Goal: Communication & Community: Answer question/provide support

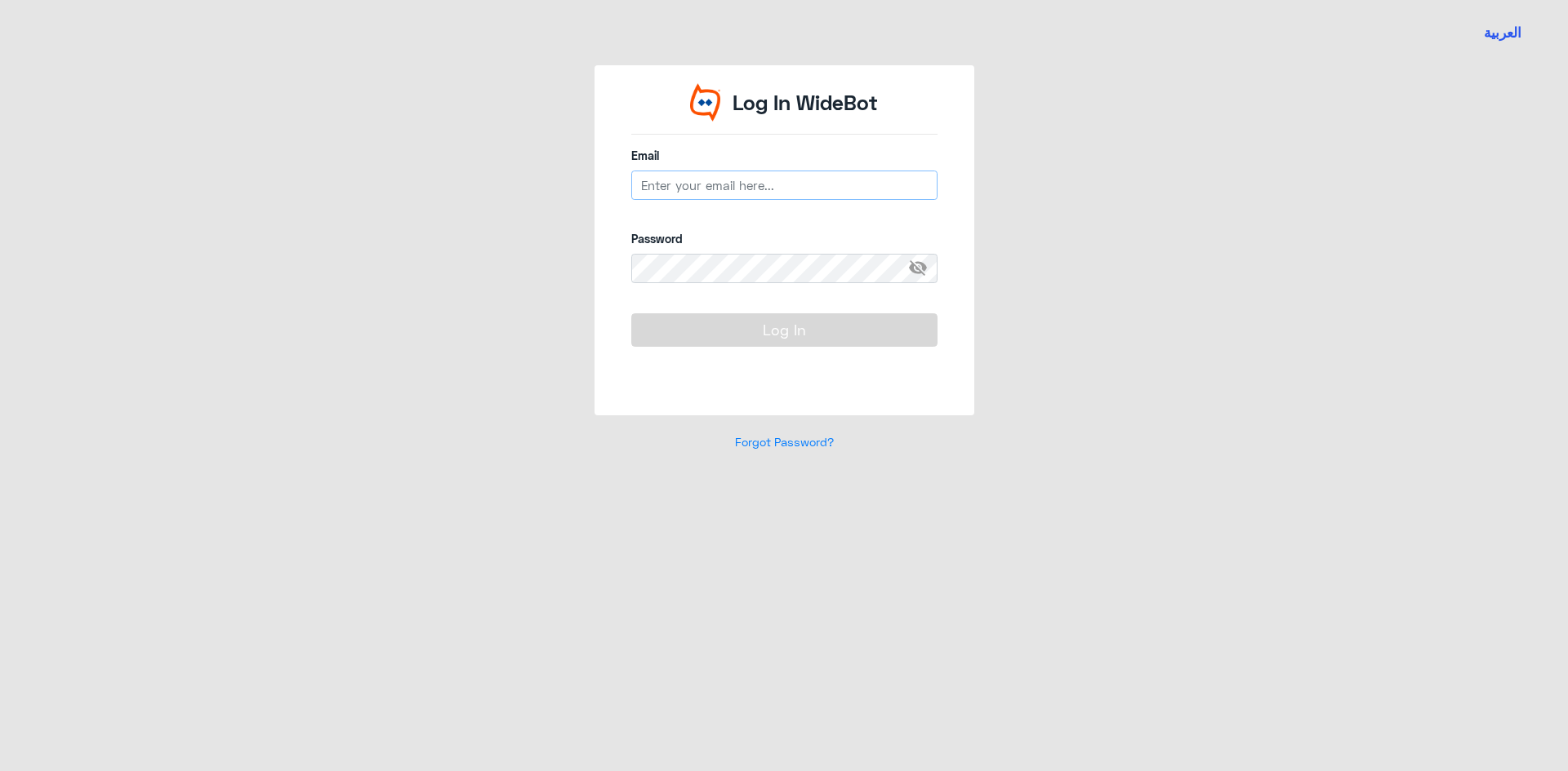
click at [730, 183] on input "email" at bounding box center [784, 185] width 306 height 30
type input "[EMAIL_ADDRESS][DOMAIN_NAME]"
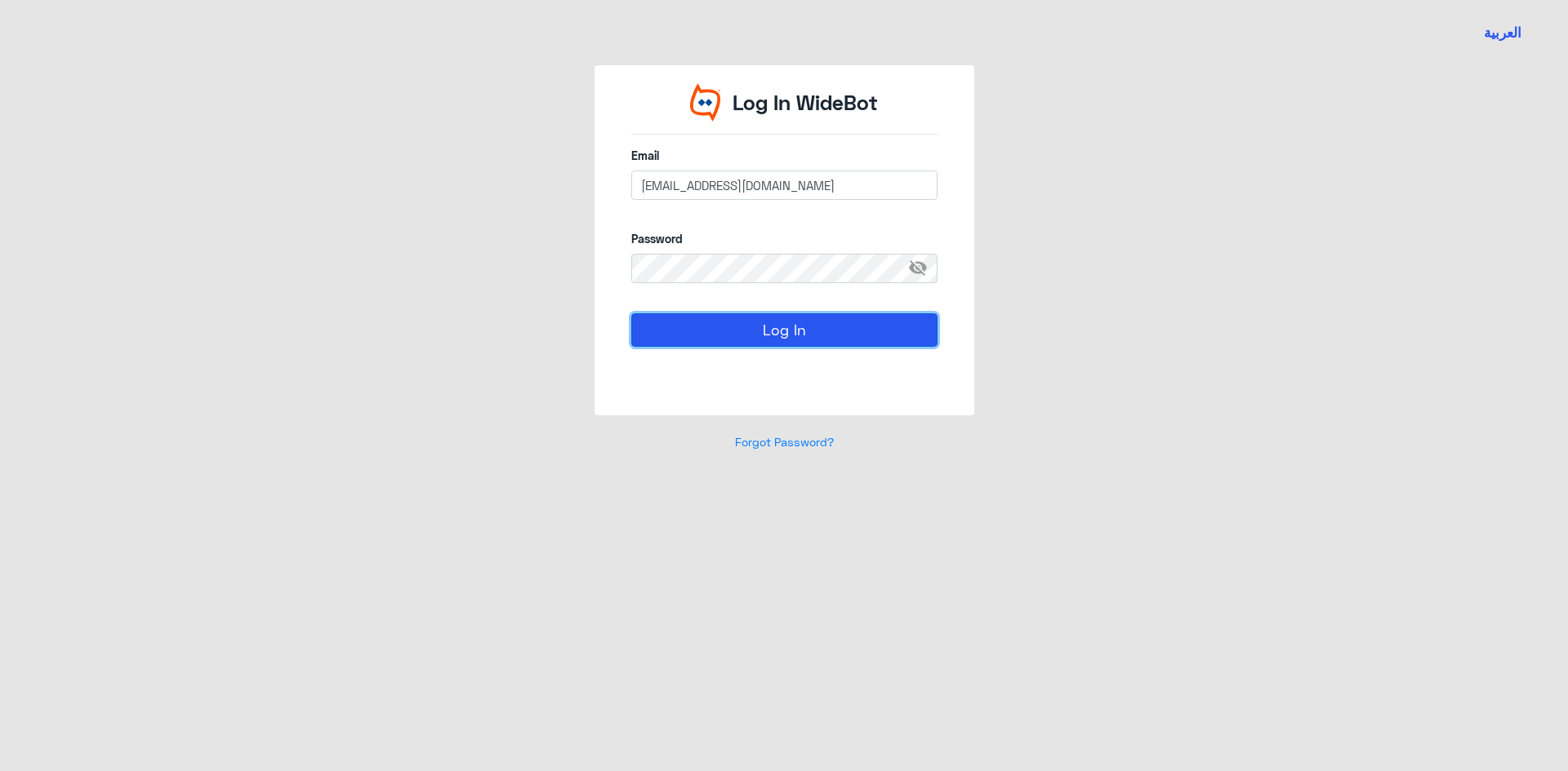
click at [776, 333] on button "Log In" at bounding box center [784, 330] width 306 height 33
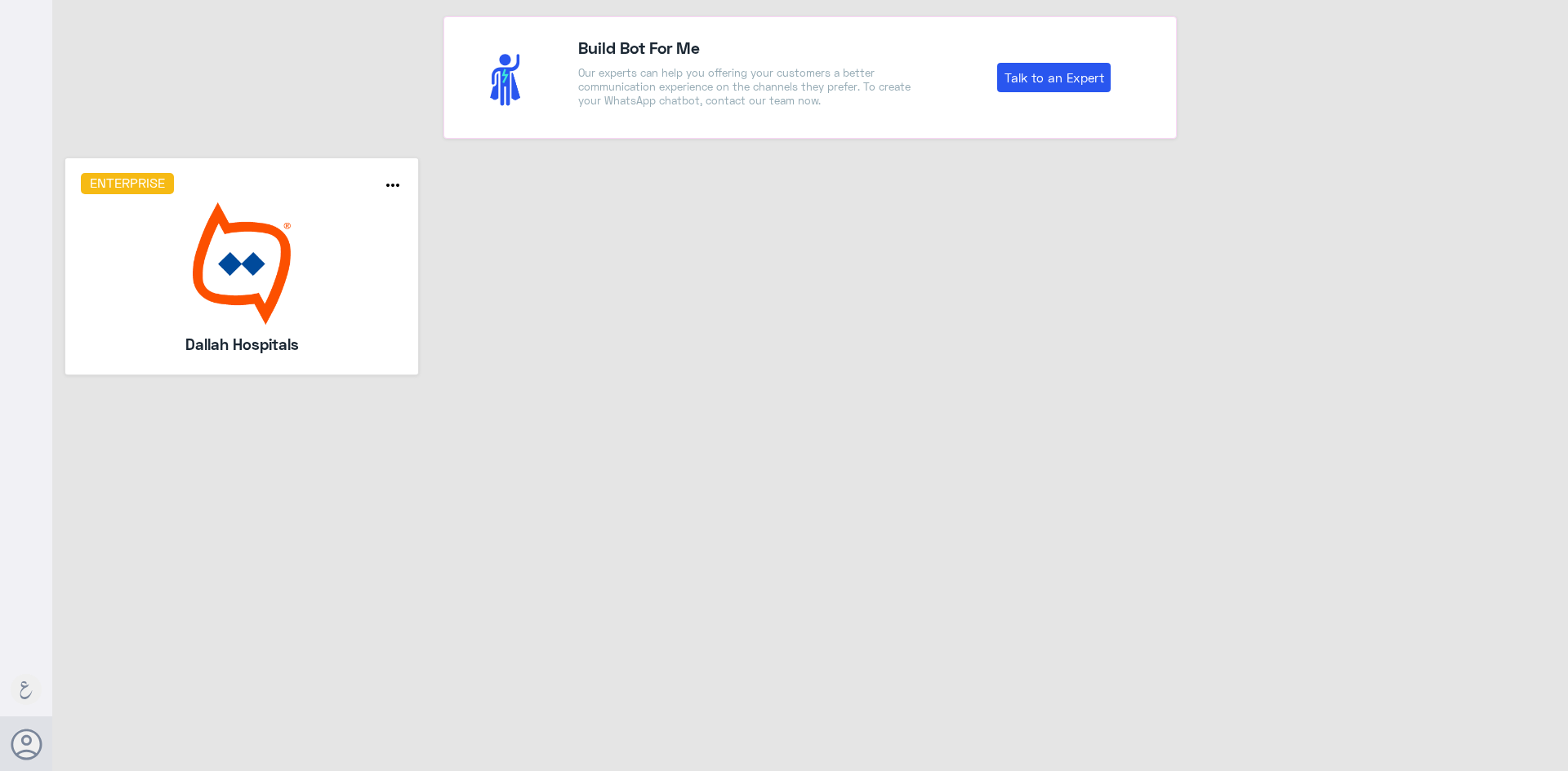
click at [215, 246] on img at bounding box center [241, 263] width 322 height 122
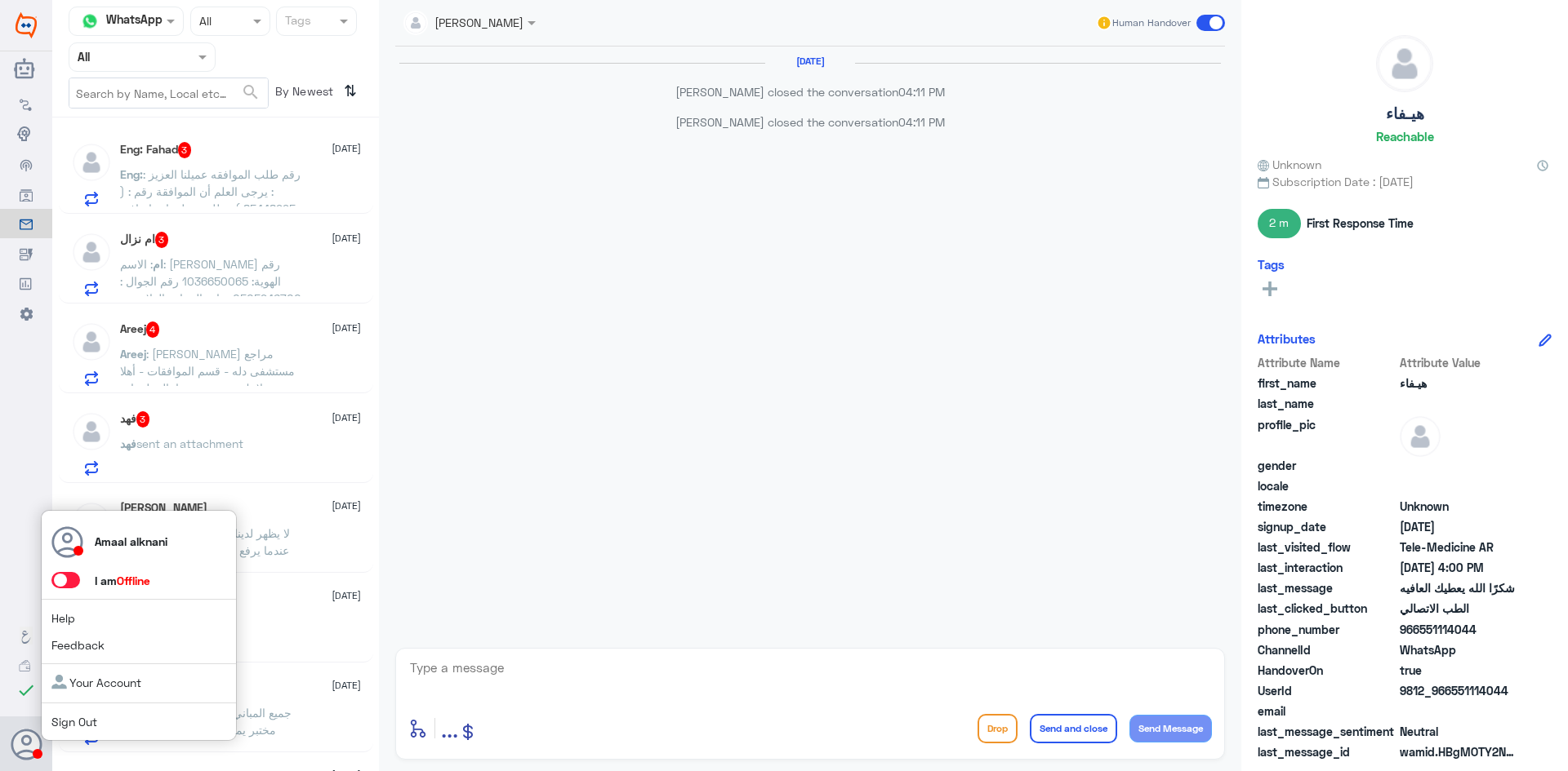
click at [67, 577] on span at bounding box center [65, 580] width 29 height 16
click at [0, 0] on input "checkbox" at bounding box center [0, 0] width 0 height 0
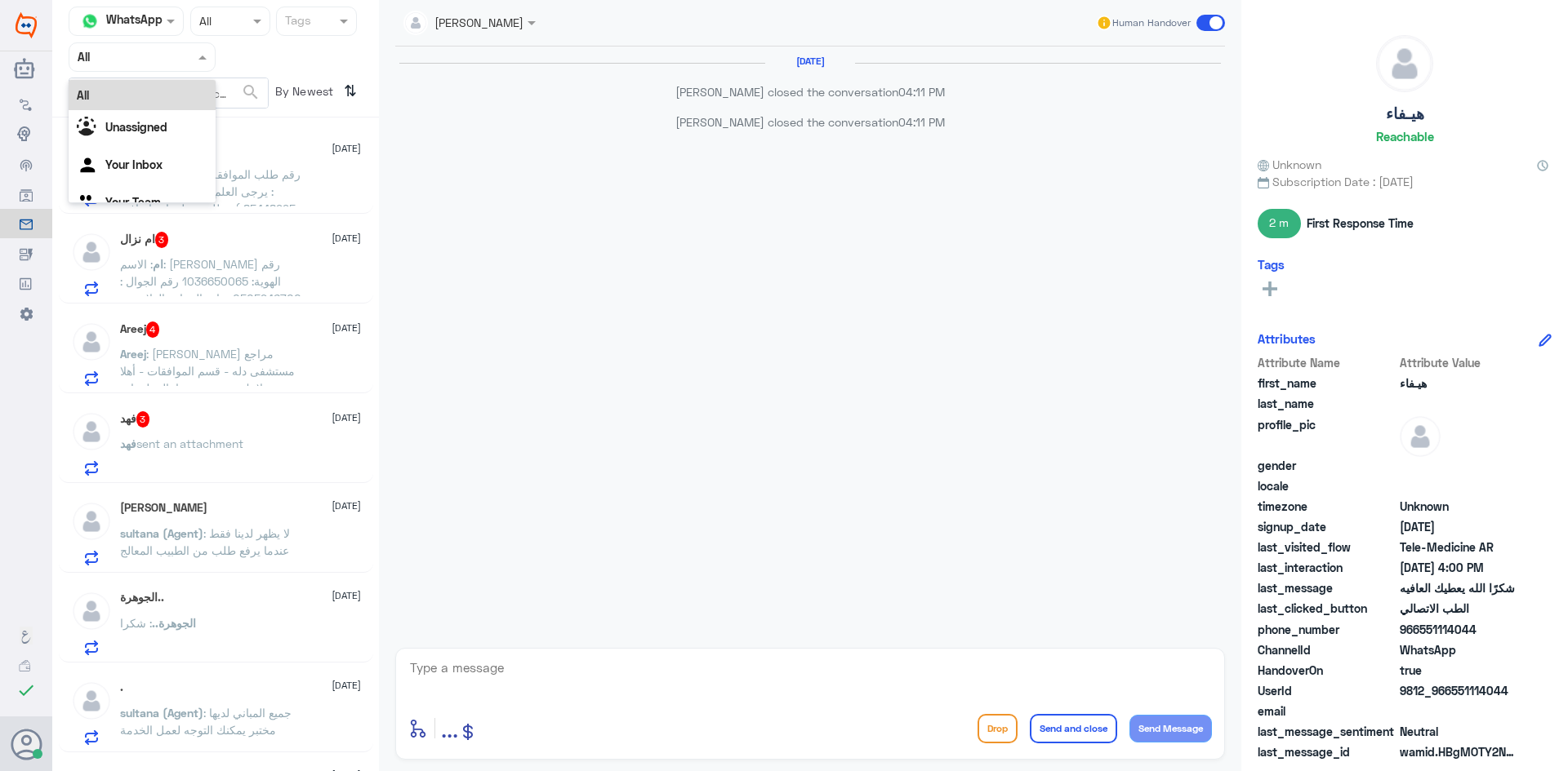
click at [151, 67] on div "Agent Filter All" at bounding box center [141, 57] width 147 height 30
click at [137, 187] on div "Your Team" at bounding box center [141, 204] width 147 height 37
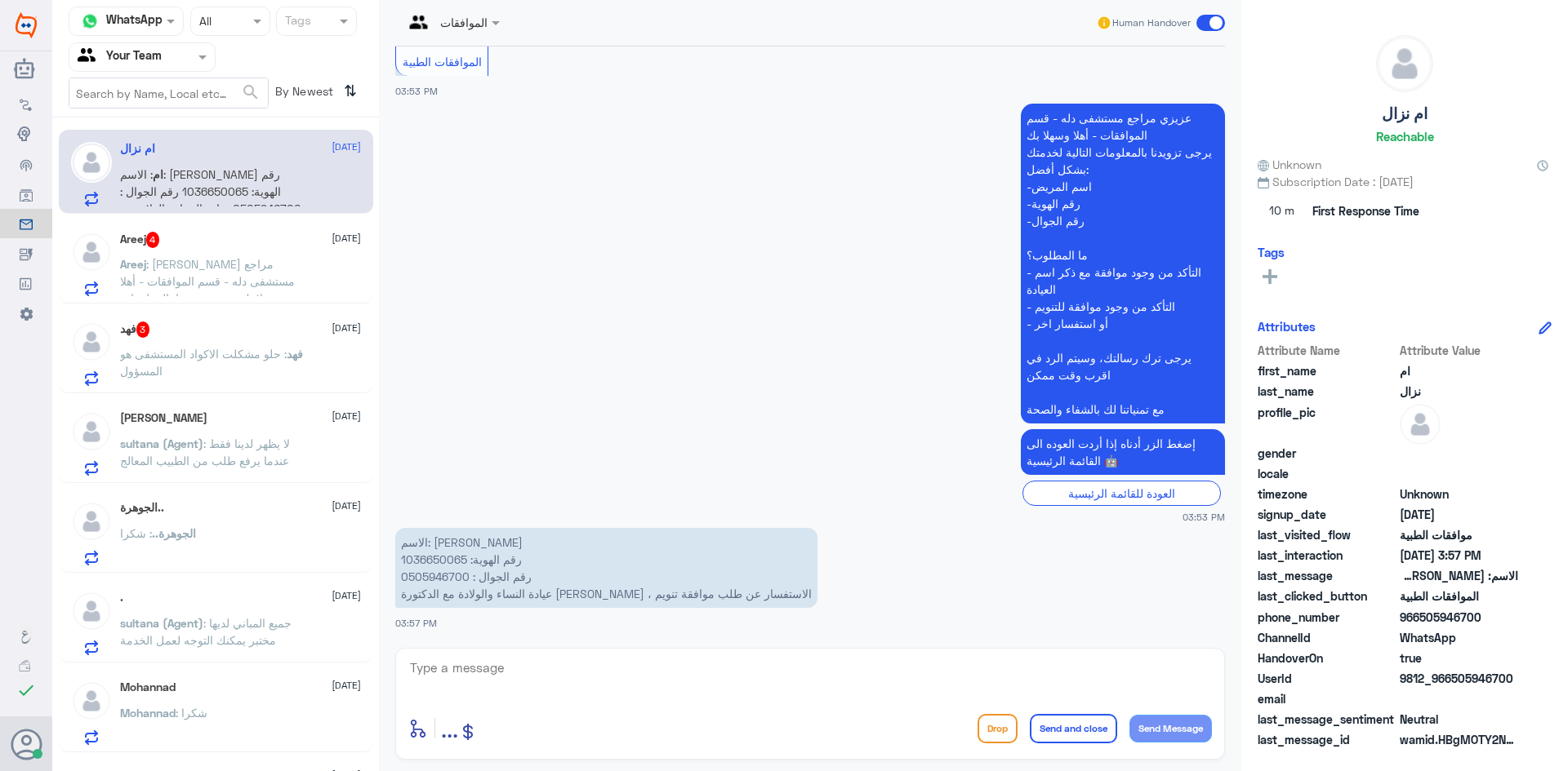
scroll to position [1206, 0]
click at [433, 556] on p "الاسم: [PERSON_NAME] رقم الهوية: 1036650065 رقم الجوال : 0505946700 عيادة النسا…" at bounding box center [606, 567] width 422 height 80
copy p "1036650065"
click at [555, 666] on textarea at bounding box center [811, 678] width 804 height 40
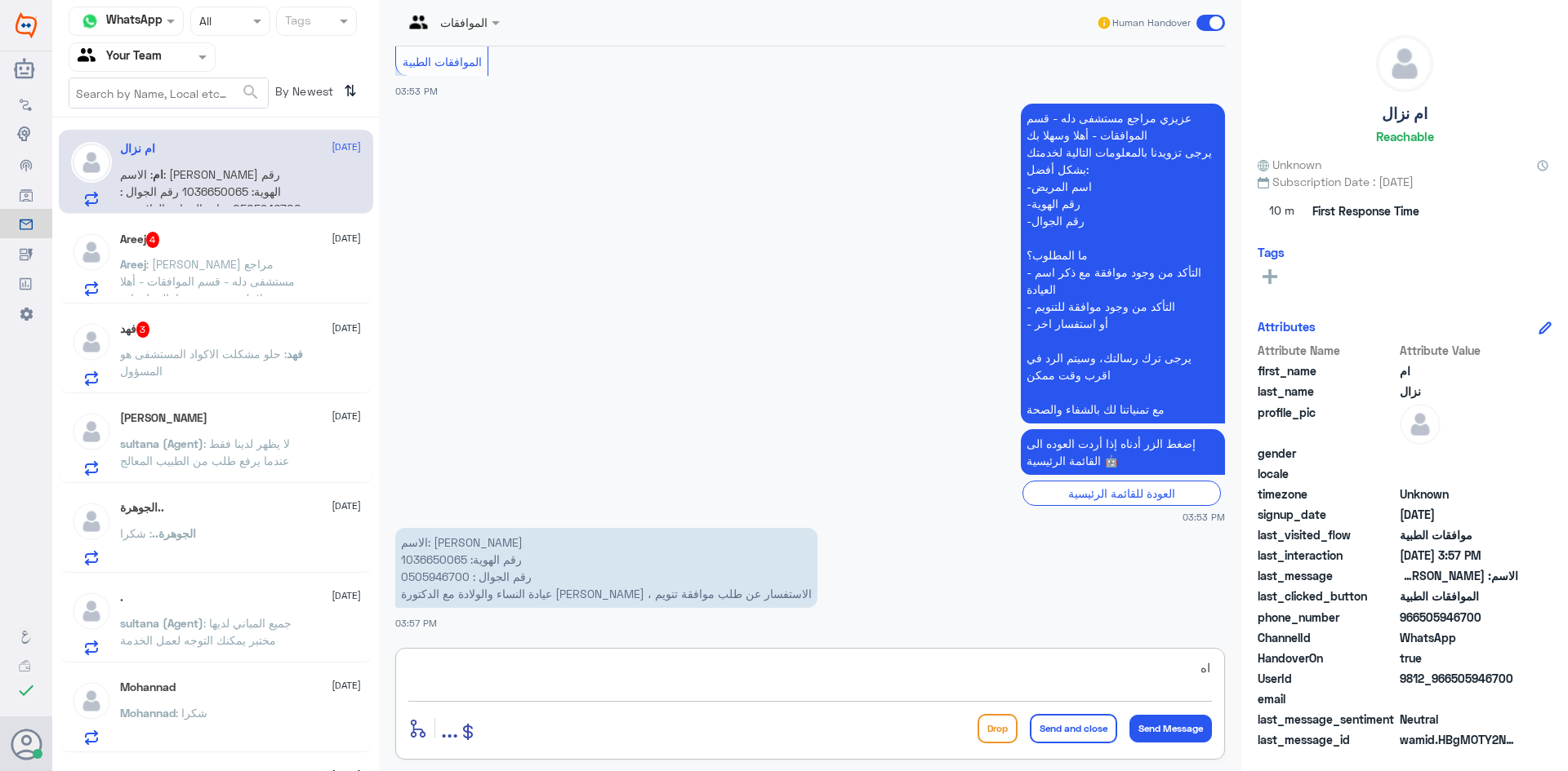
type textarea "ا"
type textarea "تم رفع باناتكم للفريق المختص بموافقات التنويم"
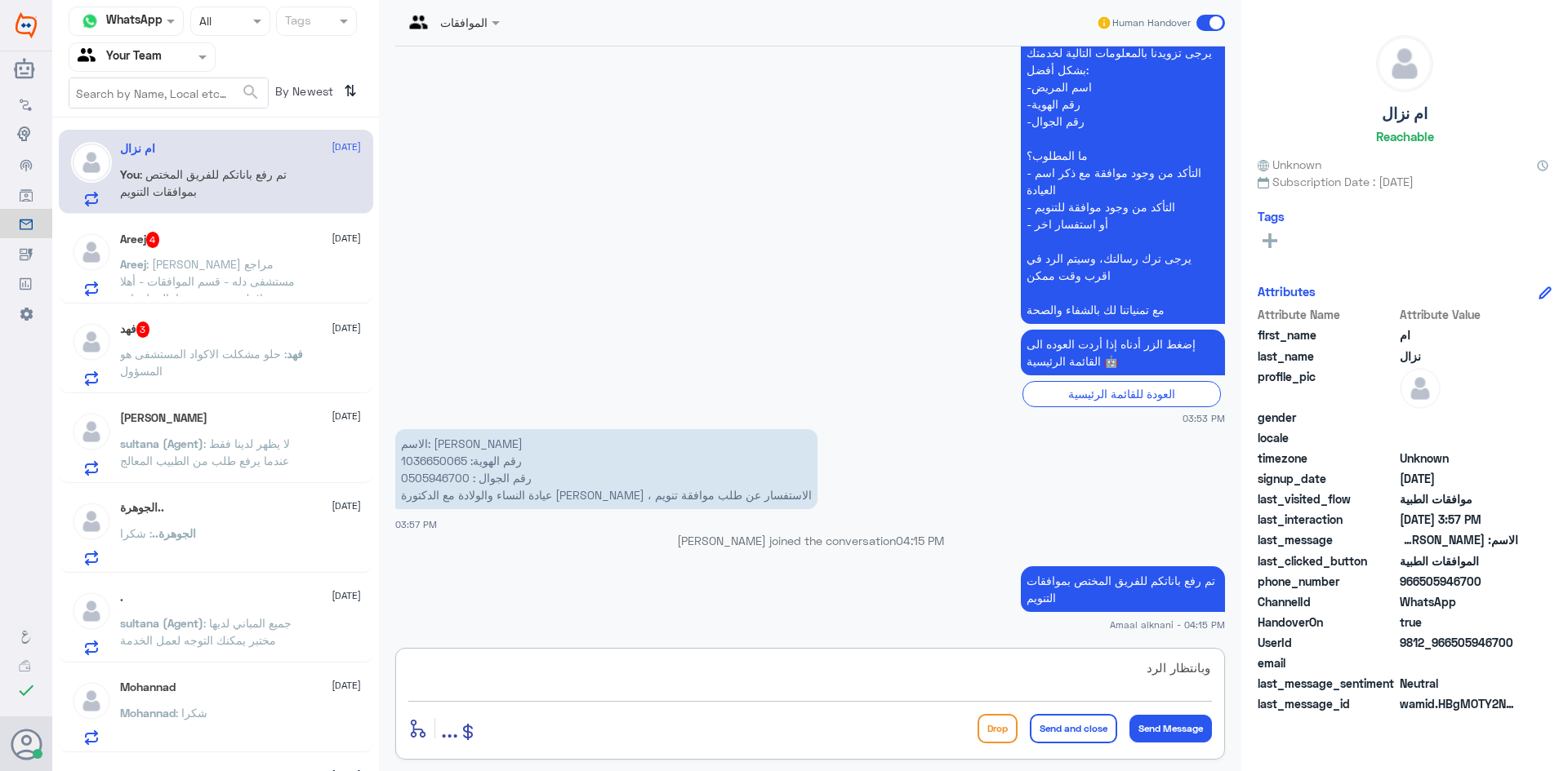
type textarea "وبانتظار الرد"
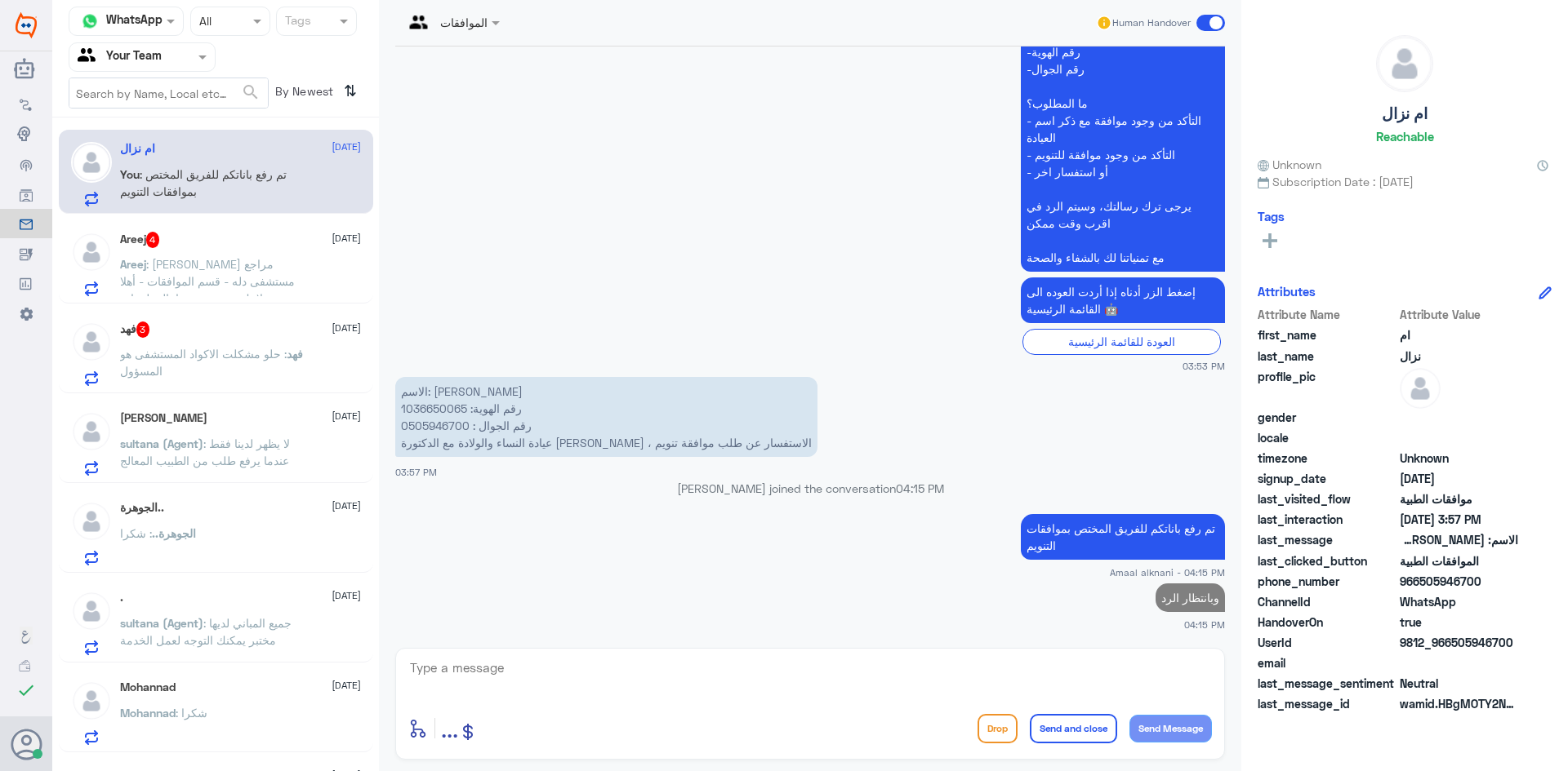
click at [253, 279] on span ": [PERSON_NAME] مراجع مستشفى دله - قسم الموافقات - أهلا وسهلا بك يرجى تزويدنا ب…" at bounding box center [211, 401] width 181 height 288
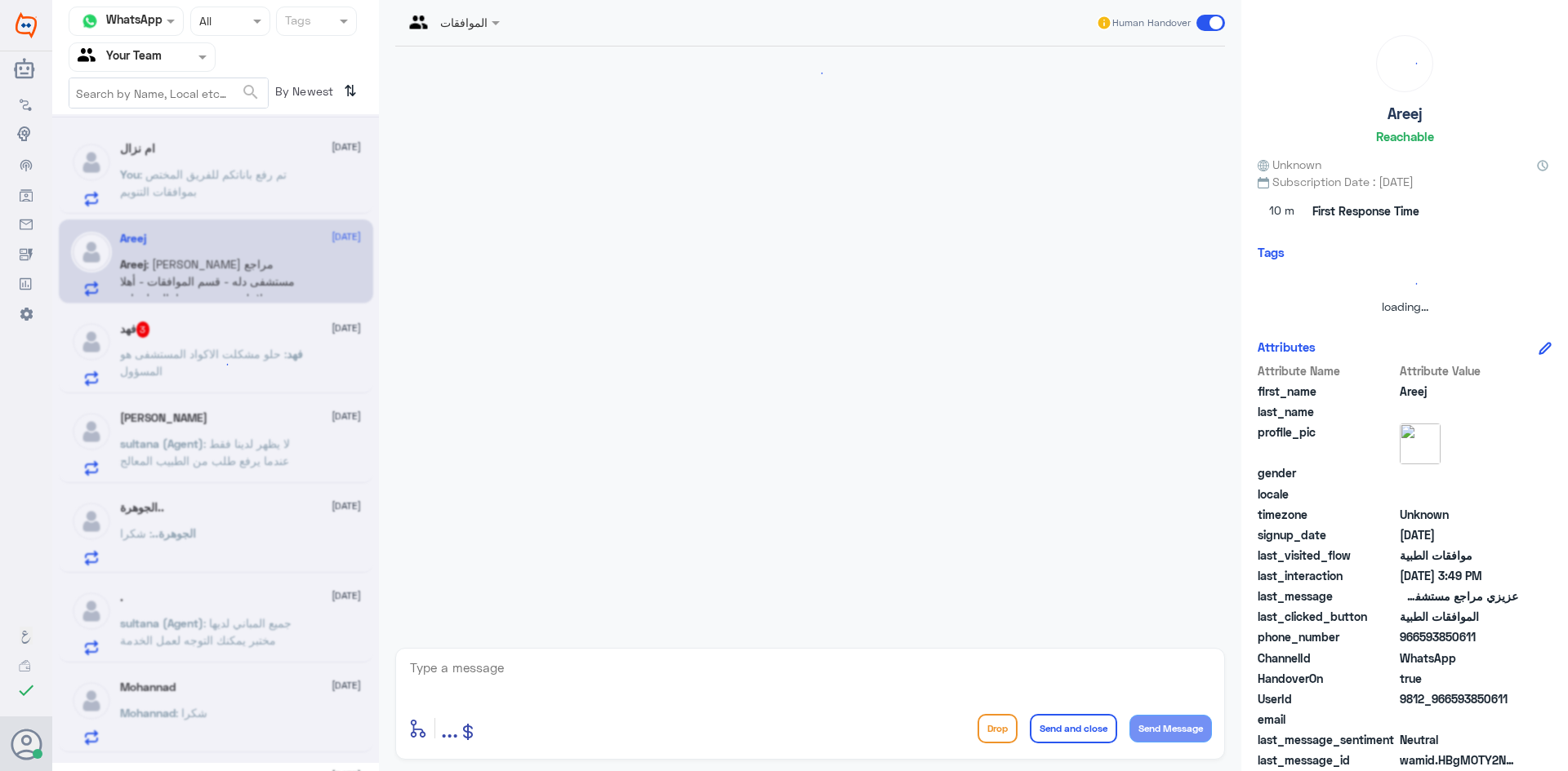
scroll to position [798, 0]
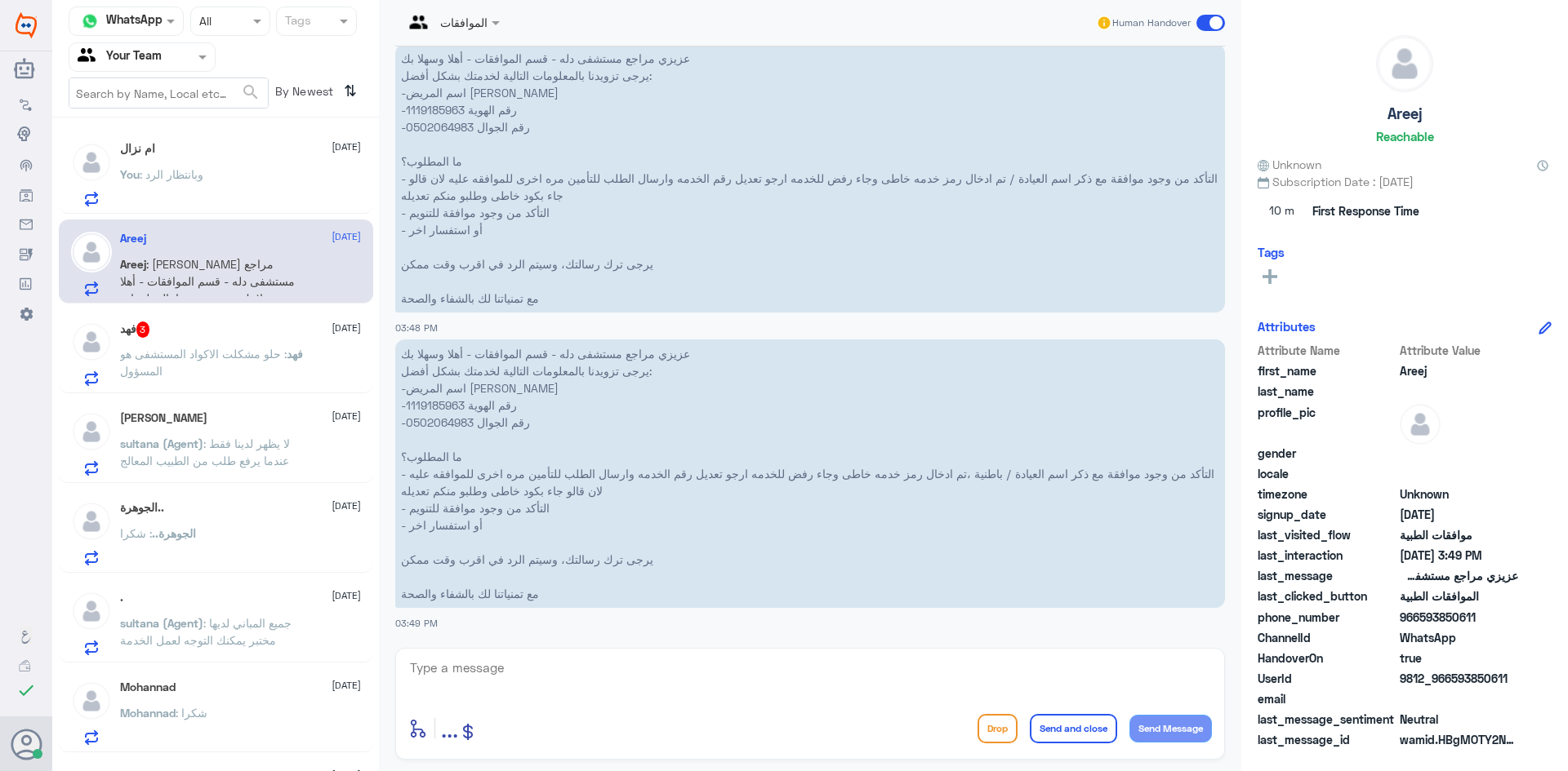
click at [444, 399] on p "عزيزي مراجع مستشفى دله - قسم الموافقات - أهلا وسهلا بك يرجى تزويدنا بالمعلومات …" at bounding box center [810, 473] width 830 height 268
copy p "1119185963"
click at [654, 677] on textarea at bounding box center [811, 678] width 804 height 40
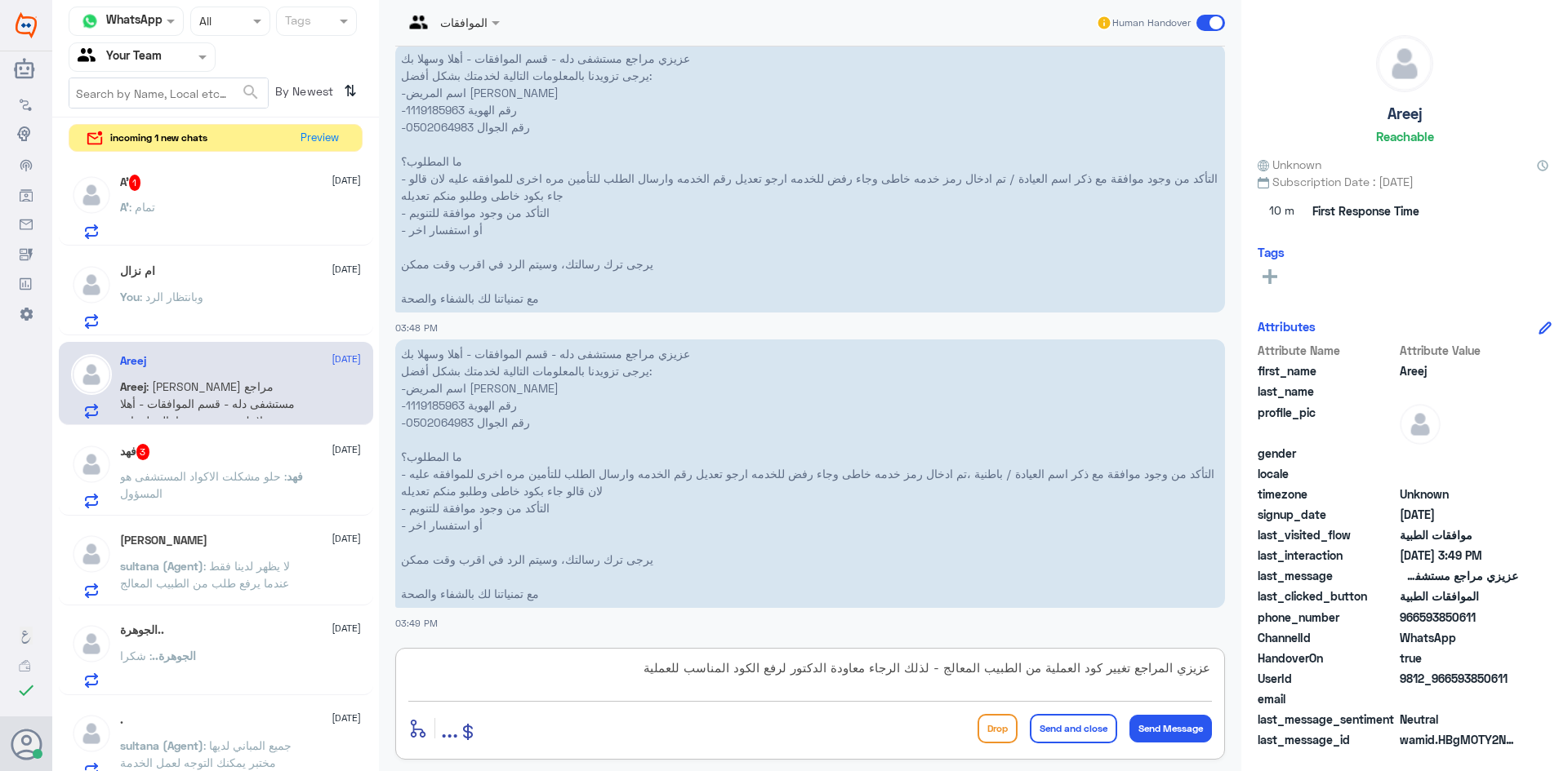
type textarea "عزيزي المراجع تغيير كود العملية من الطبيب المعالج - لذلك الرجاء معاودة الدكتور …"
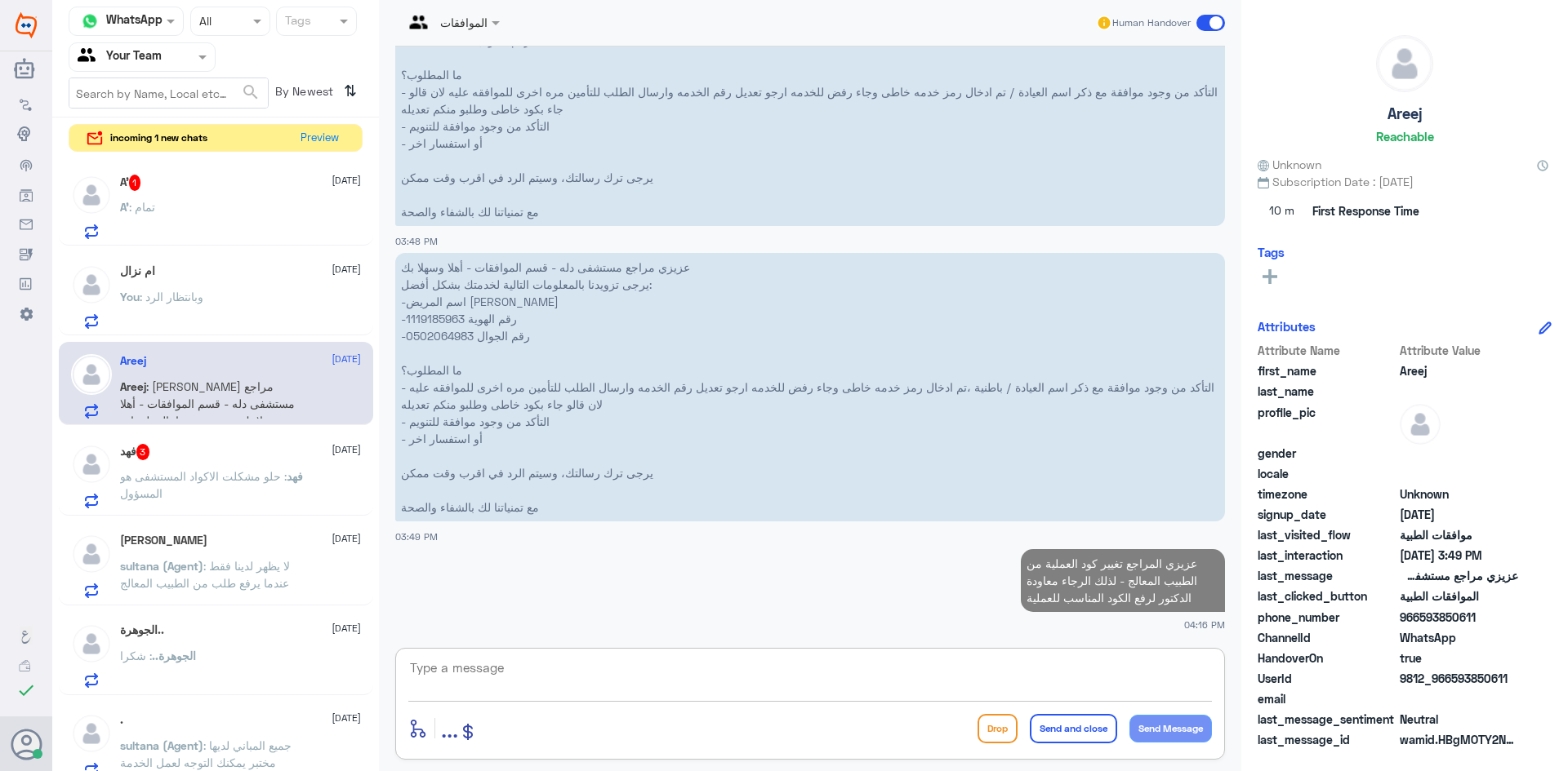
click at [174, 500] on span ": حلو مشكلت الاكواد المستشفى هو المسؤول" at bounding box center [203, 485] width 166 height 31
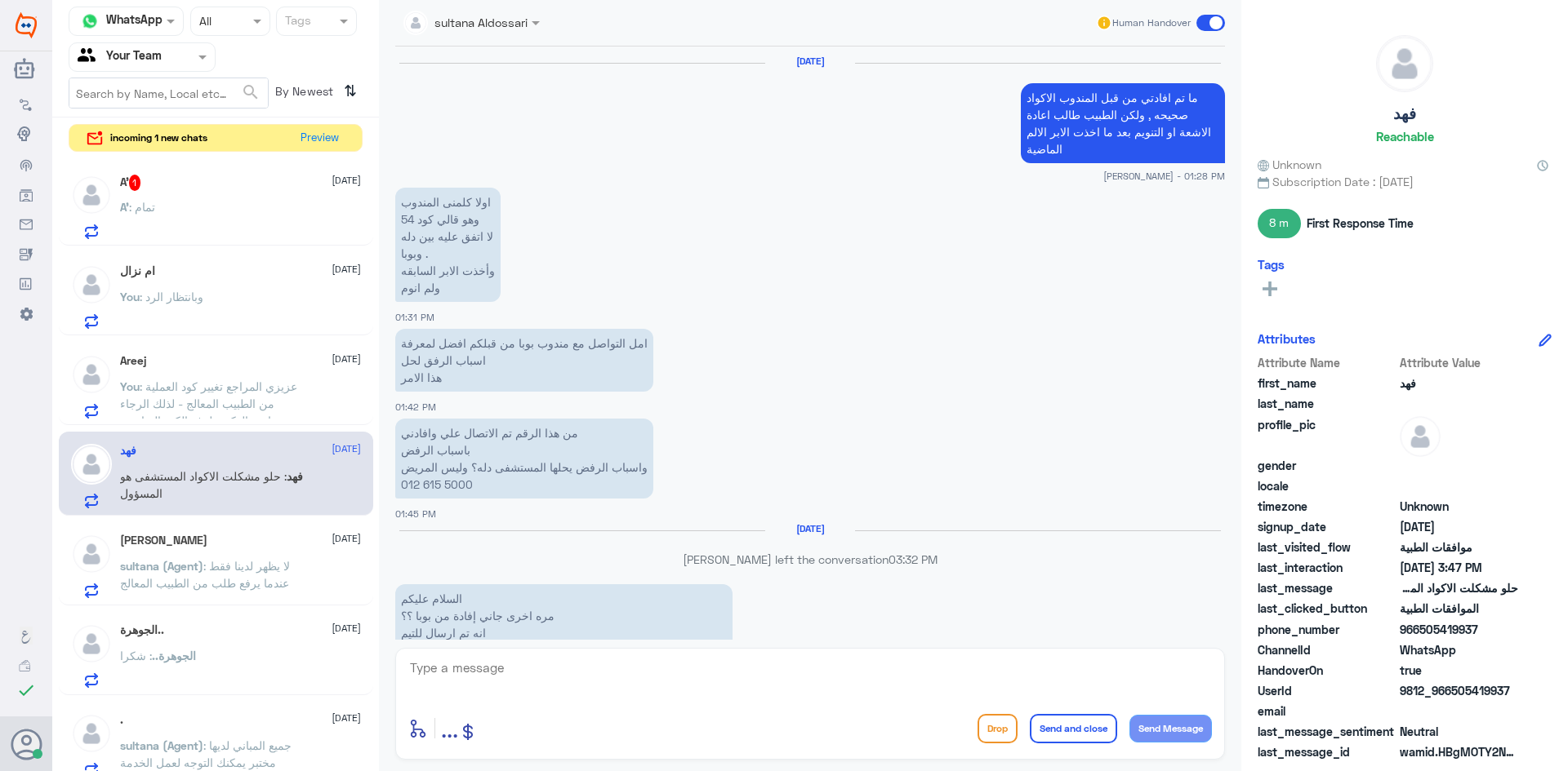
scroll to position [1865, 0]
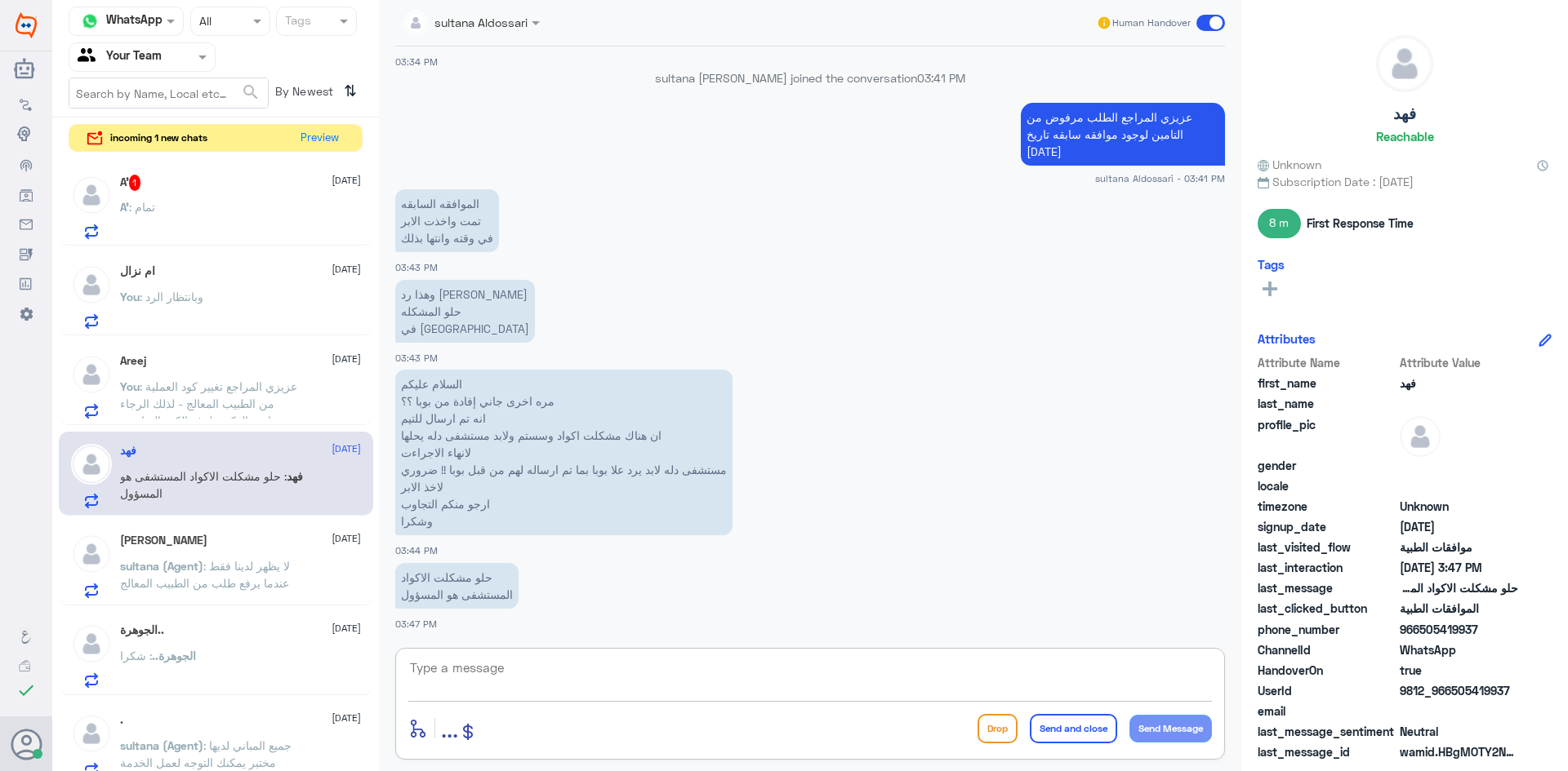
click at [569, 684] on textarea at bounding box center [811, 678] width 804 height 40
click at [187, 594] on p "sultana (Agent) : لا يظهر لدينا فقط عندما يرفع طلب من الطبيب المعالج" at bounding box center [212, 578] width 184 height 40
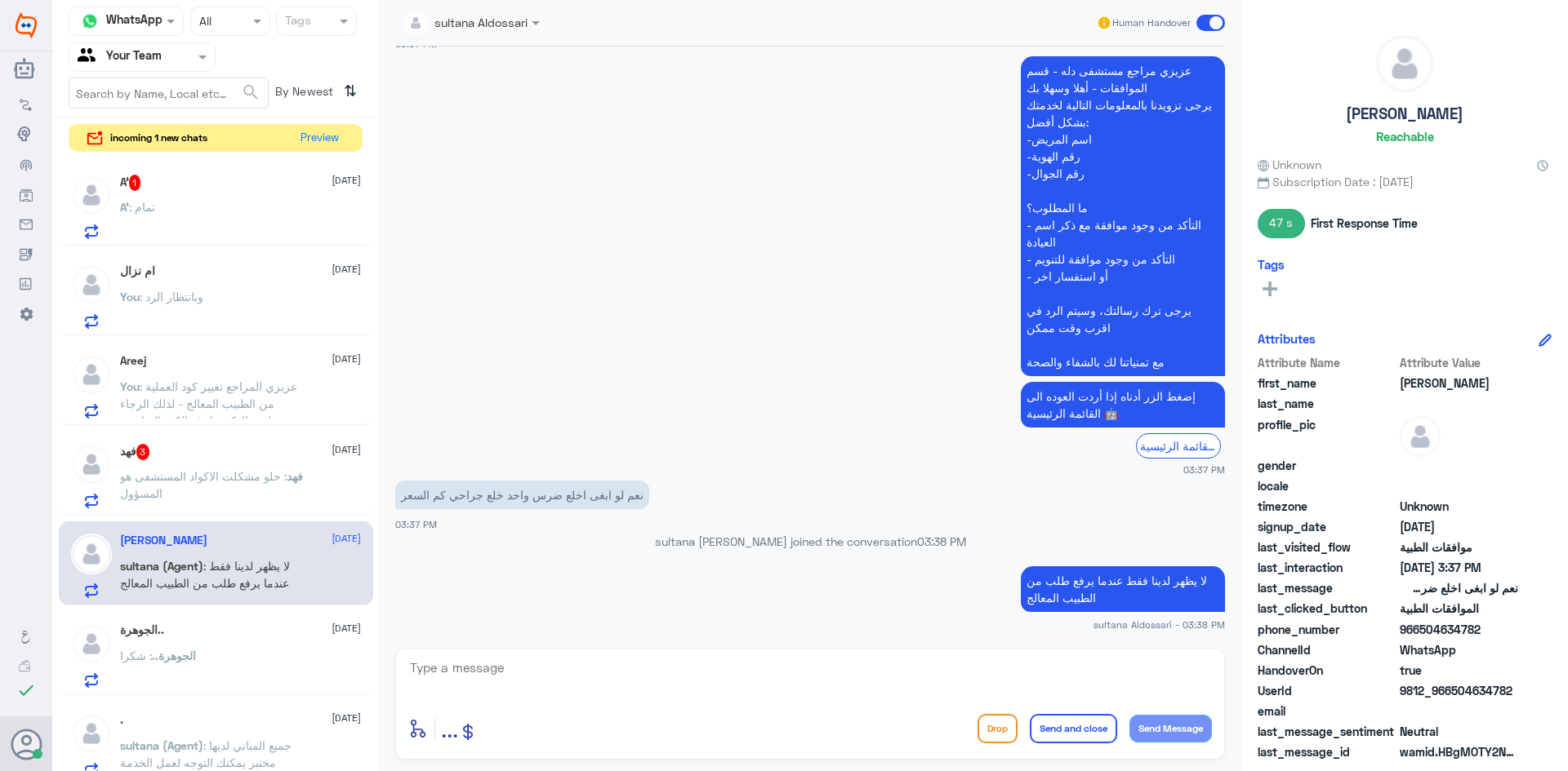
scroll to position [1549, 0]
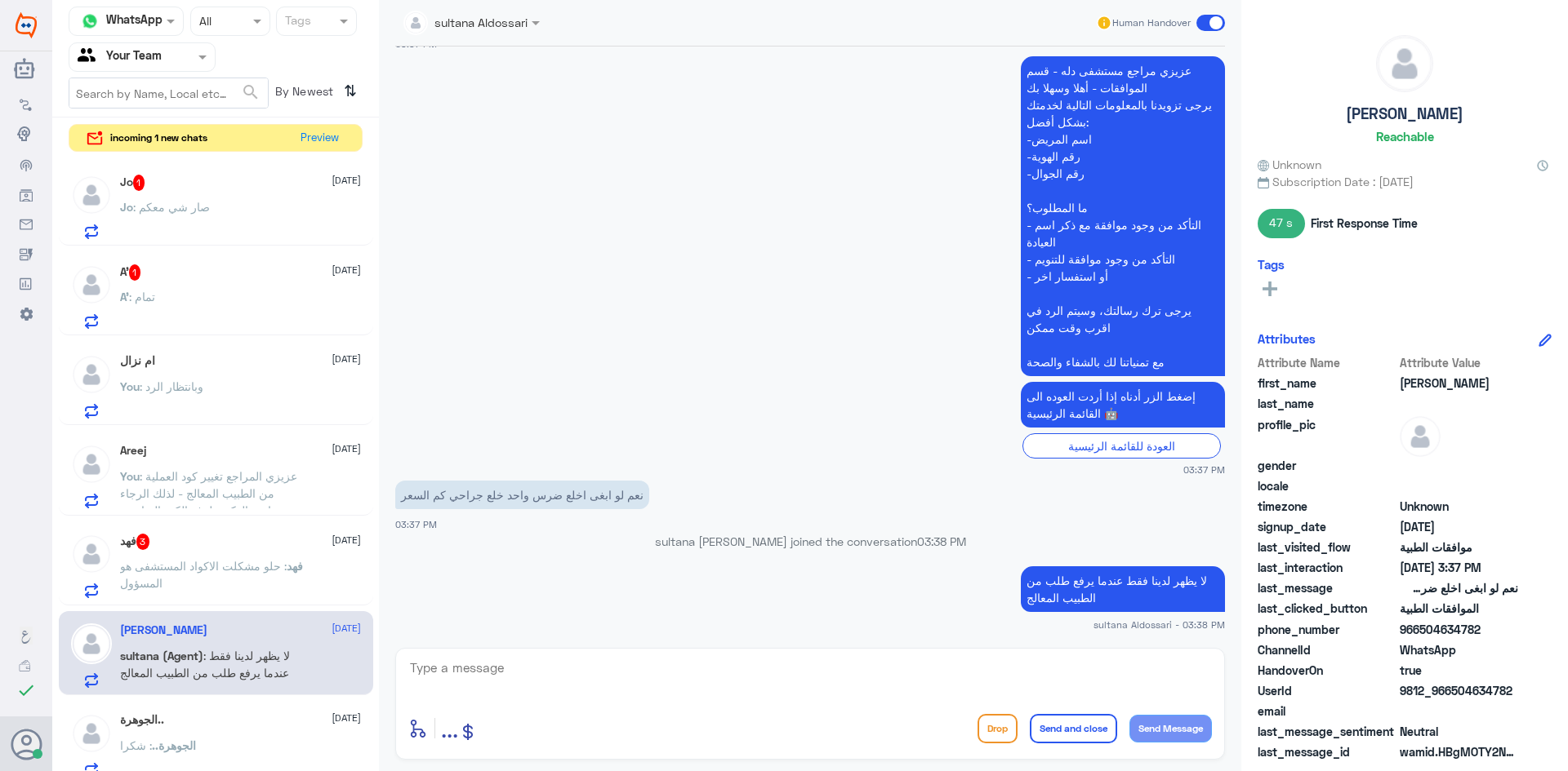
click at [186, 211] on span ": صار شي معكم" at bounding box center [171, 207] width 77 height 13
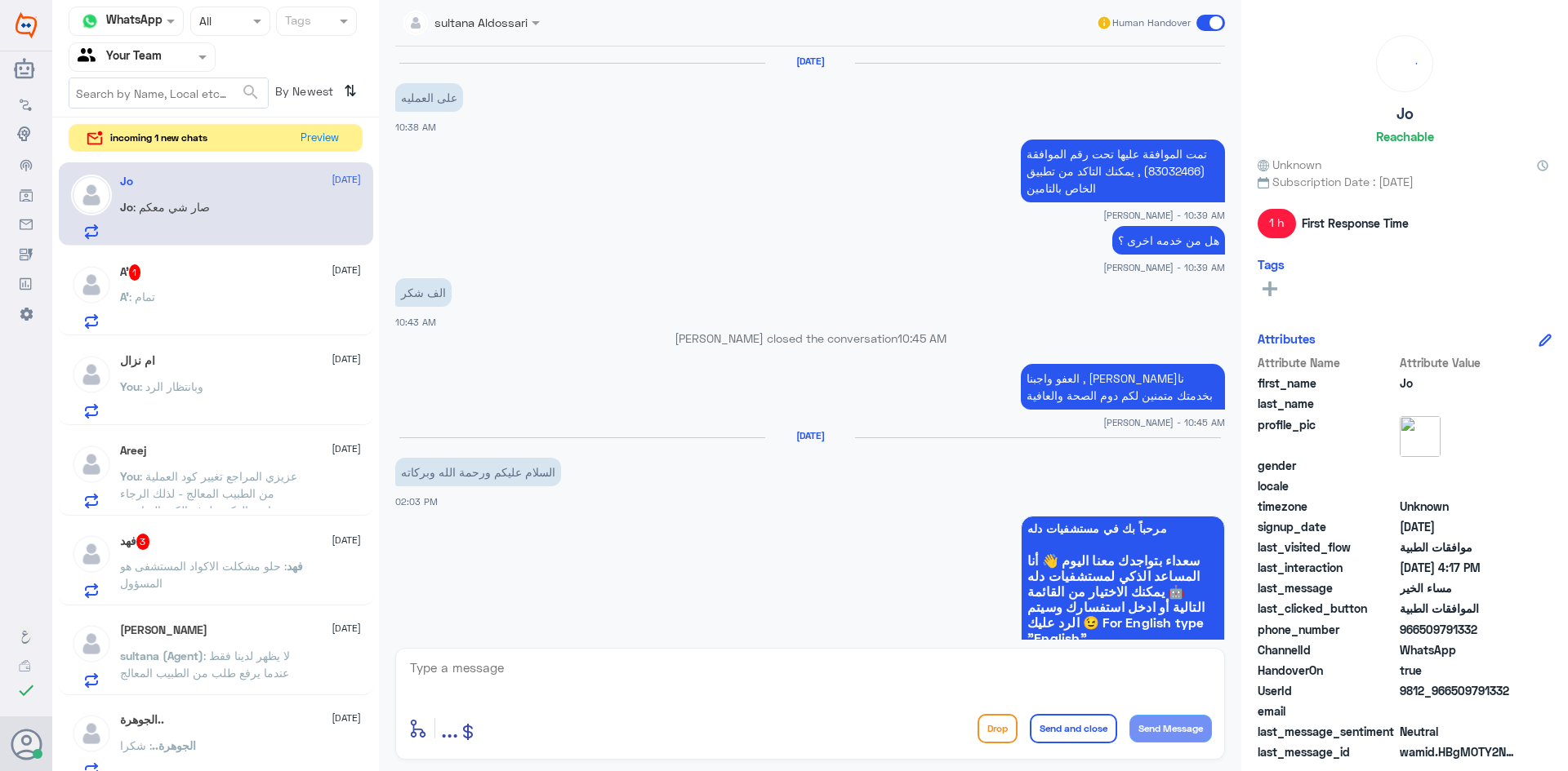
scroll to position [1032, 0]
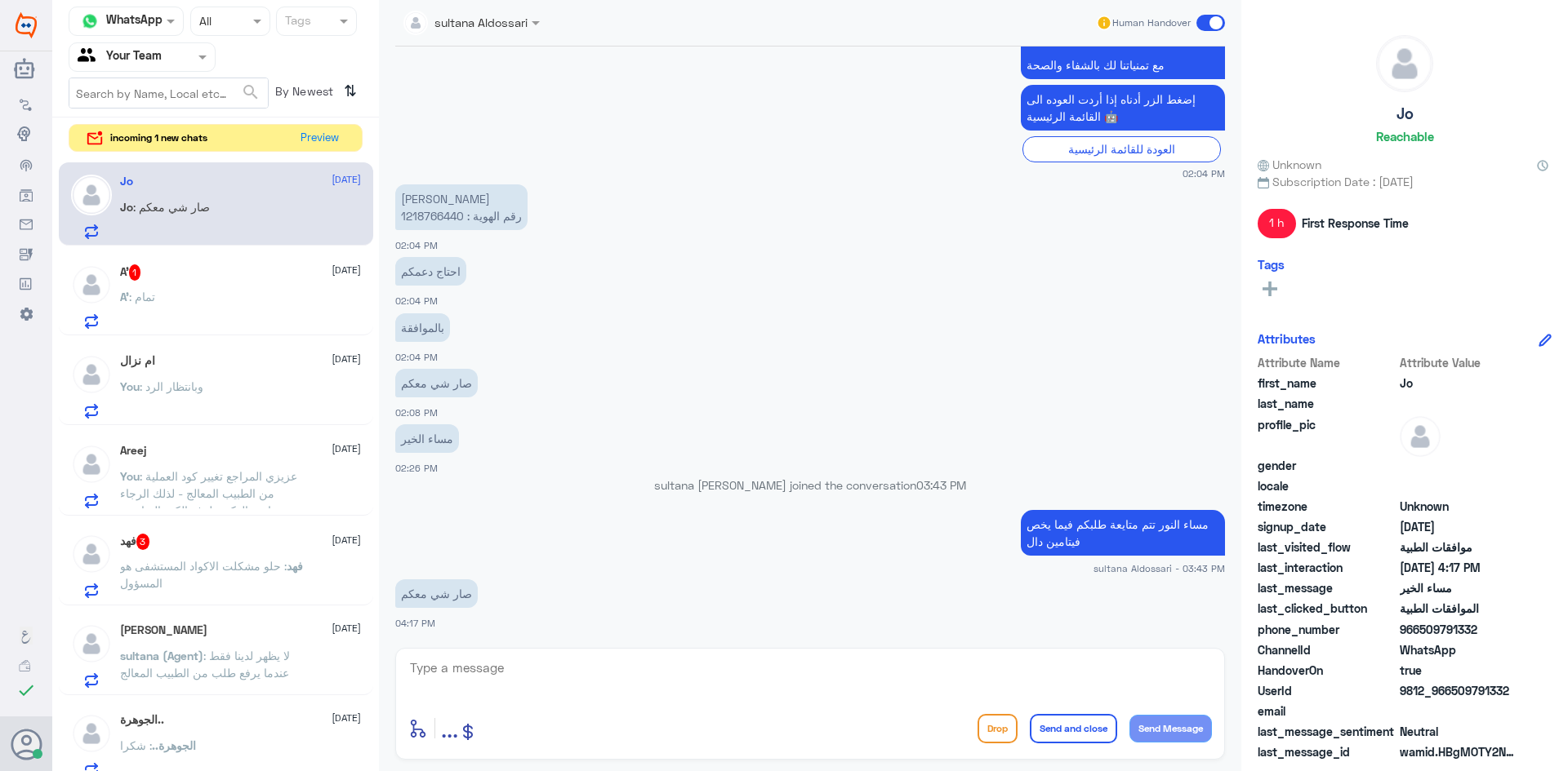
click at [197, 143] on span "incoming 1 new chats" at bounding box center [159, 137] width 97 height 14
click at [339, 138] on button "Preview" at bounding box center [320, 137] width 51 height 25
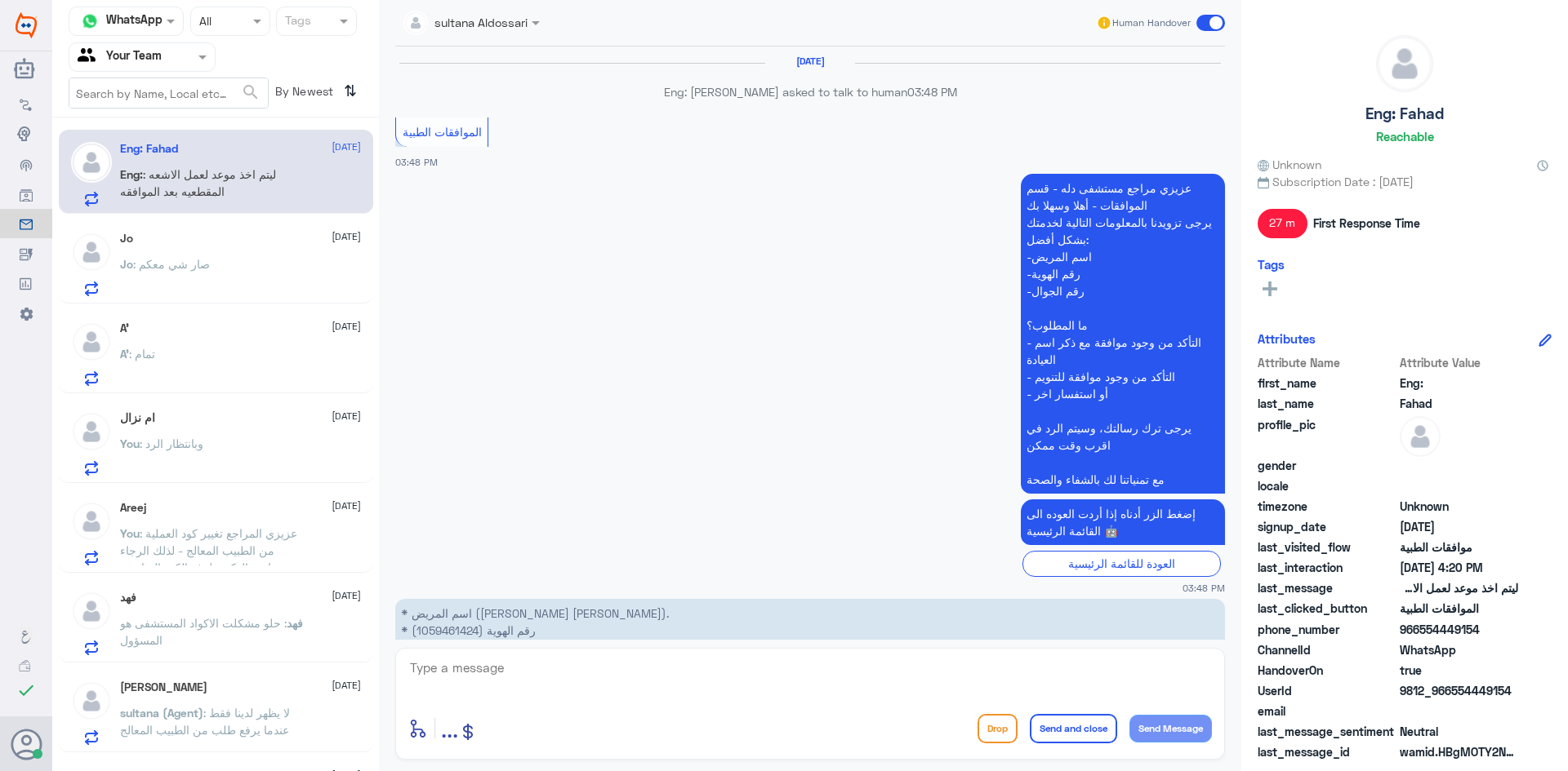
scroll to position [1005, 0]
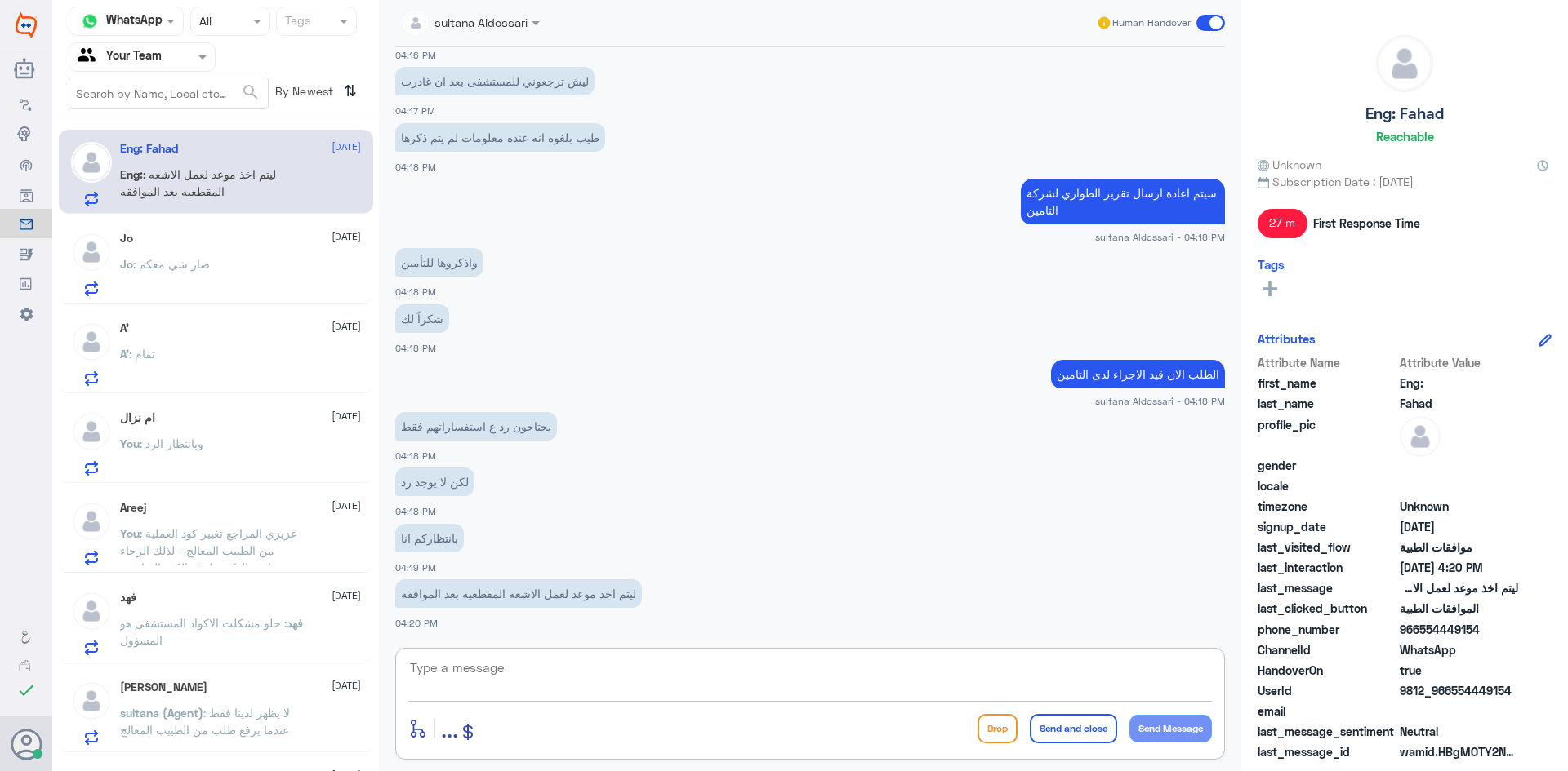
click at [615, 676] on textarea at bounding box center [811, 678] width 804 height 40
click at [164, 275] on p "Jo : صار شي معكم" at bounding box center [164, 276] width 89 height 40
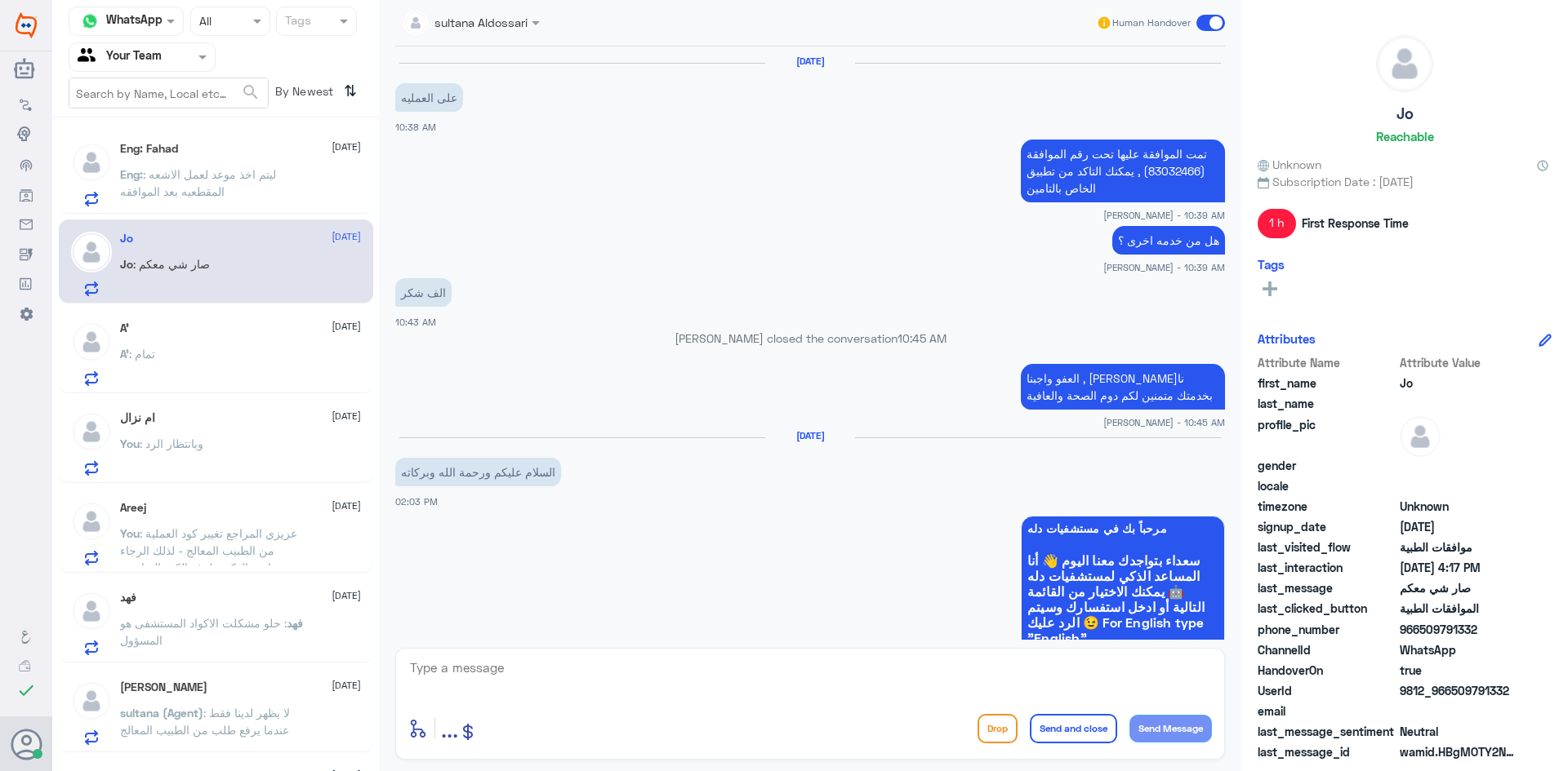
scroll to position [1032, 0]
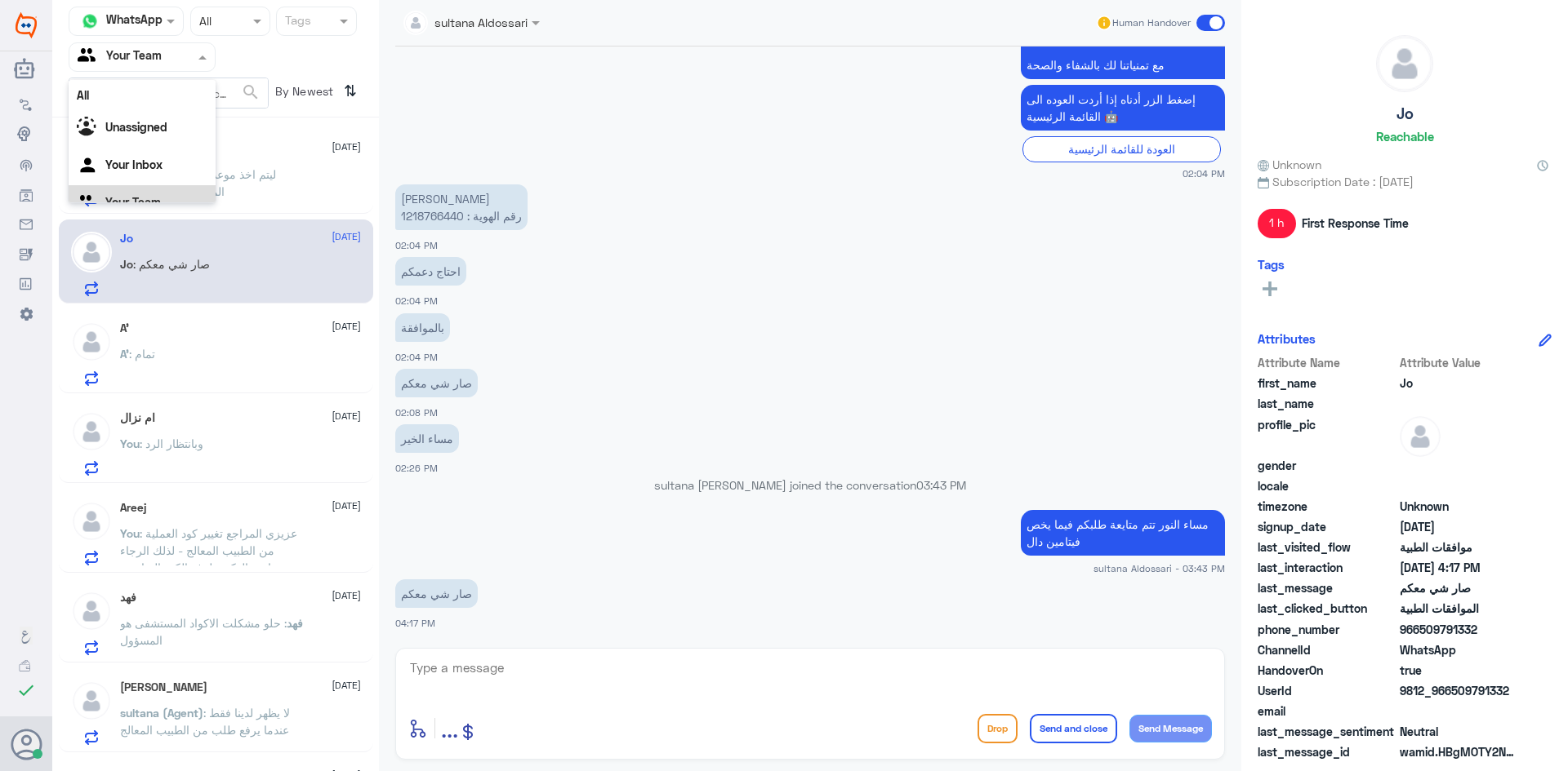
click at [156, 60] on input "text" at bounding box center [122, 57] width 89 height 19
click at [122, 148] on Inbox "Your Inbox" at bounding box center [134, 144] width 57 height 13
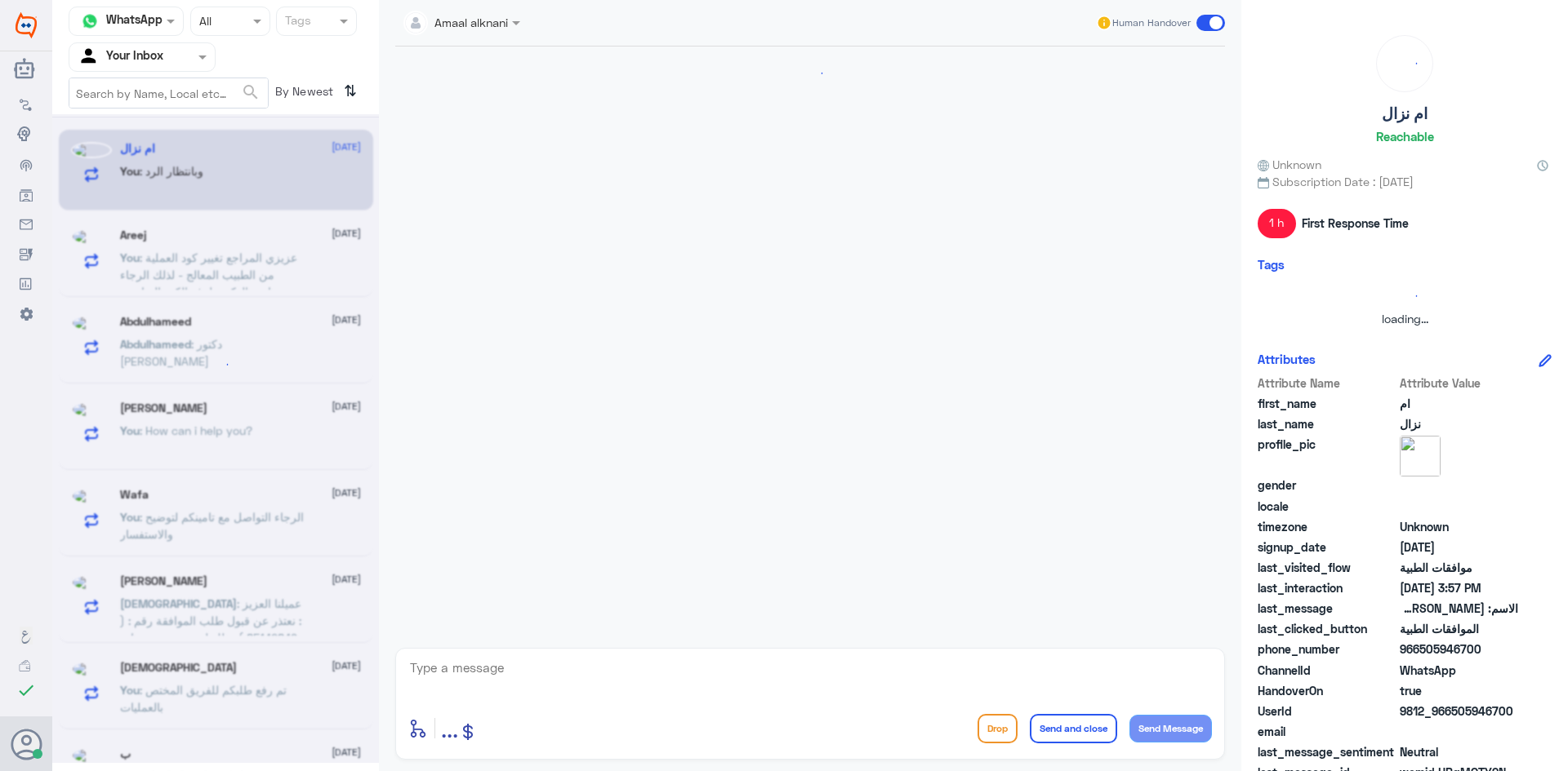
scroll to position [1357, 0]
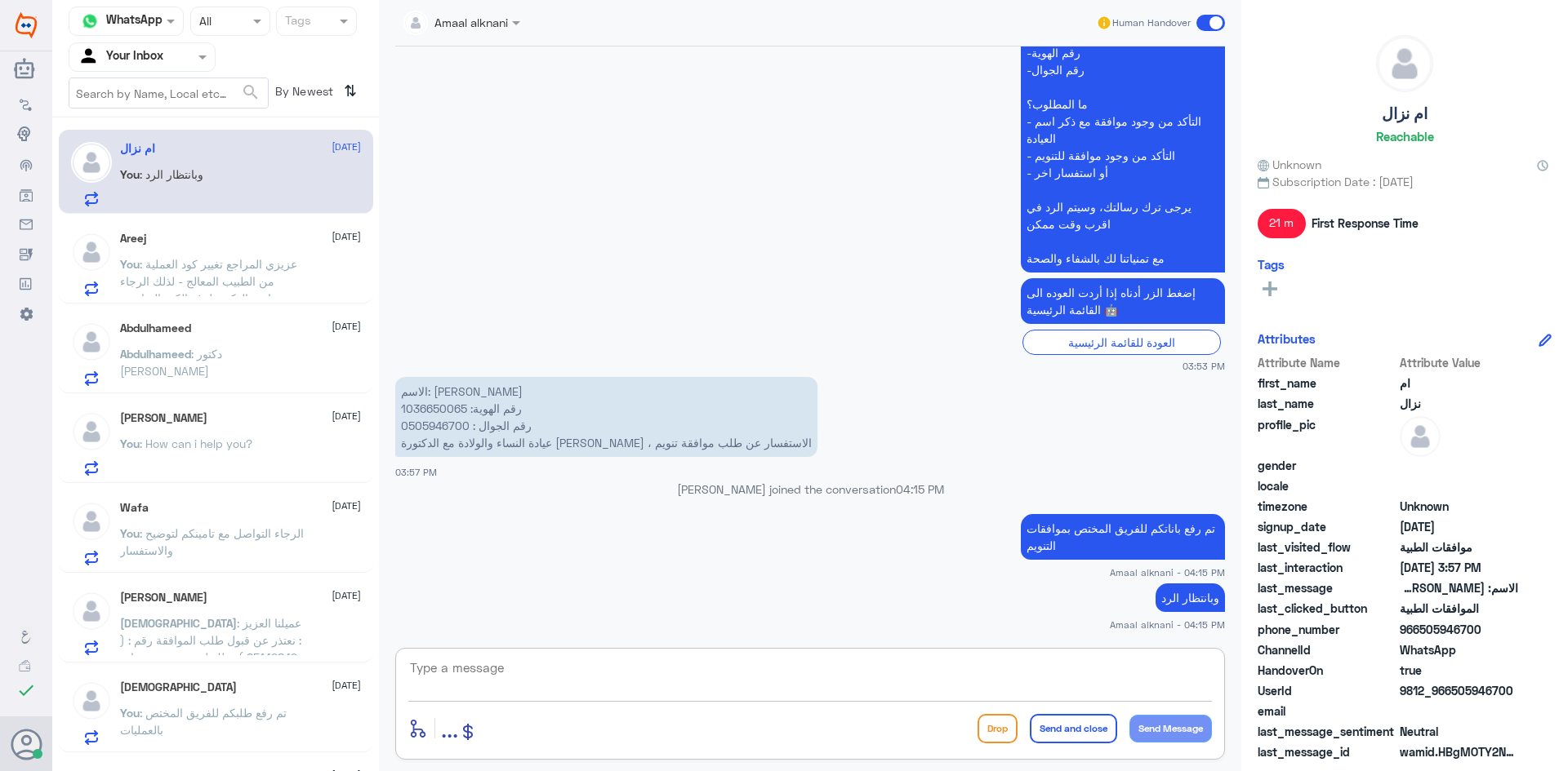
click at [560, 695] on textarea at bounding box center [811, 678] width 804 height 40
click at [153, 285] on span ": عزيزي المراجع تغيير كود العملية من الطبيب المعالج - لذلك الرجاء معاودة الدكتو…" at bounding box center [209, 289] width 177 height 65
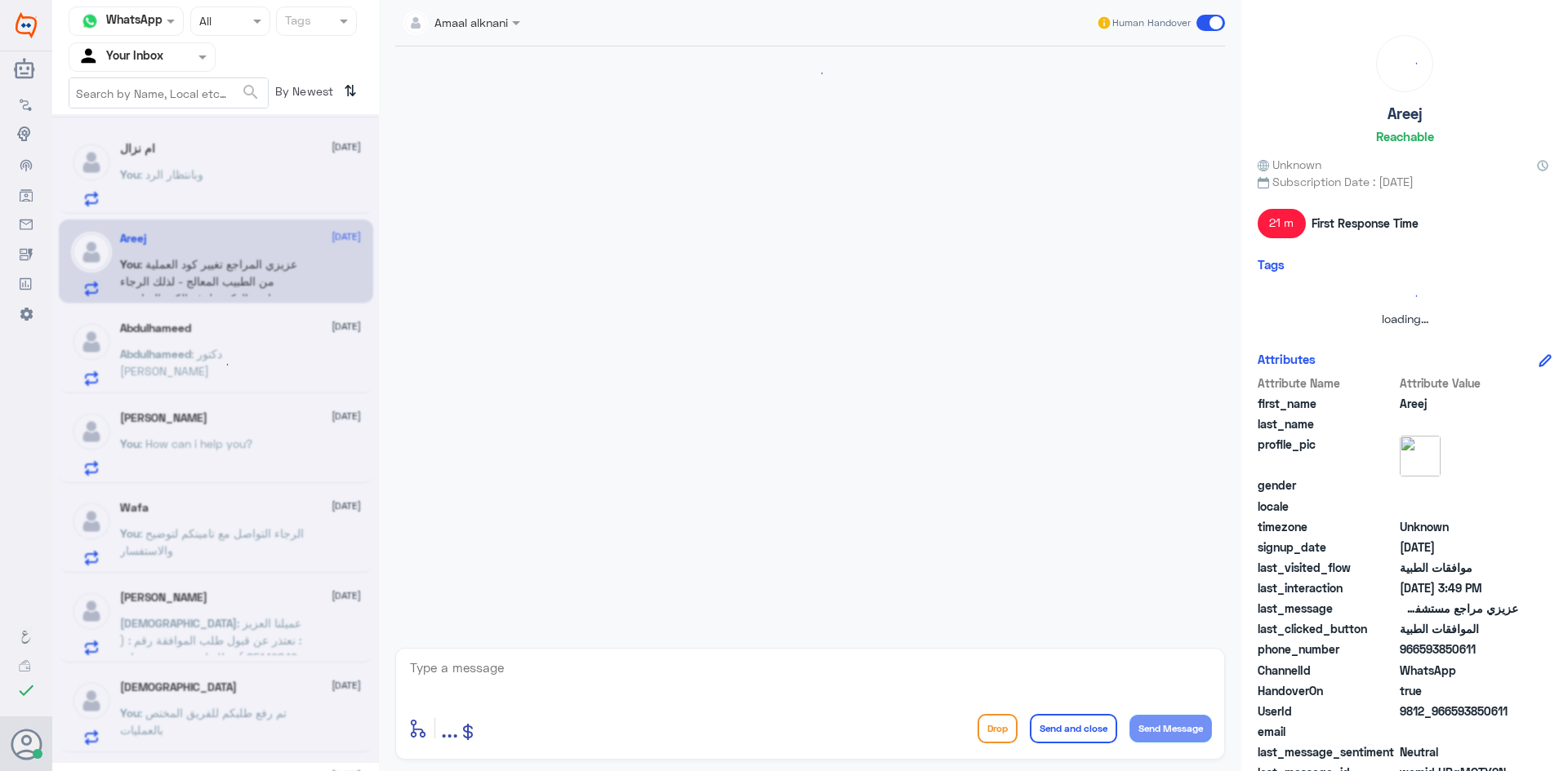
scroll to position [914, 0]
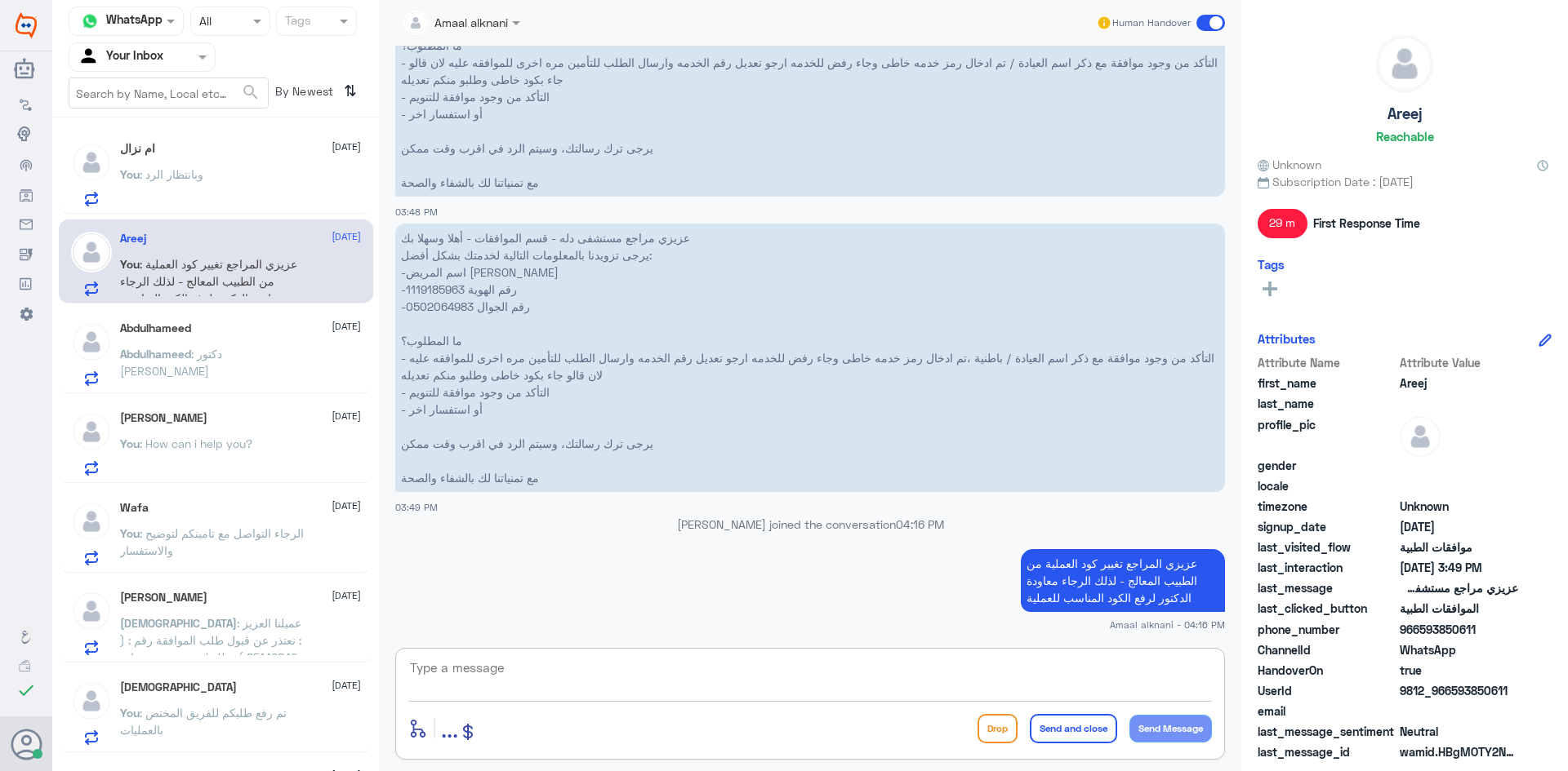
click at [517, 663] on textarea at bounding box center [811, 678] width 804 height 40
click at [164, 338] on div "Abdulhameed [DATE] [PERSON_NAME] : دكتور [PERSON_NAME]" at bounding box center [240, 354] width 240 height 64
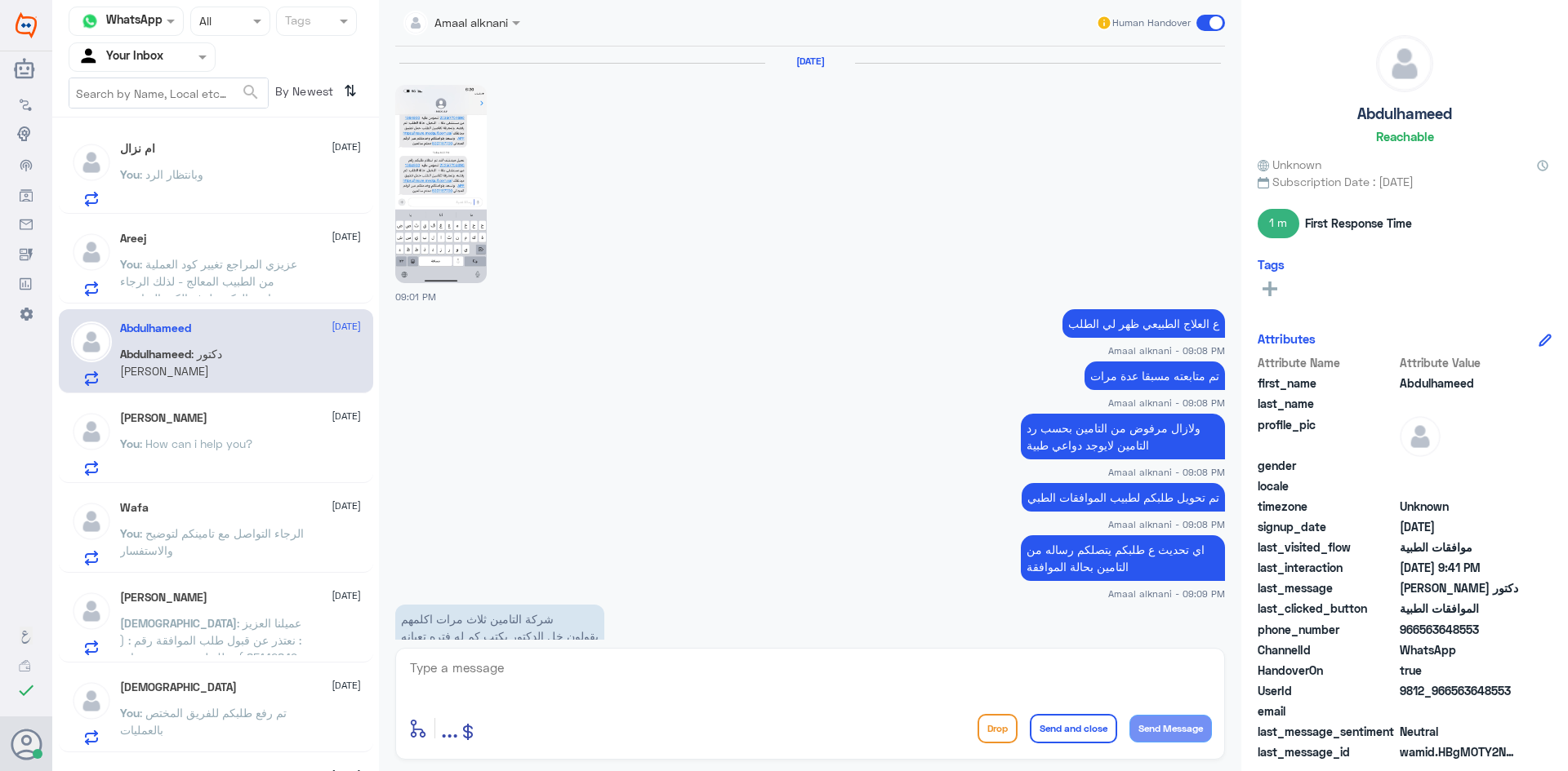
scroll to position [853, 0]
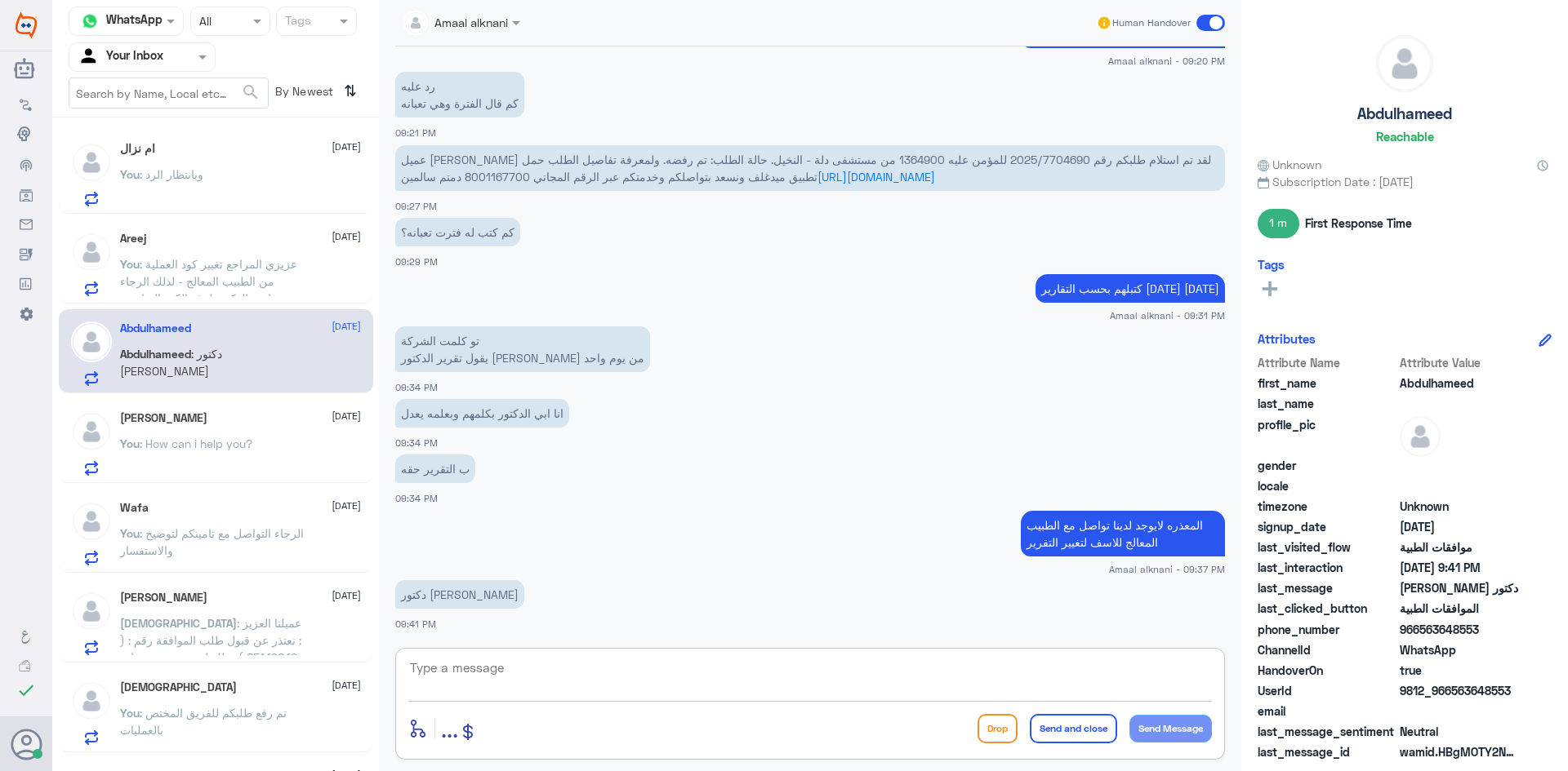
click at [519, 672] on textarea at bounding box center [811, 678] width 804 height 40
click at [527, 679] on textarea at bounding box center [811, 678] width 804 height 40
type textarea "نسعد دوما بخدمتكم ونتمنى لكم دوام الصحة والعافية"
click at [1080, 734] on button "Send and close" at bounding box center [1074, 729] width 88 height 30
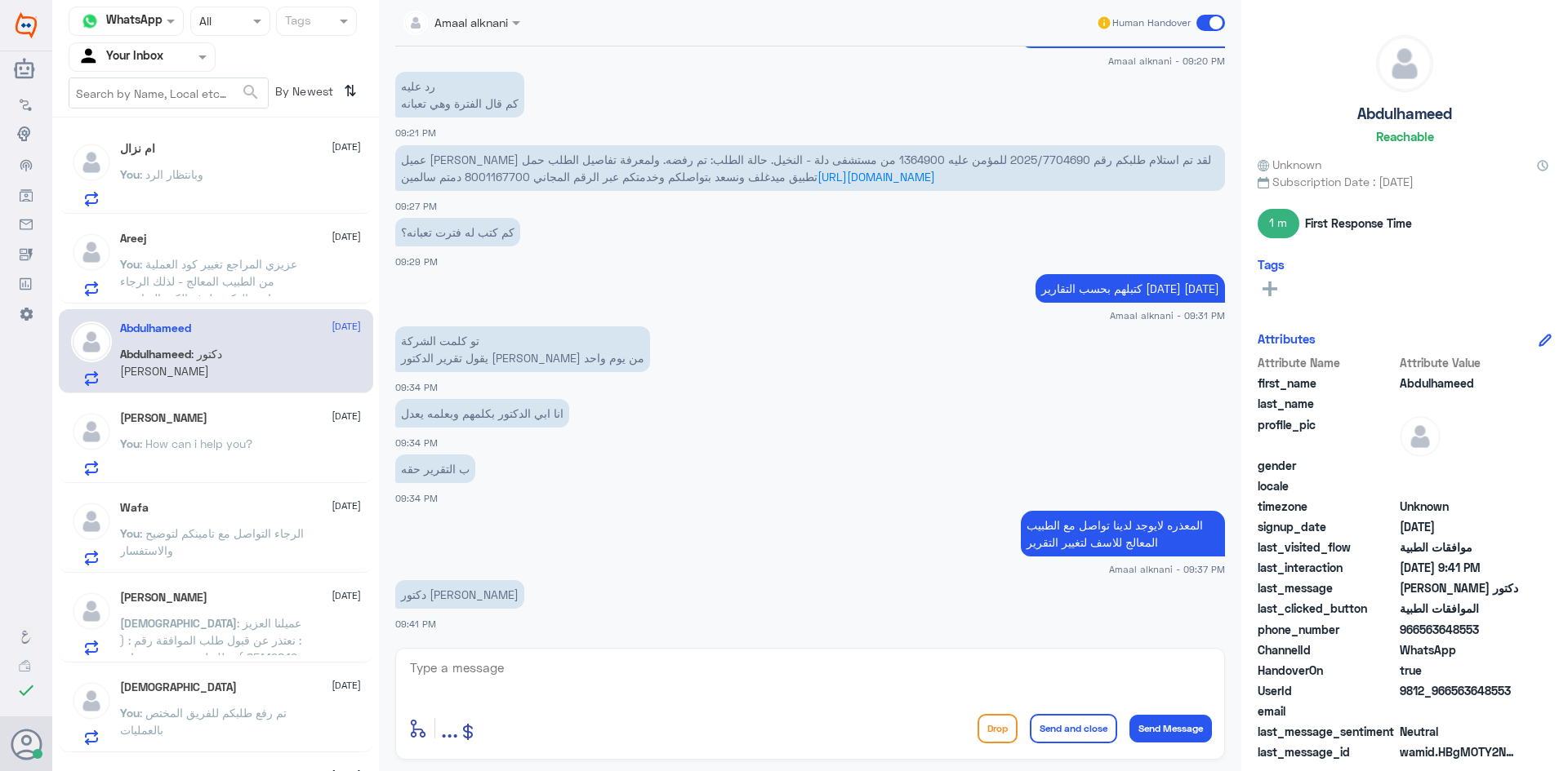
scroll to position [948, 0]
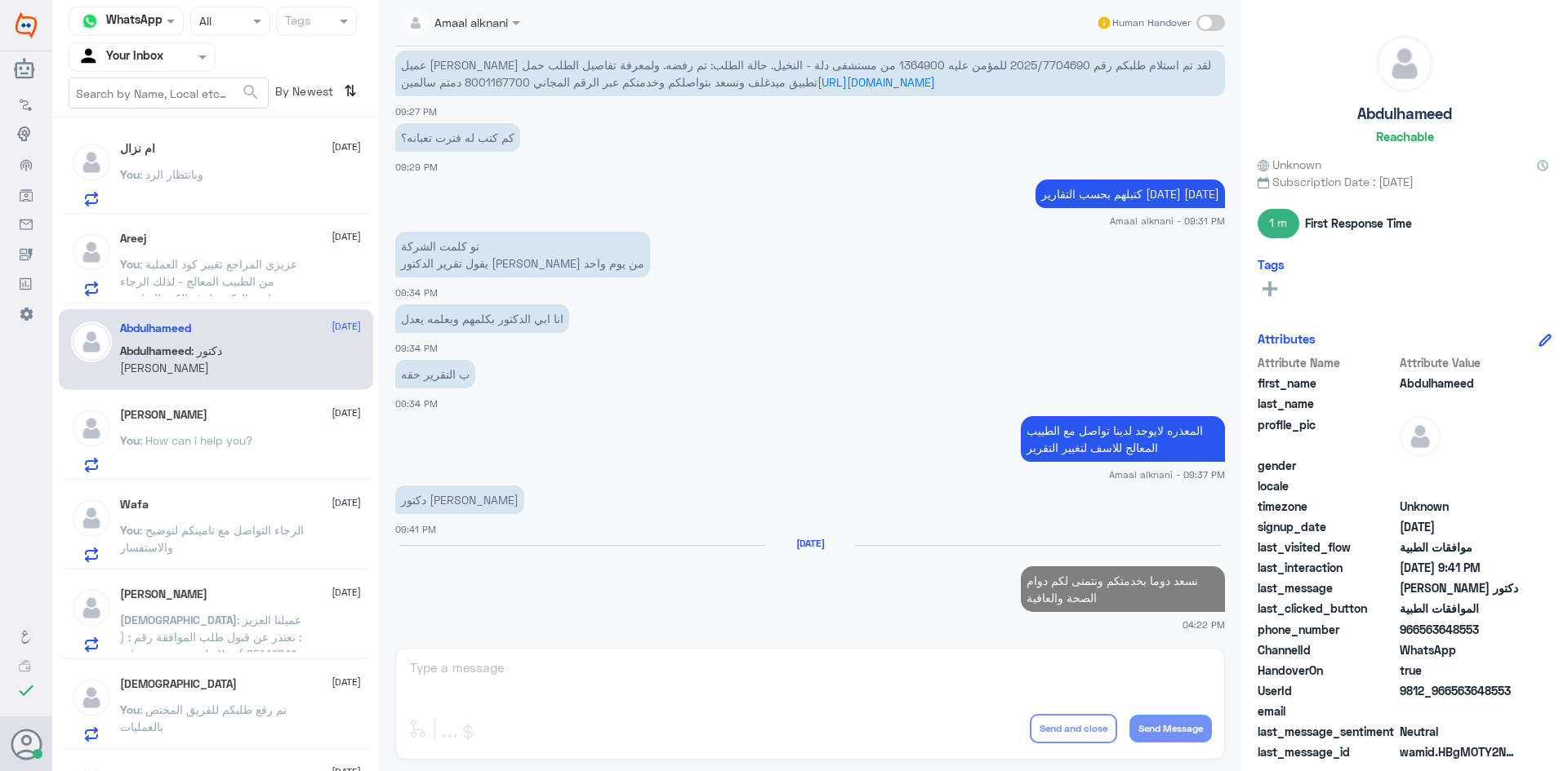
click at [246, 445] on span ": How can i help you?" at bounding box center [195, 440] width 113 height 13
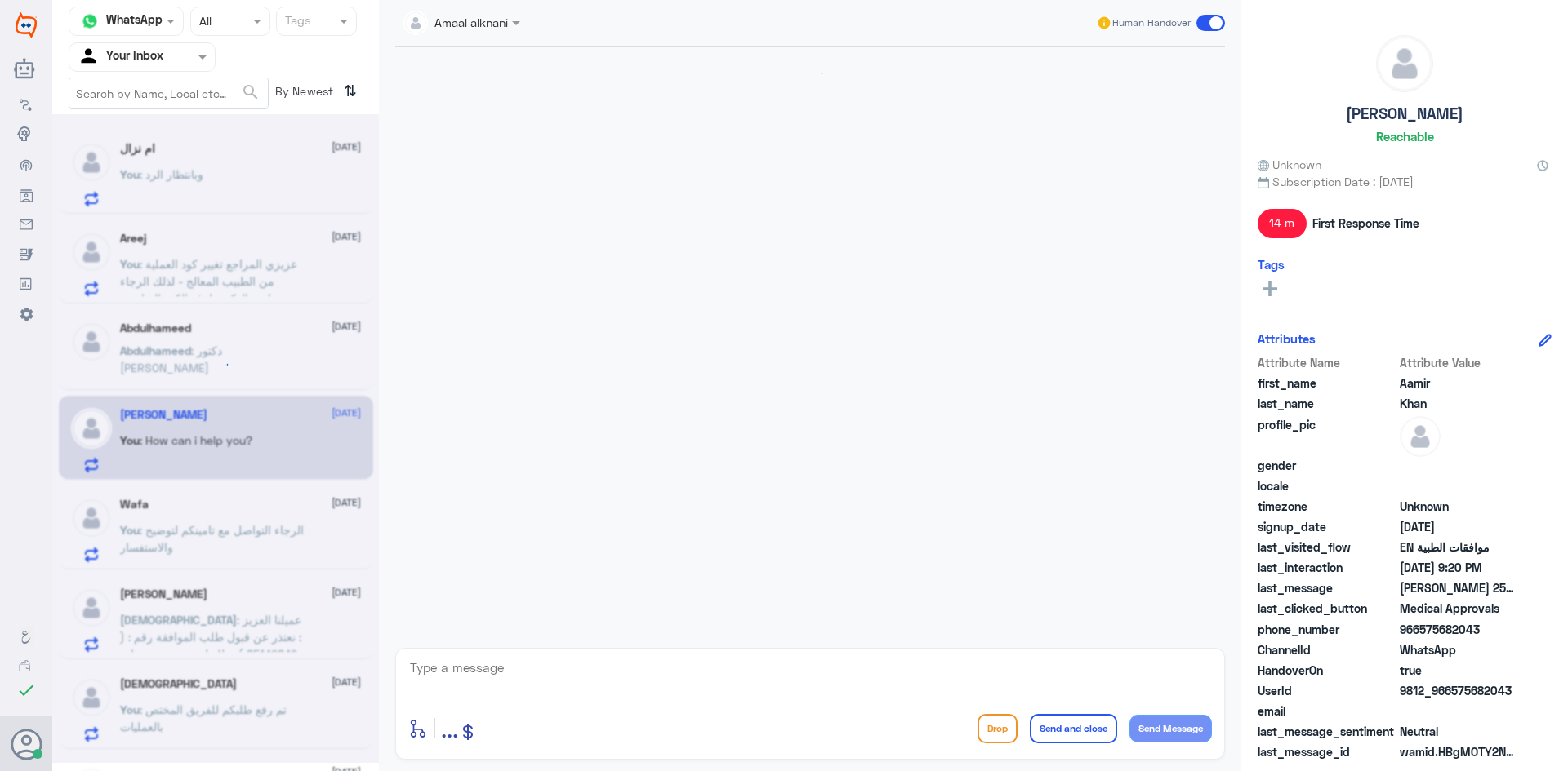
scroll to position [818, 0]
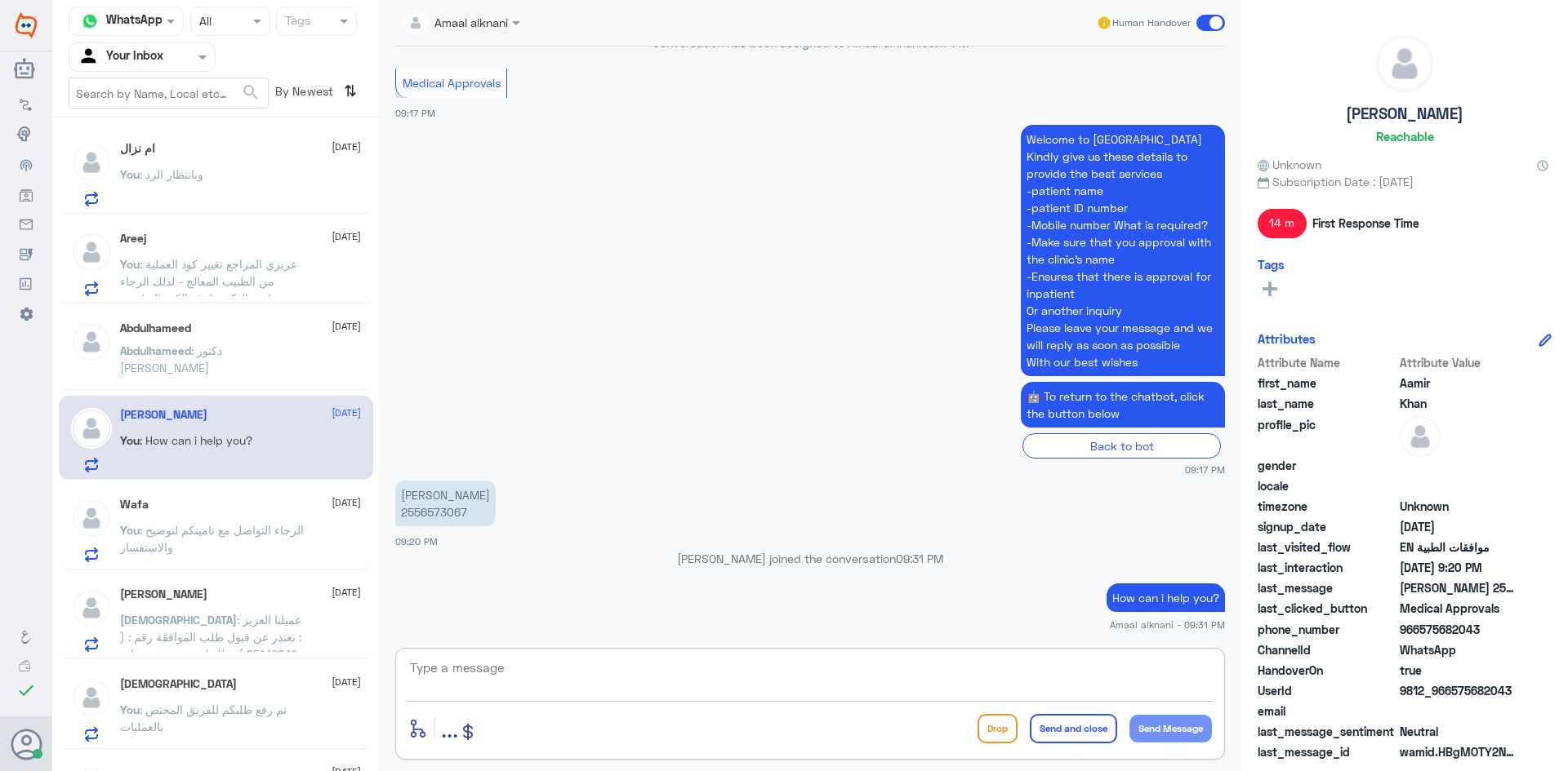
click at [529, 673] on textarea at bounding box center [811, 678] width 804 height 40
click at [824, 684] on textarea at bounding box center [811, 678] width 804 height 40
paste textarea "We wish you health"
type textarea "We wish you health"
click at [1093, 728] on button "Send and close" at bounding box center [1074, 729] width 88 height 30
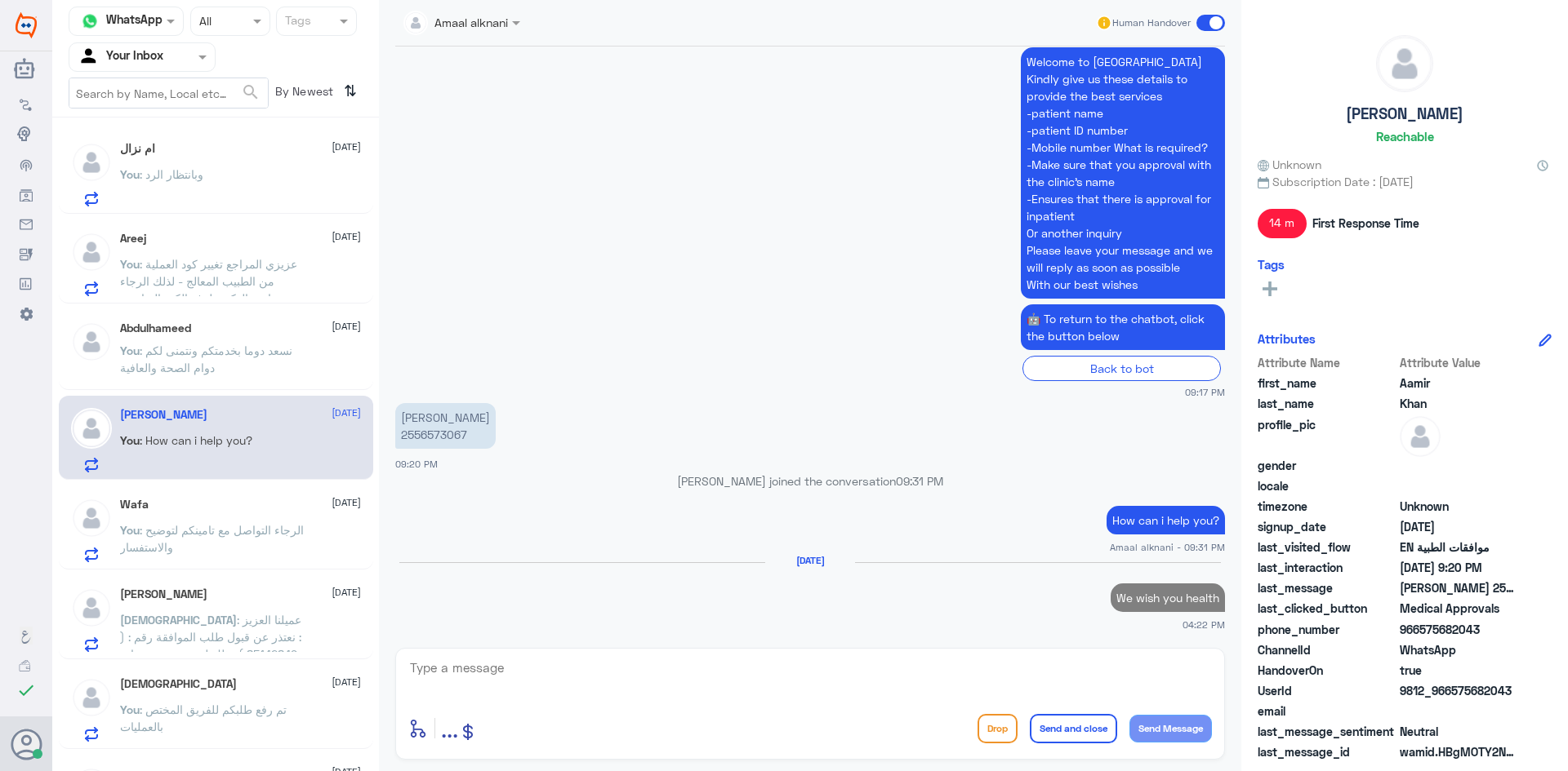
scroll to position [891, 0]
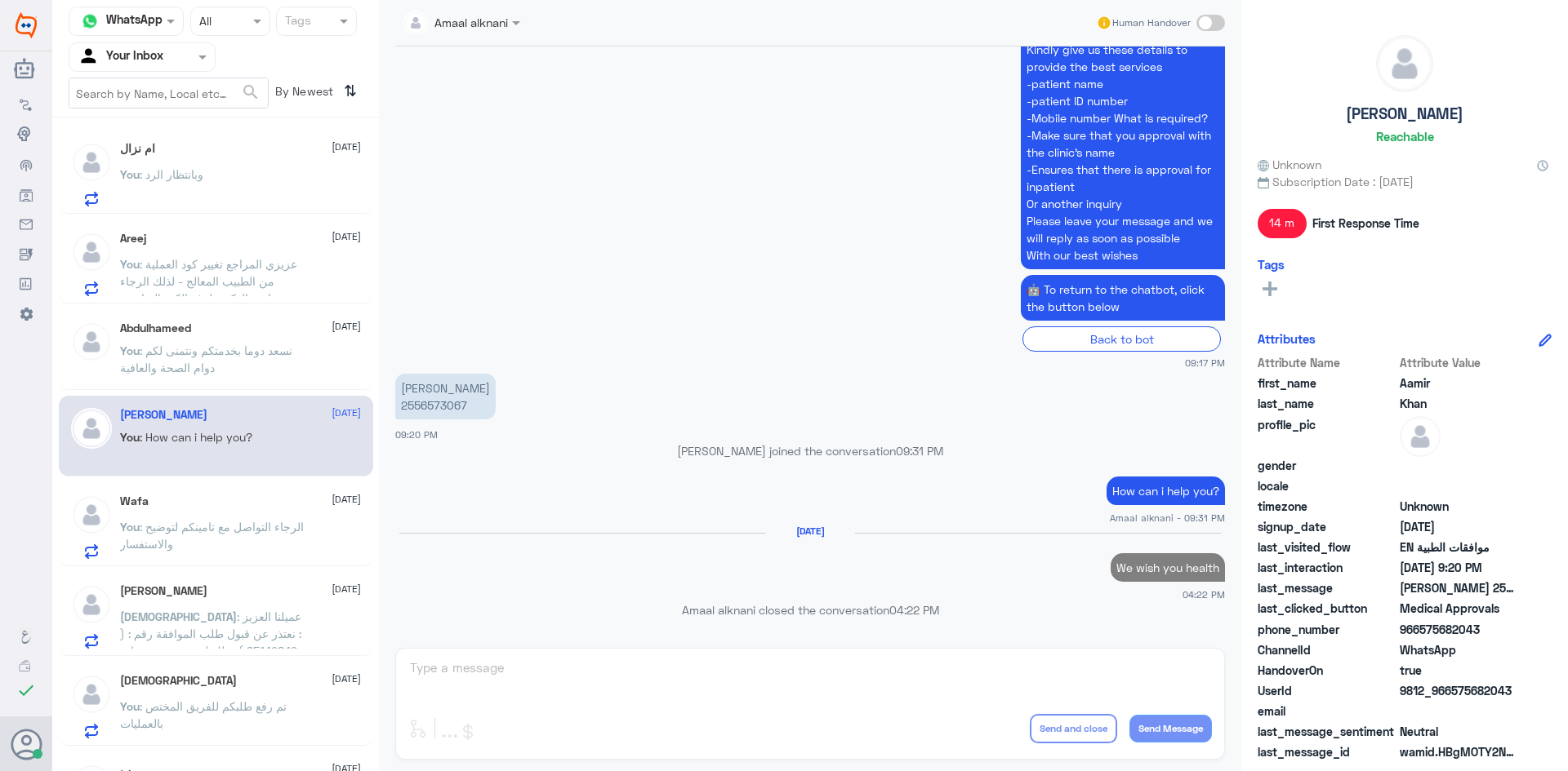
click at [243, 538] on p "You : الرجاء التواصل مع تامينكم لتوضيح والاستفسار" at bounding box center [212, 538] width 184 height 40
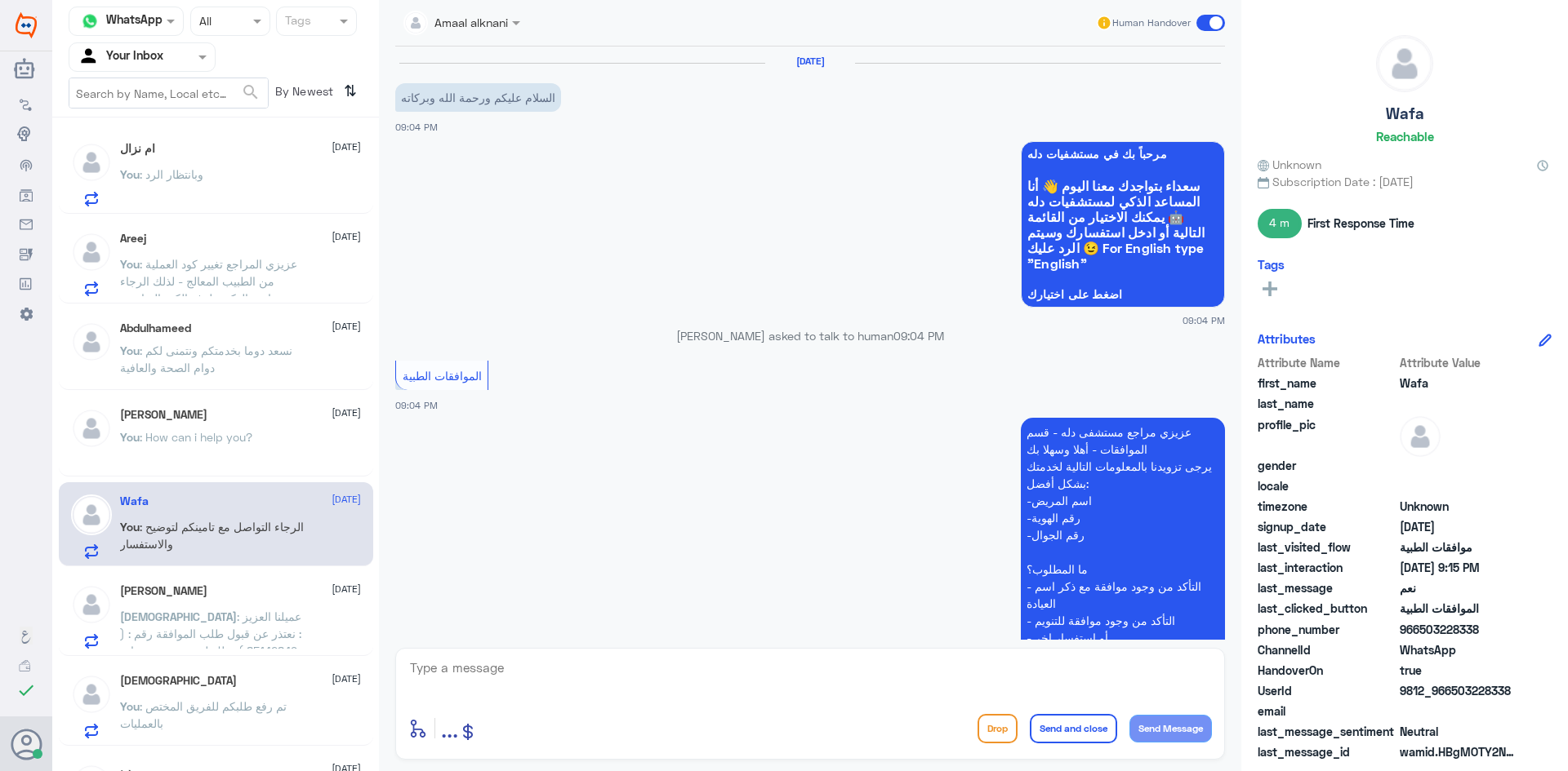
scroll to position [699, 0]
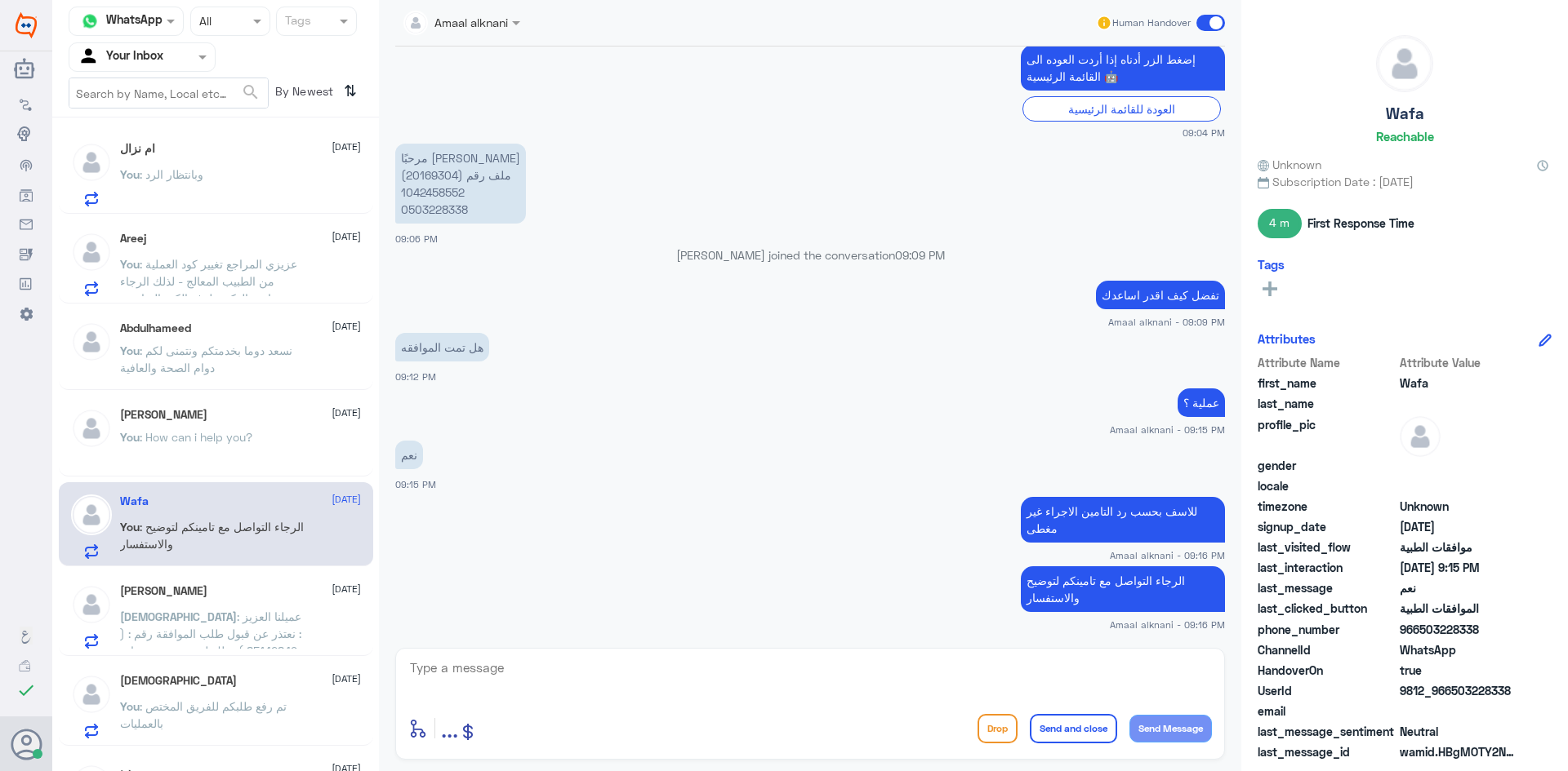
click at [564, 676] on textarea at bounding box center [811, 678] width 804 height 40
type textarea "نسعد دوما بخدمتكم ونتمنى لكم دوام الصحة والعافية"
click at [1053, 728] on button "Send and close" at bounding box center [1074, 729] width 88 height 30
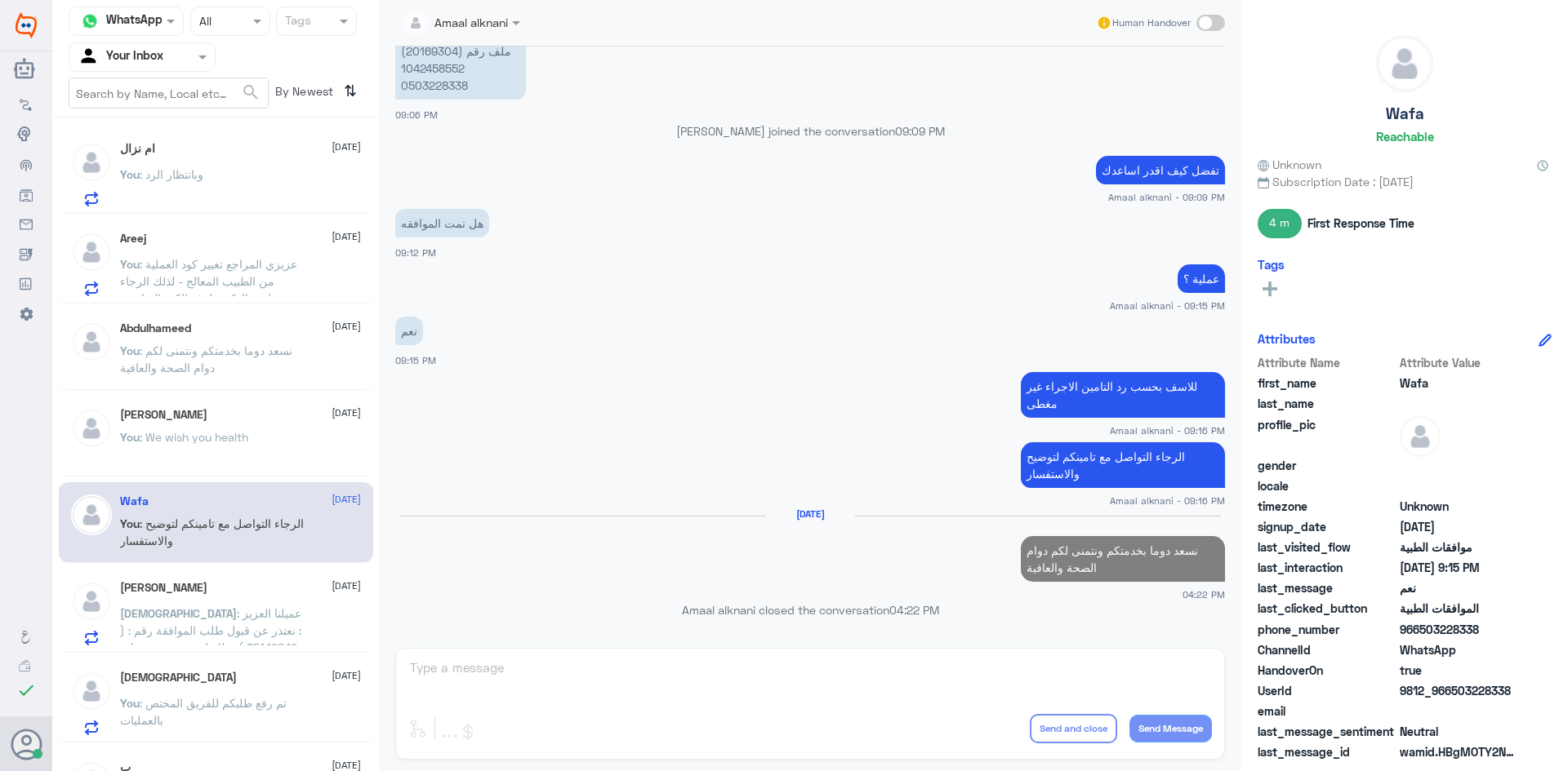
click at [150, 626] on span ": عميلنا العزيز : نعتذر عن قبول طلب الموافقة رقم : ( 85142849 ) وذلك لعدم وجود …" at bounding box center [211, 664] width 182 height 116
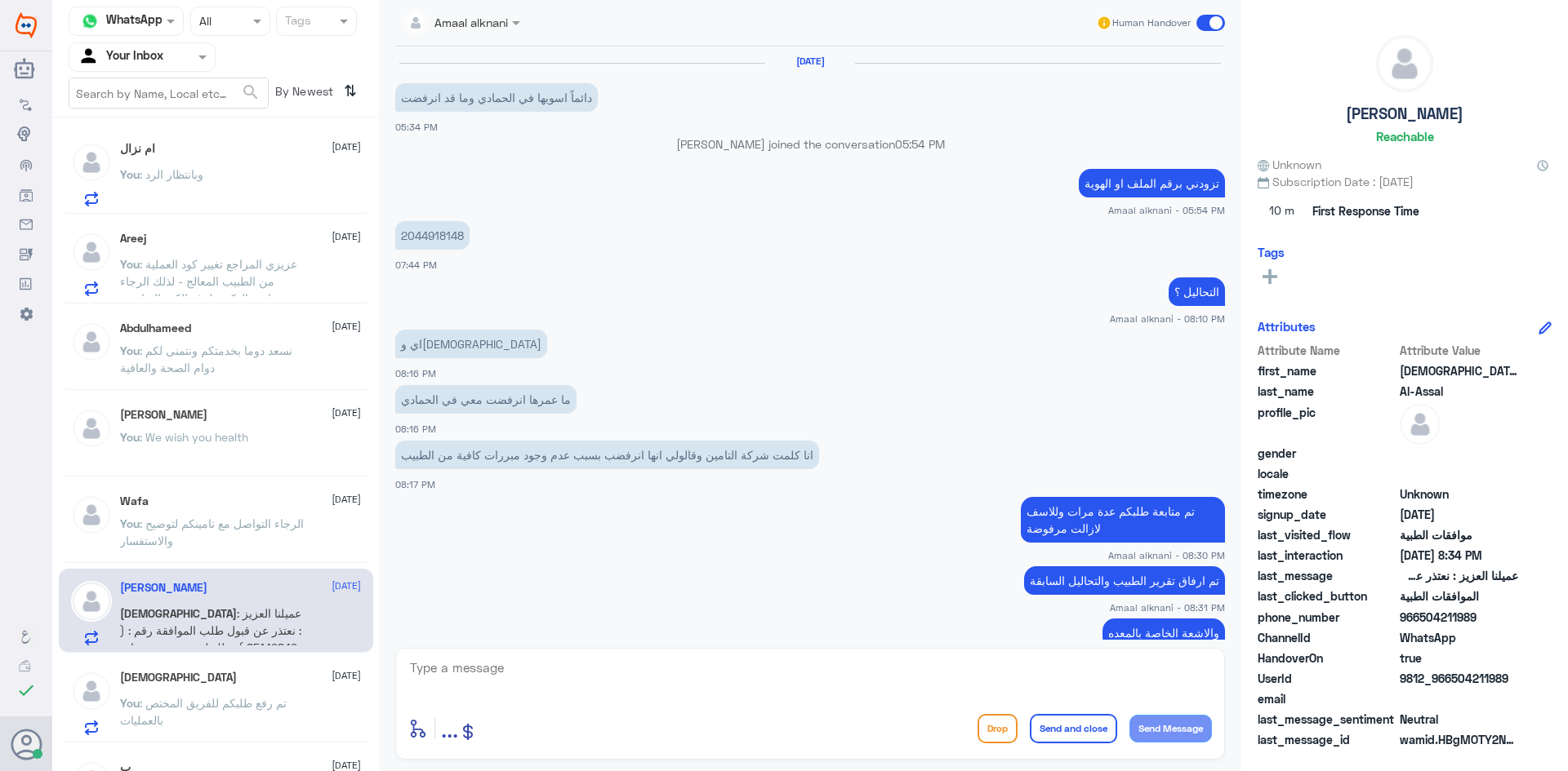
scroll to position [987, 0]
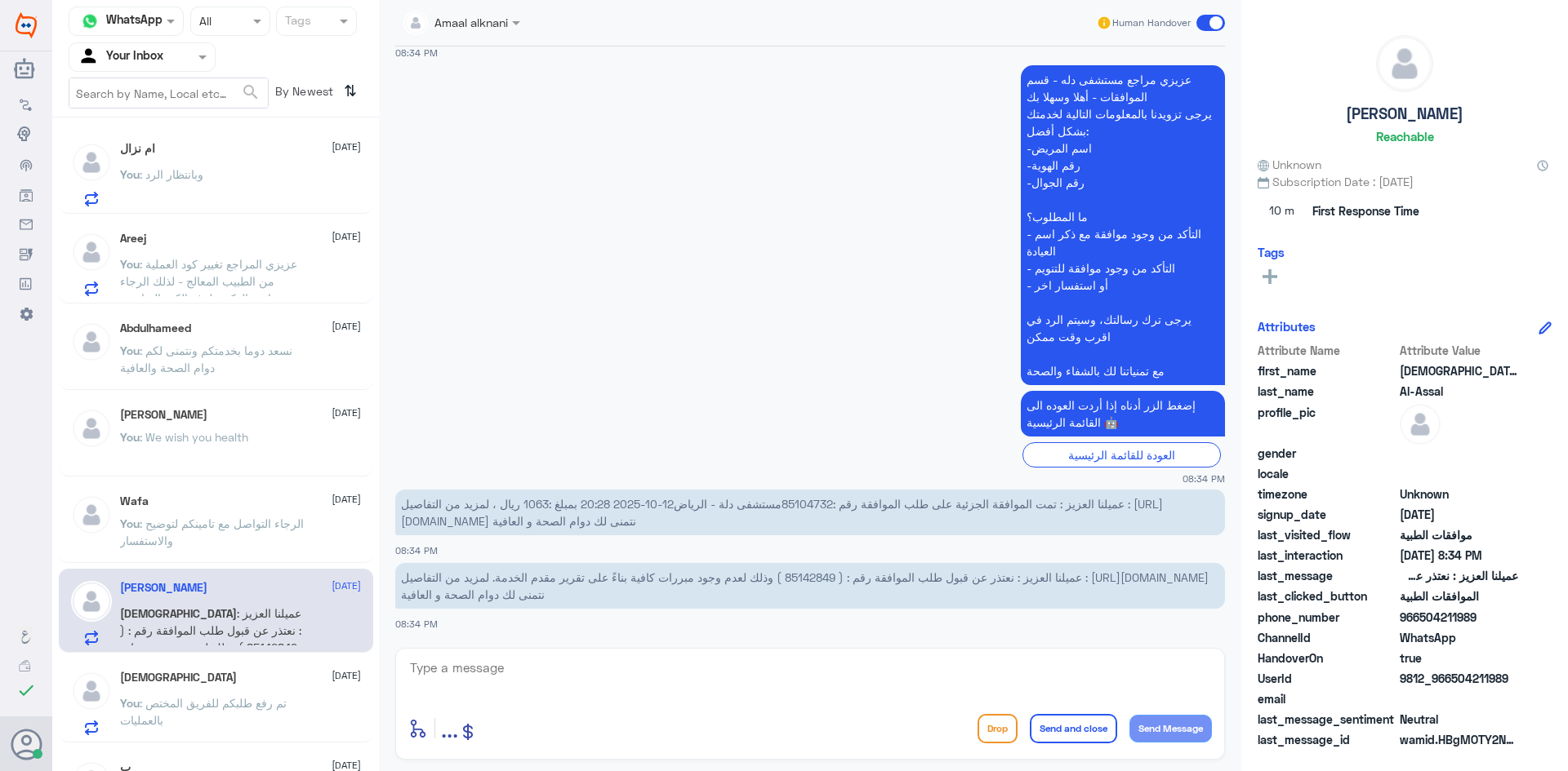
drag, startPoint x: 542, startPoint y: 655, endPoint x: 541, endPoint y: 675, distance: 20.0
click at [542, 666] on div "enter flow name ... Drop Send and close Send Message" at bounding box center [810, 704] width 830 height 112
click at [541, 675] on textarea at bounding box center [811, 678] width 804 height 40
click at [247, 180] on div "You : وبانتظار الرد" at bounding box center [240, 188] width 240 height 37
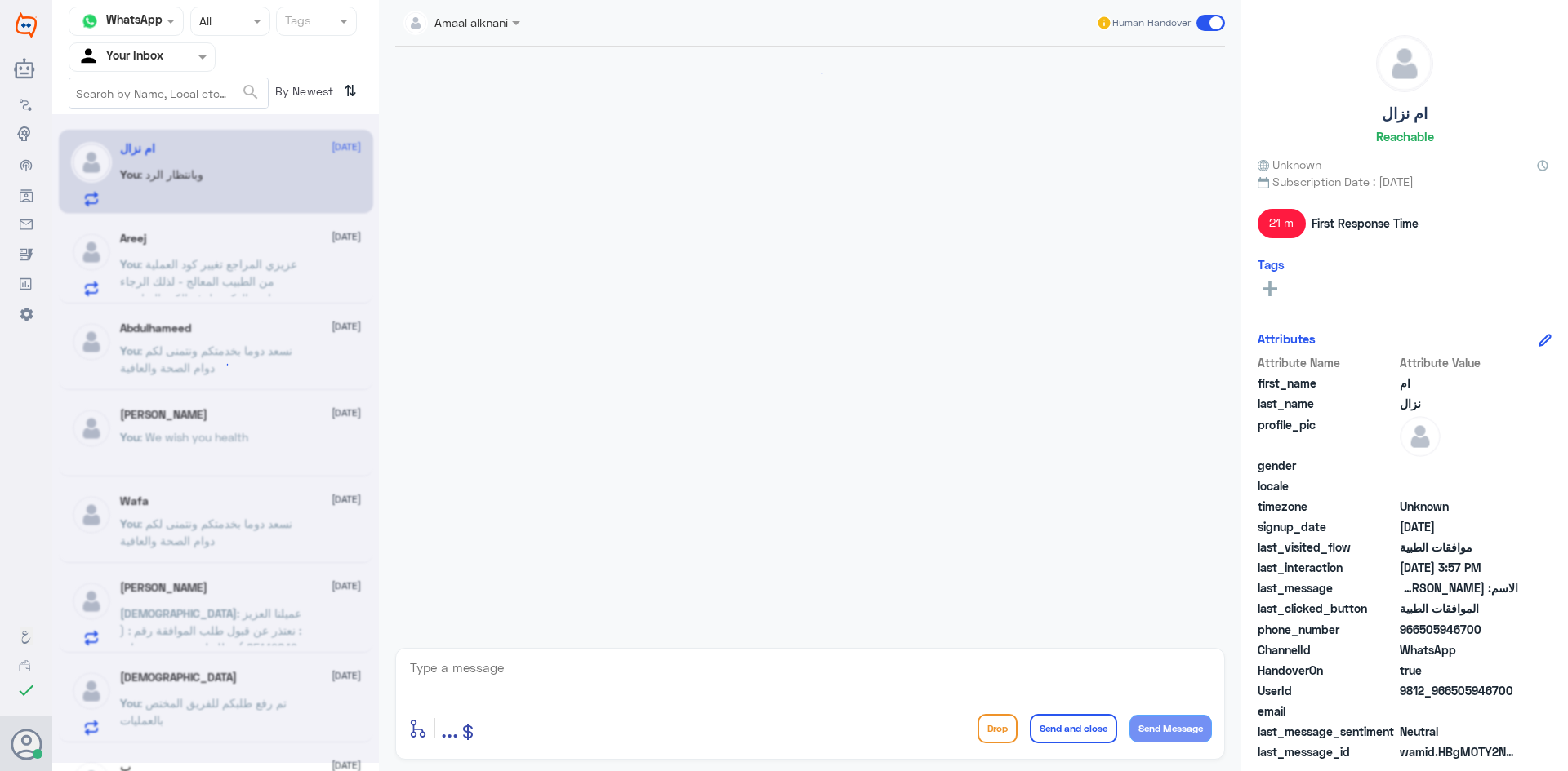
scroll to position [1357, 0]
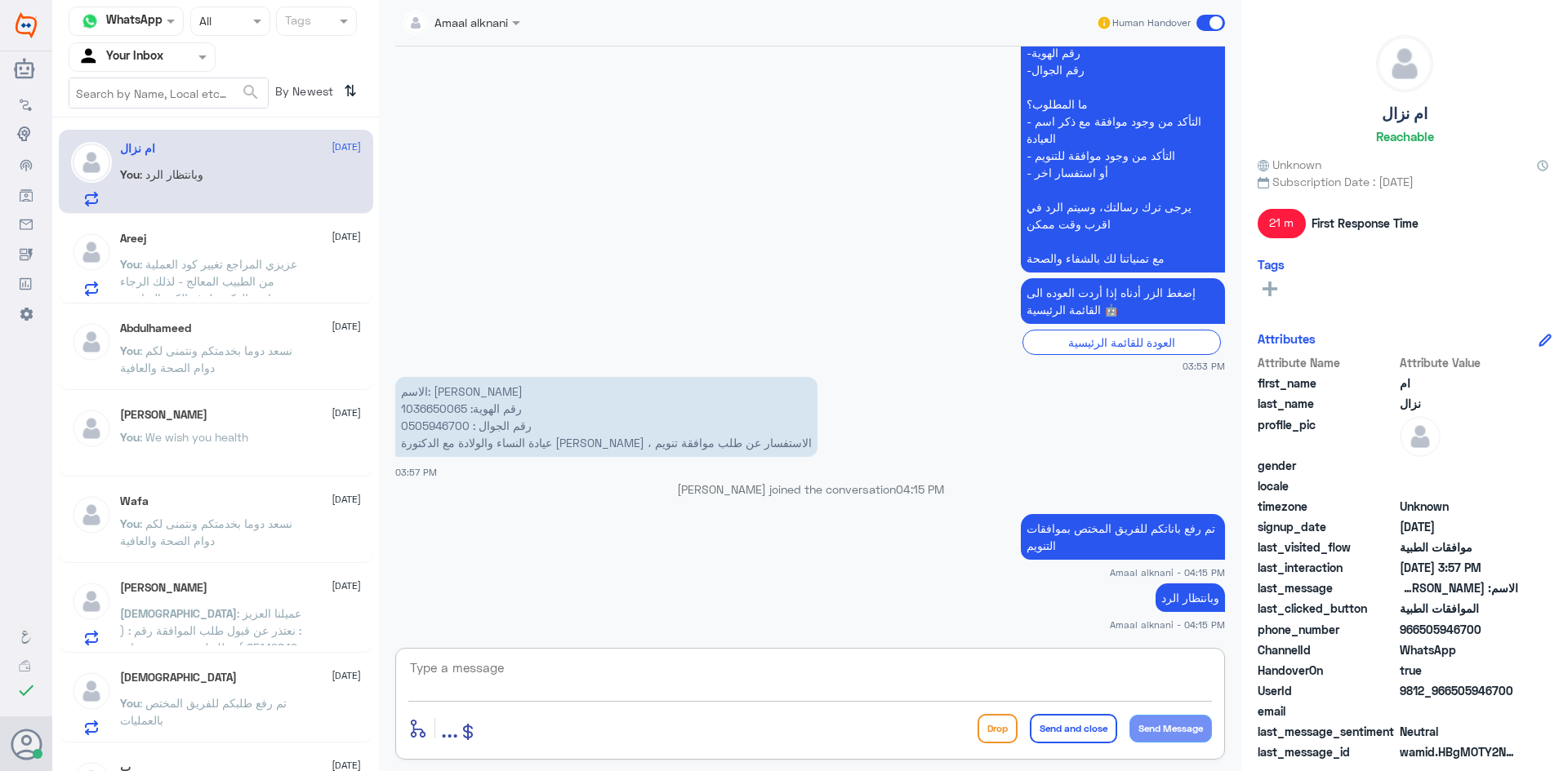
click at [712, 683] on textarea at bounding box center [811, 678] width 804 height 40
click at [205, 288] on span ": عزيزي المراجع تغيير كود العملية من الطبيب المعالج - لذلك الرجاء معاودة الدكتو…" at bounding box center [209, 289] width 177 height 65
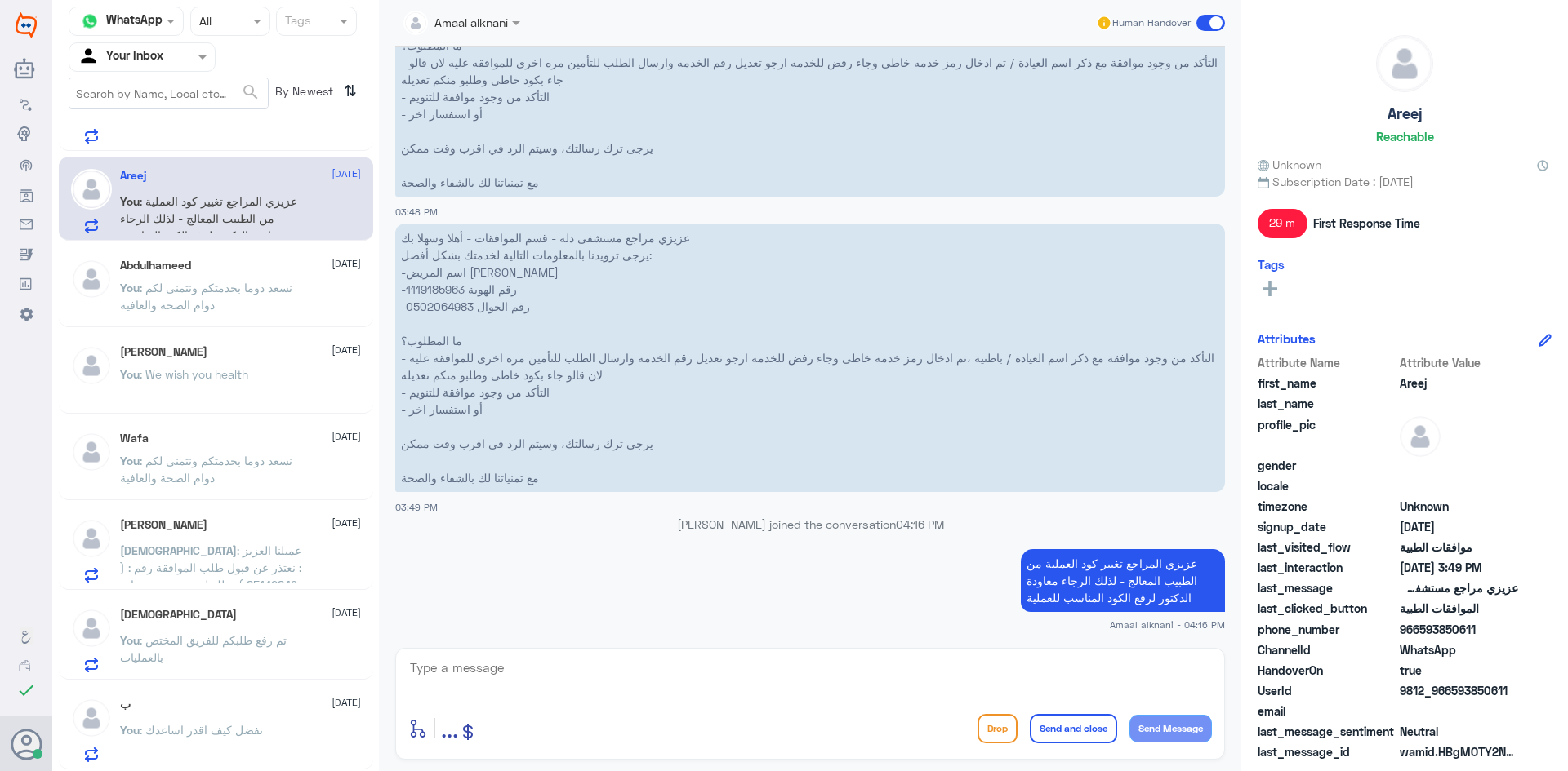
scroll to position [82, 0]
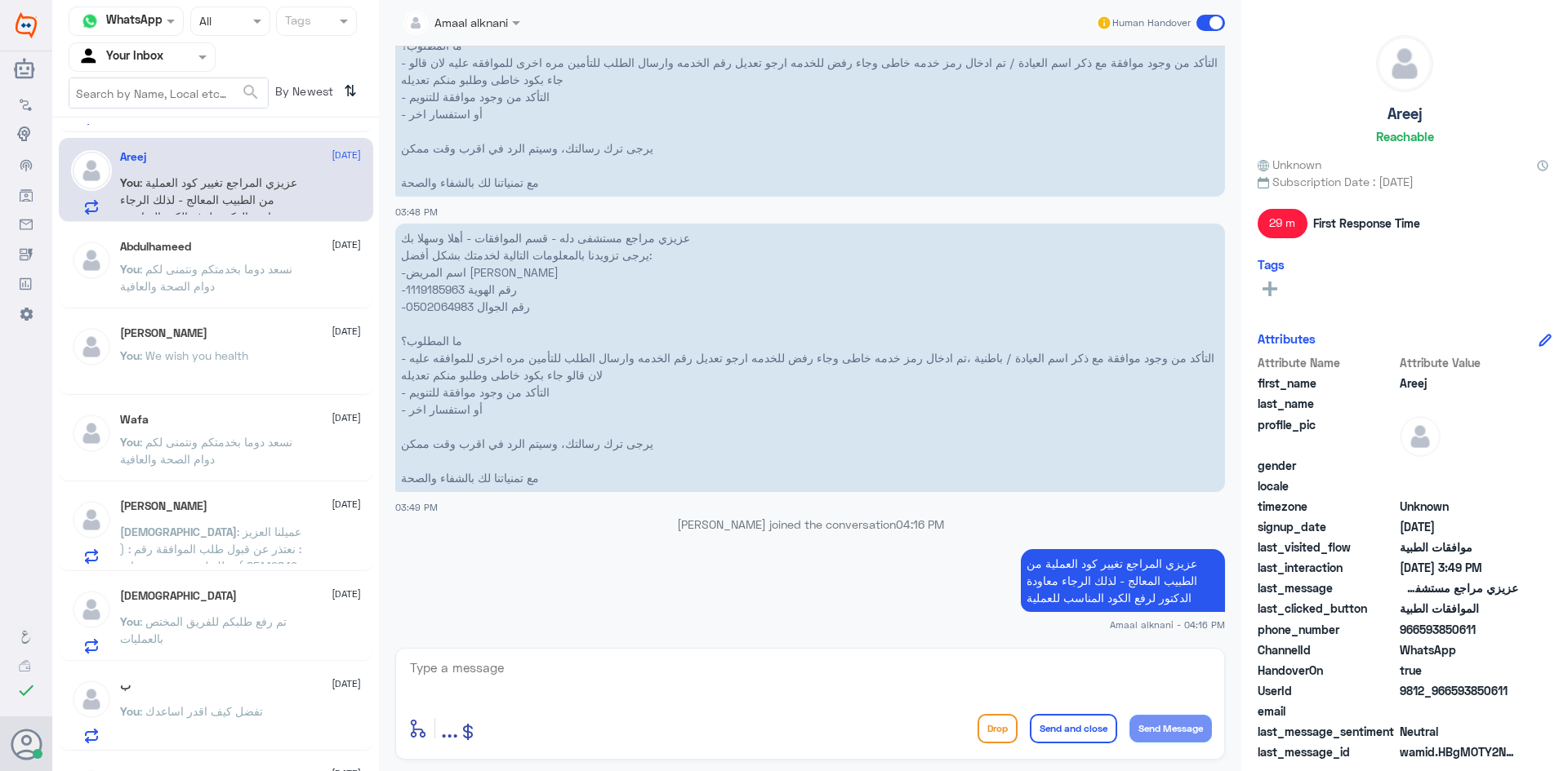
click at [263, 704] on p "You : تفضل كيف اقدر اساعدك" at bounding box center [191, 723] width 143 height 40
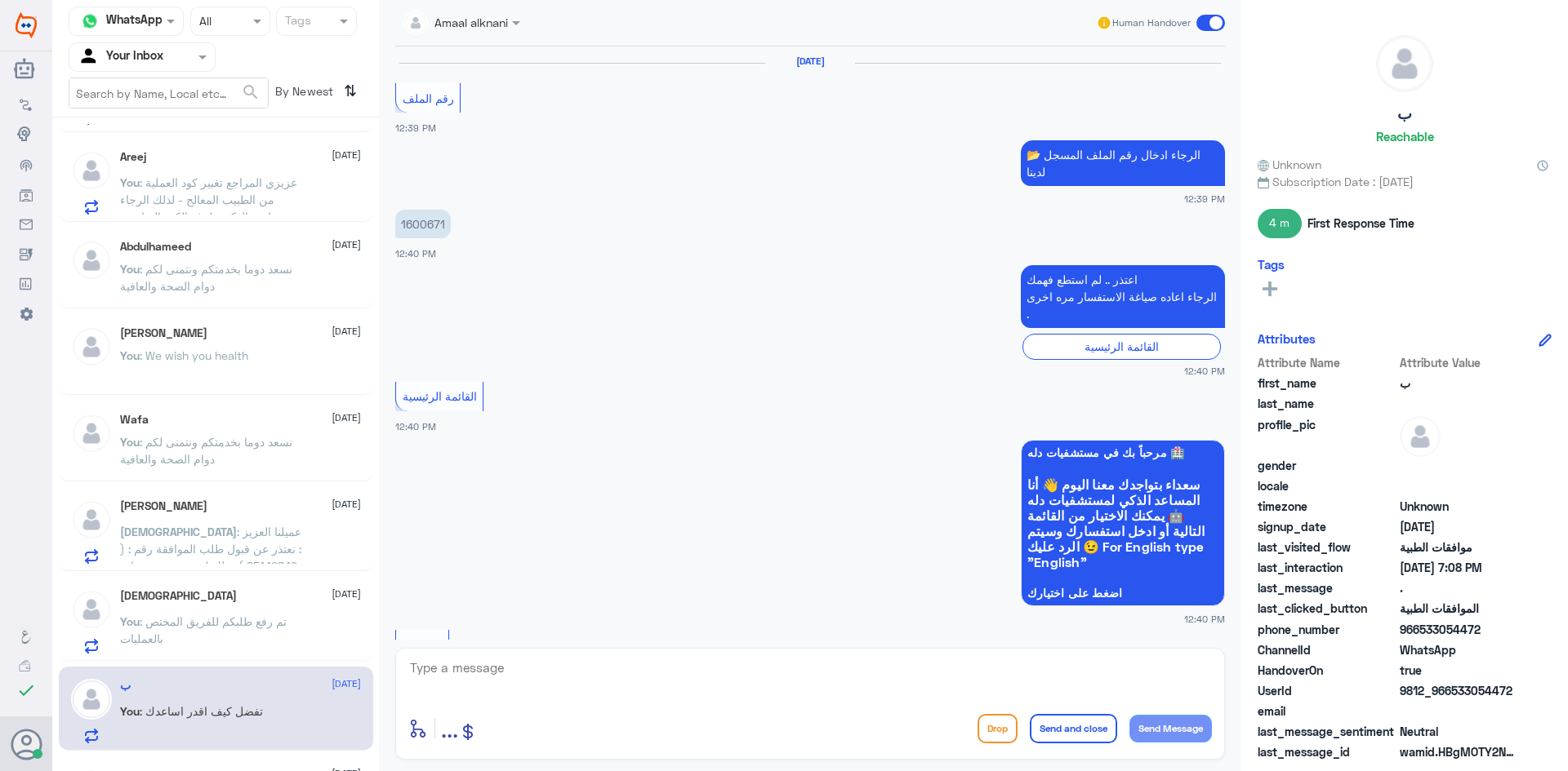
scroll to position [1496, 0]
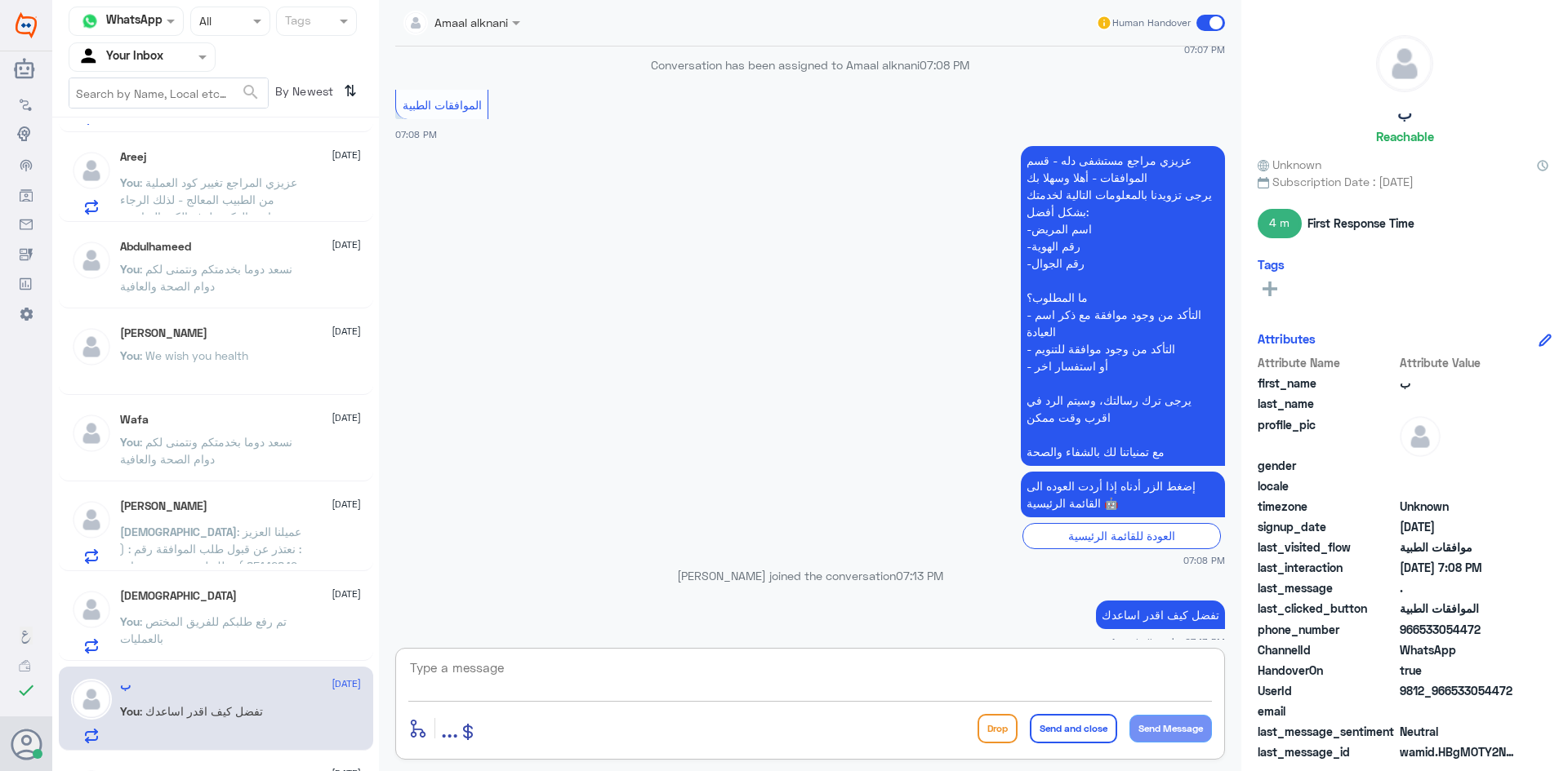
click at [594, 668] on textarea at bounding box center [811, 678] width 804 height 40
drag, startPoint x: 918, startPoint y: 669, endPoint x: 1435, endPoint y: 681, distance: 517.1
click at [1435, 681] on div "Channel WhatsApp Status × All Tags Agent Filter Your Inbox search By Newest ⇅ ا…" at bounding box center [810, 388] width 1516 height 777
type textarea "نسعد دوما بخدمتكم ونتمنى لكم دوام الصحة والعافية"
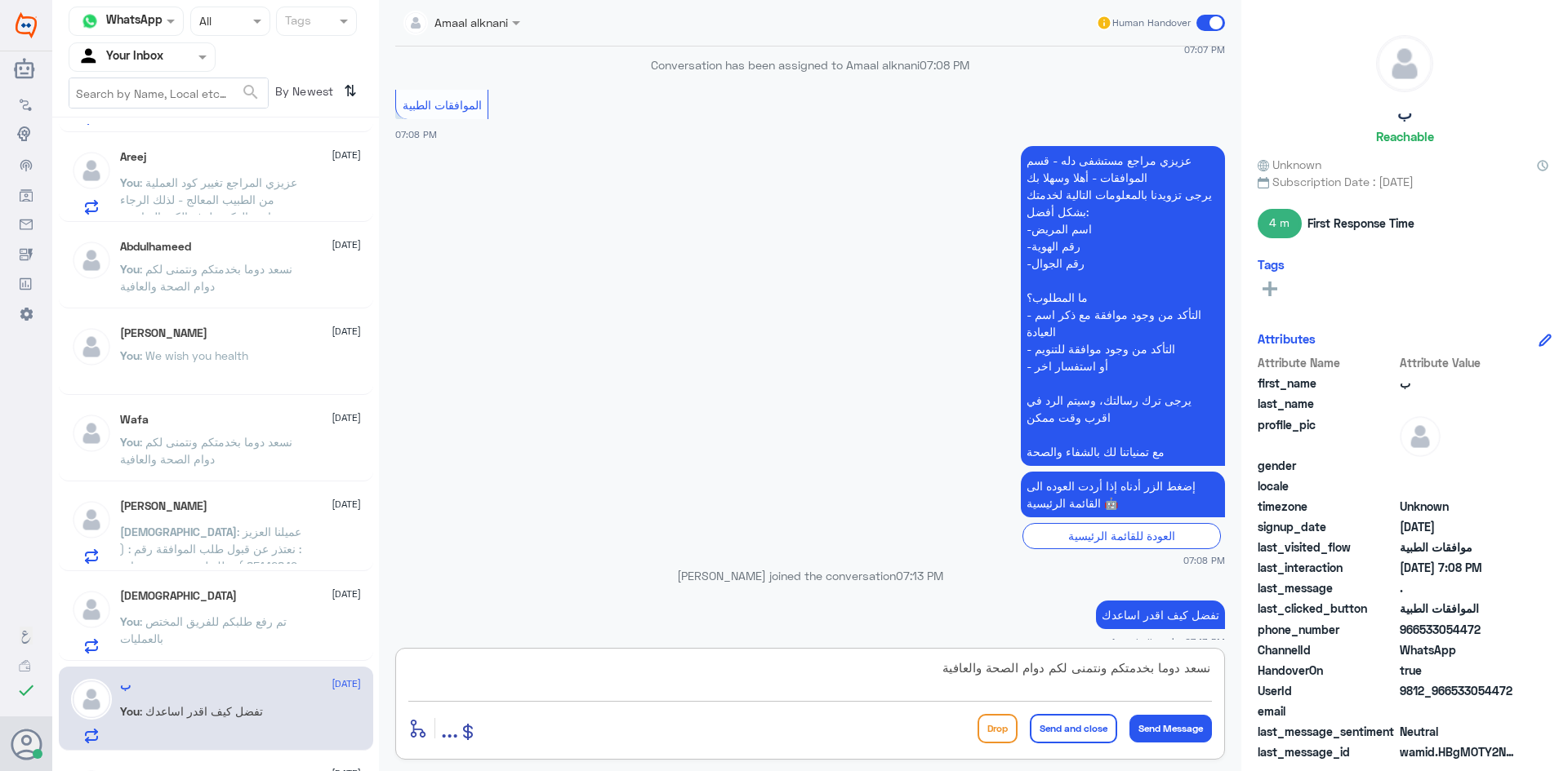
click at [1061, 733] on button "Send and close" at bounding box center [1074, 729] width 88 height 30
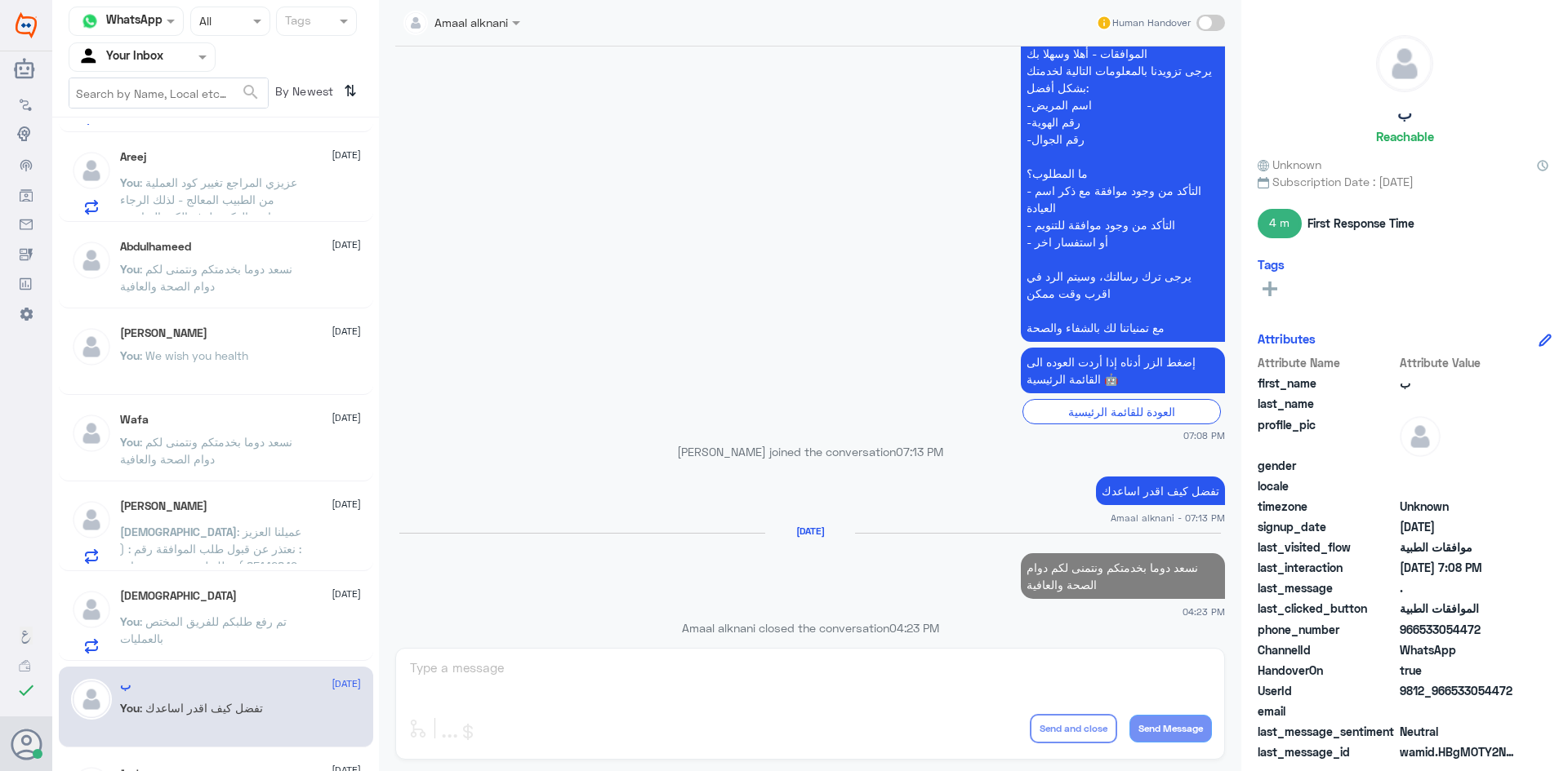
click at [190, 637] on p "You : تم رفع طلبكم للفريق المختص بالعمليات" at bounding box center [212, 634] width 184 height 40
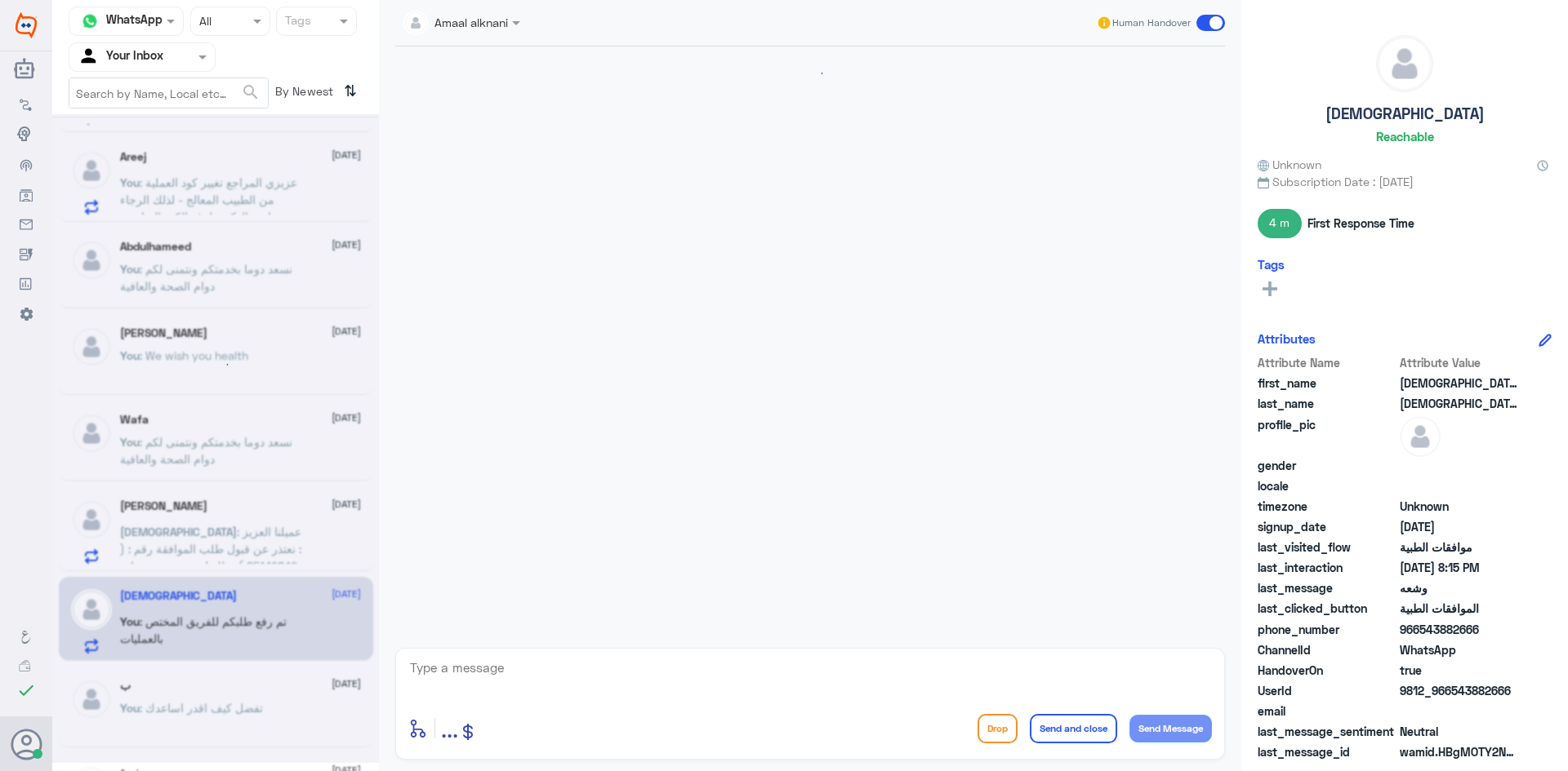
scroll to position [1156, 0]
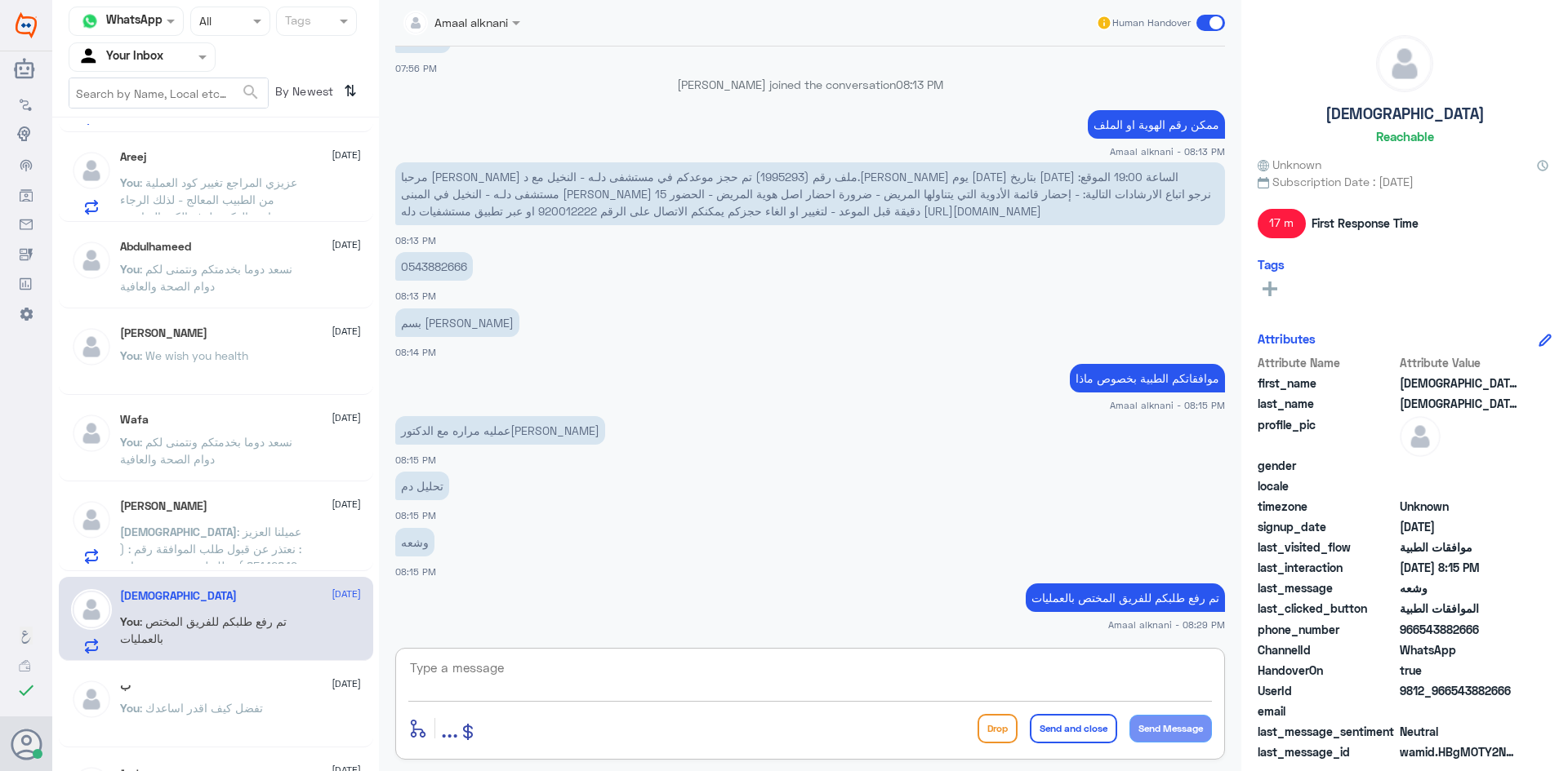
click at [481, 674] on textarea at bounding box center [811, 678] width 804 height 40
paste textarea "نسعد دوما بخدمتكم ونتمنى لكم دوام الصحة والعافية"
type textarea "نسعد دوما بخدمتكم ونتمنى لكم دوام الصحة والعافية"
click at [1081, 724] on button "Send and close" at bounding box center [1074, 729] width 88 height 30
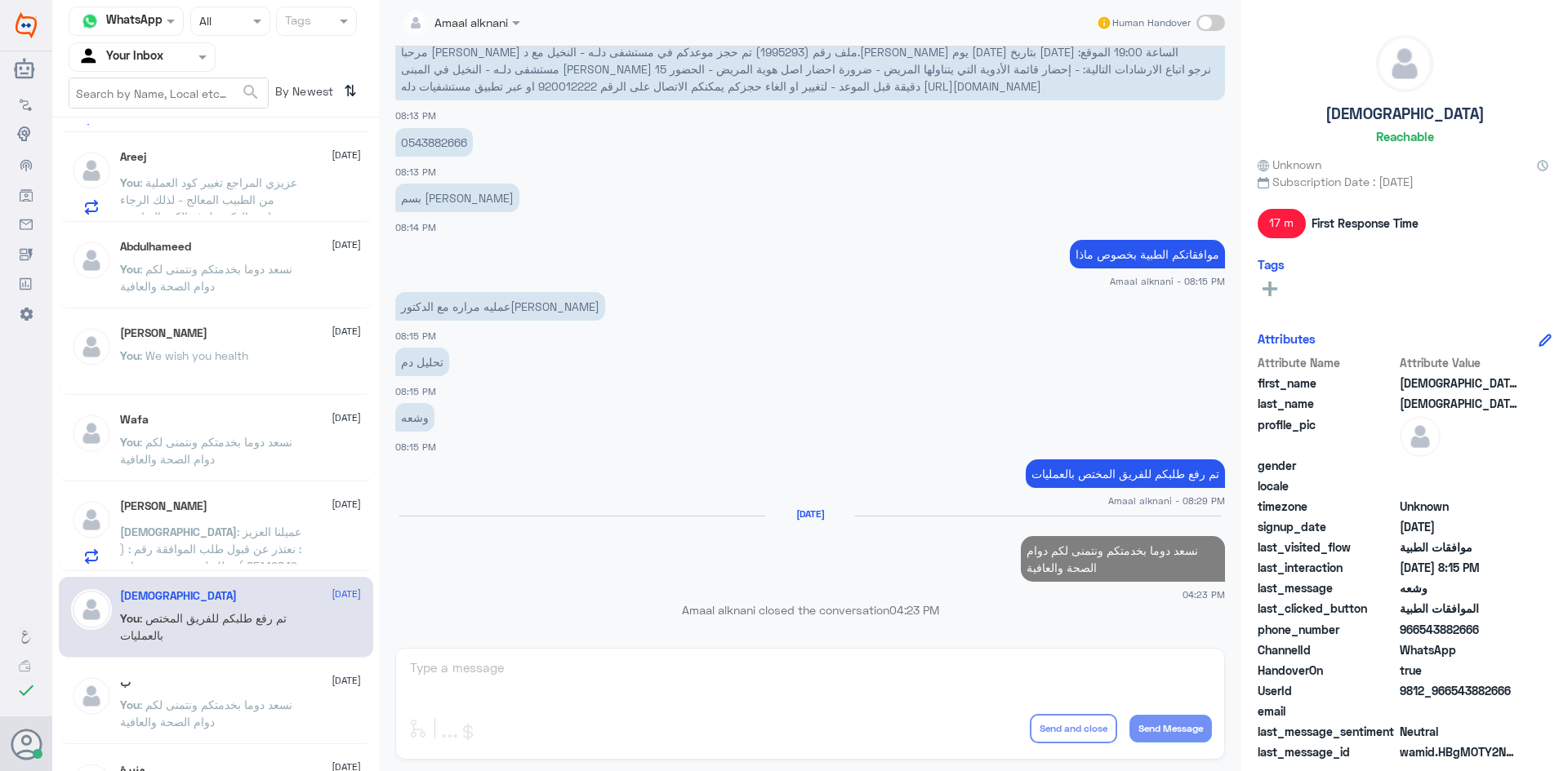
click at [307, 532] on div "[PERSON_NAME] : عميلنا العزيز : نعتذر عن قبول طلب الموافقة رقم : ( 85142849 ) و…" at bounding box center [240, 546] width 240 height 37
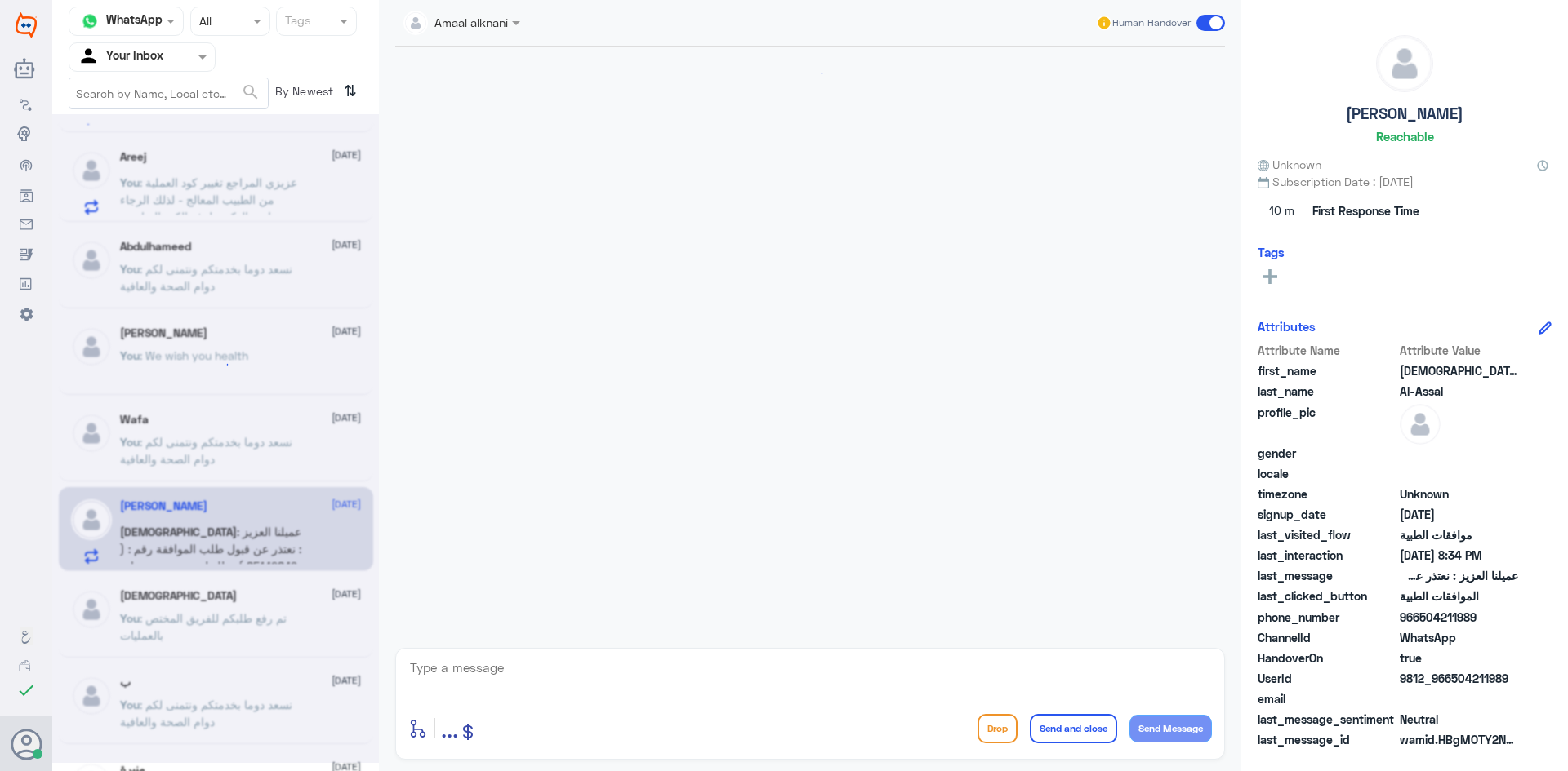
scroll to position [987, 0]
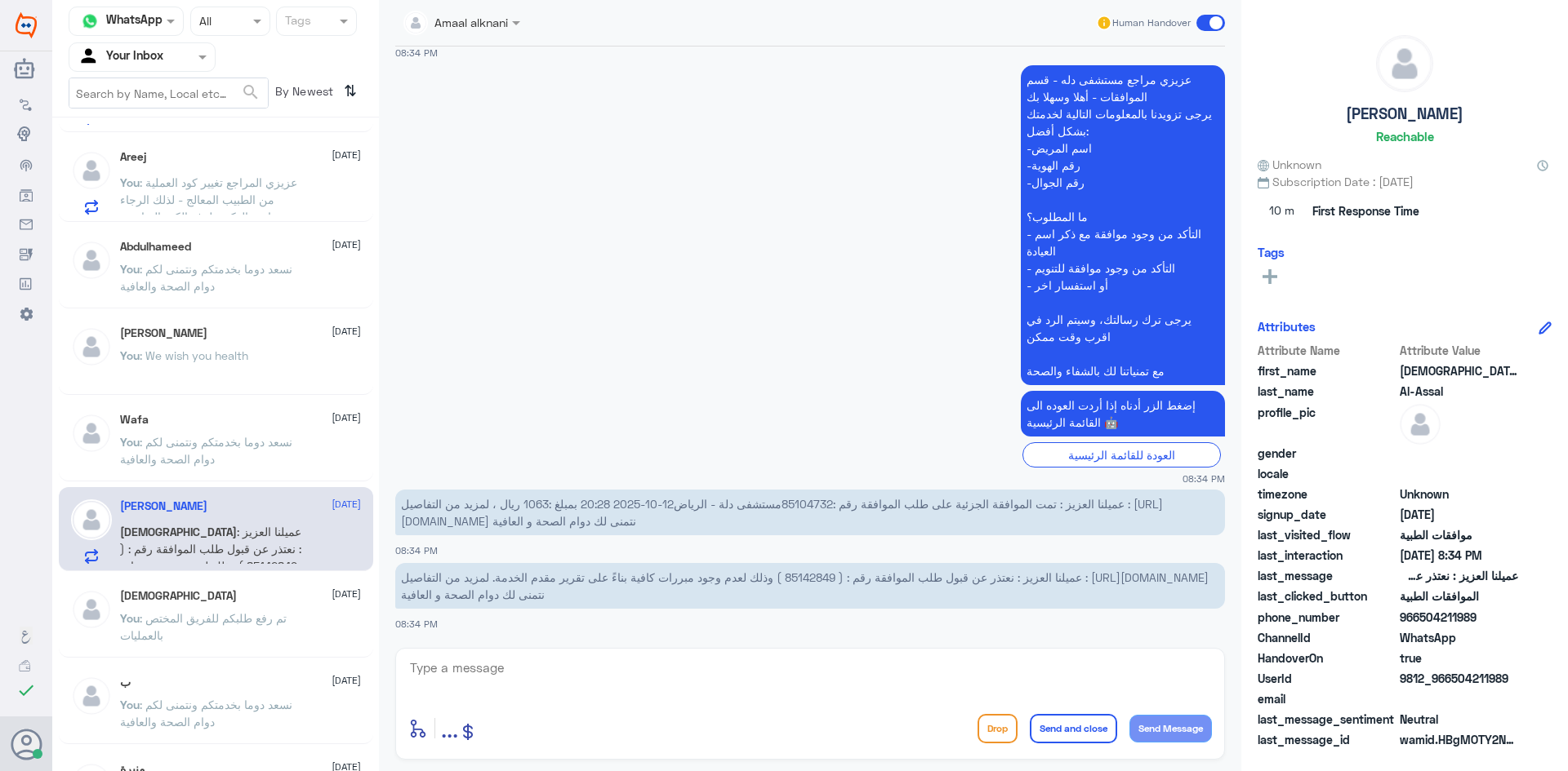
click at [457, 642] on div "Amaal alknani Human Handover [DATE] دائماً اسويها في الحمادي وما قد انرفضت 05:3…" at bounding box center [810, 388] width 863 height 777
click at [454, 669] on textarea at bounding box center [811, 678] width 804 height 40
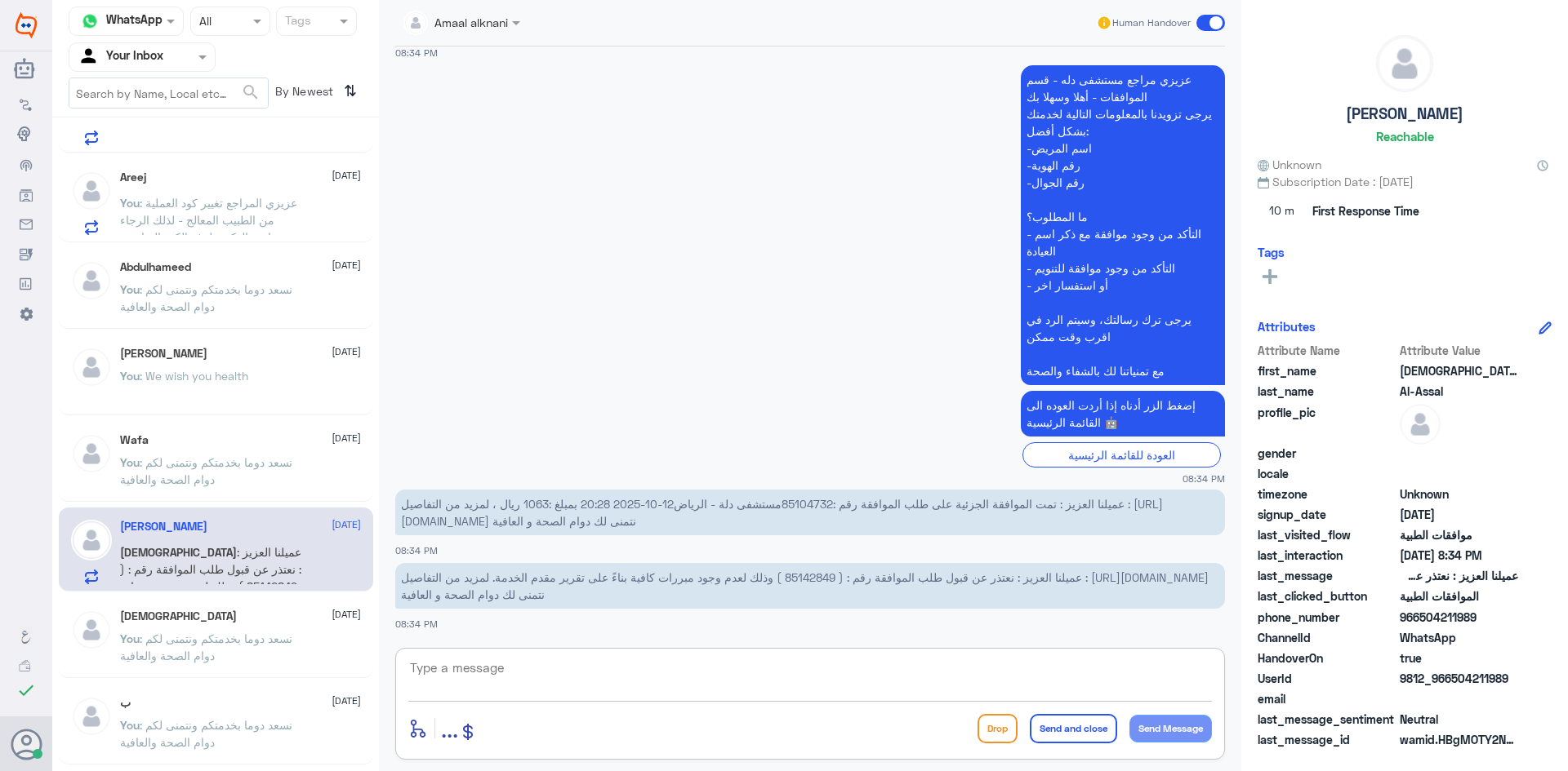
scroll to position [0, 0]
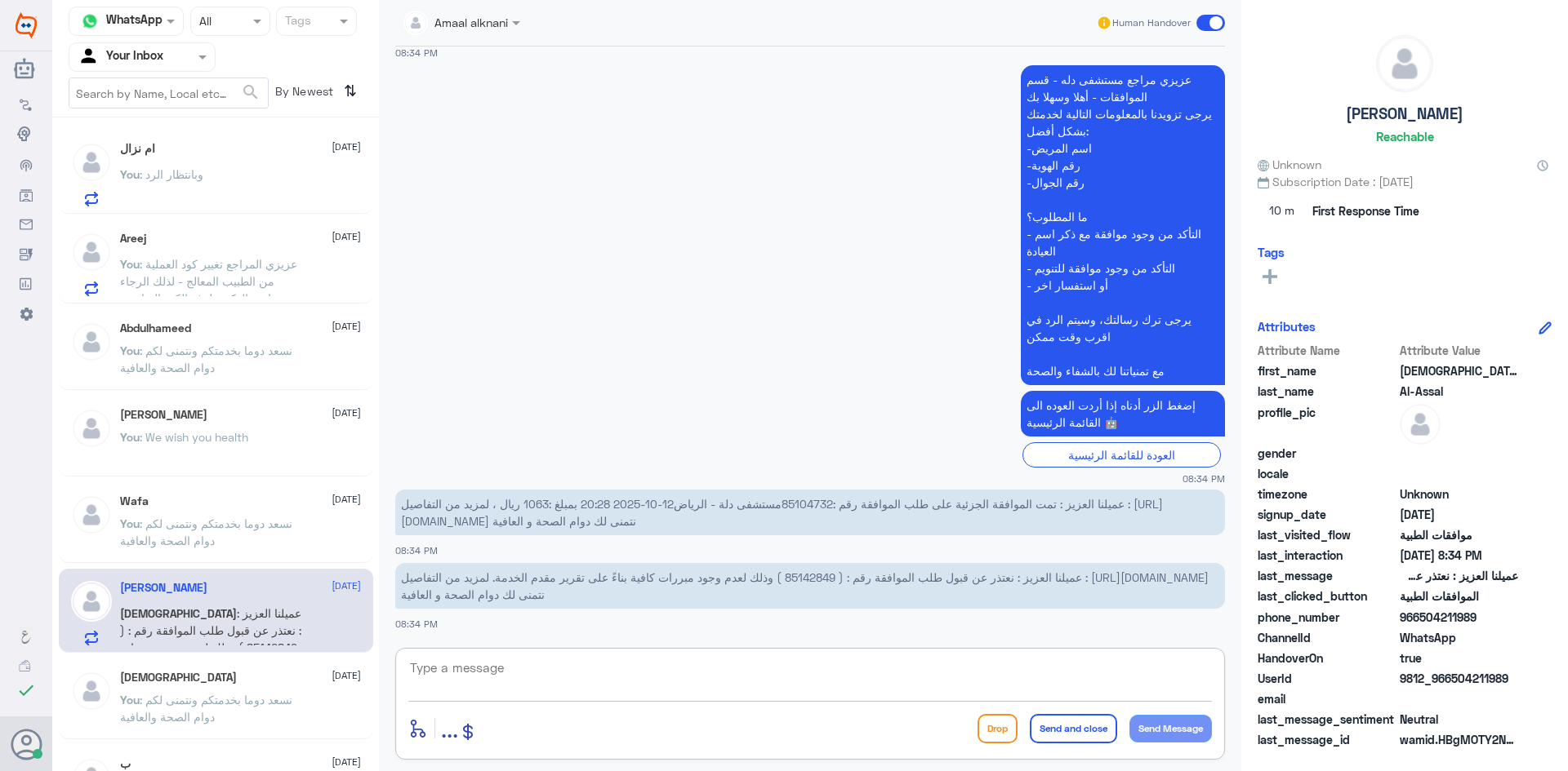
click at [177, 154] on div "ام نزال [DATE]" at bounding box center [240, 149] width 240 height 13
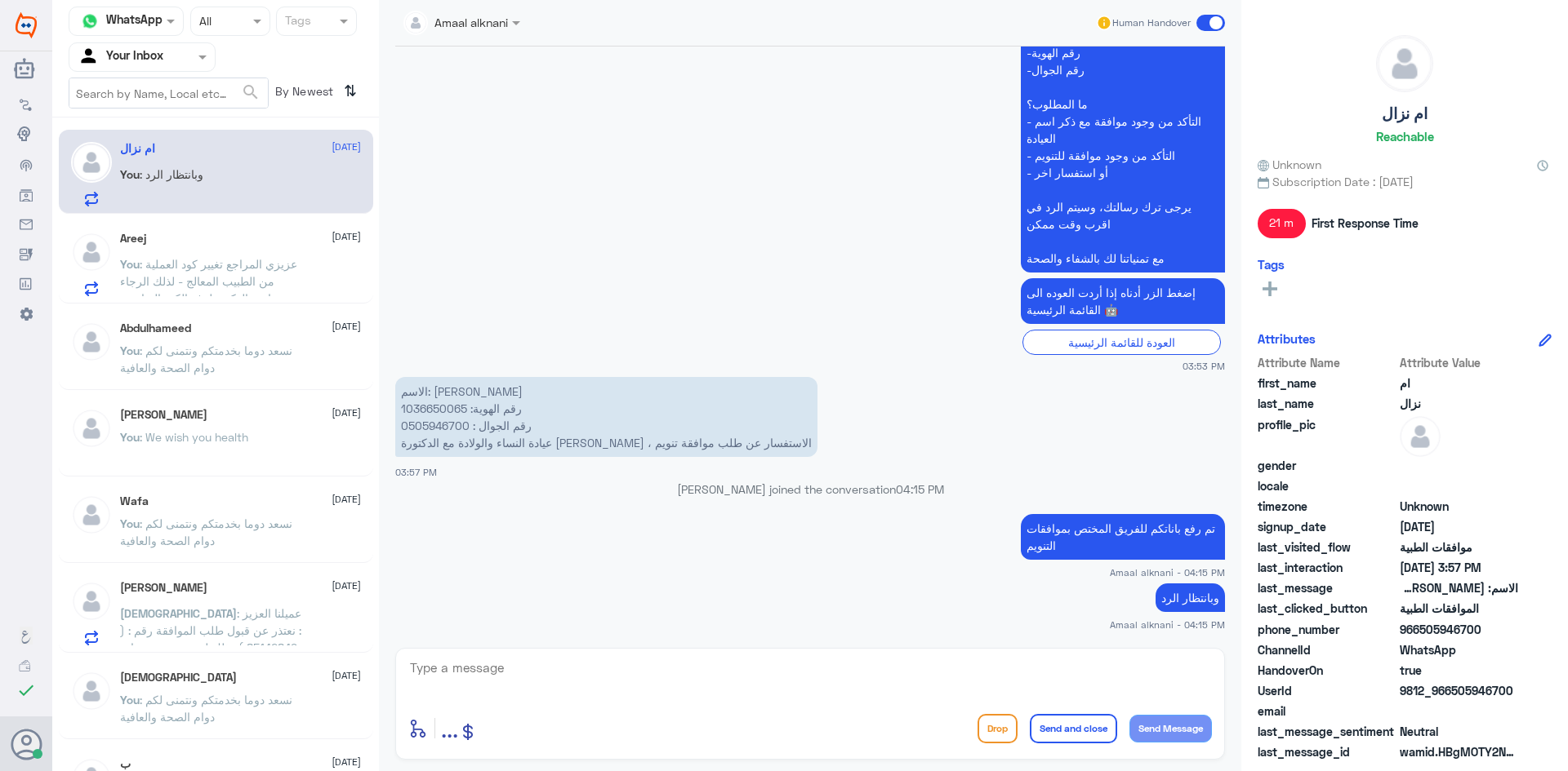
click at [180, 62] on div at bounding box center [141, 57] width 145 height 19
click at [152, 175] on Team "Your Team" at bounding box center [134, 182] width 56 height 13
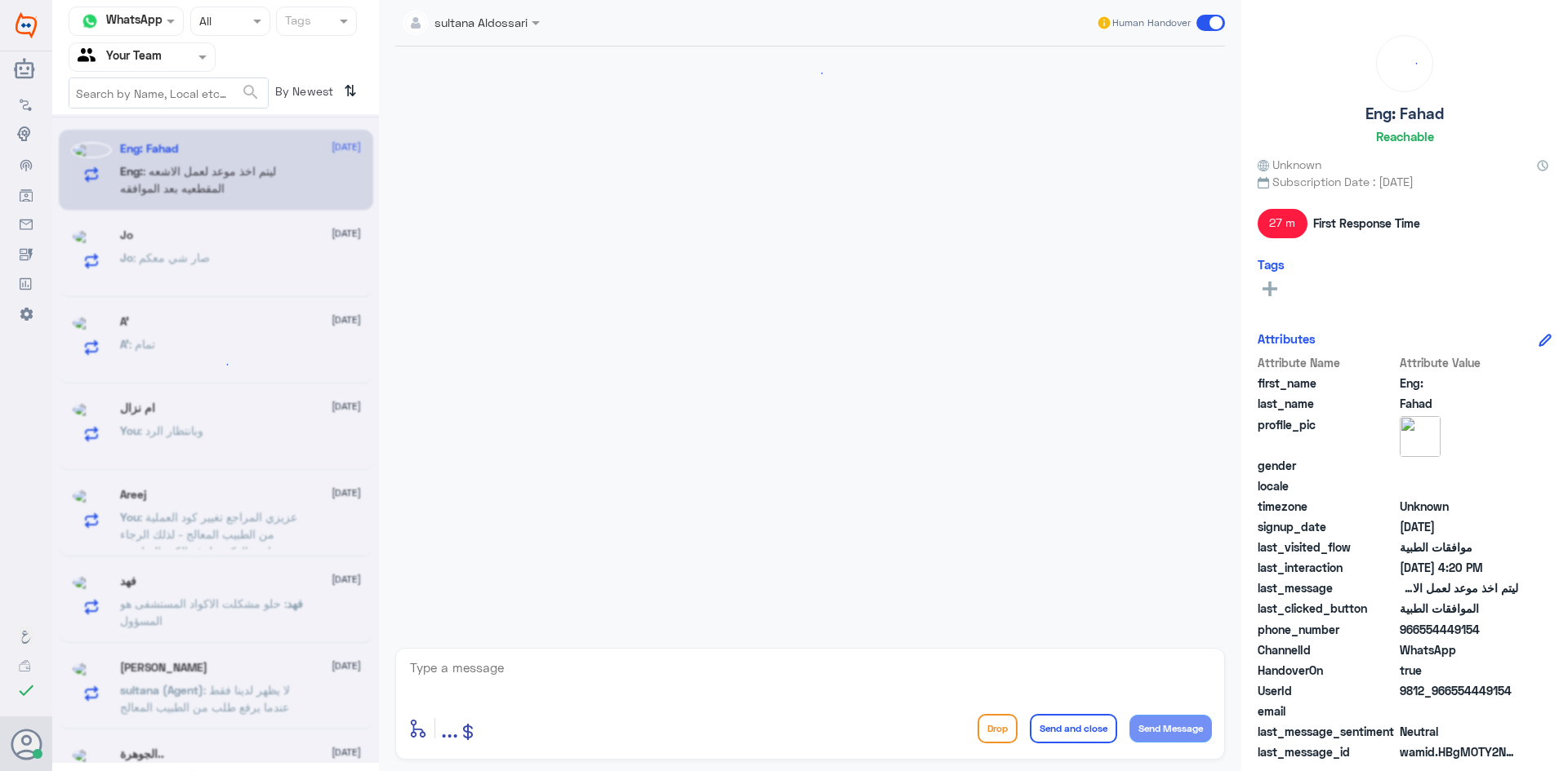
scroll to position [1005, 0]
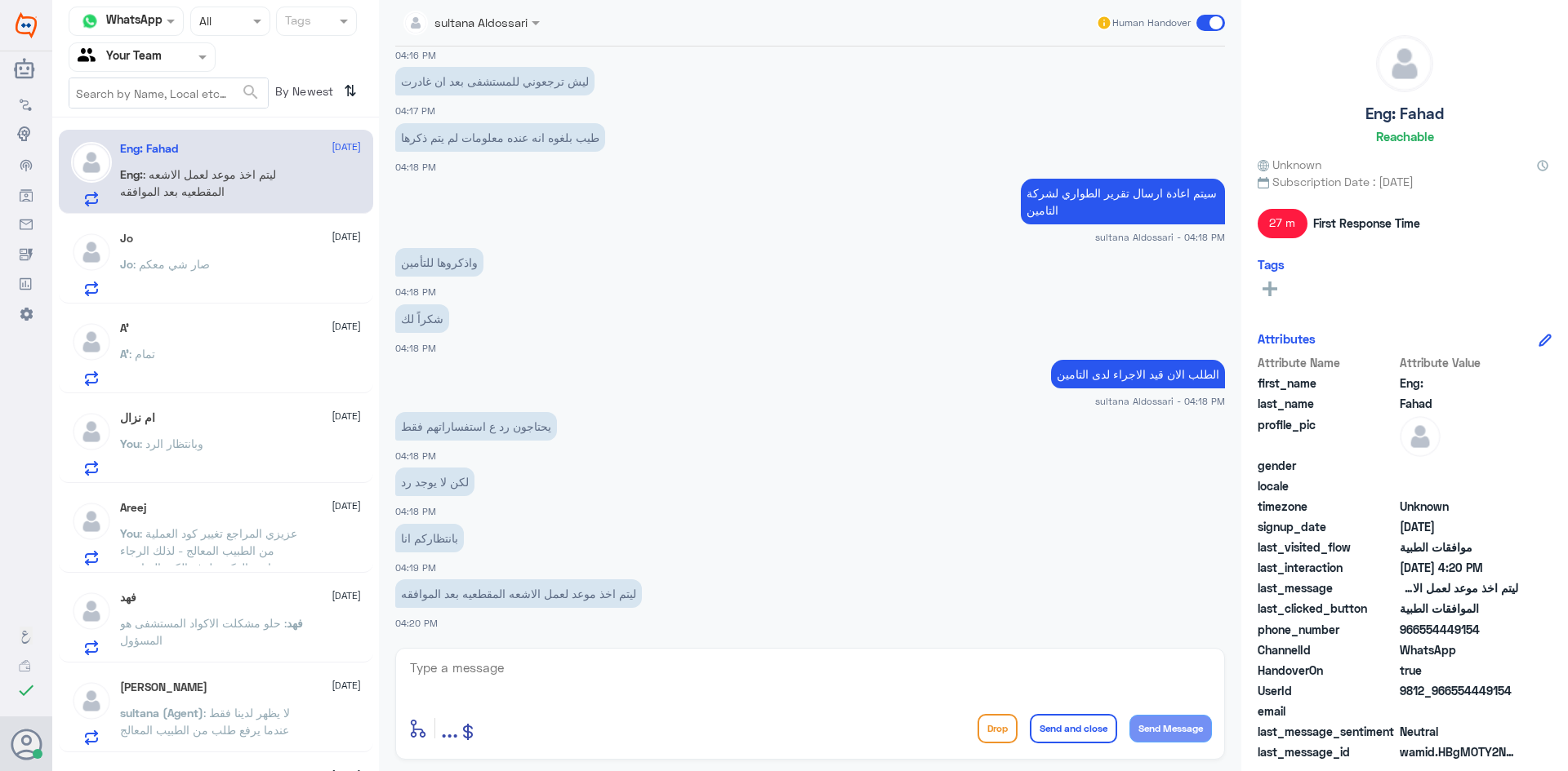
click at [177, 68] on div "Agent Filter Your Team" at bounding box center [132, 57] width 125 height 24
click at [174, 143] on div "Your Inbox" at bounding box center [141, 145] width 147 height 37
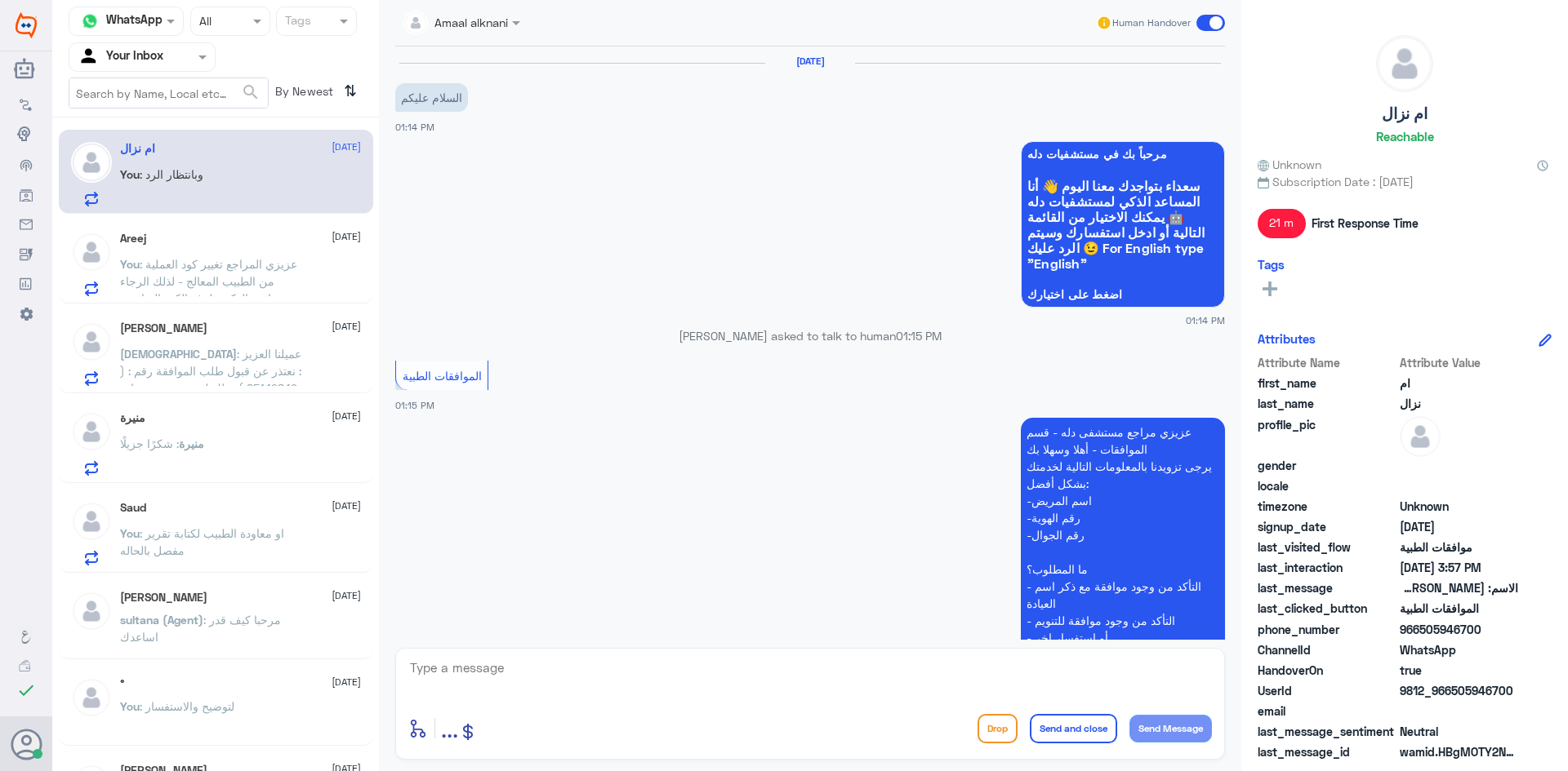
scroll to position [1357, 0]
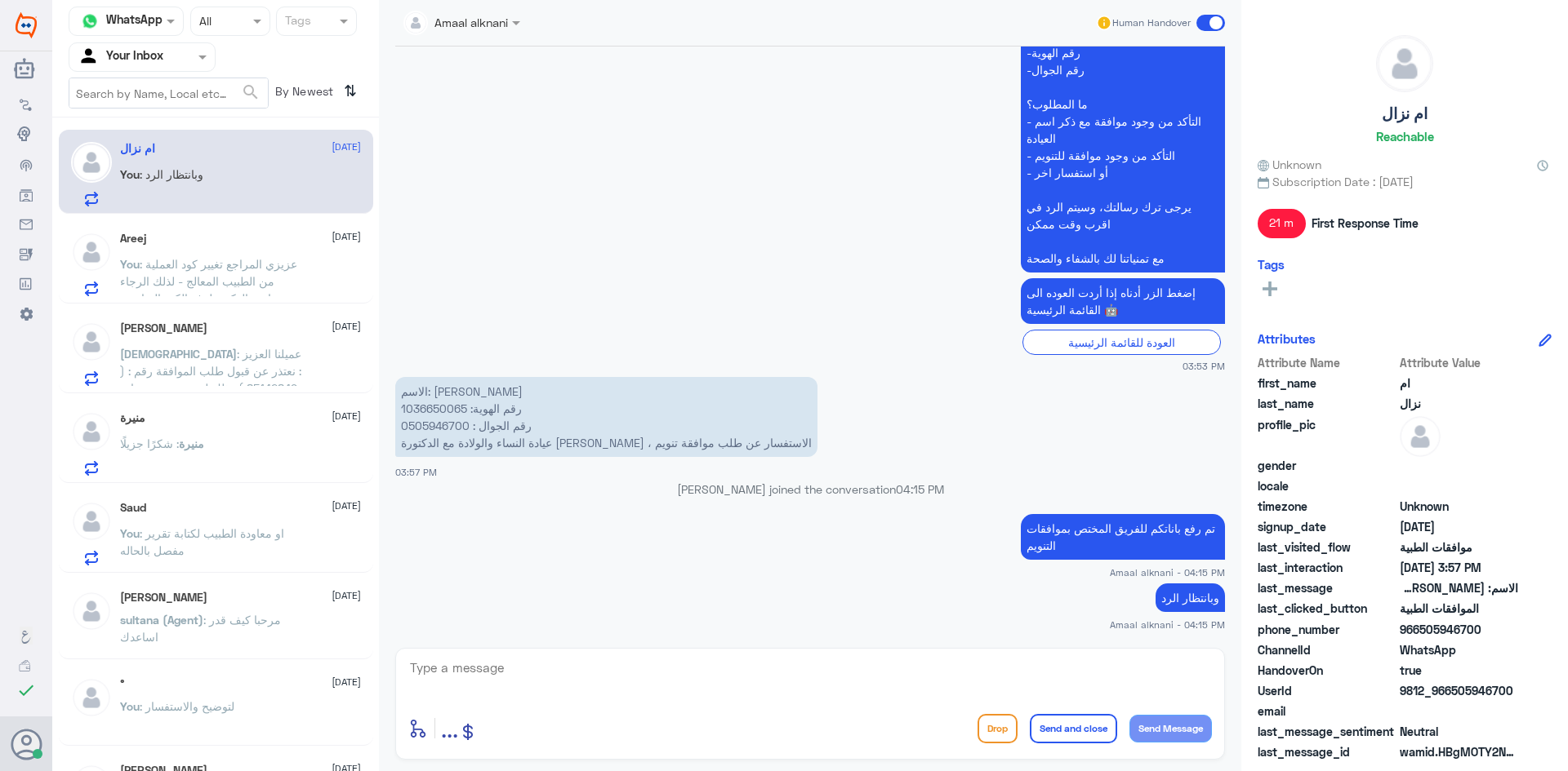
click at [209, 245] on div "Areej [DATE]" at bounding box center [240, 238] width 240 height 13
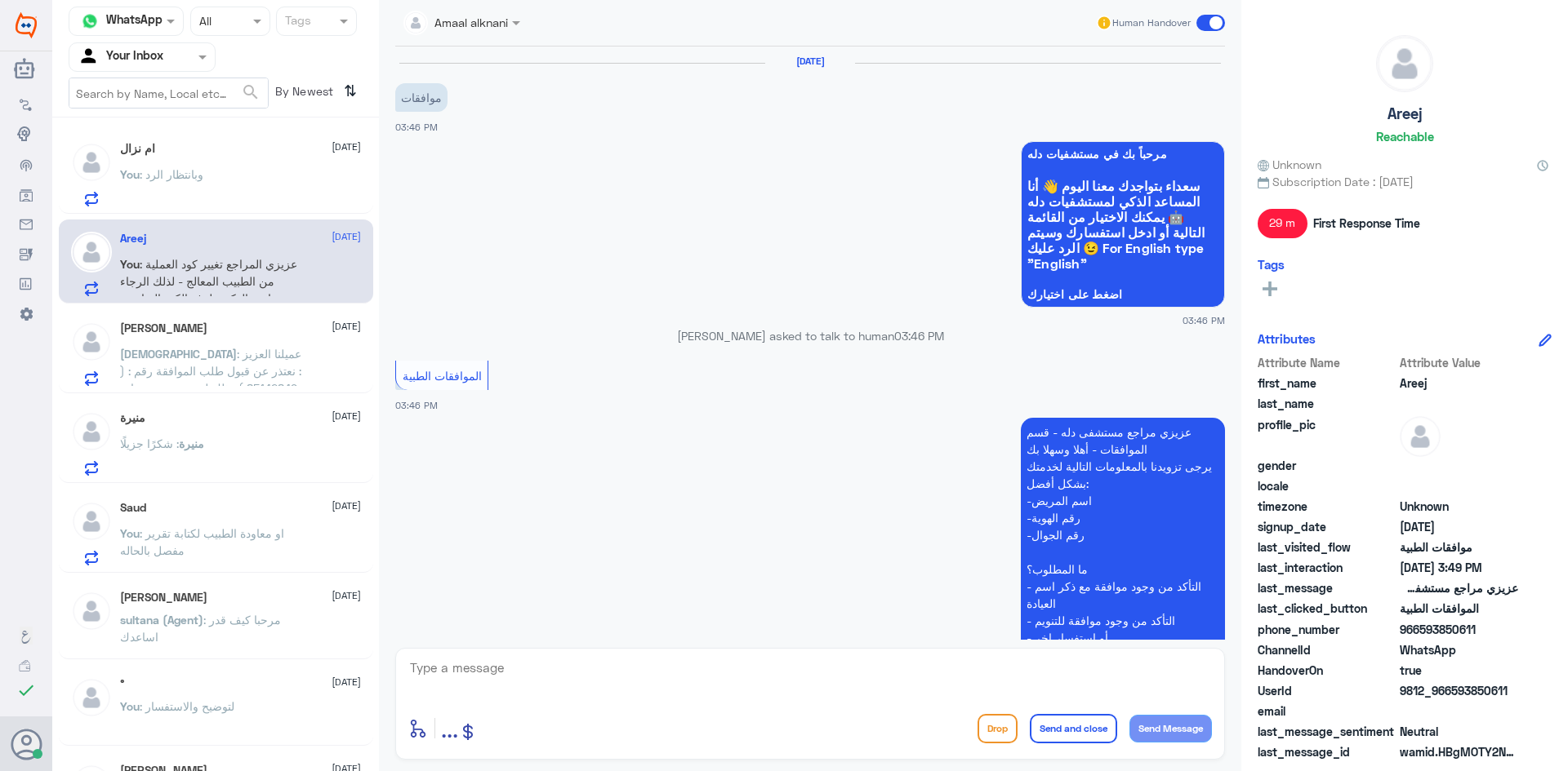
scroll to position [914, 0]
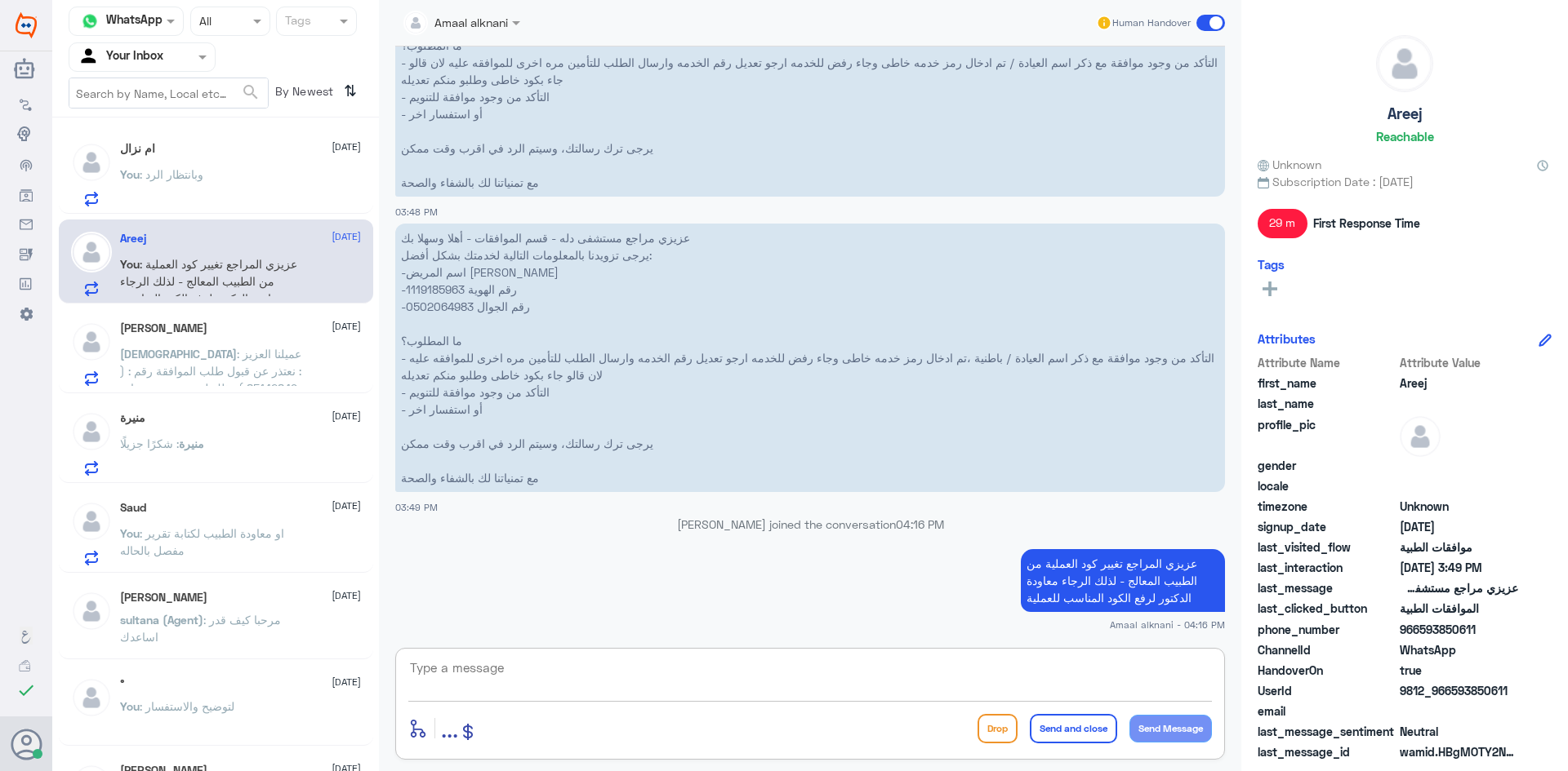
click at [689, 675] on textarea at bounding box center [811, 678] width 804 height 40
click at [219, 361] on p "[PERSON_NAME] : عميلنا العزيز : نعتذر عن قبول طلب الموافقة رقم : ( 85142849 ) و…" at bounding box center [212, 365] width 184 height 40
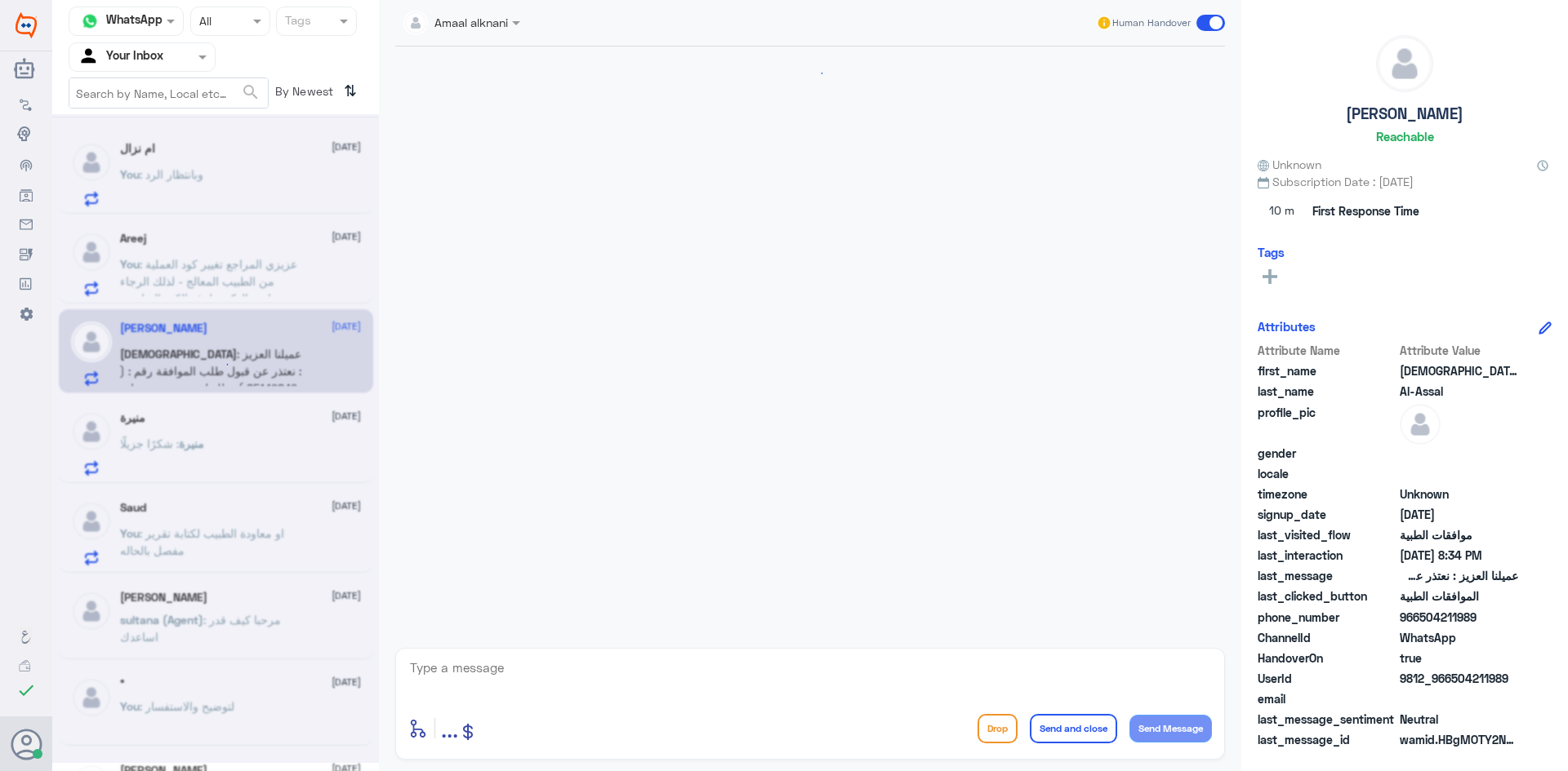
scroll to position [987, 0]
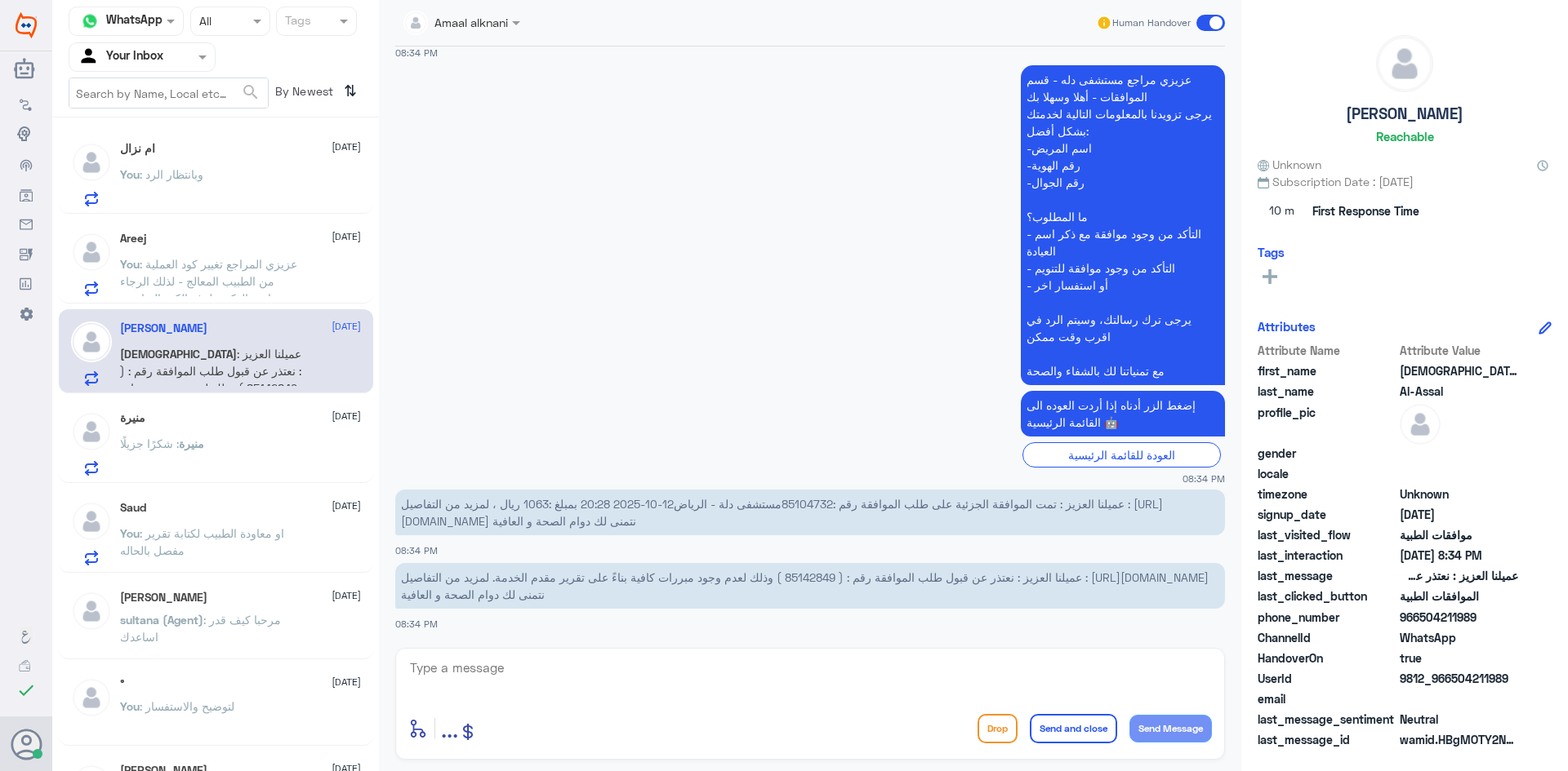
click at [538, 662] on textarea at bounding box center [811, 678] width 804 height 40
click at [825, 504] on span "عميلنا العزيز : تمت الموافقة الجزئية على طلب الموافقة رقم :85104732مستشفى دلة -…" at bounding box center [782, 512] width 762 height 31
click at [825, 506] on span "عميلنا العزيز : تمت الموافقة الجزئية على طلب الموافقة رقم :85104732مستشفى دلة -…" at bounding box center [782, 512] width 762 height 31
drag, startPoint x: 784, startPoint y: 501, endPoint x: 836, endPoint y: 502, distance: 52.0
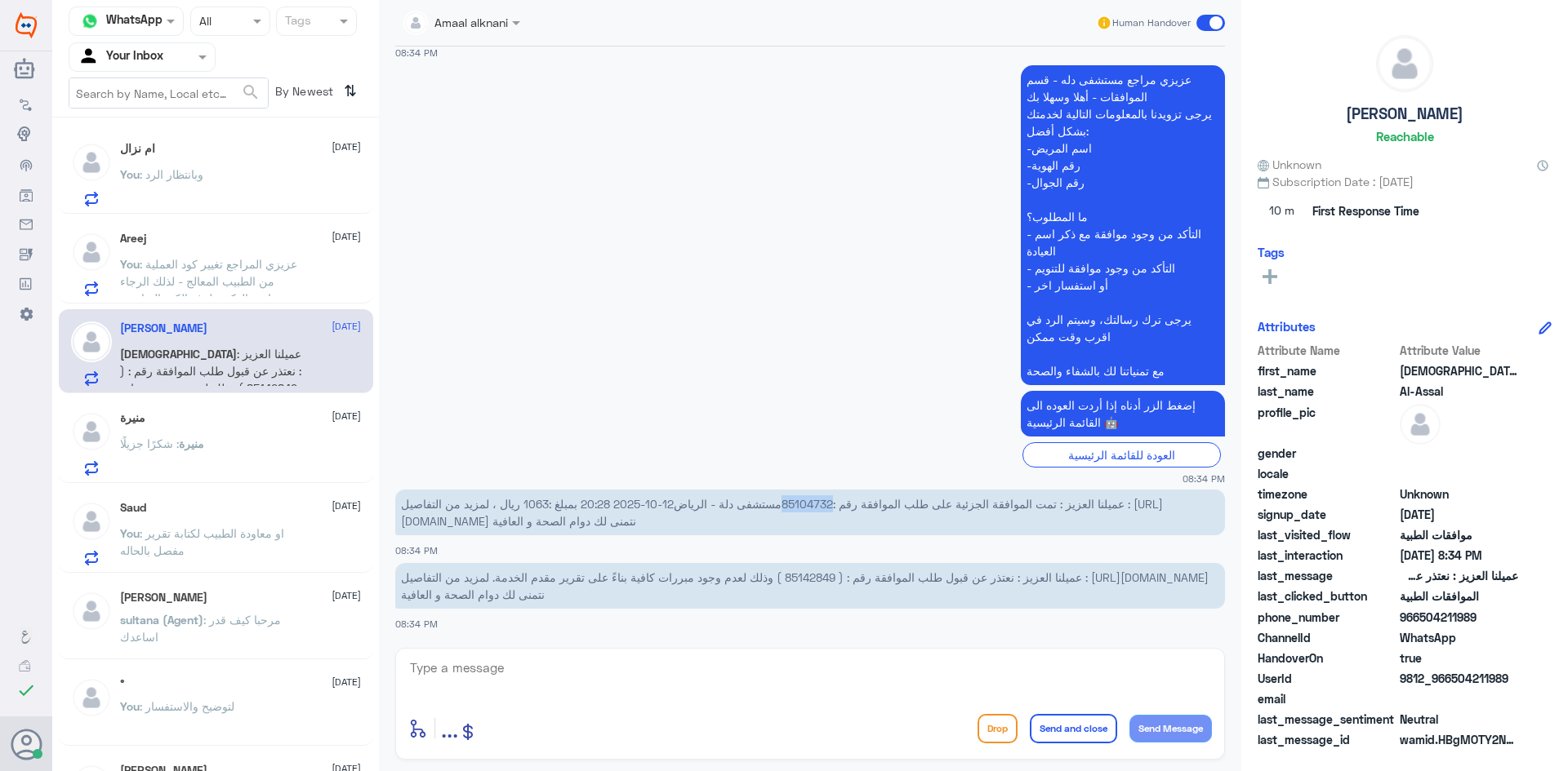
click at [836, 502] on span "عميلنا العزيز : تمت الموافقة الجزئية على طلب الموافقة رقم :85104732مستشفى دلة -…" at bounding box center [782, 512] width 762 height 31
copy span "85104732"
click at [821, 573] on span "عميلنا العزيز : نعتذر عن قبول طلب الموافقة رقم : ( 85142849 ) وذلك لعدم وجود مب…" at bounding box center [805, 586] width 808 height 31
copy span "85142849"
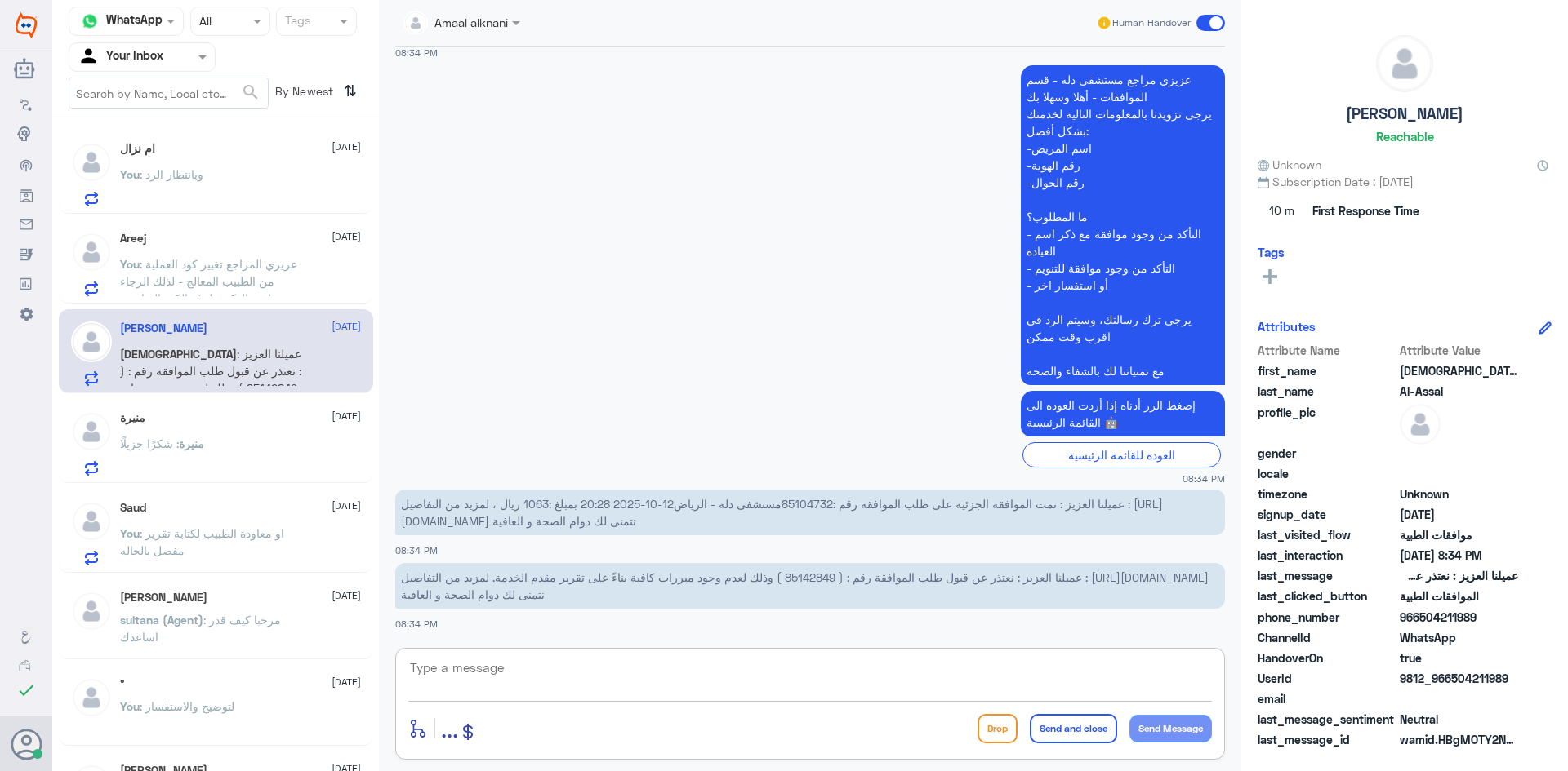
click at [561, 674] on textarea at bounding box center [811, 678] width 804 height 40
click at [567, 684] on textarea at bounding box center [811, 678] width 804 height 40
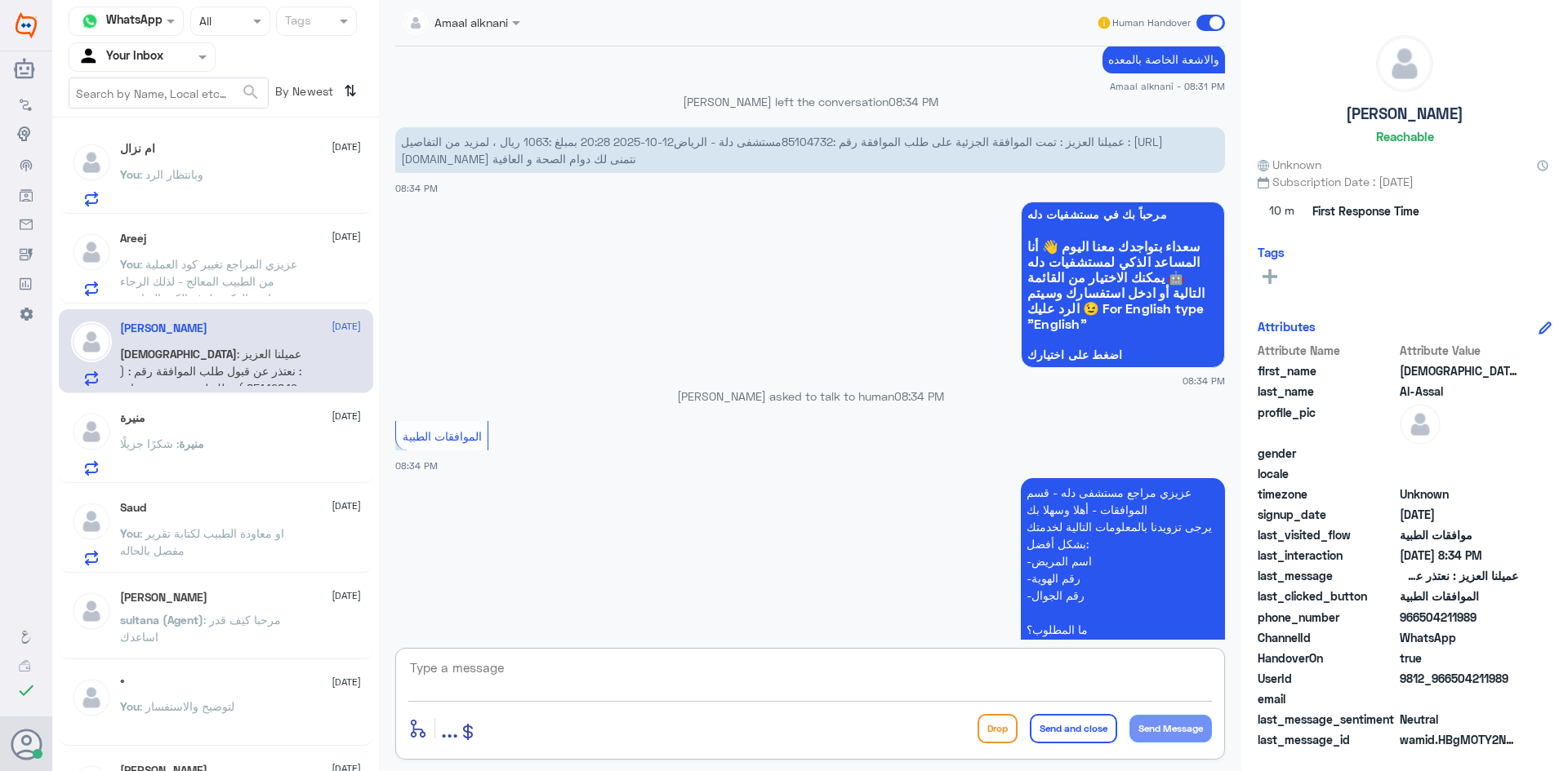
scroll to position [497, 0]
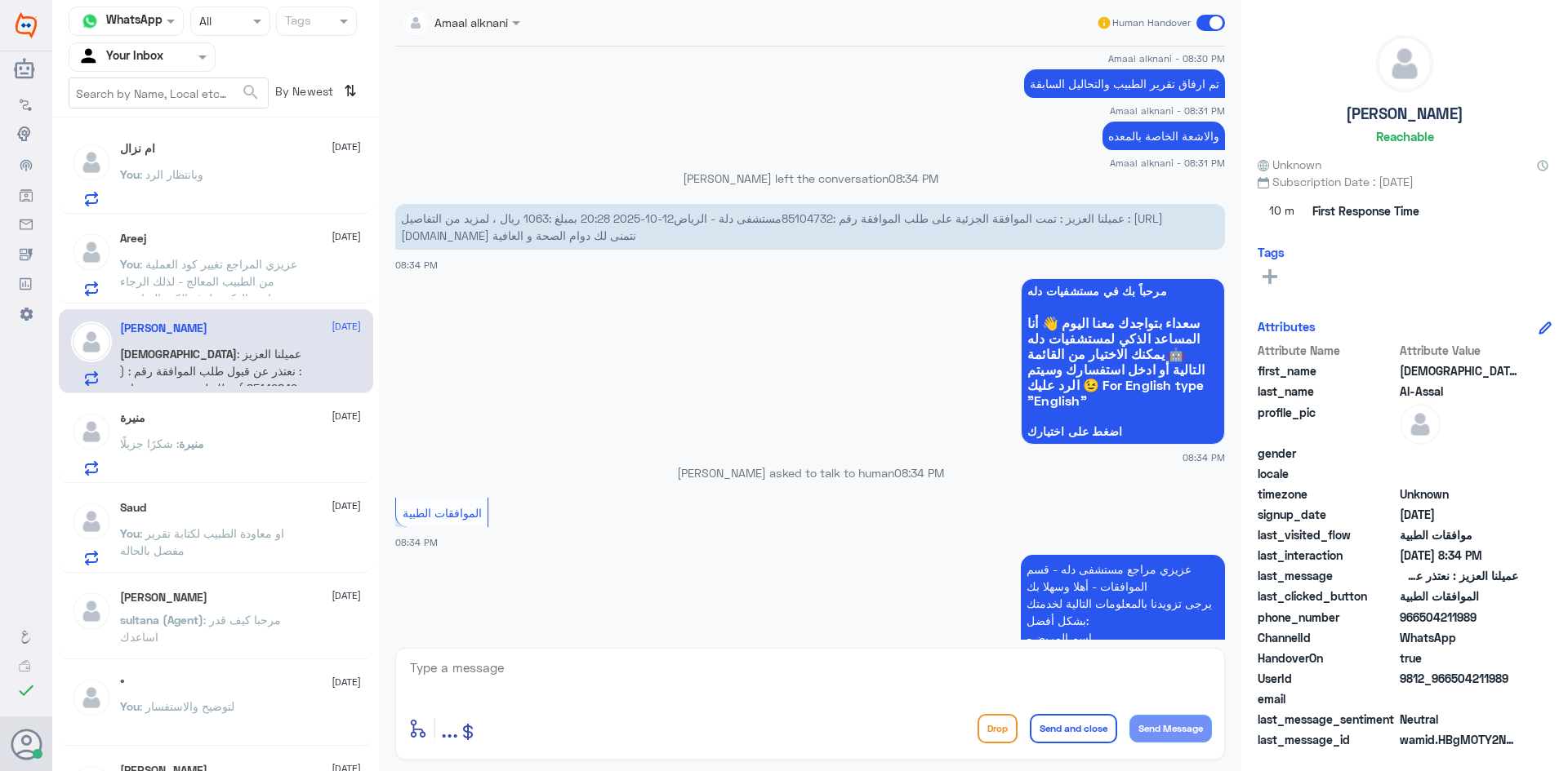
drag, startPoint x: 1233, startPoint y: 372, endPoint x: 1229, endPoint y: 525, distance: 153.1
click at [1229, 525] on div "Amaal alknani Human Handover [DATE] دائماً اسويها في الحمادي وما قد انرفضت 05:3…" at bounding box center [810, 388] width 863 height 777
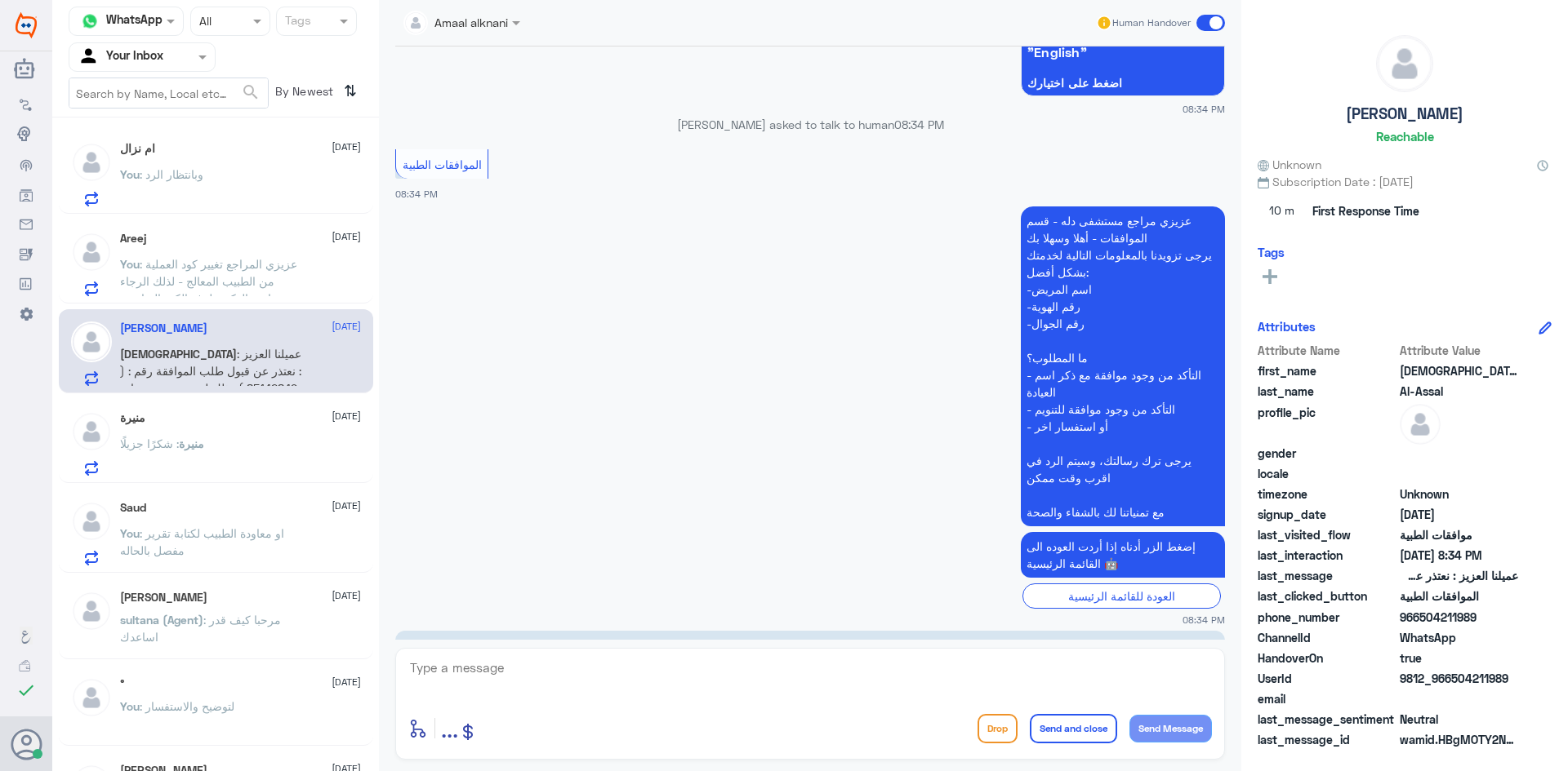
scroll to position [987, 0]
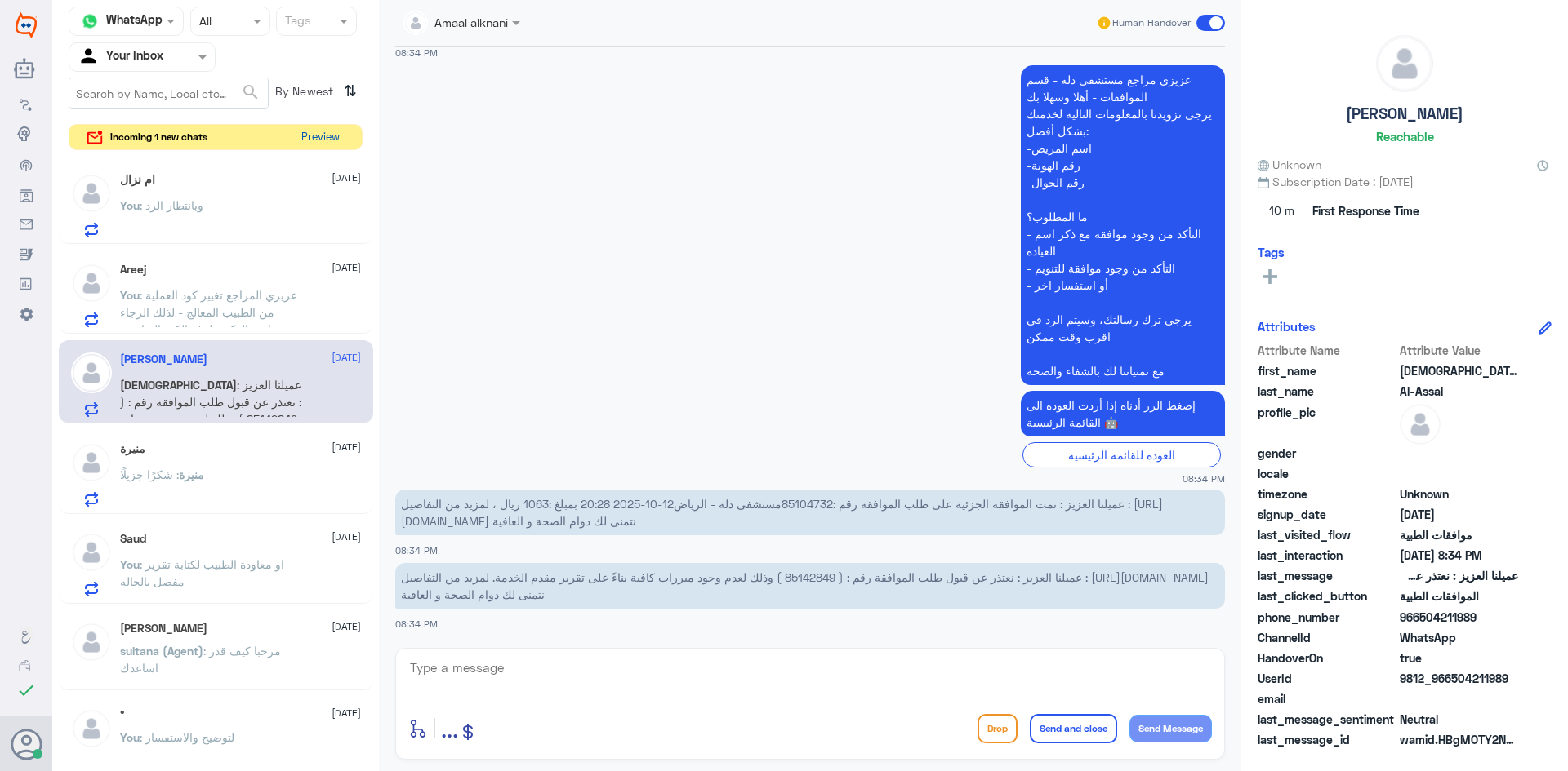
click at [323, 134] on button "Preview" at bounding box center [320, 137] width 51 height 25
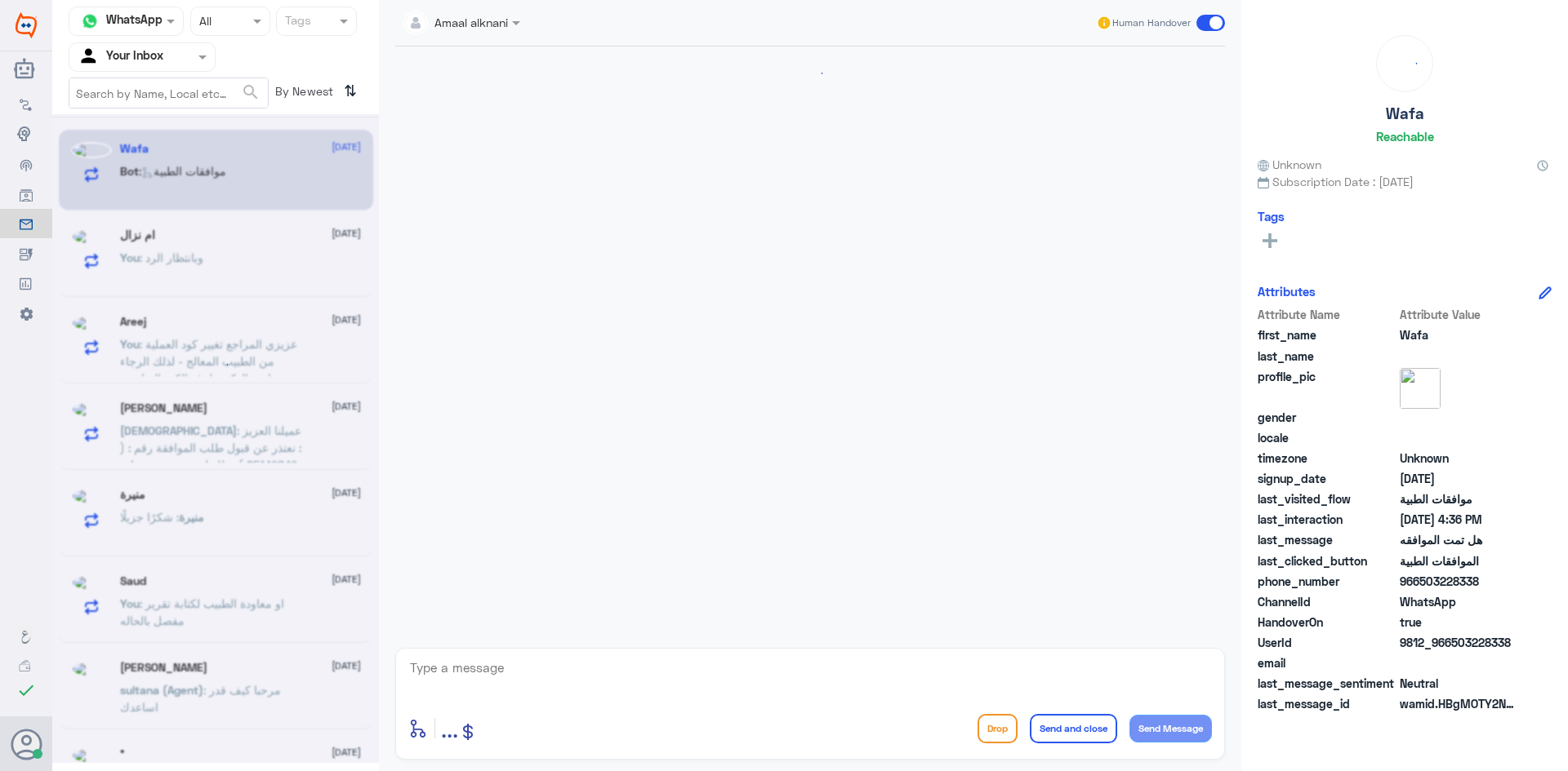
scroll to position [1342, 0]
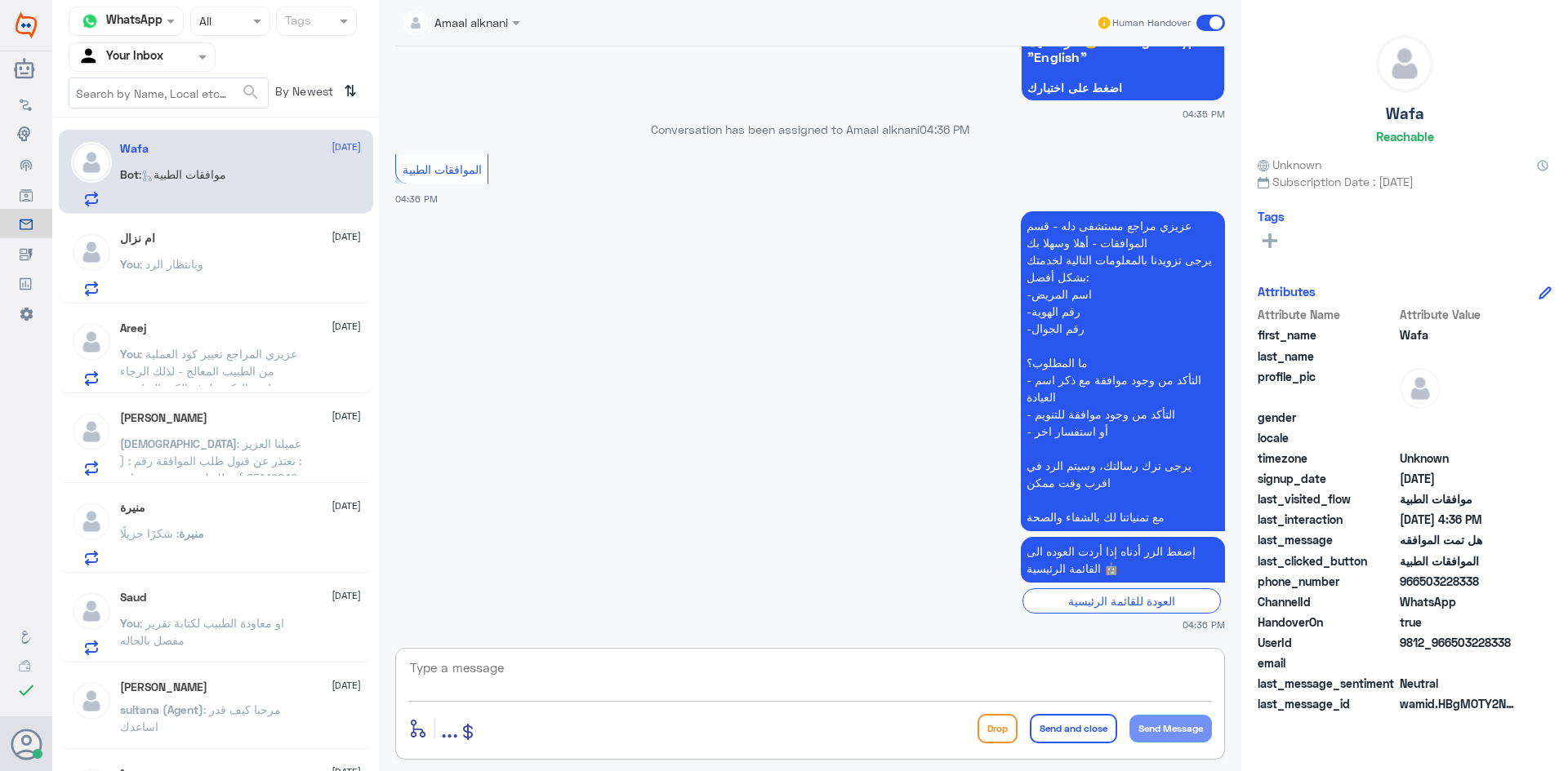
click at [462, 663] on textarea at bounding box center [811, 678] width 804 height 40
type textarea "تفضل كيف اقدر اساعدك"
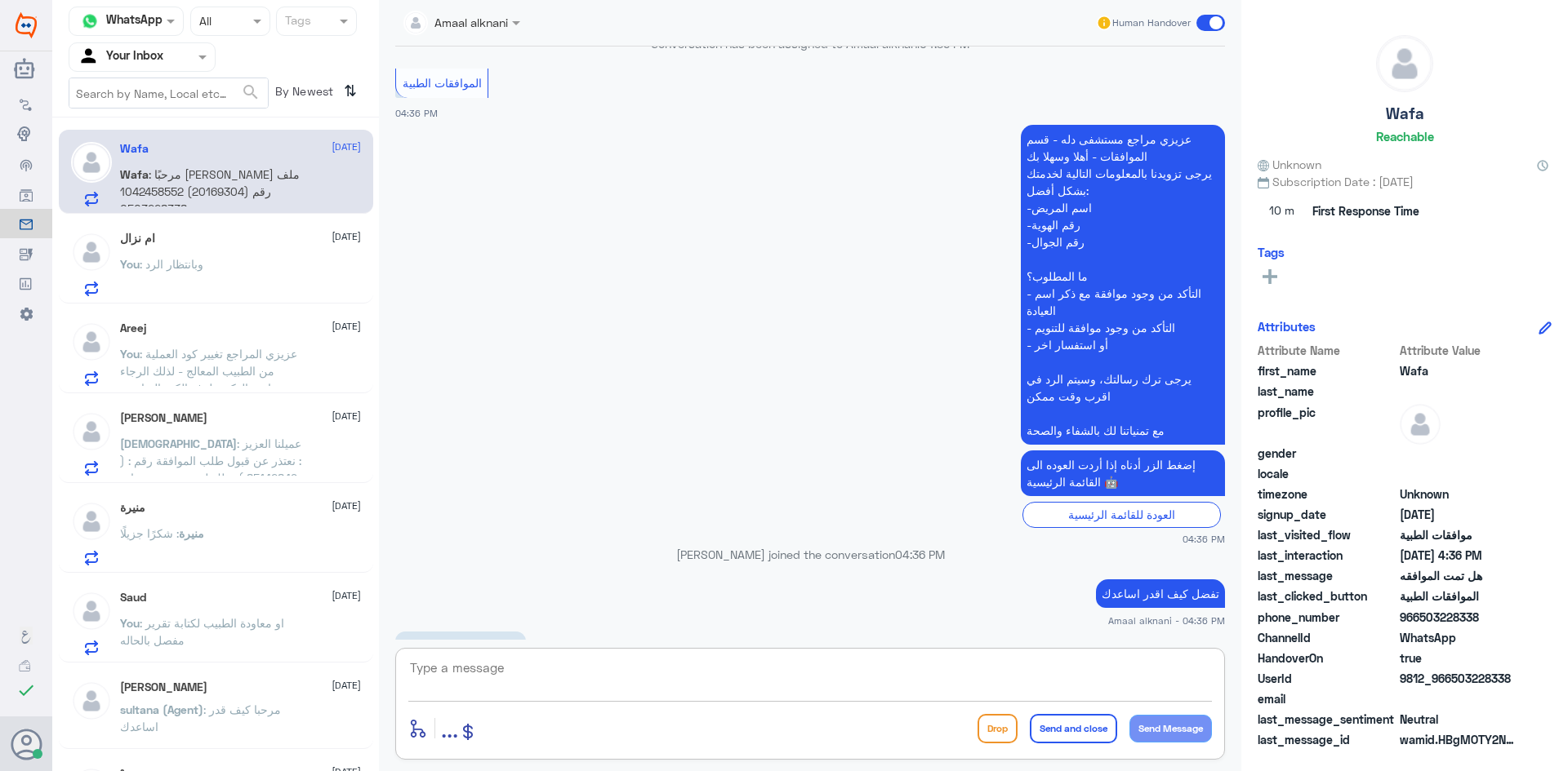
scroll to position [1498, 0]
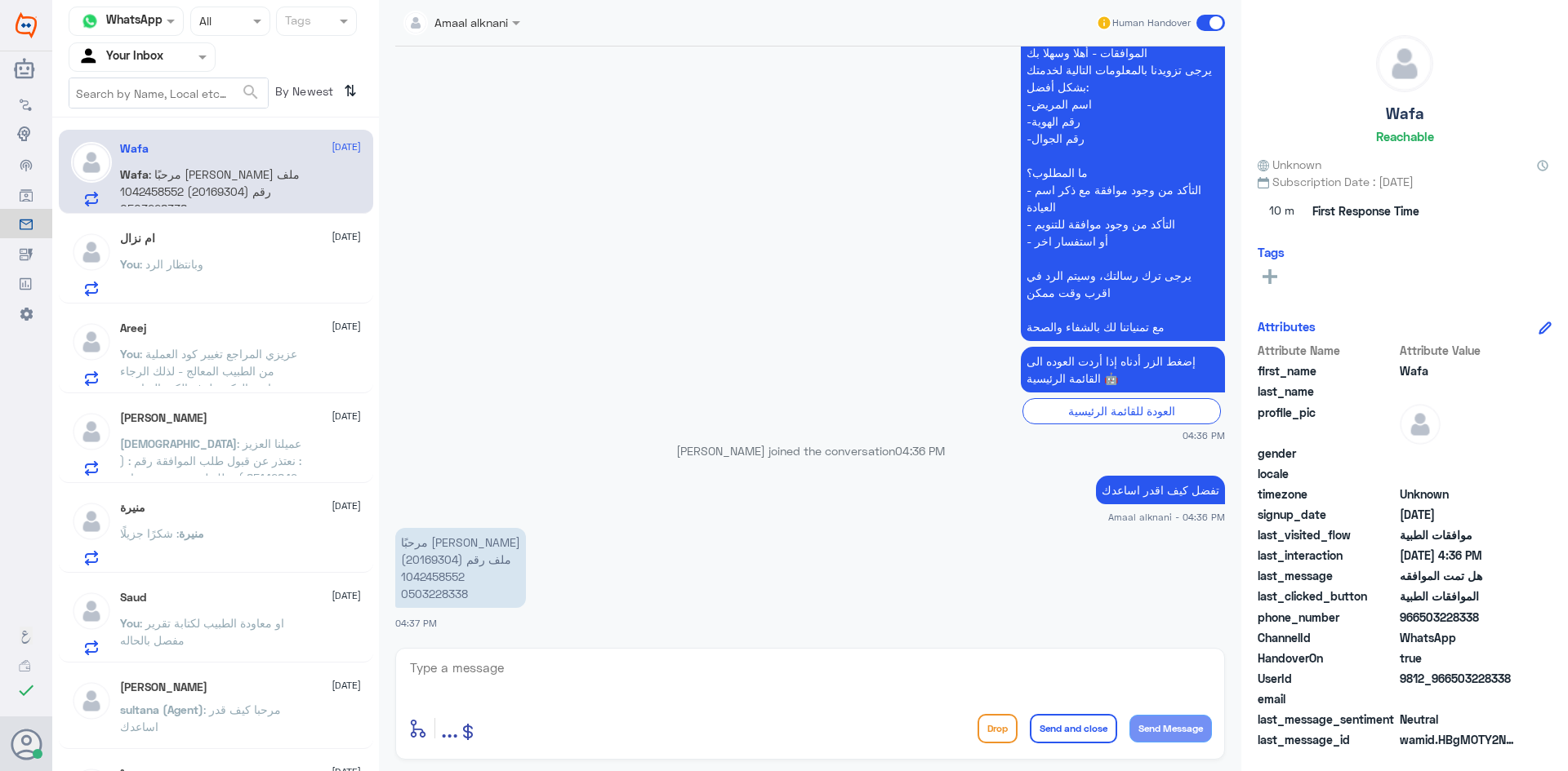
click at [441, 563] on p "مرحبًا هيا السعود ملف رقم (20169304) 1042458552 0503228338" at bounding box center [461, 567] width 131 height 80
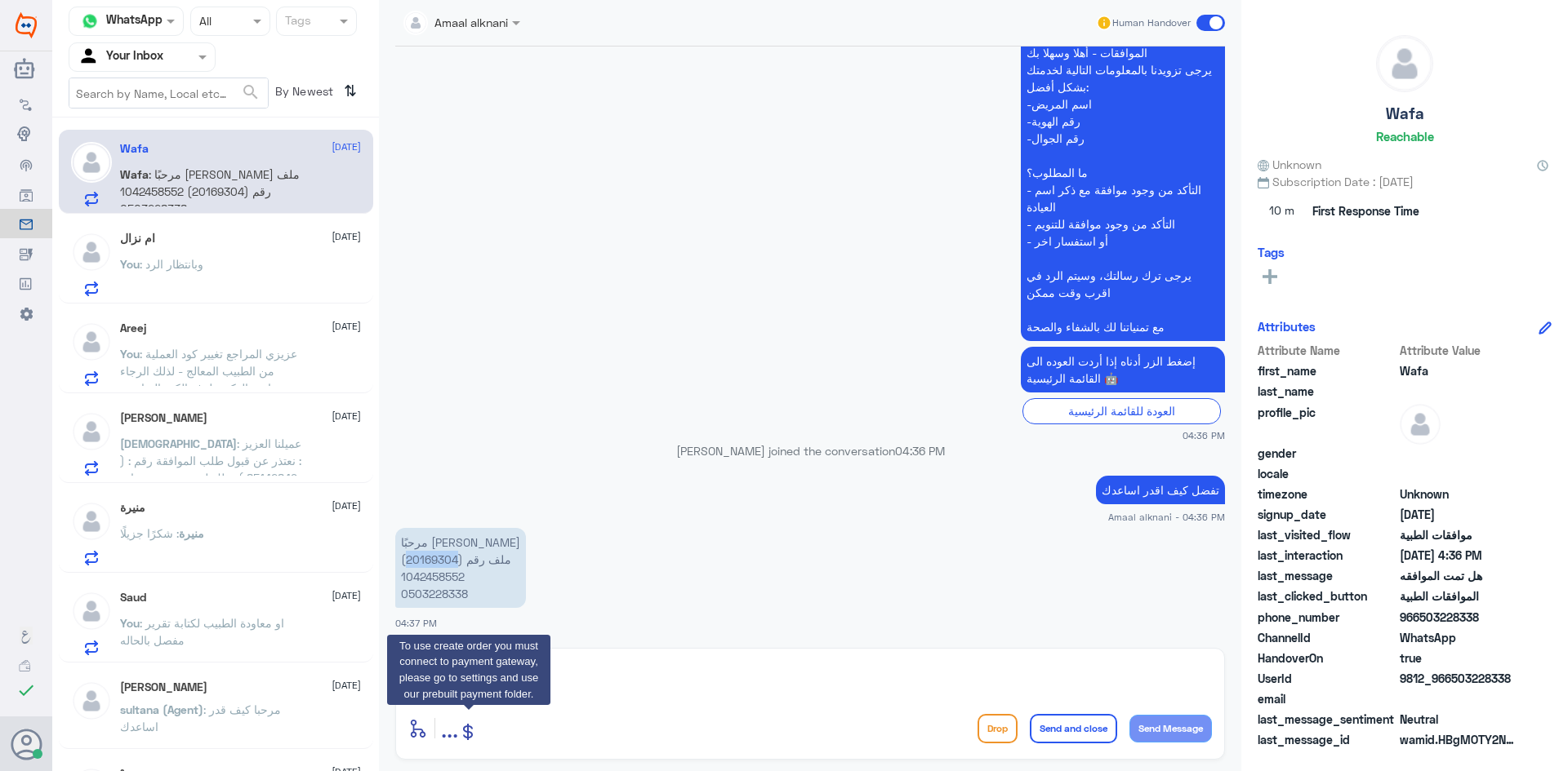
copy p "20169304"
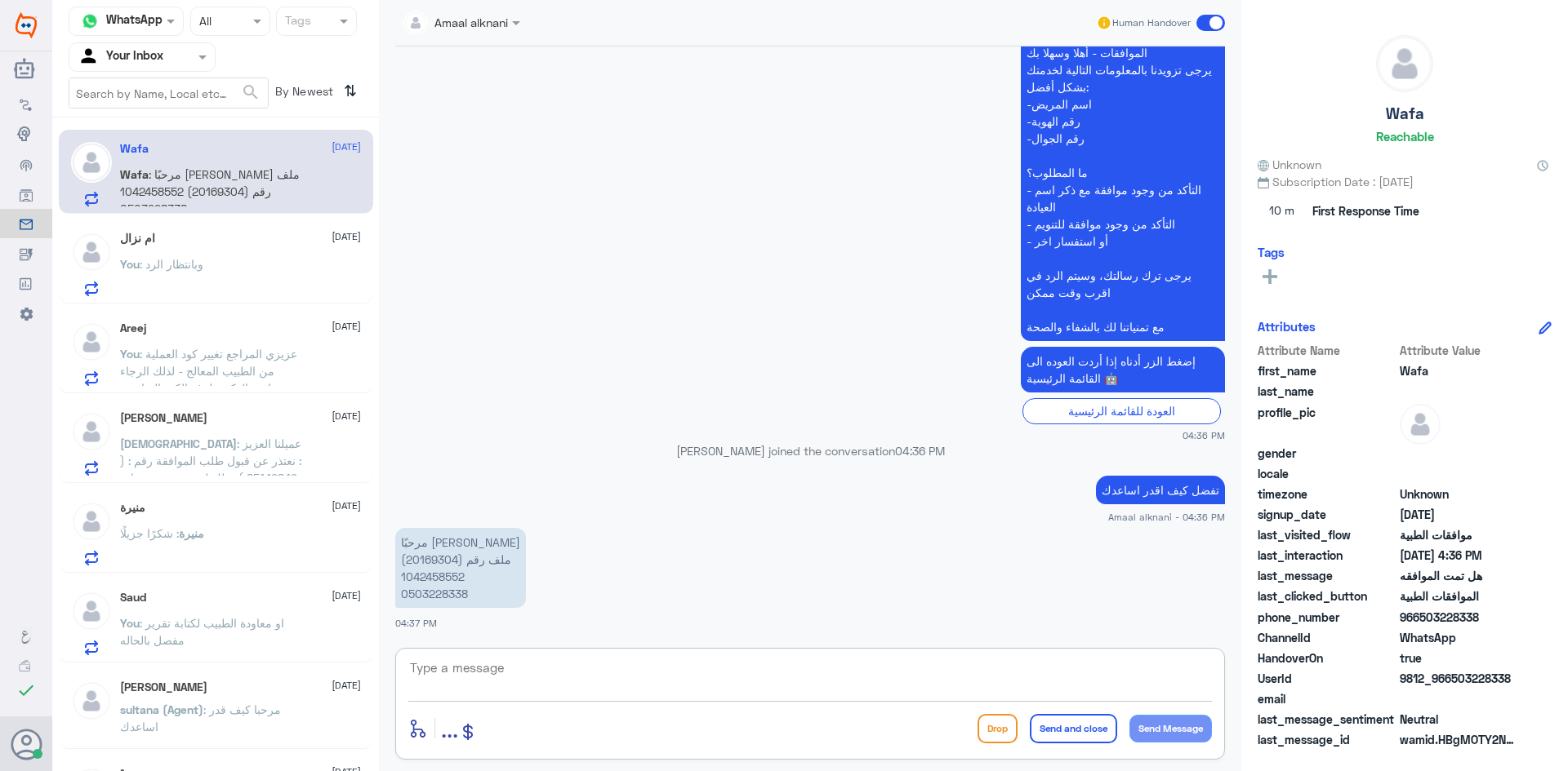
click at [603, 673] on textarea at bounding box center [811, 678] width 804 height 40
type textarea "تفضل كيف اقدر اساعدك"
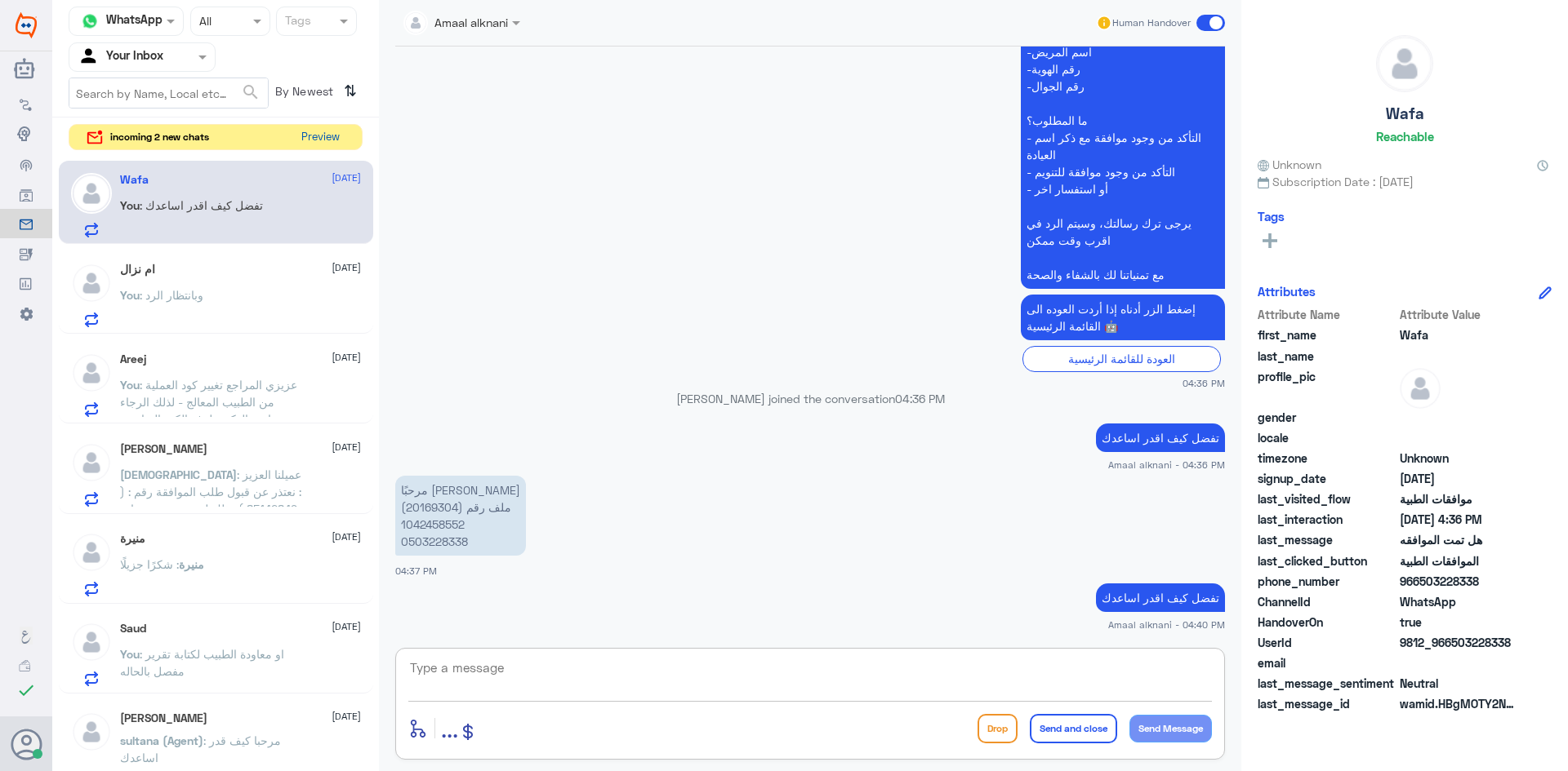
click at [310, 141] on button "Preview" at bounding box center [320, 137] width 51 height 25
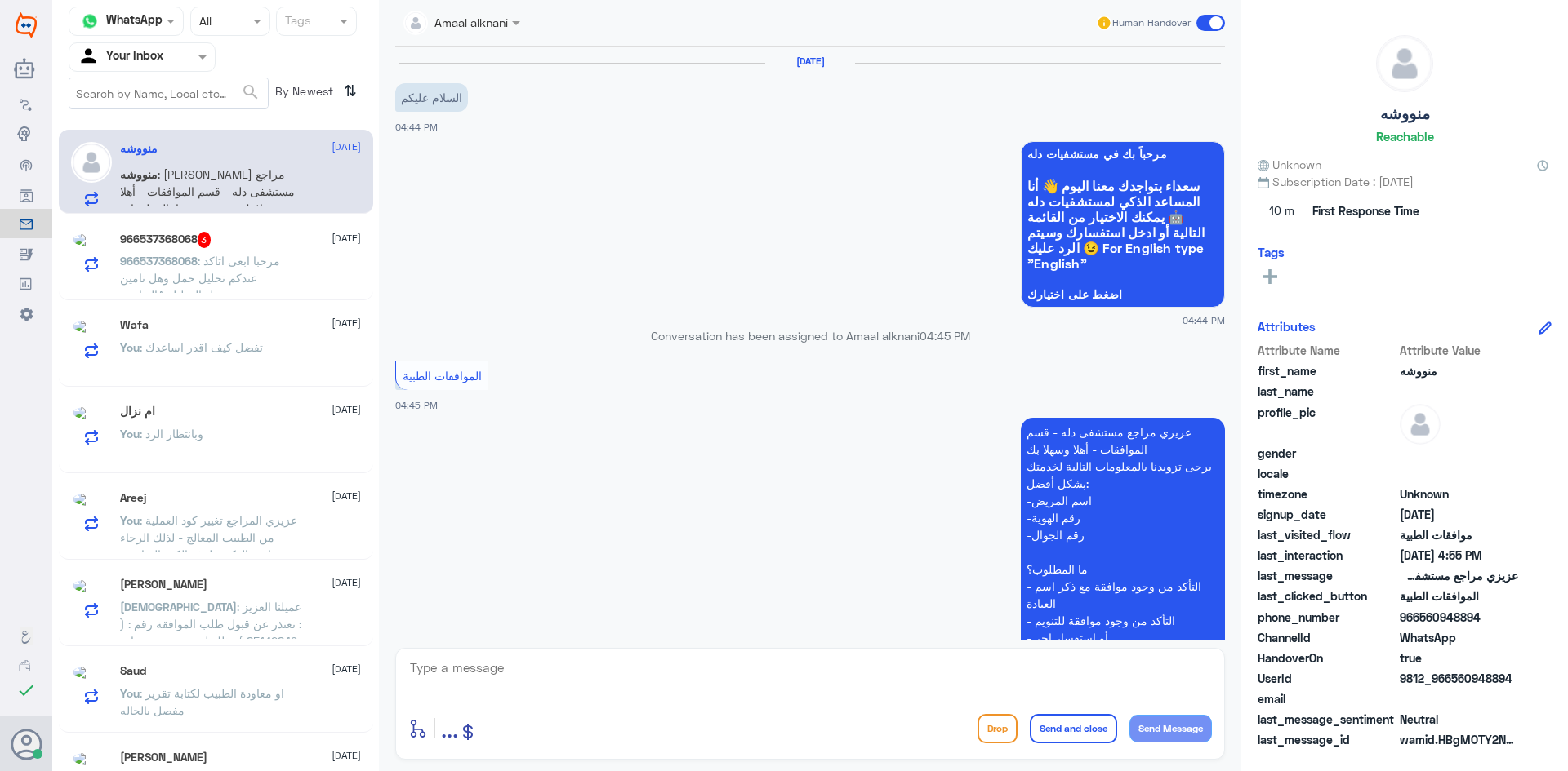
scroll to position [1059, 0]
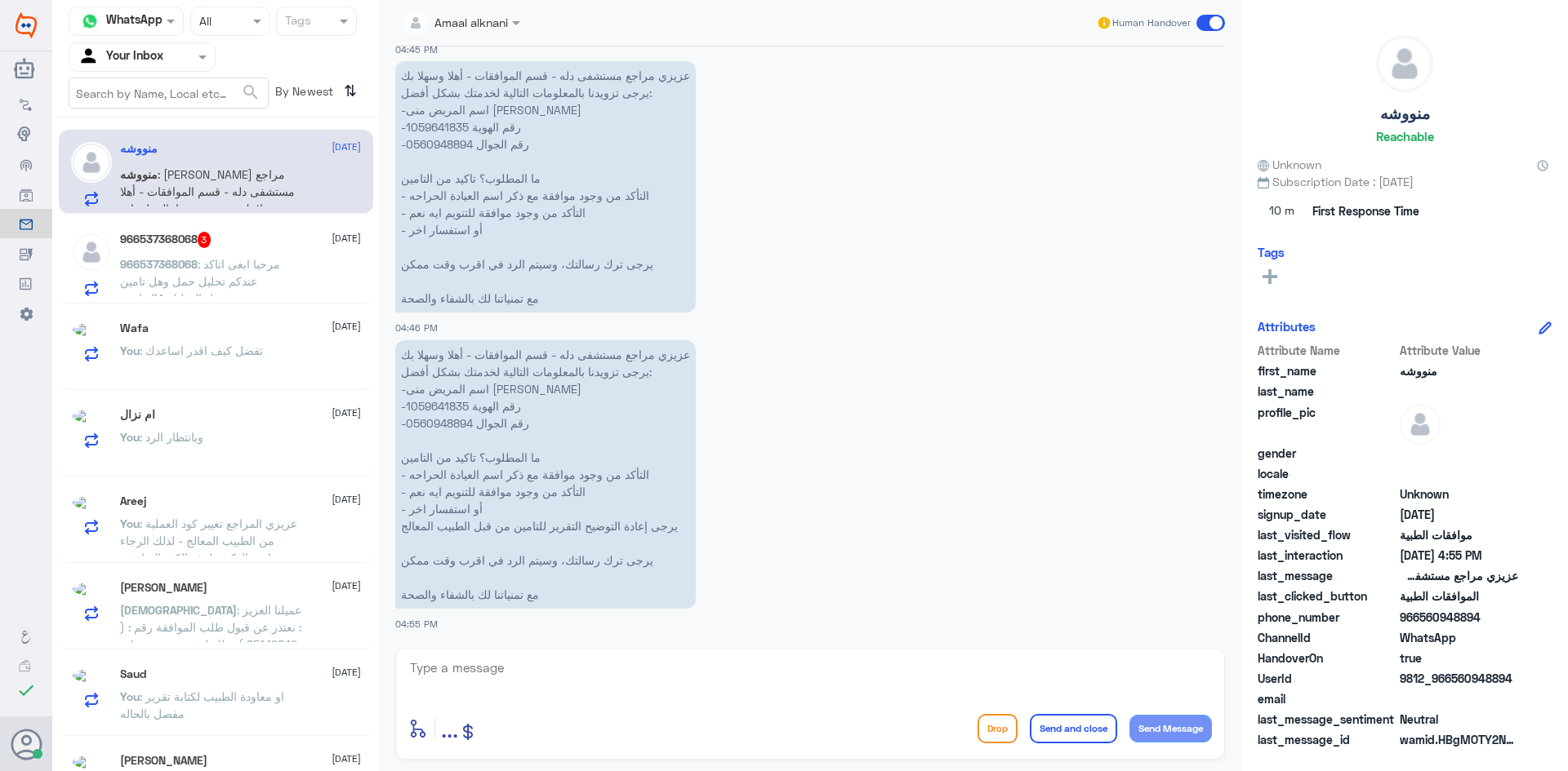
click at [488, 672] on textarea at bounding box center [811, 678] width 804 height 40
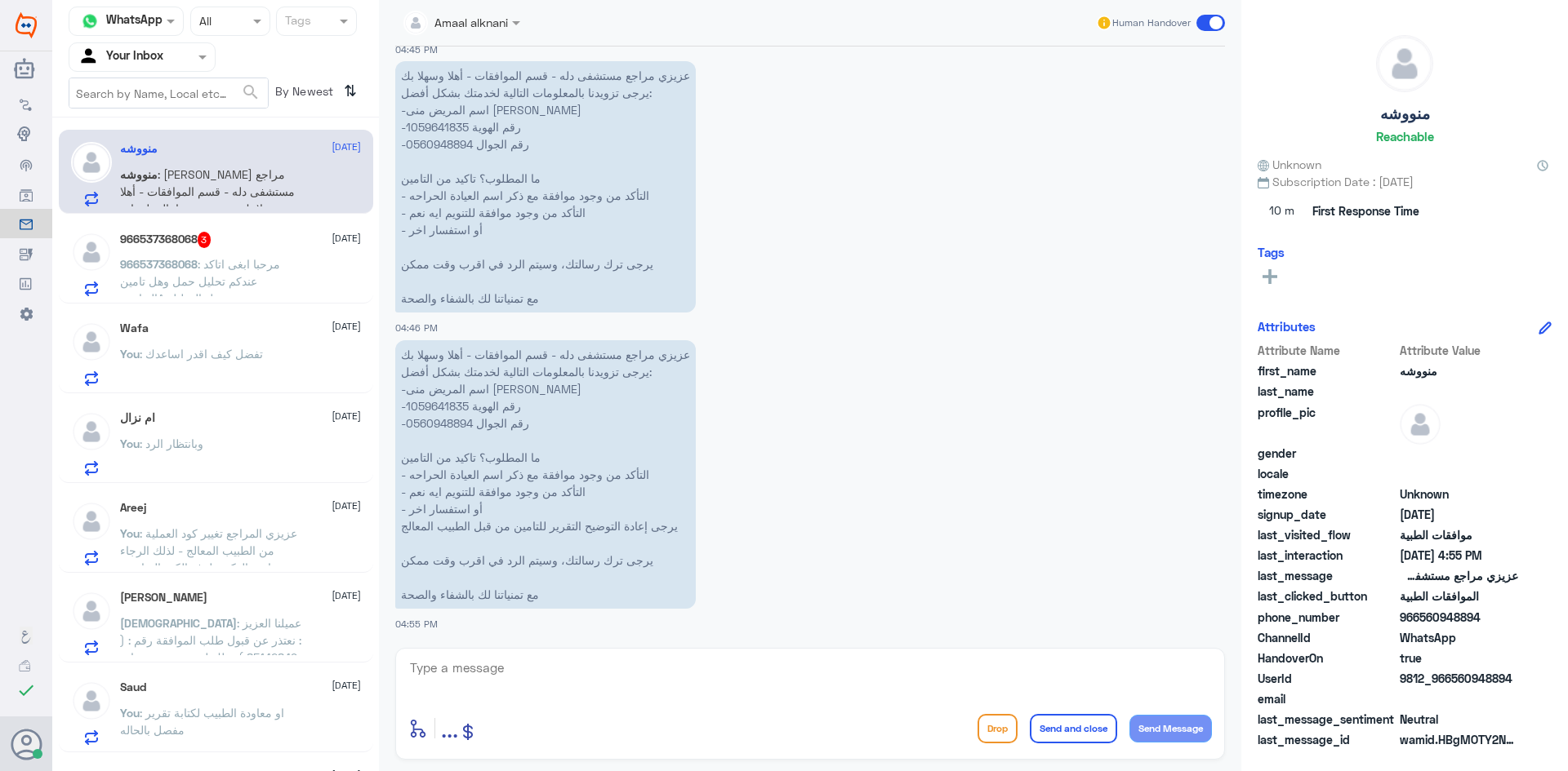
click at [243, 252] on div "966537368068 3 [DATE] 966537368068 : مرحبا ابغى اتاكد عندكم تحليل حمل وهل تامين…" at bounding box center [240, 263] width 240 height 64
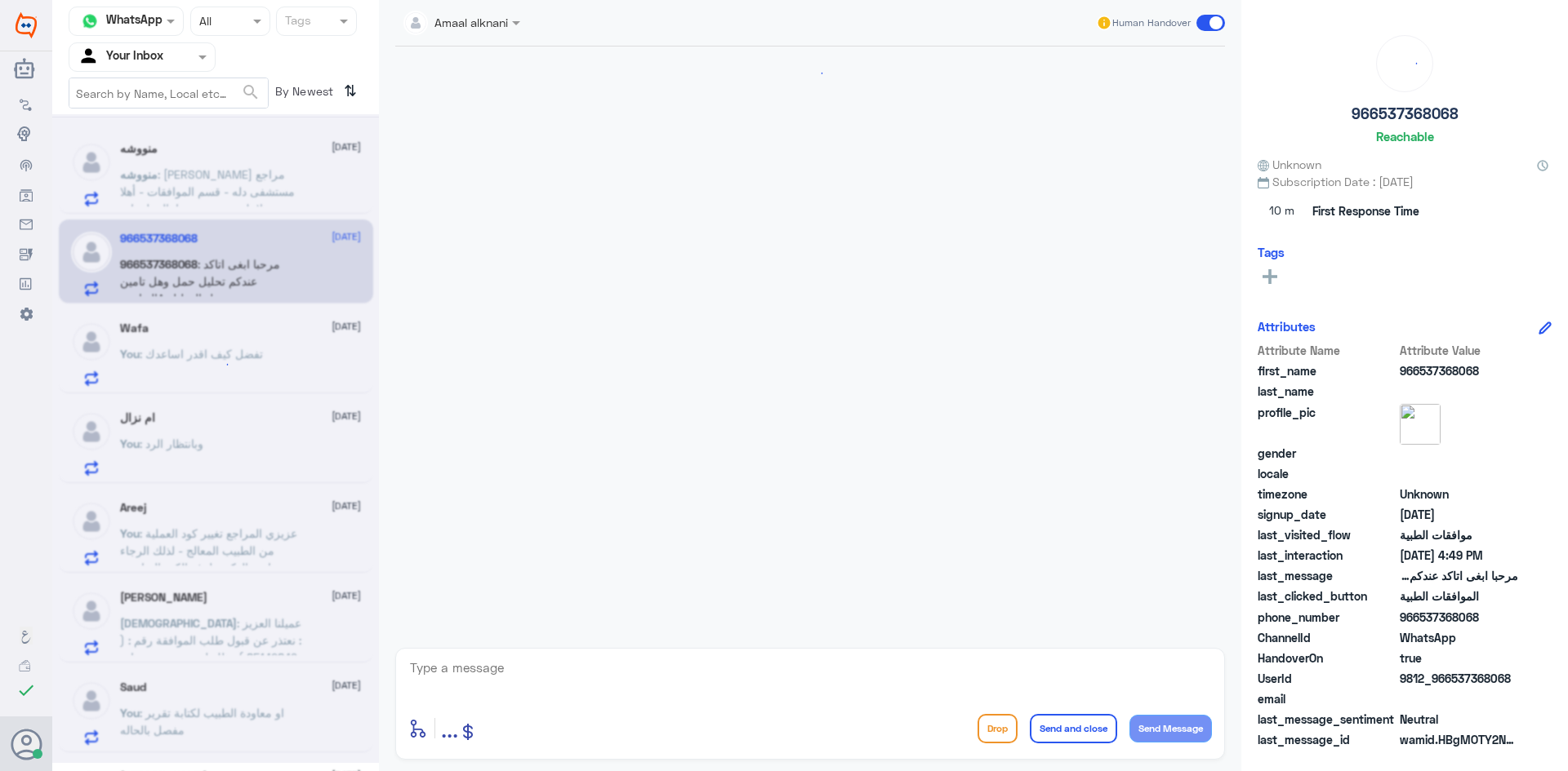
scroll to position [262, 0]
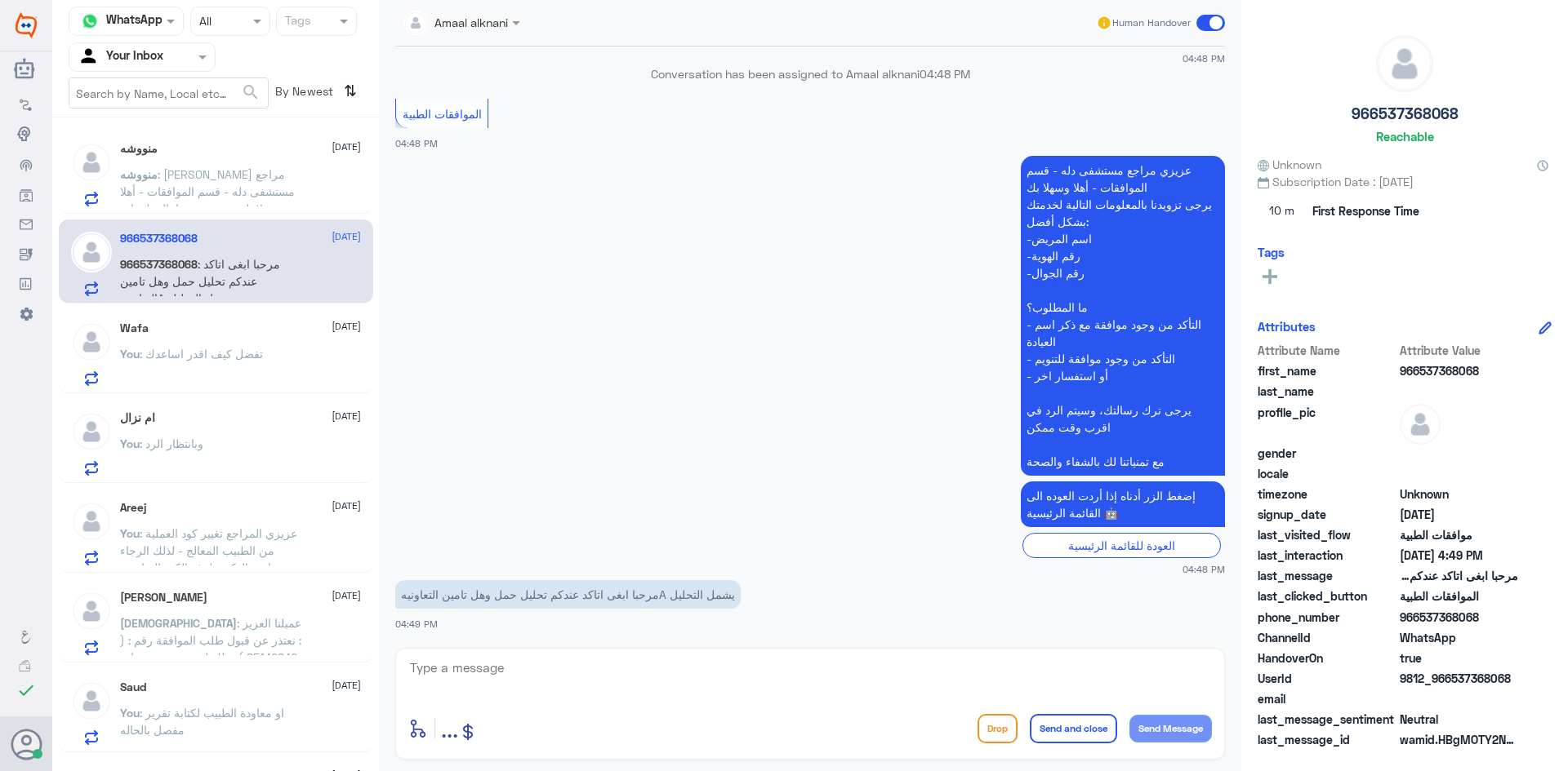
click at [222, 354] on span ": تفضل كيف اقدر اساعدك" at bounding box center [201, 354] width 123 height 13
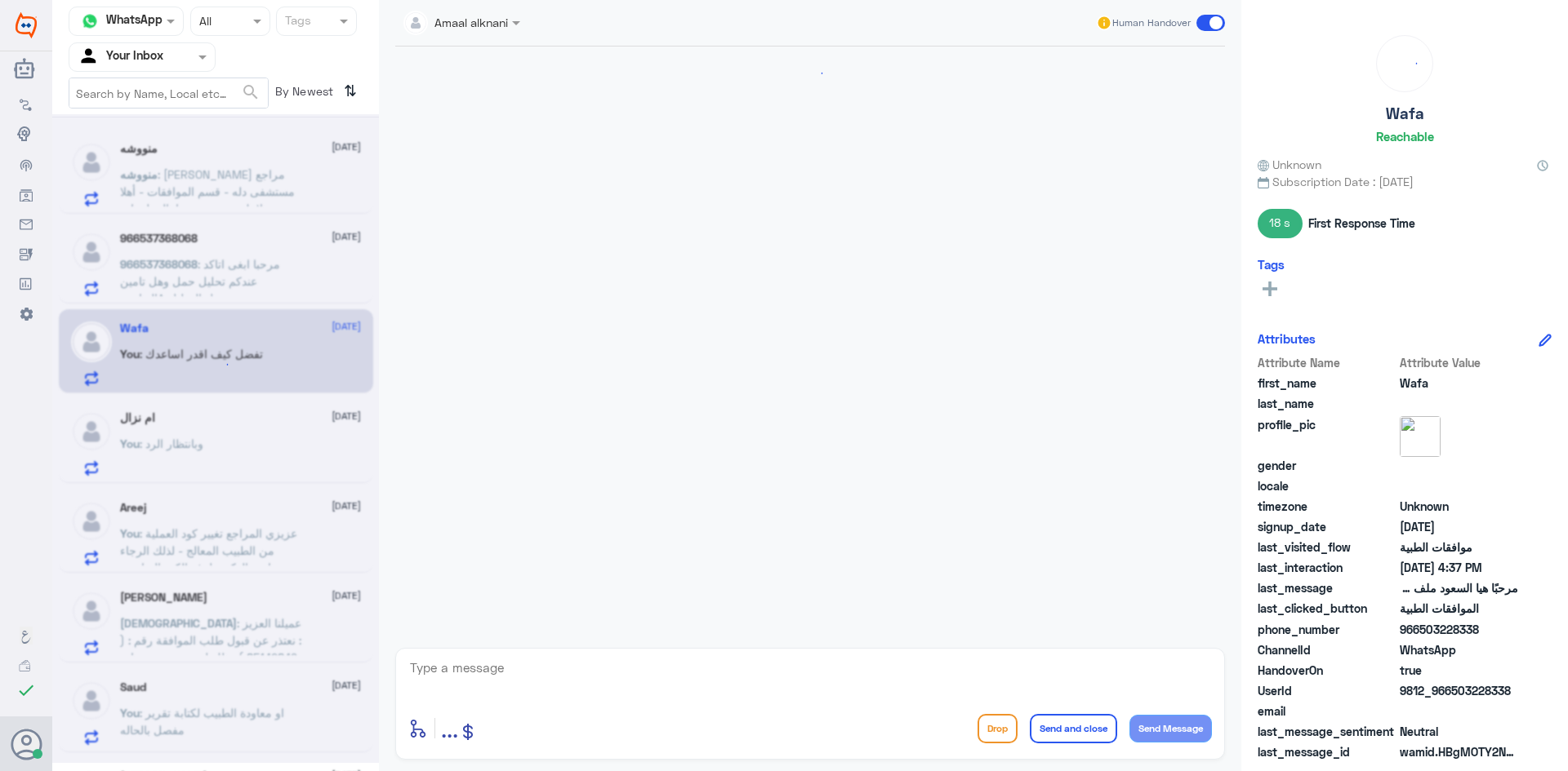
scroll to position [1068, 0]
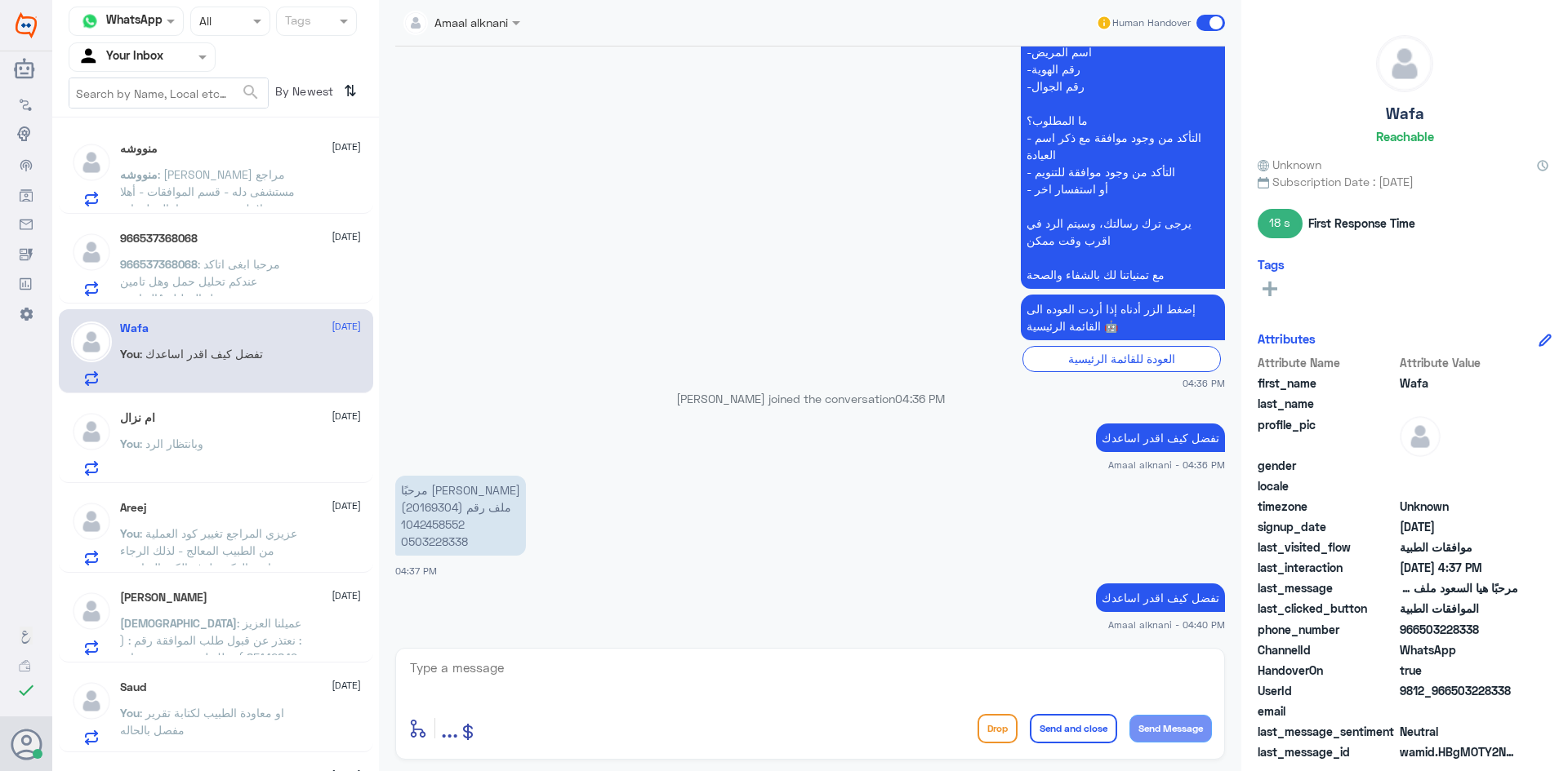
click at [549, 655] on div "enter flow name ... Drop Send and close Send Message" at bounding box center [810, 704] width 830 height 112
click at [246, 237] on div "966537368068 [DATE]" at bounding box center [240, 238] width 240 height 13
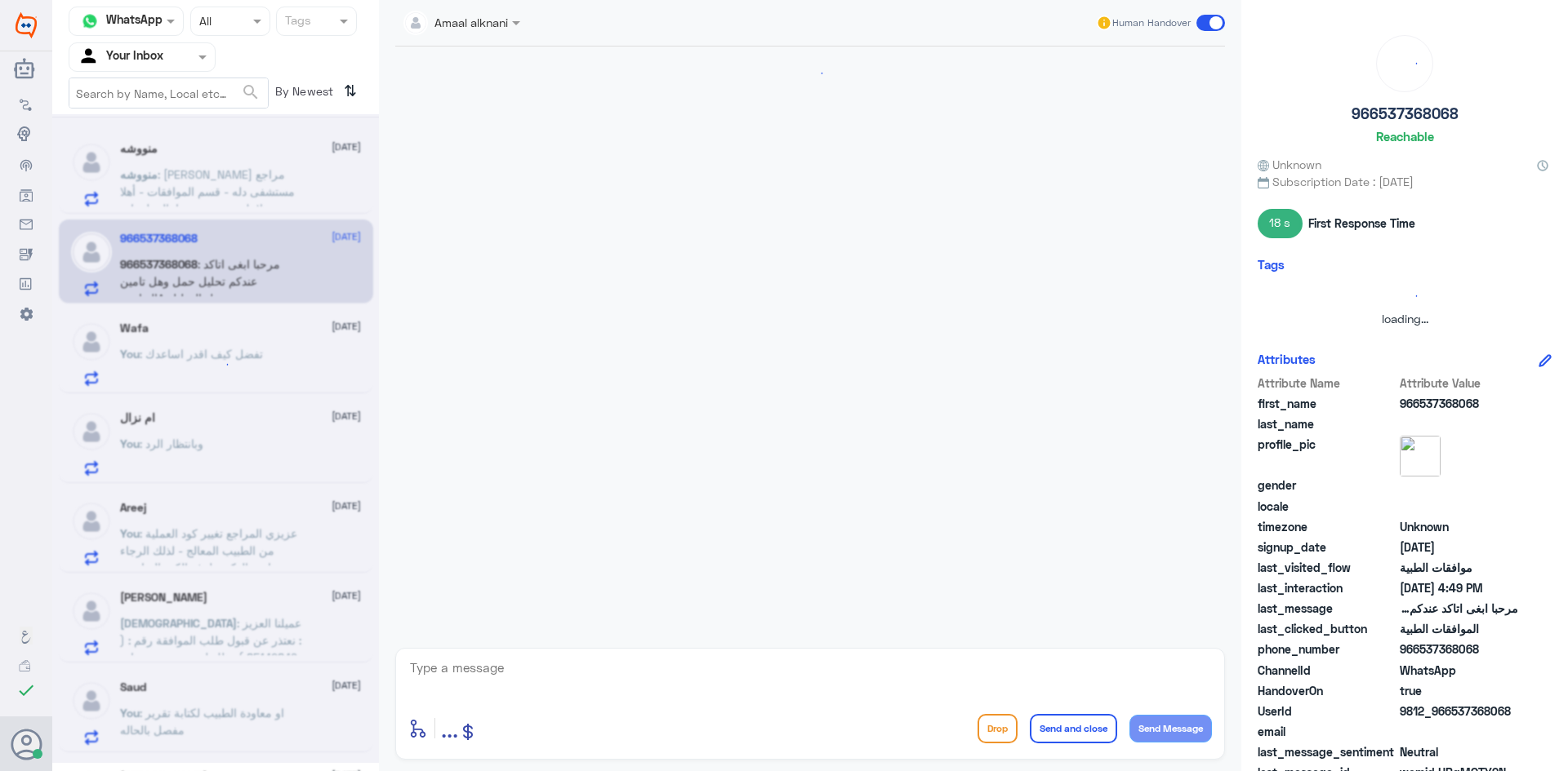
scroll to position [262, 0]
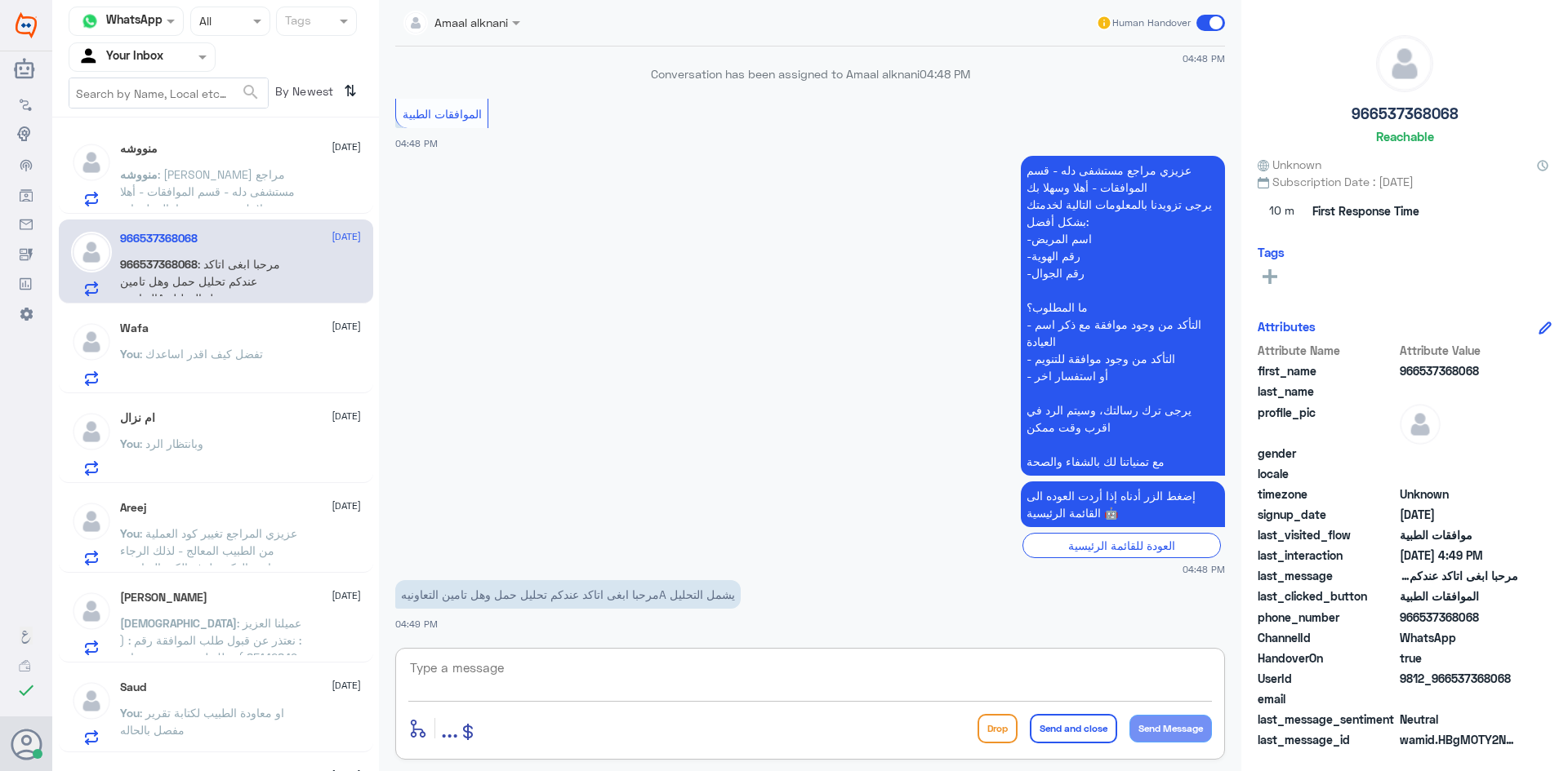
click at [463, 675] on textarea at bounding box center [811, 678] width 804 height 40
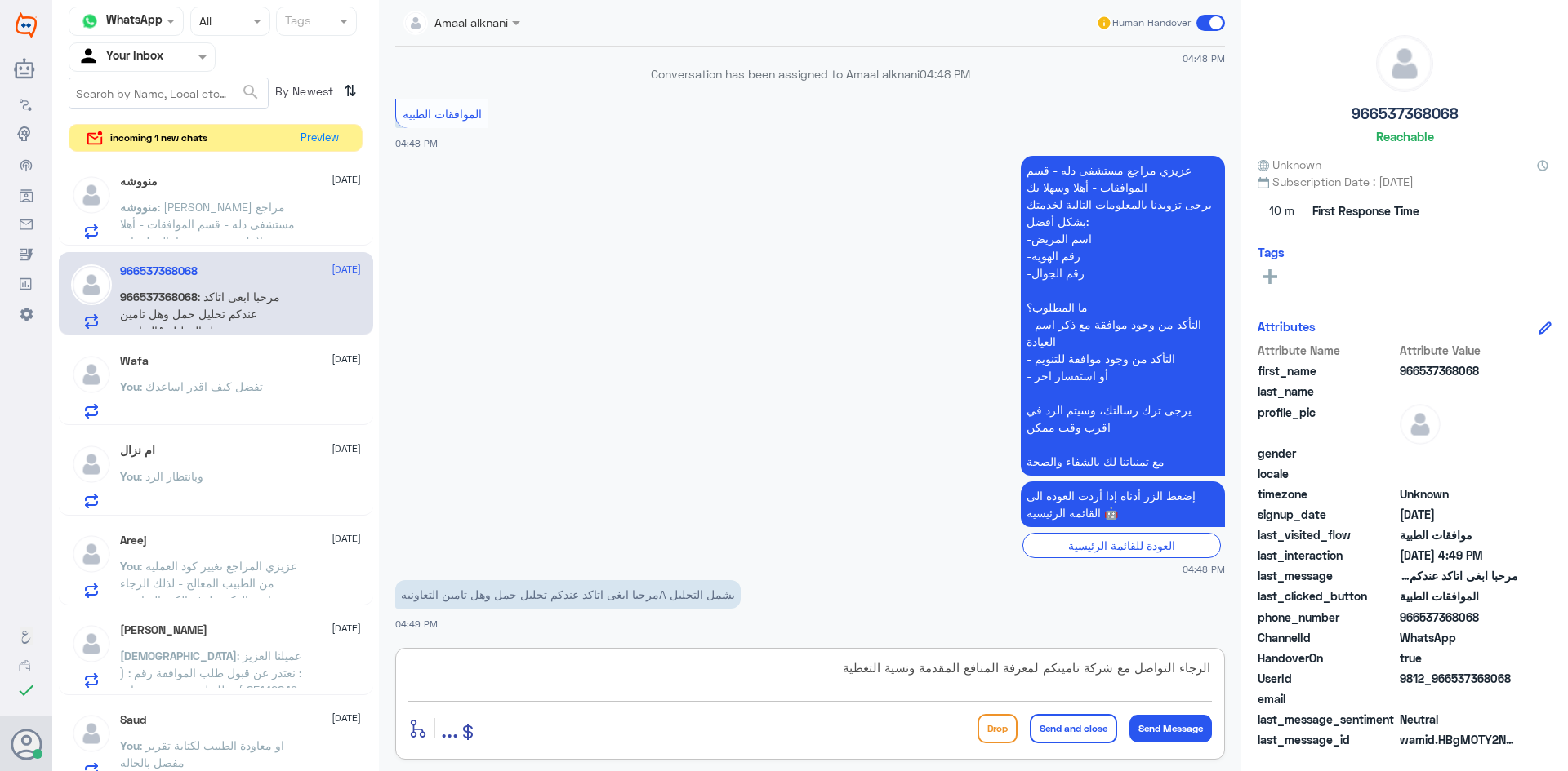
click at [885, 673] on textarea "الرجاء التواصل مع شركة تامينكم لمعرفة المنافع المقدمة ونسية التغطية" at bounding box center [811, 678] width 804 height 40
click at [889, 672] on textarea "الرجاء التواصل مع شركة تامينكم لمعرفة المنافع المقدمة ونسية التغطية" at bounding box center [811, 678] width 804 height 40
click at [891, 668] on textarea "الرجاء التواصل مع شركة تامينكم لمعرفة المنافع المقدمة ونسية التغطية" at bounding box center [811, 678] width 804 height 40
type textarea "الرجاء التواصل مع شركة تامينكم لمعرفة المنافع المقدمة ونسبة التغطية"
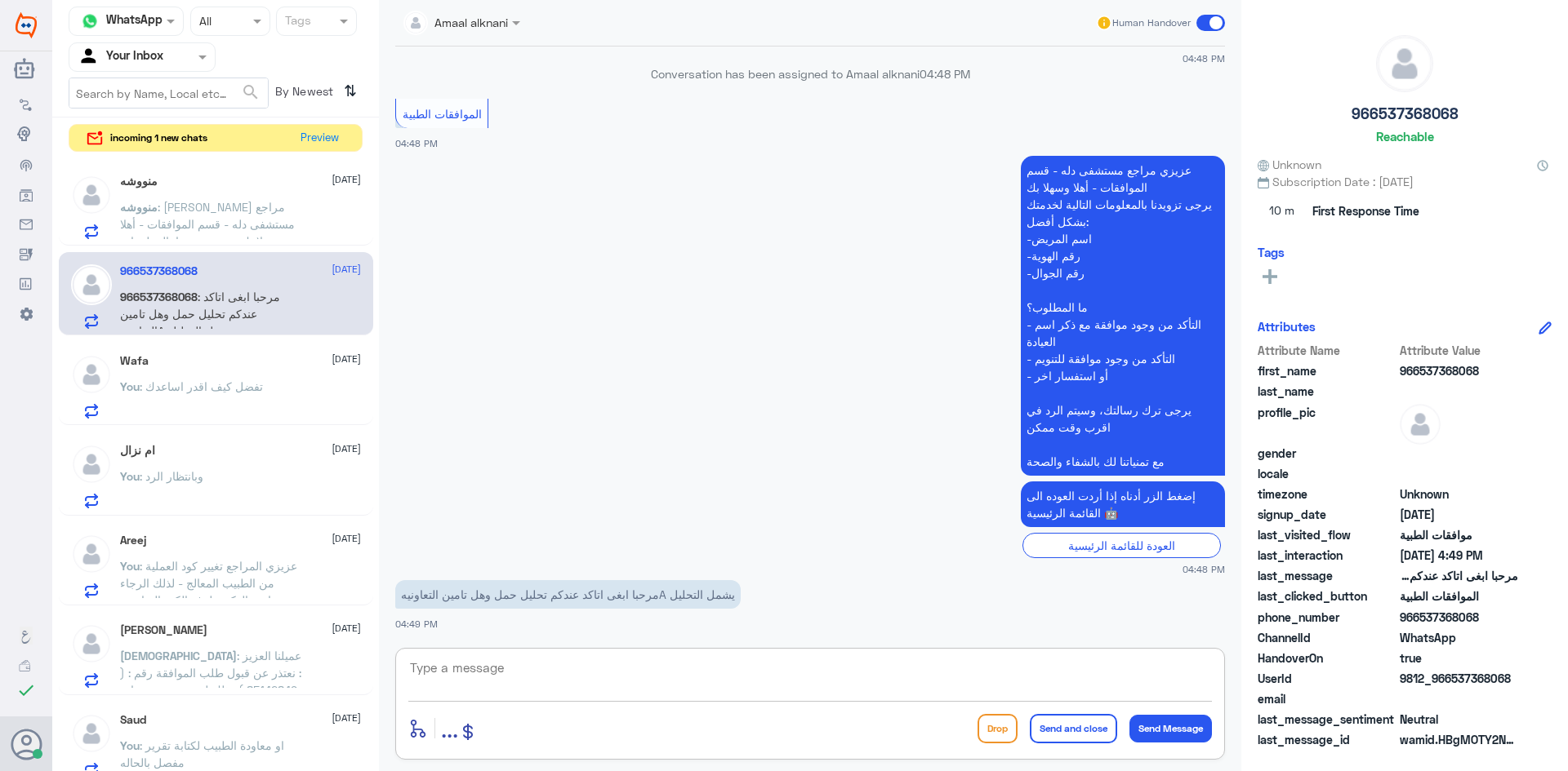
scroll to position [333, 0]
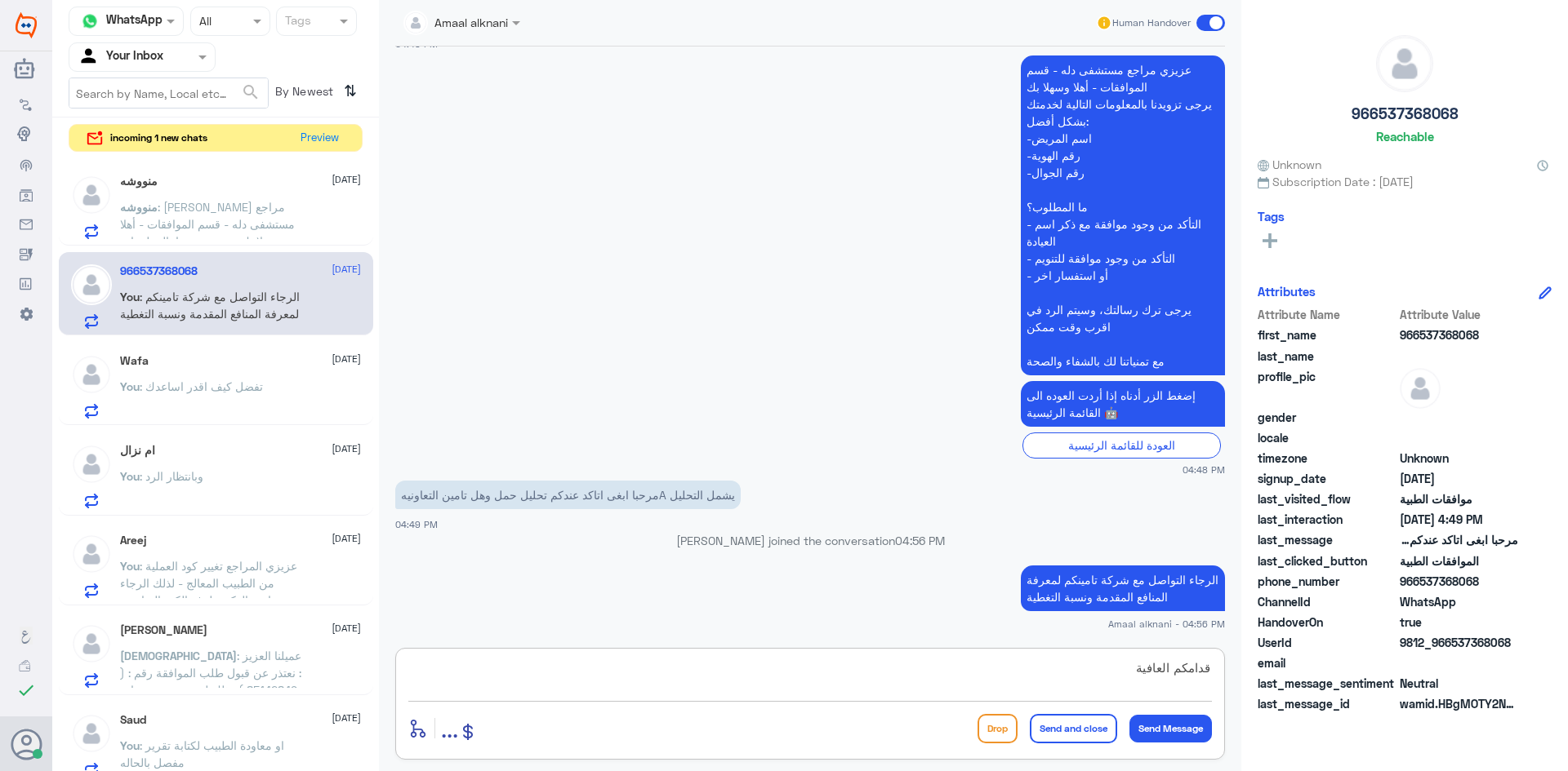
type textarea "قدامكم العافية"
click at [1070, 731] on button "Send and close" at bounding box center [1074, 729] width 88 height 30
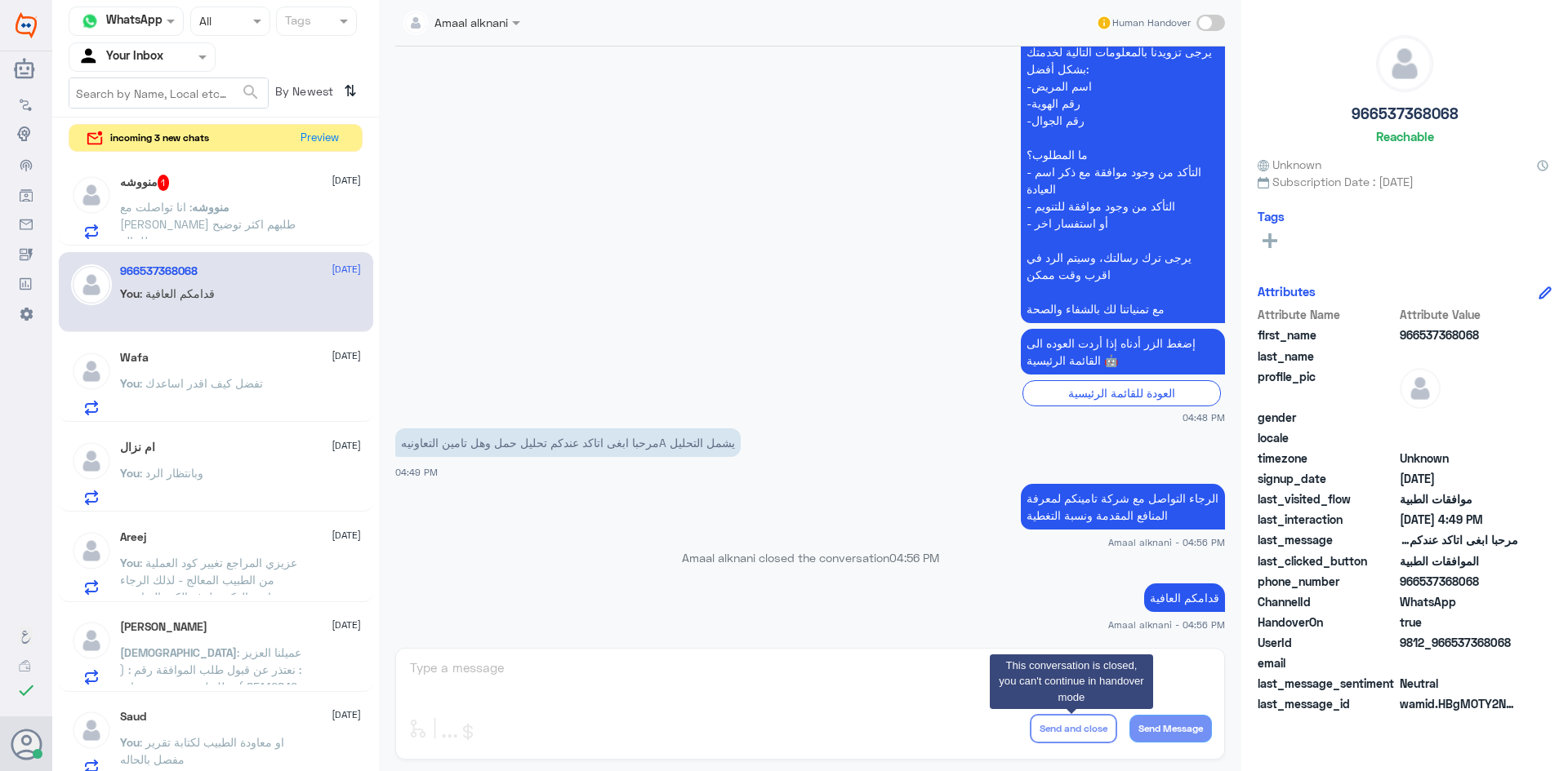
click at [201, 203] on span ": انا تواصلت مع [PERSON_NAME] طلبهم اكثر توضيح للحاله" at bounding box center [208, 224] width 176 height 48
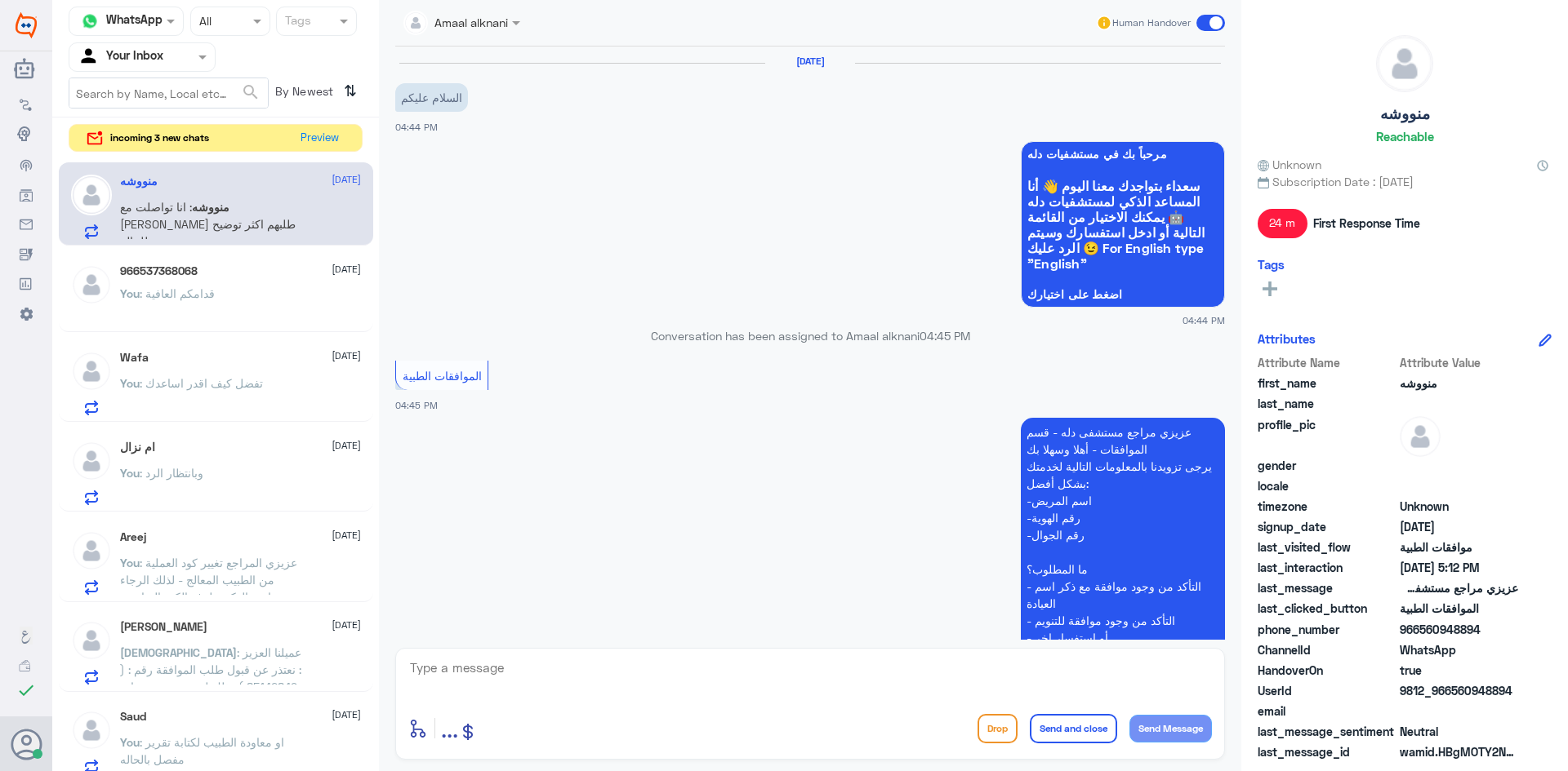
scroll to position [1231, 0]
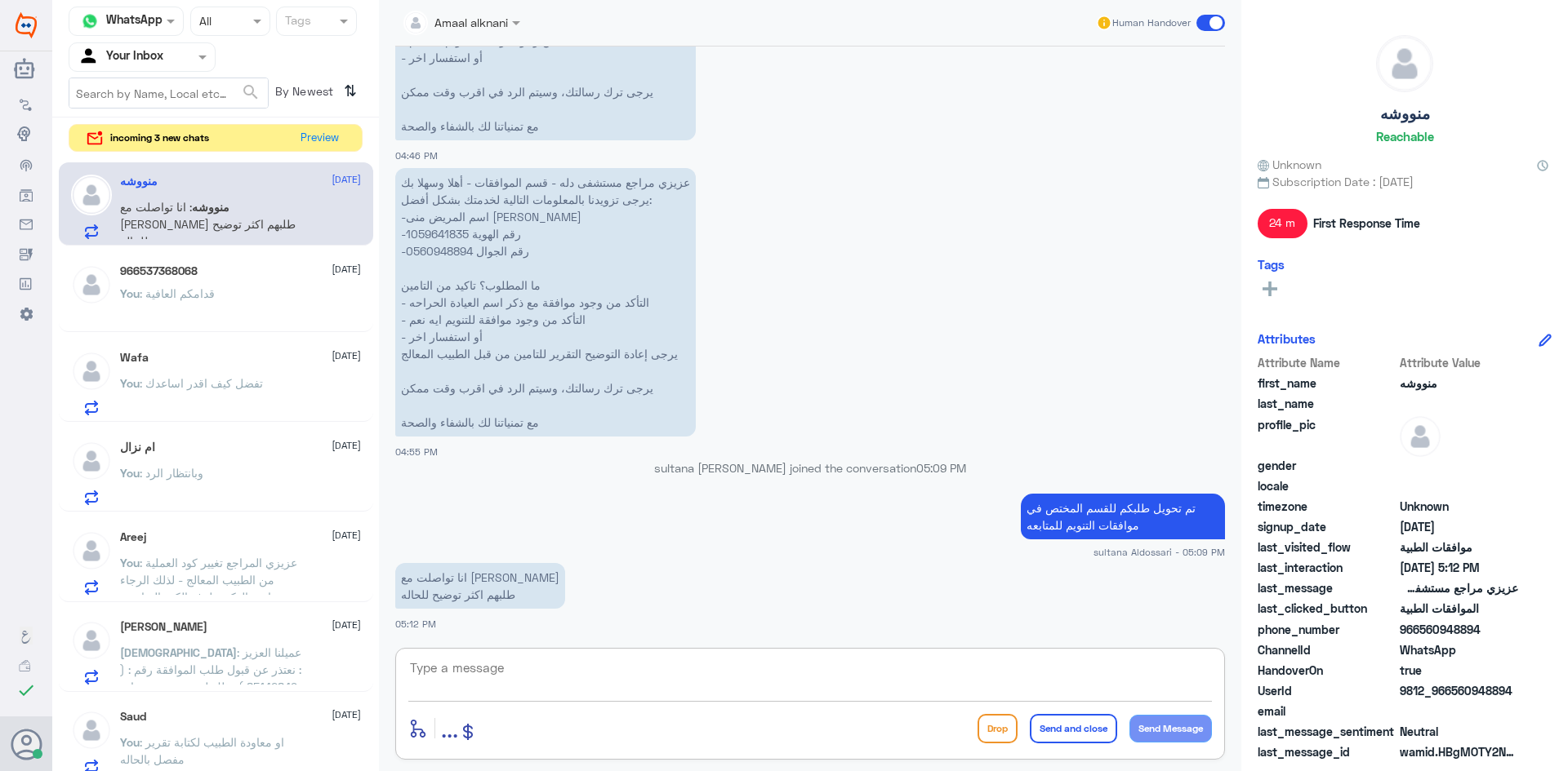
click at [555, 676] on textarea at bounding box center [811, 678] width 804 height 40
click at [231, 298] on div "You : قدامكم العافية" at bounding box center [240, 308] width 240 height 37
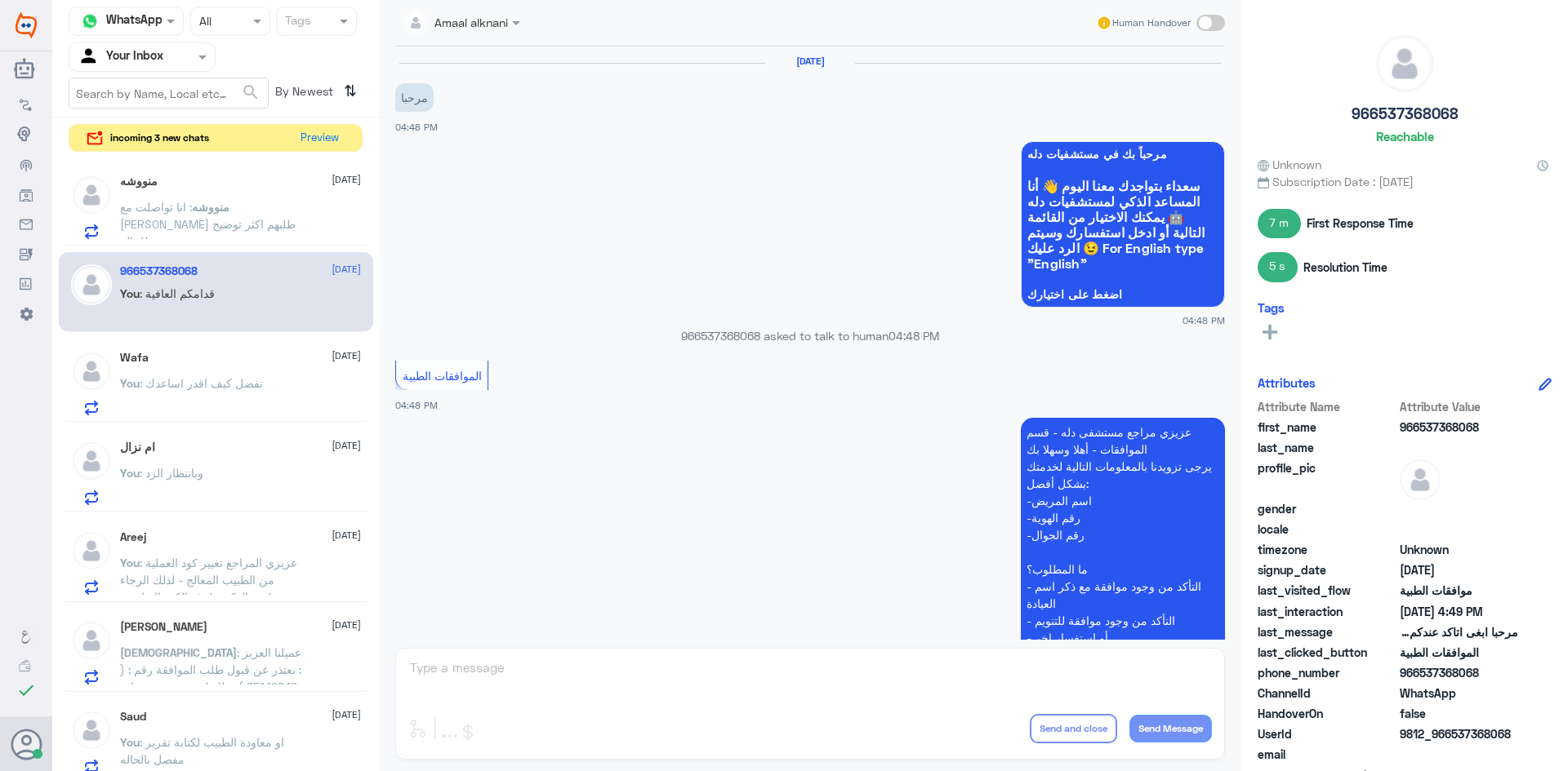
scroll to position [443, 0]
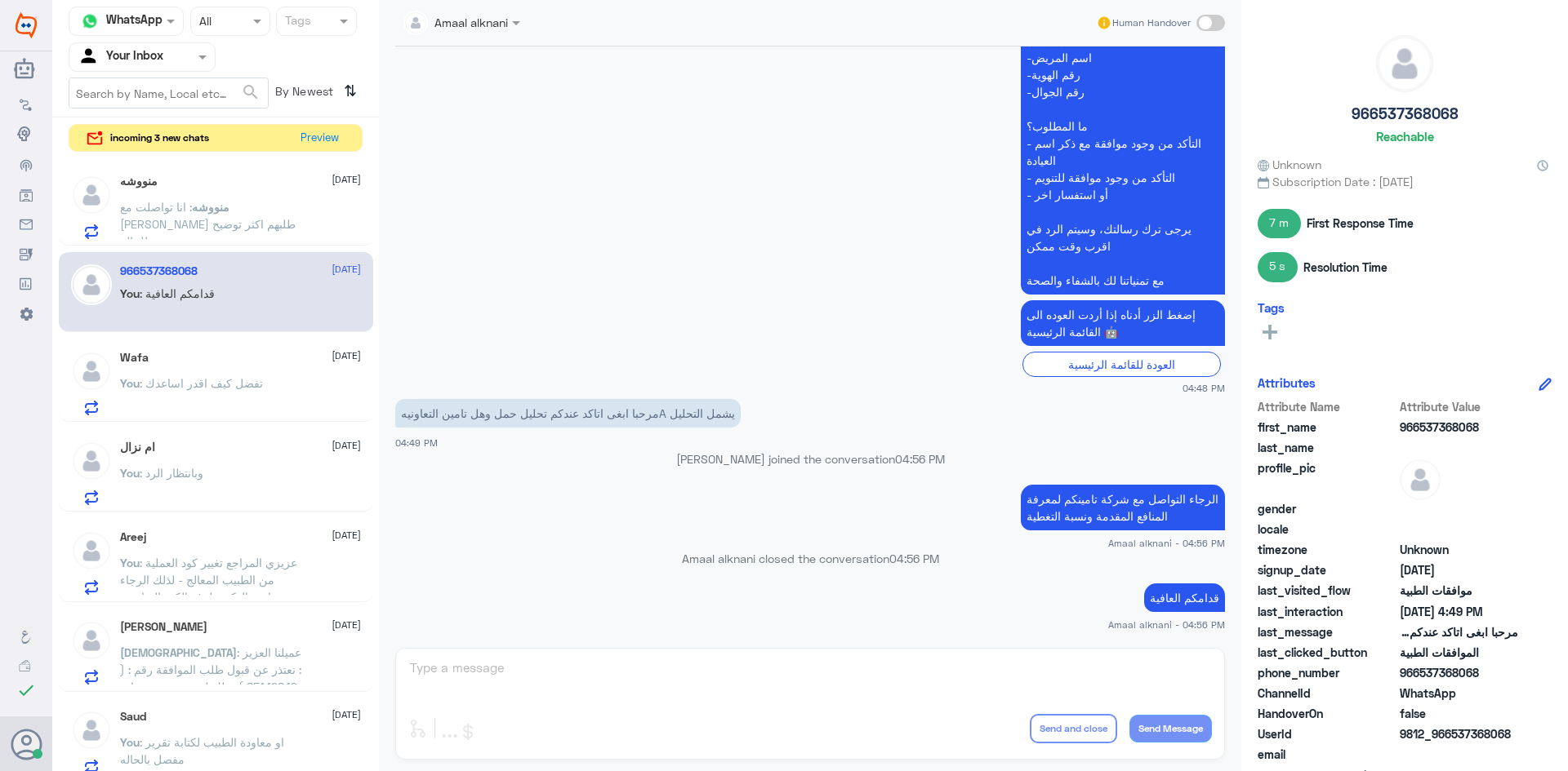
click at [232, 413] on p "You : تفضل كيف اقدر اساعدك" at bounding box center [191, 395] width 143 height 40
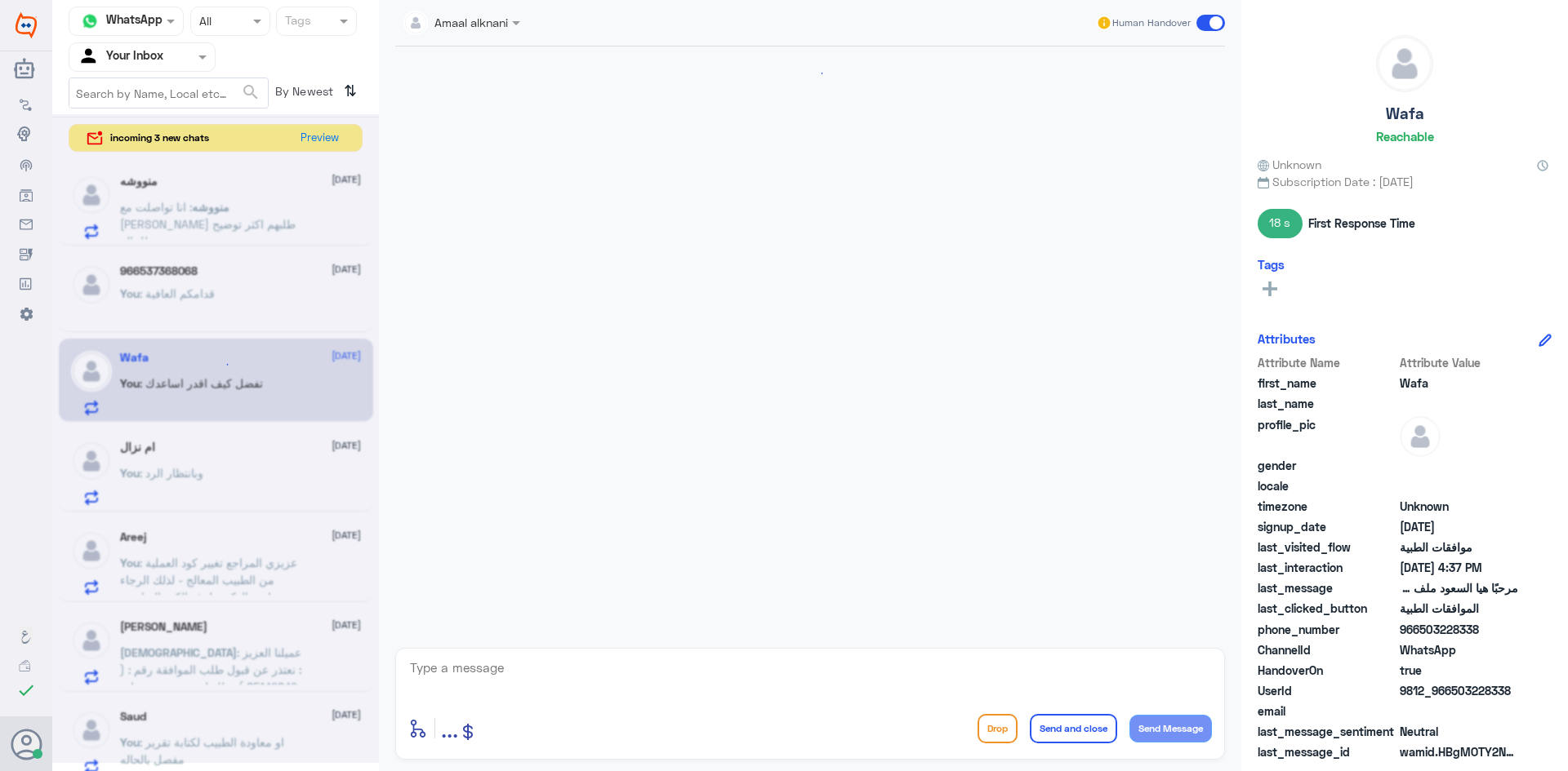
scroll to position [1068, 0]
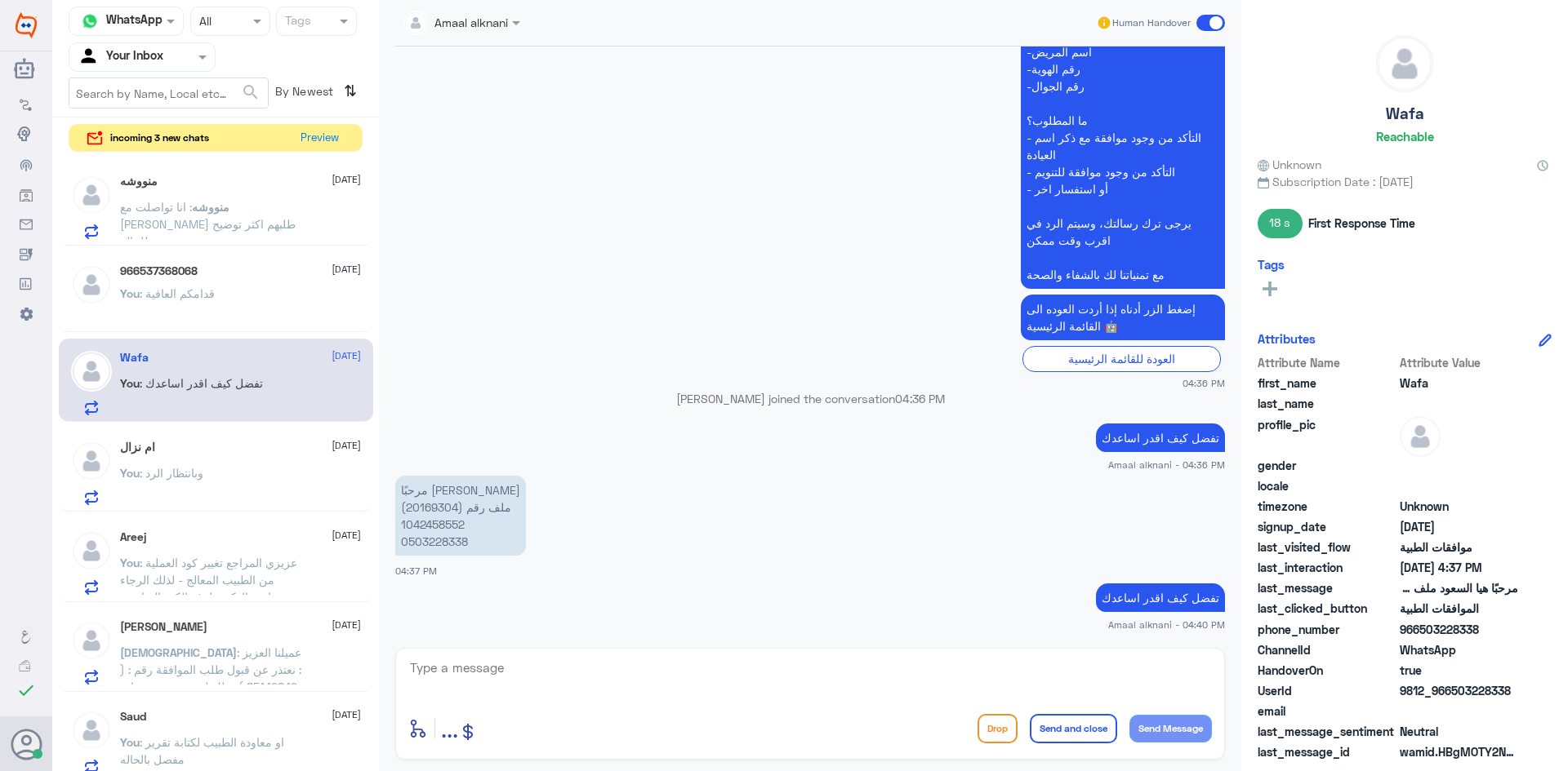
click at [222, 489] on div "You : وبانتظار الرد" at bounding box center [240, 486] width 240 height 37
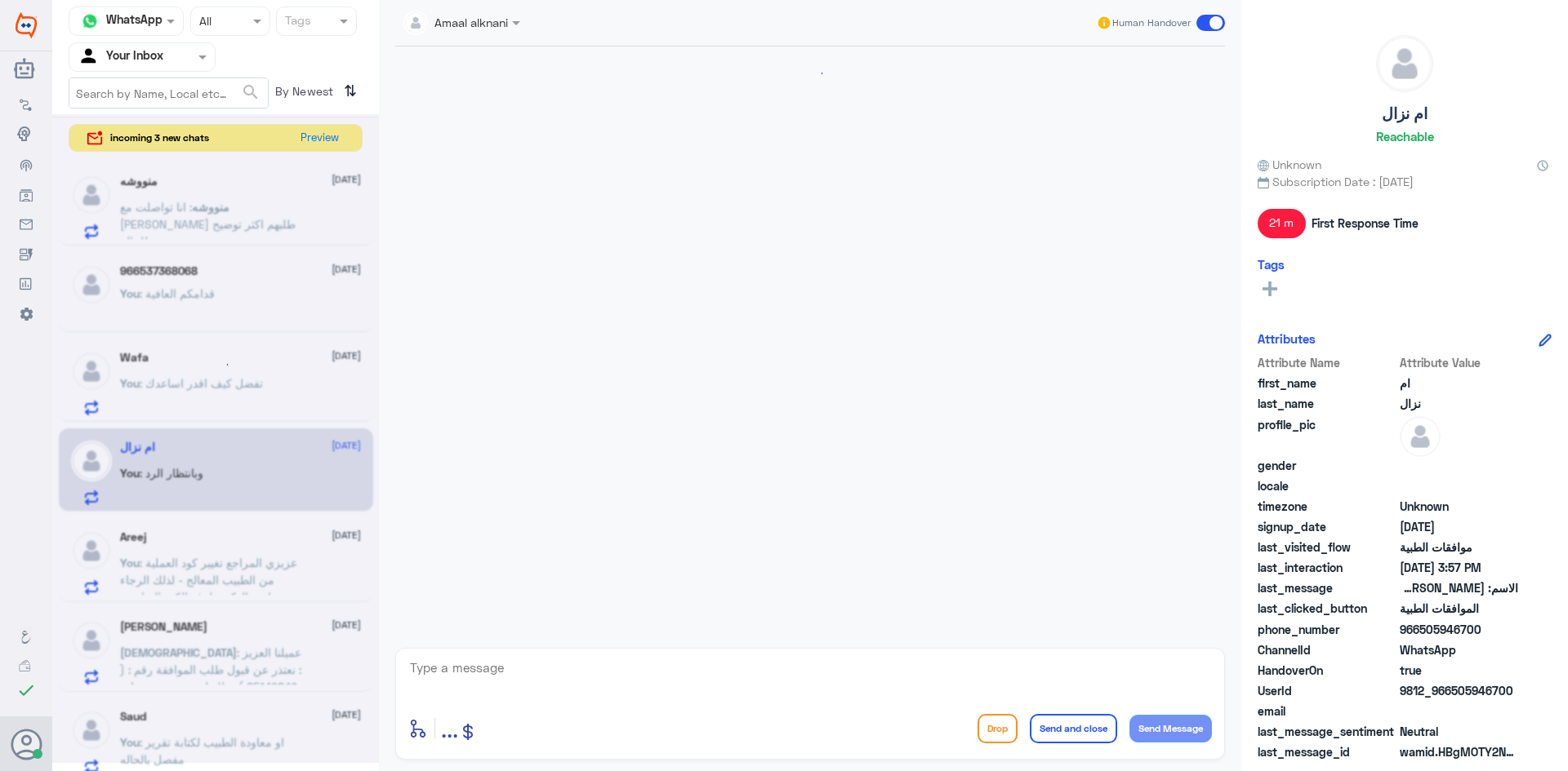
scroll to position [1357, 0]
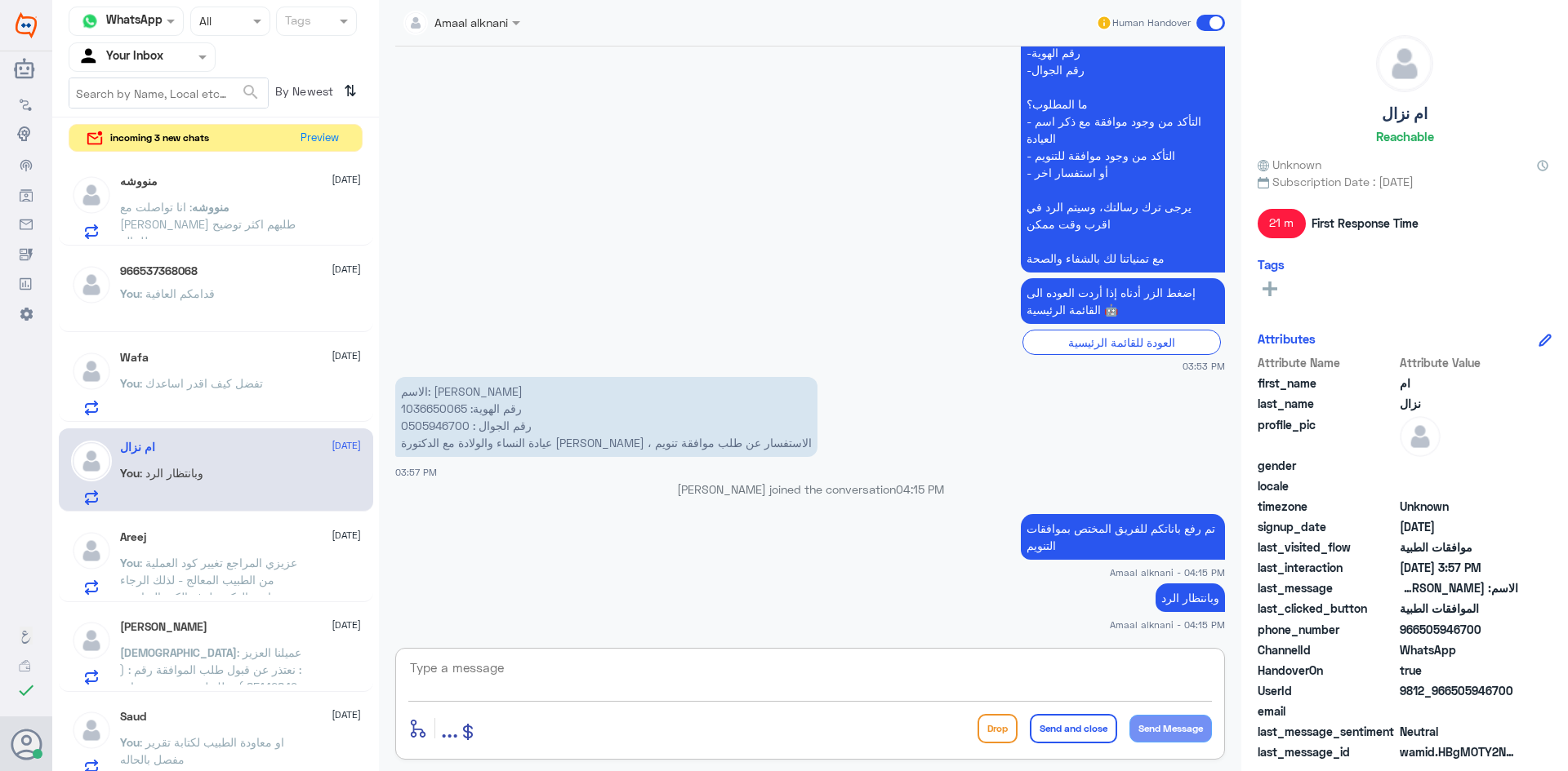
click at [506, 681] on textarea at bounding box center [811, 678] width 804 height 40
type textarea "ع"
type textarea "لم يتم رفع طلب من الطبيبة ع عملية"
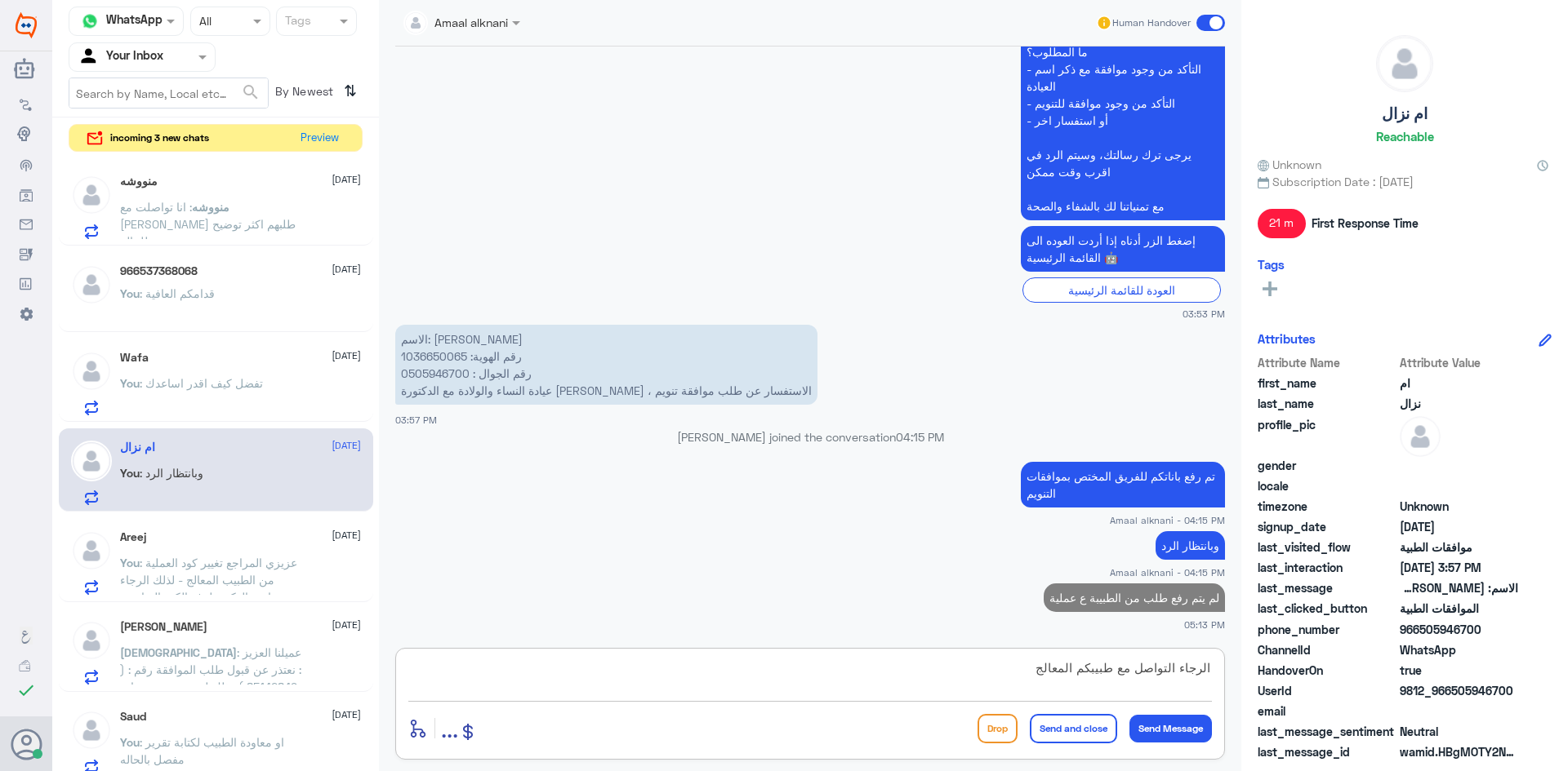
type textarea "الرجاء التواصل مع طبيبكم المعالج"
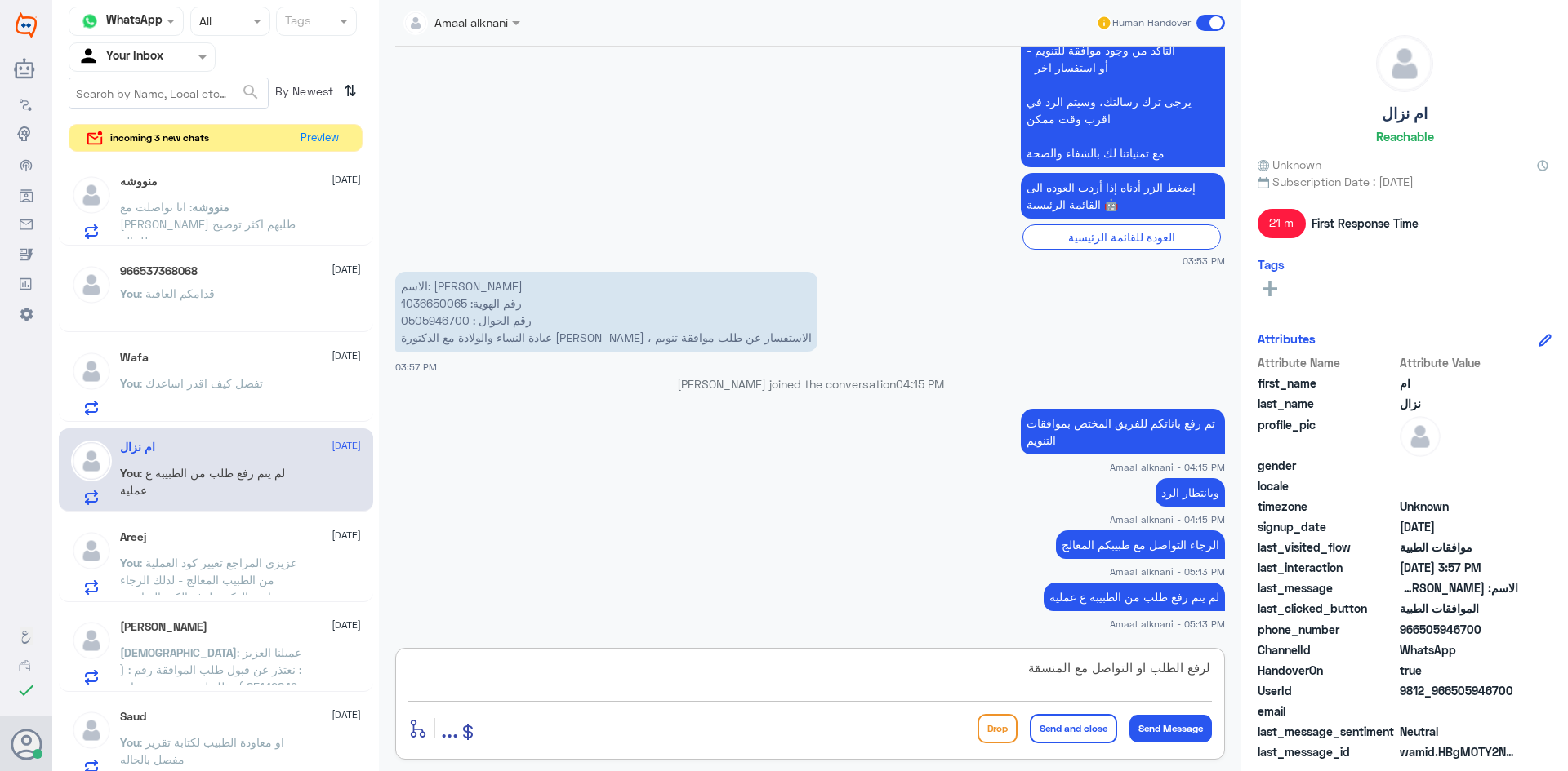
type textarea "لرفع الطلب او التواصل مع المنسقة"
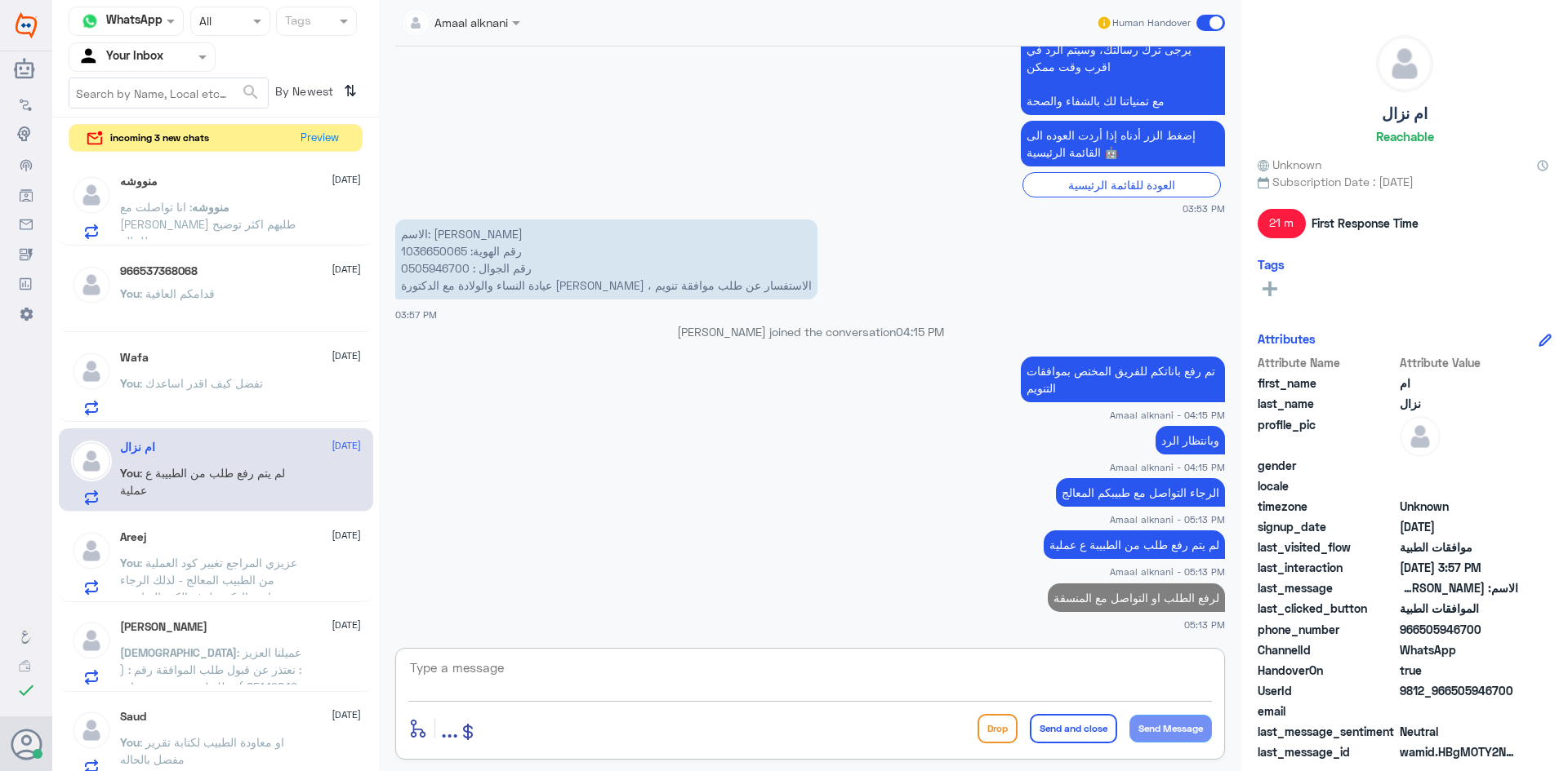
click at [241, 210] on span ": انا تواصلت مع [PERSON_NAME] طلبهم اكثر توضيح للحاله" at bounding box center [208, 224] width 176 height 48
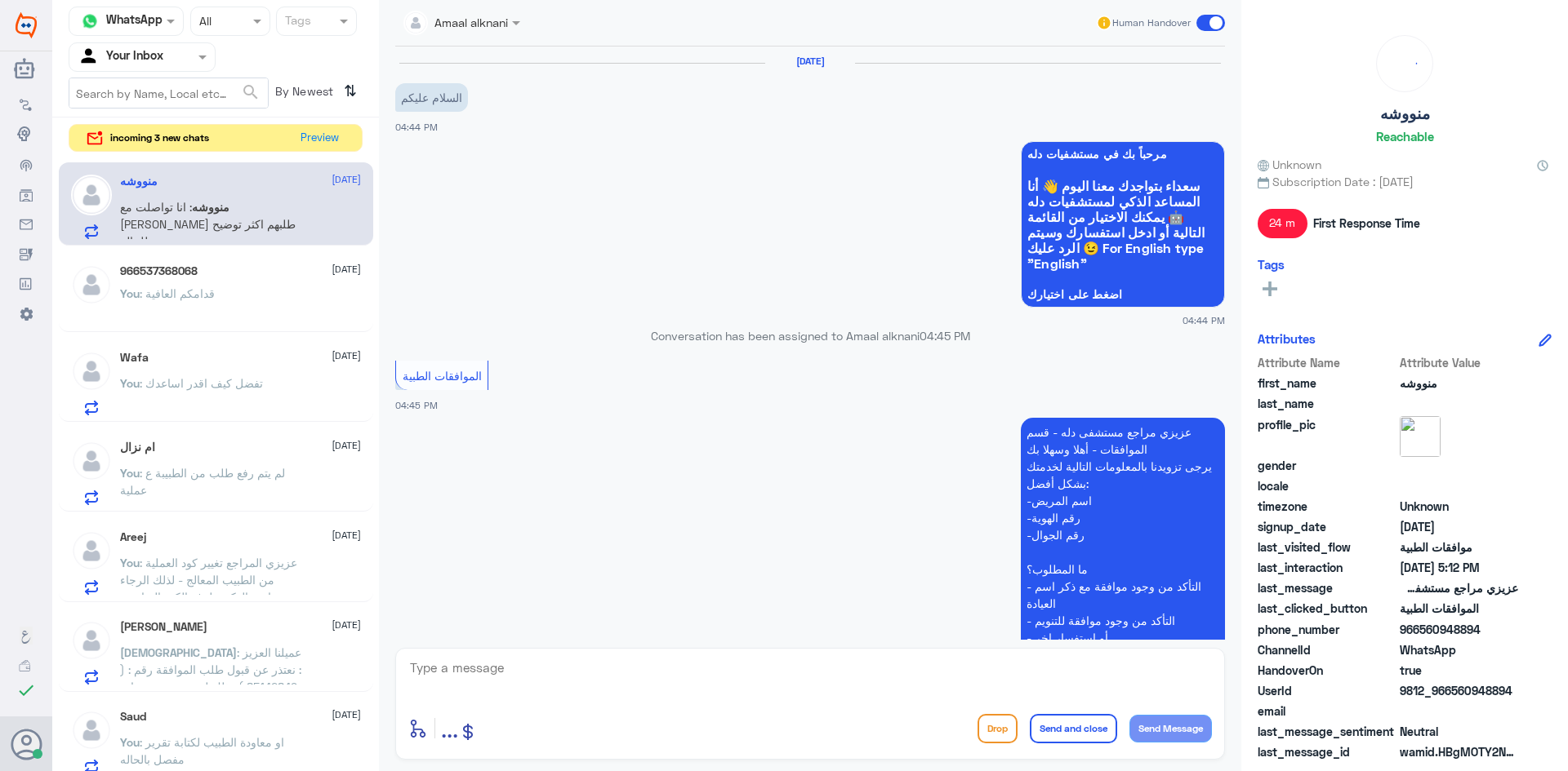
scroll to position [1231, 0]
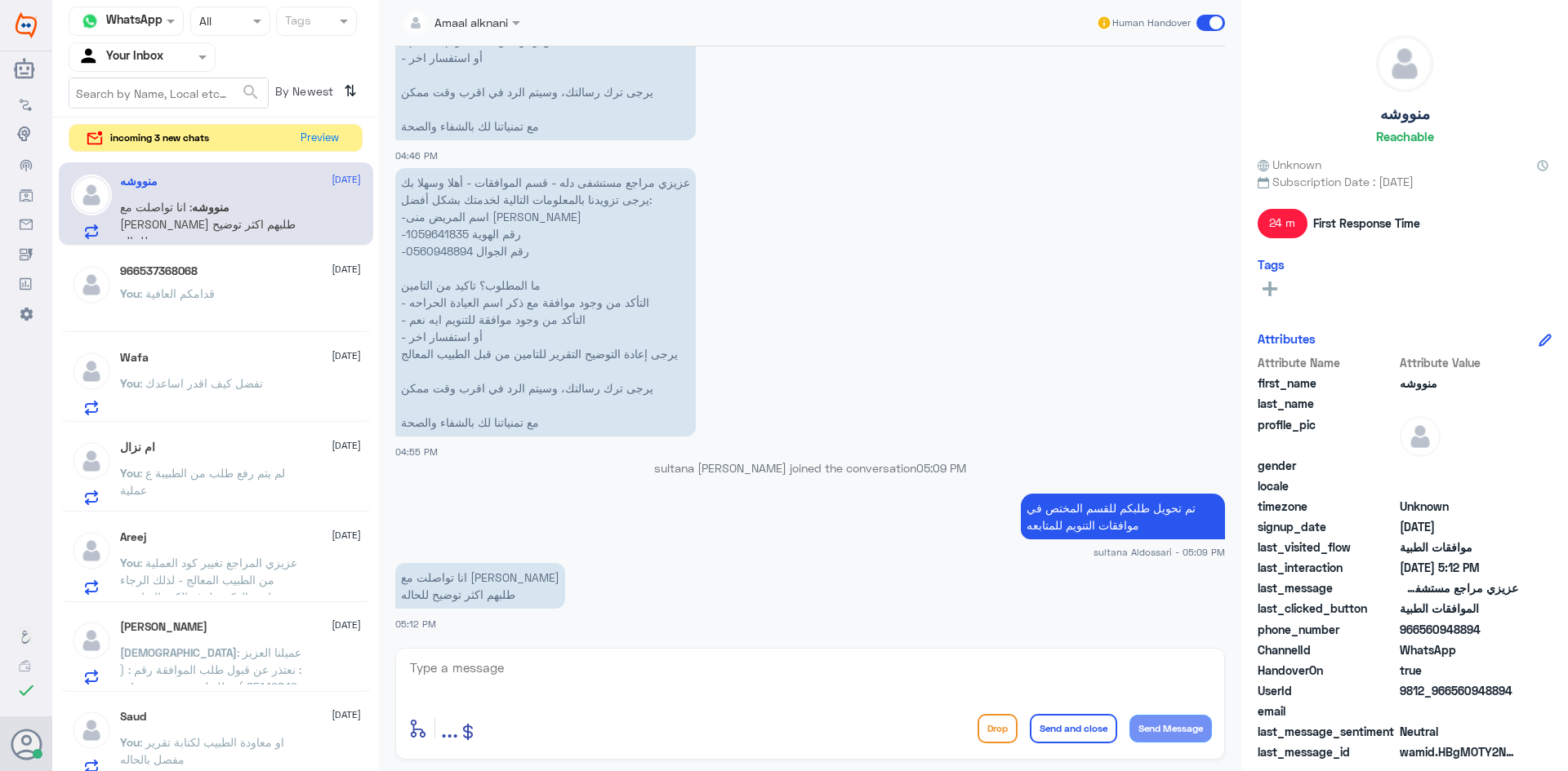
click at [165, 273] on h5 "966537368068" at bounding box center [159, 271] width 78 height 13
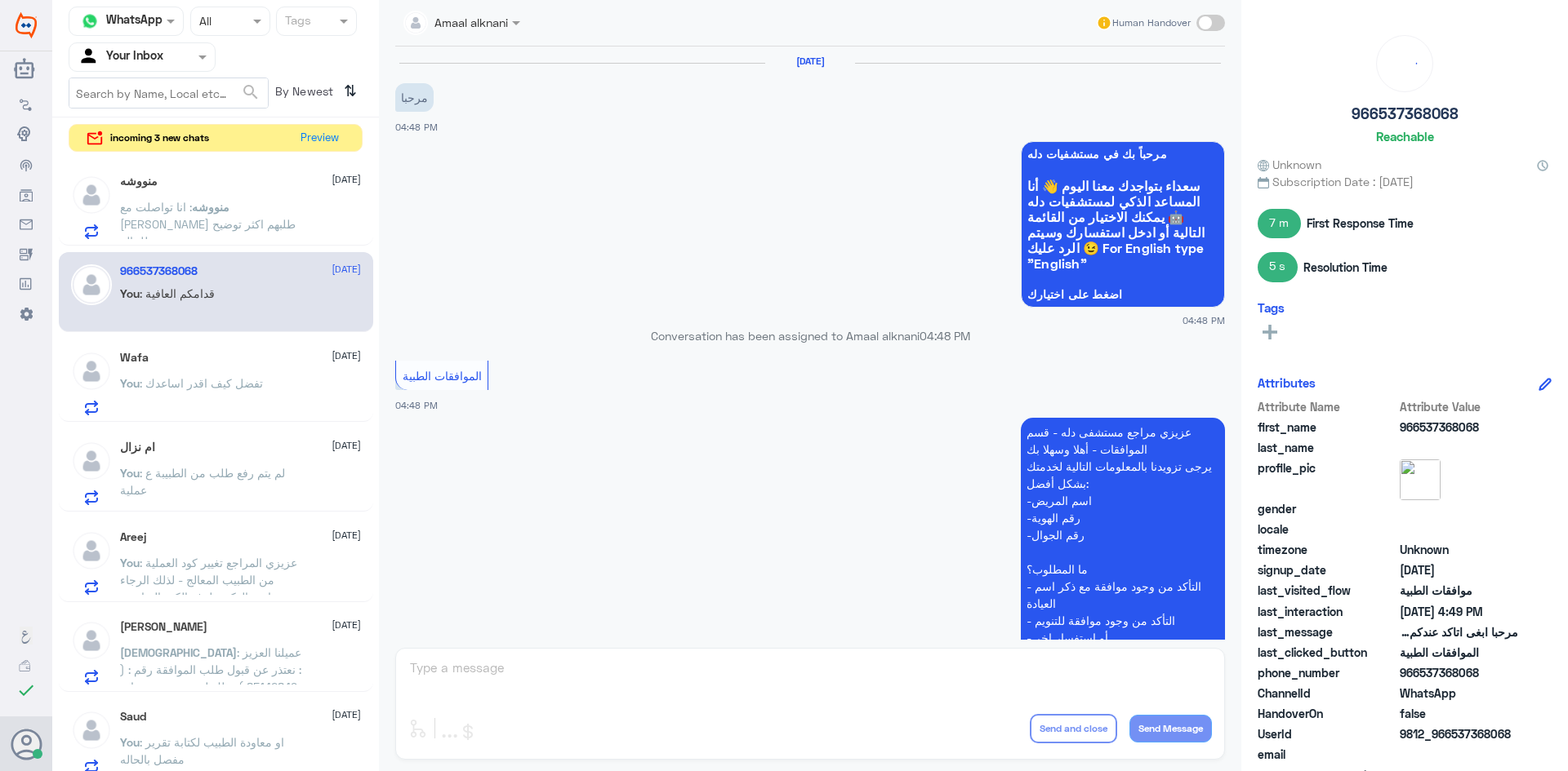
scroll to position [443, 0]
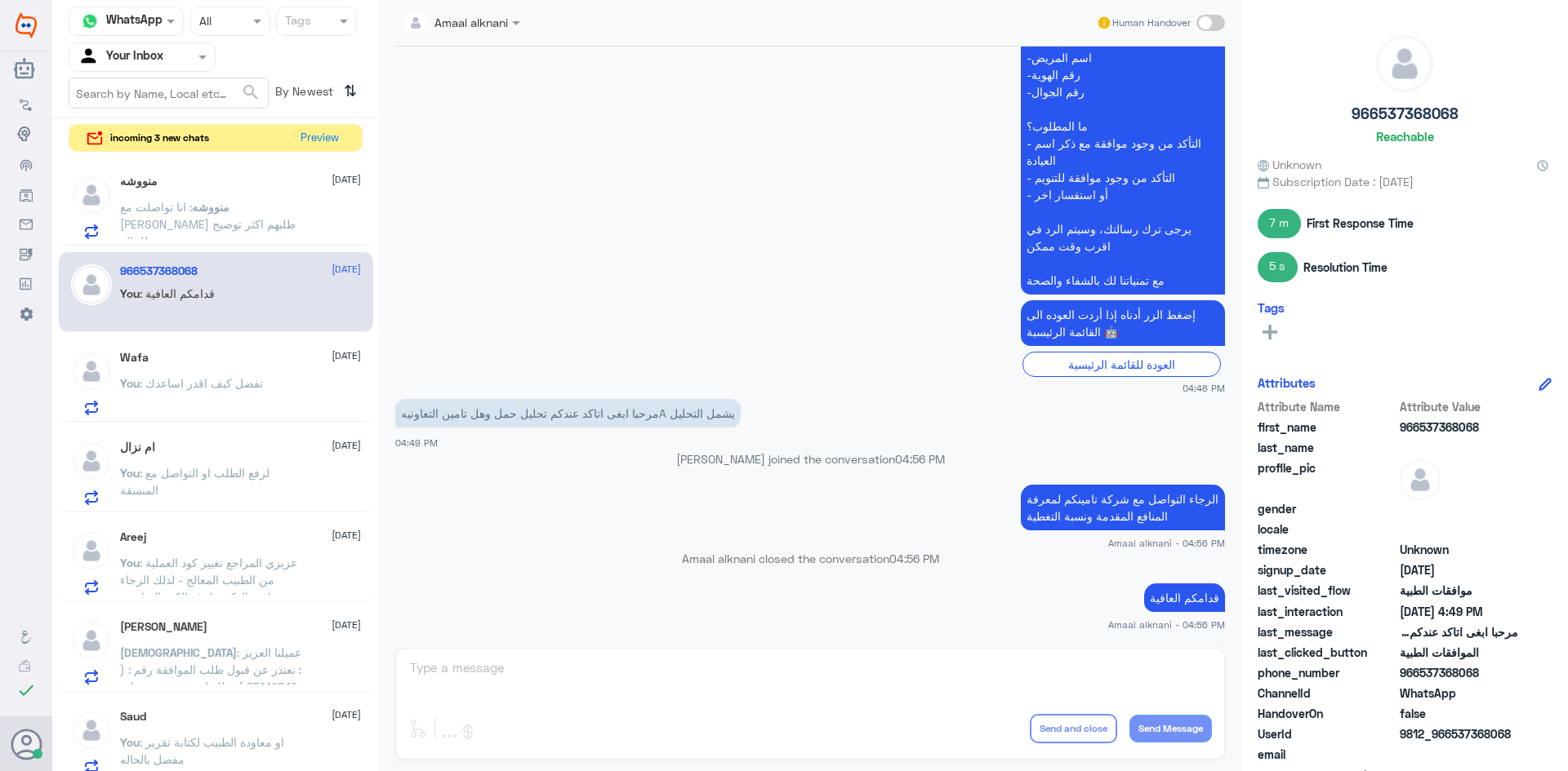
click at [499, 665] on div "Amaal alknani Human Handover [DATE] مرحبا 04:48 PM مرحباً بك في مستشفيات دله سع…" at bounding box center [810, 388] width 863 height 777
click at [482, 681] on div "Amaal alknani Human Handover [DATE] مرحبا 04:48 PM مرحباً بك في مستشفيات دله سع…" at bounding box center [810, 388] width 863 height 777
click at [153, 383] on span ": تفضل كيف اقدر اساعدك" at bounding box center [201, 383] width 123 height 13
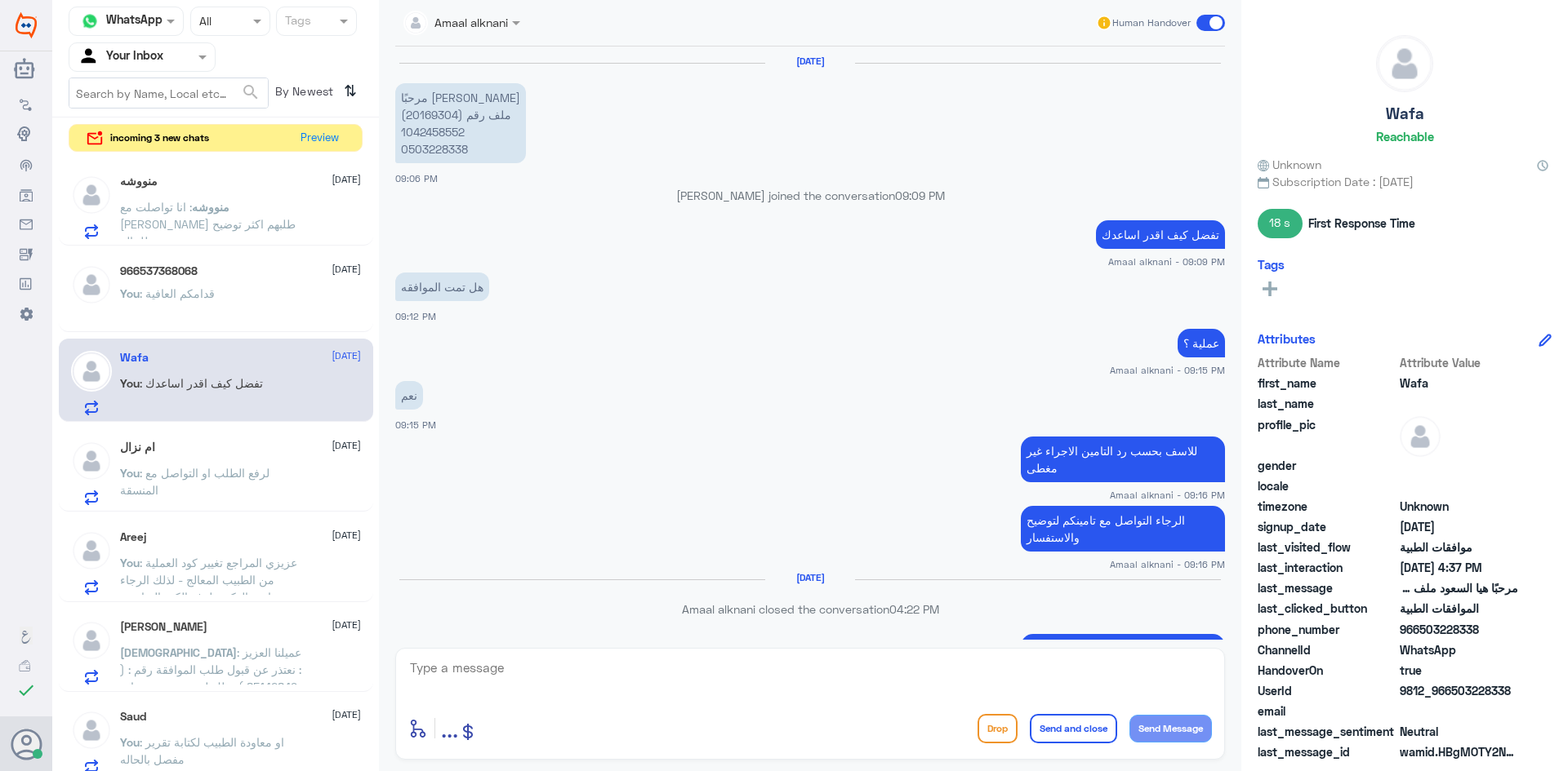
scroll to position [1068, 0]
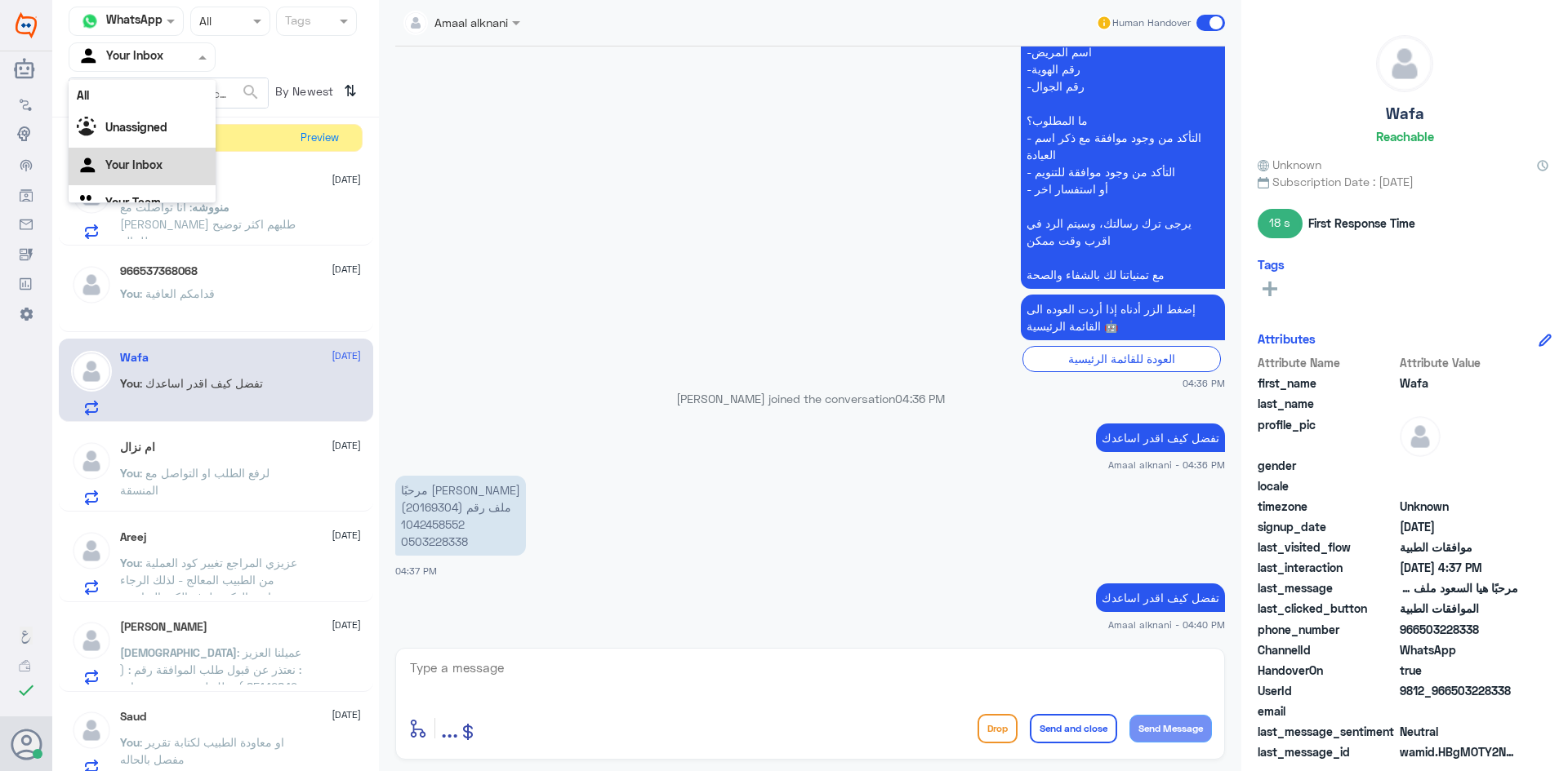
click at [150, 56] on input "text" at bounding box center [122, 57] width 89 height 19
click at [160, 96] on div "Unassigned" at bounding box center [141, 108] width 147 height 37
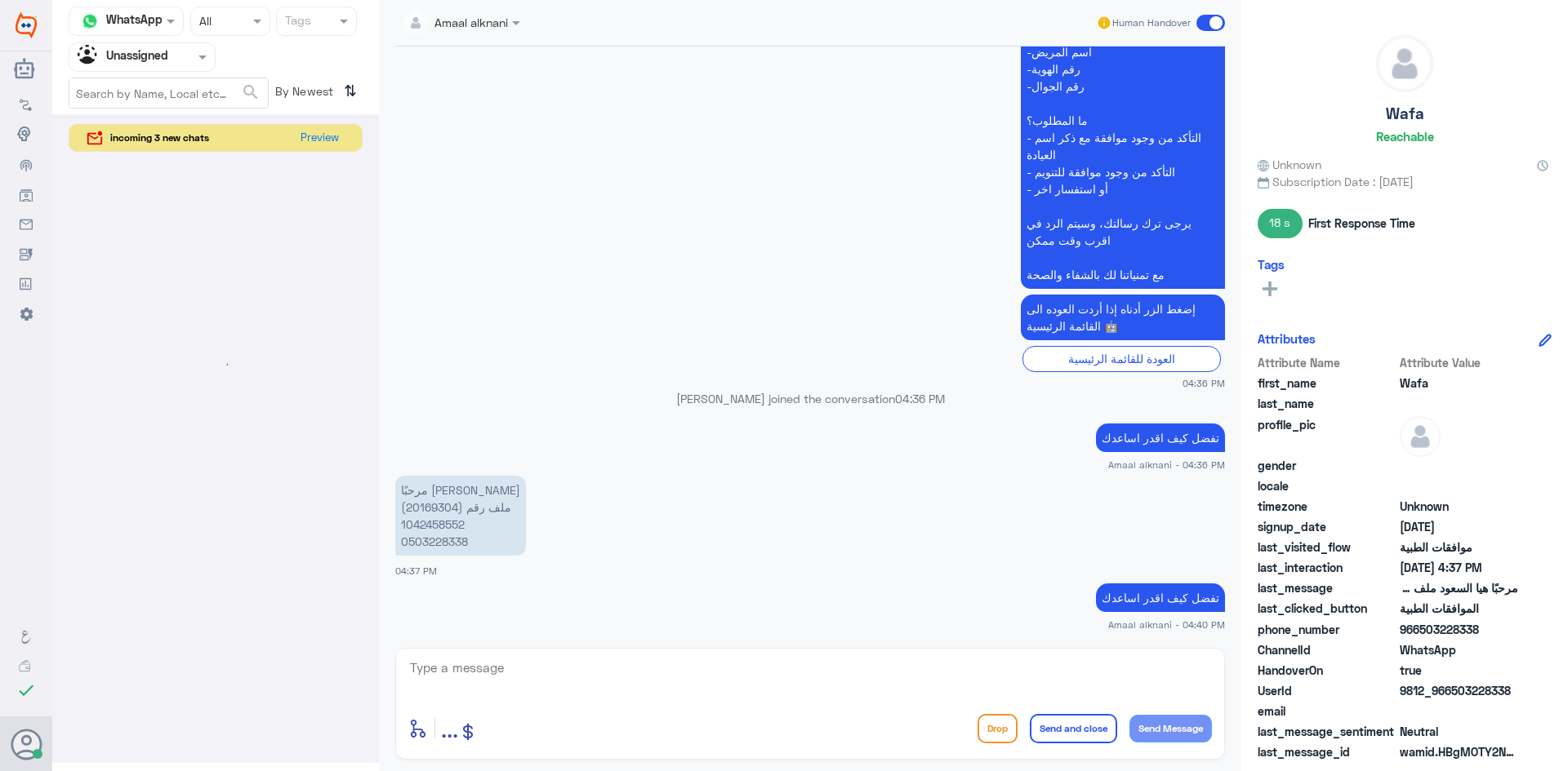
scroll to position [0, 0]
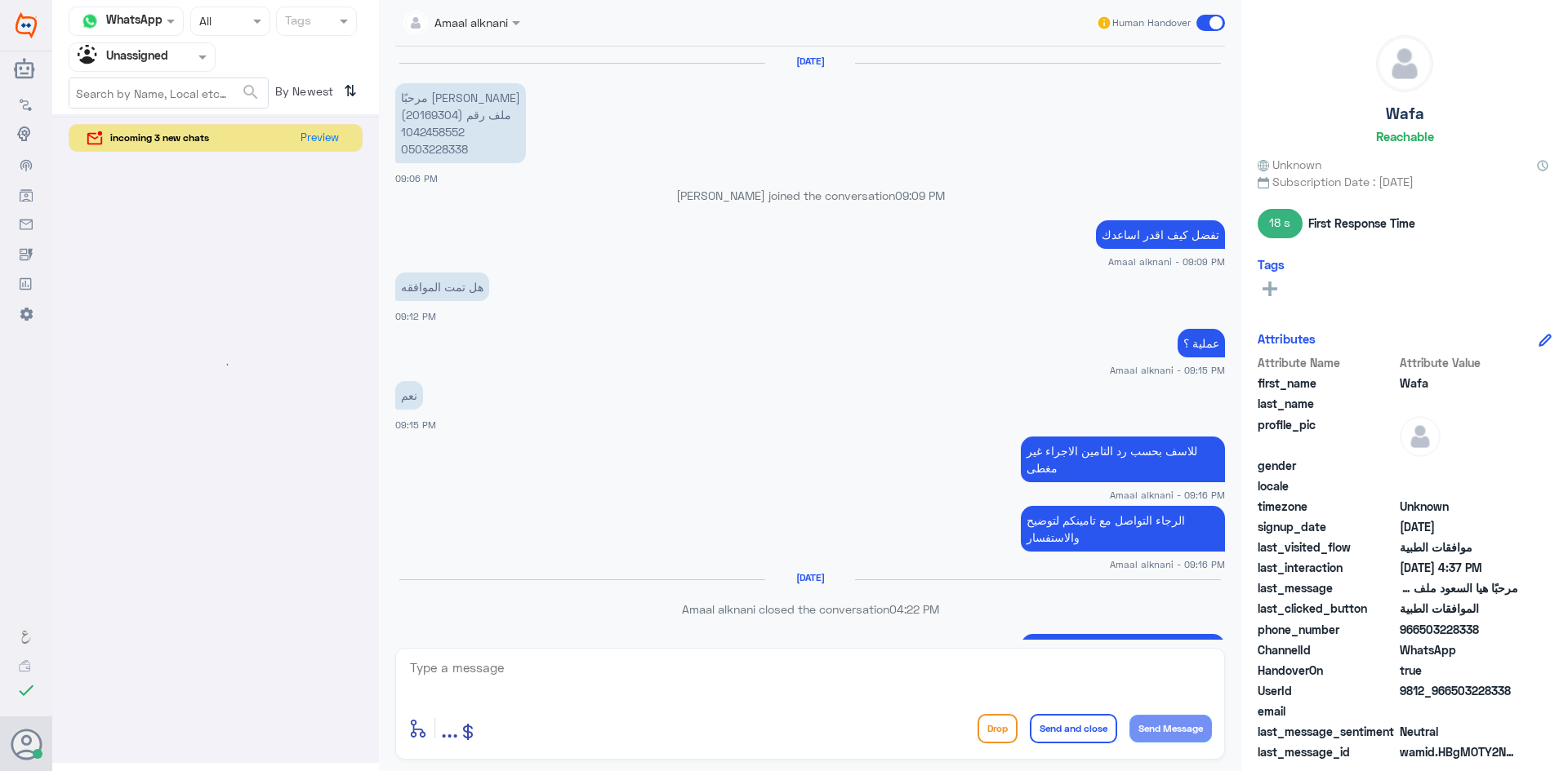
click at [170, 64] on div at bounding box center [141, 57] width 145 height 19
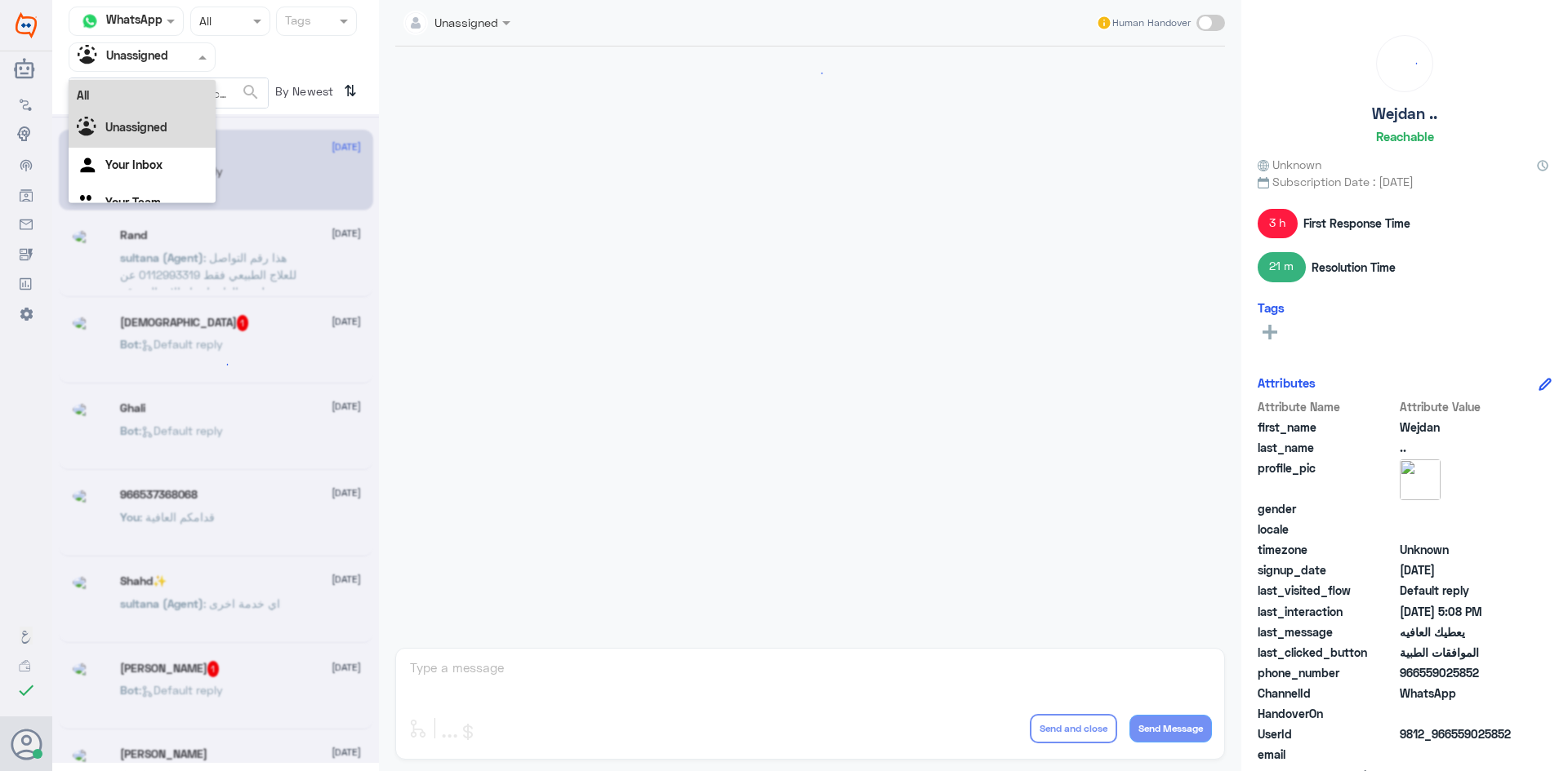
scroll to position [20, 0]
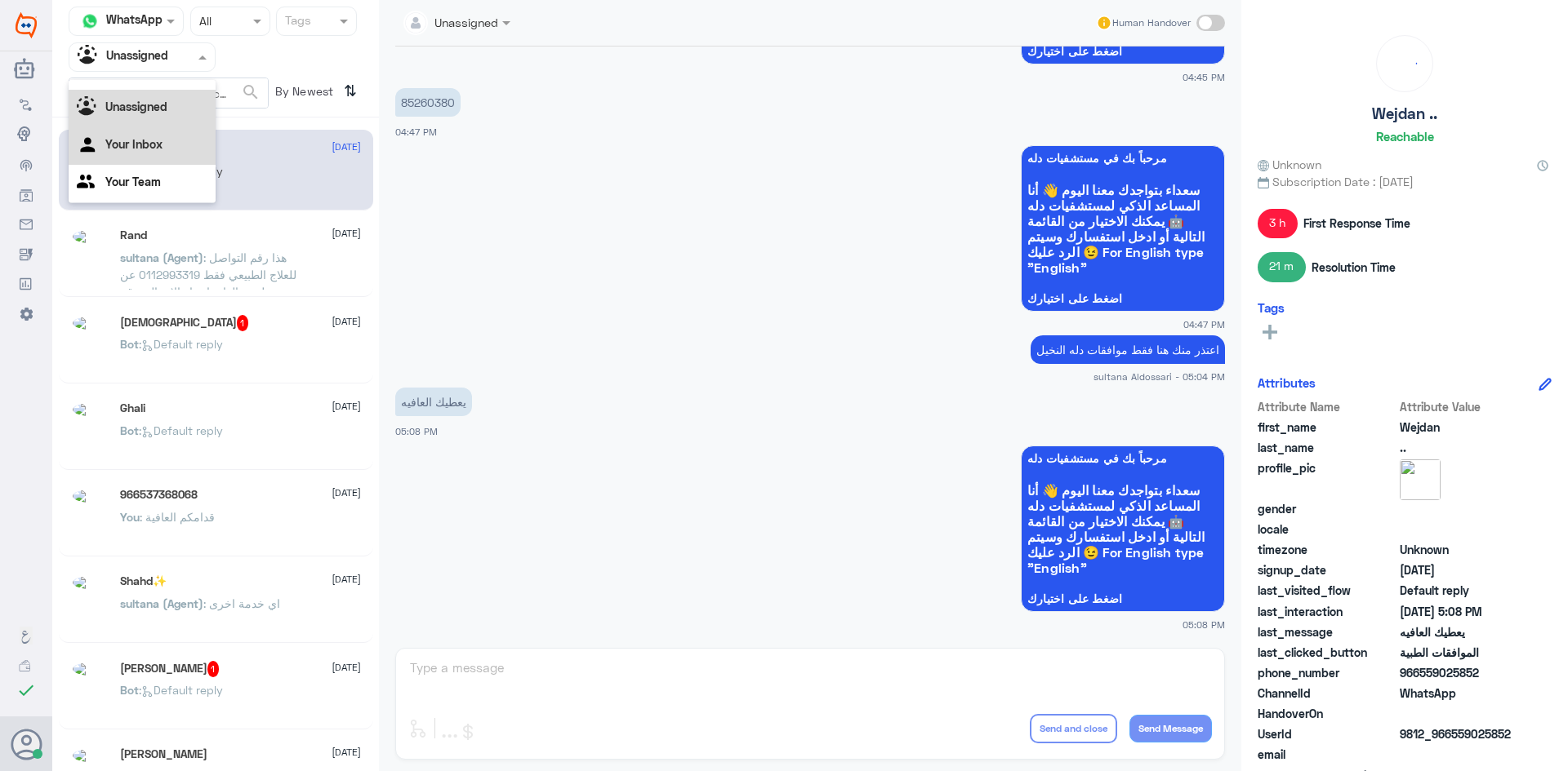
click at [163, 138] on div "Your Inbox" at bounding box center [141, 145] width 147 height 37
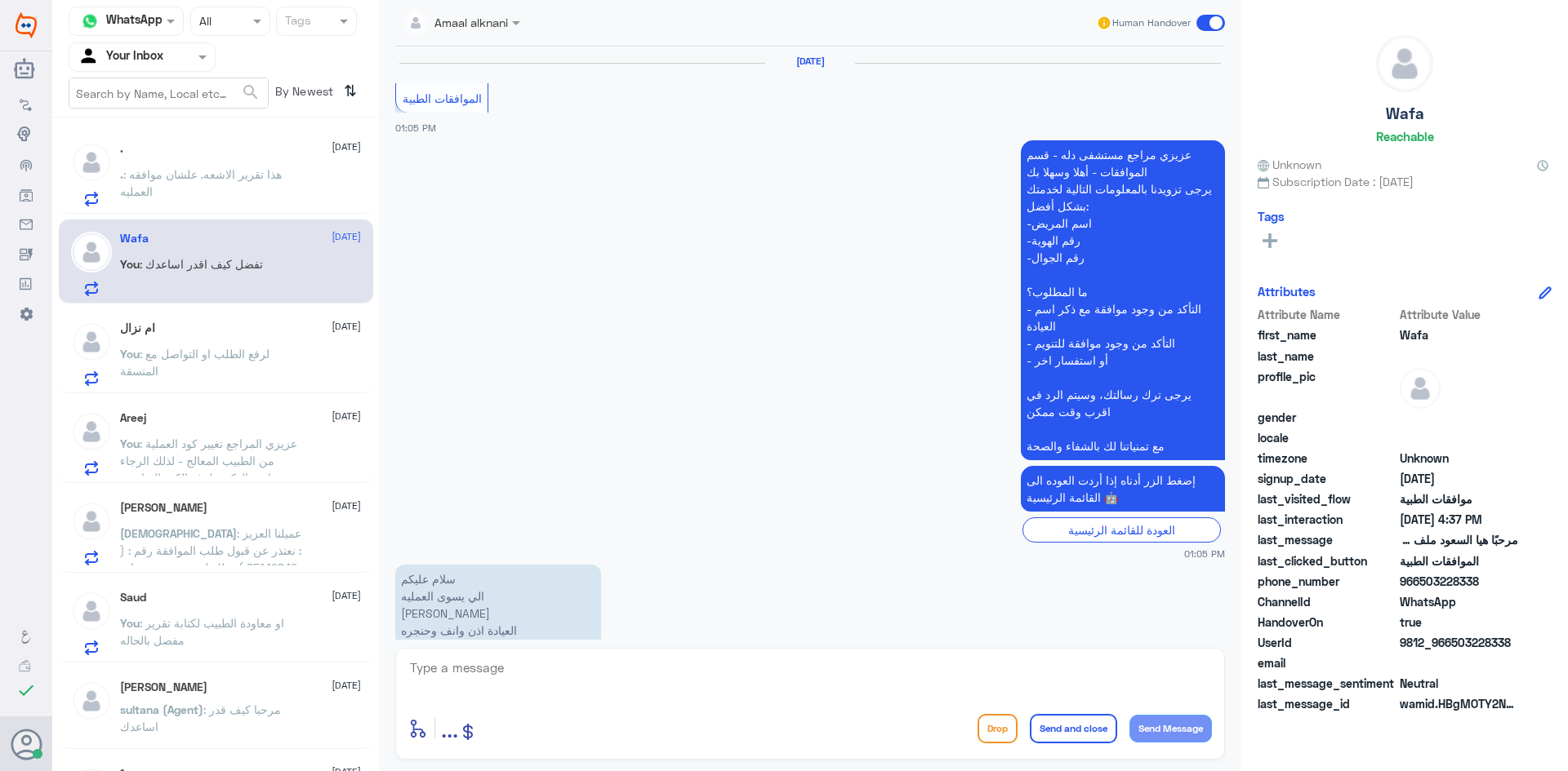
scroll to position [1587, 0]
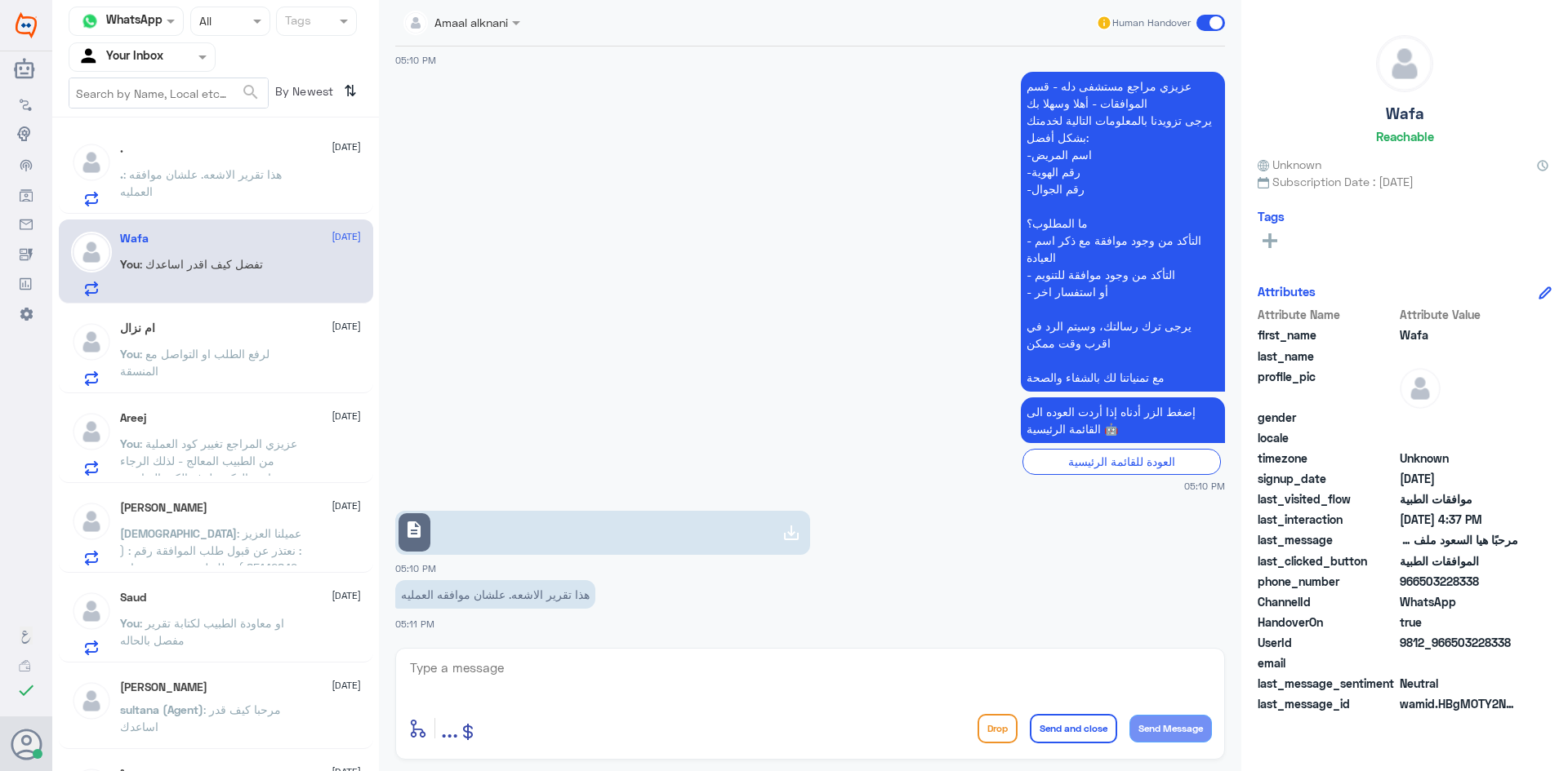
click at [230, 174] on span ": هذا تقرير الاشعه. علشان موافقه العمليه" at bounding box center [201, 183] width 162 height 31
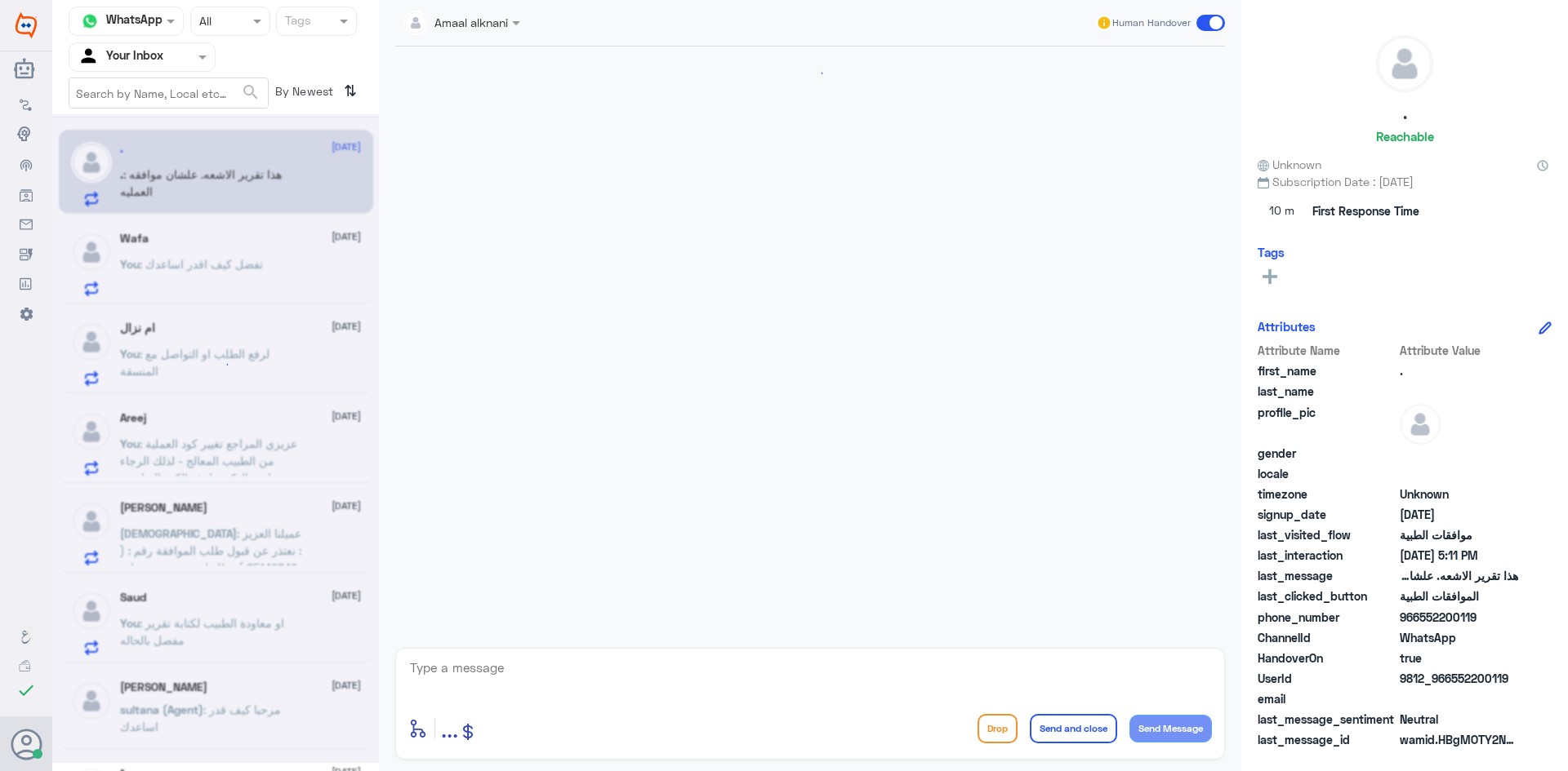
scroll to position [1587, 0]
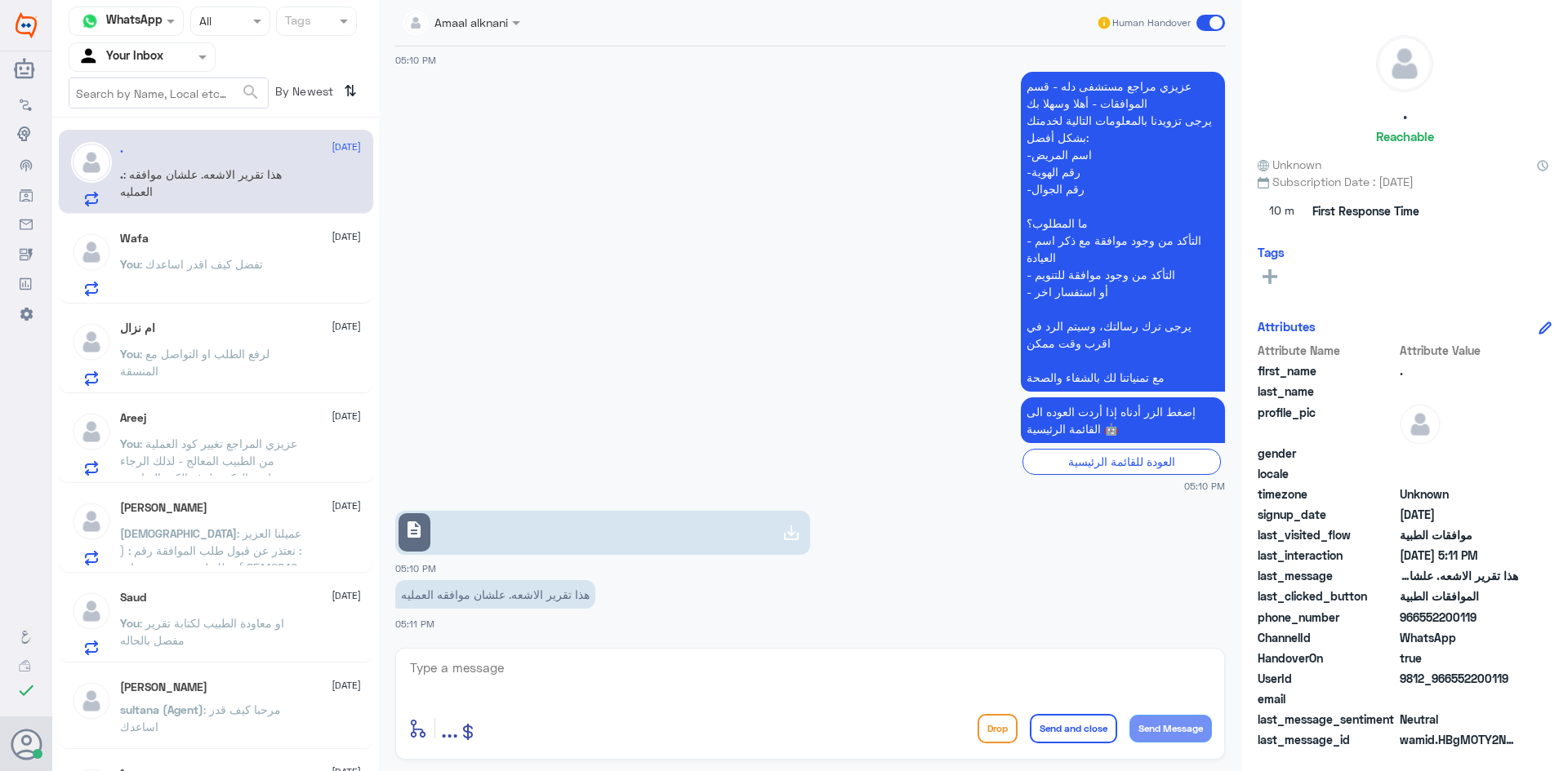
click at [631, 536] on link "description" at bounding box center [602, 534] width 415 height 44
click at [501, 669] on textarea at bounding box center [811, 678] width 804 height 40
type textarea "تزودني برقم الهوية او الملف"
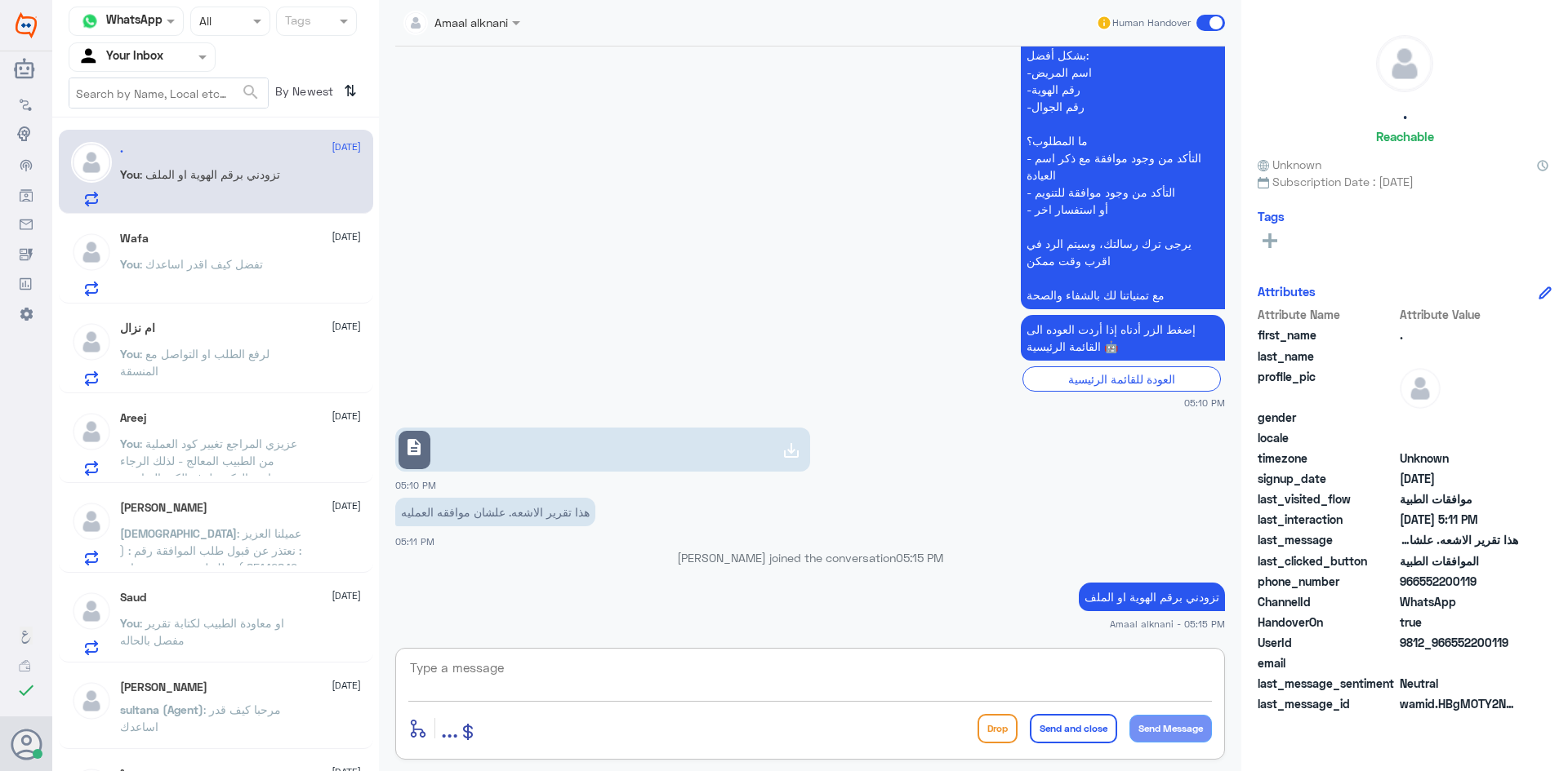
click at [249, 276] on p "You : تفضل كيف اقدر اساعدك" at bounding box center [191, 276] width 143 height 40
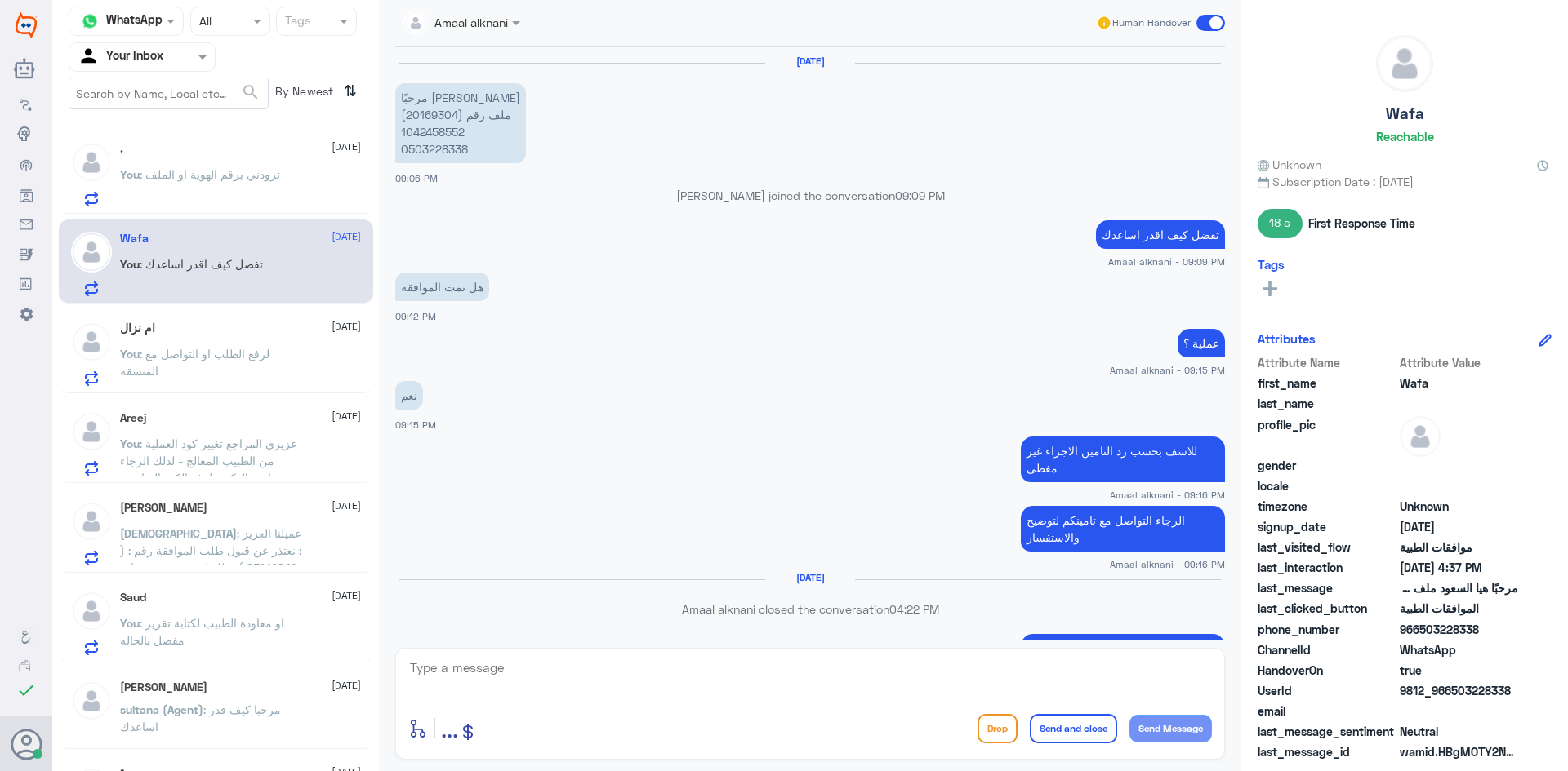
scroll to position [1068, 0]
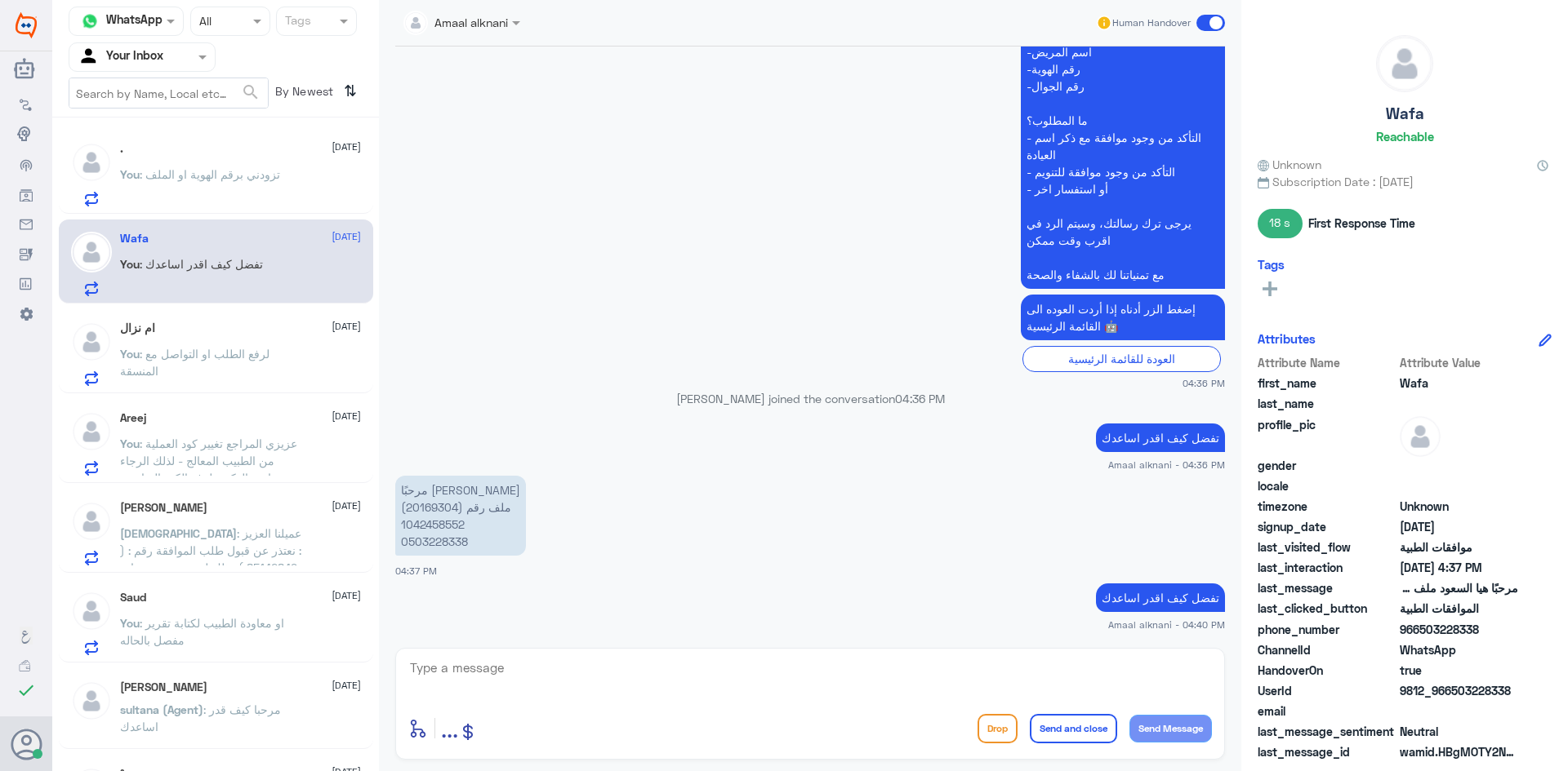
click at [205, 360] on span ": لرفع الطلب او التواصل مع المنسقة" at bounding box center [194, 362] width 149 height 31
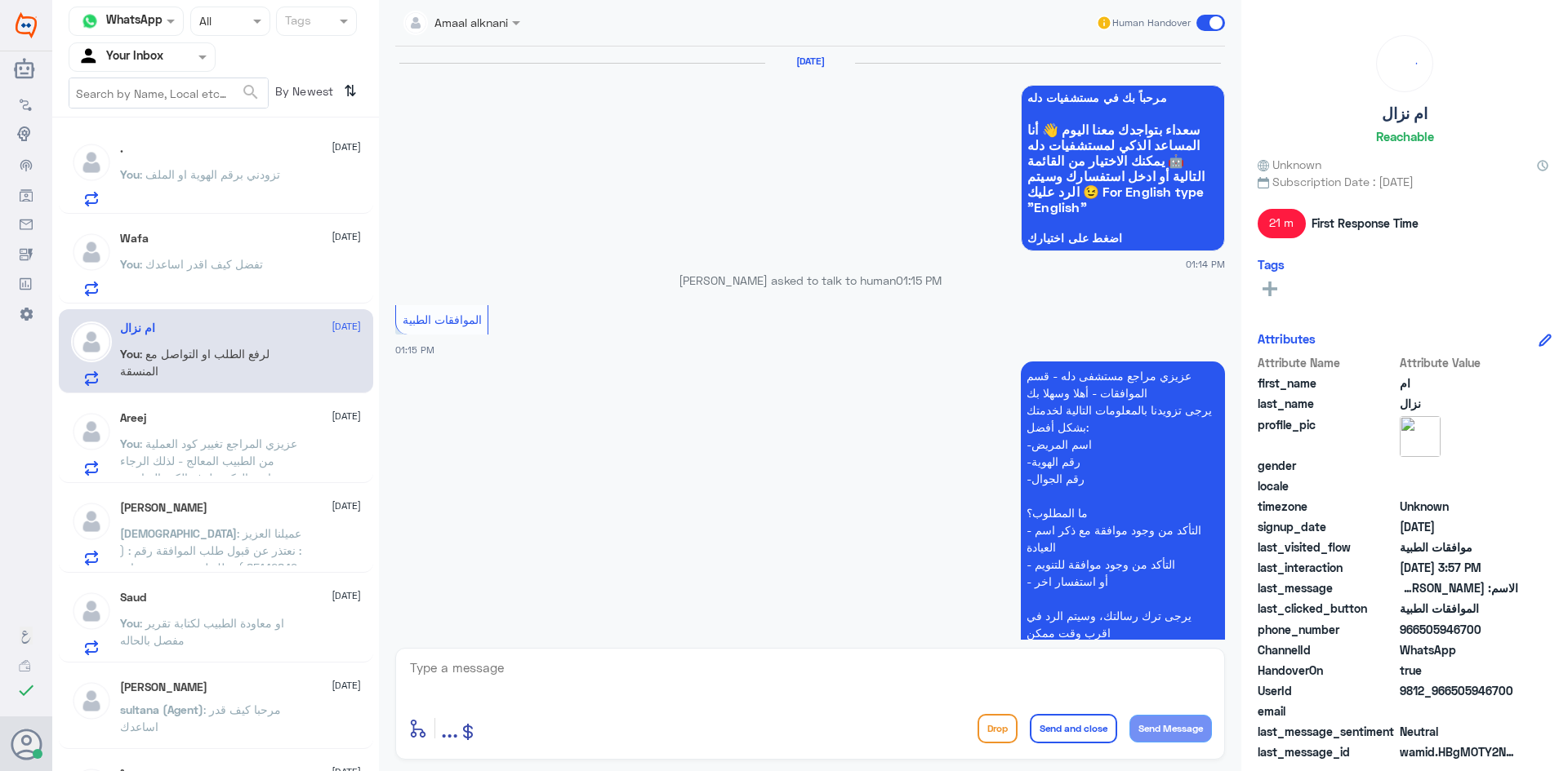
scroll to position [1458, 0]
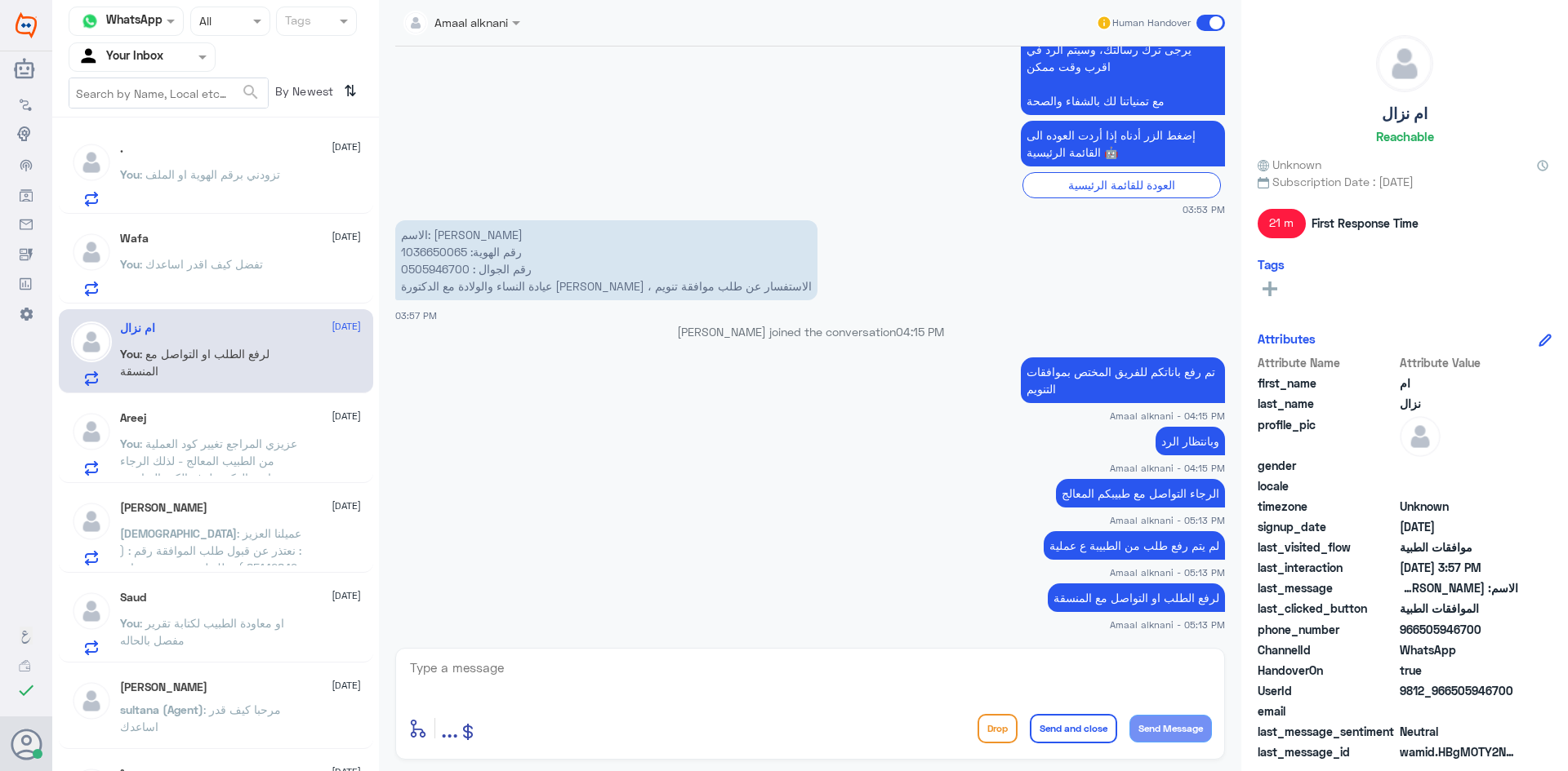
click at [236, 457] on span ": عزيزي المراجع تغيير كود العملية من الطبيب المعالج - لذلك الرجاء معاودة الدكتو…" at bounding box center [209, 469] width 177 height 65
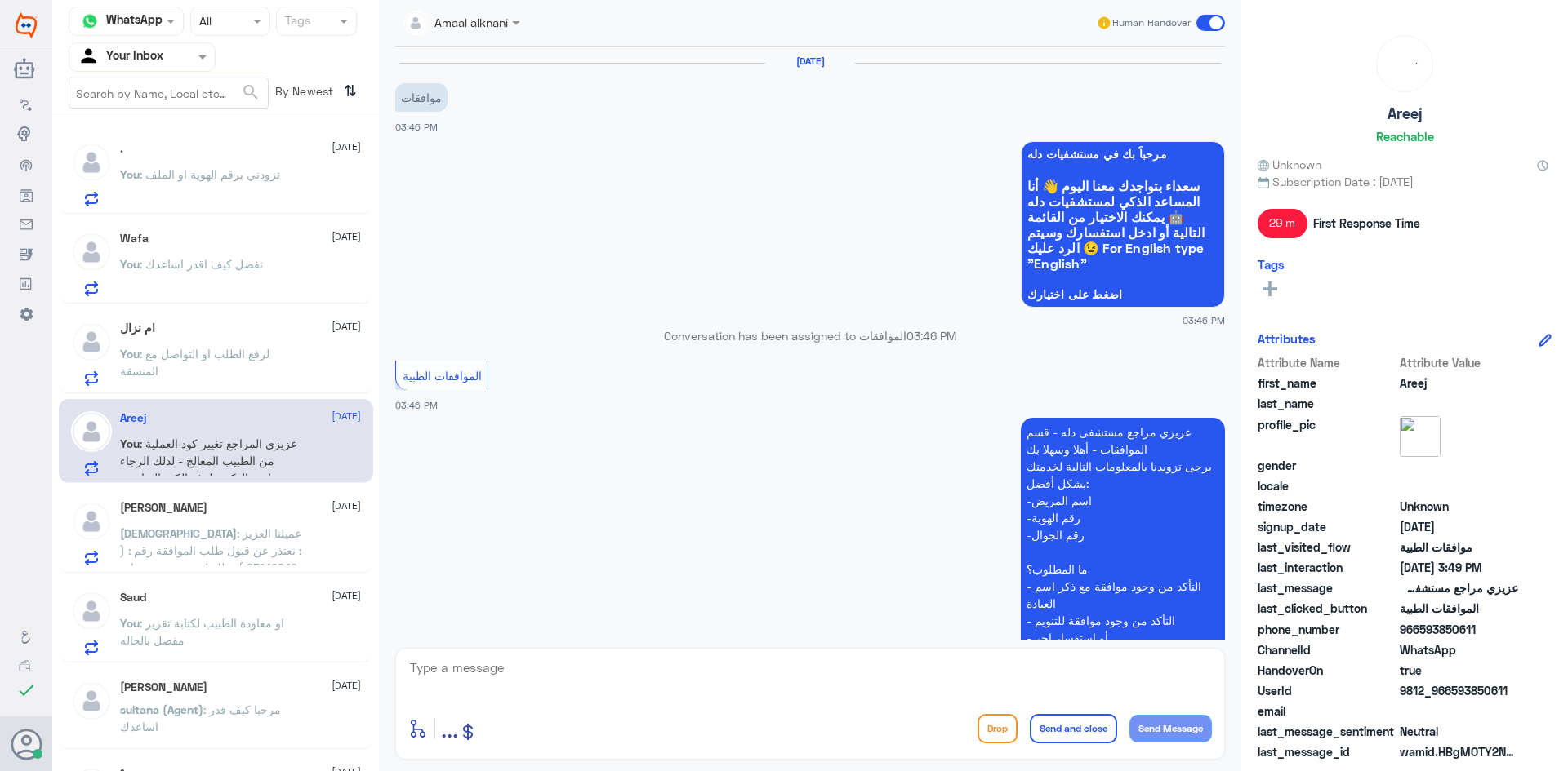
scroll to position [914, 0]
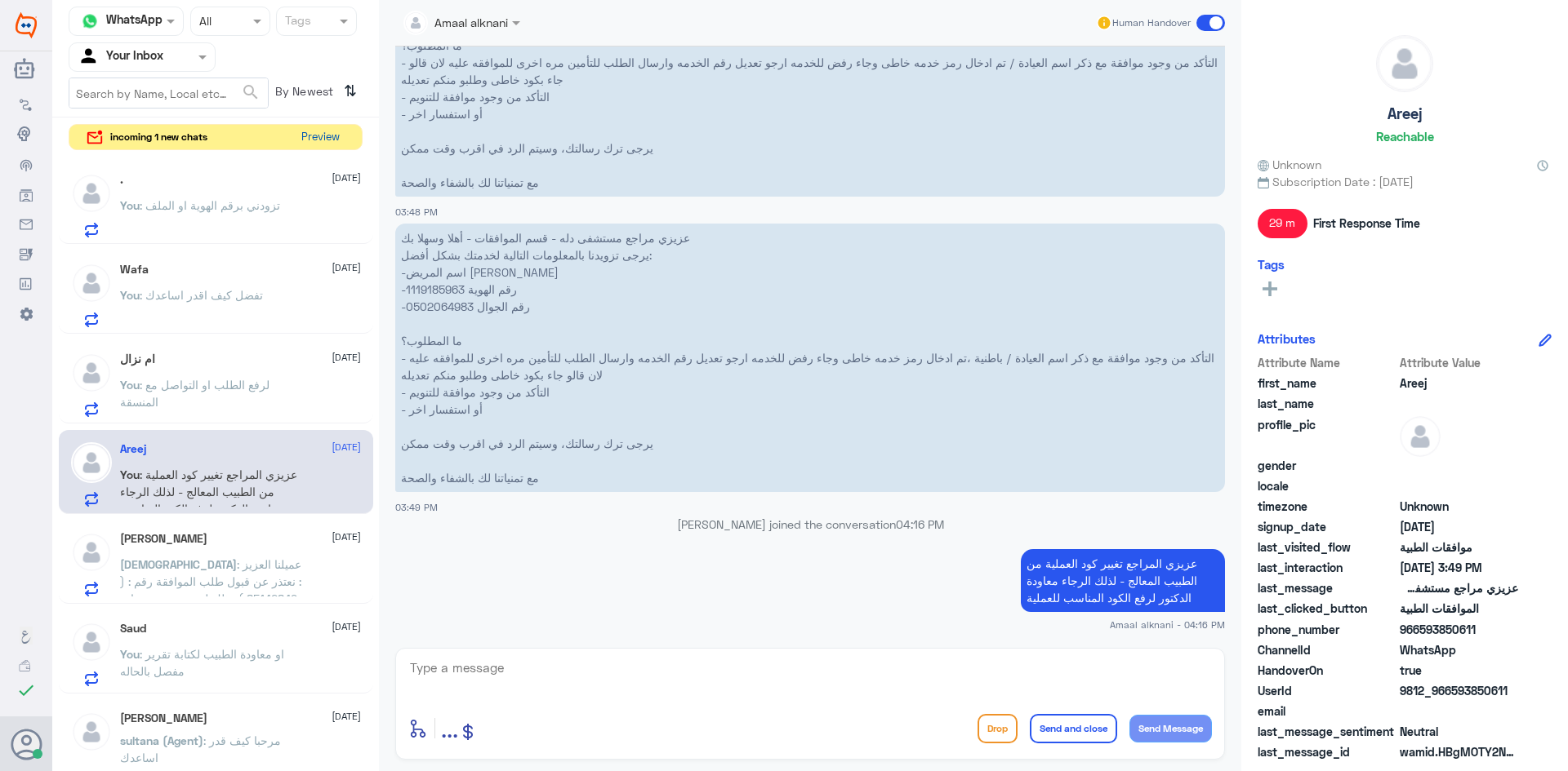
click at [341, 136] on button "Preview" at bounding box center [320, 137] width 51 height 25
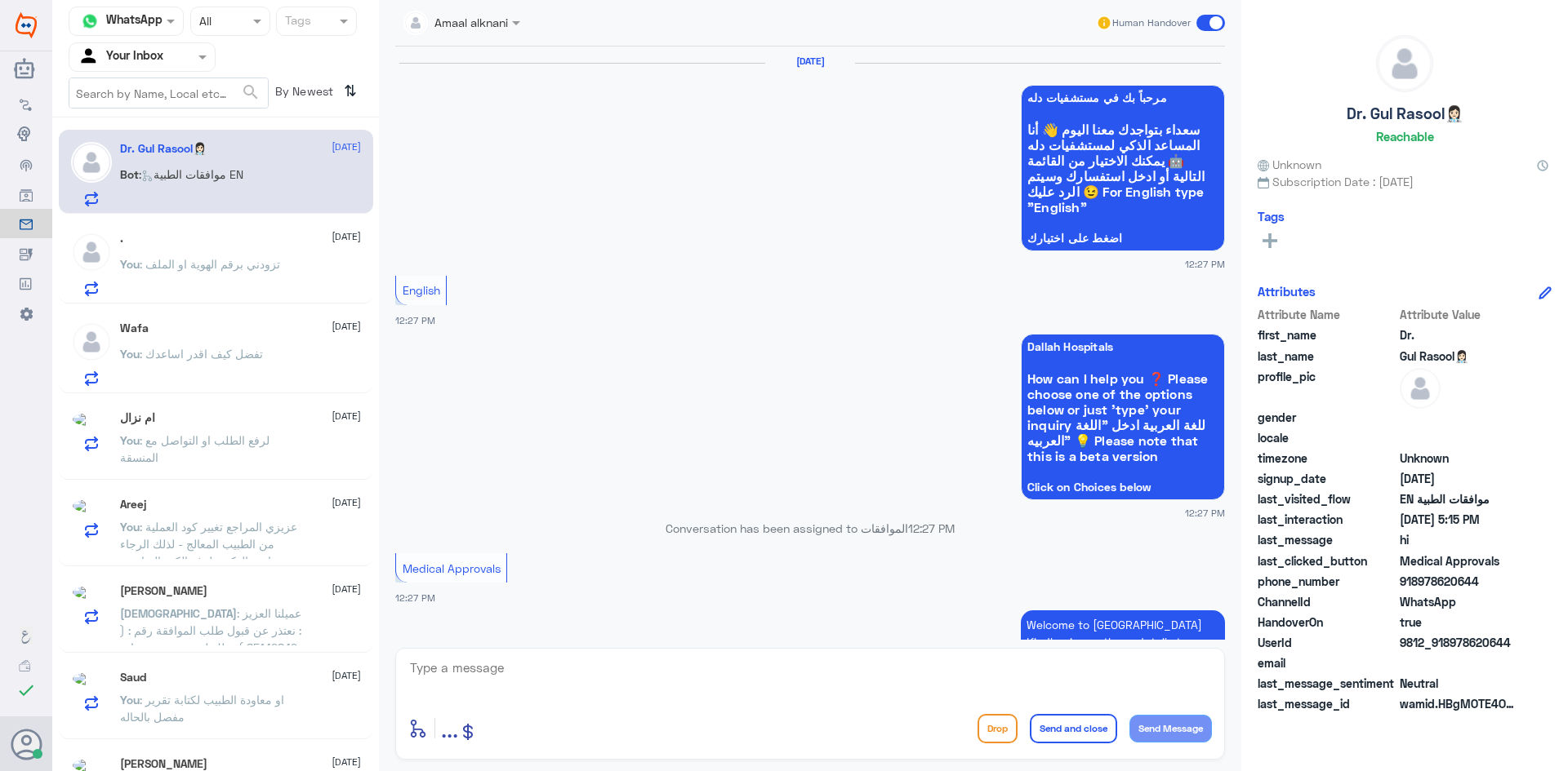
scroll to position [1782, 0]
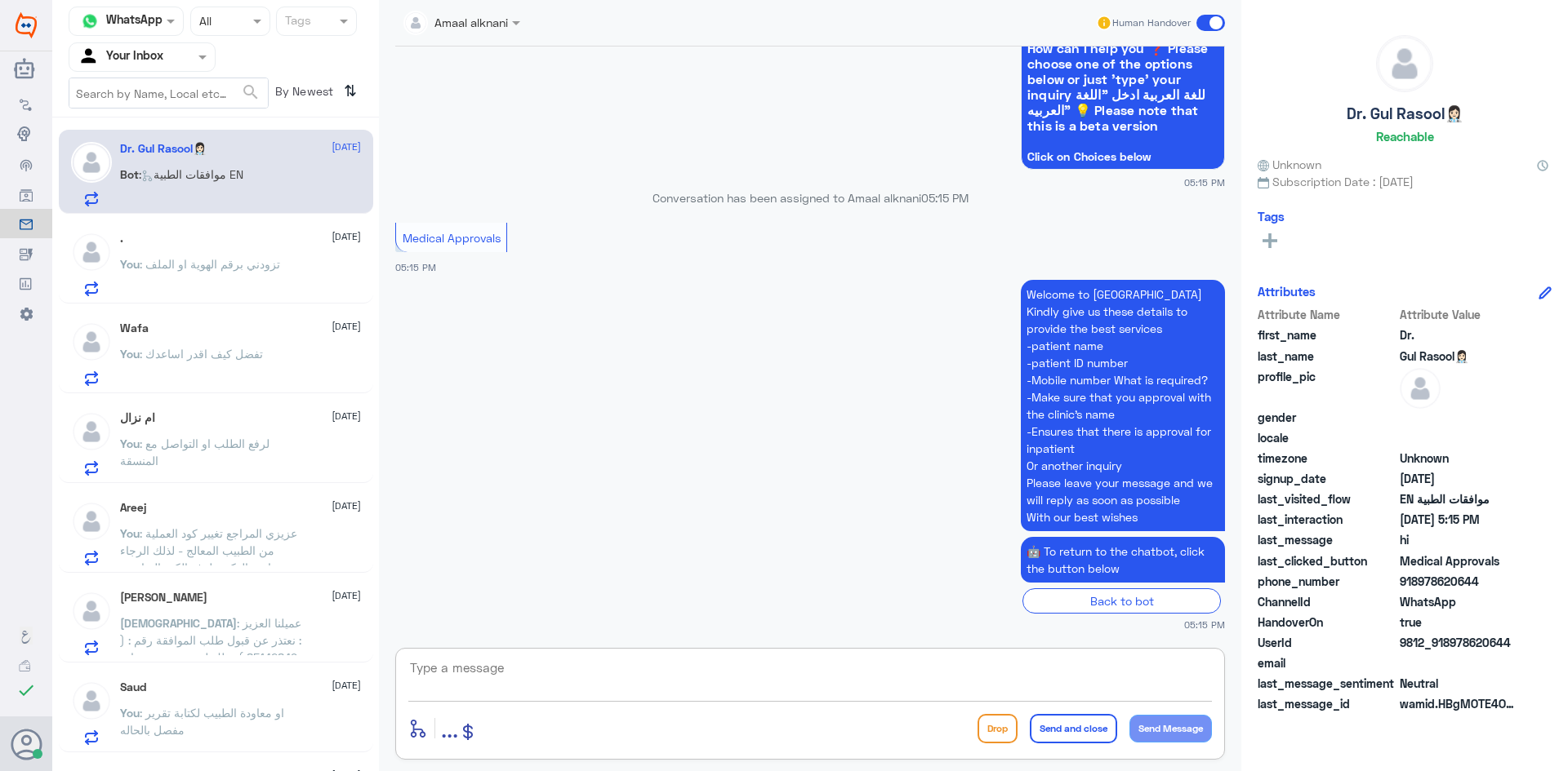
click at [553, 680] on textarea at bounding box center [811, 678] width 804 height 40
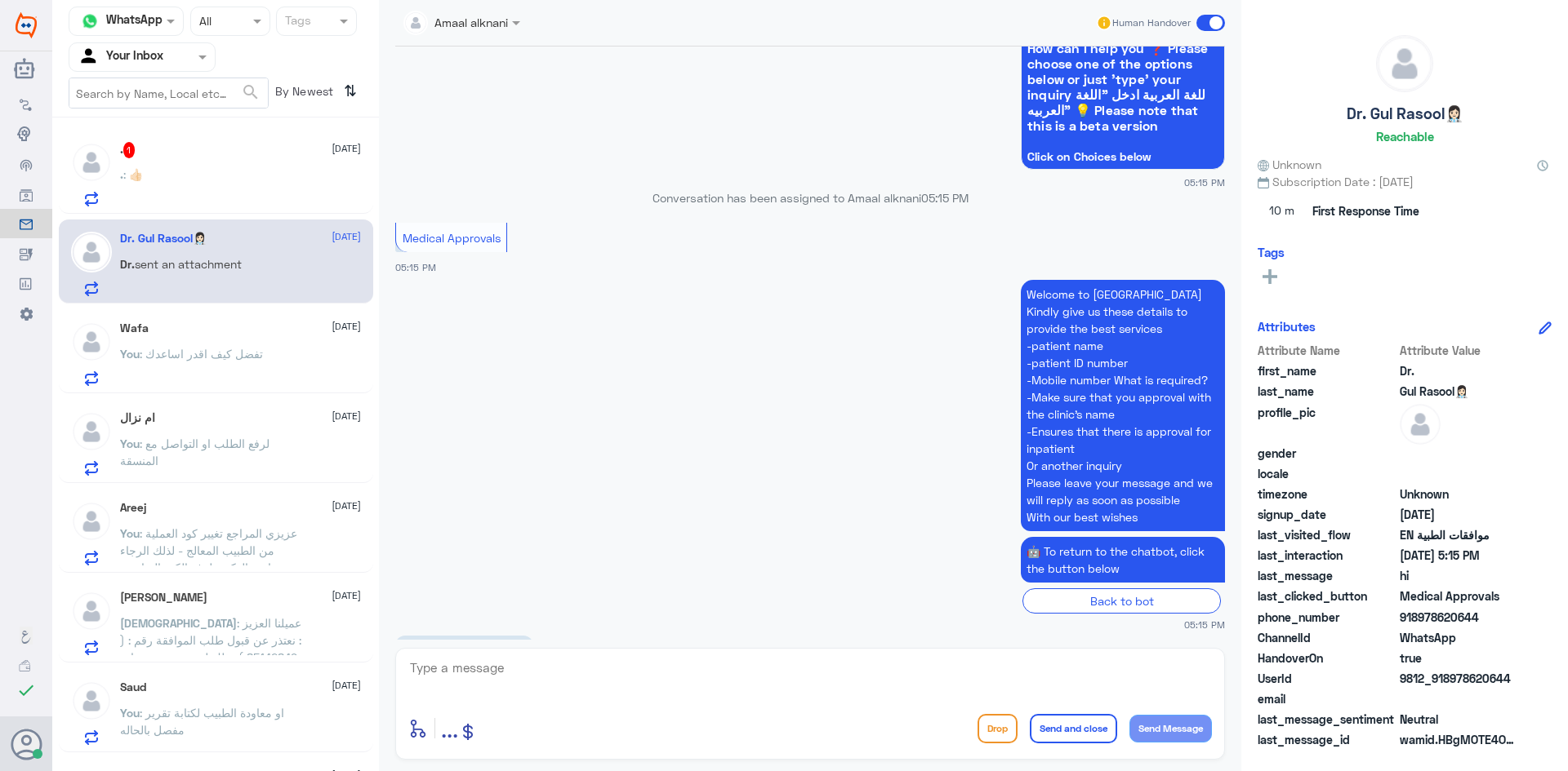
scroll to position [2151, 0]
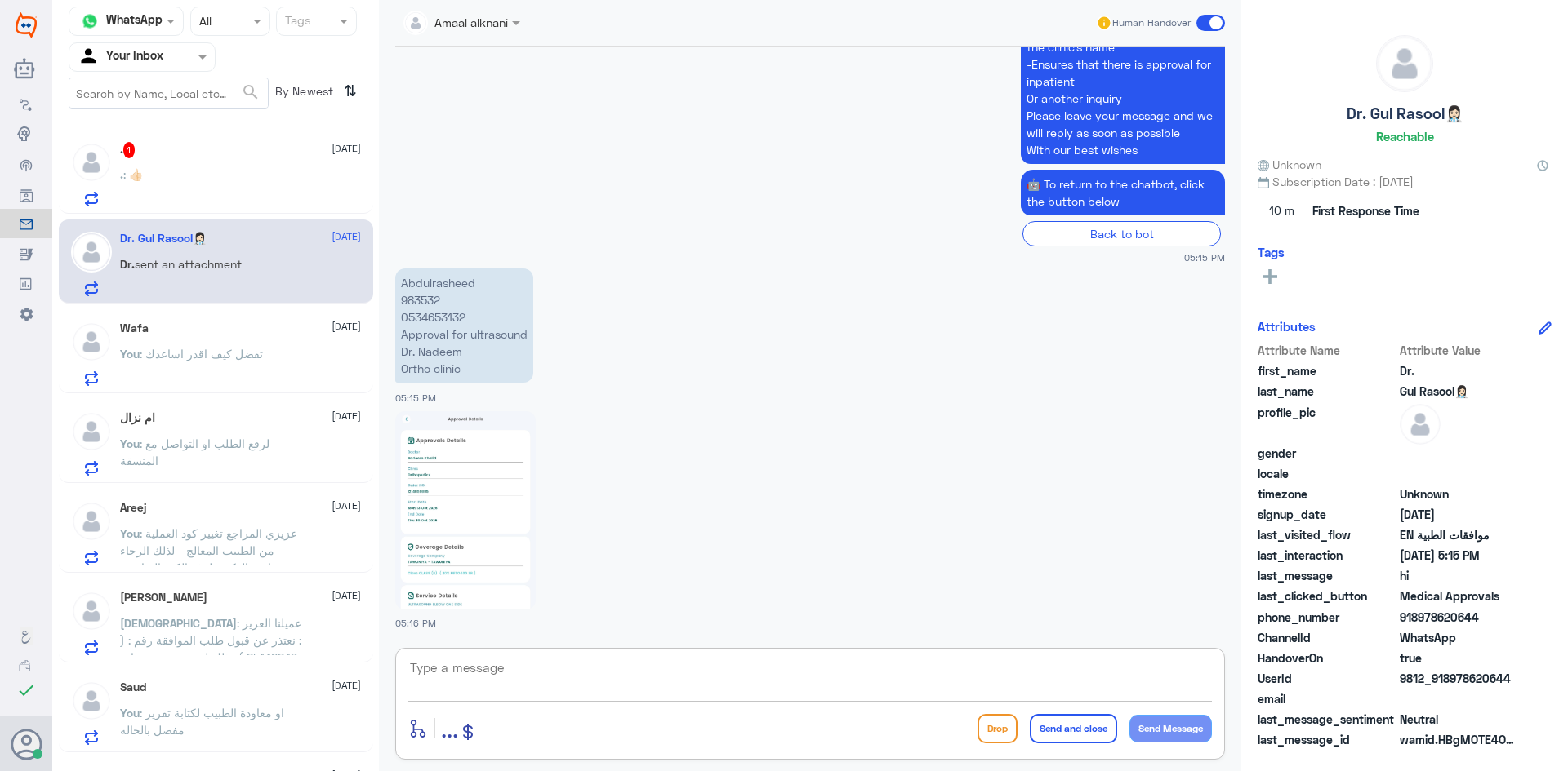
click at [154, 188] on div ". : 👍🏻" at bounding box center [240, 188] width 240 height 37
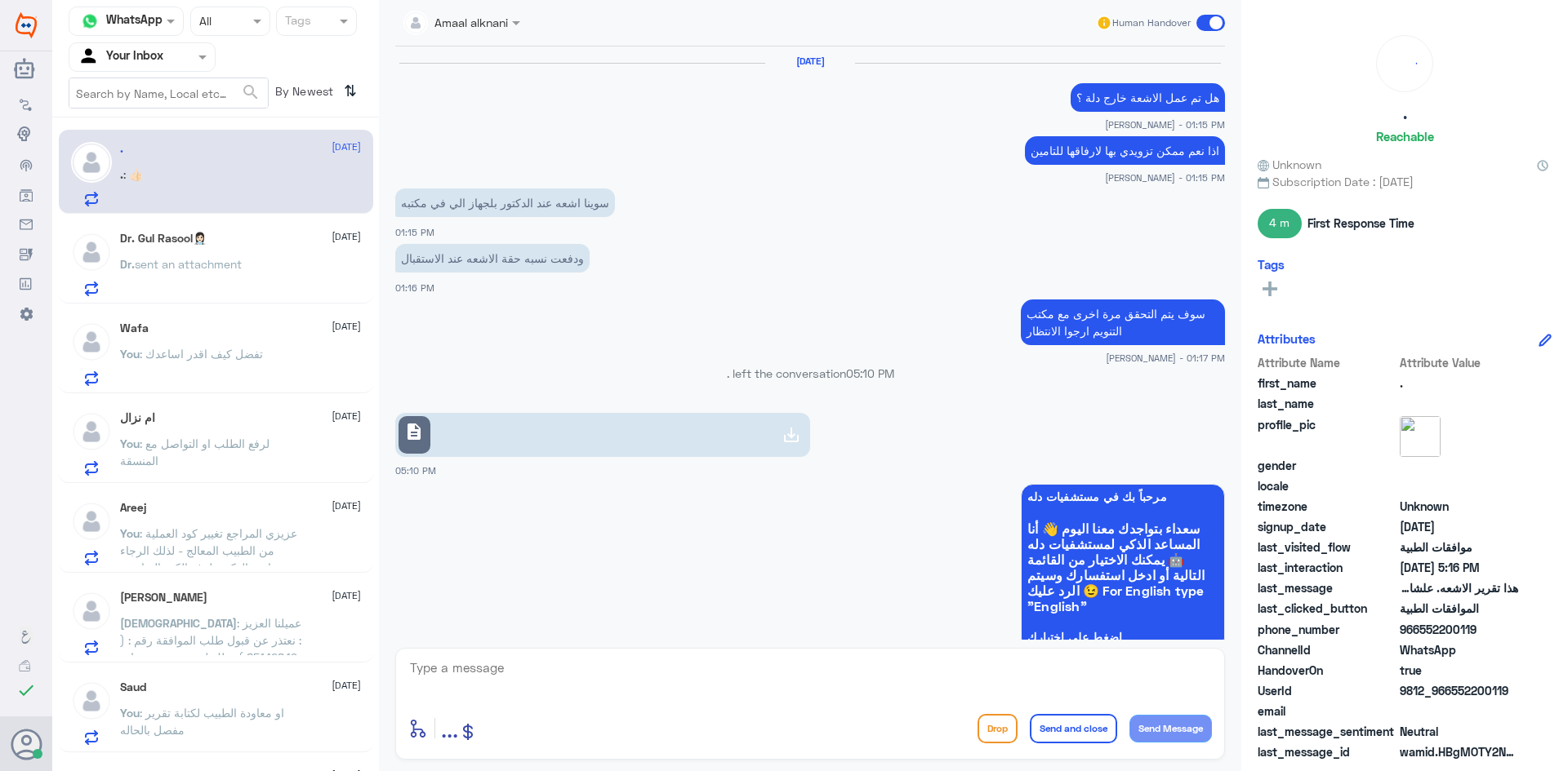
scroll to position [999, 0]
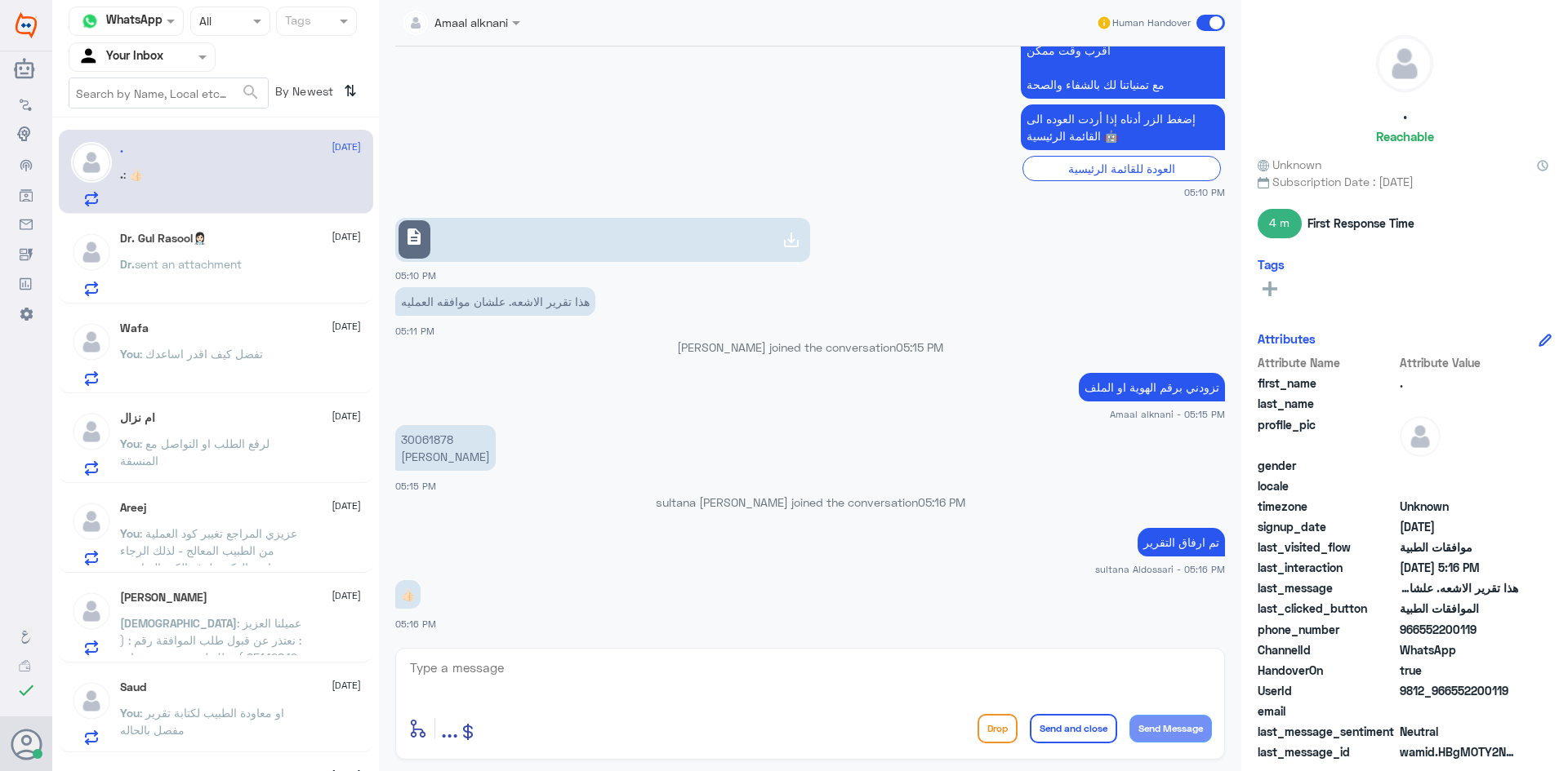
click at [160, 267] on span "sent an attachment" at bounding box center [188, 263] width 107 height 13
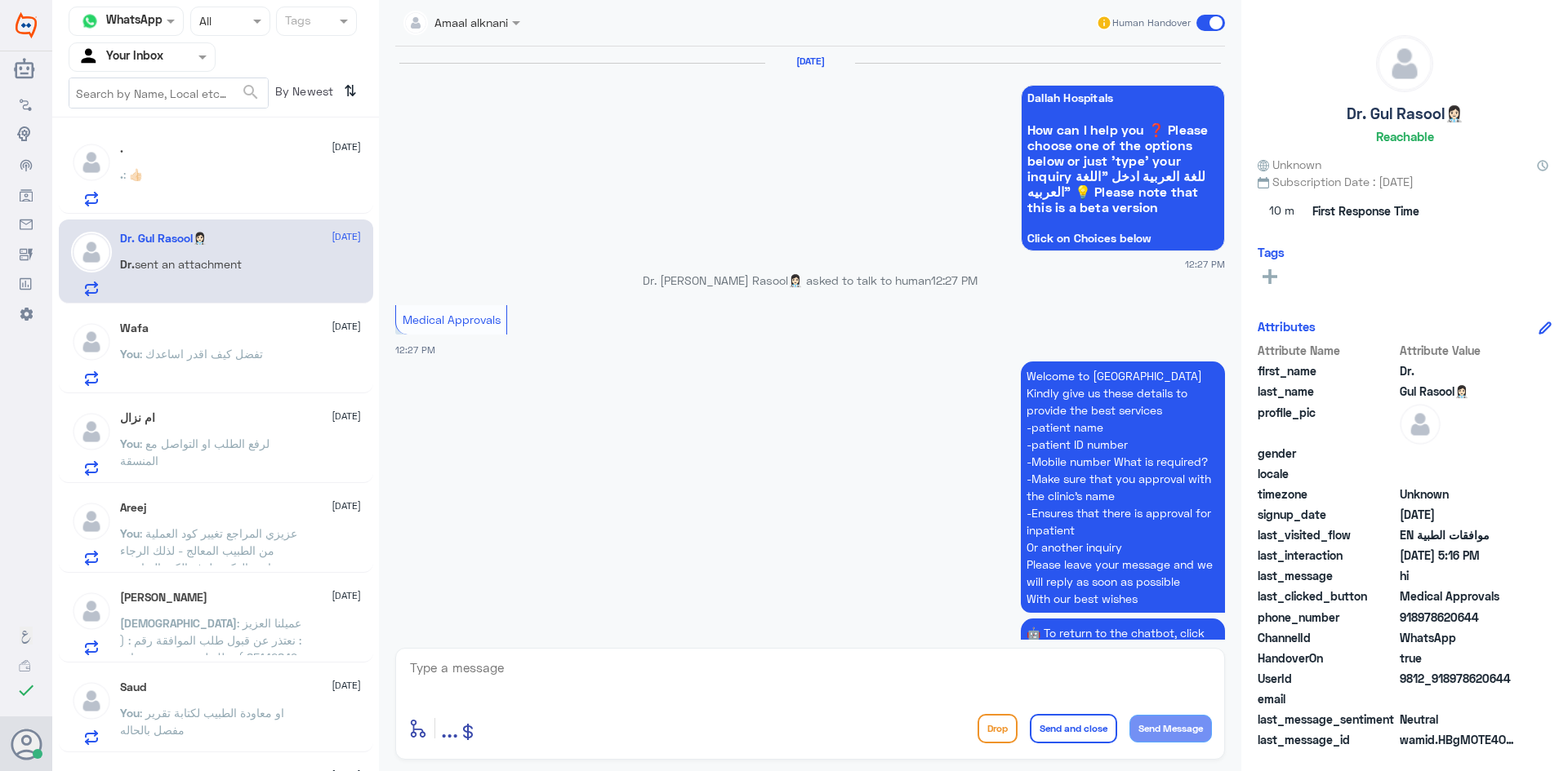
scroll to position [1902, 0]
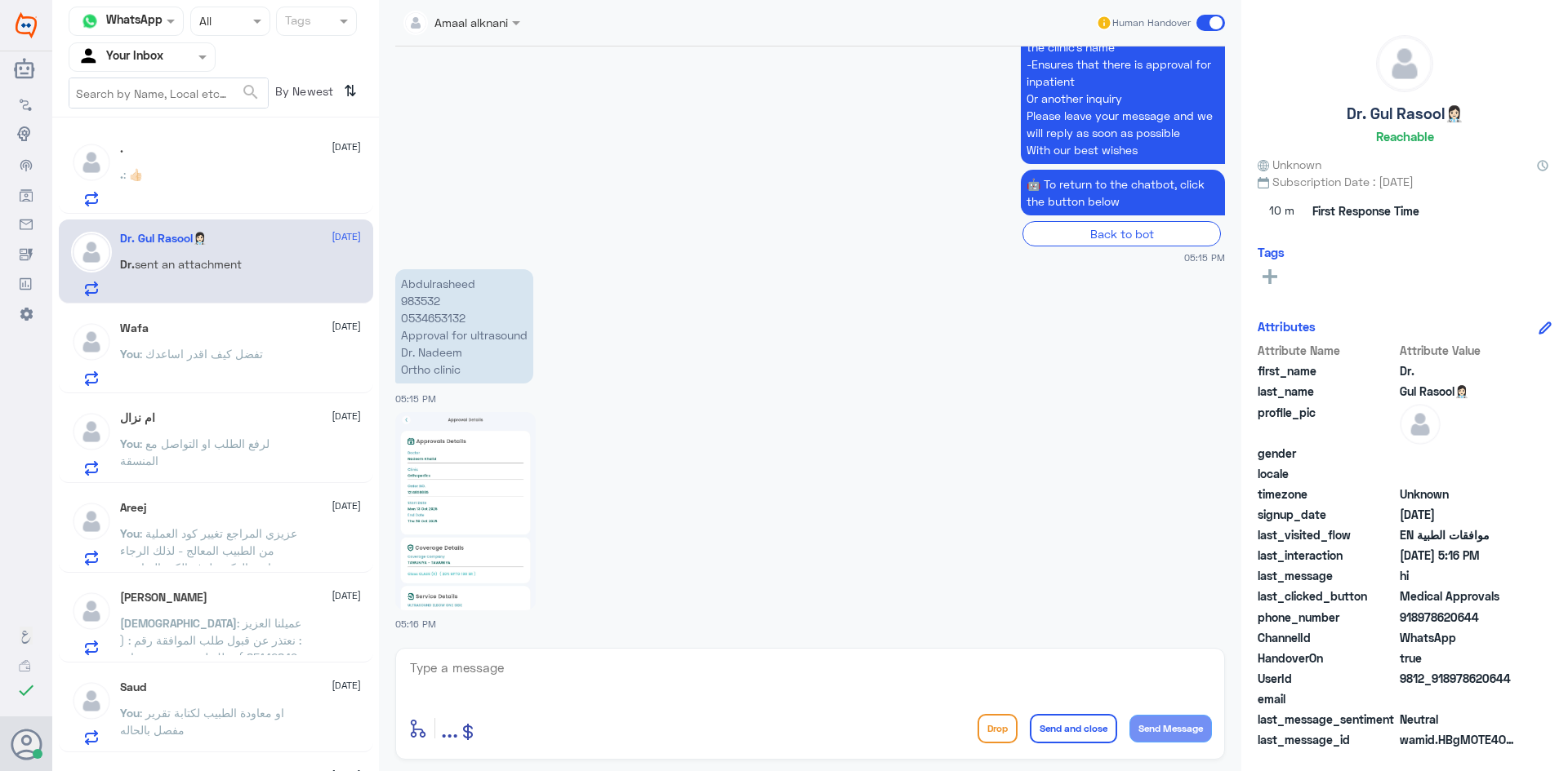
click at [430, 301] on p "Abdulrasheed 983532 0534653132 Approval for ultrasound Dr. [PERSON_NAME] clinic" at bounding box center [464, 326] width 138 height 114
copy p "983532"
click at [490, 695] on textarea at bounding box center [811, 678] width 804 height 40
paste textarea "It is still under process"
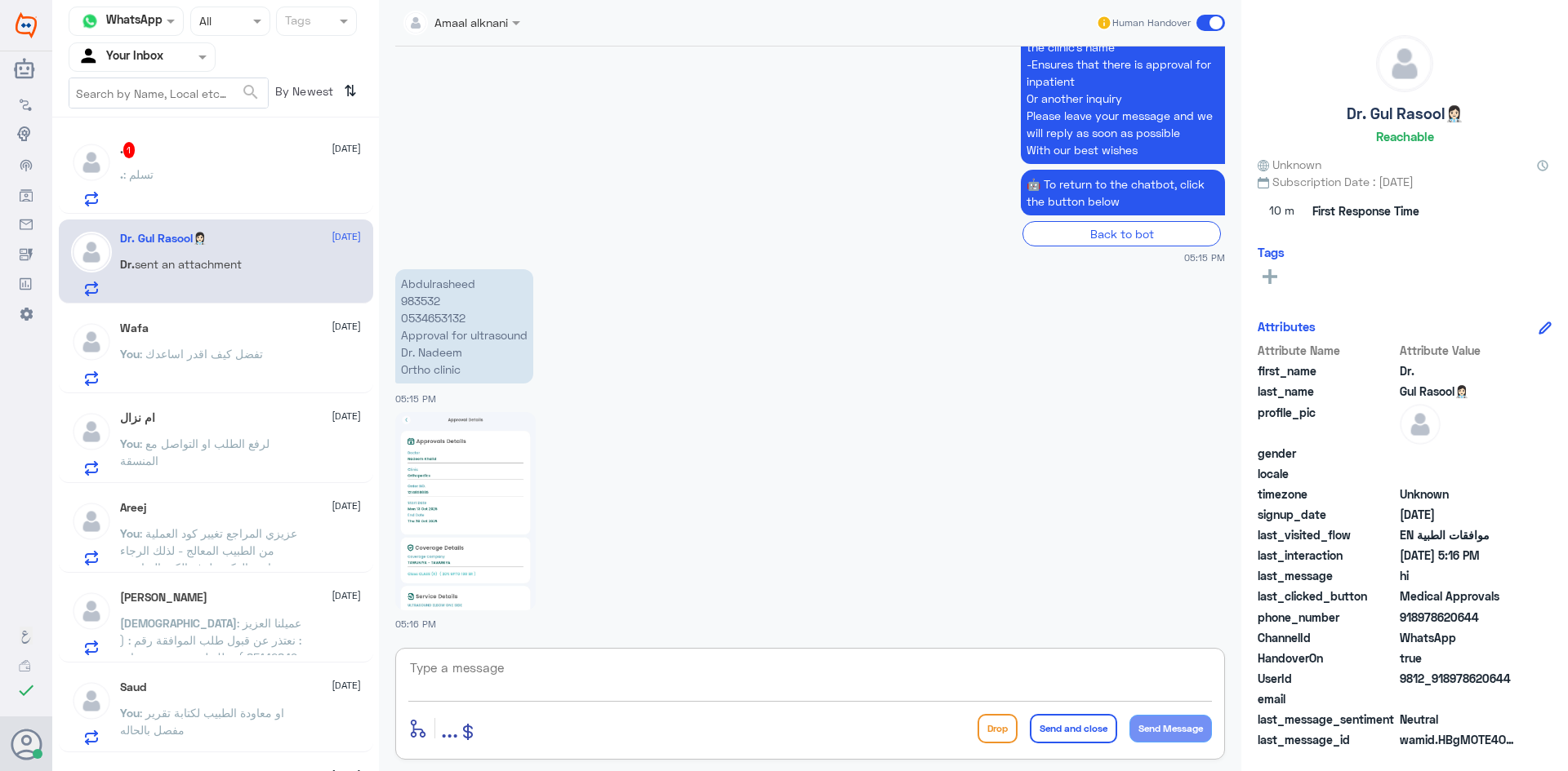
type textarea "It is still under process"
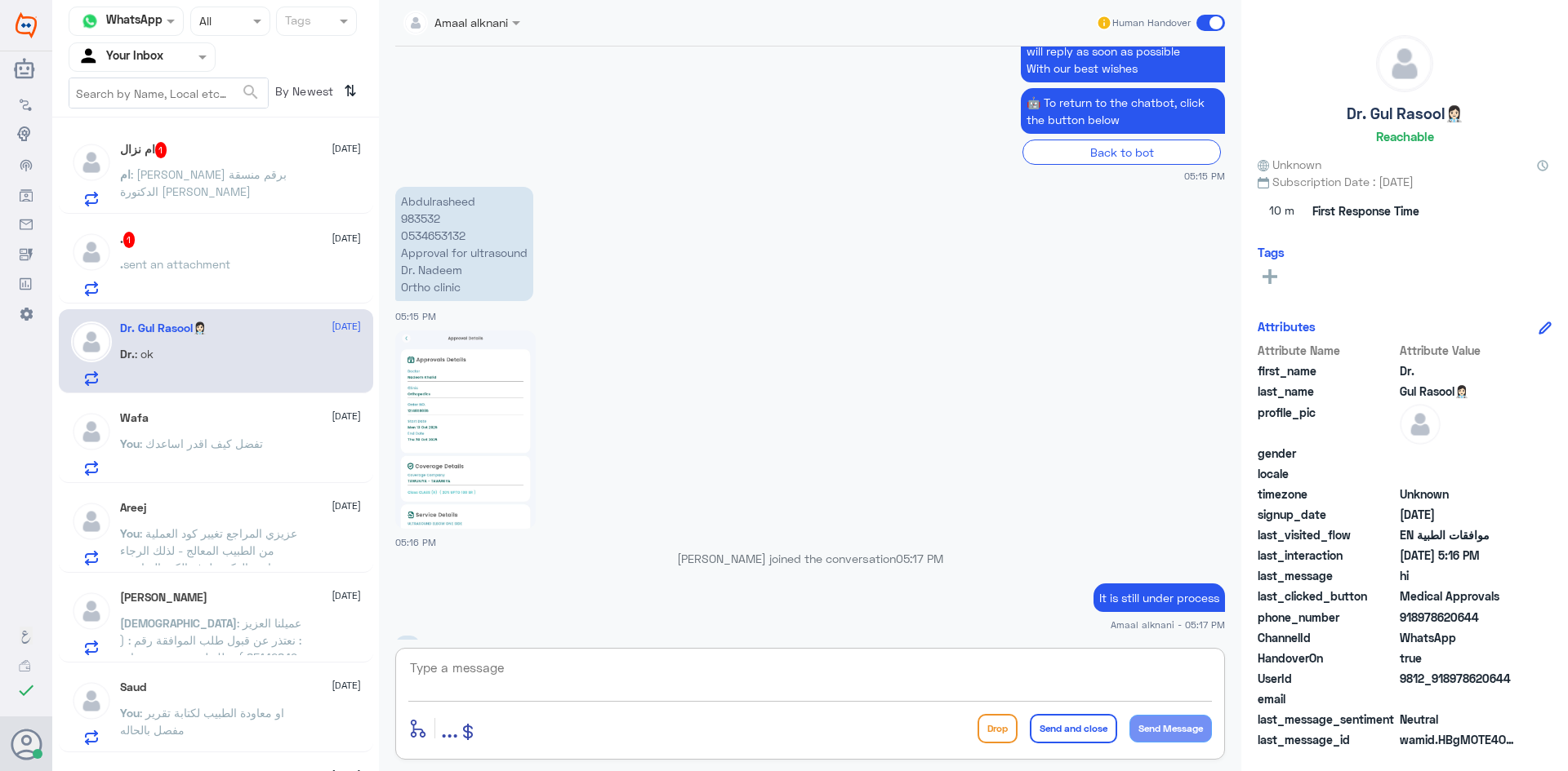
scroll to position [2010, 0]
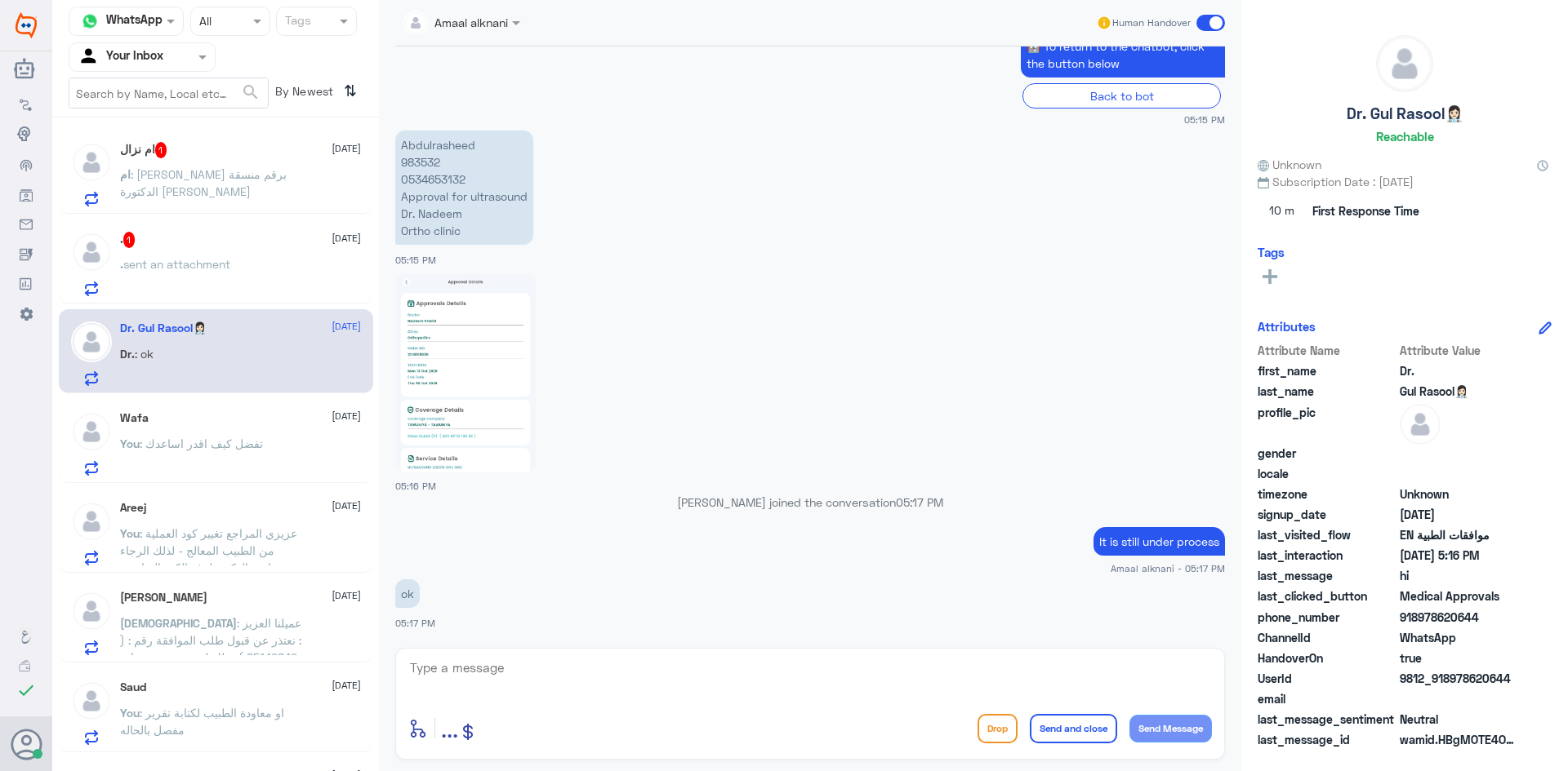
click at [146, 252] on div ". 1 [DATE] . sent an attachment" at bounding box center [240, 263] width 240 height 64
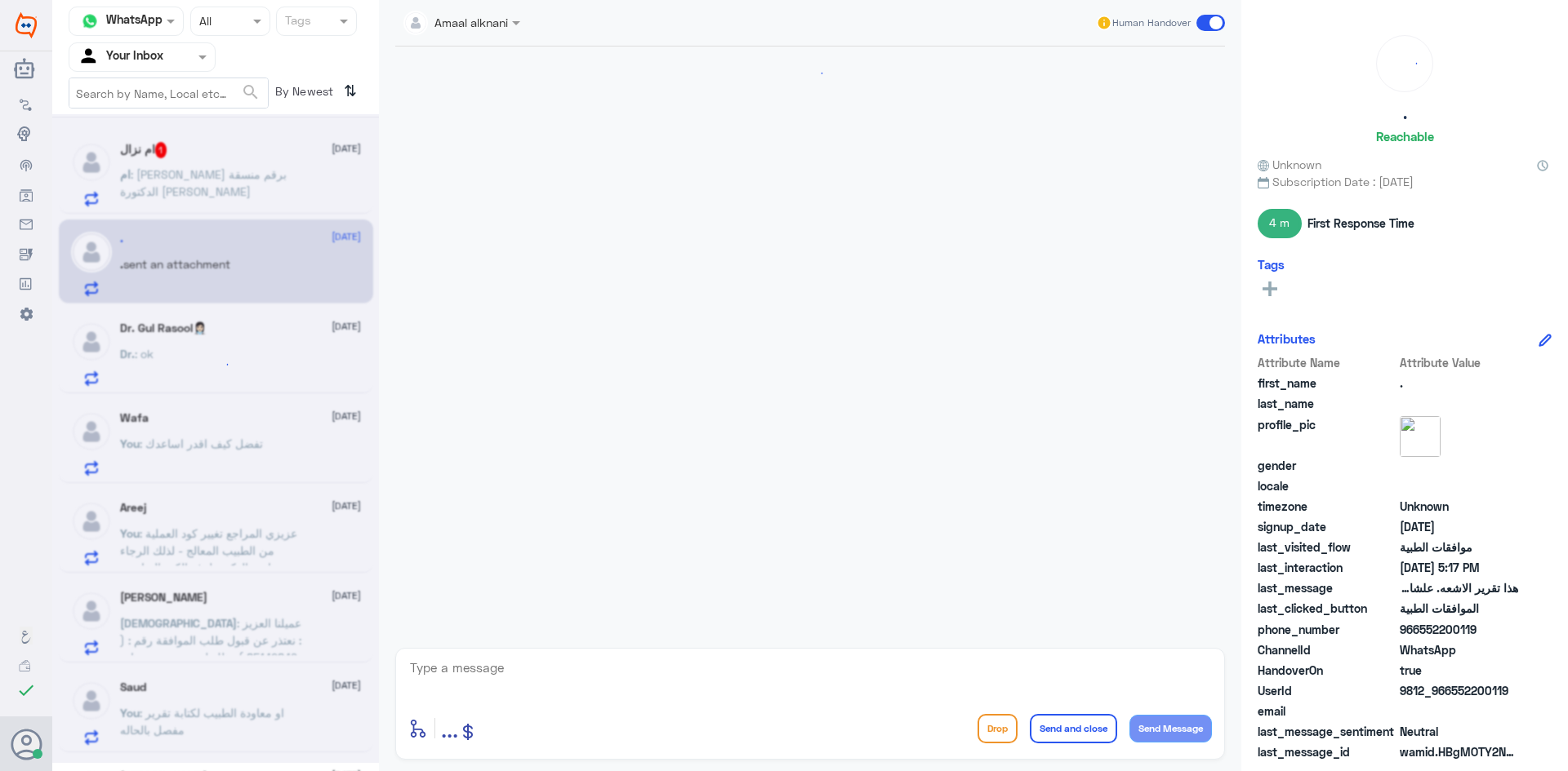
scroll to position [985, 0]
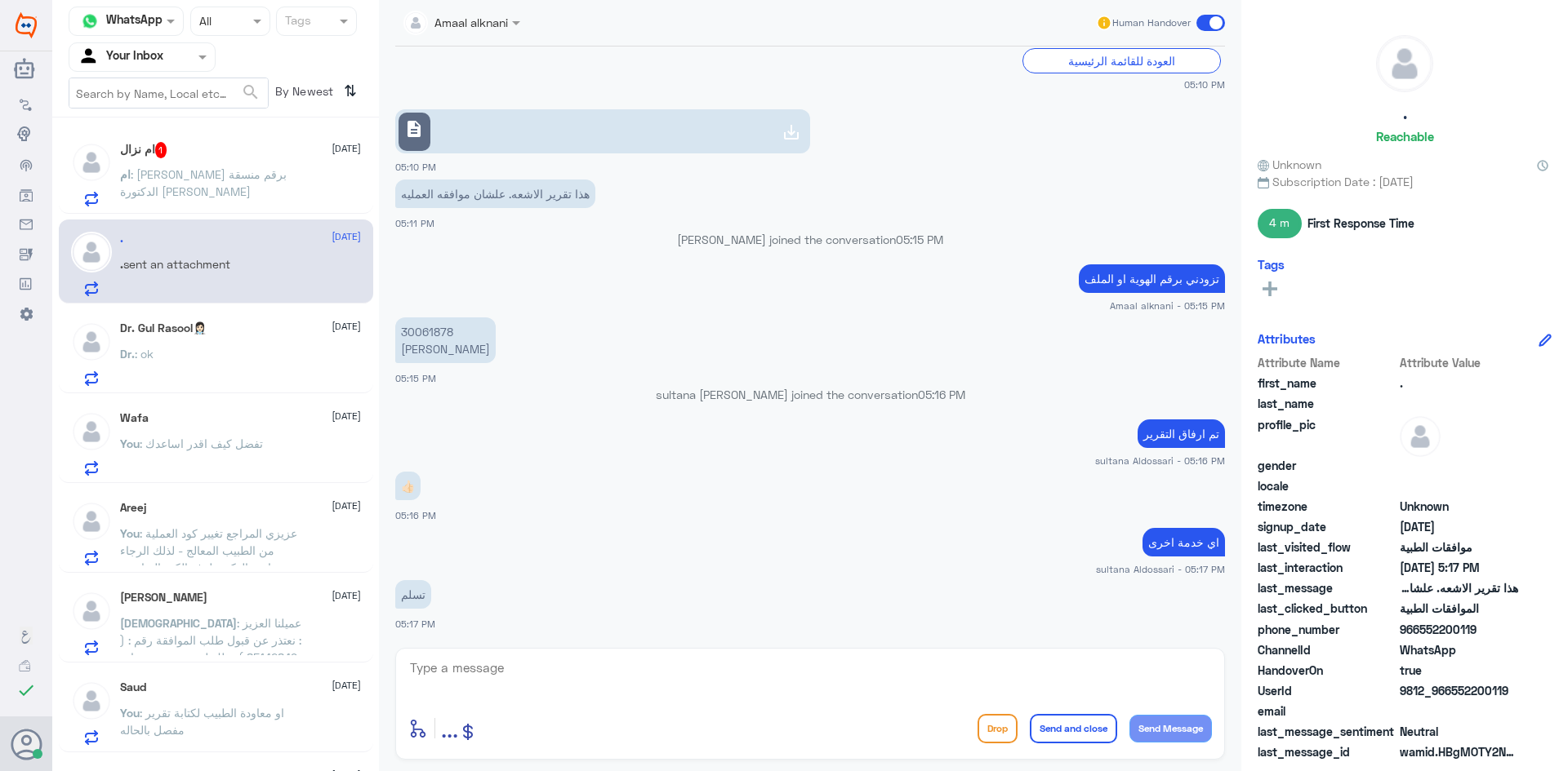
click at [149, 171] on span ": [PERSON_NAME] برقم منسقة الدكتورة [PERSON_NAME]" at bounding box center [203, 183] width 166 height 31
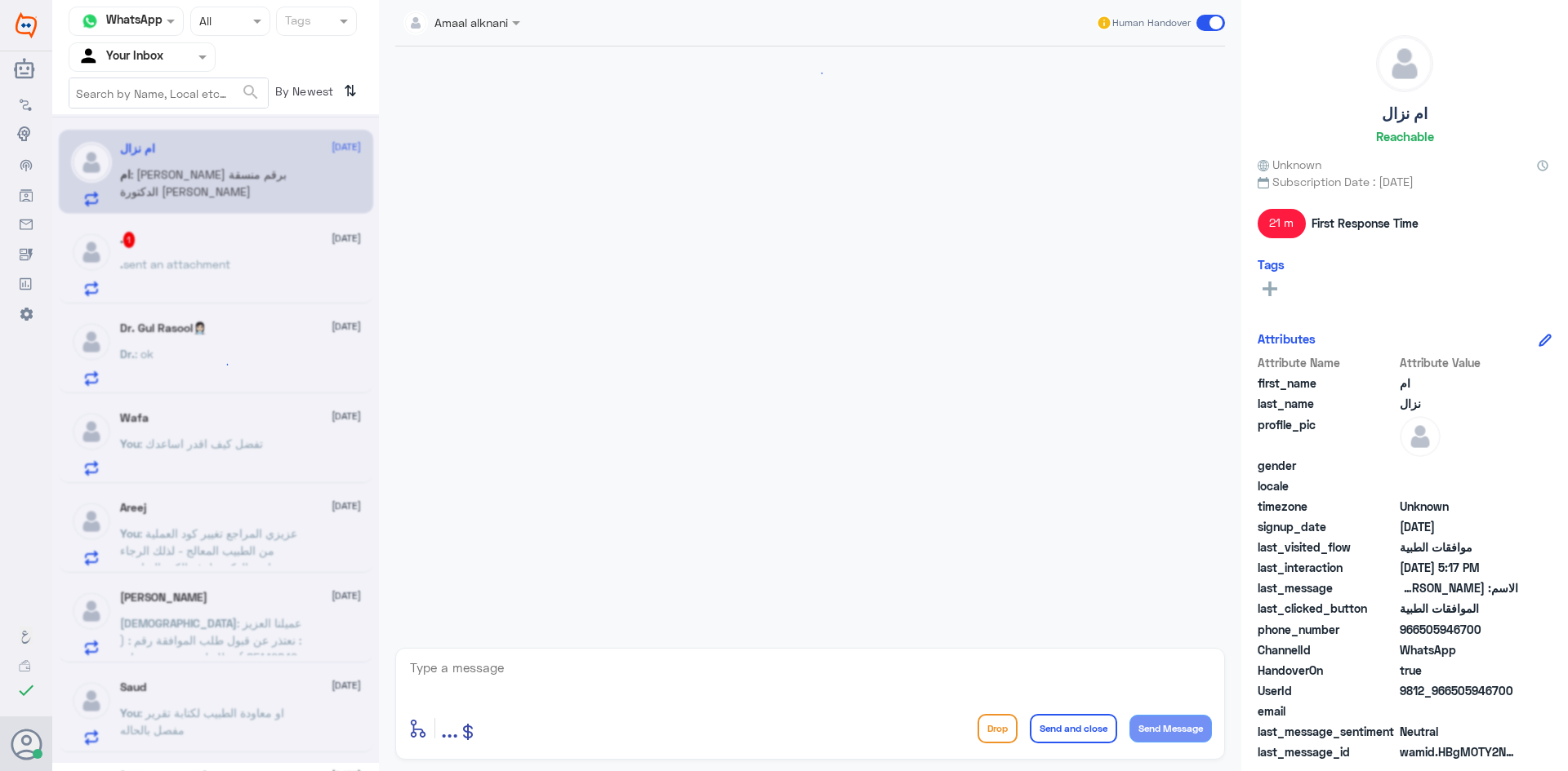
scroll to position [1328, 0]
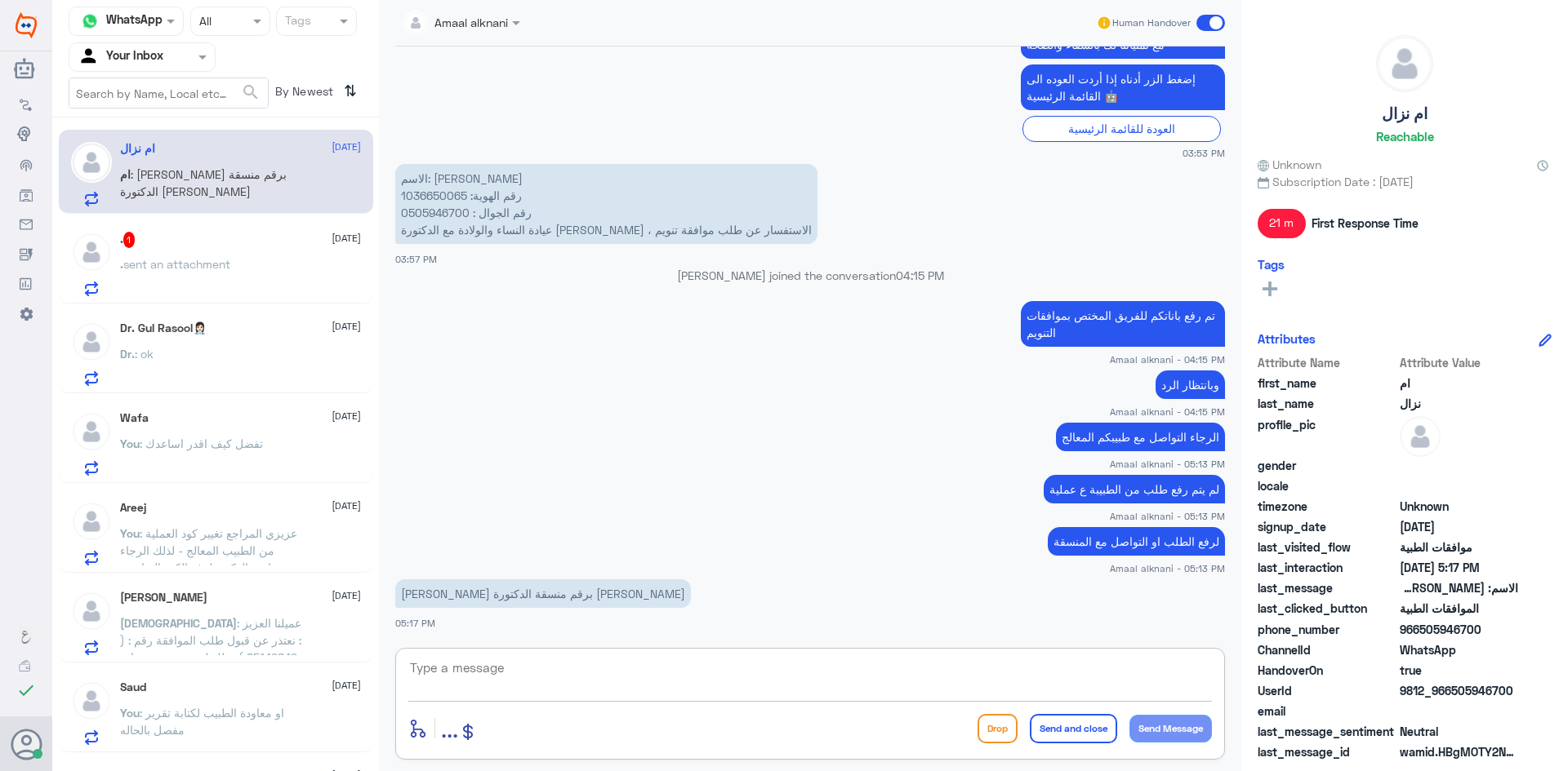
click at [489, 689] on textarea at bounding box center [811, 678] width 804 height 40
type textarea "يمكنك الاتصال بالرقم الموحد 920012222 خدمة العملاء لافادتكم برقم المنسقة"
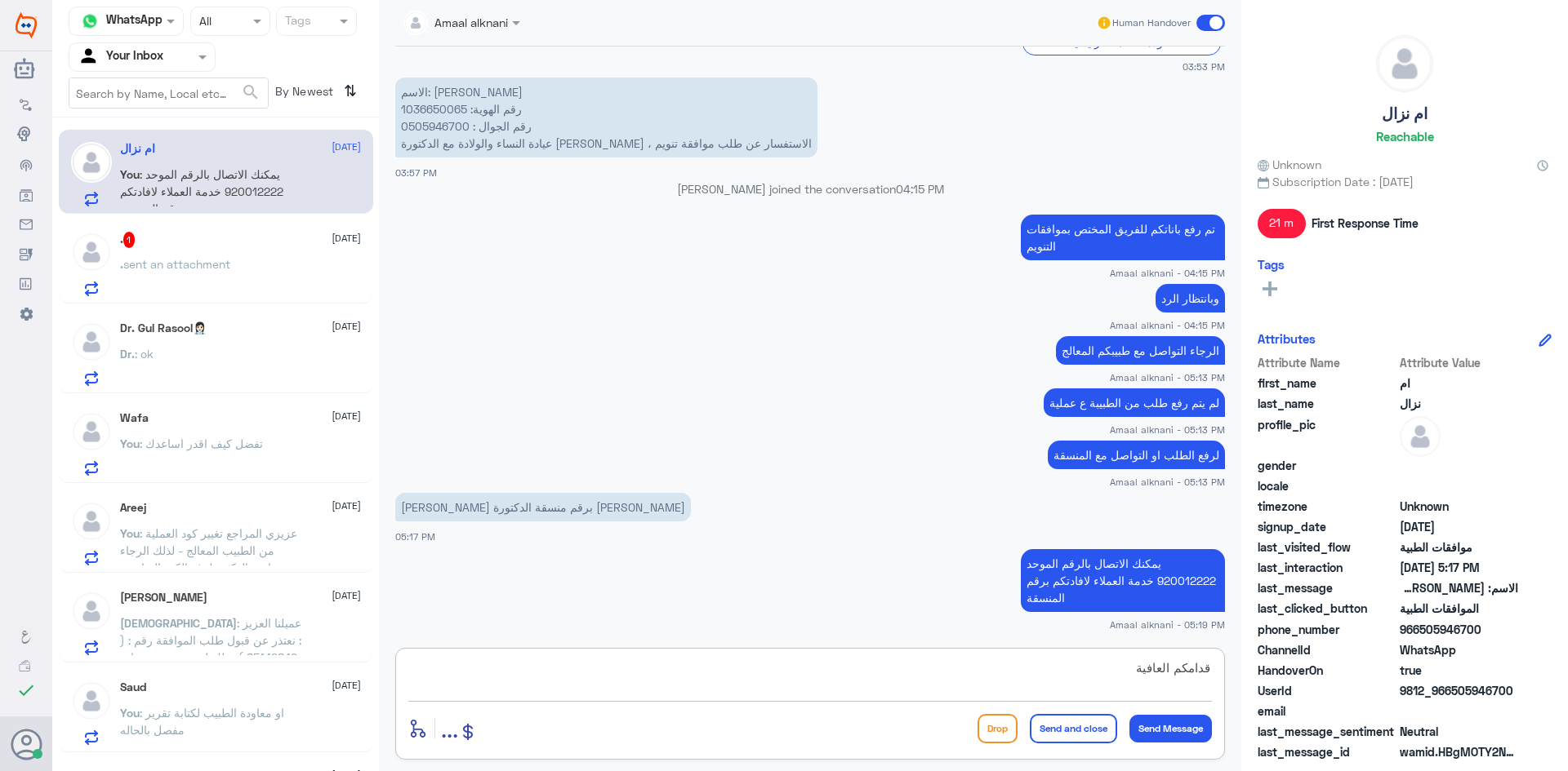
type textarea "قدامكم العافية"
click at [1074, 734] on button "Send and close" at bounding box center [1074, 729] width 88 height 30
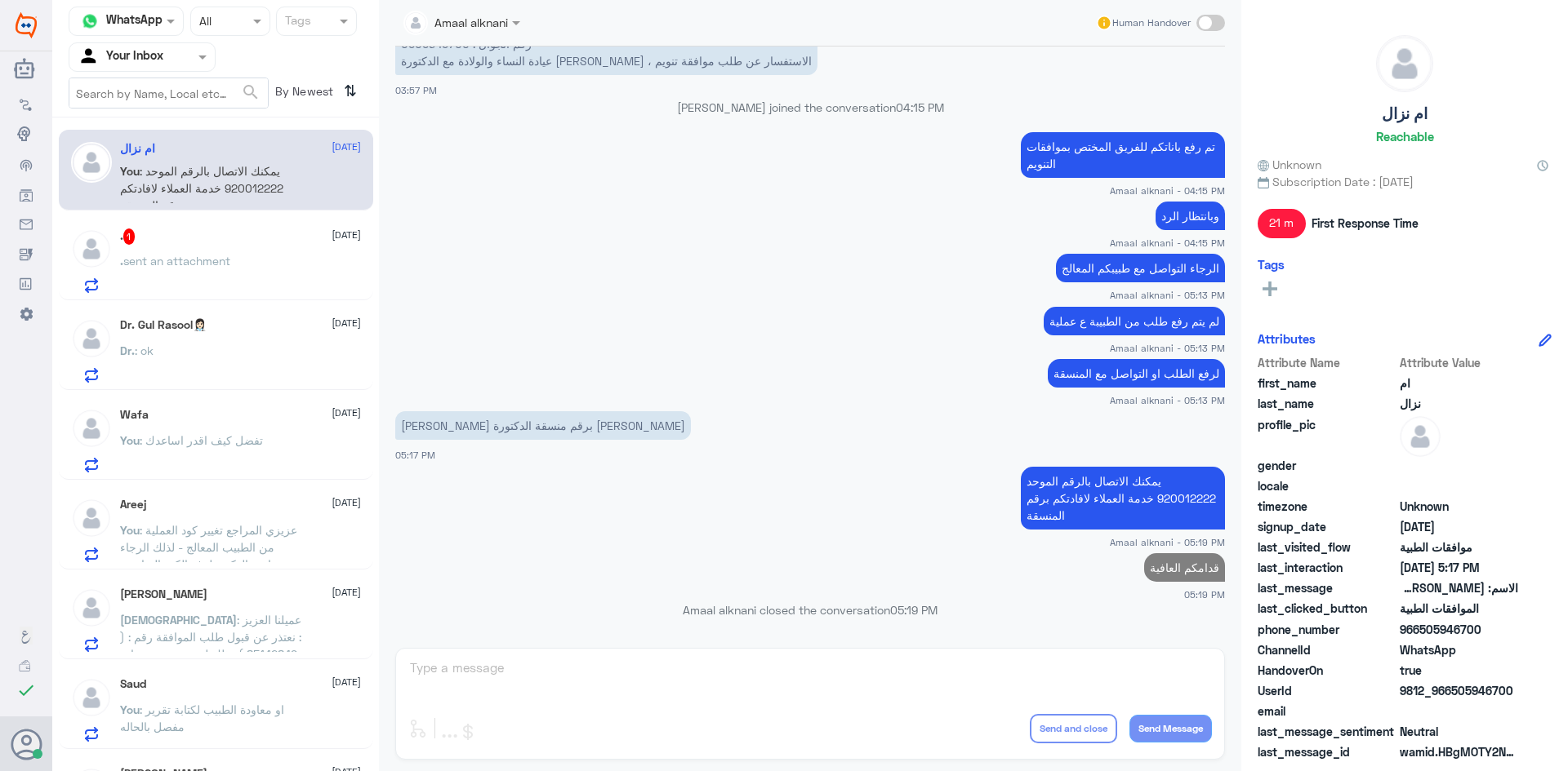
scroll to position [1462, 0]
click at [203, 256] on span "sent an attachment" at bounding box center [176, 261] width 107 height 13
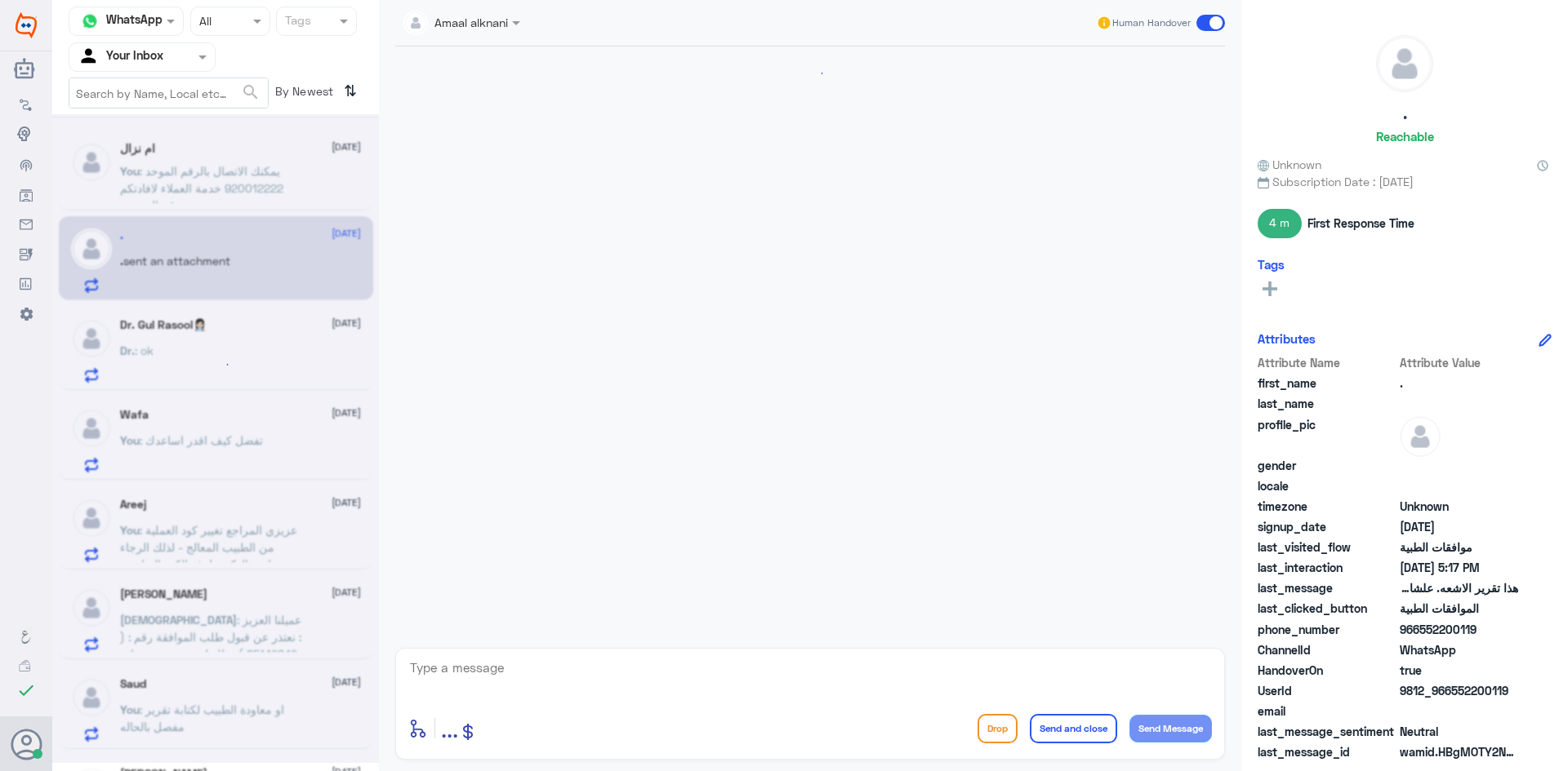
scroll to position [985, 0]
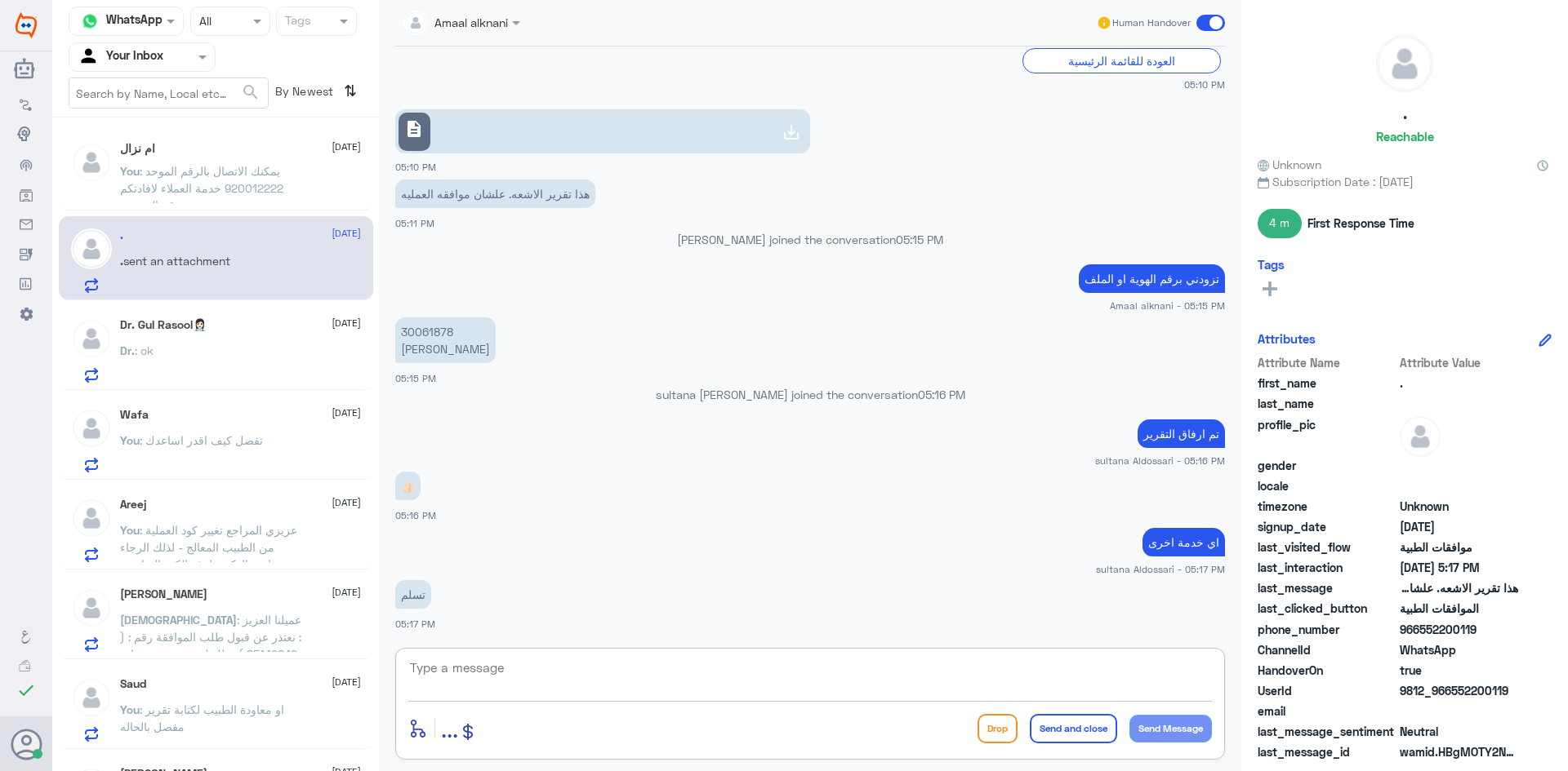
click at [514, 680] on textarea at bounding box center [811, 678] width 804 height 40
click at [176, 349] on div "Dr. : ok" at bounding box center [240, 364] width 240 height 37
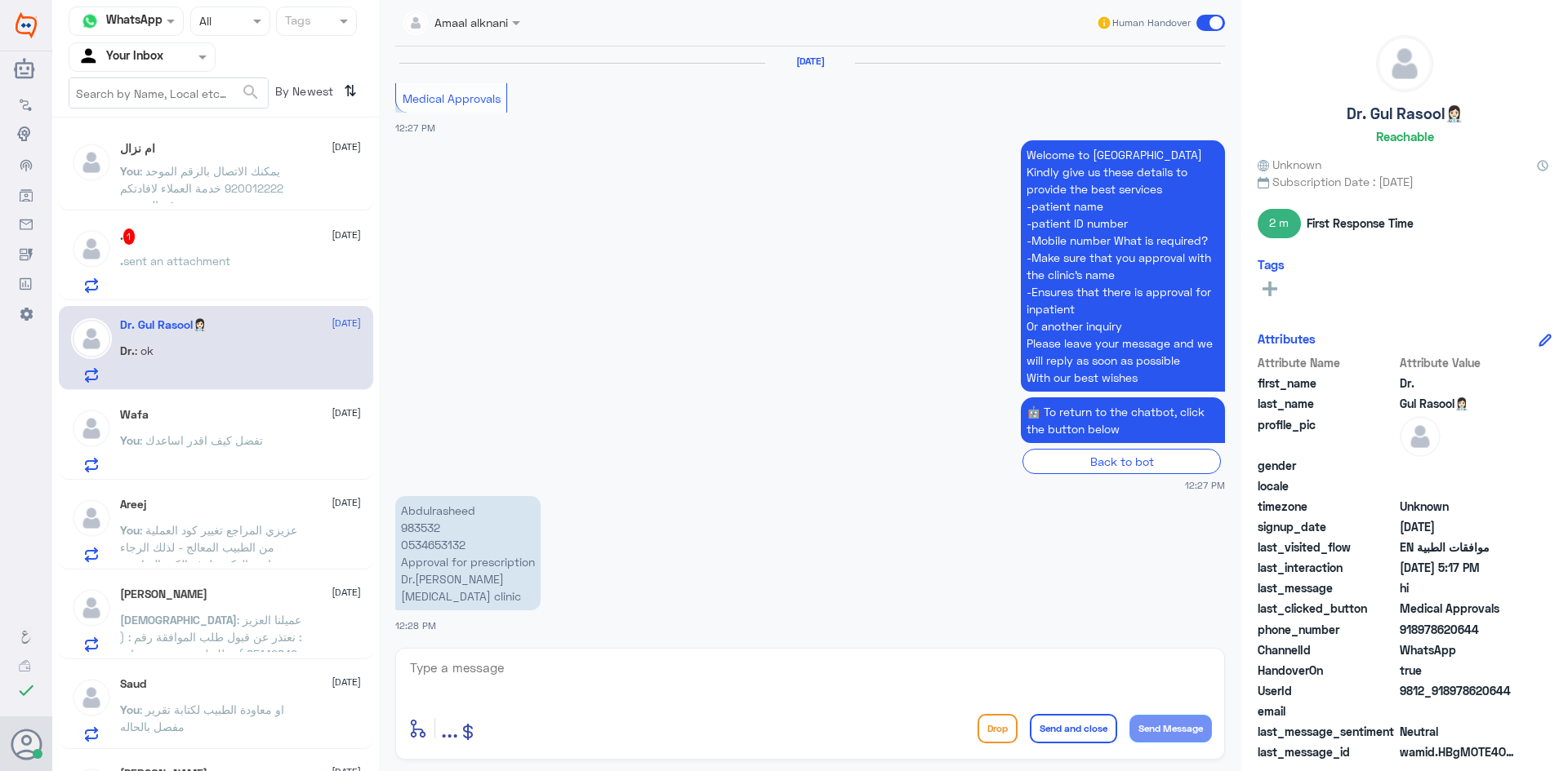
scroll to position [1818, 0]
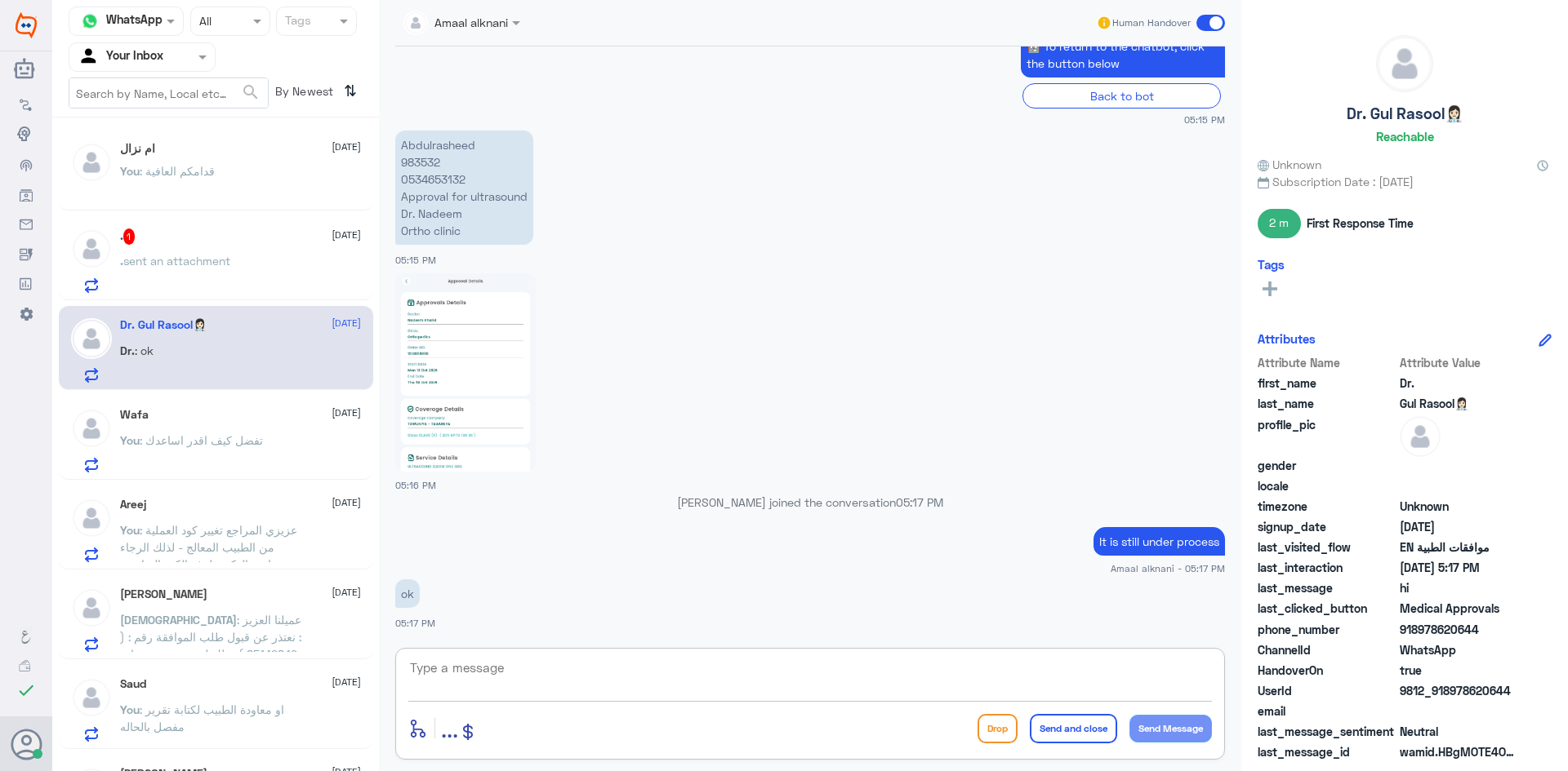
click at [488, 676] on textarea at bounding box center [811, 678] width 804 height 40
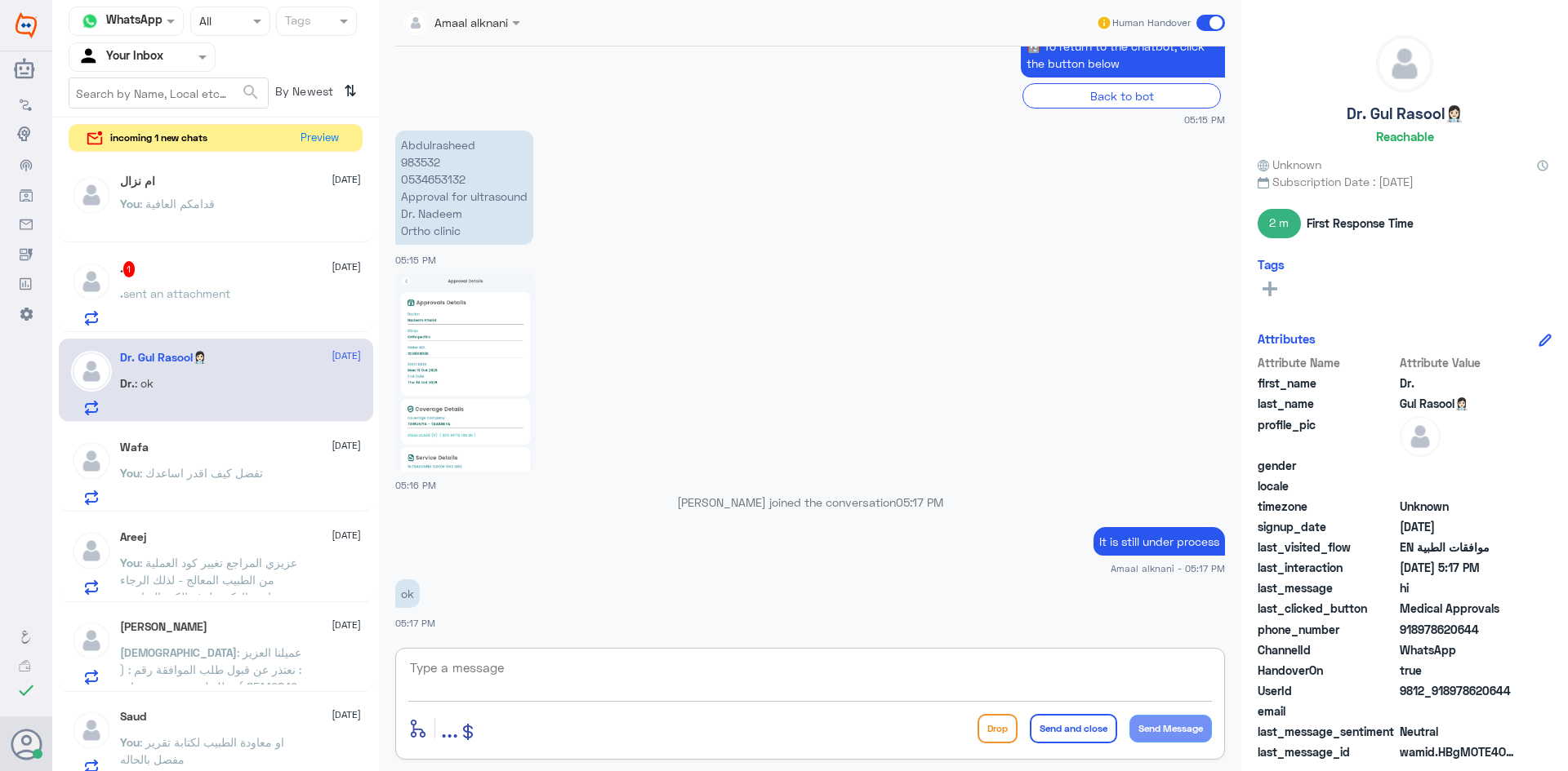
click at [492, 677] on textarea at bounding box center [811, 678] width 804 height 40
paste textarea "We wish you health"
type textarea "We wish you health"
click at [1107, 726] on button "Send and close" at bounding box center [1074, 729] width 88 height 30
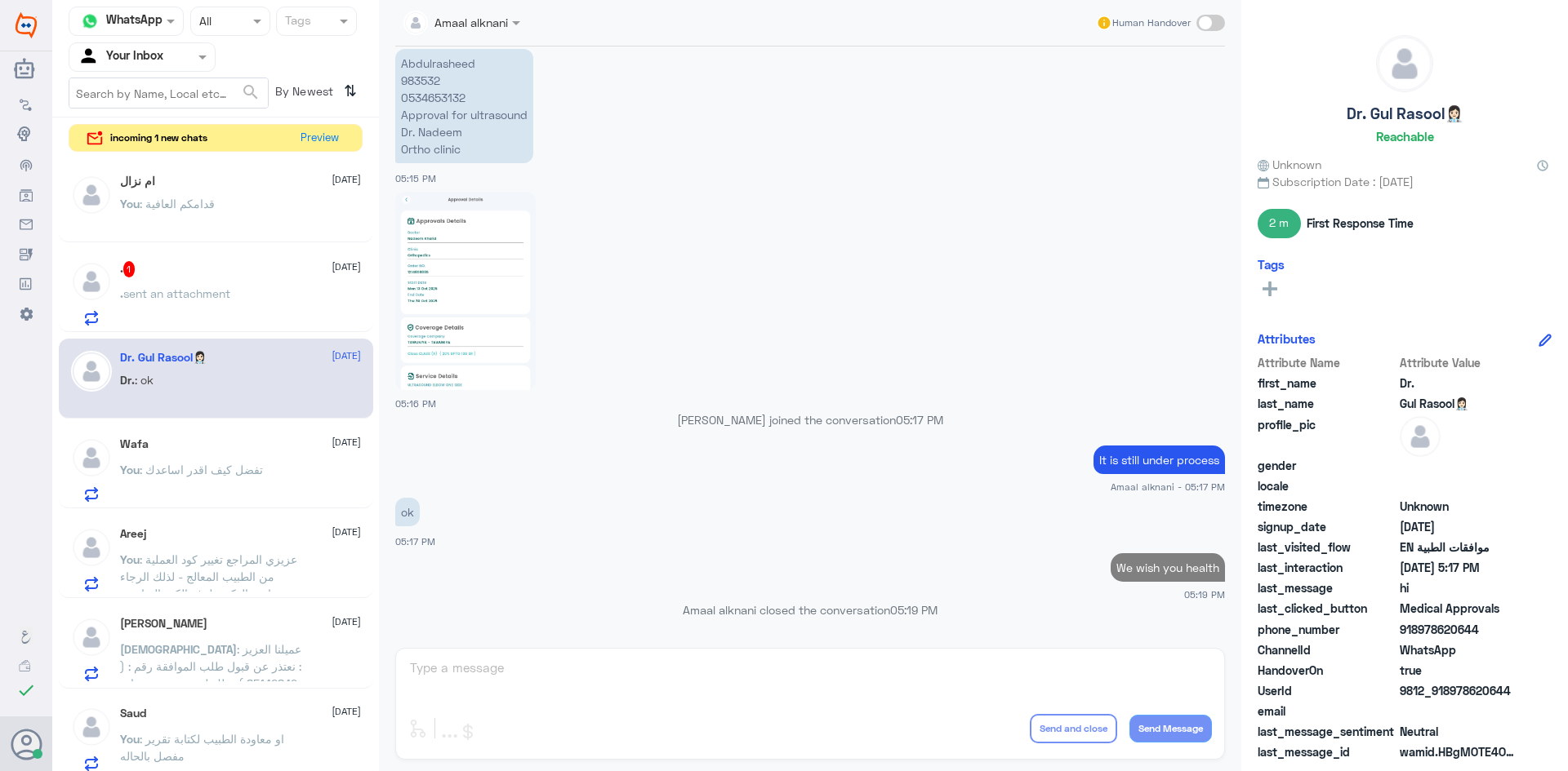
click at [192, 479] on p "You : تفضل كيف اقدر اساعدك" at bounding box center [191, 482] width 143 height 40
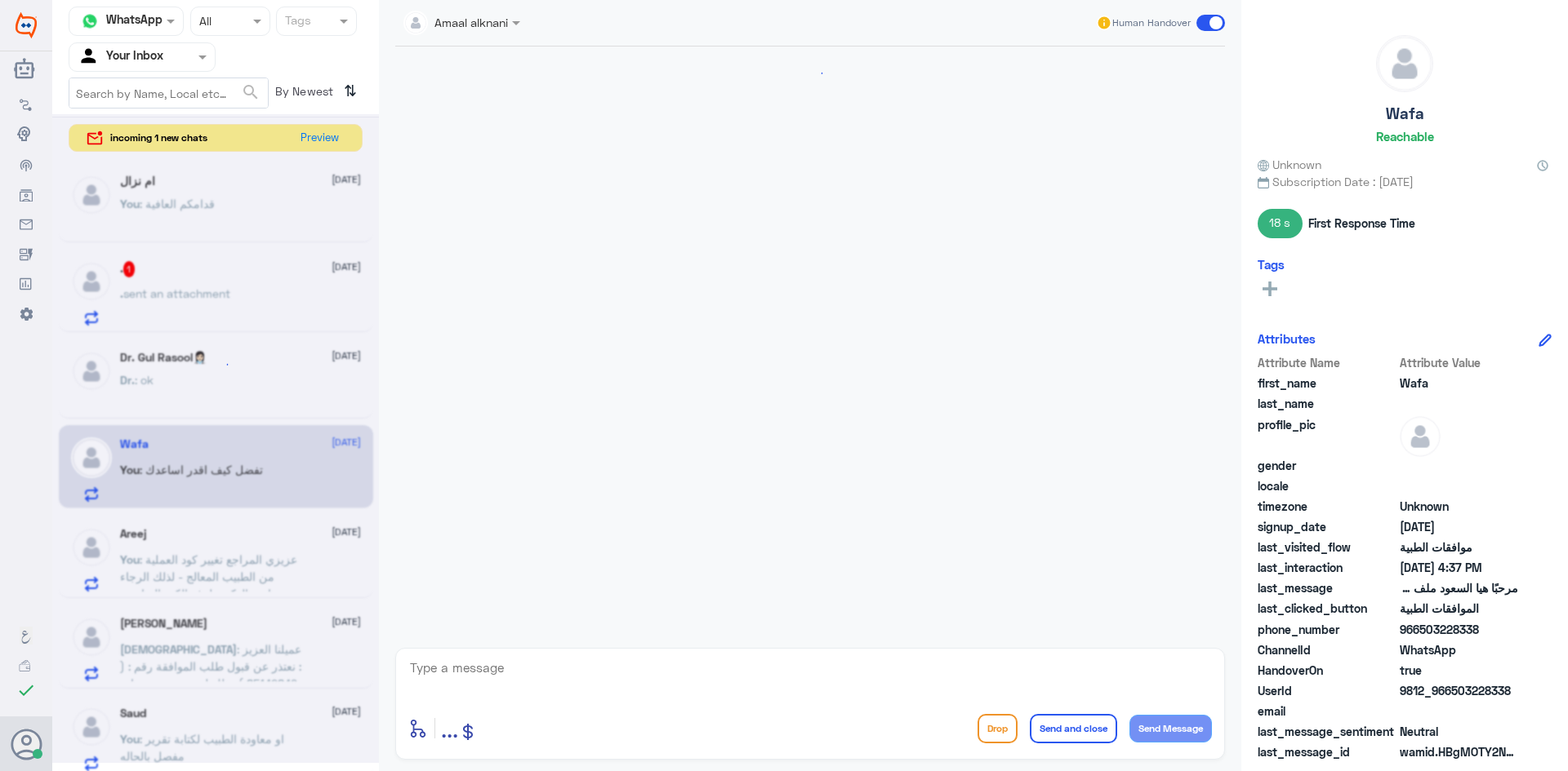
scroll to position [1068, 0]
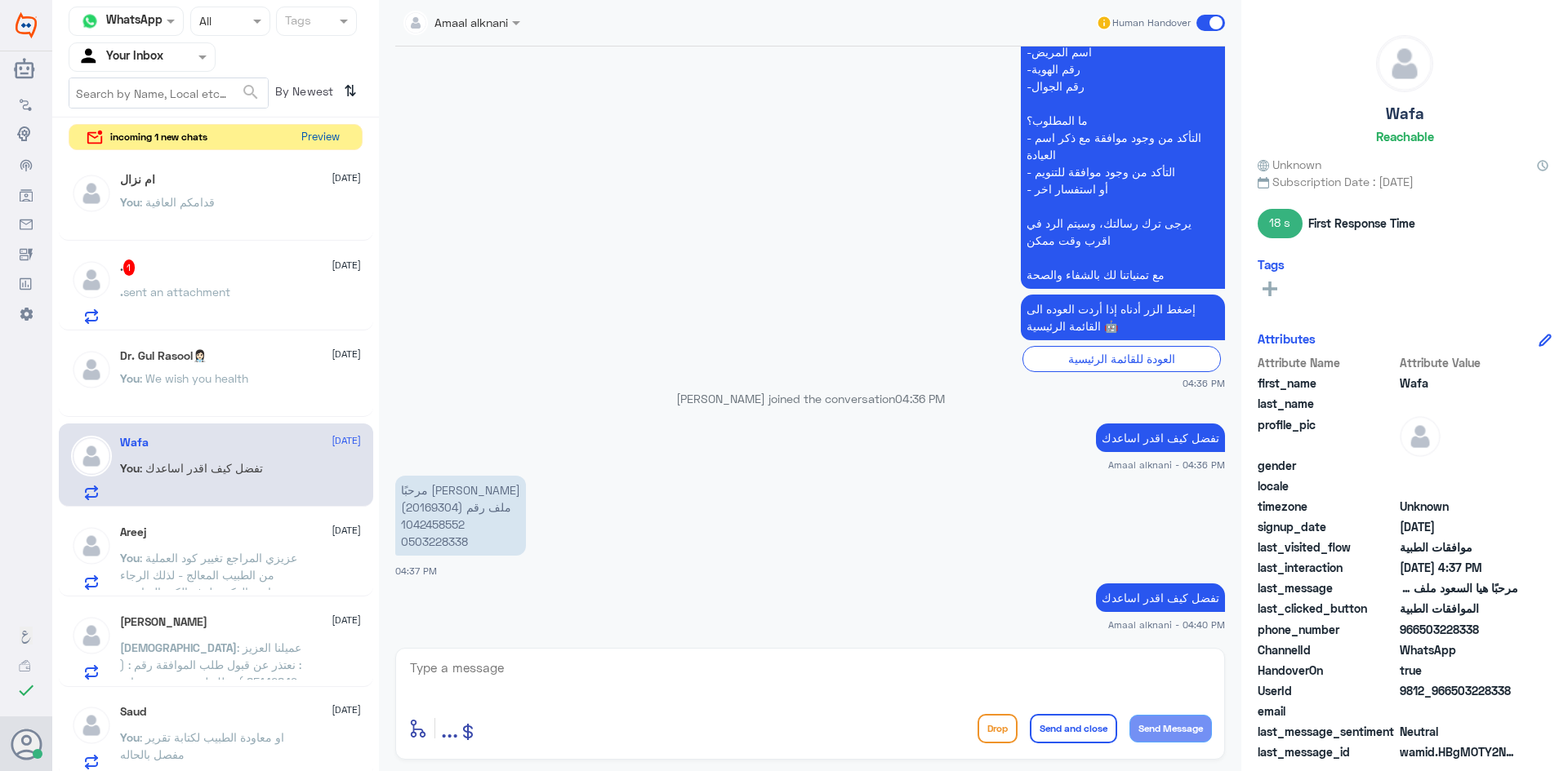
click at [304, 140] on button "Preview" at bounding box center [320, 137] width 51 height 25
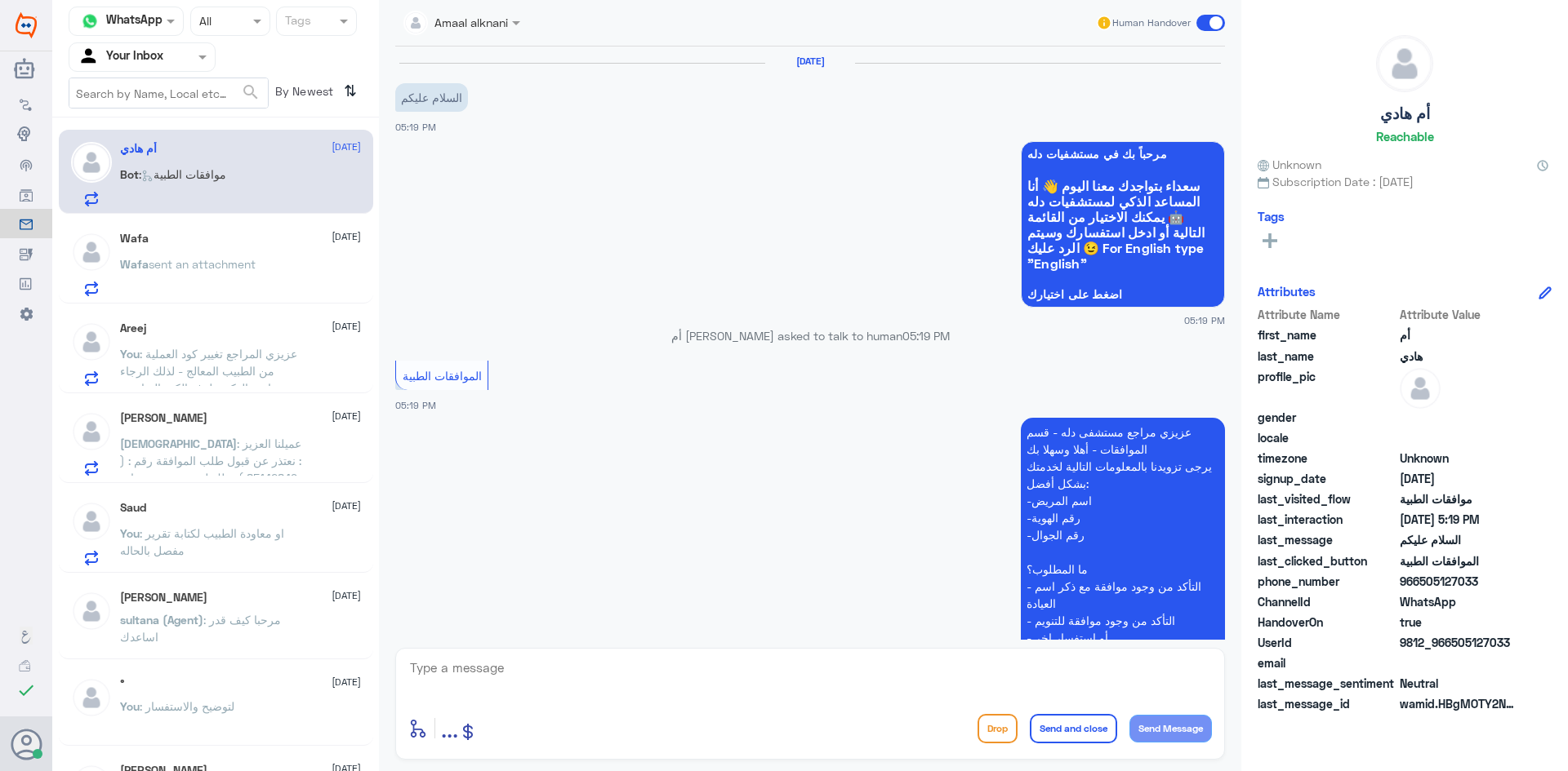
scroll to position [207, 0]
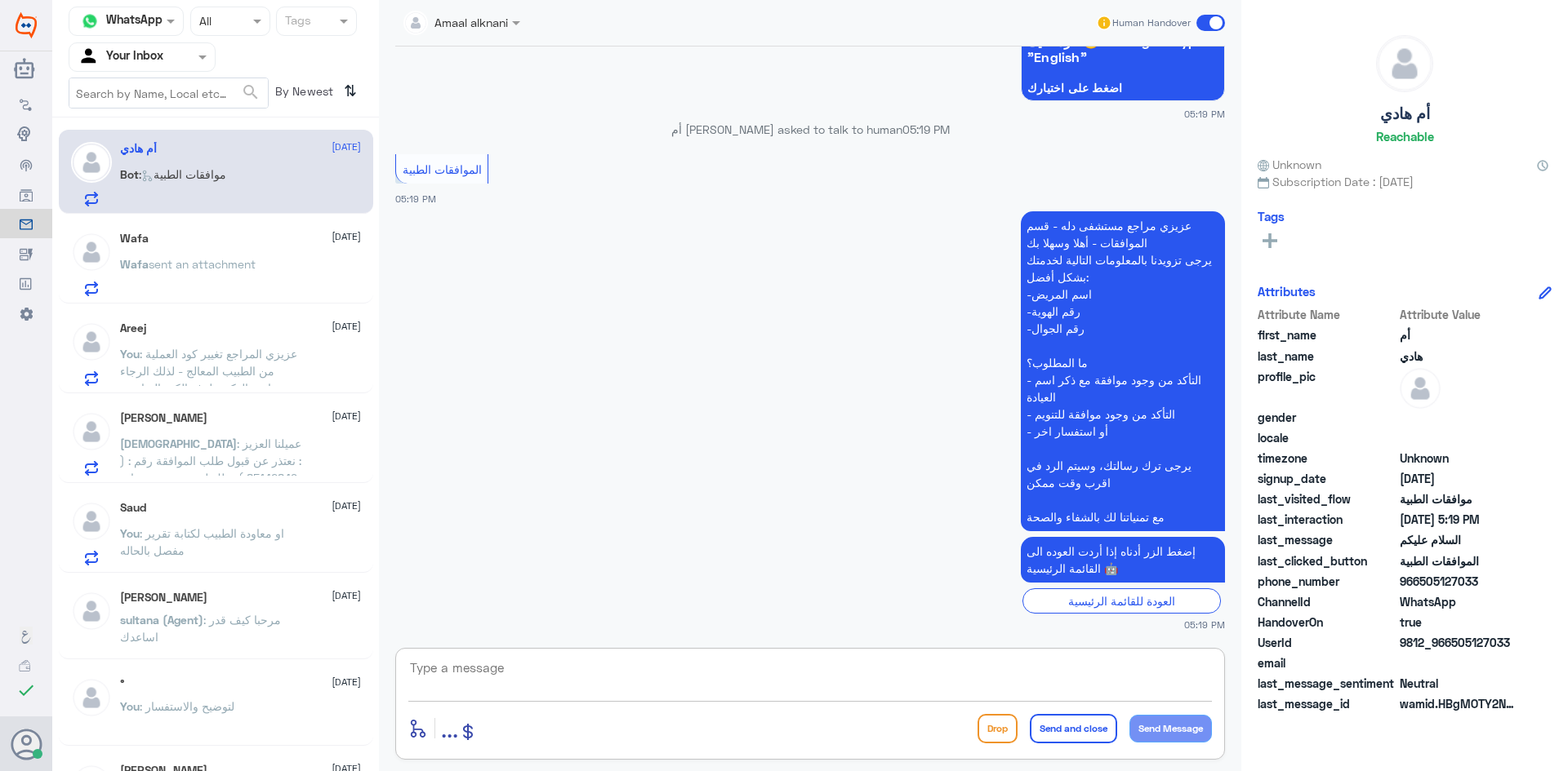
click at [474, 664] on textarea at bounding box center [811, 678] width 804 height 40
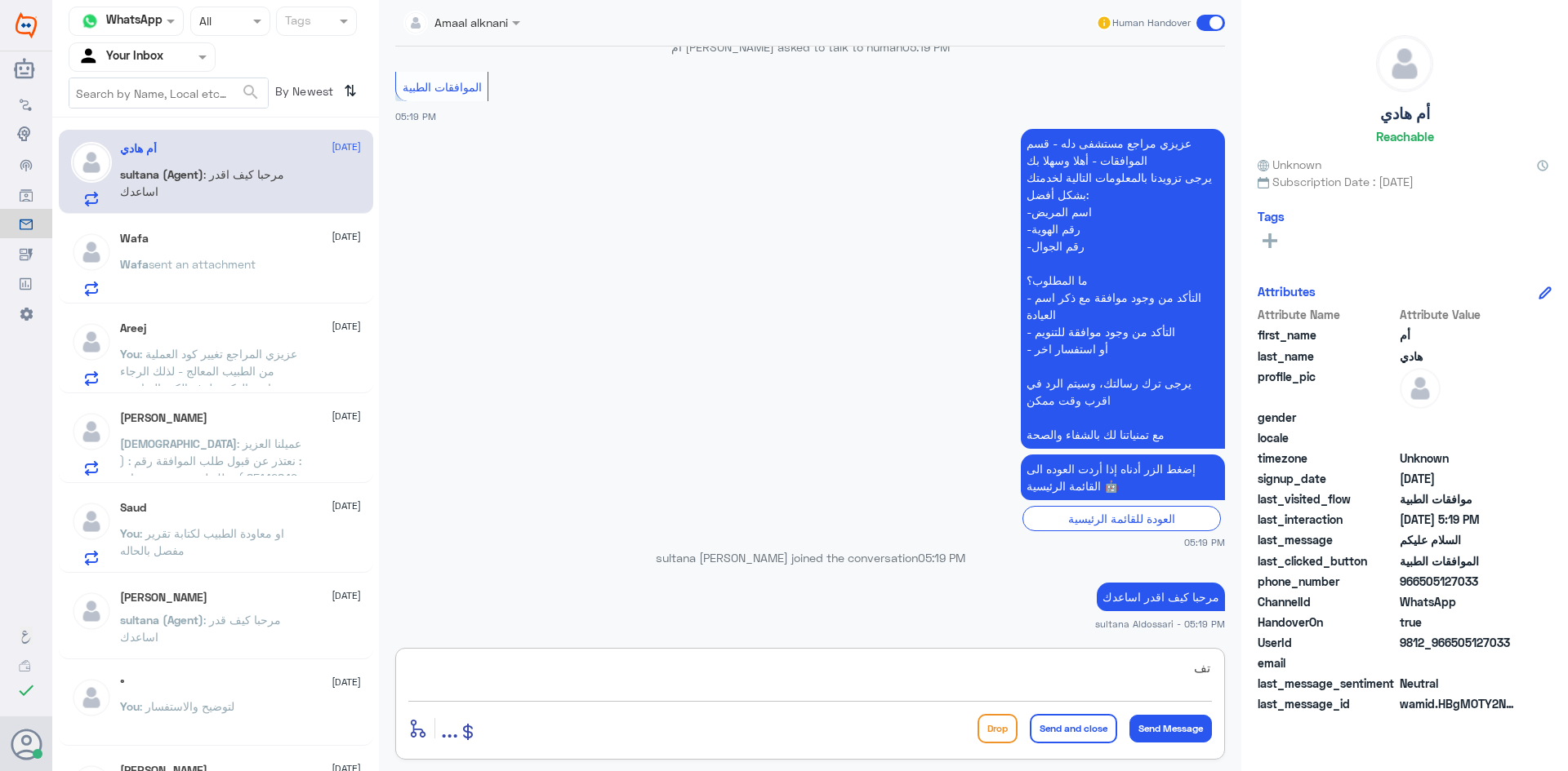
type textarea "ت"
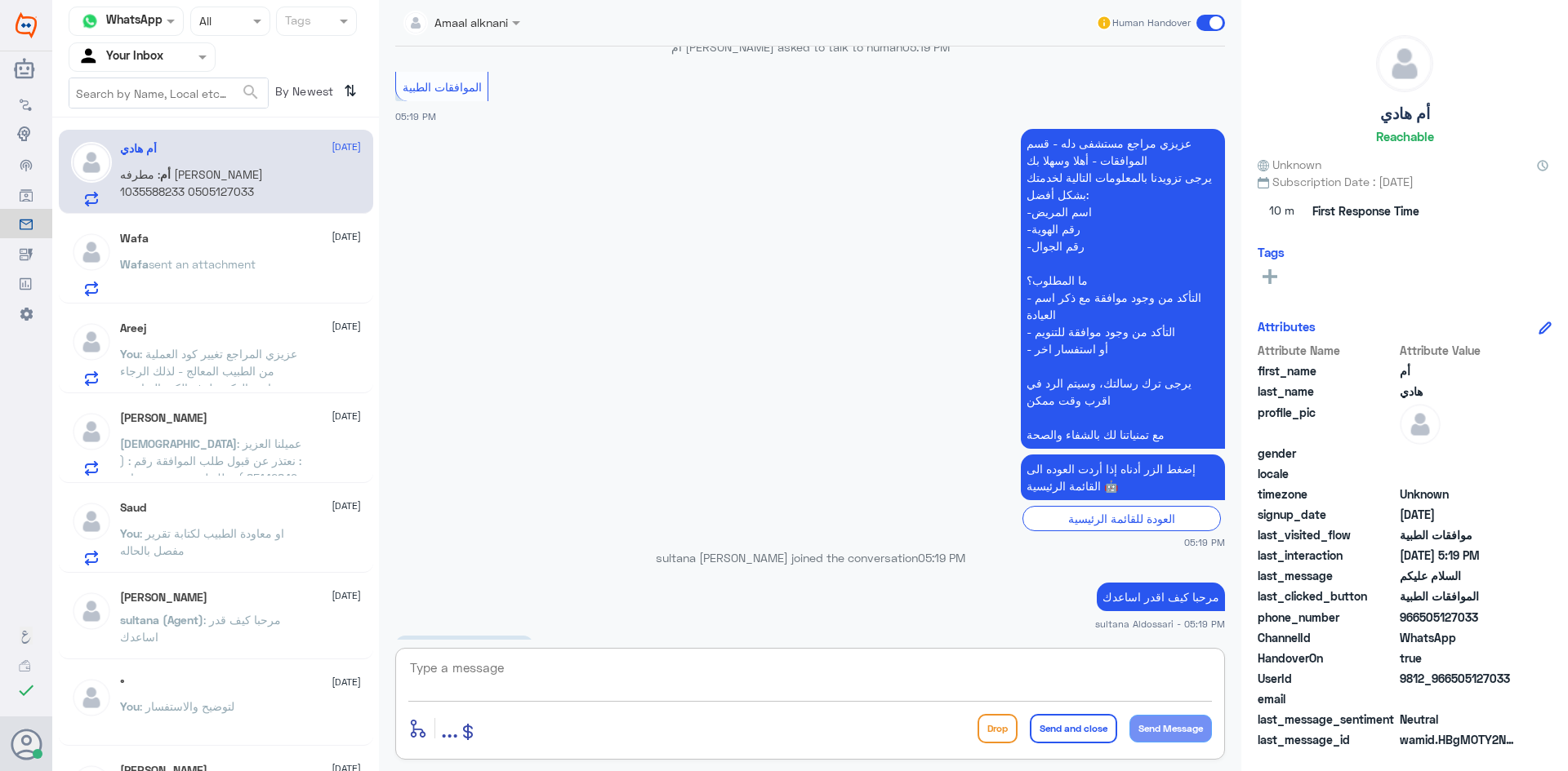
scroll to position [379, 0]
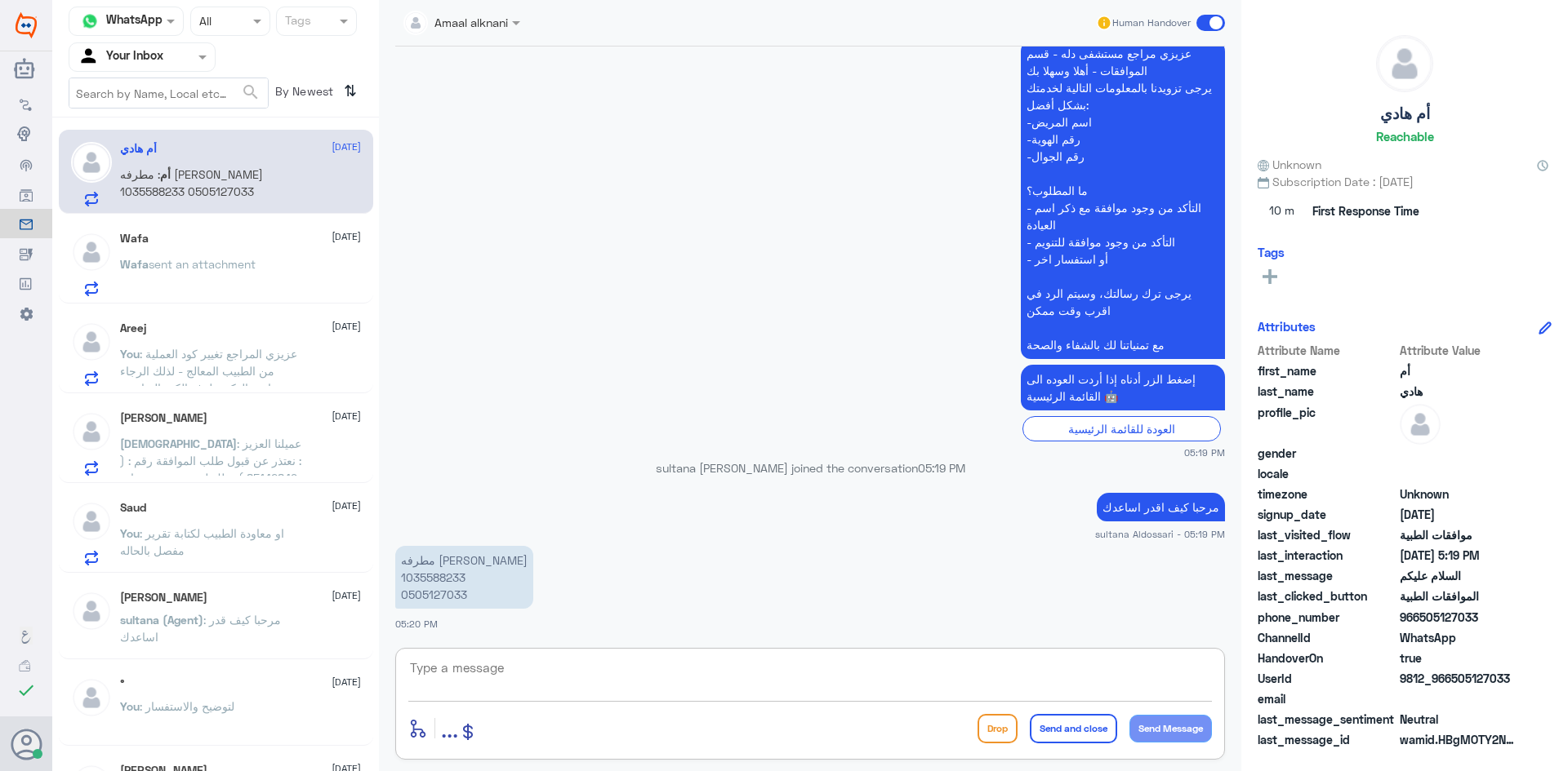
click at [640, 688] on textarea at bounding box center [811, 678] width 804 height 40
click at [446, 578] on p "مطرفه [PERSON_NAME] 1035588233 0505127033" at bounding box center [464, 577] width 138 height 62
copy p "1035588233"
click at [197, 260] on span "sent an attachment" at bounding box center [202, 263] width 107 height 13
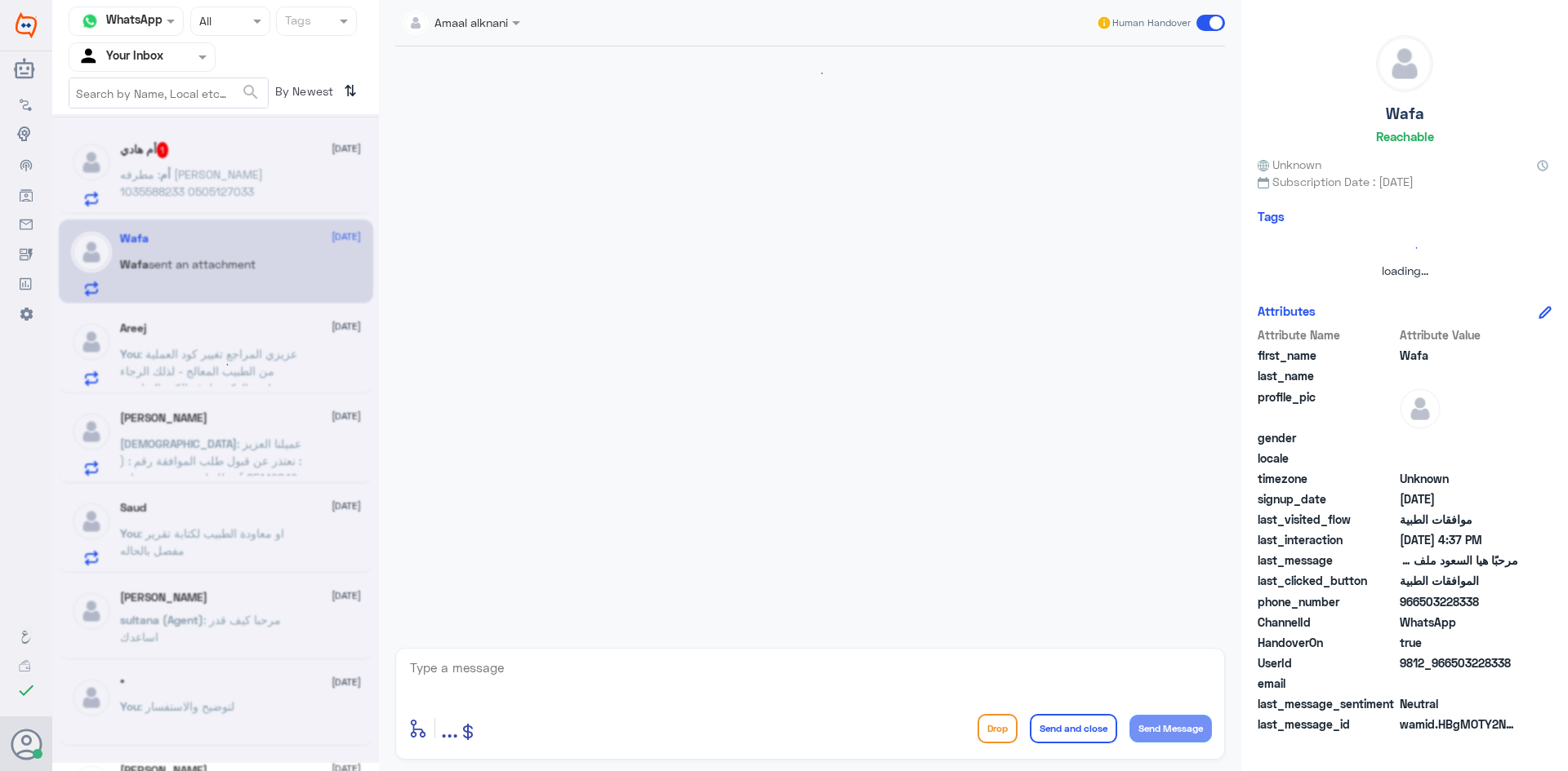
scroll to position [1068, 0]
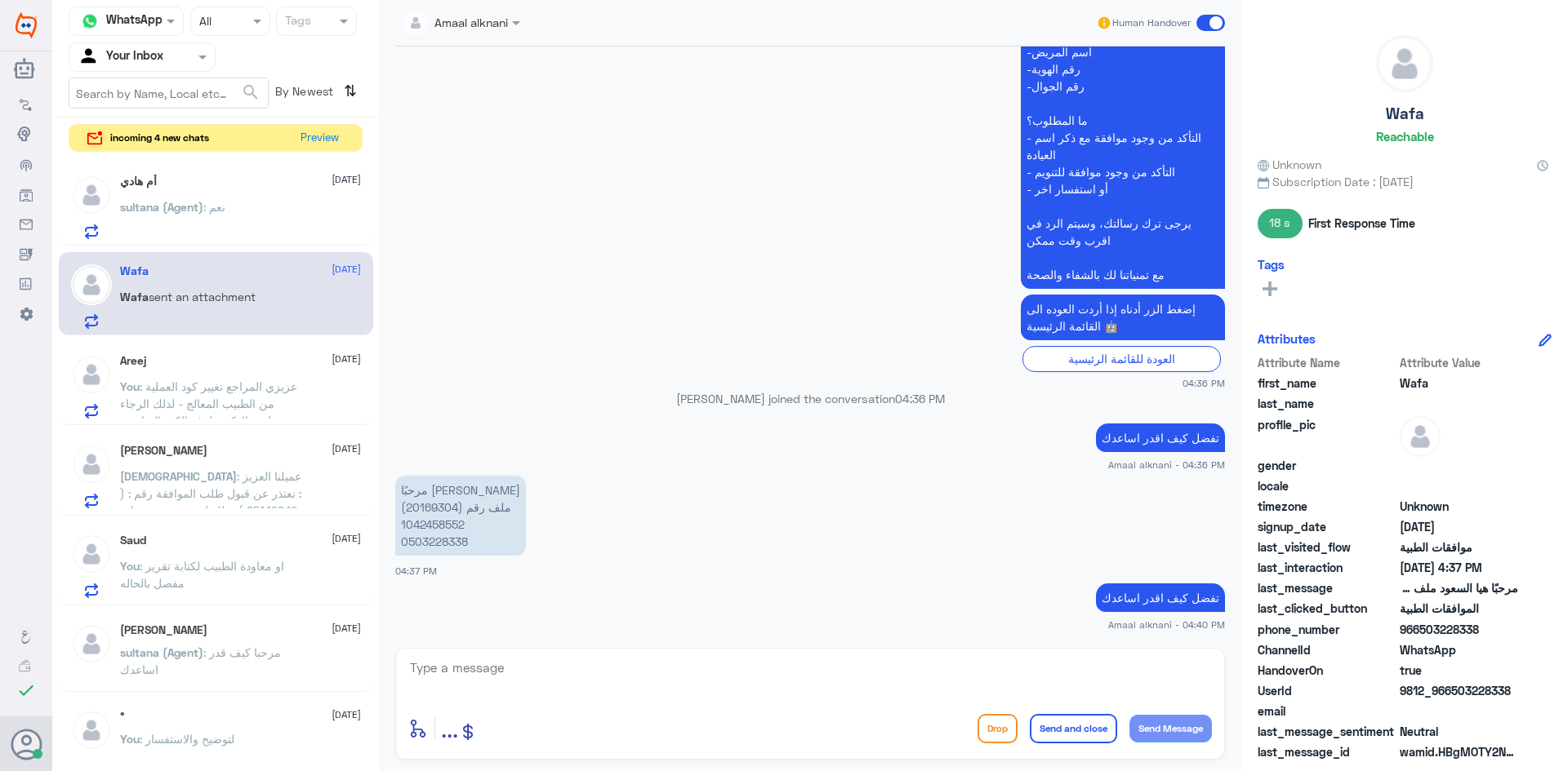
click at [236, 213] on div "sultana (Agent) : نعم" at bounding box center [240, 221] width 240 height 37
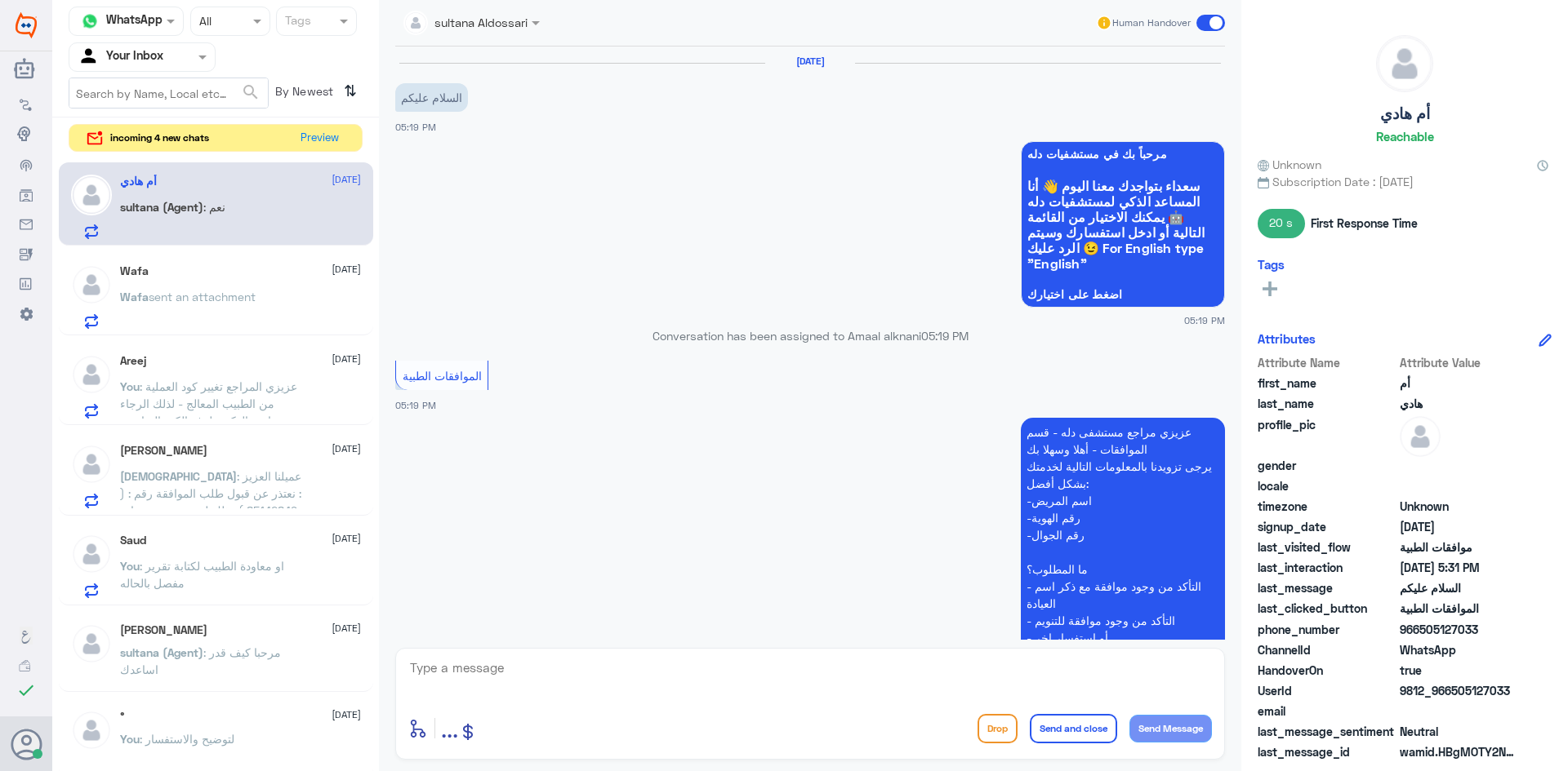
scroll to position [884, 0]
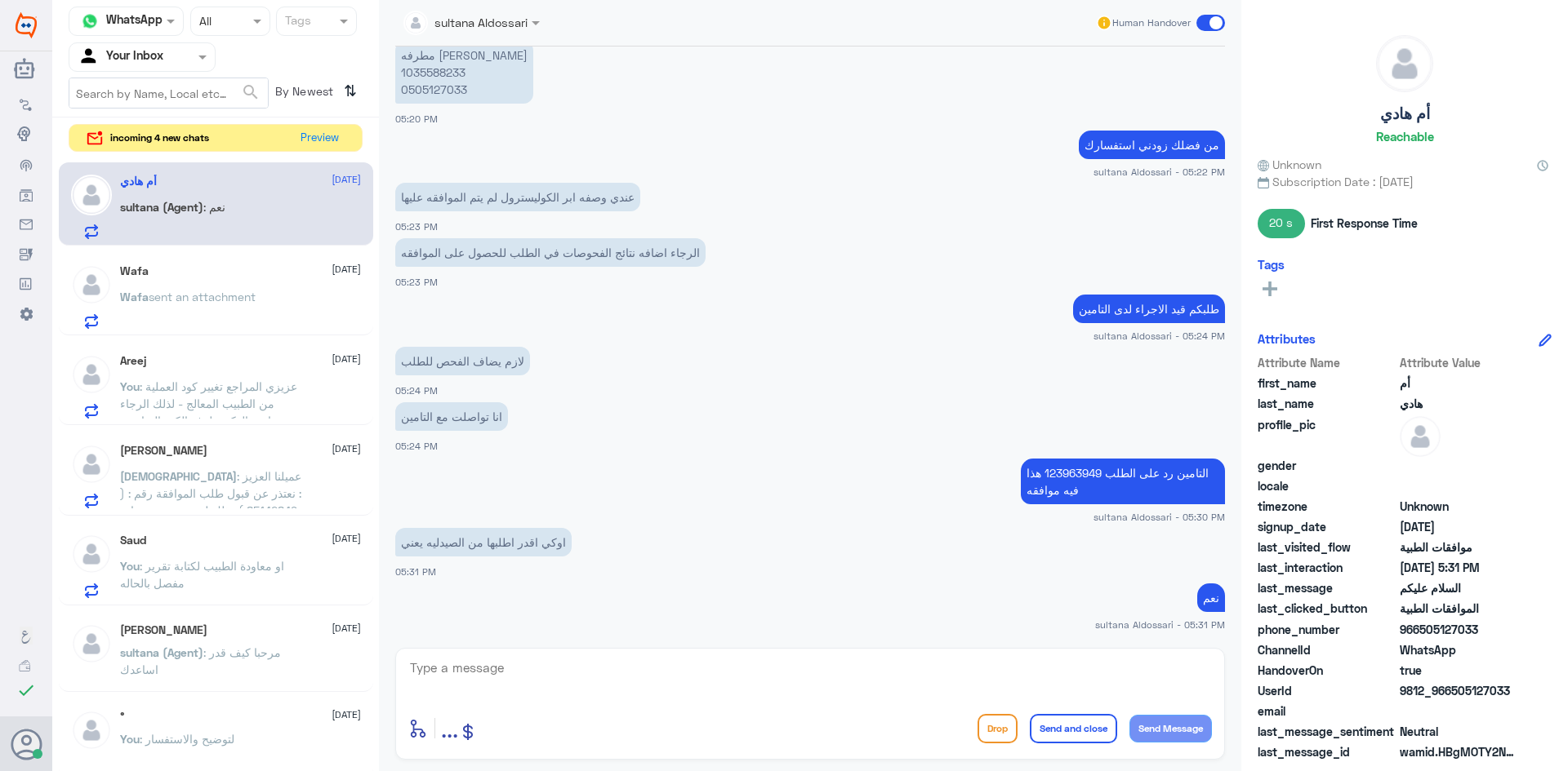
click at [482, 688] on textarea at bounding box center [811, 678] width 804 height 40
click at [315, 140] on button "Preview" at bounding box center [320, 137] width 51 height 25
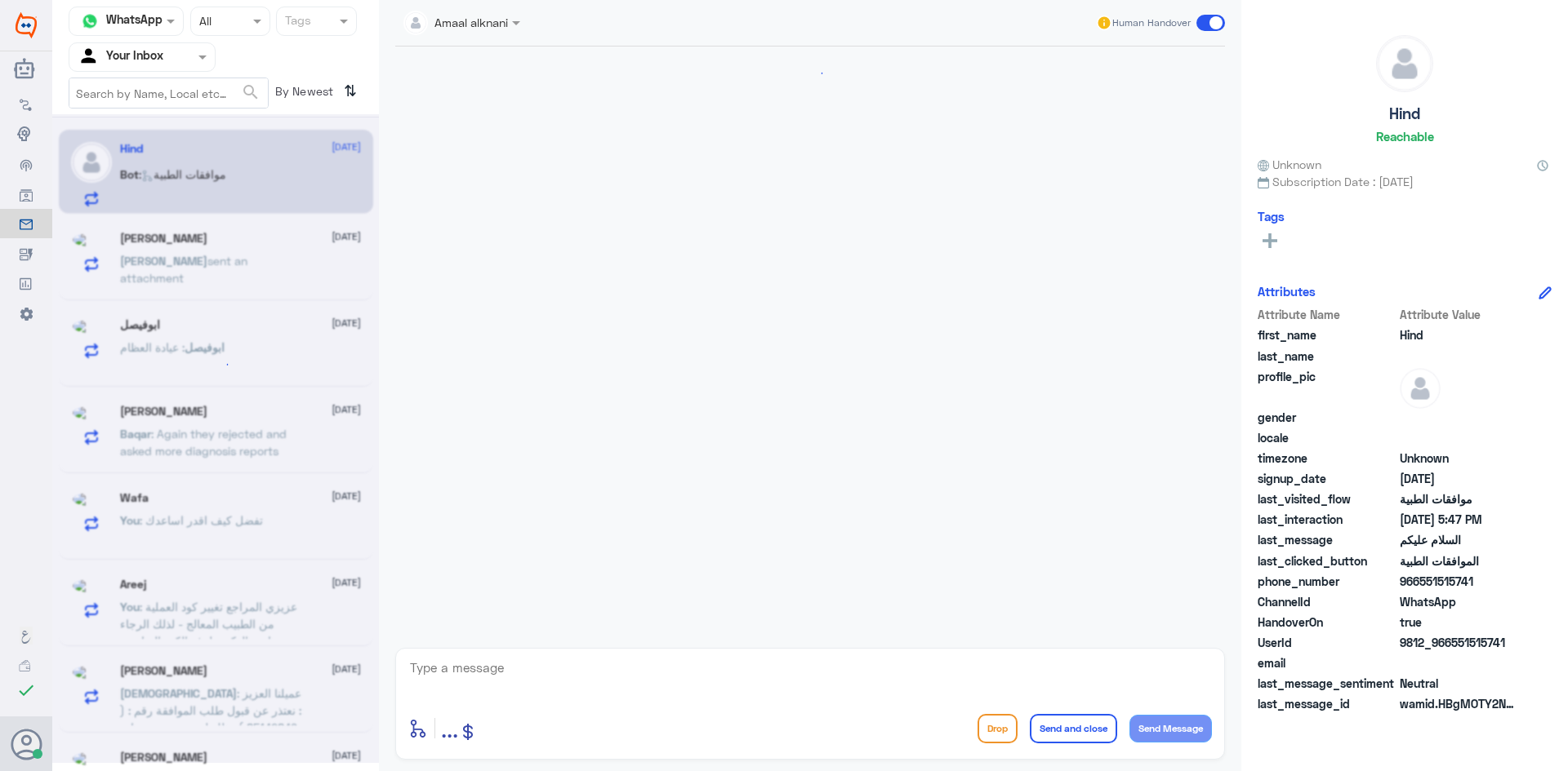
scroll to position [207, 0]
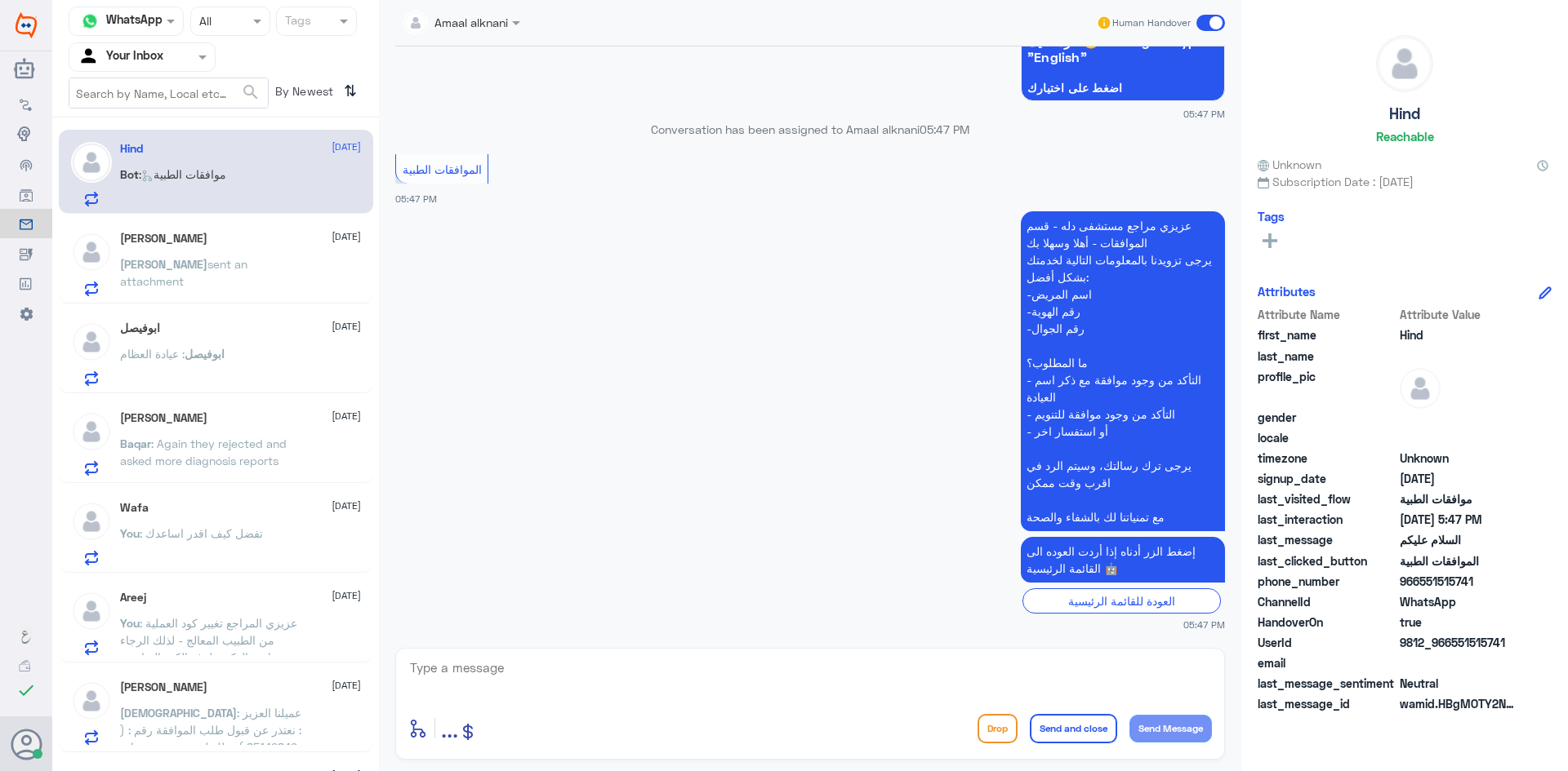
click at [516, 676] on textarea at bounding box center [811, 678] width 804 height 40
click at [476, 675] on textarea at bounding box center [811, 678] width 804 height 40
type textarea "تفضل كيف اقدر اساعدك"
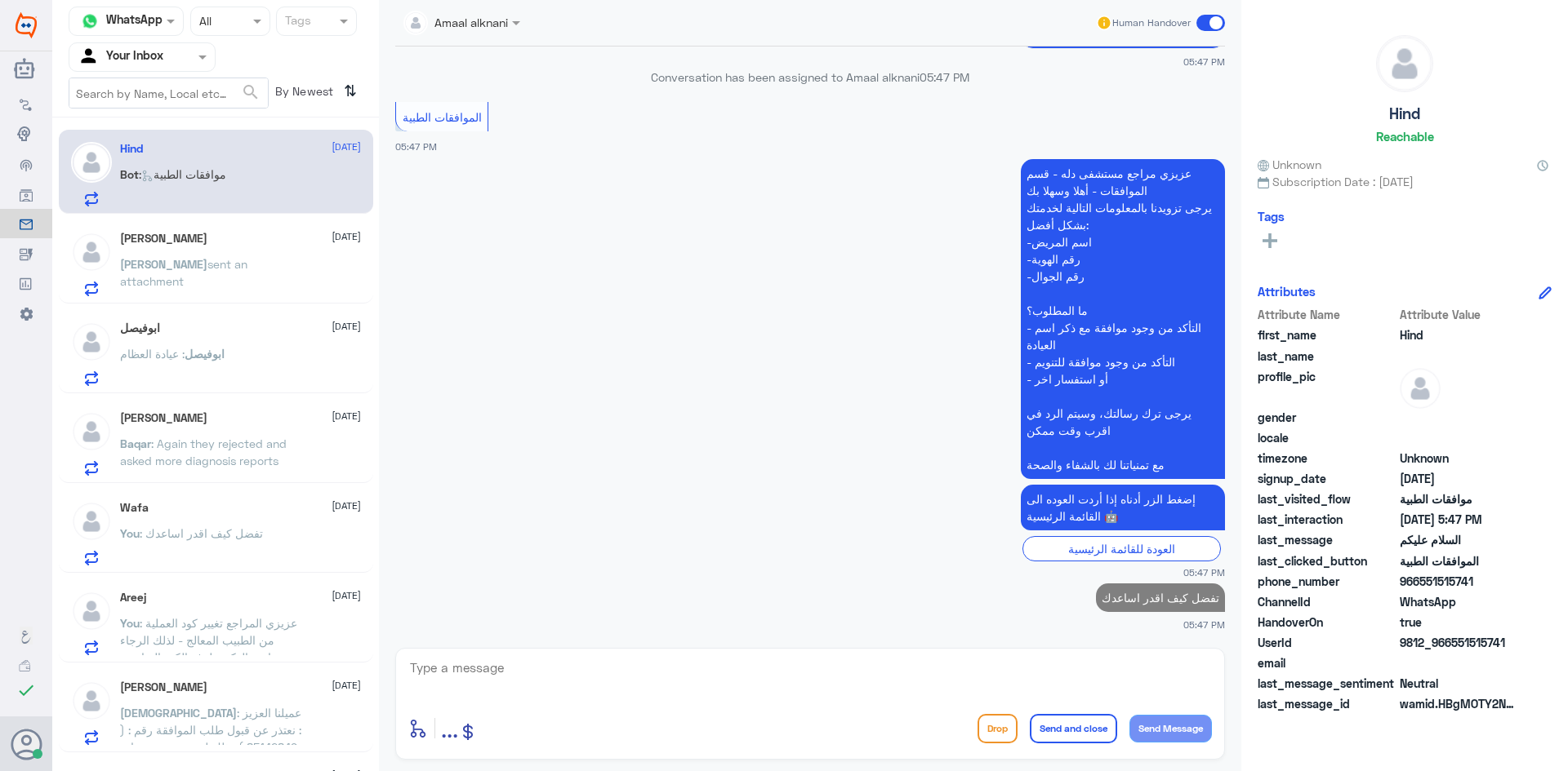
click at [235, 268] on span "sent an attachment" at bounding box center [184, 272] width 127 height 31
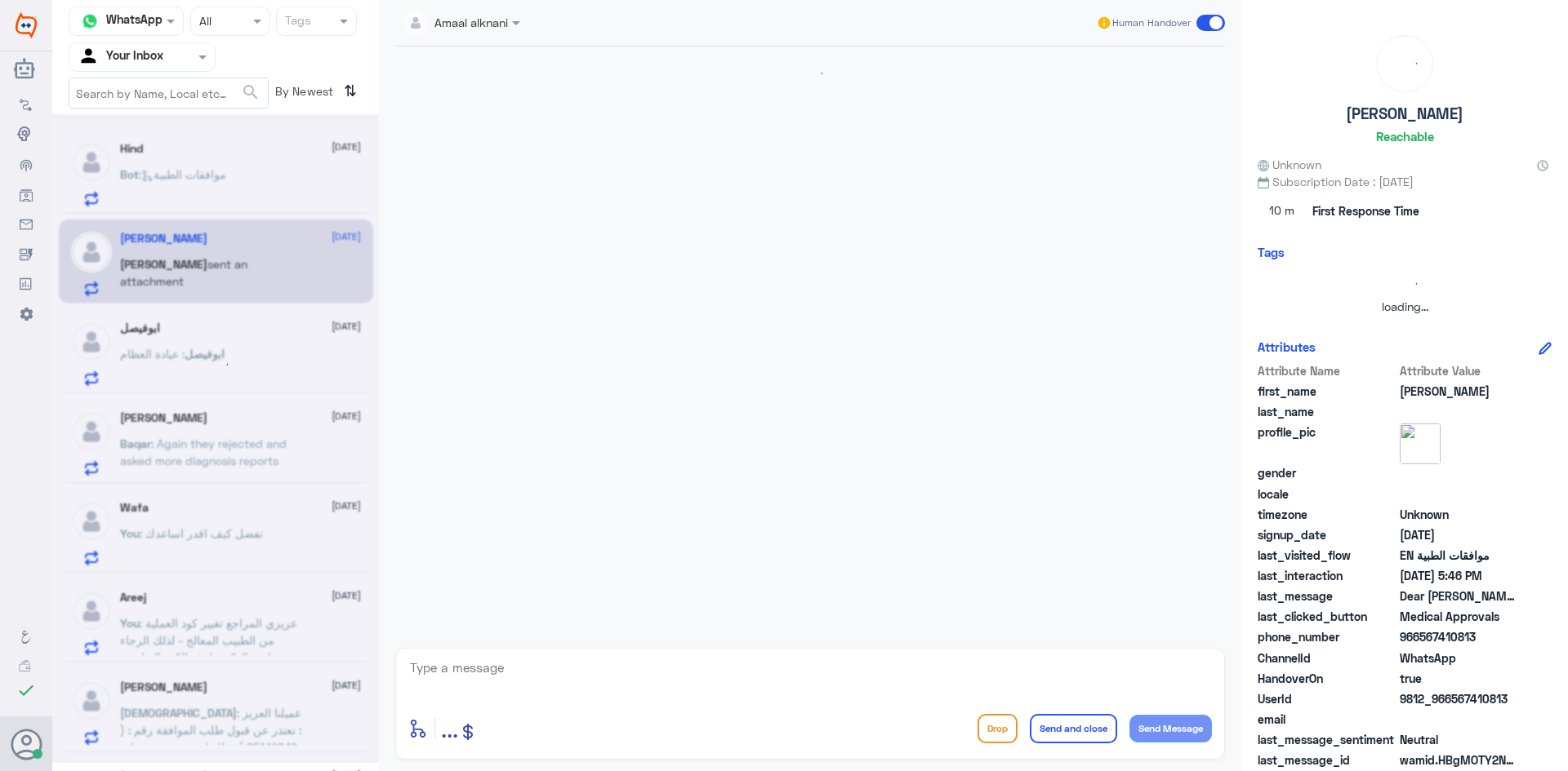
scroll to position [1231, 0]
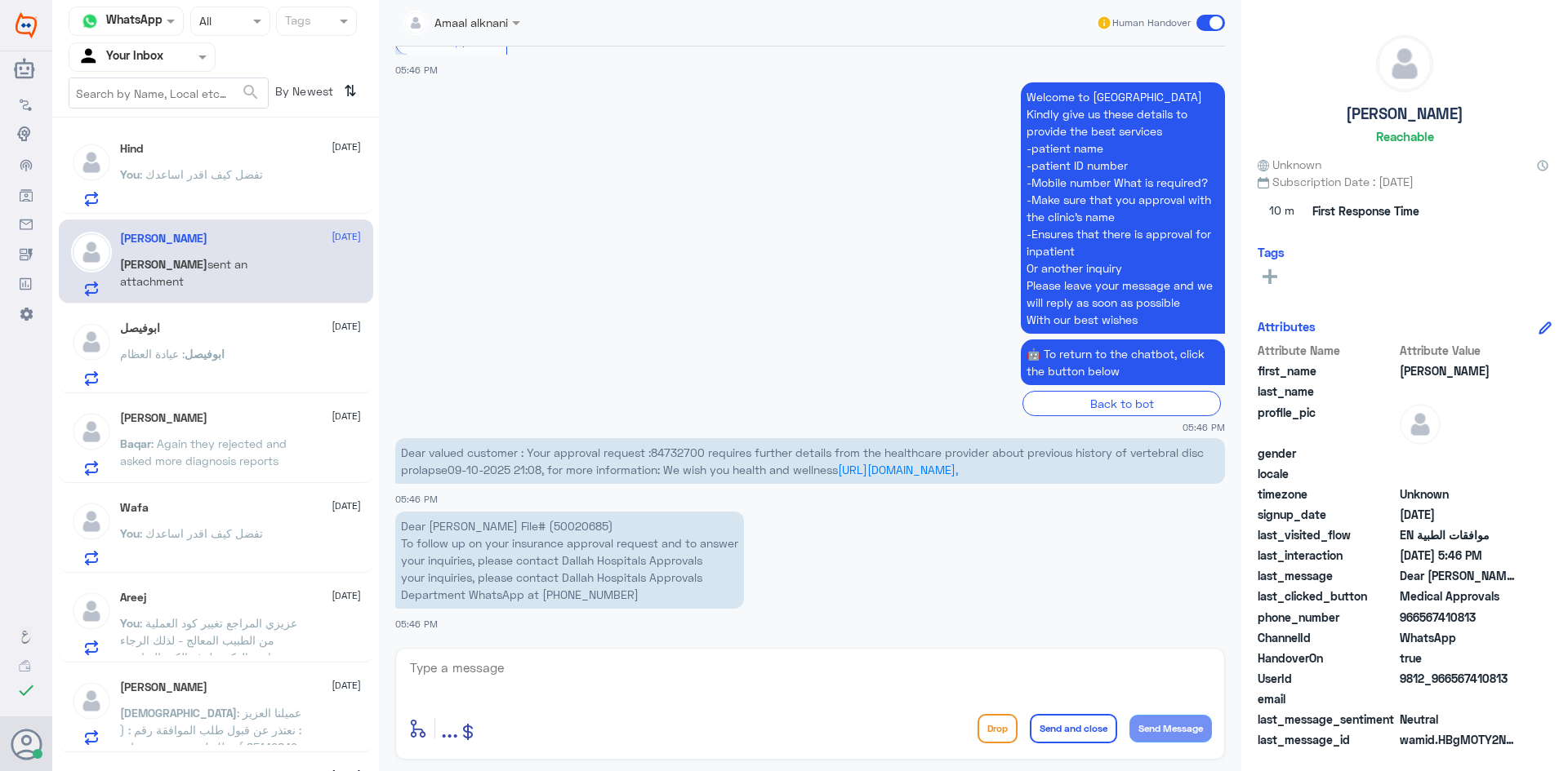
click at [596, 528] on p "Dear [PERSON_NAME] File# (50020685) To follow up on your insurance approval req…" at bounding box center [569, 560] width 349 height 97
copy p "50020685"
click at [675, 447] on span "Dear valued customer : Your approval request :84732700 requires further details…" at bounding box center [802, 461] width 803 height 31
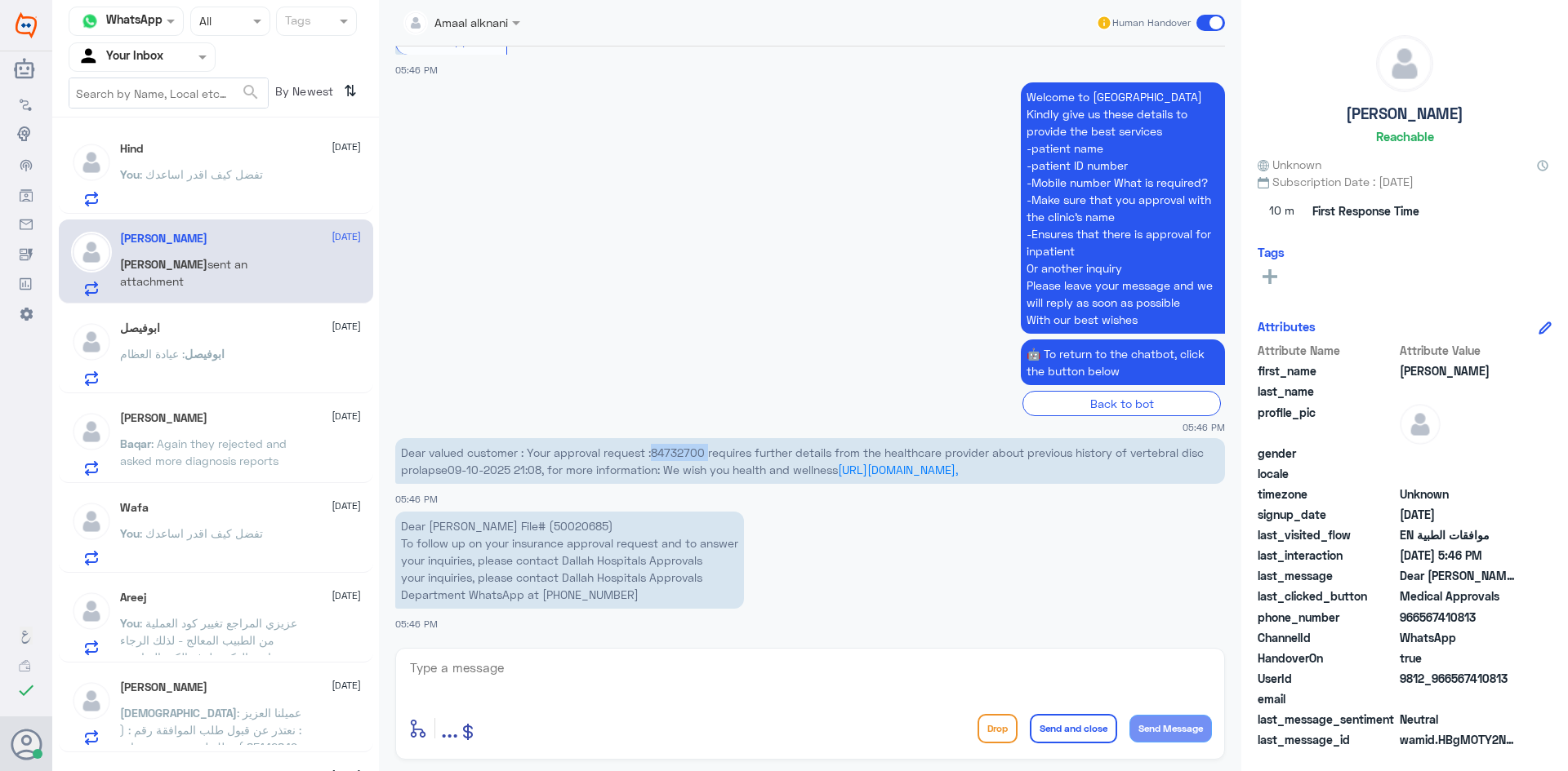
copy span "84732700"
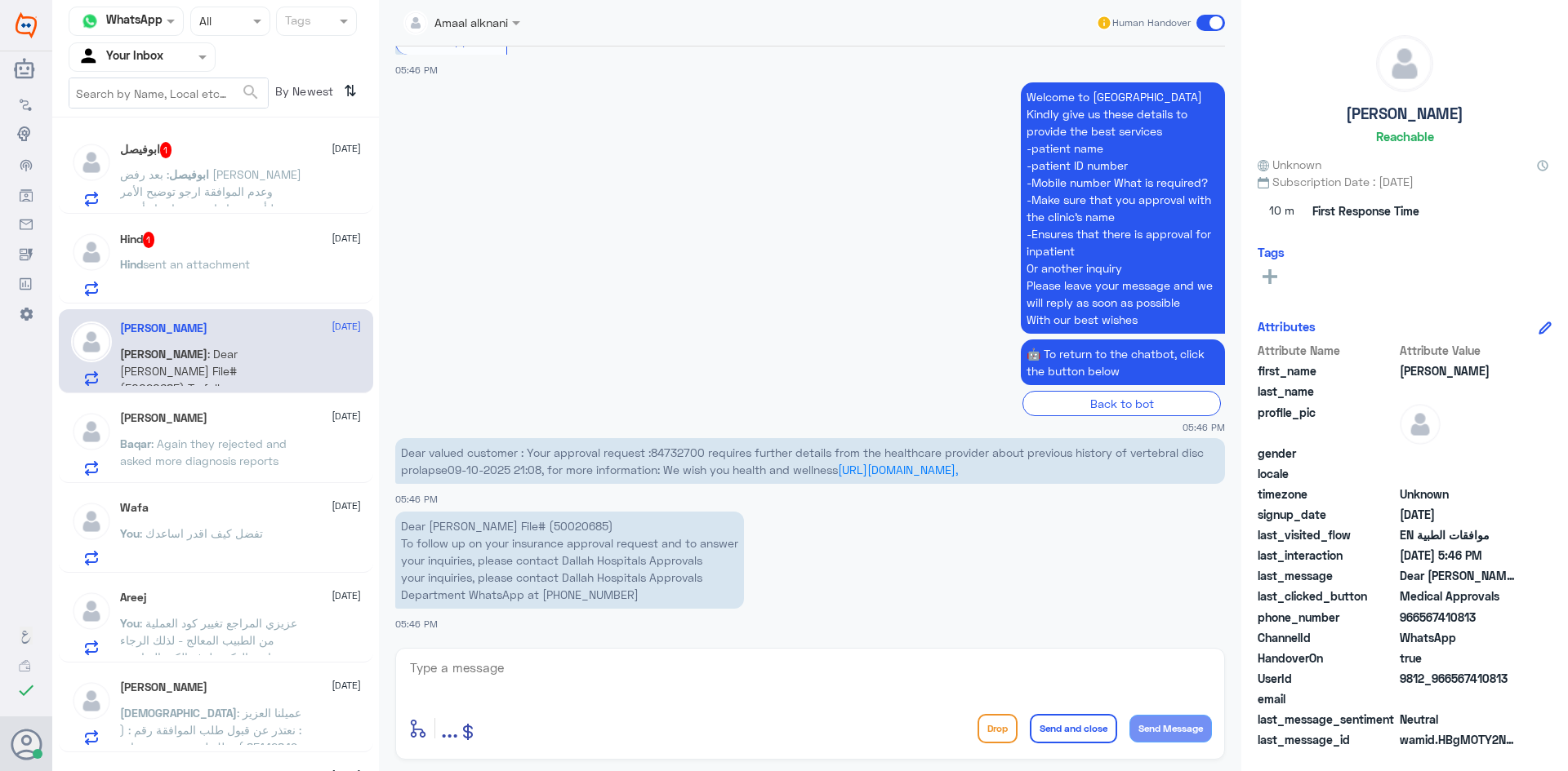
click at [478, 680] on textarea at bounding box center [811, 678] width 804 height 40
paste textarea "Insurance company asks"
click at [424, 694] on textarea "Insurance company asks )" at bounding box center [811, 678] width 804 height 40
paste textarea "Please update if previously diagnosed with Vertebral disc [MEDICAL_DATA]. (If Y…"
type textarea "Insurance company asks (Please update if previously diagnosed with Vertebral di…"
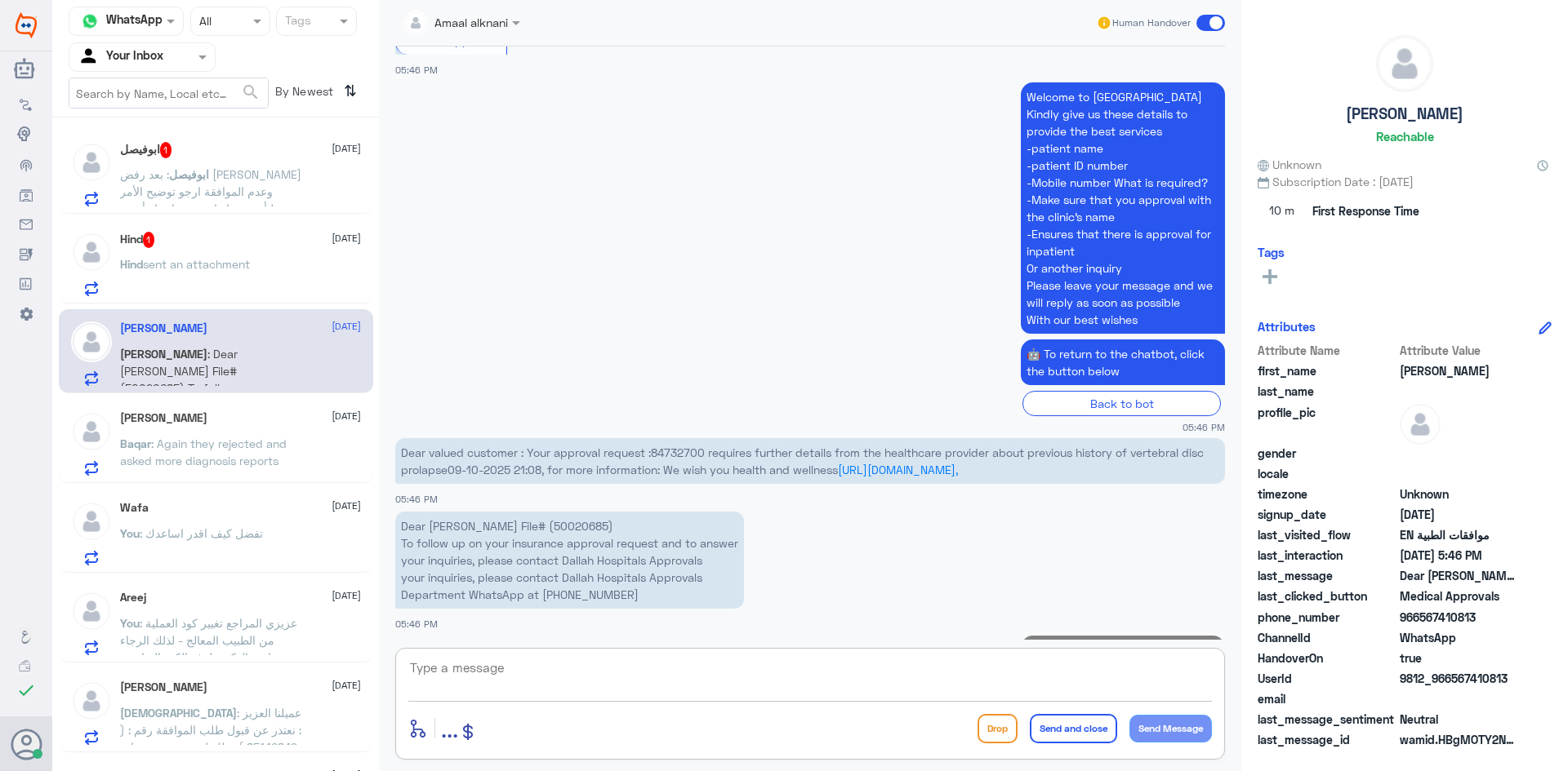
scroll to position [1353, 0]
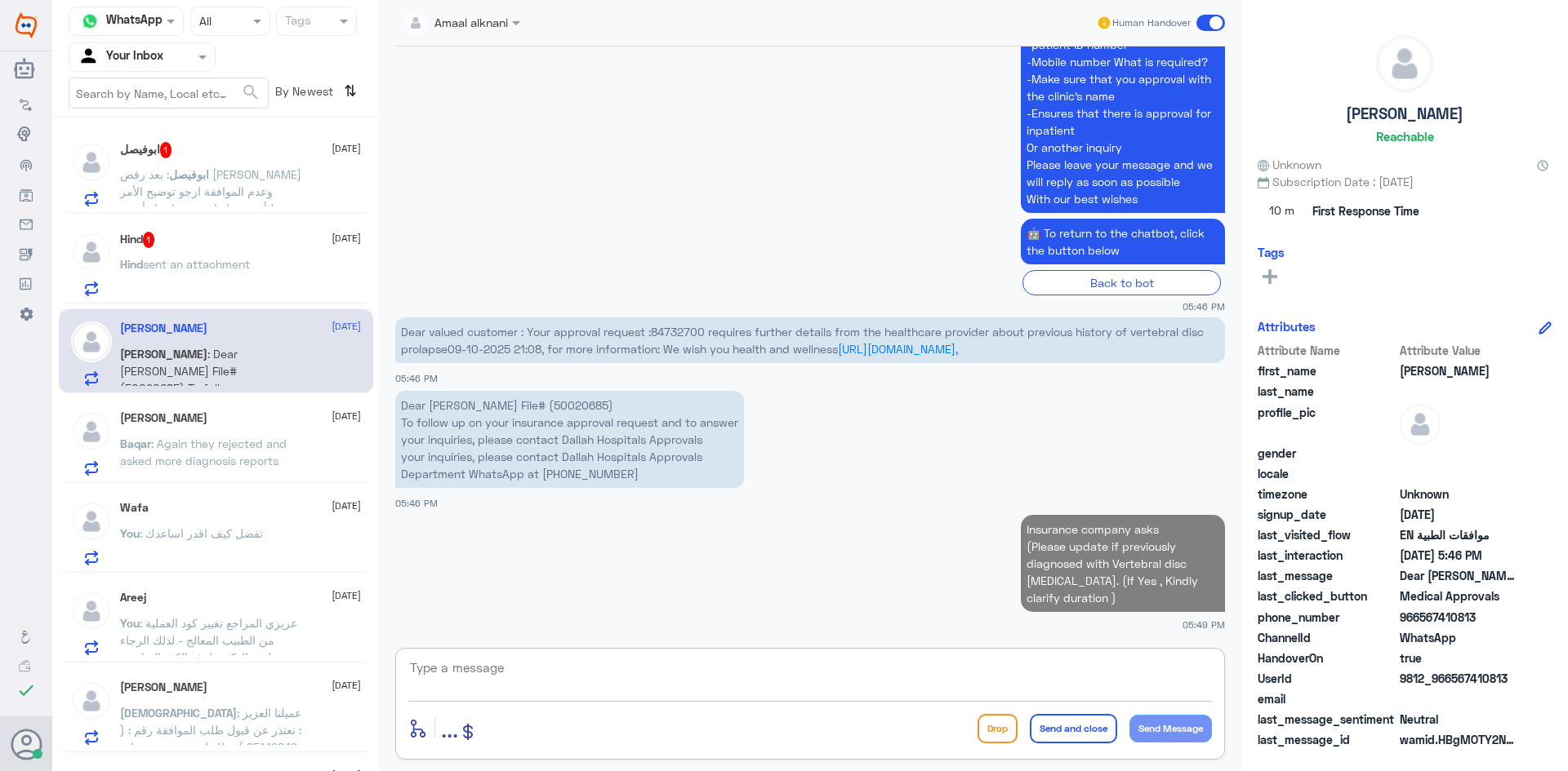
click at [166, 262] on span "sent an attachment" at bounding box center [196, 263] width 107 height 13
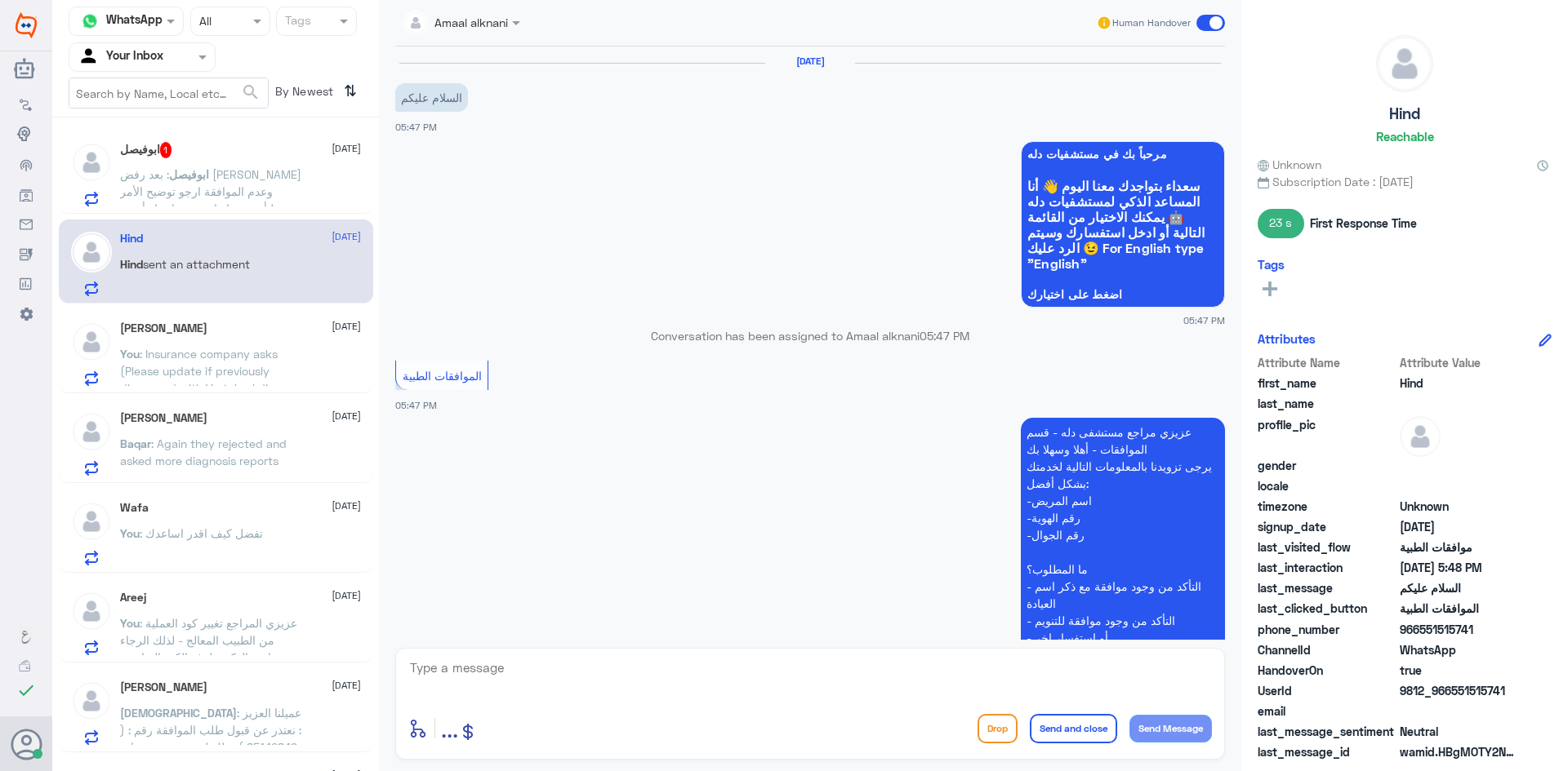
scroll to position [344, 0]
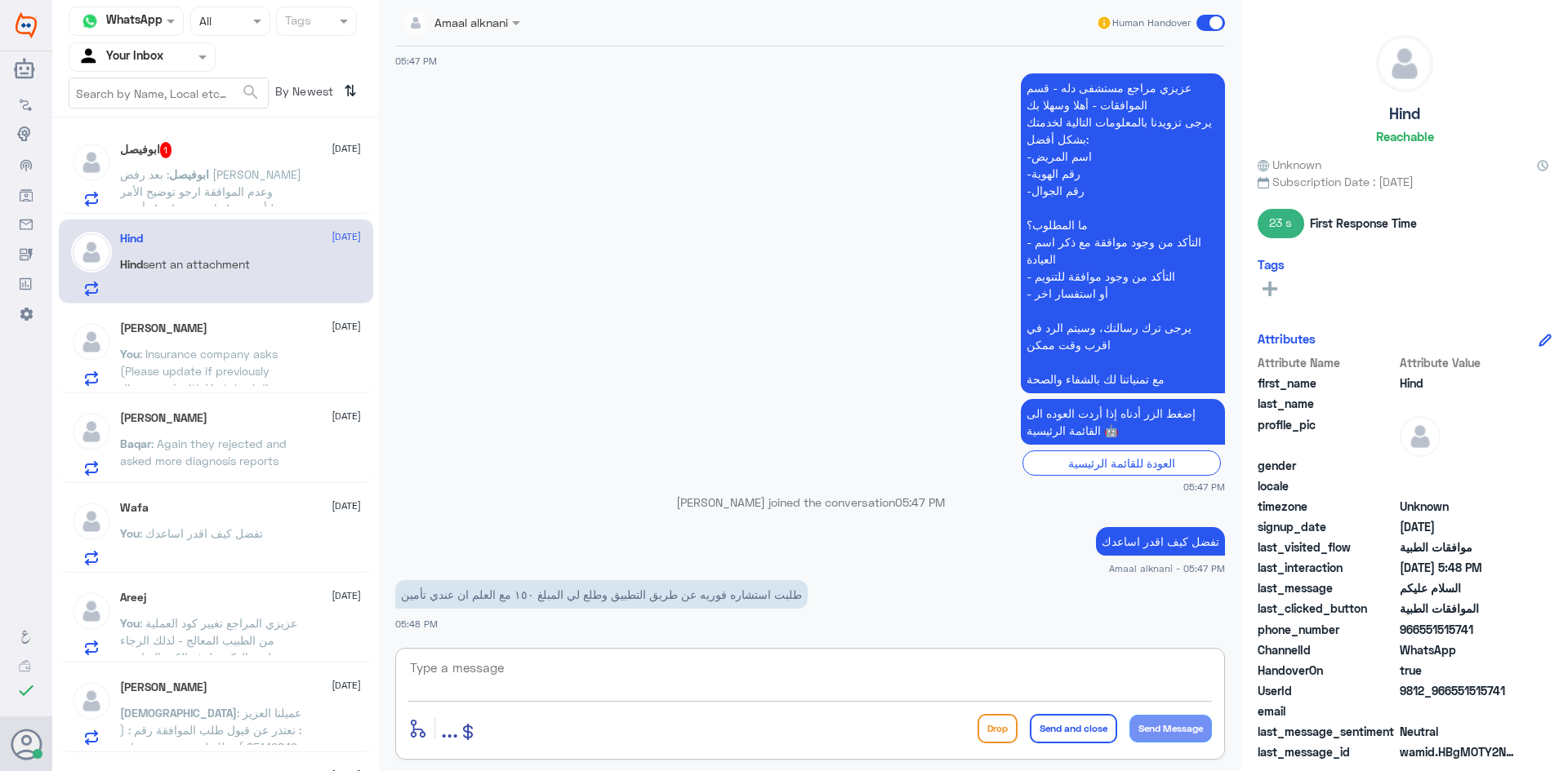
click at [524, 676] on textarea at bounding box center [811, 678] width 804 height 40
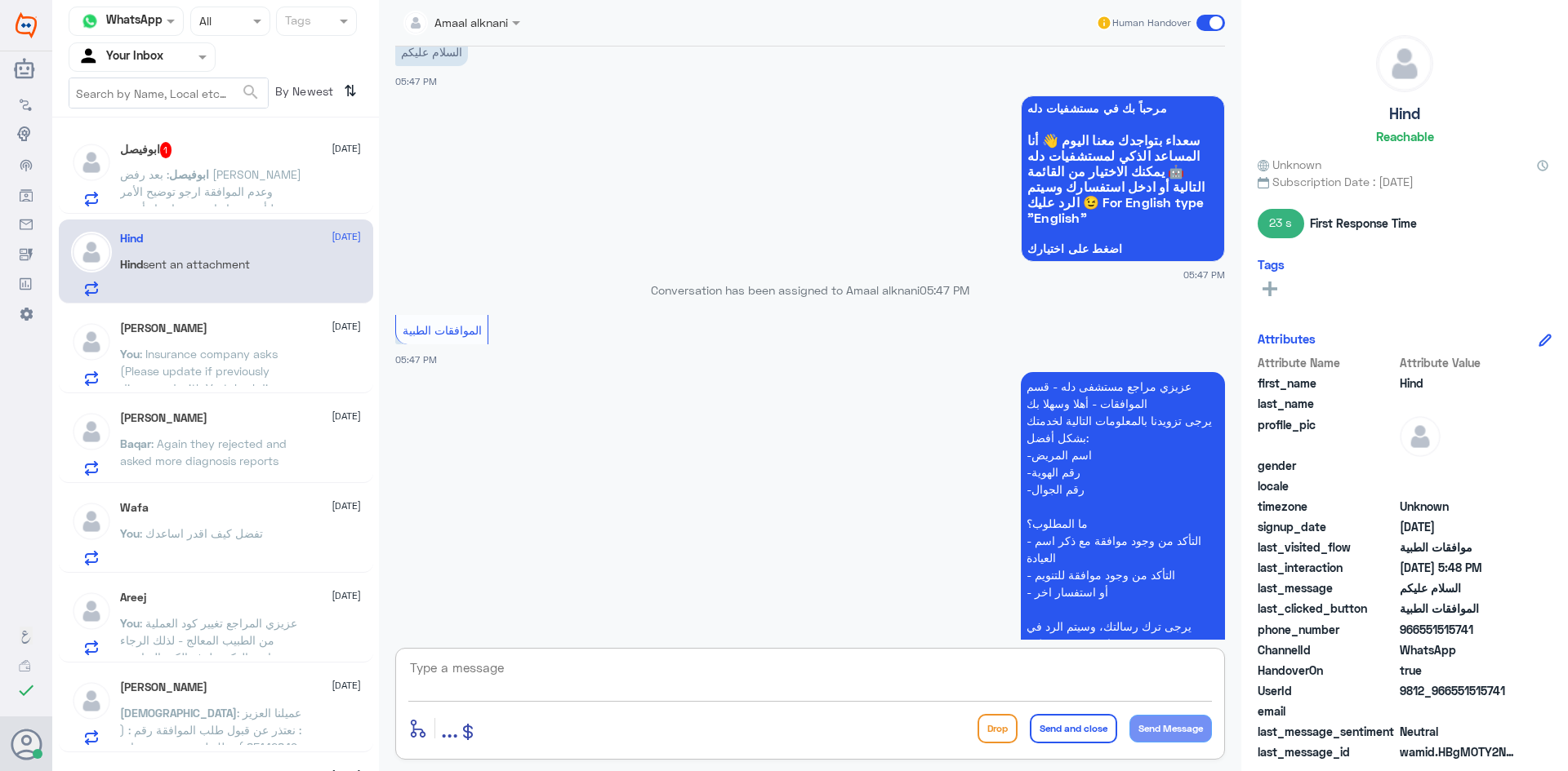
scroll to position [0, 0]
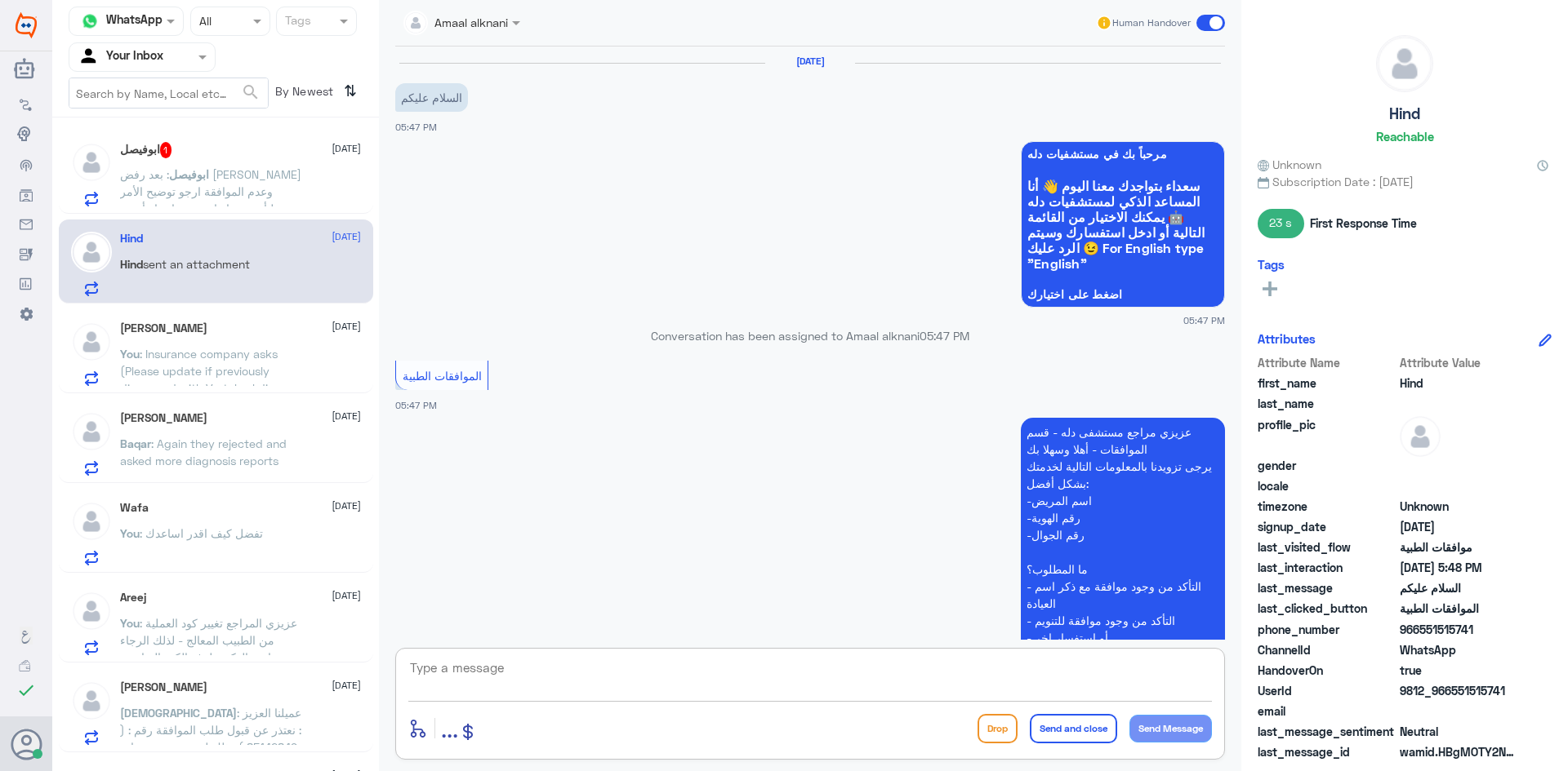
click at [577, 674] on textarea at bounding box center [811, 678] width 804 height 40
type textarea "s"
type textarea "ستم تحوسلكم لقسم الطلب الاتصالي للمساعده"
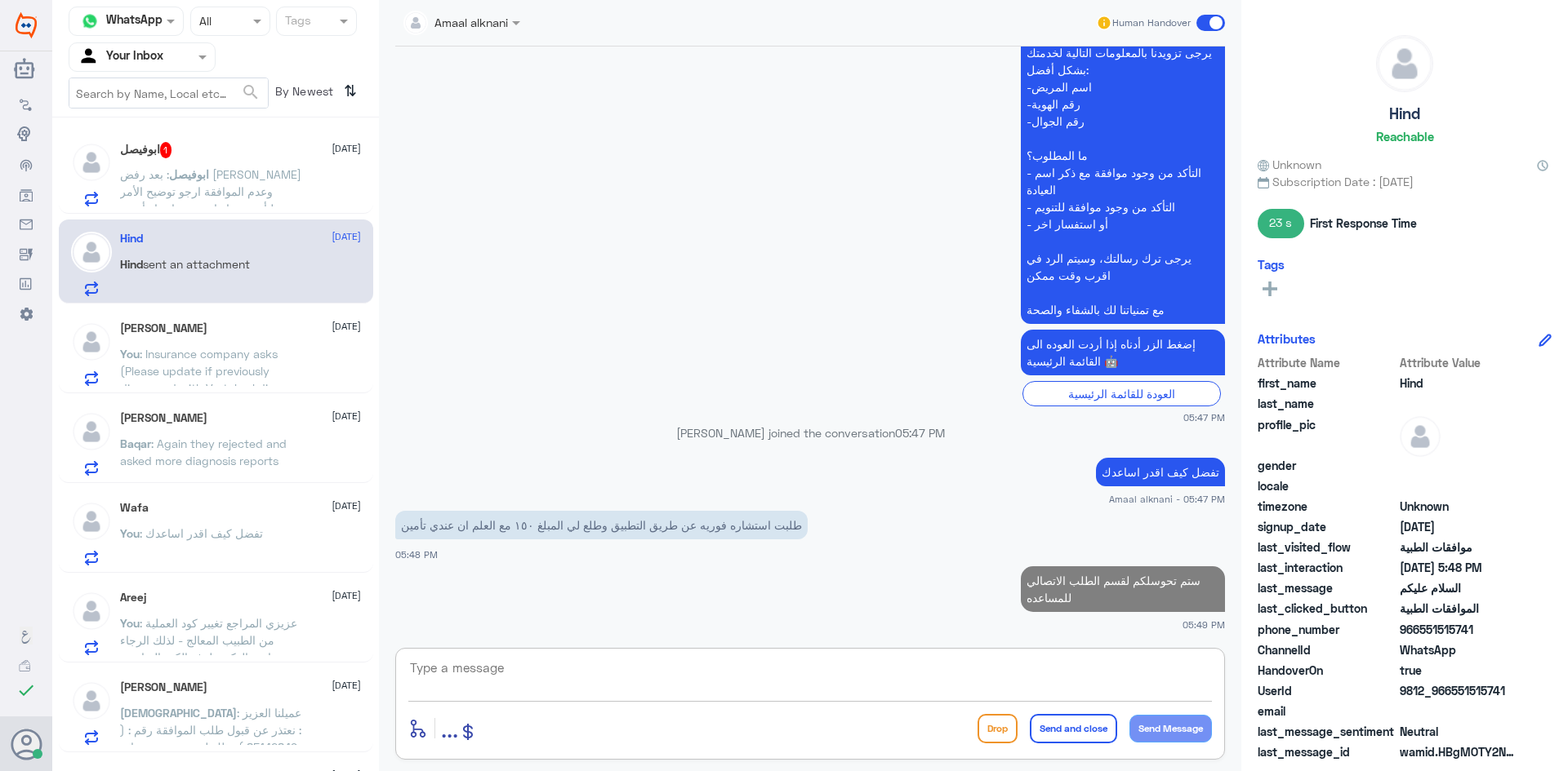
click at [512, 24] on span at bounding box center [518, 22] width 20 height 17
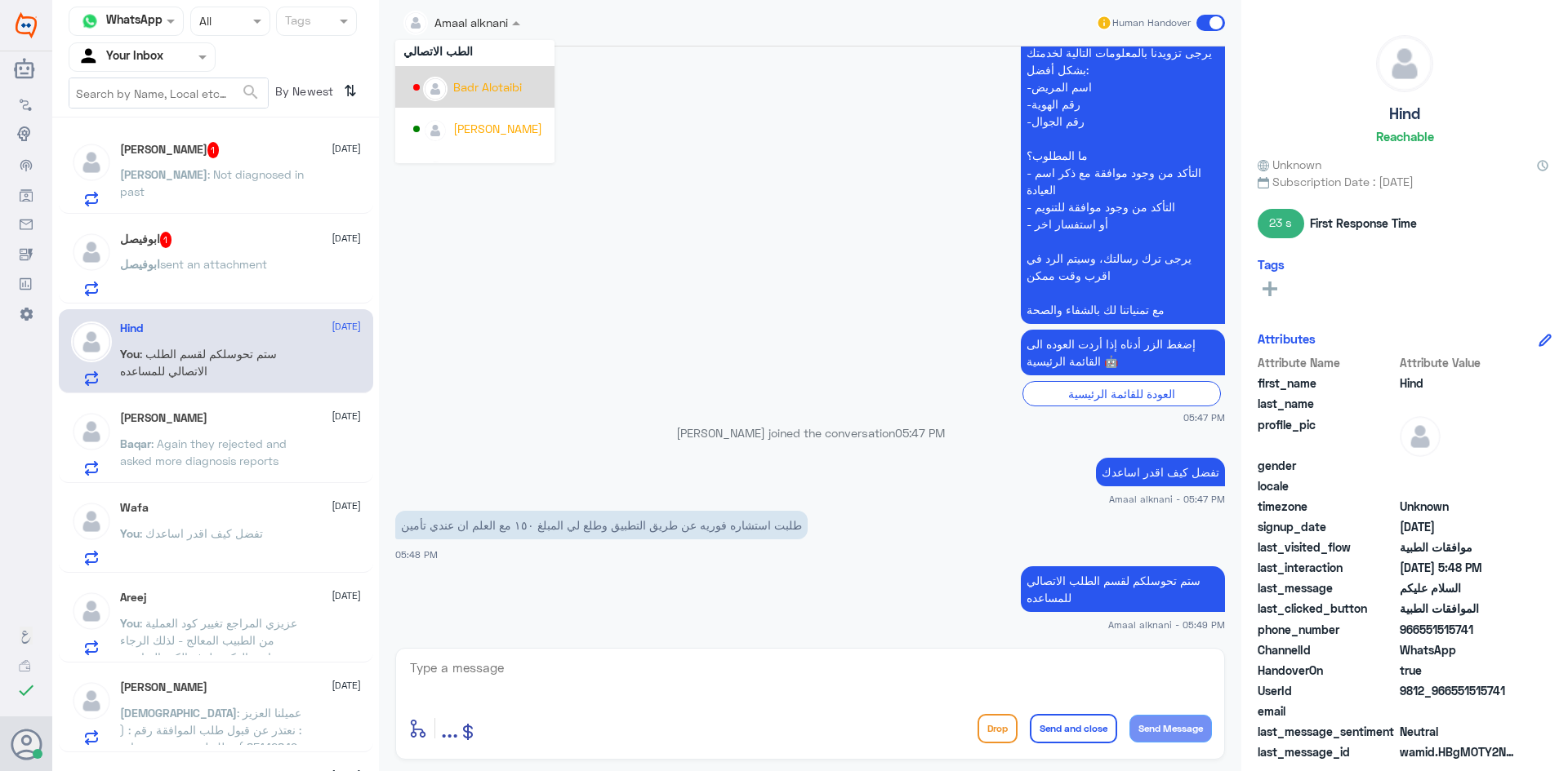
scroll to position [801, 0]
click at [499, 100] on div "[PERSON_NAME]" at bounding box center [497, 100] width 89 height 17
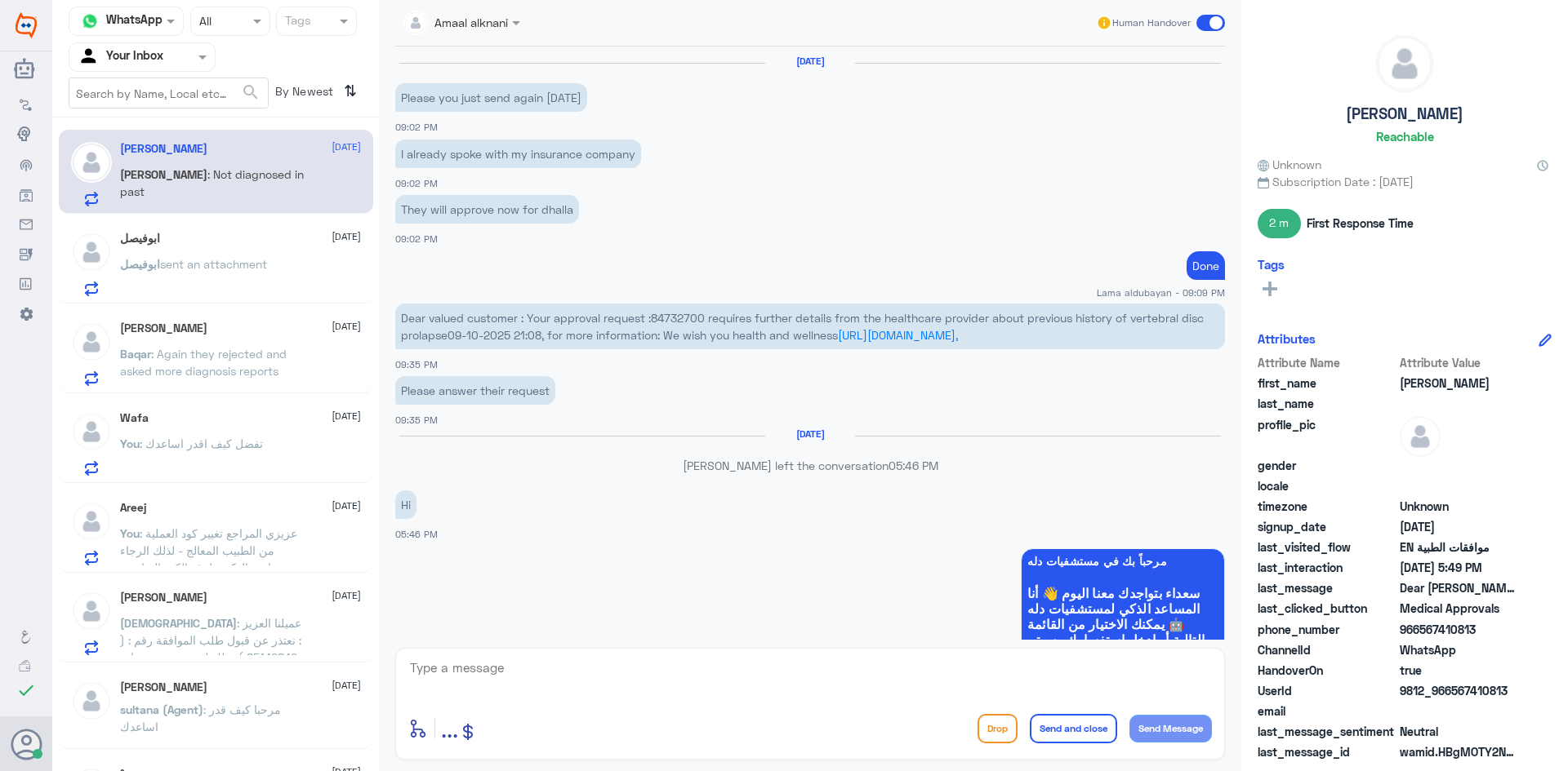
scroll to position [1198, 0]
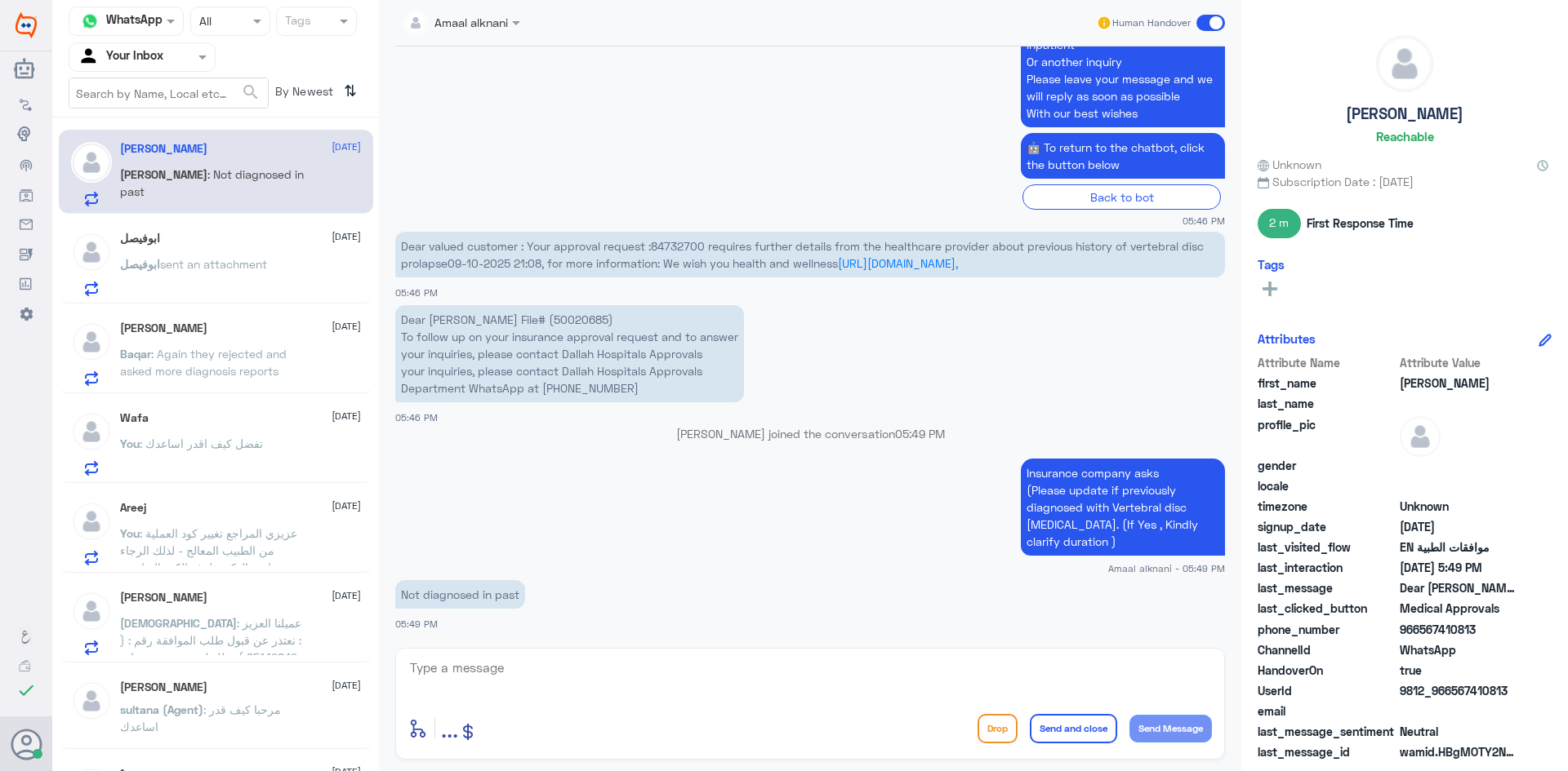
click at [582, 679] on textarea at bounding box center [811, 678] width 804 height 40
click at [468, 596] on p "Not diagnosed in past" at bounding box center [460, 595] width 130 height 29
copy div "Not diagnosed in past"
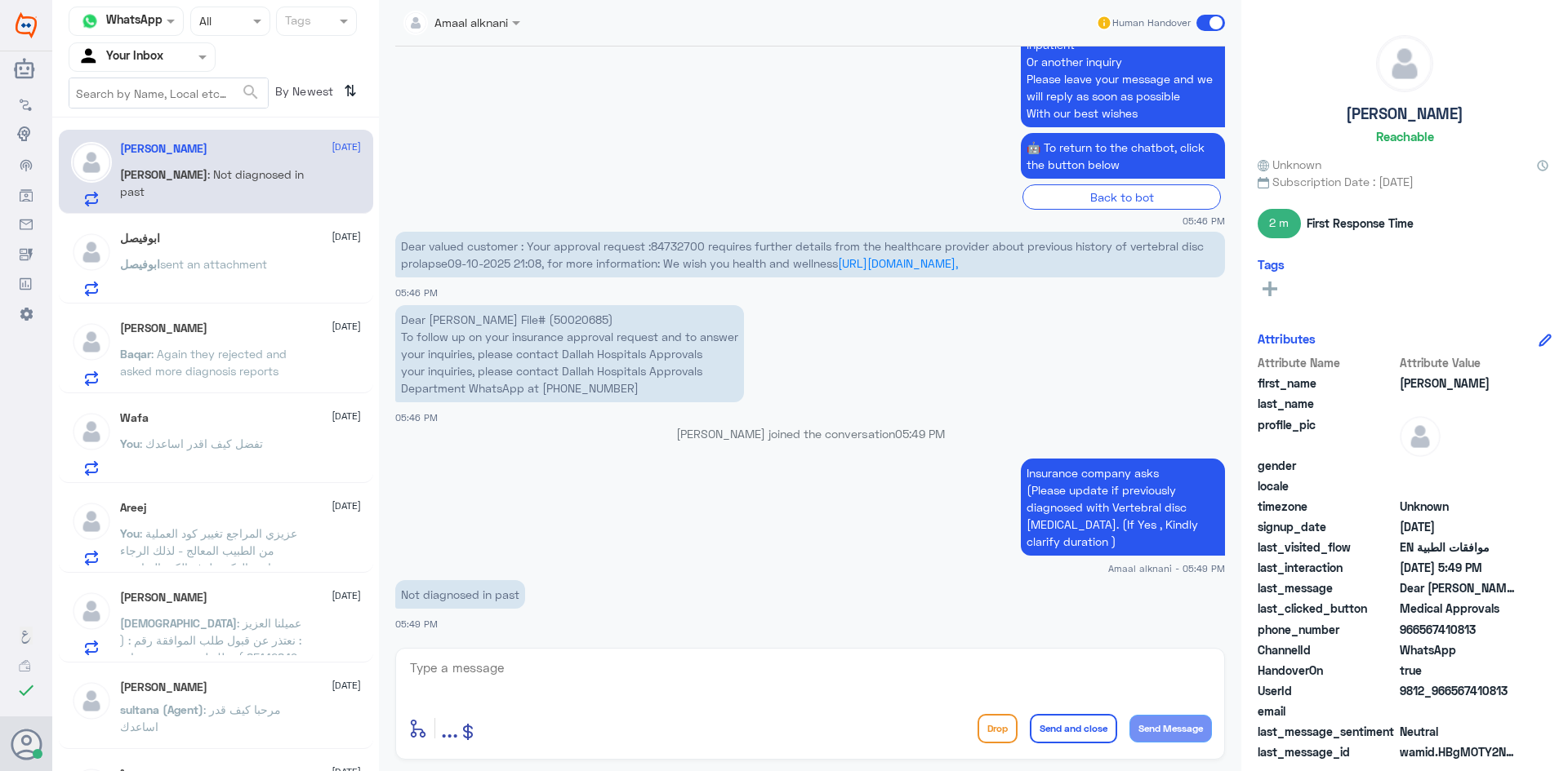
click at [605, 316] on p "Dear [PERSON_NAME] File# (50020685) To follow up on your insurance approval req…" at bounding box center [569, 354] width 349 height 97
click at [515, 674] on textarea at bounding box center [811, 678] width 804 height 40
paste textarea "The insurance will respond - your request is under process - any update on the …"
type textarea "The insurance will respond - your request is under process - any update on the …"
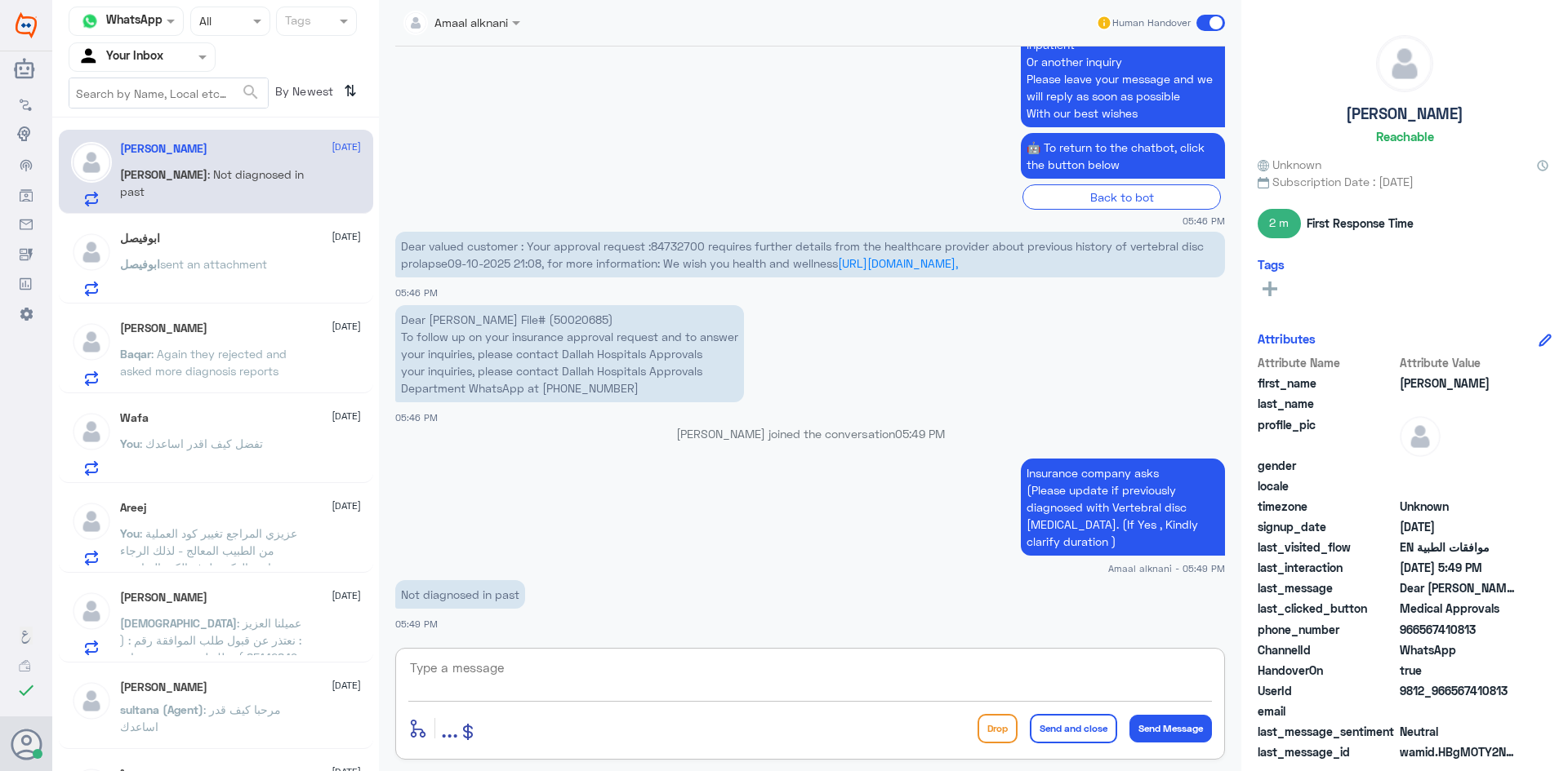
scroll to position [1318, 0]
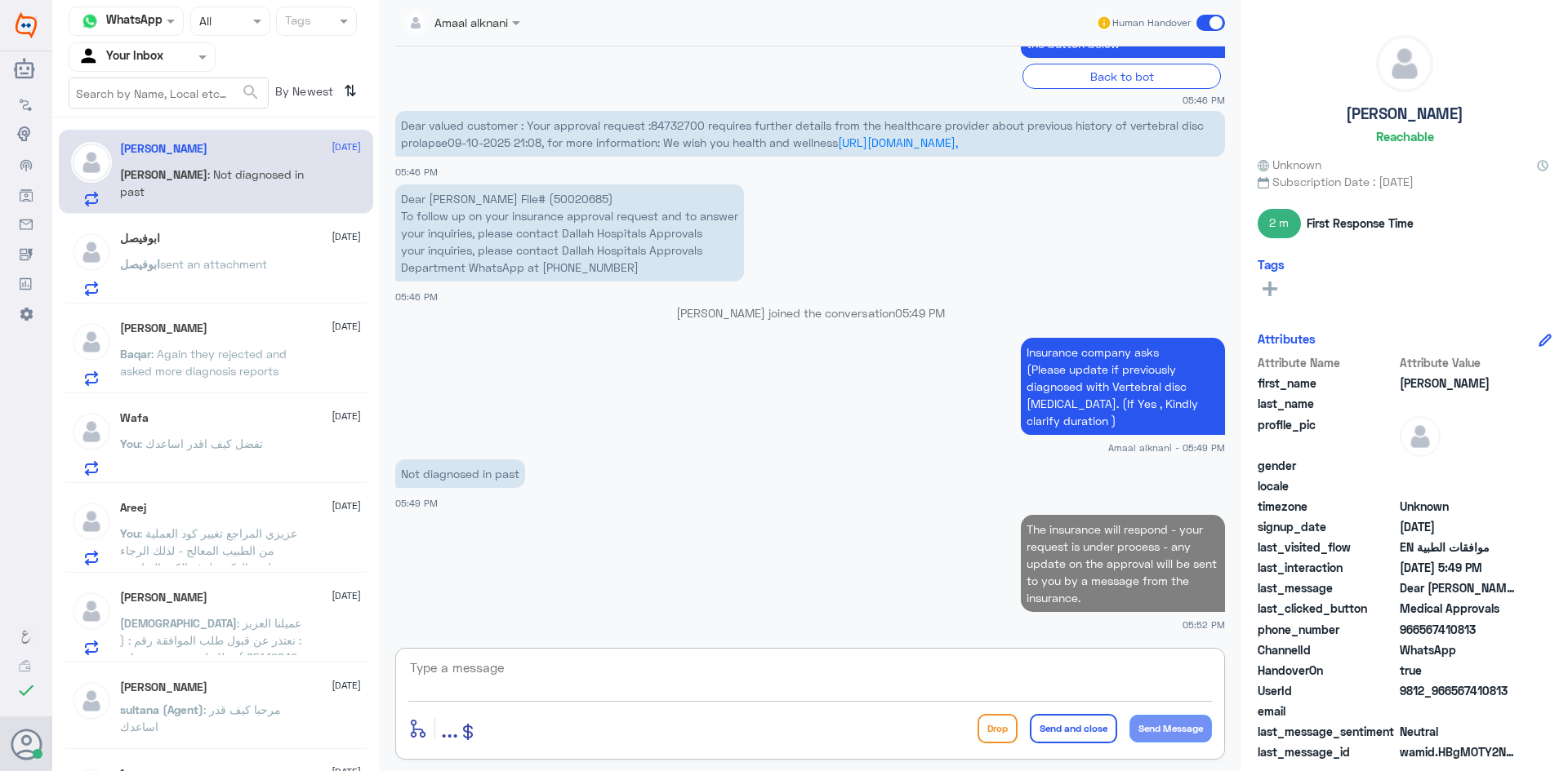
click at [758, 593] on app-msgs-text "The insurance will respond - your request is under process - any update on the …" at bounding box center [810, 564] width 830 height 99
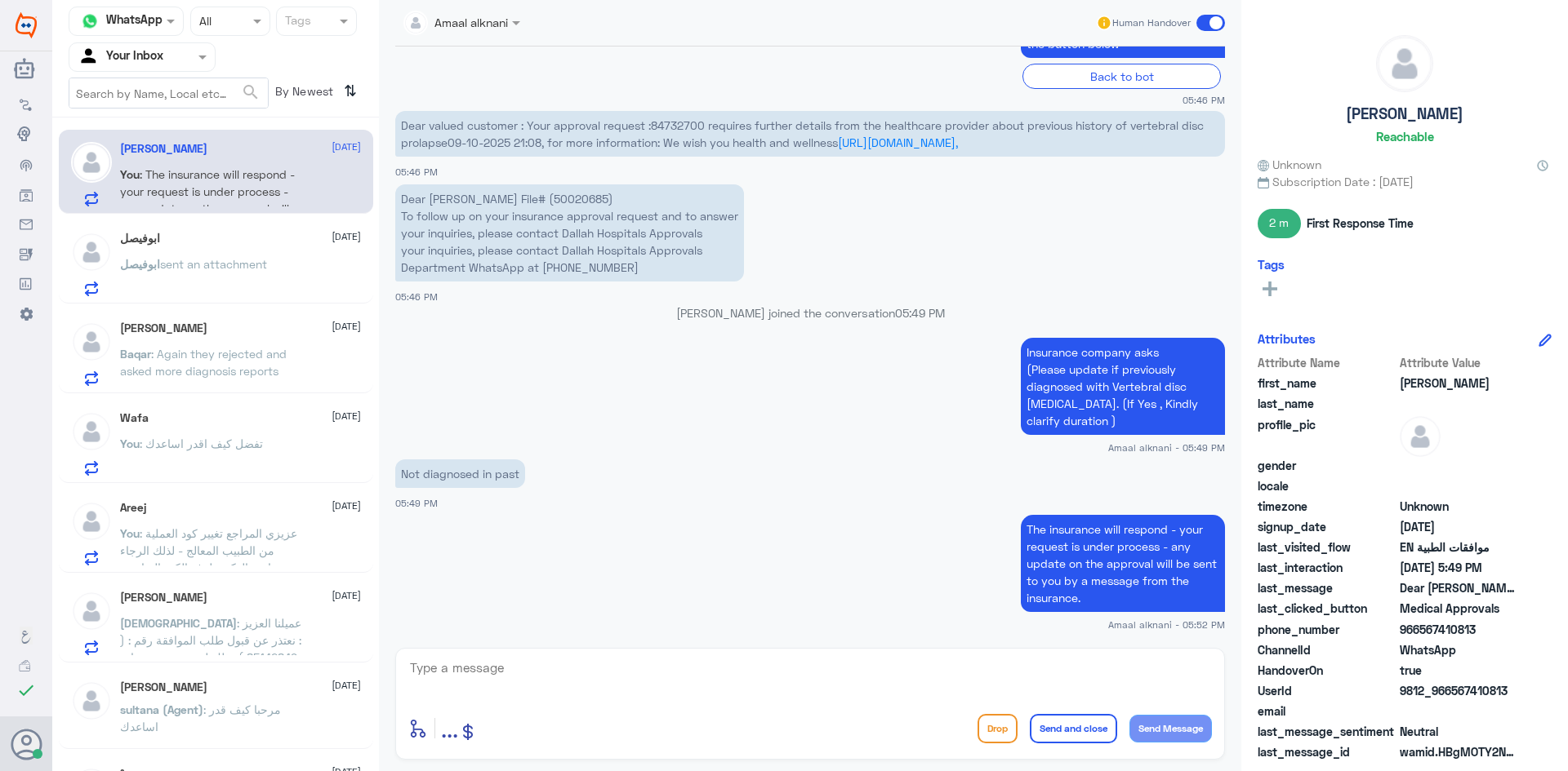
click at [219, 262] on span "sent an attachment" at bounding box center [213, 263] width 107 height 13
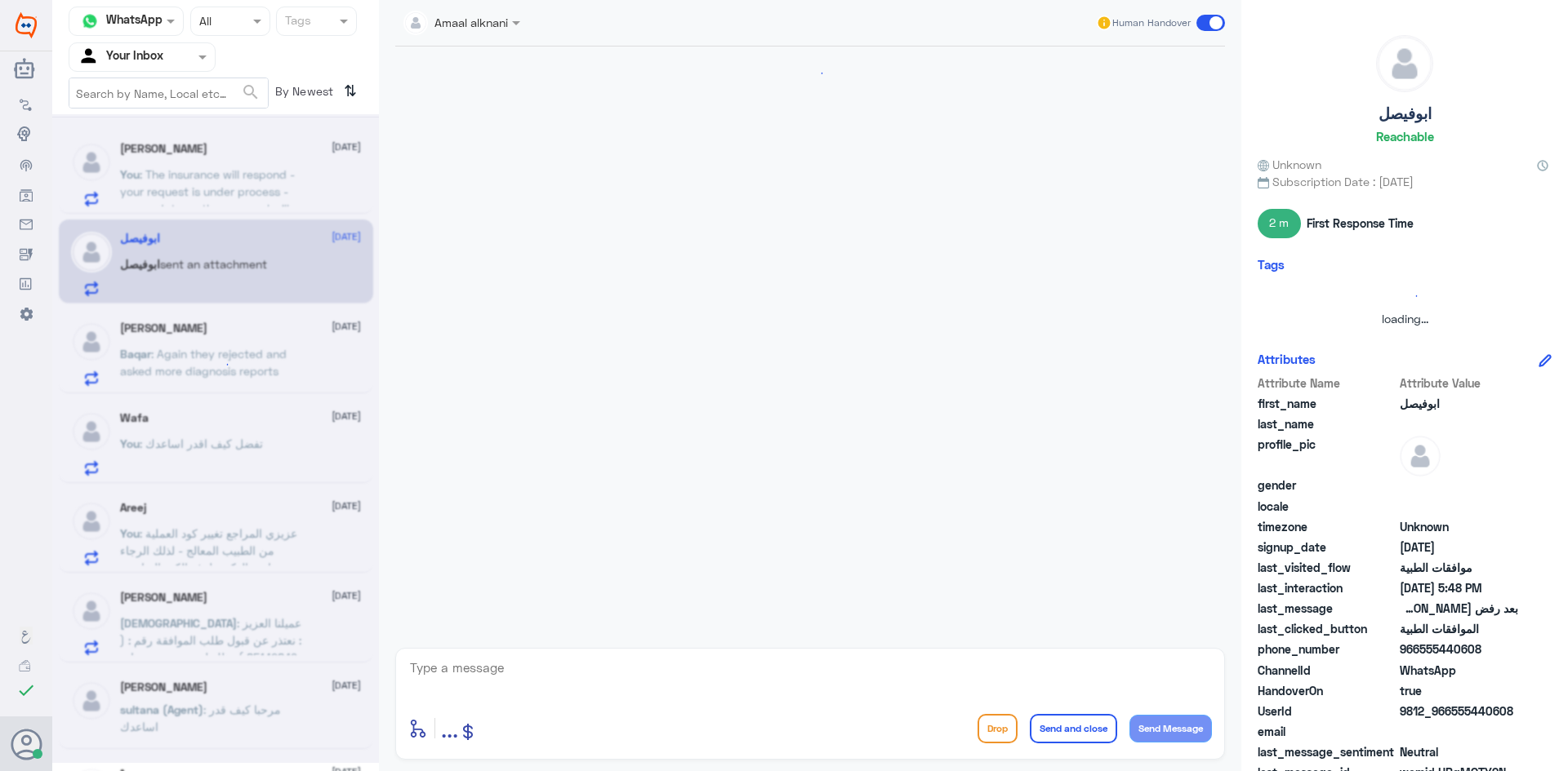
scroll to position [580, 0]
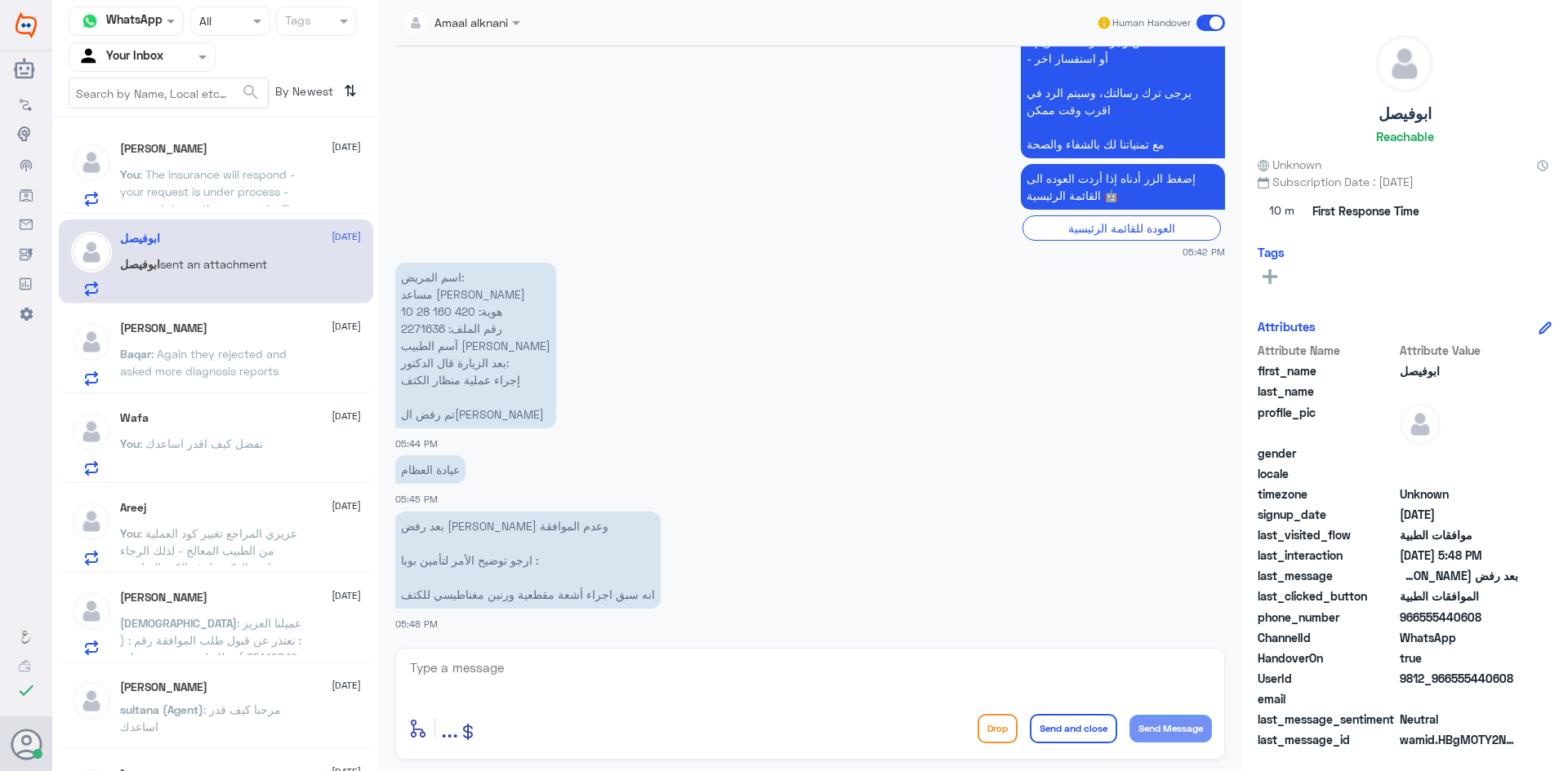
click at [518, 661] on textarea at bounding box center [811, 678] width 804 height 40
click at [430, 323] on p "‏اسم المريض: مساعد [PERSON_NAME] ‏هوية: 420 160 28 10 ‏رقم الملف: 2271636 ‏آسم …" at bounding box center [475, 345] width 161 height 165
click at [578, 686] on textarea at bounding box center [811, 678] width 804 height 40
type textarea "تم متابعة طلبكم الان من فريق التنويم للموافقات"
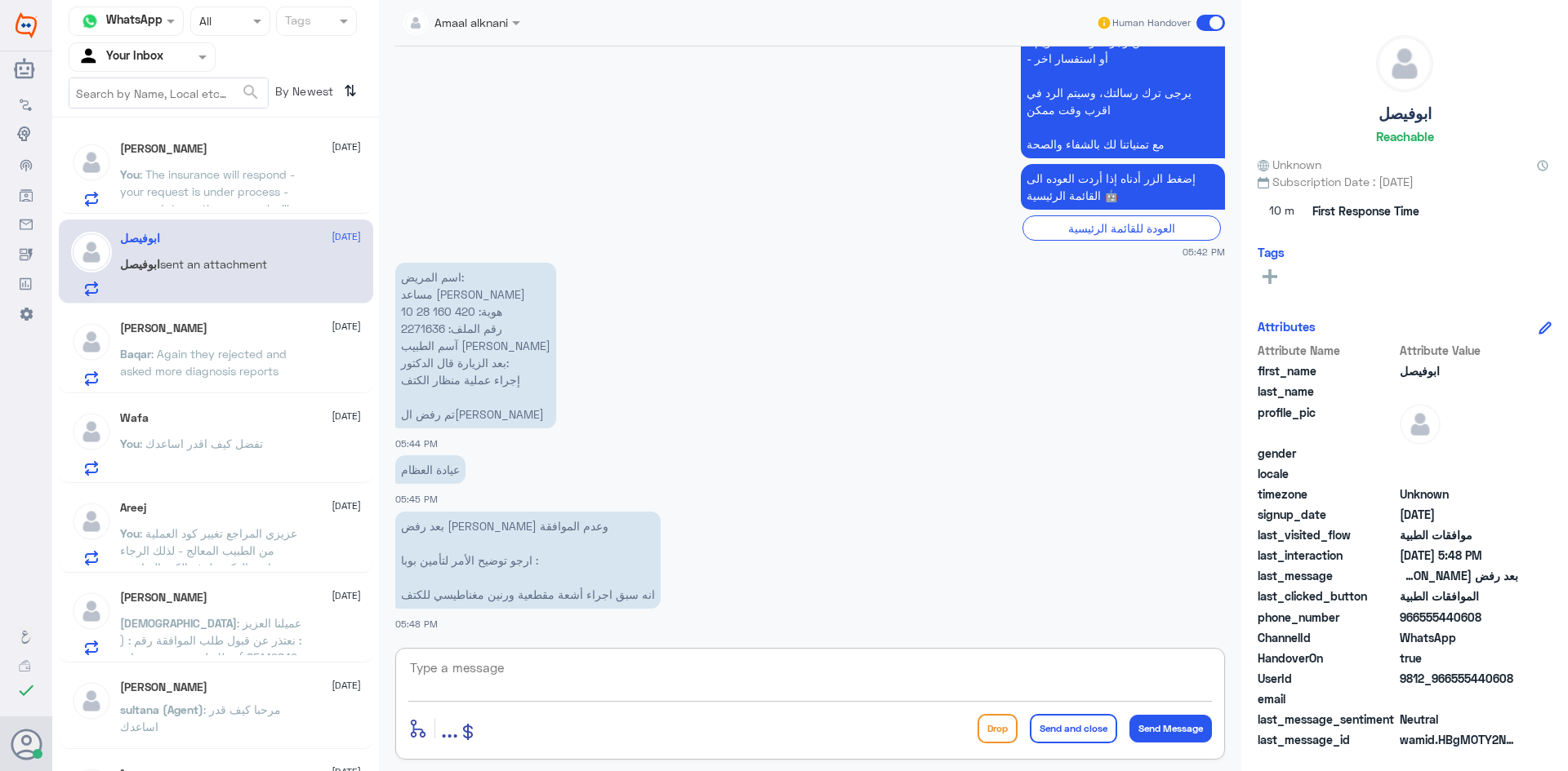
scroll to position [649, 0]
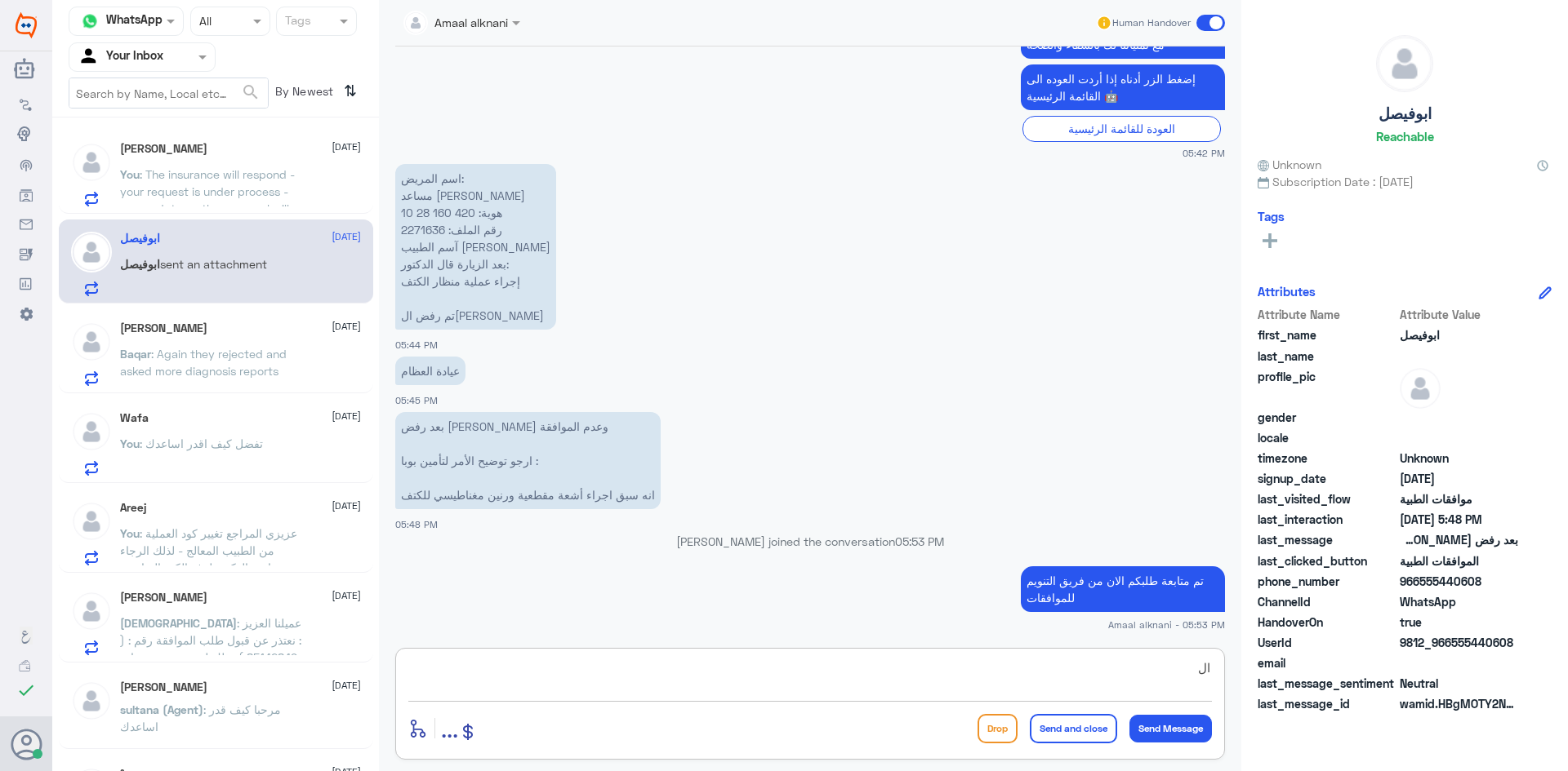
type textarea "ا"
type textarea "تحت الاجراء"
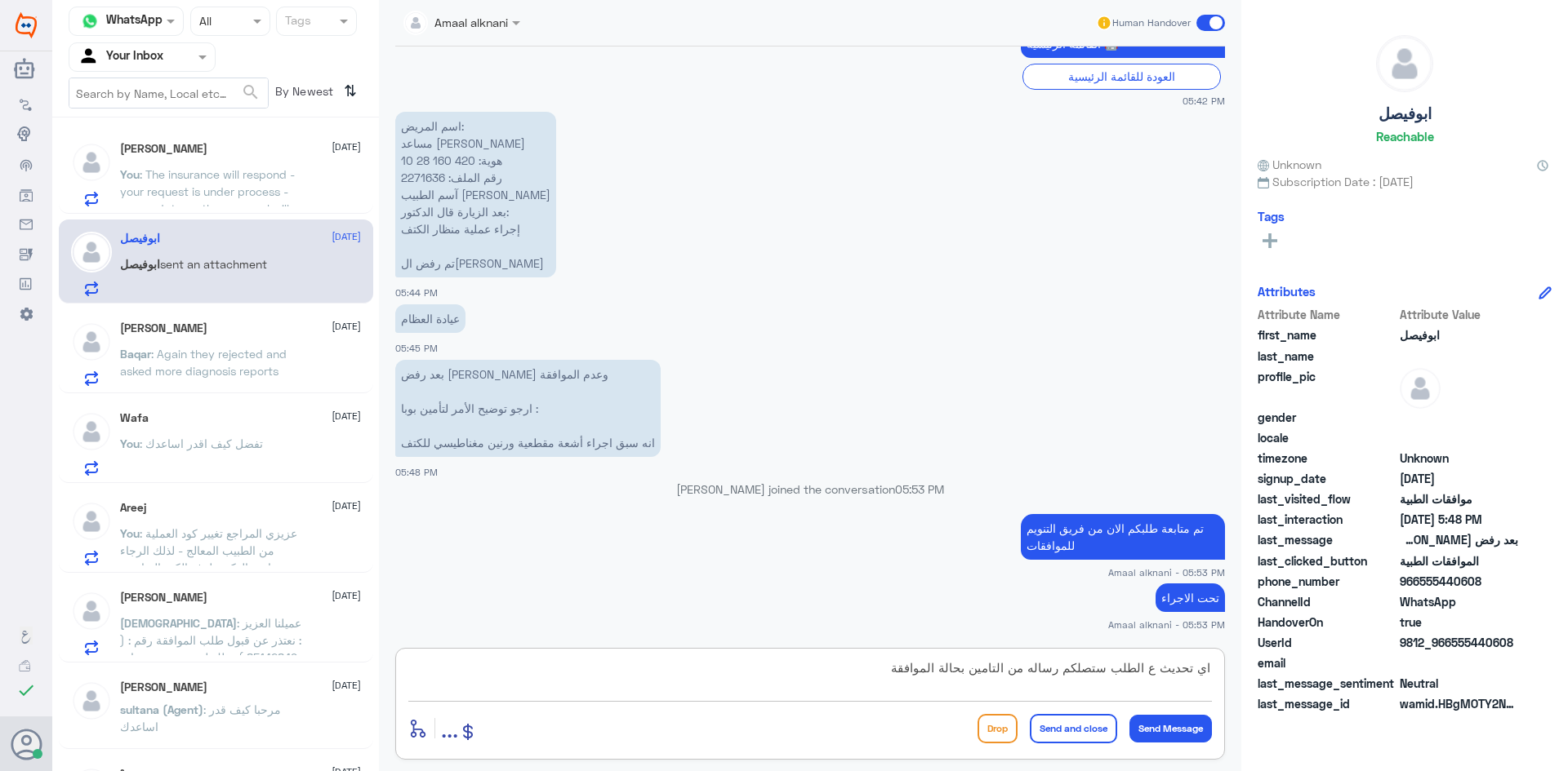
type textarea "اي تحديث ع الطلب ستصلكم رساله من التامين بحالة الموافقة"
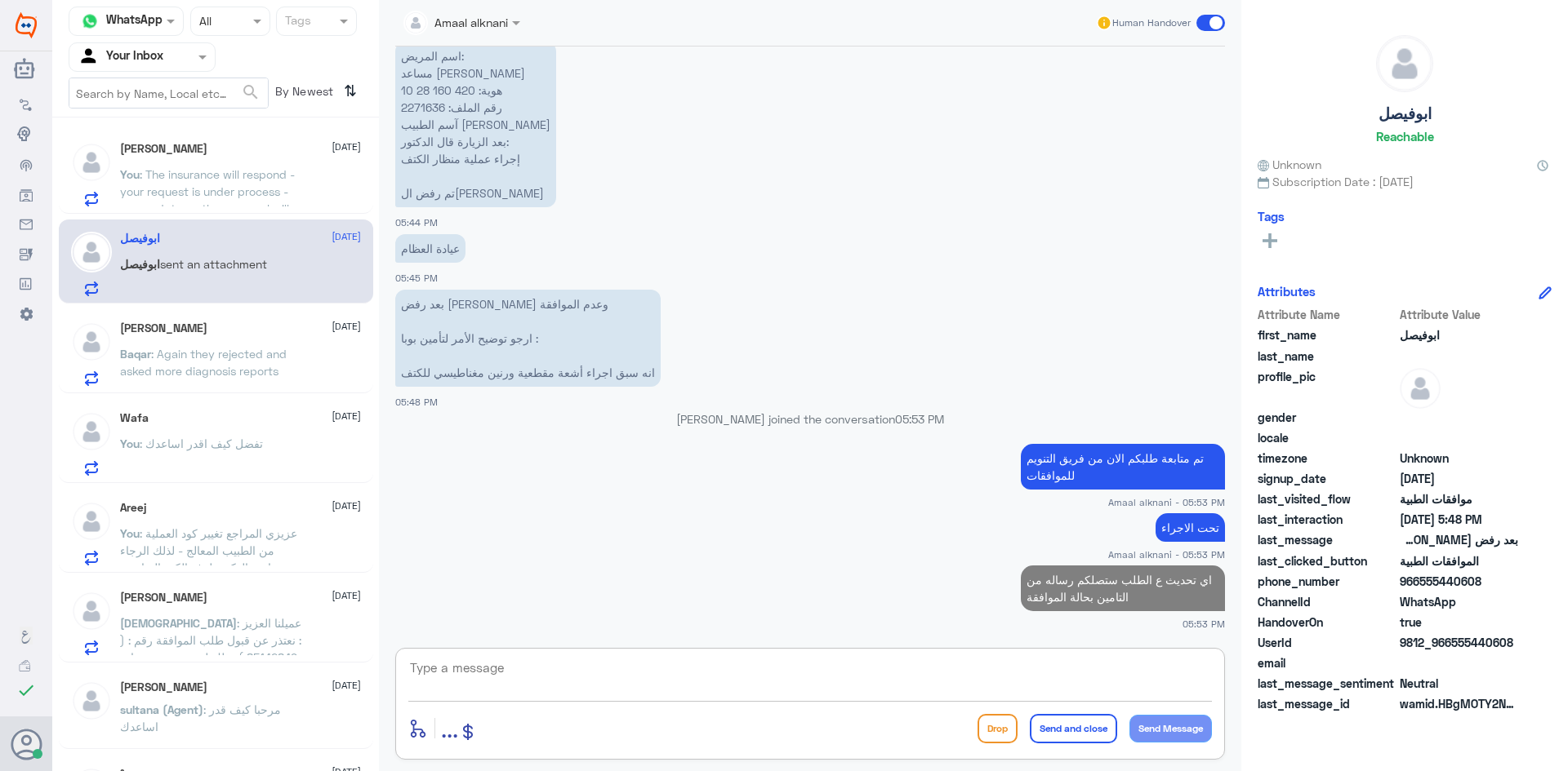
click at [232, 364] on span ": Again they rejected and asked more diagnosis reports" at bounding box center [203, 362] width 166 height 31
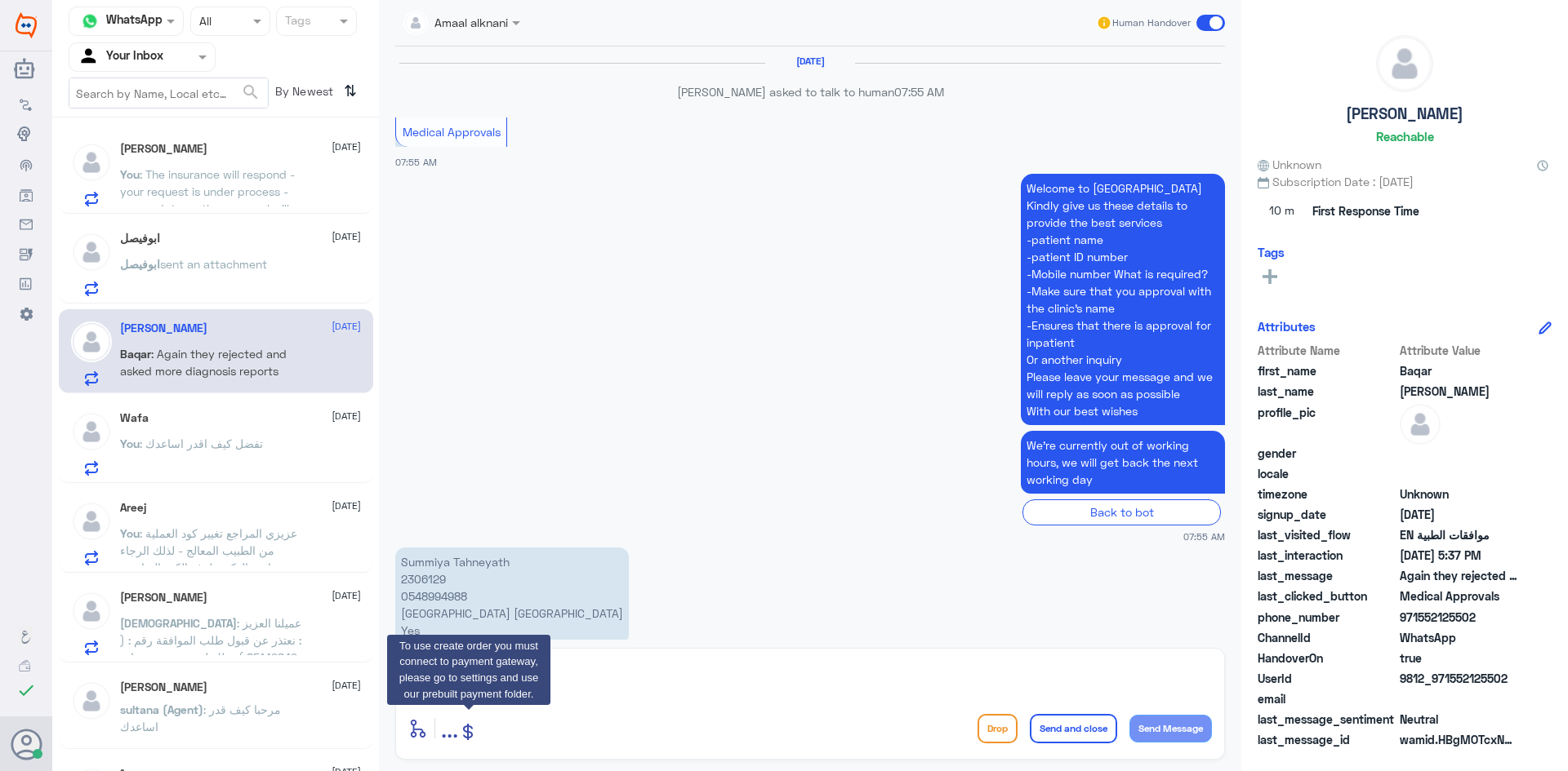
scroll to position [1426, 0]
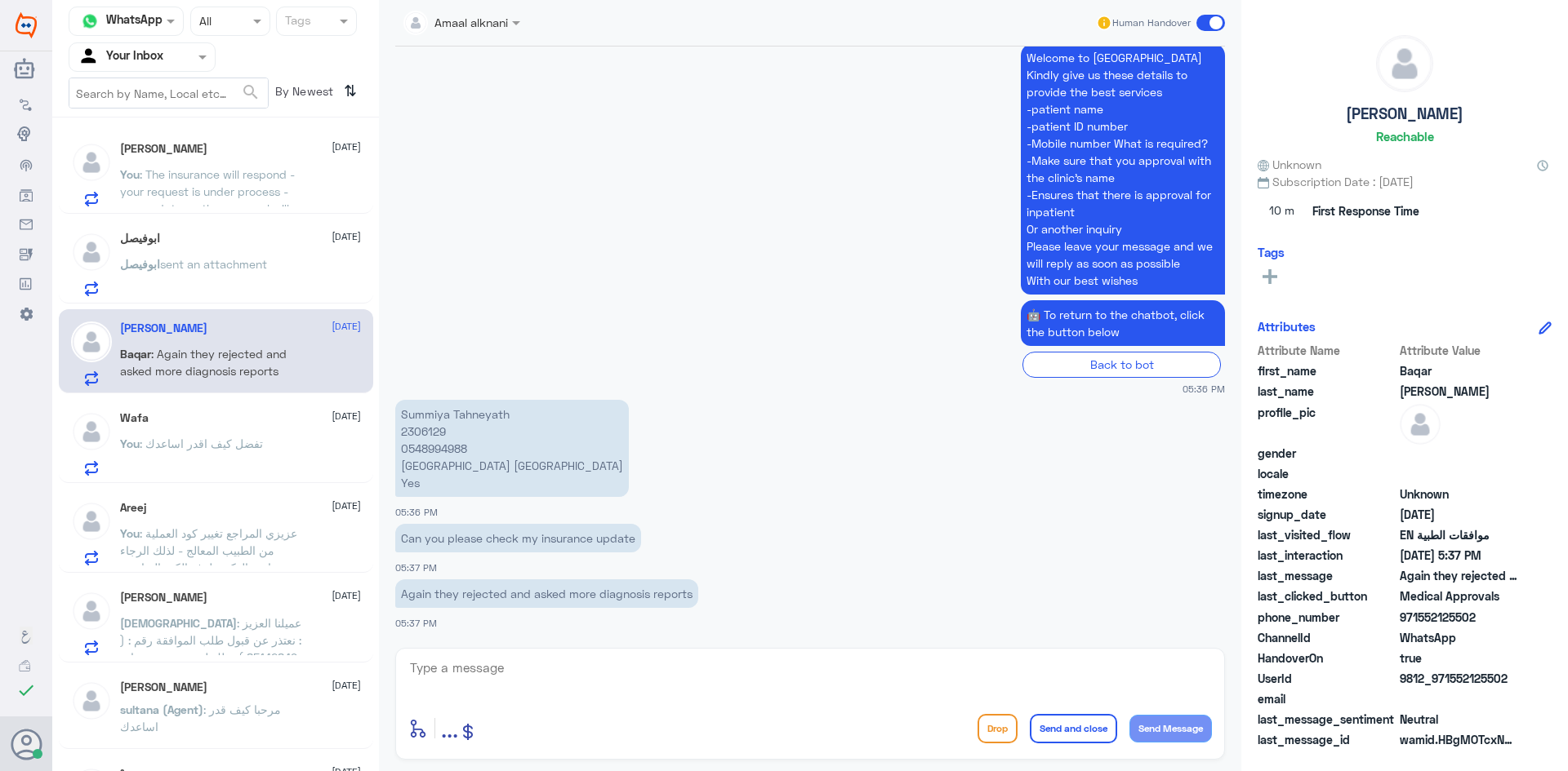
click at [535, 692] on textarea at bounding box center [811, 678] width 804 height 40
click at [430, 428] on p "Summiya Tahneyath 2306129 0548994988 [GEOGRAPHIC_DATA] [GEOGRAPHIC_DATA] Yes" at bounding box center [512, 448] width 234 height 97
click at [507, 668] on textarea at bounding box center [811, 678] width 804 height 40
paste textarea "The approval number has been sent to the Bupa representative at our hospital."
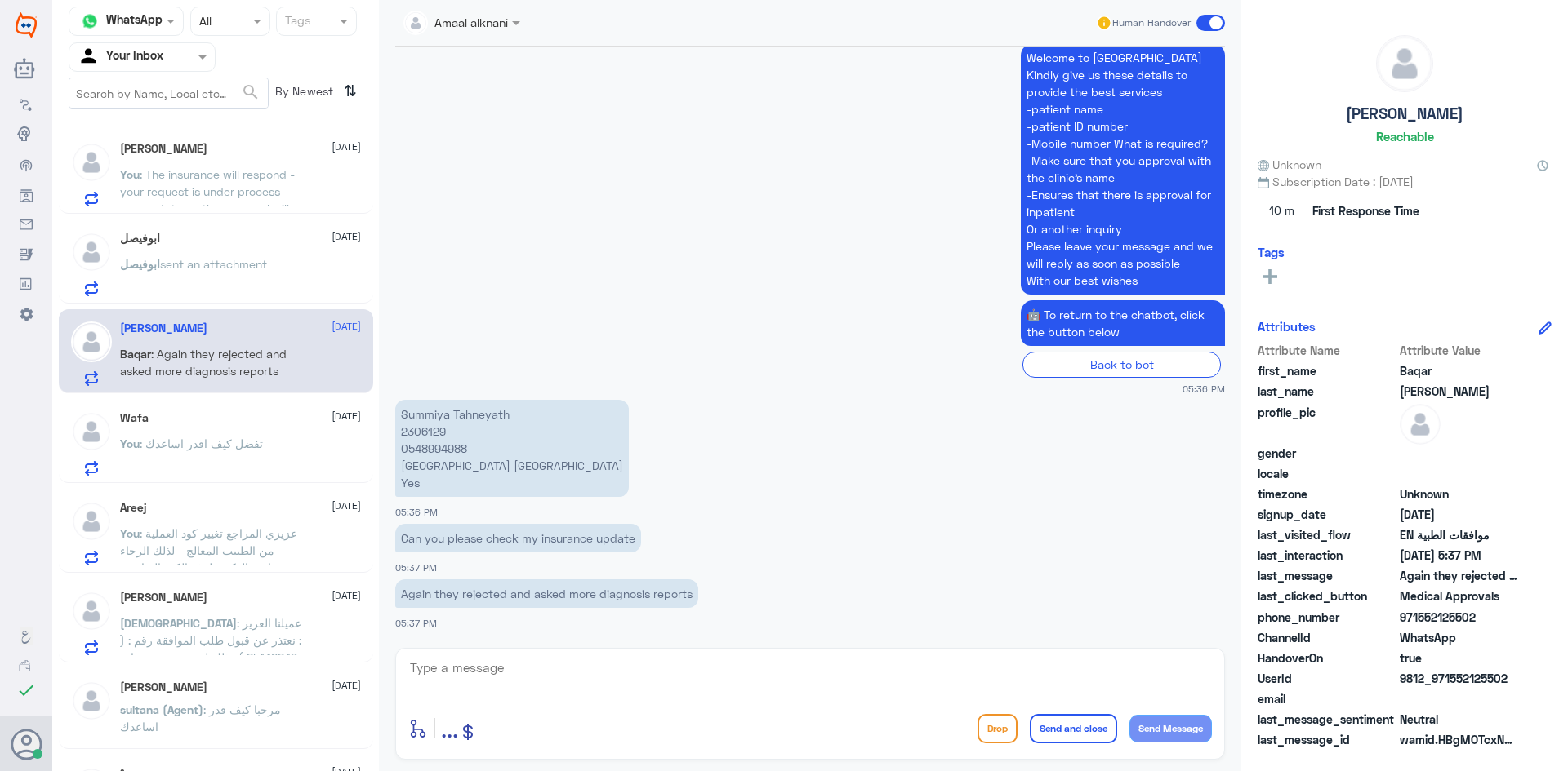
type textarea "The approval number has been sent to the Bupa representative at our hospital."
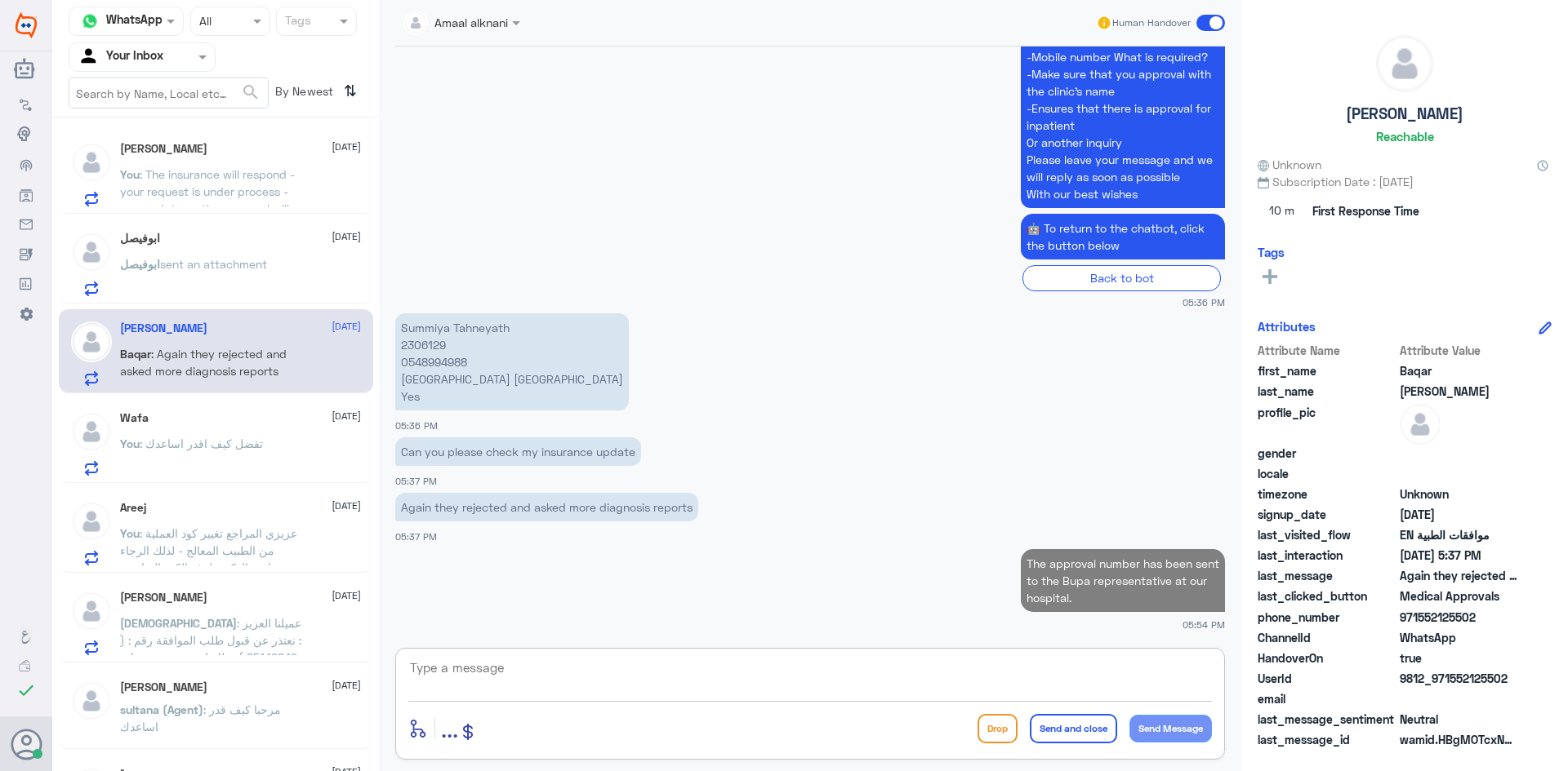
click at [562, 684] on textarea at bounding box center [811, 678] width 804 height 40
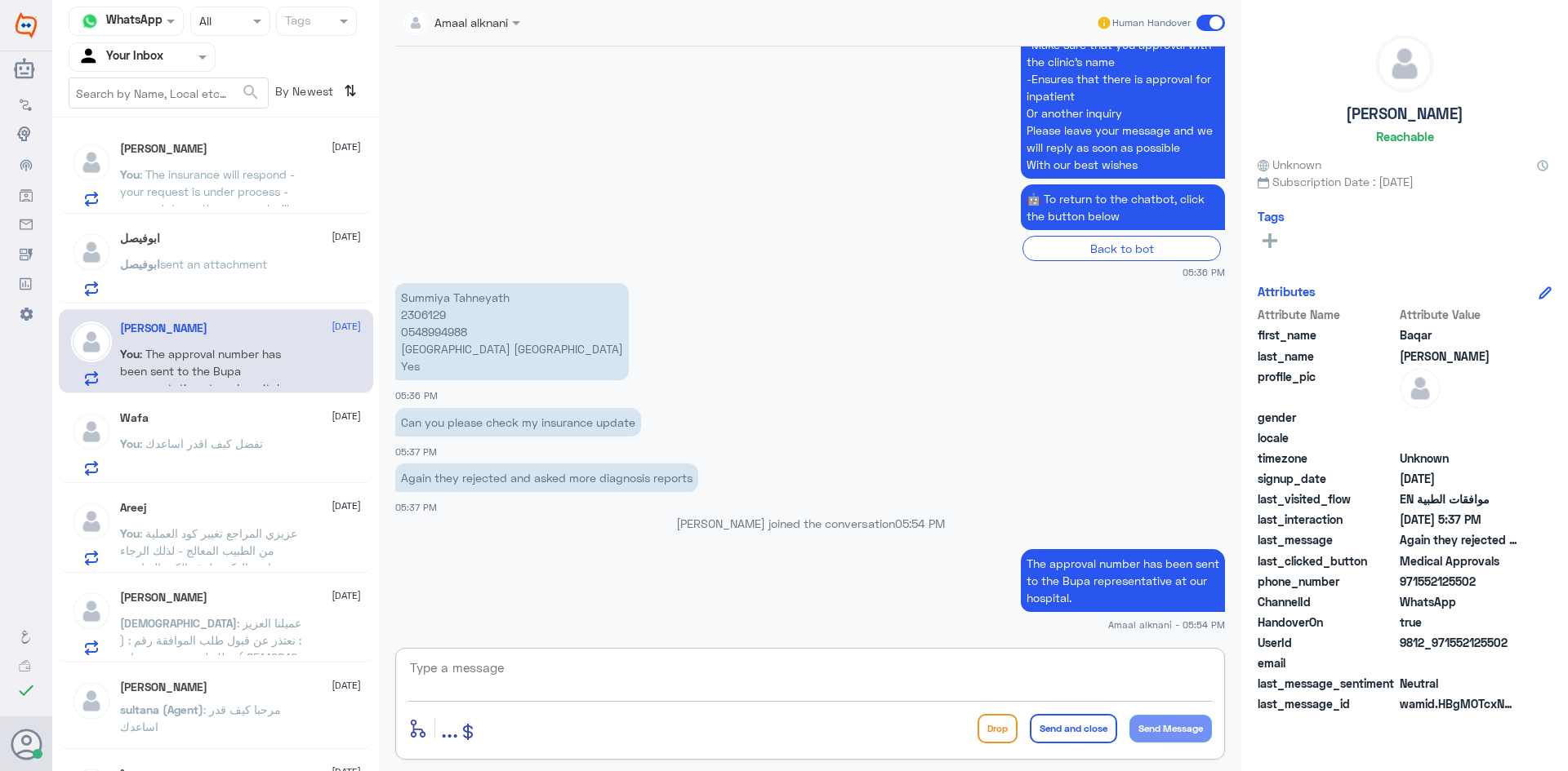
click at [517, 677] on textarea at bounding box center [811, 678] width 804 height 40
paste textarea "Waiting for a response from them"
type textarea "Waiting for a response from them"
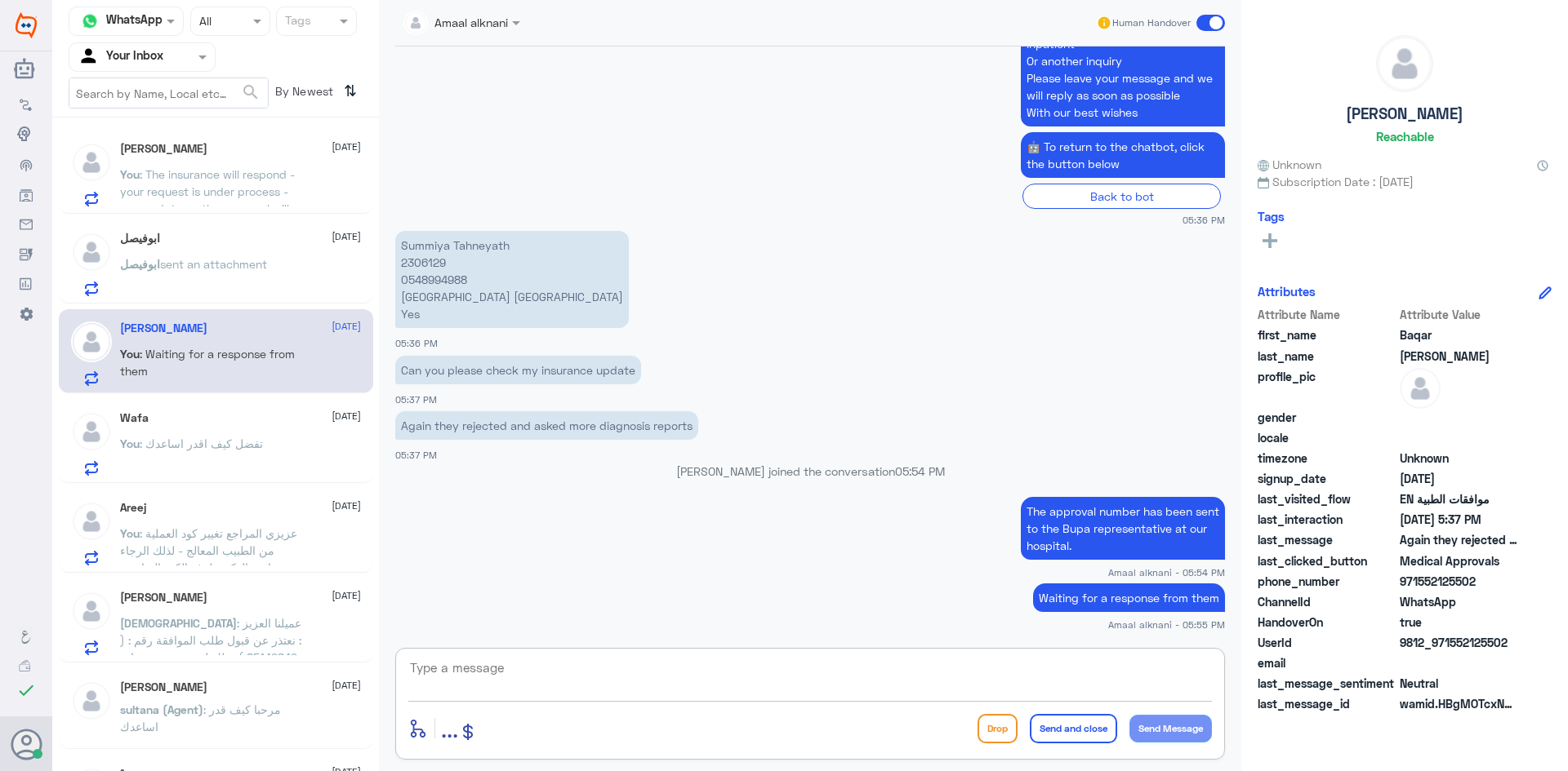
click at [165, 433] on div "Wafa [DATE] You : تفضل كيف اقدر اساعدك" at bounding box center [240, 443] width 240 height 64
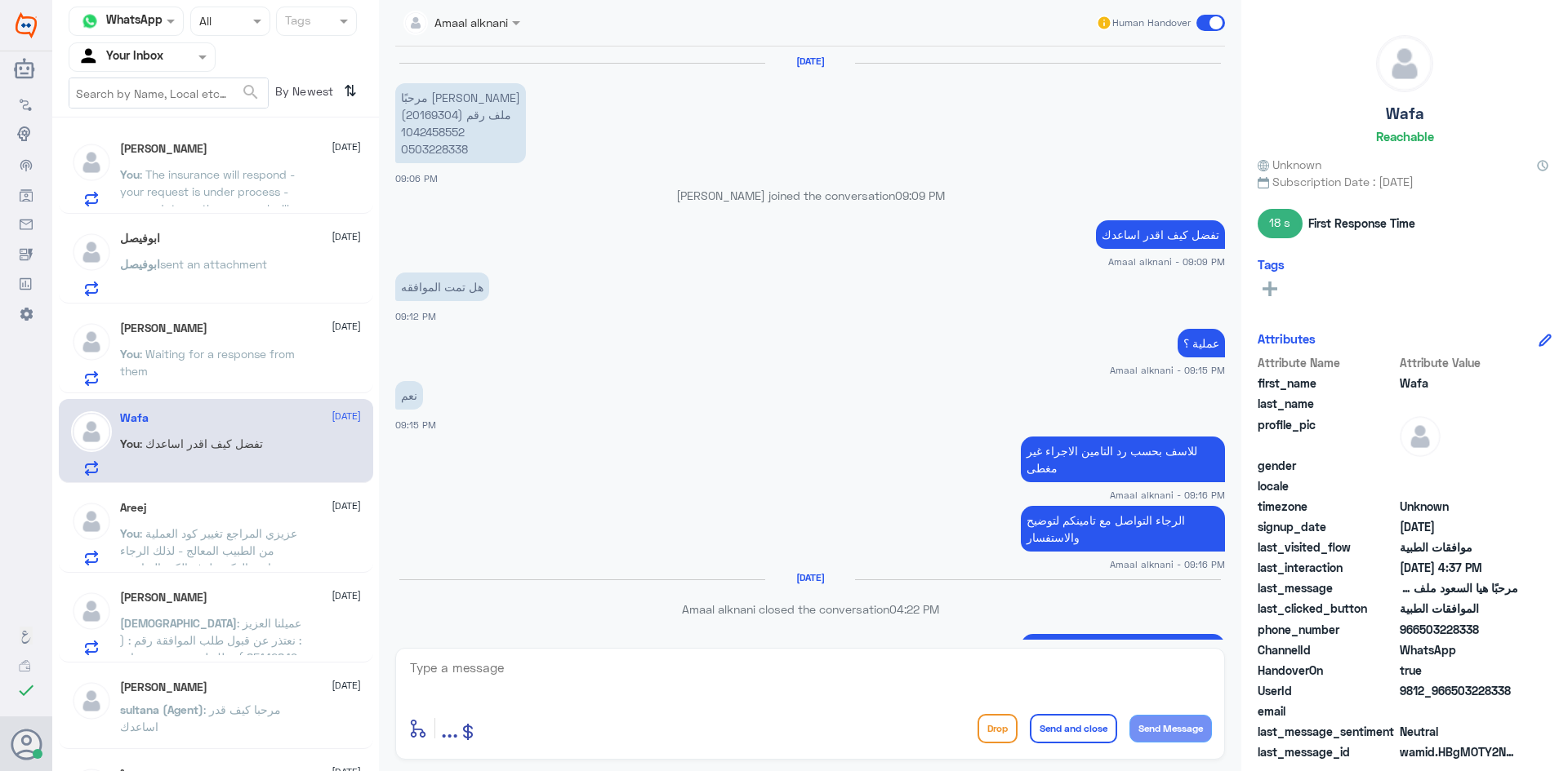
scroll to position [1068, 0]
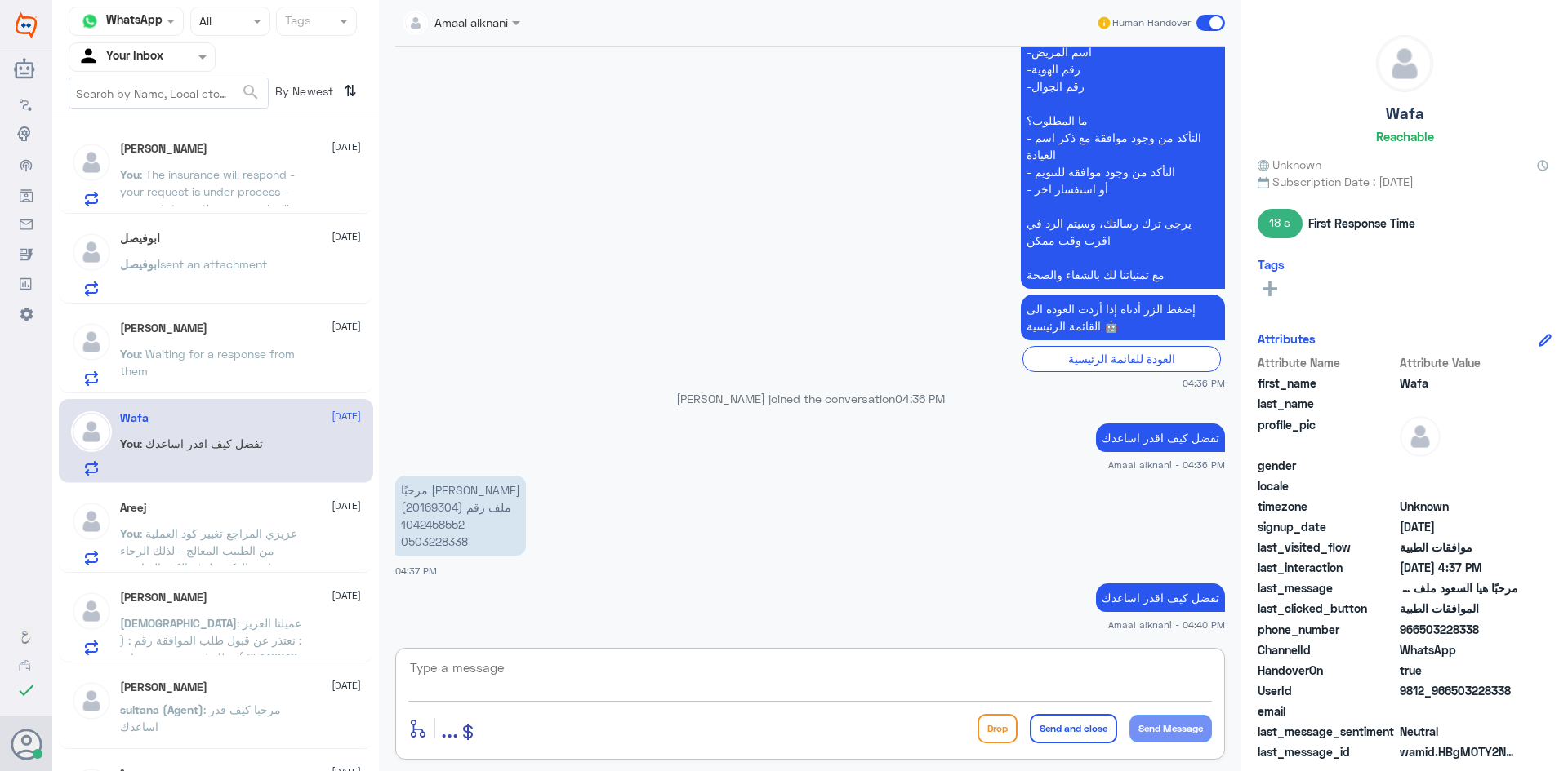
click at [528, 662] on textarea at bounding box center [811, 678] width 804 height 40
click at [202, 555] on span ": عزيزي المراجع تغيير كود العملية من الطبيب المعالج - لذلك الرجاء معاودة الدكتو…" at bounding box center [209, 560] width 177 height 65
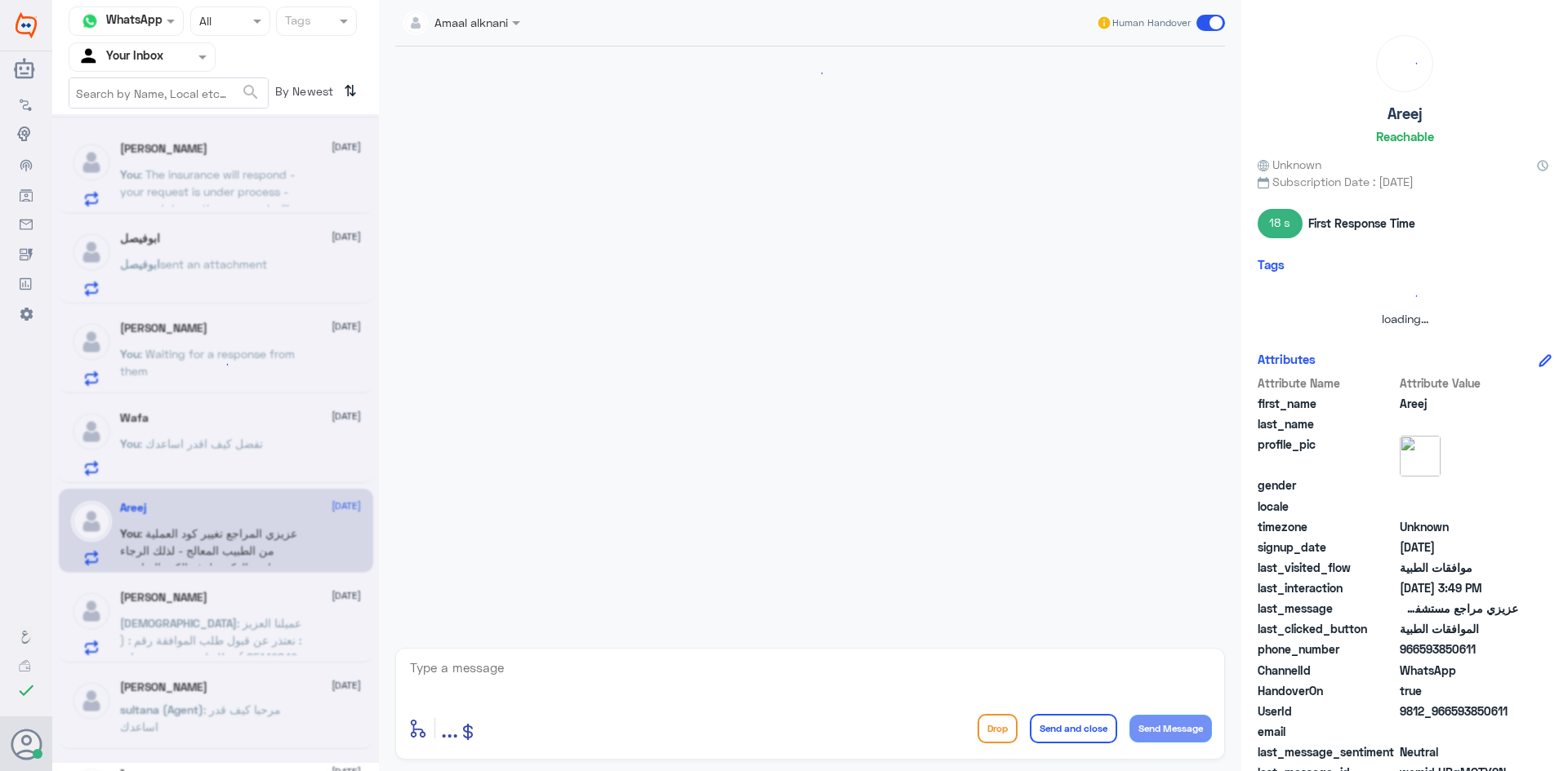
scroll to position [914, 0]
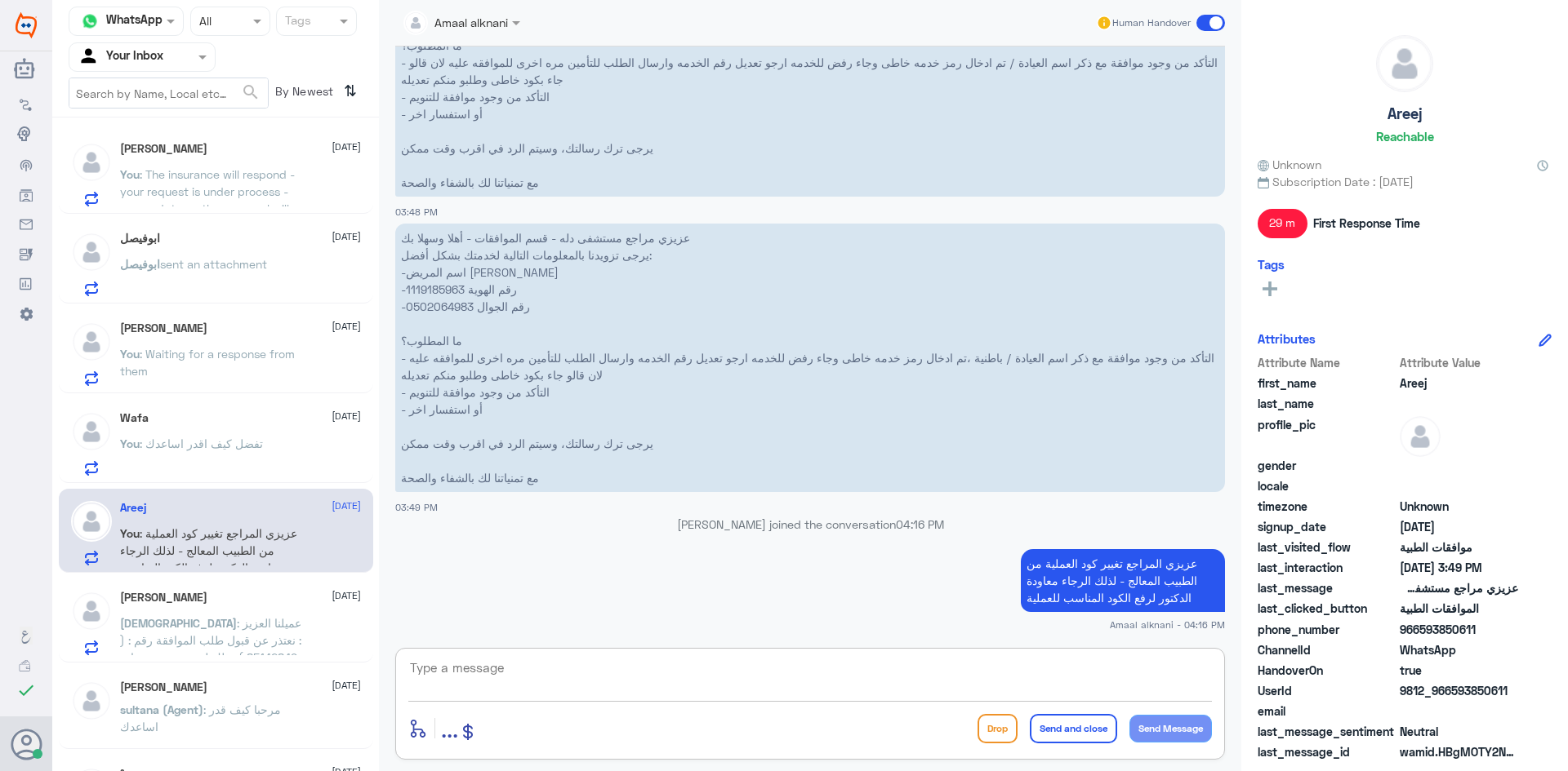
click at [533, 684] on textarea at bounding box center [811, 678] width 804 height 40
type textarea "نسعد دوما بخدمتكم ونتمنى لكم دوام الصحة والعافية"
click at [1087, 733] on button "Send and close" at bounding box center [1074, 729] width 88 height 30
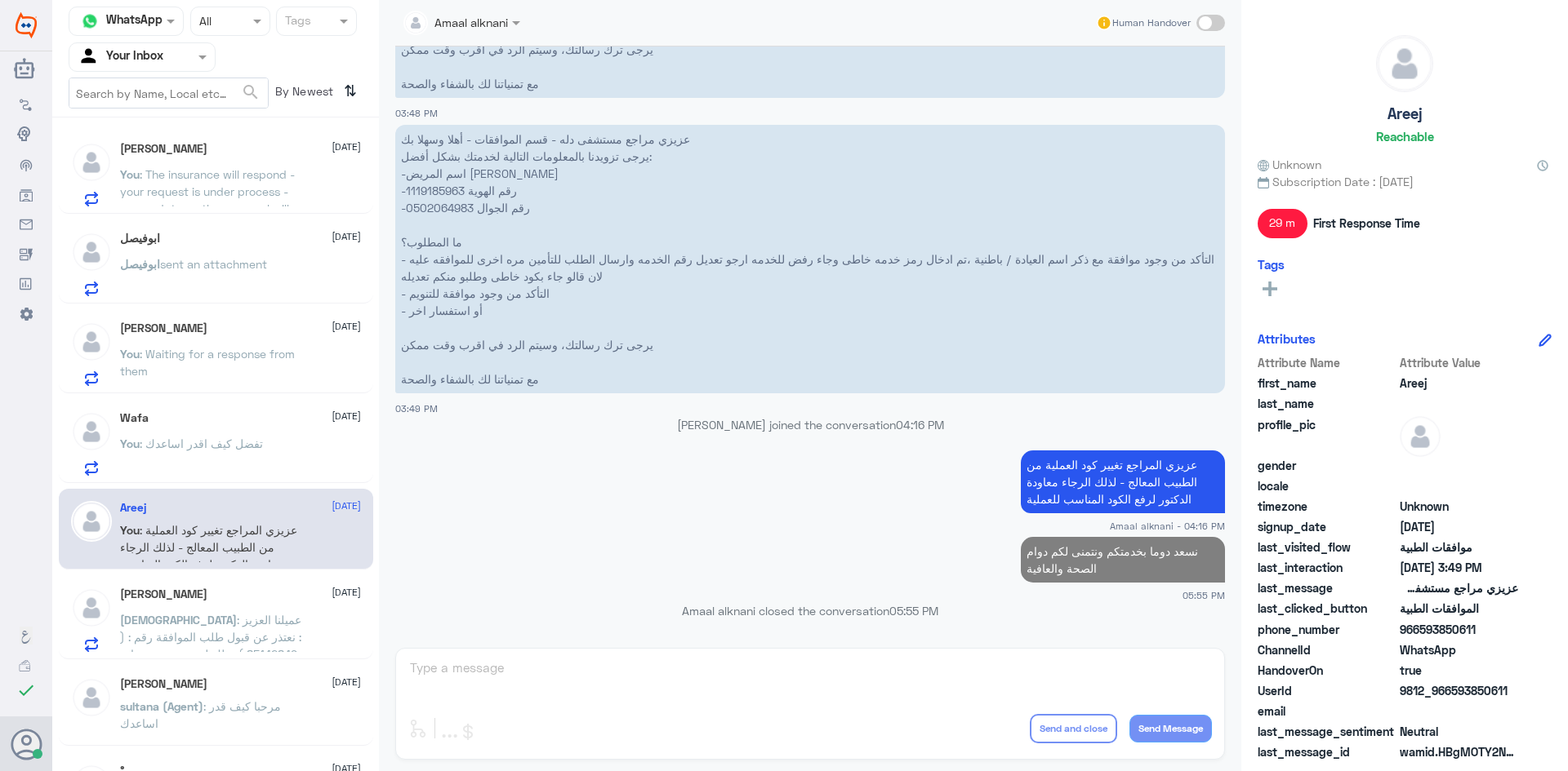
click at [186, 629] on p "[PERSON_NAME] : عميلنا العزيز : نعتذر عن قبول طلب الموافقة رقم : ( 85142849 ) و…" at bounding box center [212, 632] width 184 height 40
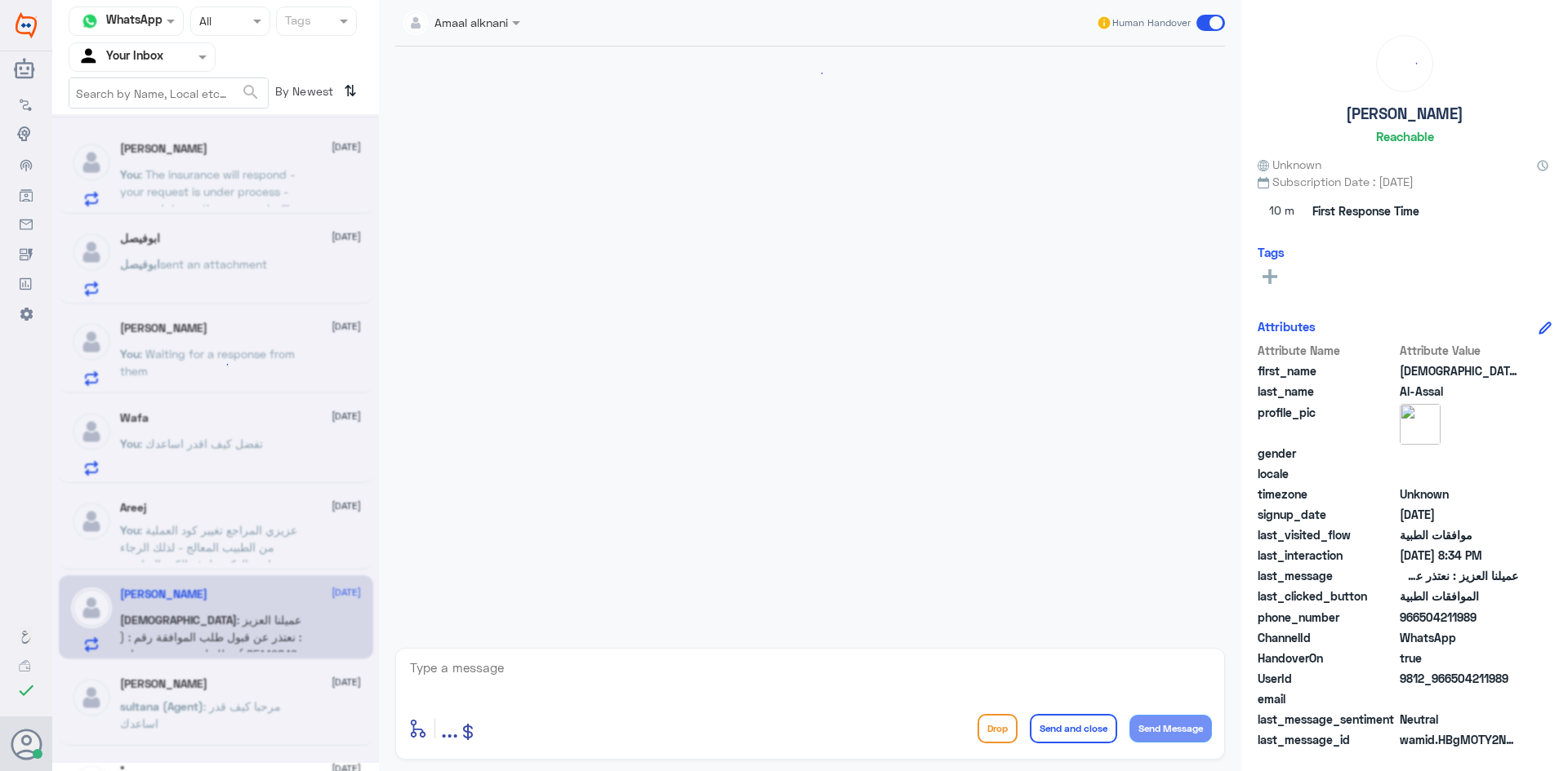
scroll to position [987, 0]
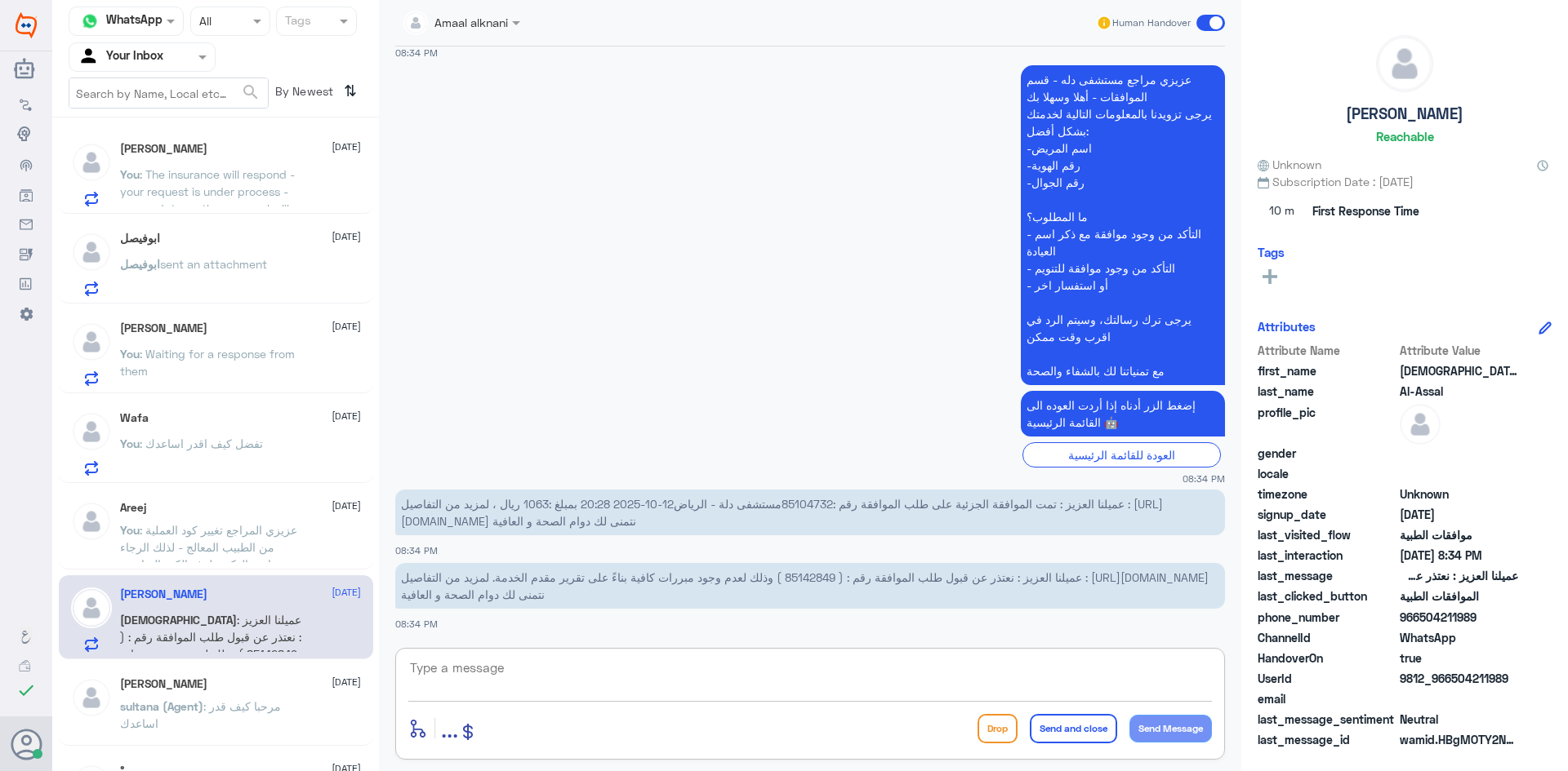
click at [593, 684] on textarea at bounding box center [811, 678] width 804 height 40
click at [253, 166] on p "You : The insurance will respond - your request is under process - any update o…" at bounding box center [212, 186] width 184 height 40
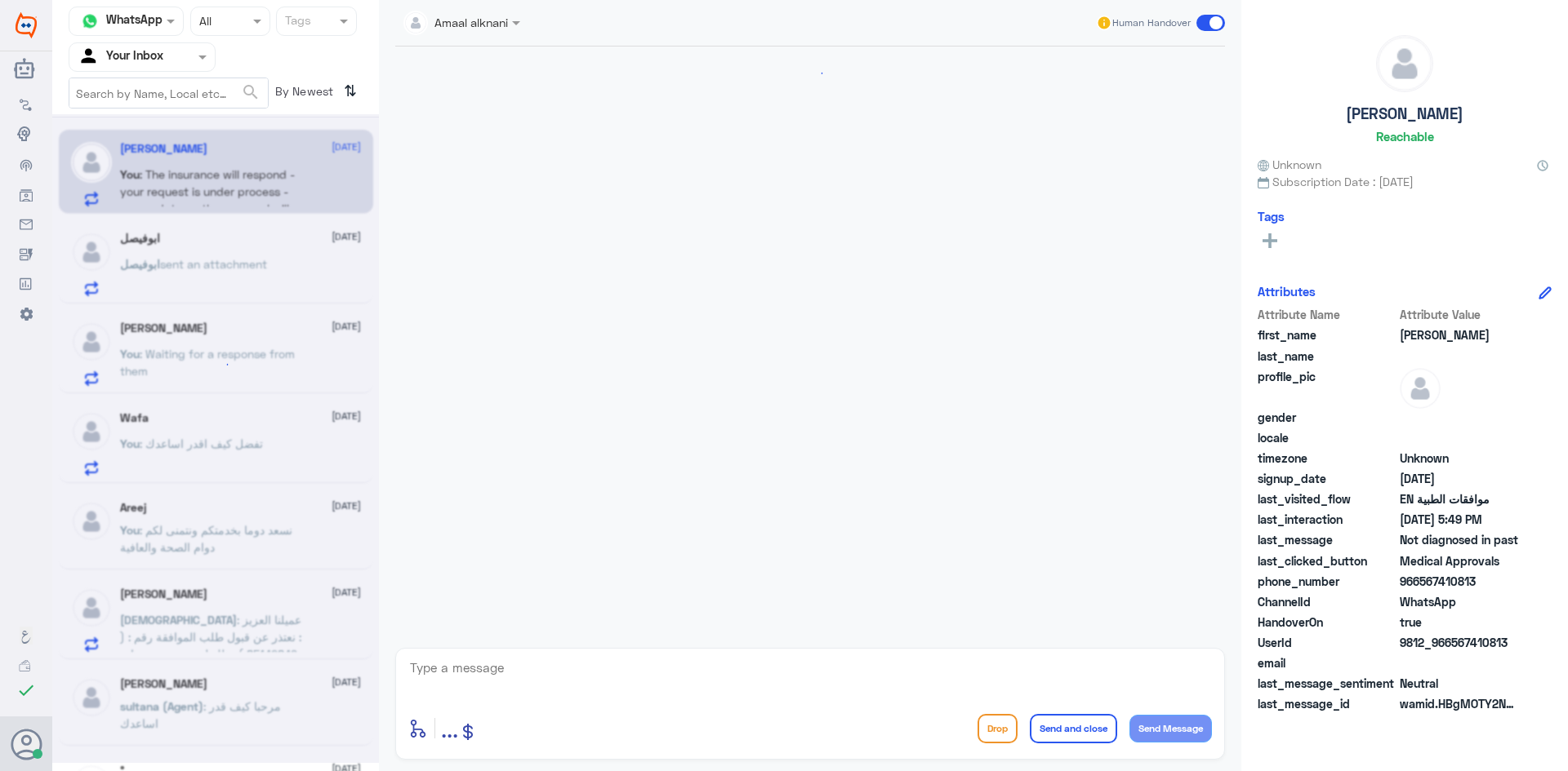
scroll to position [1263, 0]
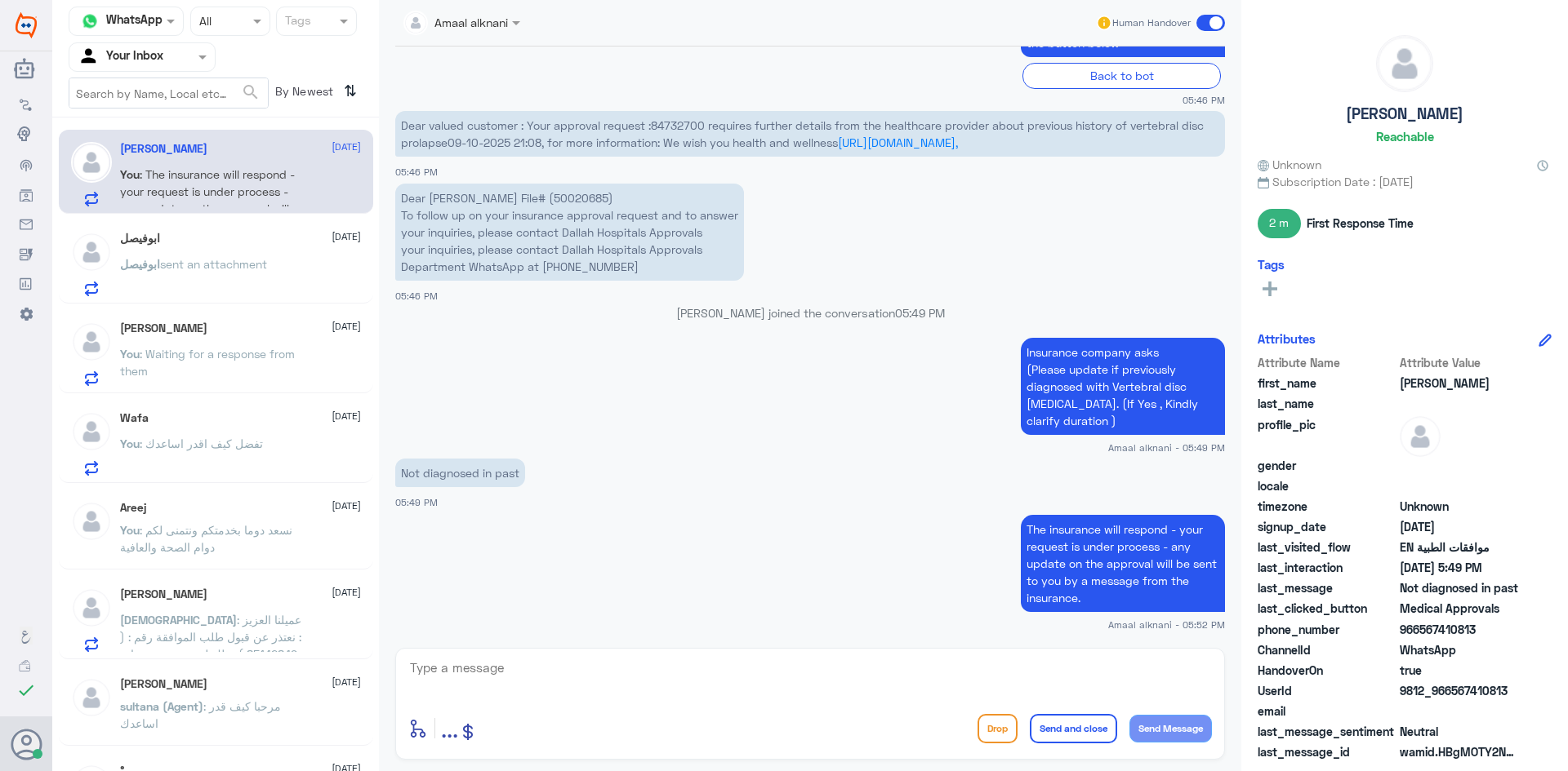
click at [561, 679] on textarea at bounding box center [811, 678] width 804 height 40
click at [658, 524] on app-msgs-text "The insurance will respond - your request is under process - any update on the …" at bounding box center [810, 564] width 830 height 99
click at [597, 197] on p "Dear [PERSON_NAME] File# (50020685) To follow up on your insurance approval req…" at bounding box center [569, 232] width 349 height 97
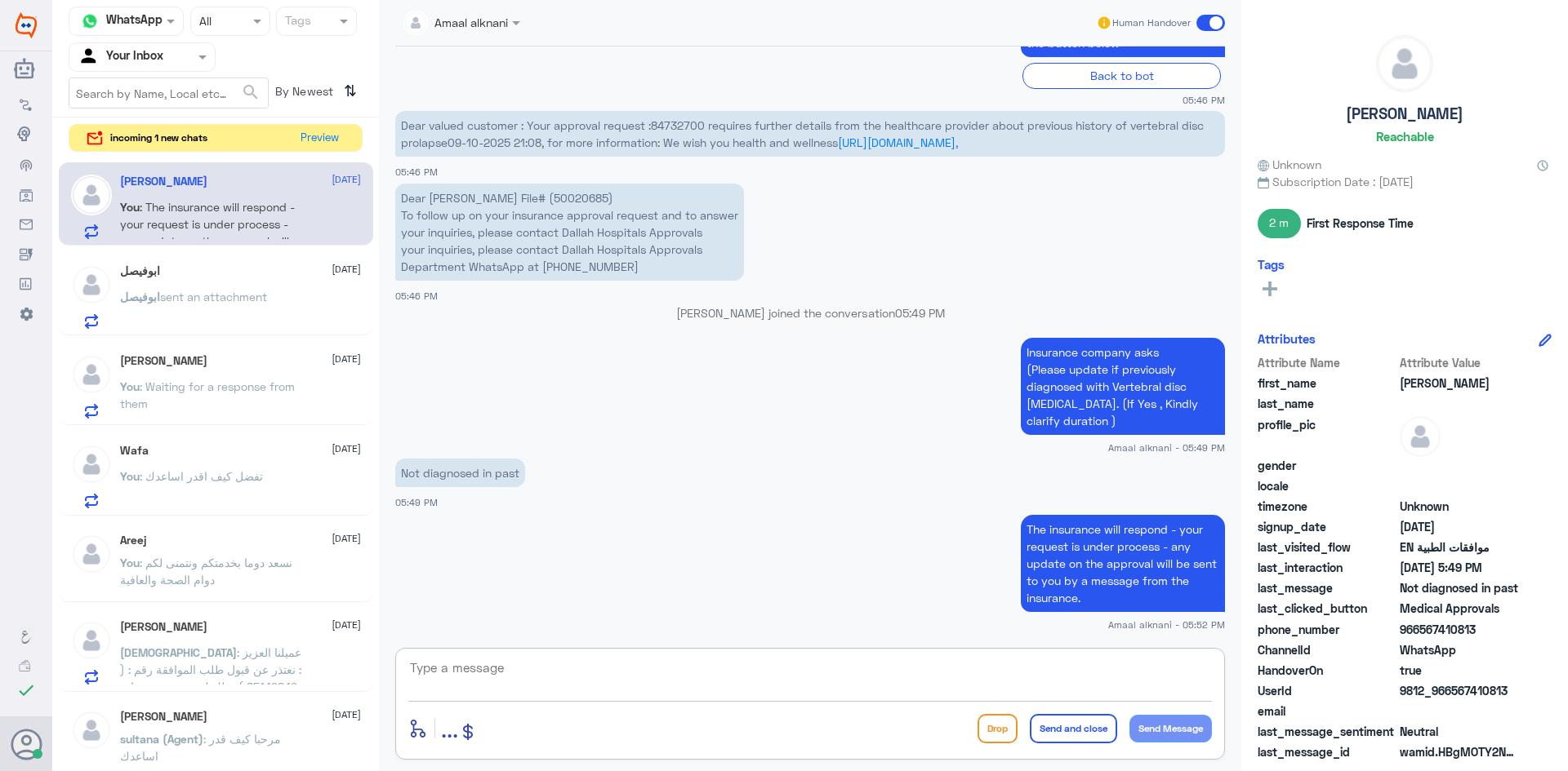
click at [752, 681] on textarea at bounding box center [811, 678] width 804 height 40
type textarea "Approved"
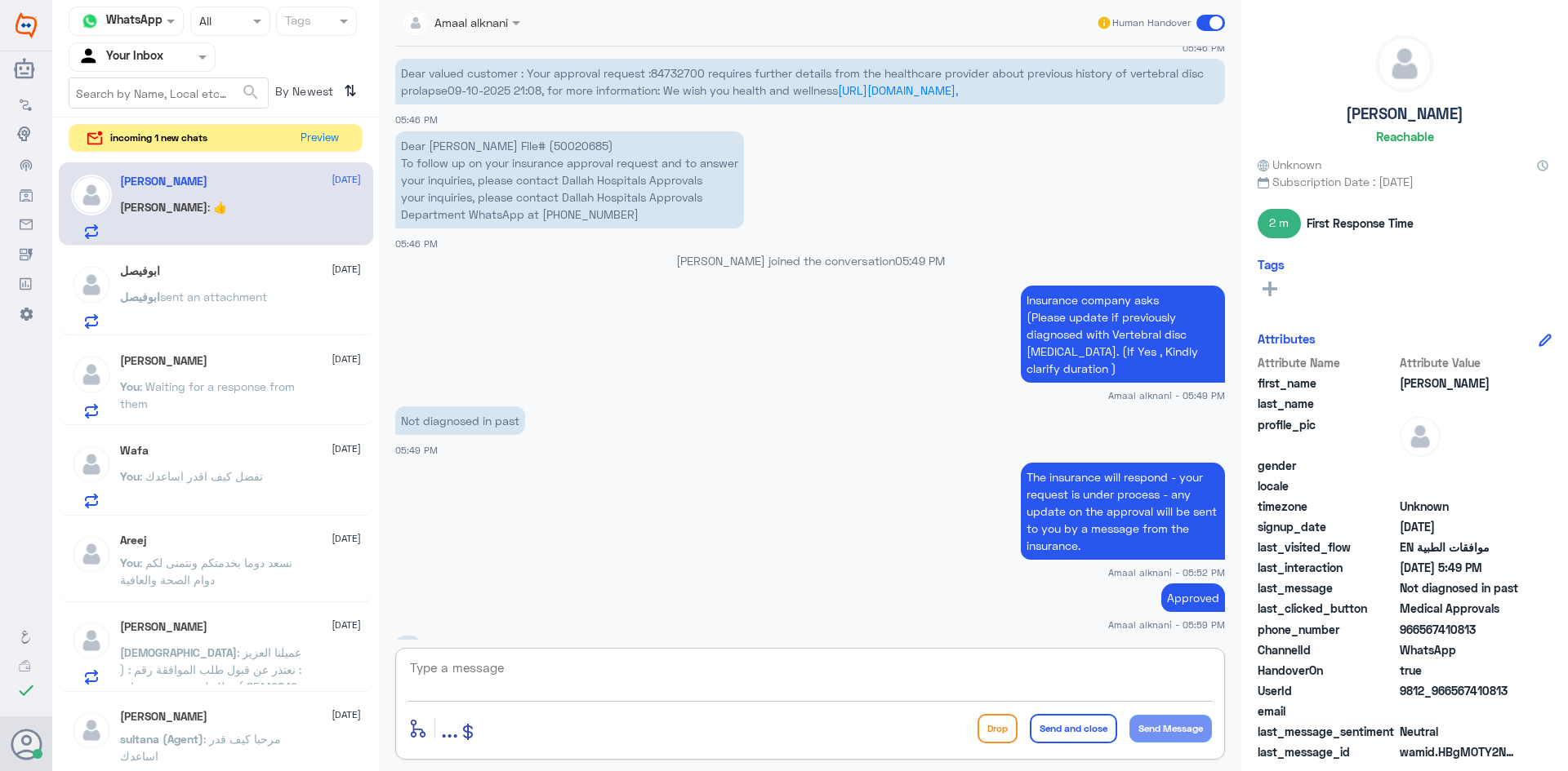
scroll to position [1371, 0]
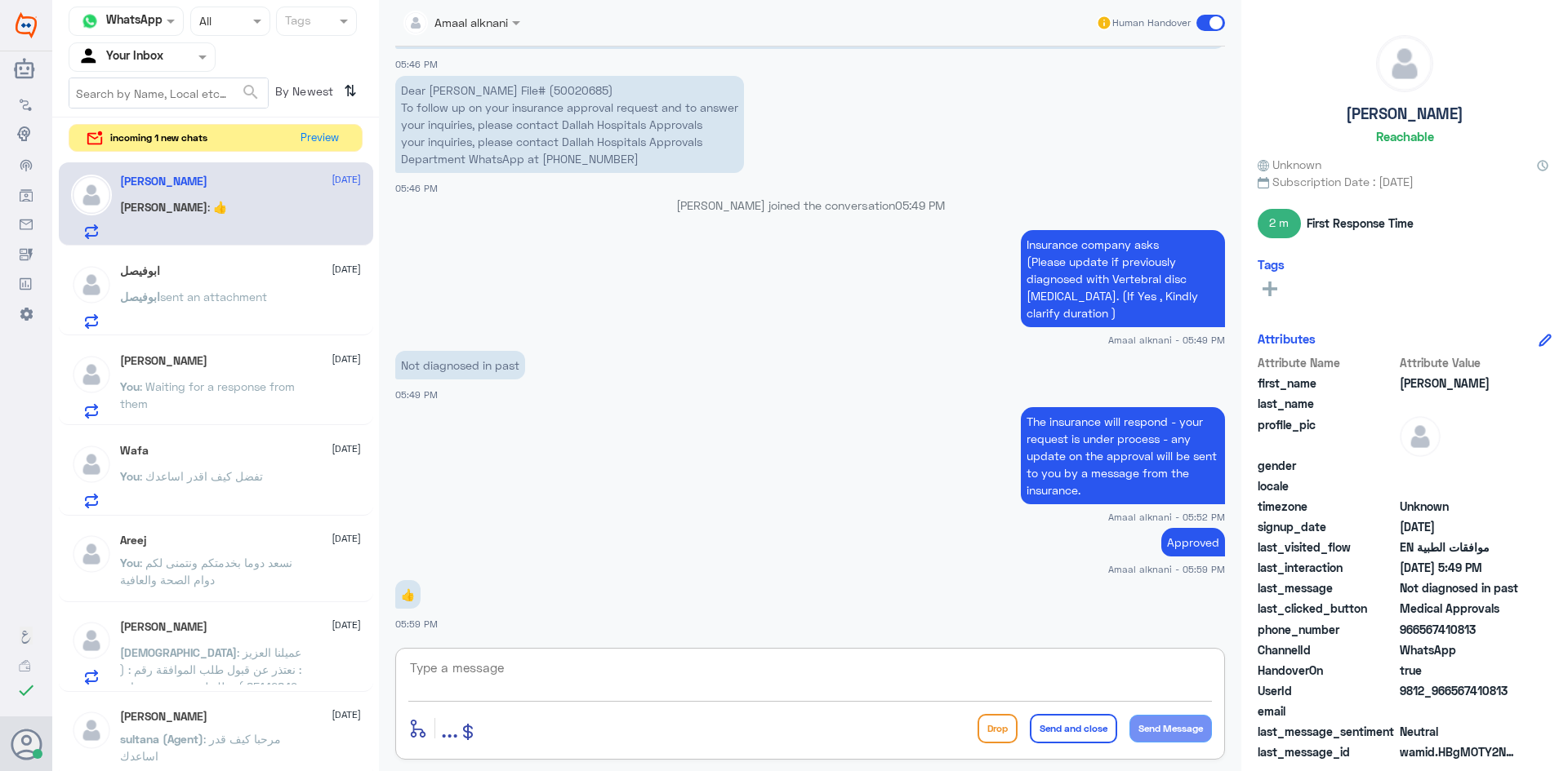
click at [609, 684] on textarea at bounding box center [811, 678] width 804 height 40
paste textarea "We wish you health"
type textarea "We wish you health"
click at [1065, 734] on button "Send and close" at bounding box center [1074, 729] width 88 height 30
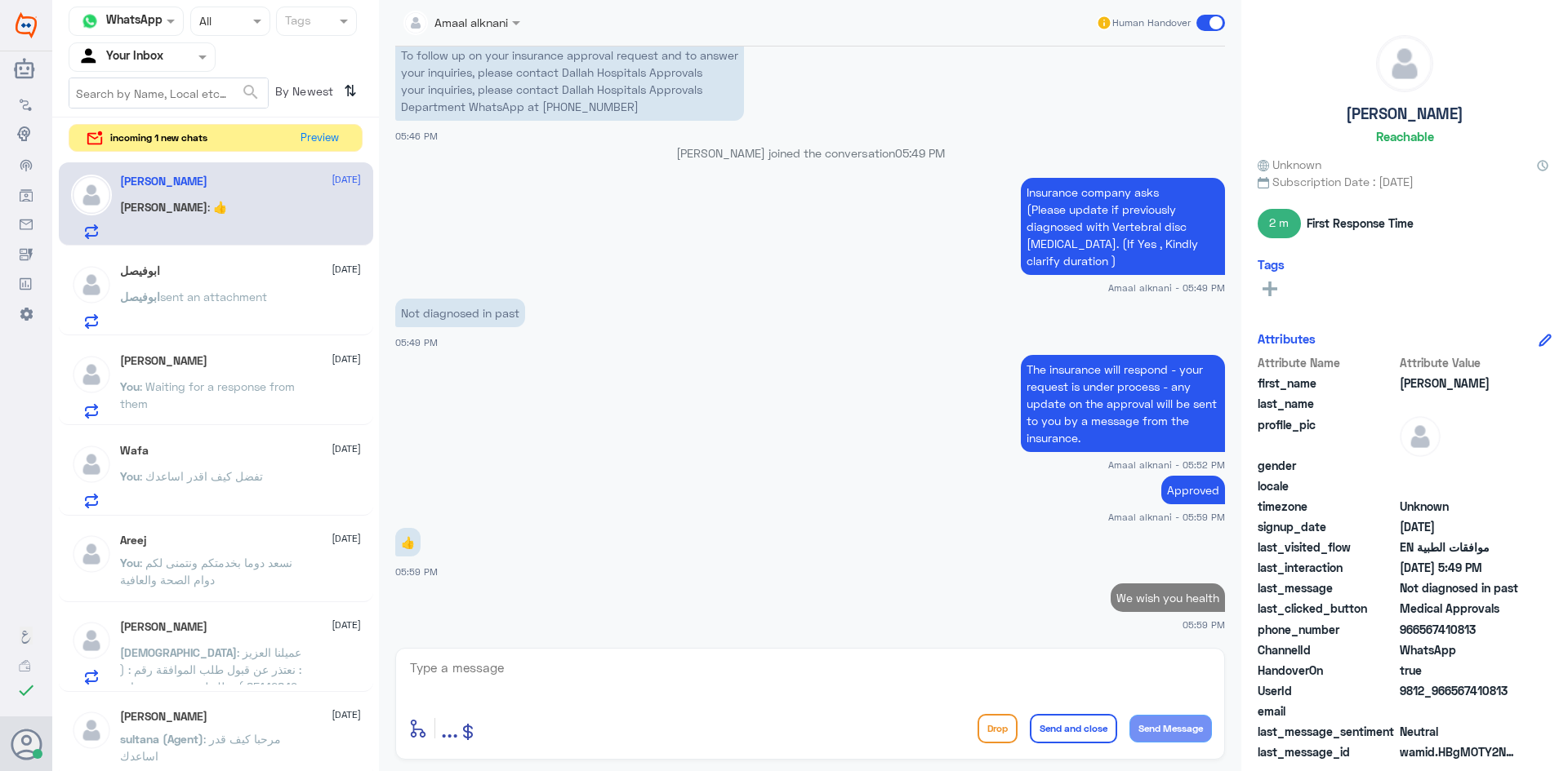
scroll to position [1419, 0]
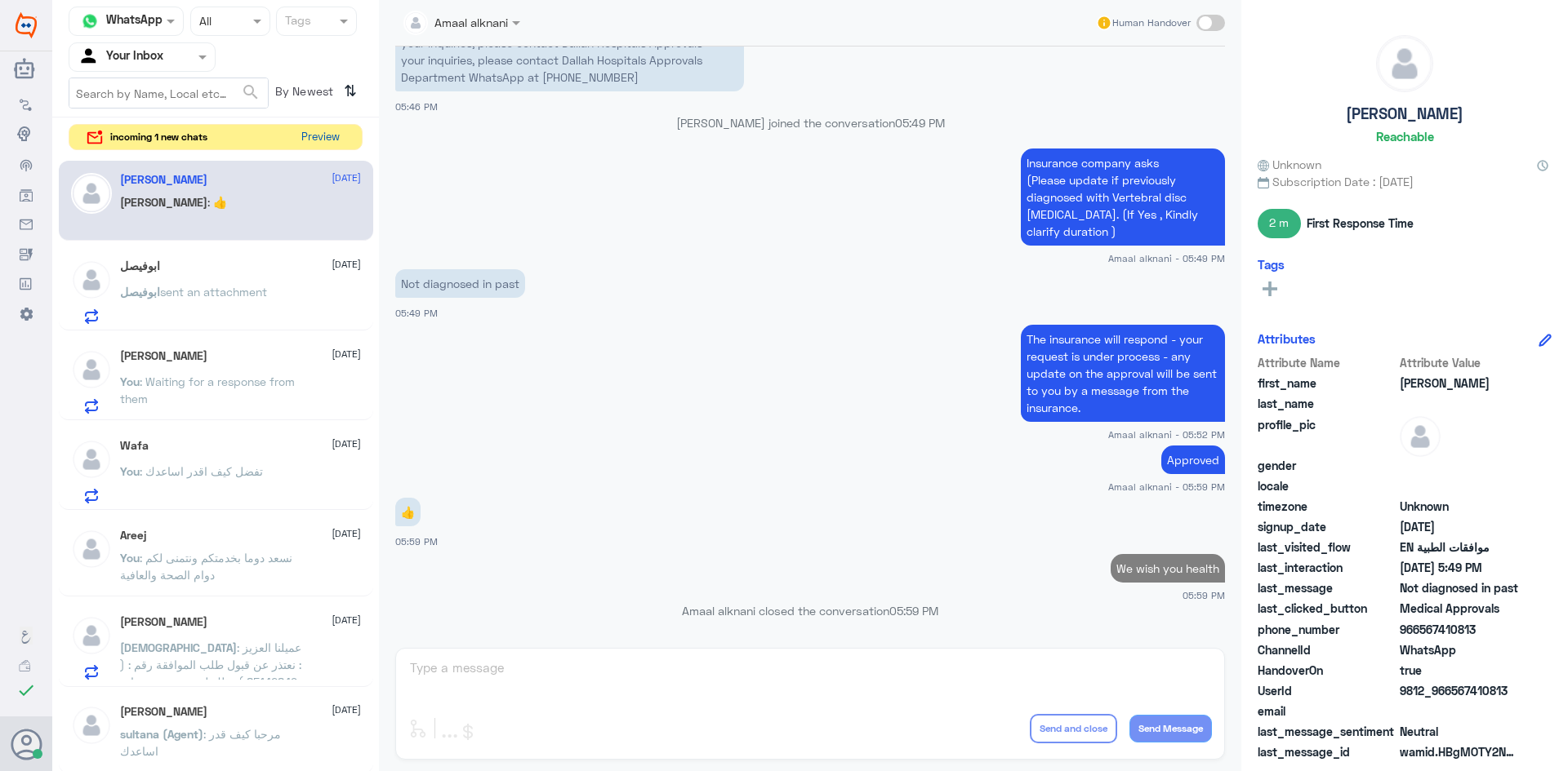
click at [329, 138] on button "Preview" at bounding box center [320, 137] width 51 height 25
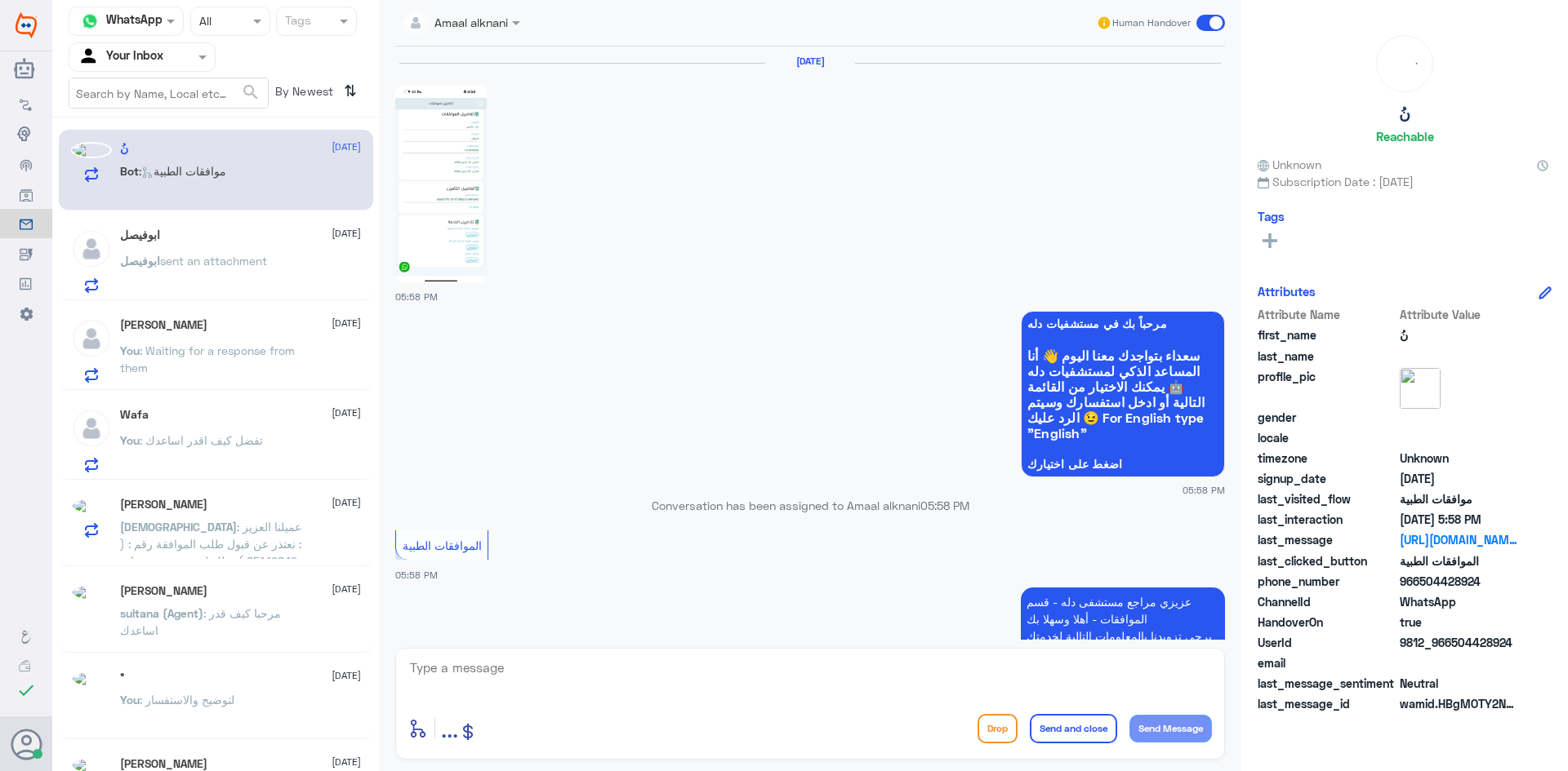
scroll to position [376, 0]
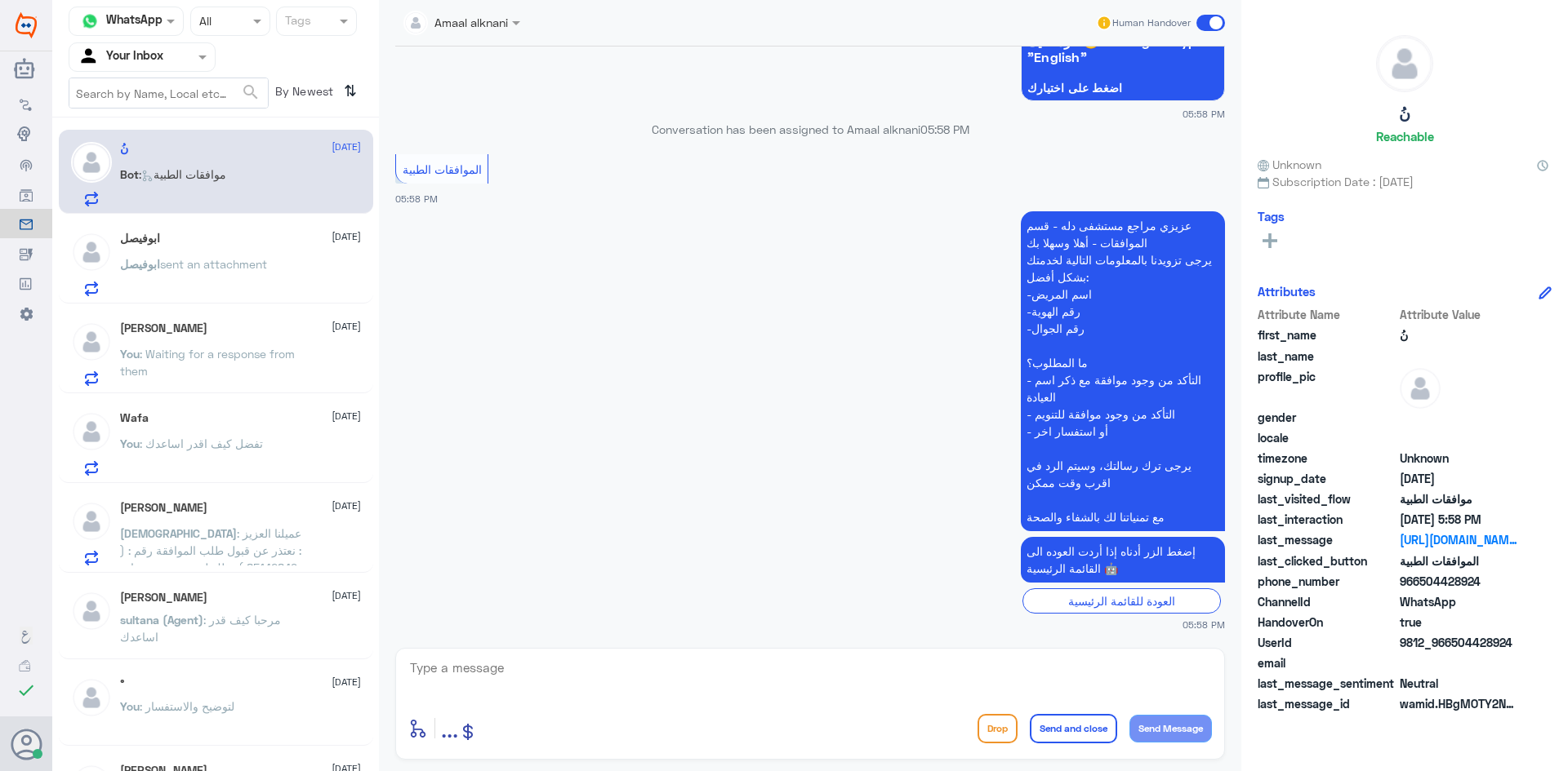
click at [516, 681] on textarea at bounding box center [811, 678] width 804 height 40
type textarea "تفضل كيف اقدر اساعدك"
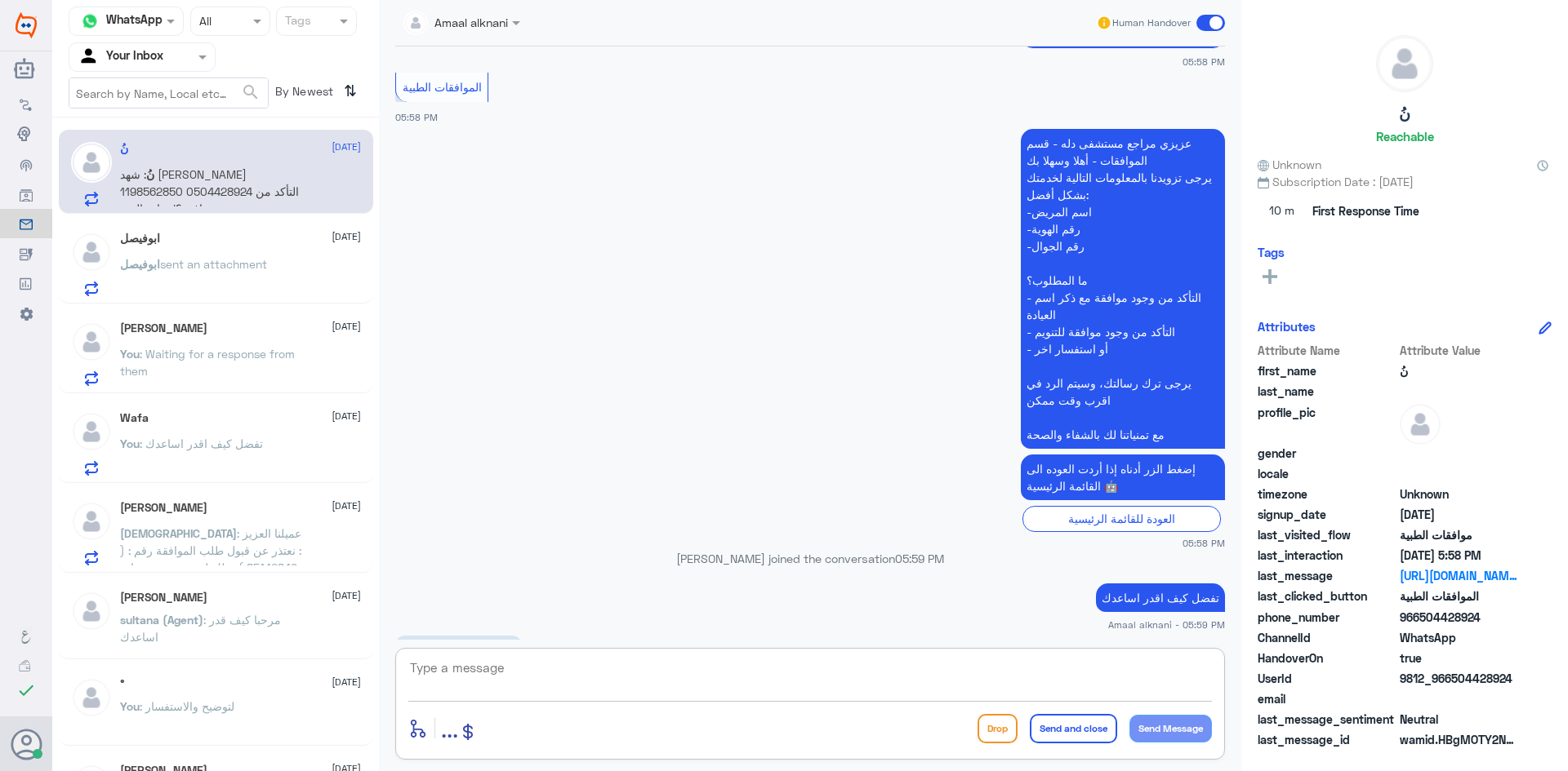
scroll to position [571, 0]
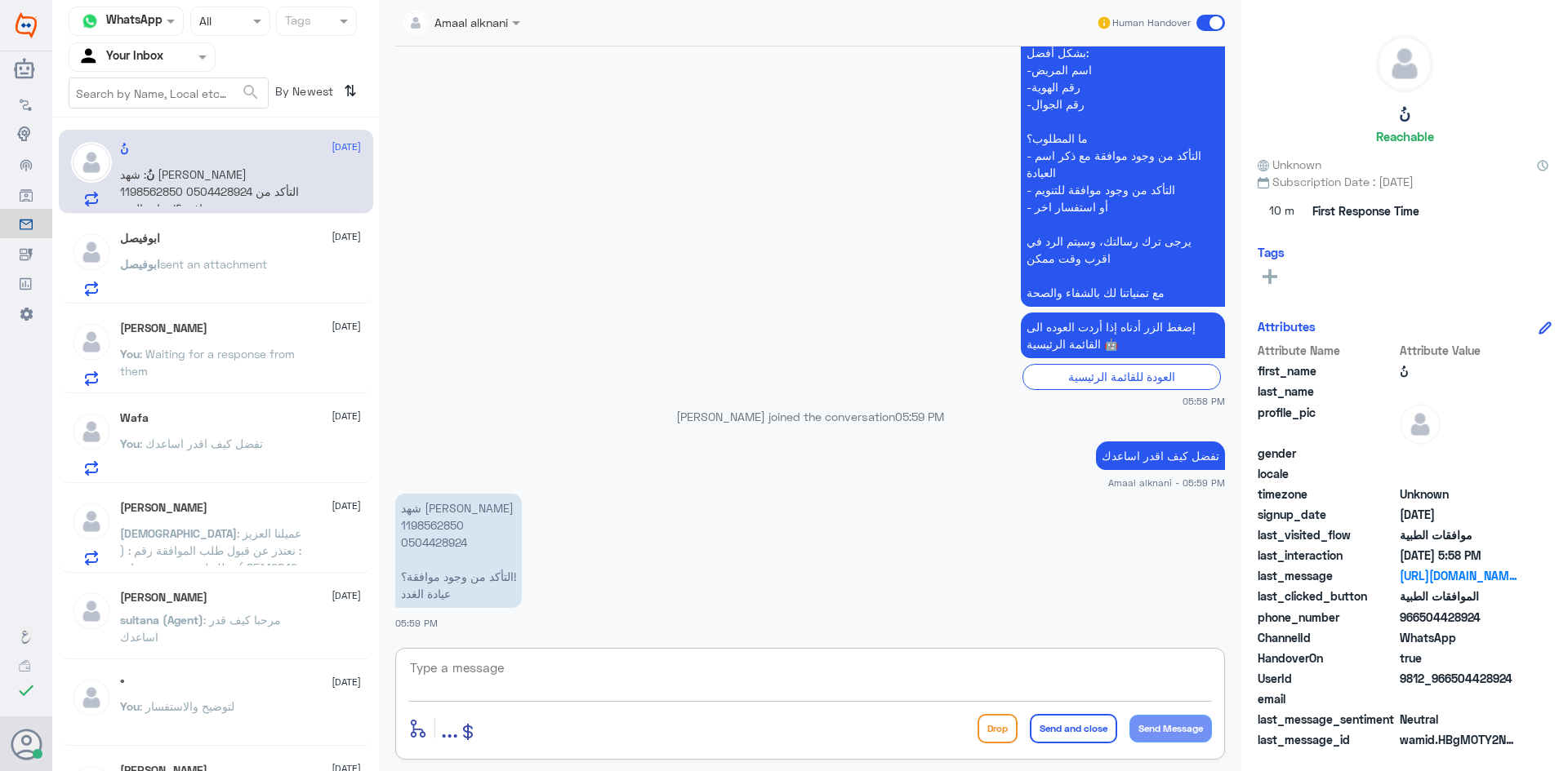
click at [455, 679] on textarea at bounding box center [811, 678] width 804 height 40
click at [439, 528] on p "شهد [PERSON_NAME] 1198562850 0504428924 التأكد من وجود موافقة؟! عيادة الغدد" at bounding box center [459, 551] width 127 height 114
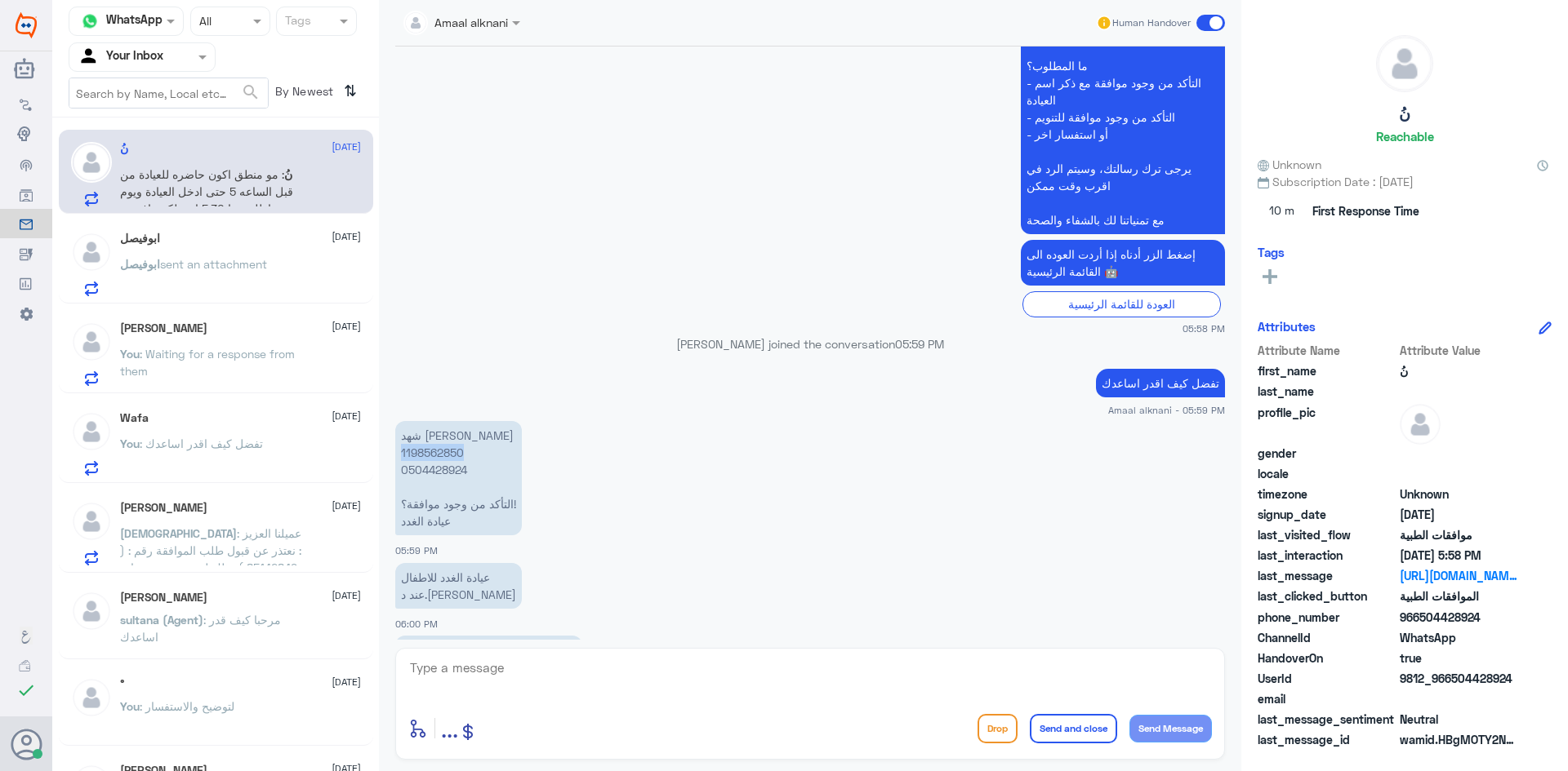
scroll to position [909, 0]
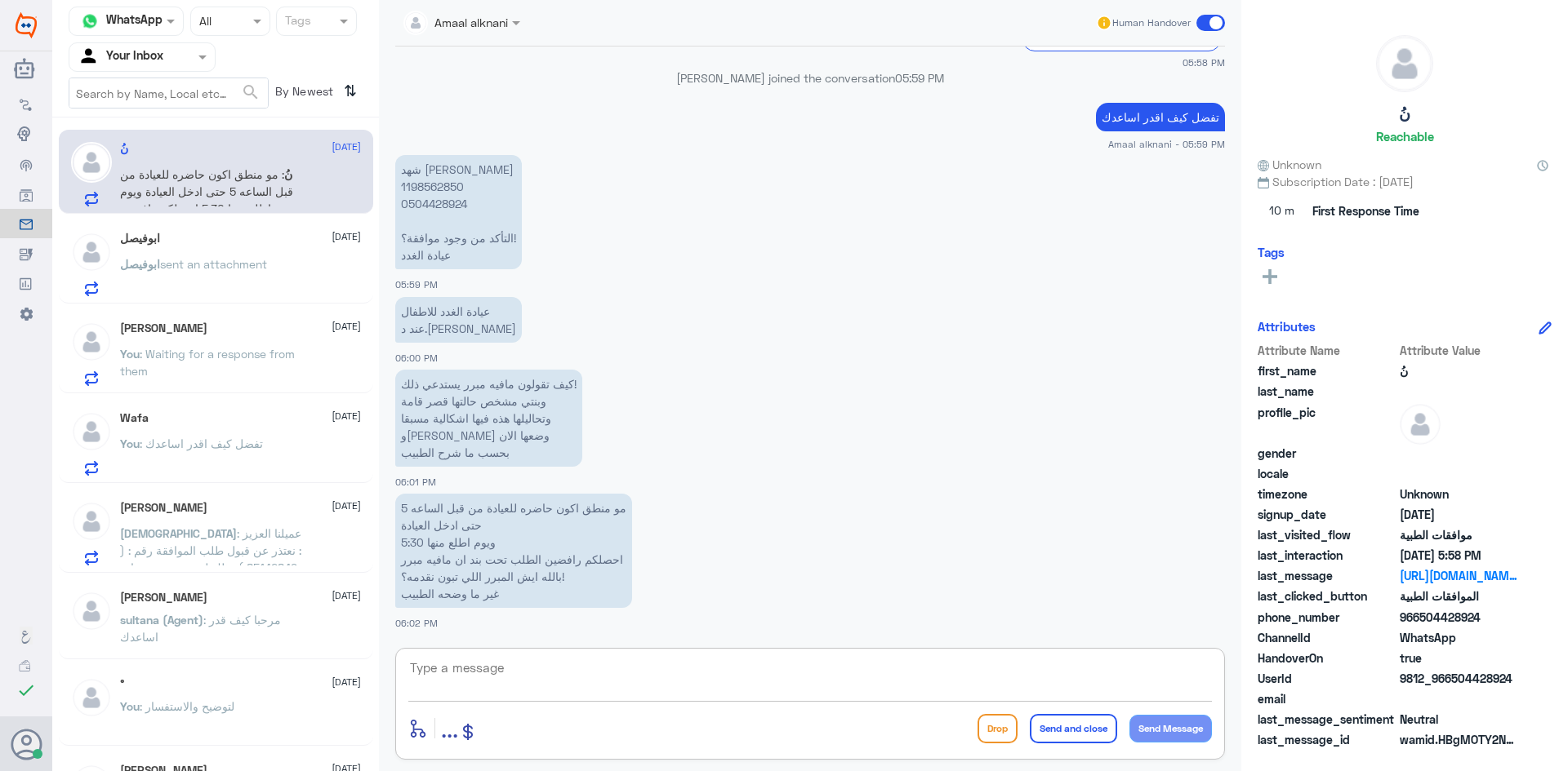
click at [491, 658] on textarea at bounding box center [811, 678] width 804 height 40
click at [490, 663] on textarea at bounding box center [811, 678] width 804 height 40
type textarea "ا"
type textarea "يتم التواصل مع تامينكم هذا الرد من شركة التامين وليس مستشفى دله"
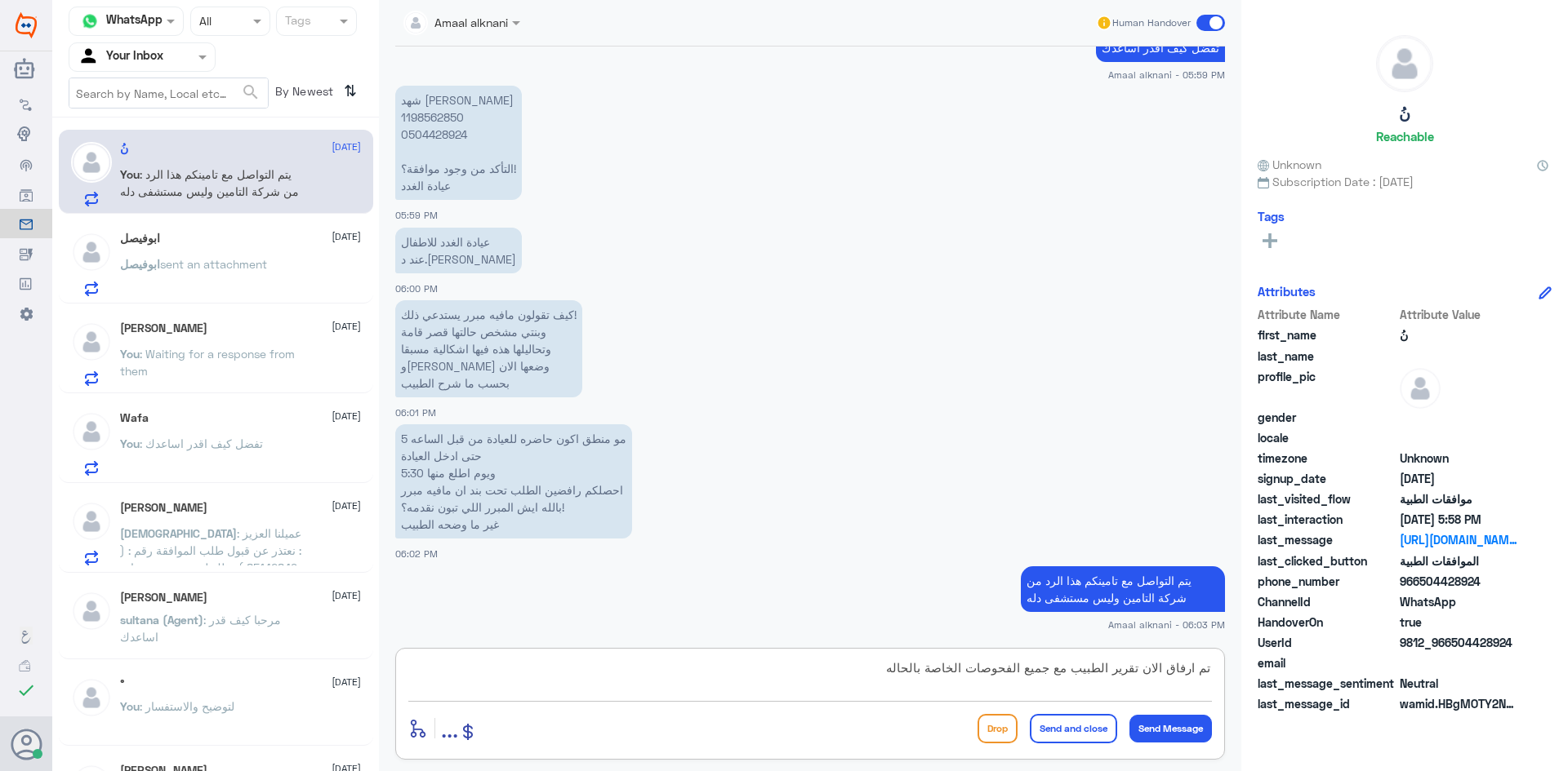
type textarea "تم ارفاق الان تقرير الطبيب مع جميع الفحوصات الخاصة بالحاله"
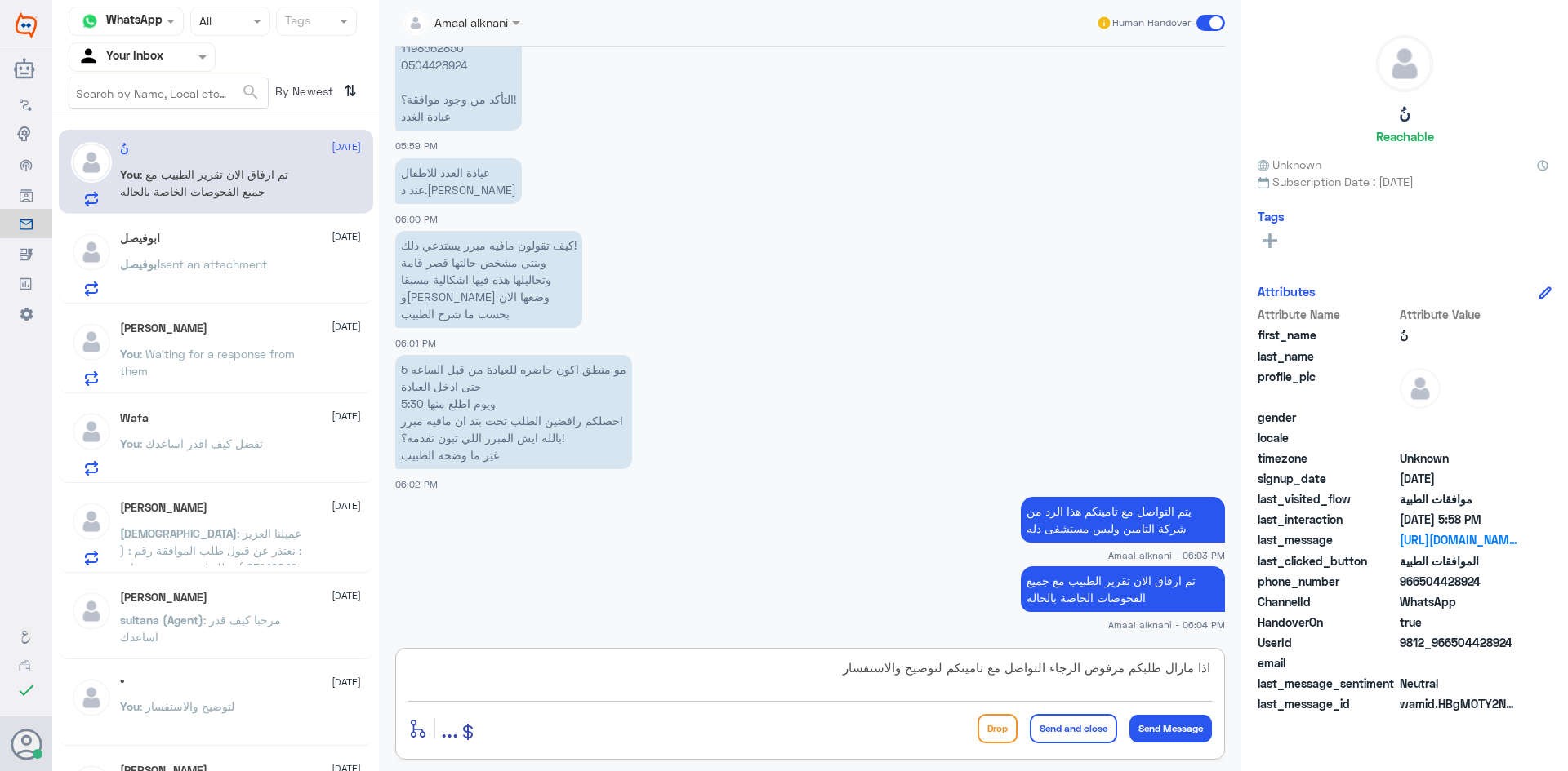
type textarea "اذا مازال طلبكم مرفوض الرجاء التواصل مع تامينكم لتوضيح والاستفسار"
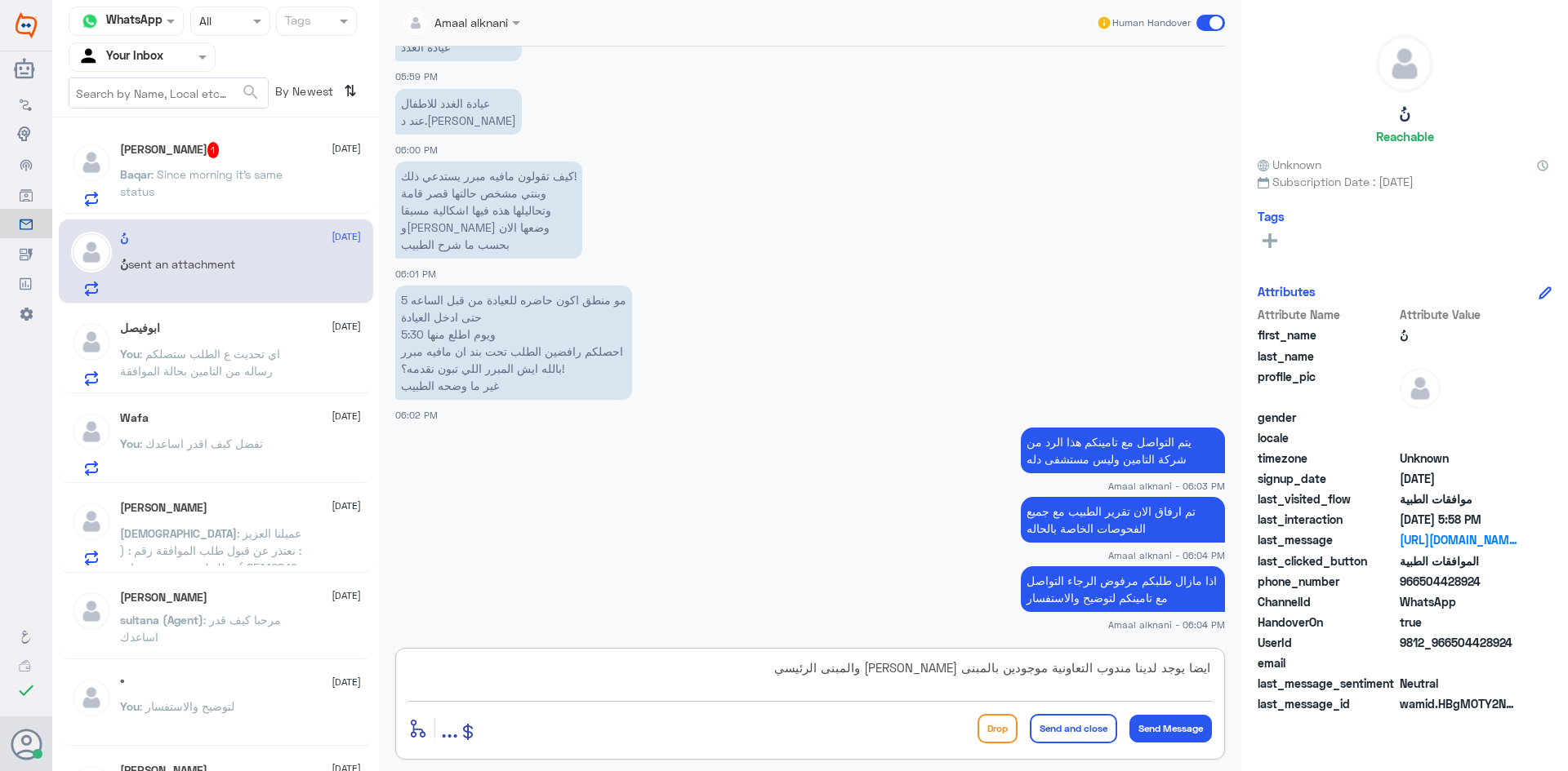
type textarea "ايضا يوجد لدينا مندوب التعاونية موجودين بالمبنى [PERSON_NAME] والمبنى الرئيسي"
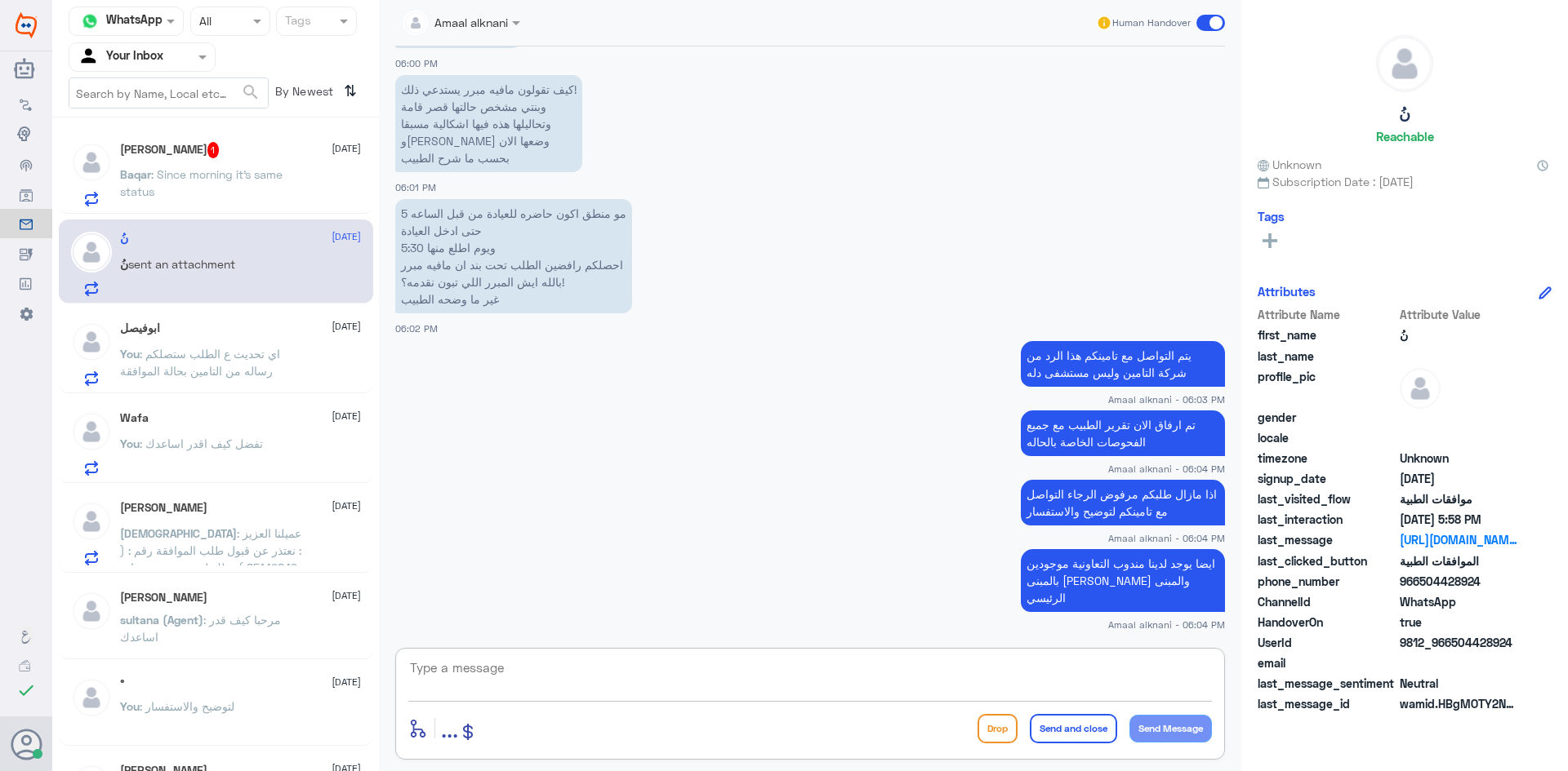
click at [758, 694] on textarea at bounding box center [811, 678] width 804 height 40
click at [888, 688] on textarea at bounding box center [811, 678] width 804 height 40
click at [890, 671] on textarea at bounding box center [811, 678] width 804 height 40
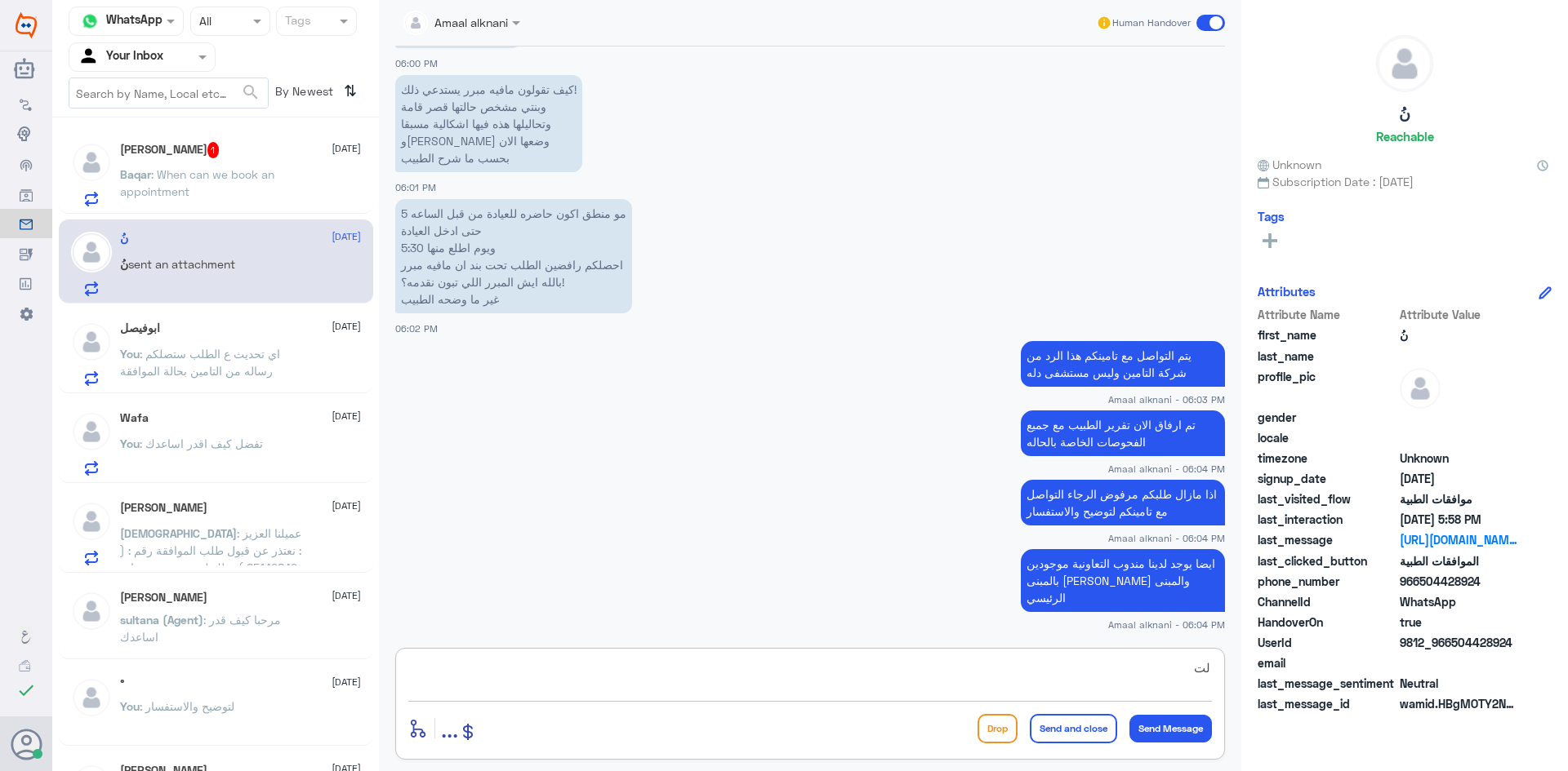
type textarea "ل"
type textarea "اي تحديث ع الطلب ستصلكم رساله مره اخرى خلال الدقائق القادمة بحالة الطلب"
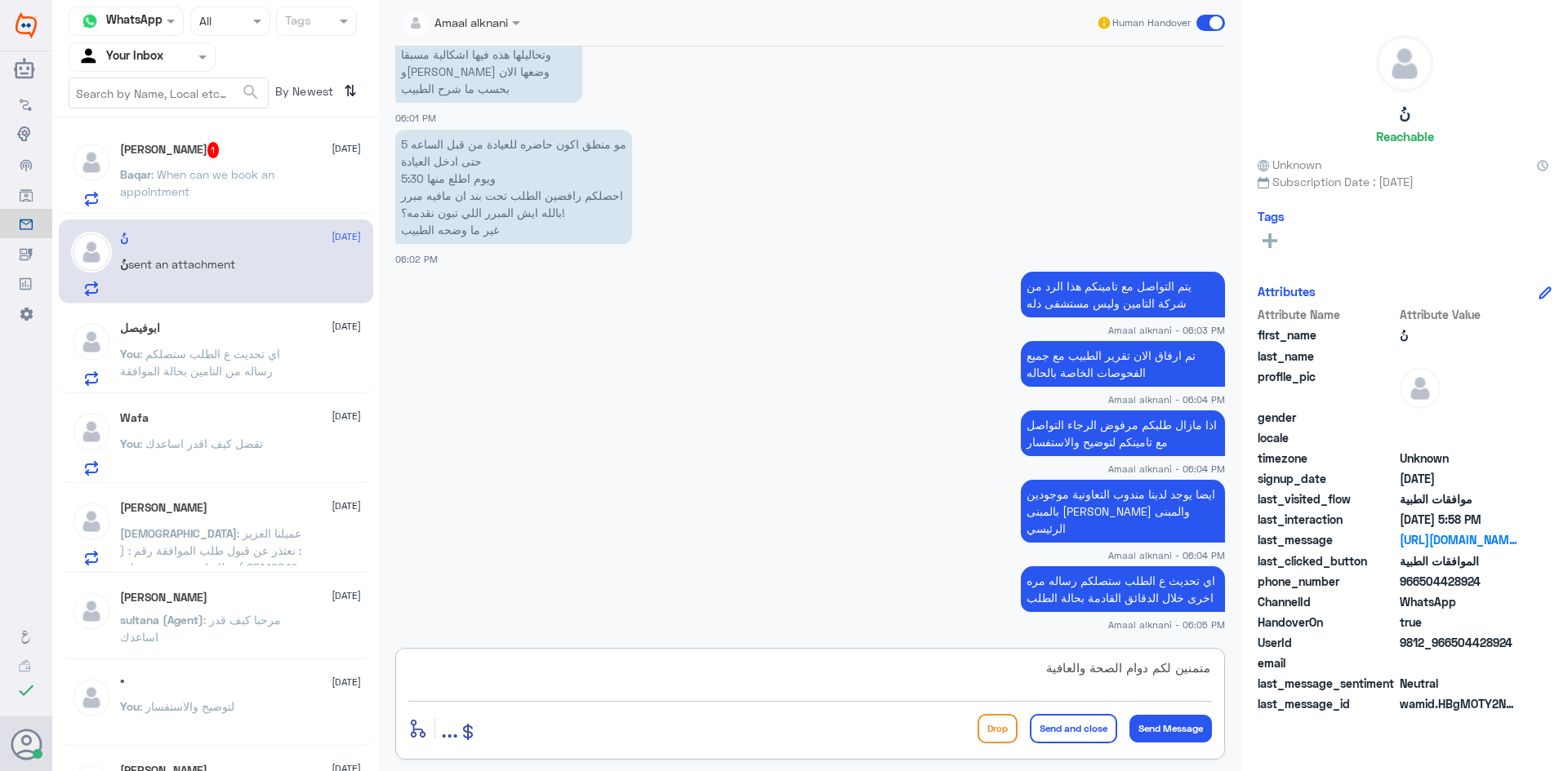
type textarea "متمنين لكم دوام الصحة والعافية"
click at [1064, 736] on button "Send and close" at bounding box center [1074, 729] width 88 height 30
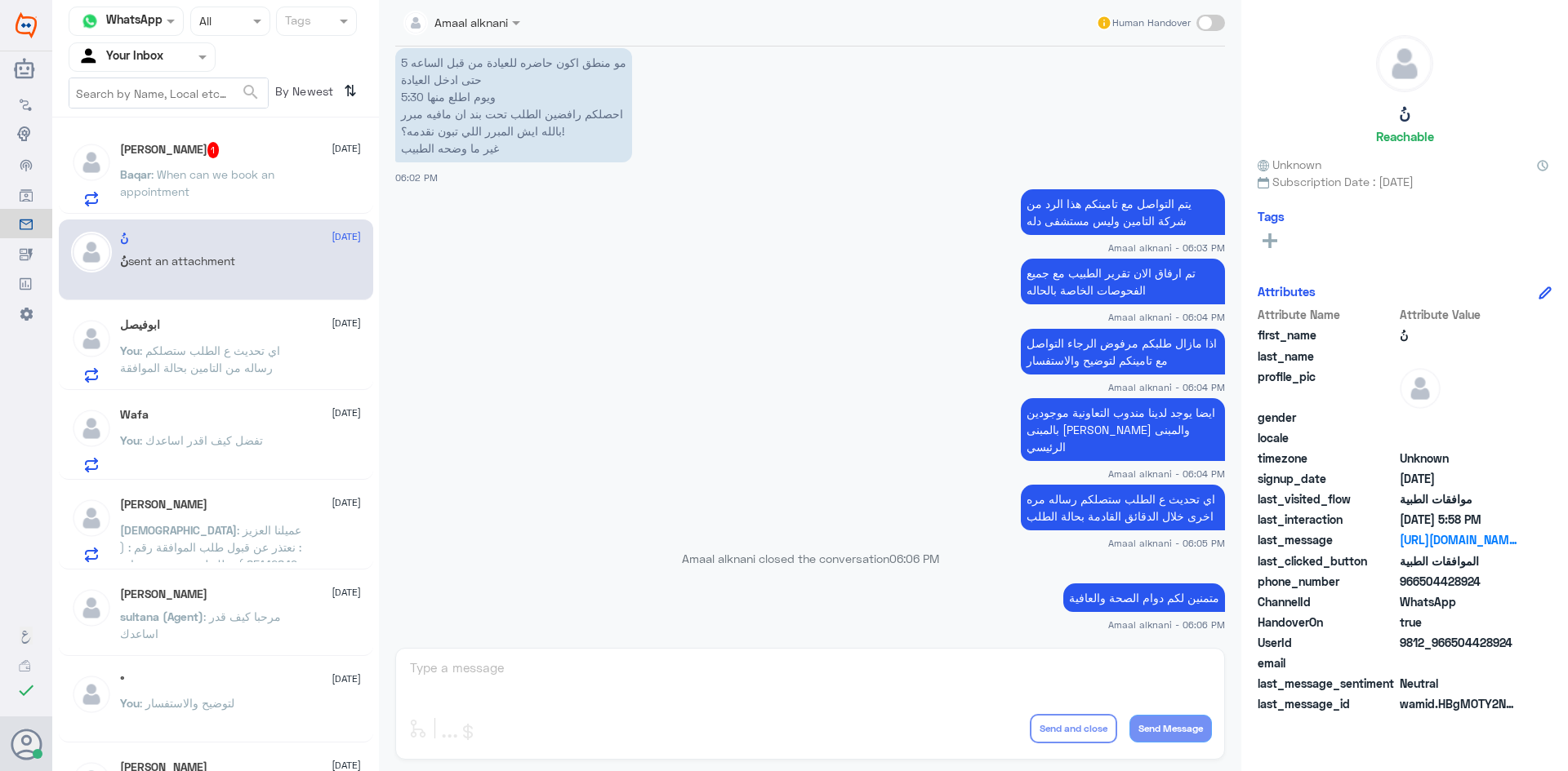
click at [261, 177] on span ": When can we book an appointment" at bounding box center [197, 183] width 154 height 31
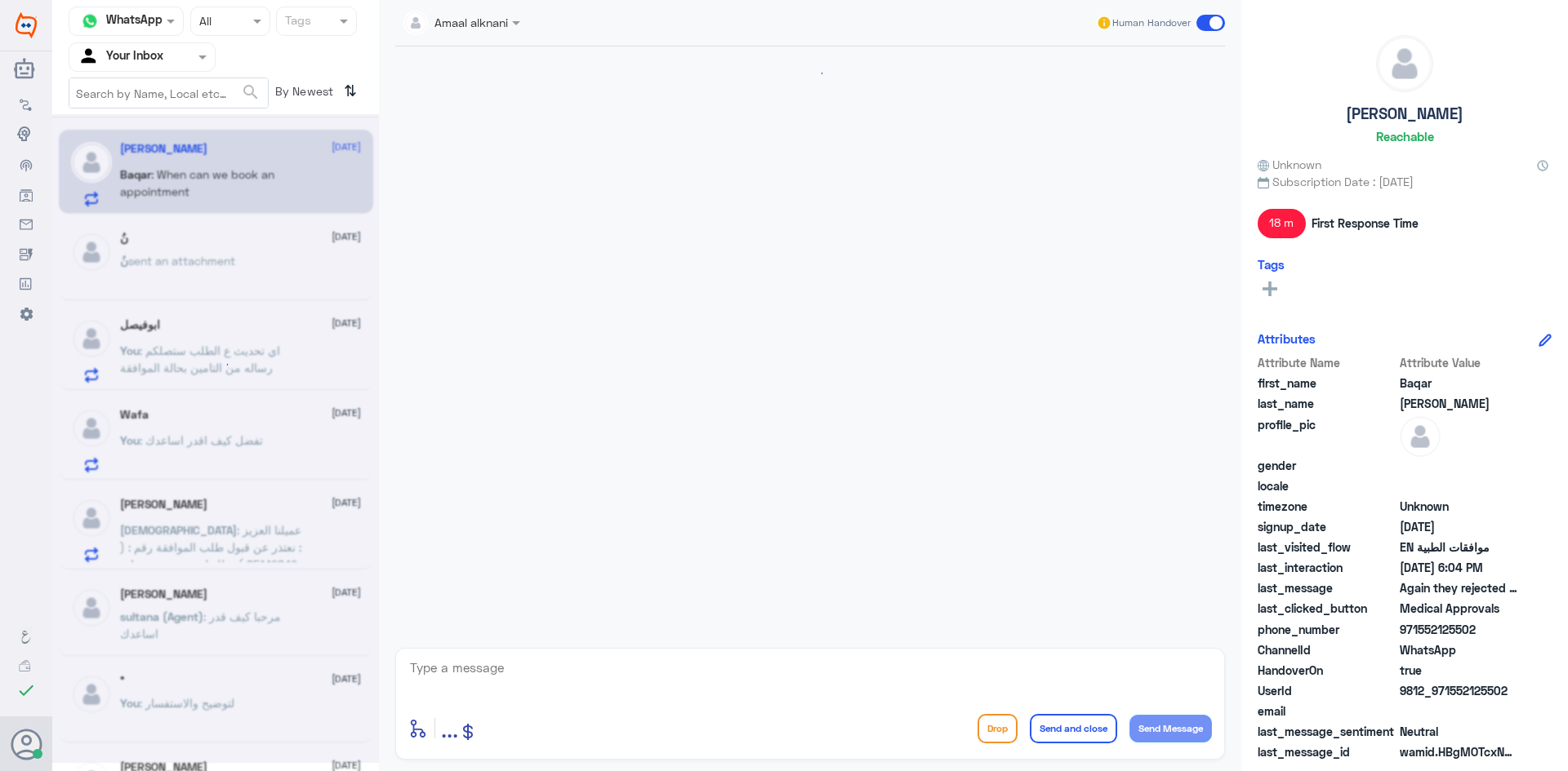
scroll to position [1117, 0]
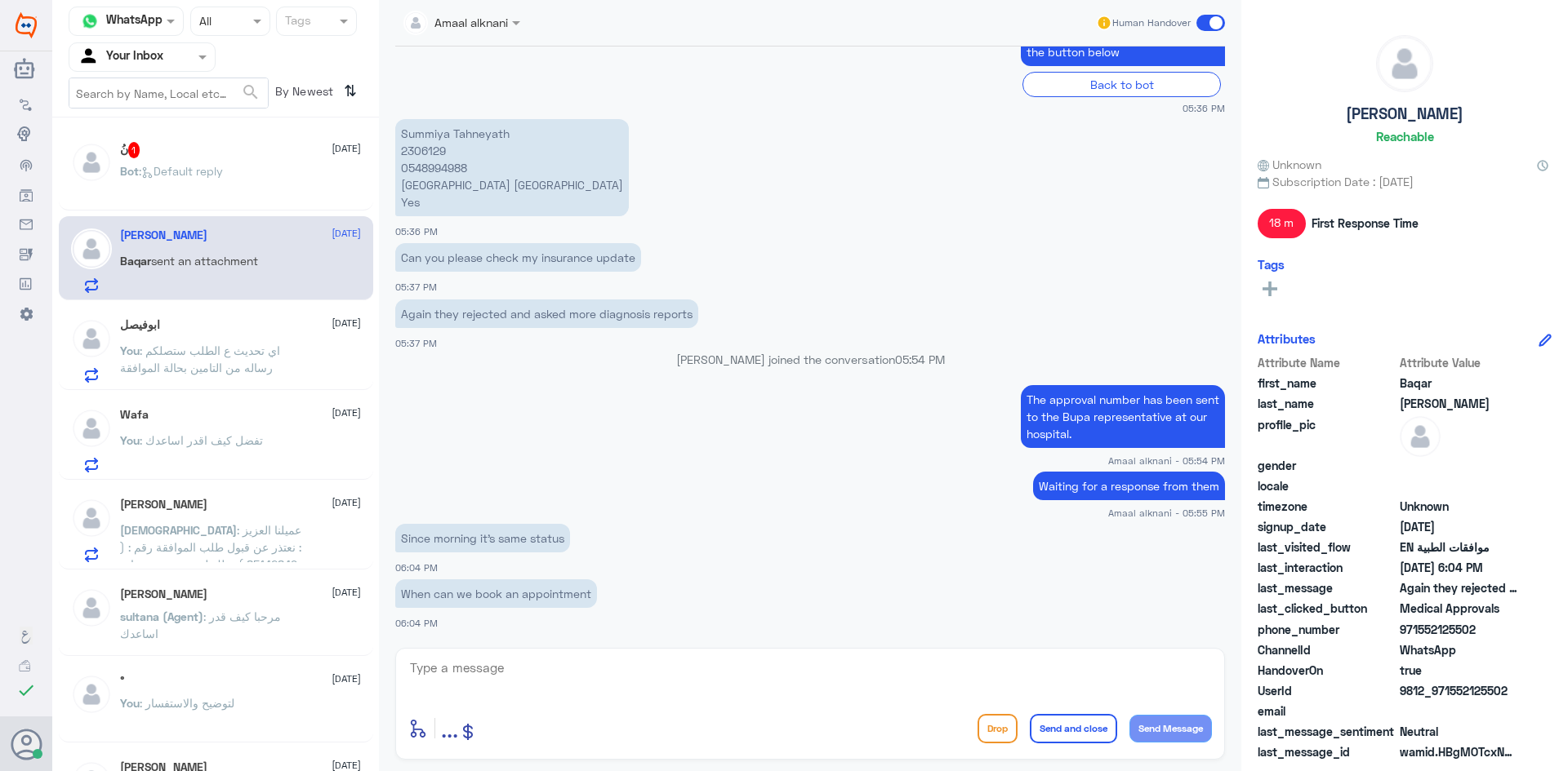
click at [214, 173] on span ": Default reply" at bounding box center [180, 171] width 84 height 13
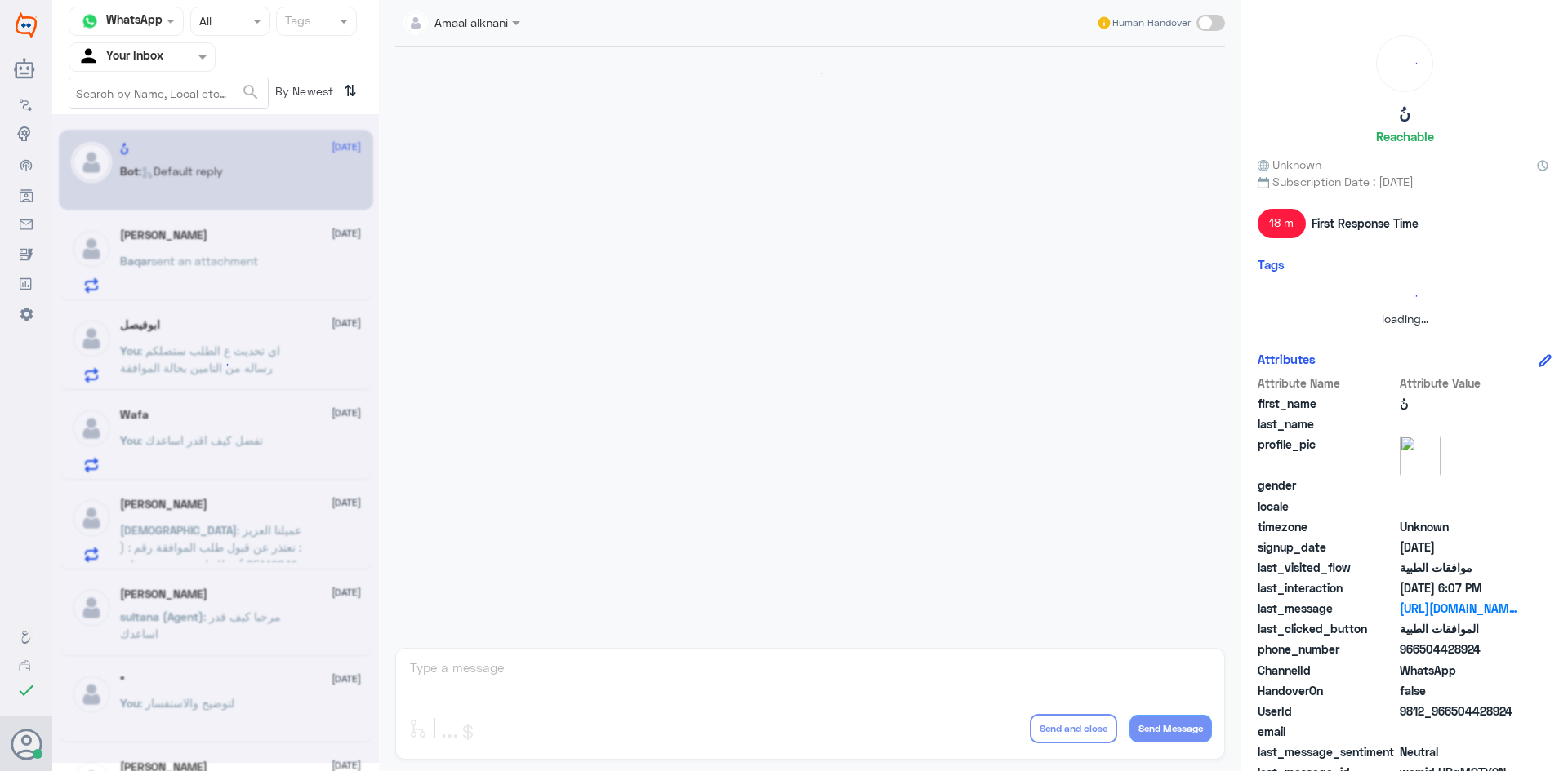
scroll to position [1493, 0]
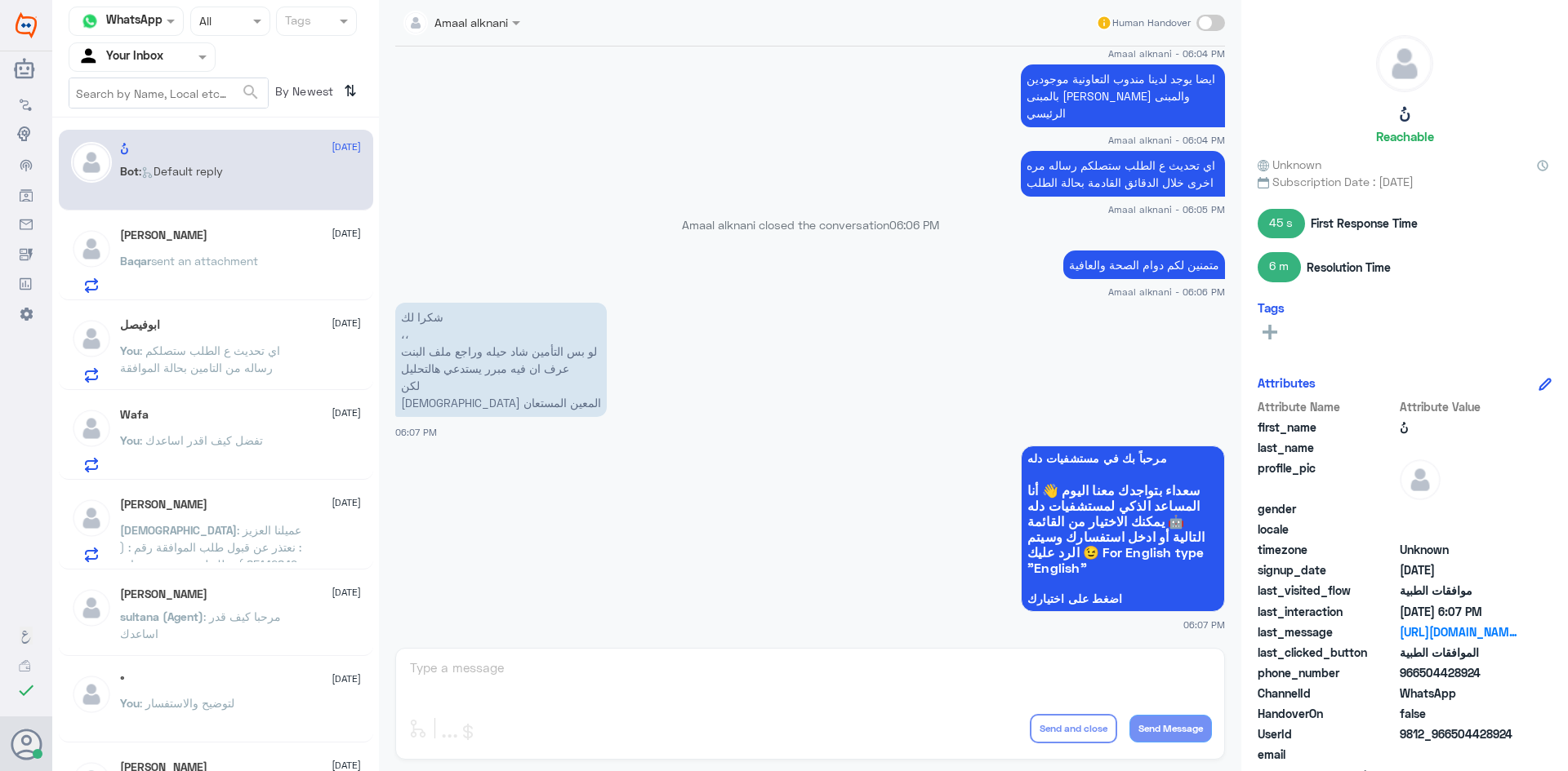
click at [206, 250] on div "[PERSON_NAME] [DATE] Baqar sent an attachment" at bounding box center [240, 261] width 240 height 64
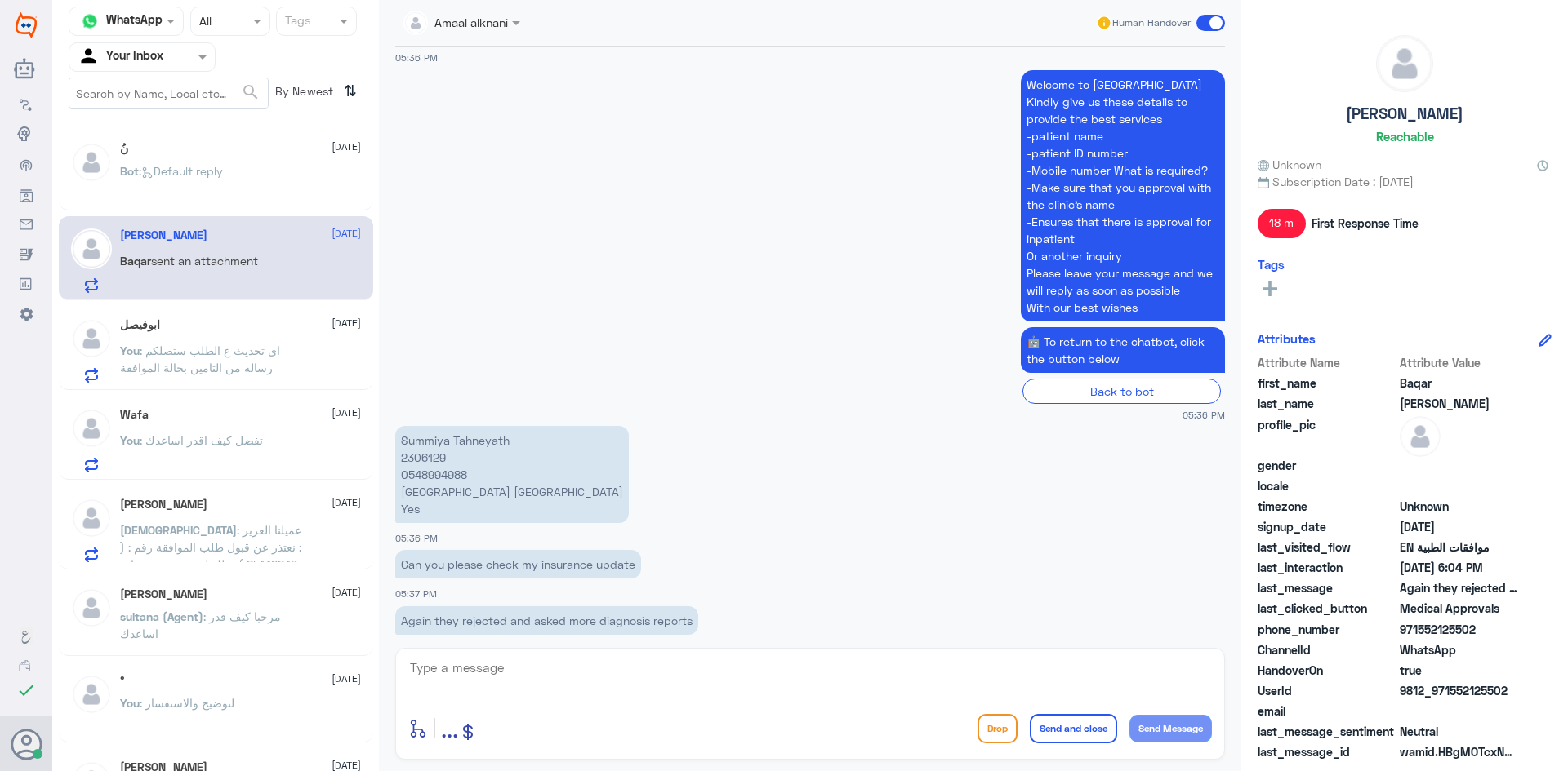
scroll to position [791, 0]
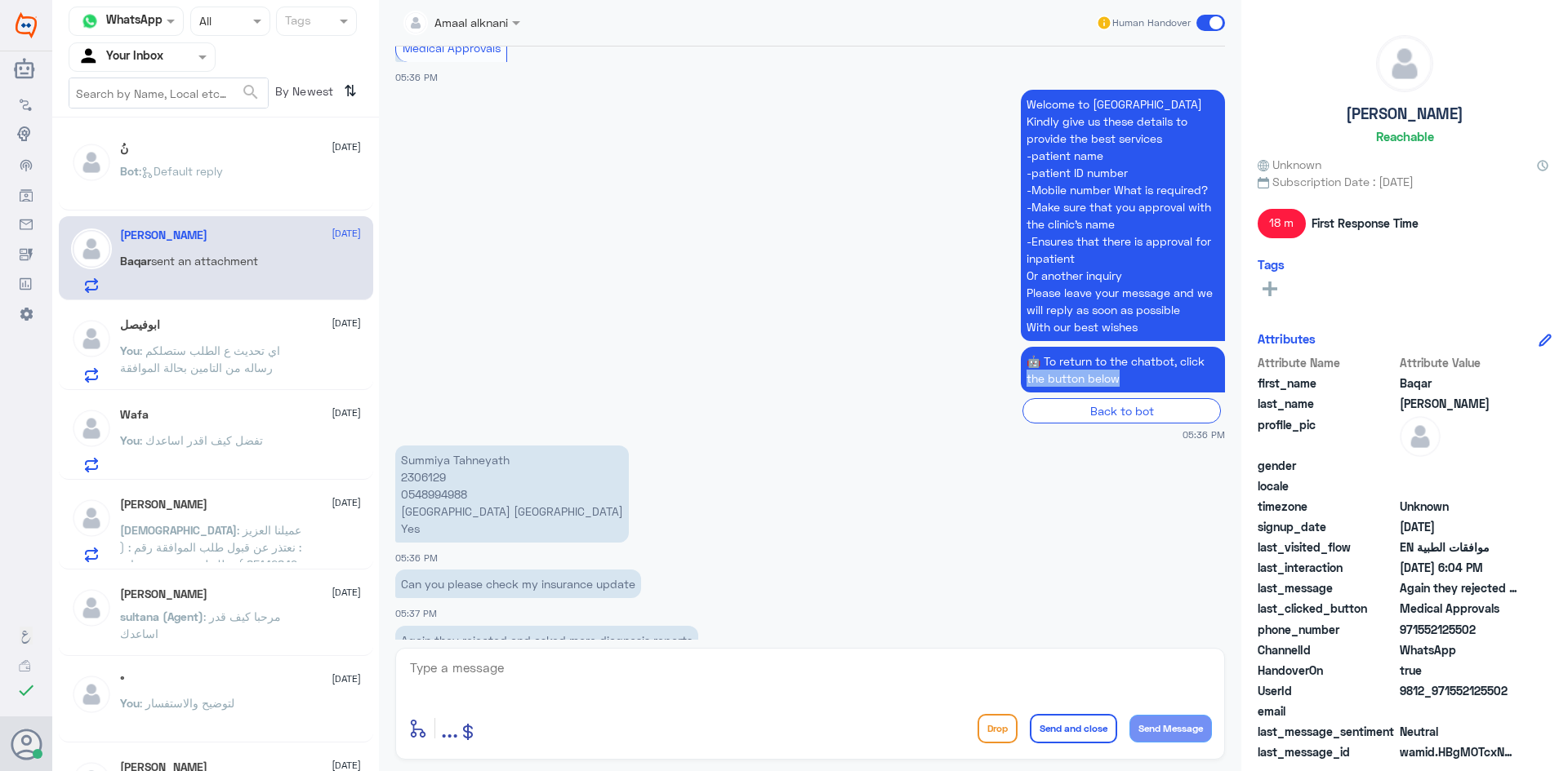
drag, startPoint x: 1236, startPoint y: 385, endPoint x: 1227, endPoint y: 342, distance: 43.9
click at [1227, 342] on div "Amaal alknani Human Handover [DATE] Rejected, Submitted Clinical signs/symptom …" at bounding box center [810, 388] width 863 height 777
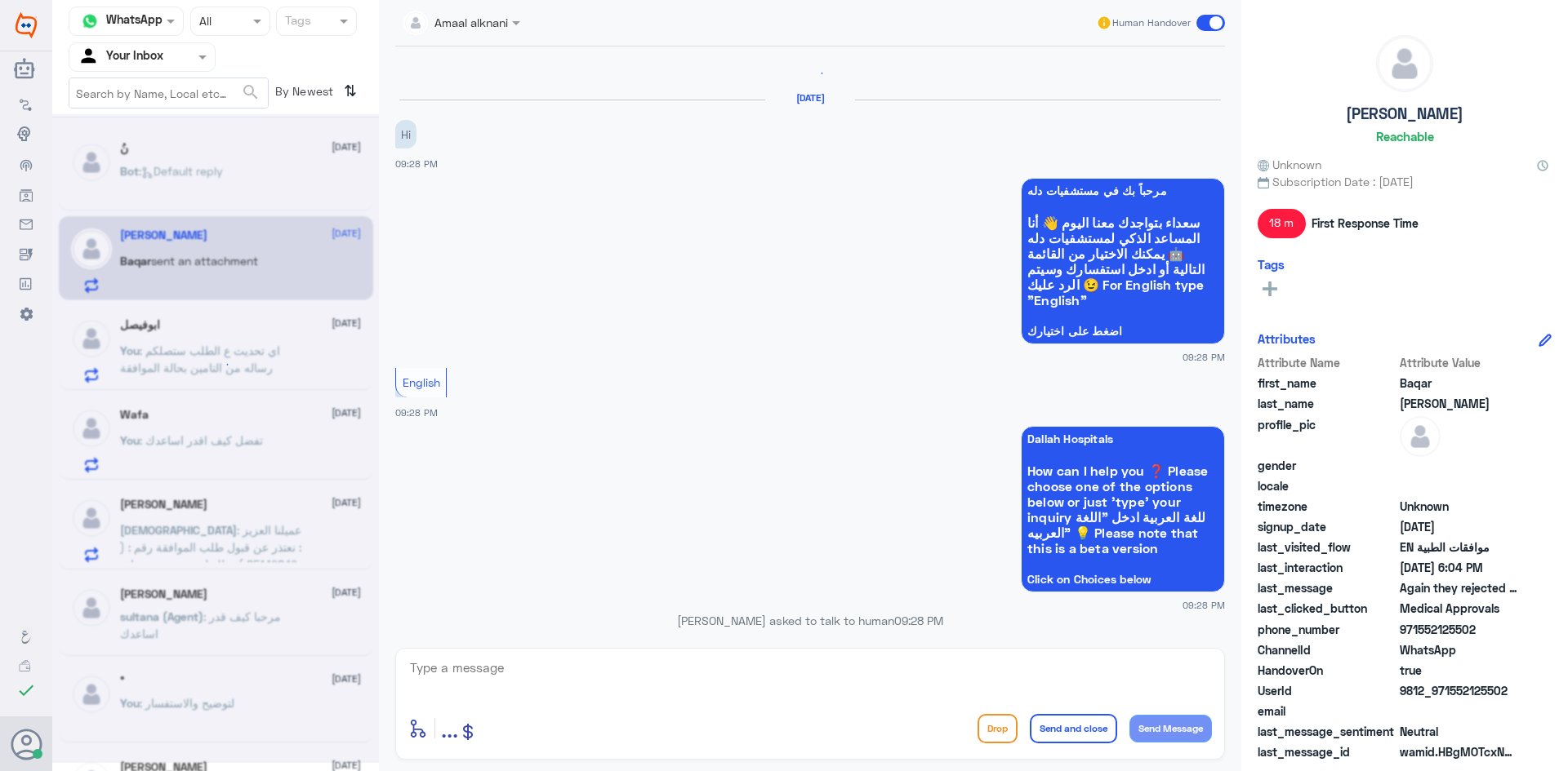
scroll to position [0, 0]
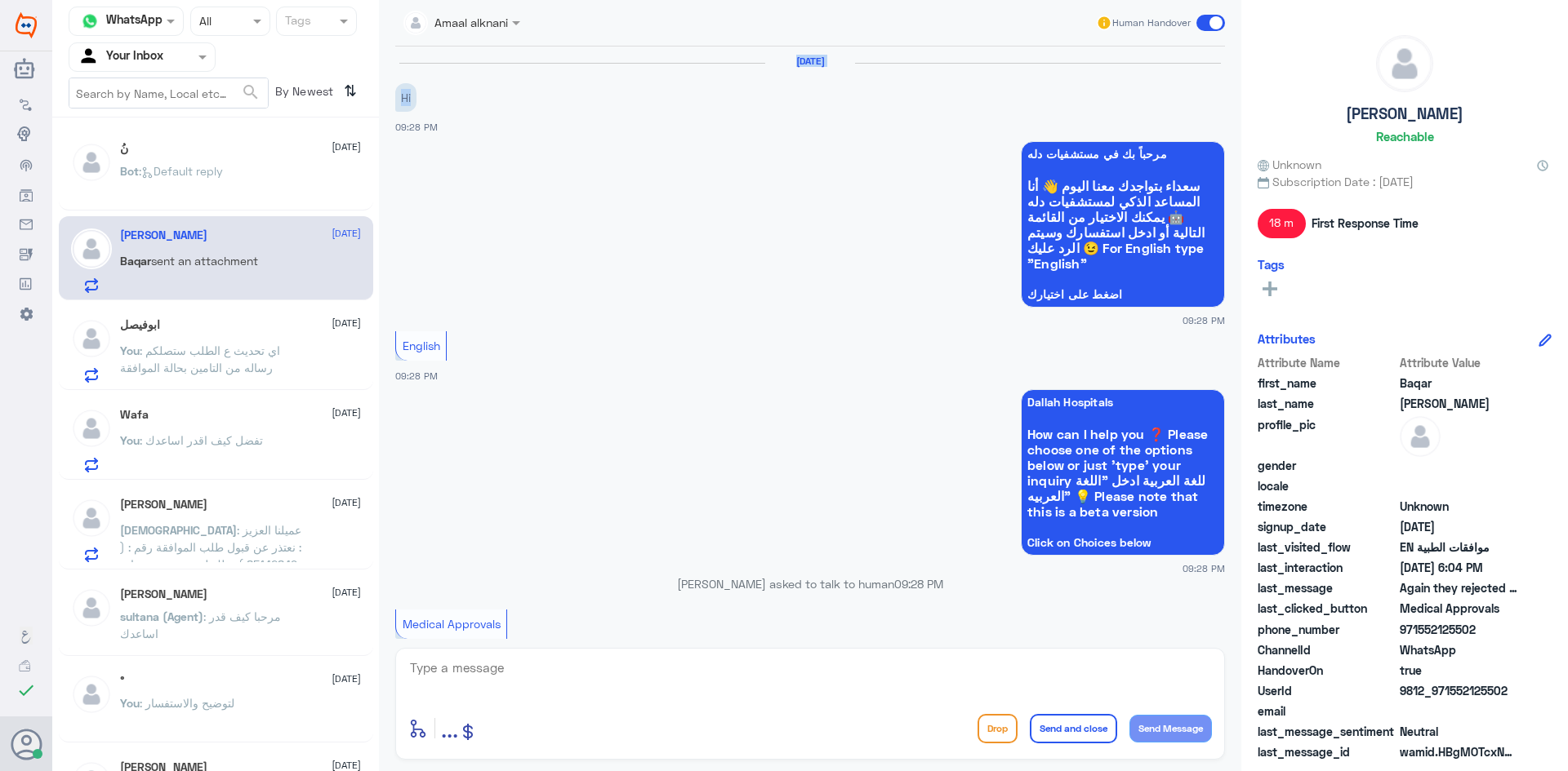
drag, startPoint x: 1224, startPoint y: 92, endPoint x: 1237, endPoint y: 42, distance: 51.7
click at [1237, 43] on div "Amaal alknani Human Handover [DATE] Hi 09:28 PM مرحباً بك في مستشفيات دله سعداء…" at bounding box center [810, 388] width 863 height 777
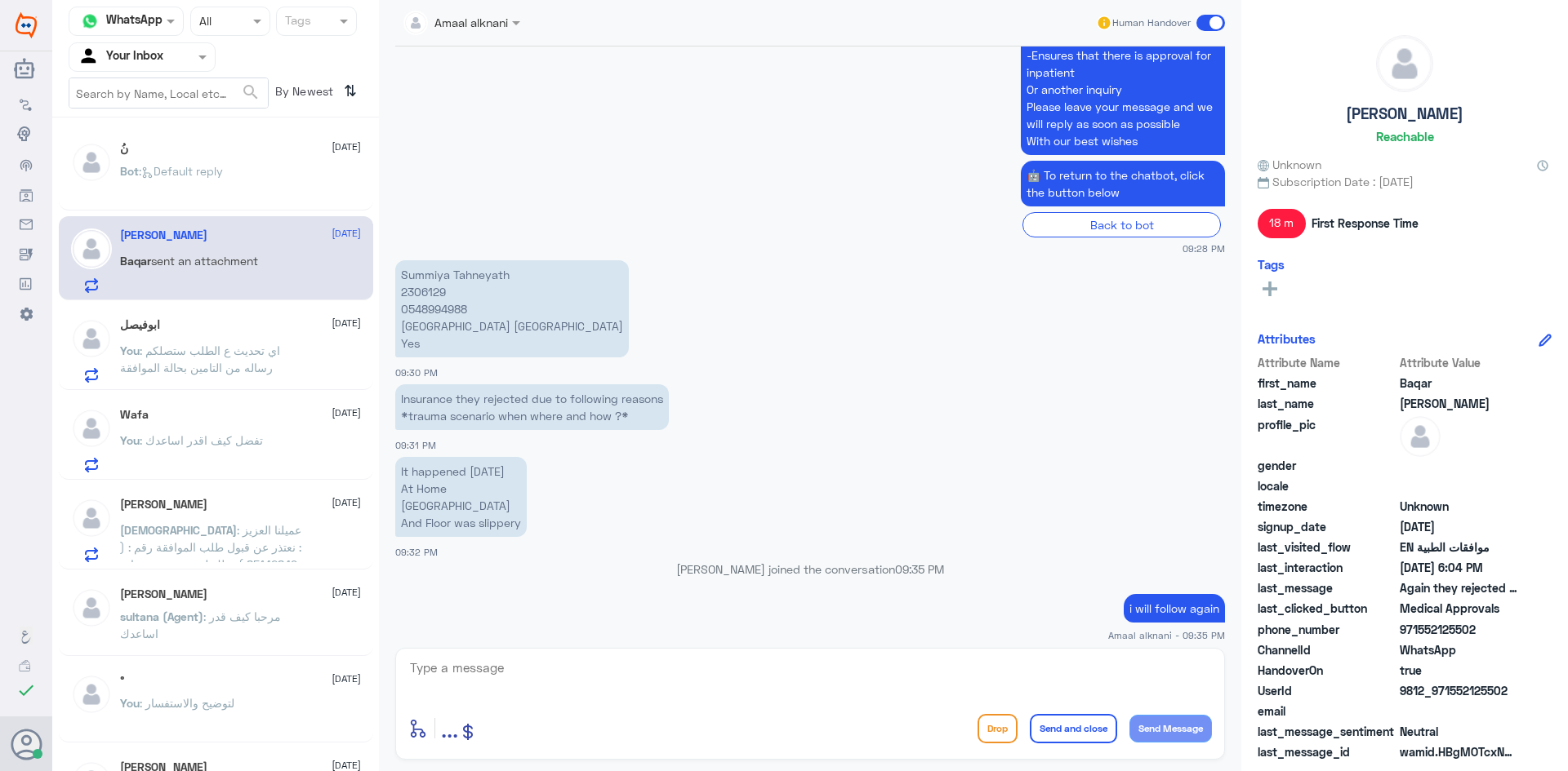
scroll to position [898, 0]
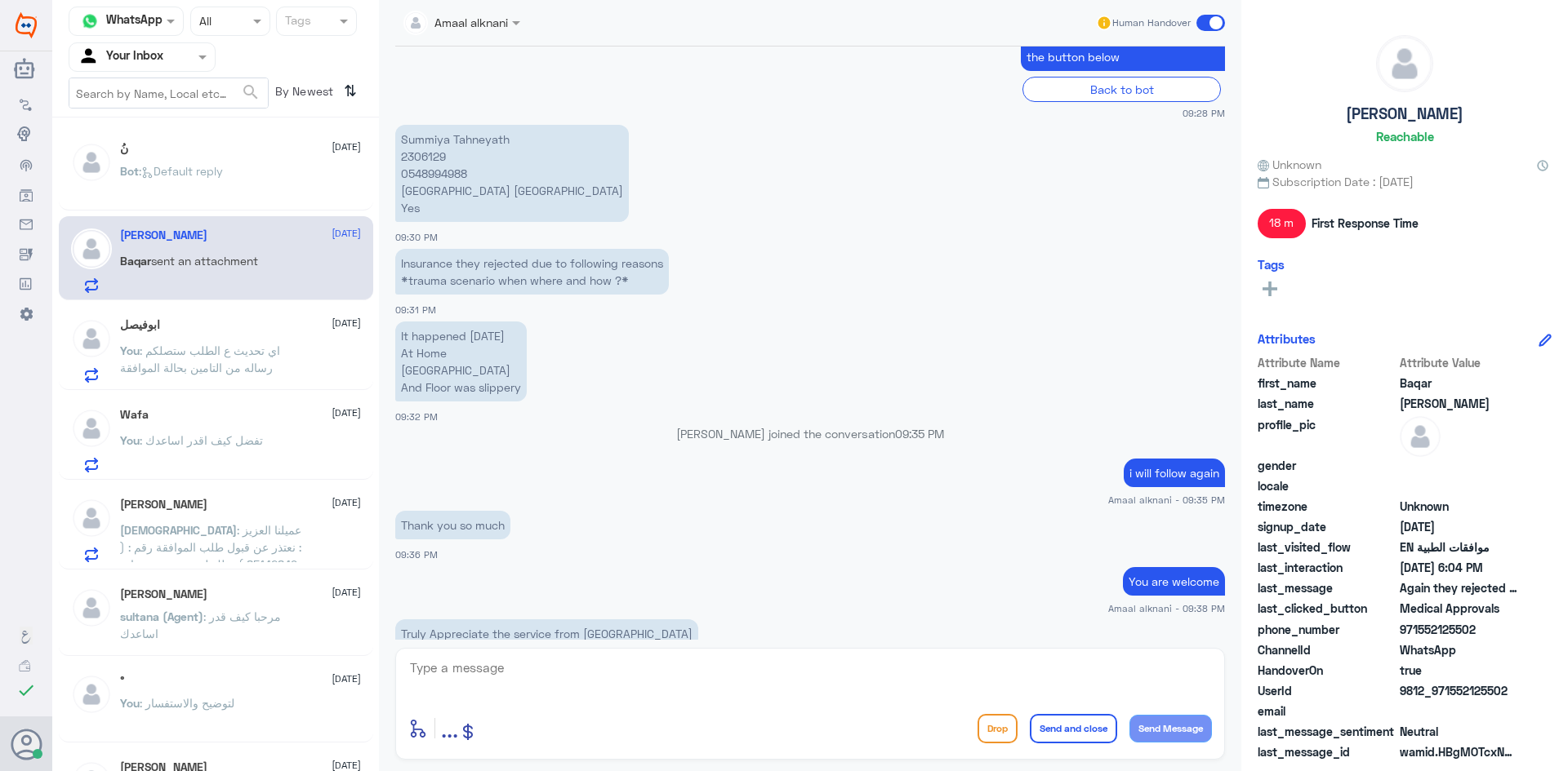
click at [416, 335] on p "It happened [DATE] At Home [GEOGRAPHIC_DATA] And Floor was slippery" at bounding box center [461, 361] width 132 height 80
click at [522, 391] on p "It happened [DATE] At Home [GEOGRAPHIC_DATA] And Floor was slippery" at bounding box center [461, 361] width 132 height 80
click at [527, 388] on p "It happened [DATE] At Home [GEOGRAPHIC_DATA] And Floor was slippery" at bounding box center [461, 361] width 132 height 80
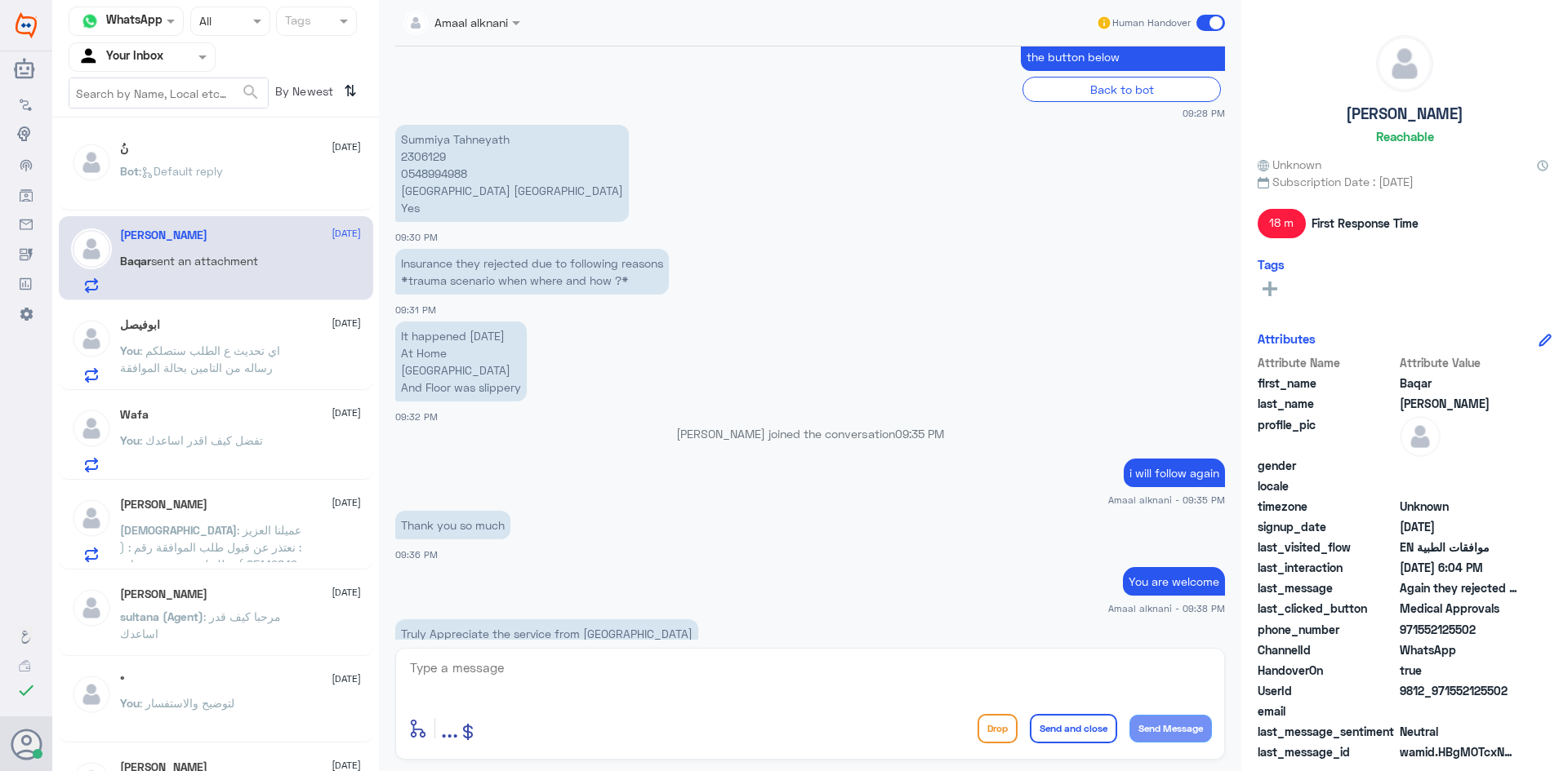
click at [522, 389] on p "It happened [DATE] At Home [GEOGRAPHIC_DATA] And Floor was slippery" at bounding box center [461, 361] width 132 height 80
drag, startPoint x: 525, startPoint y: 389, endPoint x: 392, endPoint y: 330, distance: 145.5
click at [392, 330] on div "[DATE] Hi 09:28 PM مرحباً بك في مستشفيات دله سعداء بتواجدك معنا [DATE] 👋 أنا ال…" at bounding box center [810, 342] width 847 height 593
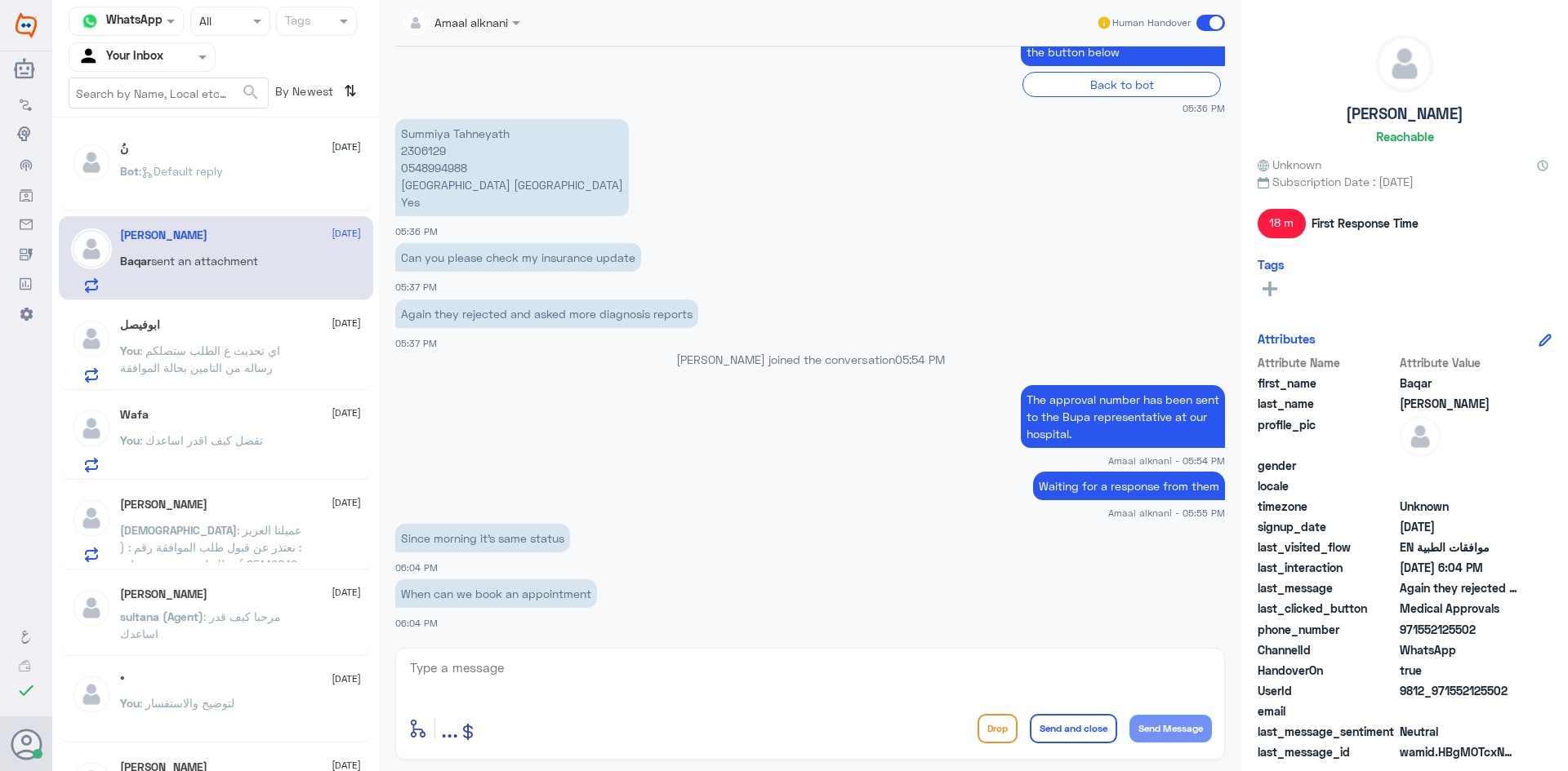
click at [488, 540] on p "Since morning it's same status" at bounding box center [483, 538] width 175 height 29
click at [495, 592] on p "When can we book an appointment" at bounding box center [496, 594] width 202 height 29
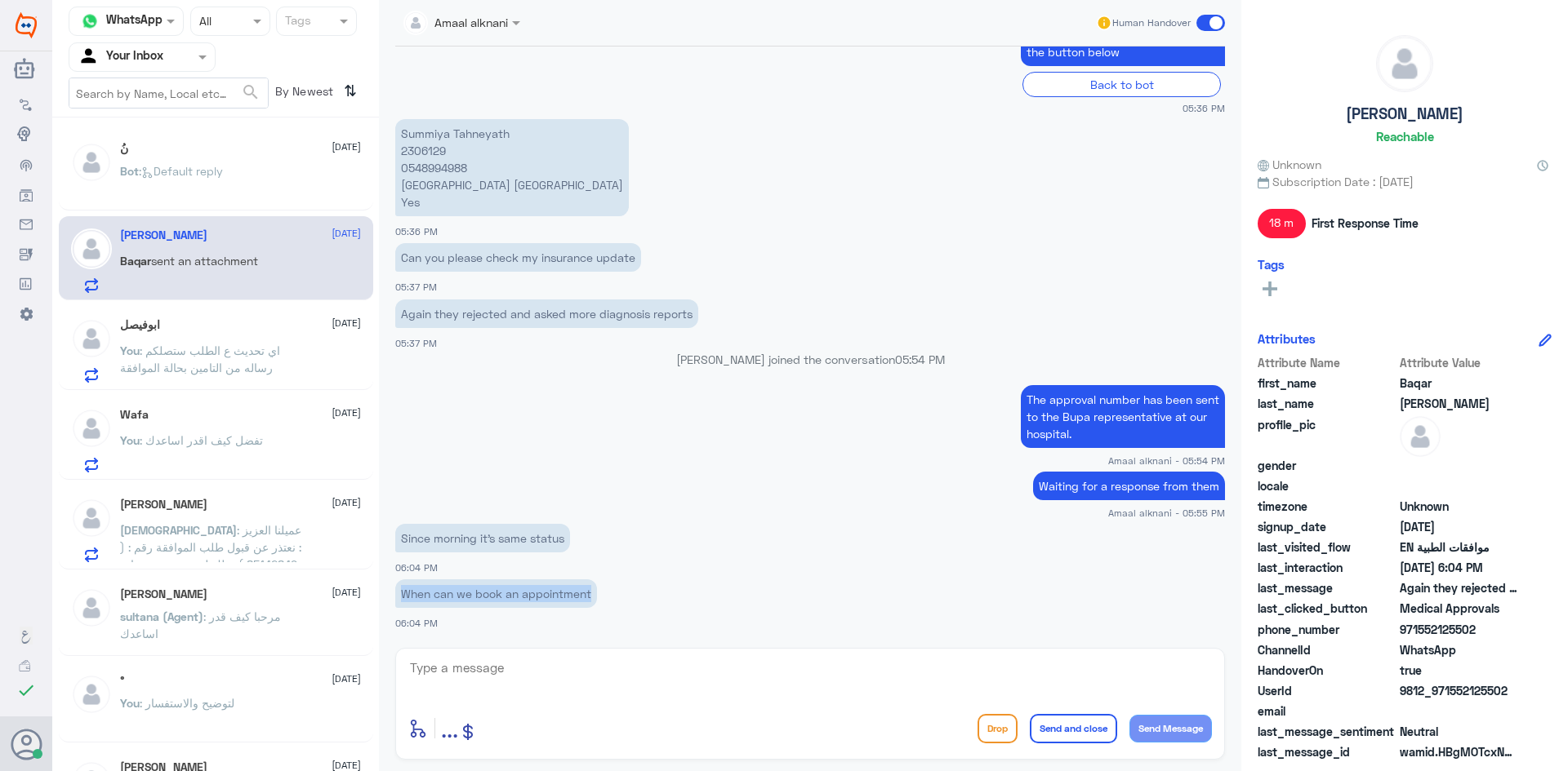
click at [495, 592] on p "When can we book an appointment" at bounding box center [496, 594] width 202 height 29
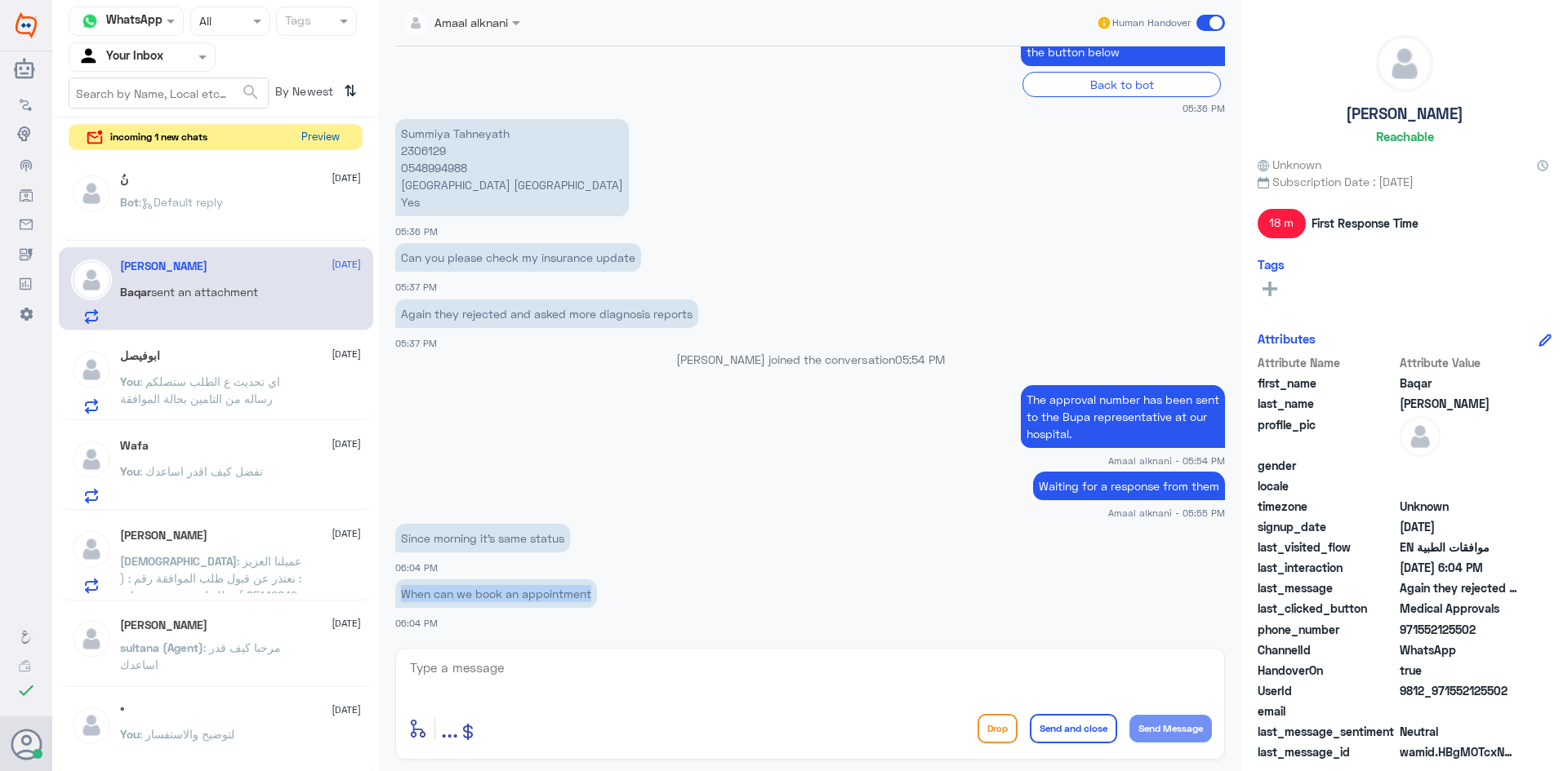
click at [311, 138] on button "Preview" at bounding box center [320, 137] width 51 height 25
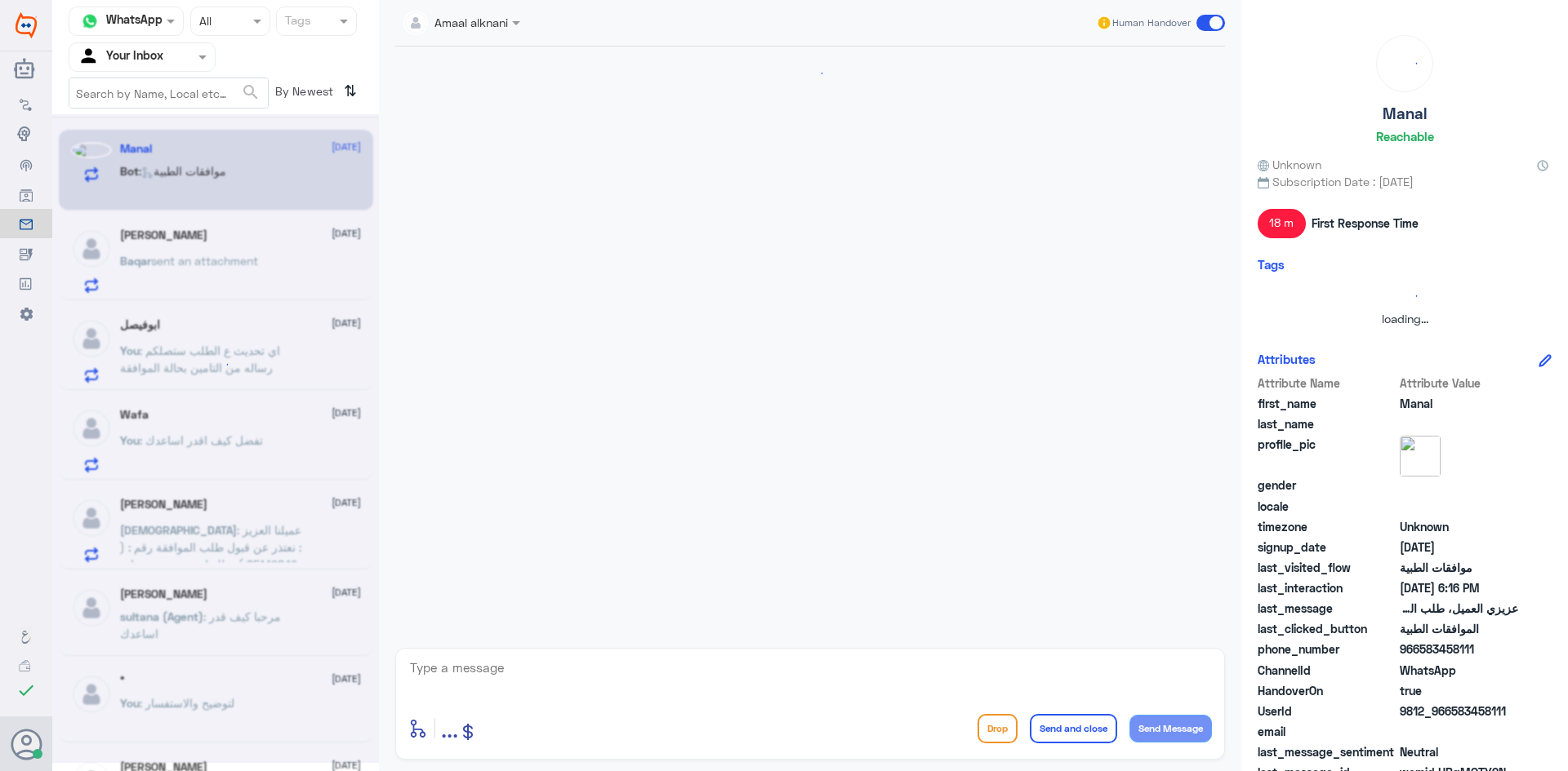
scroll to position [472, 0]
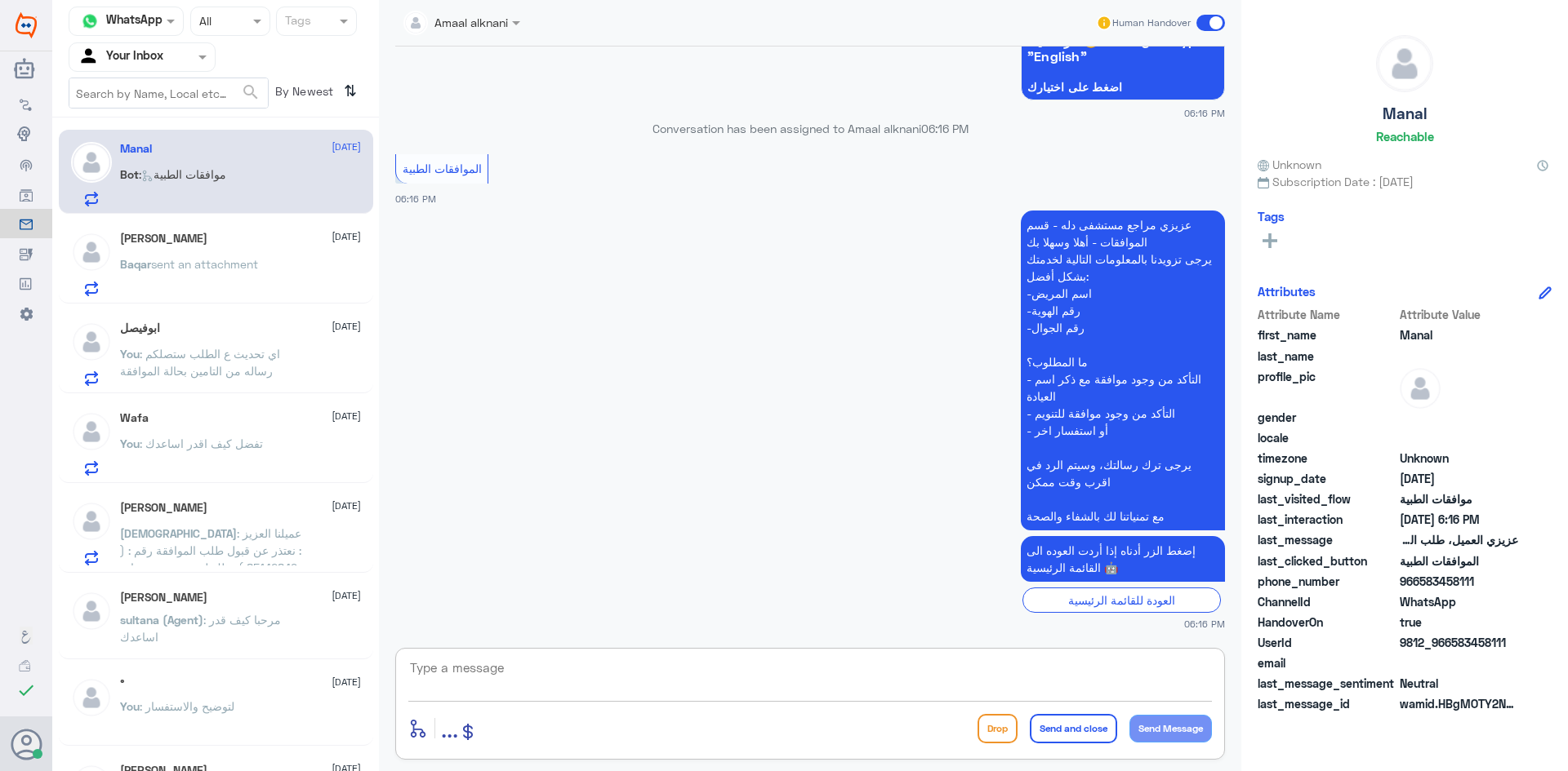
click at [474, 672] on textarea at bounding box center [811, 678] width 804 height 40
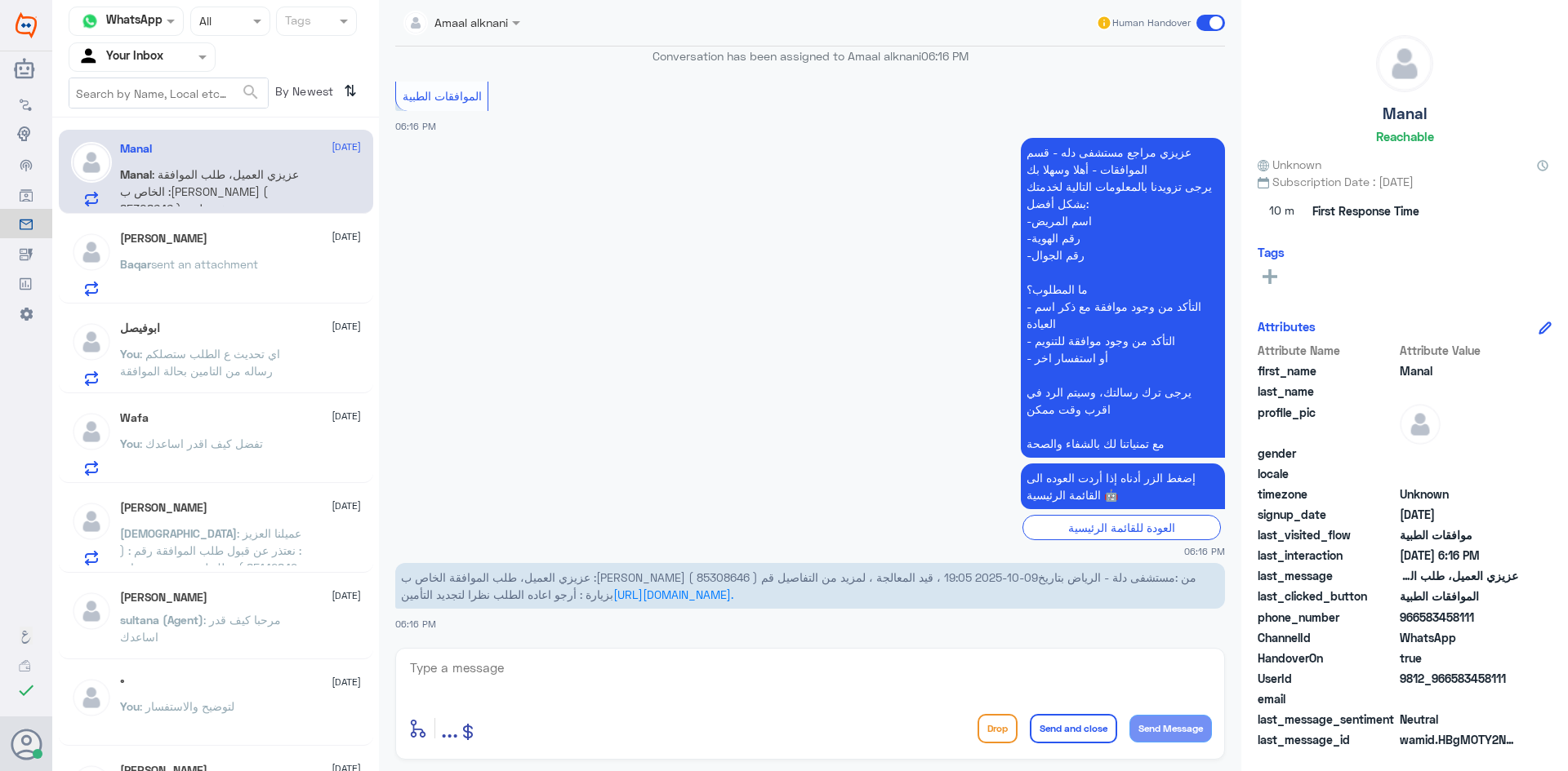
click at [231, 248] on div "[PERSON_NAME] [DATE] Baqar sent an attachment" at bounding box center [240, 263] width 240 height 64
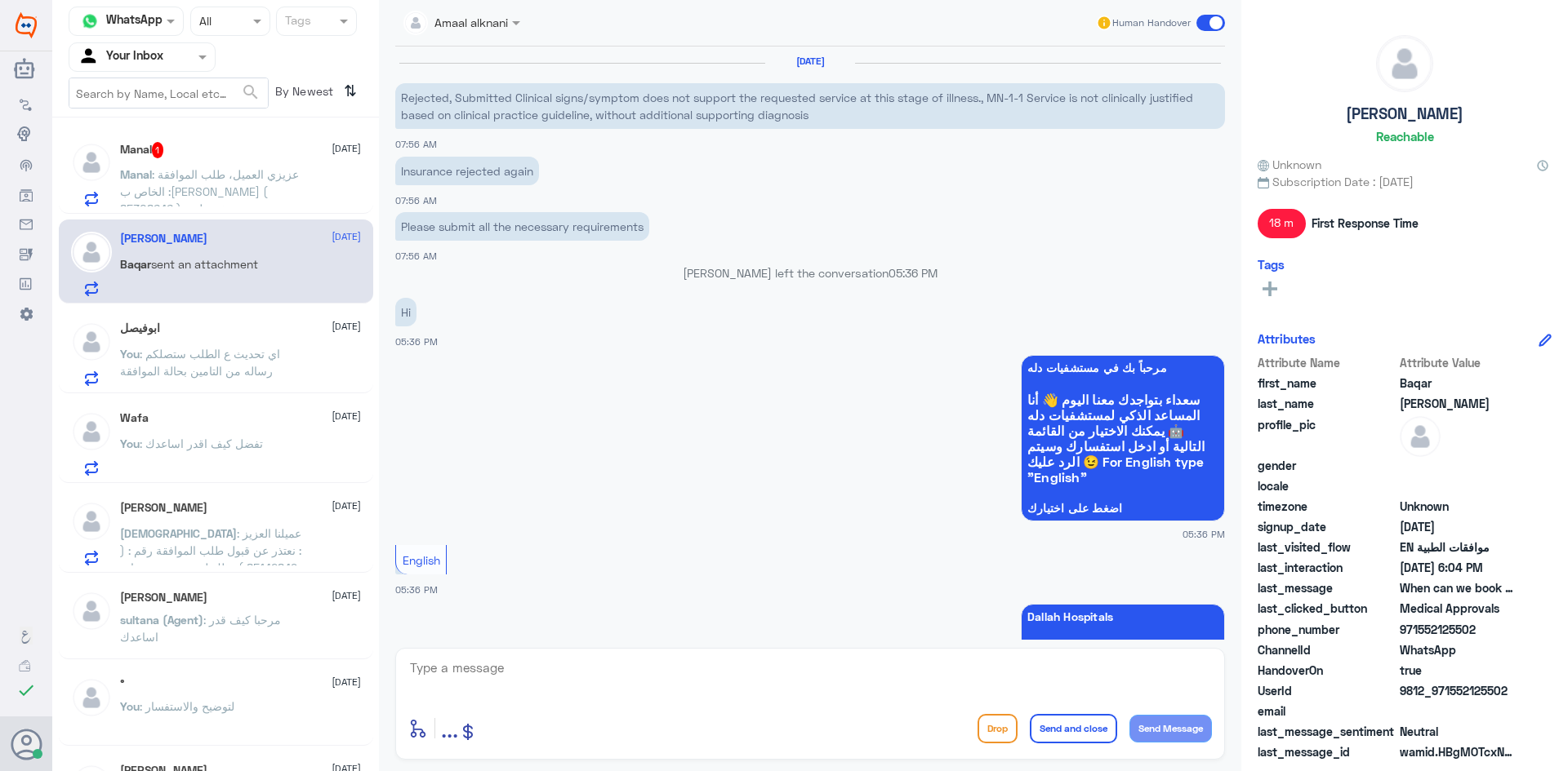
scroll to position [1117, 0]
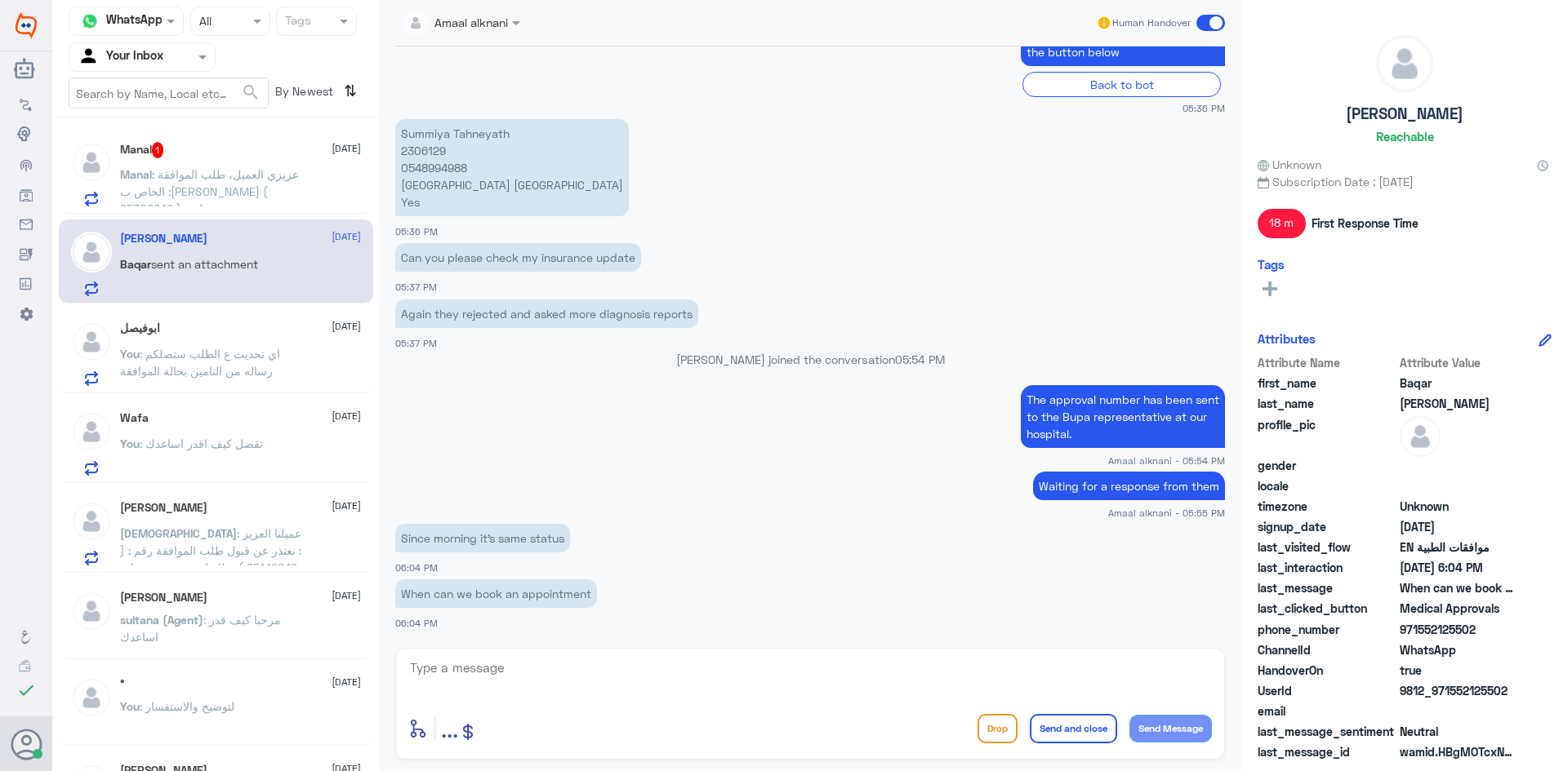
click at [240, 192] on span ": عزيزي العميل، طلب الموافقة الخاص ب :[PERSON_NAME] ( 85308646 ) من :مستشفى دلة…" at bounding box center [211, 234] width 182 height 134
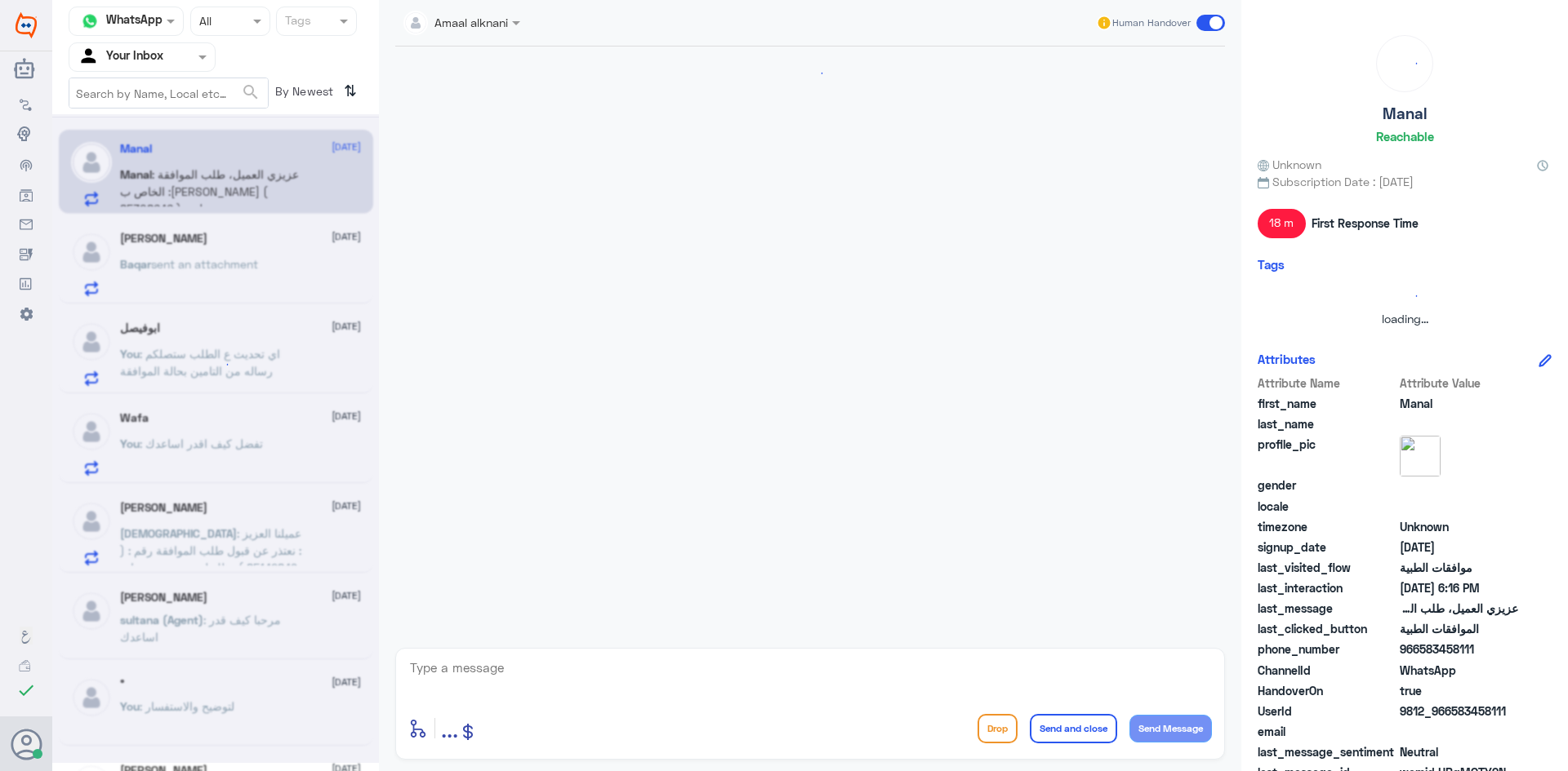
scroll to position [544, 0]
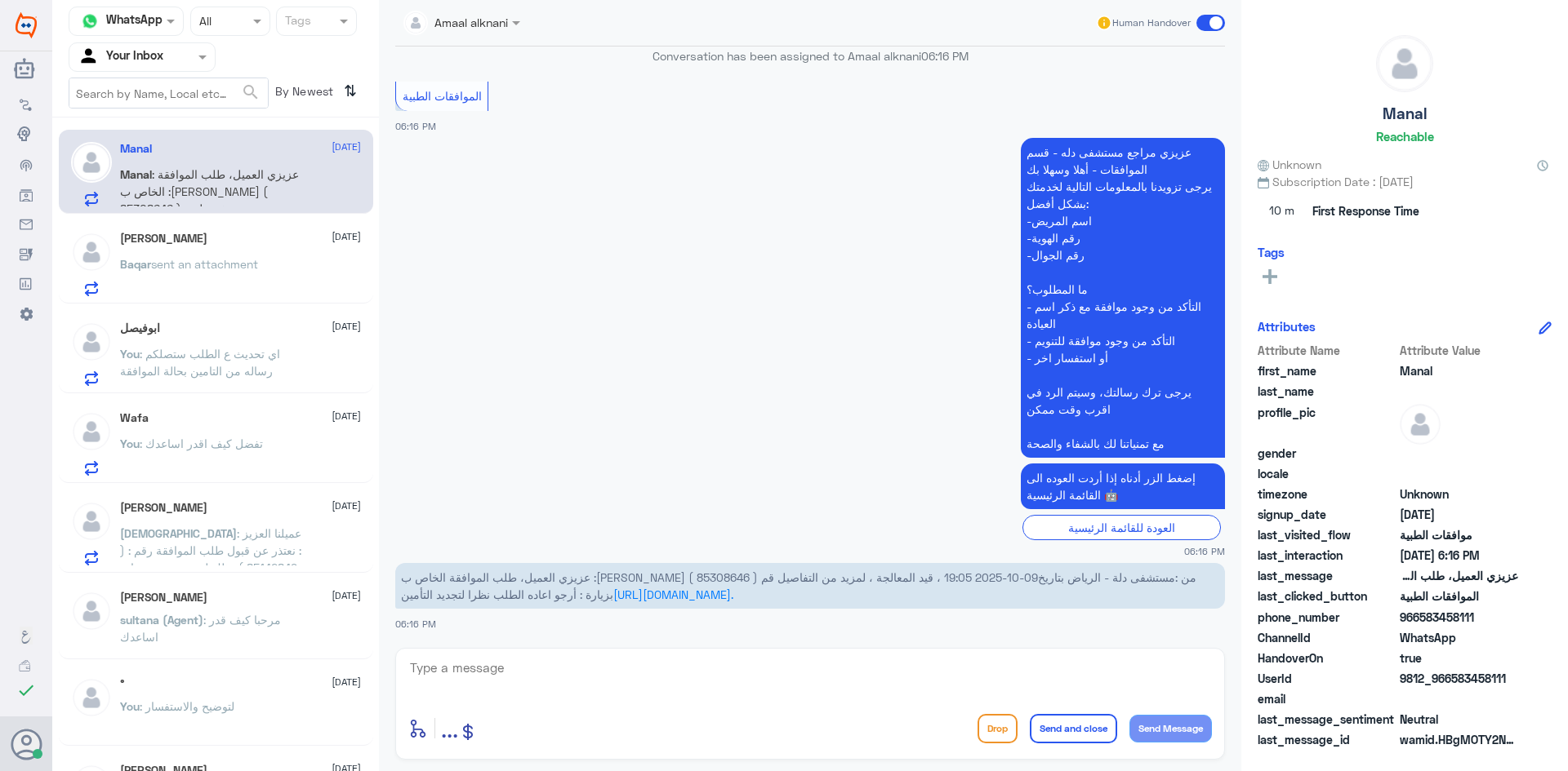
click at [815, 576] on span "عزيزي العميل، طلب الموافقة الخاص ب :[PERSON_NAME] ( 85308646 ) من :مستشفى دلة -…" at bounding box center [798, 586] width 796 height 31
click at [710, 681] on textarea at bounding box center [811, 678] width 804 height 40
type textarea "العلاج الطبيعي ؟"
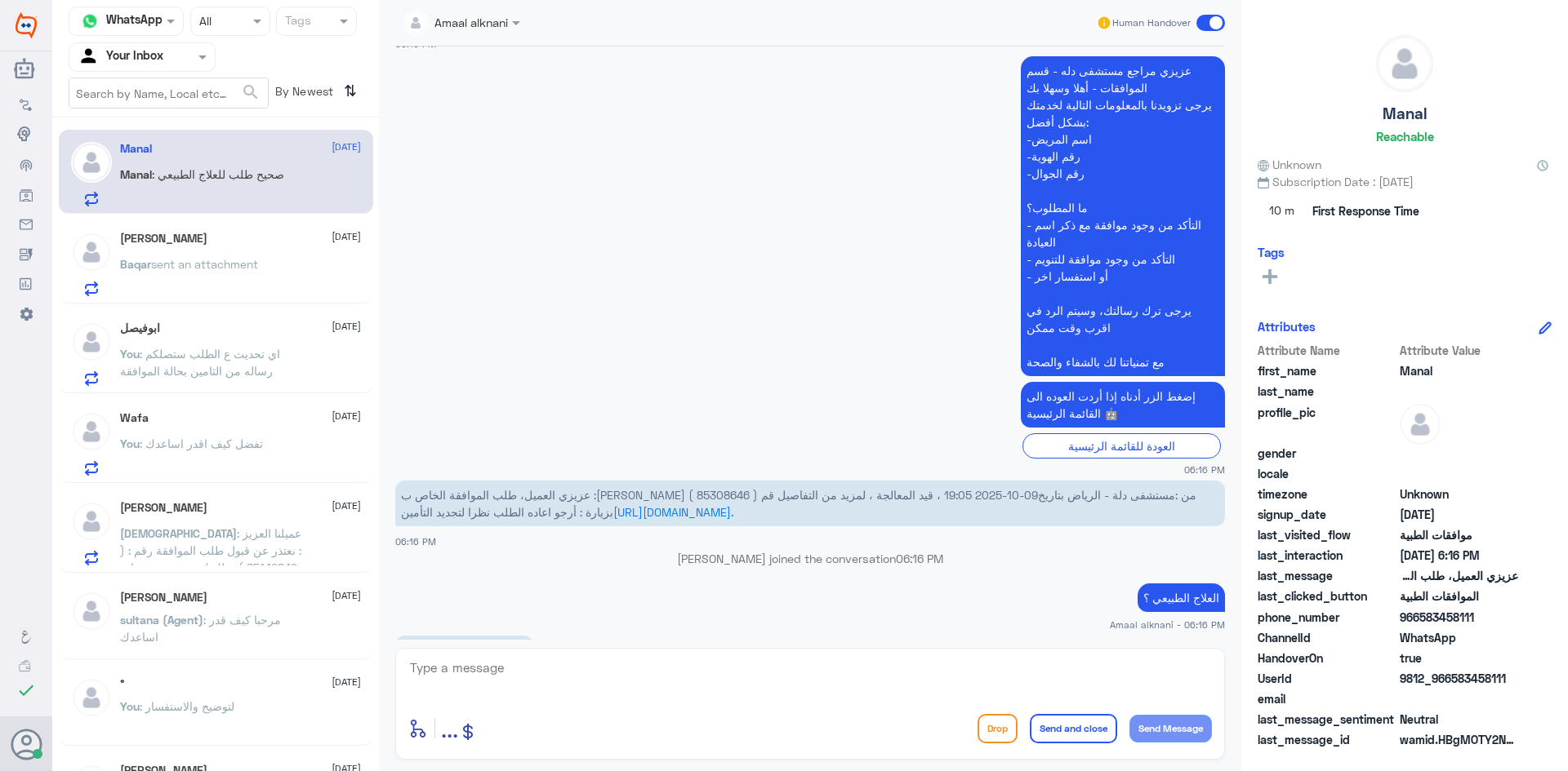
scroll to position [652, 0]
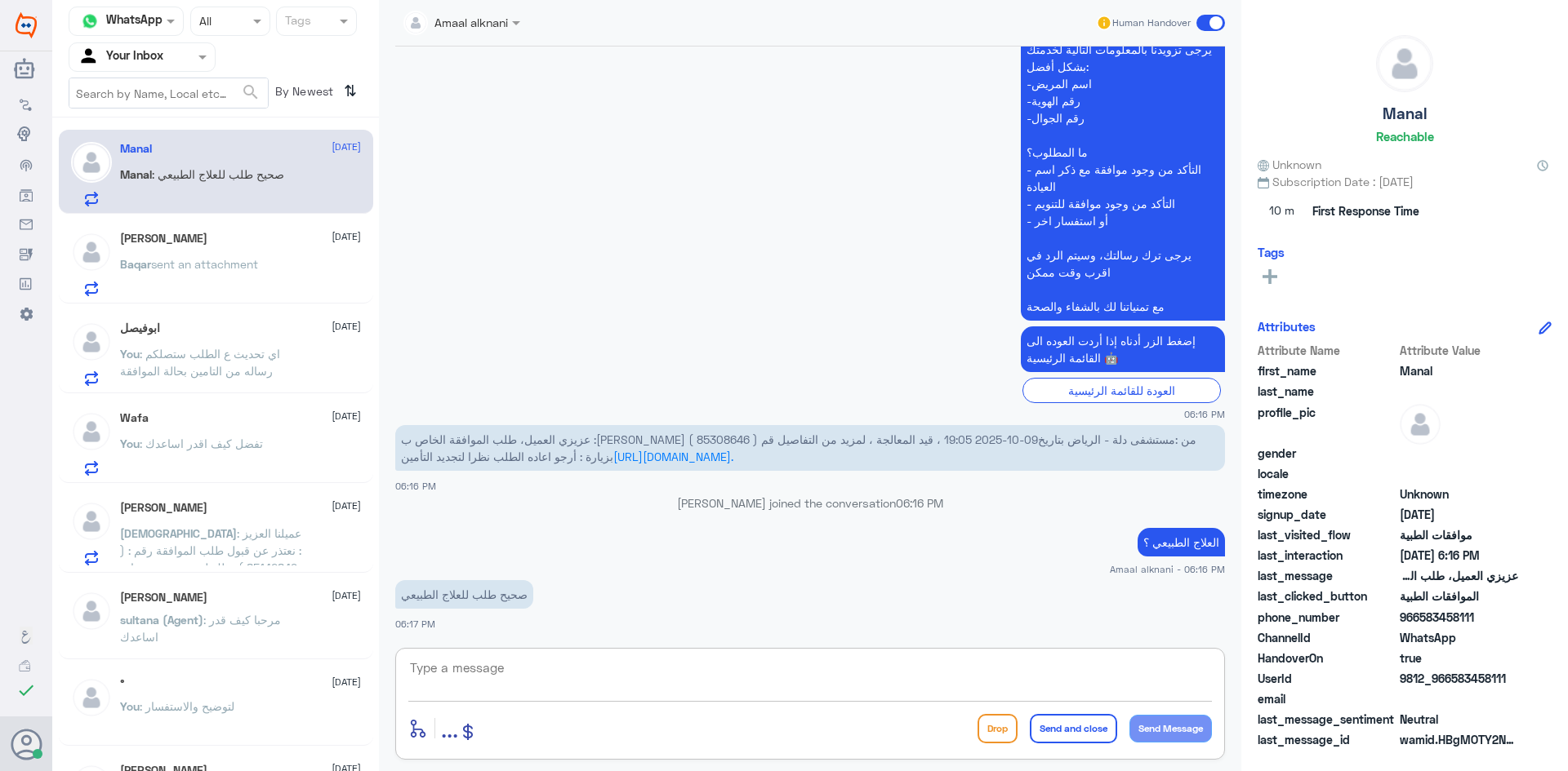
click at [647, 684] on textarea at bounding box center [811, 678] width 804 height 40
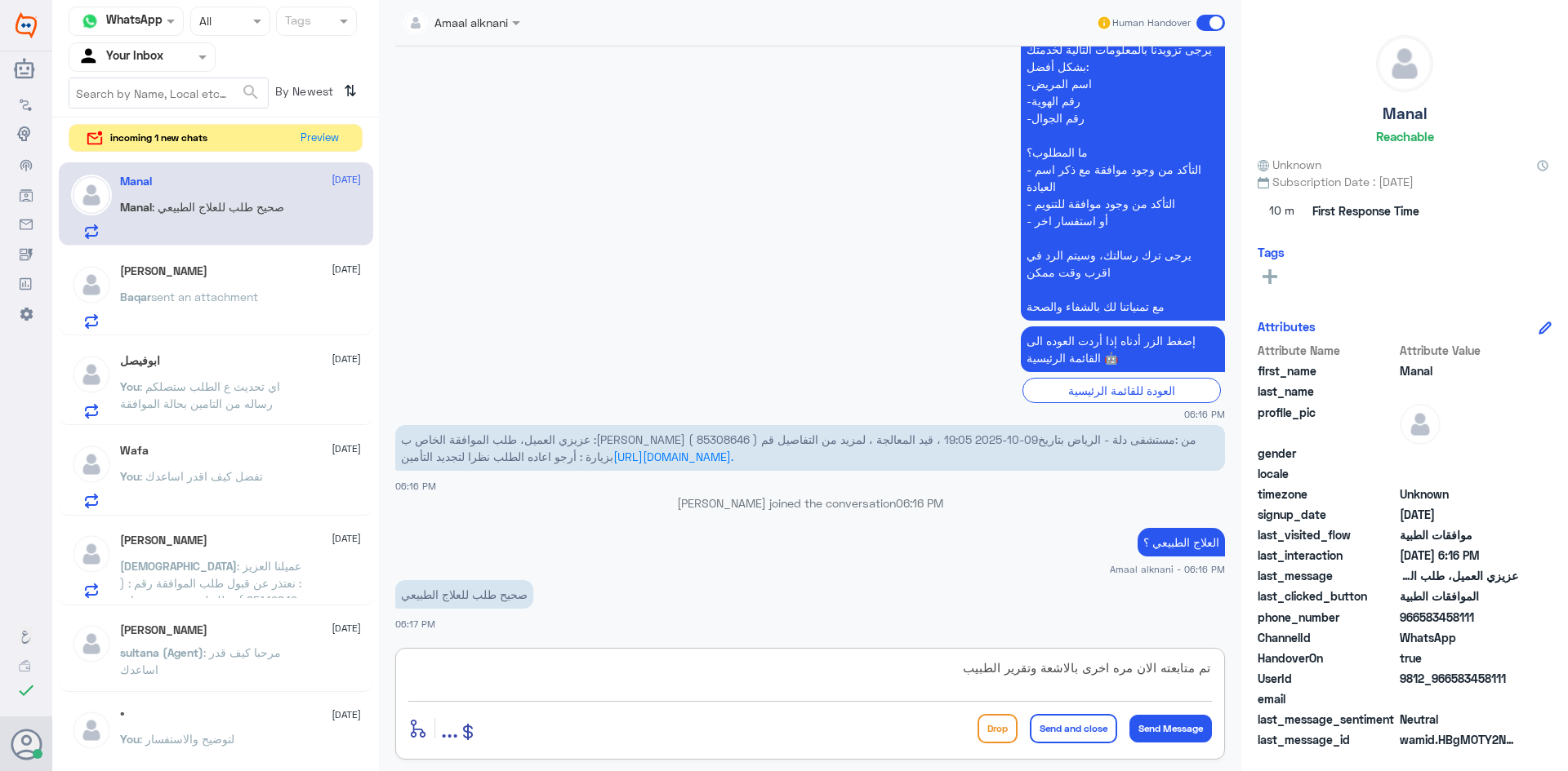
type textarea "تم متابعته الان مره اخرى بالاشعة وتقرير الطبيب"
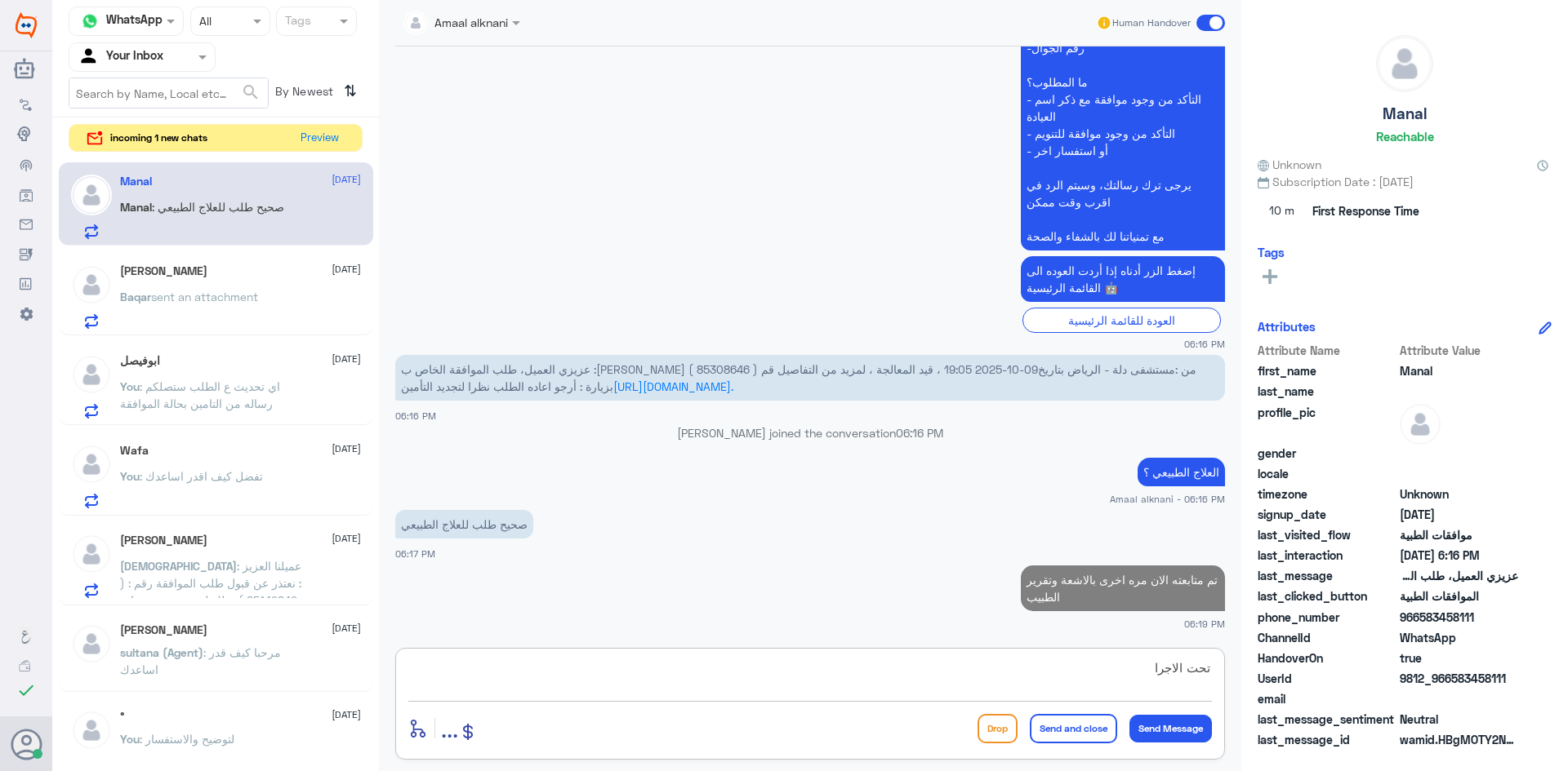
type textarea "تحت الاجراء"
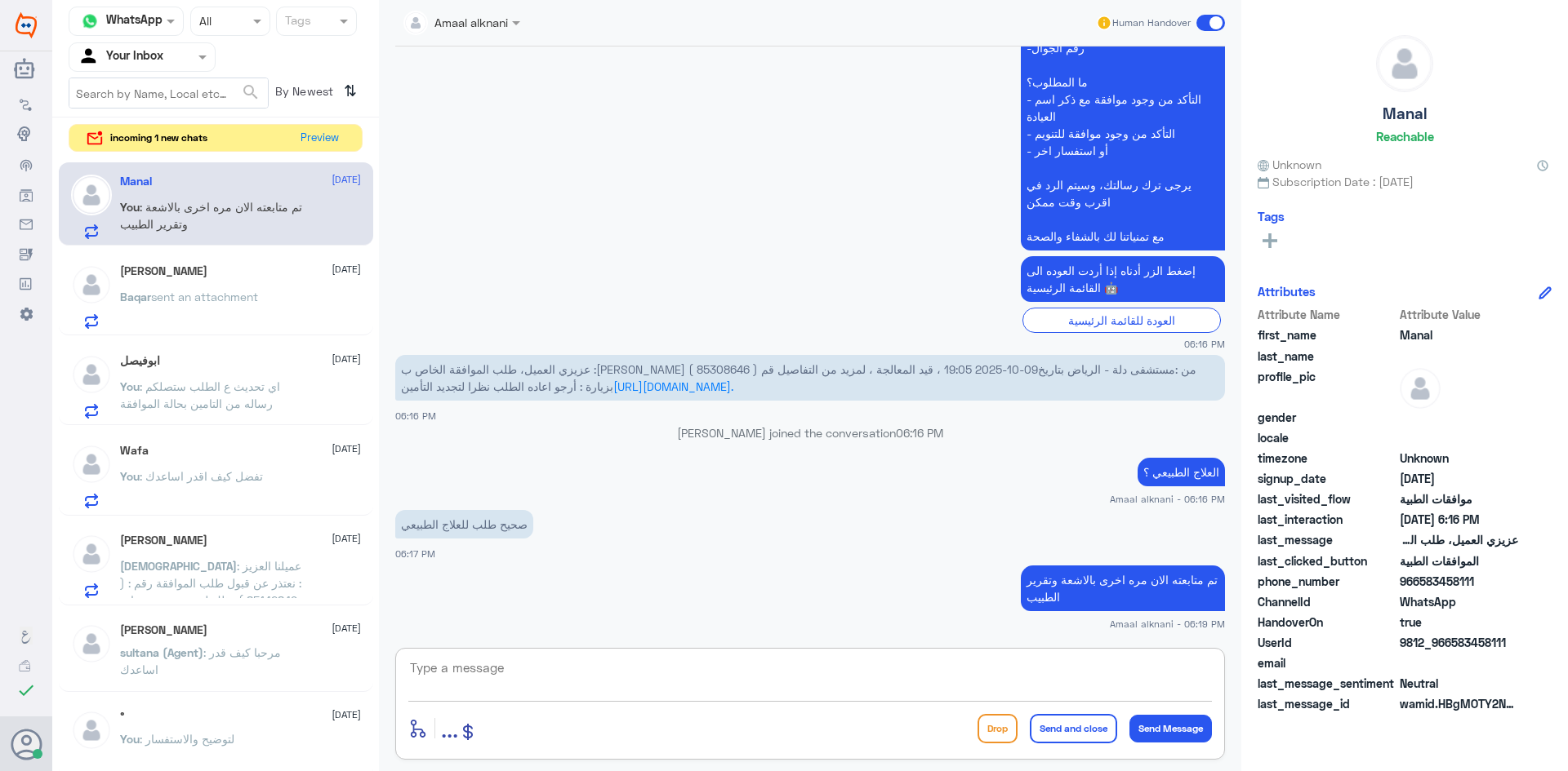
scroll to position [775, 0]
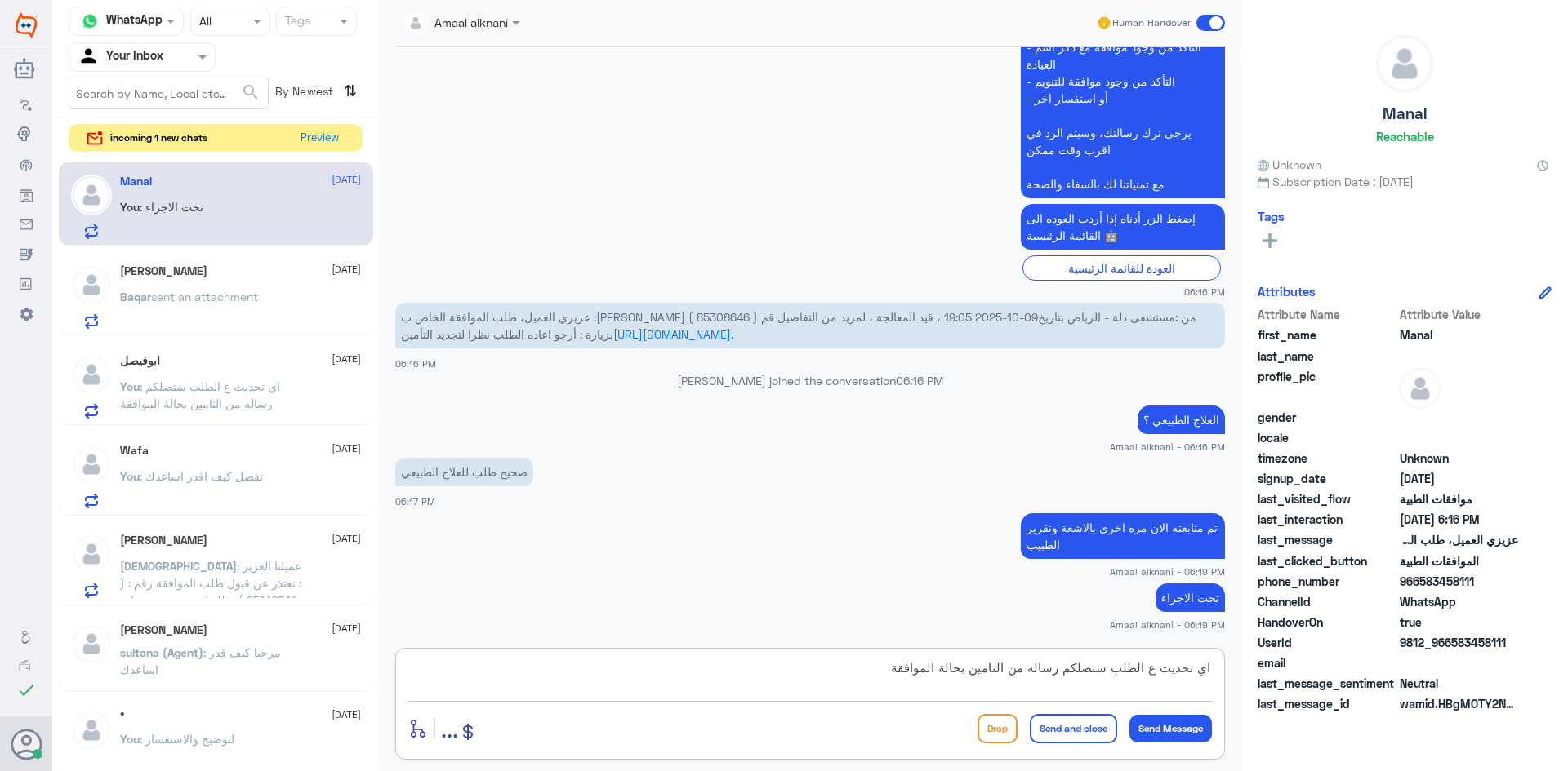
type textarea "اي تحديث ع الطلب ستصلكم رساله من التامين بحالة الموافقة"
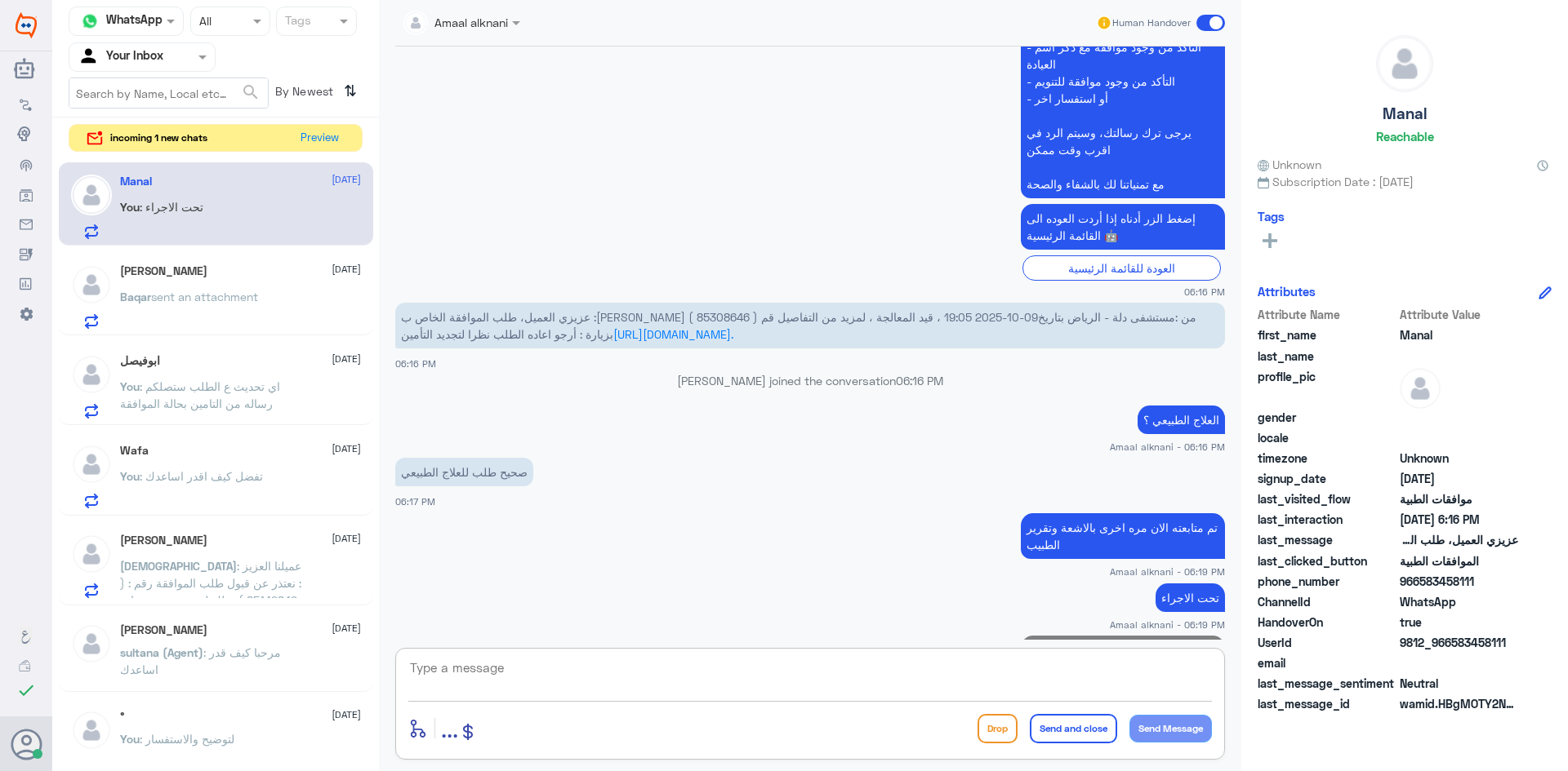
scroll to position [844, 0]
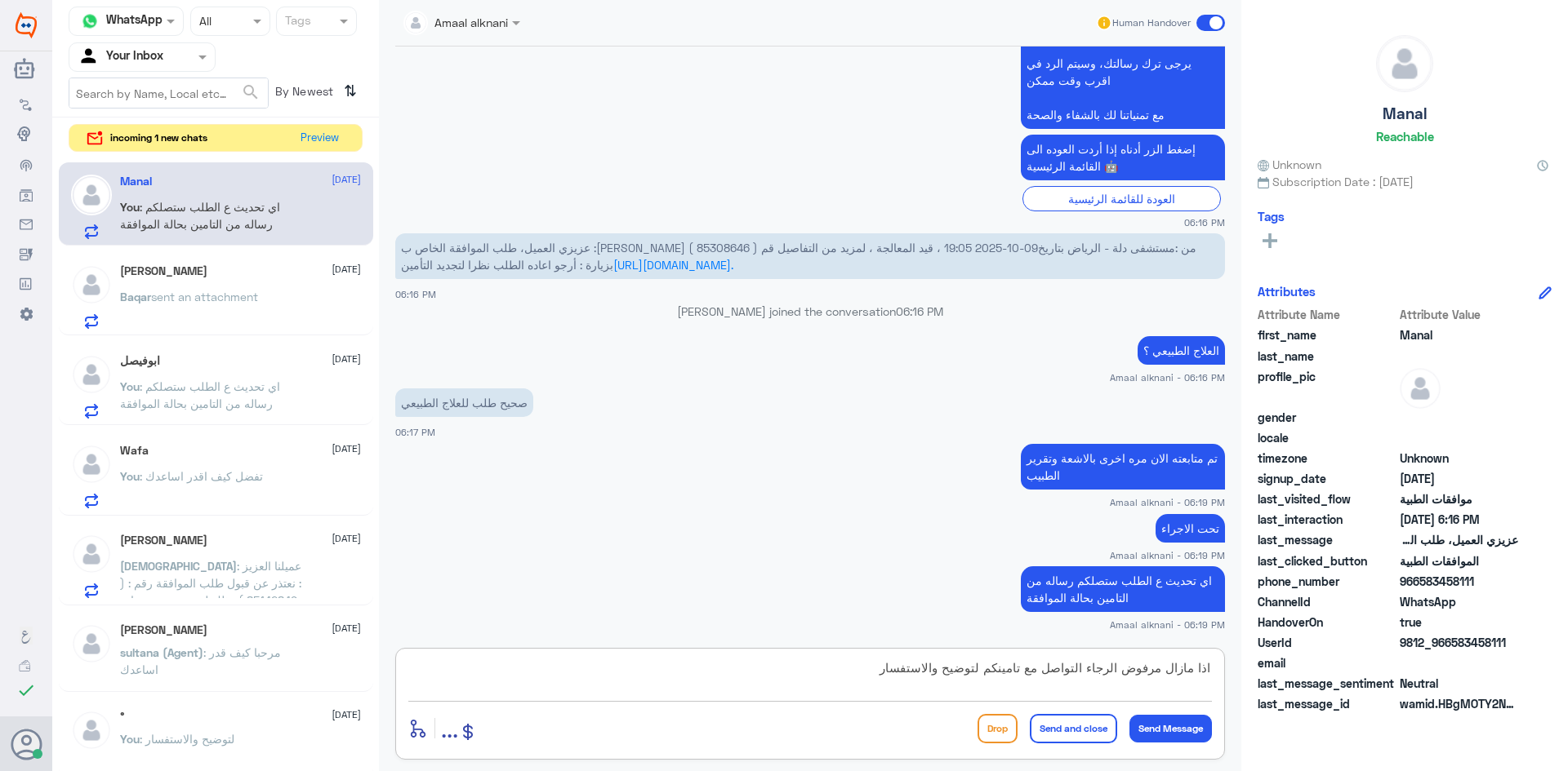
type textarea "اذا مازال مرفوض الرجاء التواصل مع تامينكم لتوضيح والاستفسار"
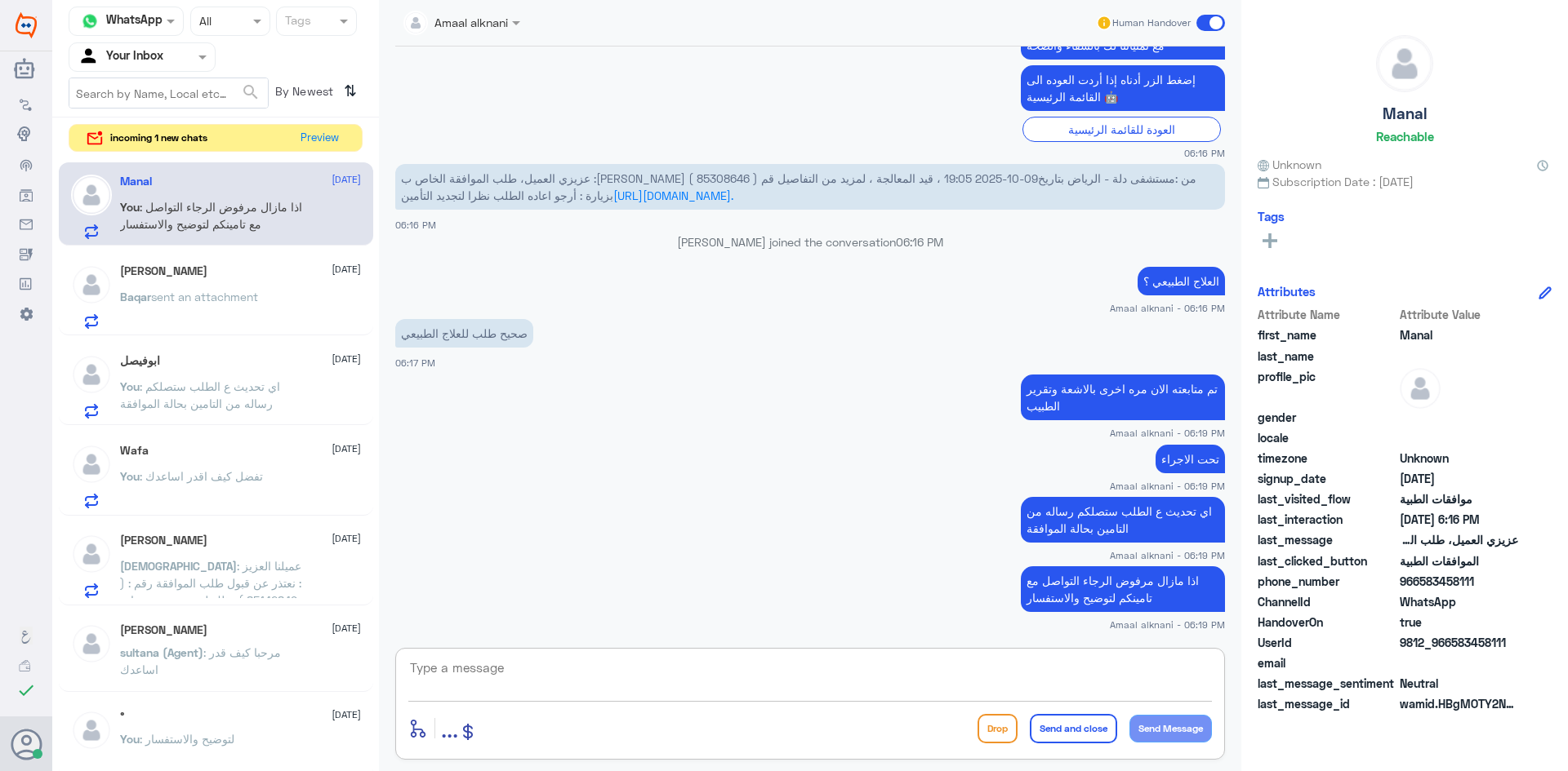
click at [586, 658] on textarea at bounding box center [811, 678] width 804 height 40
type textarea "متمنين لكم دوام الصحة والعافية"
click at [1091, 725] on button "Send and close" at bounding box center [1074, 729] width 88 height 30
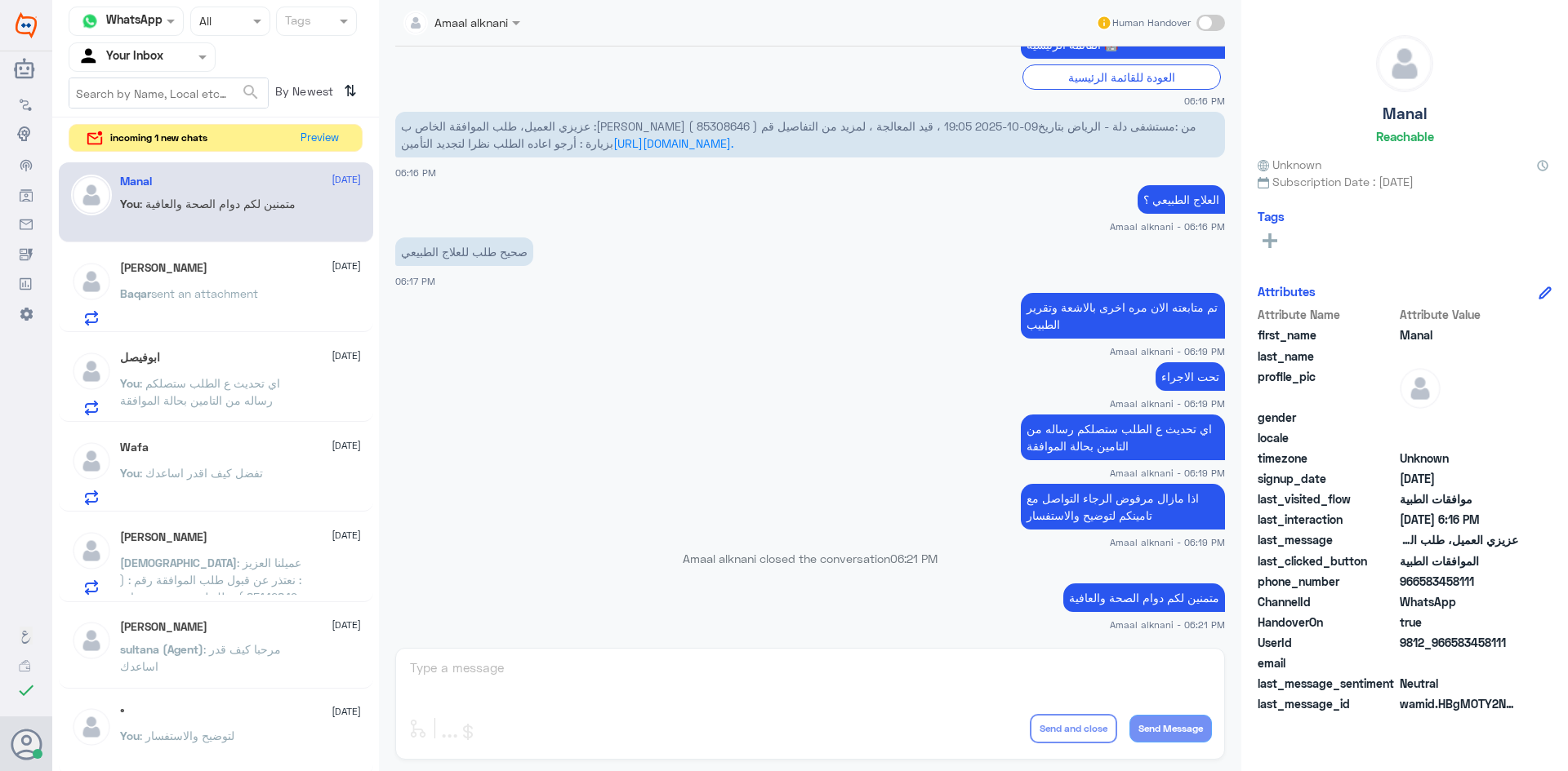
click at [559, 684] on div "Amaal alknani Human Handover [DATE] السلام وعليكم 06:14 PM مرحباً بك في مستشفيا…" at bounding box center [810, 388] width 863 height 777
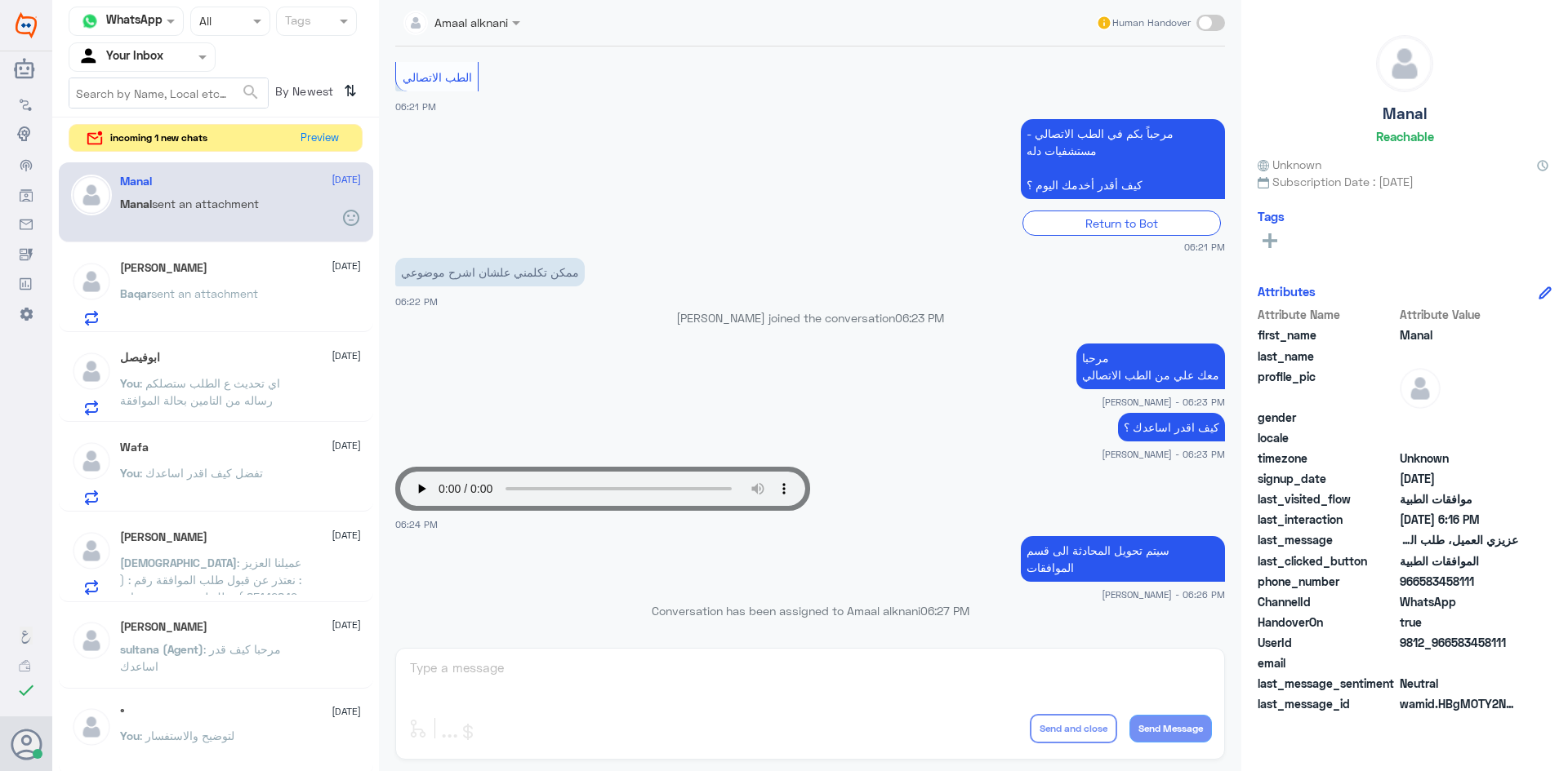
click at [594, 672] on div "Amaal alknani Human Handover [DATE] السلام وعليكم 06:14 PM مرحباً بك في مستشفيا…" at bounding box center [810, 388] width 863 height 777
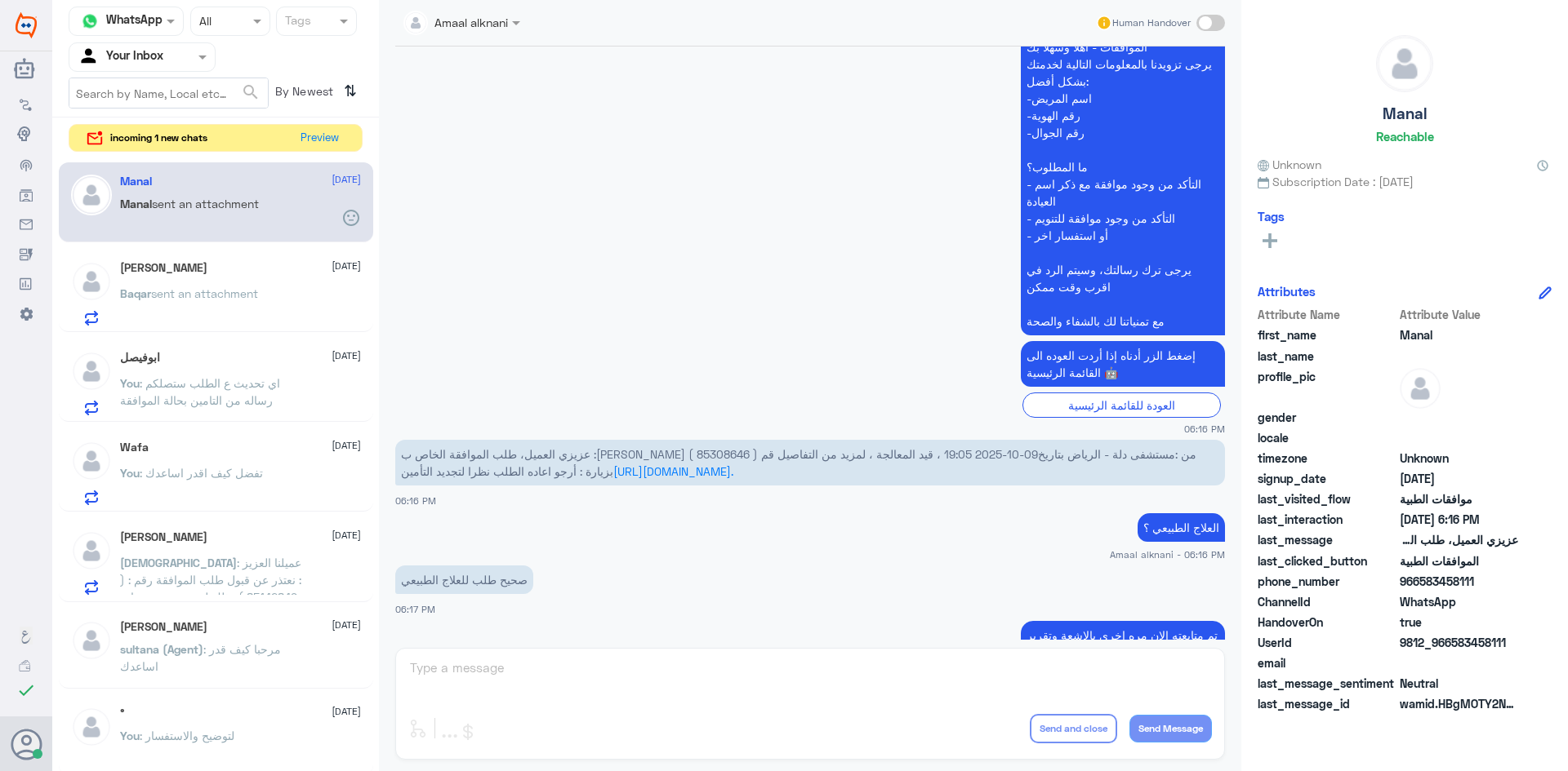
scroll to position [622, 0]
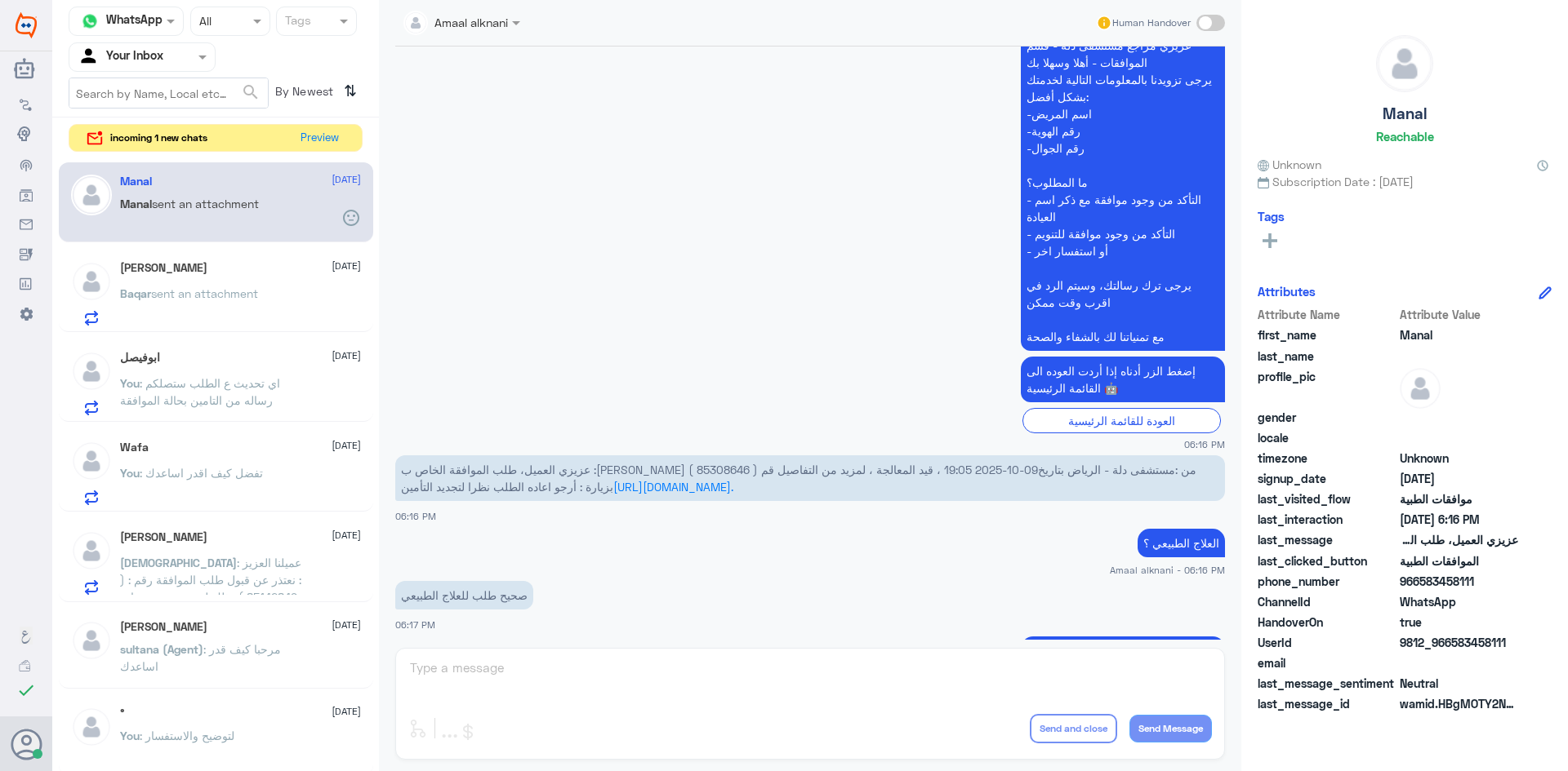
click at [813, 466] on span "عزيزي العميل، طلب الموافقة الخاص ب :[PERSON_NAME] ( 85308646 ) من :مستشفى دلة -…" at bounding box center [798, 478] width 796 height 31
click at [1047, 672] on div "Amaal alknani Human Handover [DATE] السلام وعليكم 06:14 PM مرحباً بك في مستشفيا…" at bounding box center [810, 388] width 863 height 777
drag, startPoint x: 557, startPoint y: 672, endPoint x: 604, endPoint y: 667, distance: 47.3
click at [559, 673] on div "Amaal alknani Human Handover [DATE] السلام وعليكم 06:14 PM مرحباً بك في مستشفيا…" at bounding box center [810, 388] width 863 height 777
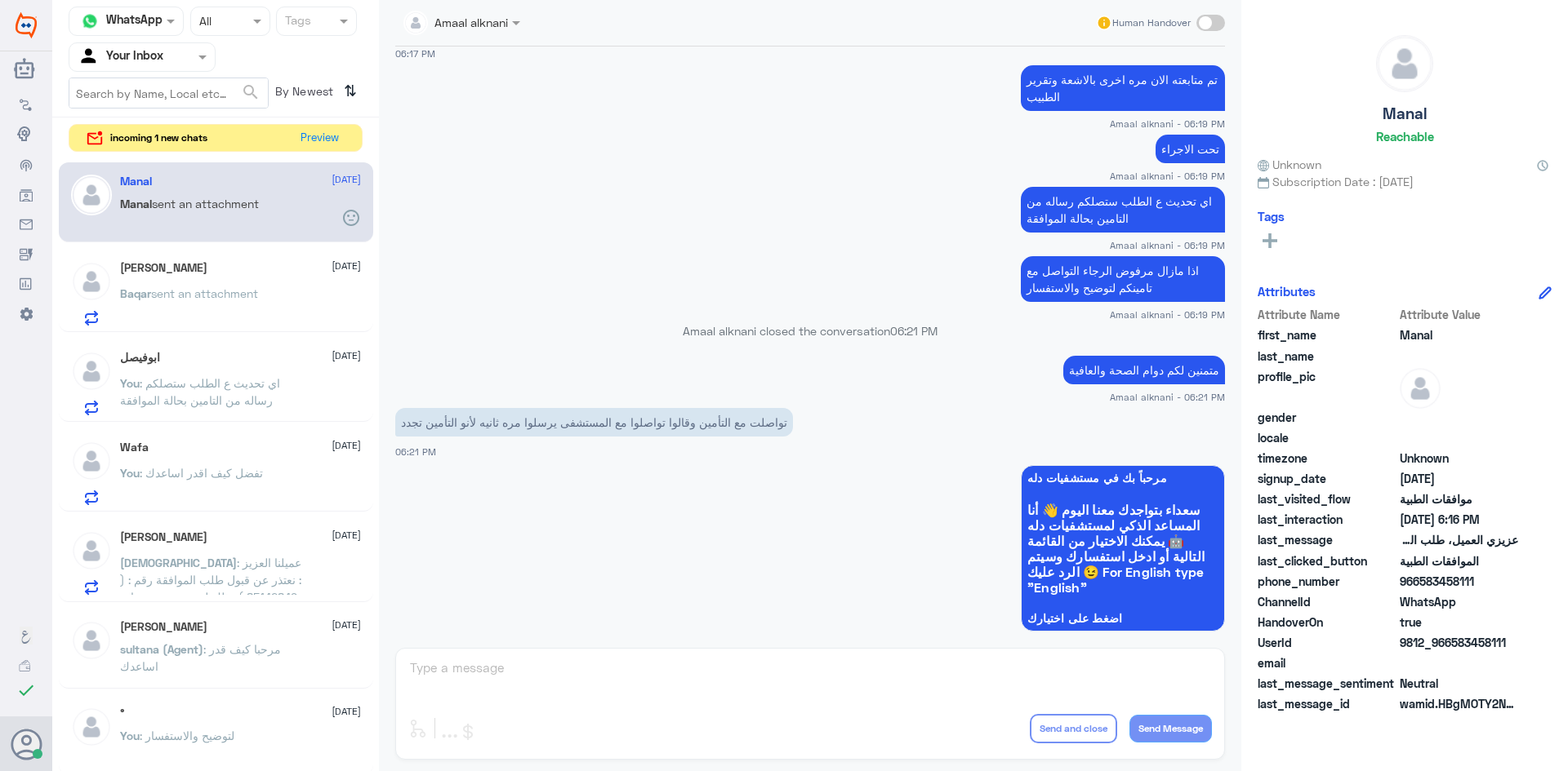
click at [563, 668] on div "Amaal alknani Human Handover [DATE] السلام وعليكم 06:14 PM مرحباً بك في مستشفيا…" at bounding box center [810, 388] width 863 height 777
click at [563, 667] on div "Amaal alknani Human Handover [DATE] السلام وعليكم 06:14 PM مرحباً بك في مستشفيا…" at bounding box center [810, 388] width 863 height 777
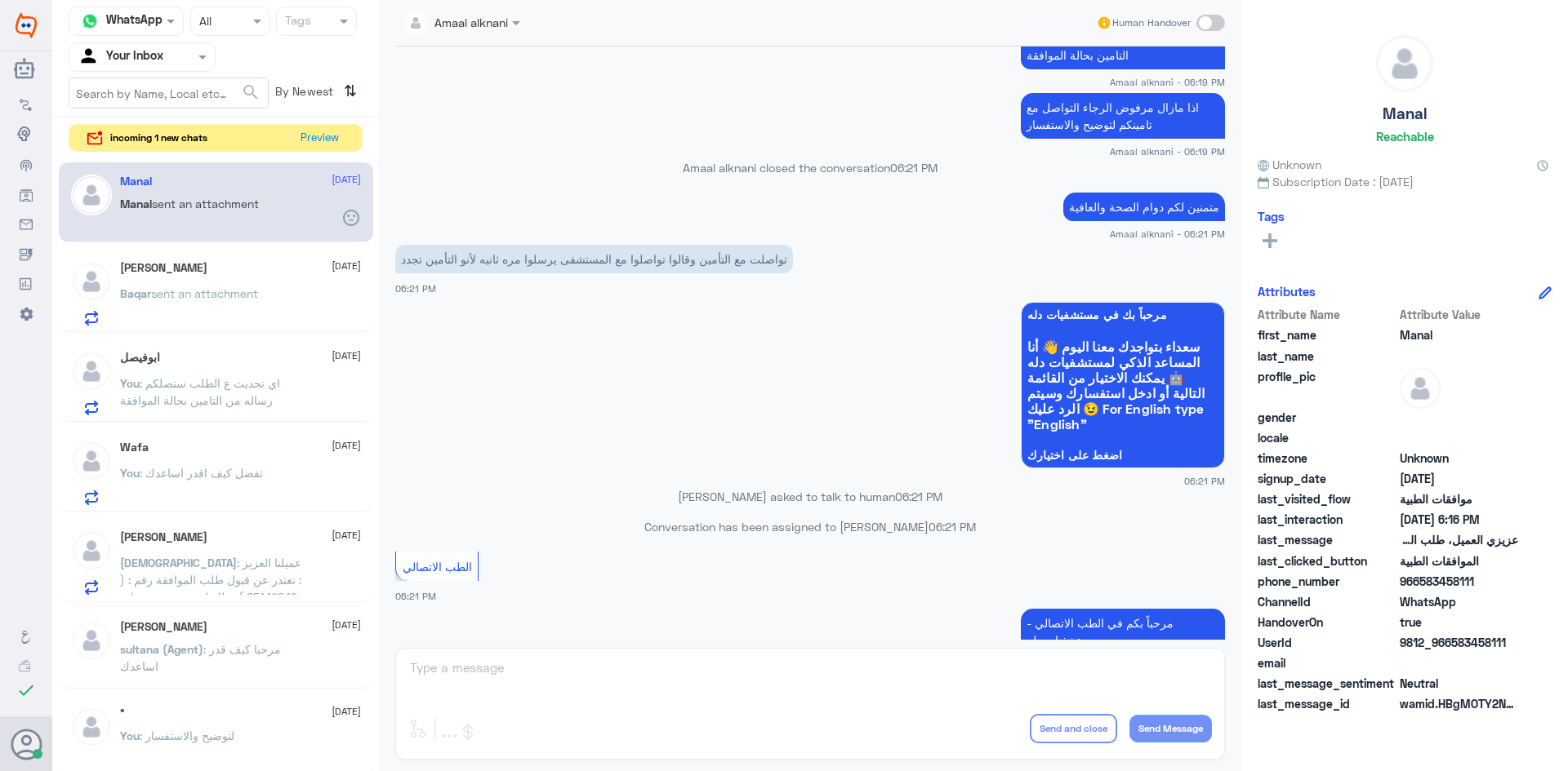
scroll to position [1847, 0]
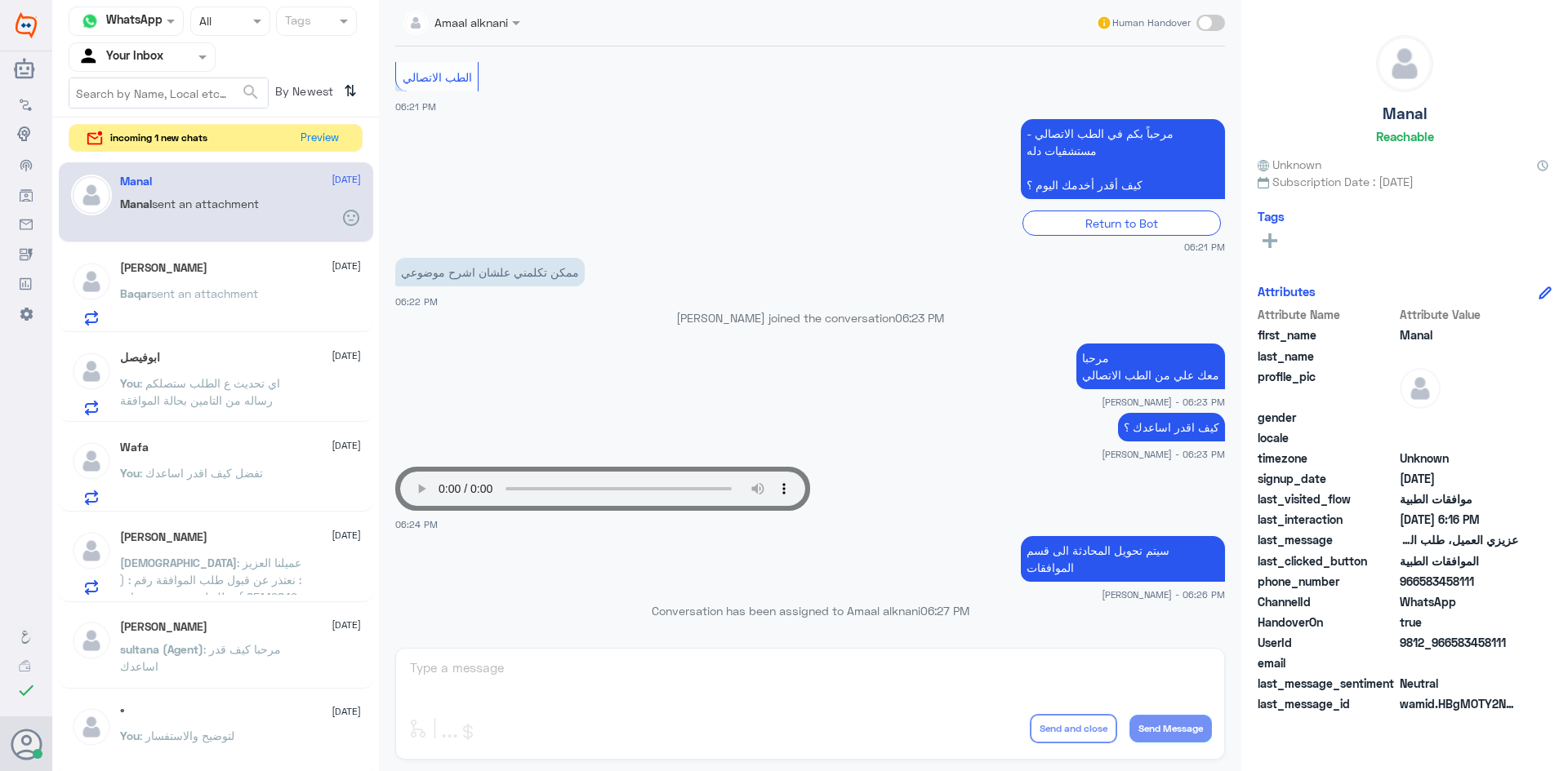
click at [708, 679] on div "Amaal alknani Human Handover [DATE] السلام وعليكم 06:14 PM مرحباً بك في مستشفيا…" at bounding box center [810, 388] width 863 height 777
click at [692, 677] on div "Amaal alknani Human Handover [DATE] السلام وعليكم 06:14 PM مرحباً بك في مستشفيا…" at bounding box center [810, 388] width 863 height 777
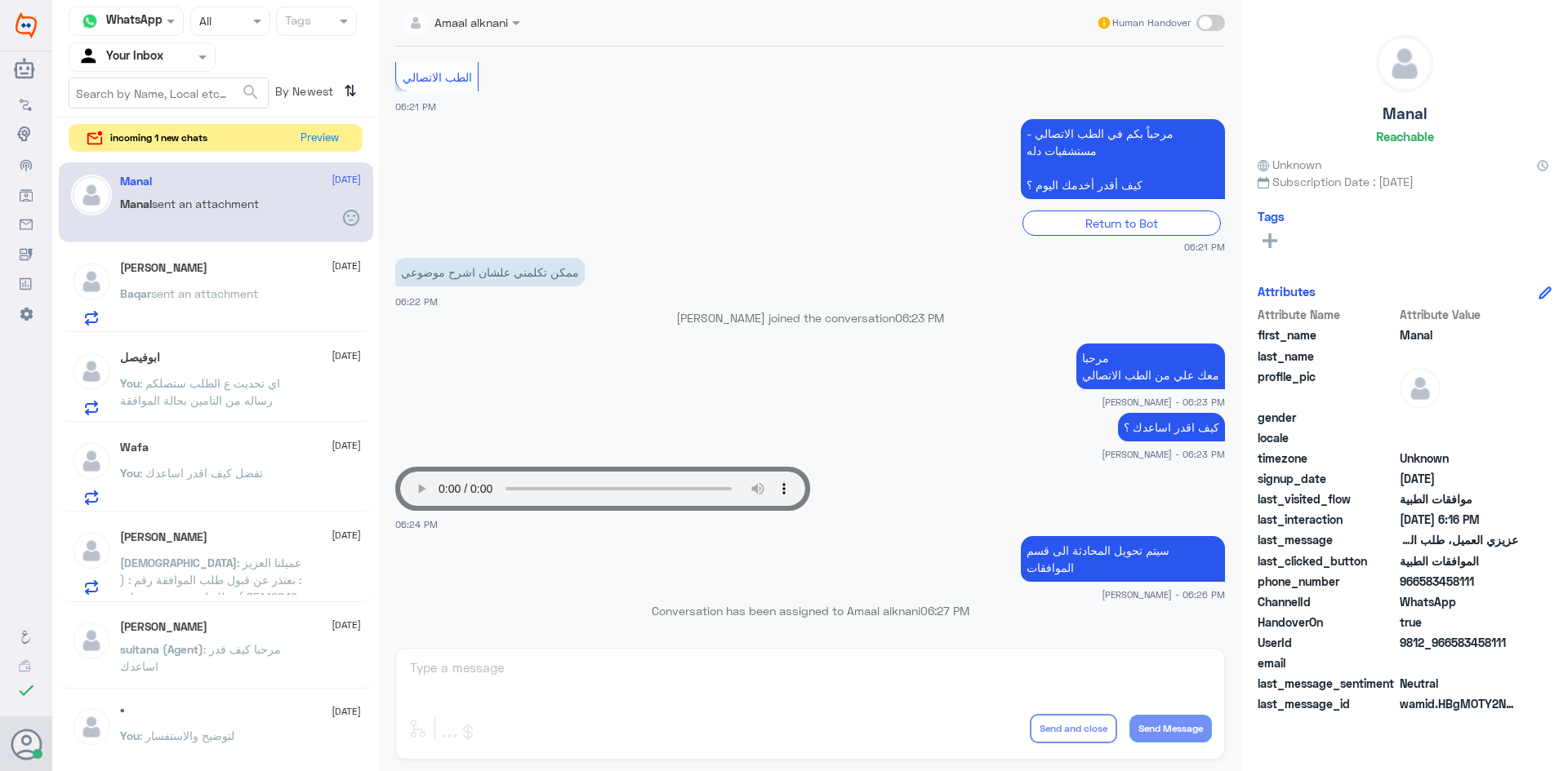
click at [194, 295] on span "sent an attachment" at bounding box center [204, 293] width 107 height 13
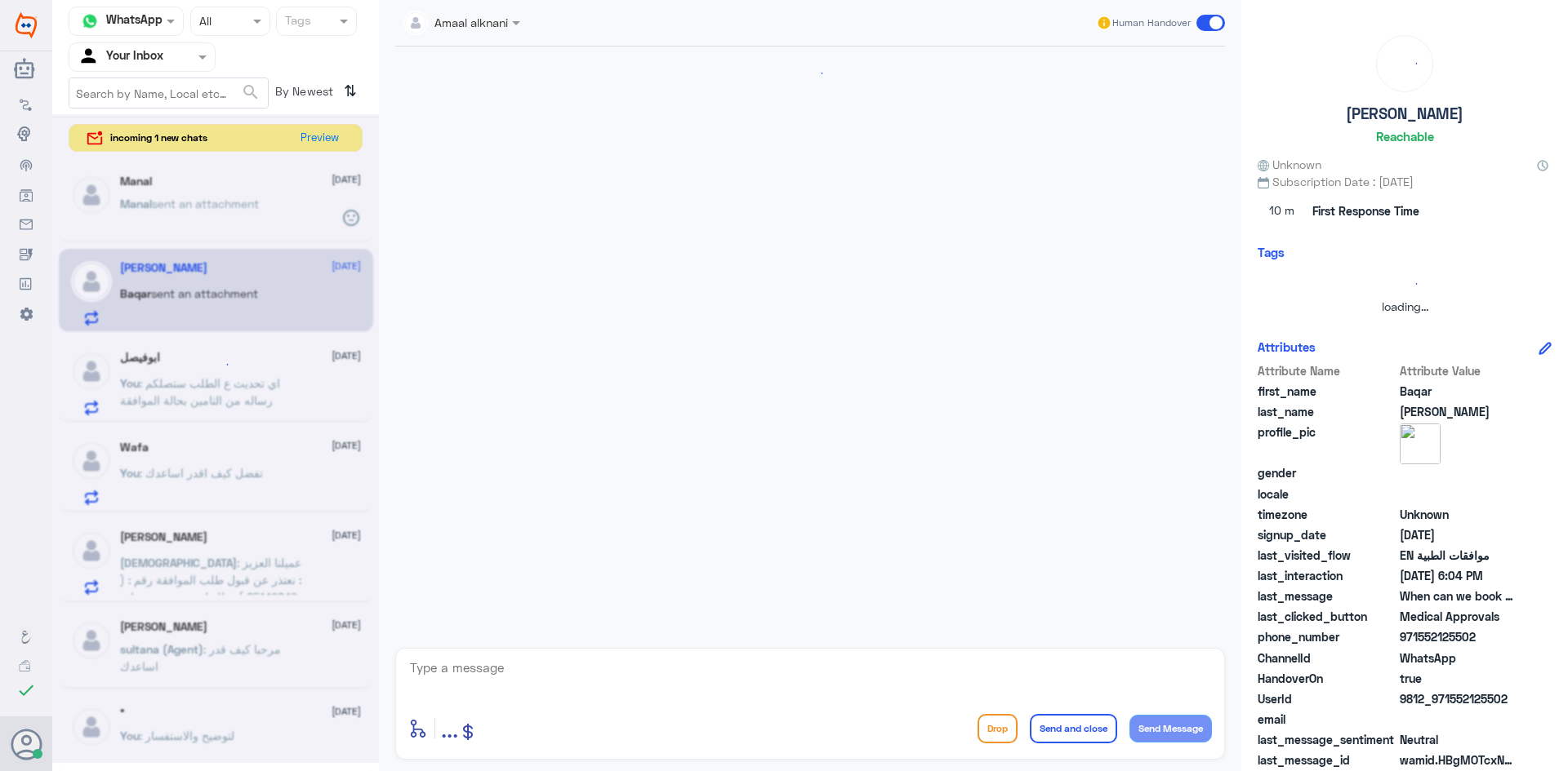
scroll to position [1117, 0]
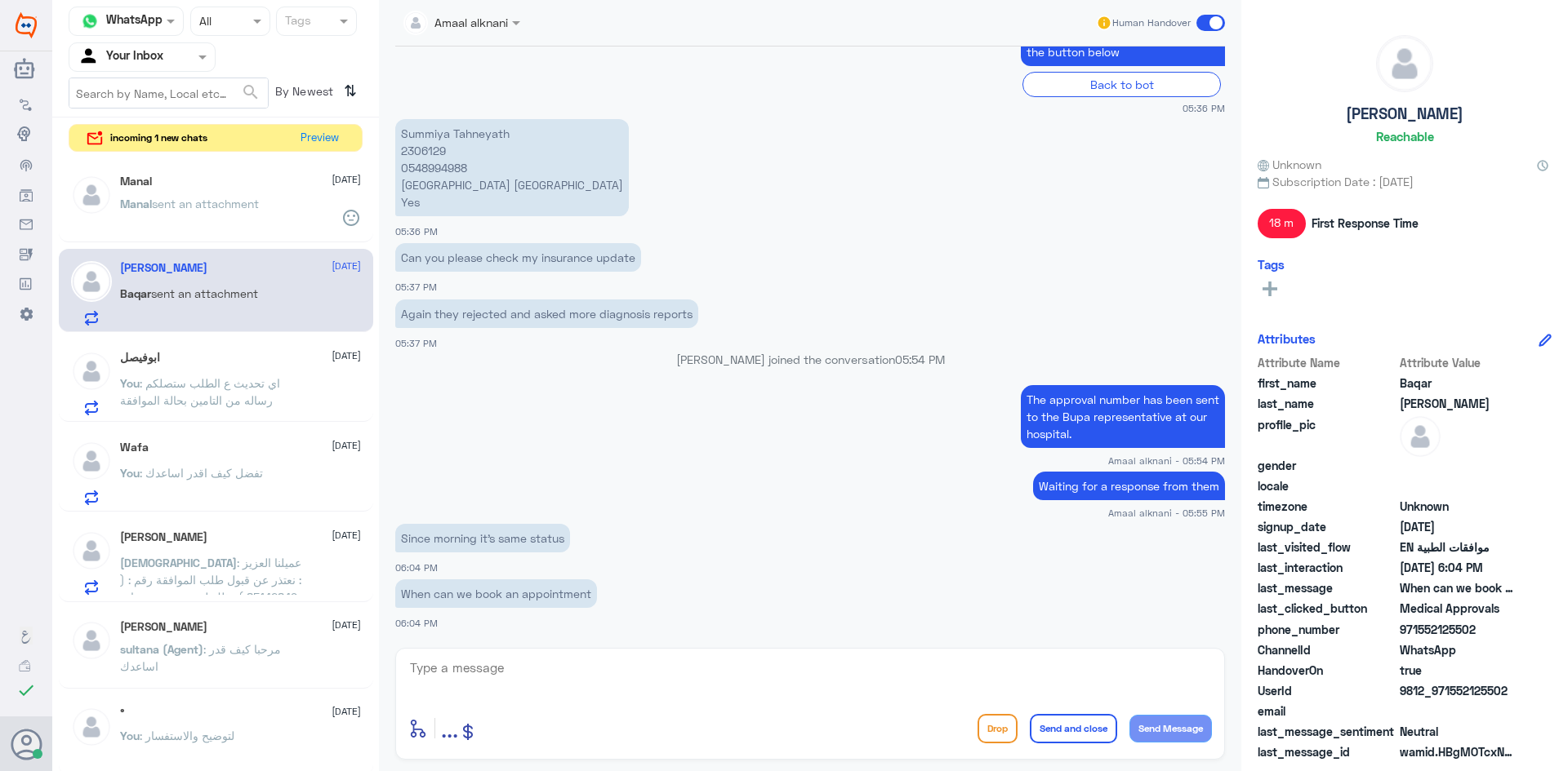
click at [230, 189] on div "Manal [DATE] Manal sent an attachment" at bounding box center [240, 206] width 240 height 62
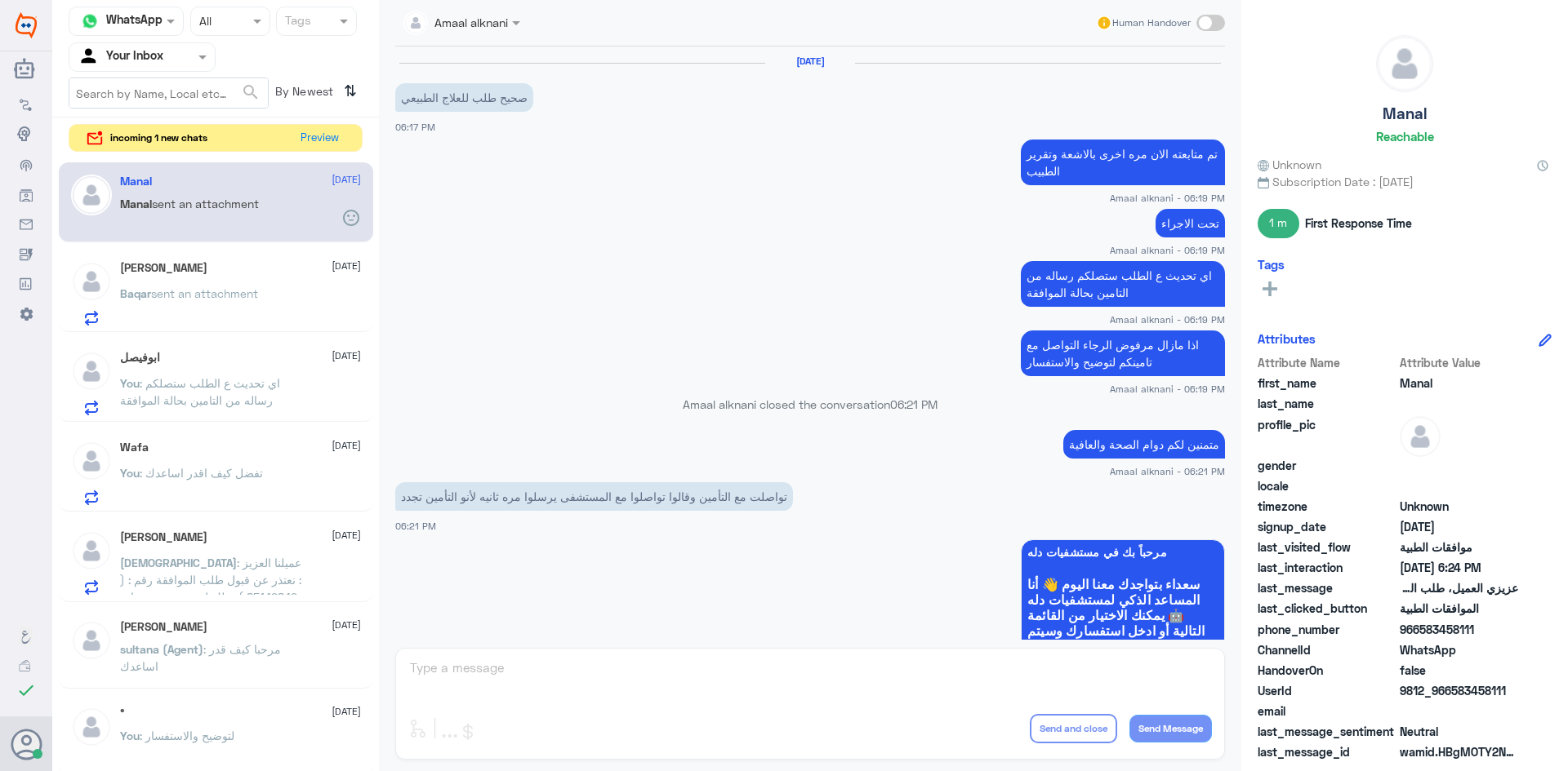
scroll to position [697, 0]
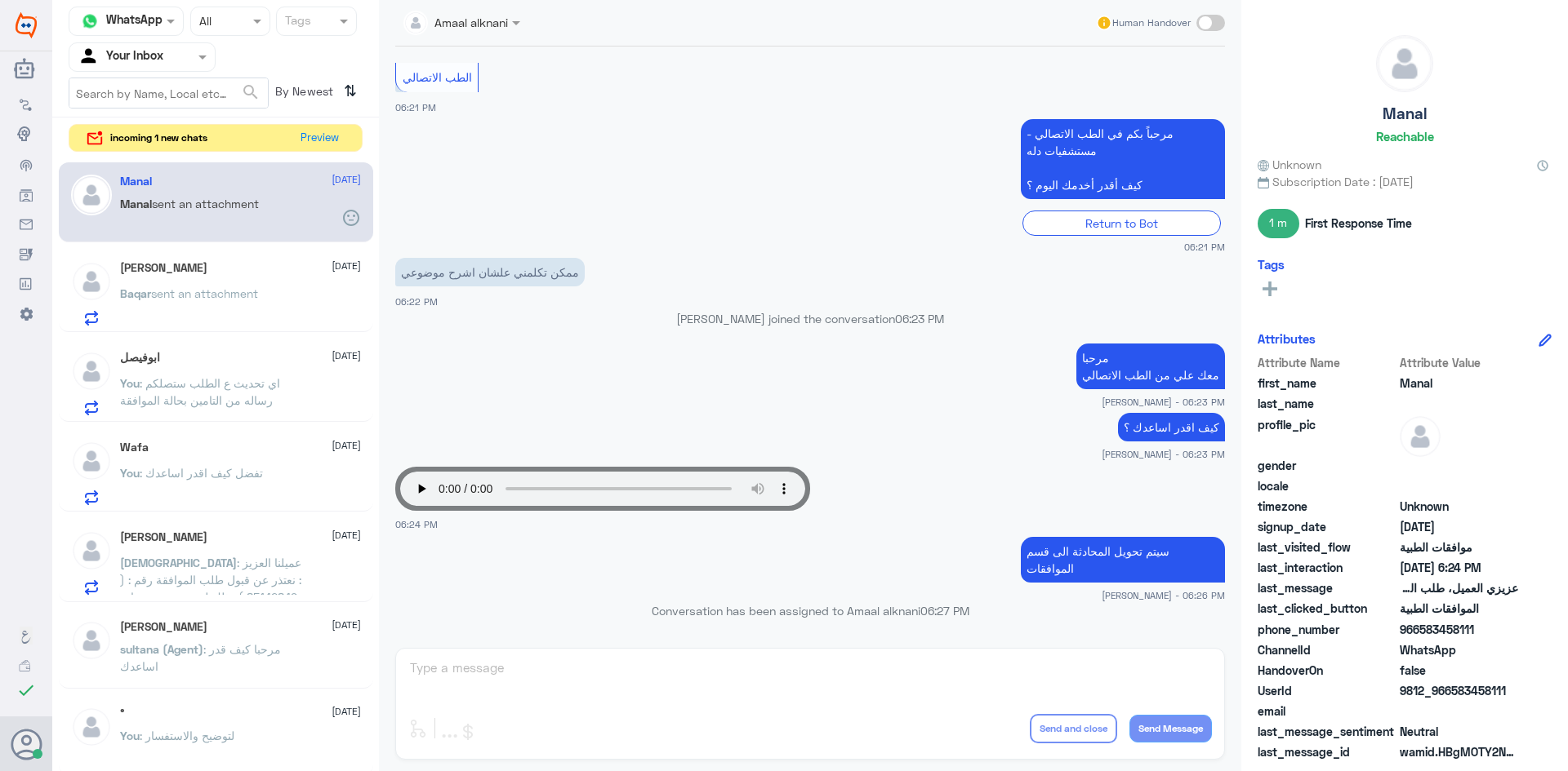
click at [446, 674] on div "Amaal alknani Human Handover [DATE] صحيح طلب للعلاج الطبيعي 06:17 PM تم متابعته…" at bounding box center [810, 388] width 863 height 777
click at [710, 675] on div "Amaal alknani Human Handover [DATE] صحيح طلب للعلاج الطبيعي 06:17 PM تم متابعته…" at bounding box center [810, 388] width 863 height 777
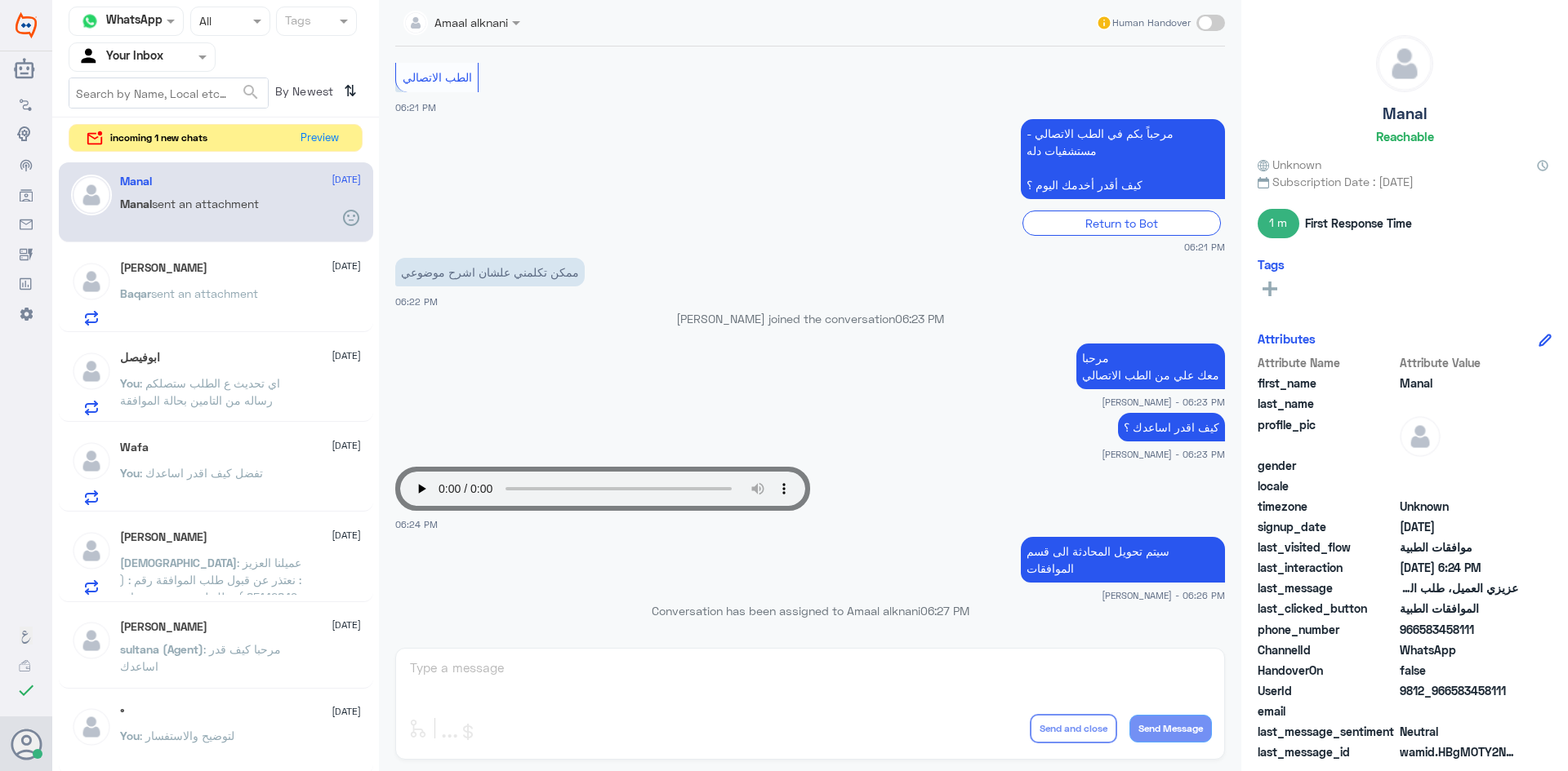
click at [710, 675] on div "Amaal alknani Human Handover [DATE] صحيح طلب للعلاج الطبيعي 06:17 PM تم متابعته…" at bounding box center [810, 388] width 863 height 777
click at [245, 297] on span "sent an attachment" at bounding box center [204, 293] width 107 height 13
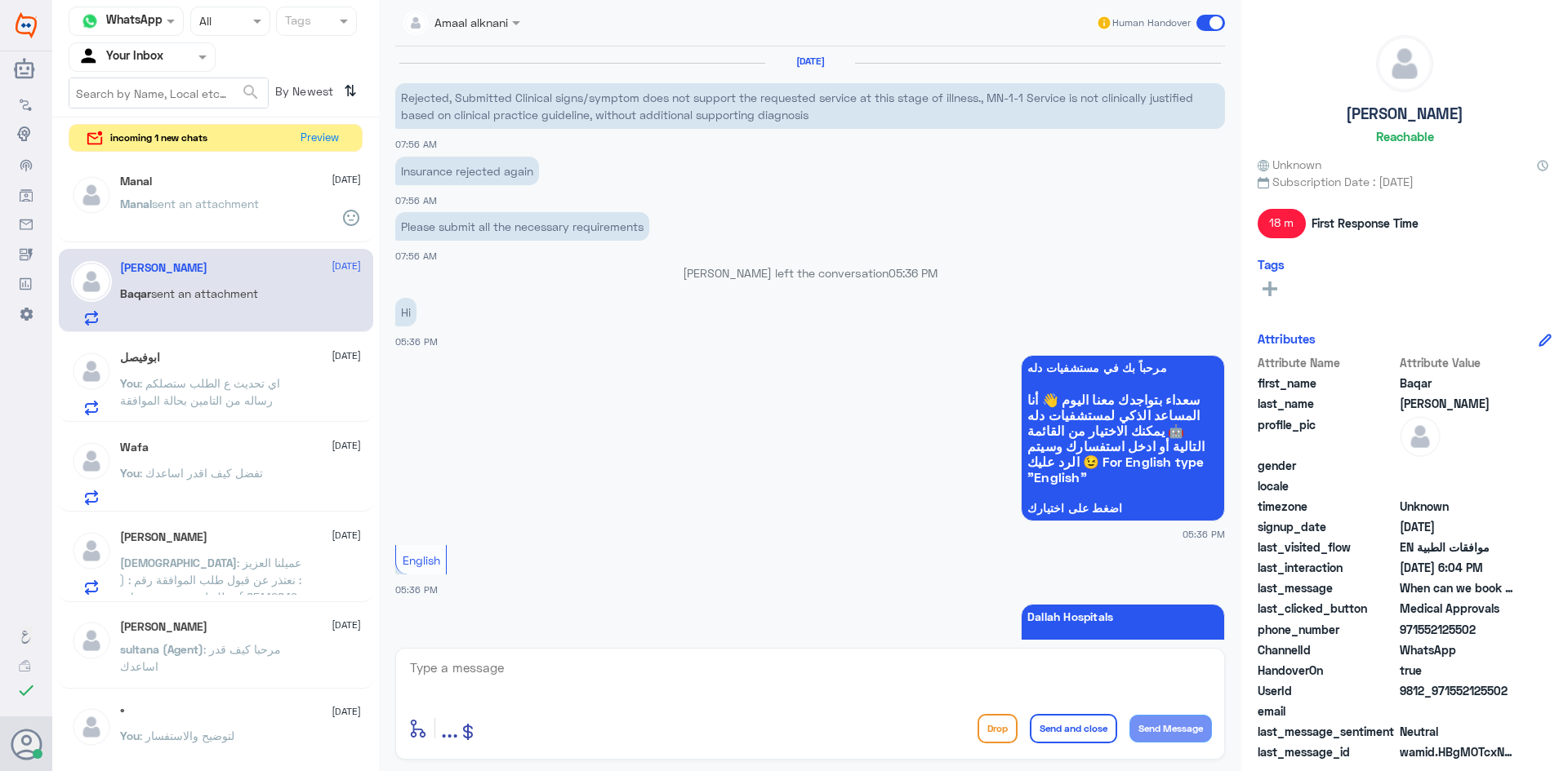
scroll to position [1117, 0]
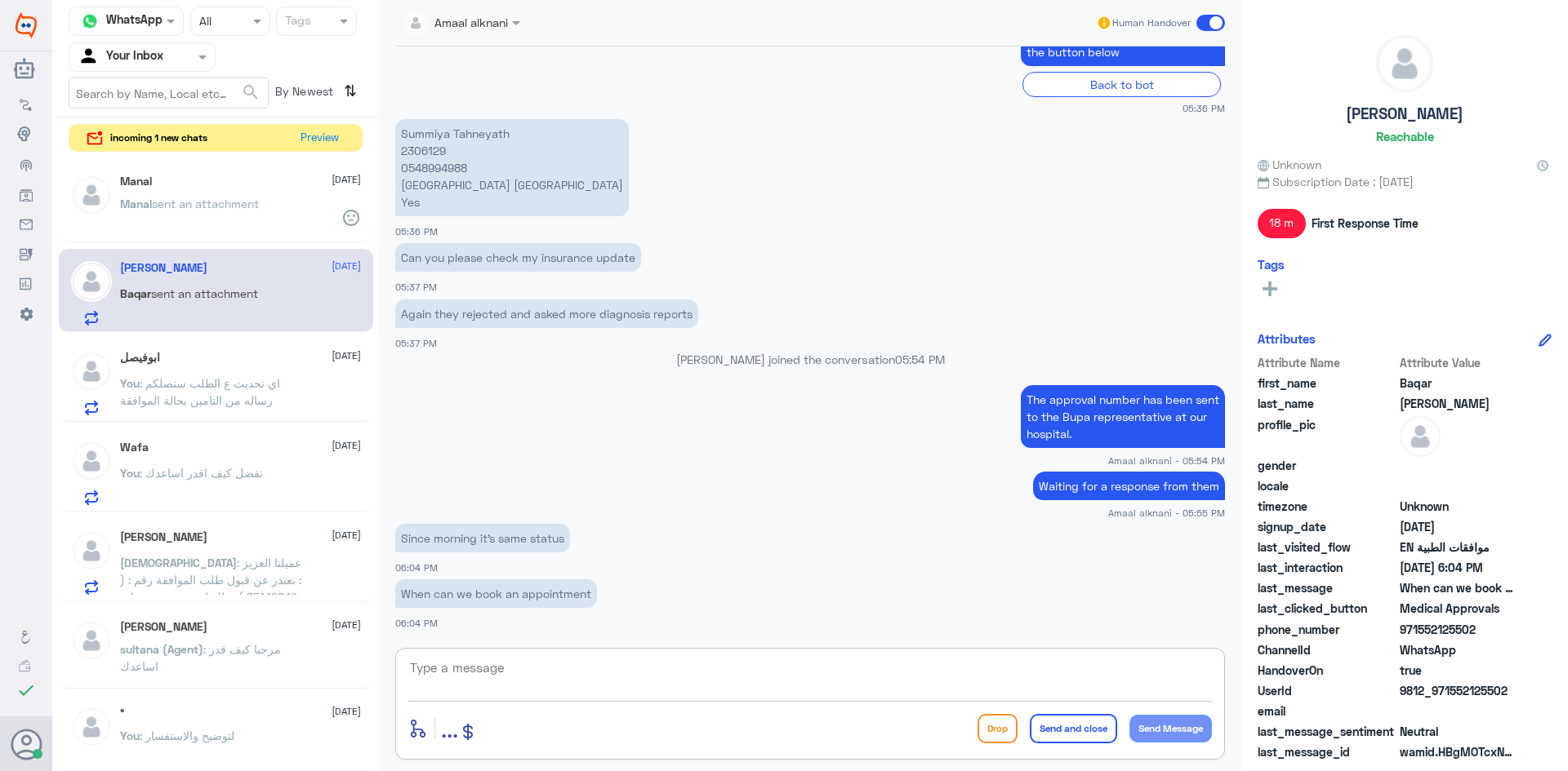
click at [543, 671] on textarea at bounding box center [811, 678] width 804 height 40
click at [327, 140] on button "Preview" at bounding box center [320, 137] width 51 height 25
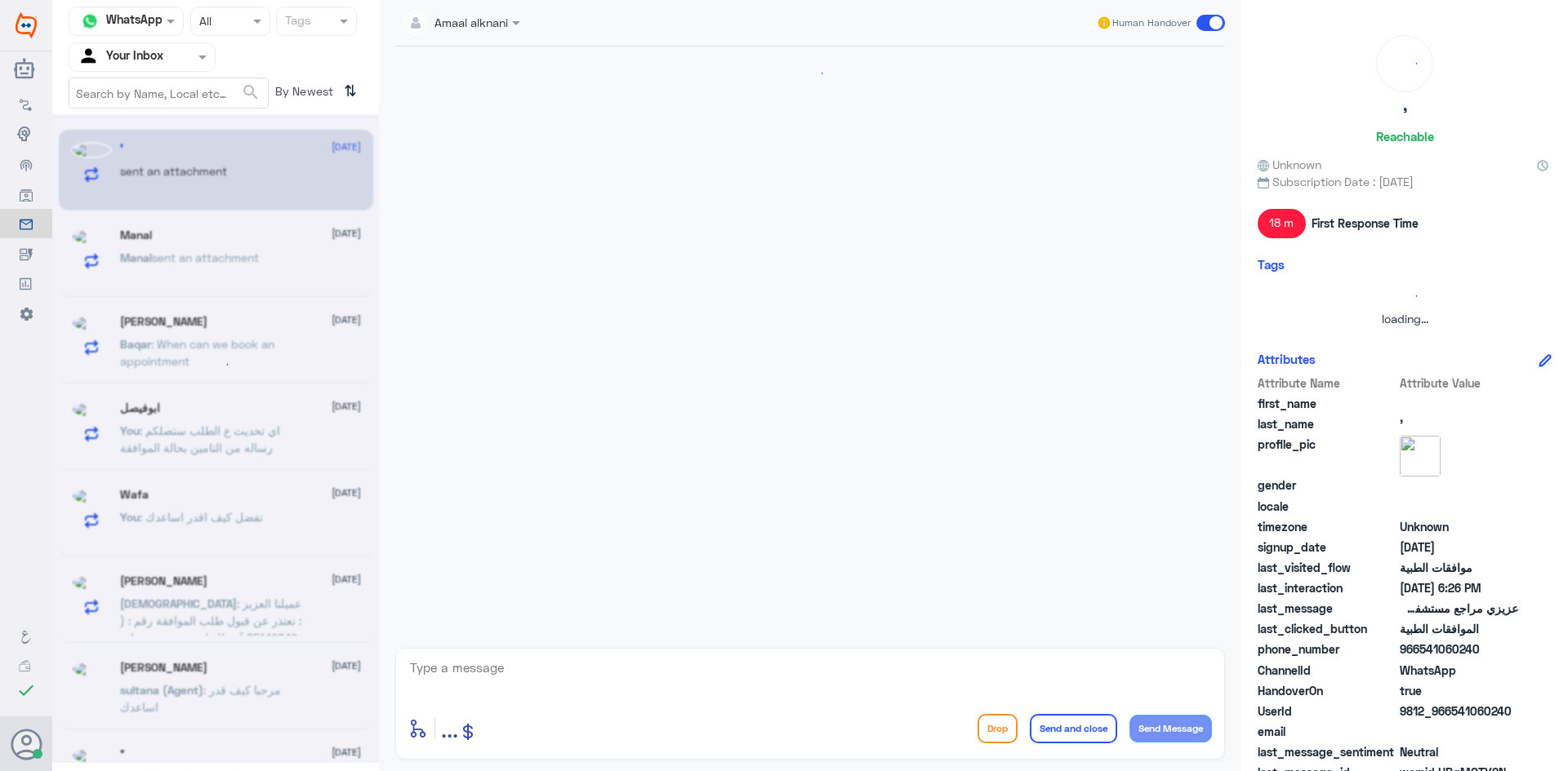
scroll to position [485, 0]
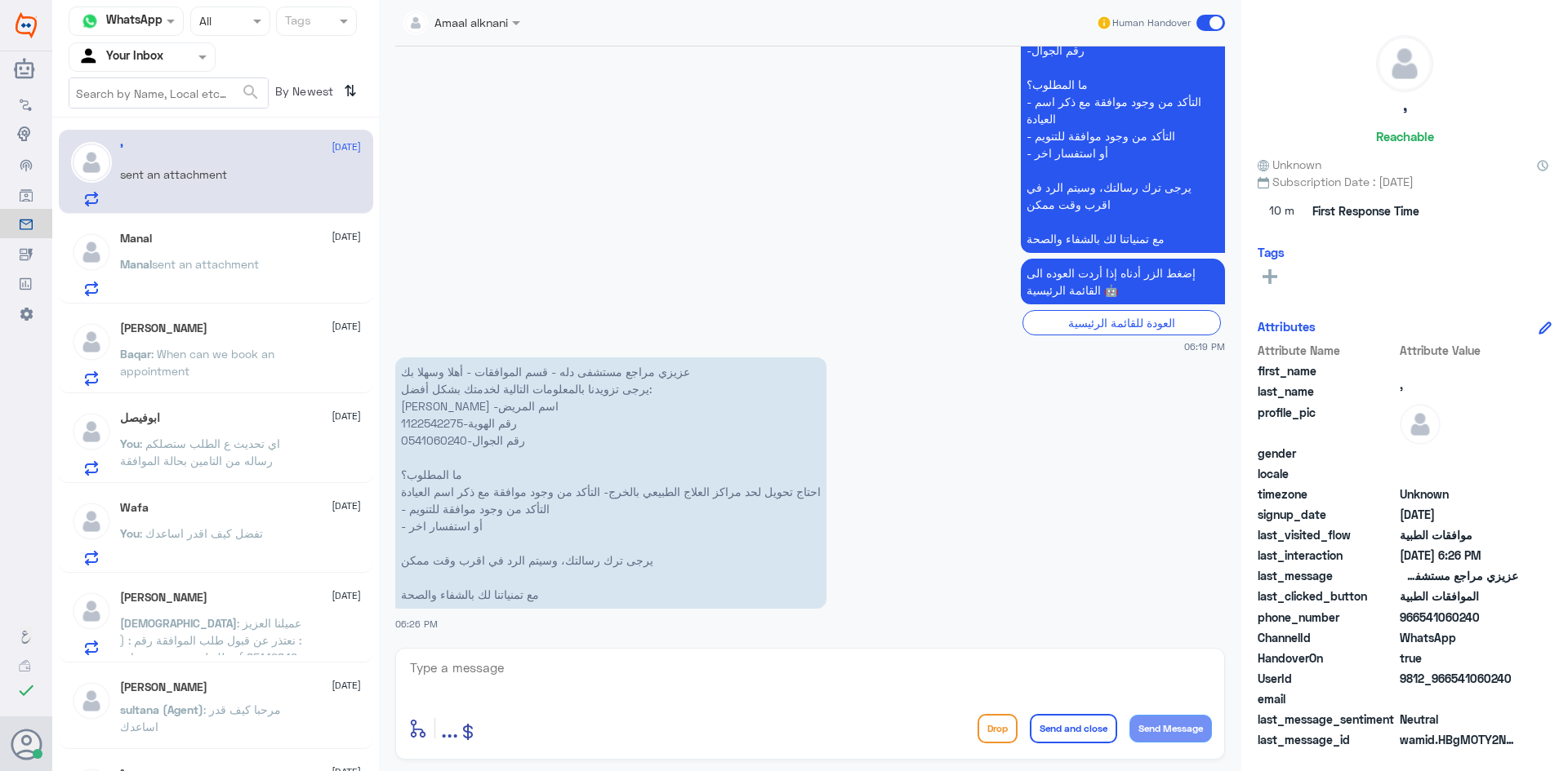
click at [511, 682] on textarea at bounding box center [811, 678] width 804 height 40
click at [179, 262] on span "sent an attachment" at bounding box center [205, 263] width 107 height 13
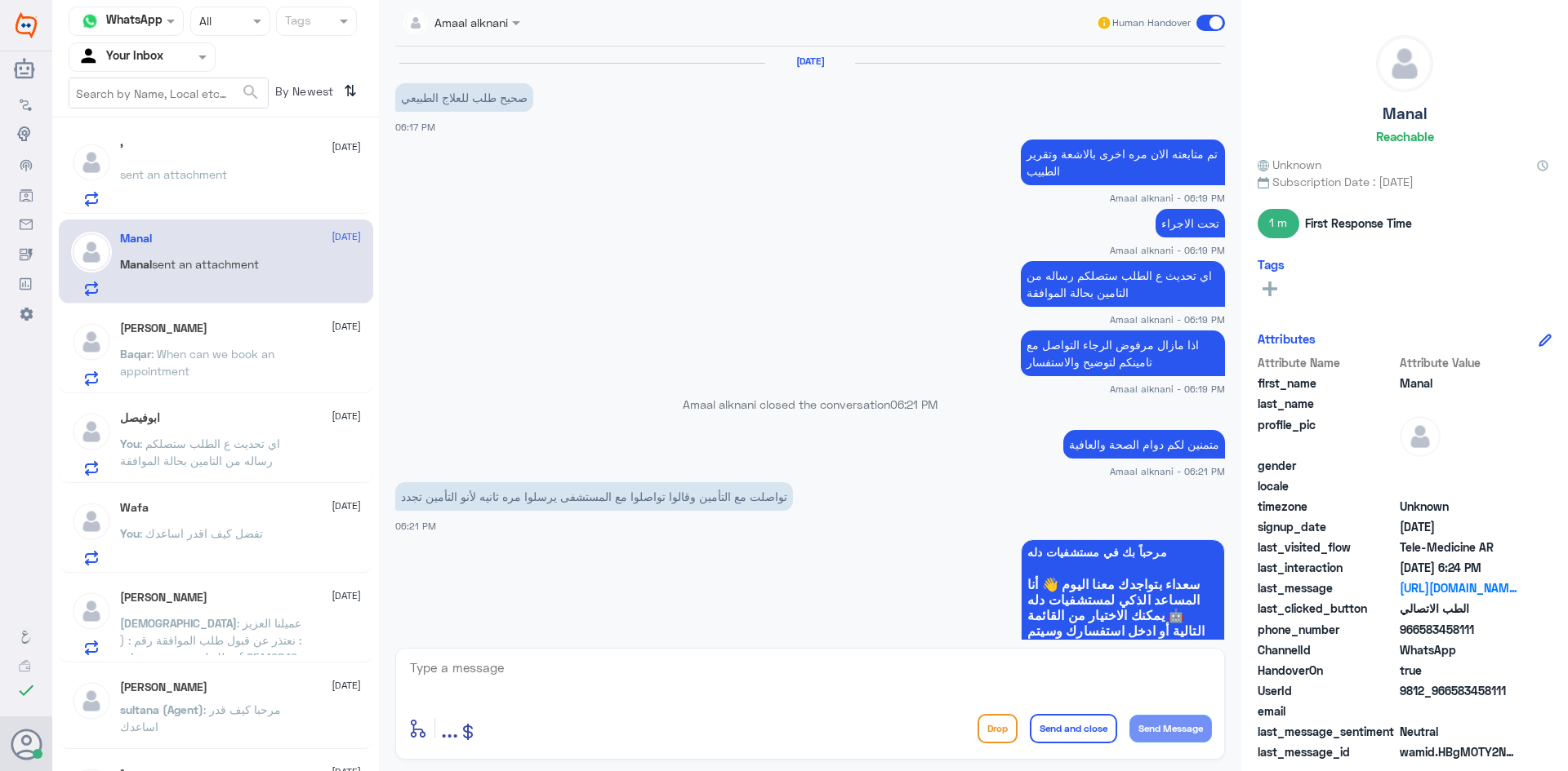
scroll to position [697, 0]
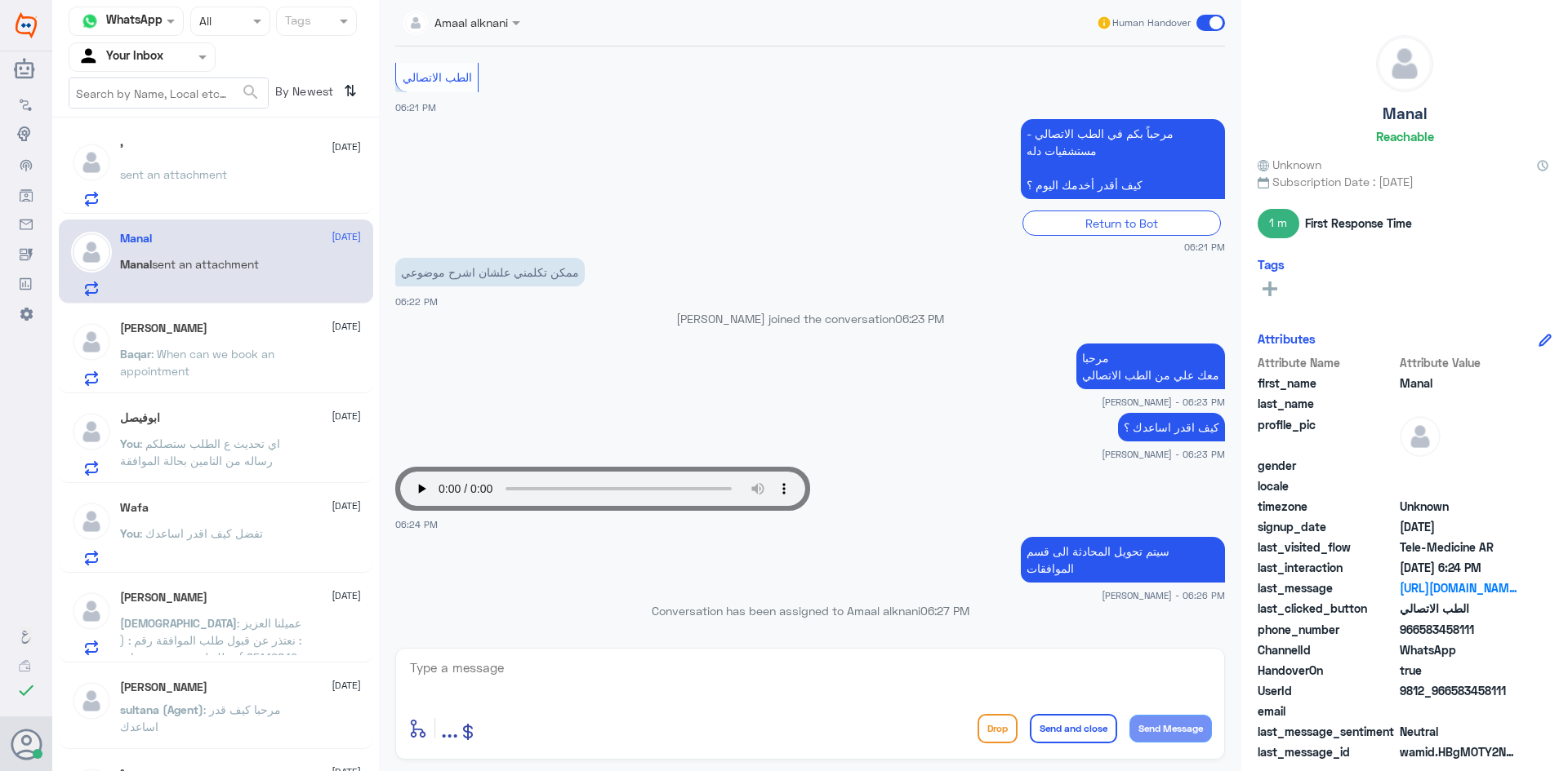
click at [224, 382] on p "Baqar : When can we book an appointment" at bounding box center [212, 365] width 184 height 40
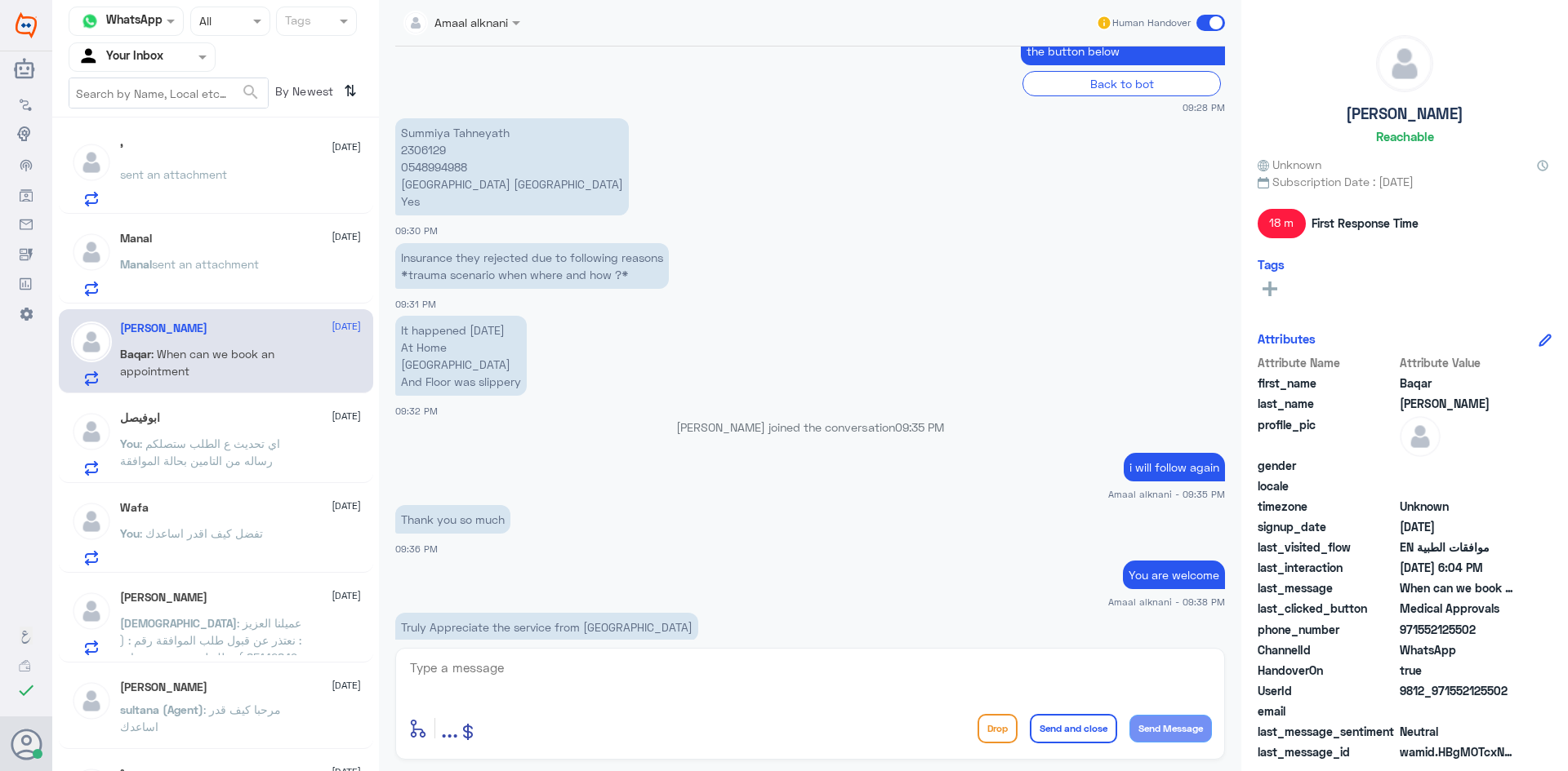
scroll to position [340, 0]
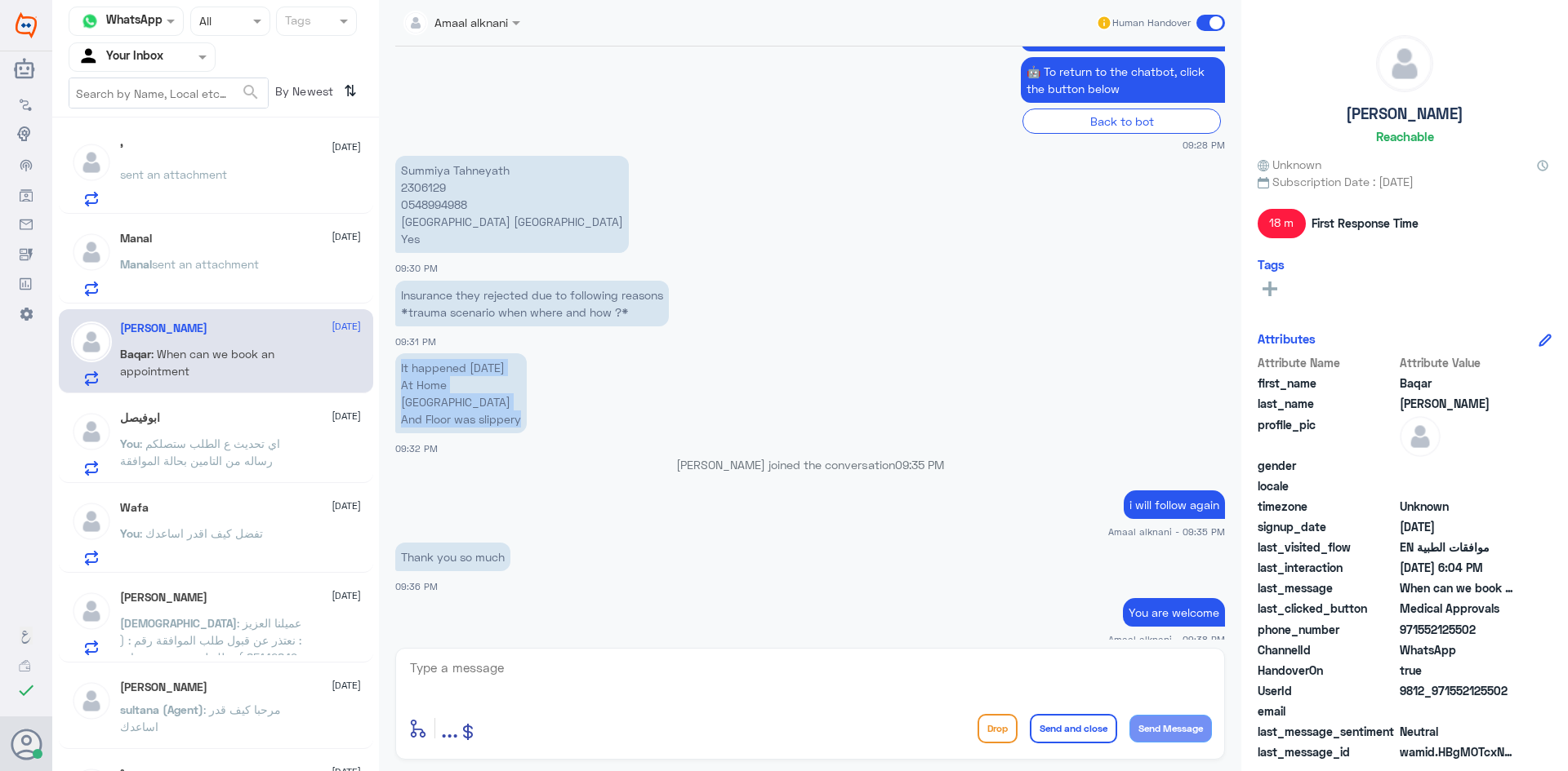
drag, startPoint x: 532, startPoint y: 419, endPoint x: 397, endPoint y: 363, distance: 146.2
click at [397, 363] on p "It happened [DATE] At Home [GEOGRAPHIC_DATA] And Floor was slippery" at bounding box center [461, 393] width 132 height 80
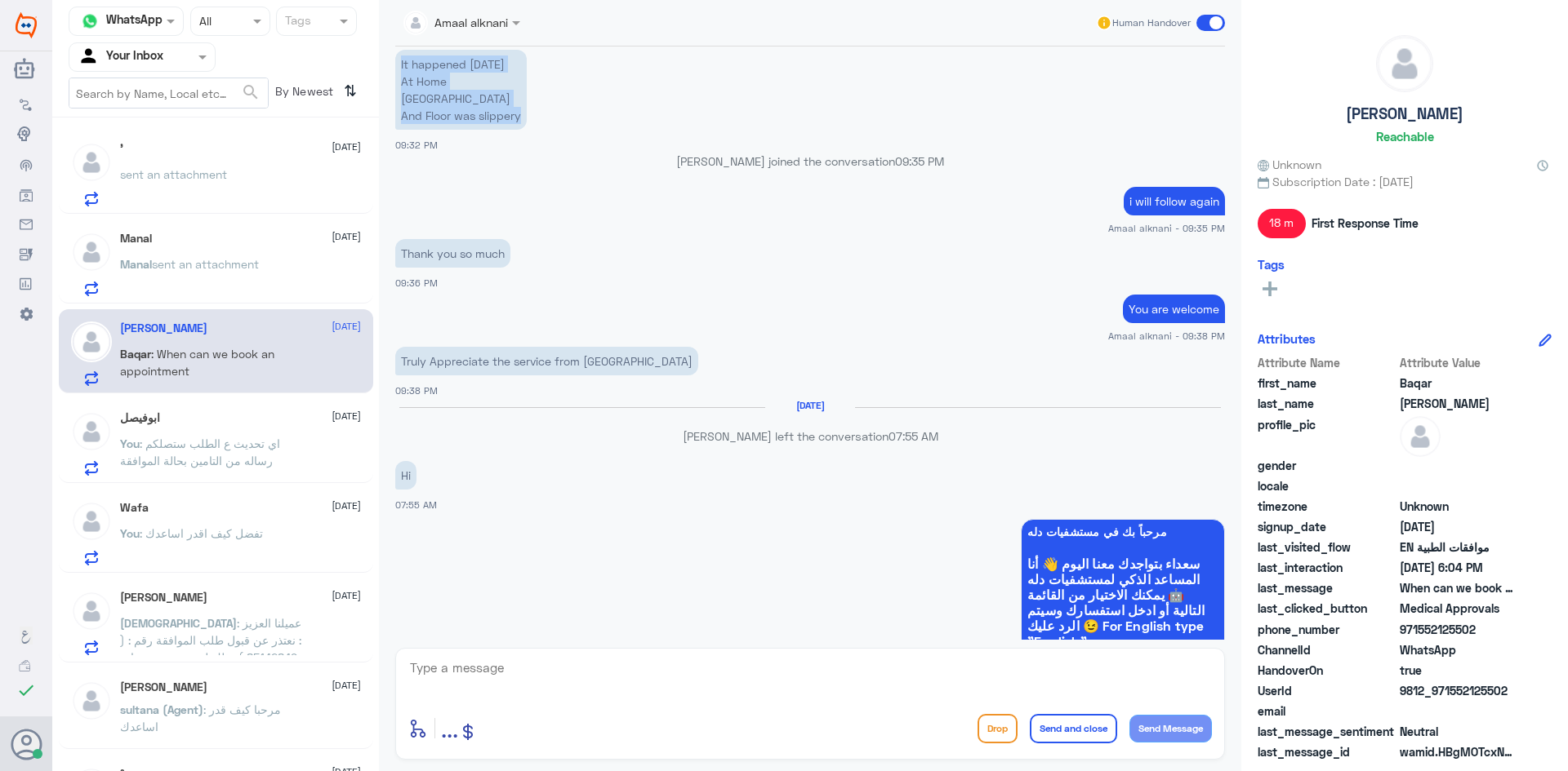
scroll to position [831, 0]
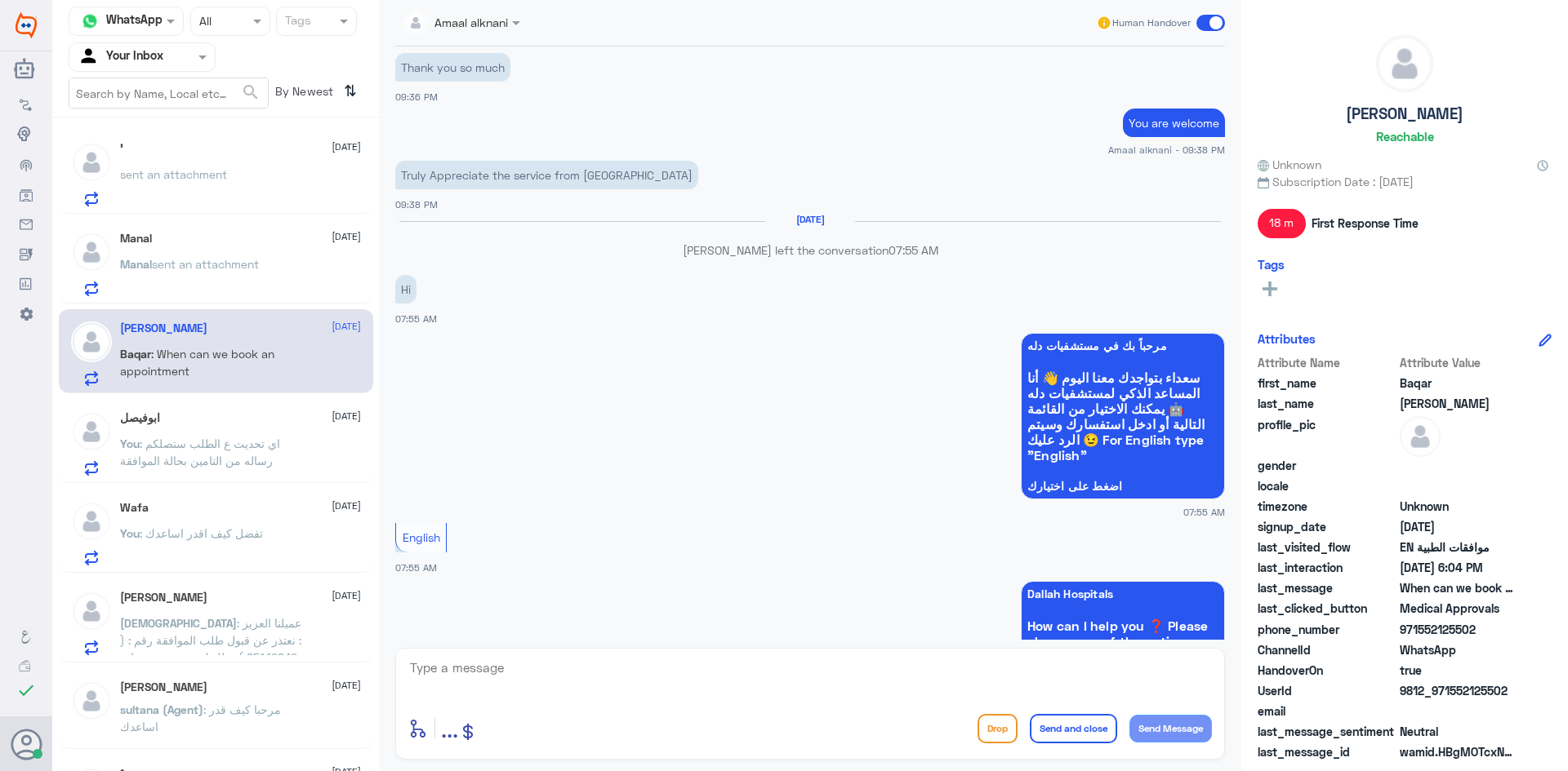
click at [160, 243] on div "Manal [DATE]" at bounding box center [240, 238] width 240 height 13
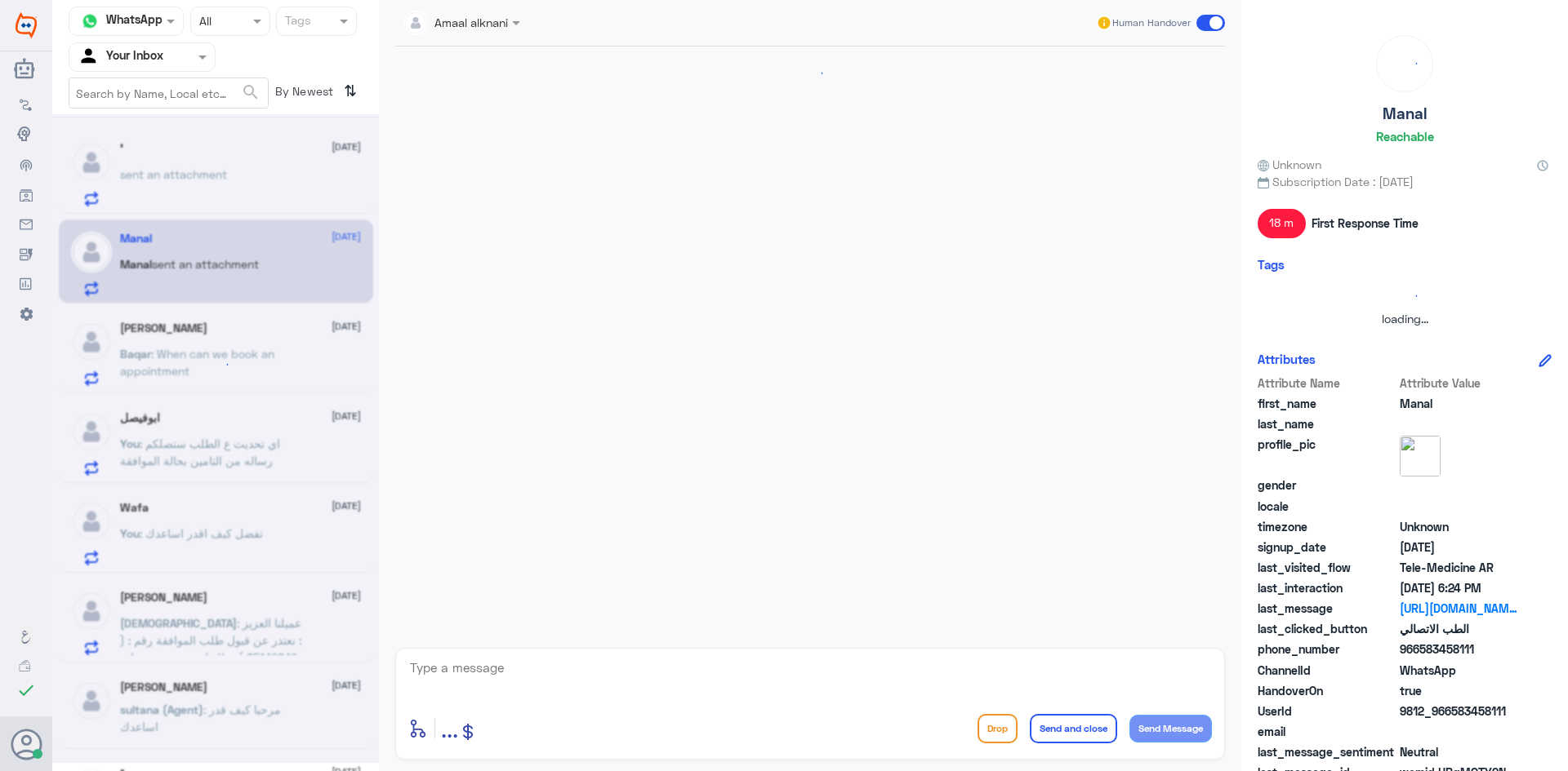
scroll to position [697, 0]
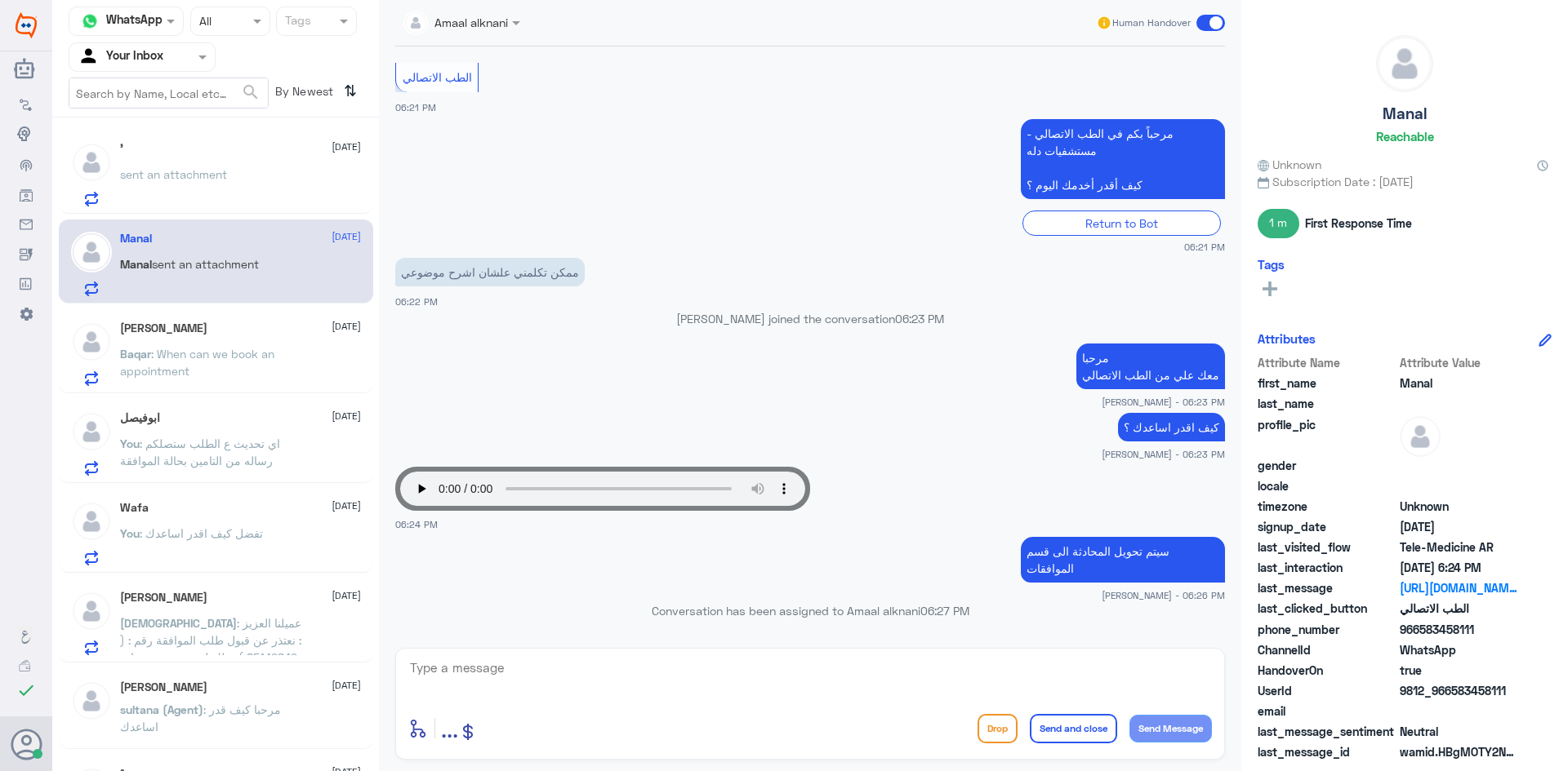
click at [192, 187] on p "sent an attachment" at bounding box center [173, 186] width 107 height 40
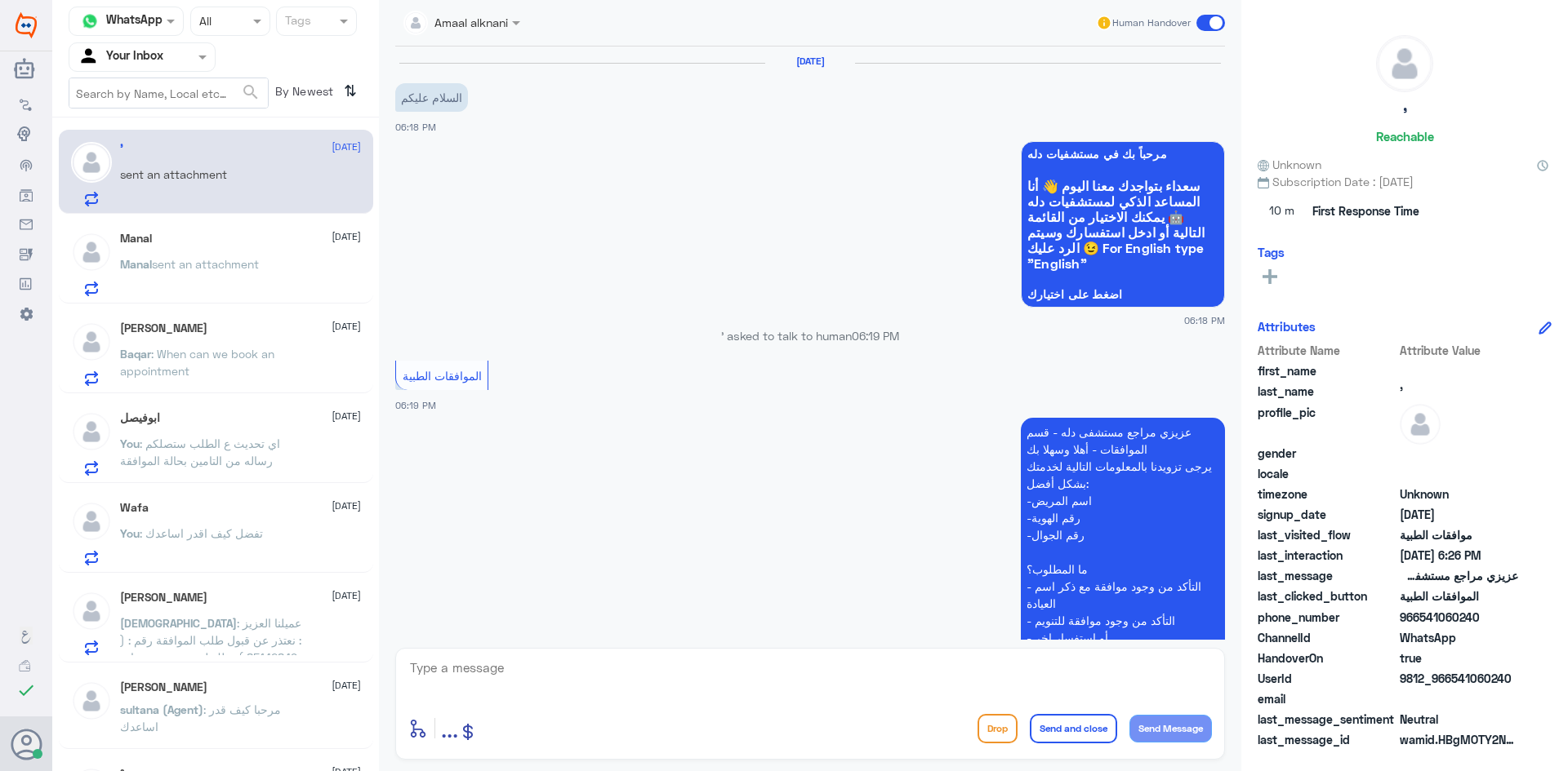
scroll to position [485, 0]
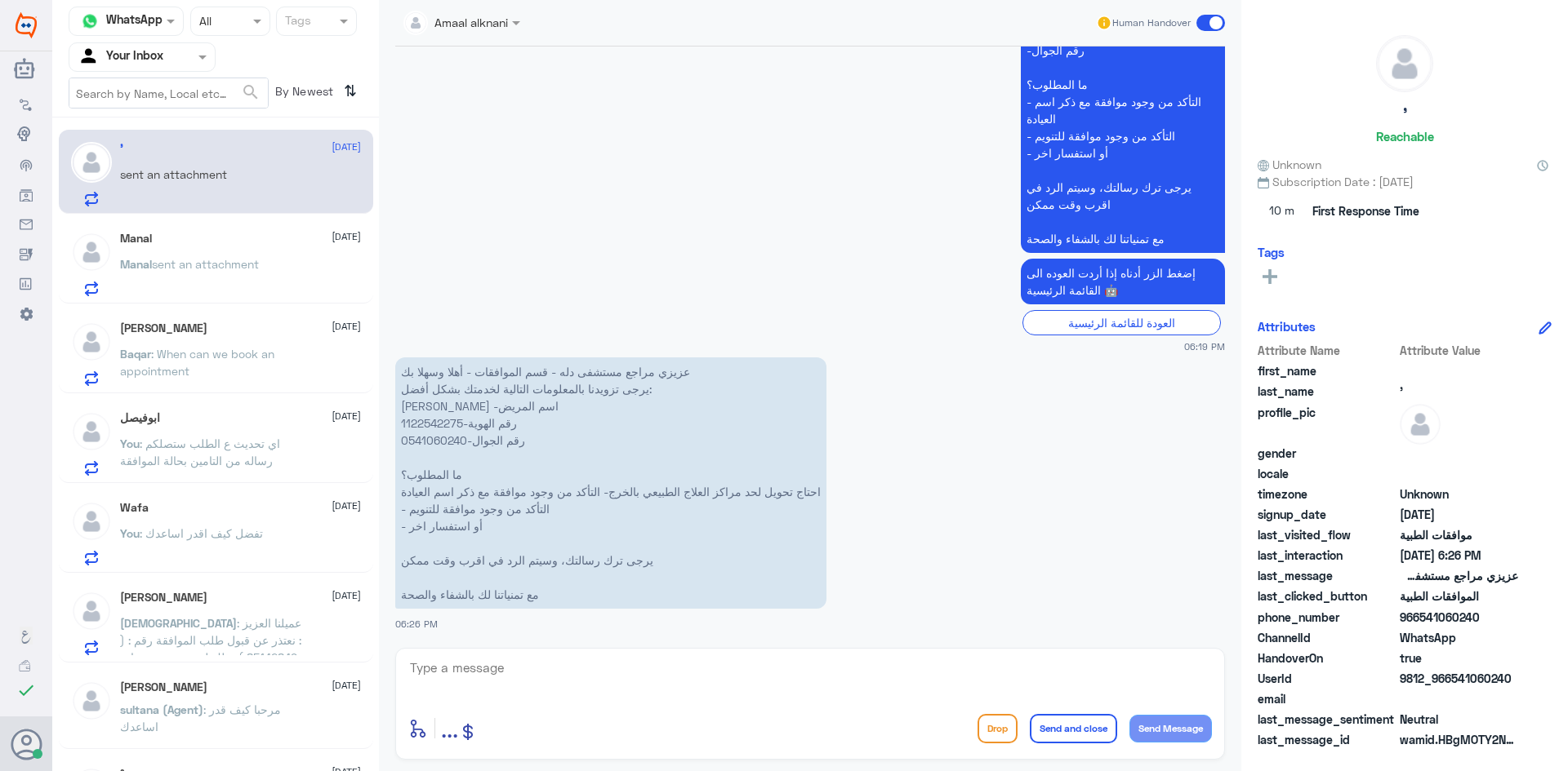
click at [427, 420] on p "عزيزي مراجع مستشفى دله - قسم الموافقات - أهلا وسهلا بك يرجى تزويدنا بالمعلومات …" at bounding box center [611, 484] width 431 height 252
click at [586, 674] on textarea at bounding box center [811, 678] width 804 height 40
click at [646, 669] on textarea at bounding box center [811, 678] width 804 height 40
click at [656, 666] on textarea at bounding box center [811, 678] width 804 height 40
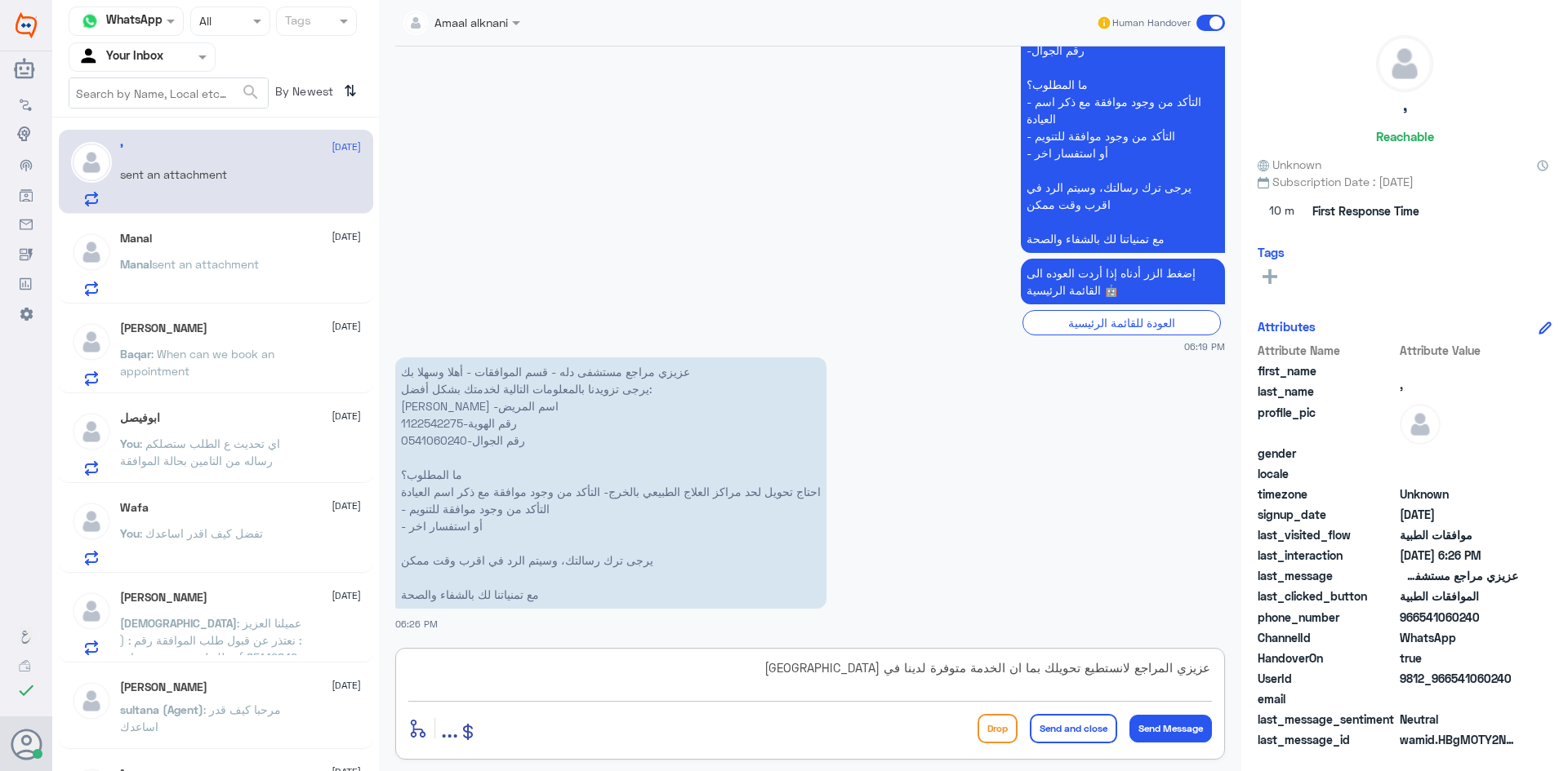
type textarea "عزيزي المراجع لانستطيع تحويلك بما ان الخدمة متوفرة لدينا في [GEOGRAPHIC_DATA]"
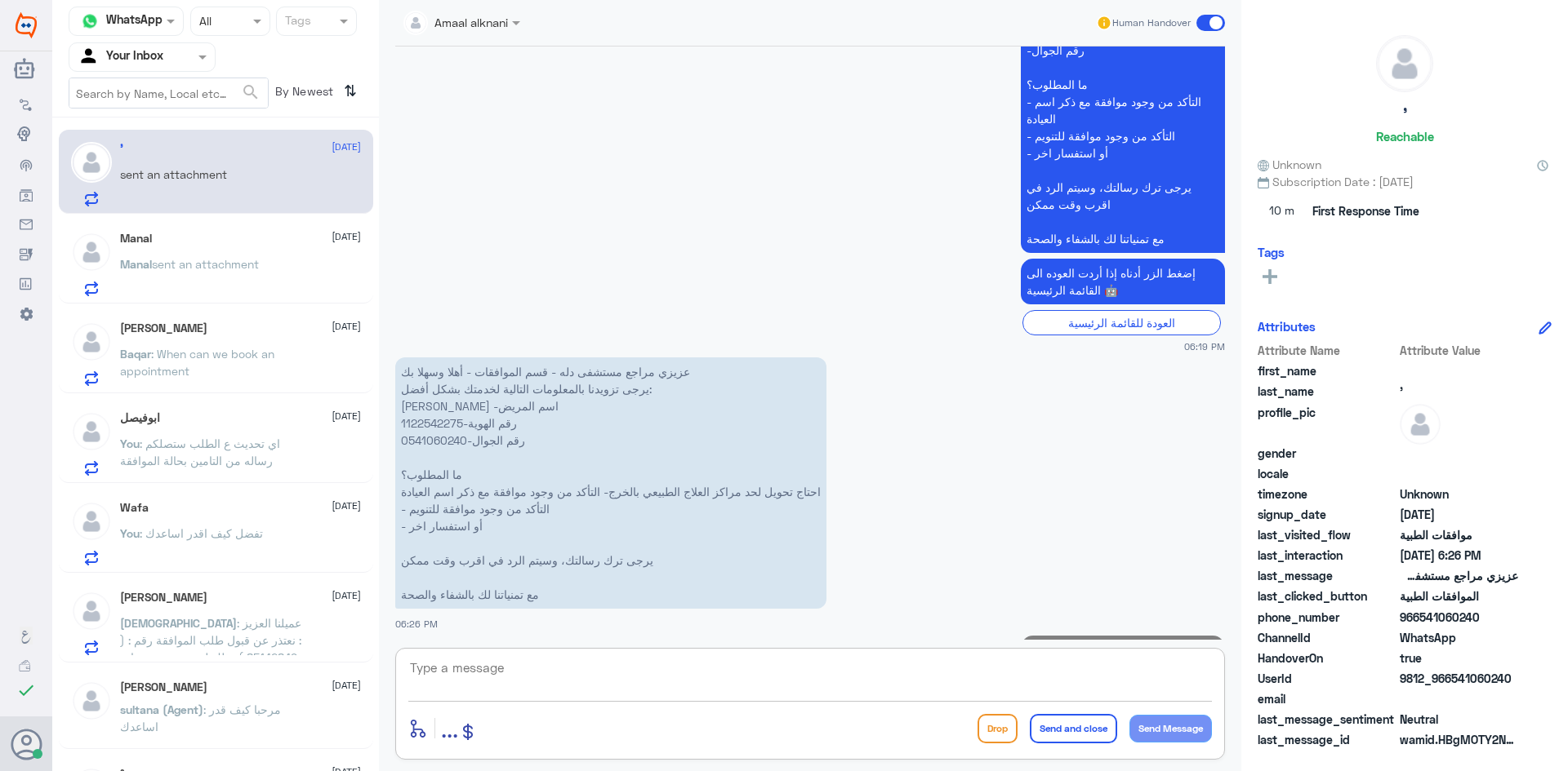
scroll to position [555, 0]
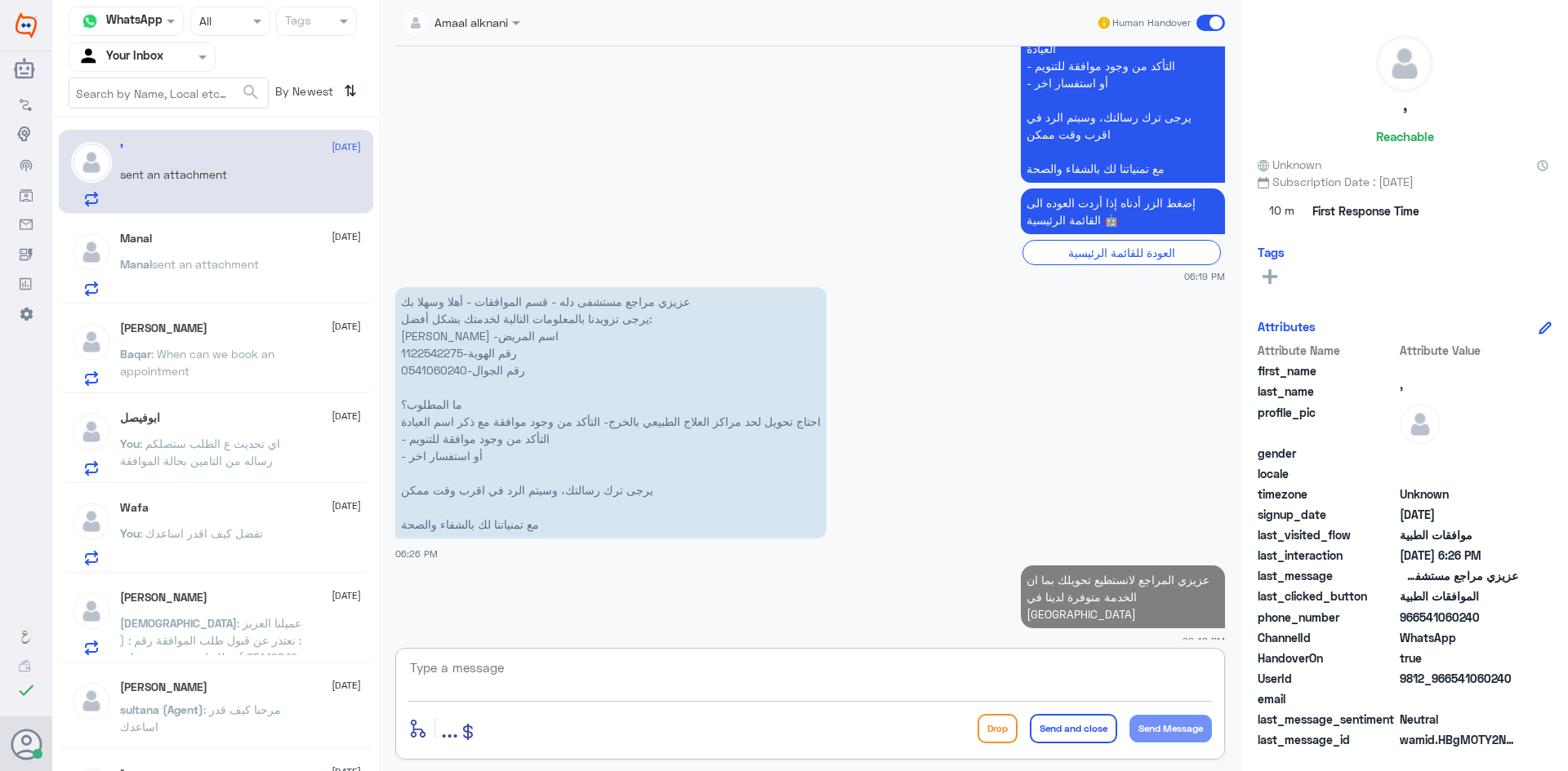
click at [785, 684] on textarea at bounding box center [811, 678] width 804 height 40
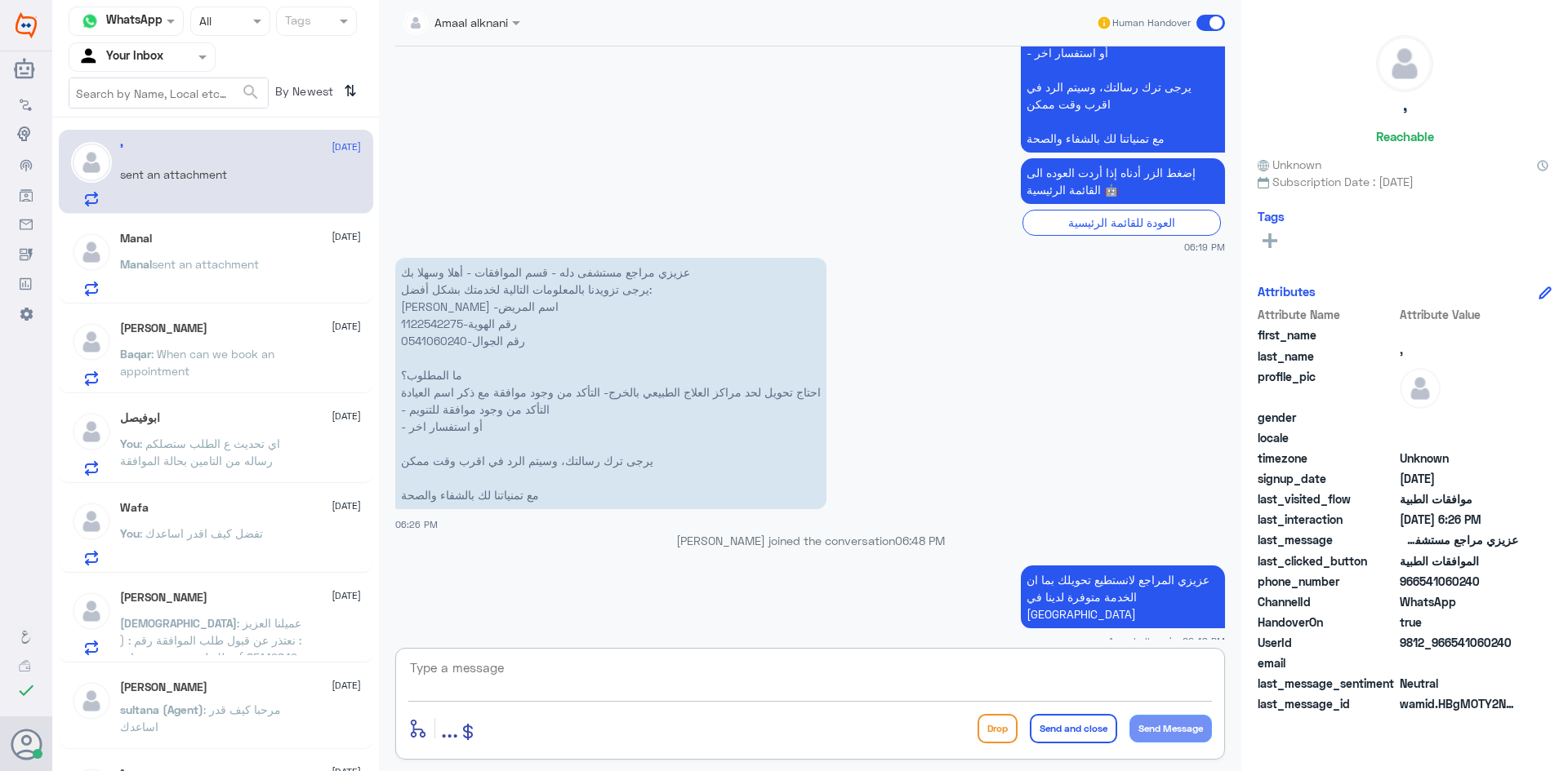
click at [785, 684] on textarea at bounding box center [811, 678] width 804 height 40
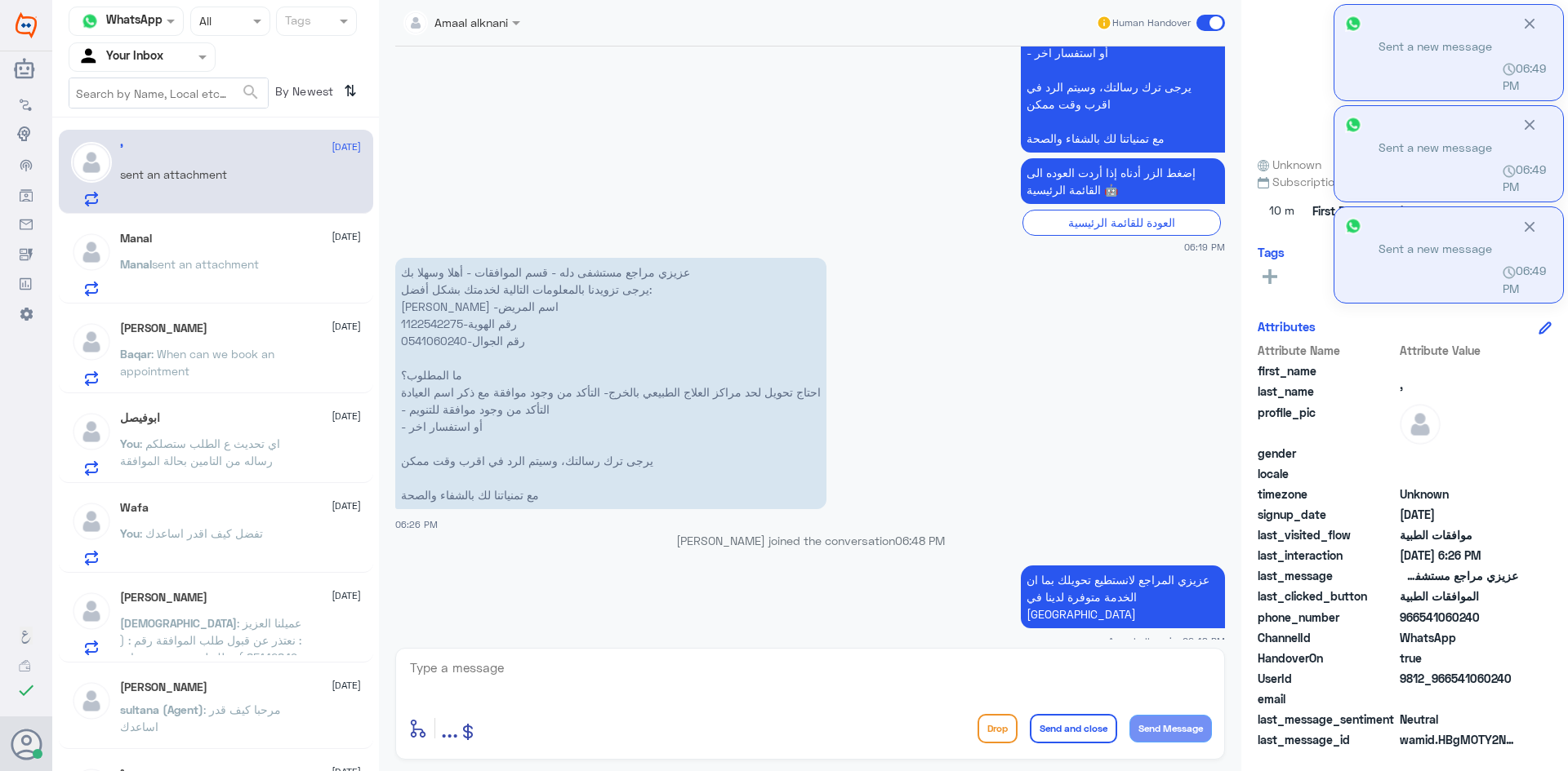
scroll to position [610, 0]
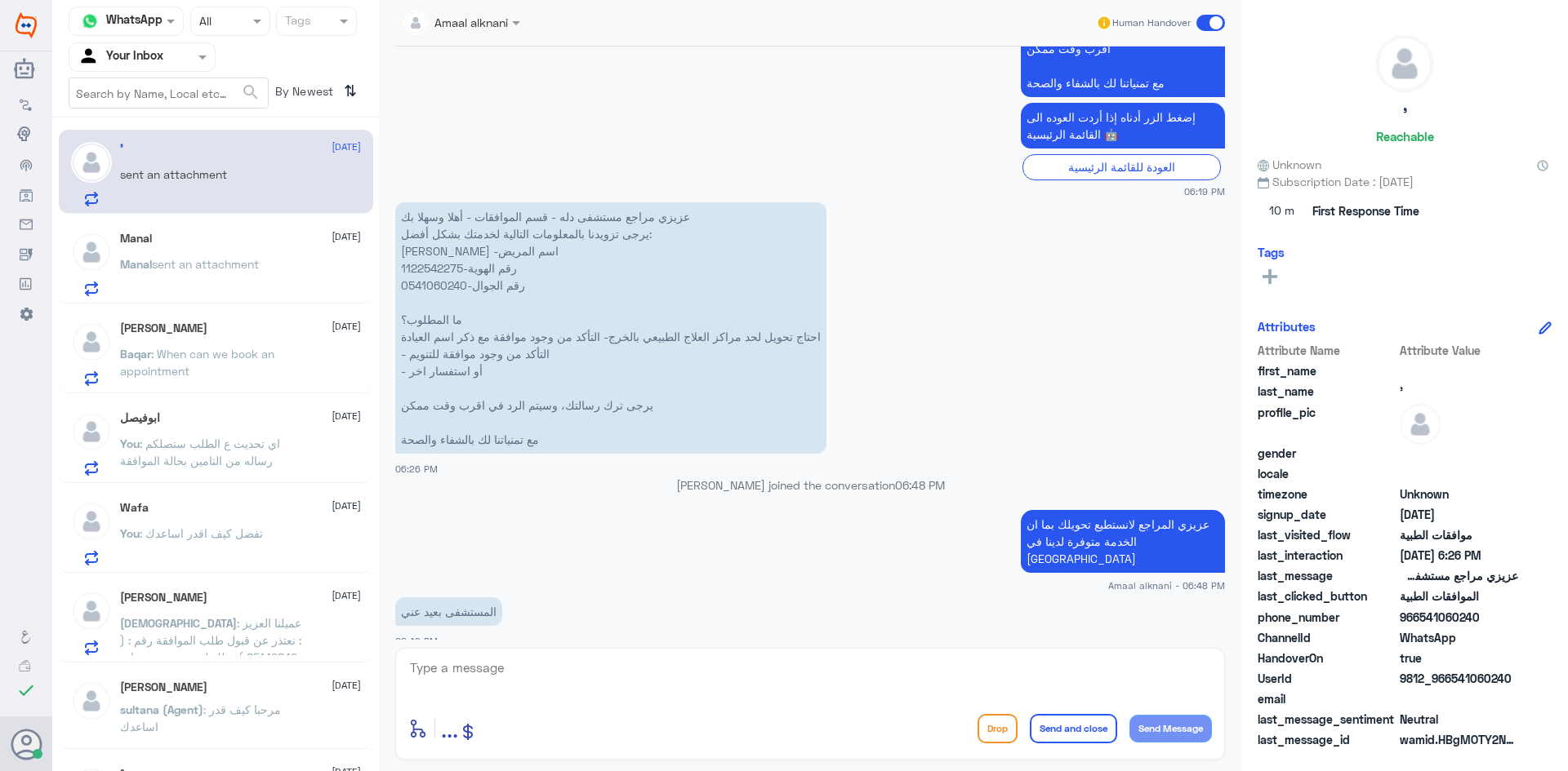
click at [609, 658] on div "enter flow name ... Drop Send and close Send Message" at bounding box center [810, 704] width 830 height 112
click at [592, 672] on textarea at bounding box center [811, 678] width 804 height 40
type textarea "ل"
type textarea "للاسف الطلب مرفوع للتامين في [GEOGRAPHIC_DATA]"
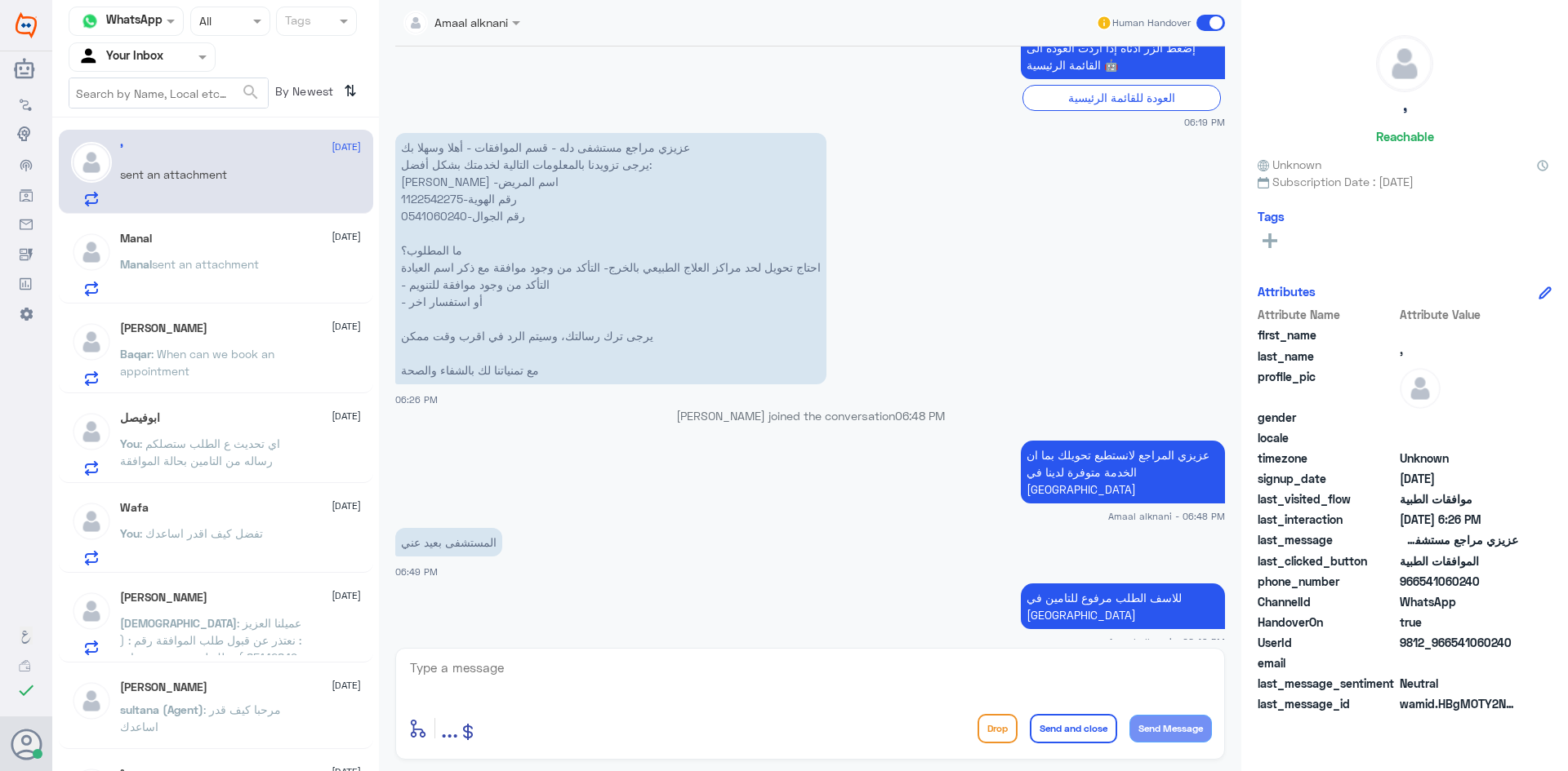
click at [231, 269] on span "sent an attachment" at bounding box center [205, 263] width 107 height 13
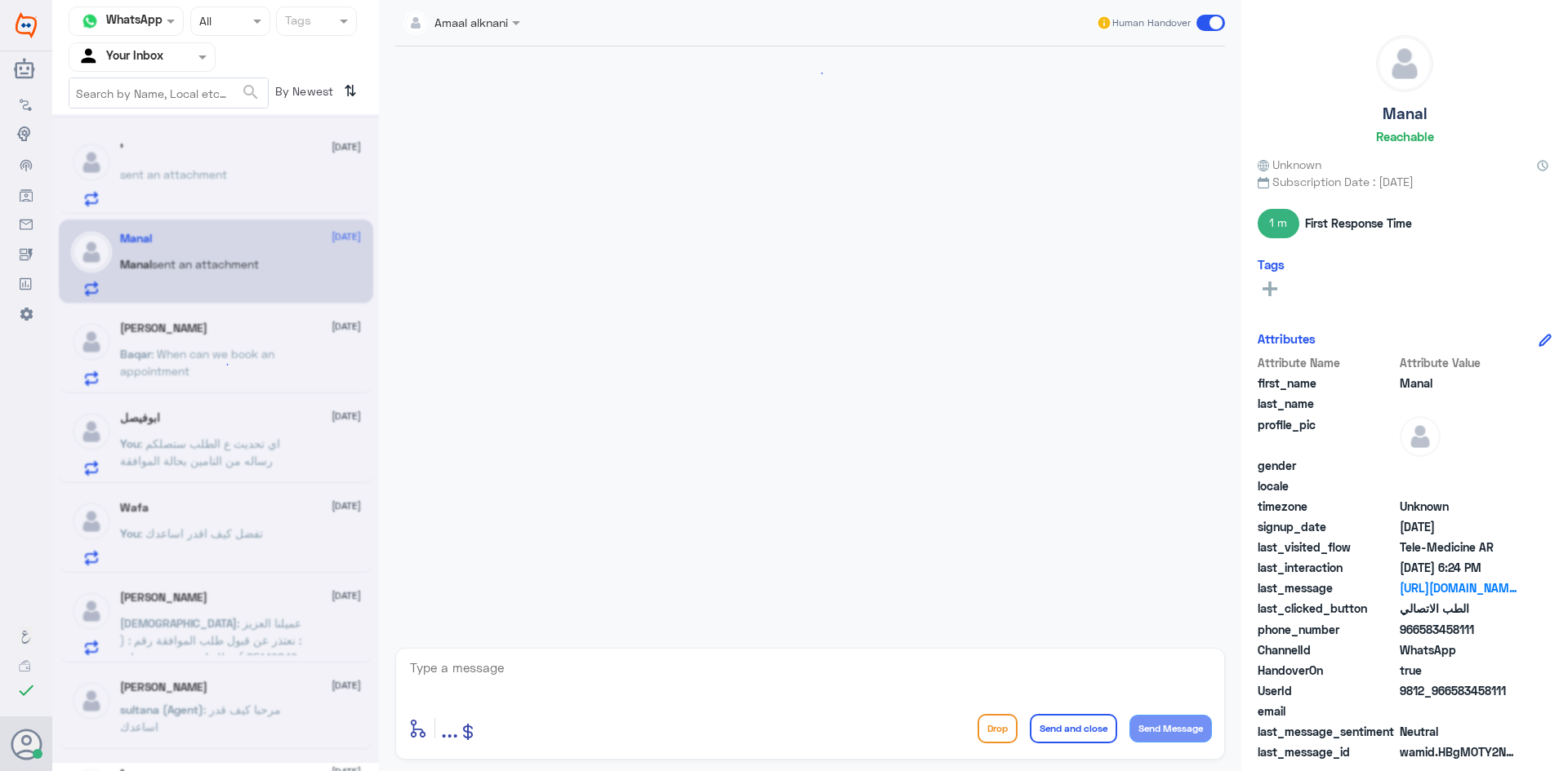
scroll to position [697, 0]
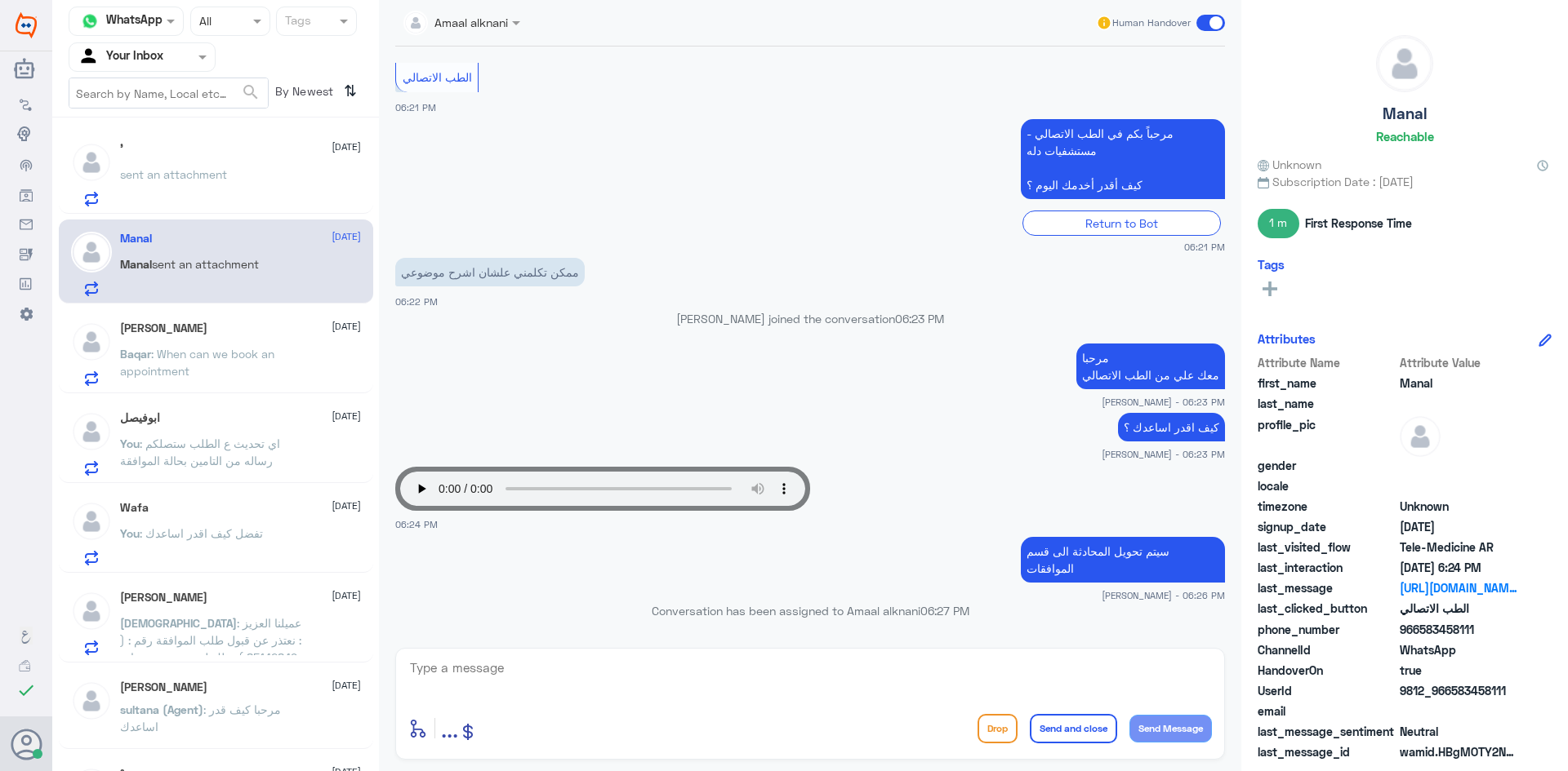
click at [255, 372] on p "Baqar : When can we book an appointment" at bounding box center [212, 365] width 184 height 40
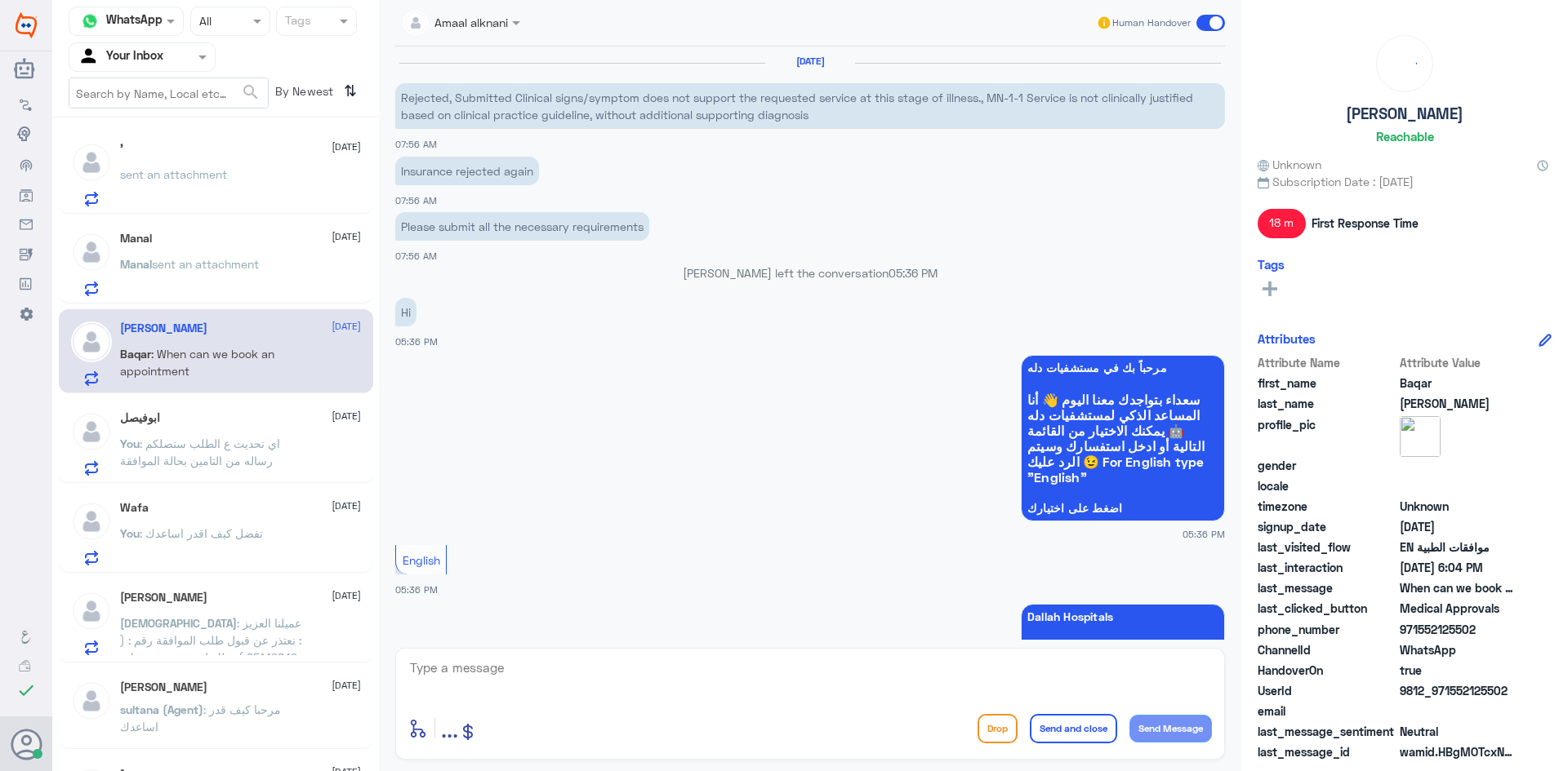
scroll to position [1117, 0]
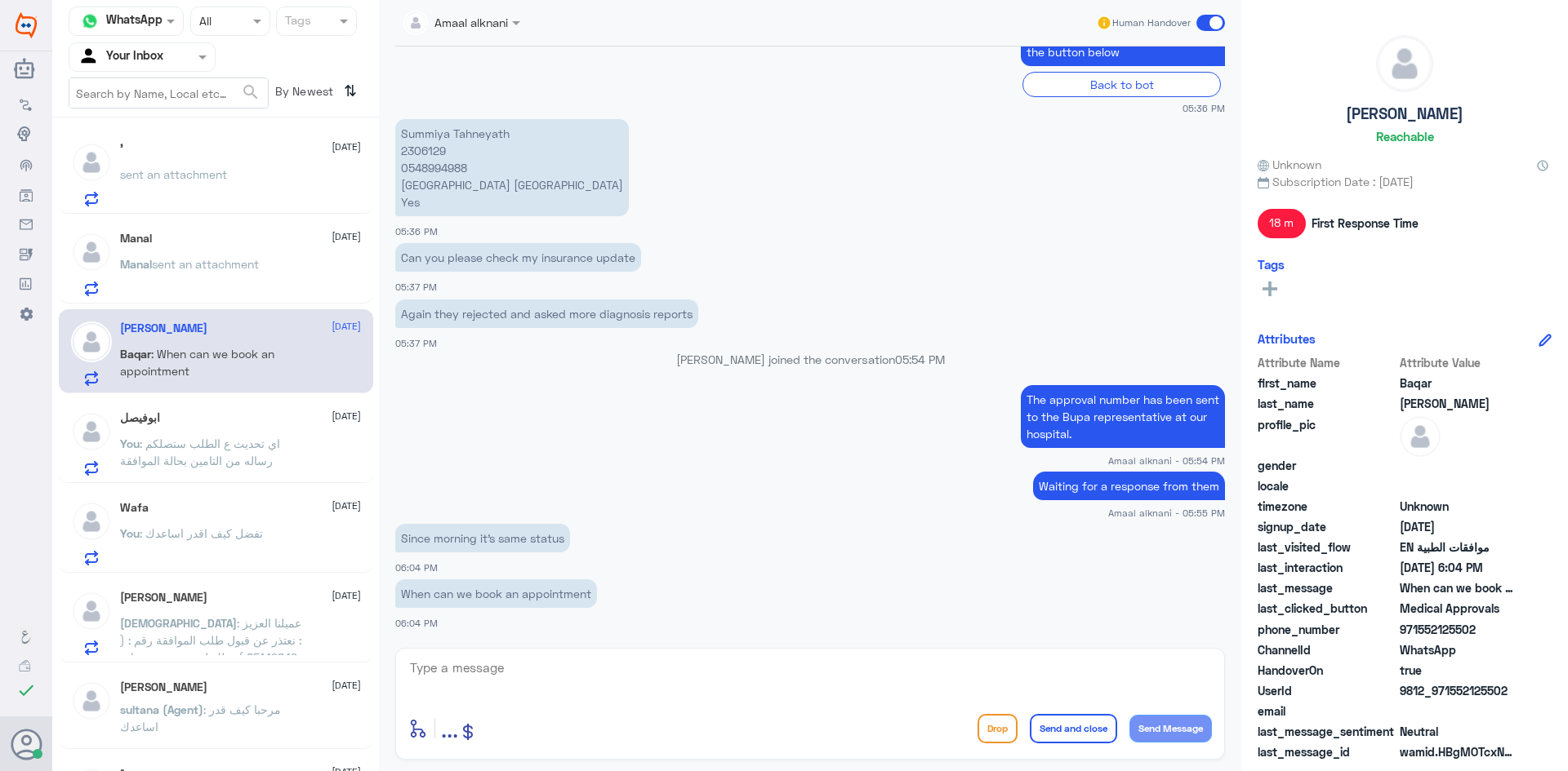
click at [235, 474] on p "You : اي تحديث ع الطلب ستصلكم رساله من التامين بحالة الموافقة" at bounding box center [212, 456] width 184 height 40
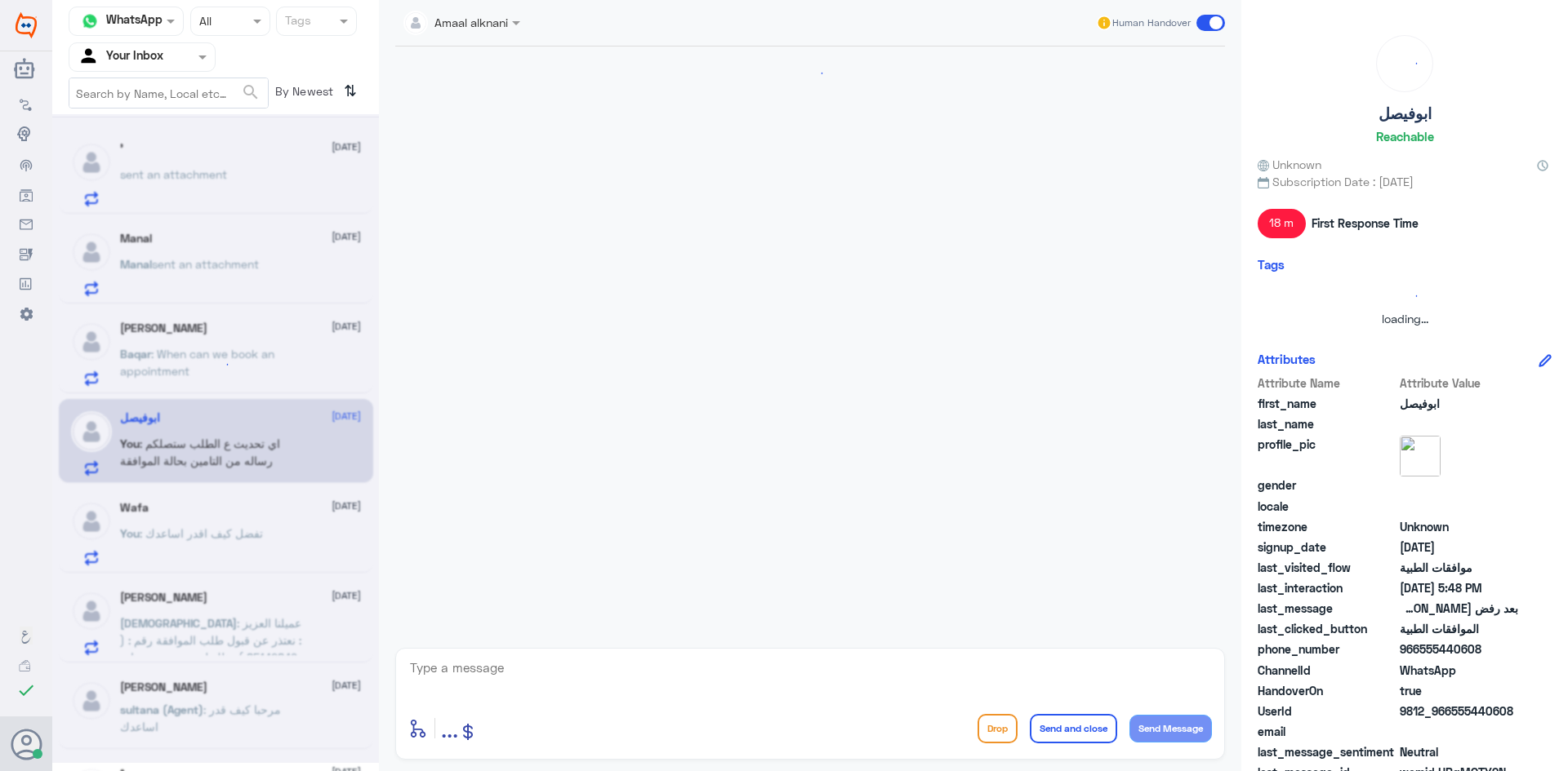
scroll to position [801, 0]
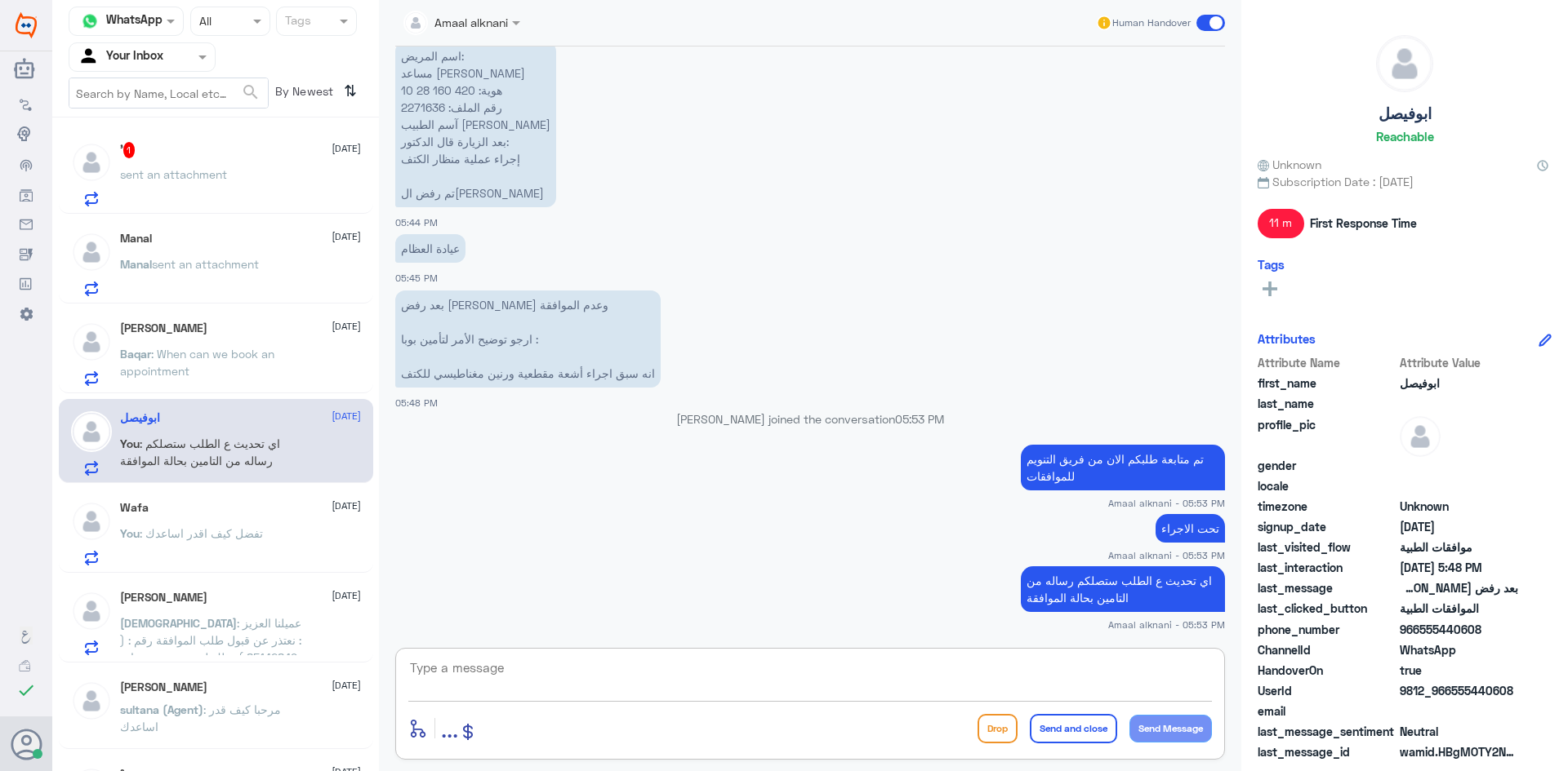
click at [586, 668] on textarea at bounding box center [811, 678] width 804 height 40
click at [428, 107] on p "‏اسم المريض: مساعد [PERSON_NAME] ‏هوية: 420 160 28 10 ‏رقم الملف: 2271636 ‏آسم …" at bounding box center [475, 124] width 161 height 165
click at [198, 547] on p "You : تفضل كيف اقدر اساعدك" at bounding box center [191, 545] width 143 height 40
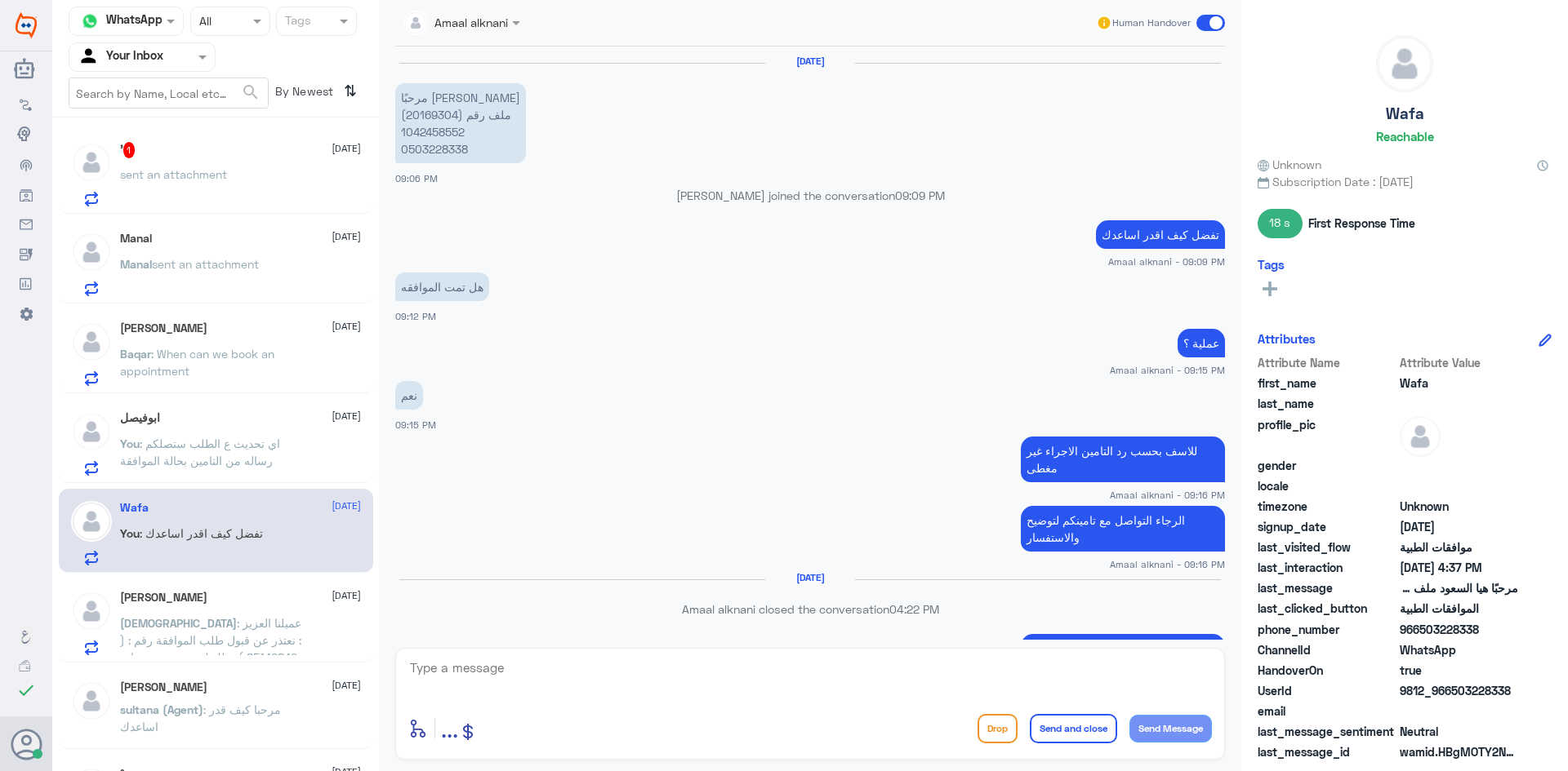
scroll to position [1068, 0]
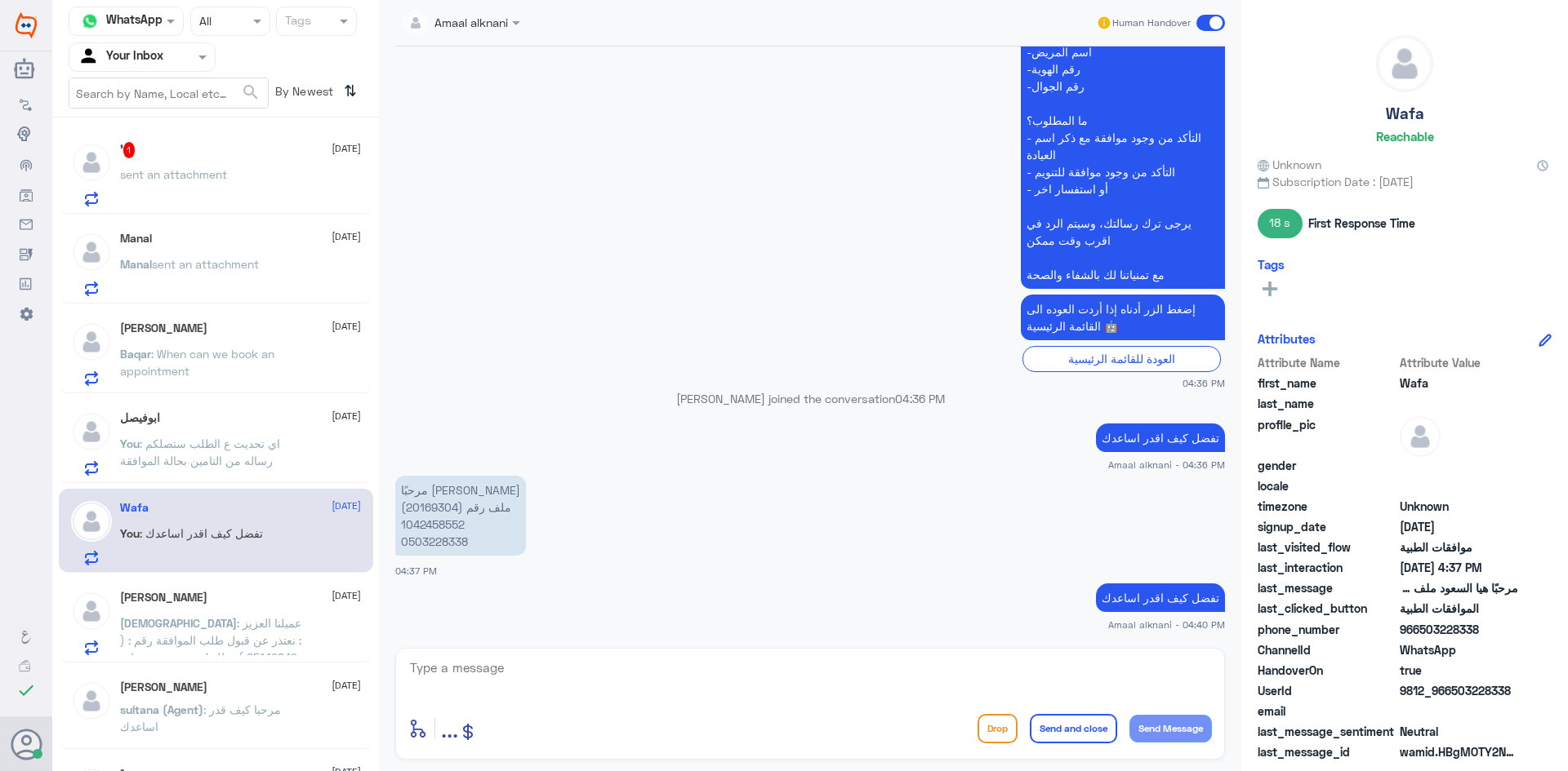
click at [590, 684] on textarea at bounding box center [811, 678] width 804 height 40
click at [218, 589] on div "[PERSON_NAME] [DATE] [PERSON_NAME] : عميلنا العزيز : نعتذر عن قبول طلب الموافقة…" at bounding box center [215, 620] width 315 height 84
click at [215, 616] on p "[PERSON_NAME] : عميلنا العزيز : نعتذر عن قبول طلب الموافقة رقم : ( 85142849 ) و…" at bounding box center [212, 634] width 184 height 40
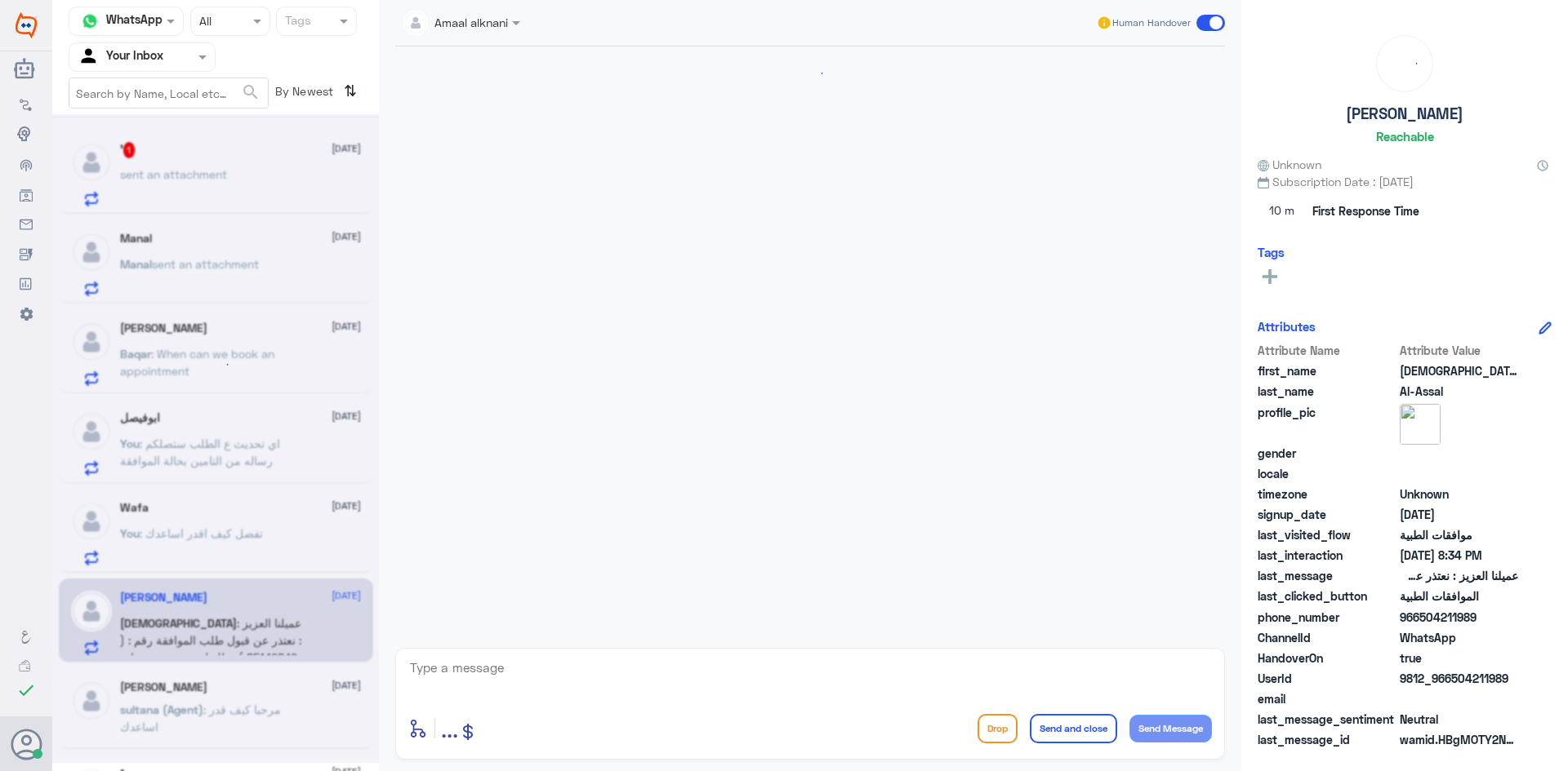
scroll to position [987, 0]
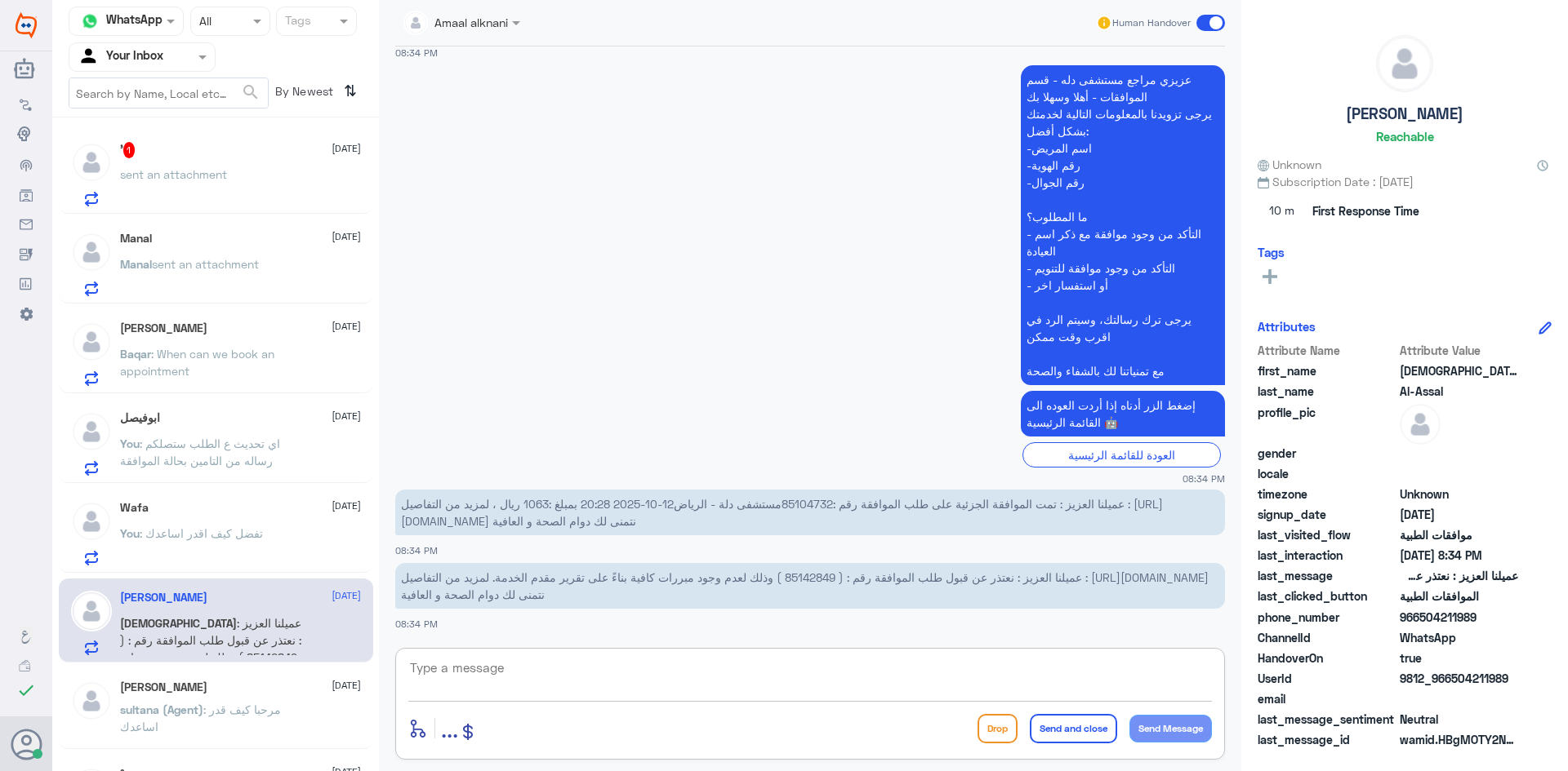
click at [557, 671] on textarea at bounding box center [811, 678] width 804 height 40
click at [809, 500] on span "عميلنا العزيز : تمت الموافقة الجزئية على طلب الموافقة رقم :85104732مستشفى دلة -…" at bounding box center [782, 512] width 762 height 31
click at [813, 577] on span "عميلنا العزيز : نعتذر عن قبول طلب الموافقة رقم : ( 85142849 ) وذلك لعدم وجود مب…" at bounding box center [805, 586] width 808 height 31
click at [192, 116] on nav "Channel WhatsApp Status × All Tags Agent Filter Your Inbox search By Newest ⇅" at bounding box center [215, 62] width 327 height 111
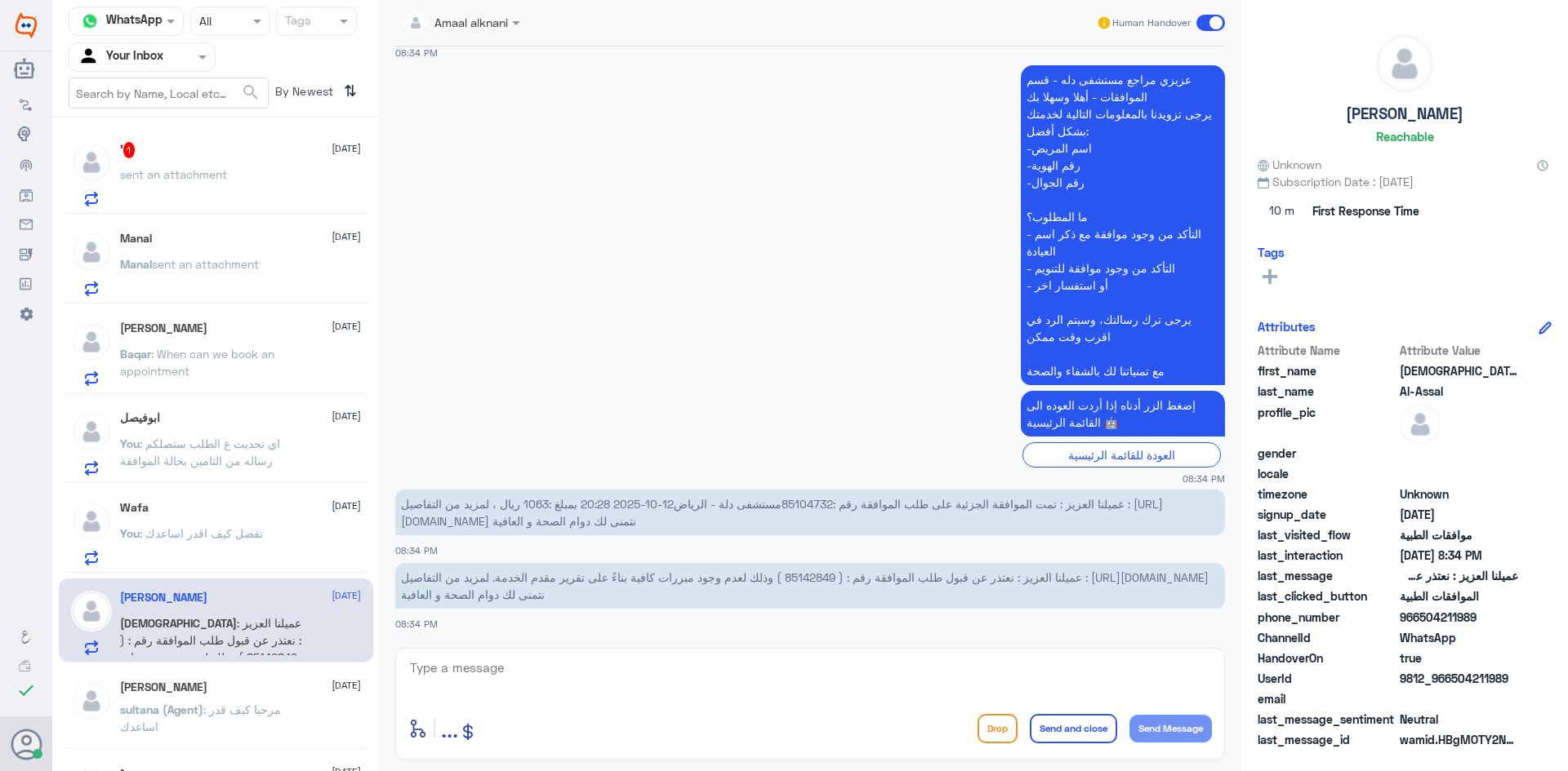
click at [162, 159] on div "' 1 [DATE] sent an attachment" at bounding box center [240, 174] width 240 height 64
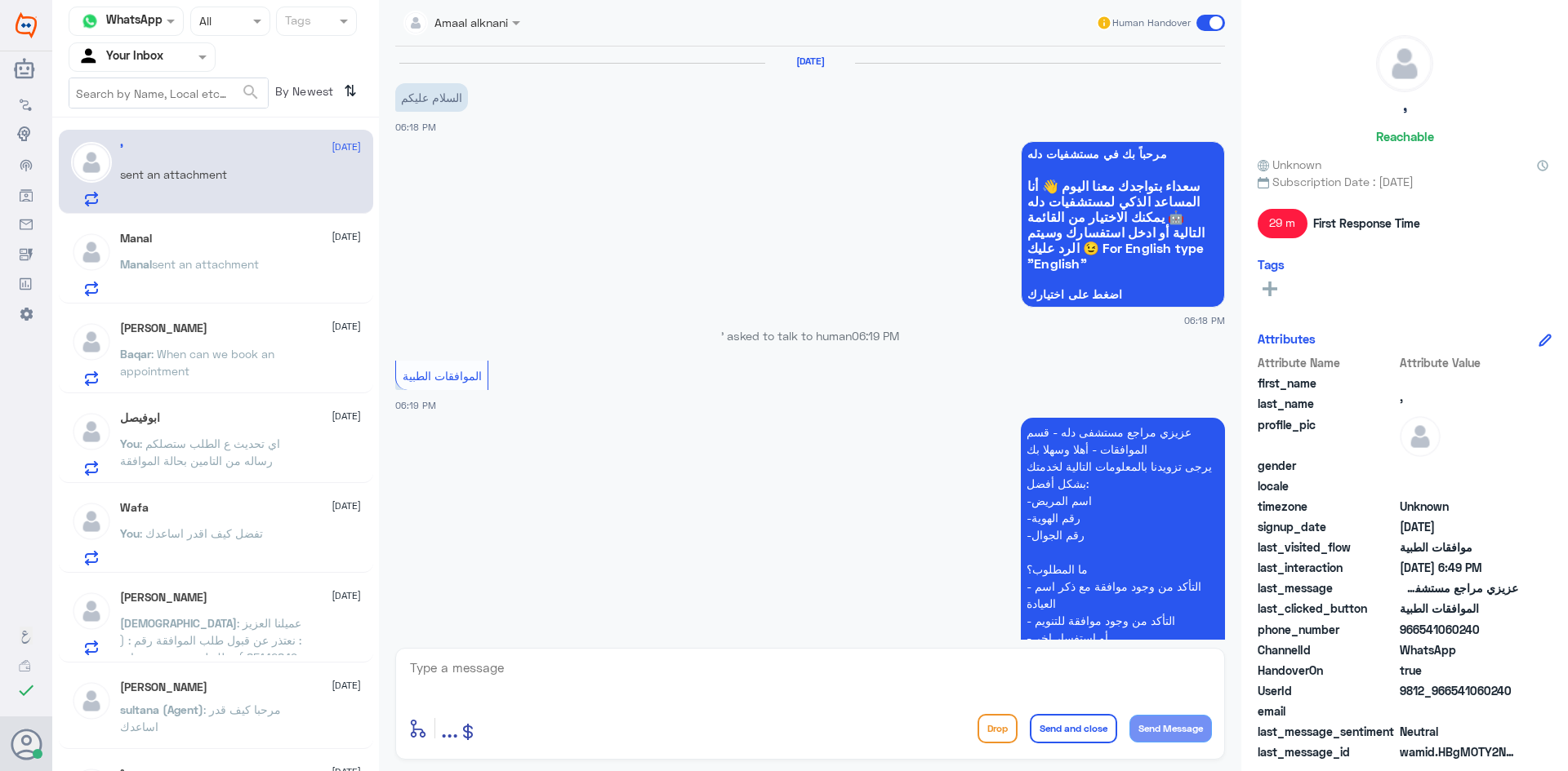
scroll to position [765, 0]
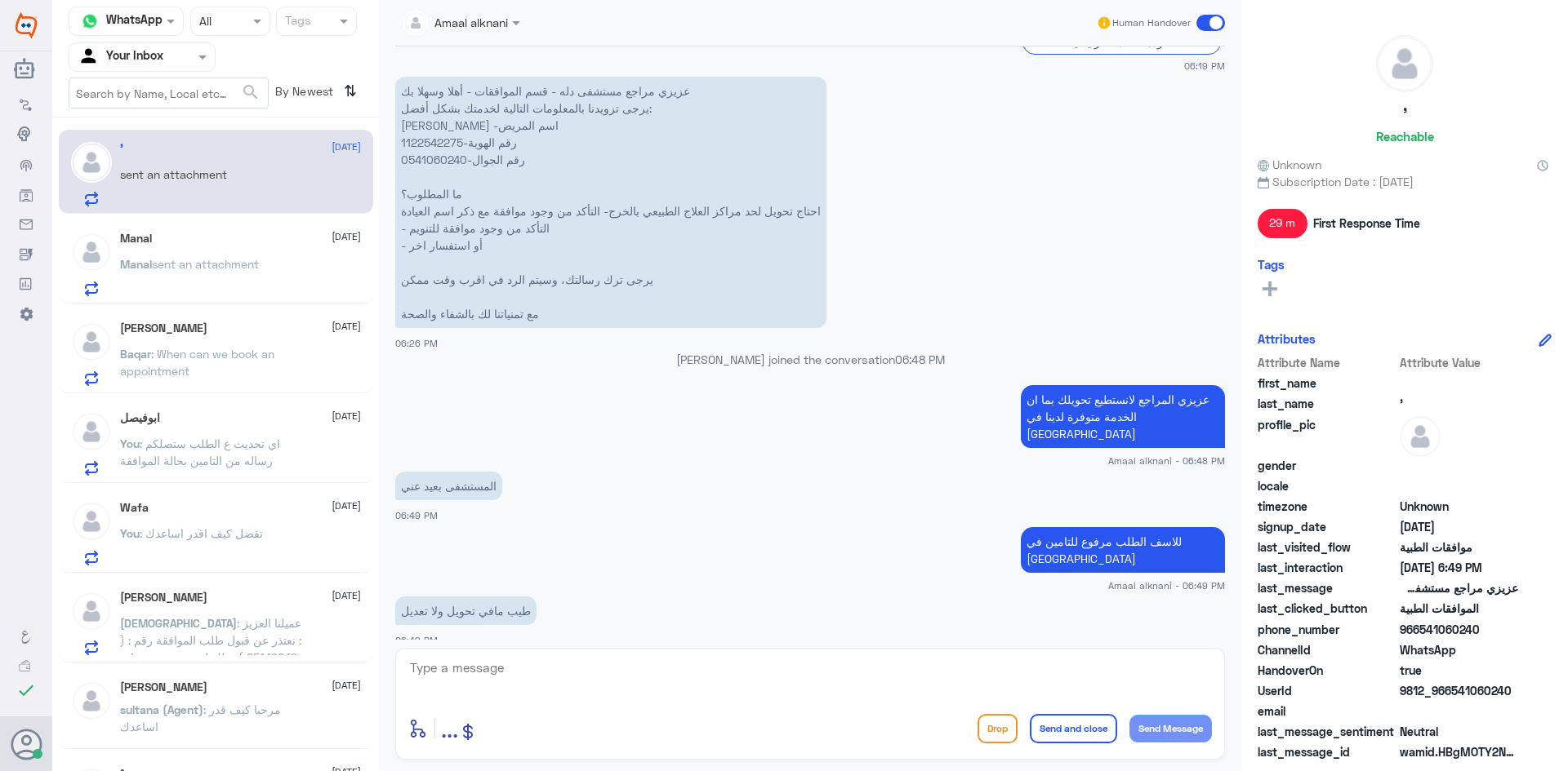
click at [533, 668] on textarea at bounding box center [811, 678] width 804 height 40
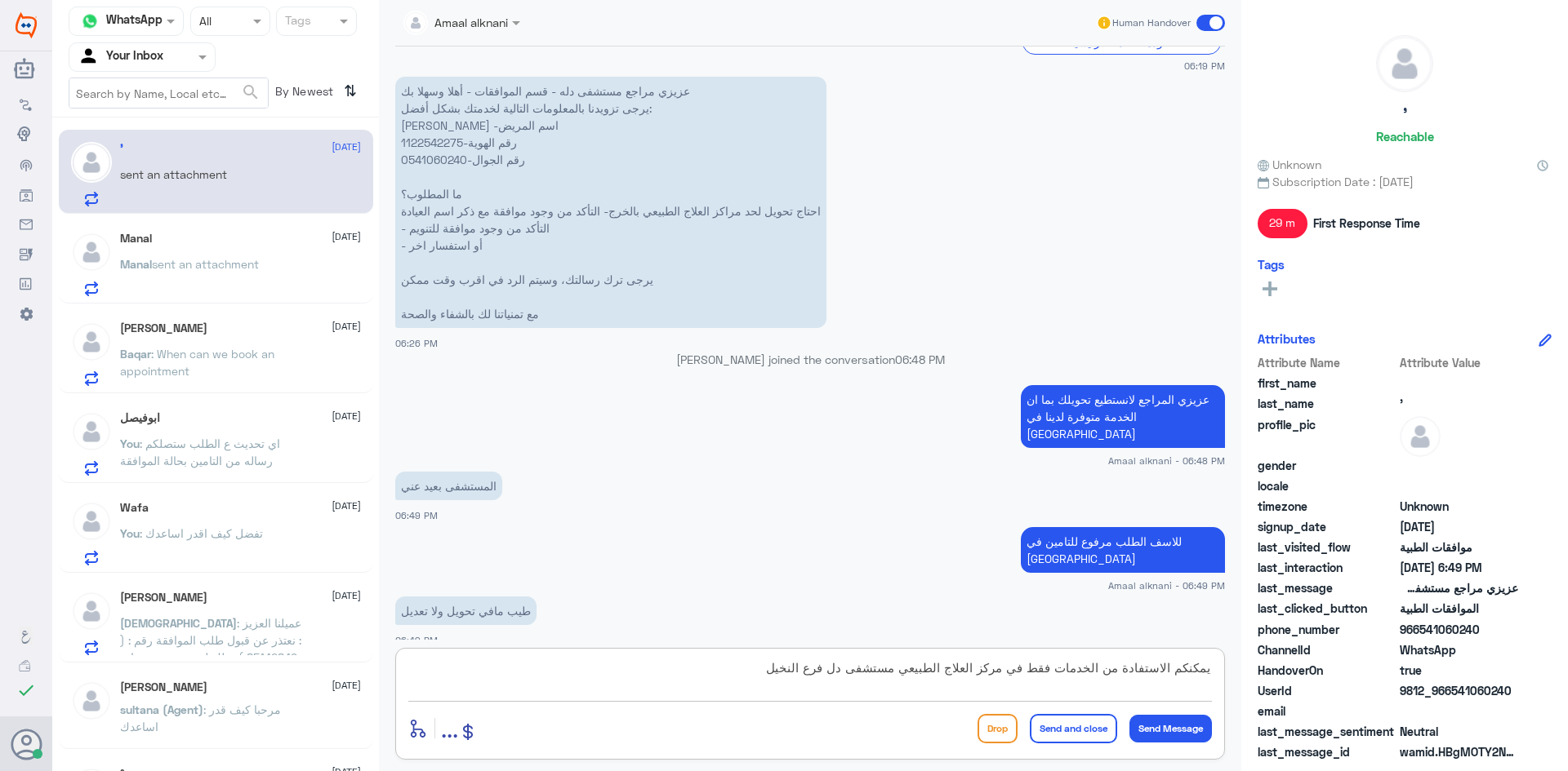
type textarea "يمكنكم الاستفادة من الخدمات فقط في مركز العلاج الطبيعي مستشفى دل فرع النخيل"
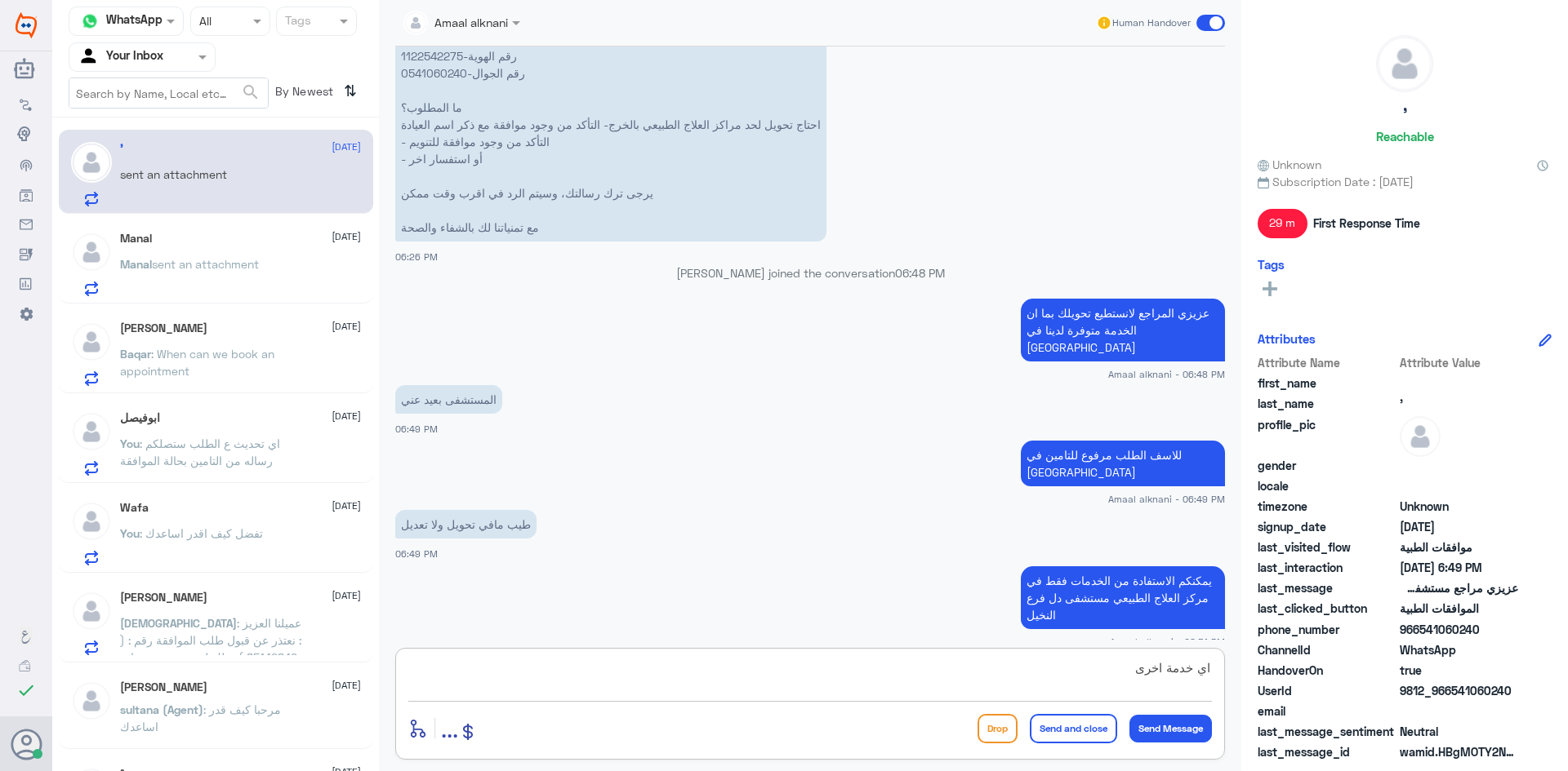
type textarea "اي خدمة اخرى ؟"
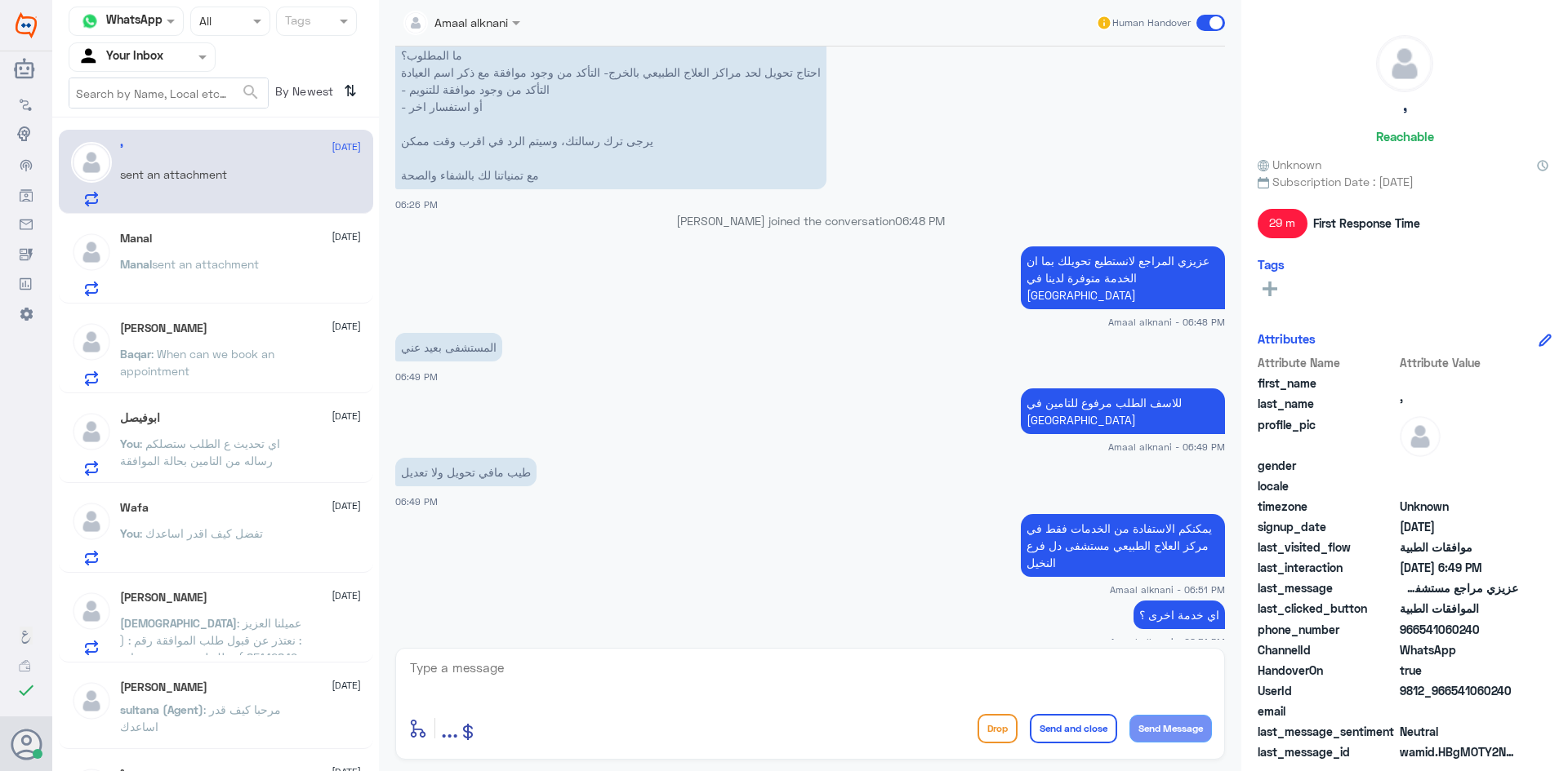
click at [620, 514] on app-msgs-text "يمكنكم الاستفادة من الخدمات فقط في مركز العلاج الطبيعي مستشفى دل فرع النخيل" at bounding box center [810, 546] width 830 height 64
click at [498, 674] on textarea at bounding box center [811, 678] width 804 height 40
click at [512, 682] on textarea at bounding box center [811, 678] width 804 height 40
type textarea "نسعد دوما بخدمتكم ونتمنى لكم دوام الصحة والعافية"
click at [1056, 738] on button "Send and close" at bounding box center [1074, 729] width 88 height 30
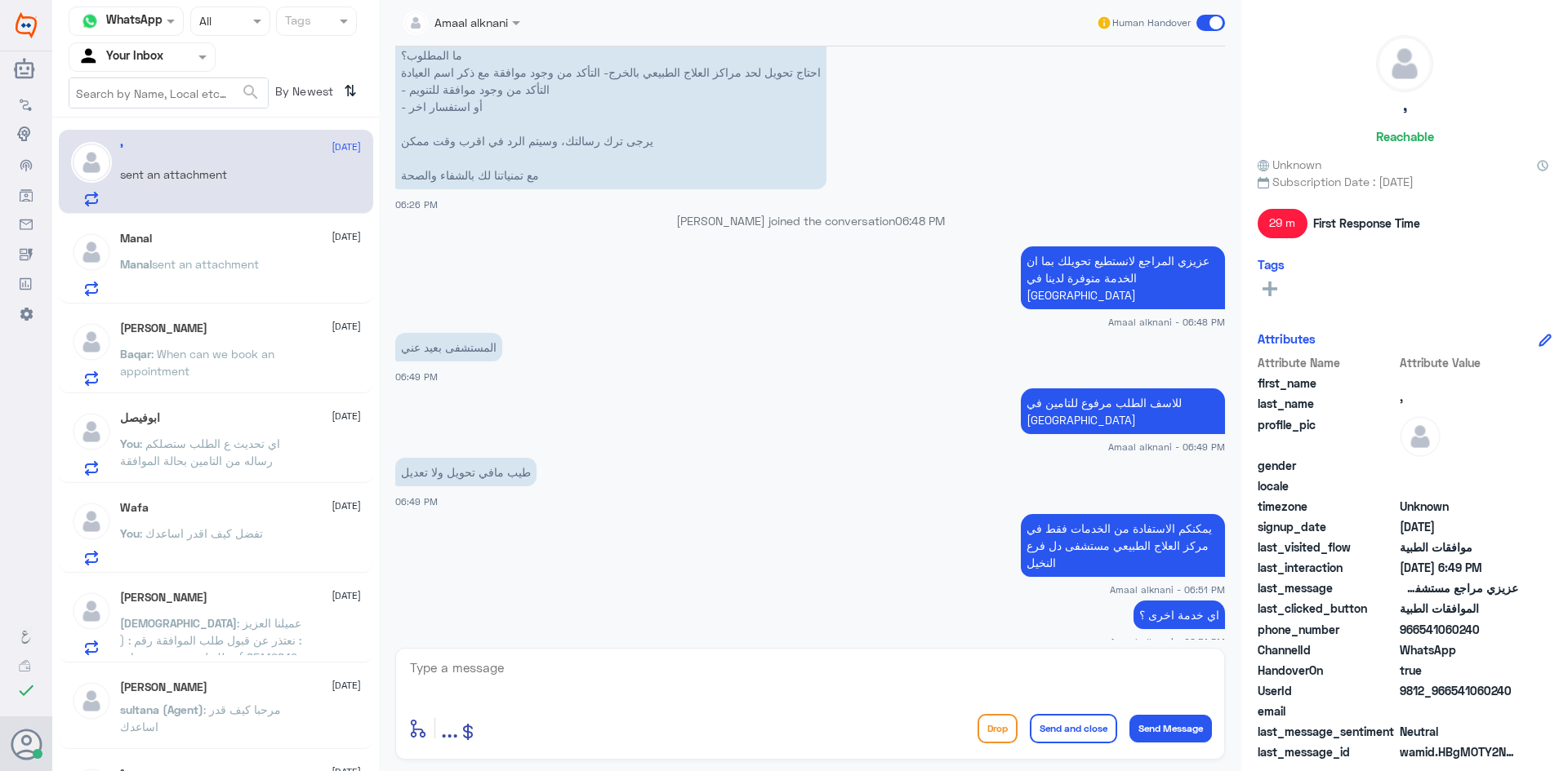
scroll to position [974, 0]
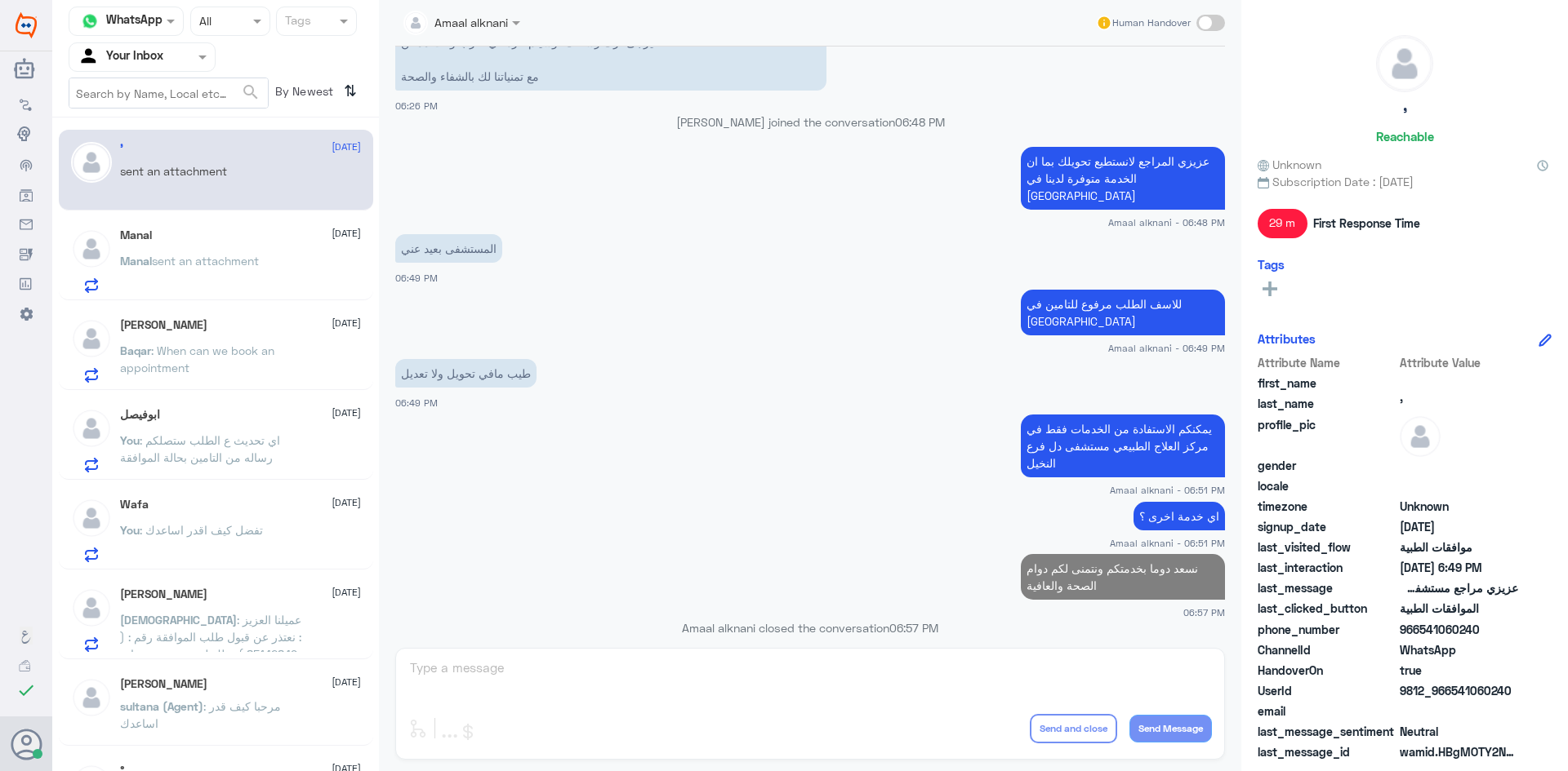
click at [254, 272] on p "Manal sent an attachment" at bounding box center [190, 272] width 139 height 40
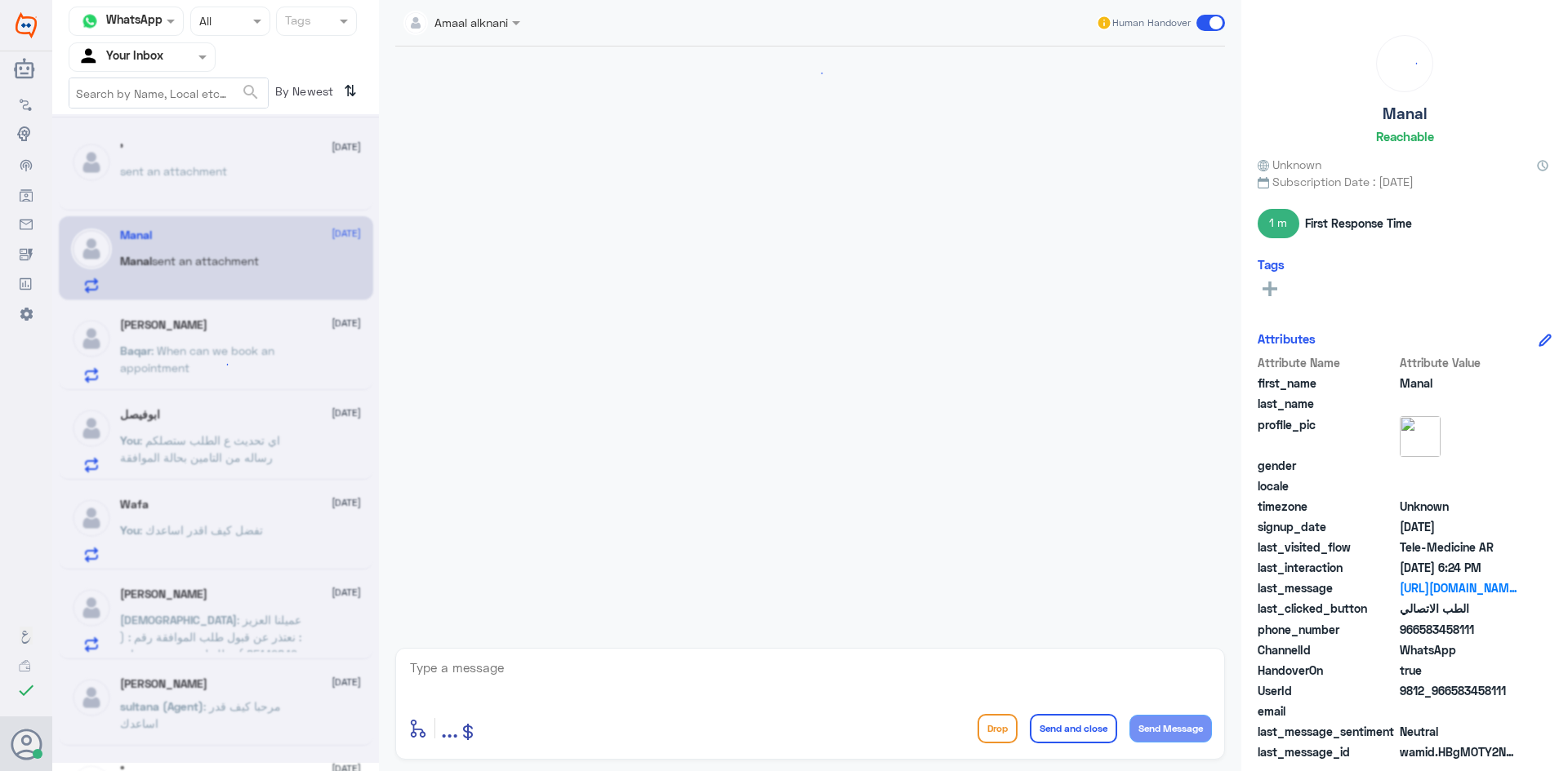
scroll to position [697, 0]
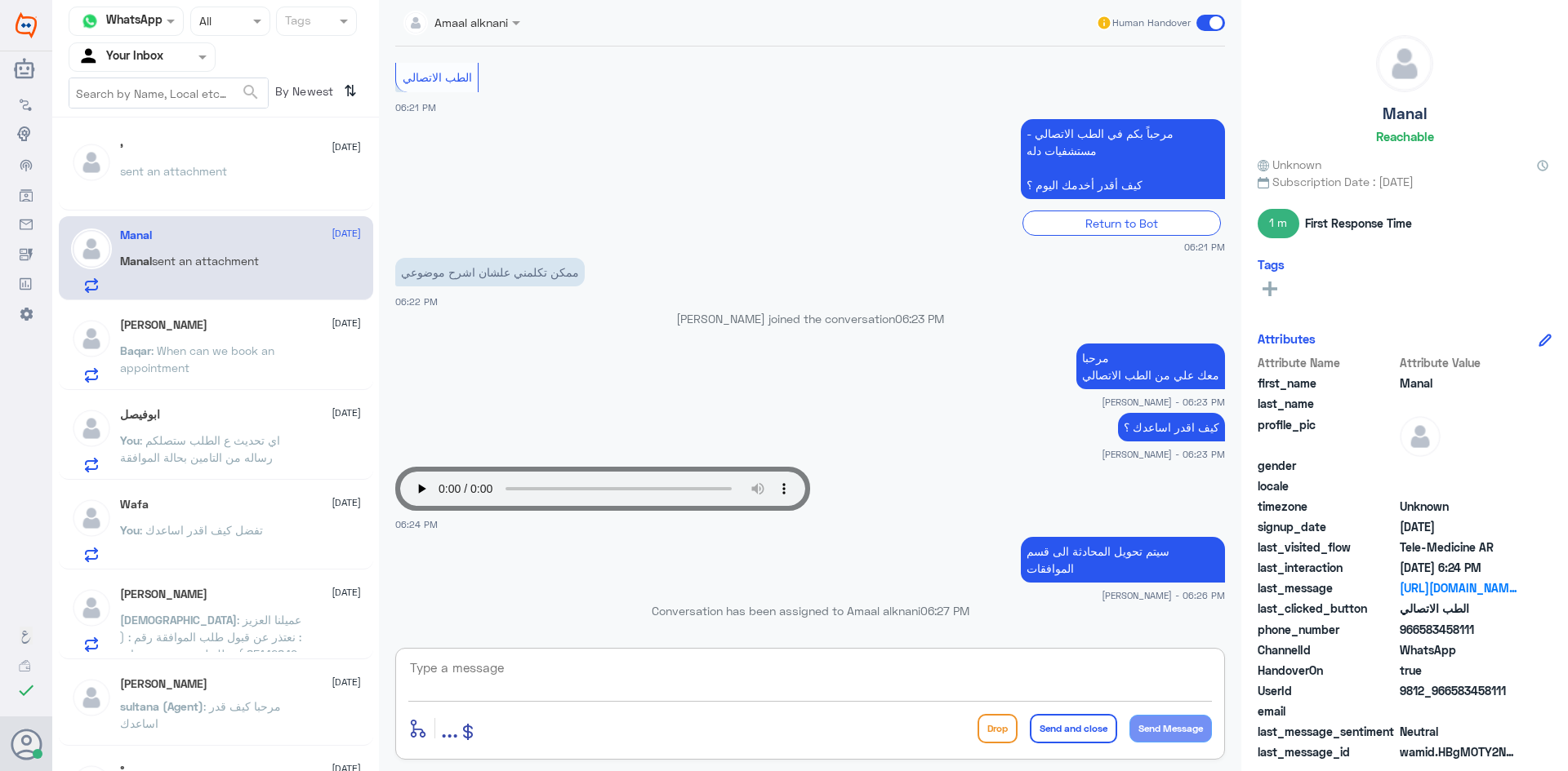
click at [536, 689] on textarea at bounding box center [811, 678] width 804 height 40
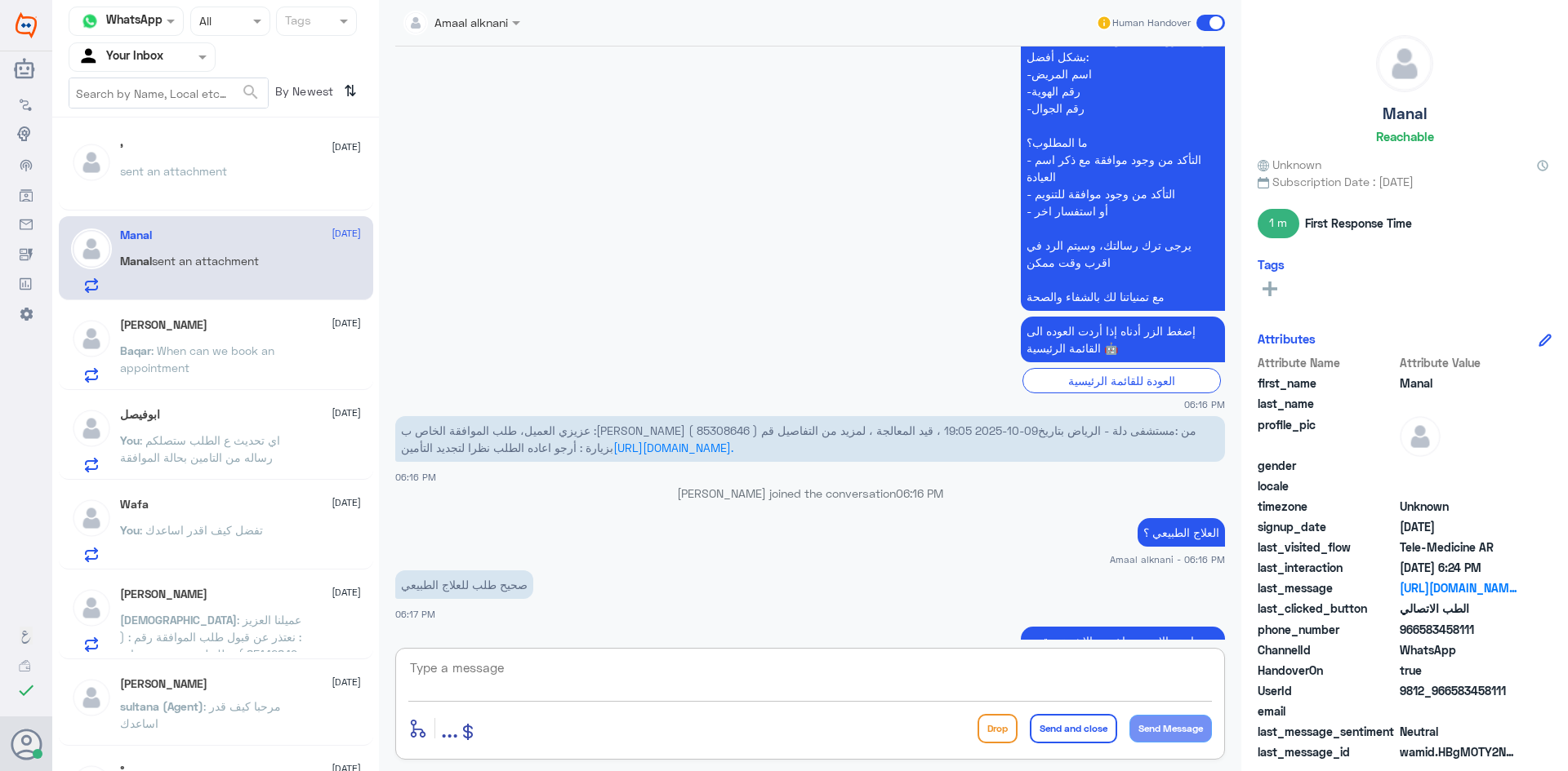
scroll to position [652, 0]
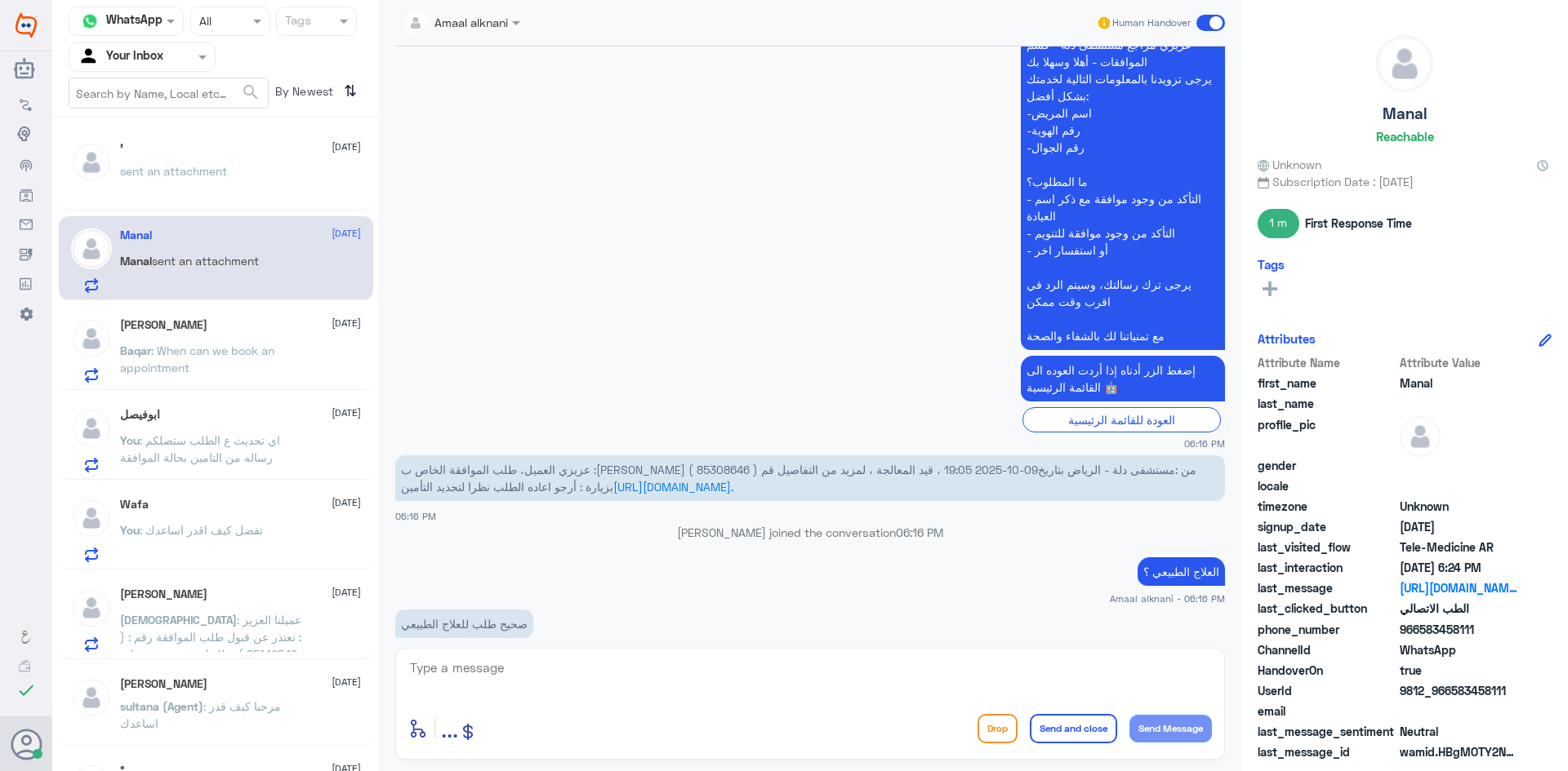
click at [815, 467] on span "عزيزي العميل، طلب الموافقة الخاص ب :[PERSON_NAME] ( 85308646 ) من :مستشفى دلة -…" at bounding box center [798, 478] width 796 height 31
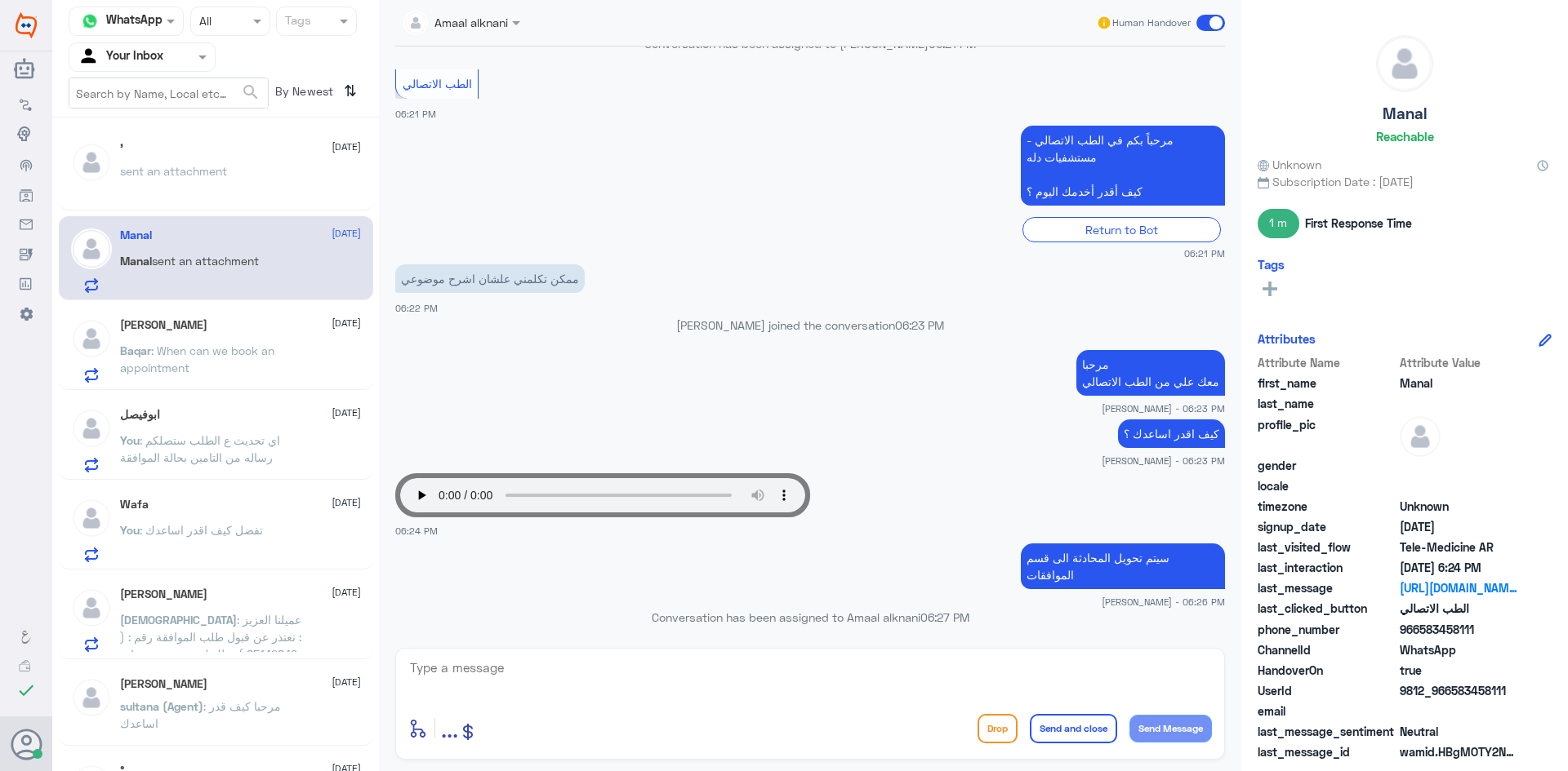
scroll to position [1876, 0]
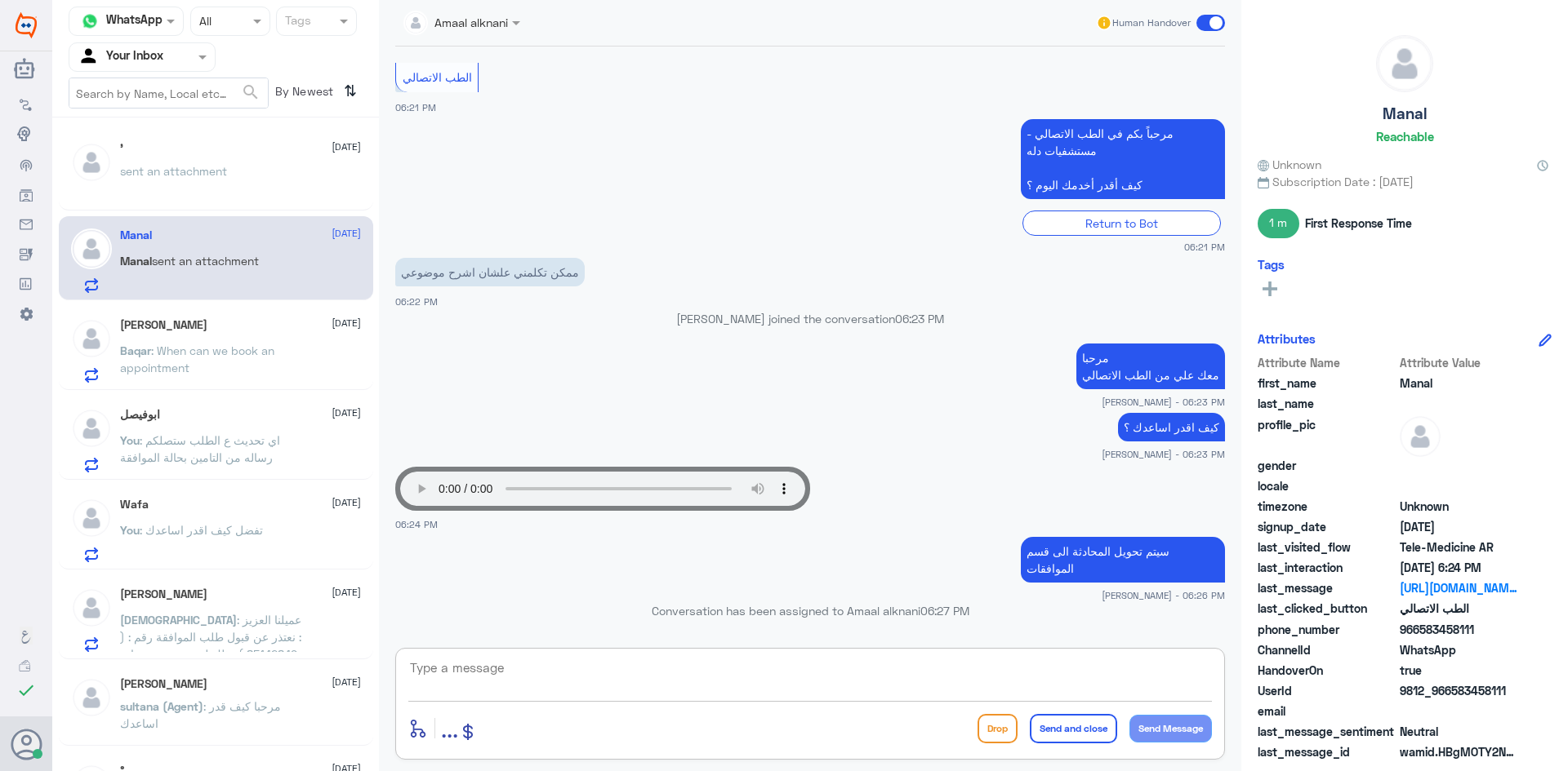
click at [543, 679] on textarea at bounding box center [811, 678] width 804 height 40
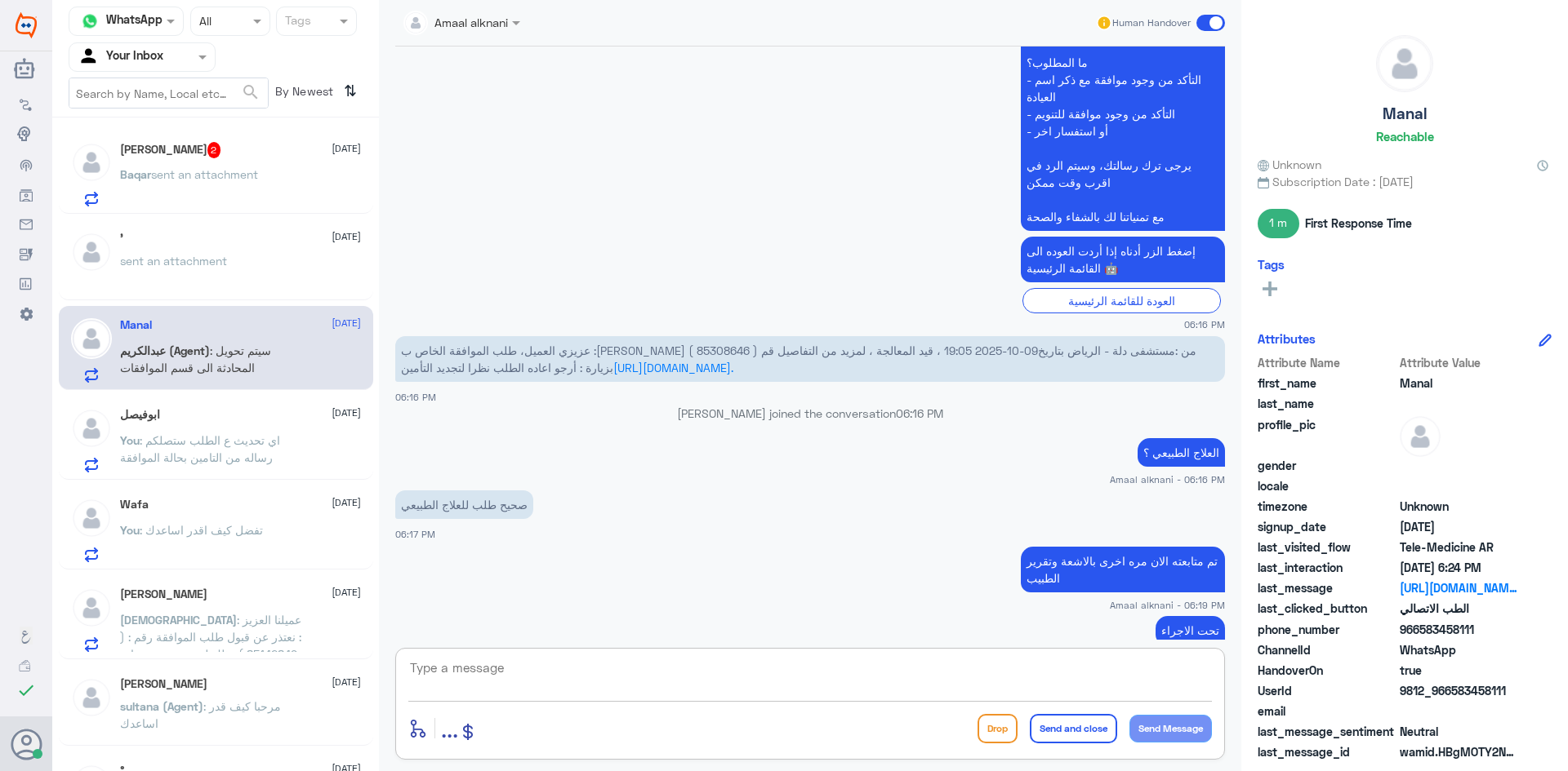
scroll to position [803, 0]
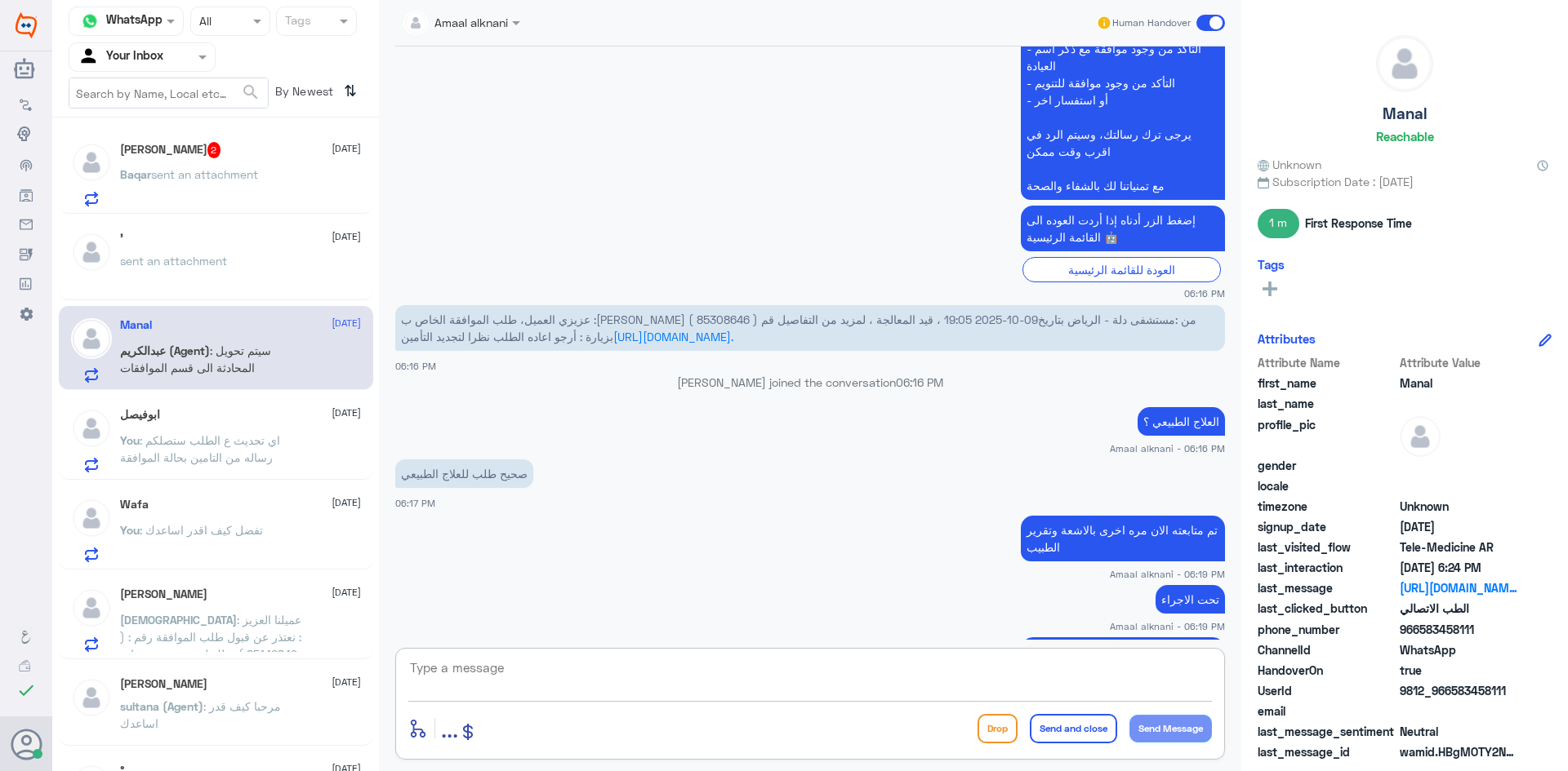
click at [820, 319] on span "عزيزي العميل، طلب الموافقة الخاص ب :[PERSON_NAME] ( 85308646 ) من :مستشفى دلة -…" at bounding box center [798, 328] width 796 height 31
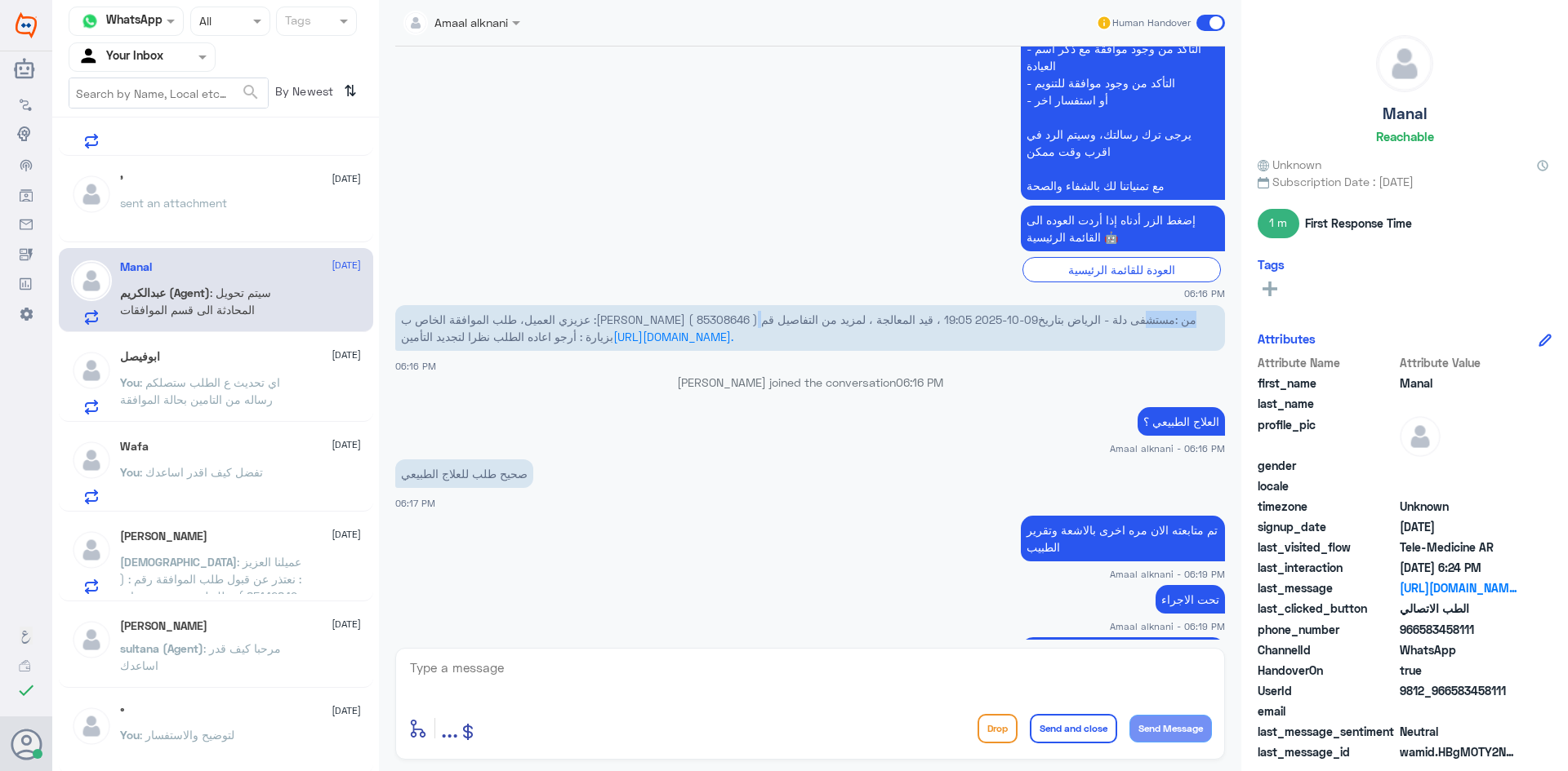
scroll to position [0, 0]
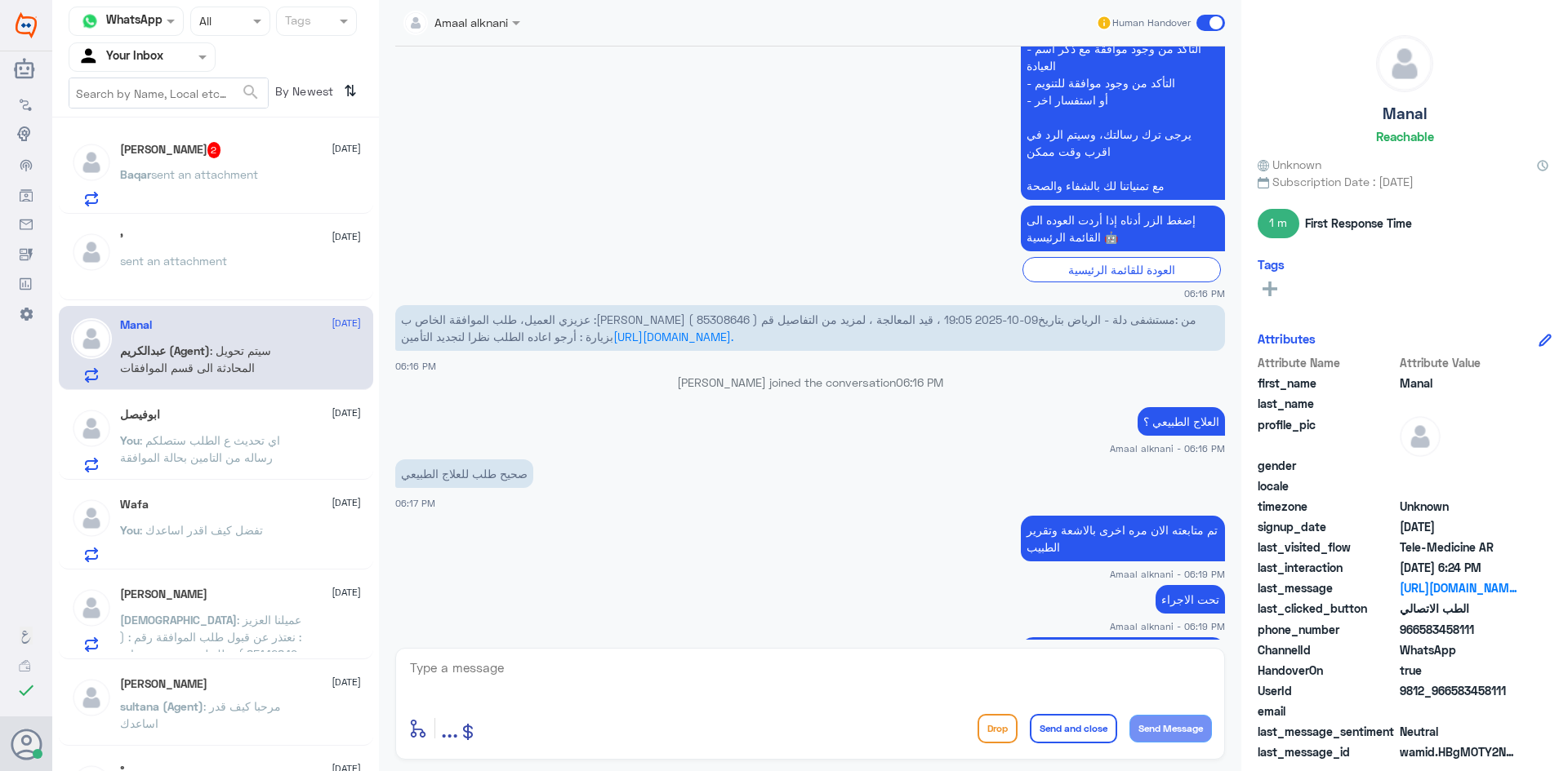
click at [174, 162] on div "[PERSON_NAME] 2 [DATE] Baqar sent an attachment" at bounding box center [240, 174] width 240 height 64
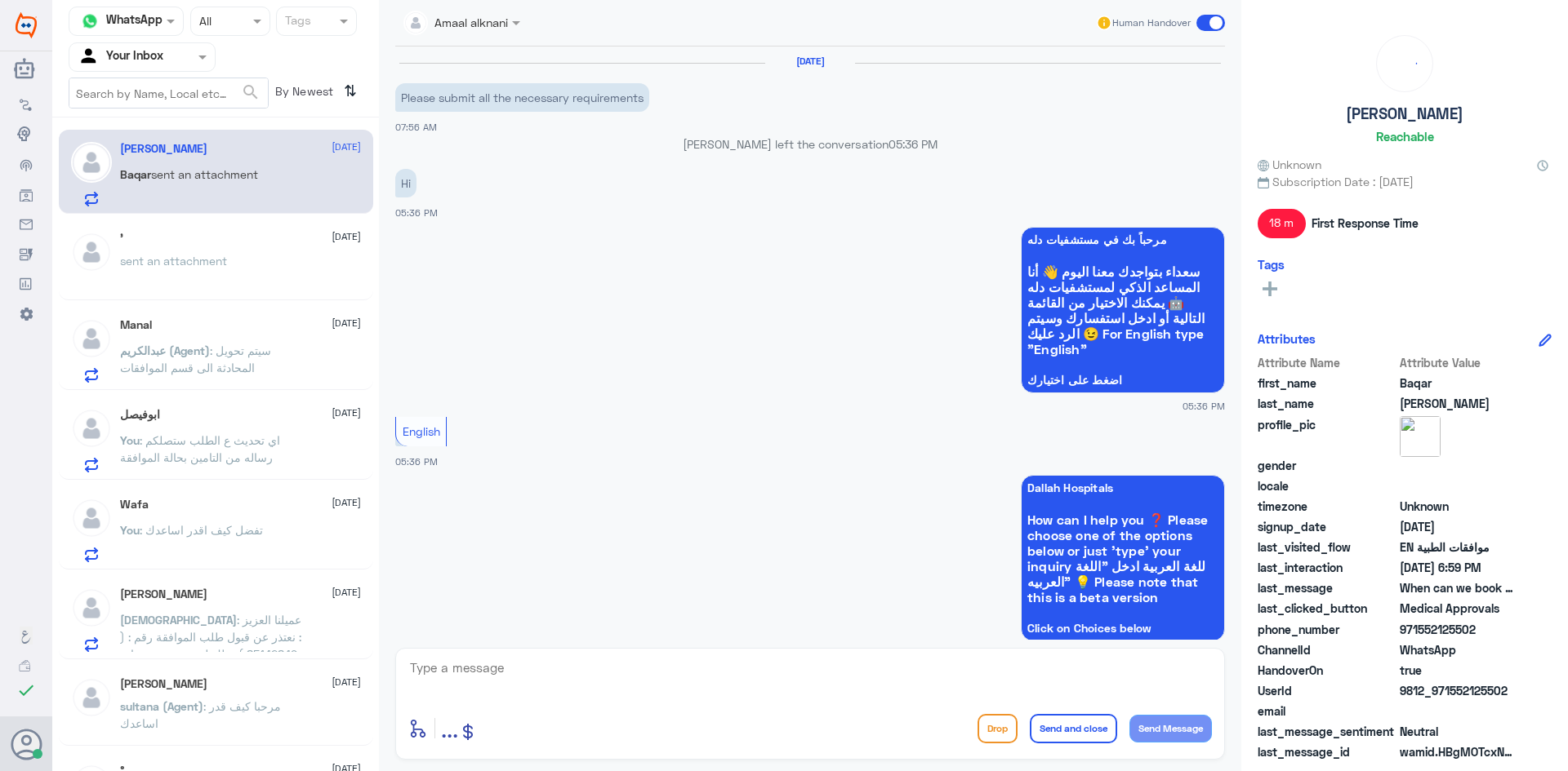
scroll to position [1117, 0]
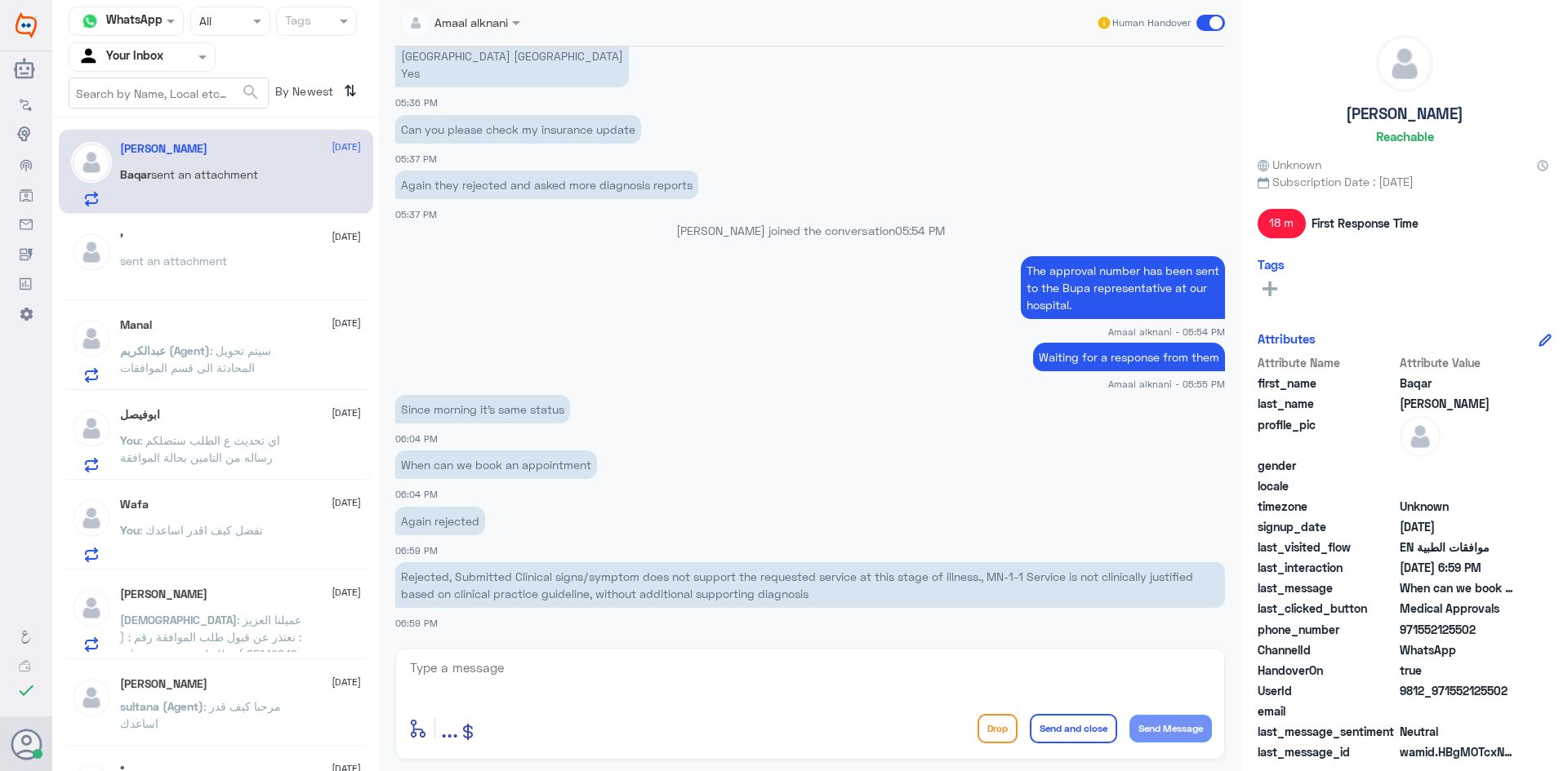
click at [464, 706] on div "enter flow name ... Drop Send and close Send Message" at bounding box center [810, 704] width 830 height 112
click at [596, 593] on p "Rejected, Submitted Clinical signs/symptom does not support the requested servi…" at bounding box center [810, 585] width 830 height 46
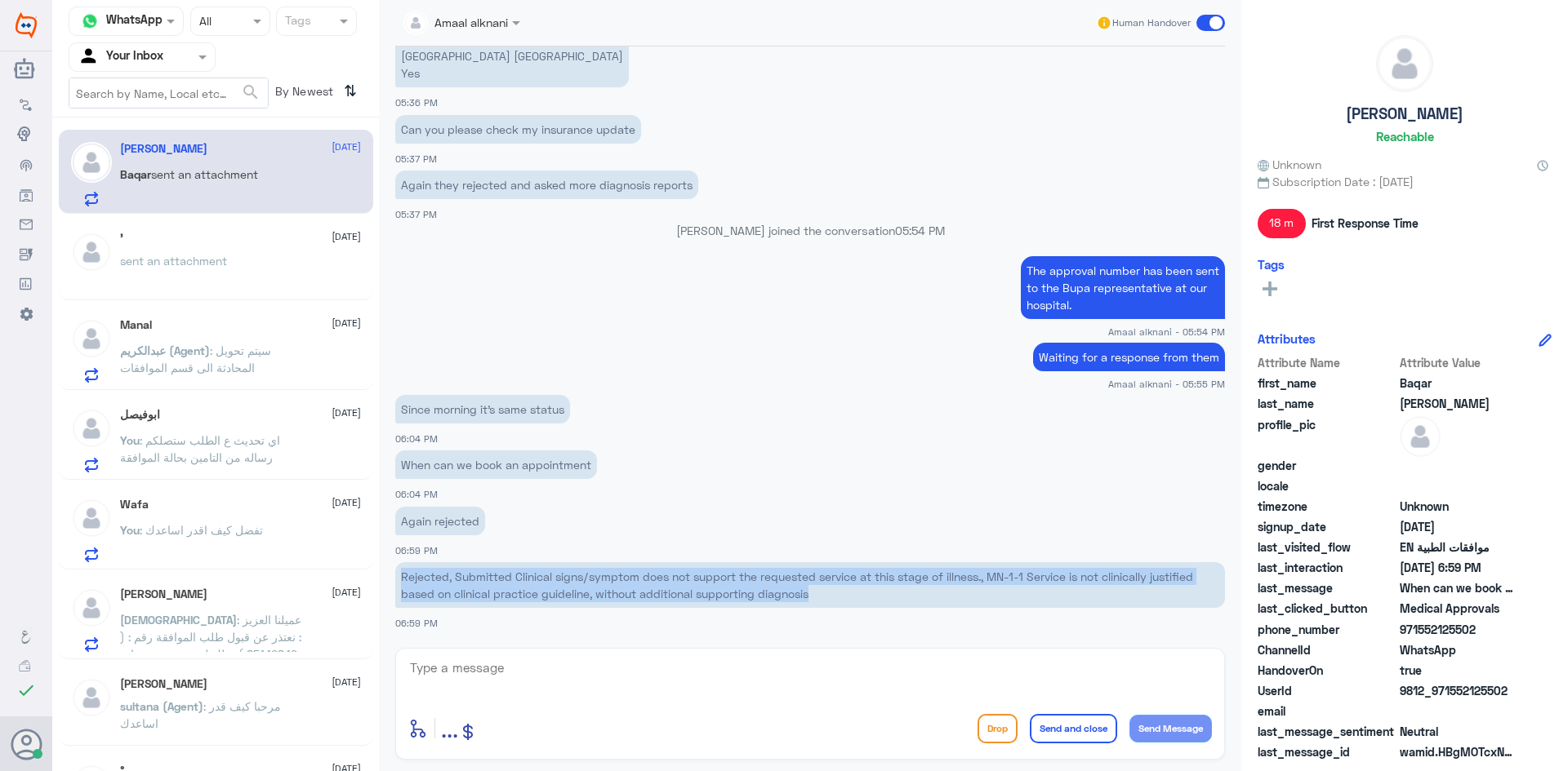
click at [596, 593] on p "Rejected, Submitted Clinical signs/symptom does not support the requested servi…" at bounding box center [810, 585] width 830 height 46
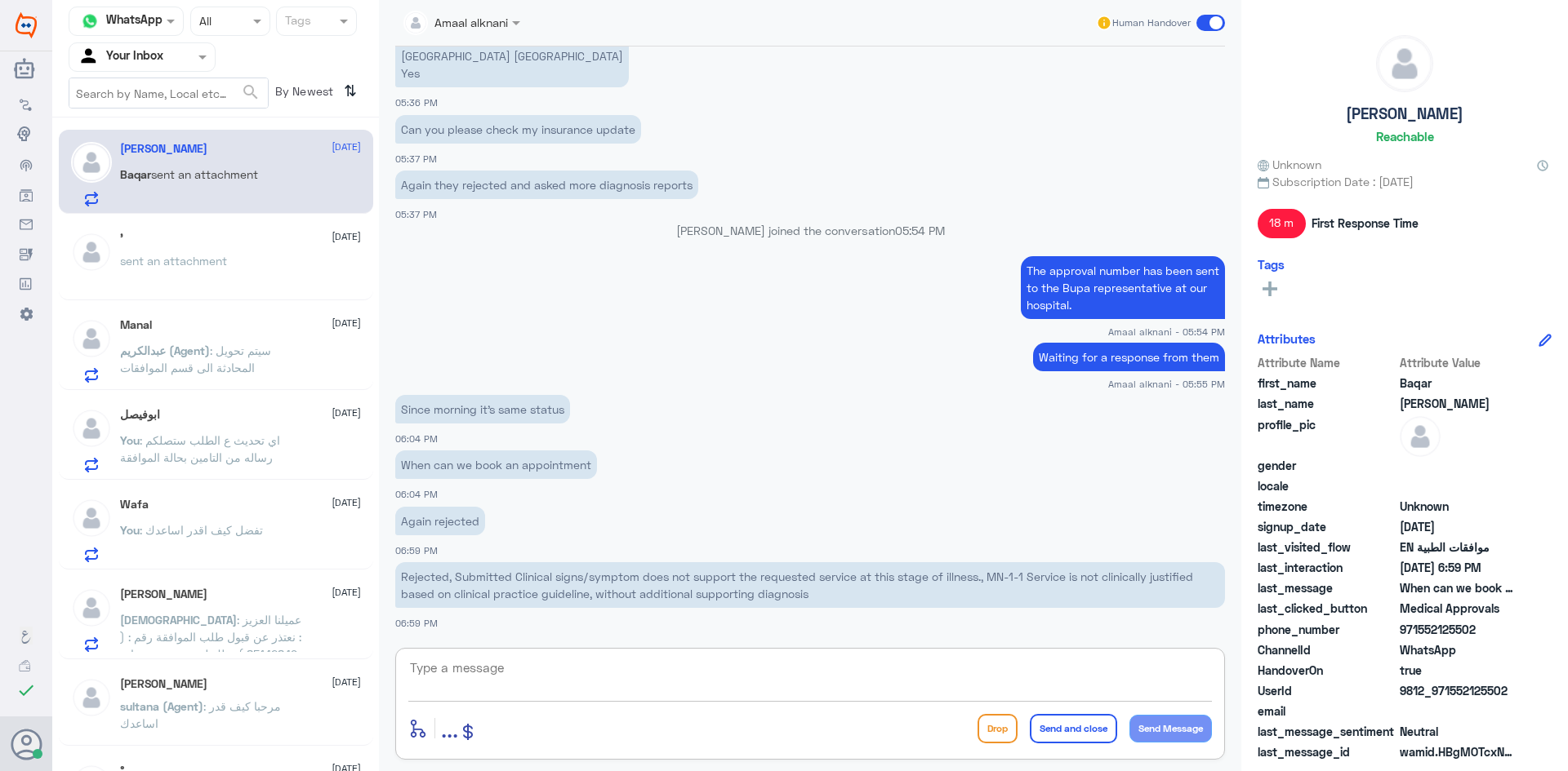
click at [550, 679] on textarea at bounding box center [811, 678] width 804 height 40
type textarea "ي"
paste textarea "Rejected, Submitted Clinical signs/symptom does not support the requested servi…"
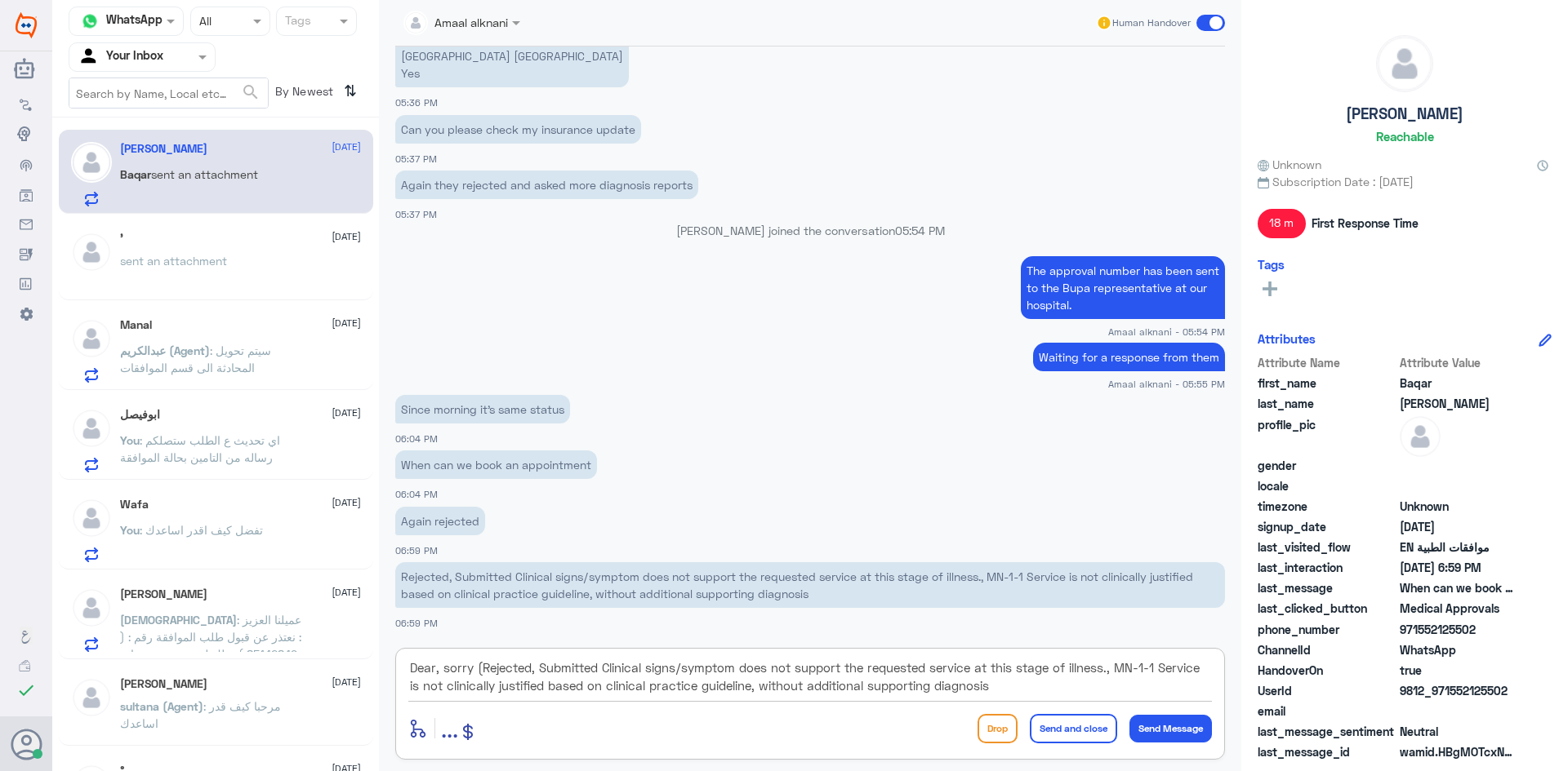
scroll to position [37, 0]
drag, startPoint x: 484, startPoint y: 663, endPoint x: 518, endPoint y: 726, distance: 71.6
click at [518, 726] on div "Dear, sorry (Rejected, Submitted Clinical signs/symptom does not support the re…" at bounding box center [810, 704] width 830 height 112
paste textarea "nsurance requires the treating physician to write a report on the injury - wher…"
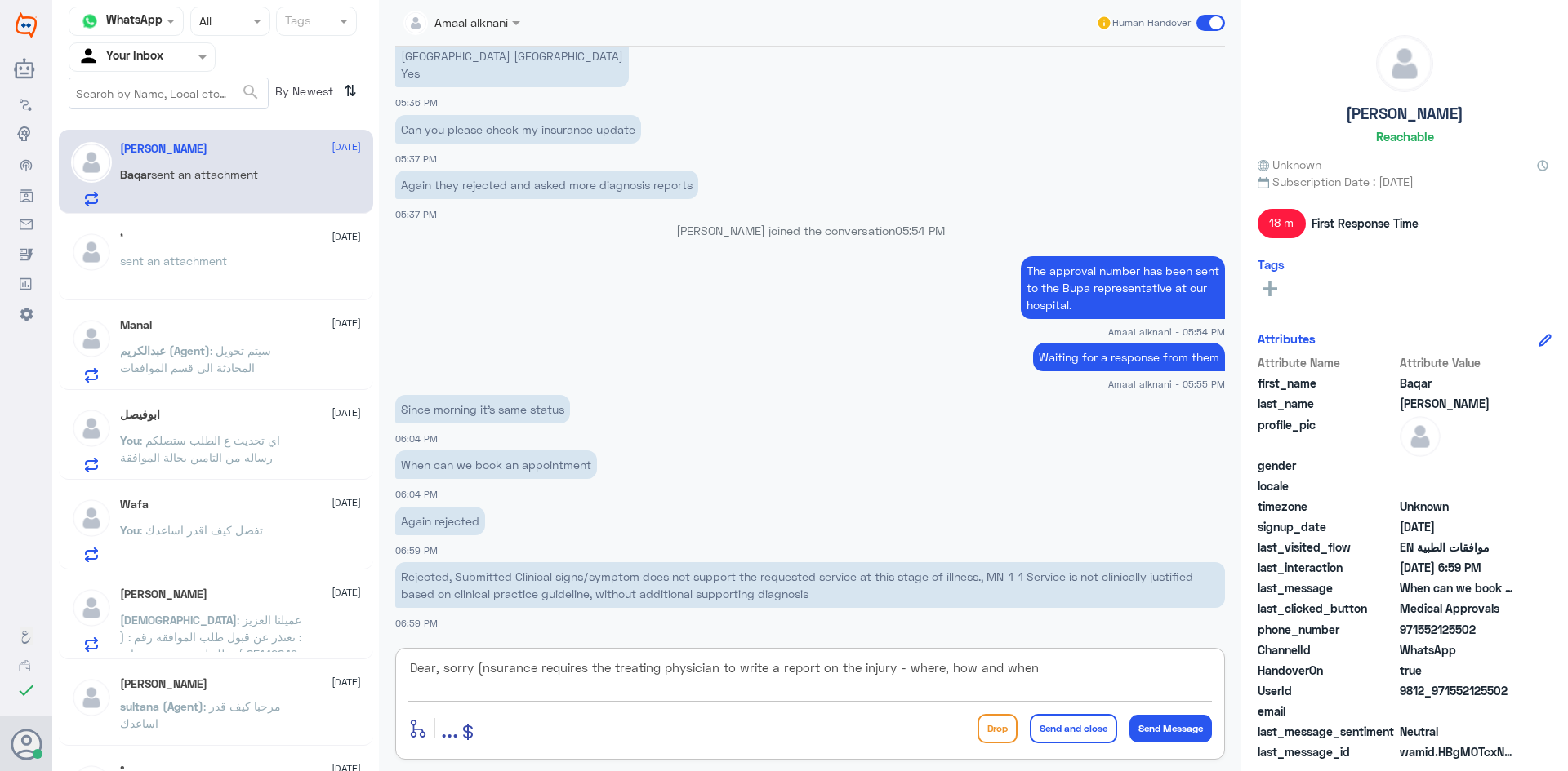
scroll to position [0, 0]
click at [482, 671] on textarea "Dear, sorry (nsurance requires the treating physician to write a report on the …" at bounding box center [811, 678] width 804 height 40
click at [1064, 675] on textarea "Dear, sorry (insurance requires the treating physician to write a report on the…" at bounding box center [811, 678] width 804 height 40
type textarea "Dear, sorry (insurance requires the treating physician to write a report on the…"
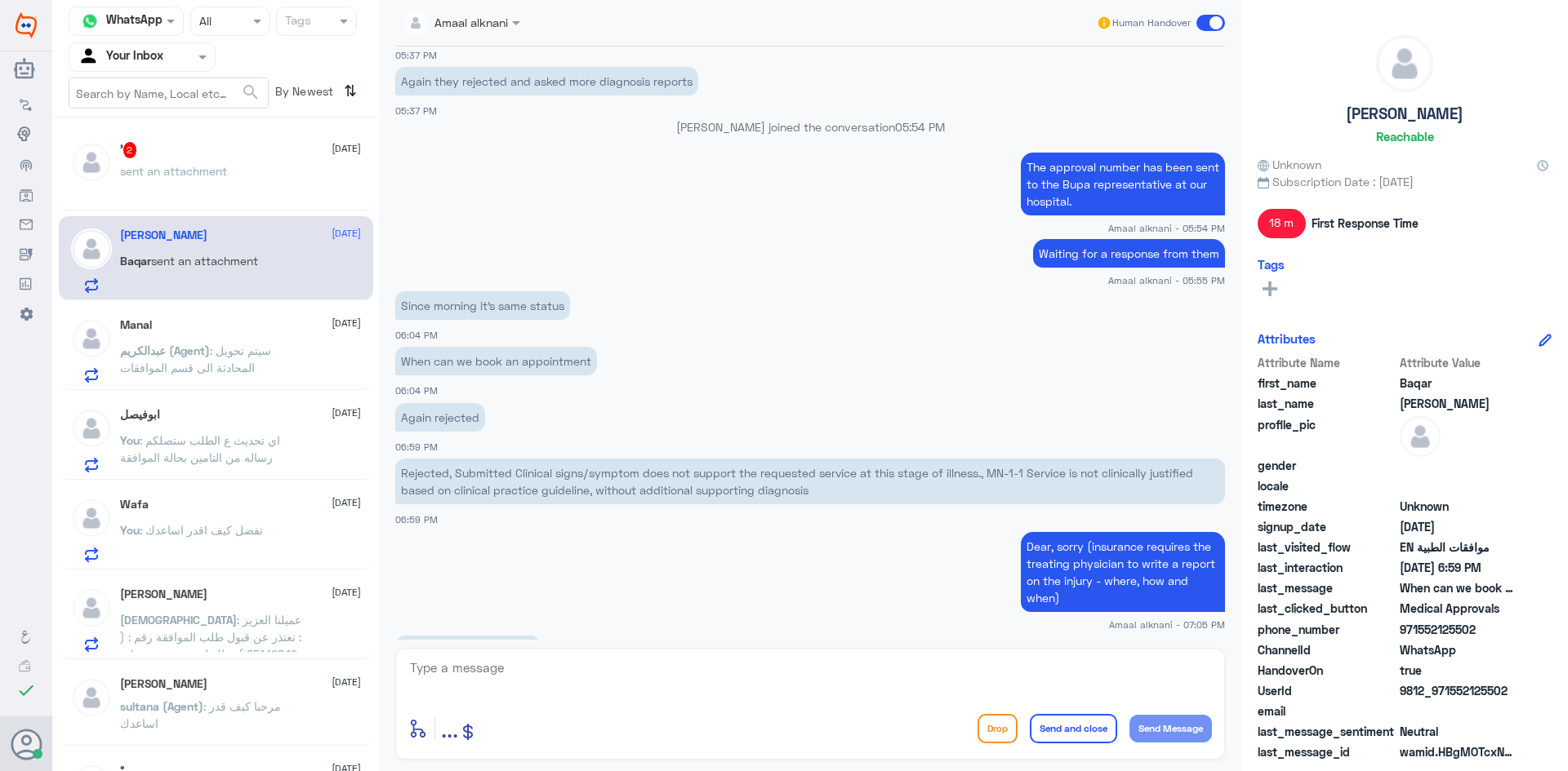
scroll to position [1383, 0]
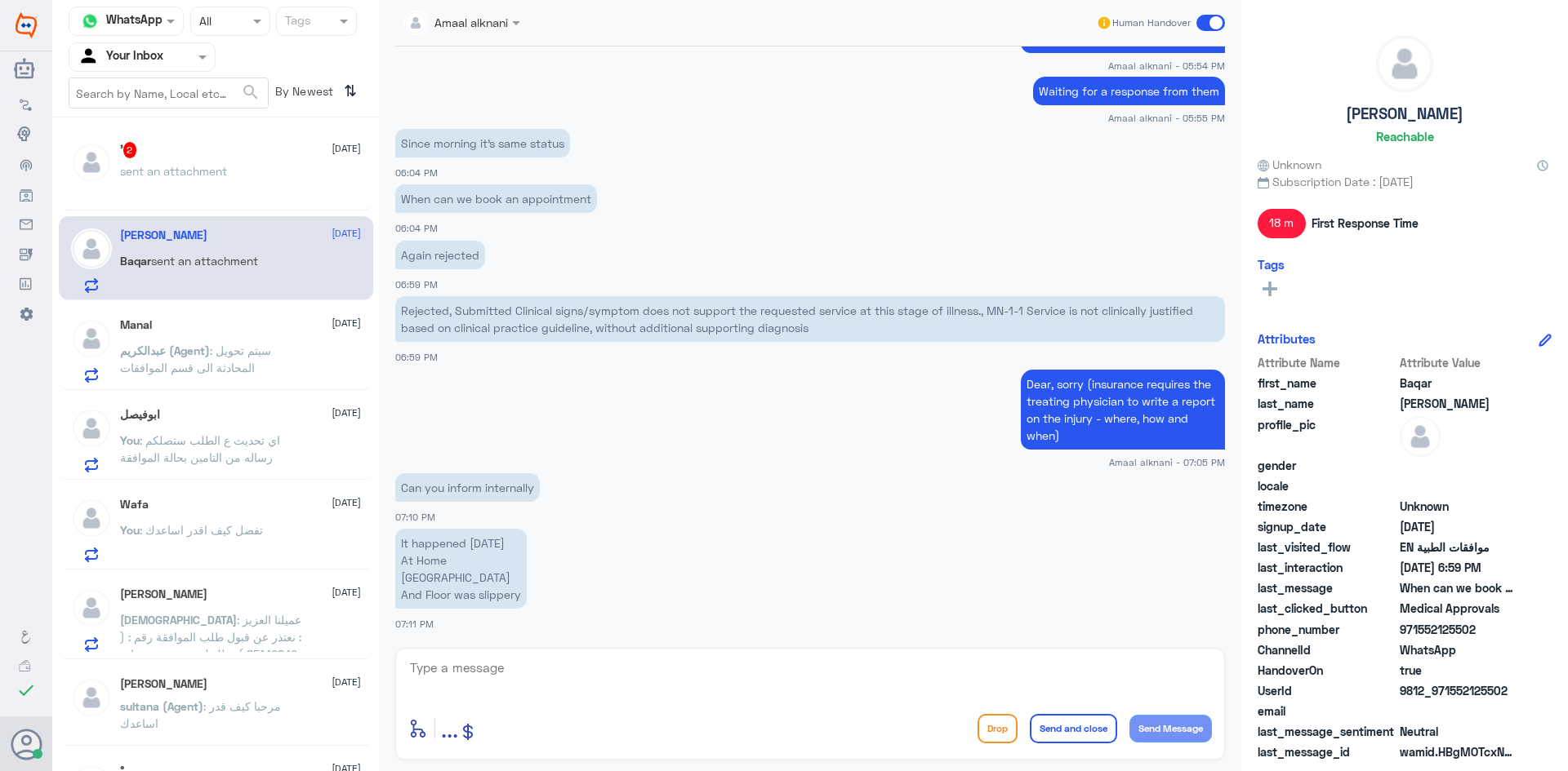
click at [142, 153] on div "' 2 [DATE]" at bounding box center [240, 150] width 240 height 16
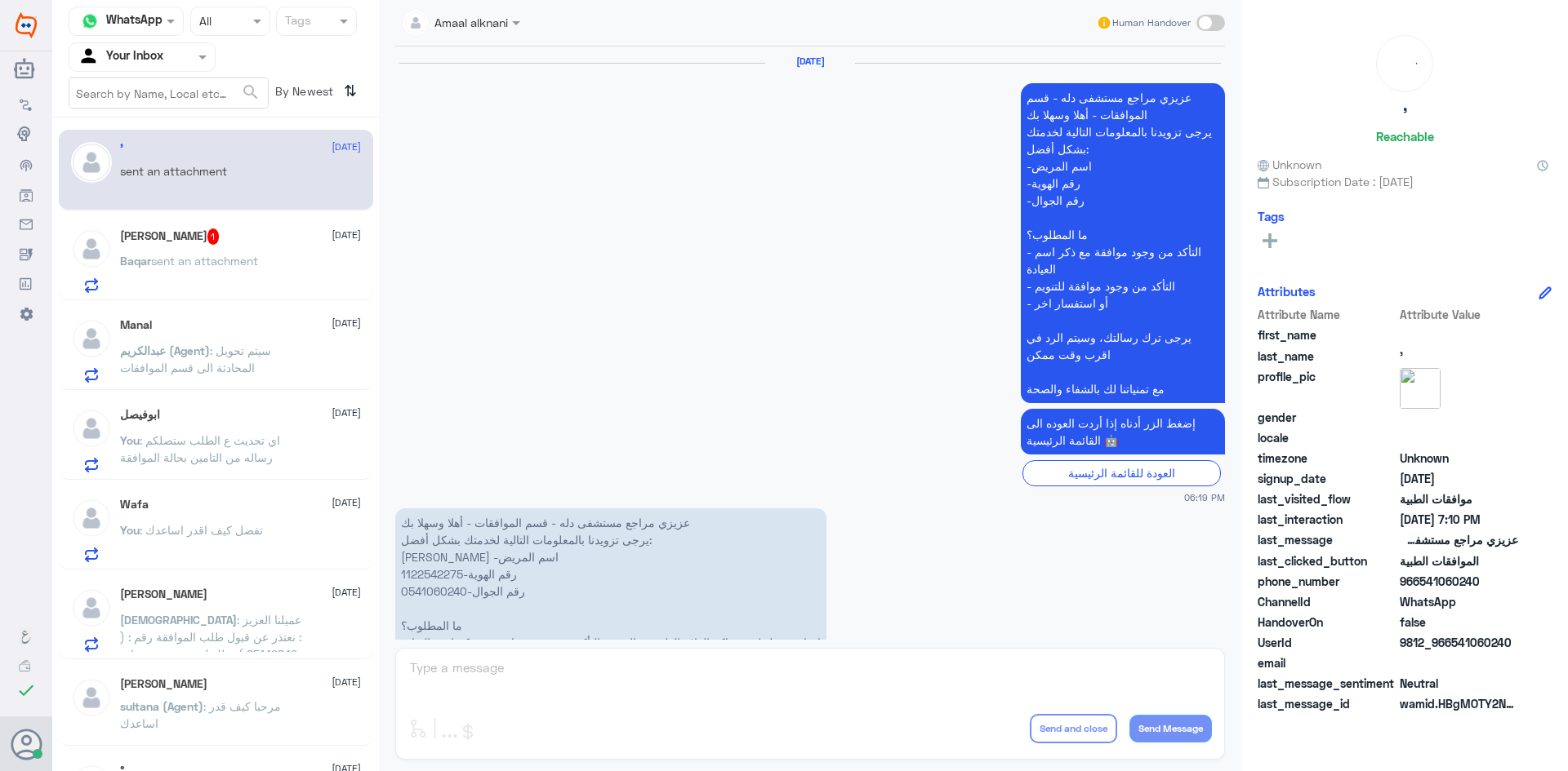
scroll to position [1819, 0]
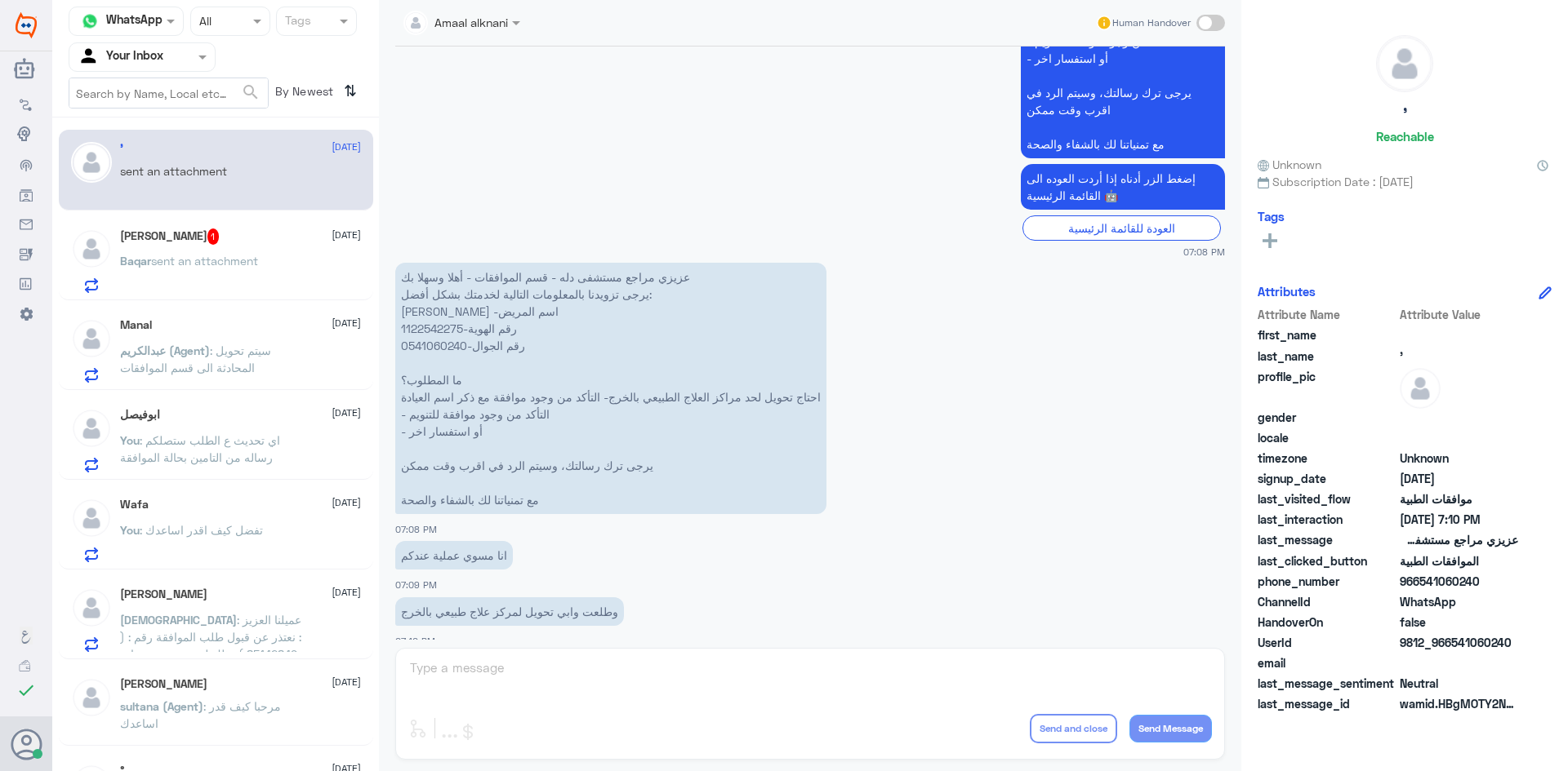
click at [467, 674] on div "Amaal alknani Human Handover [DATE] عزيزي مراجع مستشفى دله - قسم الموافقات - أه…" at bounding box center [810, 388] width 863 height 777
click at [232, 259] on span "sent an attachment" at bounding box center [204, 261] width 107 height 13
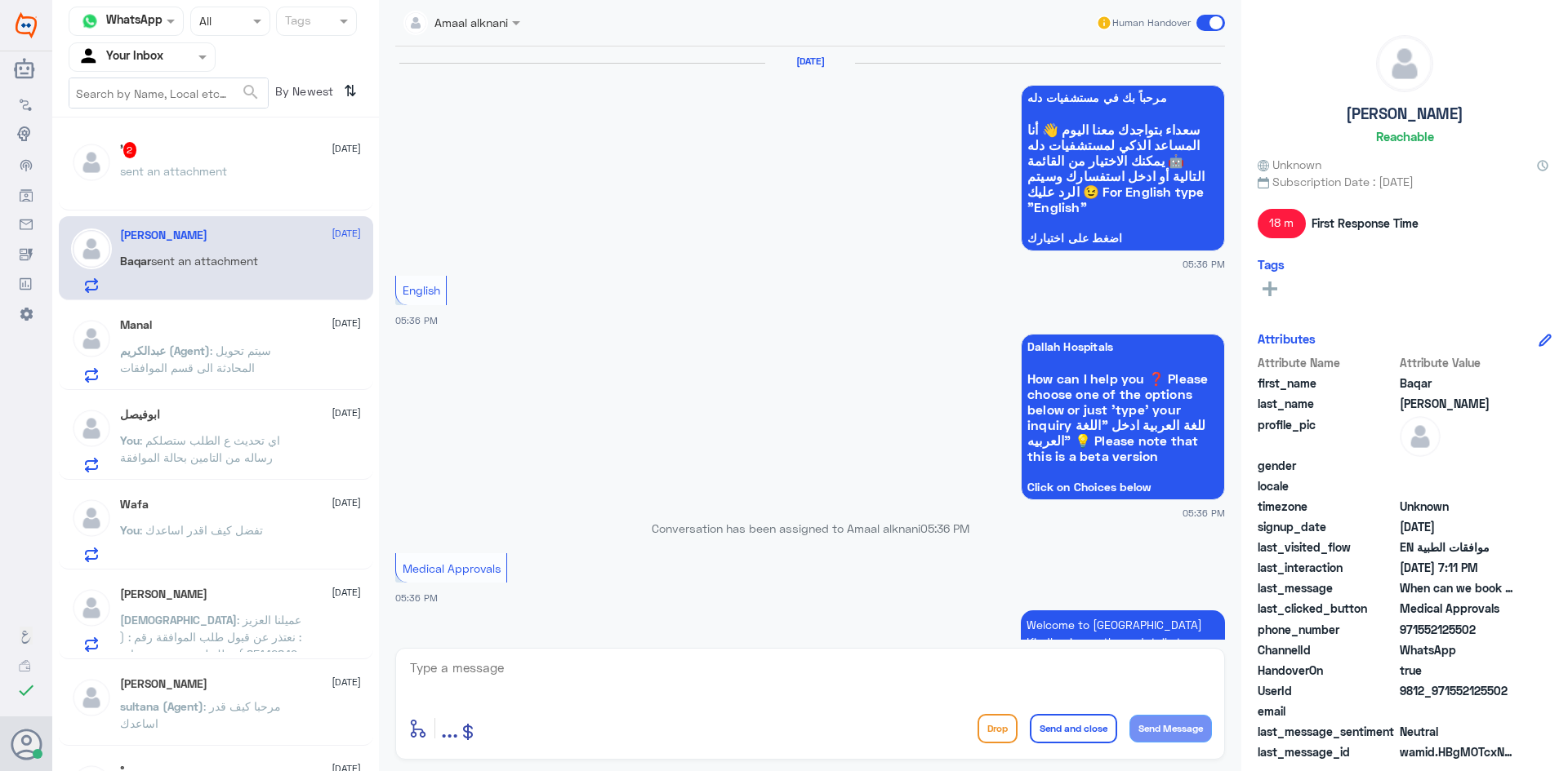
scroll to position [1242, 0]
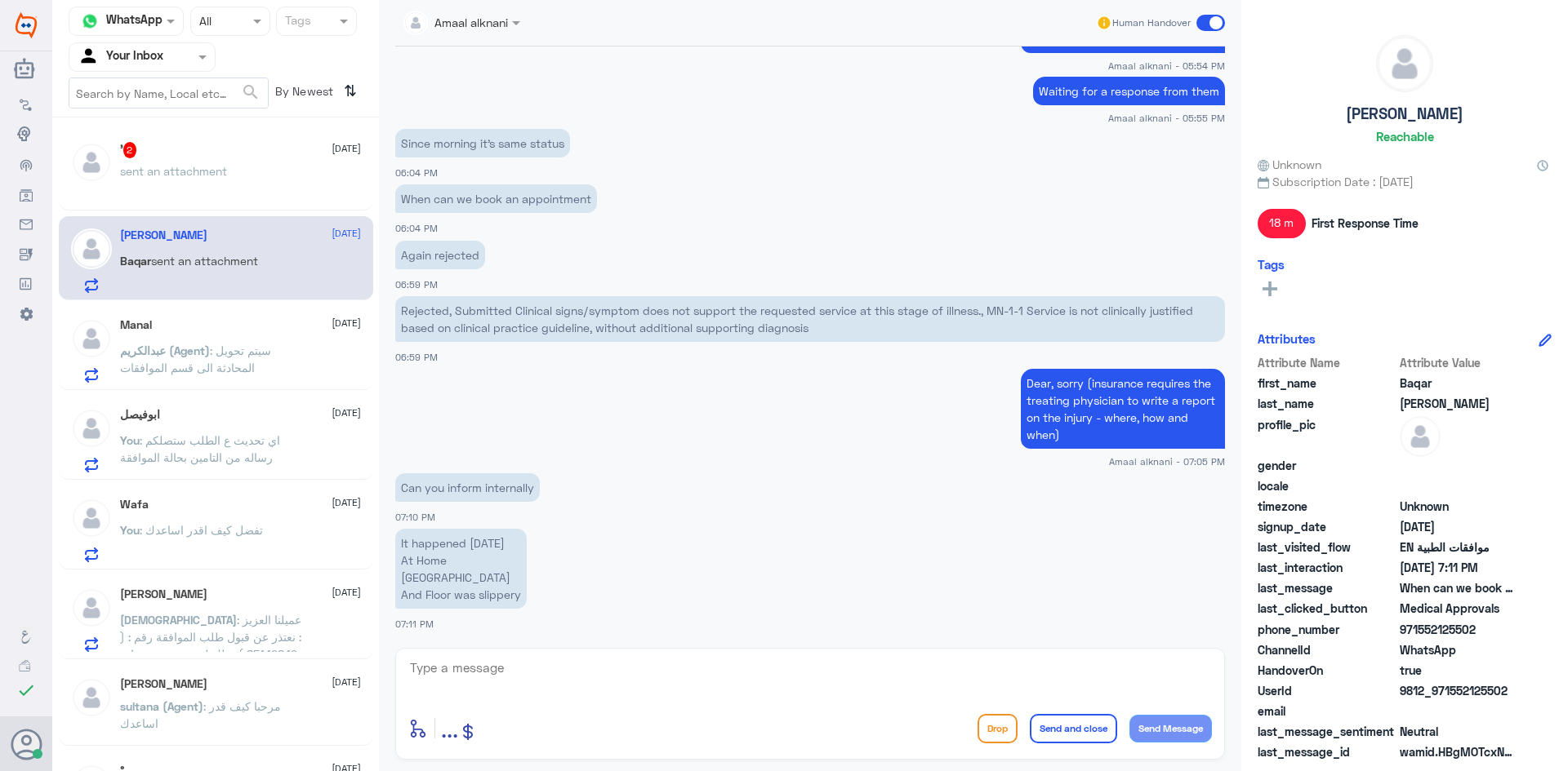
click at [456, 698] on div at bounding box center [811, 680] width 804 height 44
click at [458, 684] on textarea at bounding box center [811, 678] width 804 height 40
click at [458, 679] on textarea at bounding box center [811, 678] width 804 height 40
click at [500, 485] on p "Can you inform internally" at bounding box center [468, 487] width 144 height 29
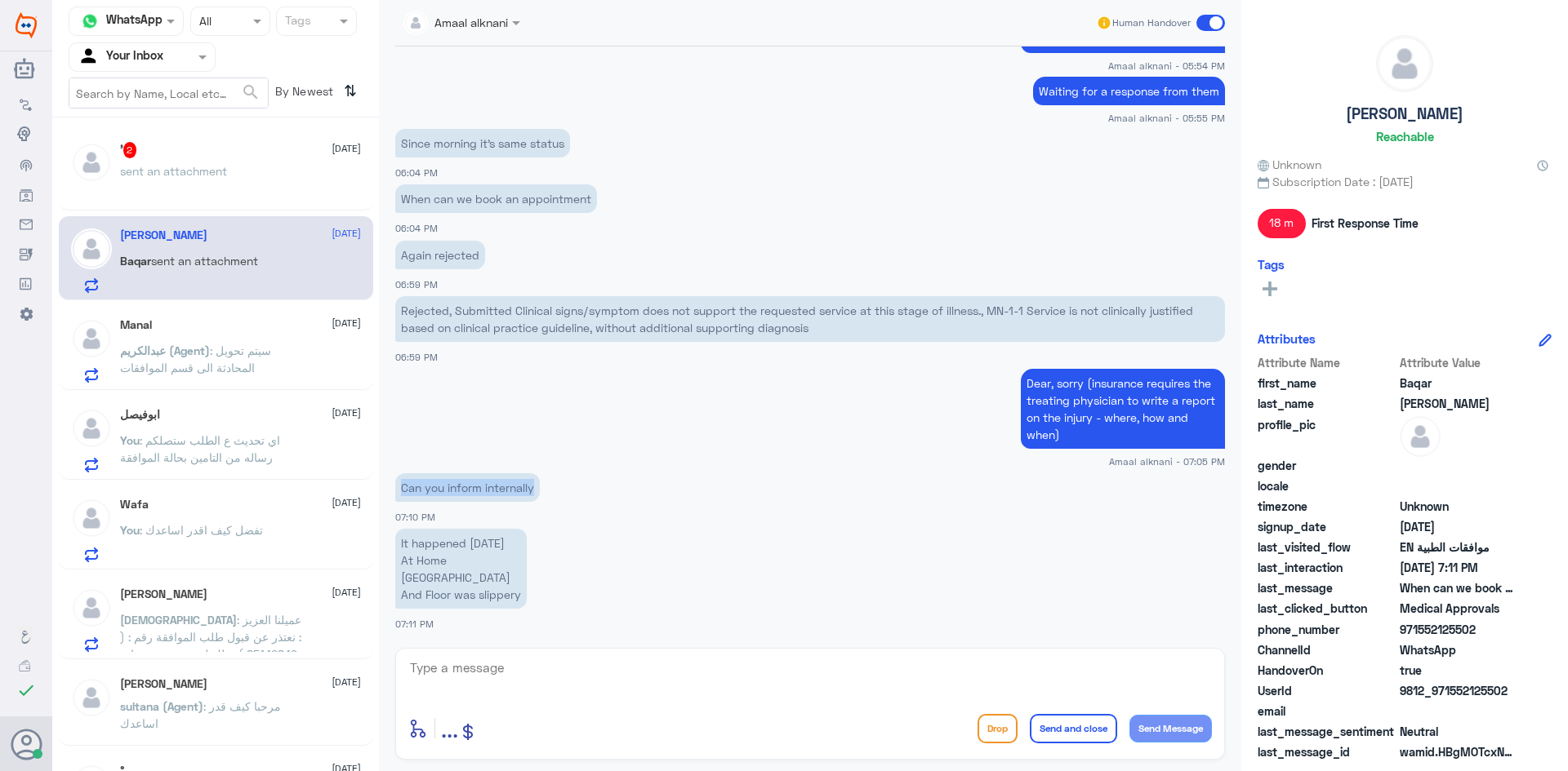
click at [500, 485] on p "Can you inform internally" at bounding box center [468, 487] width 144 height 29
click at [494, 672] on textarea at bounding box center [811, 678] width 804 height 40
paste textarea "Unfortunately, we do not have the authority to communicate with doctors."
type textarea "Unfortunately, we do not have the authority to communicate with doctors."
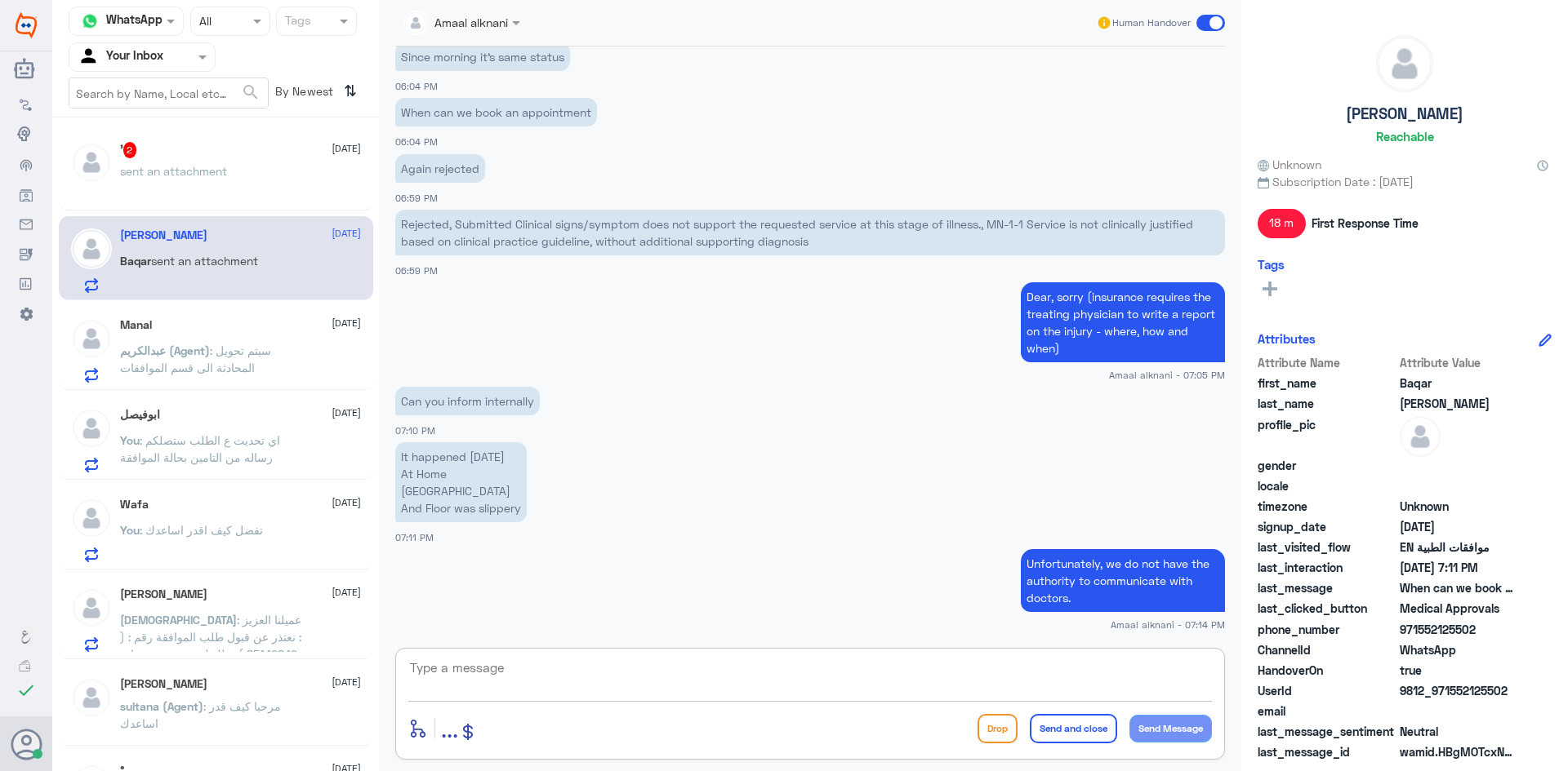
click at [549, 677] on textarea at bounding box center [811, 678] width 804 height 40
paste textarea "You must return to your doctor to write a detailed report of the case so that w…"
type textarea "You must return to your doctor to write a detailed report of the case so that w…"
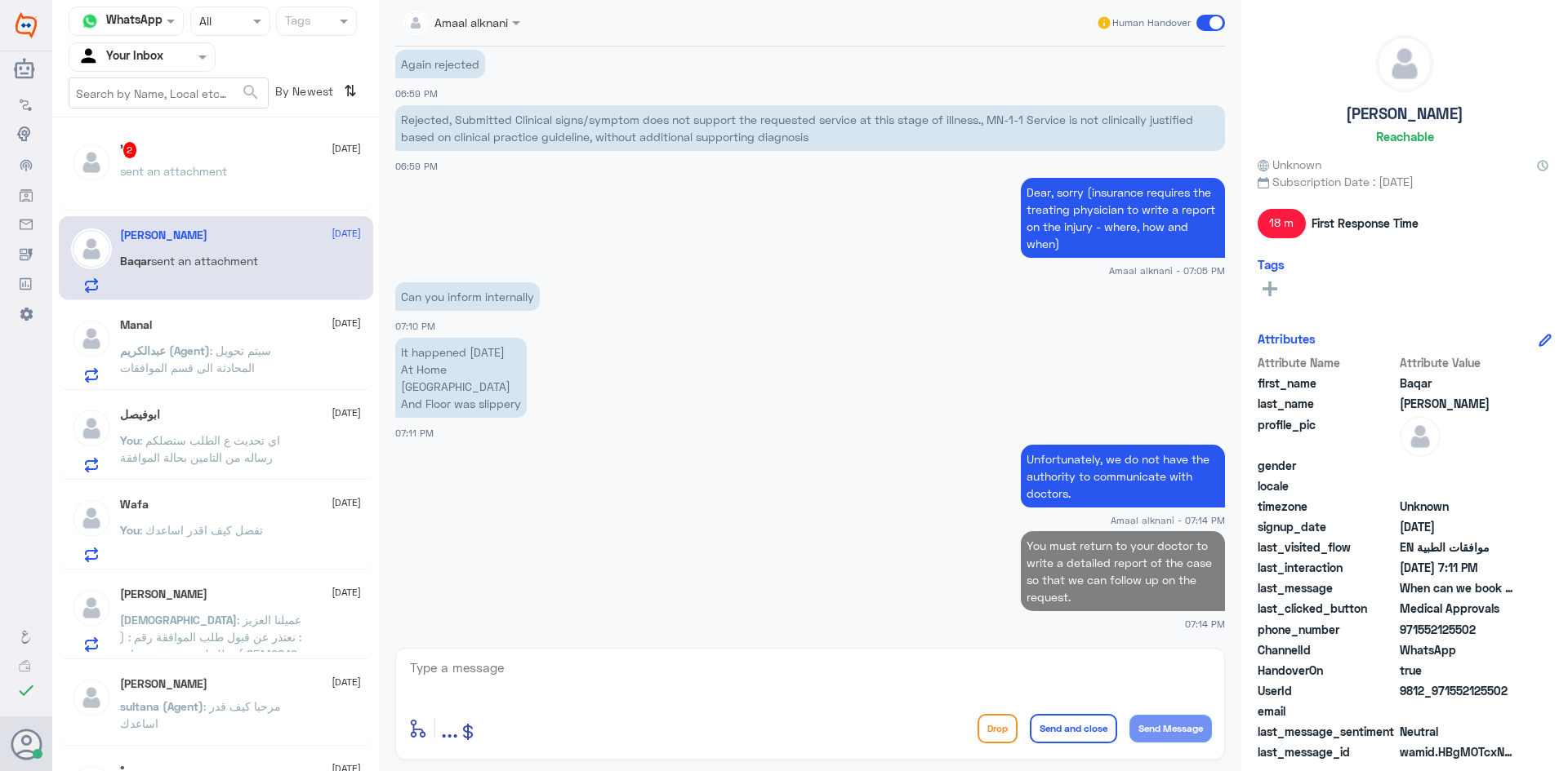
click at [184, 167] on span "sent an attachment" at bounding box center [173, 171] width 107 height 13
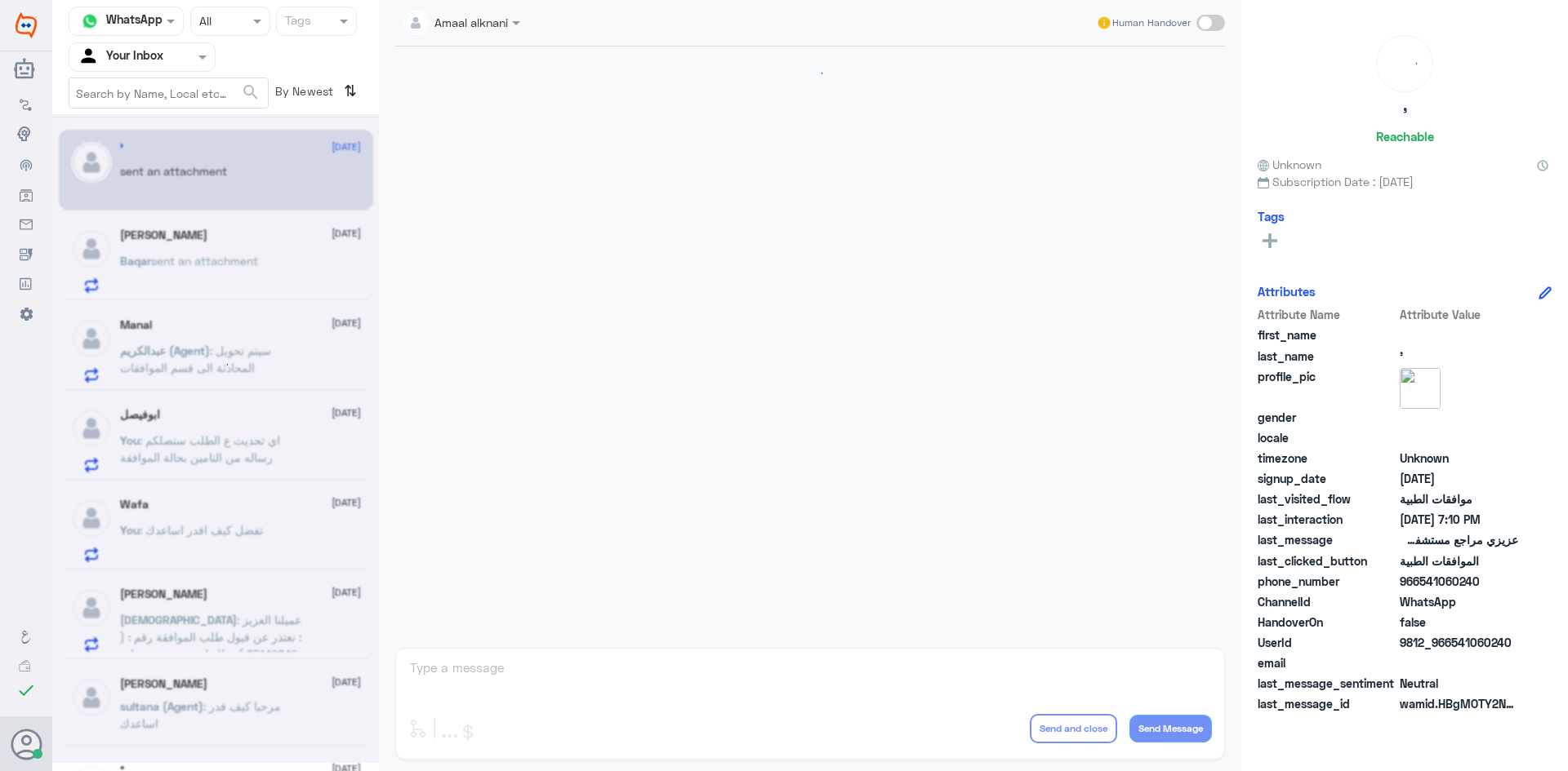
scroll to position [1819, 0]
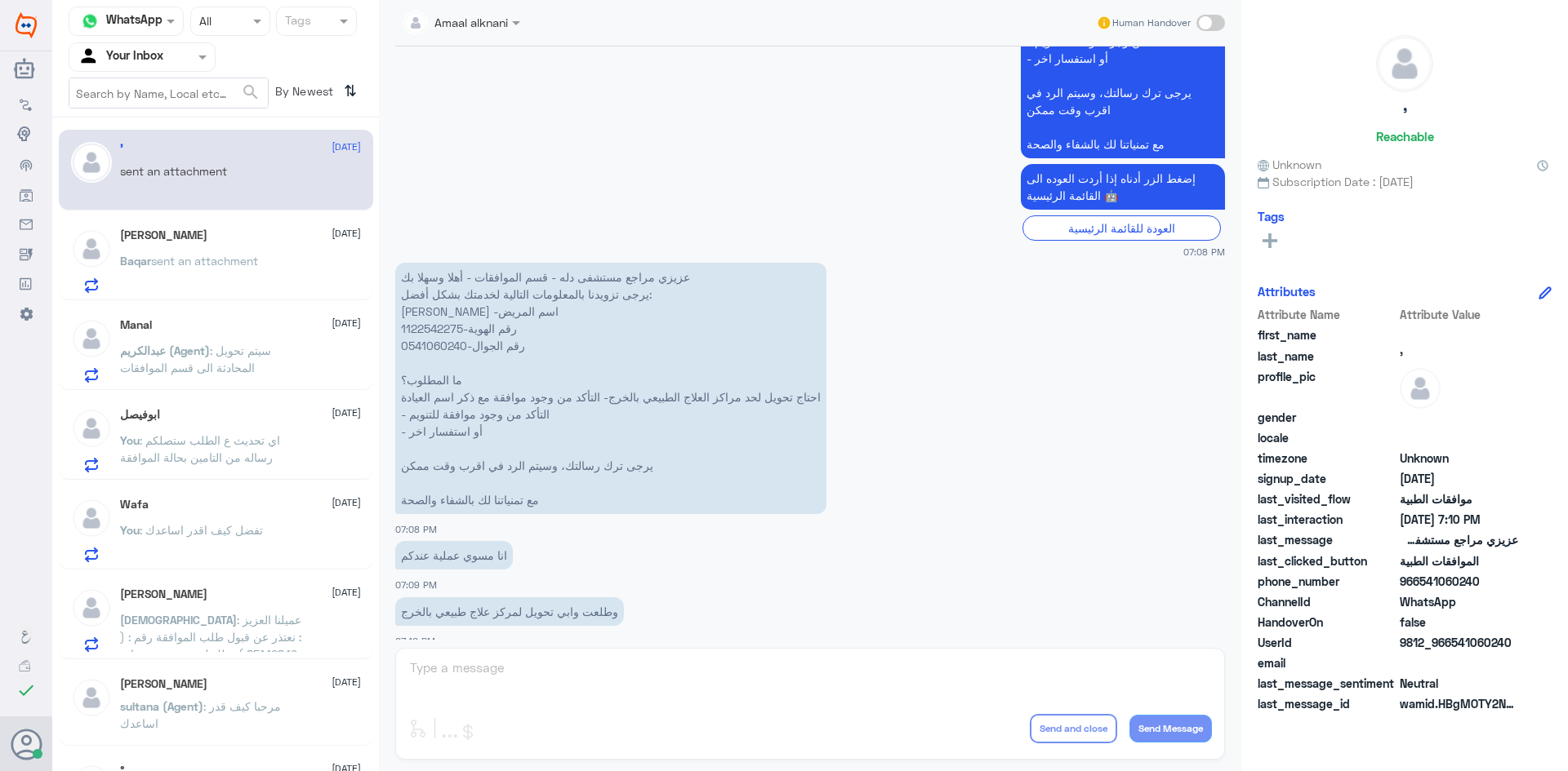
click at [498, 667] on div "Amaal alknani Human Handover [DATE] عزيزي مراجع مستشفى دله - قسم الموافقات - أه…" at bounding box center [810, 388] width 863 height 777
click at [453, 684] on div "Amaal alknani Human Handover [DATE] عزيزي مراجع مستشفى دله - قسم الموافقات - أه…" at bounding box center [810, 388] width 863 height 777
click at [451, 674] on div "Amaal alknani Human Handover [DATE] عزيزي مراجع مستشفى دله - قسم الموافقات - أه…" at bounding box center [810, 388] width 863 height 777
click at [196, 321] on div "Manal [DATE]" at bounding box center [240, 325] width 240 height 13
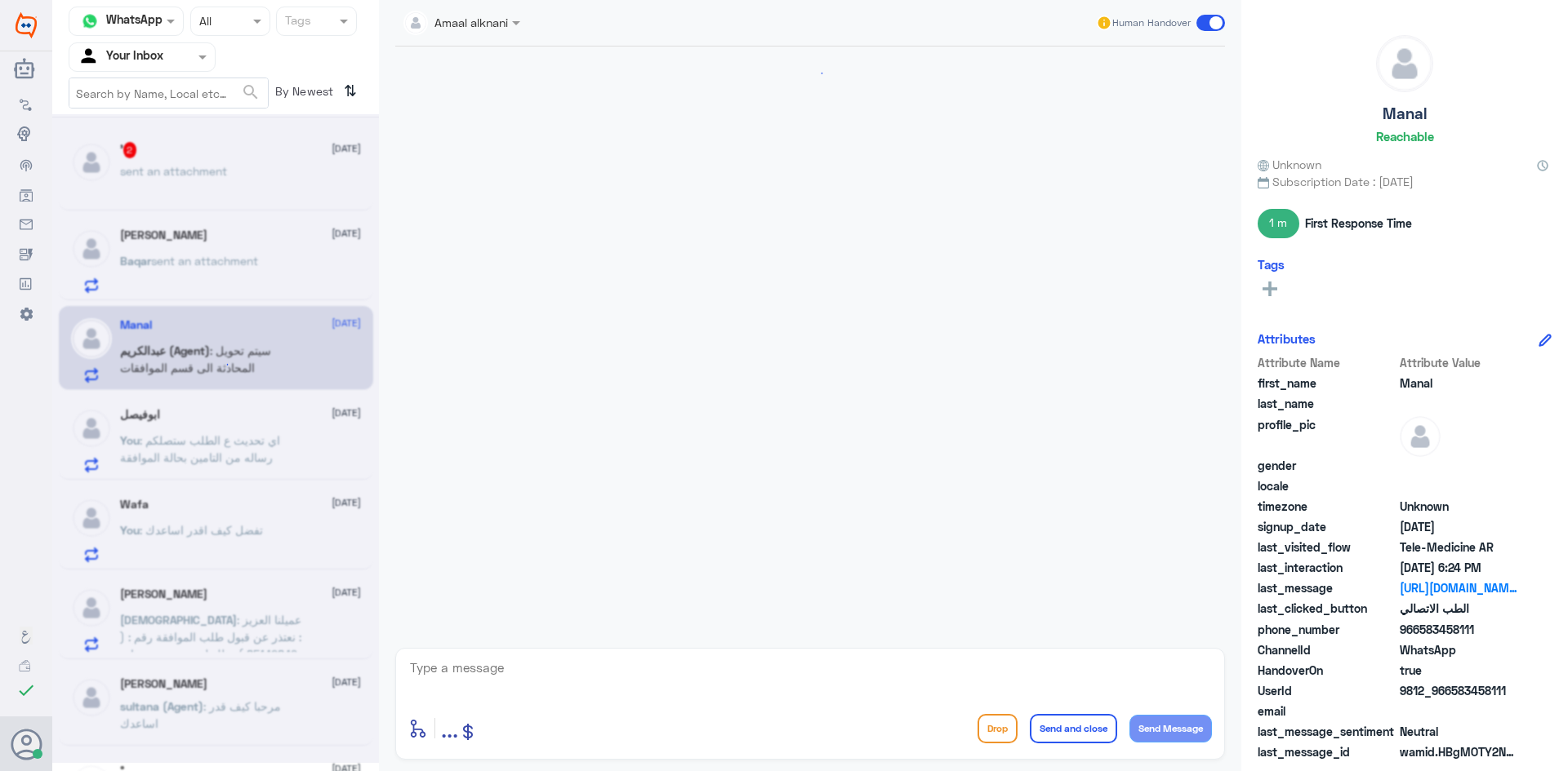
scroll to position [697, 0]
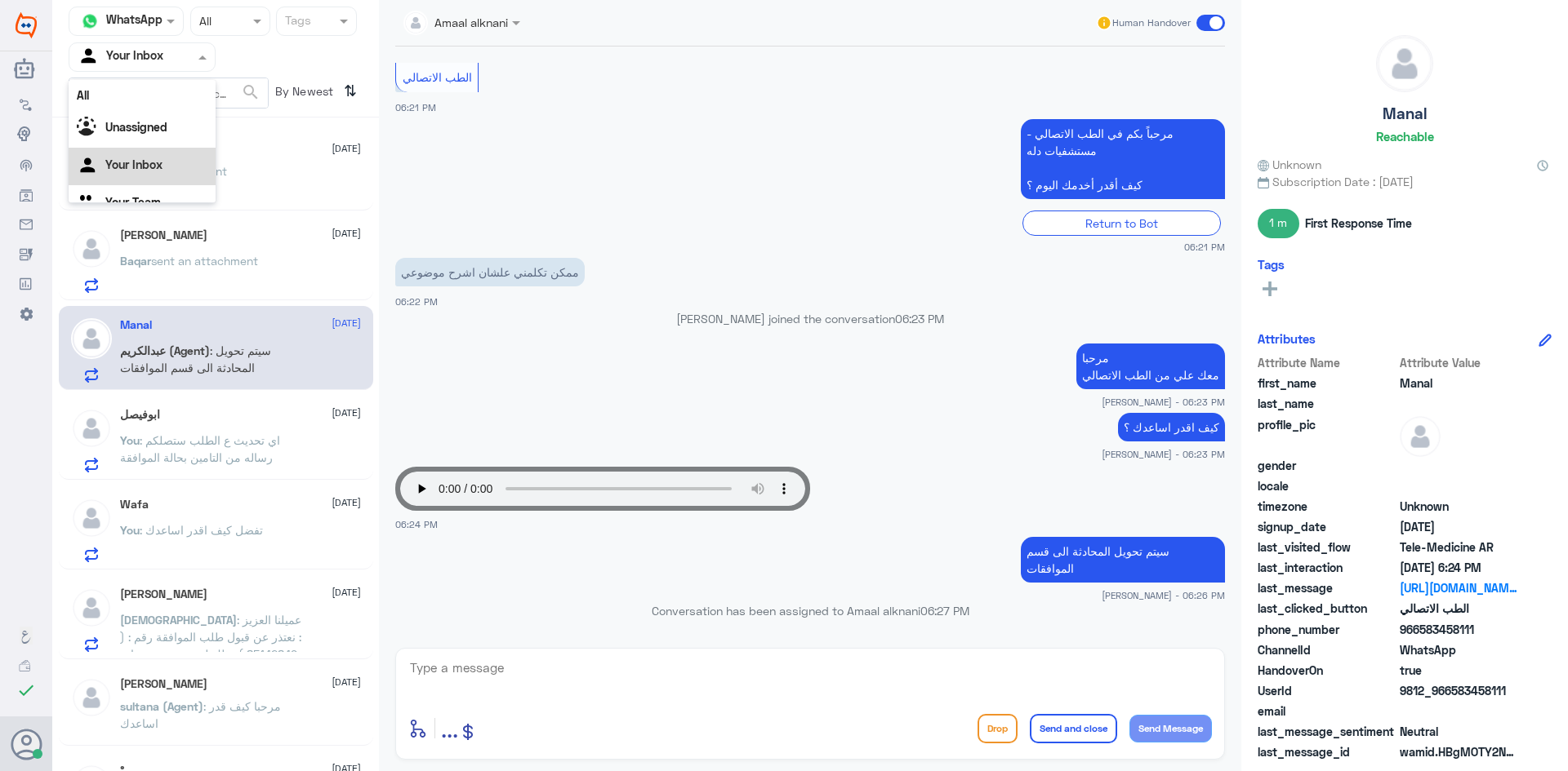
click at [188, 52] on div at bounding box center [141, 57] width 145 height 19
click at [169, 113] on div "Unassigned" at bounding box center [141, 108] width 147 height 37
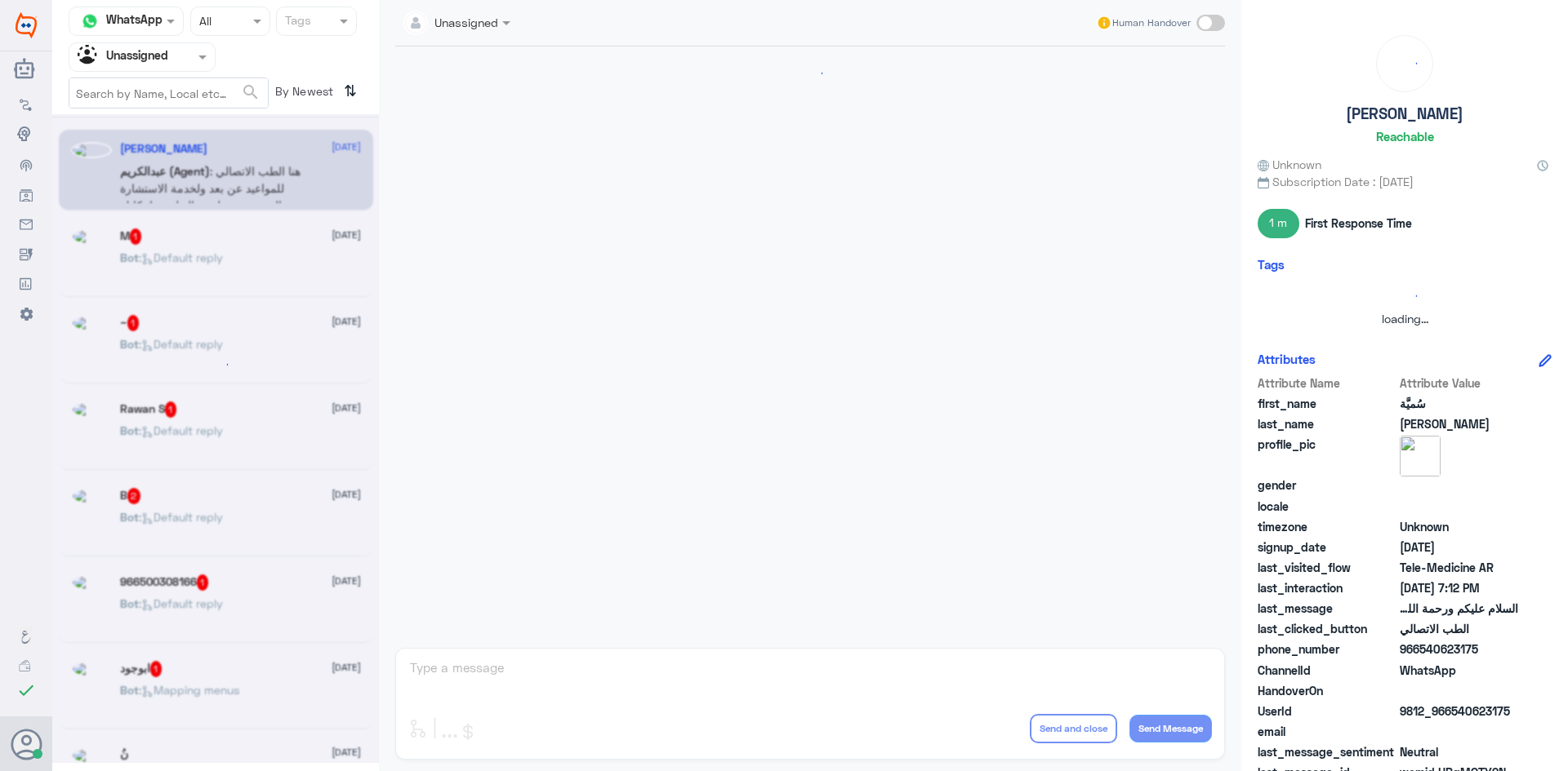
scroll to position [0, 0]
click at [185, 66] on div "Agent Filter Unassigned" at bounding box center [132, 57] width 125 height 24
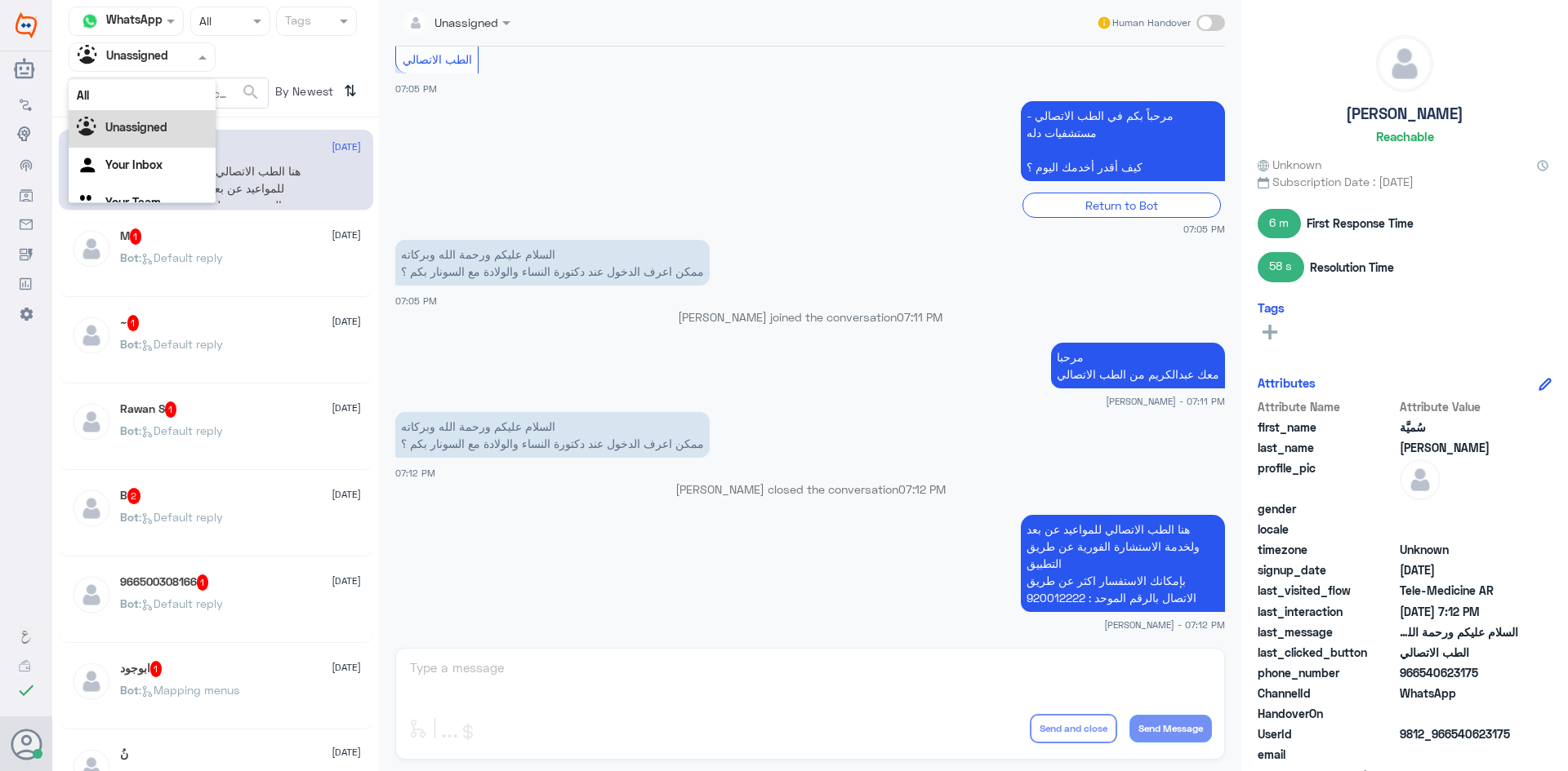
scroll to position [20, 0]
click at [164, 154] on div "Your Inbox" at bounding box center [141, 145] width 147 height 37
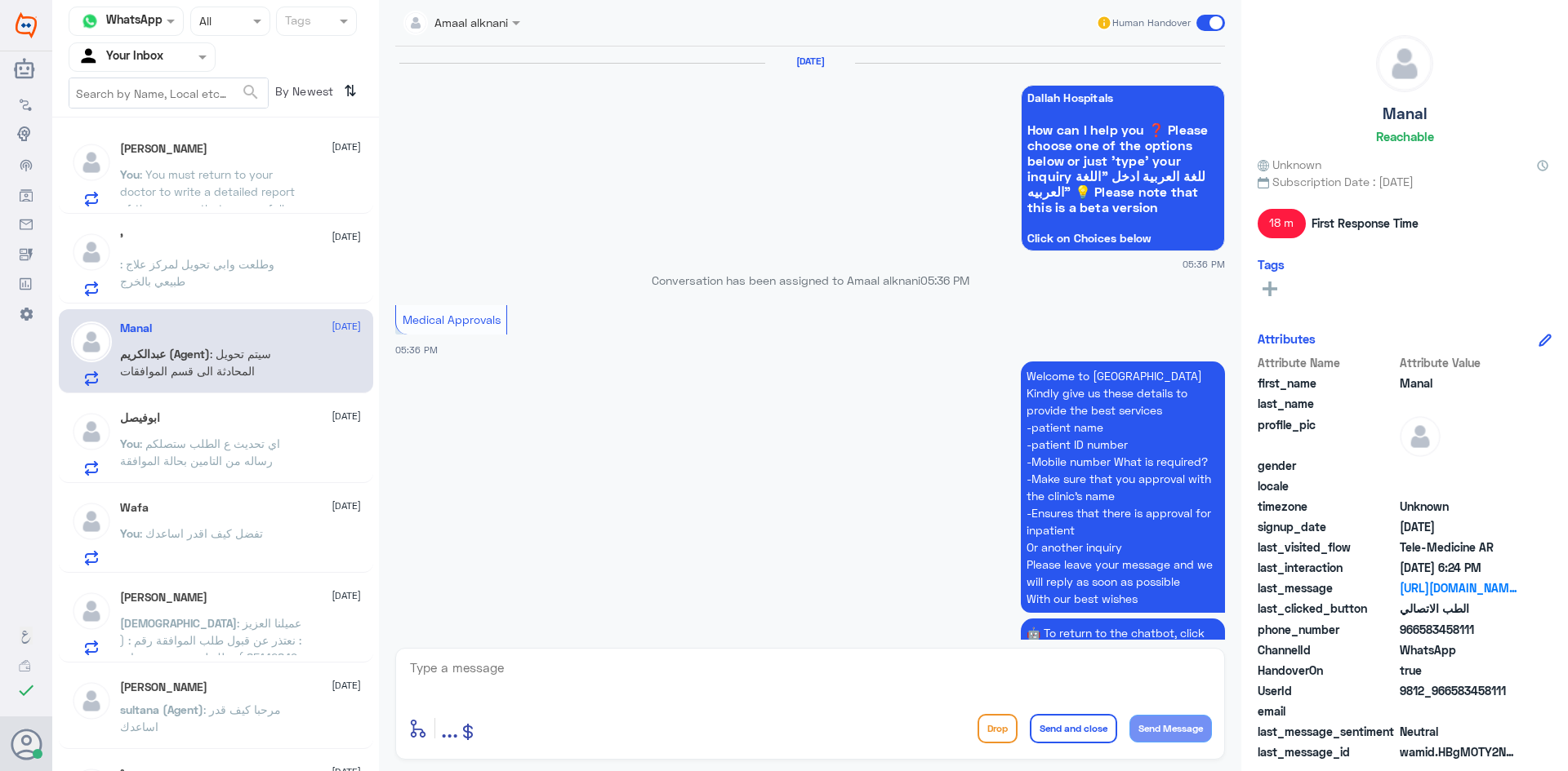
scroll to position [1184, 0]
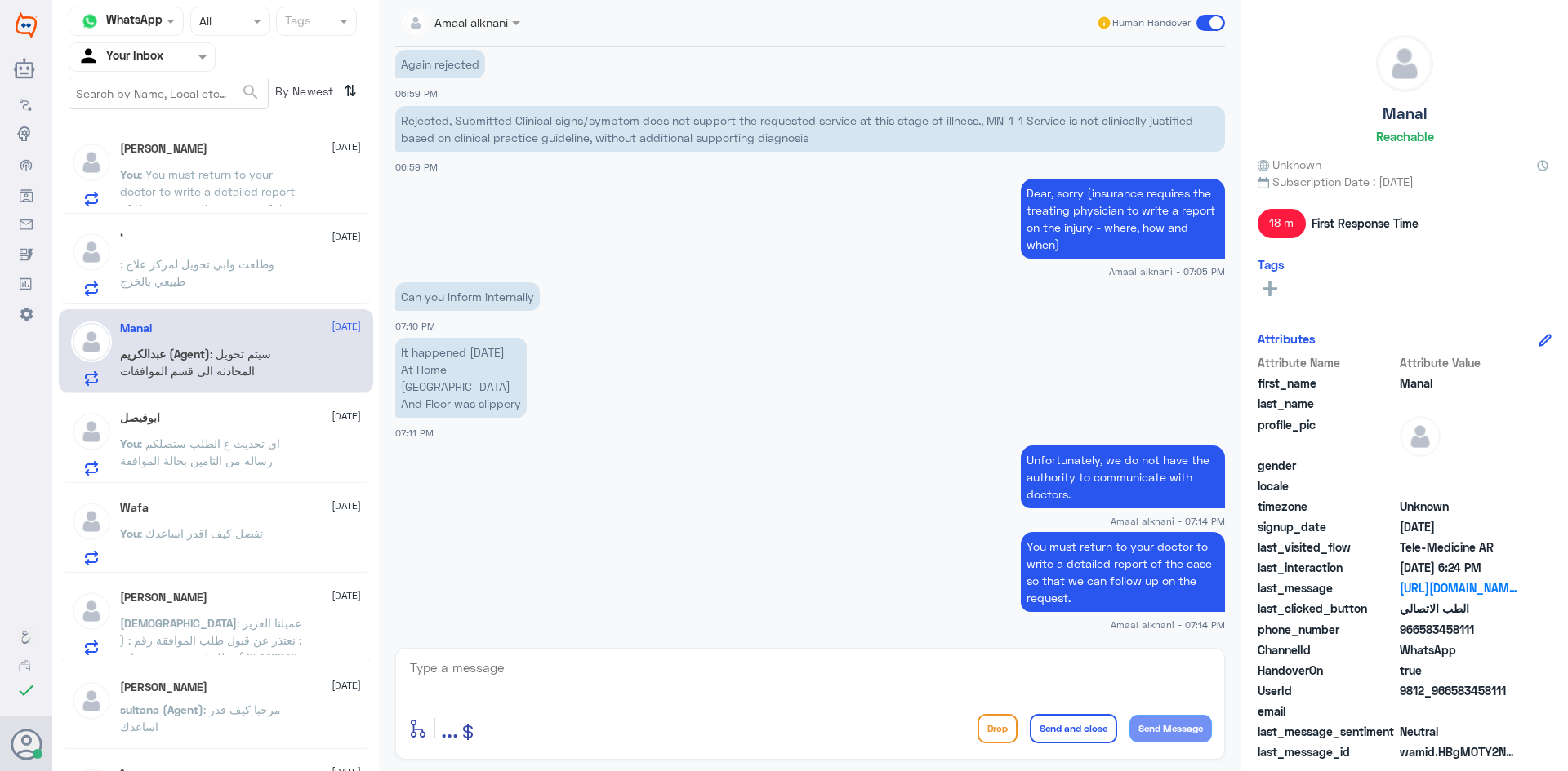
click at [646, 698] on div at bounding box center [811, 680] width 804 height 44
click at [607, 676] on textarea at bounding box center [811, 678] width 804 height 40
click at [209, 173] on span ": You must return to your doctor to write a detailed report of the case so that…" at bounding box center [210, 200] width 180 height 65
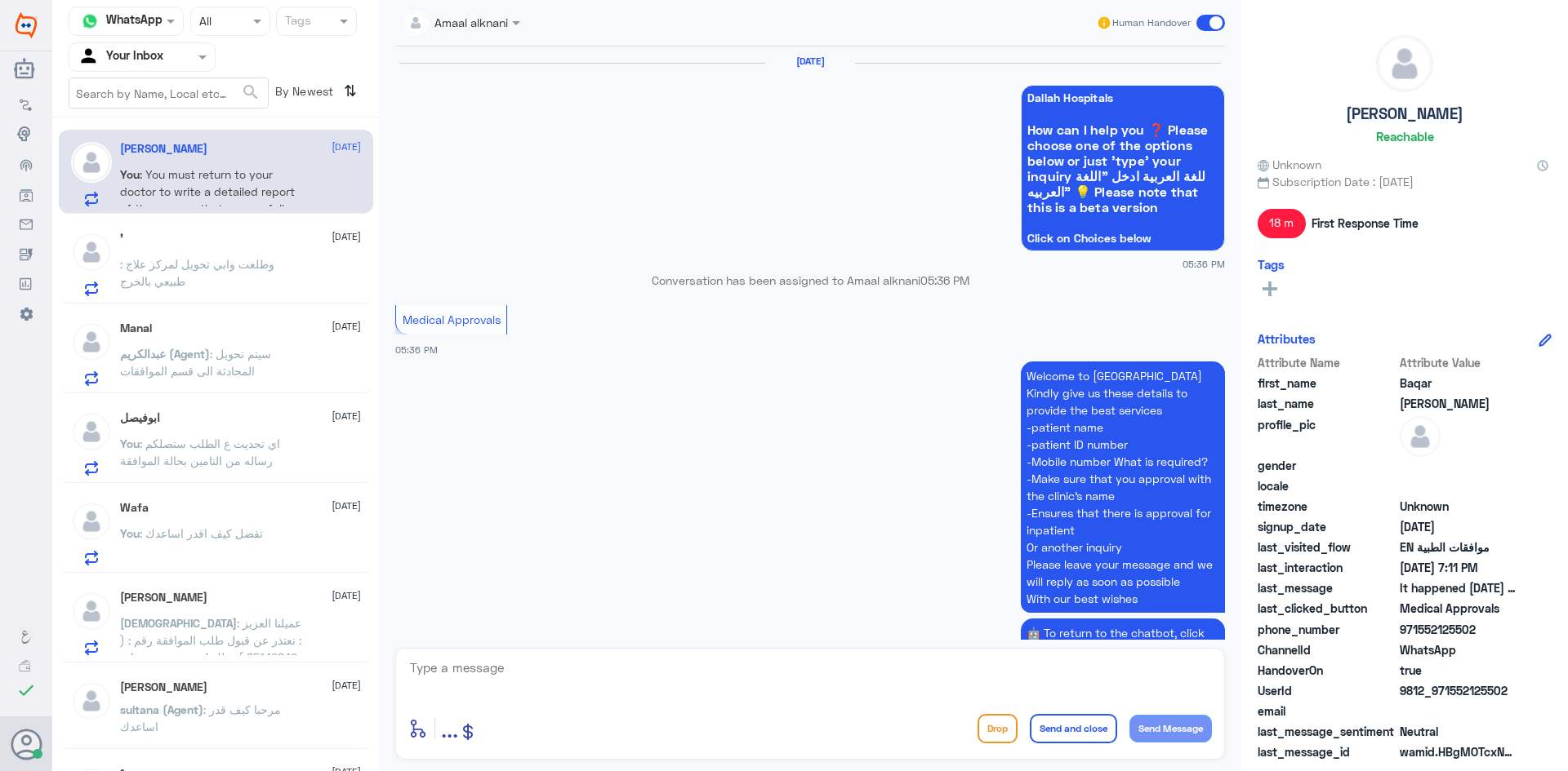
scroll to position [1184, 0]
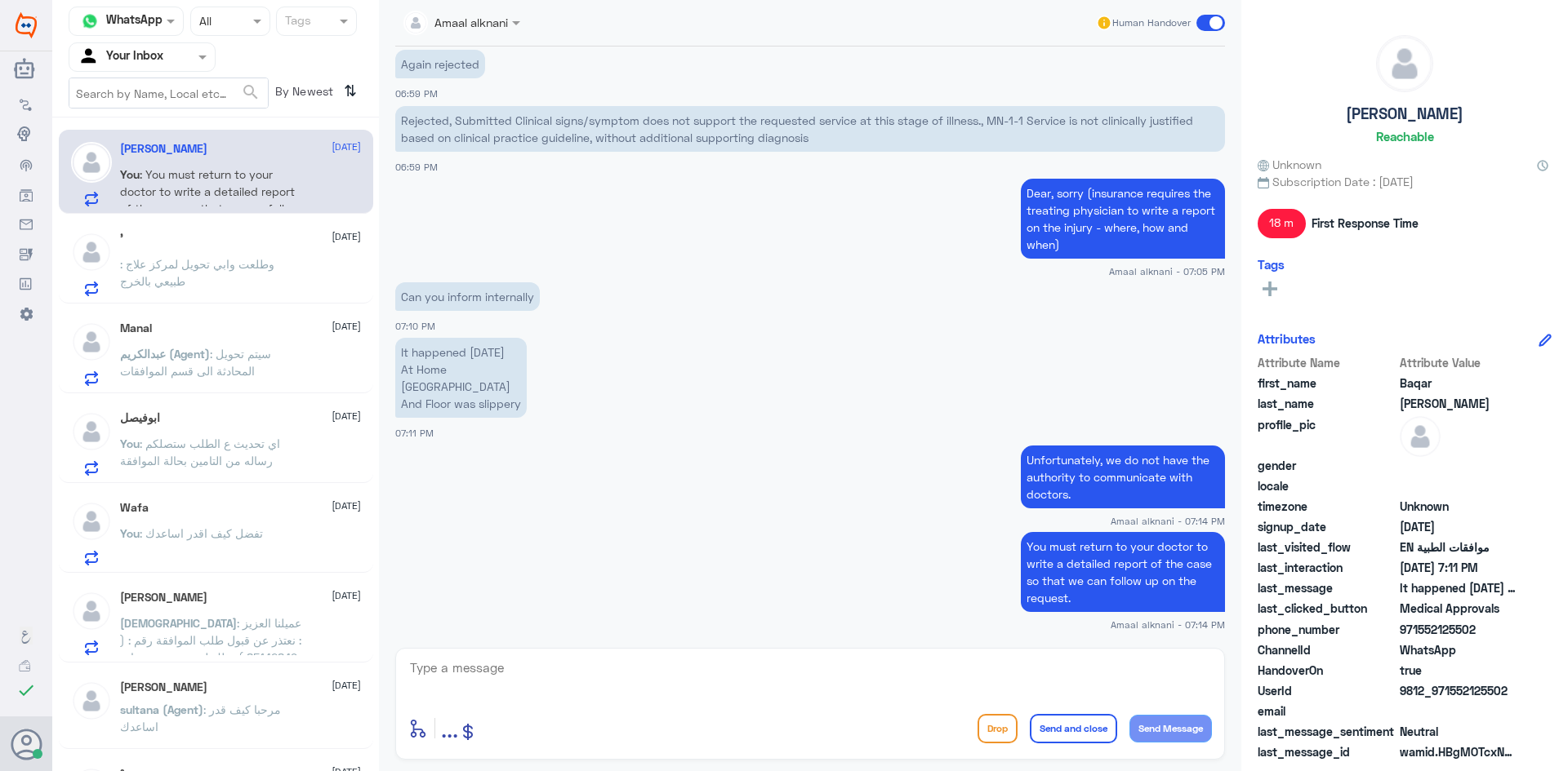
click at [190, 300] on div "' [DATE] : وطلعت وابي تحويل لمركز علاج طبيعي بالخرج" at bounding box center [215, 261] width 315 height 84
click at [207, 269] on span ": وطلعت وابي تحويل لمركز علاج طبيعي بالخرج" at bounding box center [197, 272] width 154 height 31
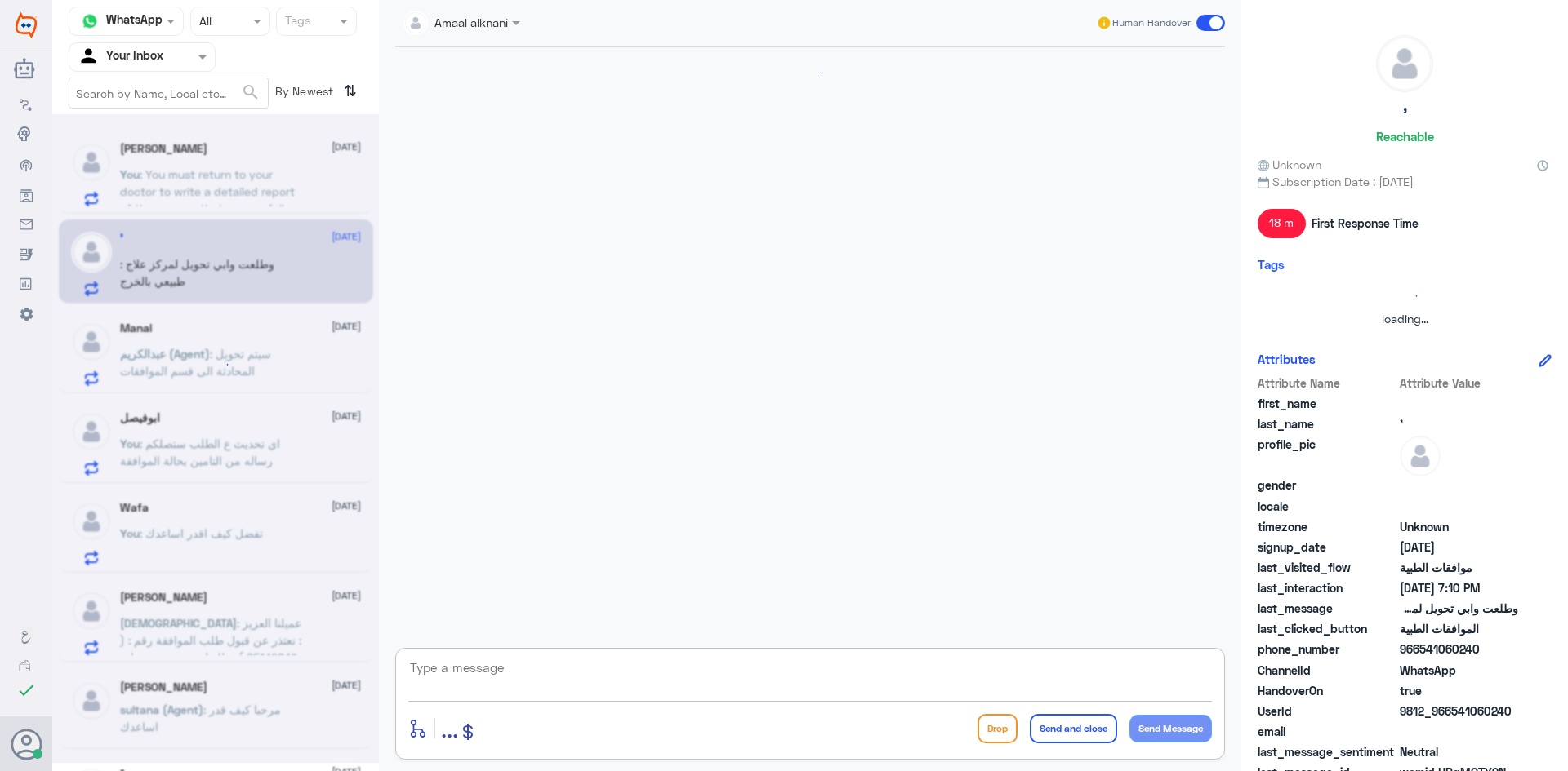
click at [429, 681] on textarea at bounding box center [811, 678] width 804 height 40
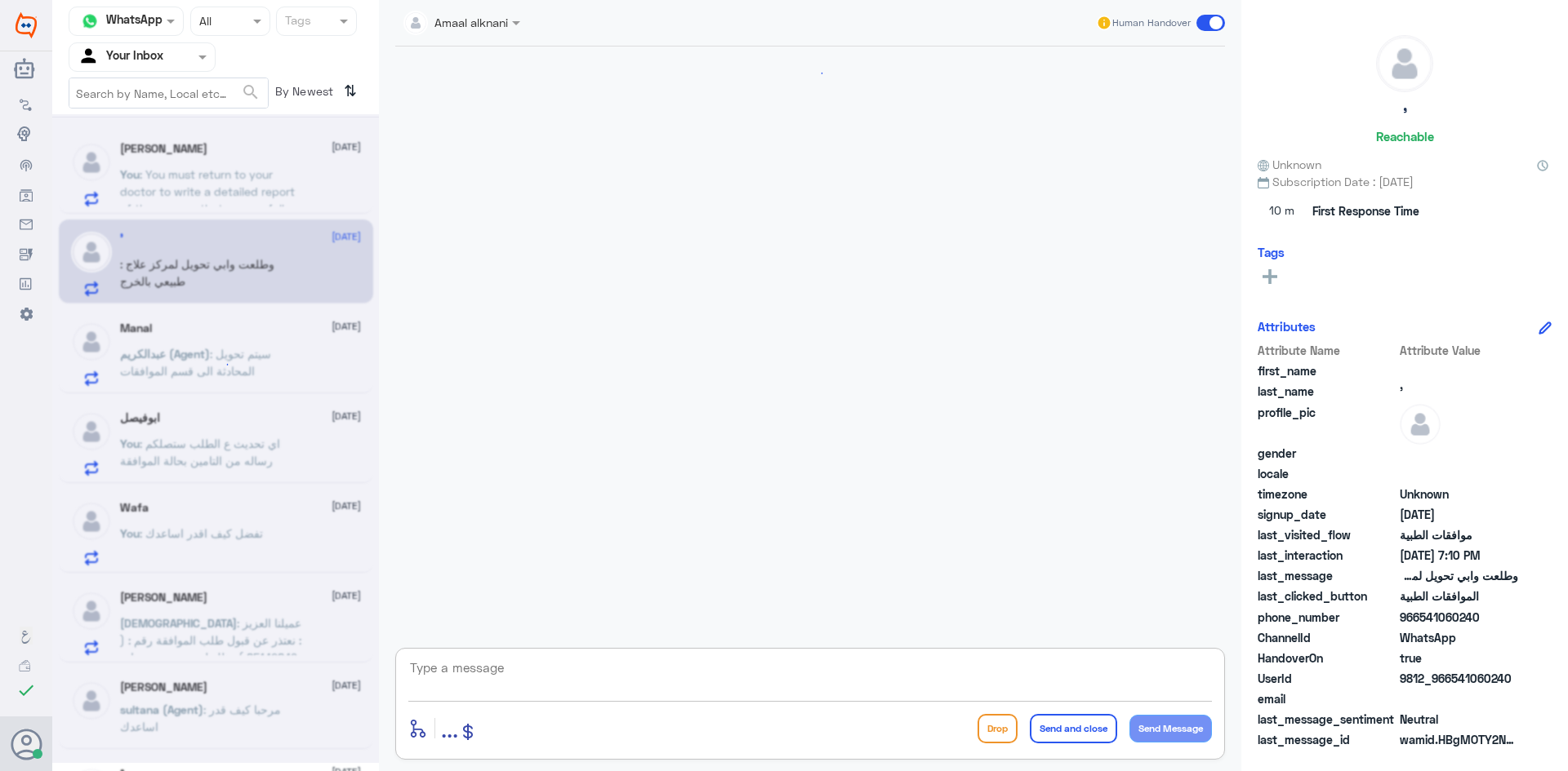
click at [436, 676] on textarea at bounding box center [811, 678] width 804 height 40
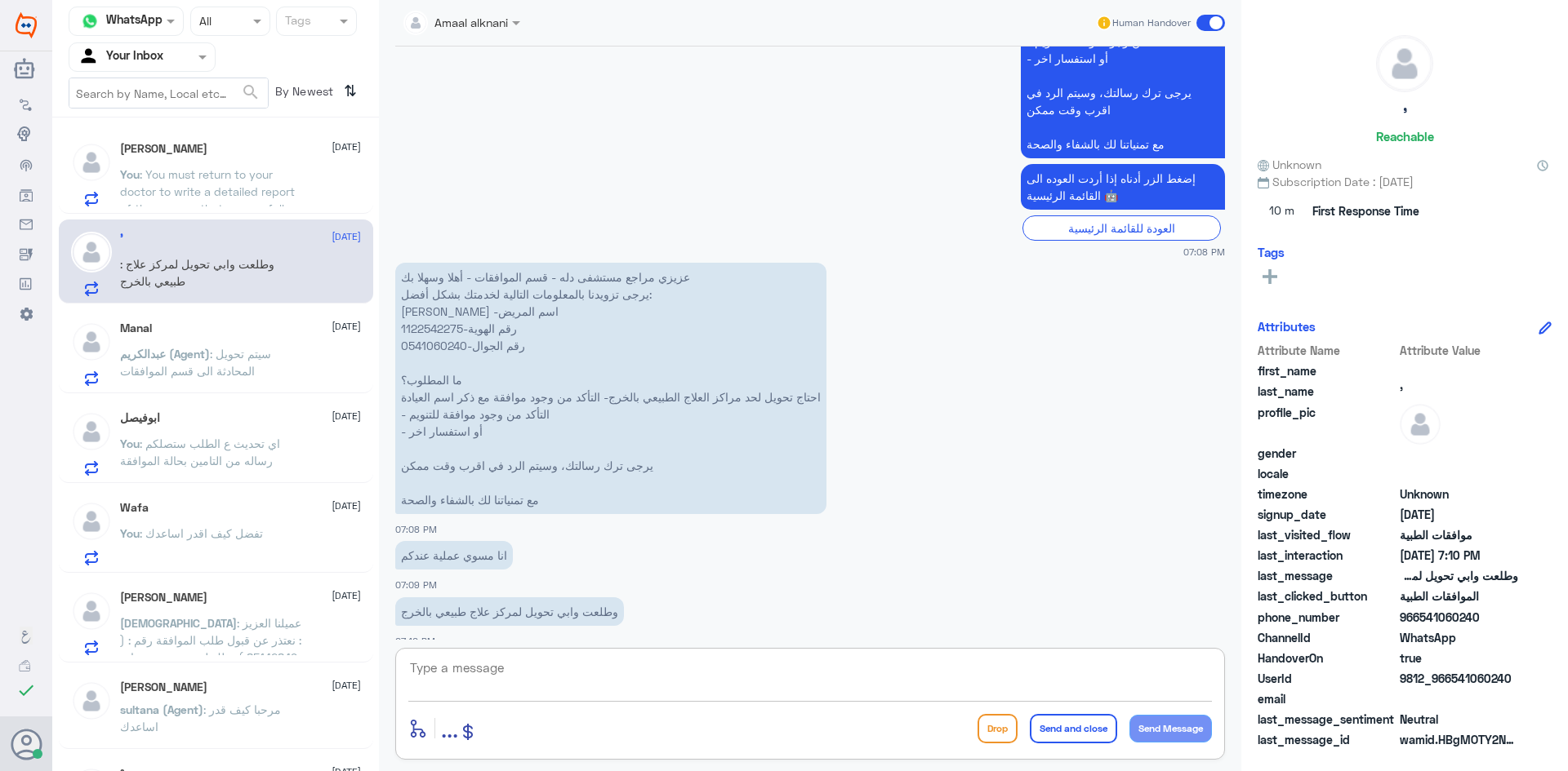
click at [436, 676] on textarea at bounding box center [811, 678] width 804 height 40
type textarea "تم افادتكم مسبقا عزيزي المراجع"
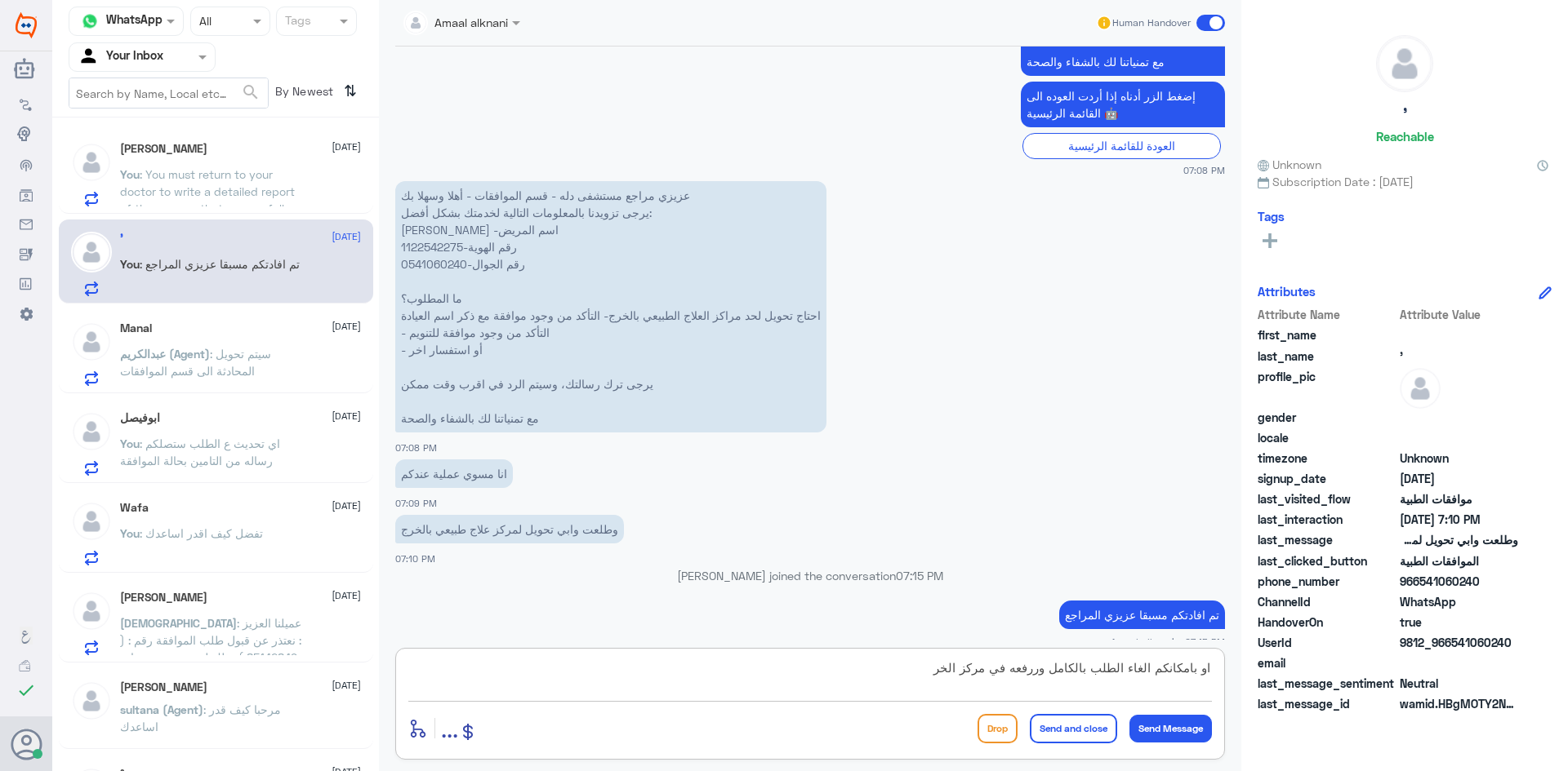
scroll to position [1928, 0]
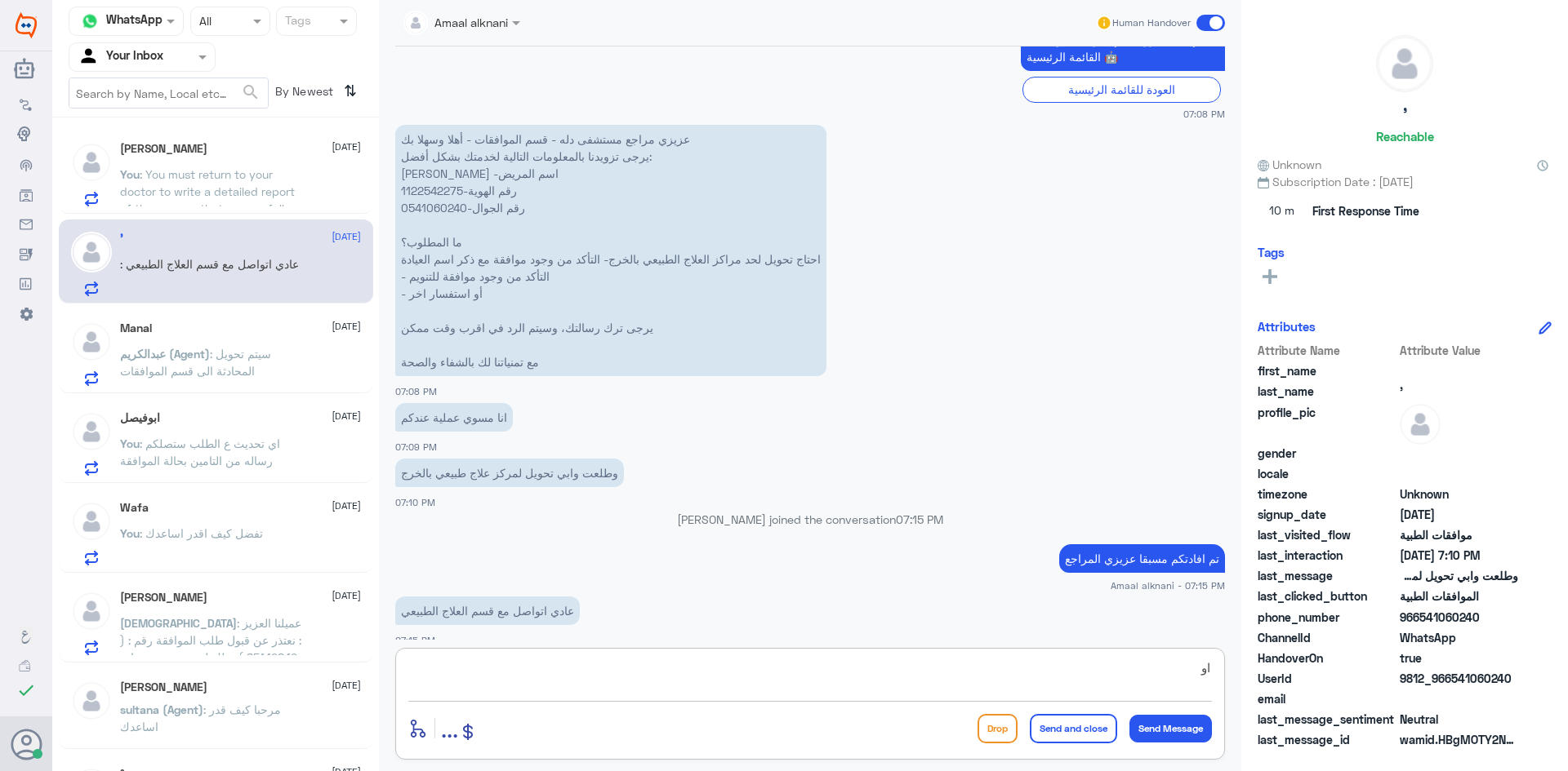
type textarea "ا"
type textarea "اكيد"
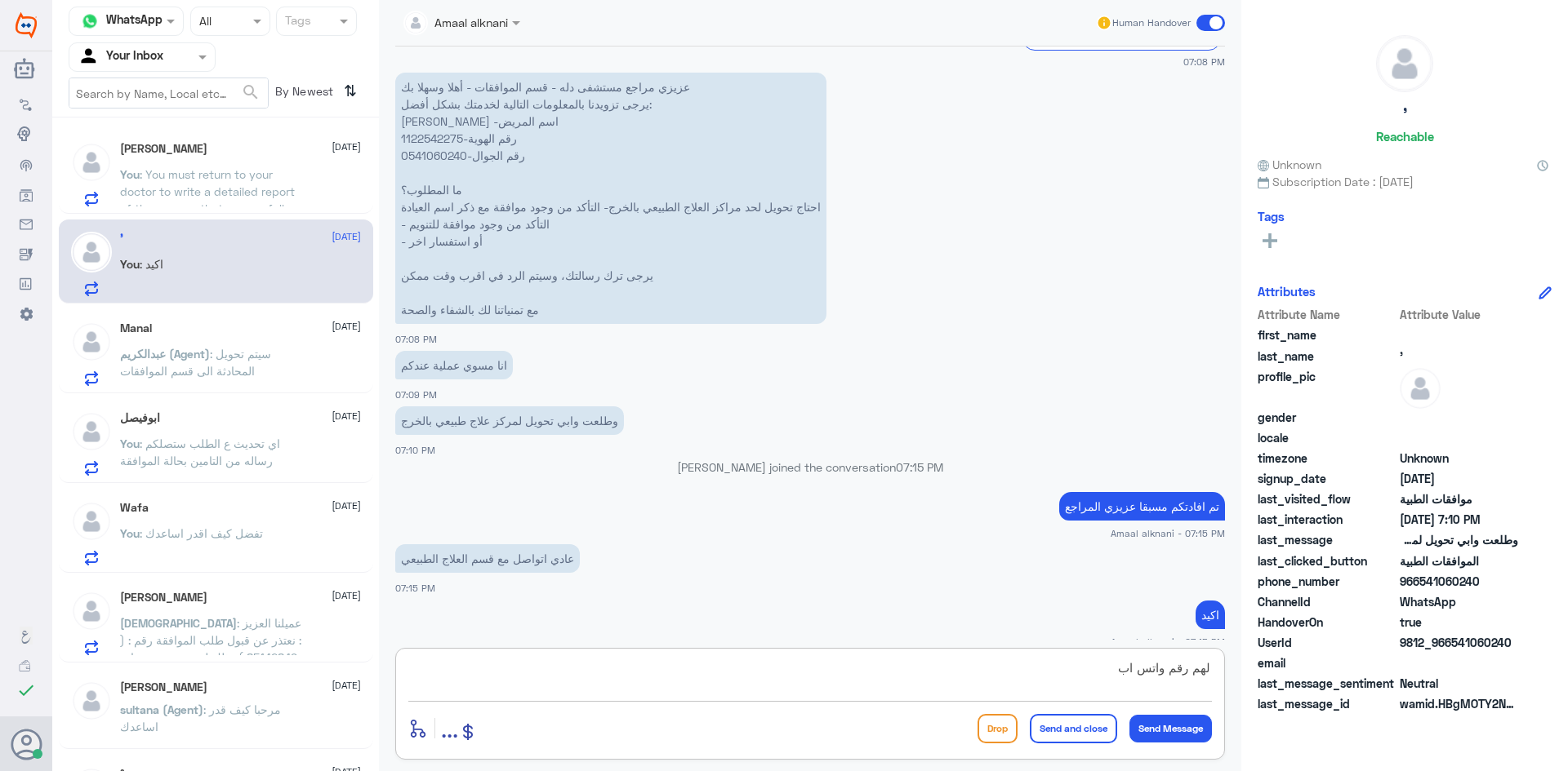
type textarea "لهم رقم واتس اب"
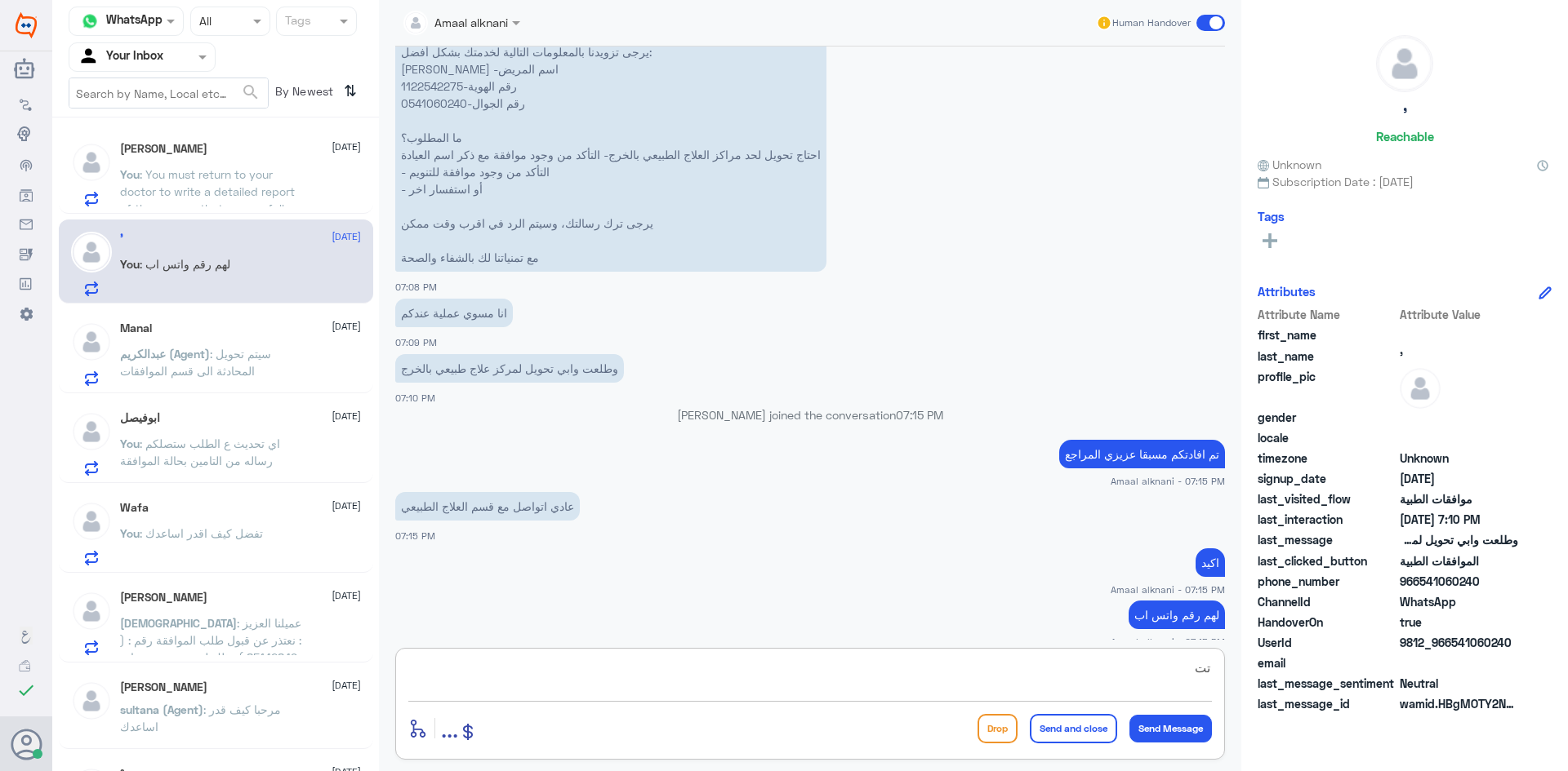
type textarea "ت"
type textarea "0112993319"
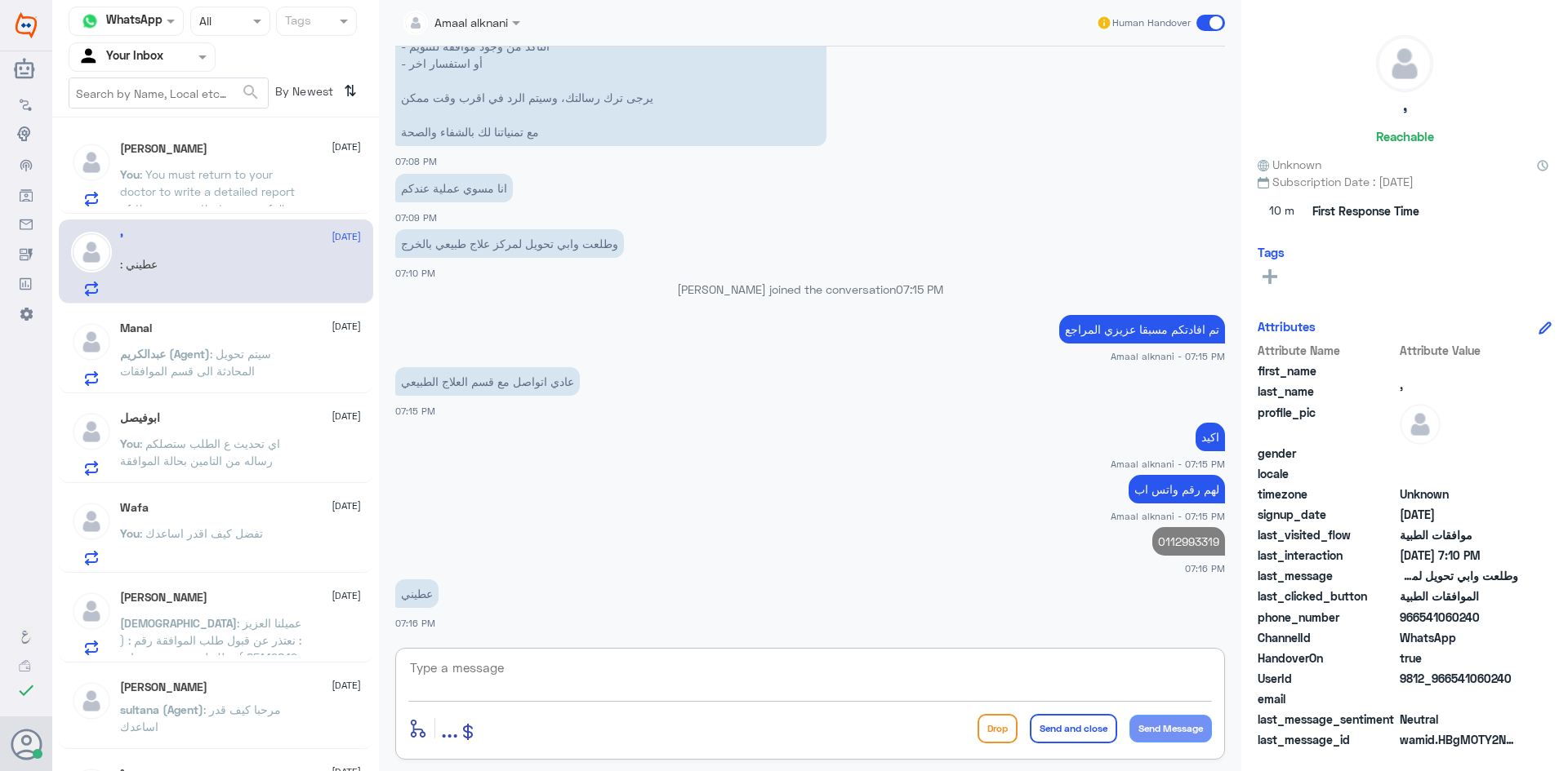
scroll to position [1715, 0]
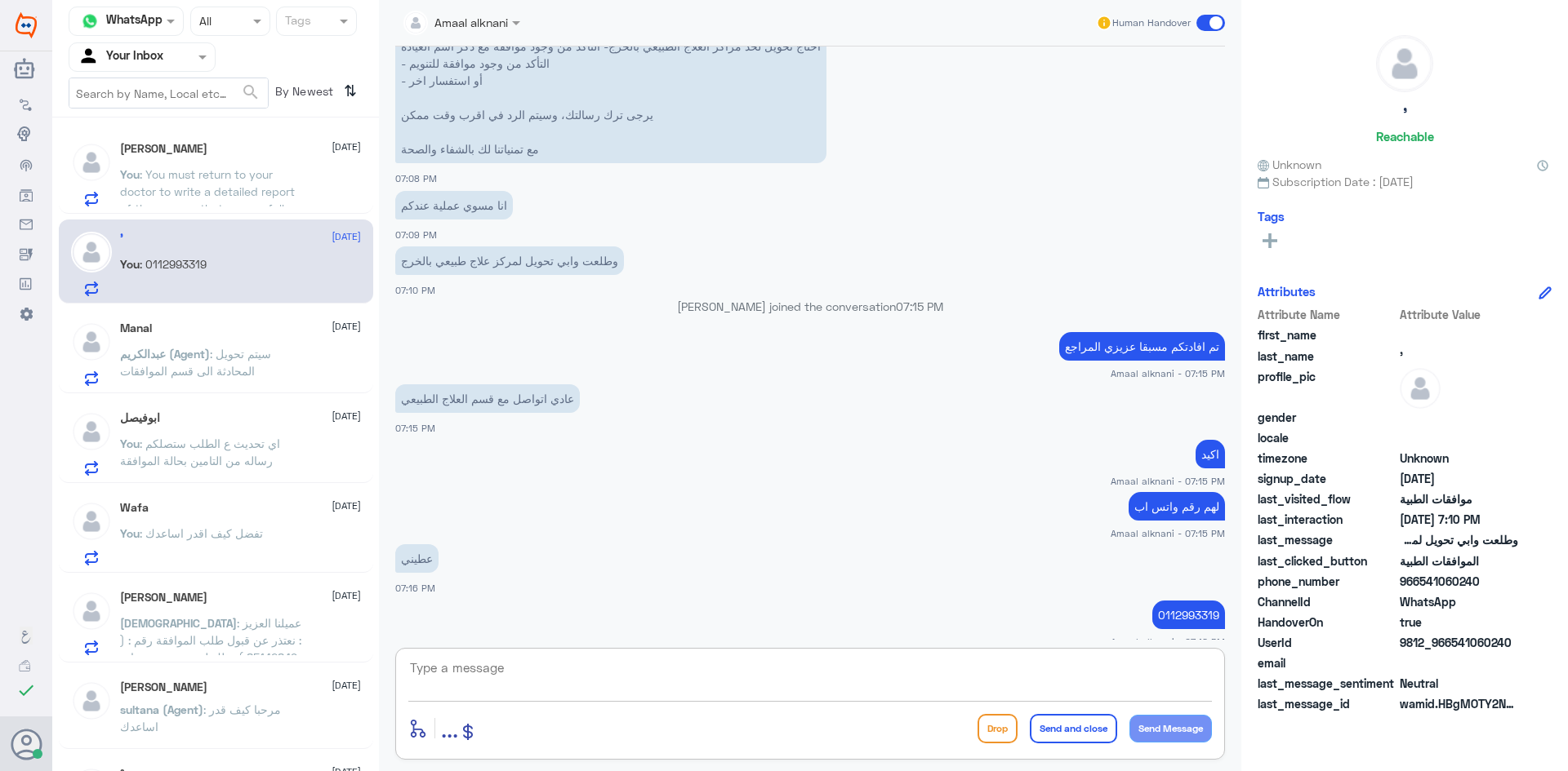
click at [485, 677] on textarea at bounding box center [811, 678] width 804 height 40
click at [186, 382] on p "[PERSON_NAME] (Agent) : سيتم تحويل المحادثة الى قسم الموافقات" at bounding box center [212, 365] width 184 height 40
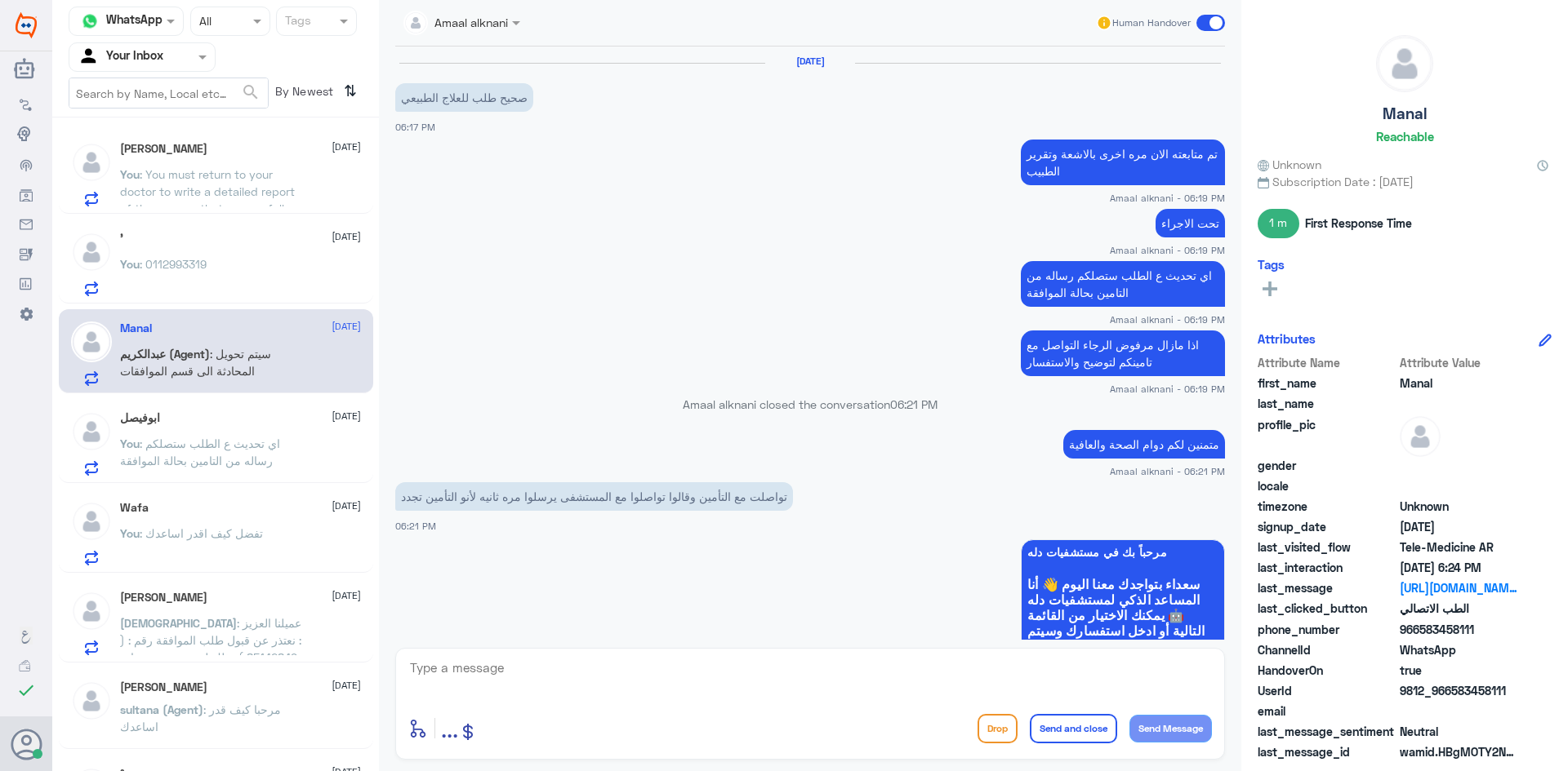
scroll to position [697, 0]
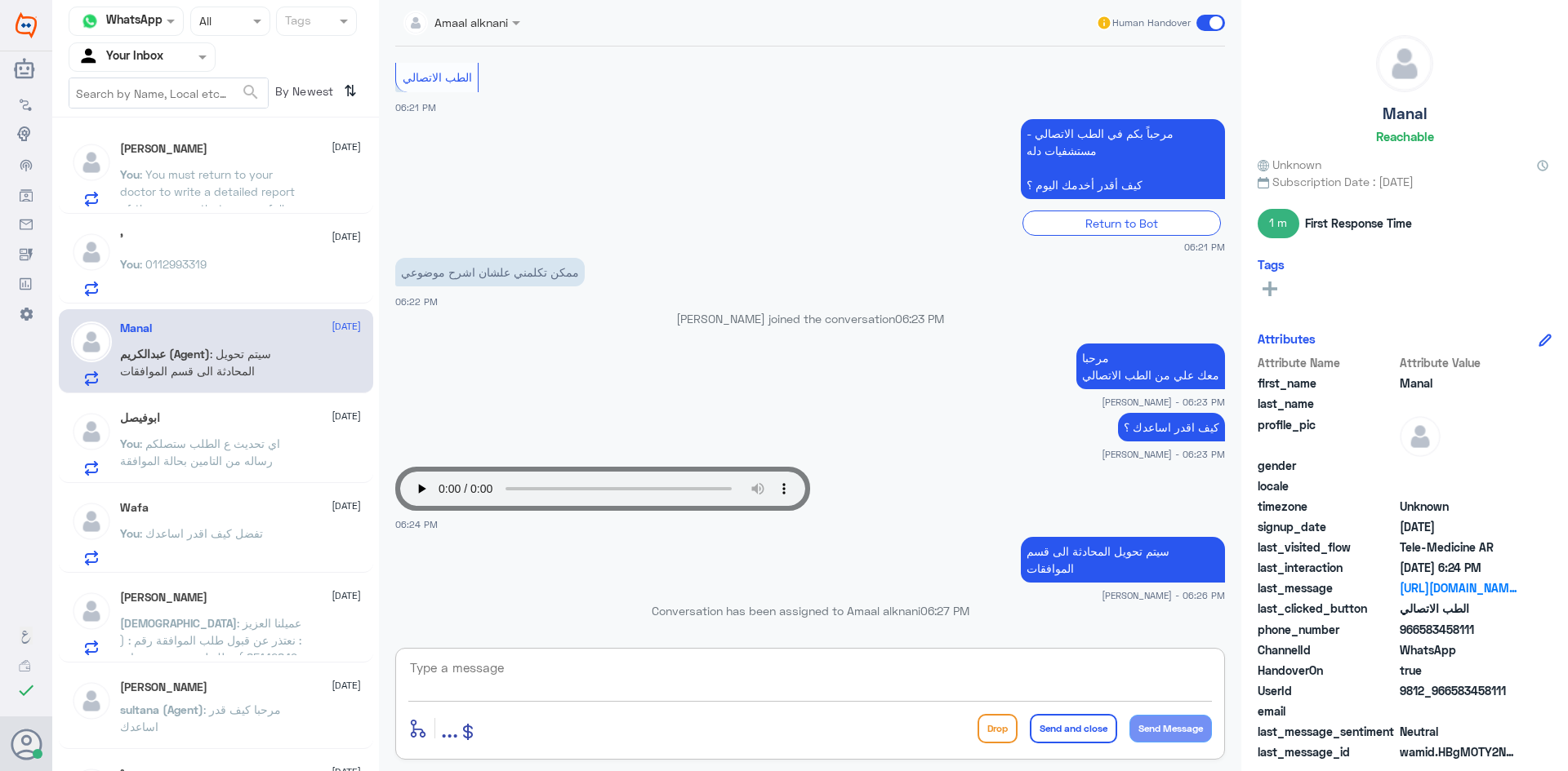
click at [490, 676] on textarea at bounding box center [811, 678] width 804 height 40
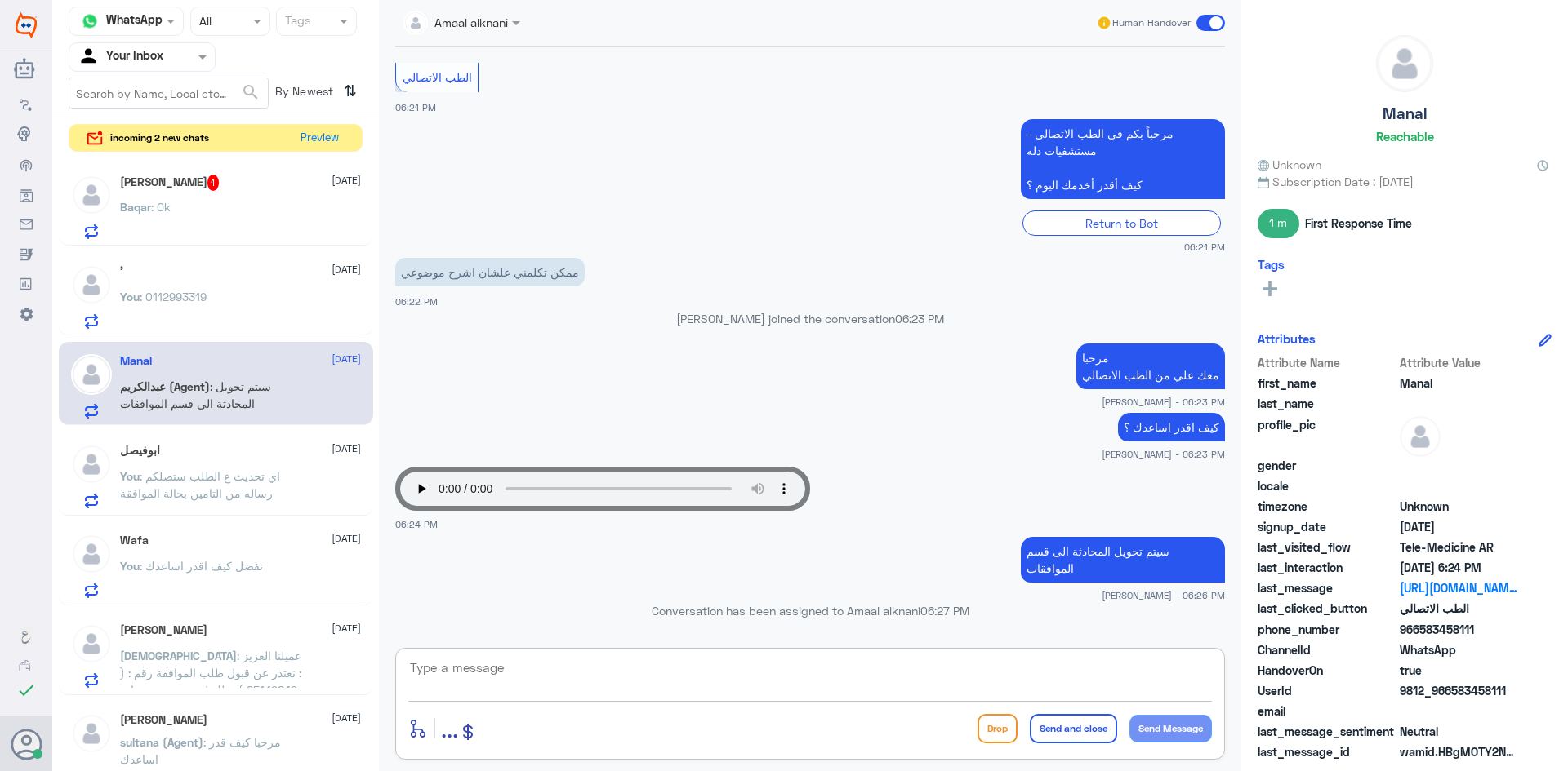
click at [240, 203] on div "Baqar : Ok" at bounding box center [240, 221] width 240 height 37
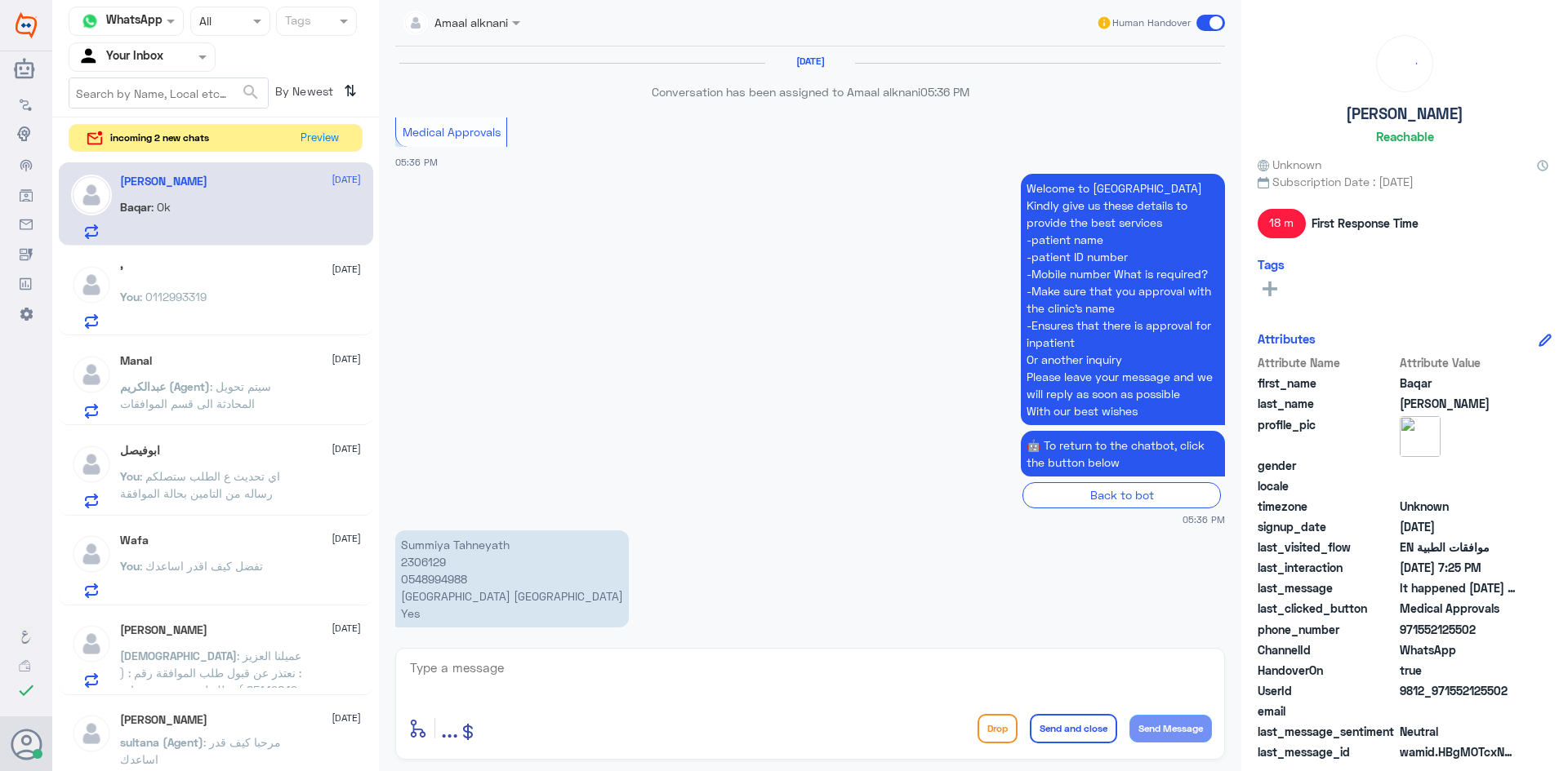
scroll to position [1053, 0]
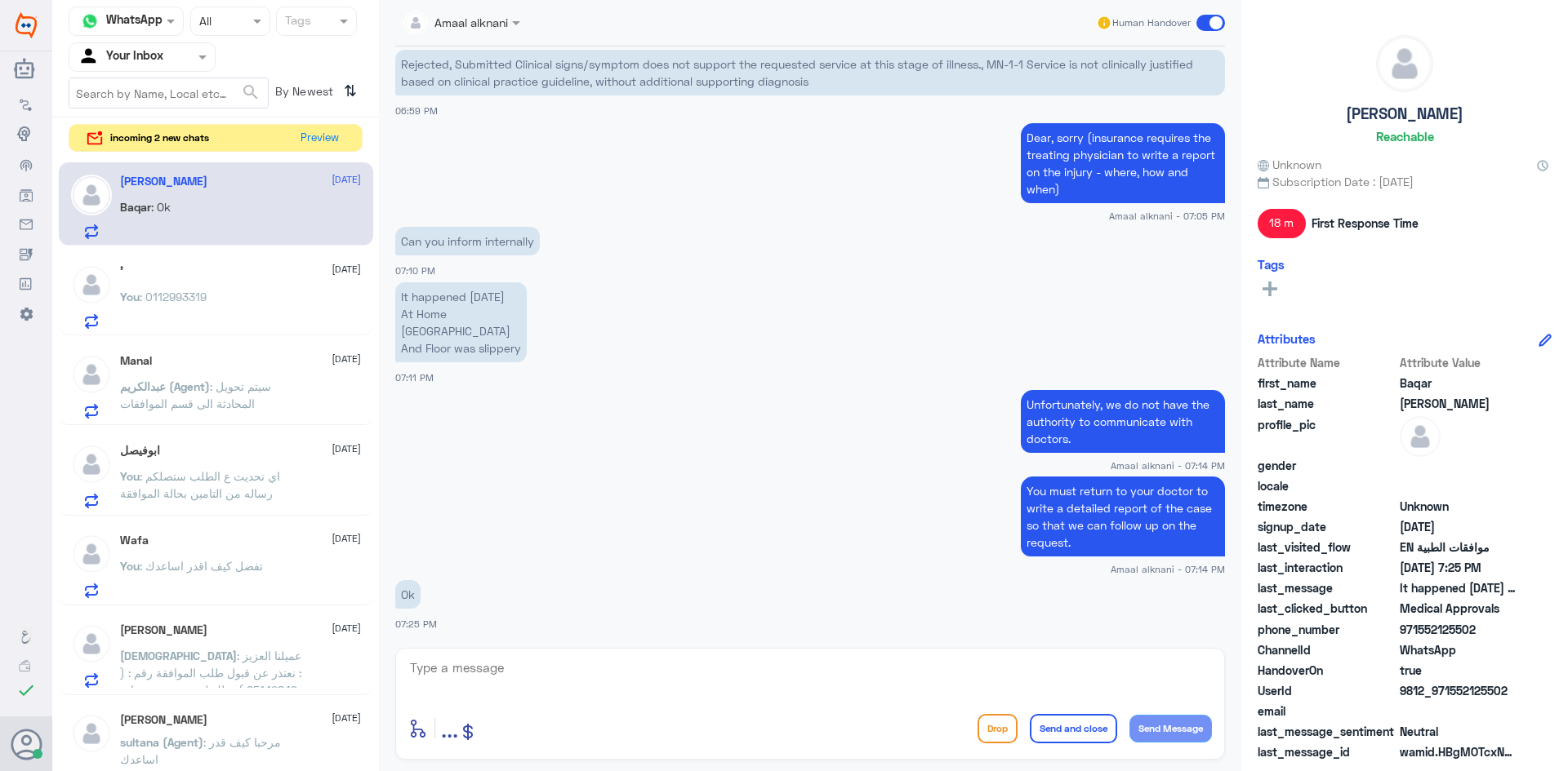
click at [473, 667] on textarea at bounding box center [811, 678] width 804 height 40
click at [464, 684] on textarea at bounding box center [811, 678] width 804 height 40
click at [512, 694] on textarea at bounding box center [811, 678] width 804 height 40
paste textarea "We wish you good health"
type textarea "We wish you good health"
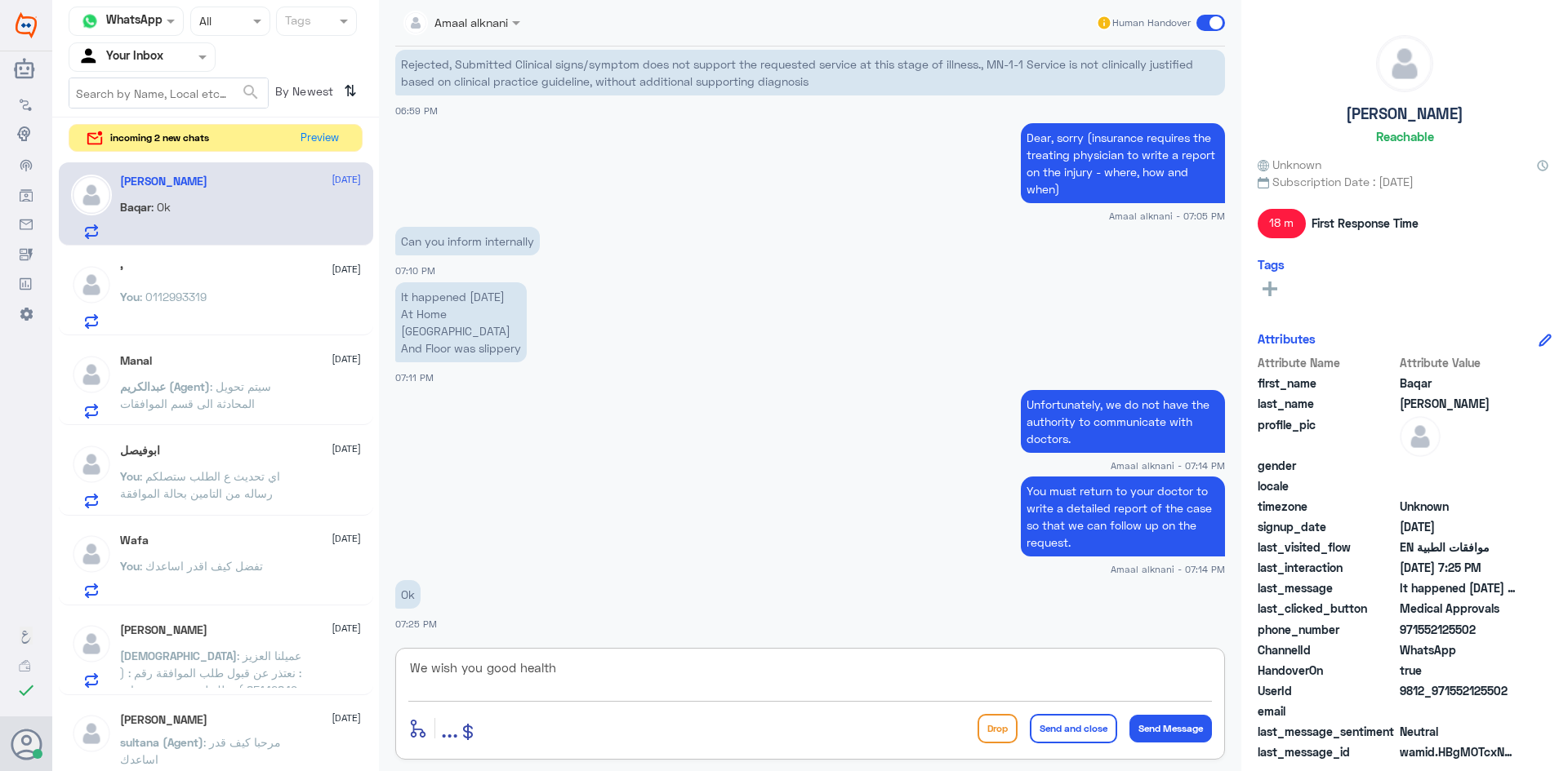
click at [1078, 724] on button "Send and close" at bounding box center [1074, 729] width 88 height 30
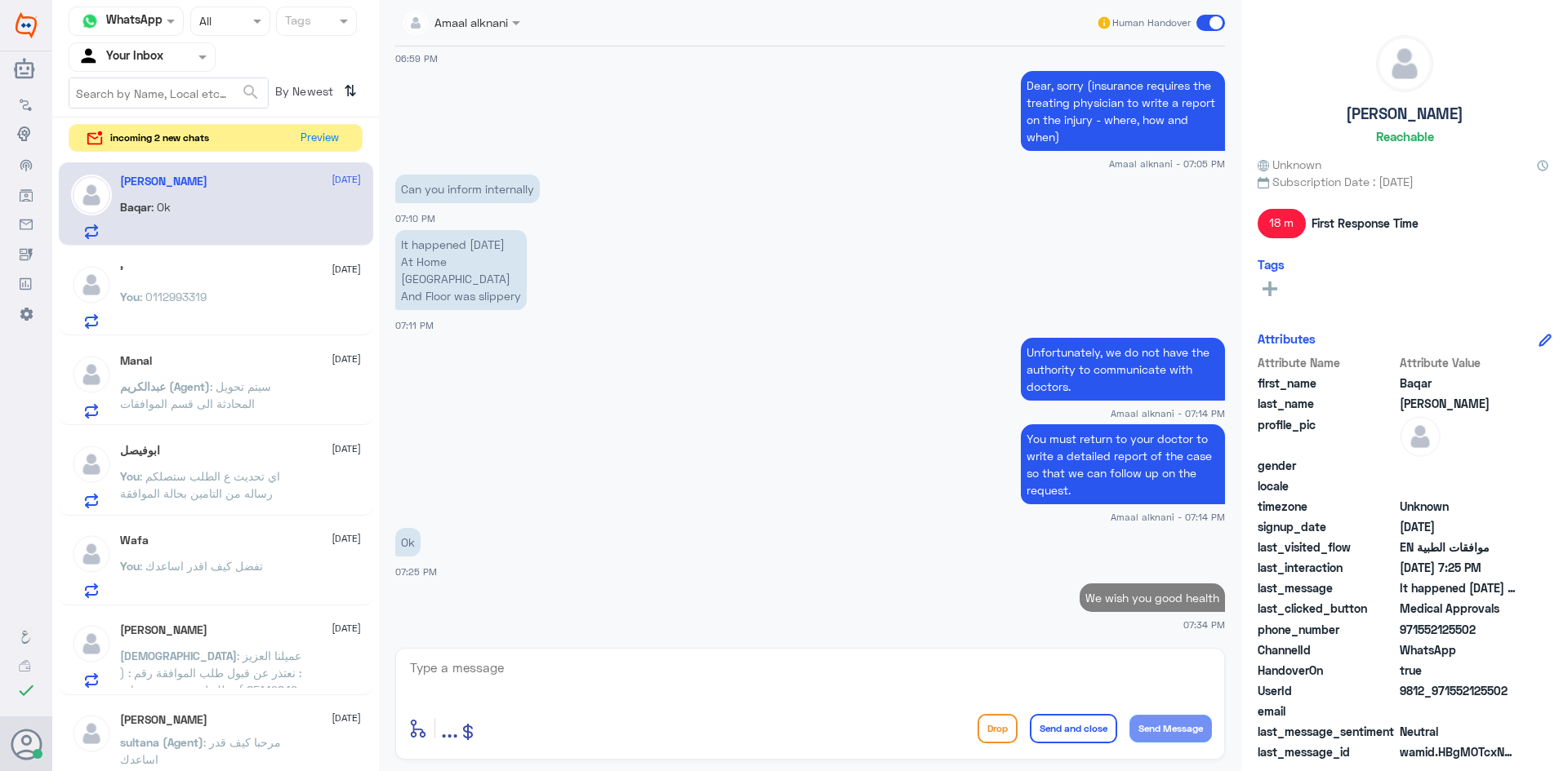
scroll to position [1101, 0]
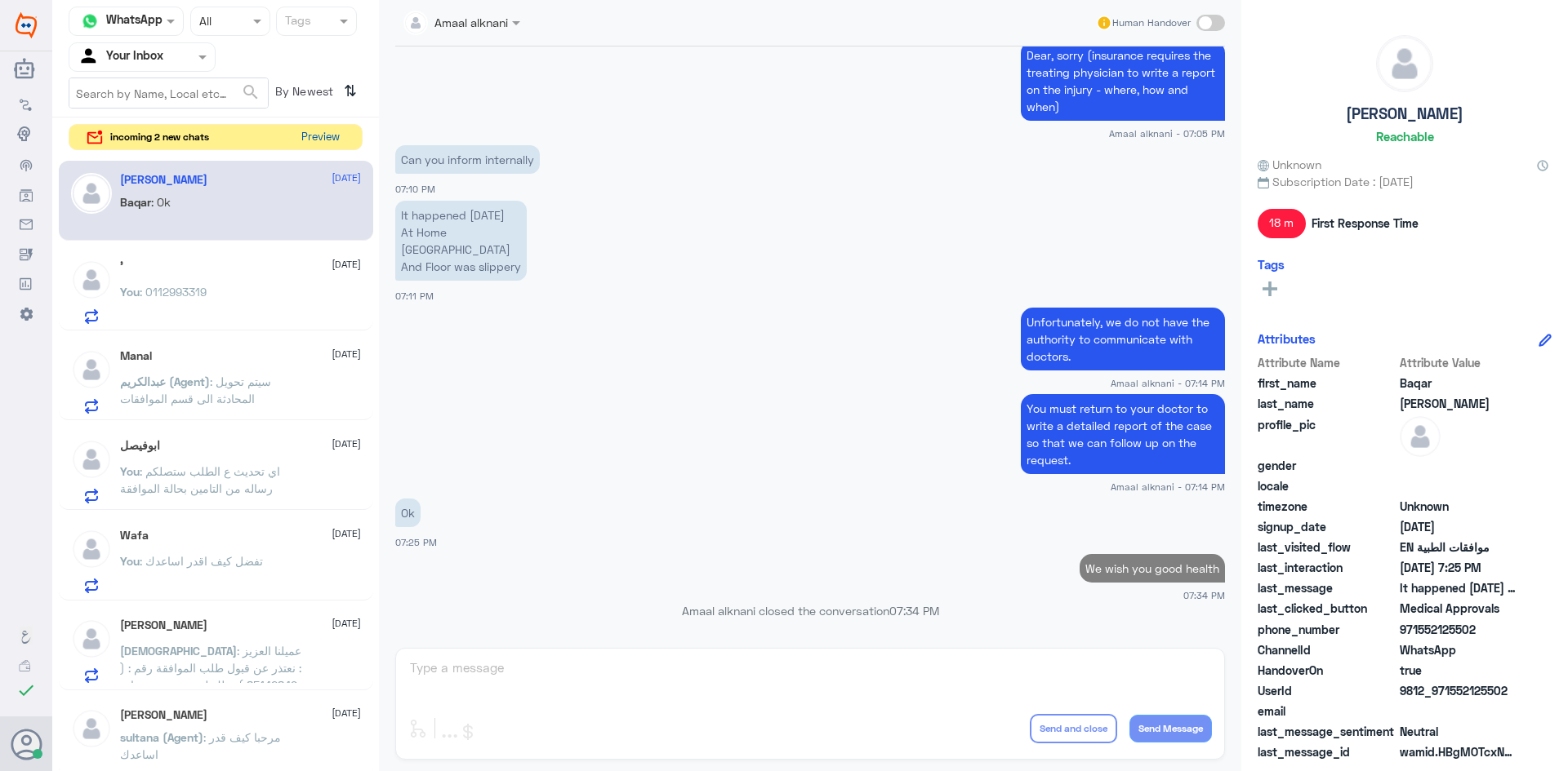
click at [327, 137] on button "Preview" at bounding box center [320, 137] width 51 height 25
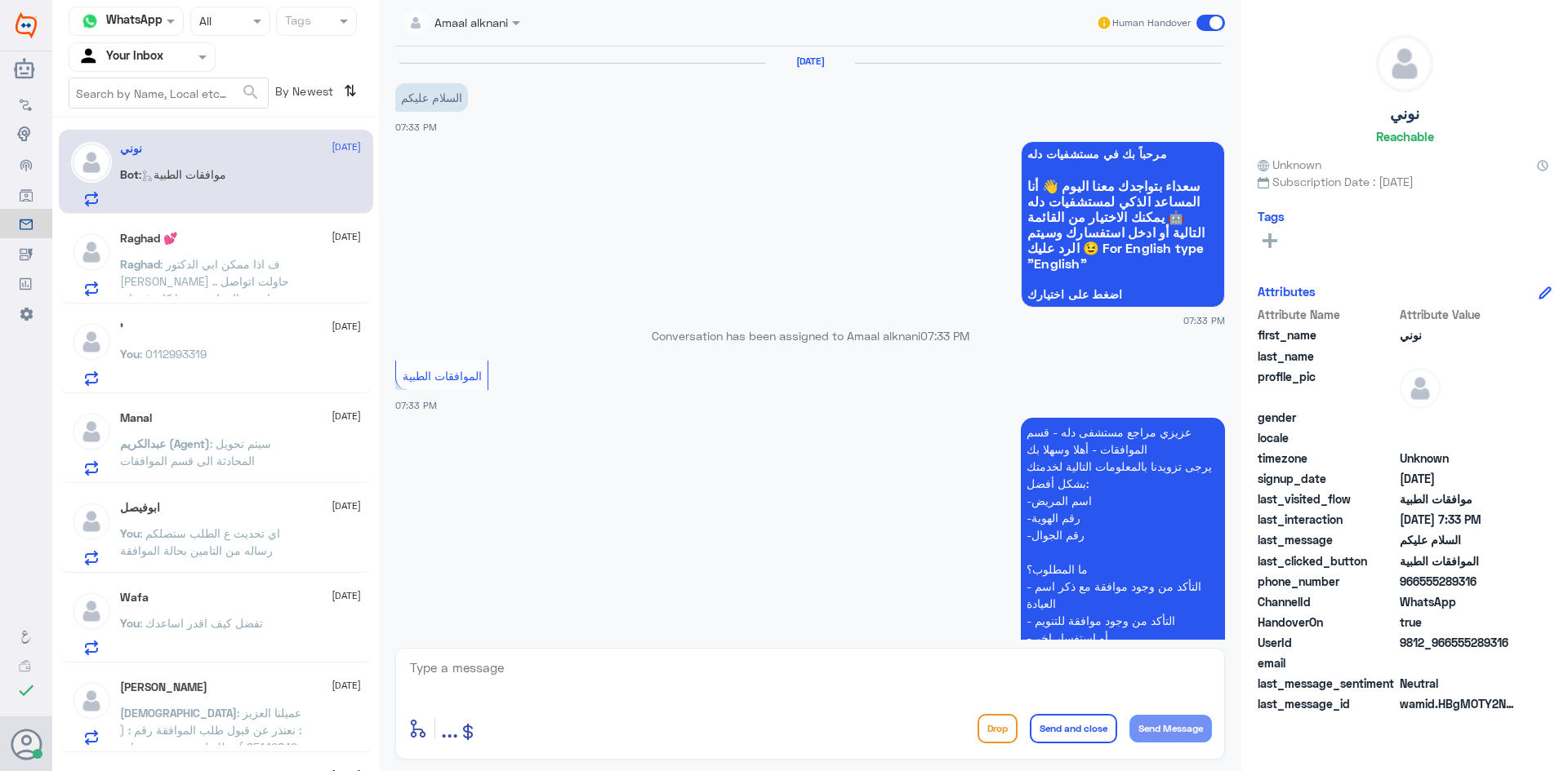
scroll to position [207, 0]
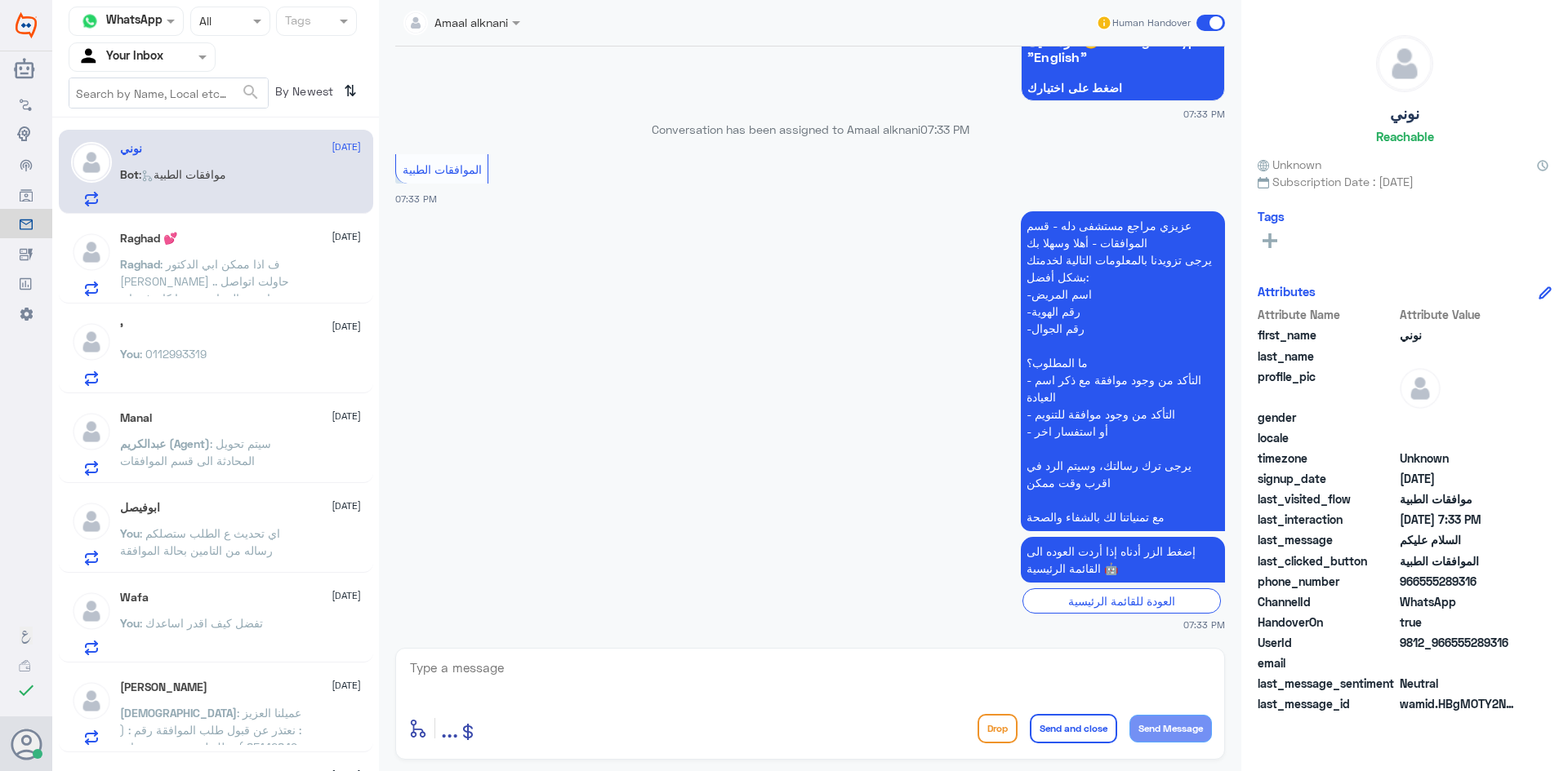
click at [574, 679] on textarea at bounding box center [811, 678] width 804 height 40
type textarea "تفضل كيف اقدر اساعدك"
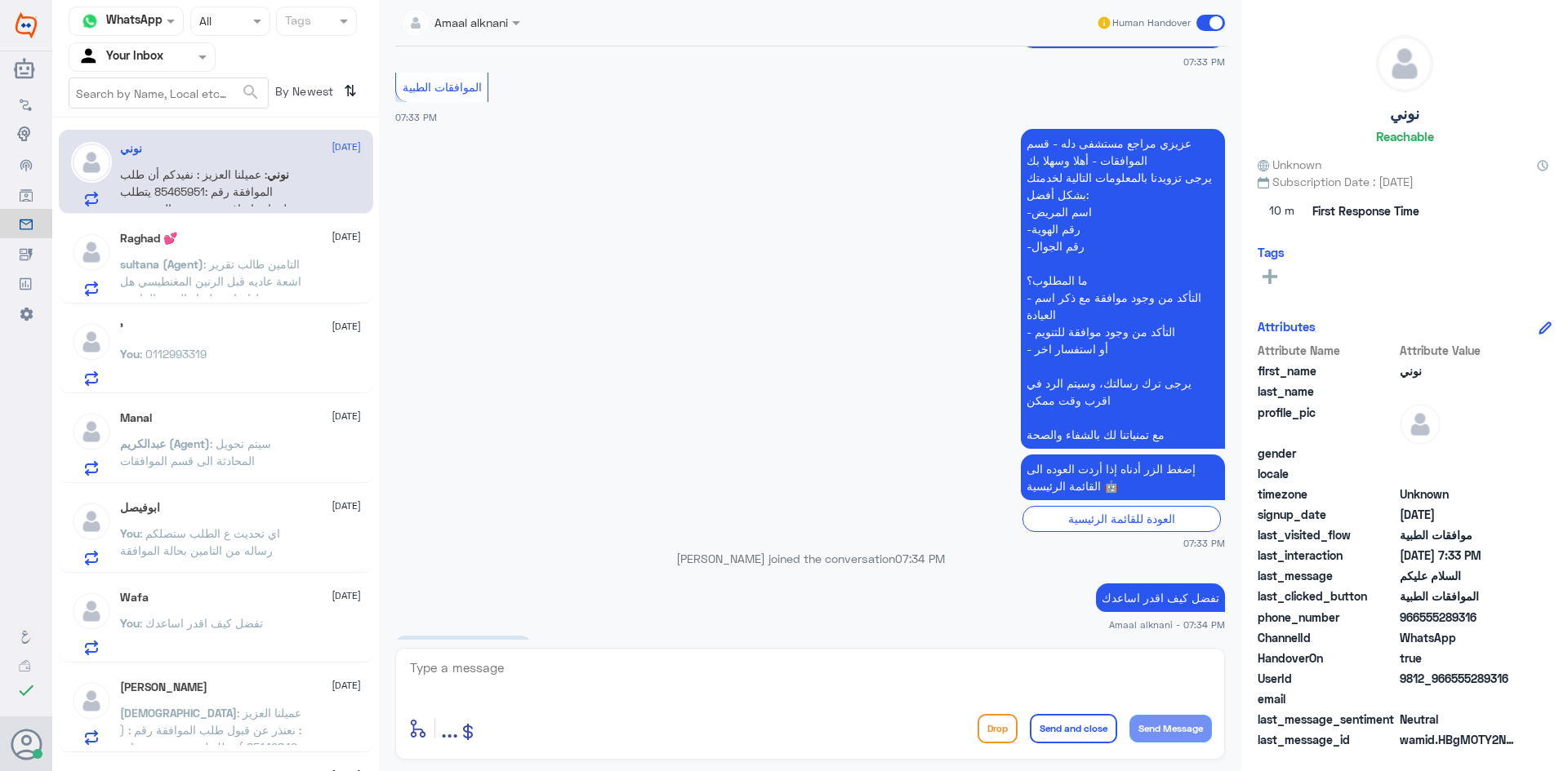
scroll to position [735, 0]
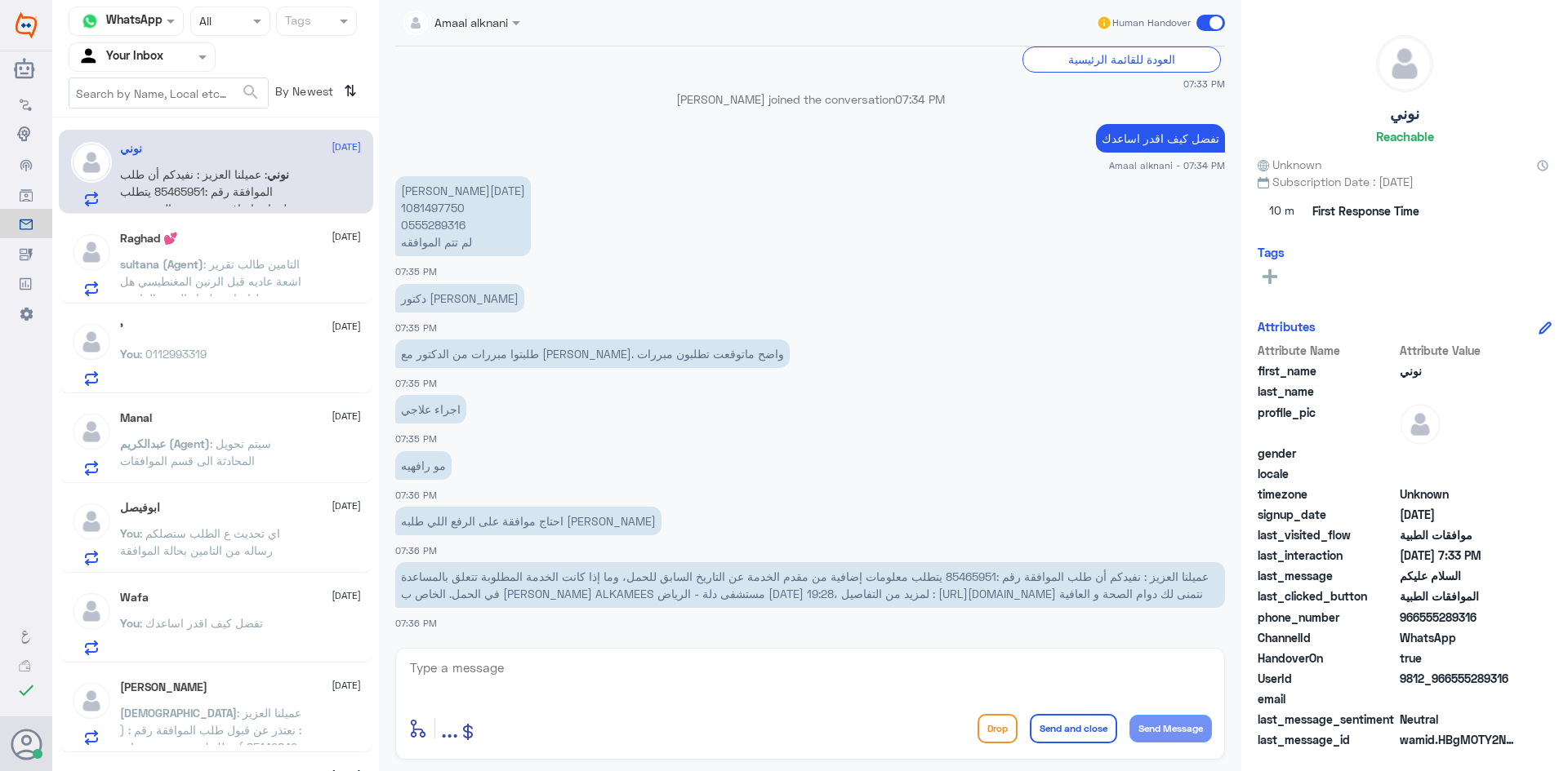
click at [928, 570] on span "عميلنا العزيز : نفيدكم أن طلب الموافقة رقم :85465951 يتطلب معلومات إضافية من مق…" at bounding box center [805, 585] width 808 height 31
click at [602, 659] on textarea at bounding box center [811, 678] width 804 height 40
type textarea "تم رفع بياناتكم للفريق المختص بالعمليات لمتابعته"
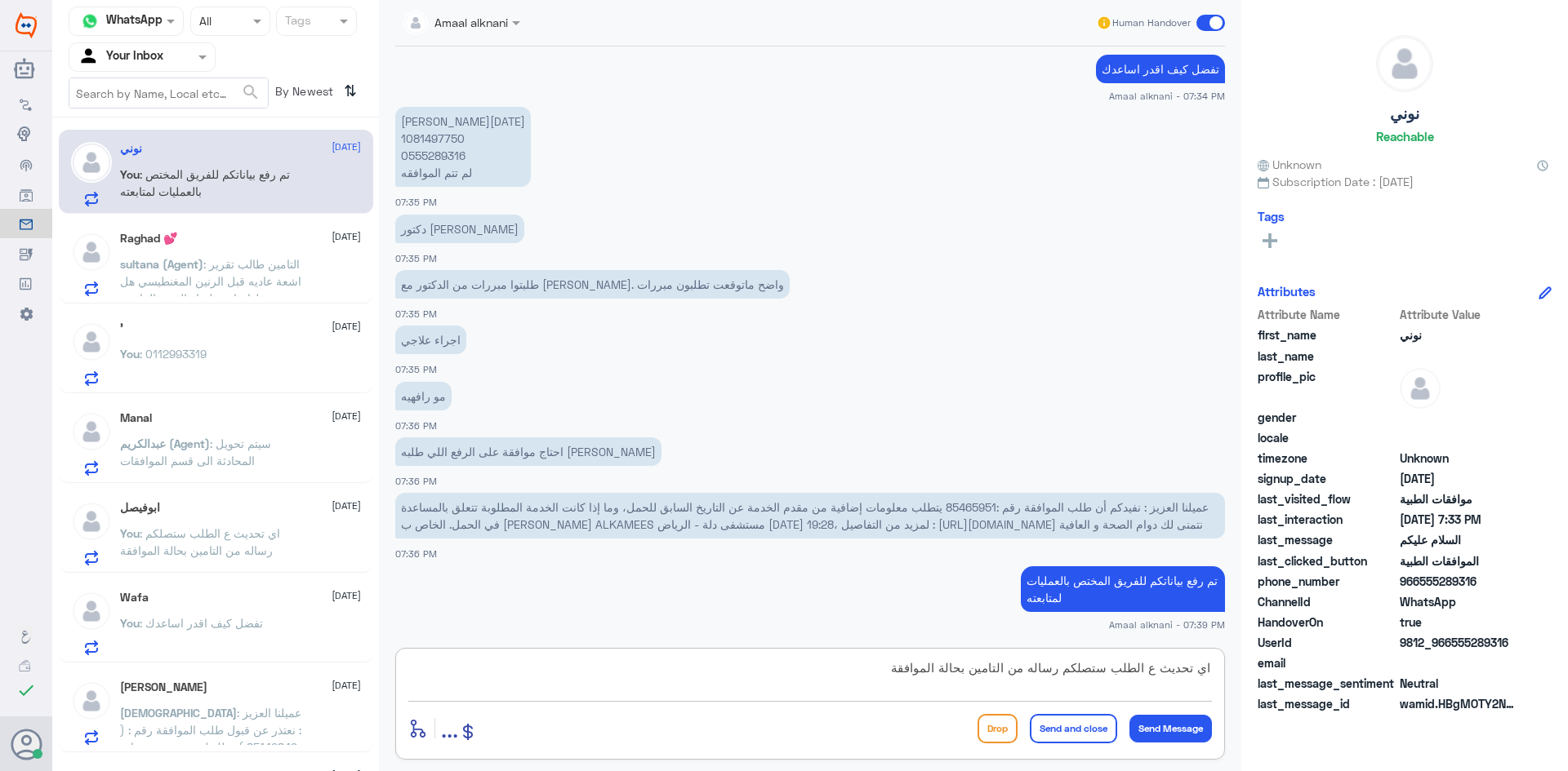
type textarea "اي تحديث ع الطلب ستصلكم رساله من التامين بحالة الموافقة"
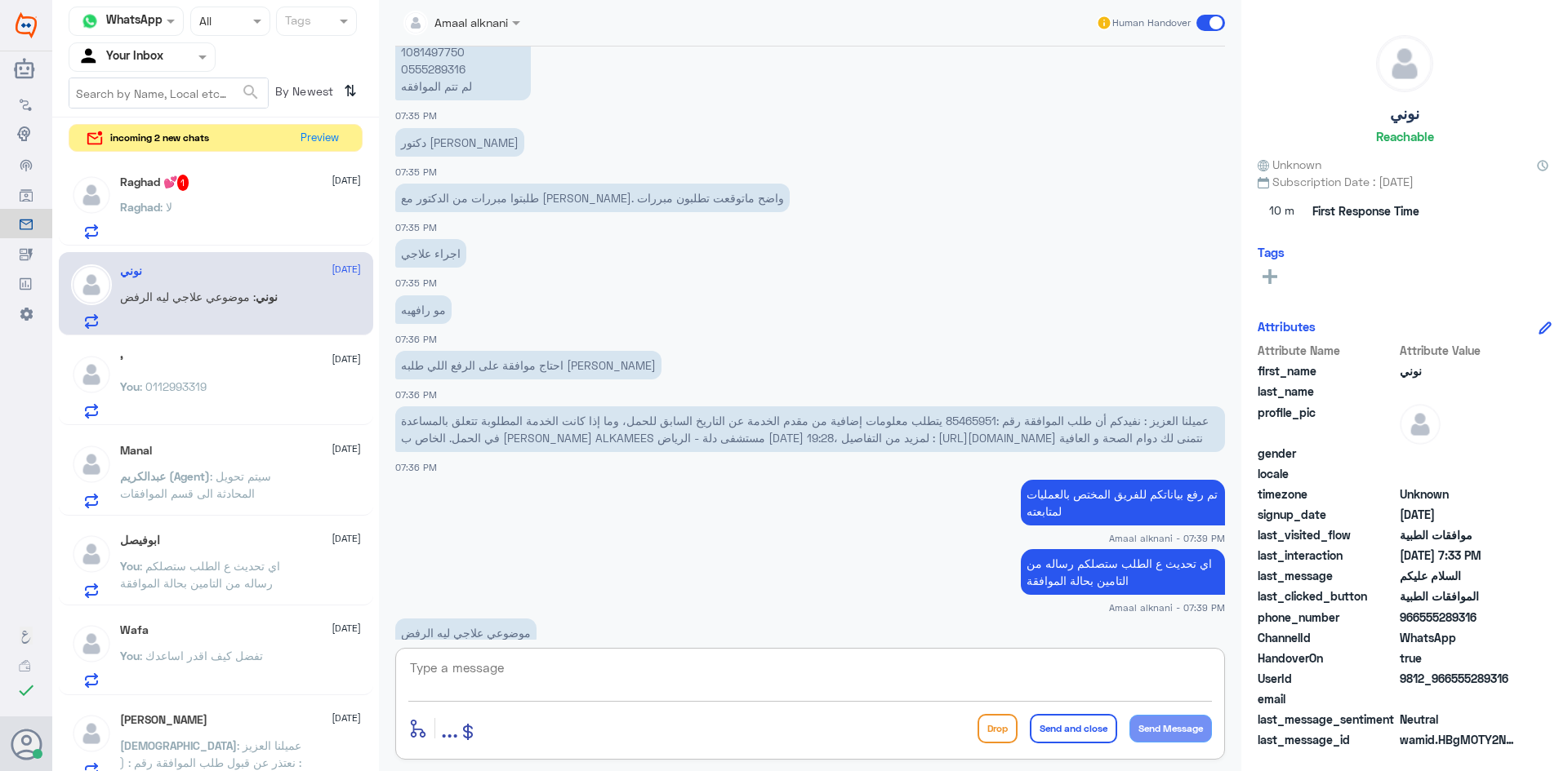
scroll to position [930, 0]
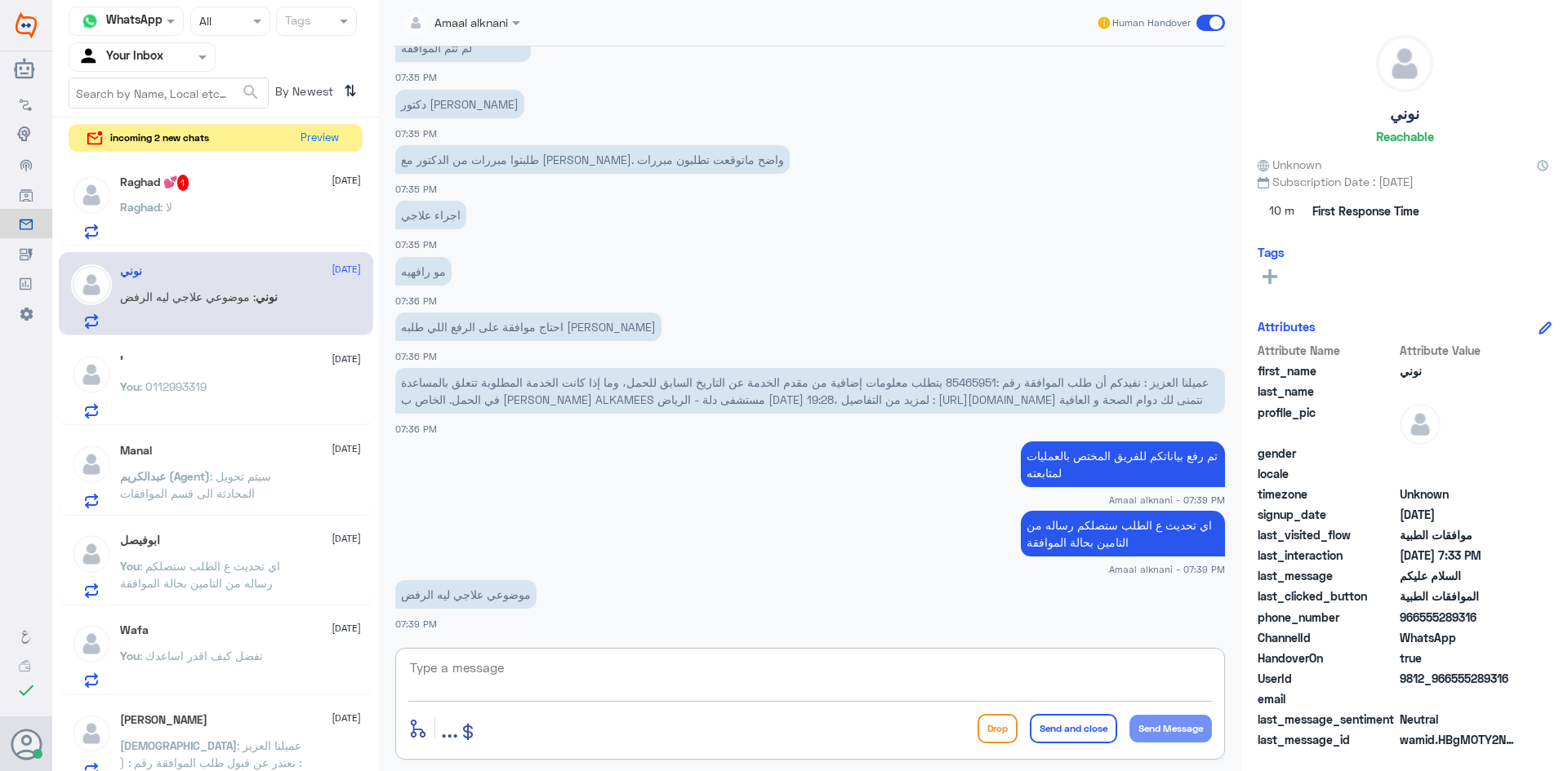
click at [549, 668] on textarea at bounding box center [811, 678] width 804 height 40
type textarea "طالبين تقارير مفصله اكثر"
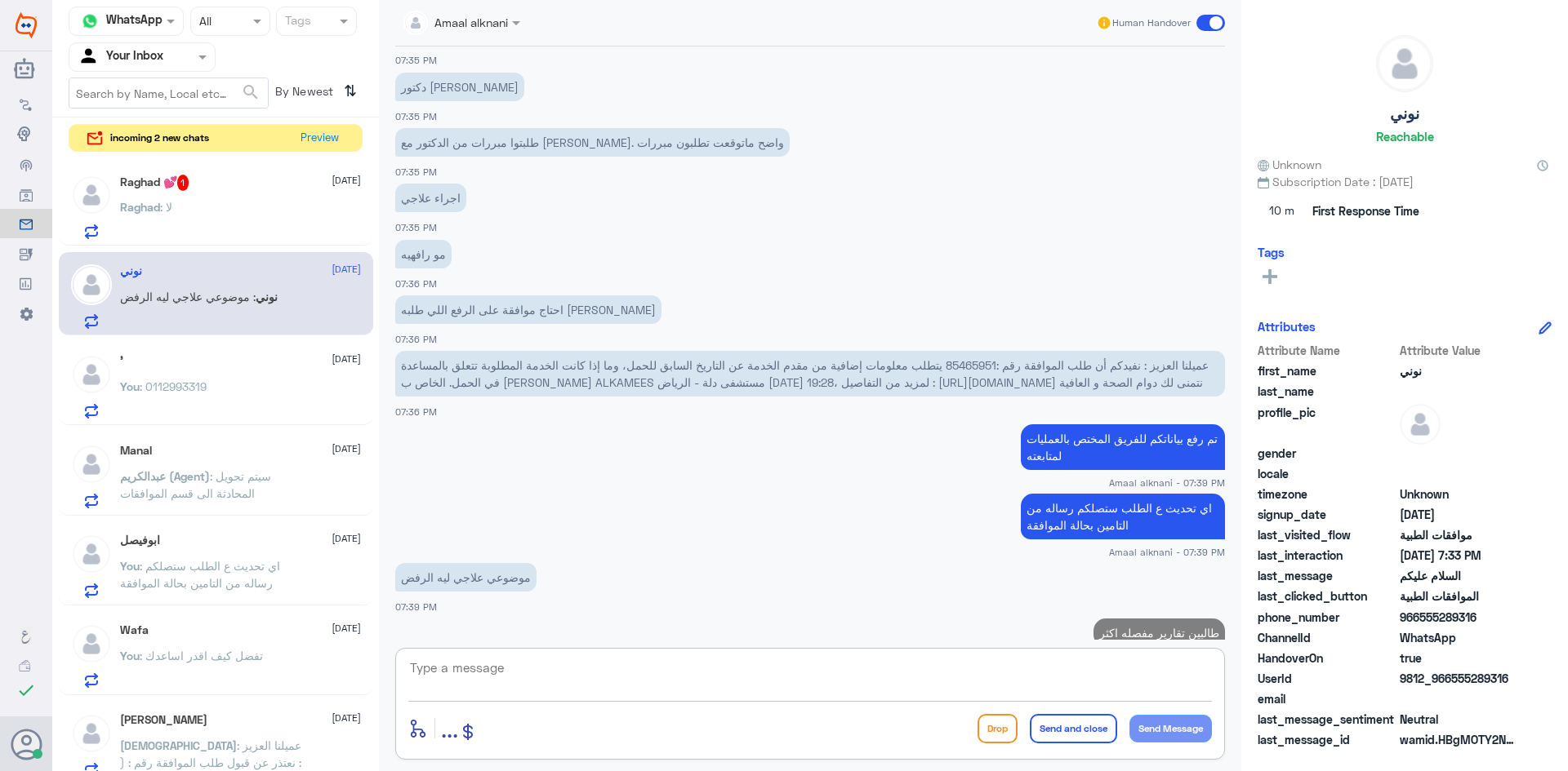
scroll to position [982, 0]
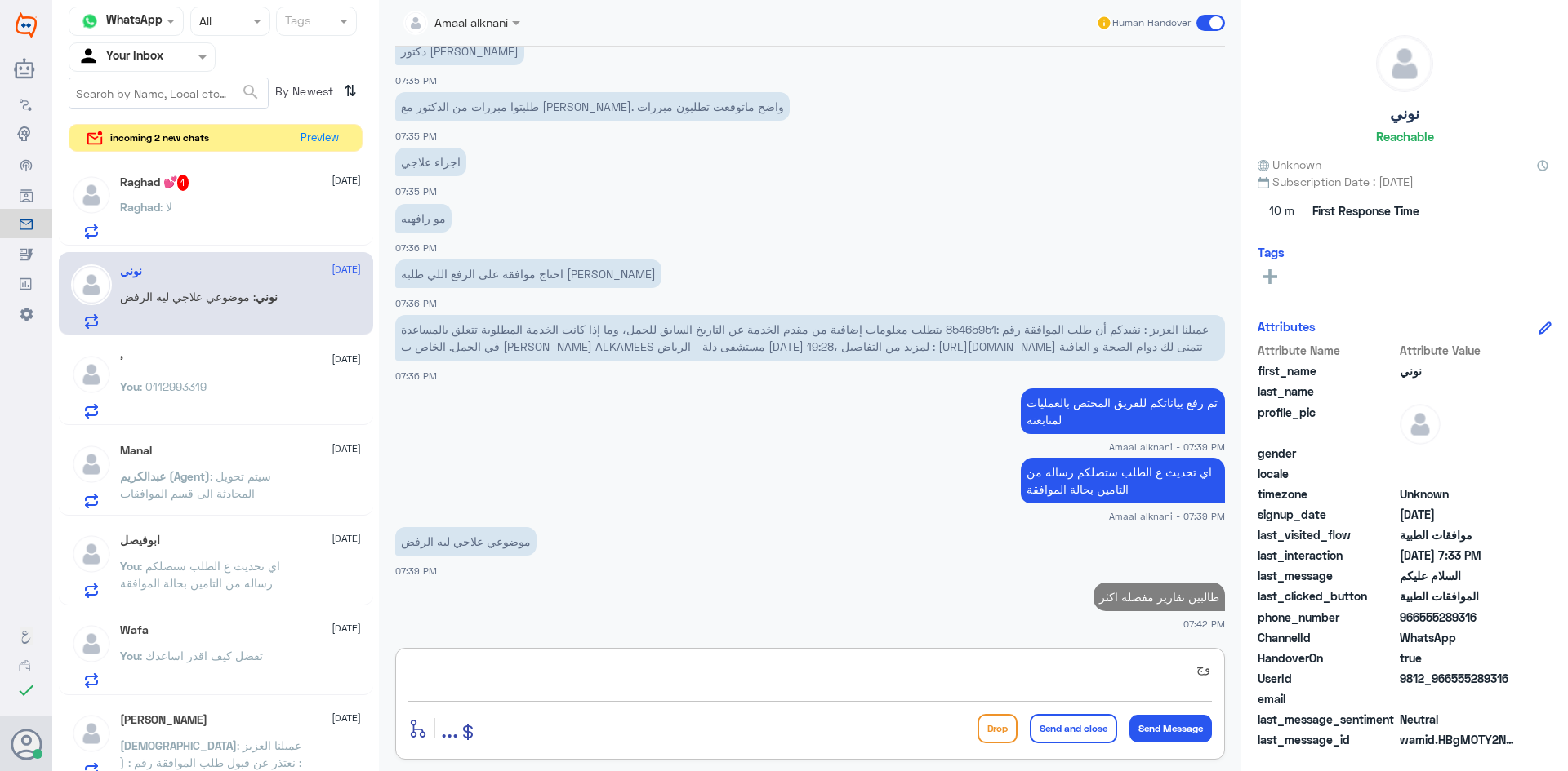
type textarea "و"
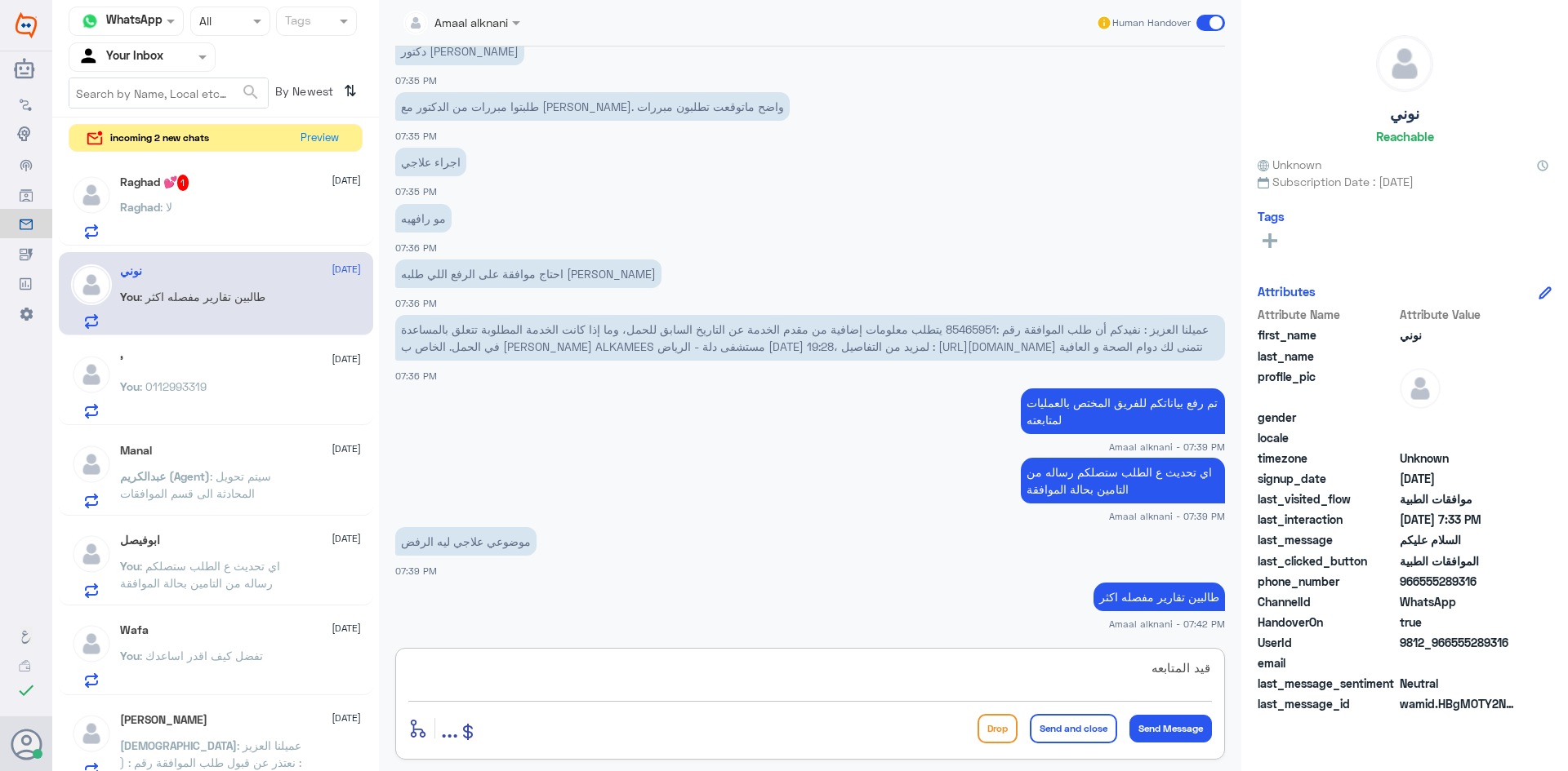
type textarea "قيد المتابعه"
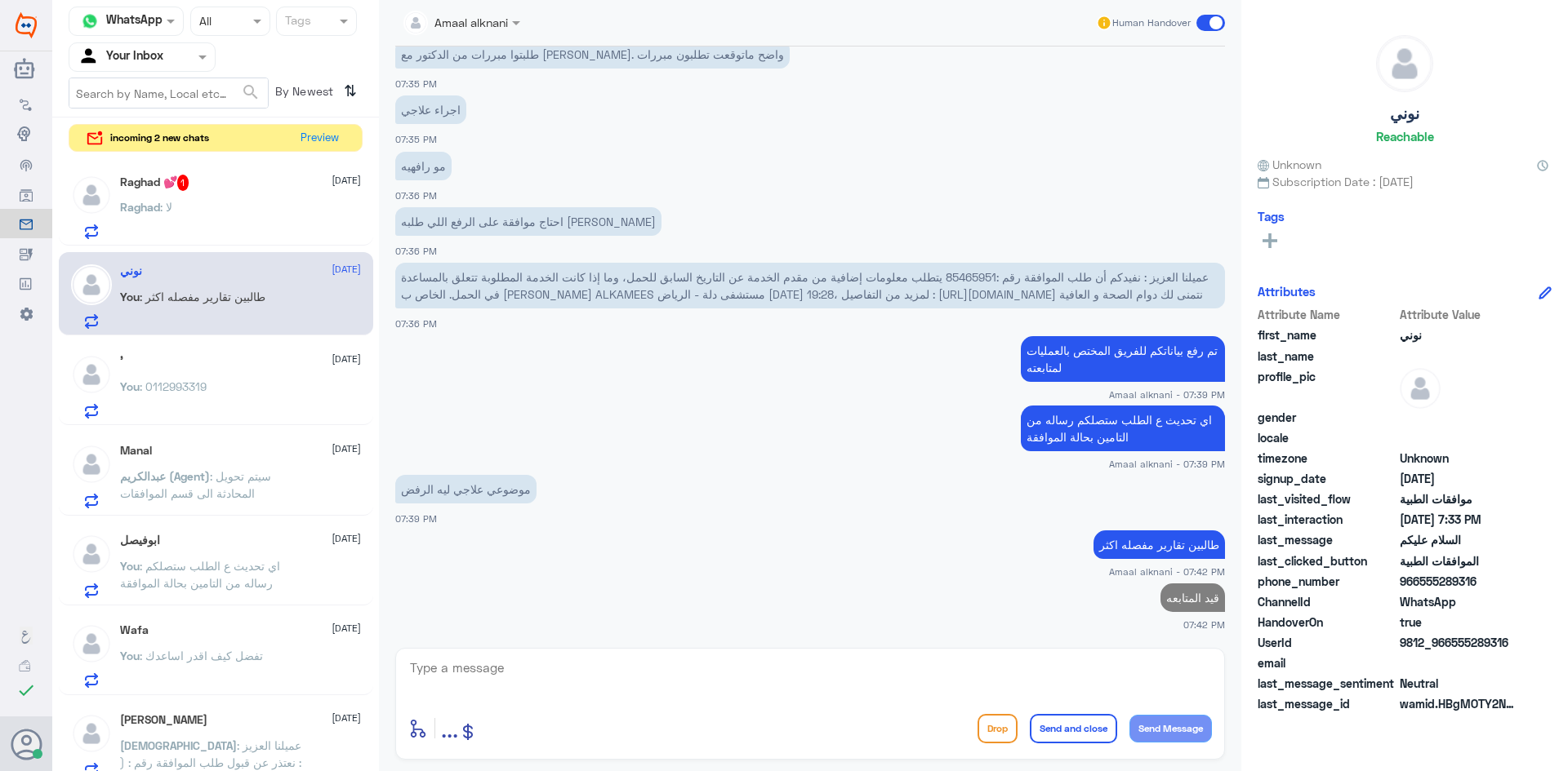
click at [170, 210] on span ": لا" at bounding box center [165, 207] width 13 height 13
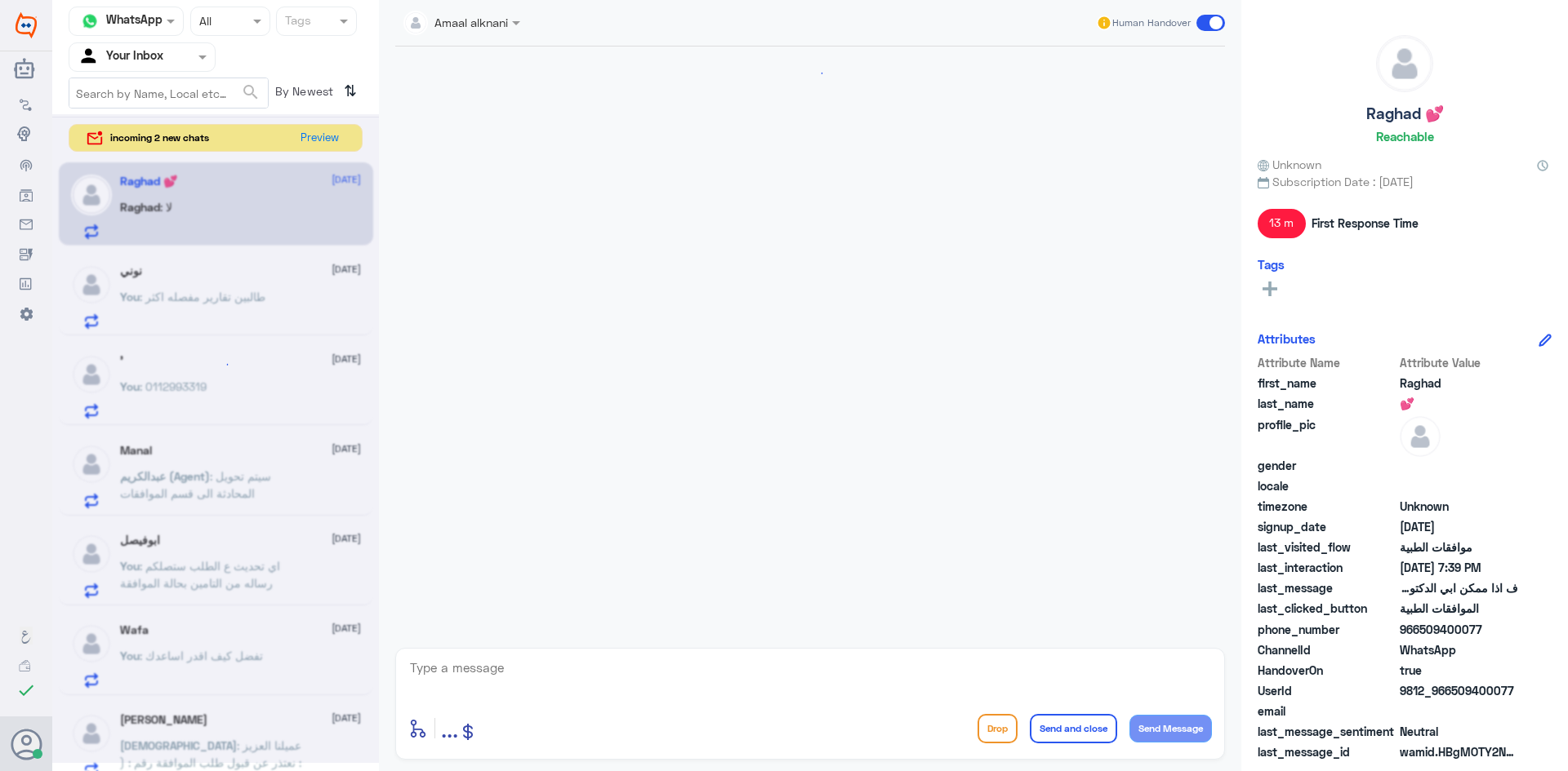
scroll to position [1529, 0]
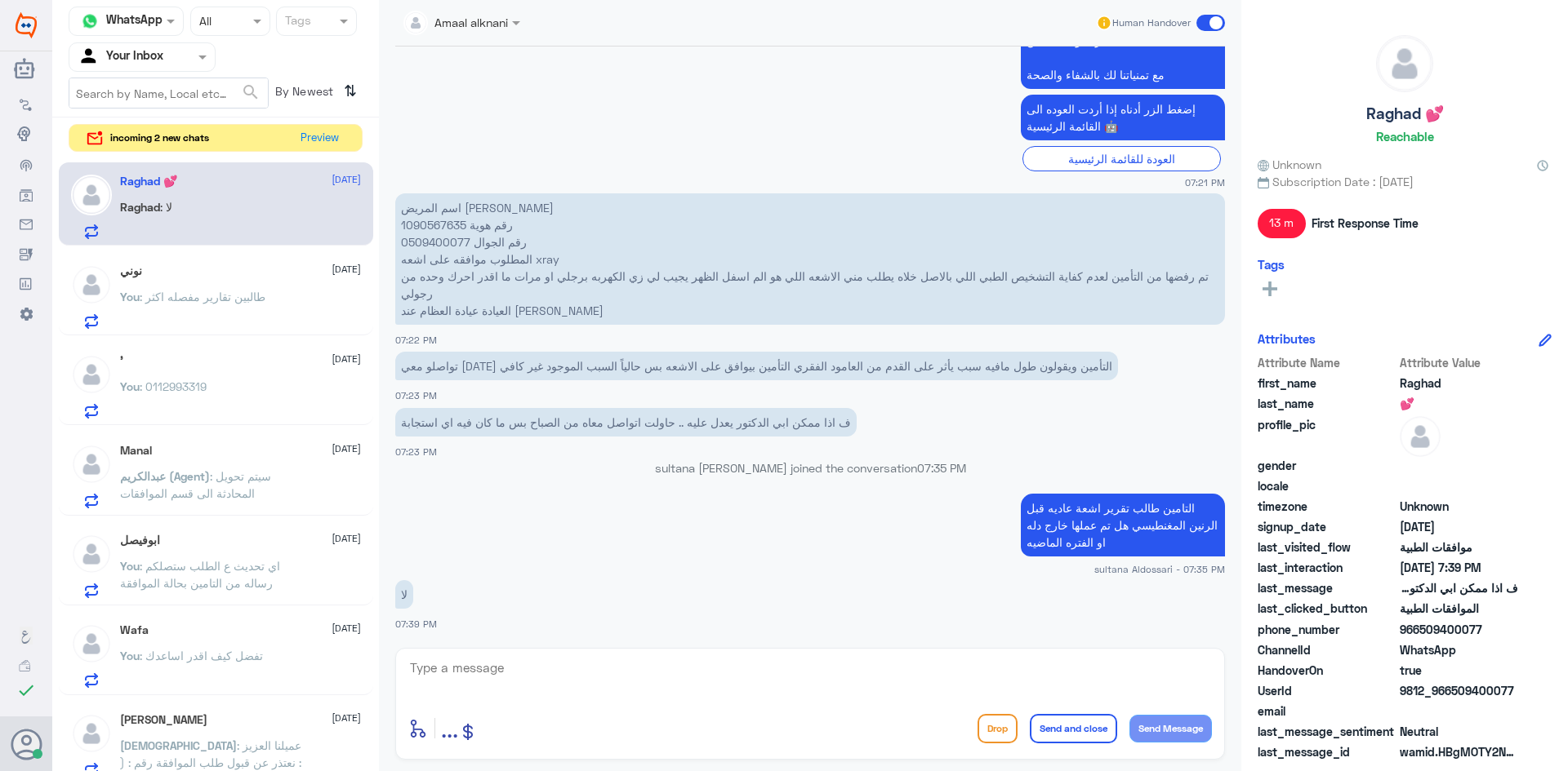
click at [650, 701] on div at bounding box center [811, 680] width 804 height 45
click at [190, 140] on span "incoming 2 new chats" at bounding box center [160, 137] width 99 height 14
click at [262, 324] on div "You : قيد المتابعه" at bounding box center [240, 311] width 240 height 37
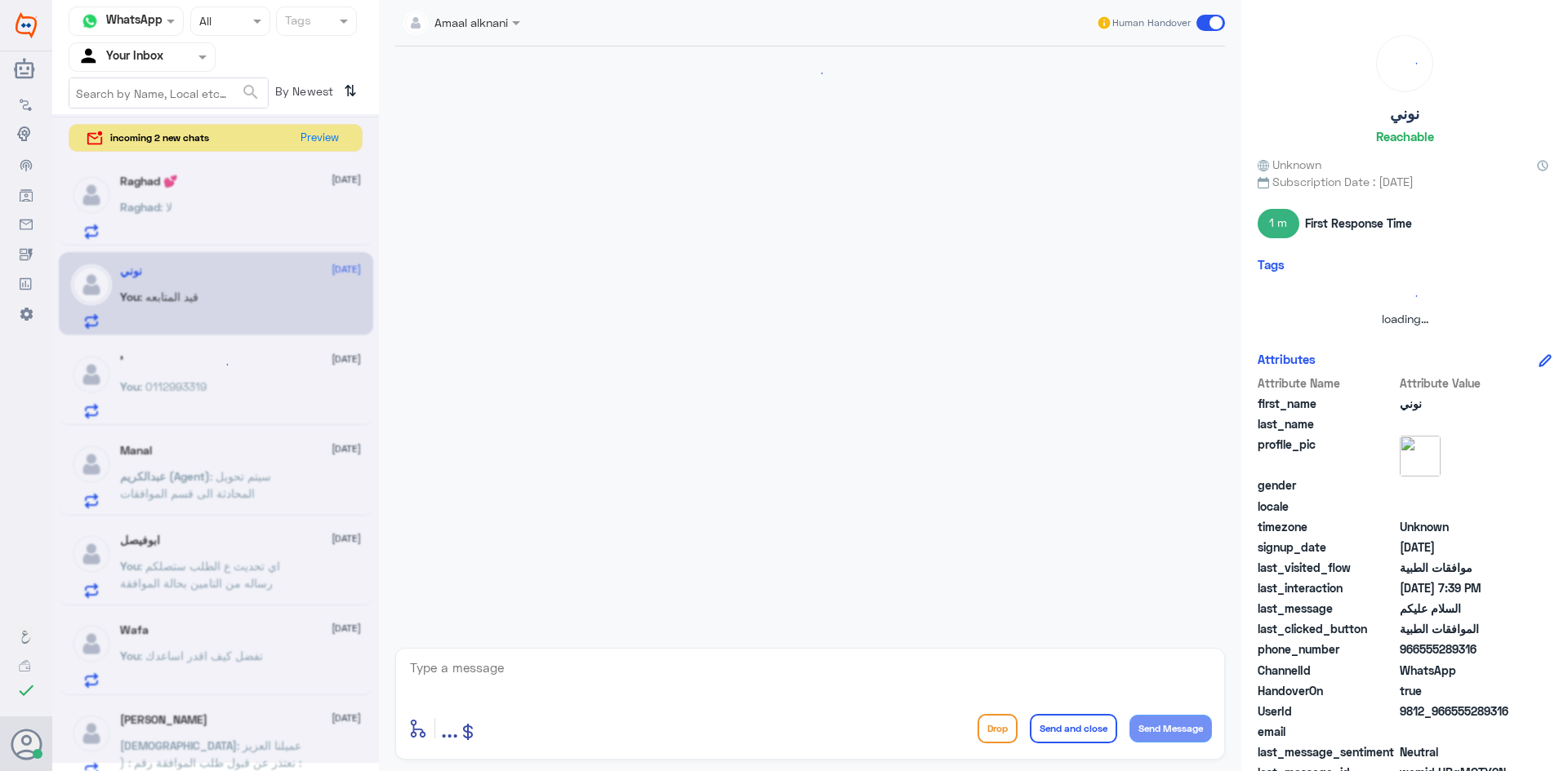
scroll to position [1064, 0]
click at [225, 398] on div "You : 0112993319" at bounding box center [240, 400] width 240 height 37
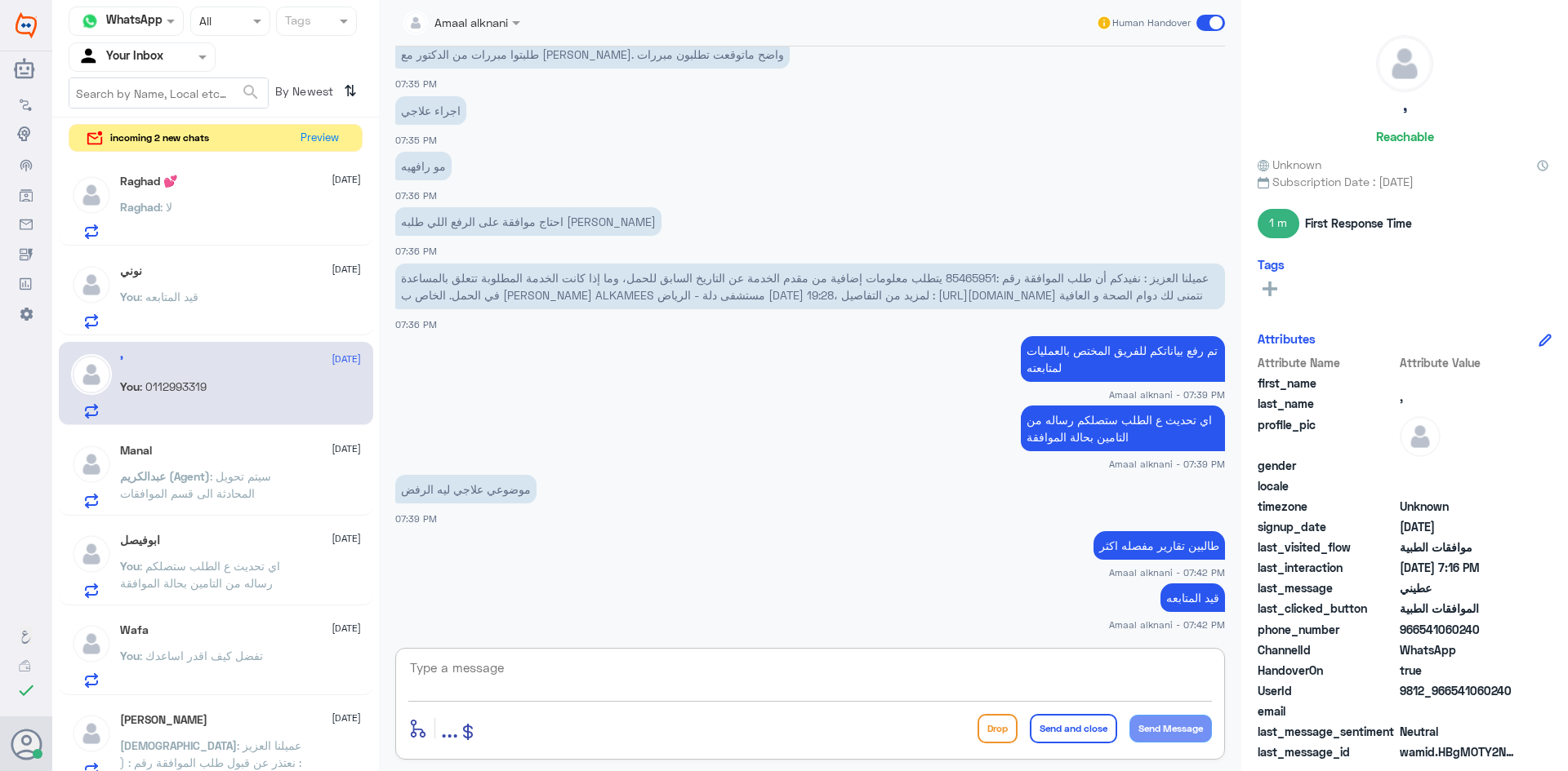
click at [565, 690] on textarea at bounding box center [811, 678] width 804 height 40
click at [510, 658] on textarea at bounding box center [811, 678] width 804 height 40
click at [138, 398] on p "You : 0112993319" at bounding box center [164, 398] width 87 height 40
click at [495, 672] on textarea at bounding box center [811, 678] width 804 height 40
click at [506, 677] on textarea at bounding box center [811, 678] width 804 height 40
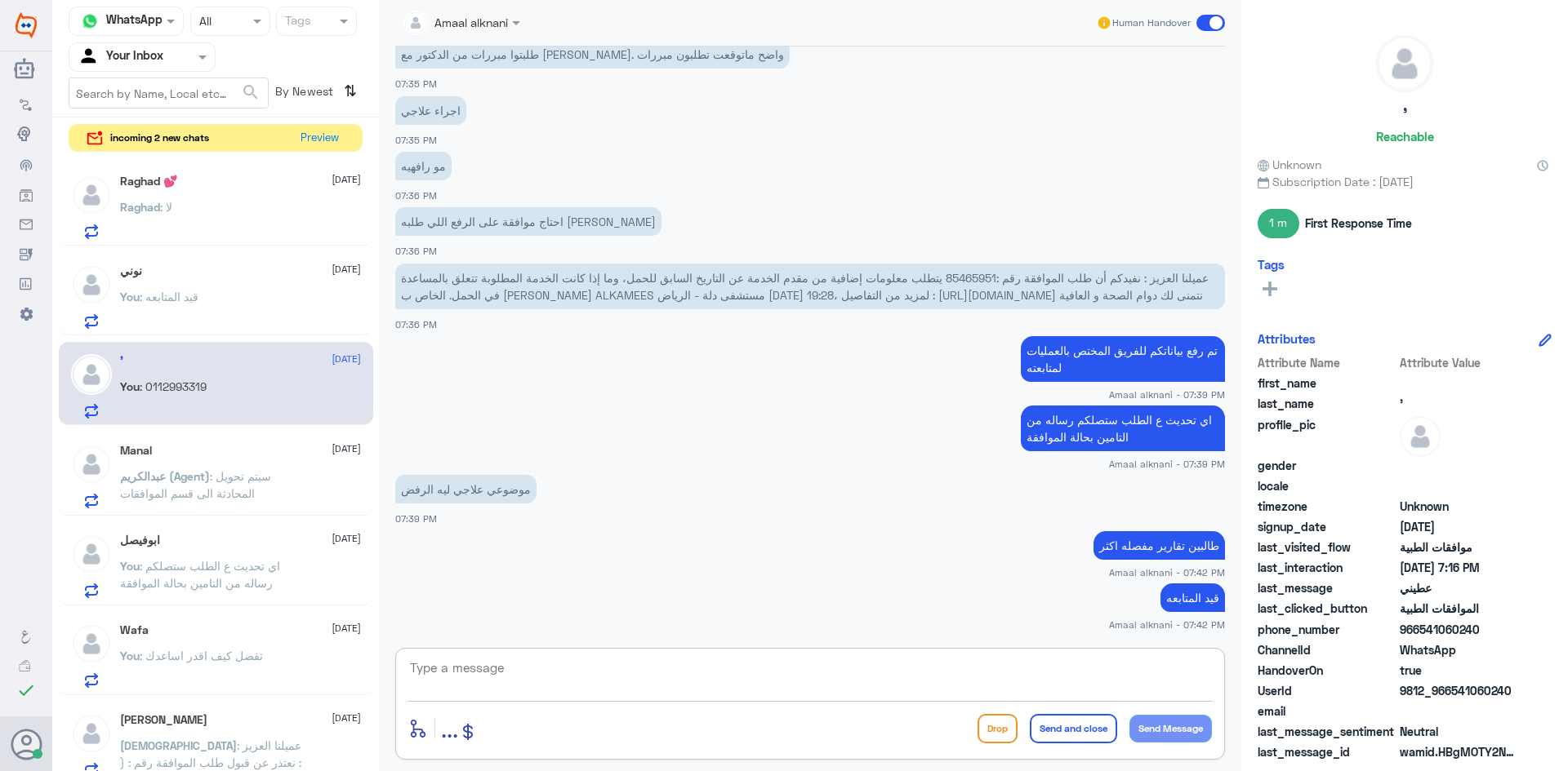
click at [178, 58] on div at bounding box center [141, 57] width 145 height 19
click at [169, 87] on div "All" at bounding box center [141, 74] width 147 height 30
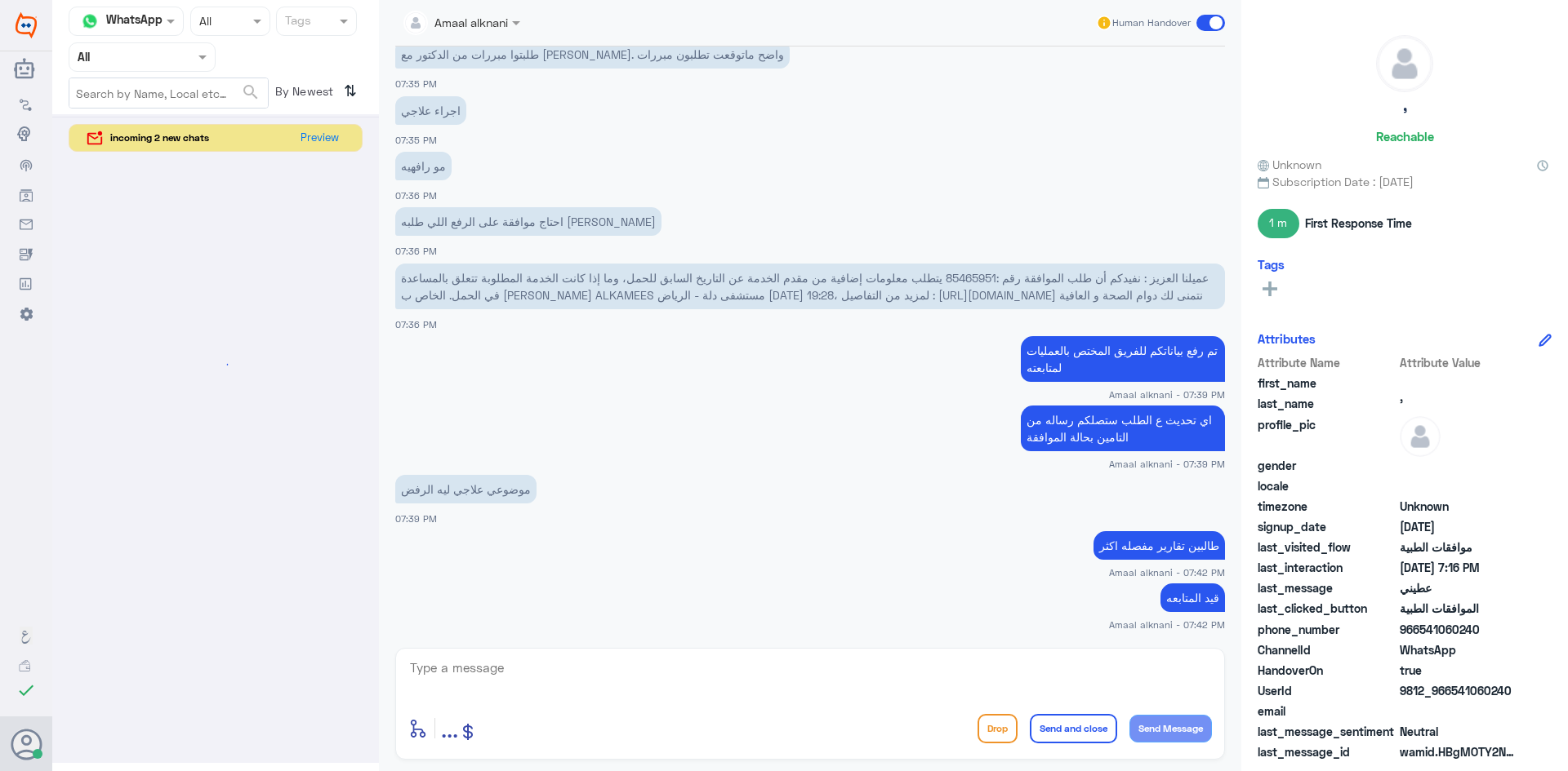
scroll to position [0, 0]
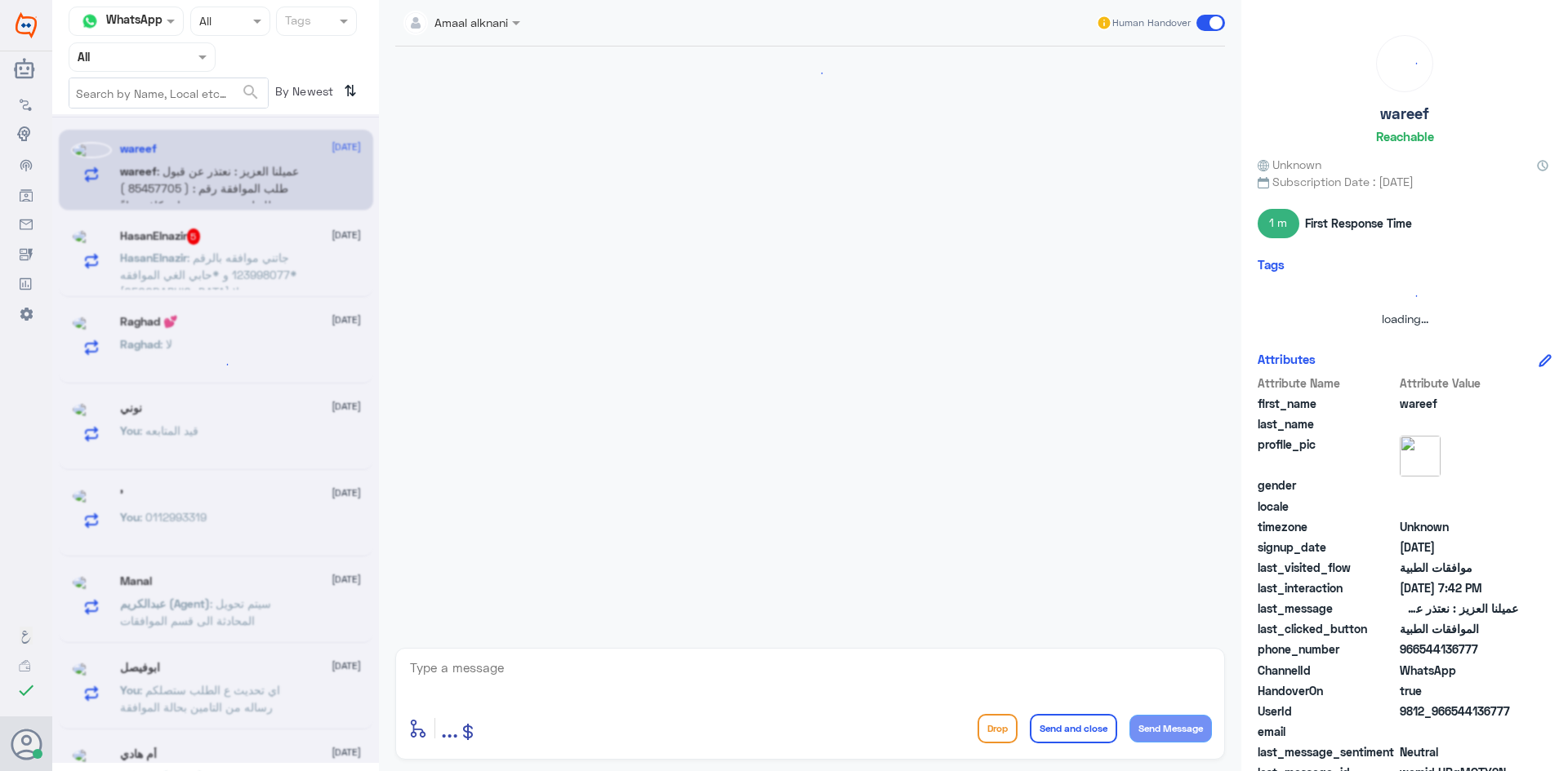
click at [186, 61] on div at bounding box center [141, 57] width 145 height 19
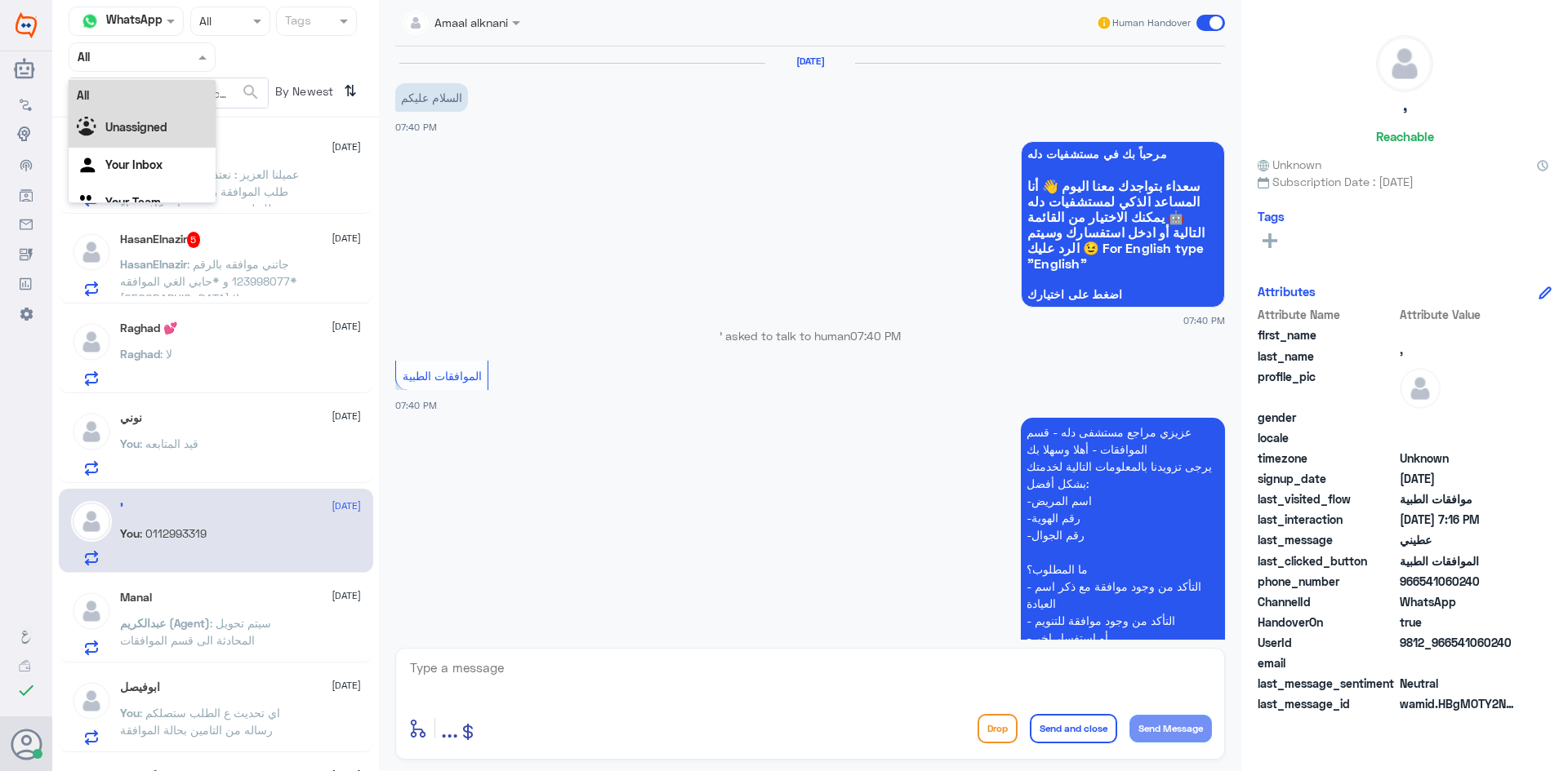
scroll to position [494, 0]
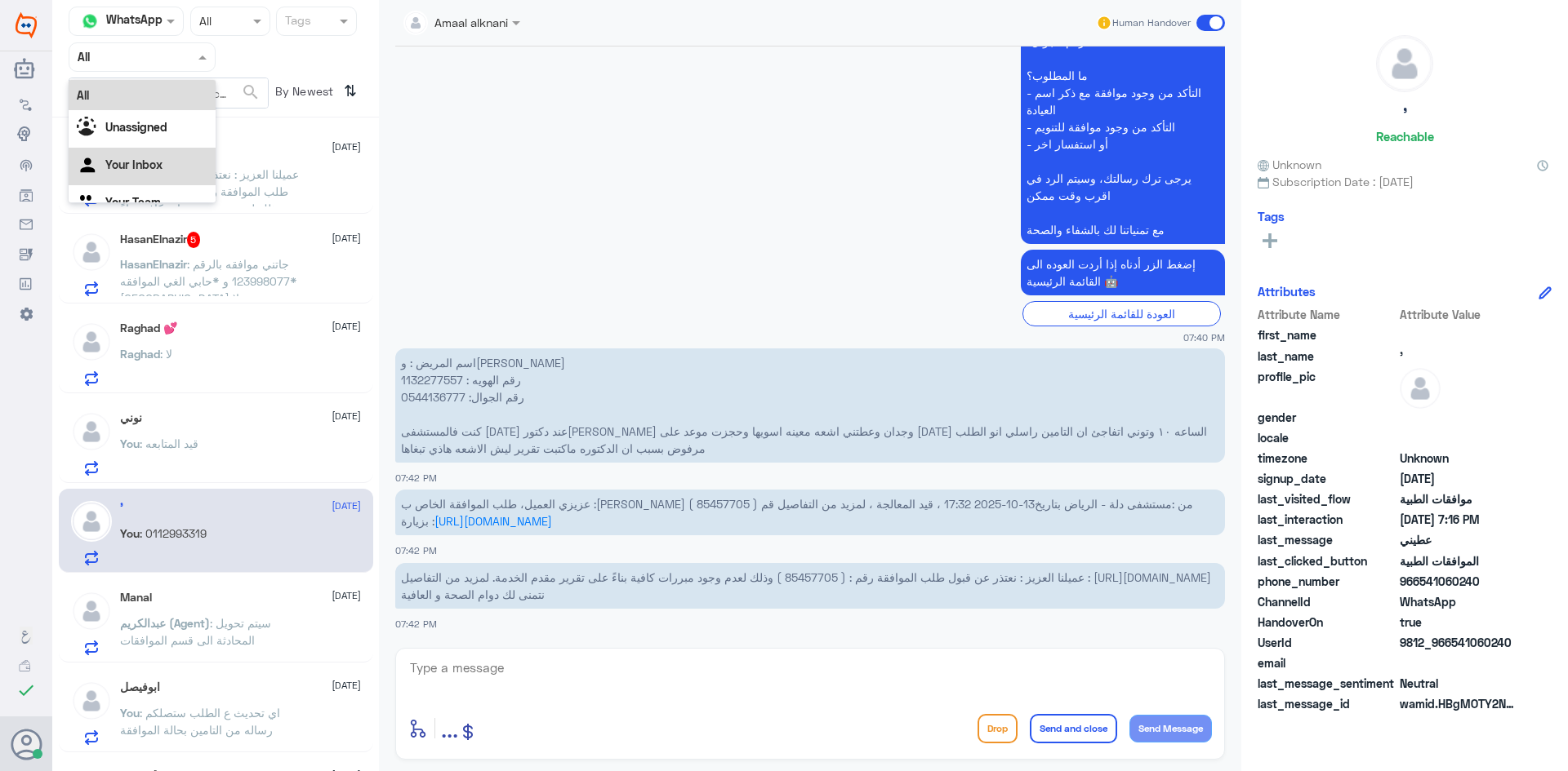
click at [154, 166] on Inbox "Your Inbox" at bounding box center [134, 164] width 57 height 13
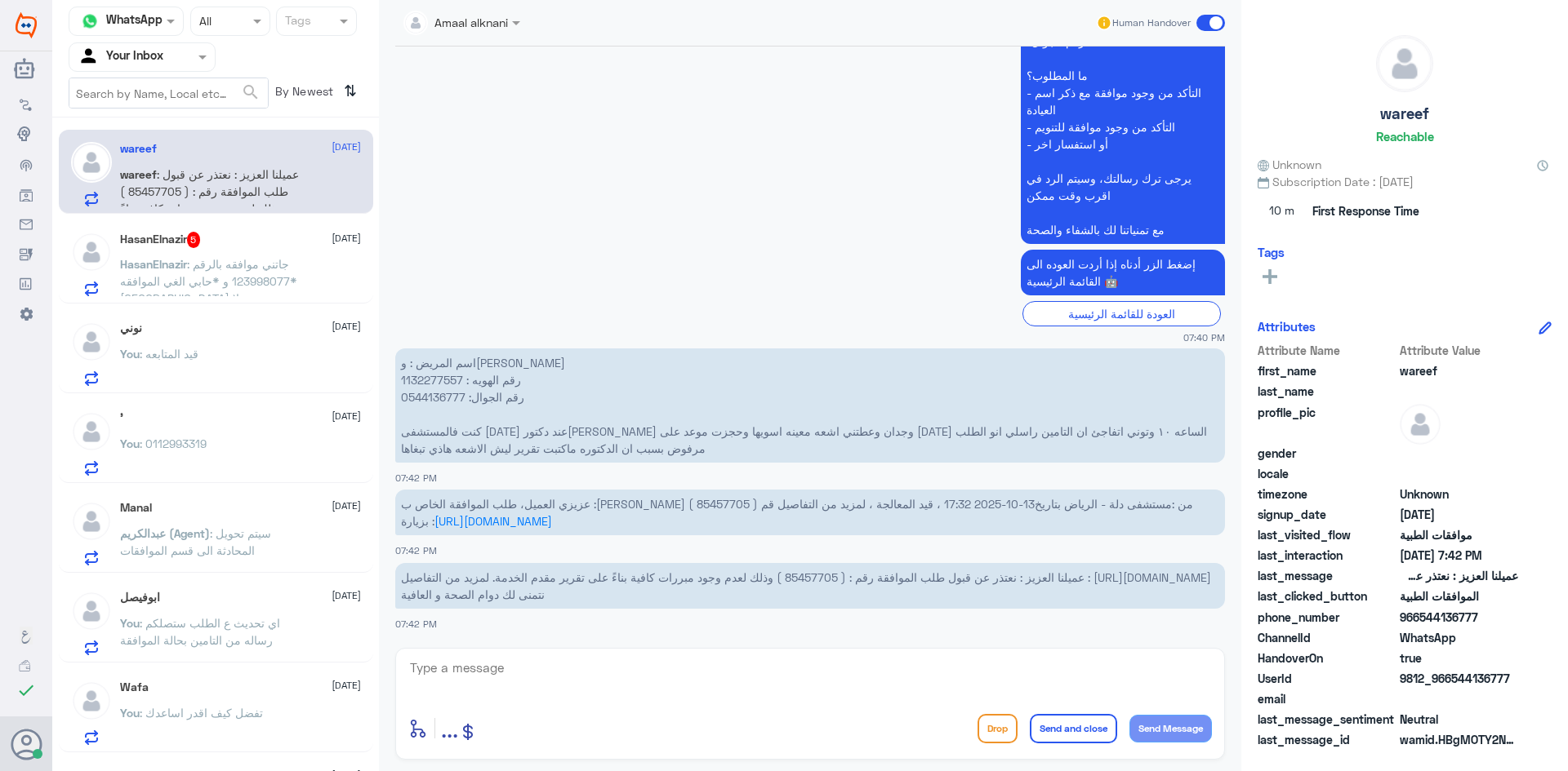
click at [458, 684] on textarea at bounding box center [811, 678] width 804 height 40
click at [263, 275] on span ": جاتني موافقه بالرقم 123998077 و *حابي الغي الموافقه* [GEOGRAPHIC_DATA] جزيلا" at bounding box center [209, 281] width 177 height 48
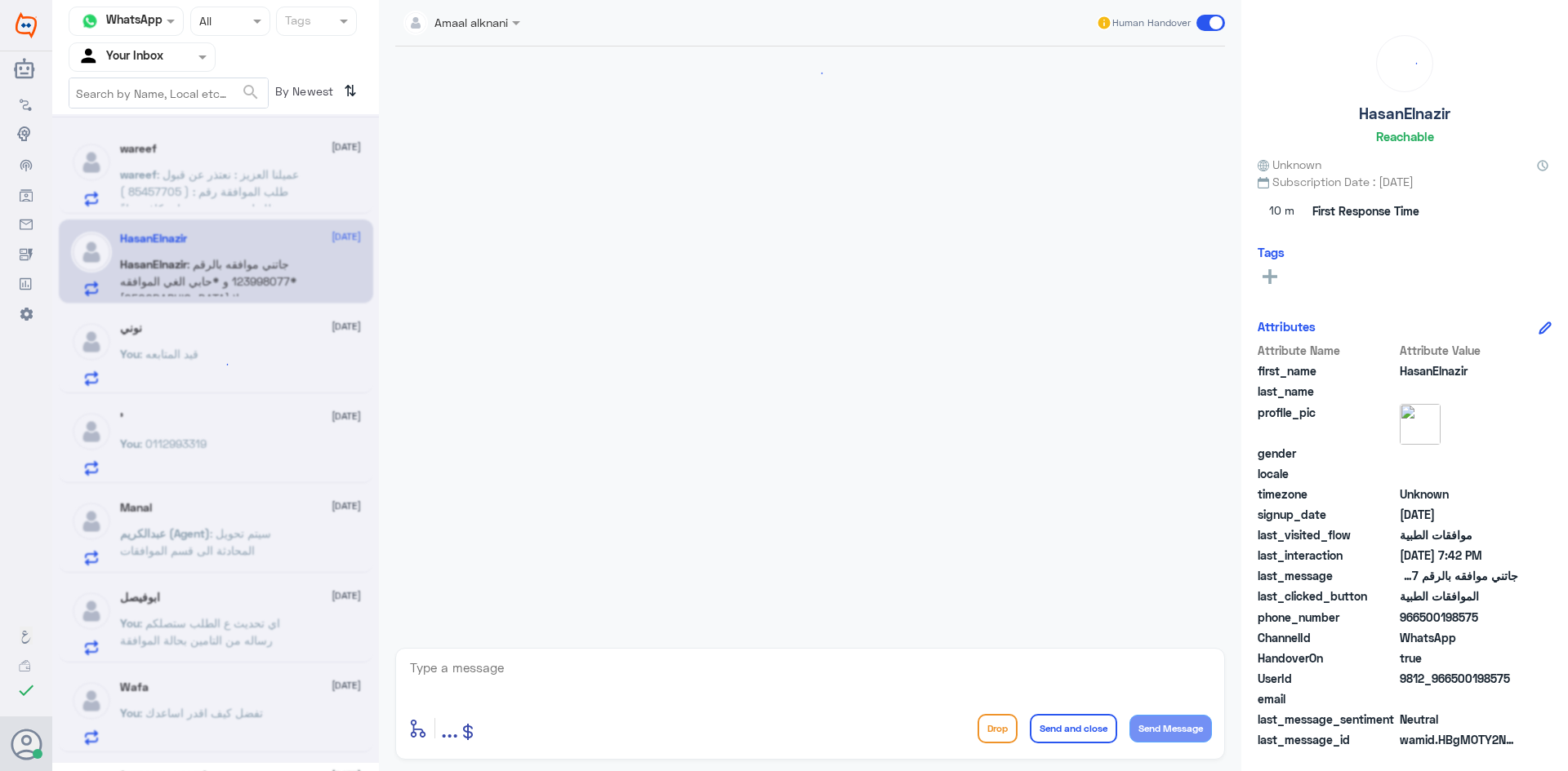
scroll to position [685, 0]
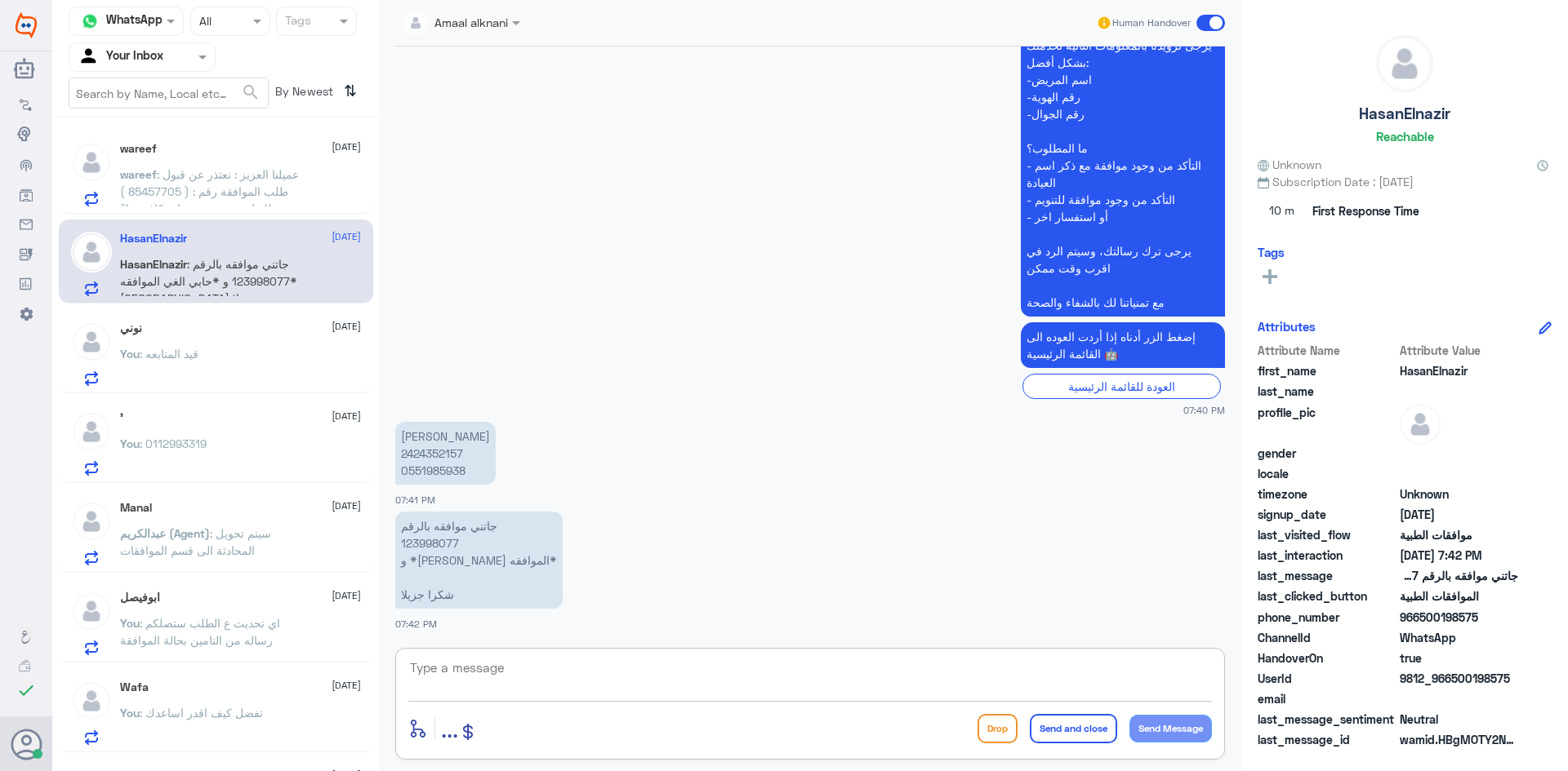
click at [526, 679] on textarea at bounding box center [811, 678] width 804 height 40
click at [426, 542] on p "جاتني موافقه بالرقم 123998077 و *حابي الغي الموافقه* شكرا جزيلا" at bounding box center [479, 560] width 167 height 97
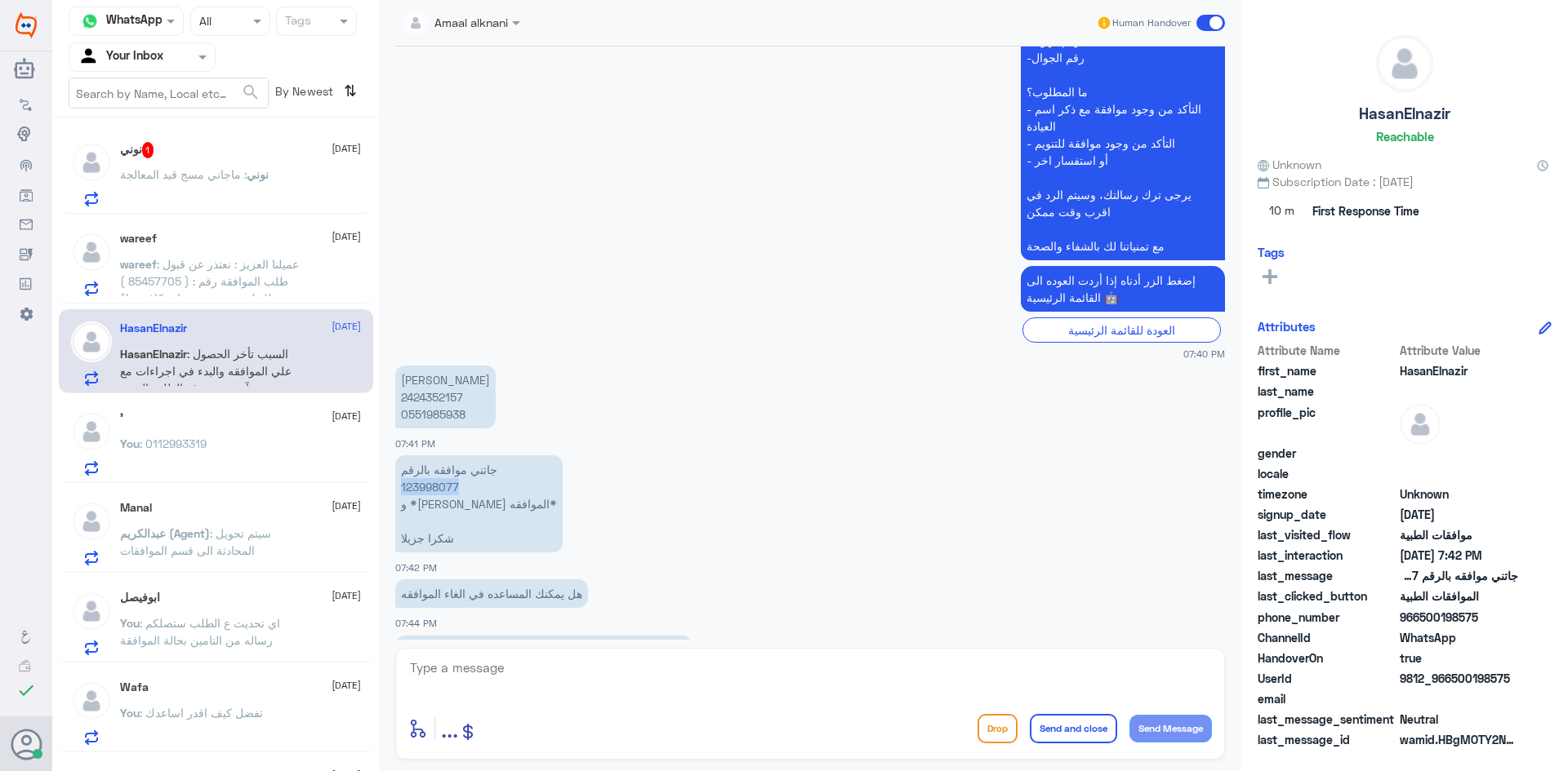
scroll to position [814, 0]
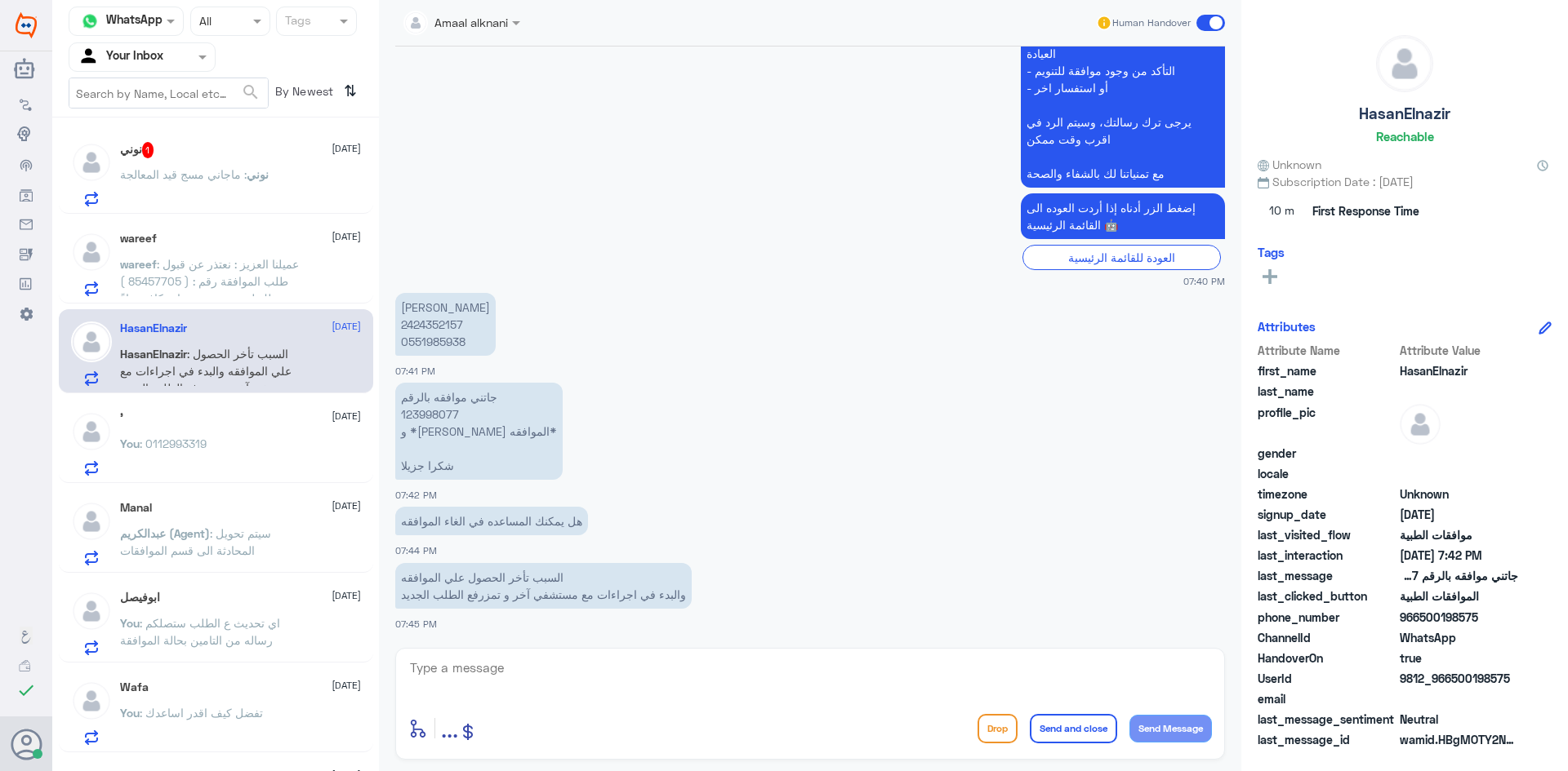
click at [161, 178] on span ": ماجاني مسج قيد المعالجة" at bounding box center [184, 174] width 127 height 13
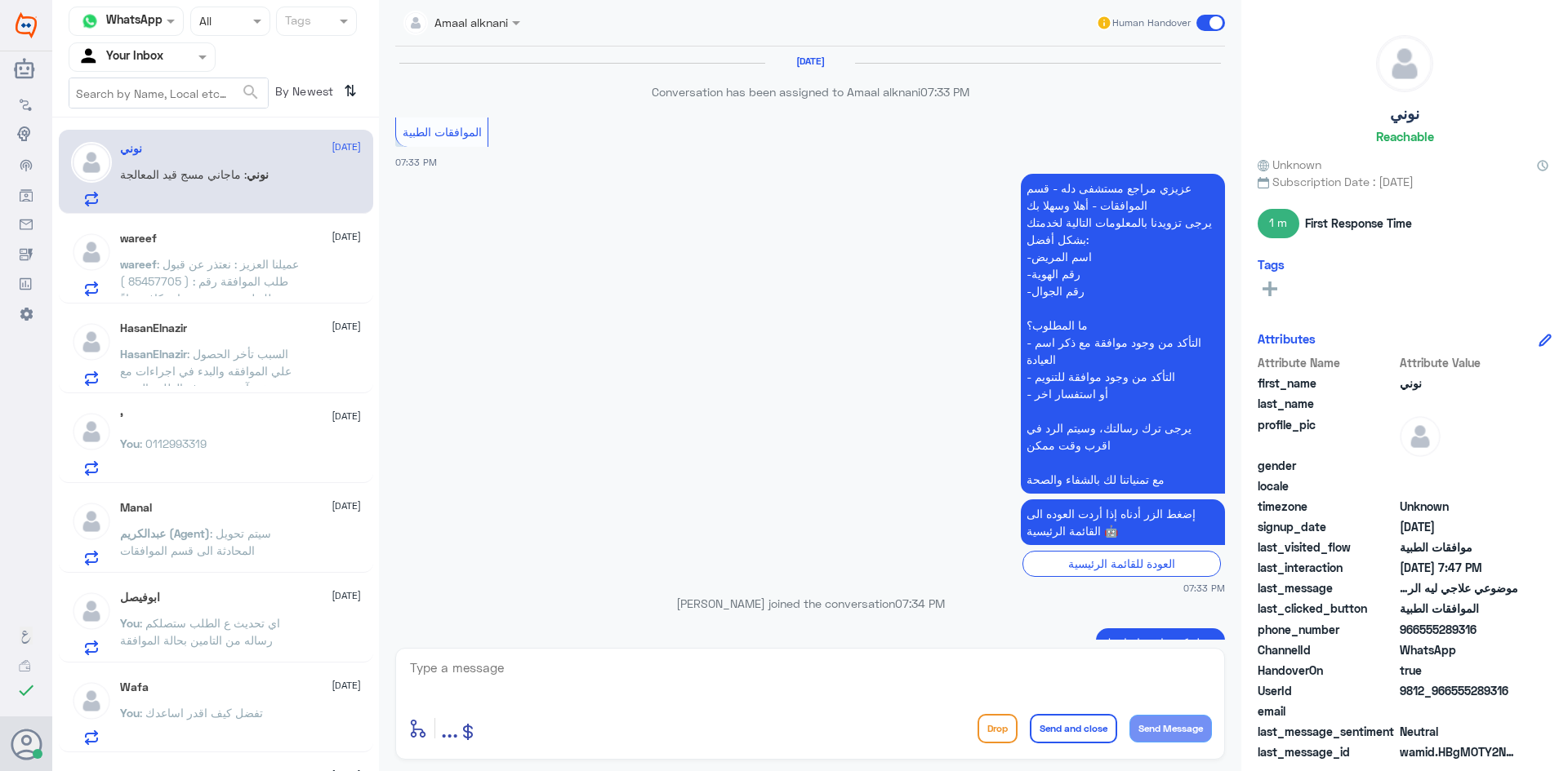
scroll to position [988, 0]
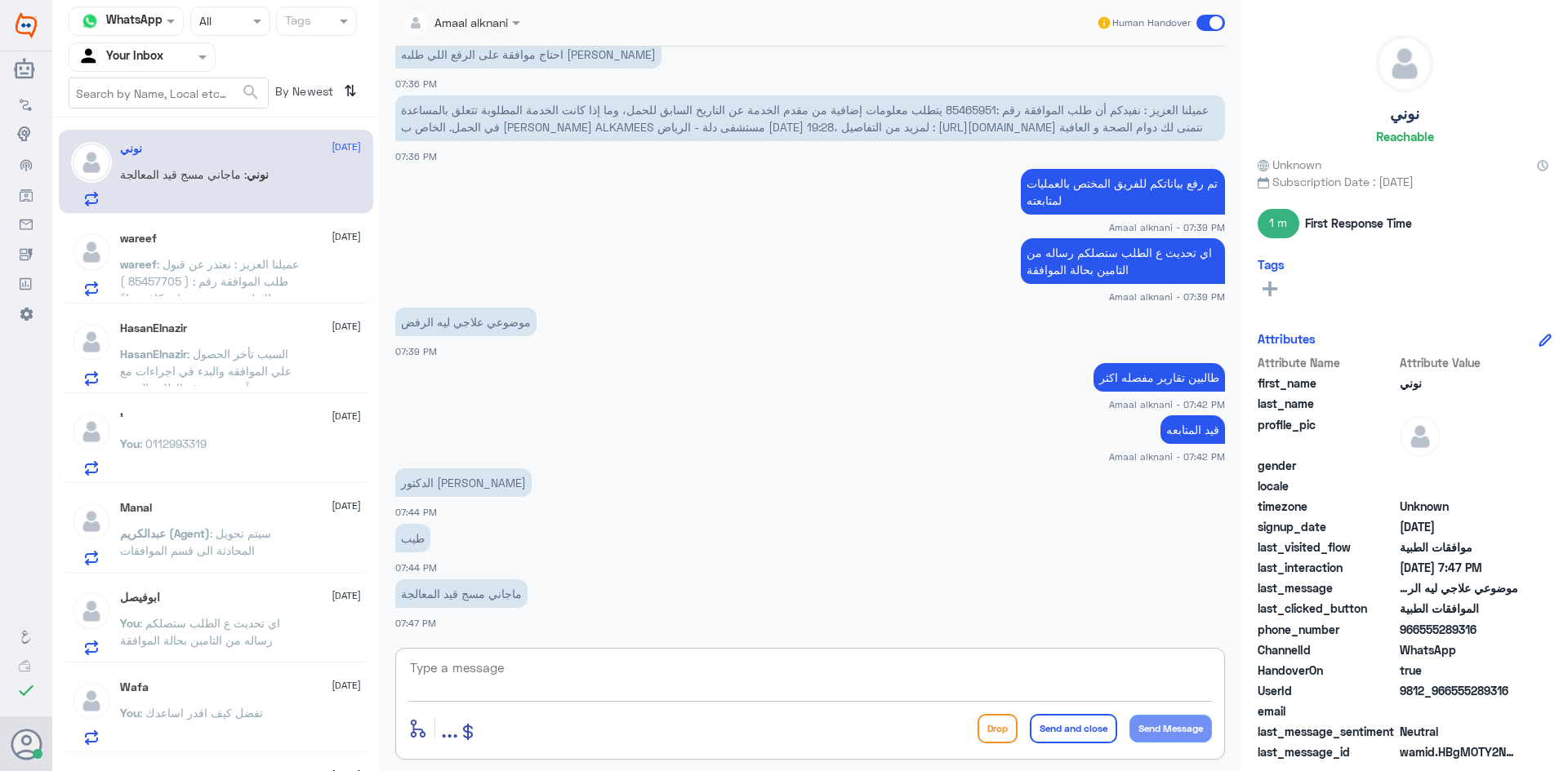
click at [539, 688] on textarea at bounding box center [811, 678] width 804 height 40
click at [538, 679] on textarea at bounding box center [811, 678] width 804 height 40
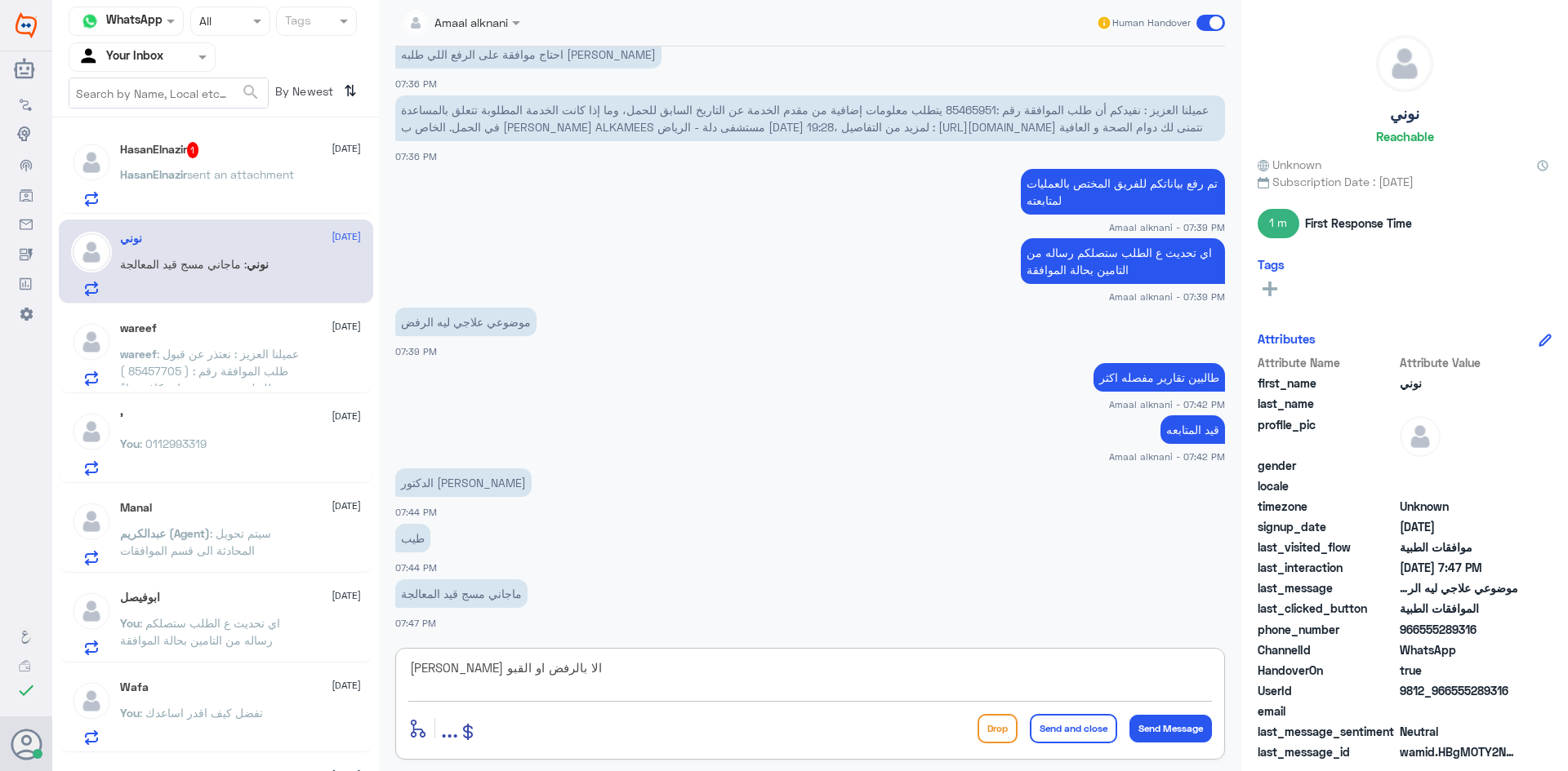
type textarea "[PERSON_NAME] الا بالرفض او القبول"
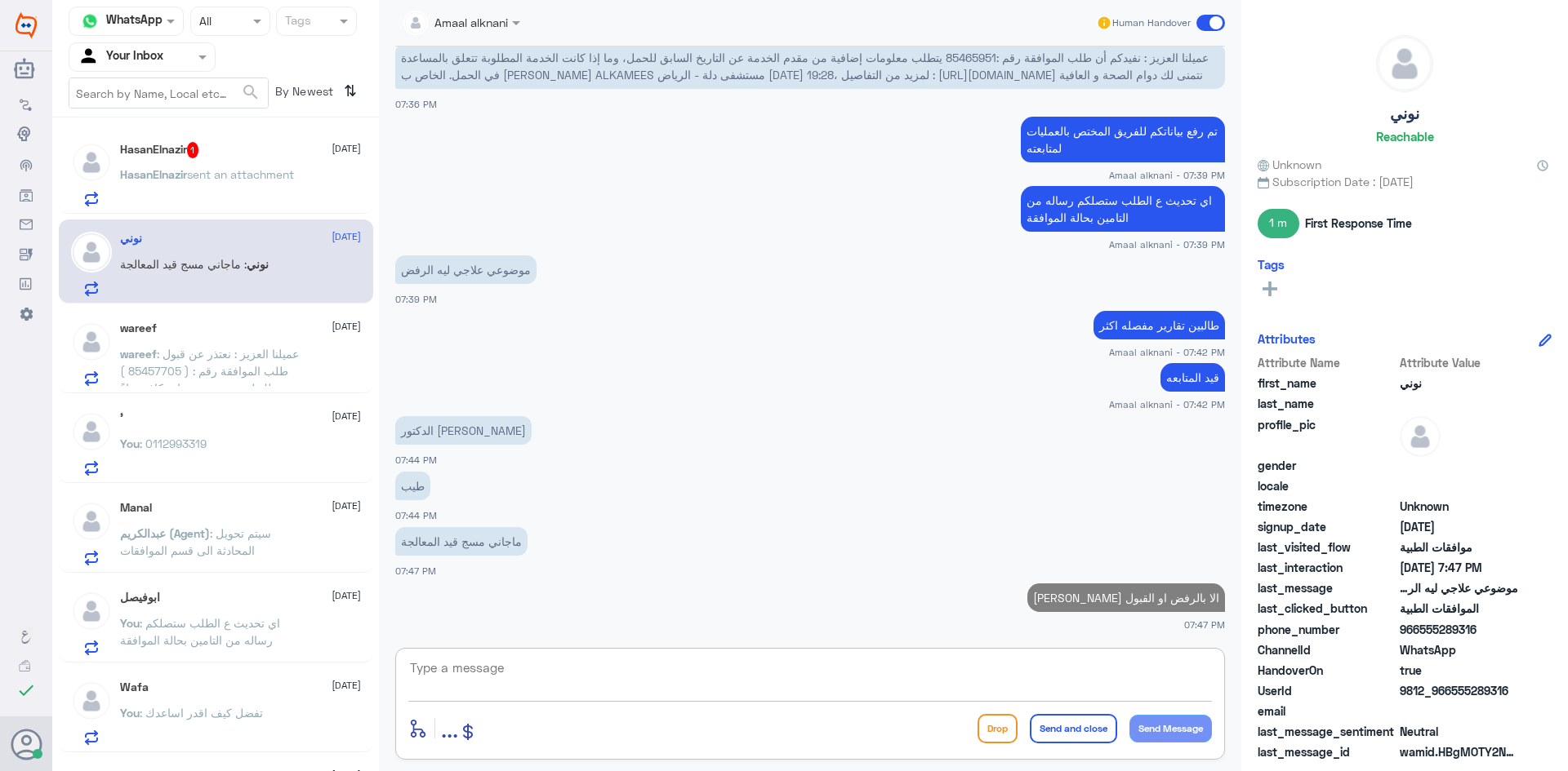
click at [262, 187] on p "HasanElnazir sent an attachment" at bounding box center [207, 186] width 174 height 40
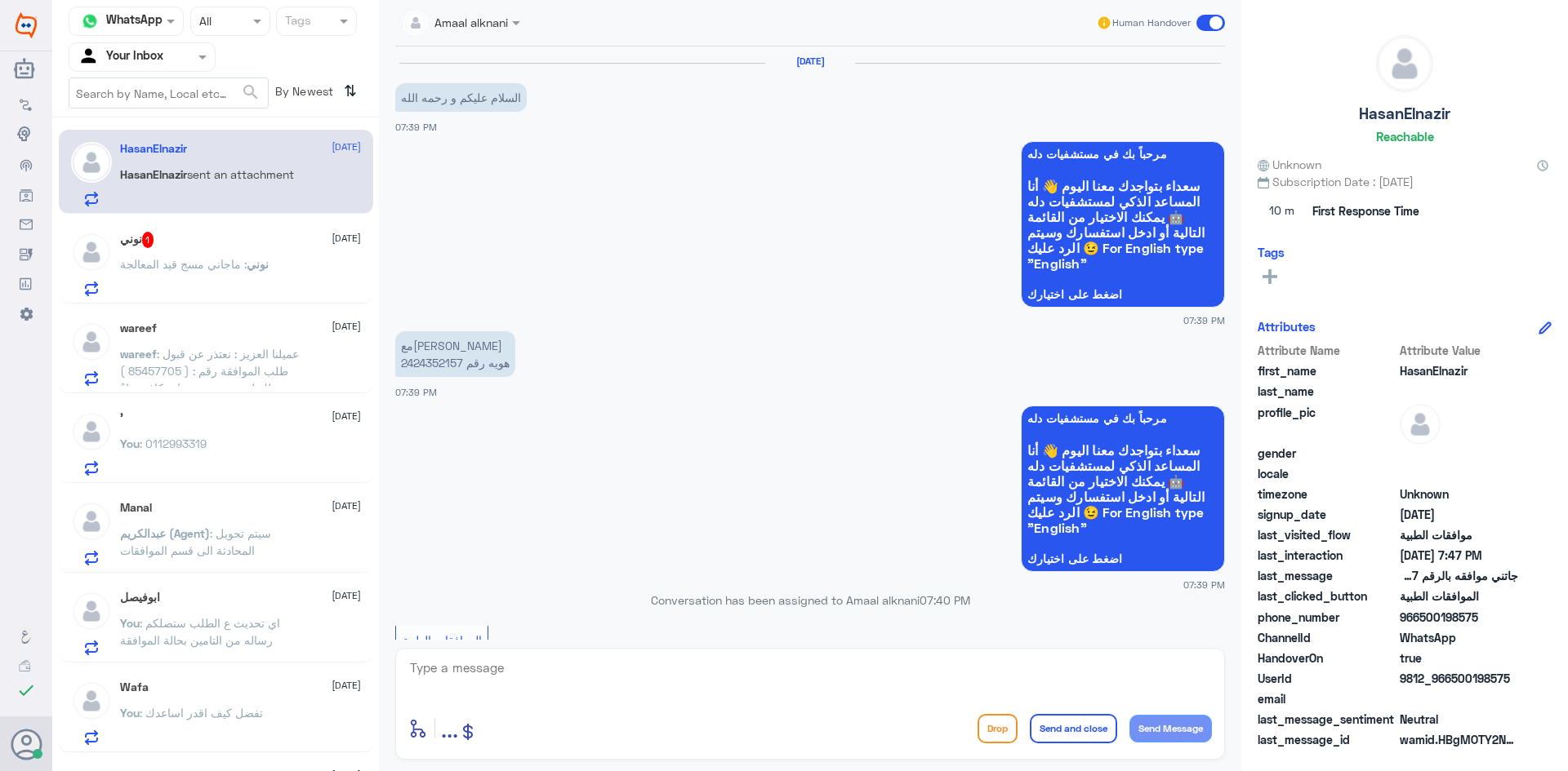
scroll to position [1040, 0]
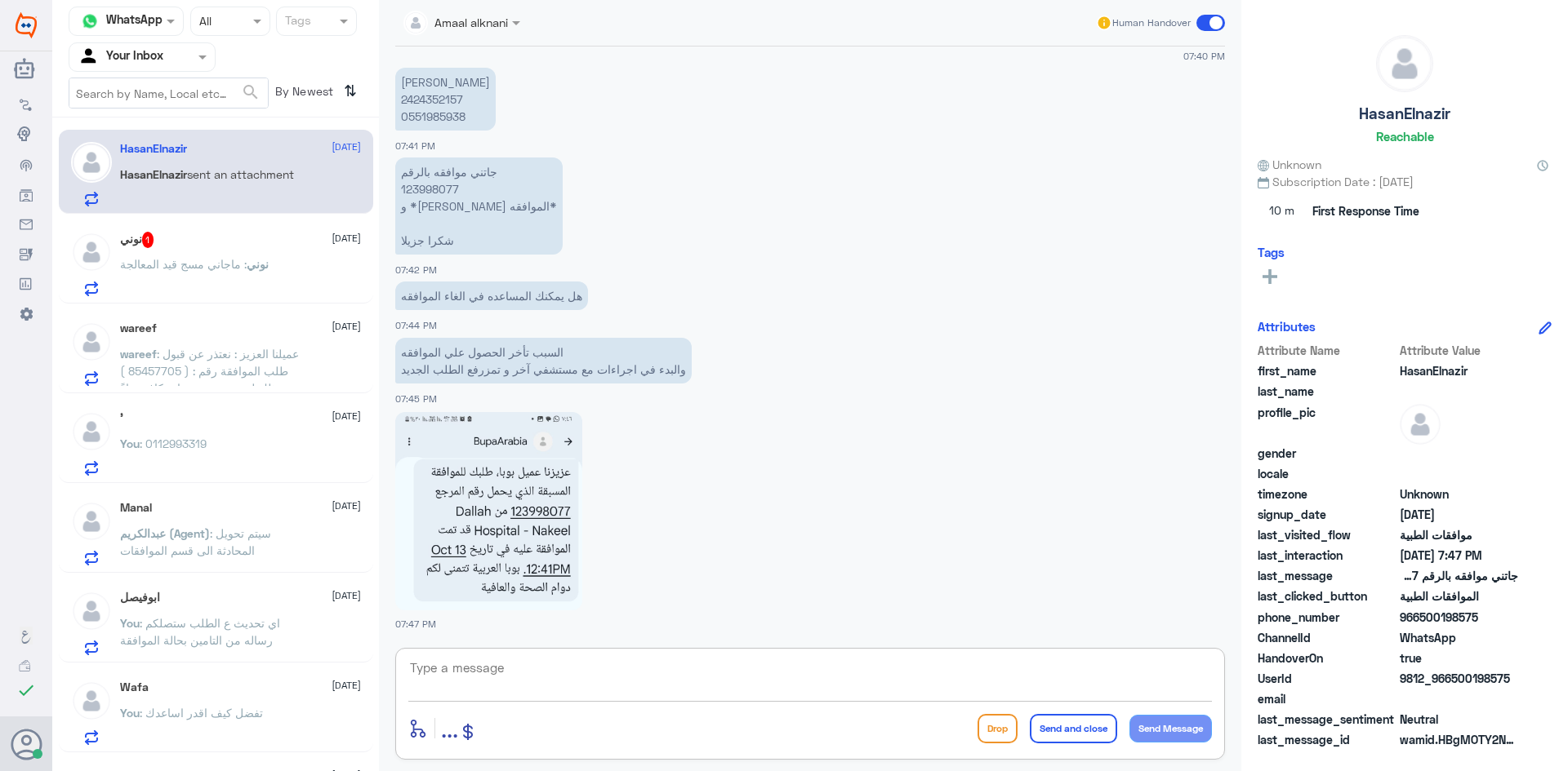
click at [485, 668] on textarea at bounding box center [811, 678] width 804 height 40
click at [433, 185] on p "جاتني موافقه بالرقم 123998077 و *حابي الغي الموافقه* شكرا جزيلا" at bounding box center [479, 206] width 167 height 97
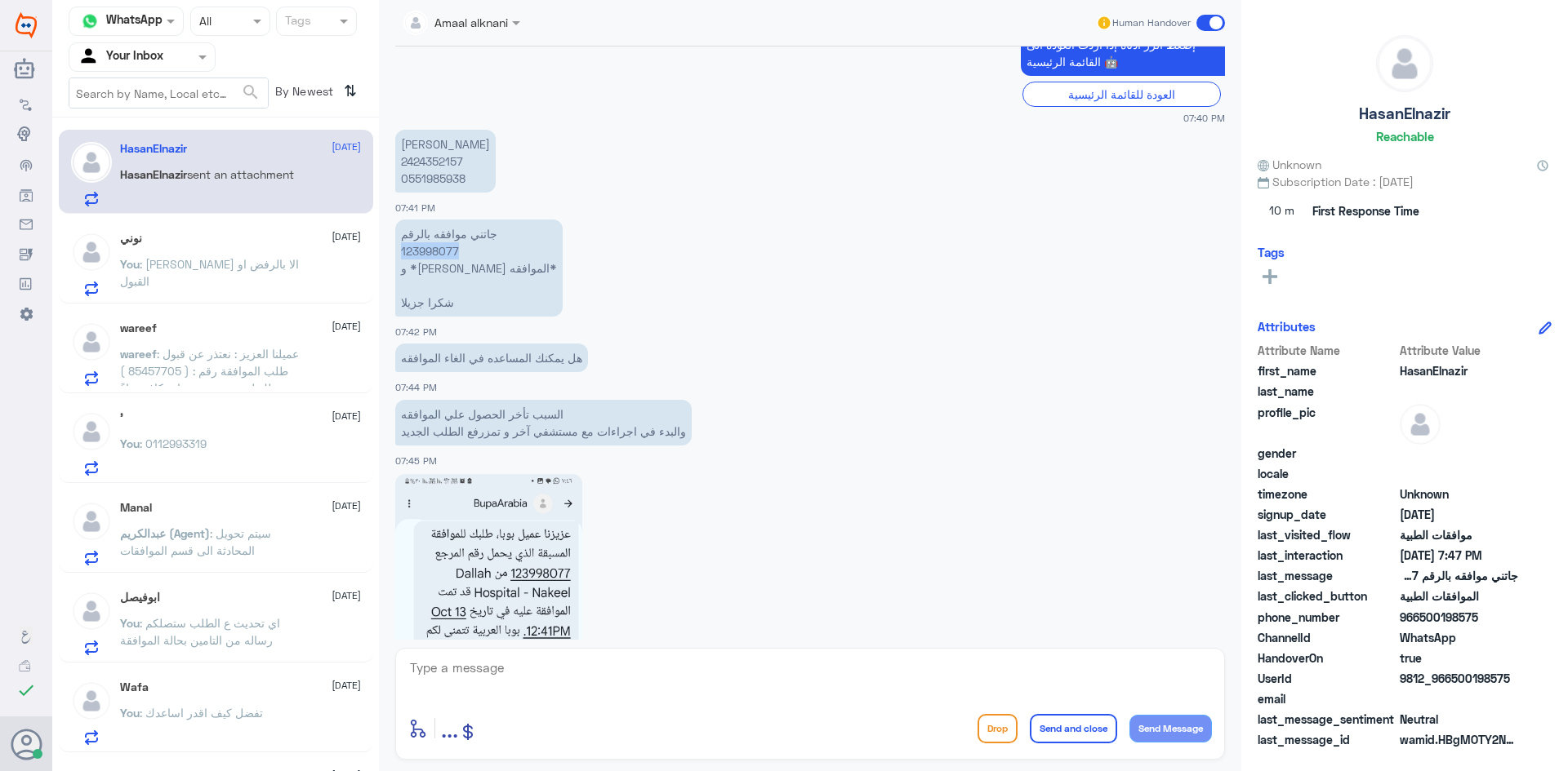
scroll to position [958, 0]
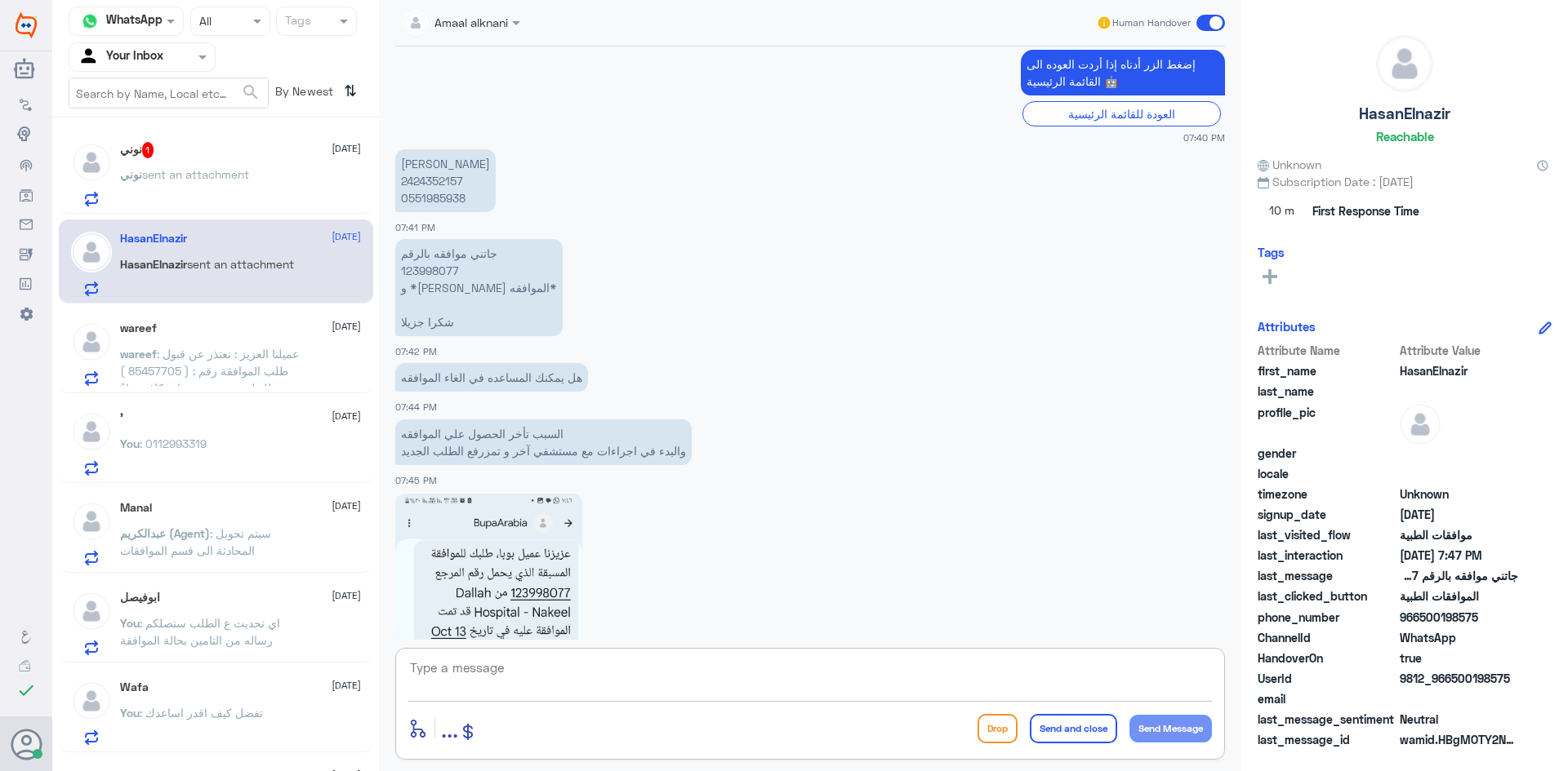
click at [482, 669] on textarea at bounding box center [811, 678] width 804 height 40
drag, startPoint x: 558, startPoint y: 430, endPoint x: 401, endPoint y: 472, distance: 162.5
click at [401, 472] on div "السبب تأخر الحصول علي الموافقه والبدء في اجراءات مع مستشفي آخر و تمزرفع الطلب ا…" at bounding box center [810, 452] width 830 height 73
click at [596, 665] on textarea at bounding box center [811, 678] width 804 height 40
type textarea "ابشر دقايق من فضلك"
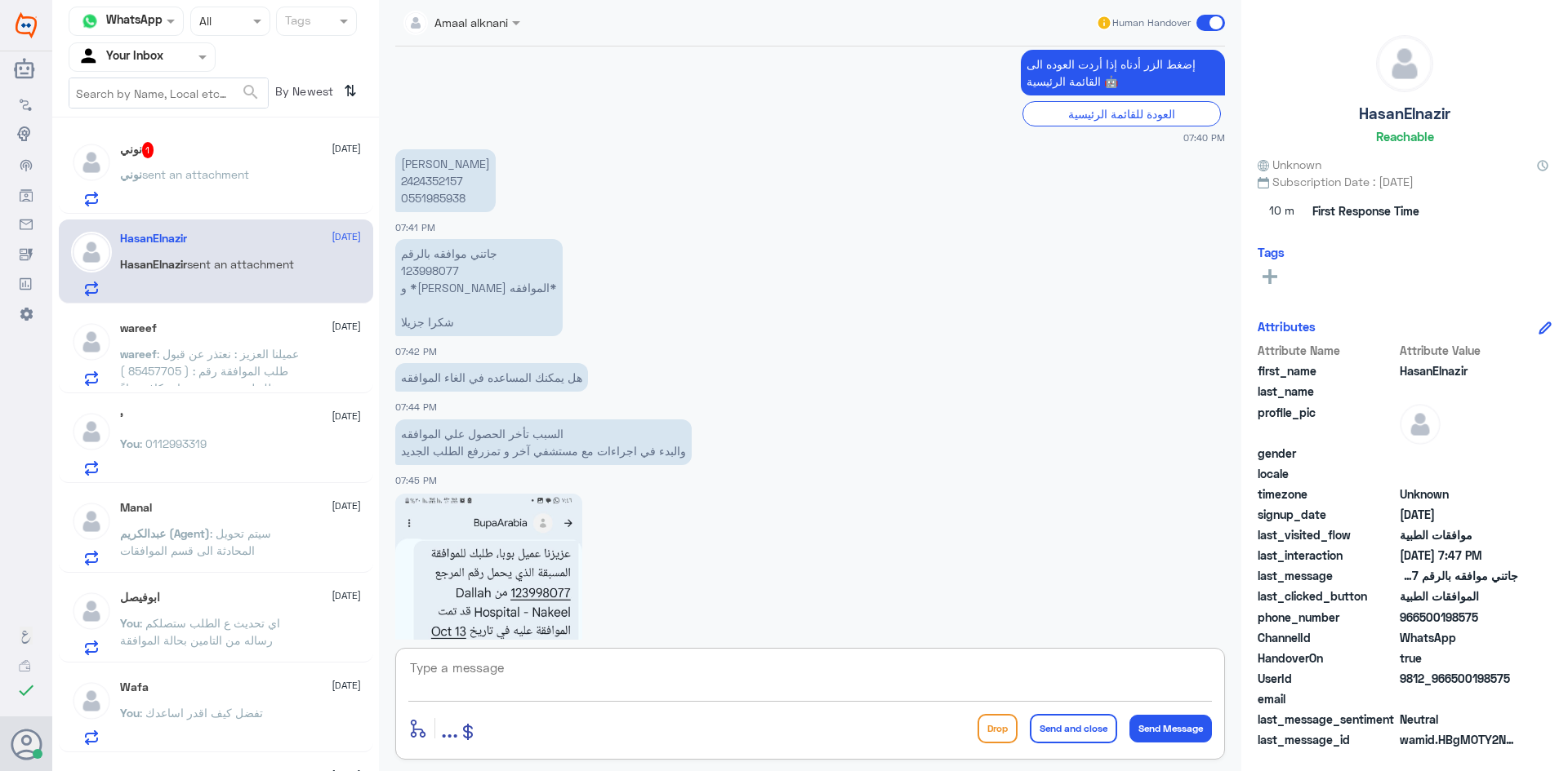
scroll to position [1093, 0]
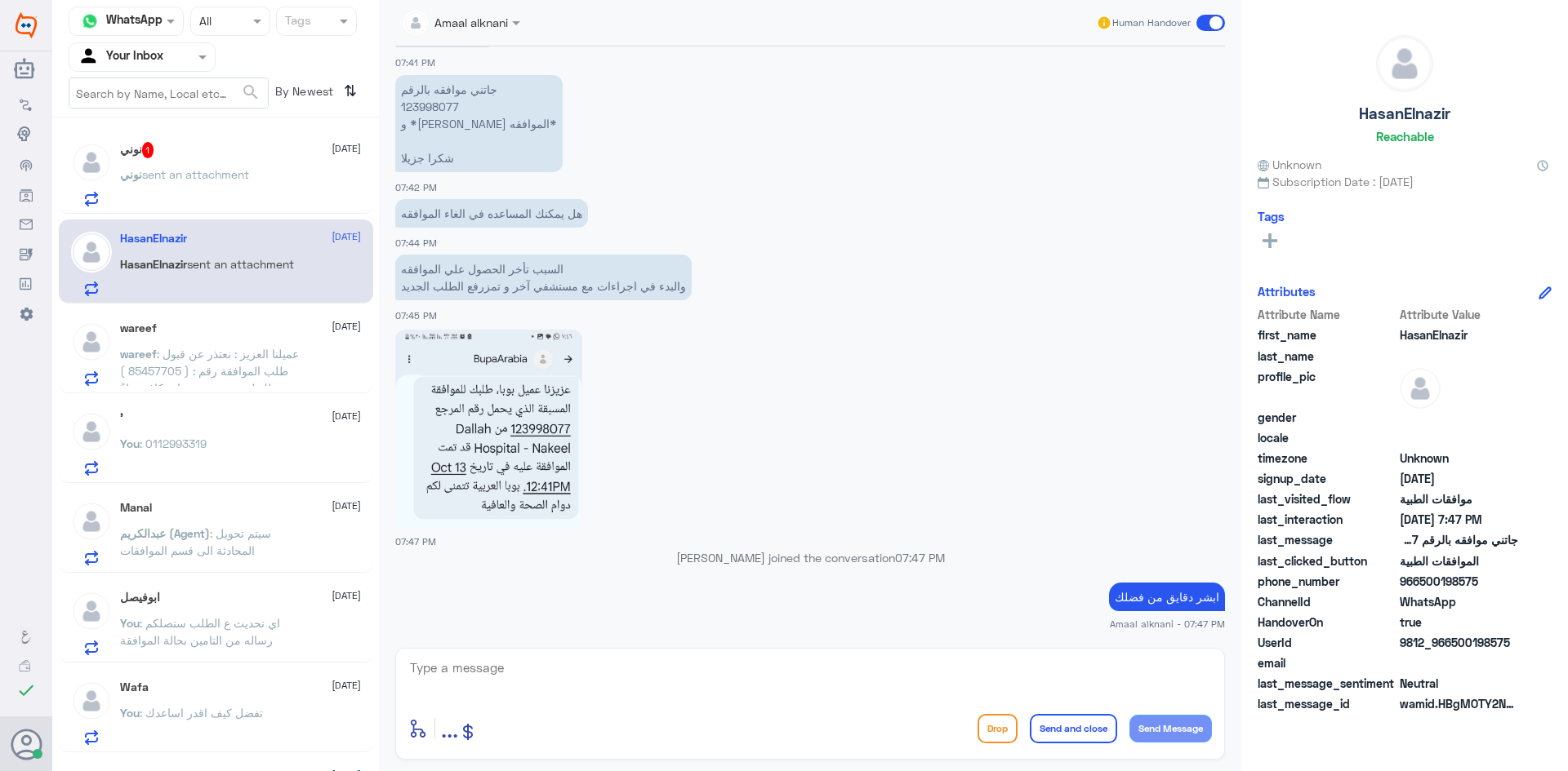
click at [443, 103] on p "جاتني موافقه بالرقم 123998077 و *حابي الغي الموافقه* شكرا جزيلا" at bounding box center [479, 123] width 167 height 97
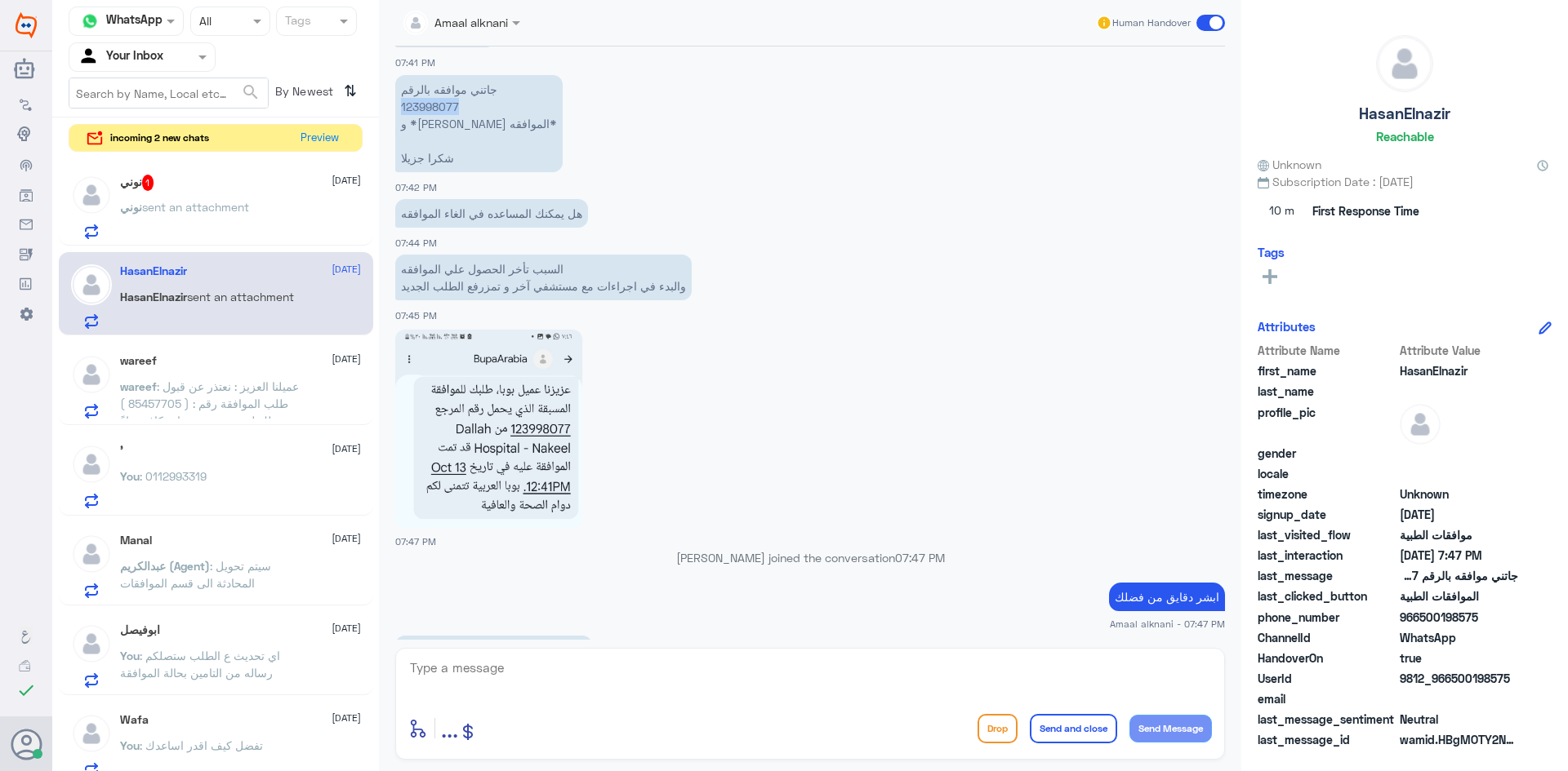
scroll to position [1149, 0]
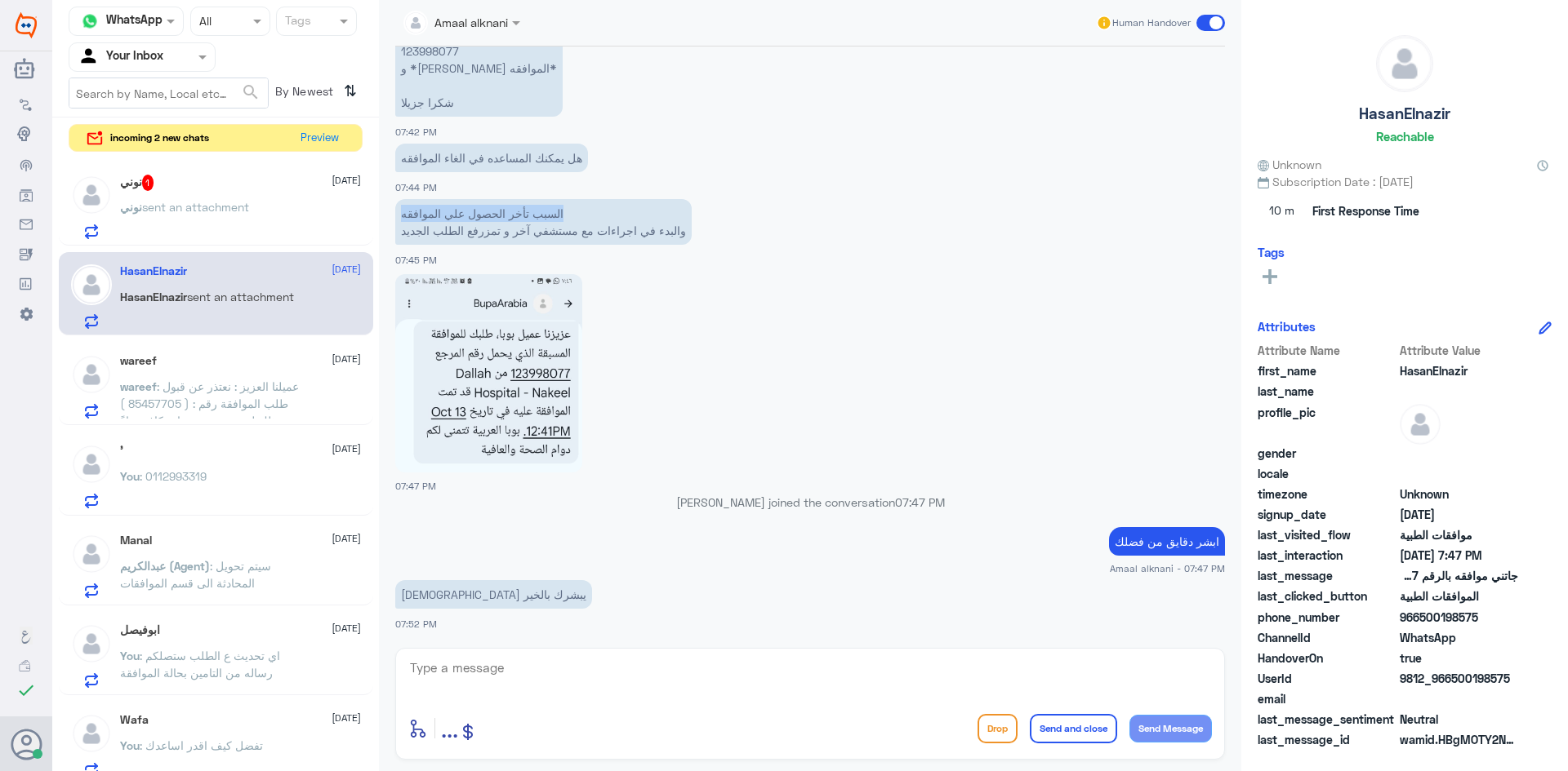
drag, startPoint x: 561, startPoint y: 211, endPoint x: 385, endPoint y: 215, distance: 176.0
click at [385, 215] on div "Amaal alknani Human Handover [DATE] السلام عليكم و رحمه الله 07:39 PM مرحباً بك…" at bounding box center [810, 388] width 863 height 777
click at [435, 214] on p "السبب تأخر الحصول علي الموافقه والبدء في اجراءات مع مستشفي آخر و تمزرفع الطلب ا…" at bounding box center [544, 222] width 296 height 46
drag, startPoint x: 402, startPoint y: 210, endPoint x: 425, endPoint y: 238, distance: 36.2
click at [425, 238] on p "السبب تأخر الحصول علي الموافقه والبدء في اجراءات مع مستشفي آخر و تمزرفع الطلب ا…" at bounding box center [544, 222] width 296 height 46
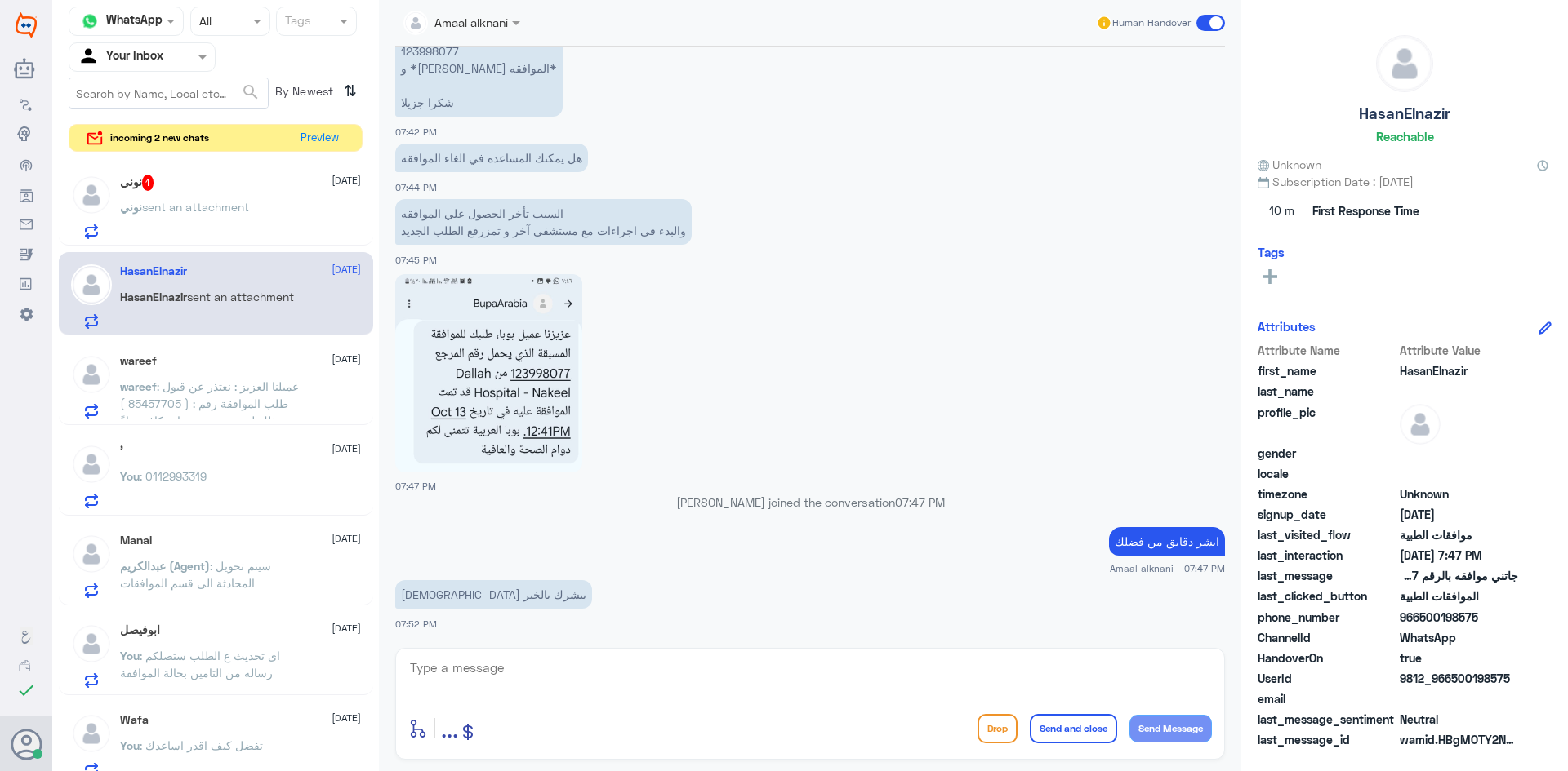
click at [183, 207] on span "sent an attachment" at bounding box center [195, 207] width 107 height 13
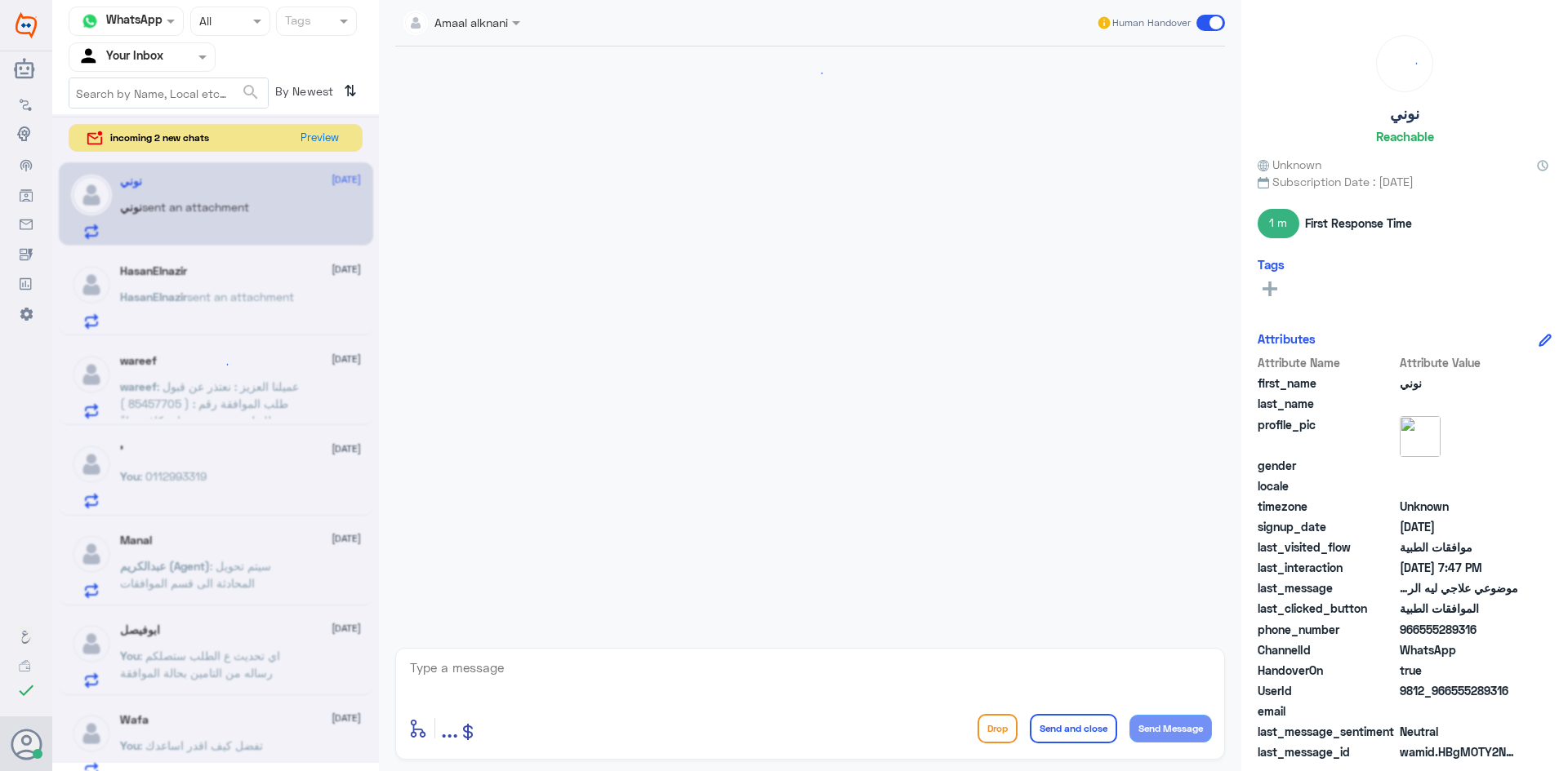
scroll to position [641, 0]
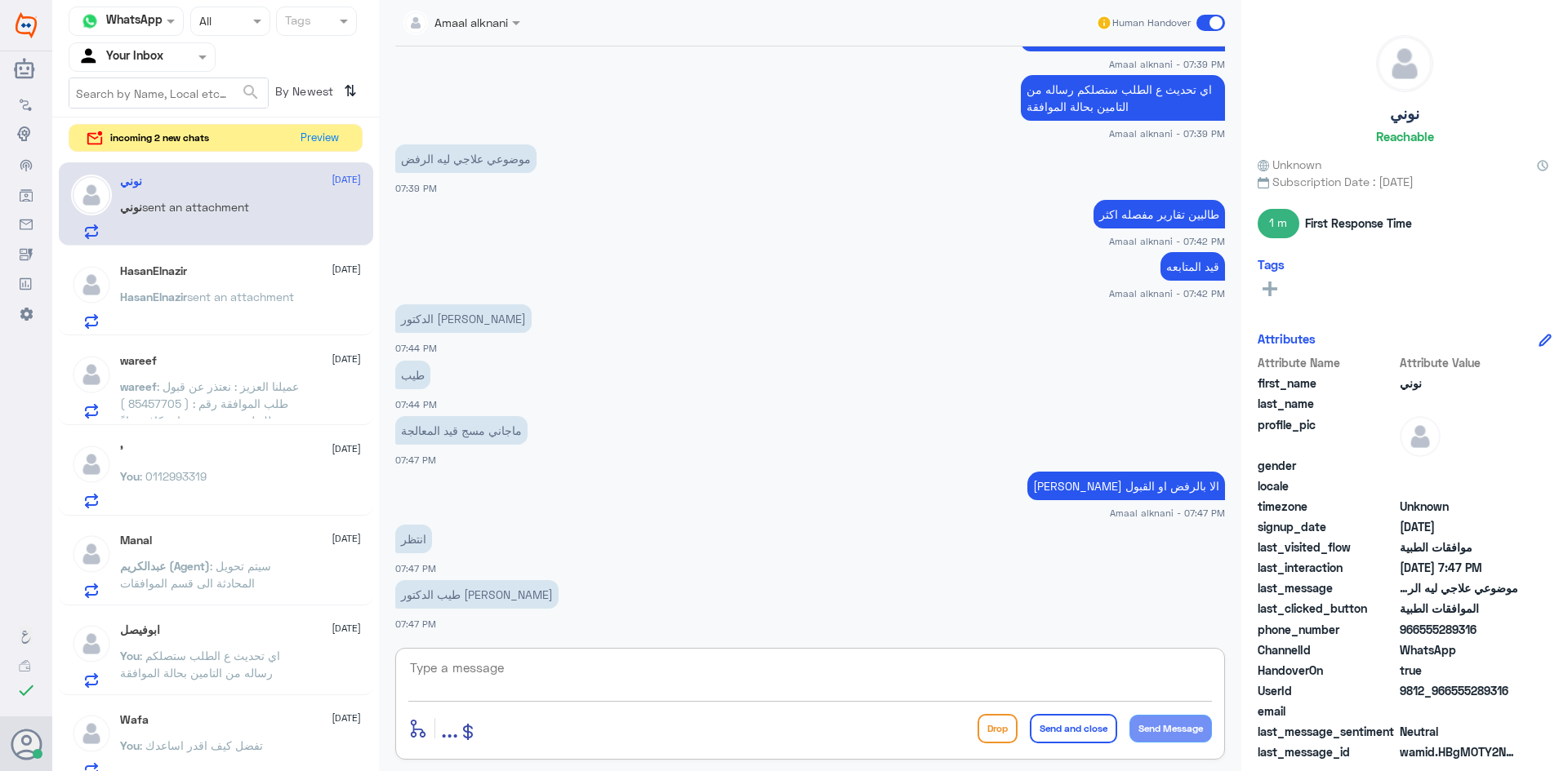
click at [560, 687] on textarea at bounding box center [811, 678] width 804 height 40
click at [225, 378] on p "wareef : عميلنا العزيز : نعتذر عن قبول طلب الموافقة رقم : ( 85457705 ) وذلك لعد…" at bounding box center [212, 398] width 184 height 40
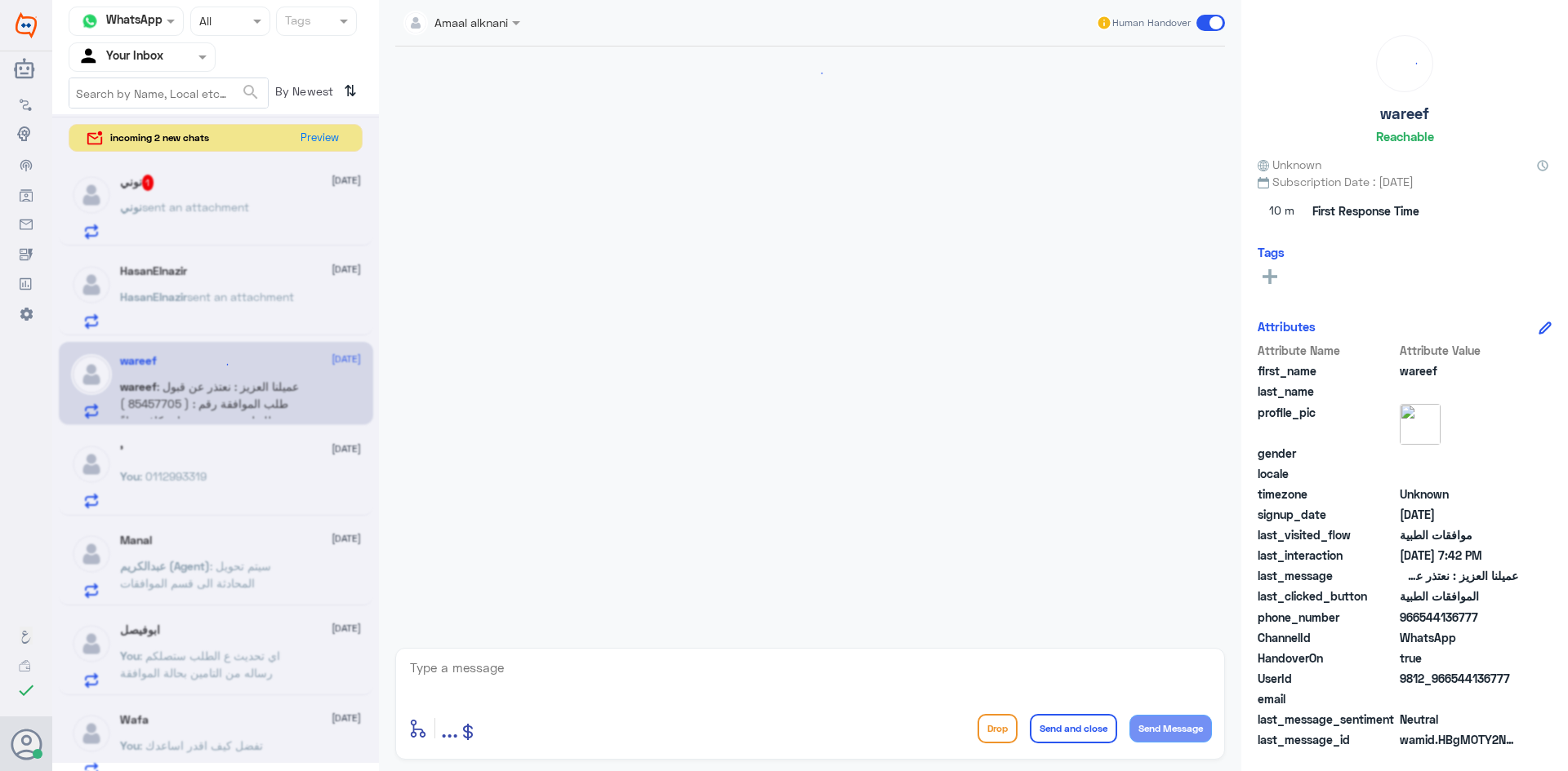
scroll to position [494, 0]
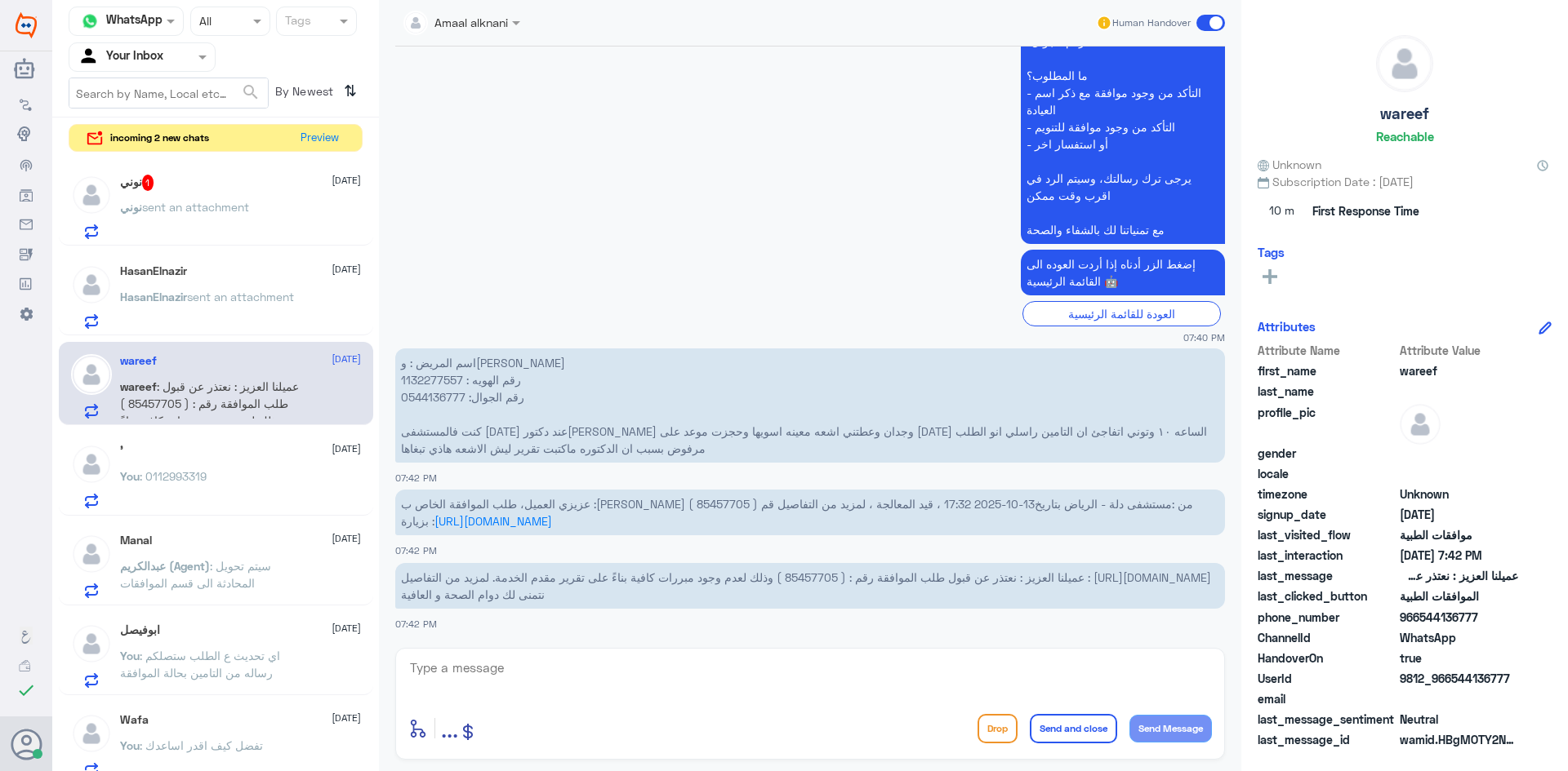
click at [777, 501] on span "عزيزي العميل، طلب الموافقة الخاص ب :[PERSON_NAME] ( 85457705 ) من :مستشفى دلة -…" at bounding box center [797, 512] width 793 height 31
click at [559, 683] on textarea at bounding box center [811, 678] width 804 height 40
type textarea "هل يوجد لديكم فحوصات من خارج دله"
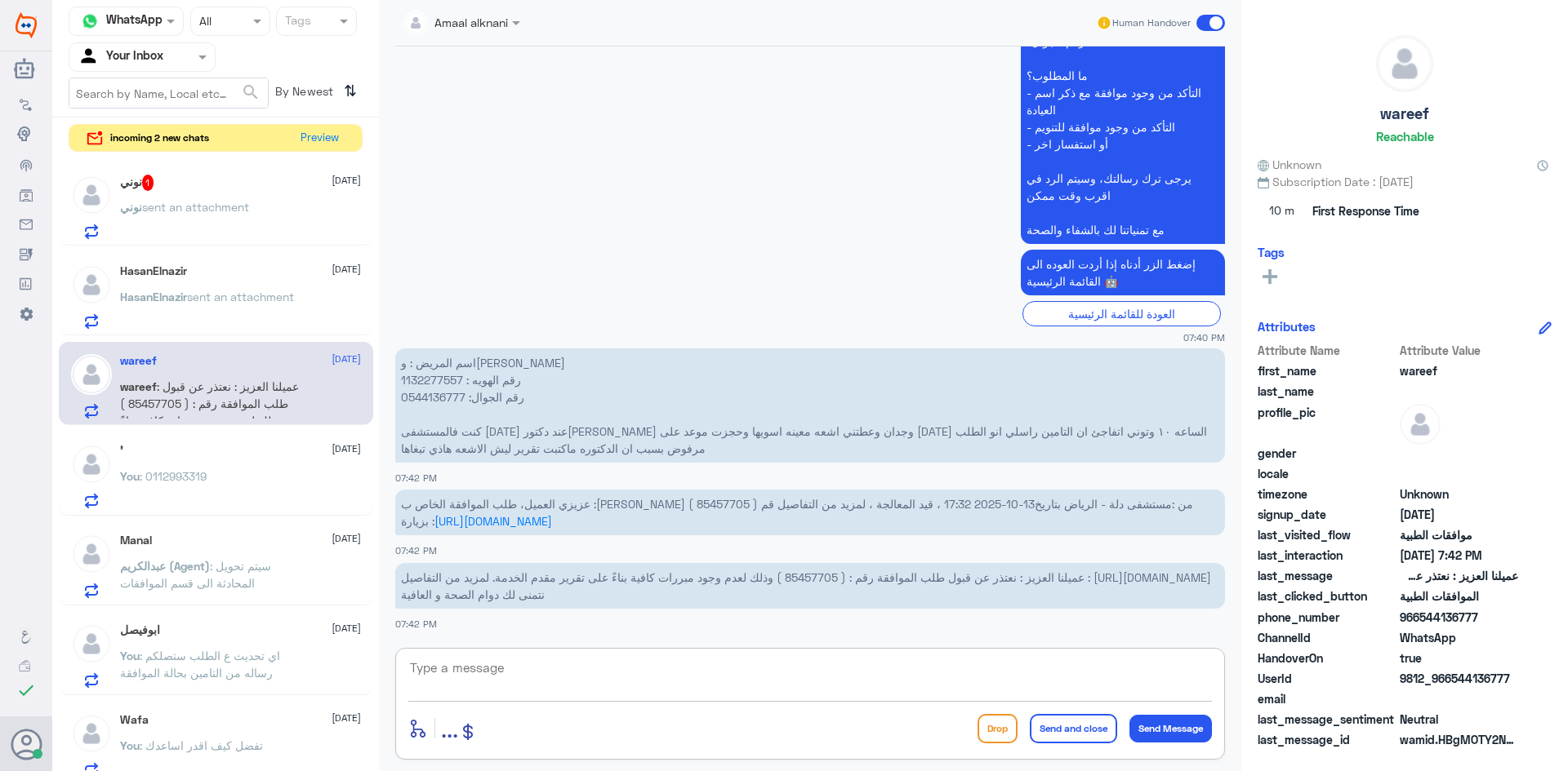
scroll to position [546, 0]
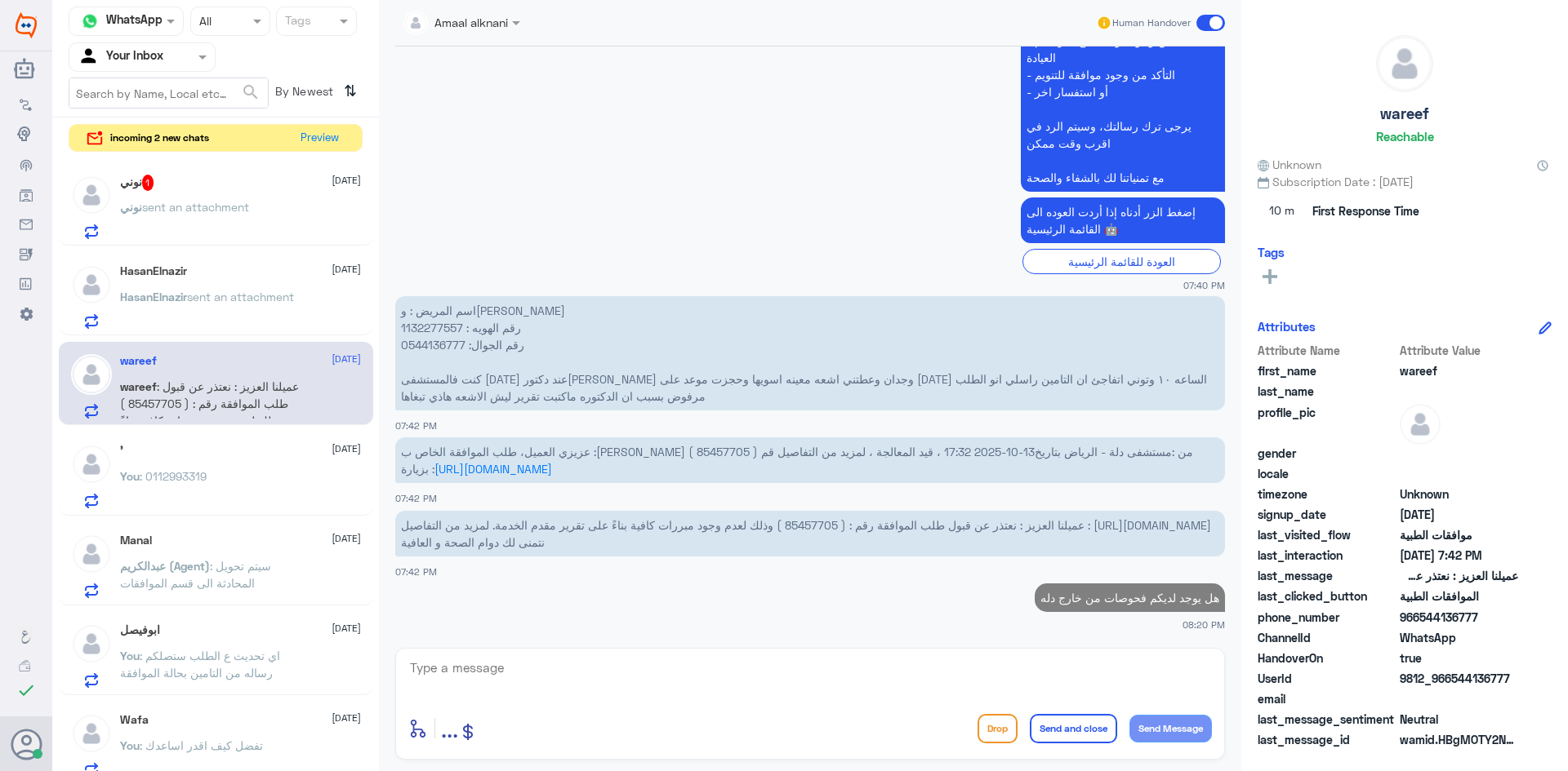
click at [215, 214] on p "نوني sent an attachment" at bounding box center [185, 218] width 129 height 40
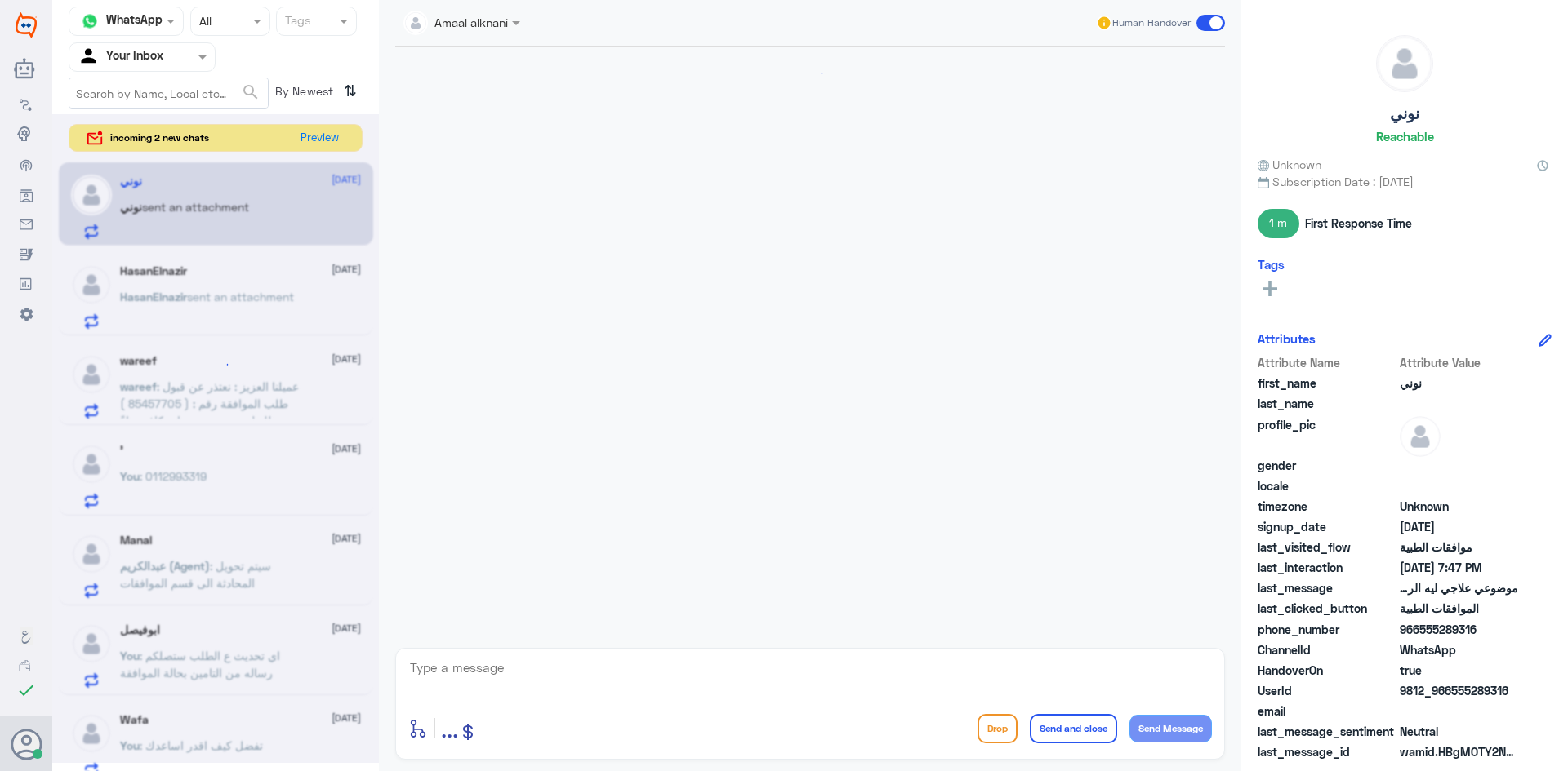
scroll to position [641, 0]
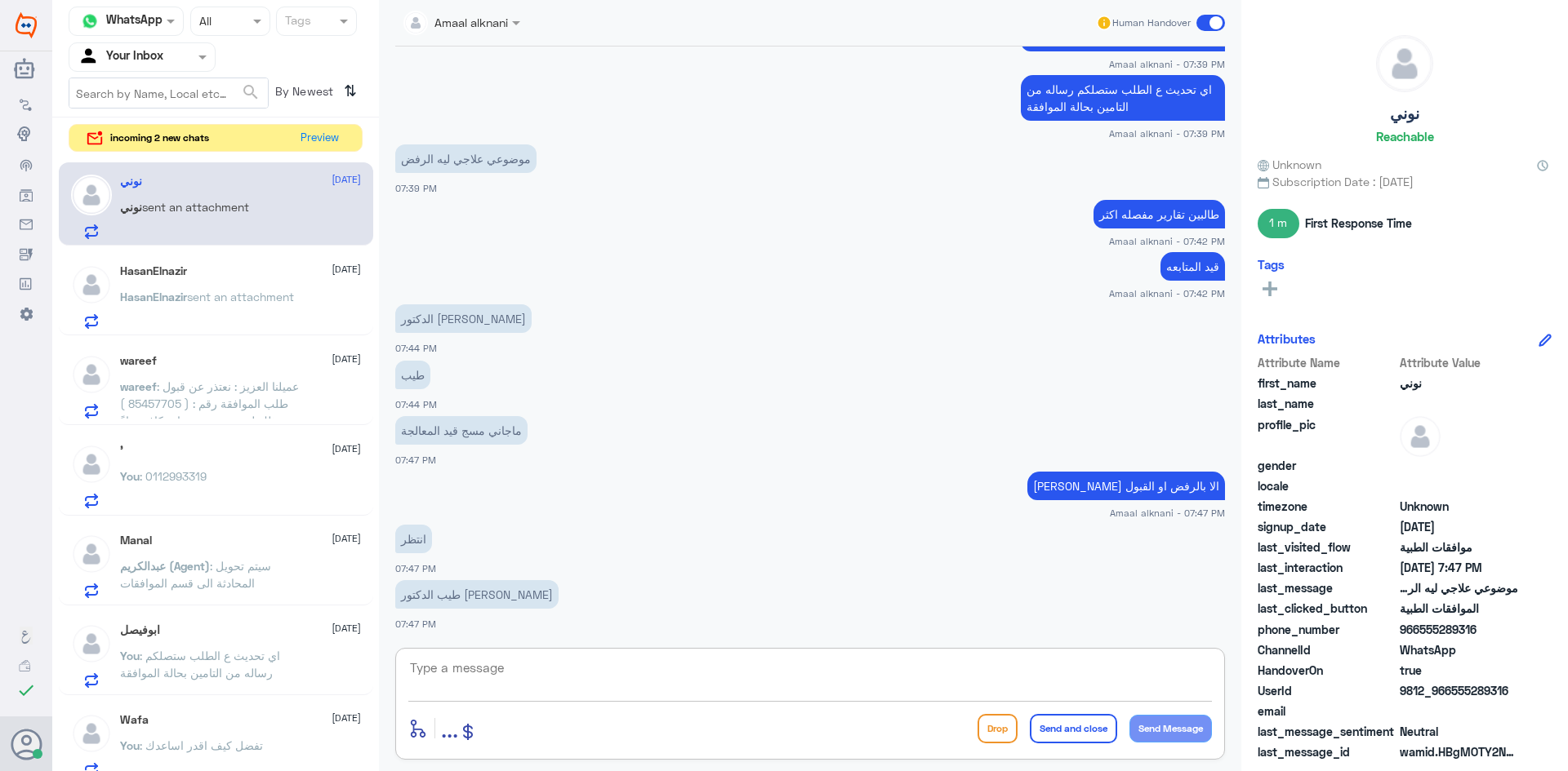
click at [483, 673] on textarea at bounding box center [811, 678] width 804 height 40
click at [196, 289] on span "sent an attachment" at bounding box center [240, 296] width 107 height 13
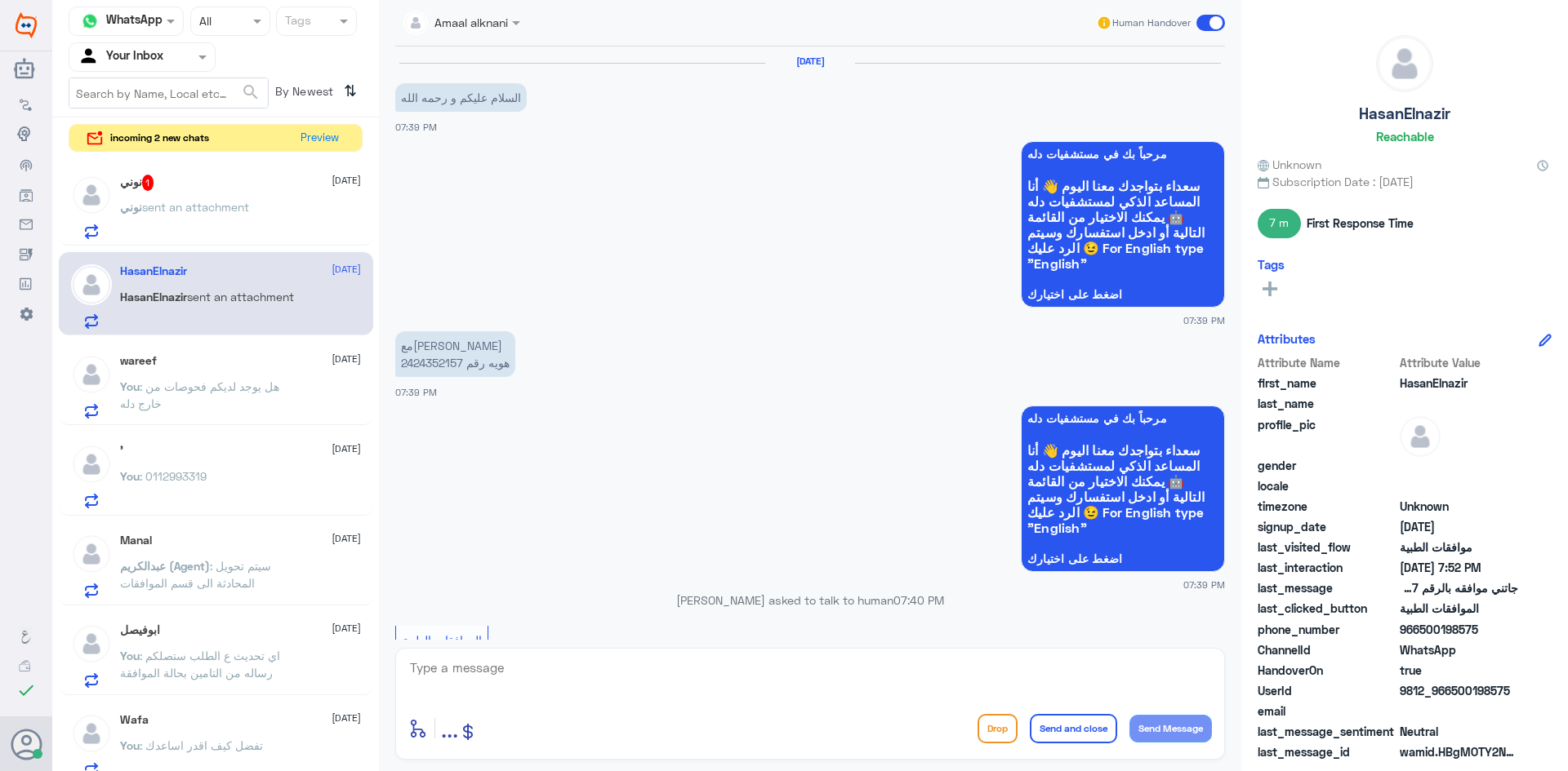
scroll to position [1178, 0]
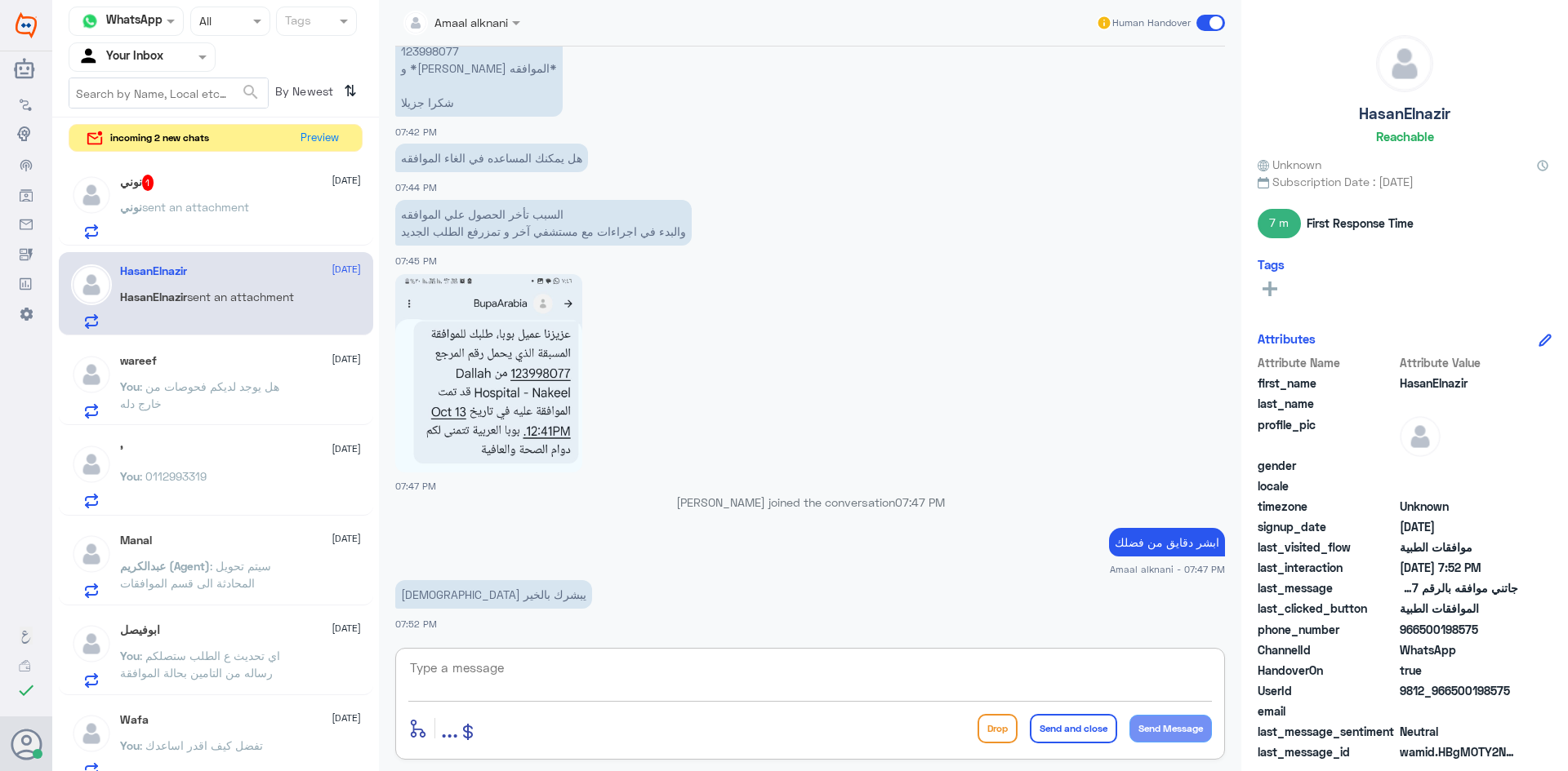
click at [447, 662] on textarea at bounding box center [811, 678] width 804 height 40
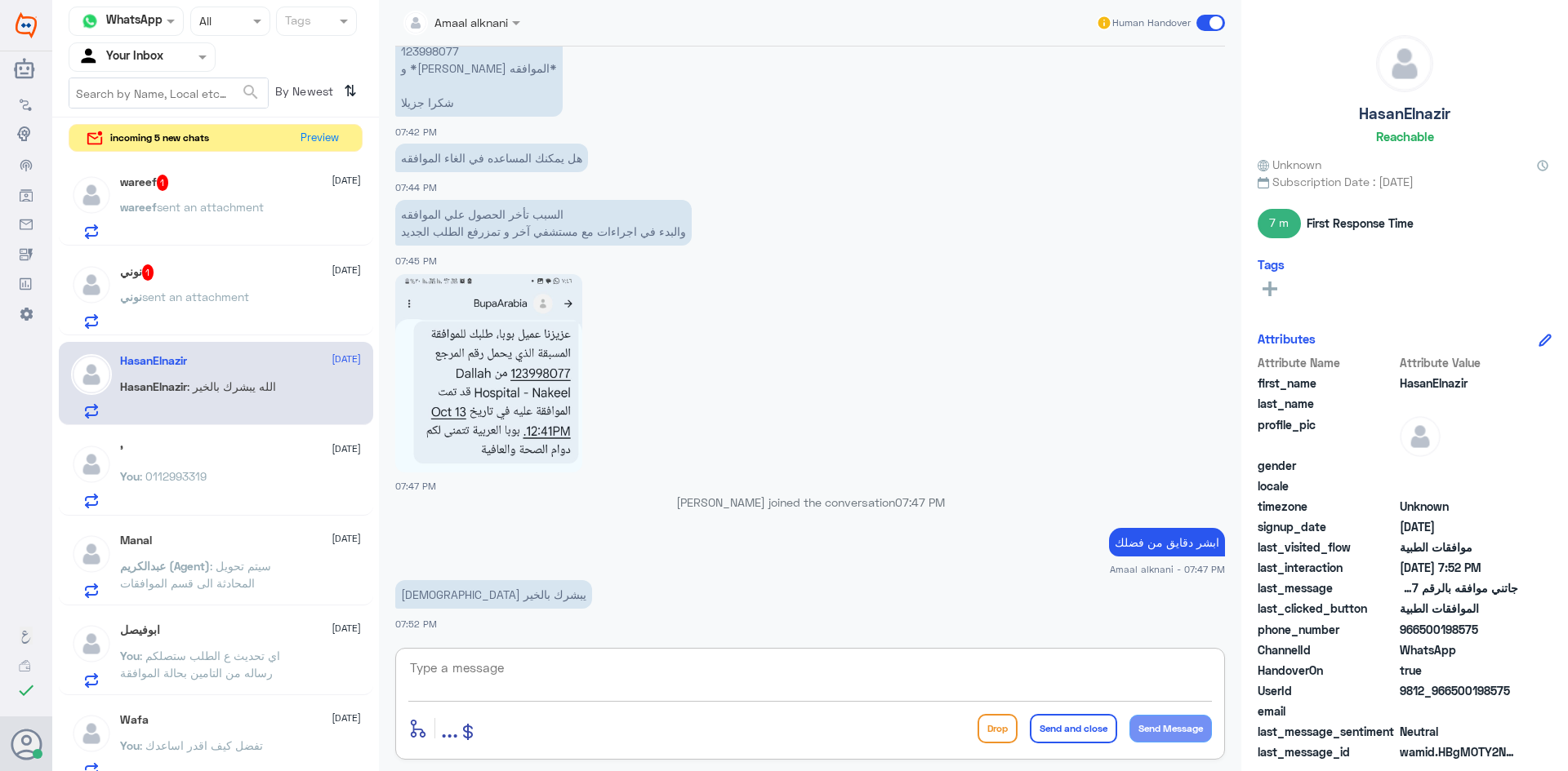
click at [565, 597] on app-msgs-text "[DEMOGRAPHIC_DATA] يبشرك بالخير" at bounding box center [810, 595] width 830 height 30
click at [523, 674] on textarea at bounding box center [811, 678] width 804 height 40
type textarea "تم الالغاء"
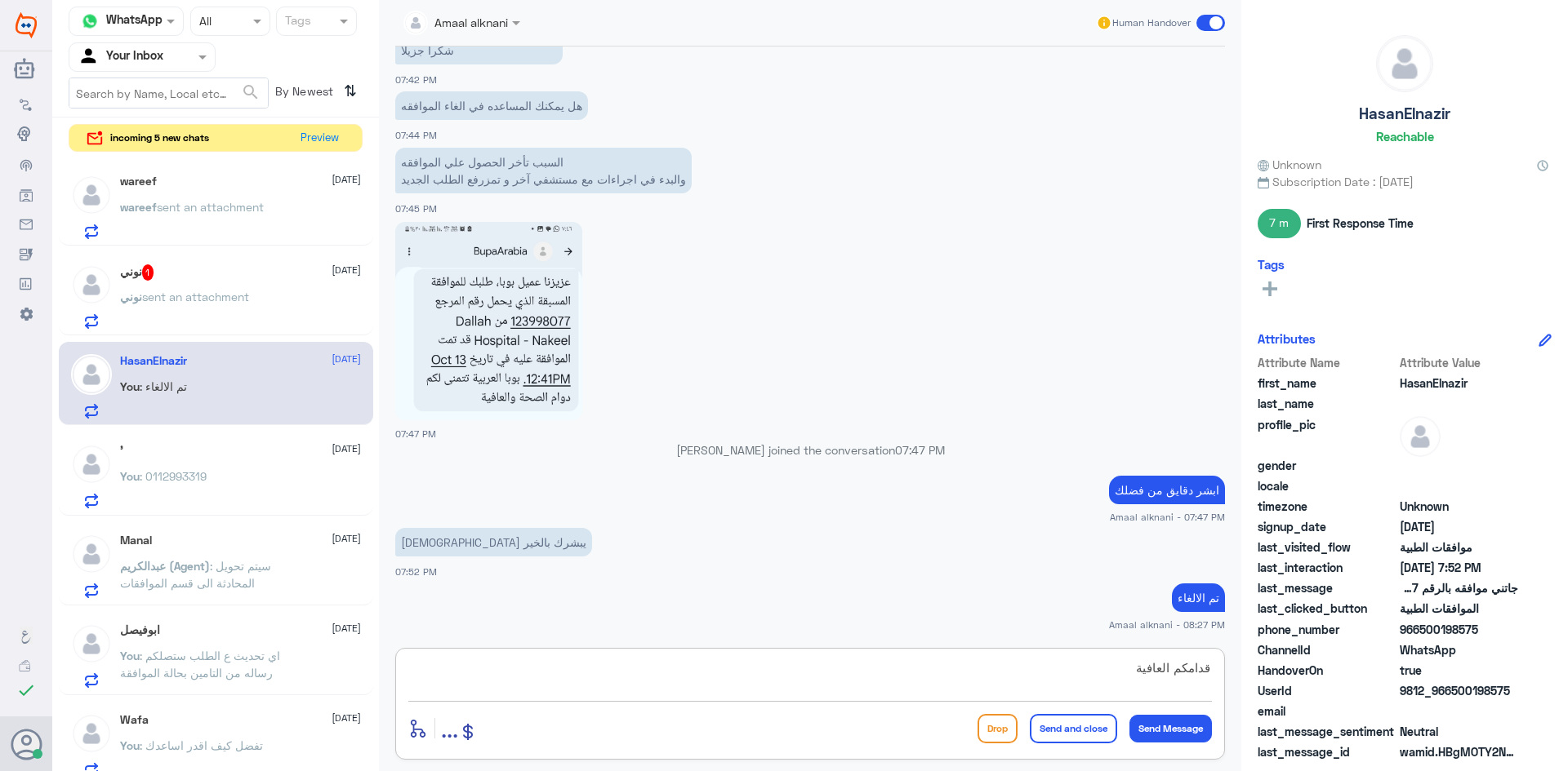
type textarea "قدامكم العافية"
click at [1098, 733] on button "Send and close" at bounding box center [1074, 729] width 88 height 30
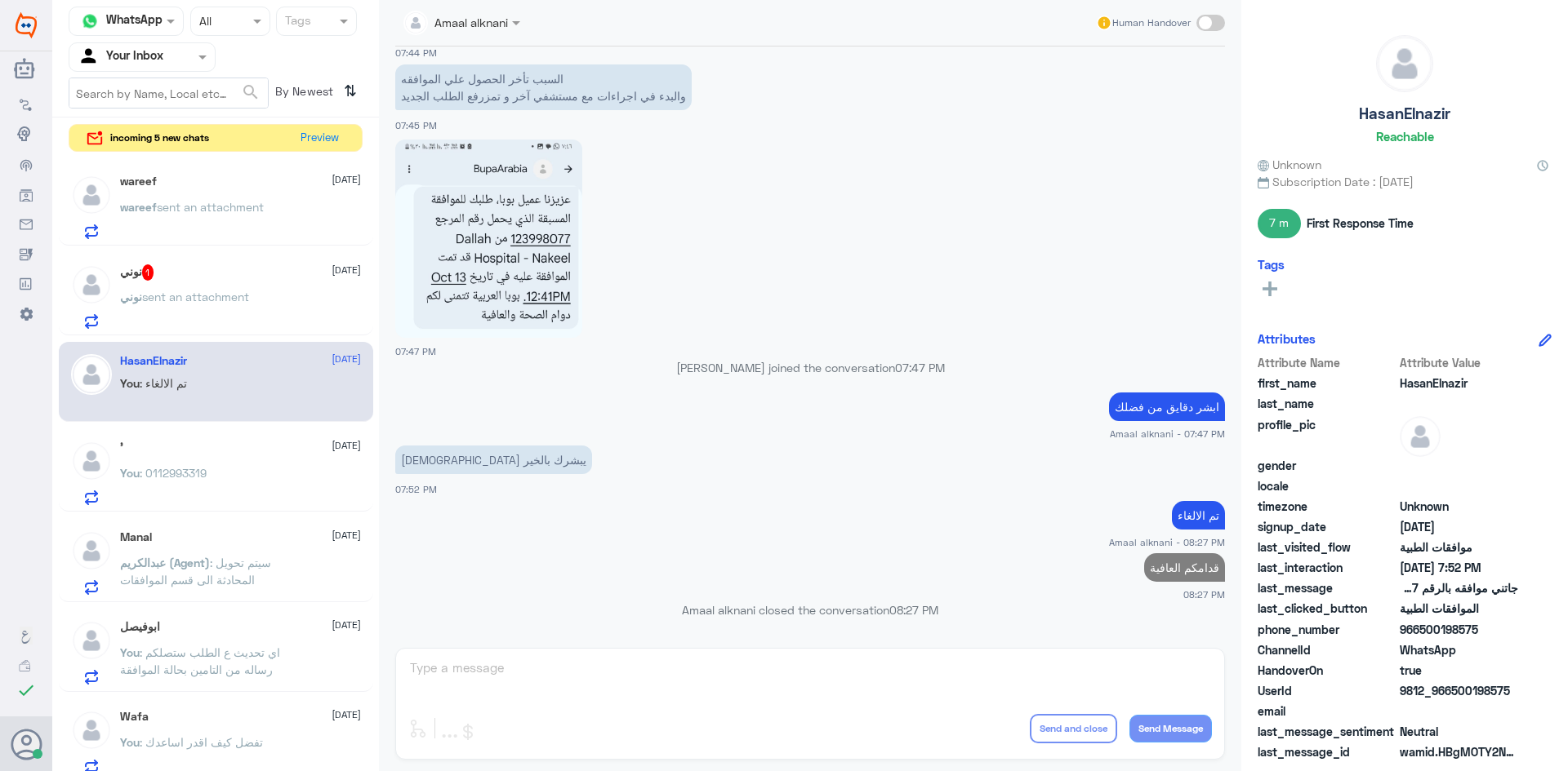
click at [170, 307] on p "نوني sent an attachment" at bounding box center [185, 309] width 129 height 40
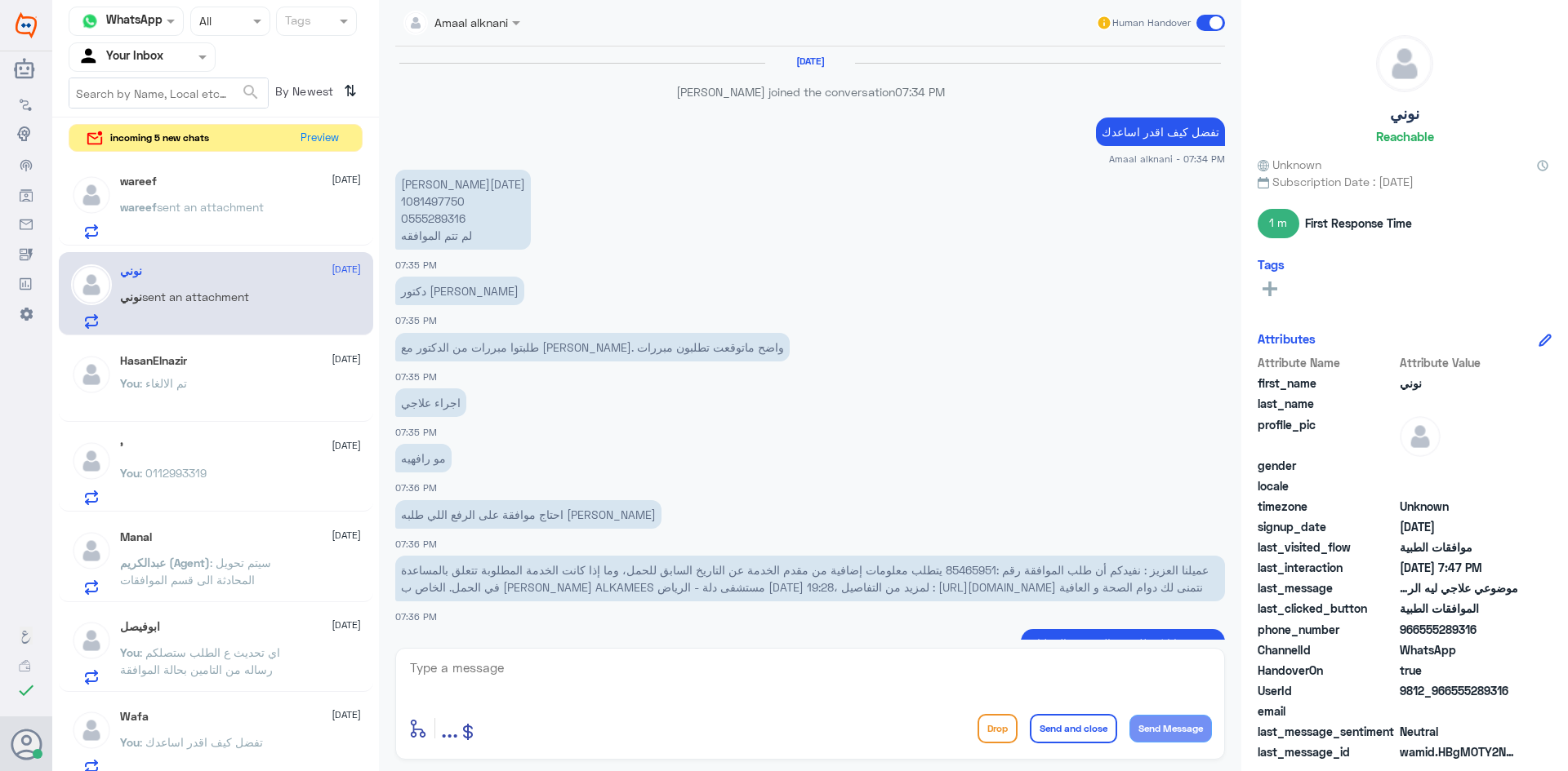
scroll to position [641, 0]
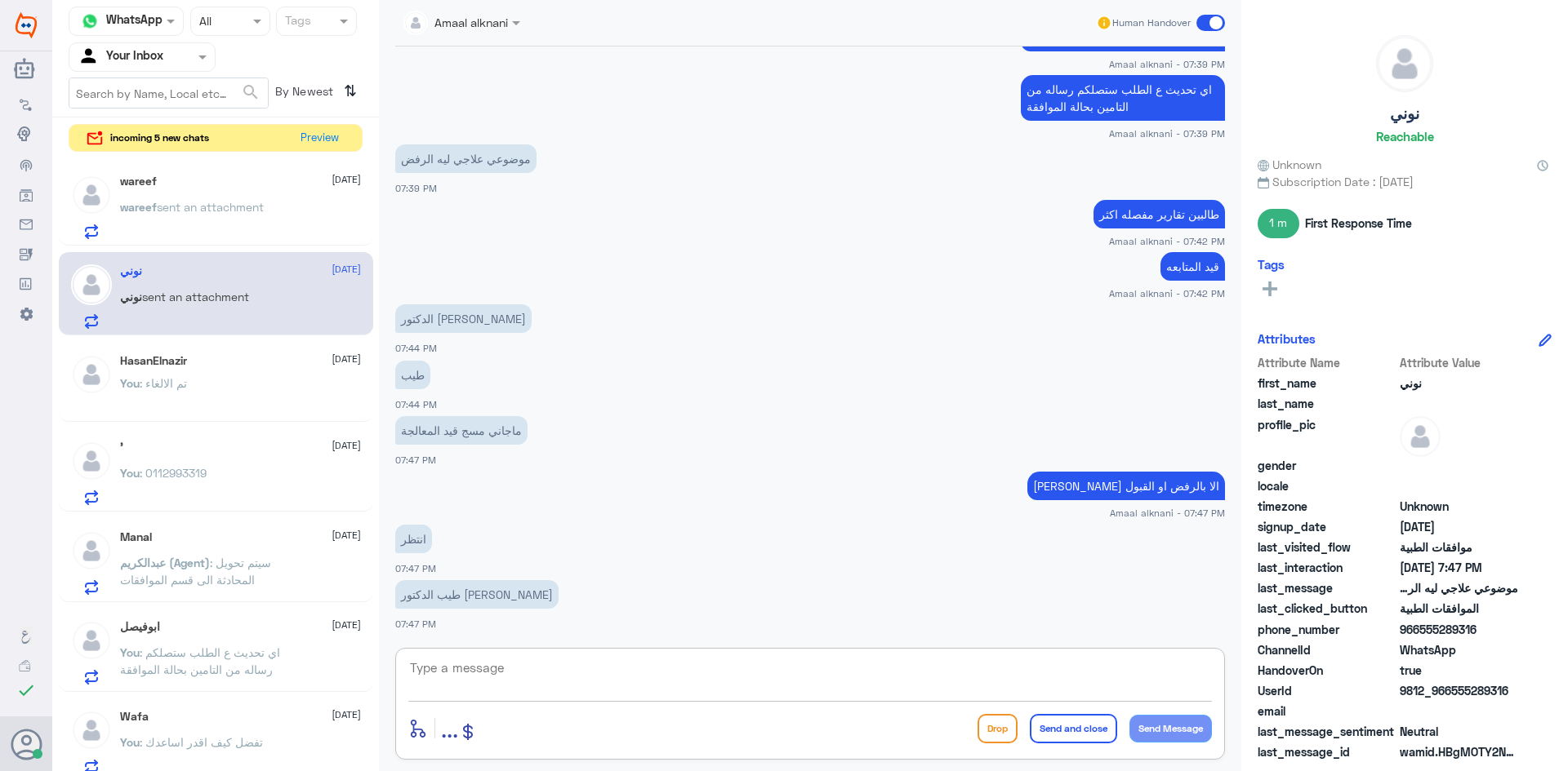
click at [458, 679] on textarea at bounding box center [811, 678] width 804 height 40
click at [232, 209] on span "sent an attachment" at bounding box center [210, 207] width 107 height 13
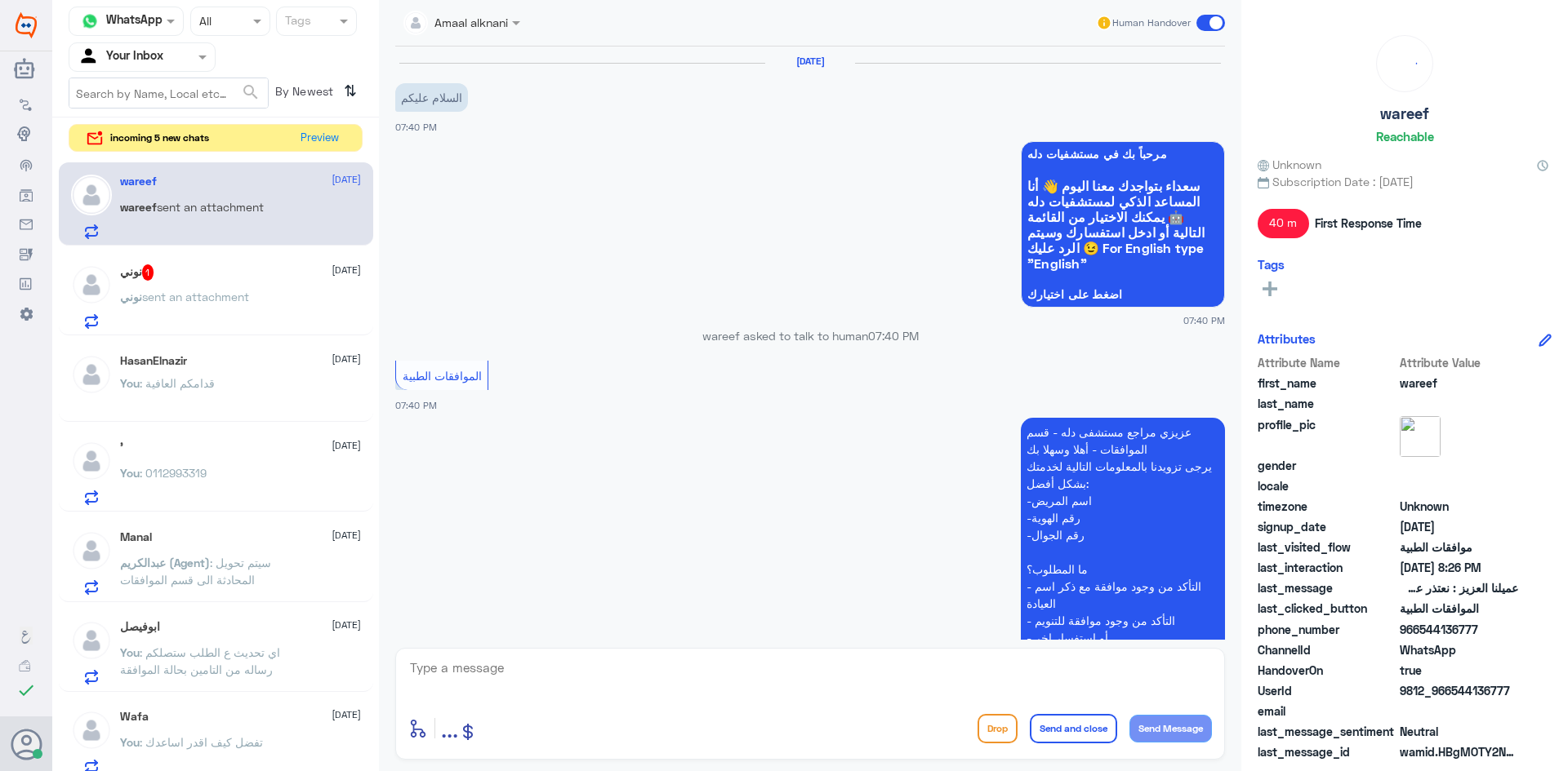
scroll to position [929, 0]
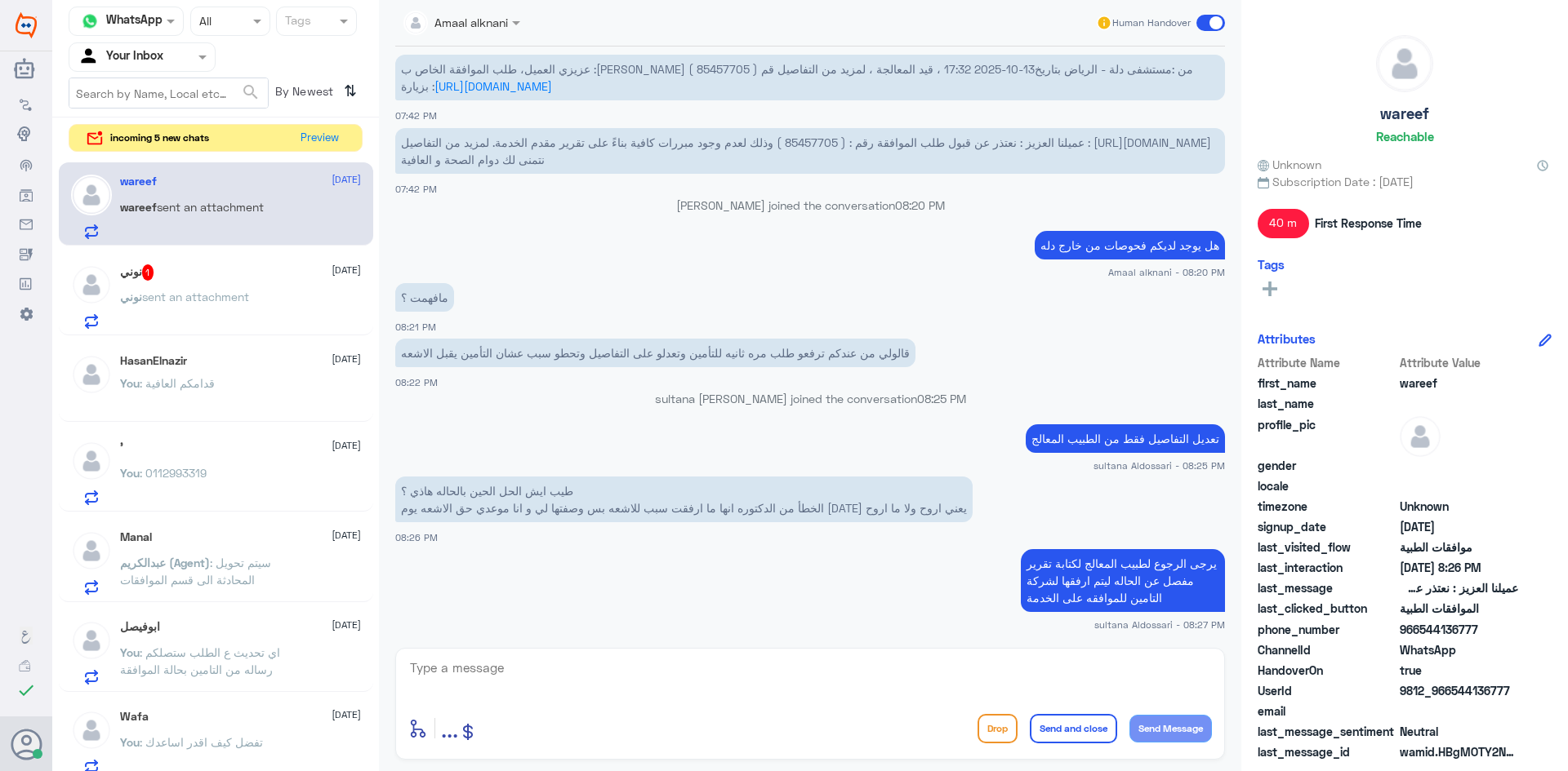
click at [591, 690] on textarea at bounding box center [811, 678] width 804 height 40
click at [318, 134] on button "Preview" at bounding box center [320, 137] width 51 height 25
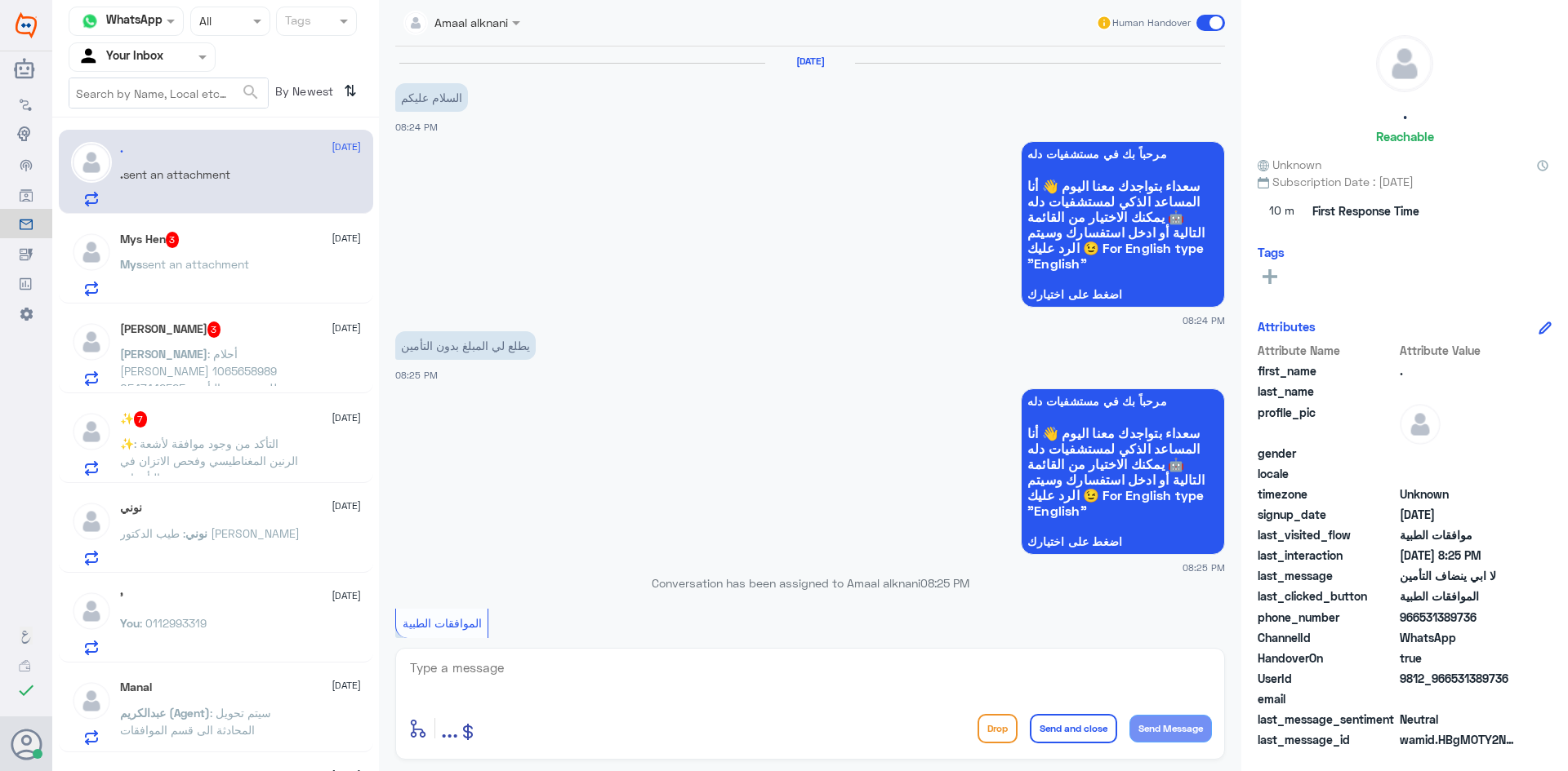
scroll to position [510, 0]
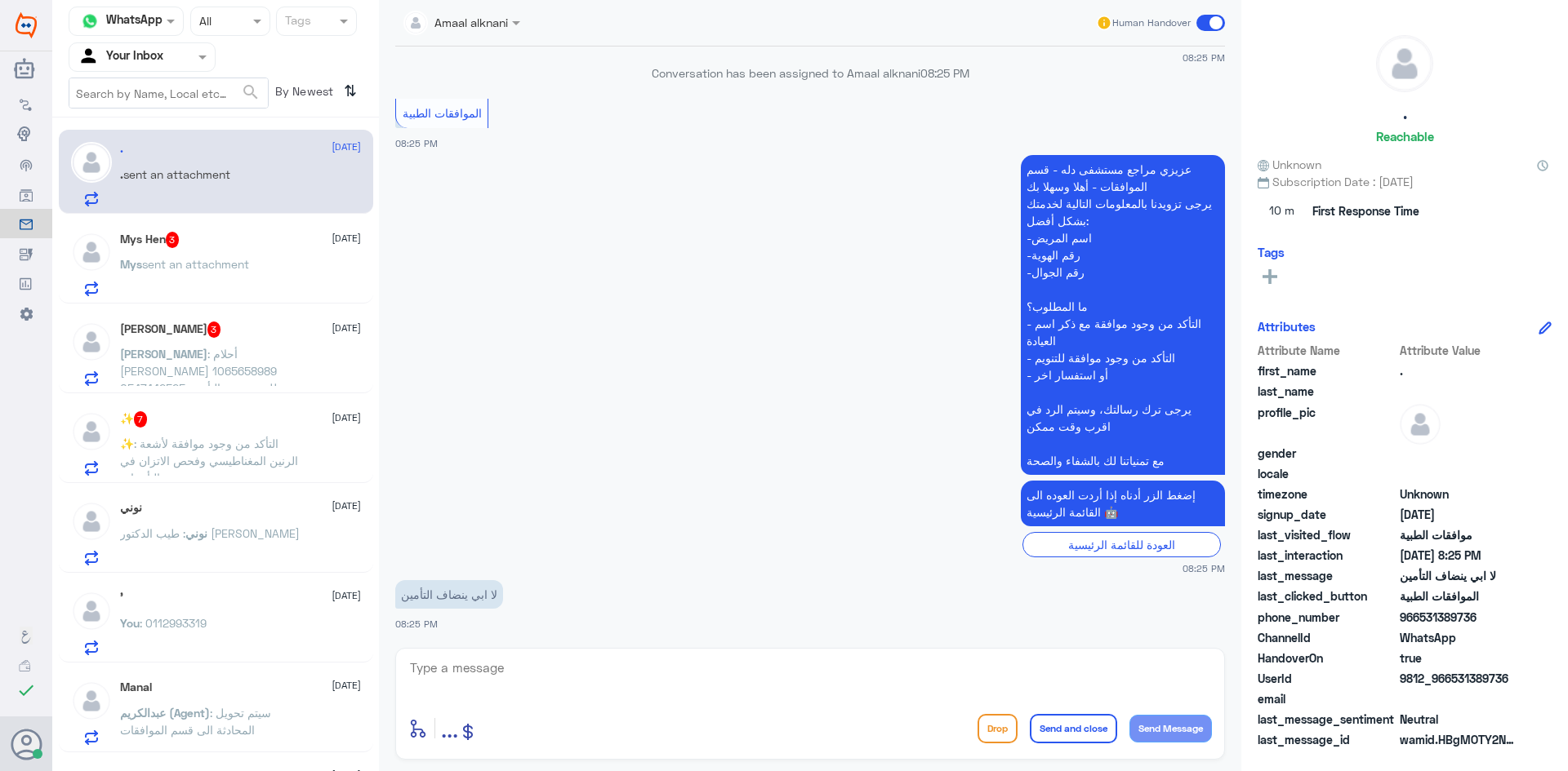
click at [517, 671] on textarea at bounding box center [811, 678] width 804 height 40
click at [230, 479] on div "✨ 7 [DATE] ✨ : التأكد من وجود موافقة لأشعة الرنين المغناطيسي وفحص الاتزان في ال…" at bounding box center [215, 440] width 315 height 84
click at [230, 466] on span ": التأكد من وجود موافقة لأشعة الرنين المغناطيسي وفحص الاتزان في التأمينات" at bounding box center [209, 460] width 178 height 48
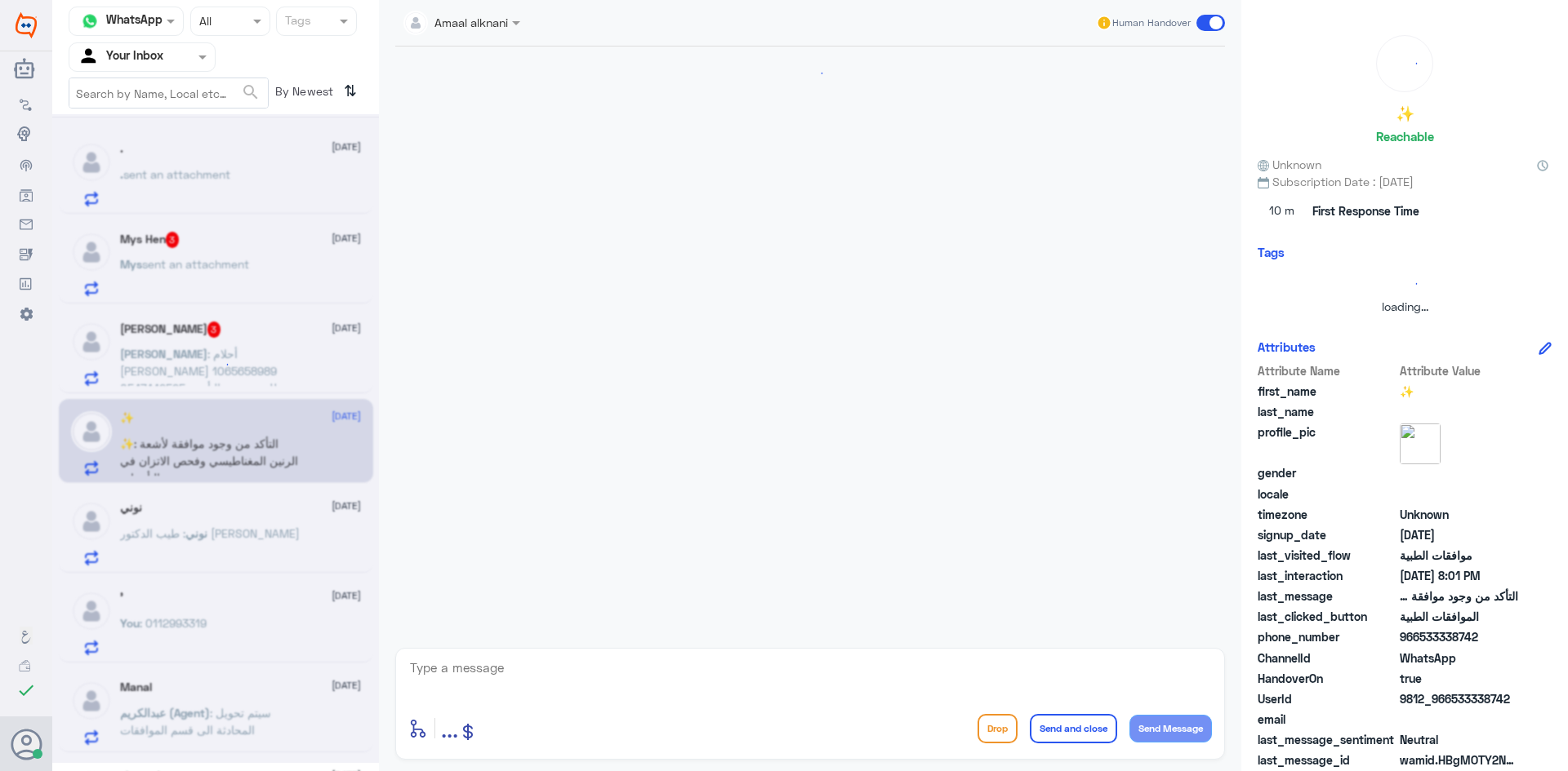
scroll to position [1097, 0]
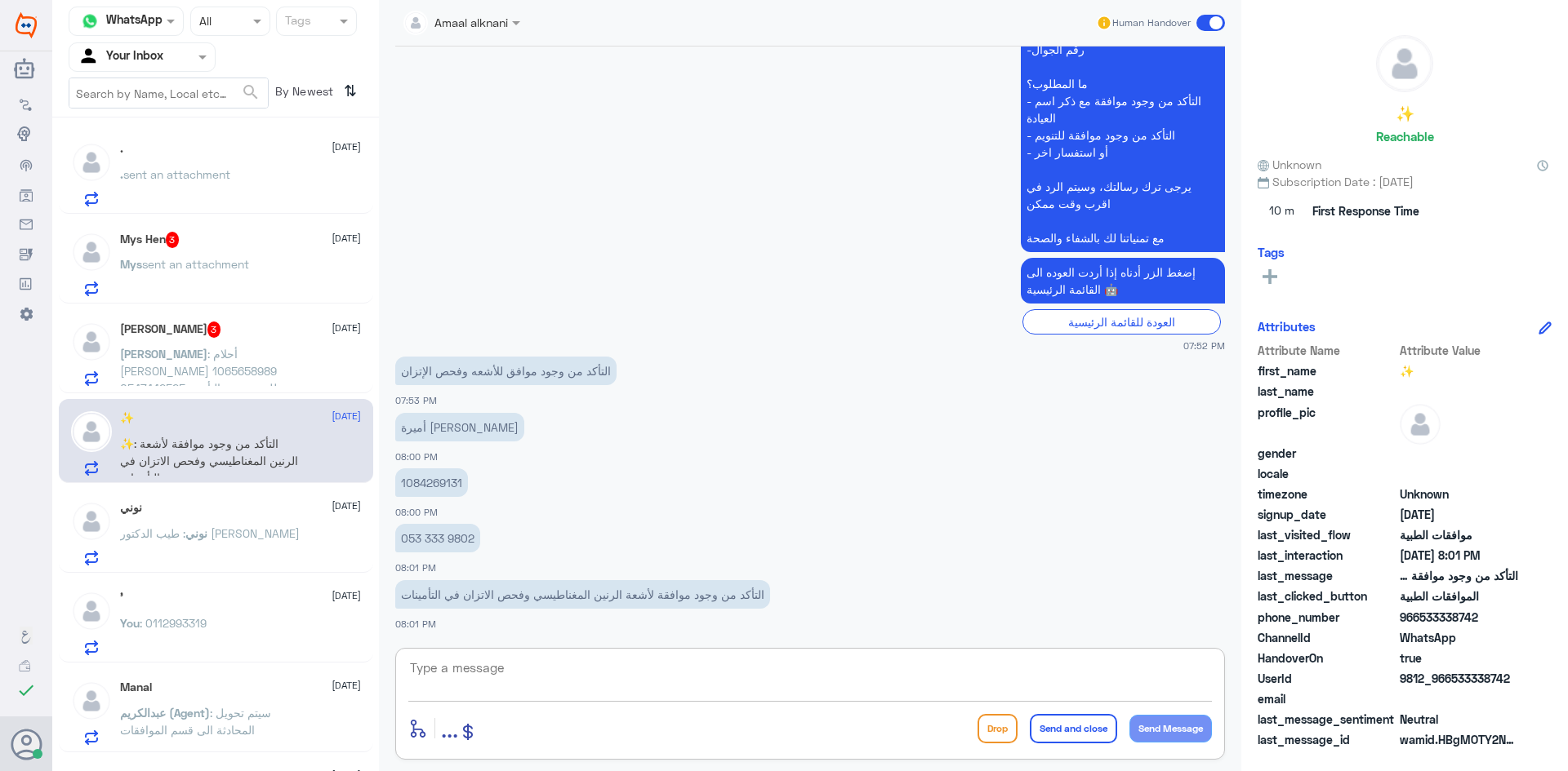
click at [610, 684] on textarea at bounding box center [811, 678] width 804 height 40
click at [454, 486] on p "1084269131" at bounding box center [432, 483] width 73 height 29
click at [560, 659] on textarea at bounding box center [811, 678] width 804 height 40
drag, startPoint x: 541, startPoint y: 679, endPoint x: 532, endPoint y: 659, distance: 21.9
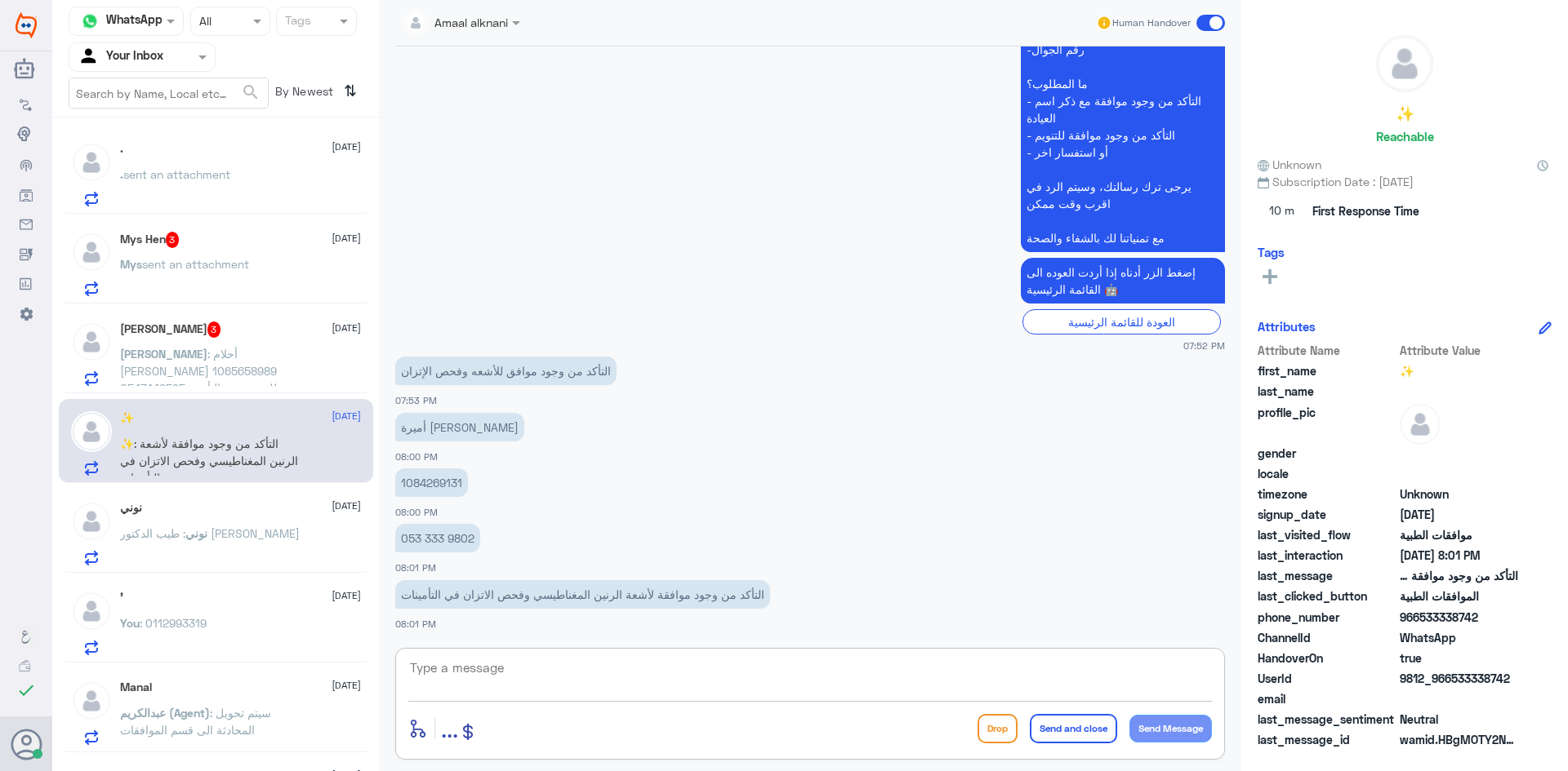
click at [539, 679] on textarea at bounding box center [811, 678] width 804 height 40
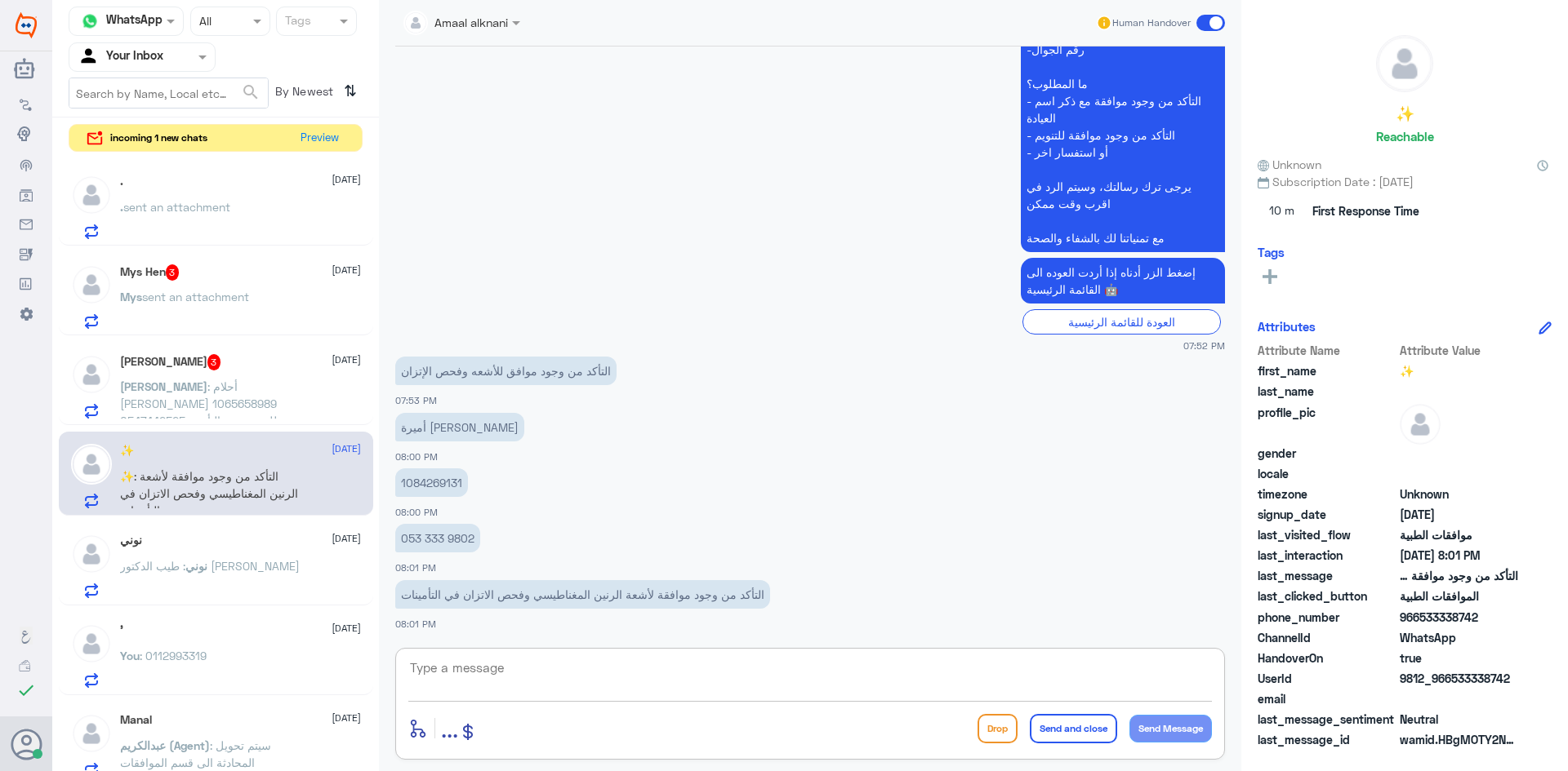
click at [526, 684] on textarea at bounding box center [811, 678] width 804 height 40
click at [463, 677] on textarea at bounding box center [811, 678] width 804 height 40
type textarea "لازال مرفوض من التامين لكن تمت متابعته الان تحت الاجراء"
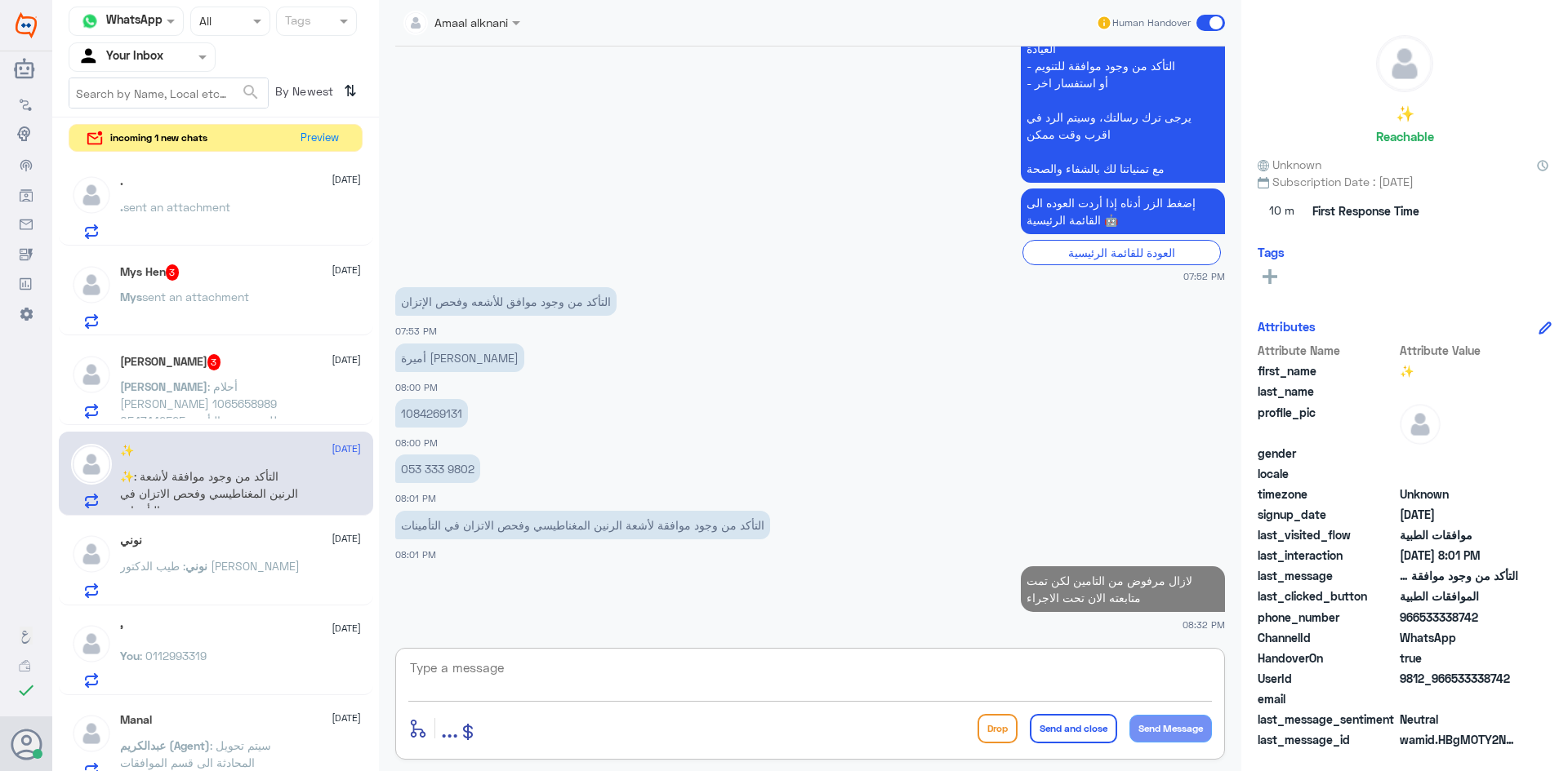
click at [233, 386] on span ": أحلام [PERSON_NAME] 1065658989 0547442525 طلب تحديث التأمين الطبي ميد جلف" at bounding box center [201, 412] width 163 height 65
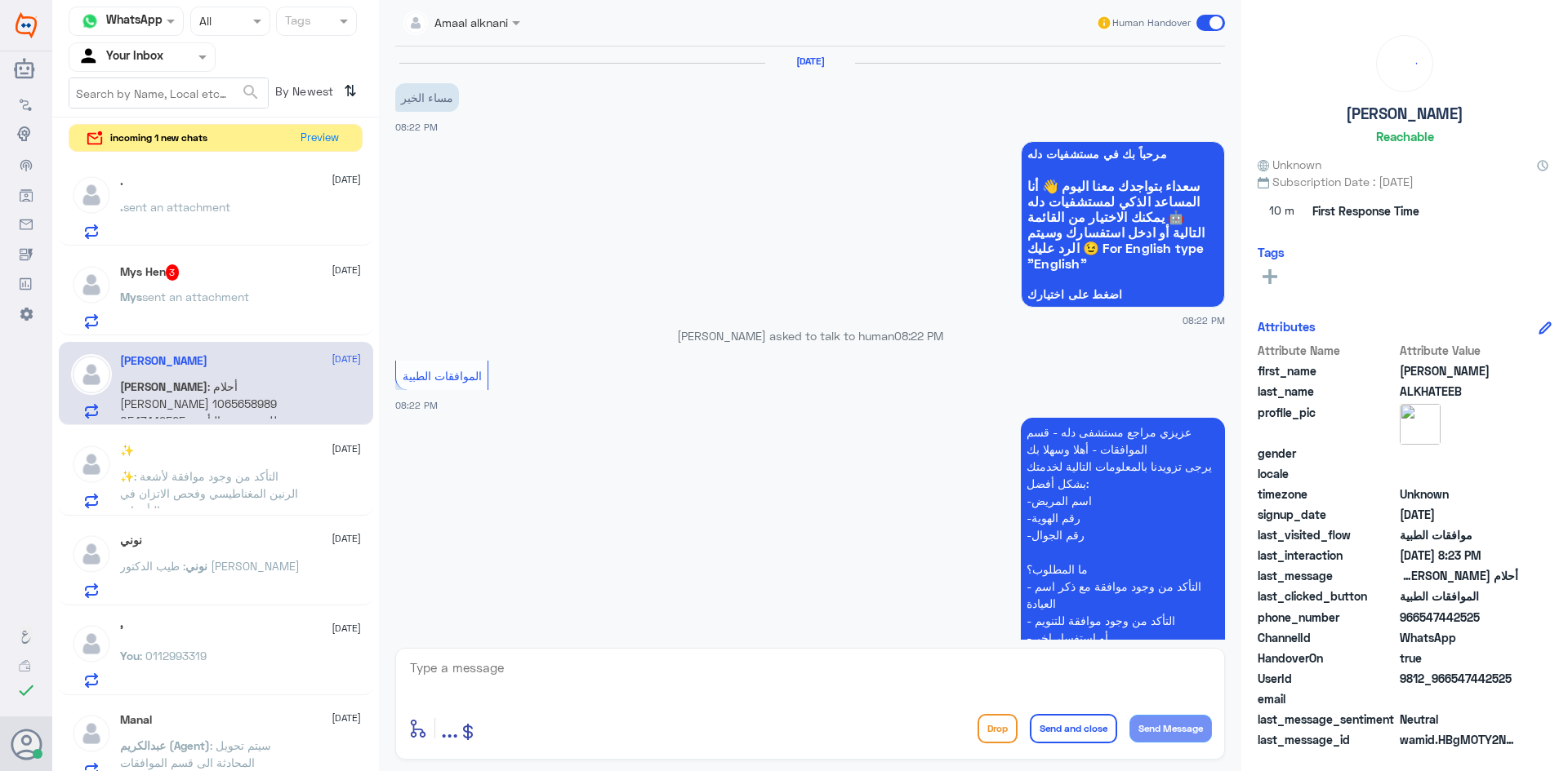
scroll to position [313, 0]
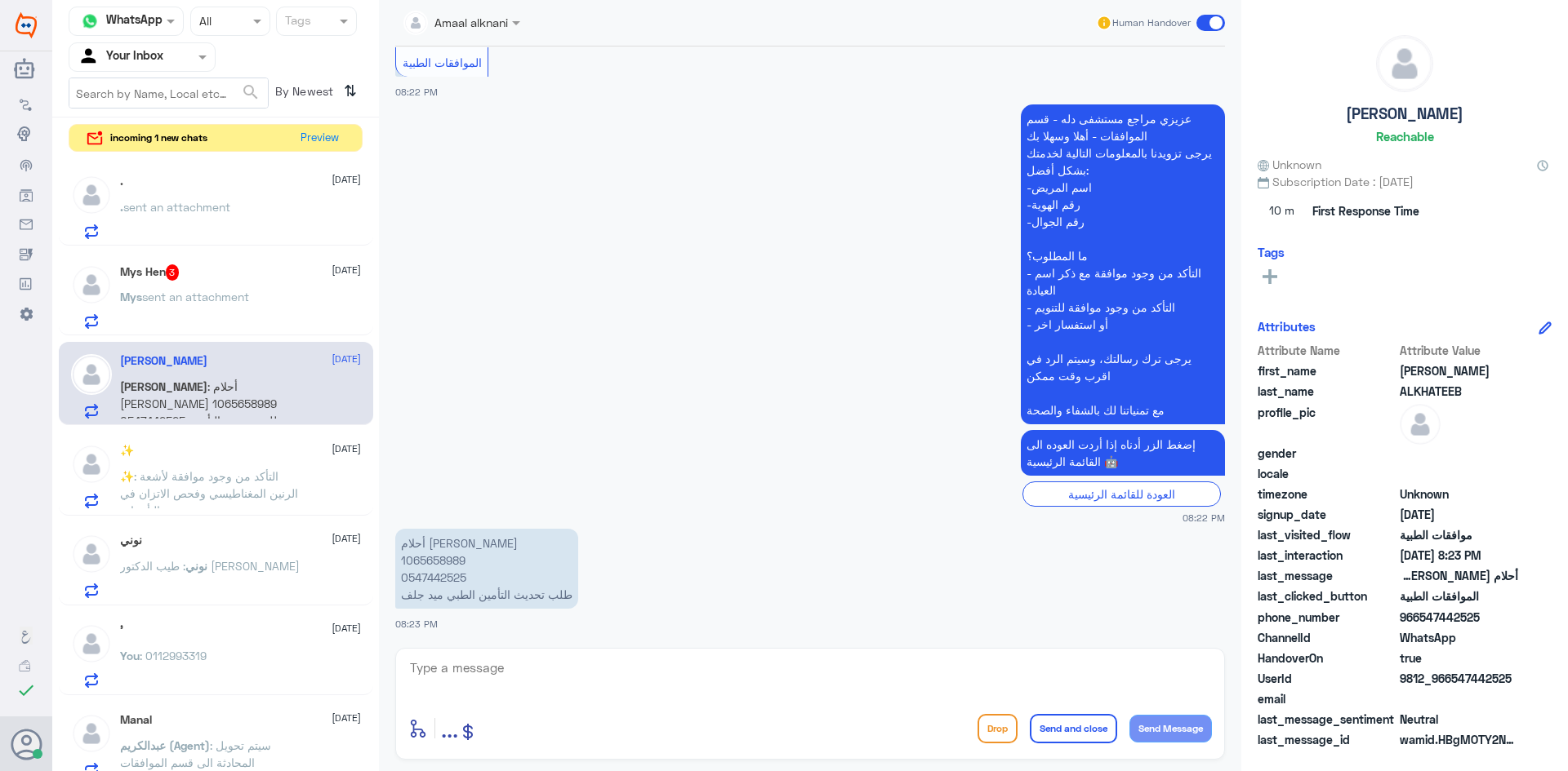
click at [544, 669] on textarea at bounding box center [811, 678] width 804 height 40
click at [431, 579] on p "أحلام [PERSON_NAME] 1065658989 0547442525 طلب تحديث التأمين الطبي ميد جلف" at bounding box center [487, 568] width 183 height 80
click at [478, 674] on textarea at bounding box center [811, 678] width 804 height 40
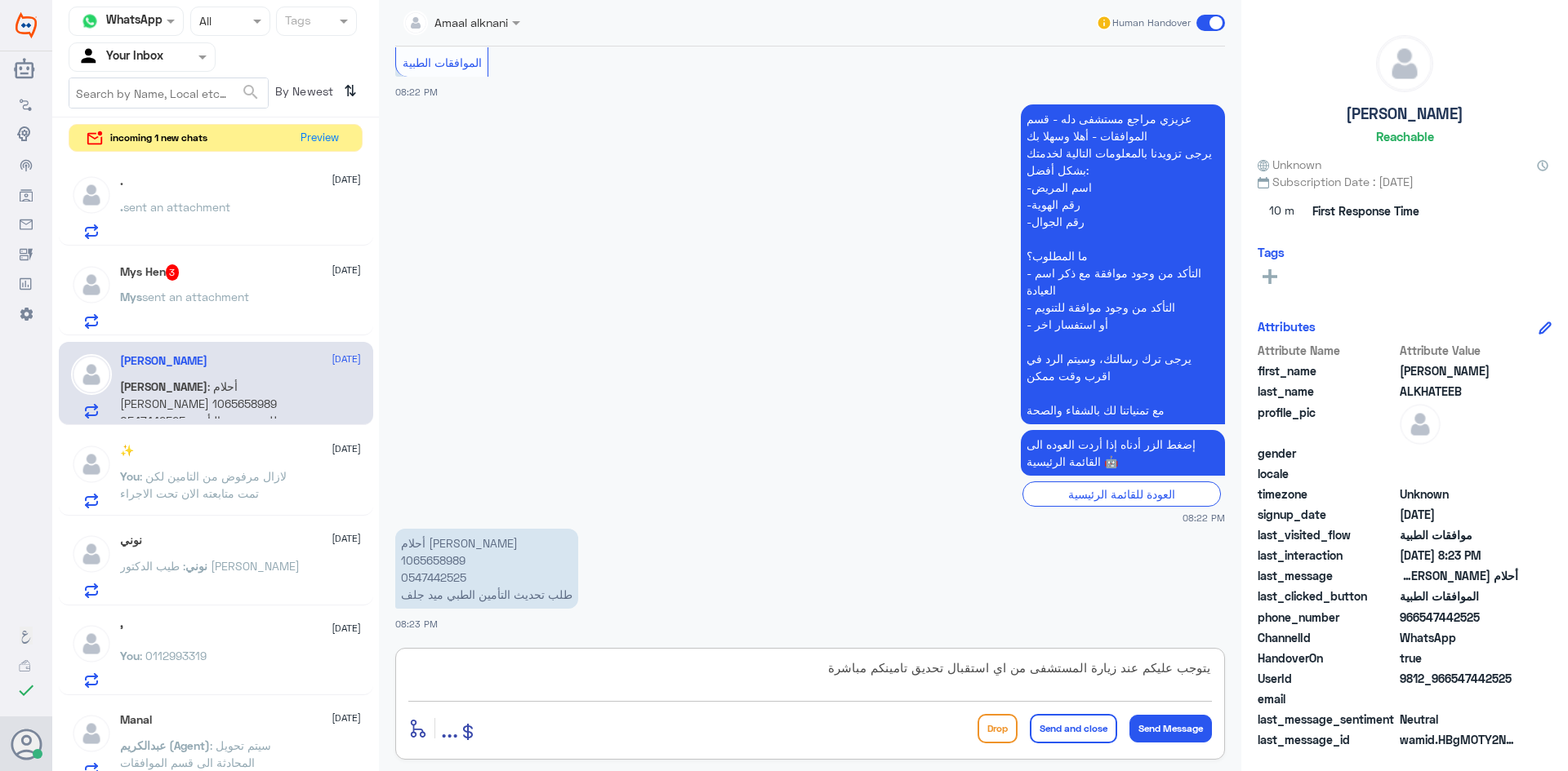
click at [923, 673] on textarea "يتوجب عليكم عند زيارة المستشفى من اي استقبال تحديق تامينكم مباشرة" at bounding box center [811, 678] width 804 height 40
type textarea "يتوجب عليكم عند زيارة المستشفى من اي استقبال تحديث تامينكم مباشرة"
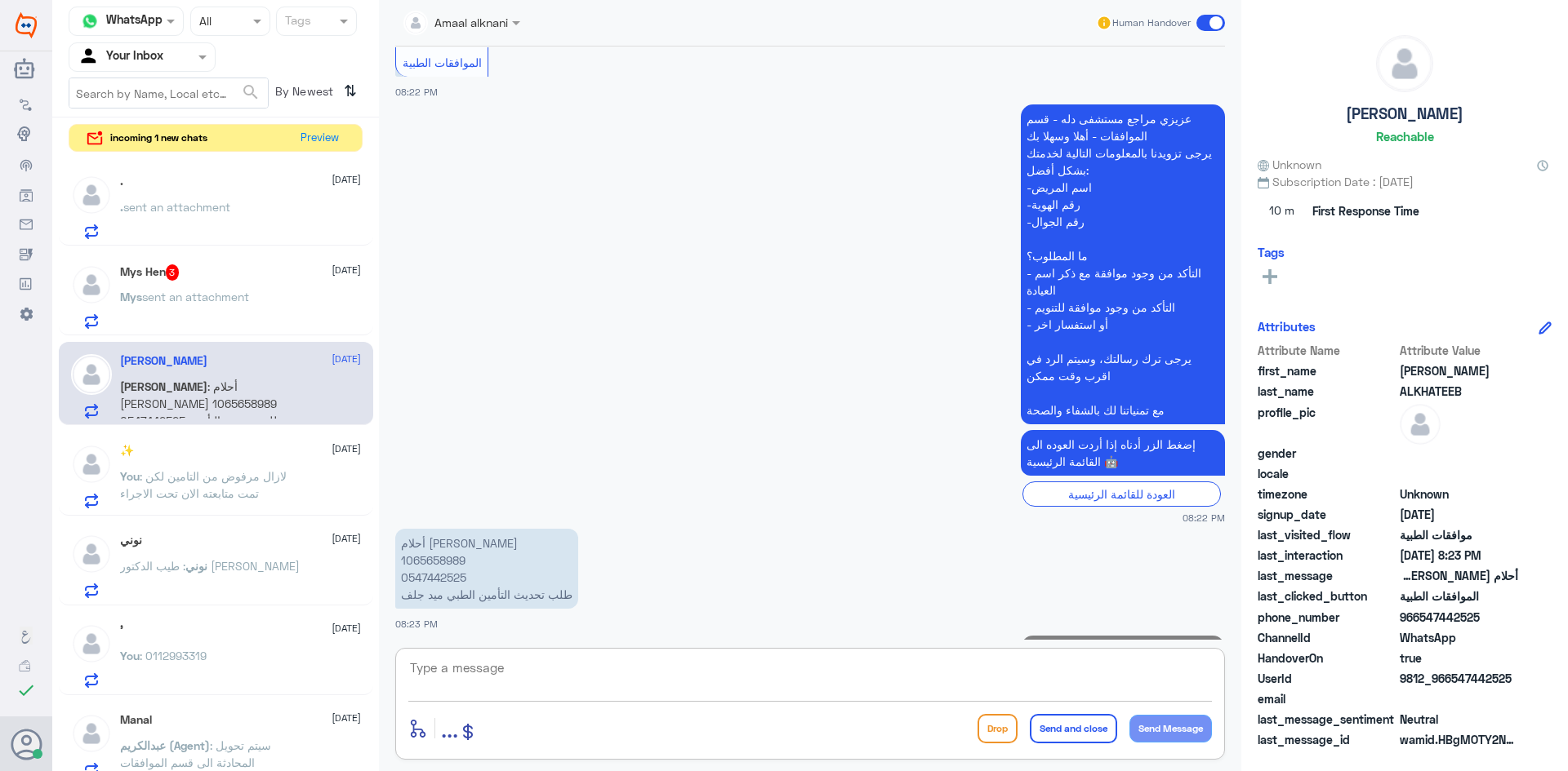
scroll to position [384, 0]
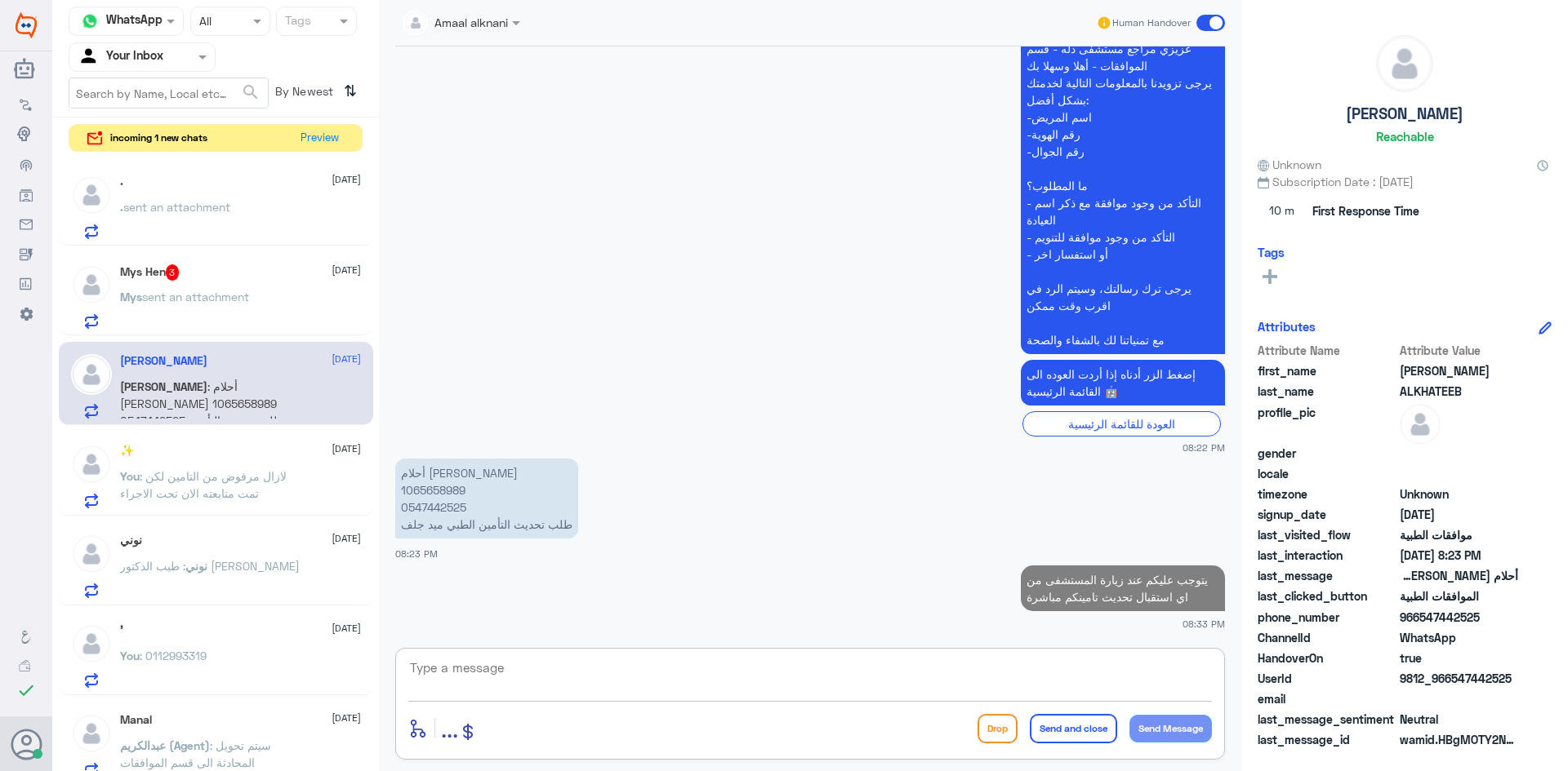
click at [1075, 661] on textarea at bounding box center [811, 678] width 804 height 40
click at [300, 309] on div "Mys sent an attachment" at bounding box center [240, 311] width 240 height 37
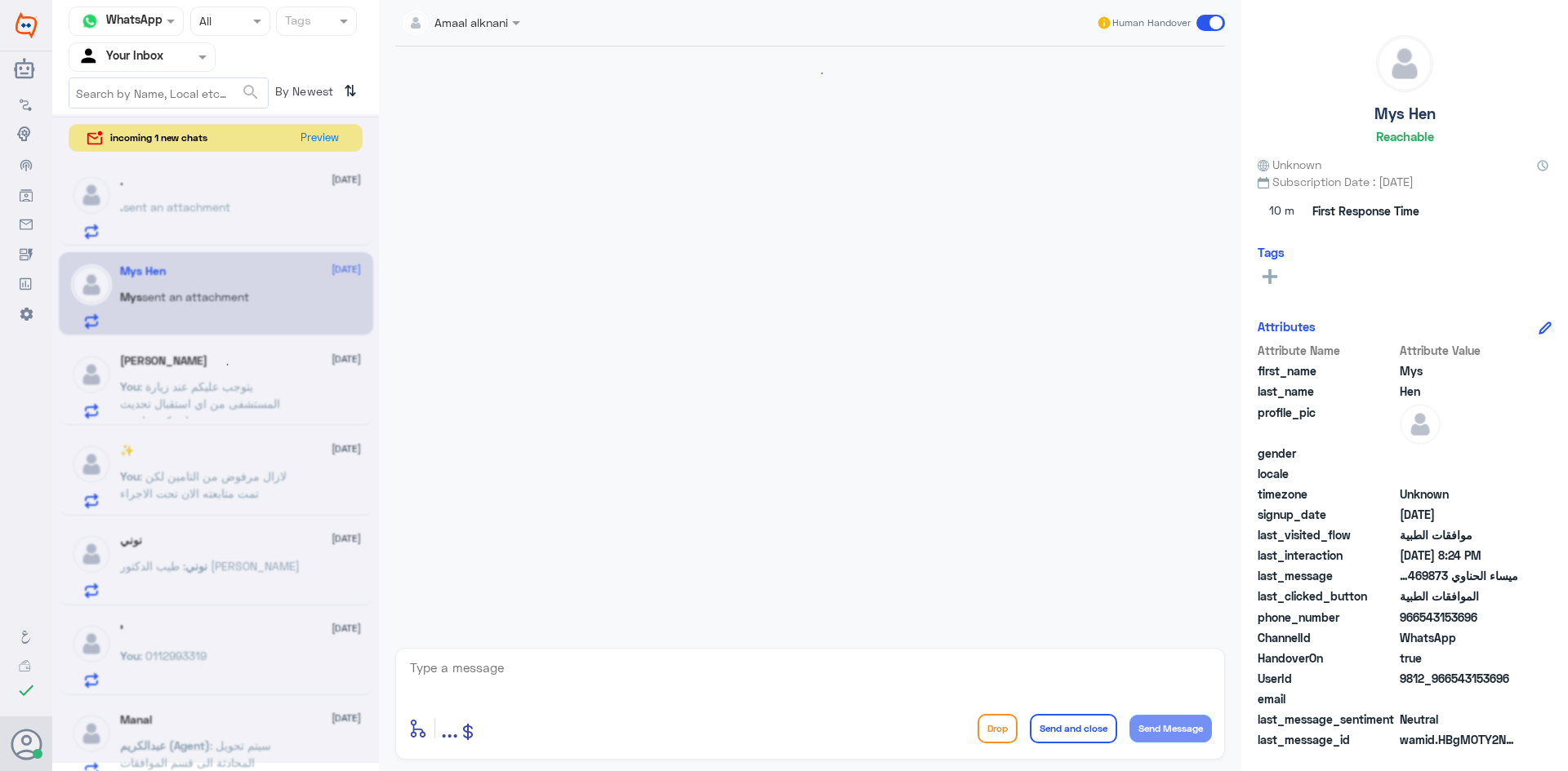
scroll to position [348, 0]
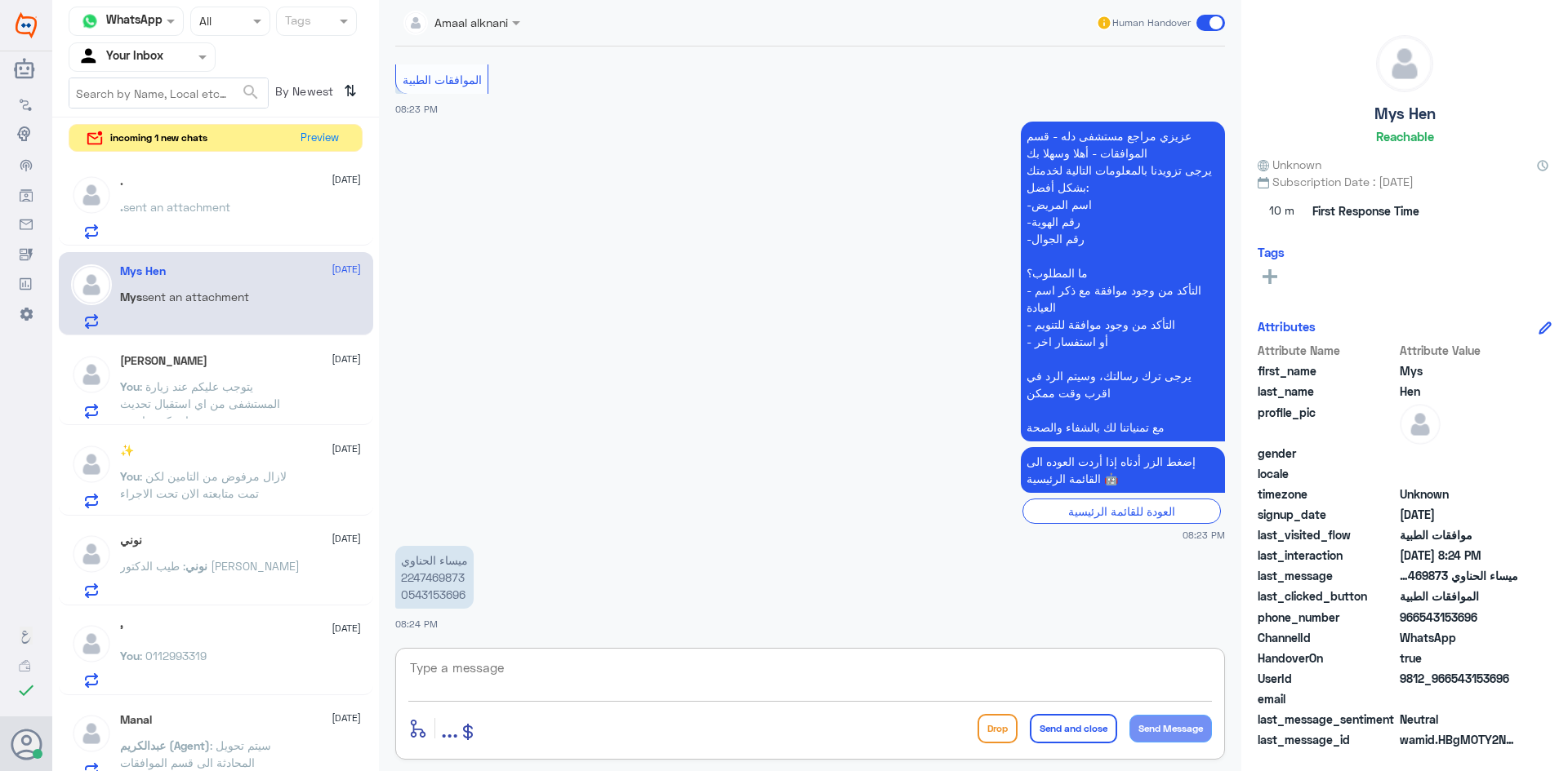
click at [590, 674] on textarea at bounding box center [811, 678] width 804 height 40
click at [443, 577] on p "ميساء الحناوي 2247469873 0543153696" at bounding box center [435, 577] width 79 height 62
drag, startPoint x: 570, startPoint y: 635, endPoint x: 571, endPoint y: 661, distance: 26.0
click at [570, 643] on div "Amaal alknani Human Handover [DATE] السلام عليكم لو سمحت للان انتظر موافقة التا…" at bounding box center [810, 388] width 863 height 777
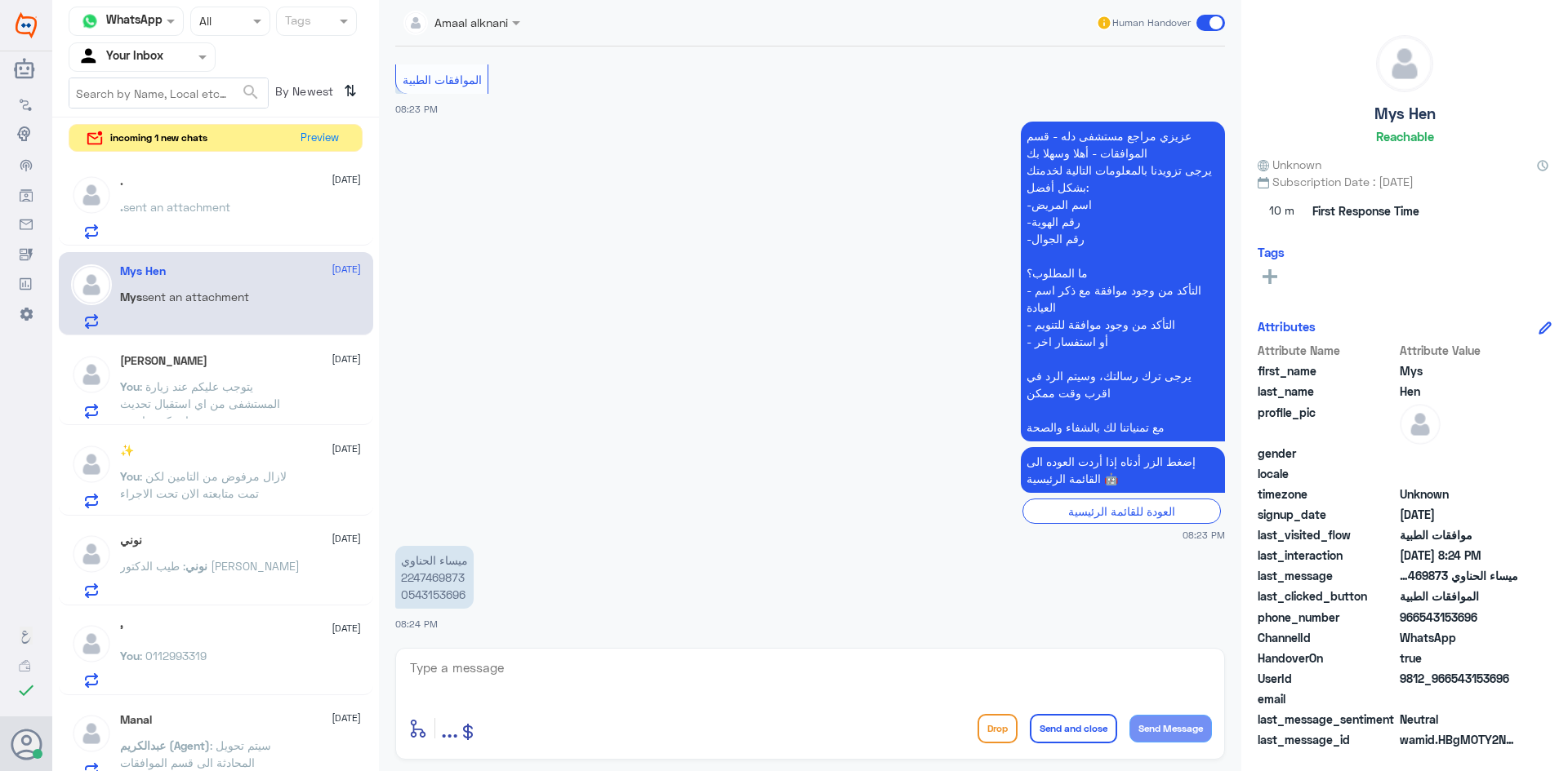
click at [562, 662] on textarea at bounding box center [811, 678] width 804 height 40
type textarea "كيف اقدر اساعدك"
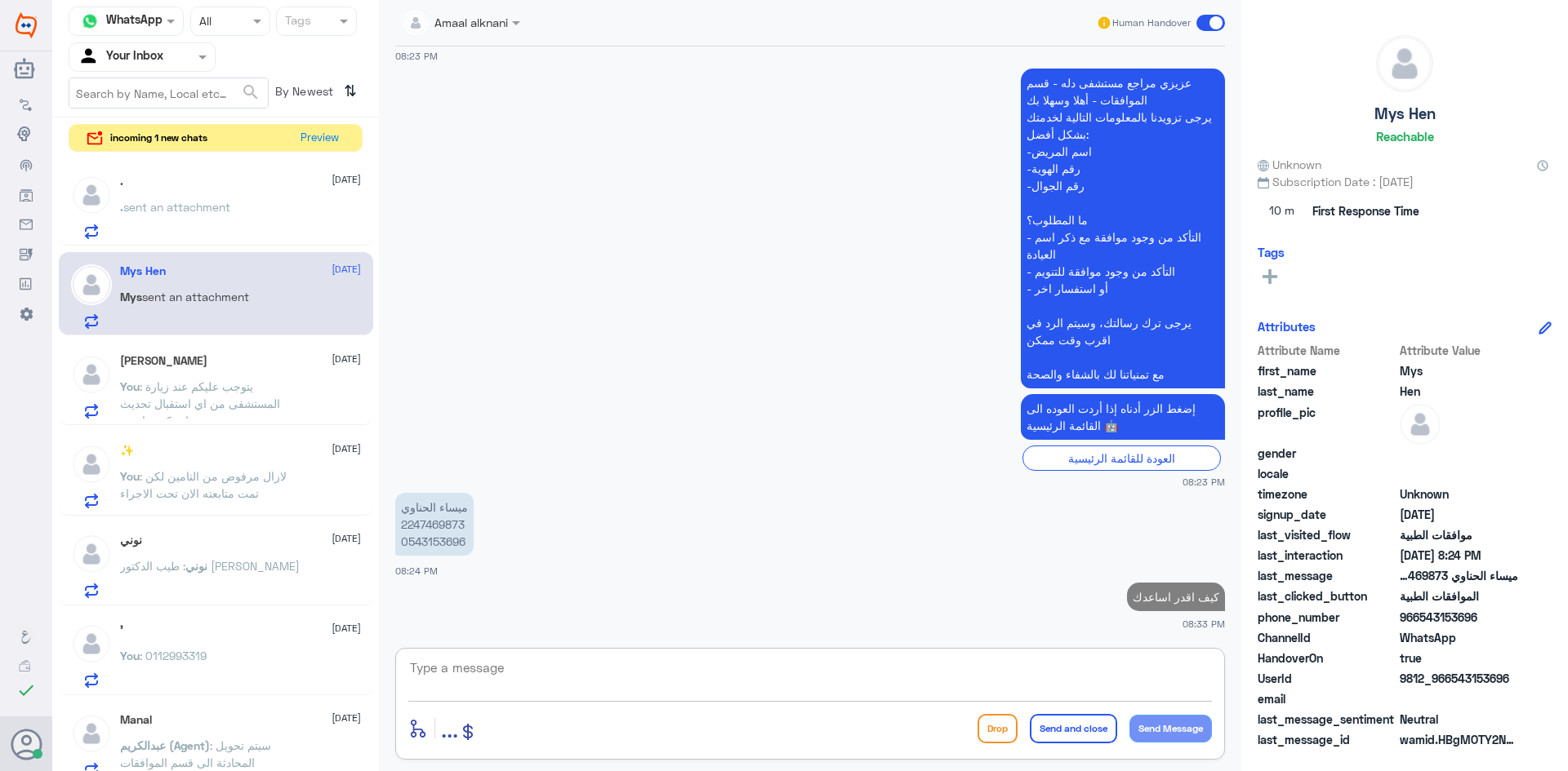
click at [209, 203] on span "sent an attachment" at bounding box center [176, 207] width 107 height 13
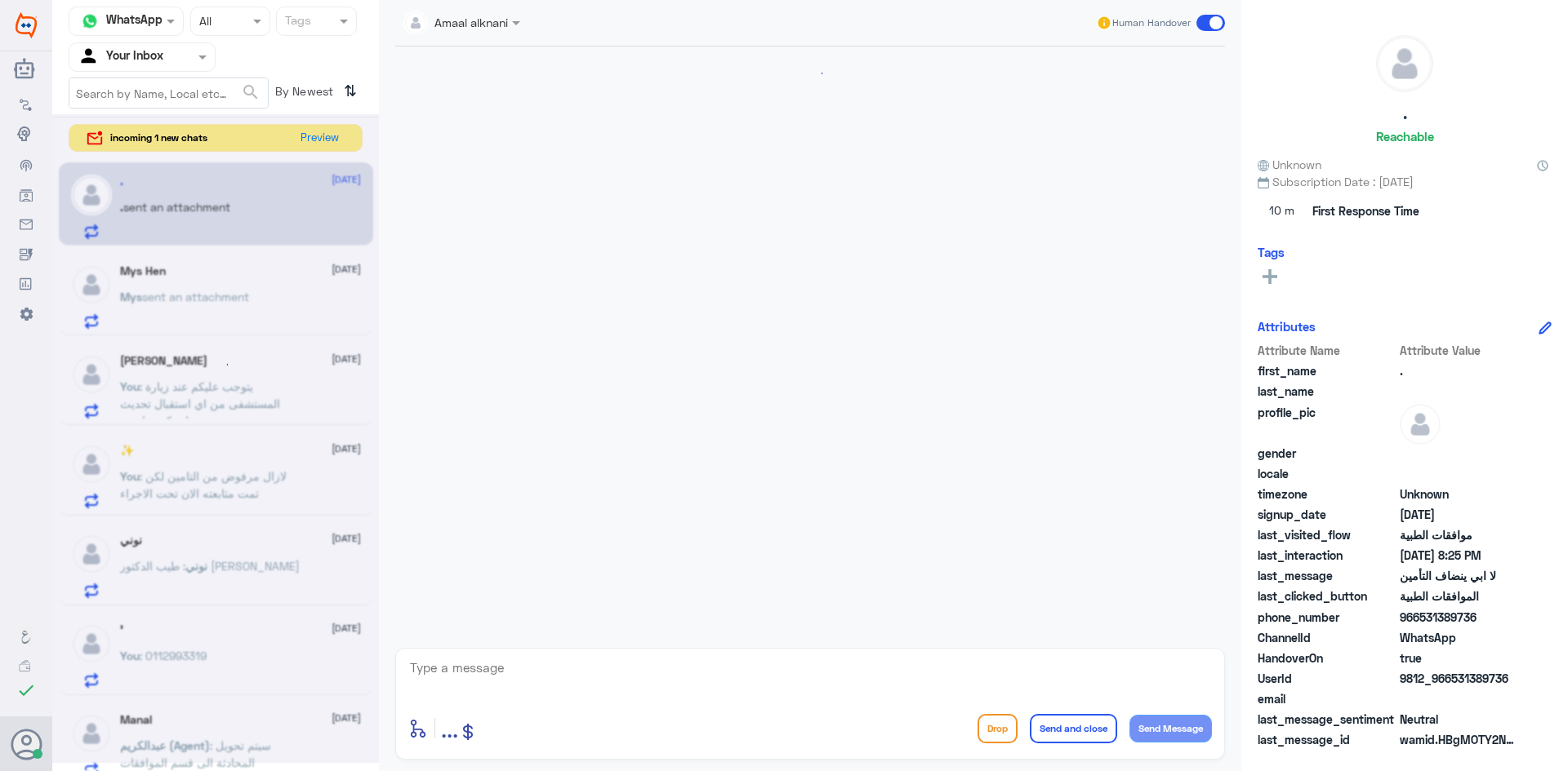
scroll to position [510, 0]
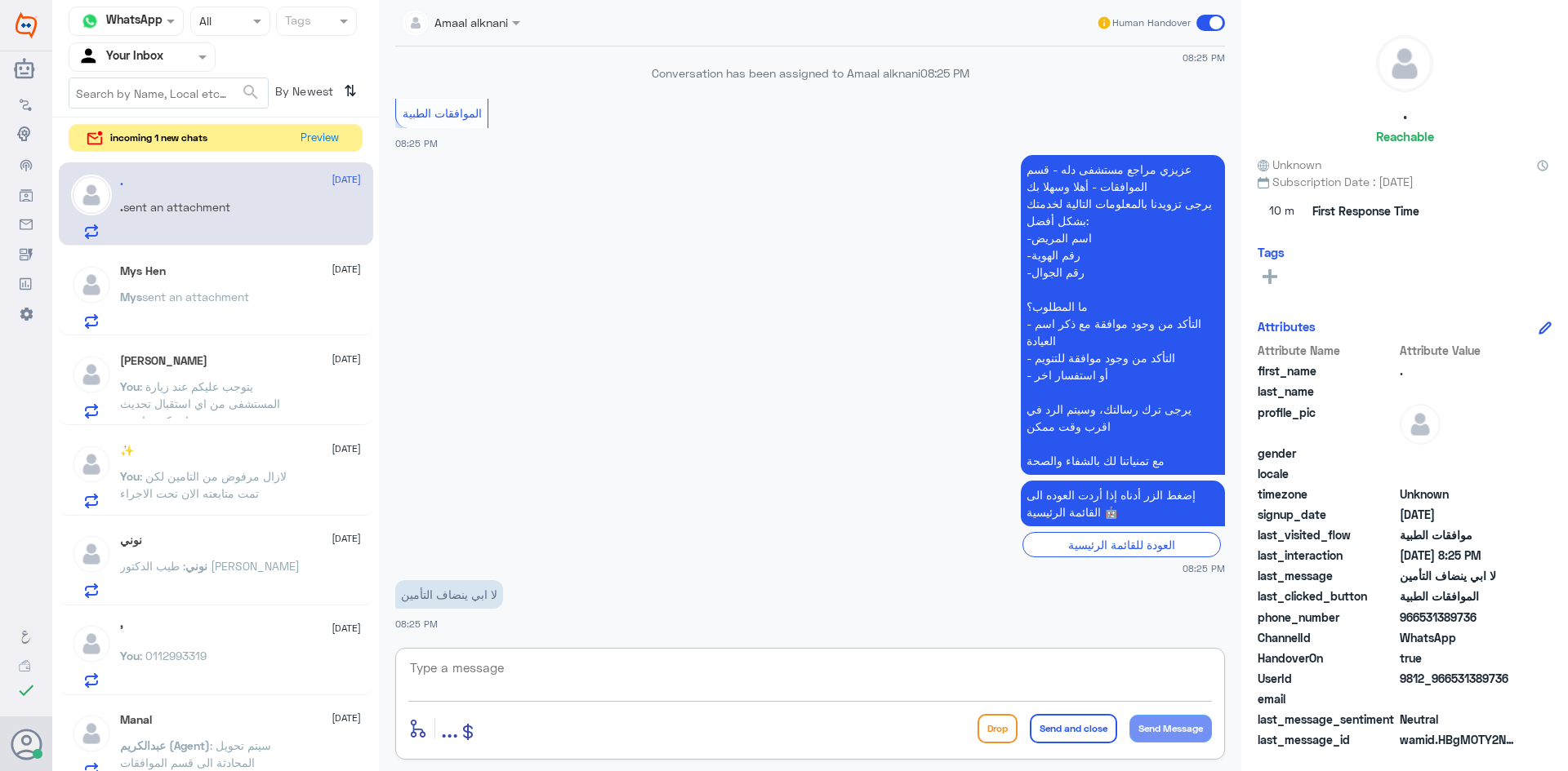
click at [582, 658] on textarea at bounding box center [811, 678] width 804 height 40
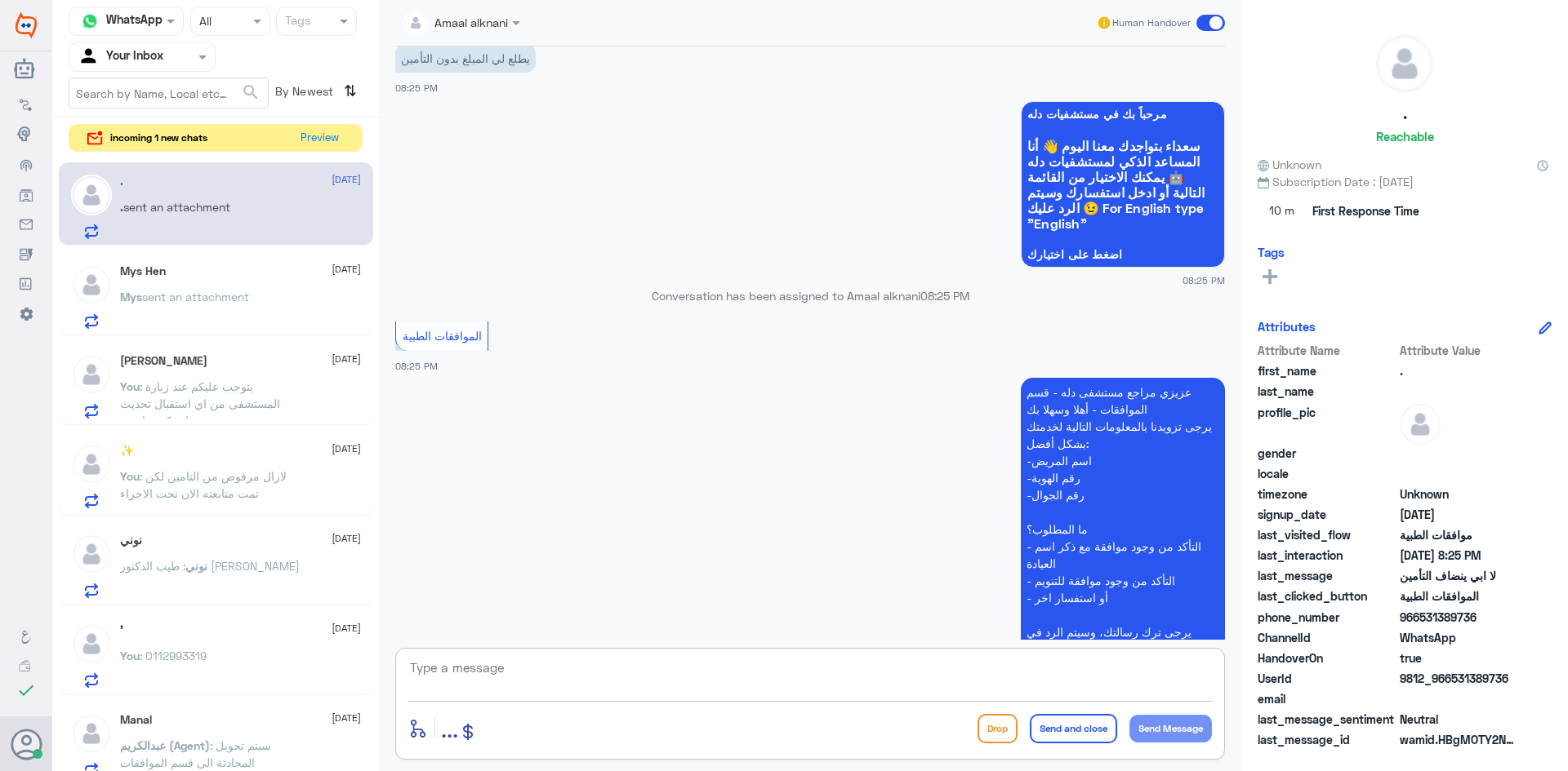
scroll to position [347, 0]
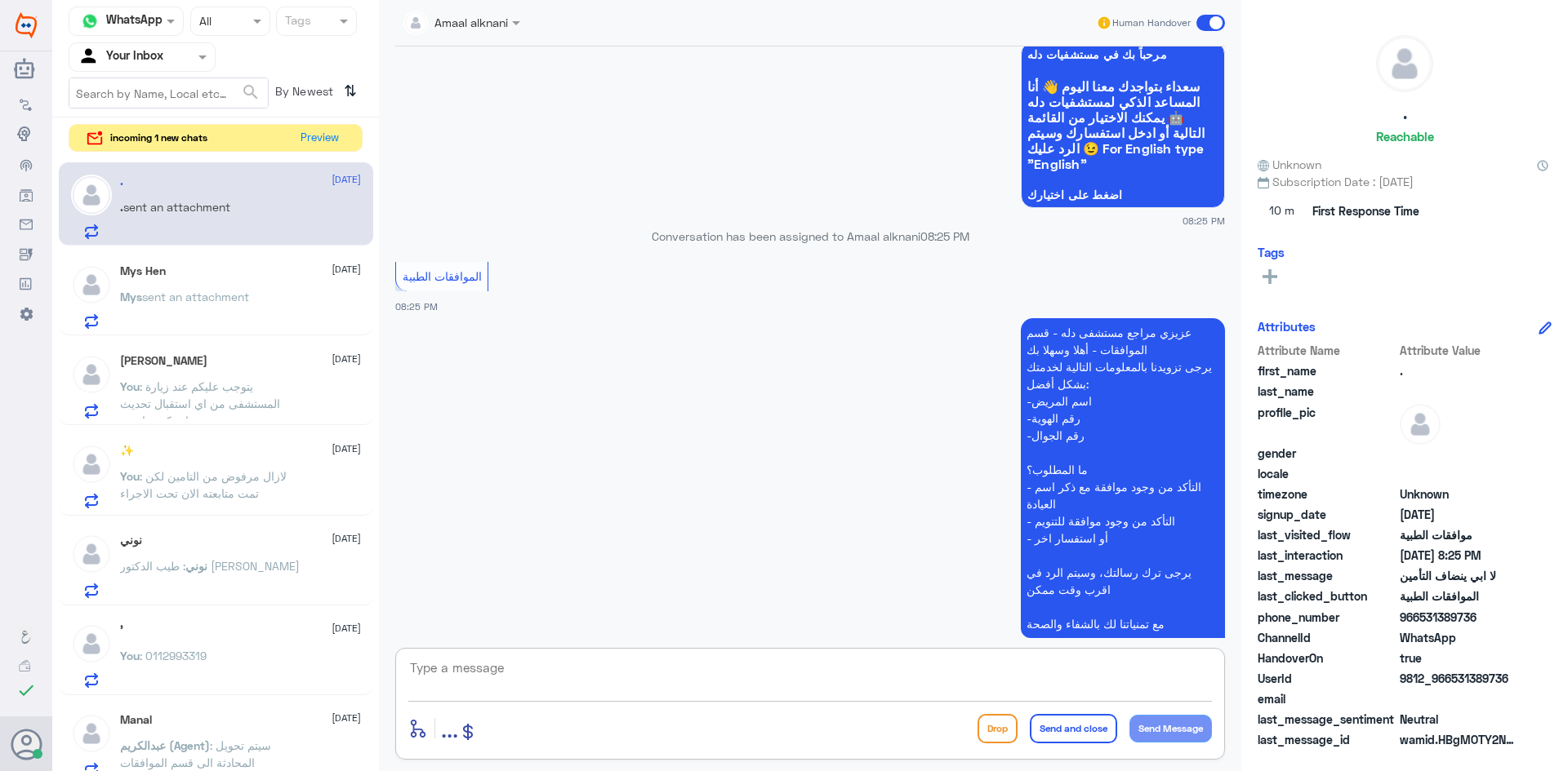
click at [508, 659] on textarea at bounding box center [811, 678] width 804 height 40
type textarea "تفضل كيف اقدر اساعدك"
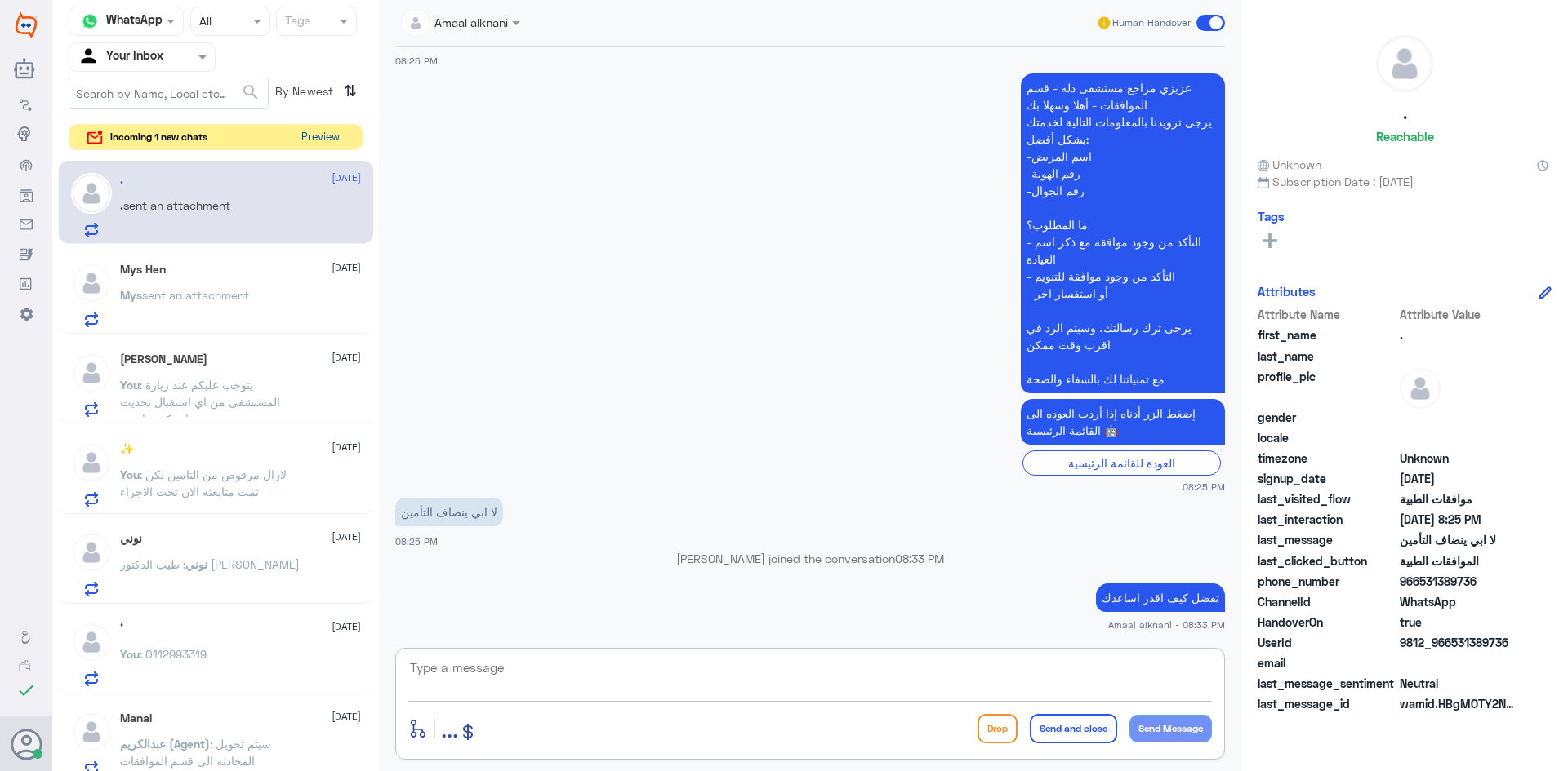
click at [338, 137] on button "Preview" at bounding box center [320, 137] width 51 height 25
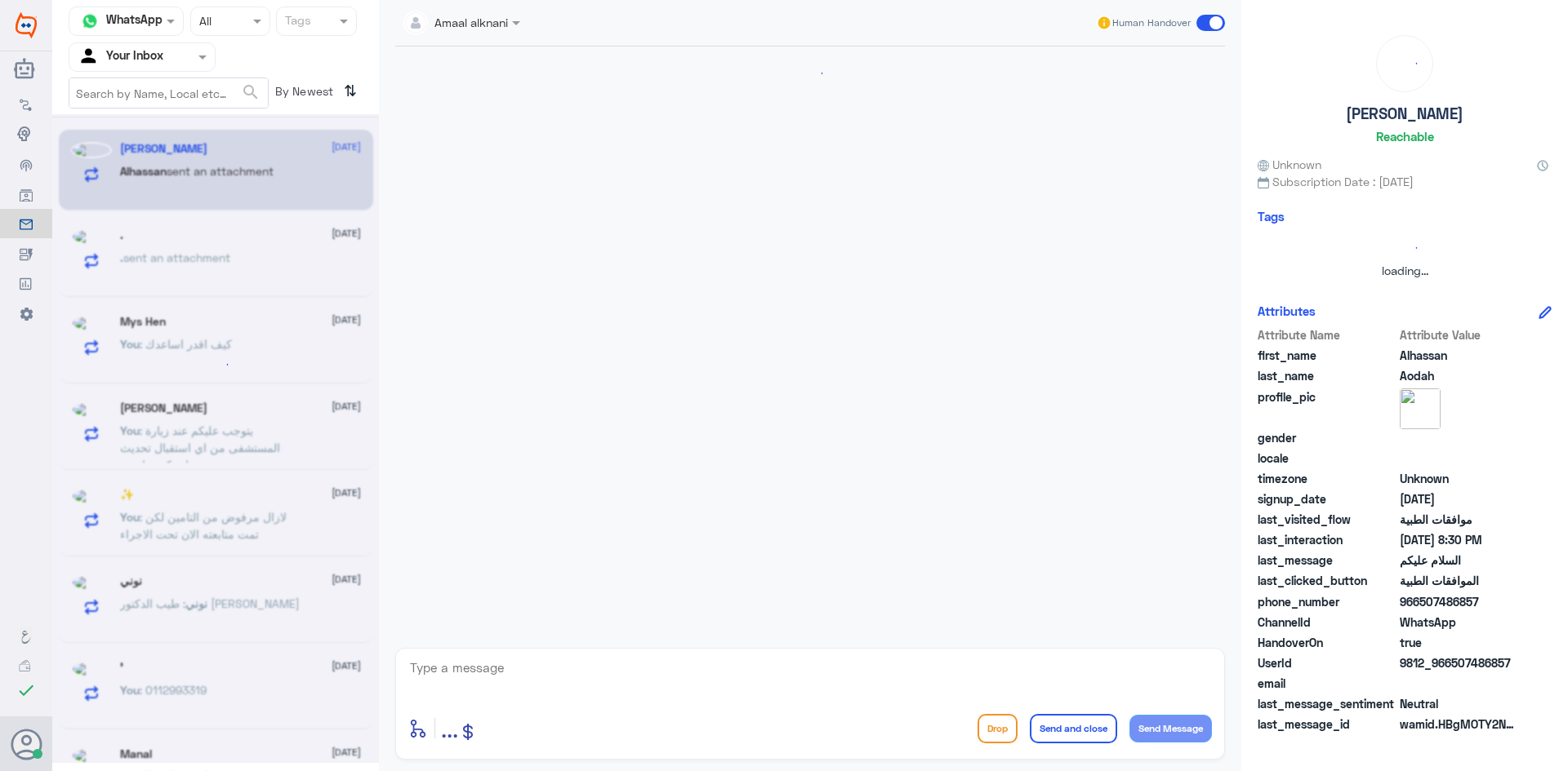
scroll to position [207, 0]
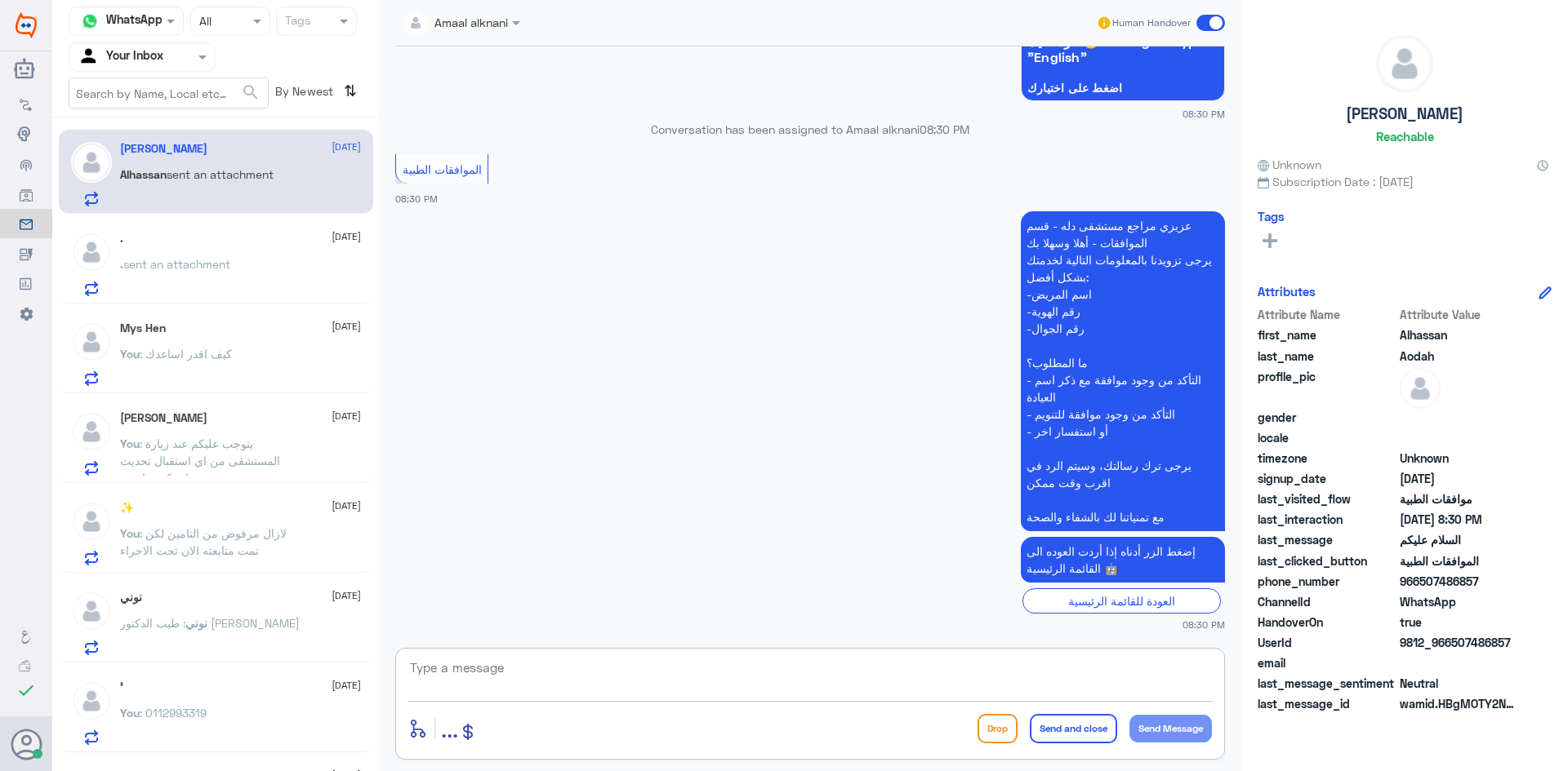
click at [524, 663] on textarea at bounding box center [811, 678] width 804 height 40
type textarea "تفضل كيف اقدر اساعدك"
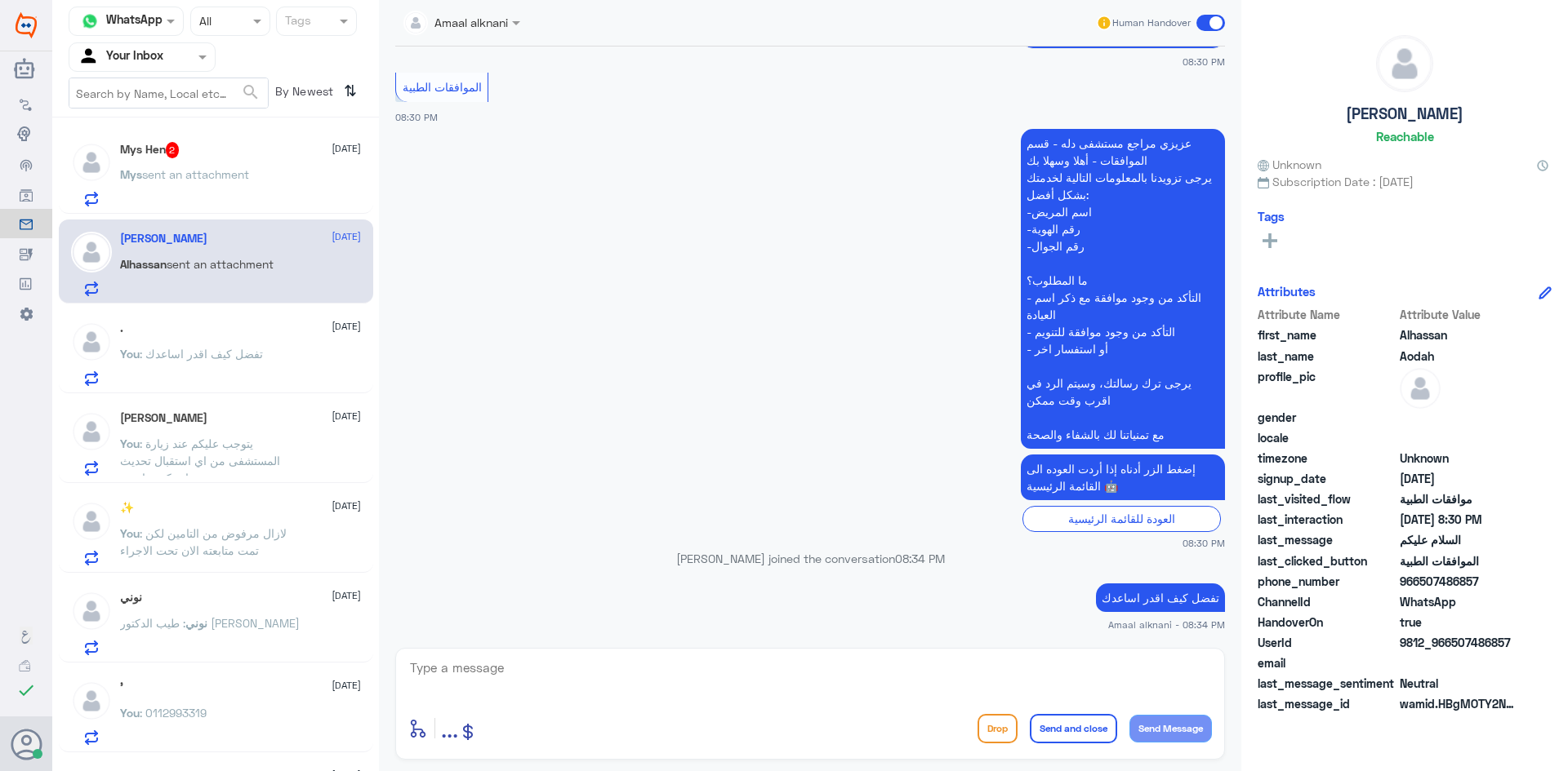
click at [219, 163] on div "Mys Hen 2 [DATE] Mys sent an attachment" at bounding box center [240, 174] width 240 height 64
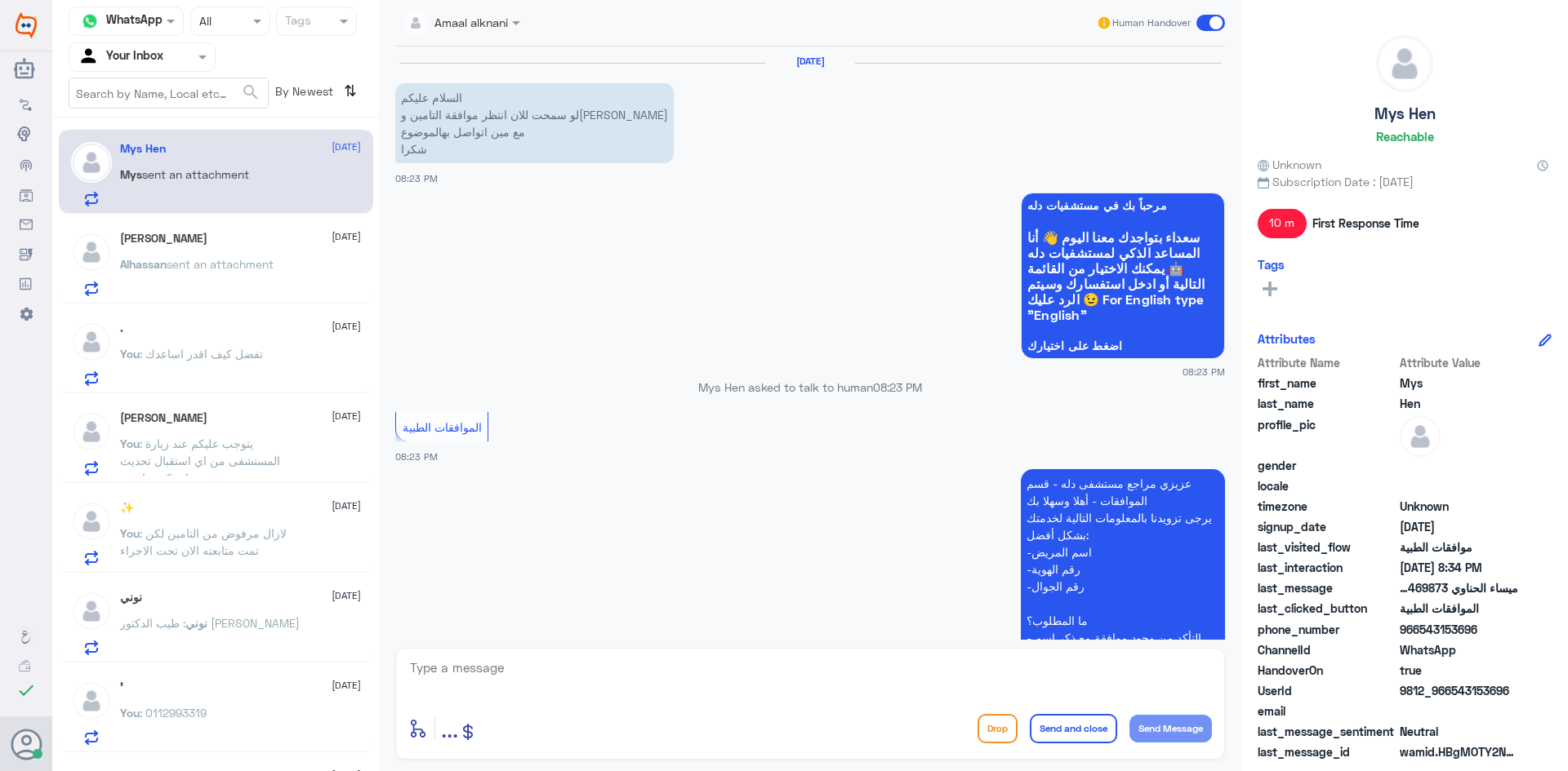
scroll to position [542, 0]
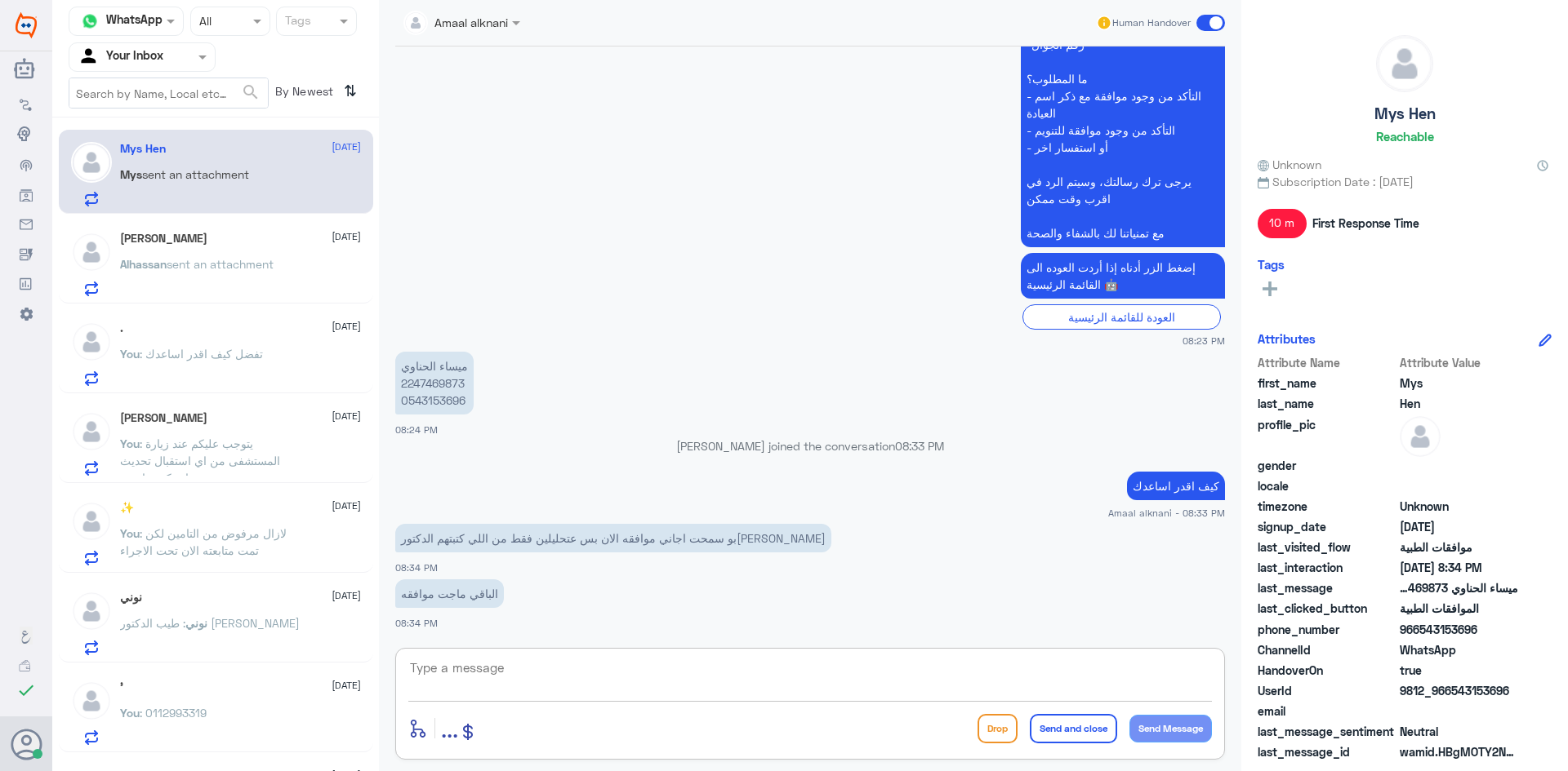
click at [498, 695] on textarea at bounding box center [811, 678] width 804 height 40
click at [425, 403] on p "ميساء الحناوي 2247469873 0543153696" at bounding box center [435, 383] width 79 height 62
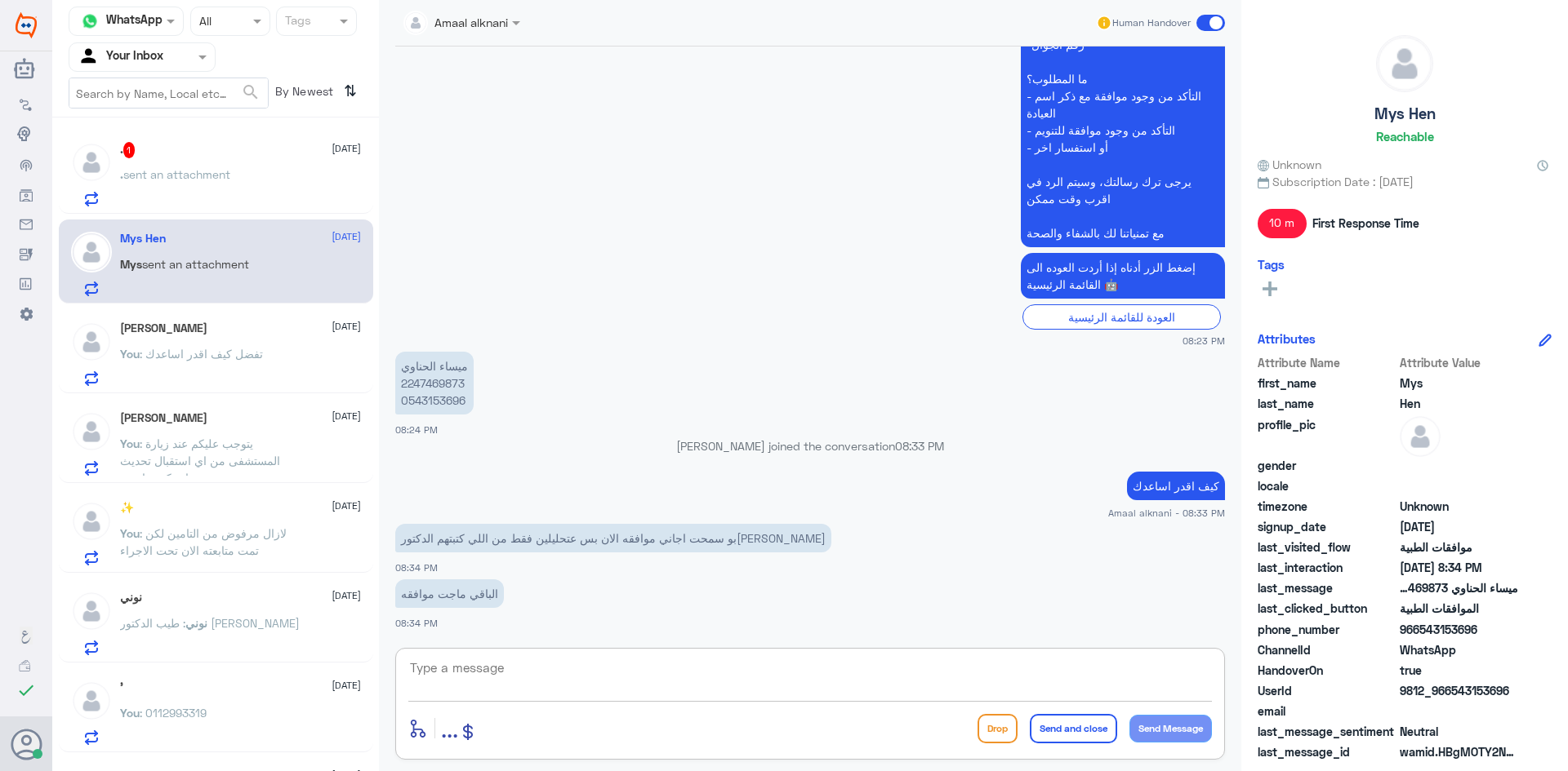
click at [555, 696] on textarea at bounding box center [811, 678] width 804 height 40
click at [659, 684] on textarea at bounding box center [811, 678] width 804 height 40
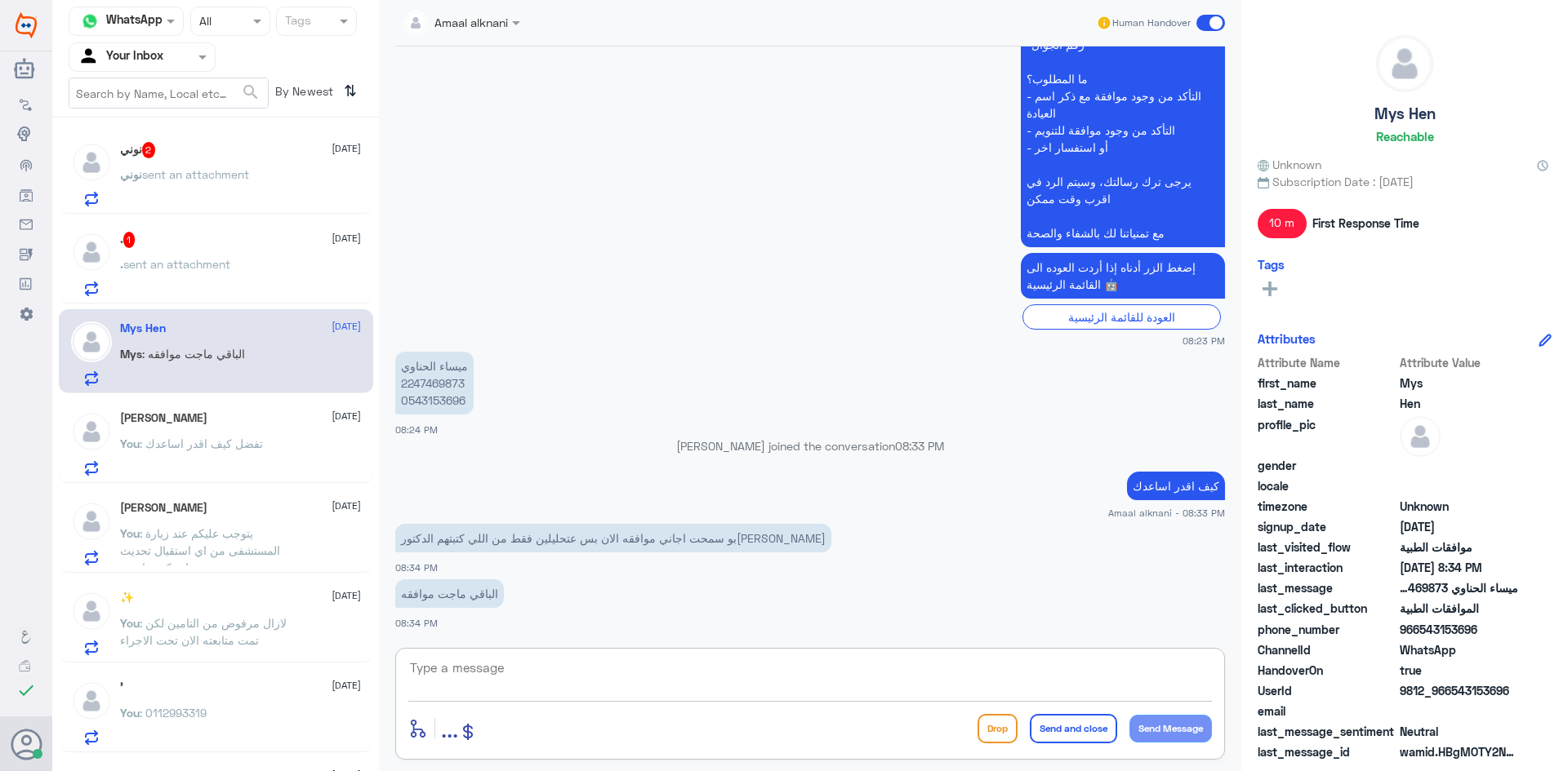
click at [610, 685] on textarea at bounding box center [811, 678] width 804 height 40
type textarea "تم متابعة طلبكم مره اخرى الان تحت الاجراء"
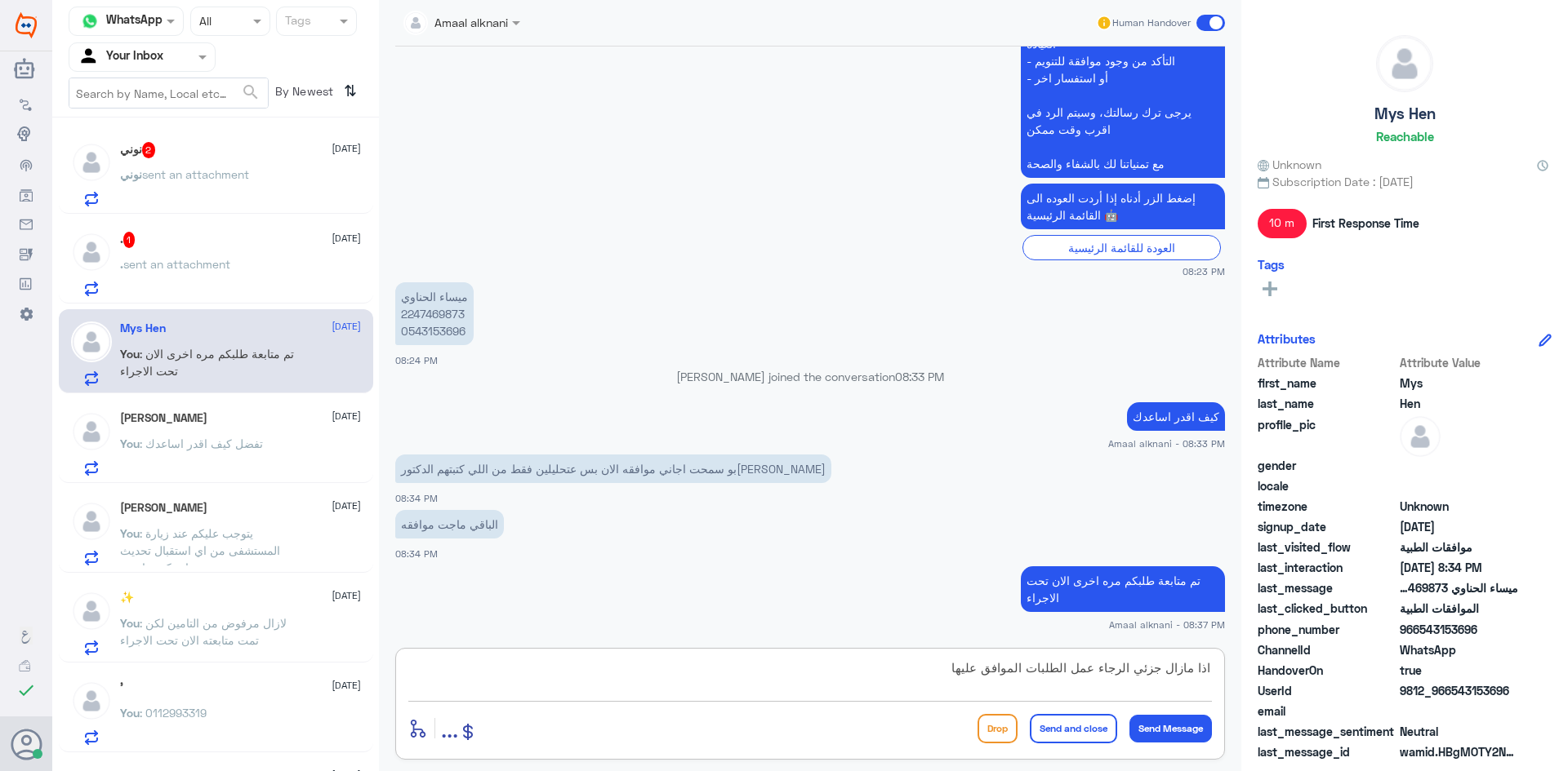
type textarea "اذا مازال جزئي الرجاء عمل الطلبات الموافق عليها"
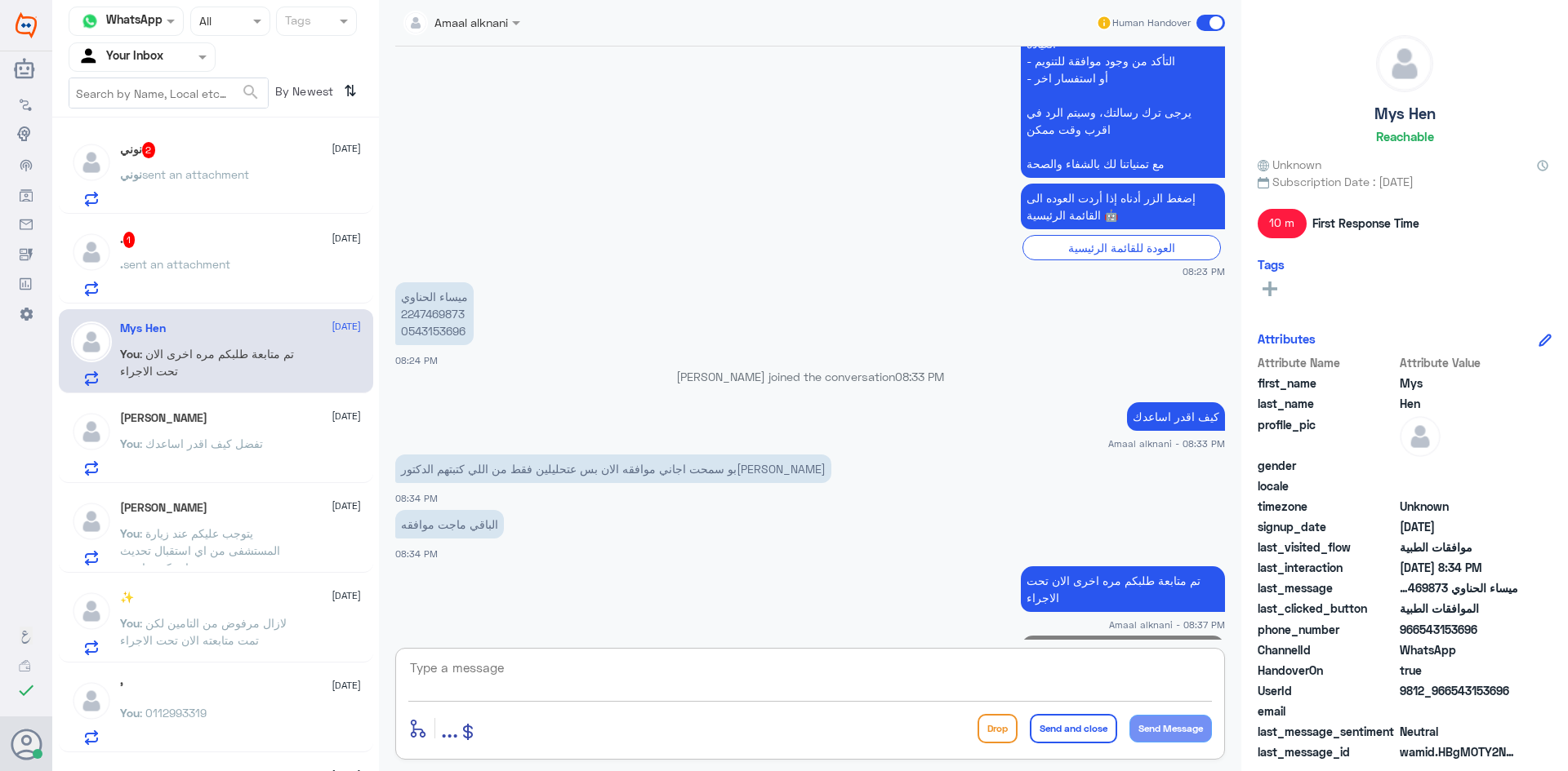
scroll to position [681, 0]
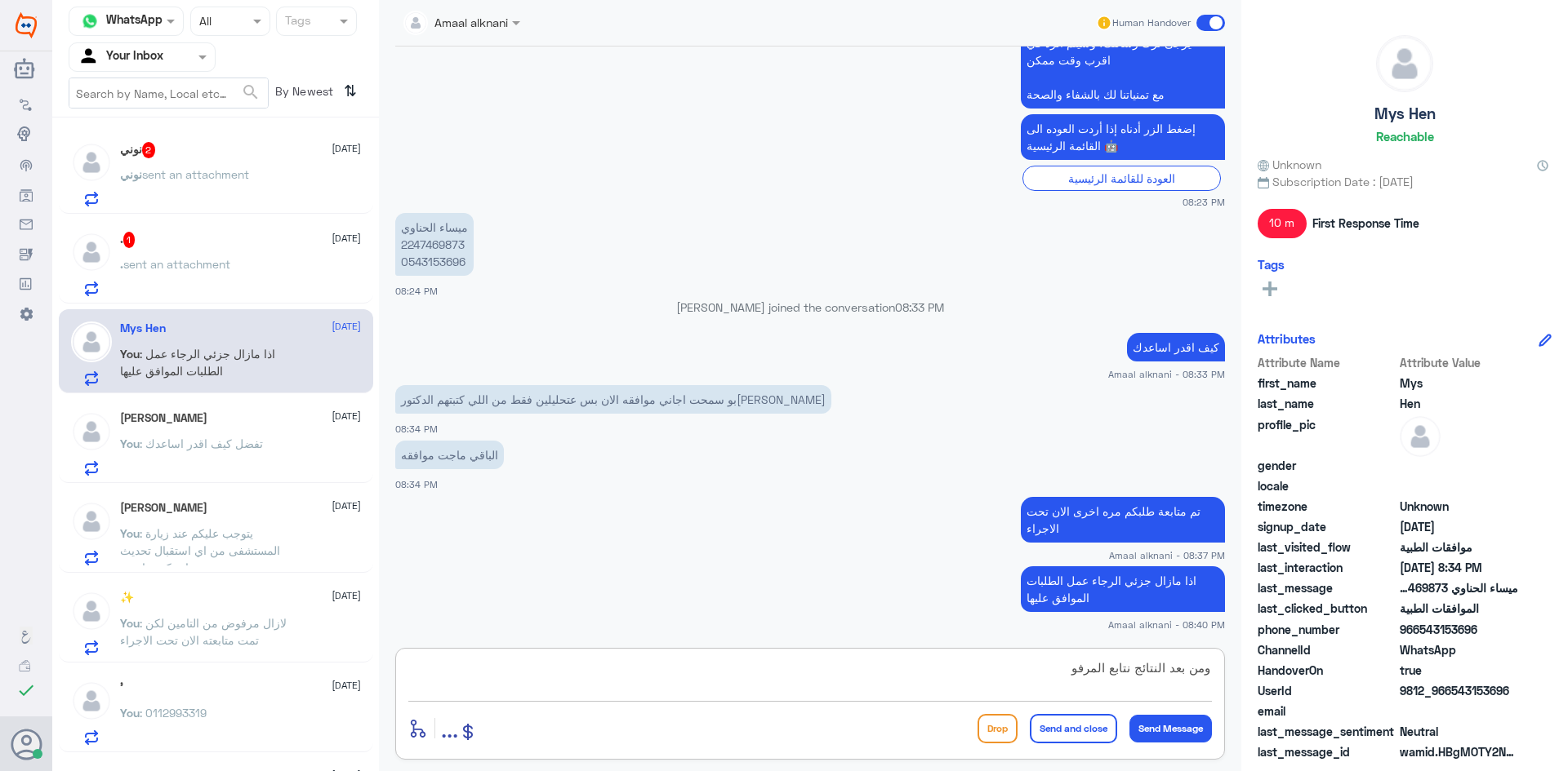
type textarea "ومن بعد النتائج نتابع المرفوض"
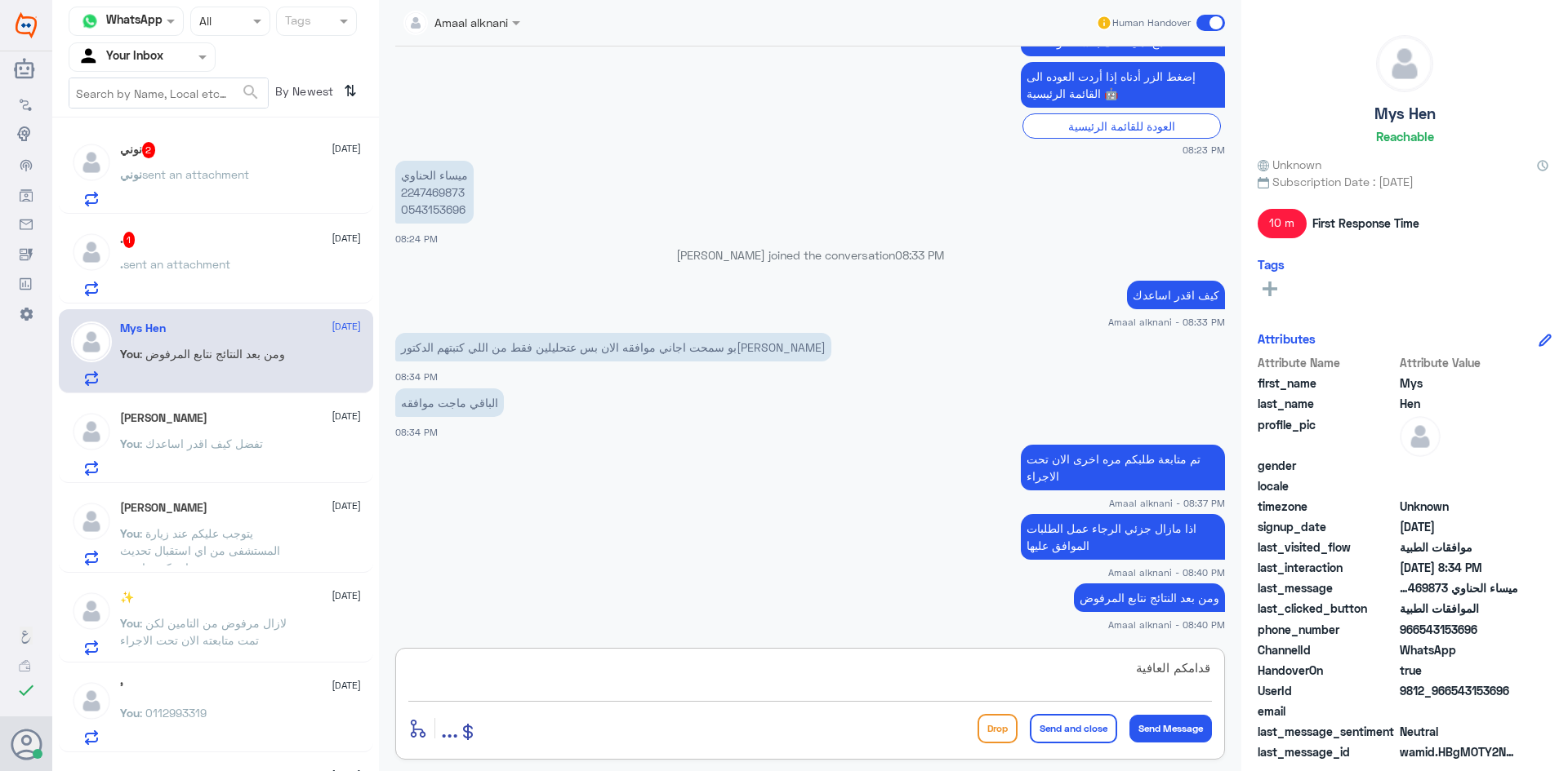
type textarea "قدامكم العافية"
click at [1031, 733] on button "Send and close" at bounding box center [1074, 729] width 88 height 30
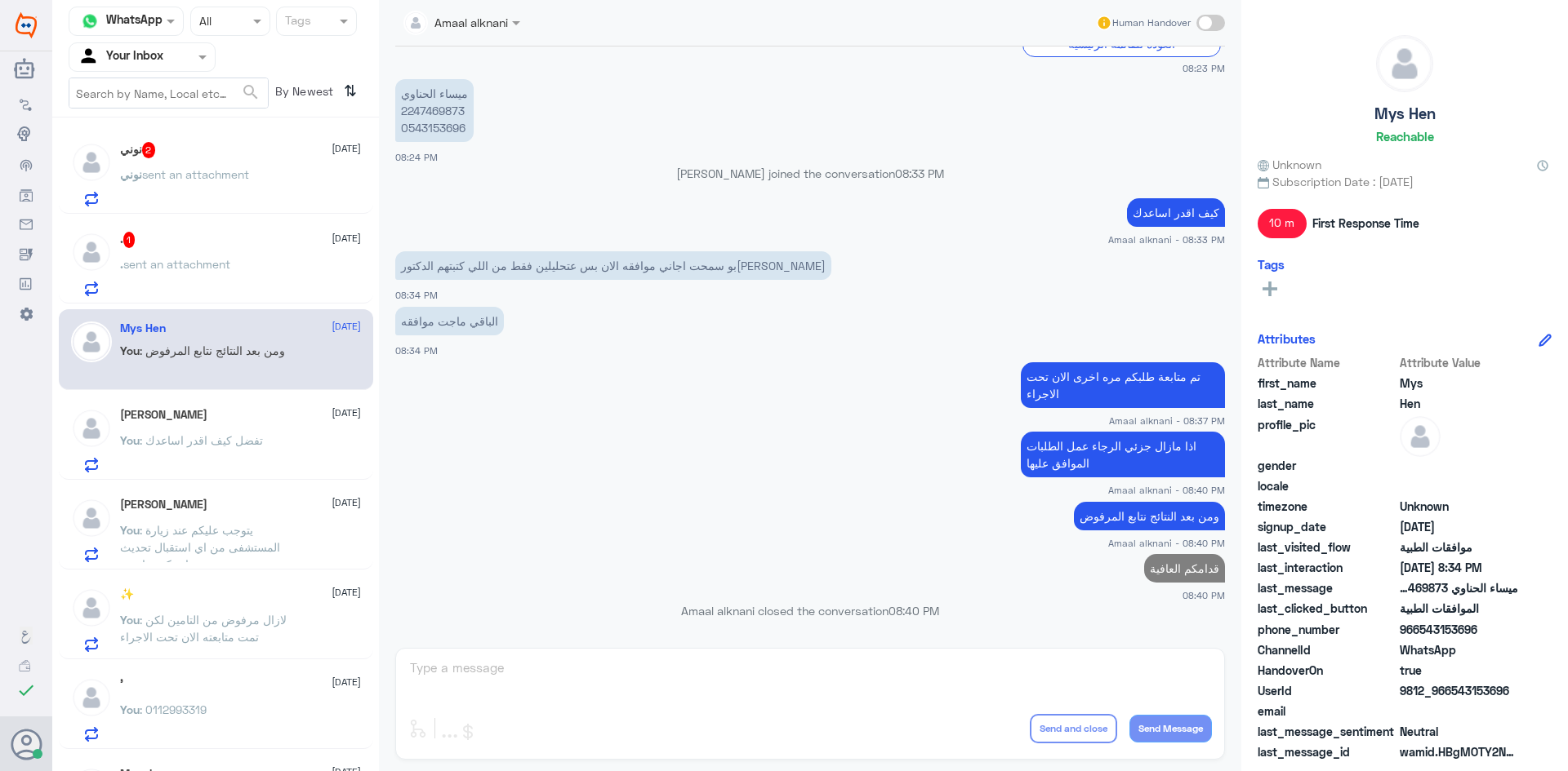
click at [200, 268] on span "sent an attachment" at bounding box center [176, 263] width 107 height 13
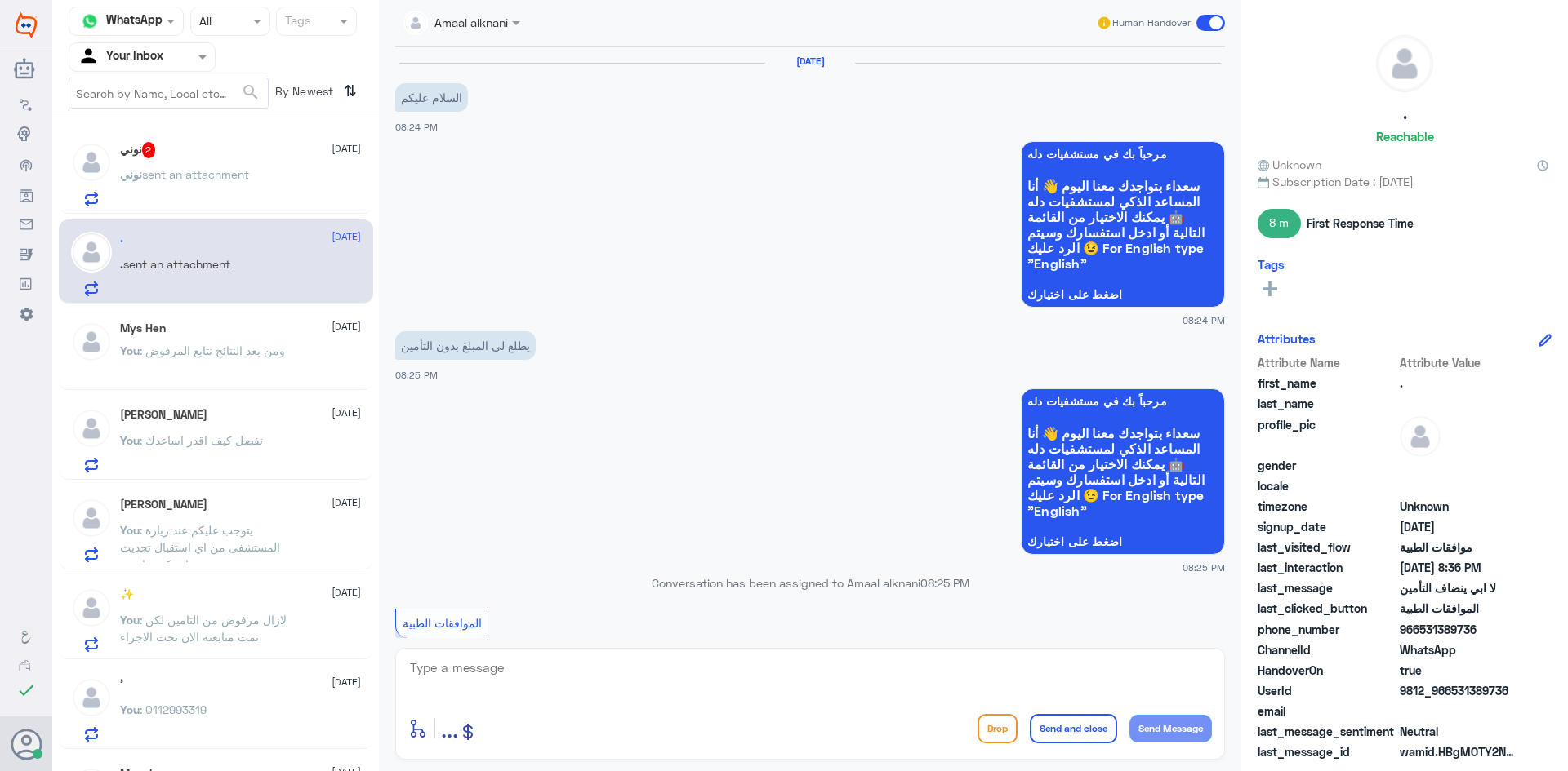
scroll to position [648, 0]
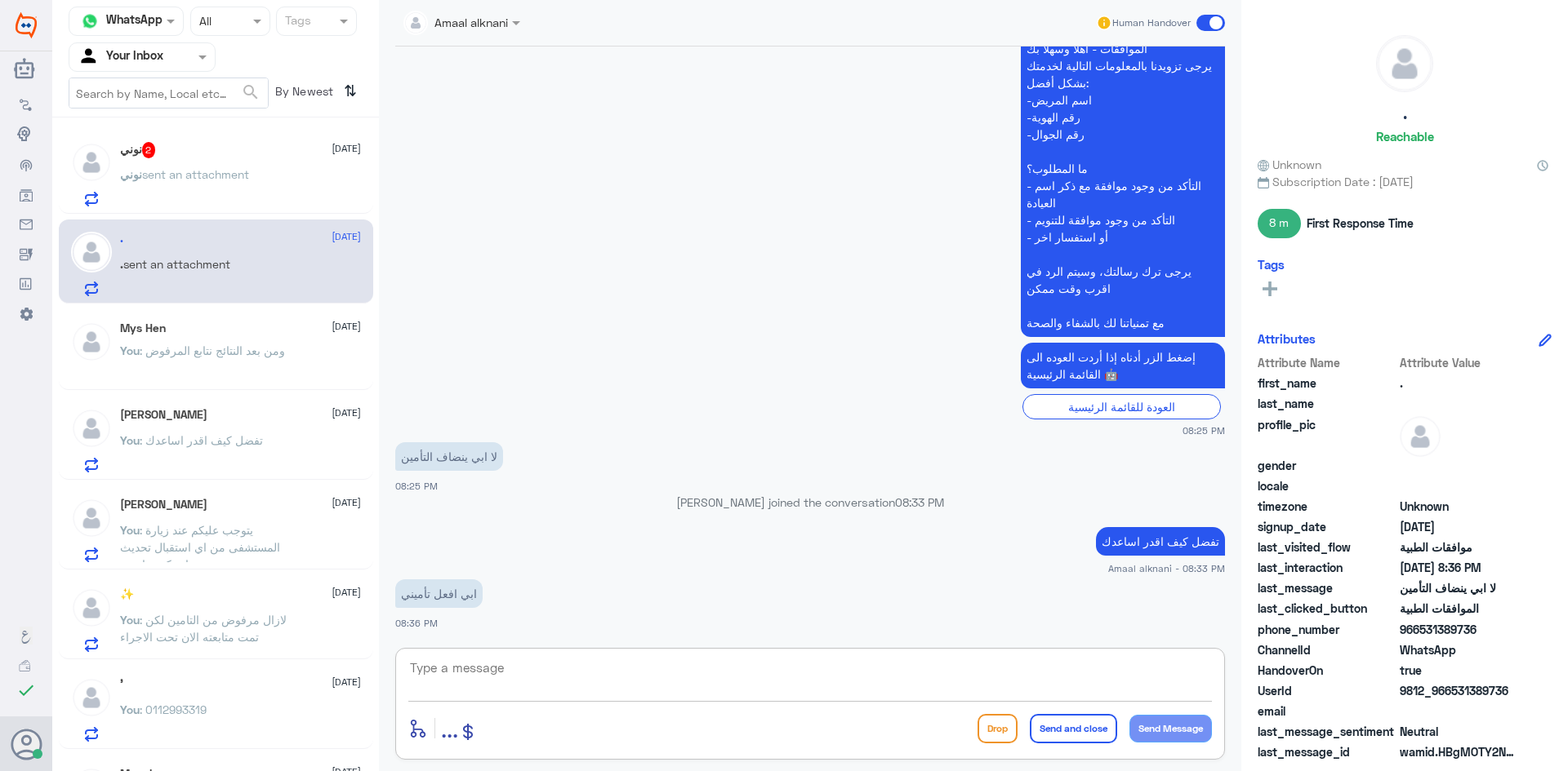
click at [438, 678] on textarea at bounding box center [811, 678] width 804 height 40
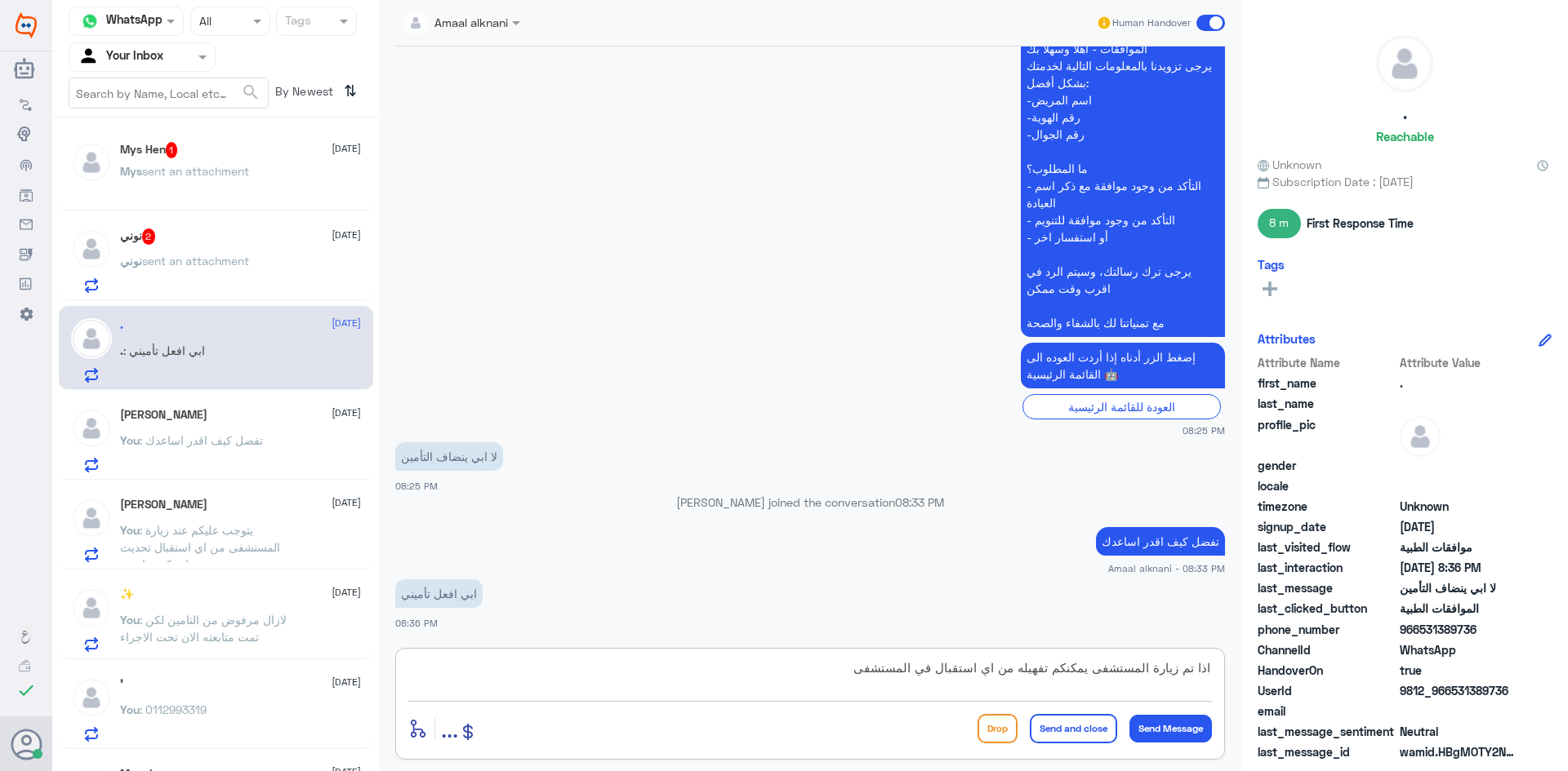
type textarea "اذا تم زيارة المستشفى يمكنكم تفهيله من اي استقبال في المستشفى"
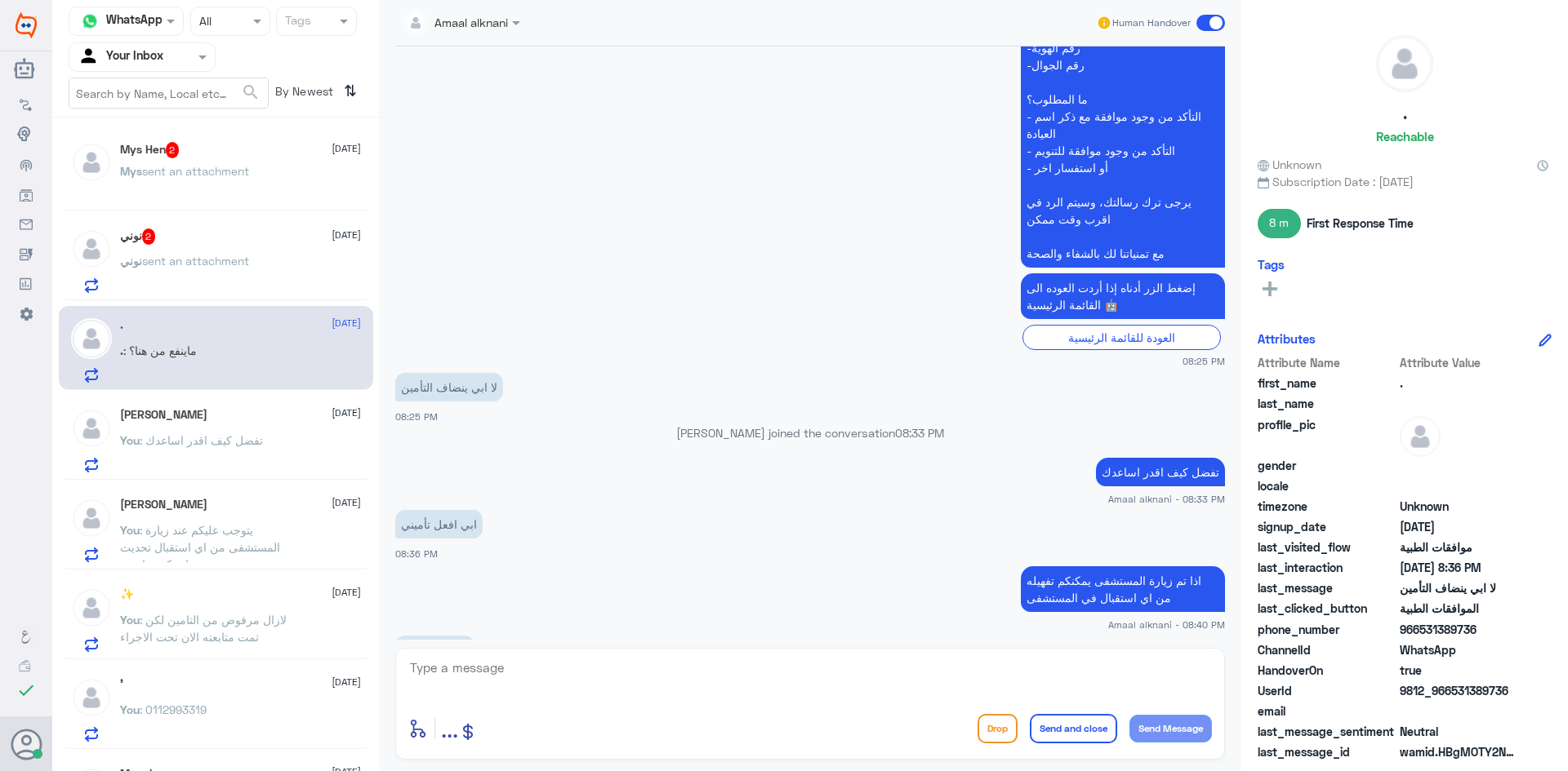
scroll to position [773, 0]
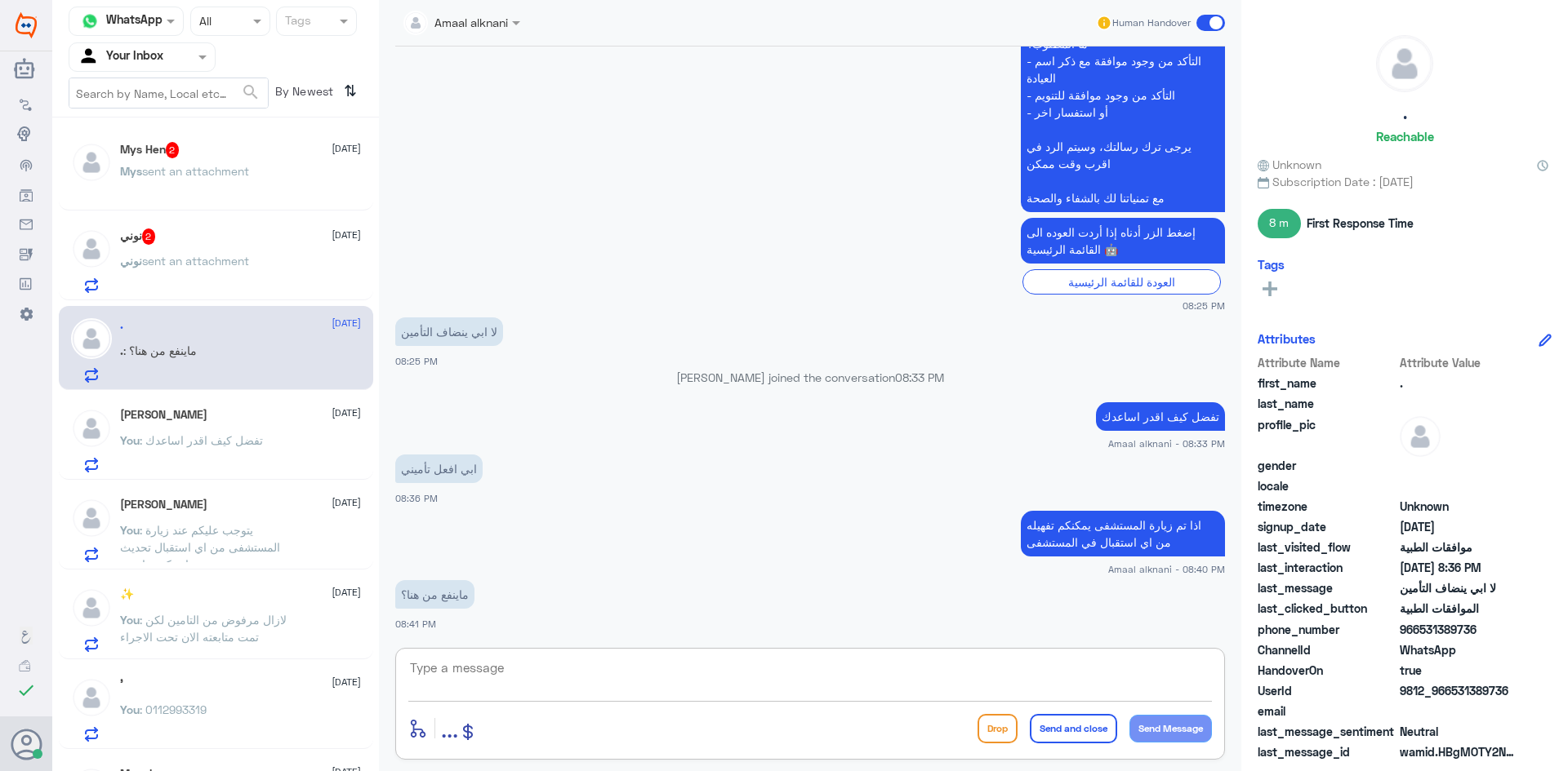
click at [533, 674] on textarea at bounding box center [811, 678] width 804 height 40
type textarea "للاسف لا"
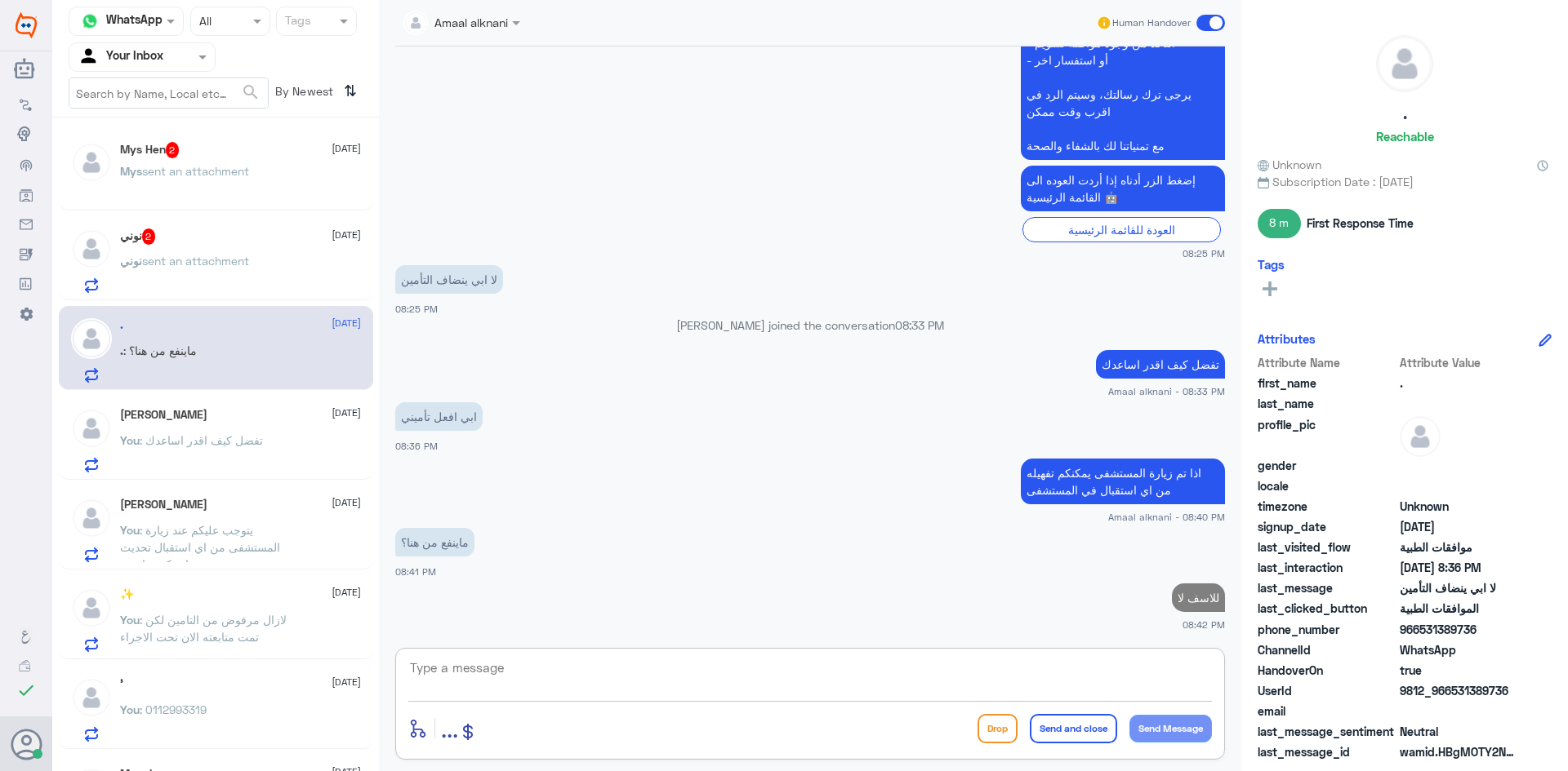
click at [218, 265] on span "sent an attachment" at bounding box center [195, 261] width 107 height 13
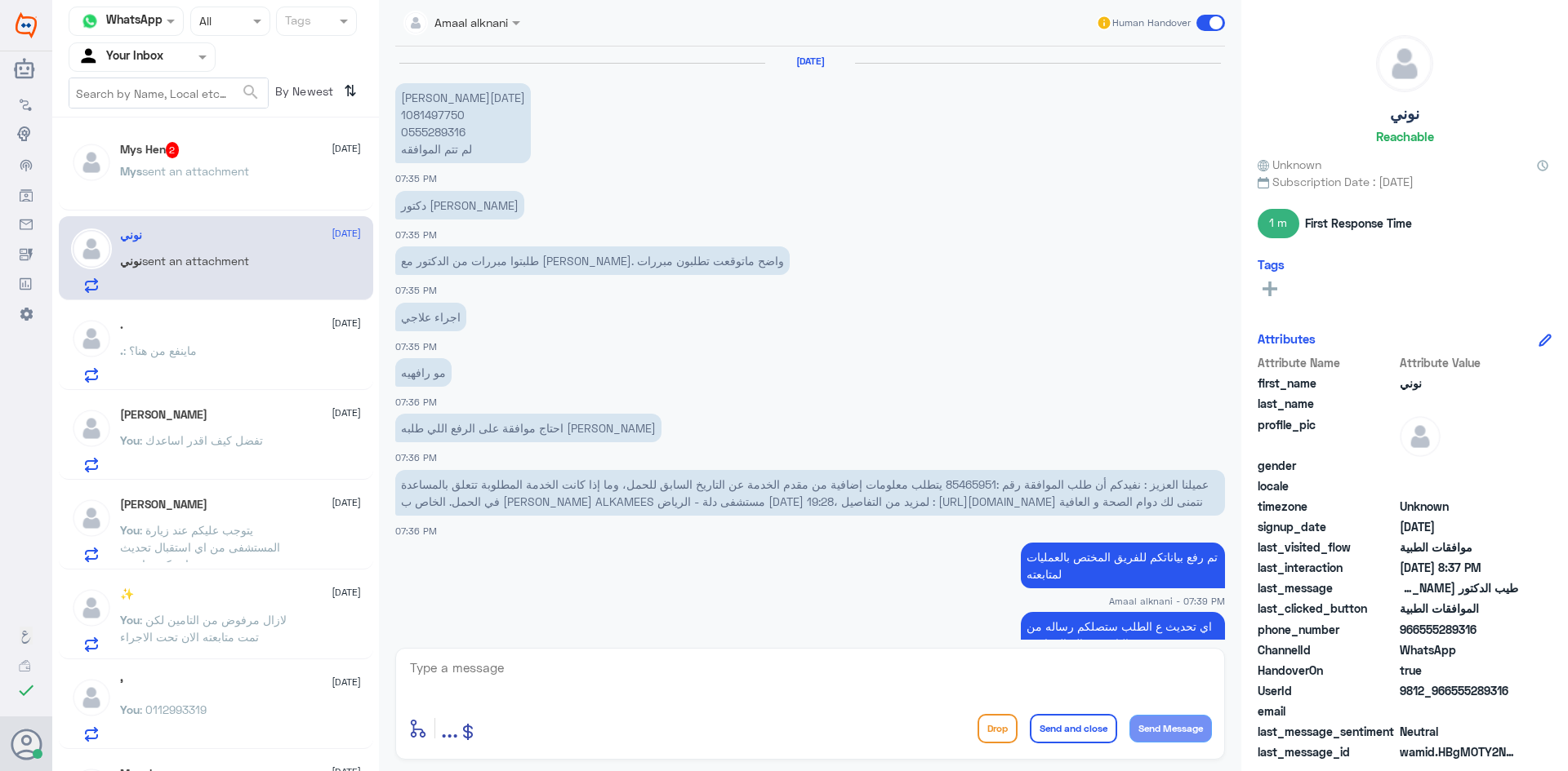
scroll to position [667, 0]
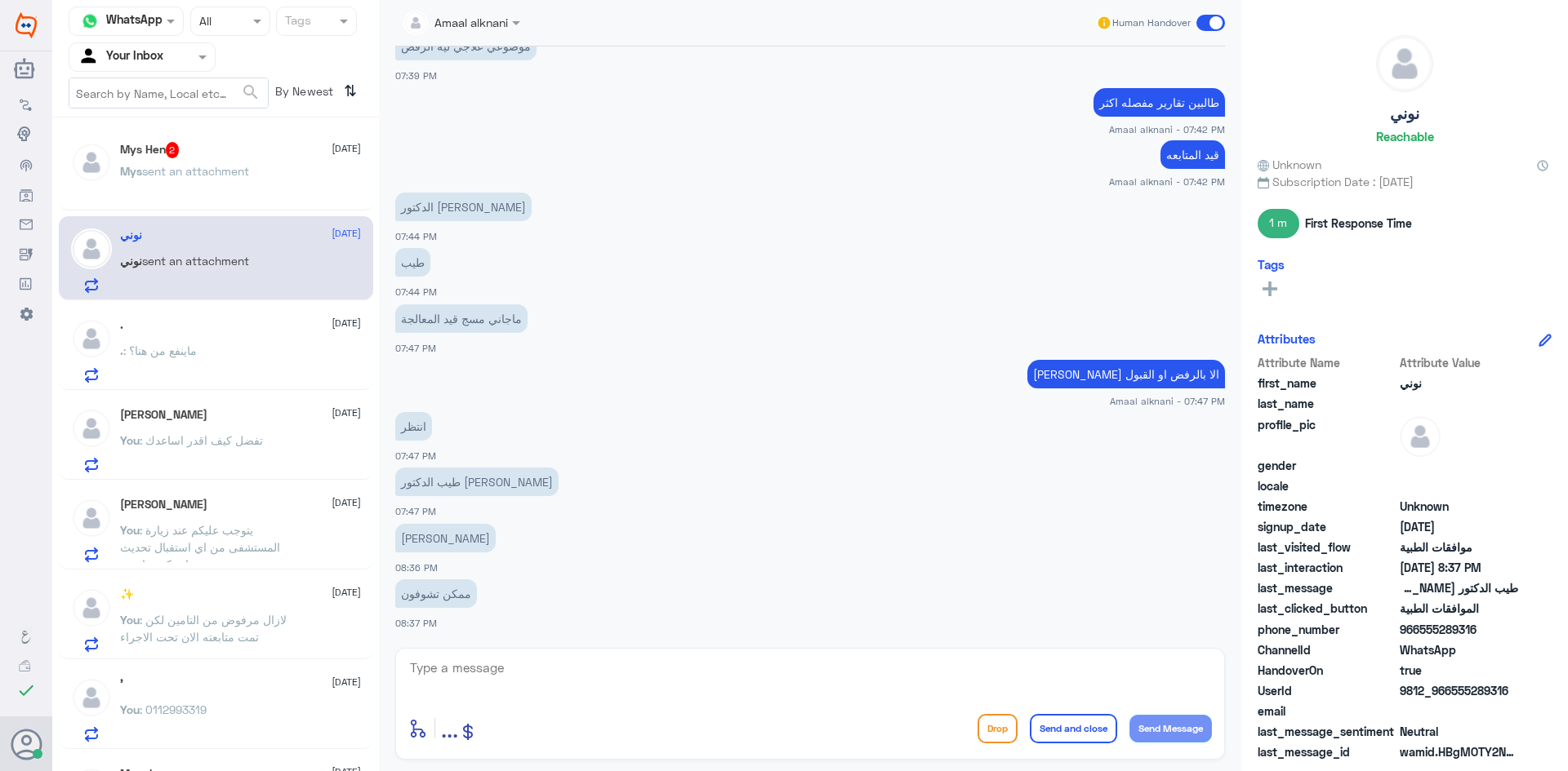
click at [495, 669] on textarea at bounding box center [811, 678] width 804 height 40
click at [160, 175] on span "sent an attachment" at bounding box center [195, 171] width 107 height 13
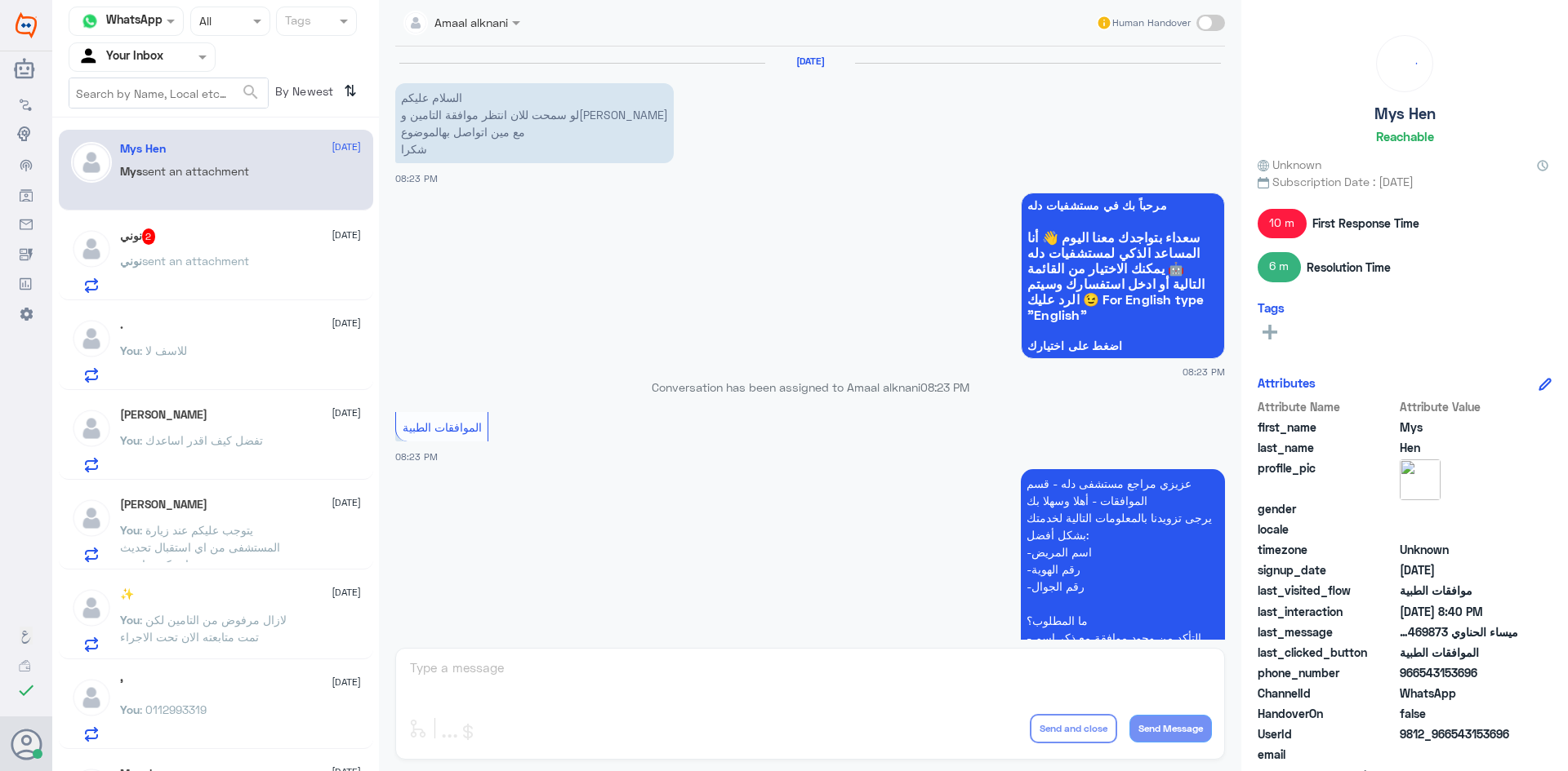
scroll to position [1311, 0]
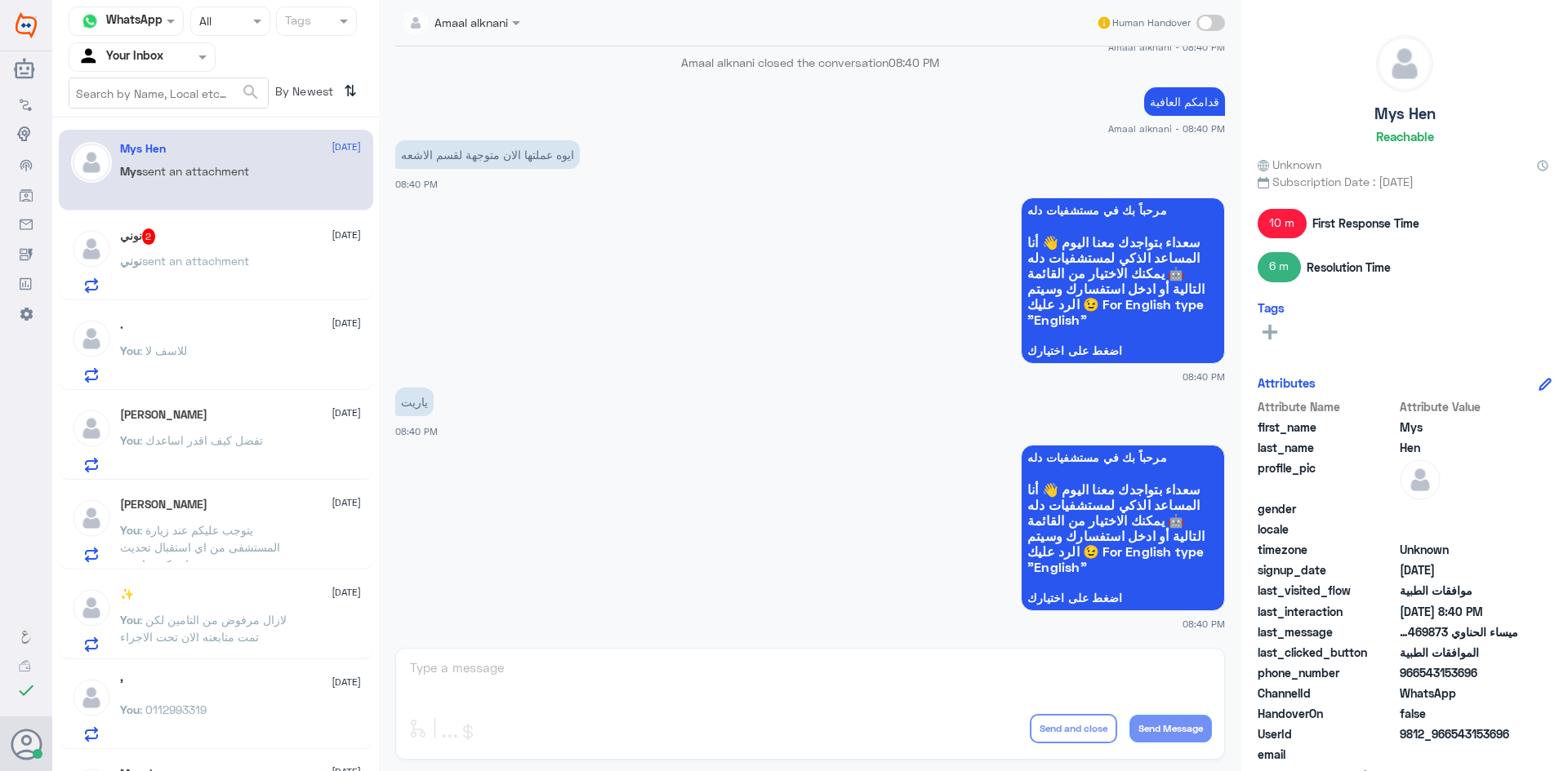
click at [482, 662] on div "Amaal alknani Human Handover [DATE] السلام عليكم لو سمحت للان انتظر موافقة التا…" at bounding box center [810, 388] width 863 height 777
click at [442, 662] on div "Amaal alknani Human Handover [DATE] السلام عليكم لو سمحت للان انتظر موافقة التا…" at bounding box center [810, 388] width 863 height 777
click at [161, 262] on span "sent an attachment" at bounding box center [195, 261] width 107 height 13
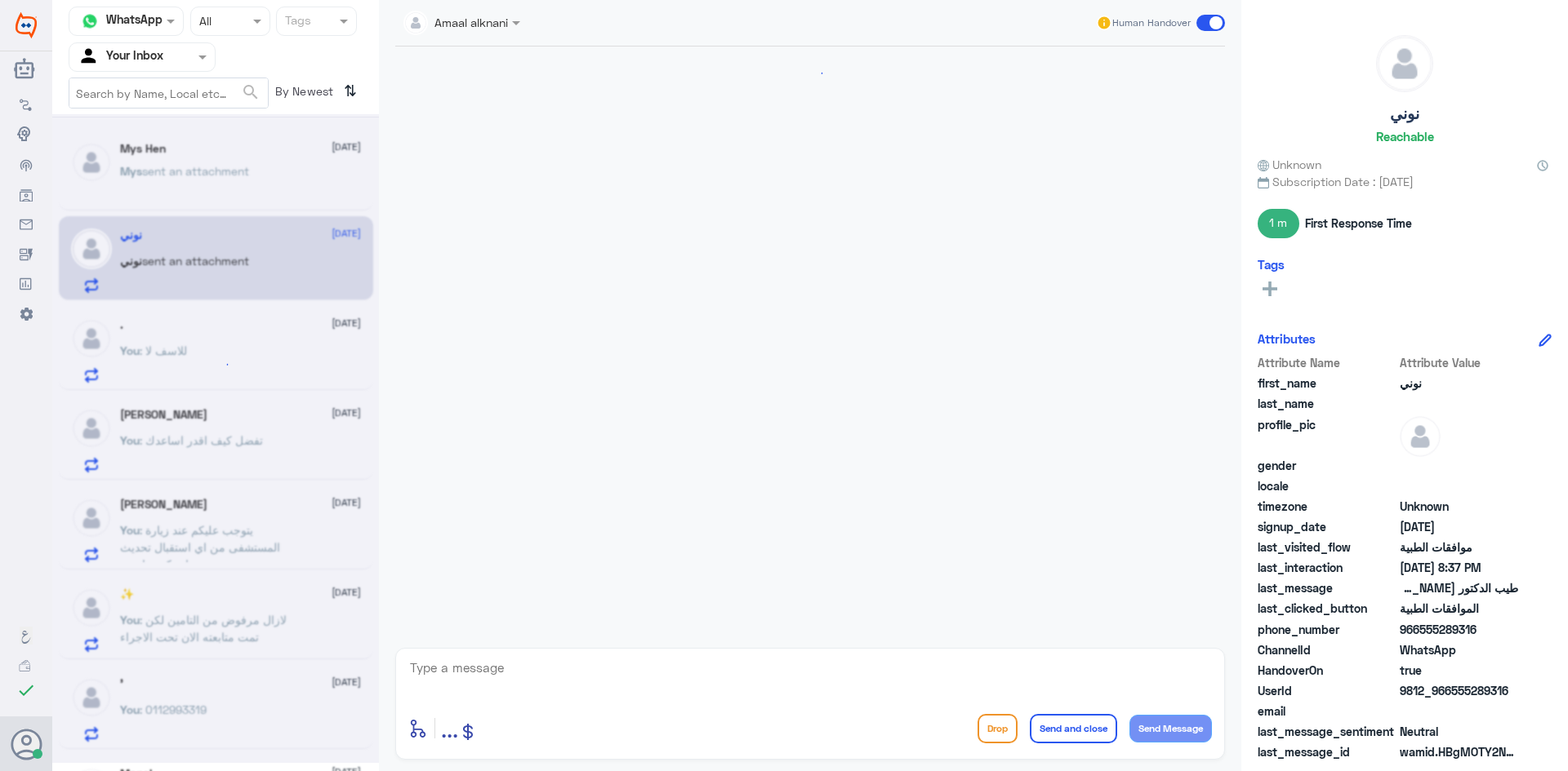
scroll to position [667, 0]
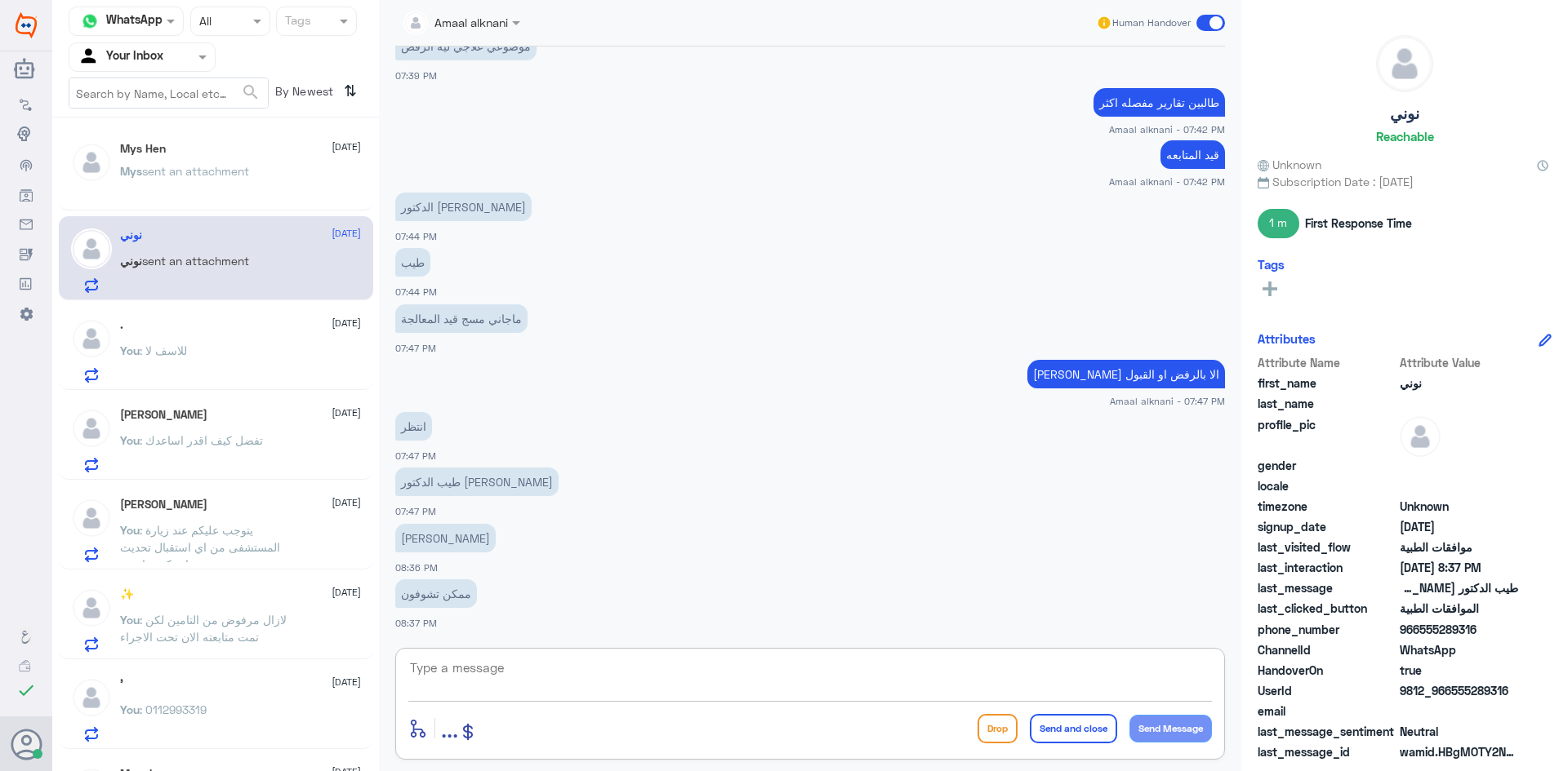
click at [462, 664] on textarea at bounding box center [811, 678] width 804 height 40
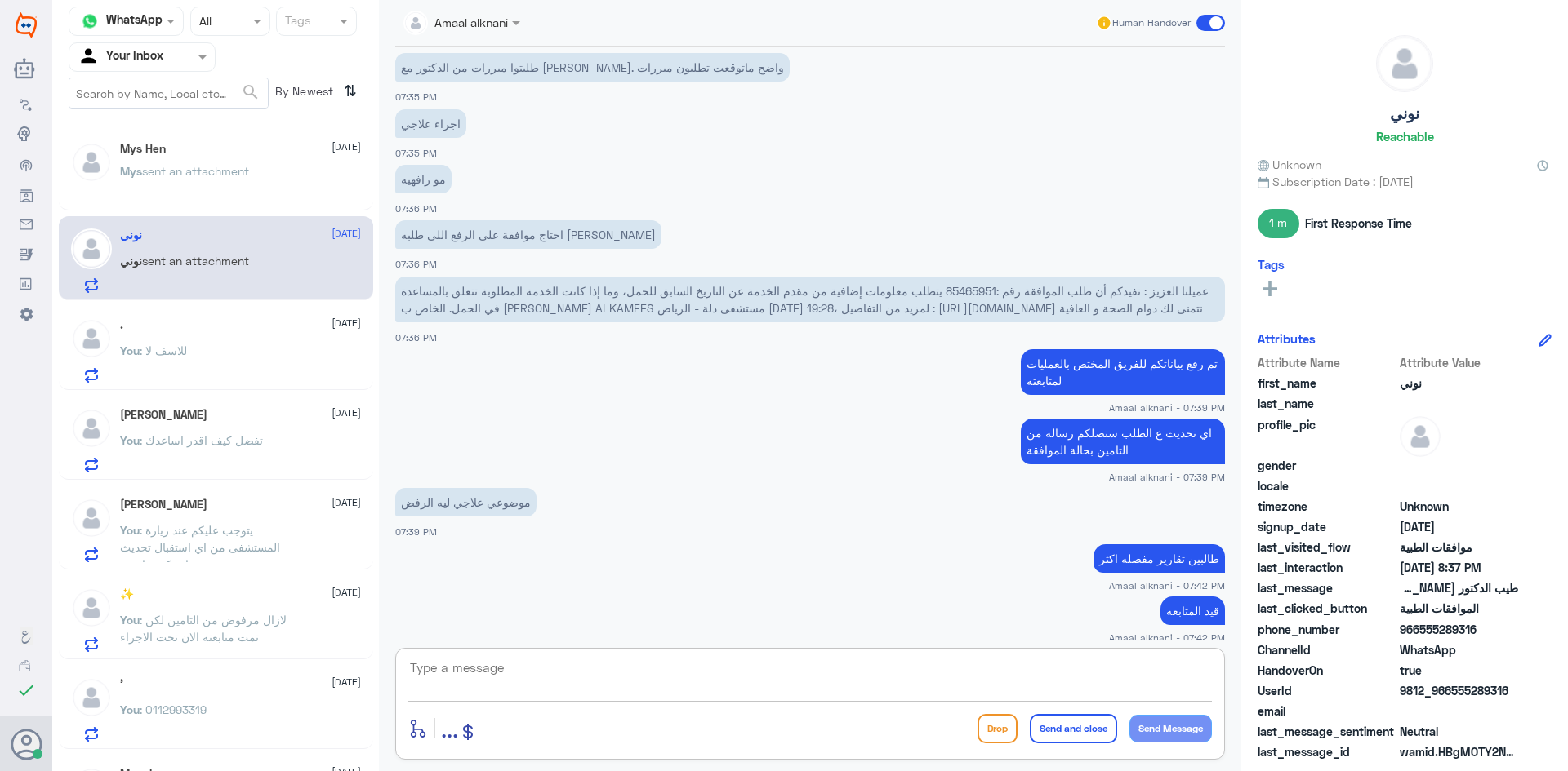
scroll to position [177, 0]
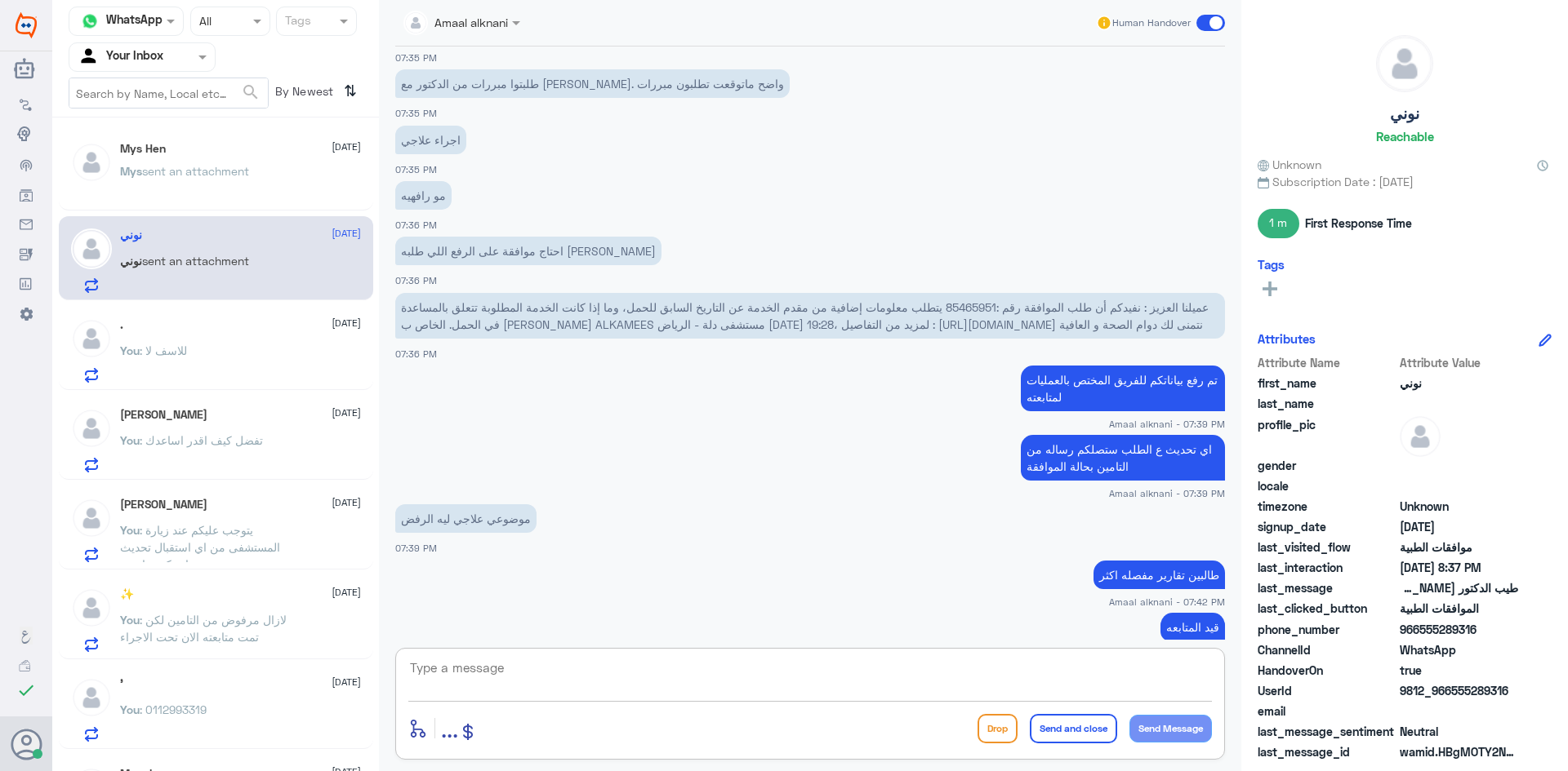
click at [922, 308] on span "عميلنا العزيز : نفيدكم أن طلب الموافقة رقم :85465951 يتطلب معلومات إضافية من مق…" at bounding box center [805, 315] width 808 height 31
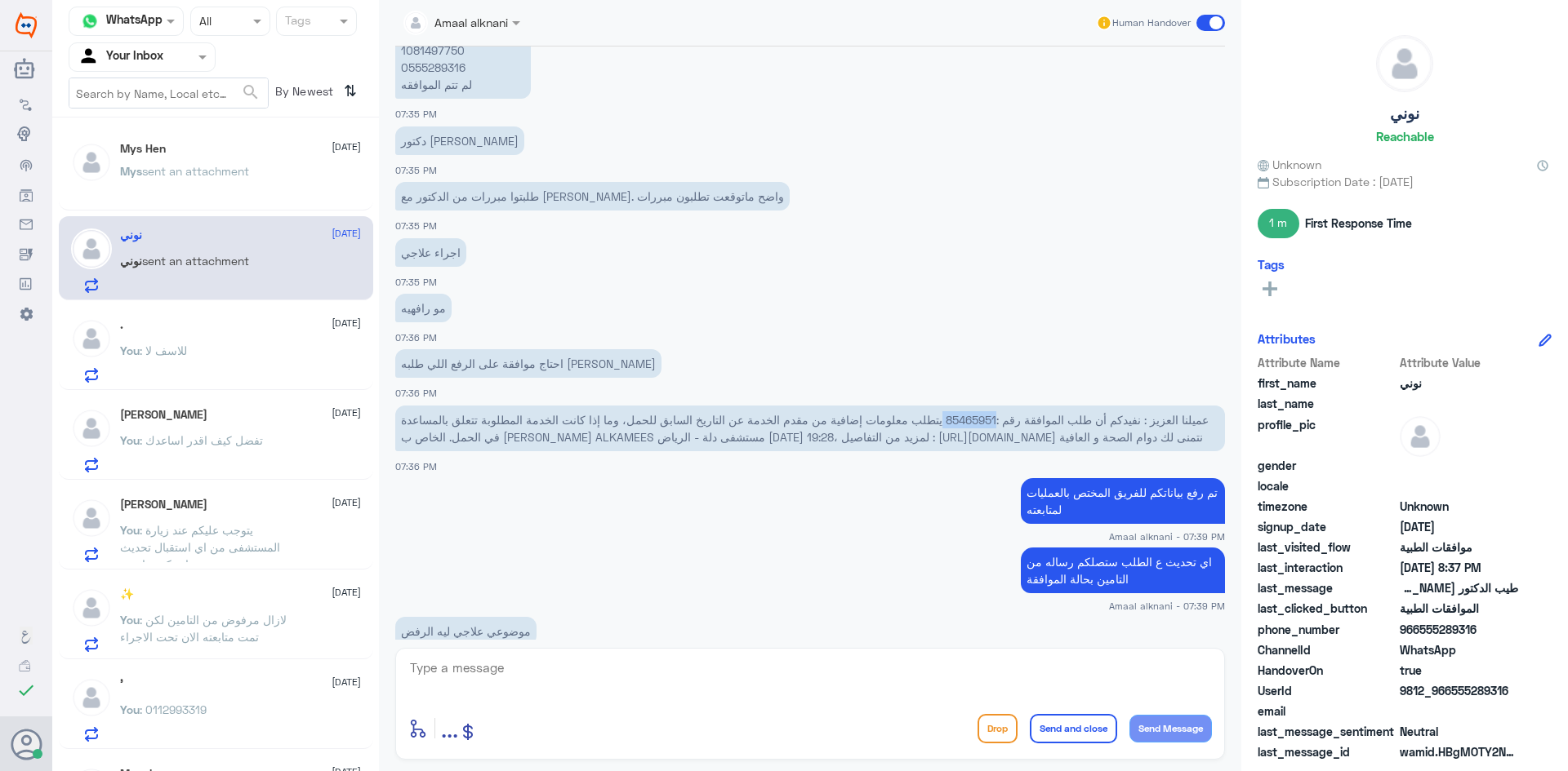
scroll to position [13, 0]
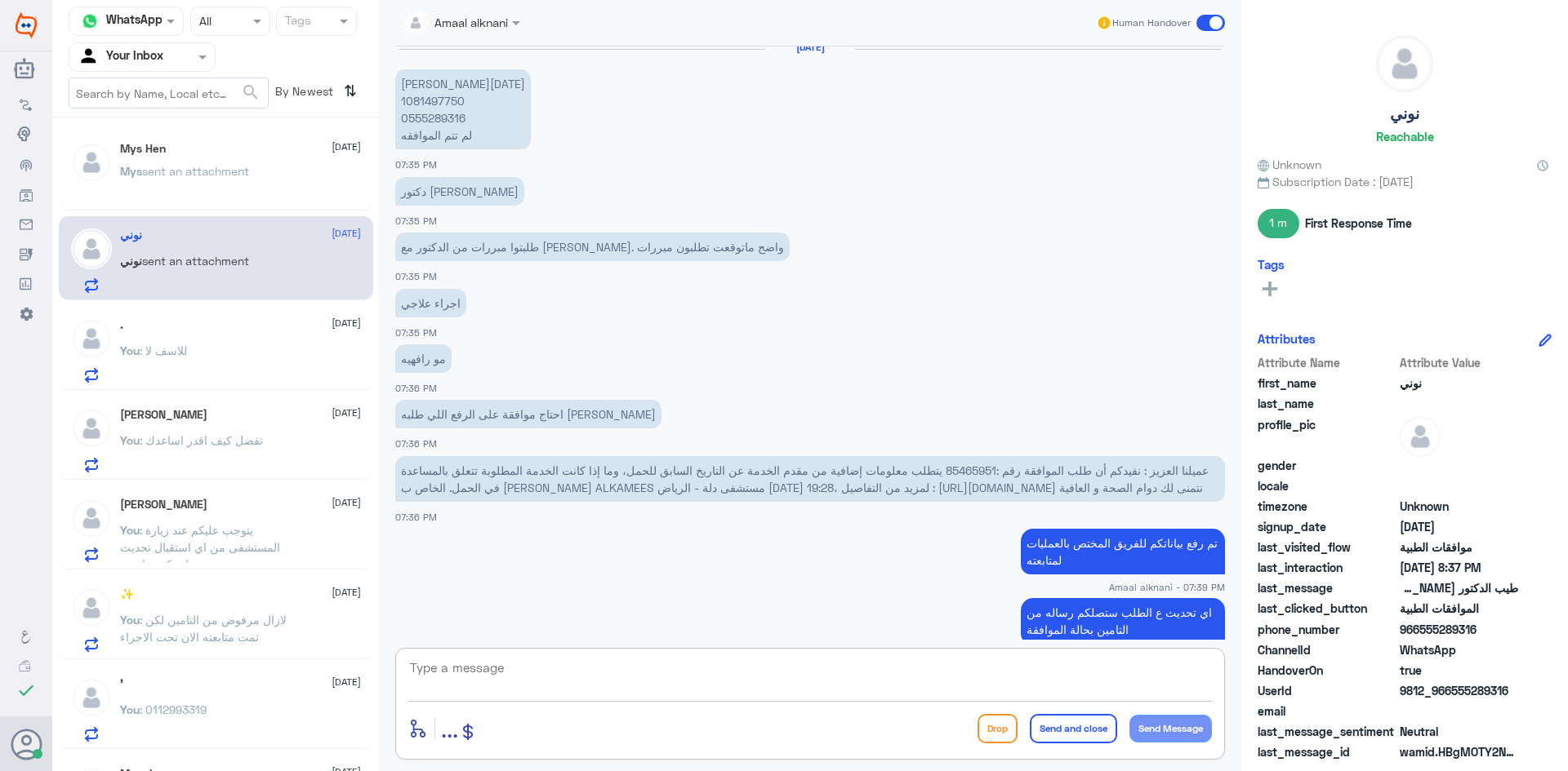
click at [553, 679] on textarea at bounding box center [811, 678] width 804 height 40
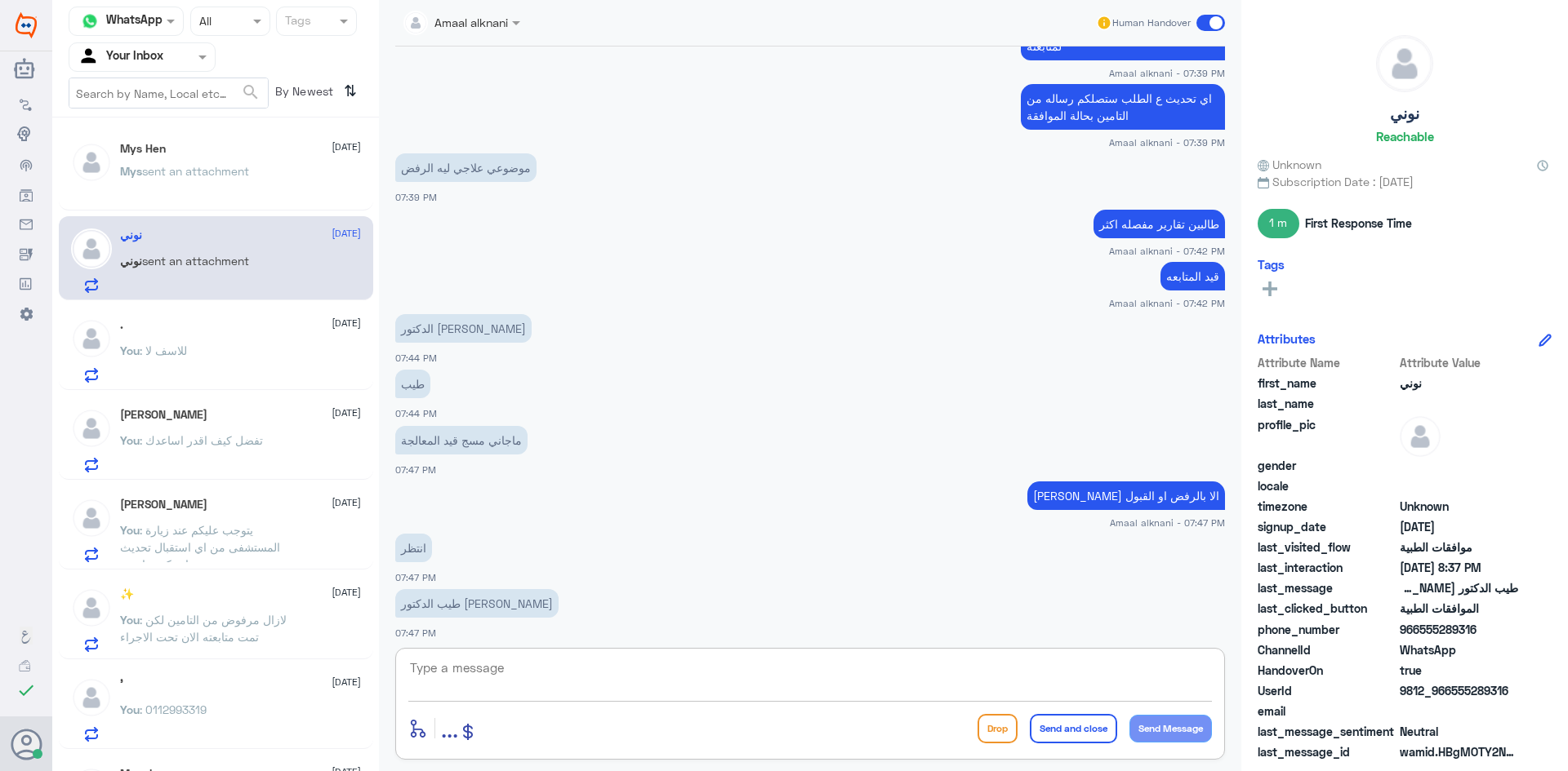
scroll to position [667, 0]
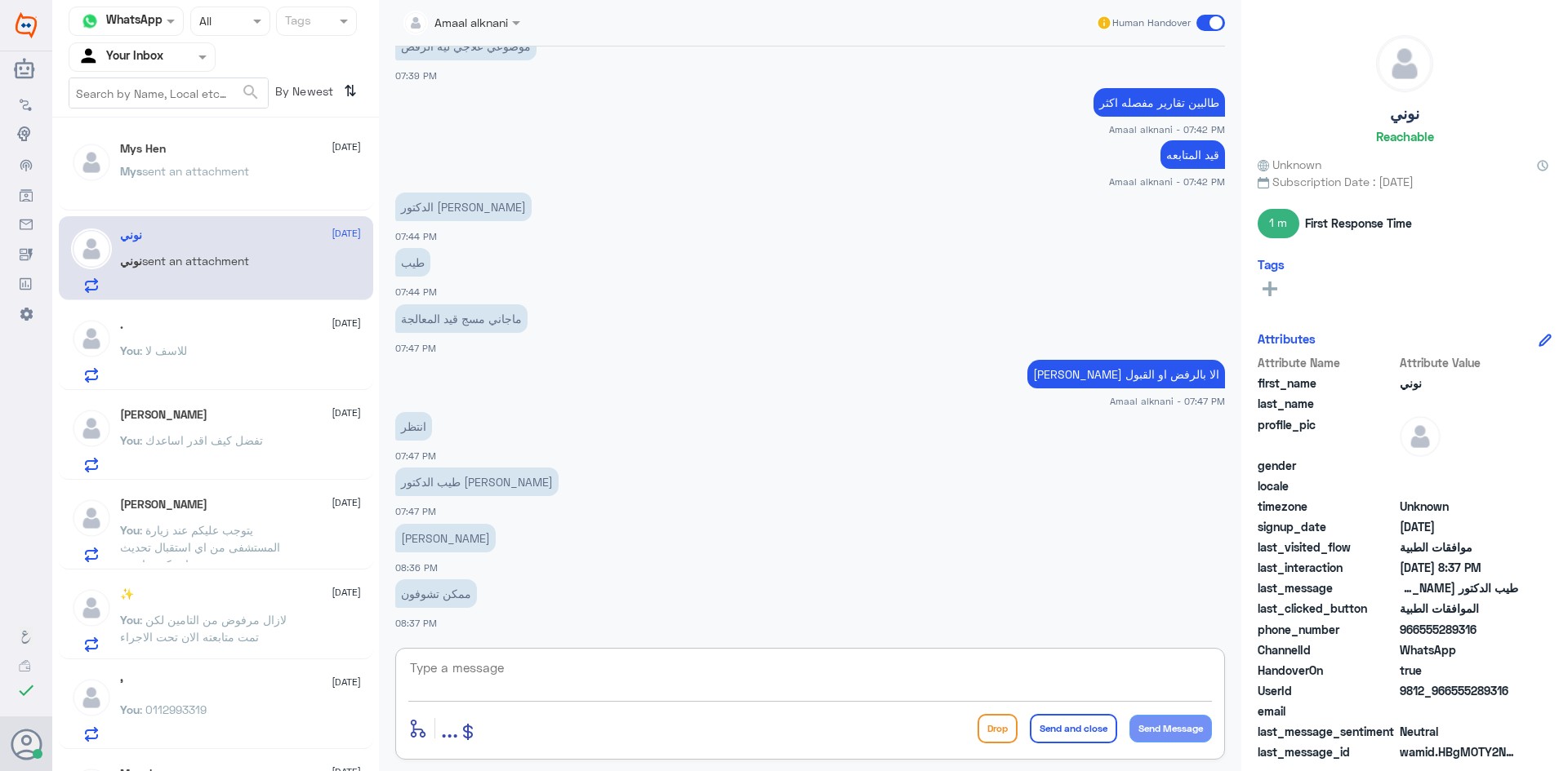
click at [707, 671] on textarea at bounding box center [811, 678] width 804 height 40
type textarea "مع لجنة الاطباء للموافقات عزيزتي ليتم الرد طبيا"
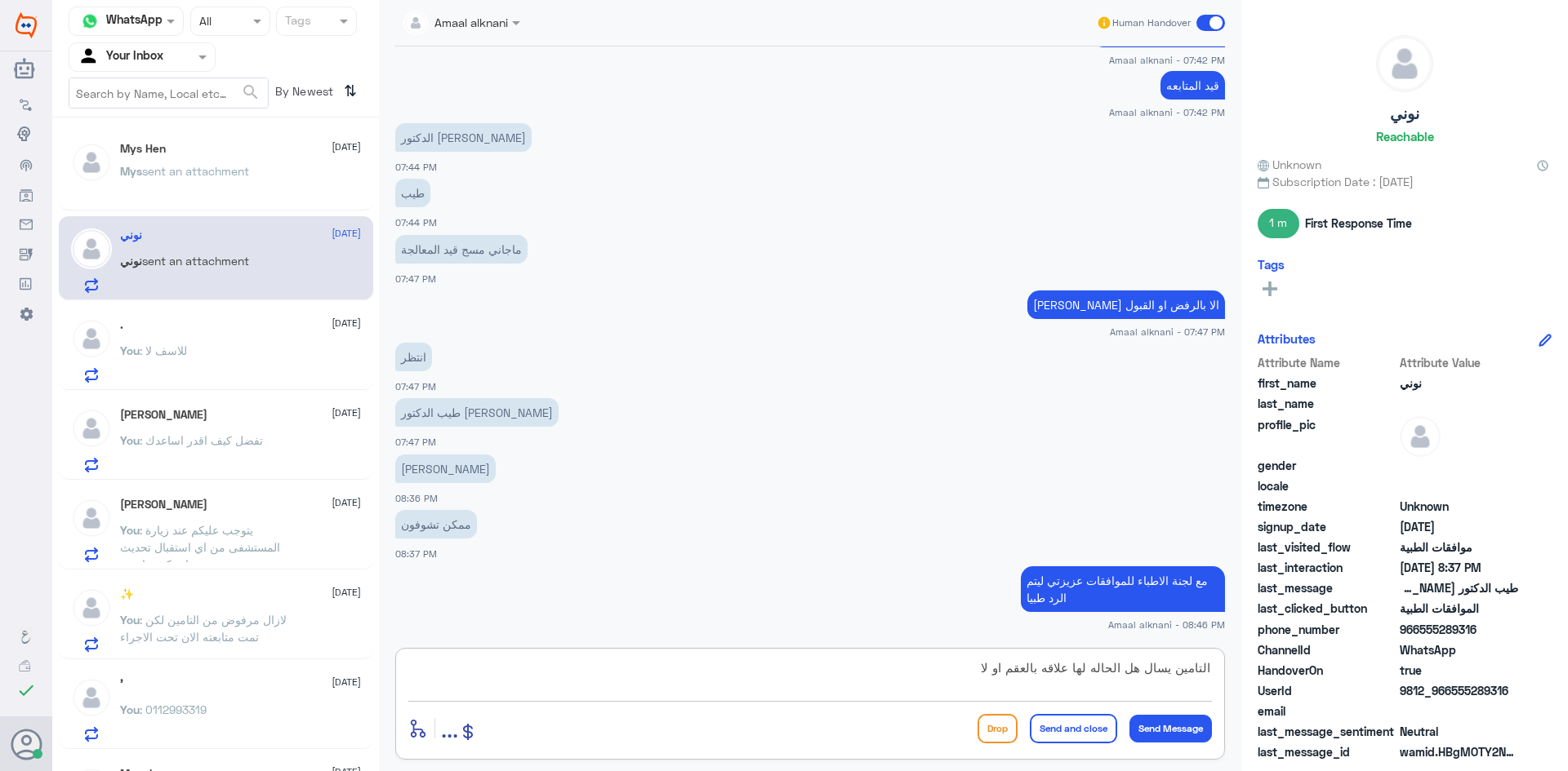
type textarea "التامين يسال هل الحاله لها علاقه بالعقم او لا"
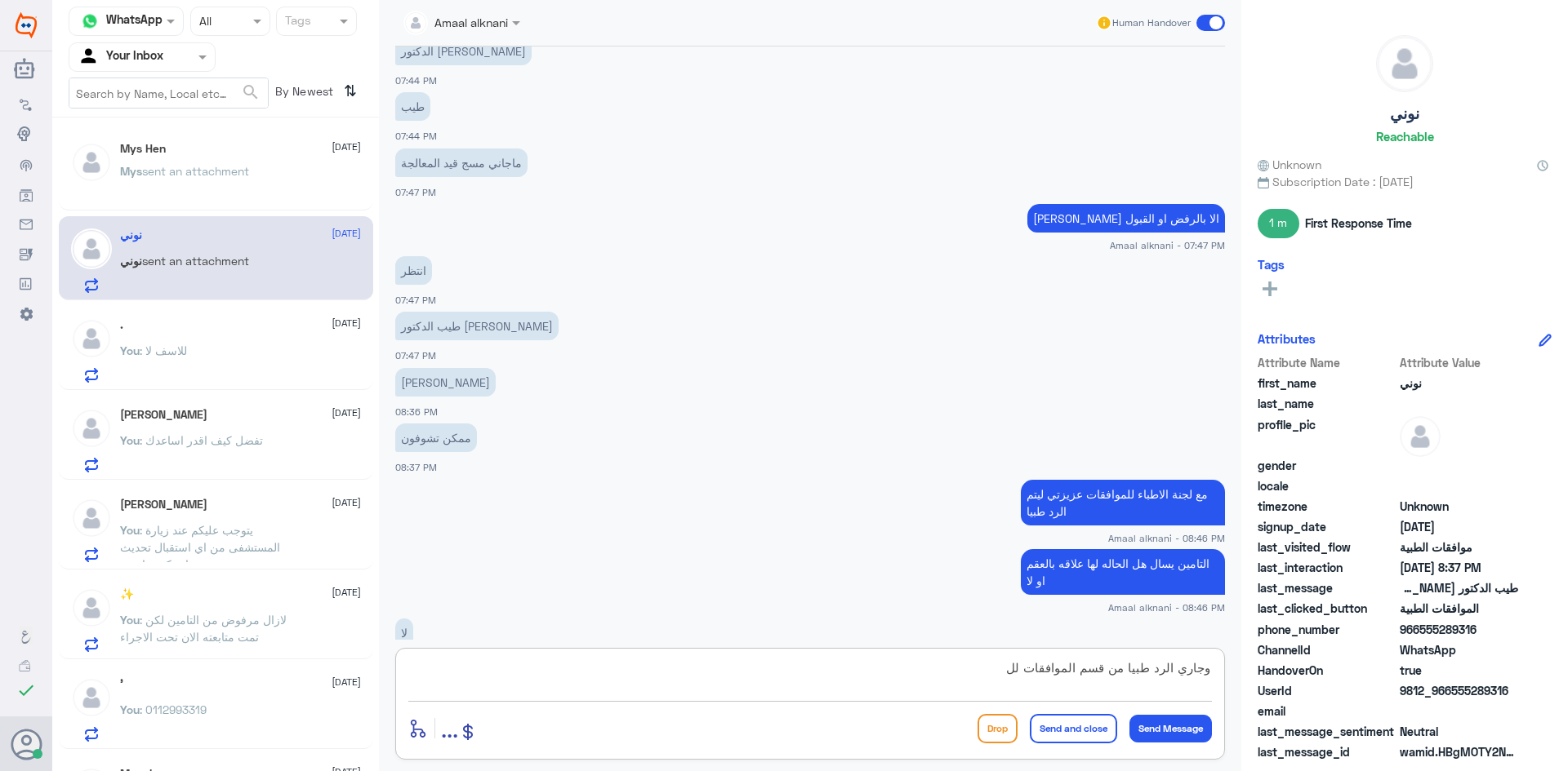
scroll to position [861, 0]
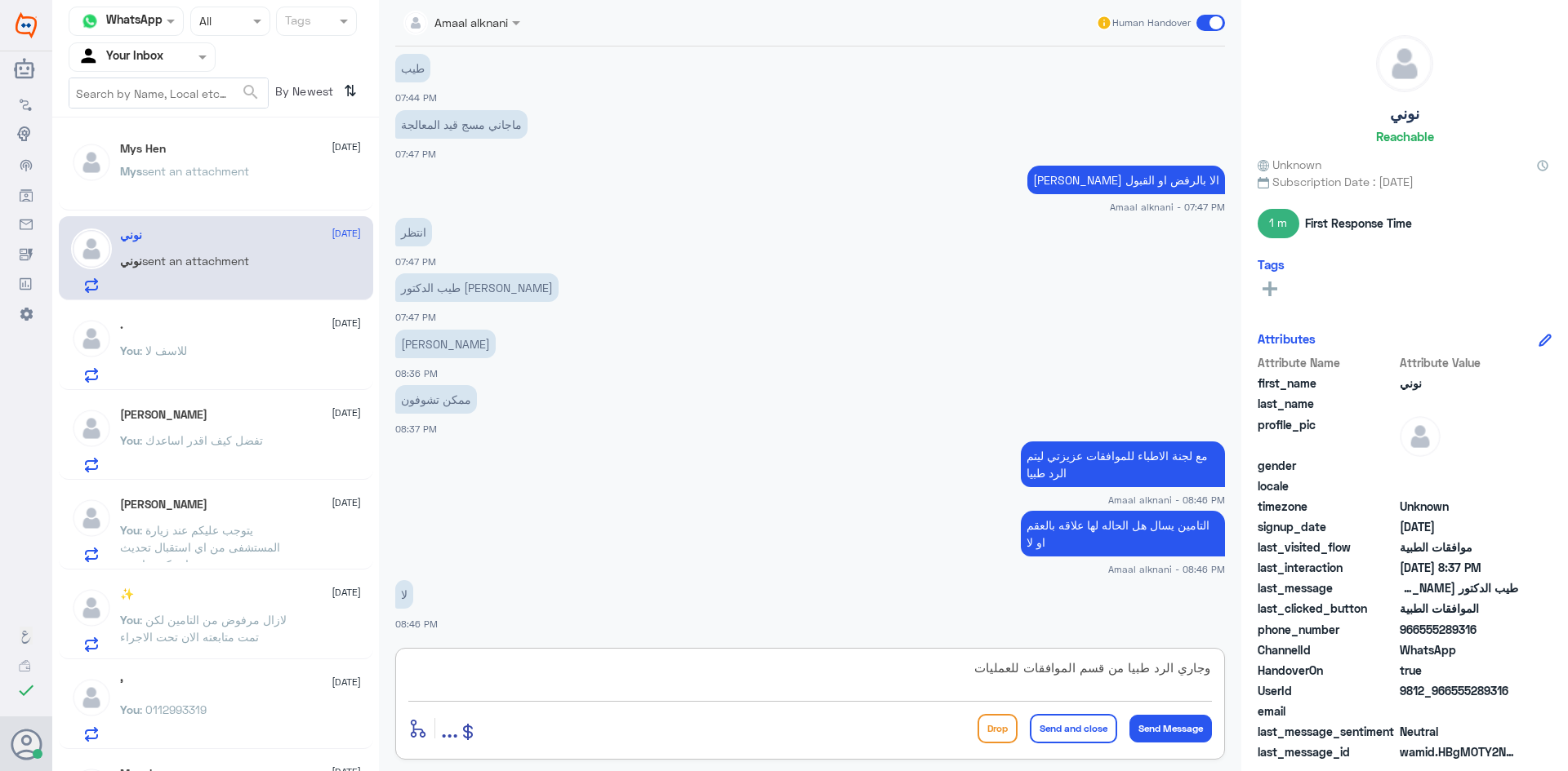
type textarea "وجاري الرد طبيا من قسم الموافقات للعمليات"
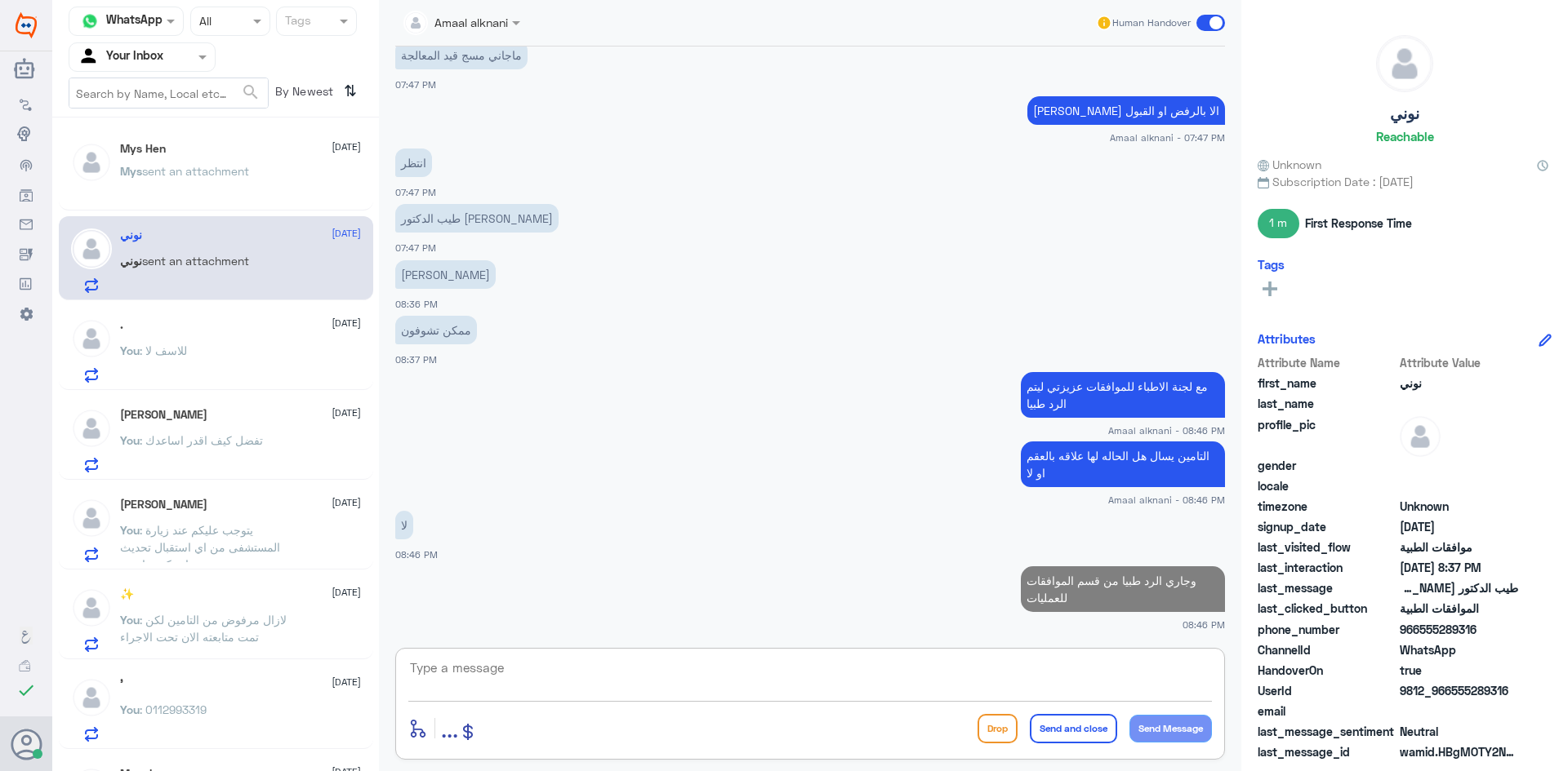
click at [625, 702] on div "enter flow name ... Drop Send and close Send Message" at bounding box center [810, 704] width 830 height 112
click at [266, 179] on div "Mys sent an attachment" at bounding box center [240, 185] width 240 height 37
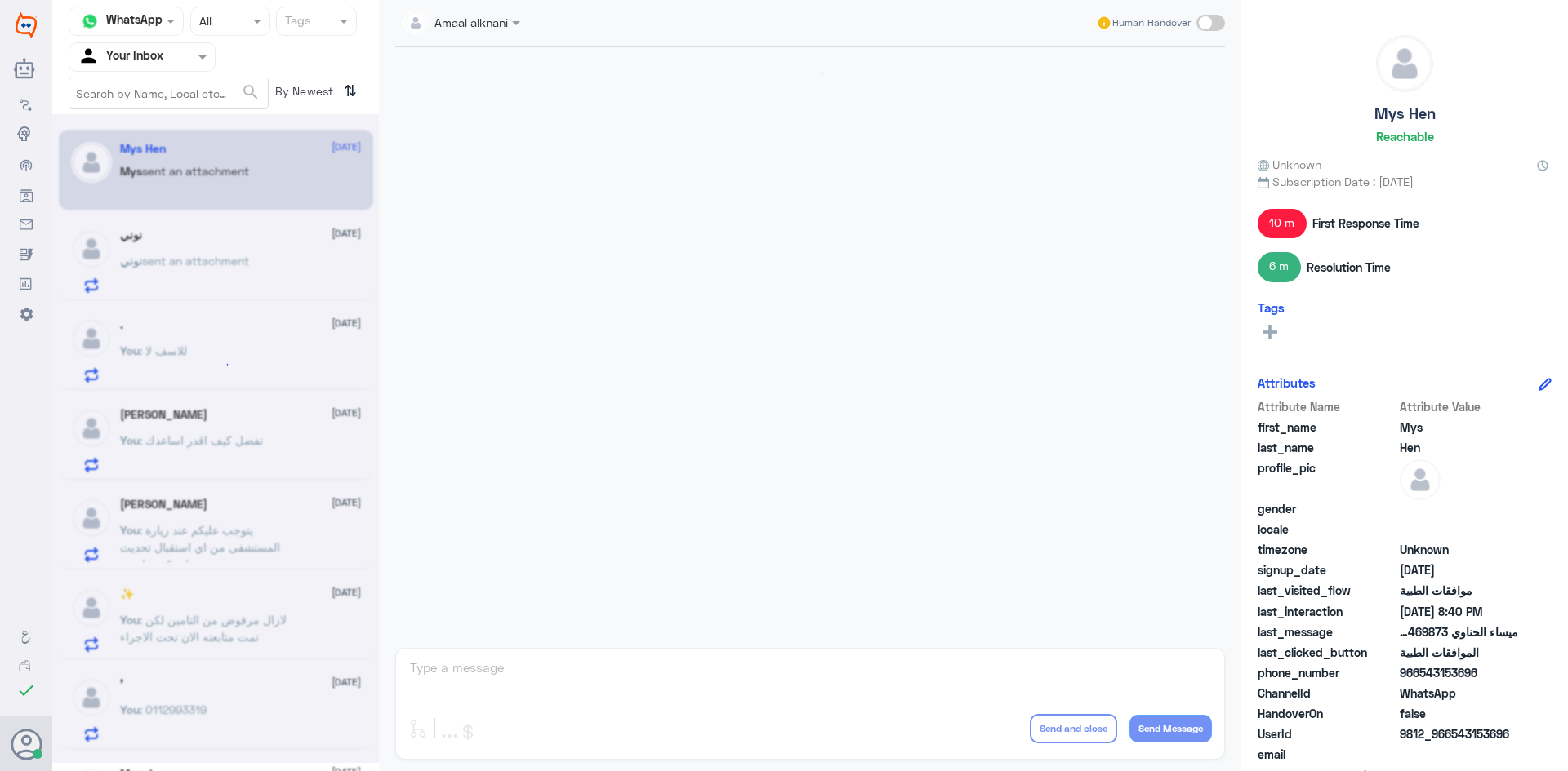
scroll to position [1311, 0]
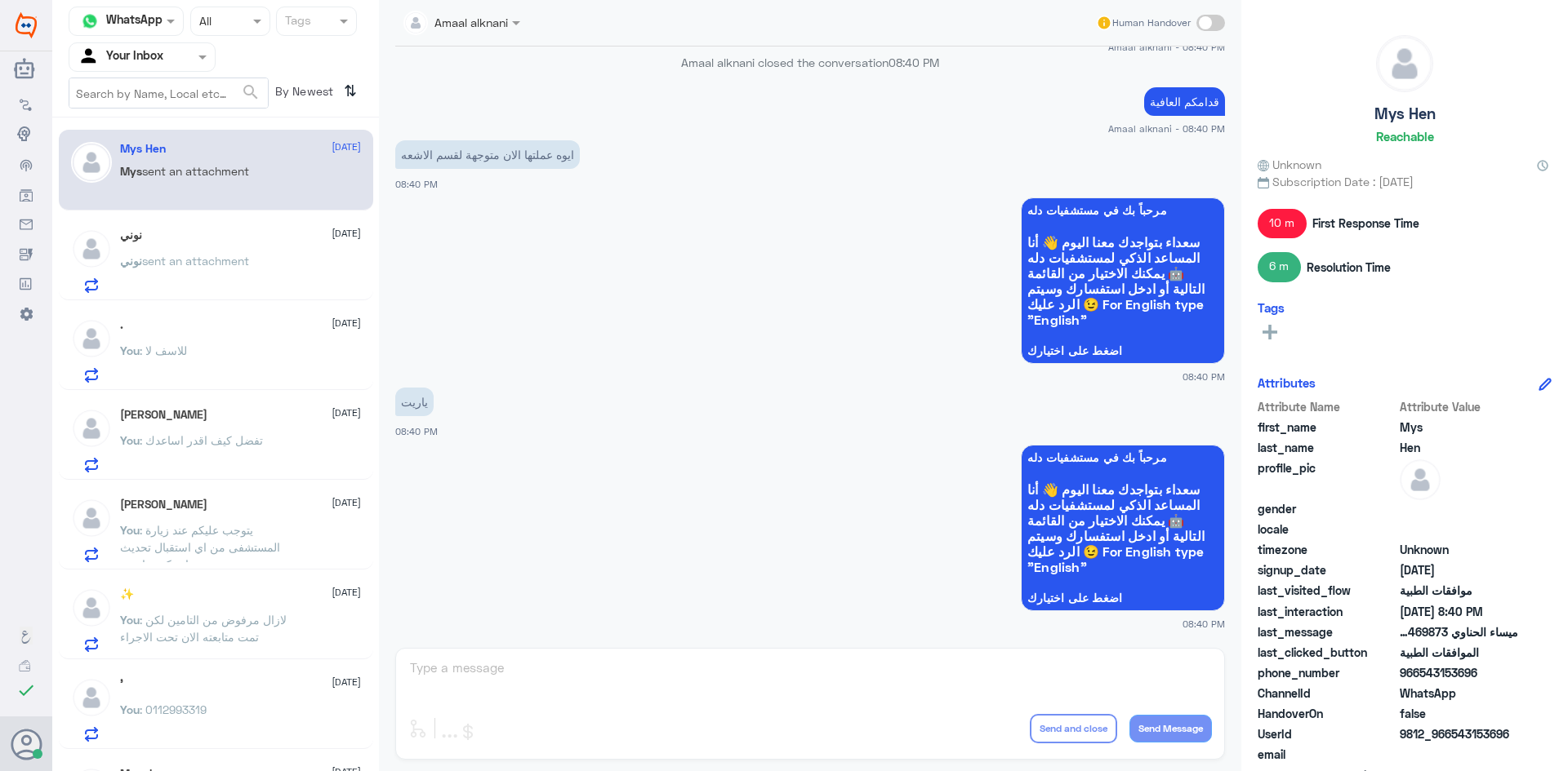
click at [512, 683] on div "Amaal alknani Human Handover [DATE] السلام عليكم لو سمحت للان انتظر موافقة التا…" at bounding box center [810, 388] width 863 height 777
click at [510, 666] on div "Amaal alknani Human Handover [DATE] السلام عليكم لو سمحت للان انتظر موافقة التا…" at bounding box center [810, 388] width 863 height 777
click at [214, 276] on p "نوني sent an attachment" at bounding box center [185, 272] width 129 height 40
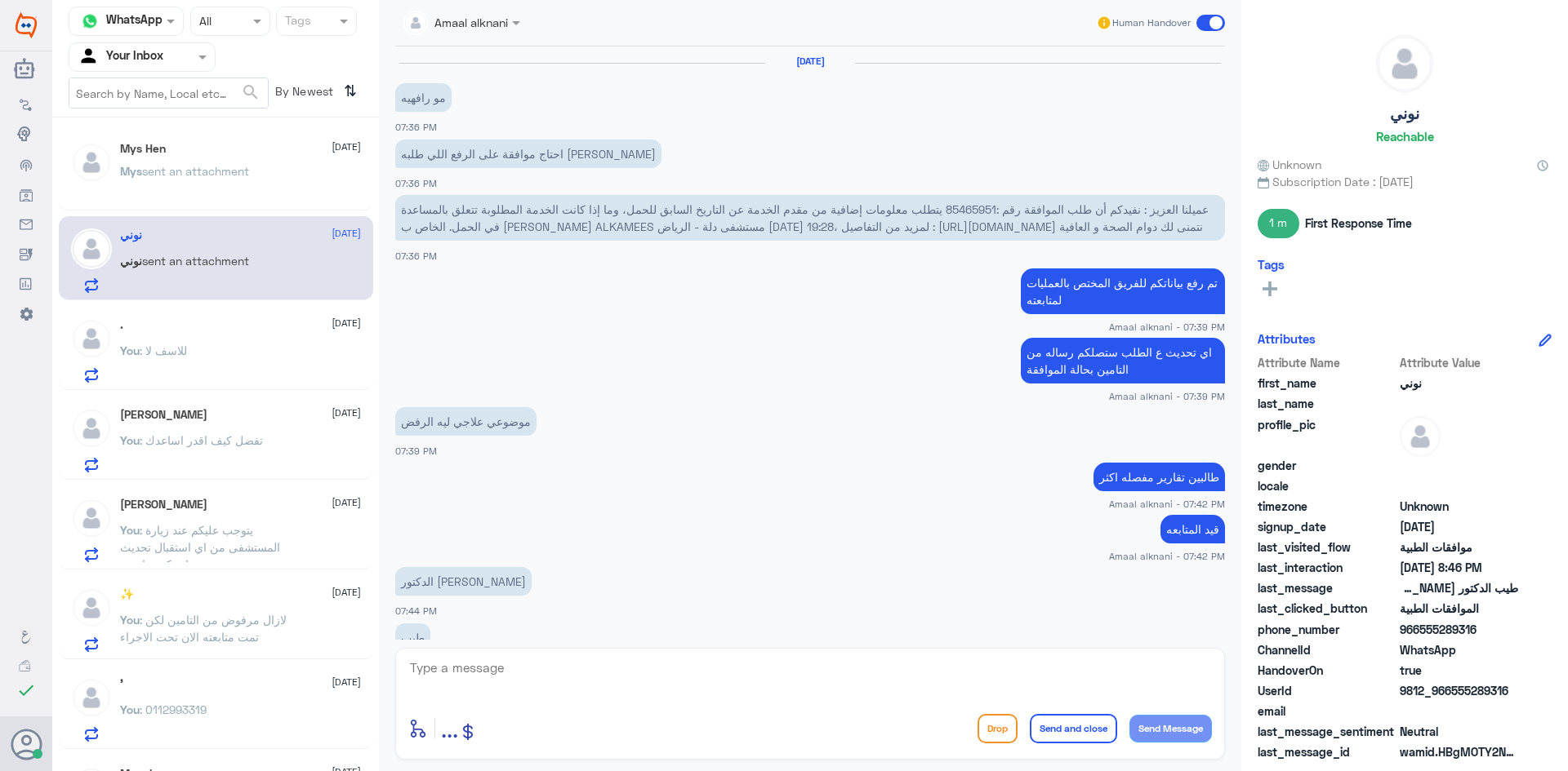
scroll to position [657, 0]
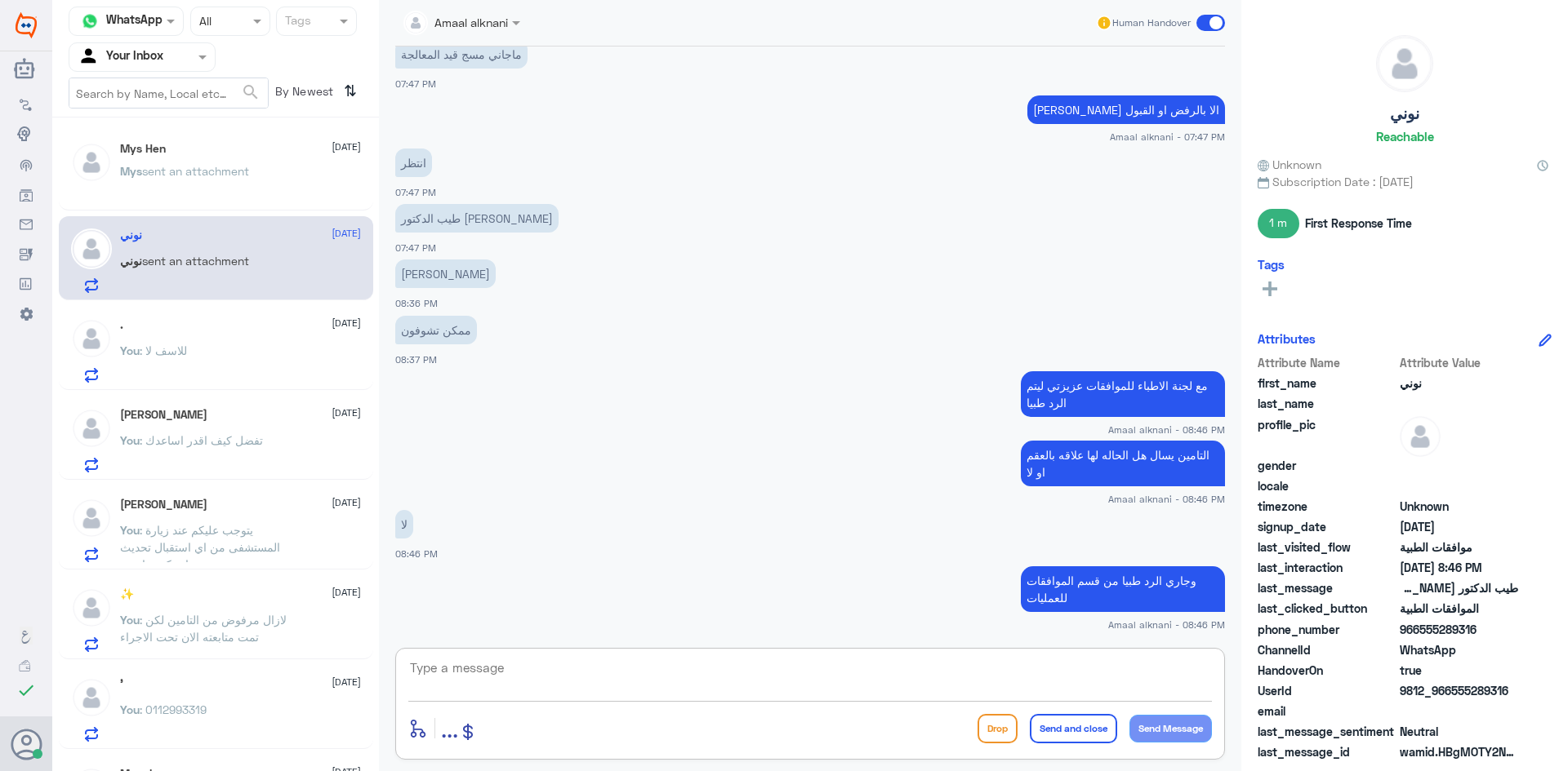
click at [490, 674] on textarea at bounding box center [811, 678] width 804 height 40
type textarea "ا"
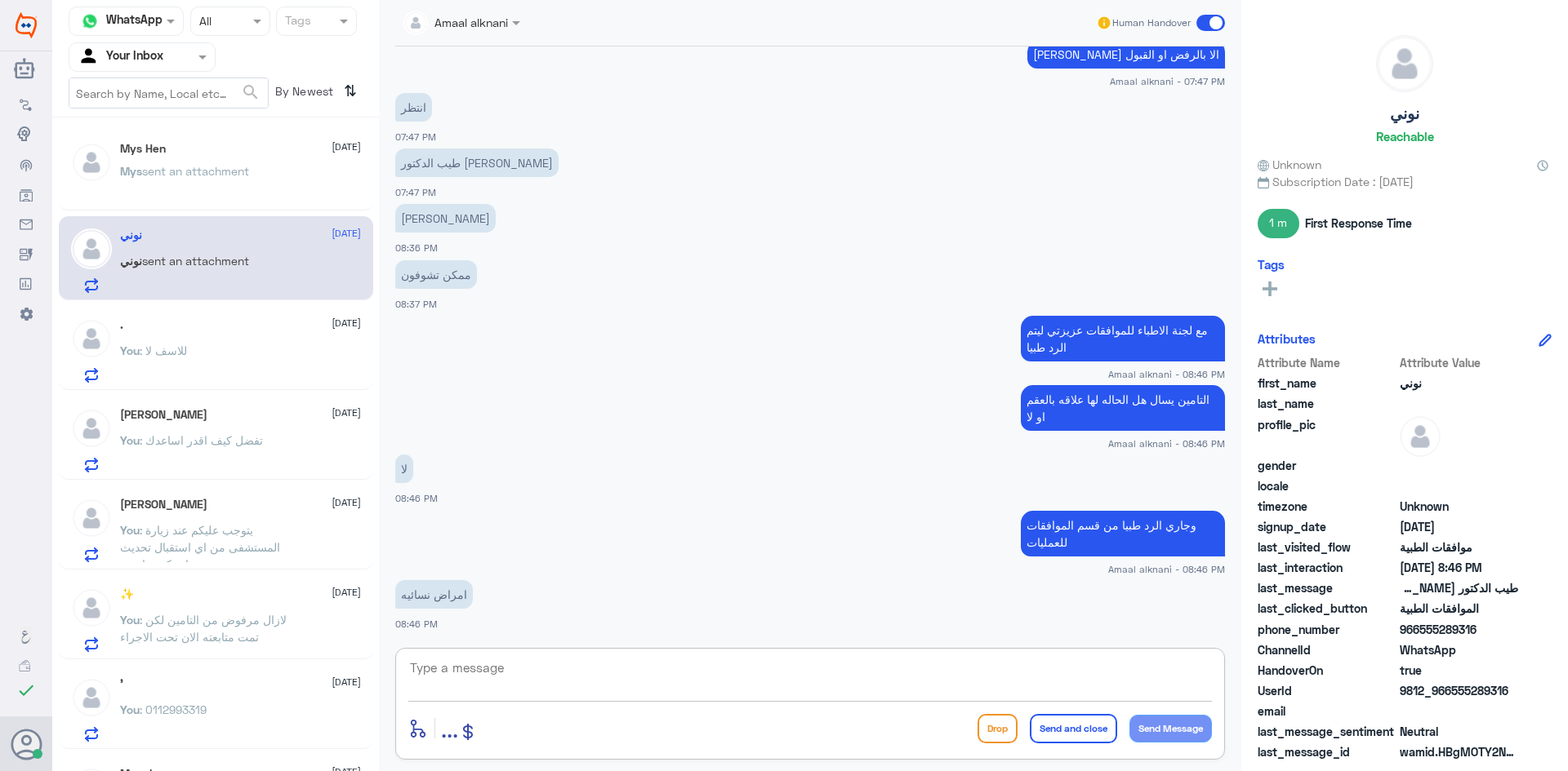
click at [566, 674] on textarea at bounding box center [811, 678] width 804 height 40
click at [192, 353] on div "You : للاسف لا" at bounding box center [240, 364] width 240 height 37
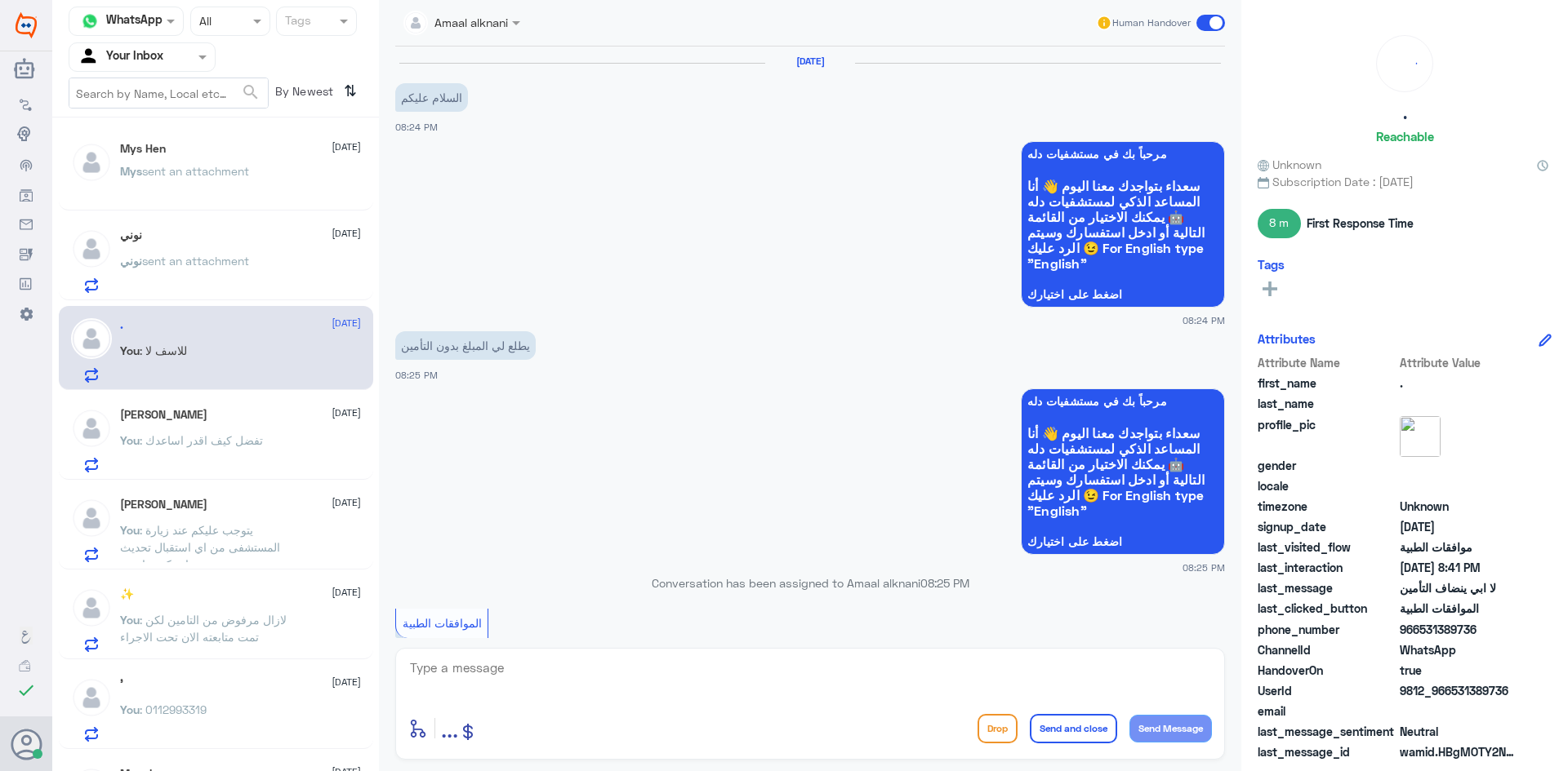
scroll to position [825, 0]
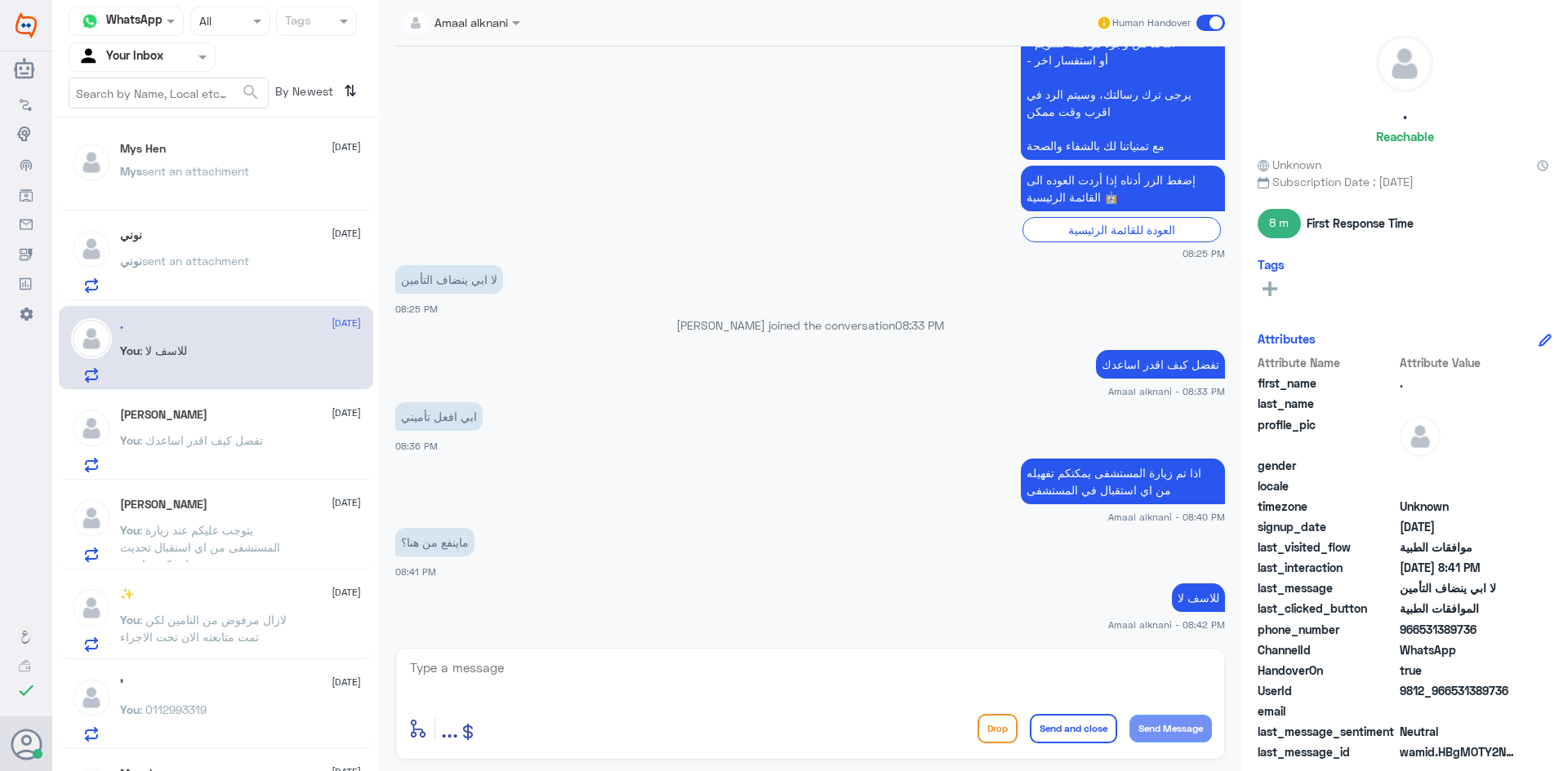
click at [583, 652] on div "enter flow name ... Drop Send and close Send Message" at bounding box center [810, 704] width 830 height 112
click at [569, 670] on textarea at bounding box center [811, 678] width 804 height 40
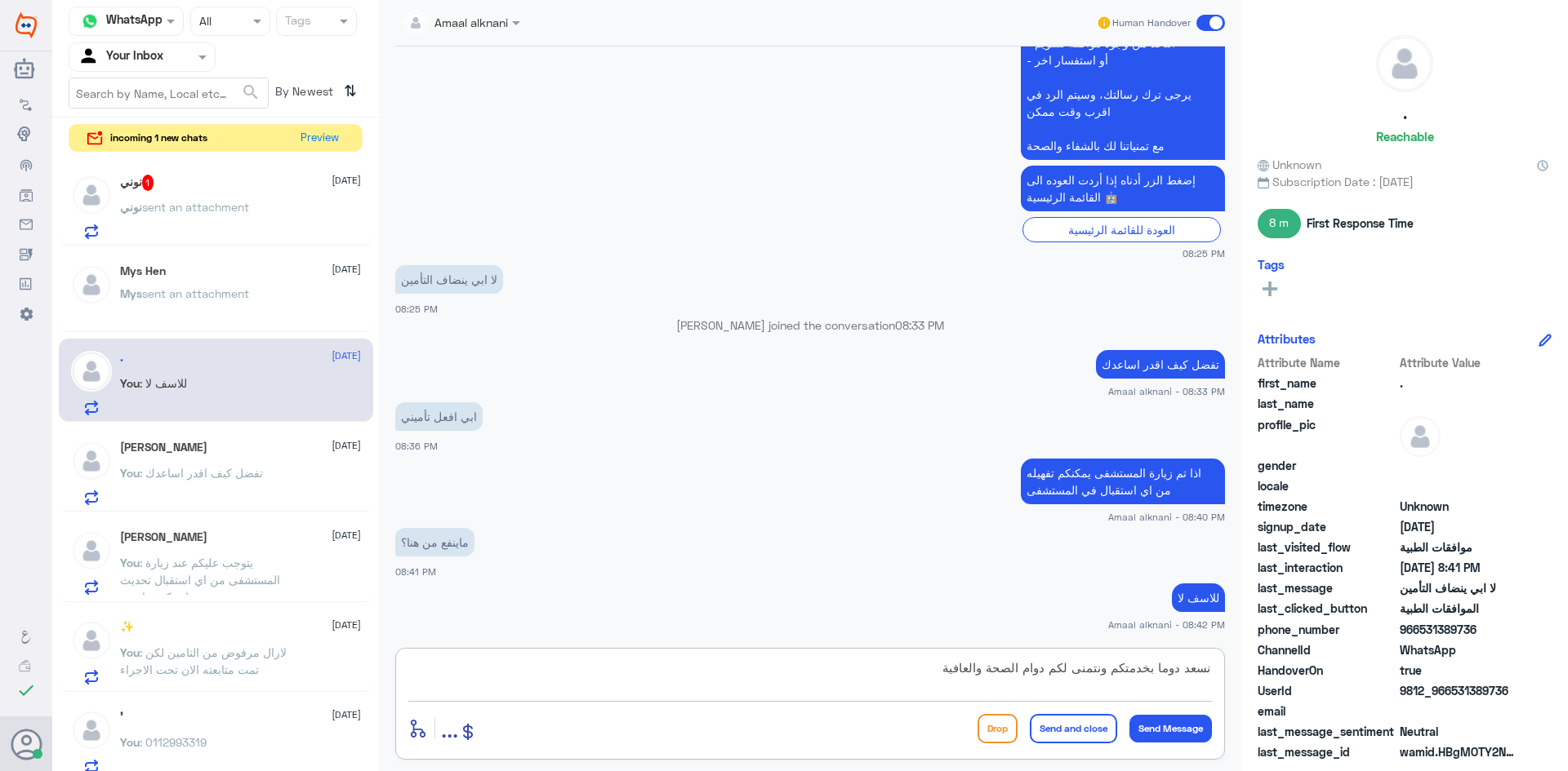
type textarea "نسعد دوما بخدمتكم ونتمنى لكم دوام الصحة والعافية"
click at [1098, 729] on button "Send and close" at bounding box center [1074, 729] width 88 height 30
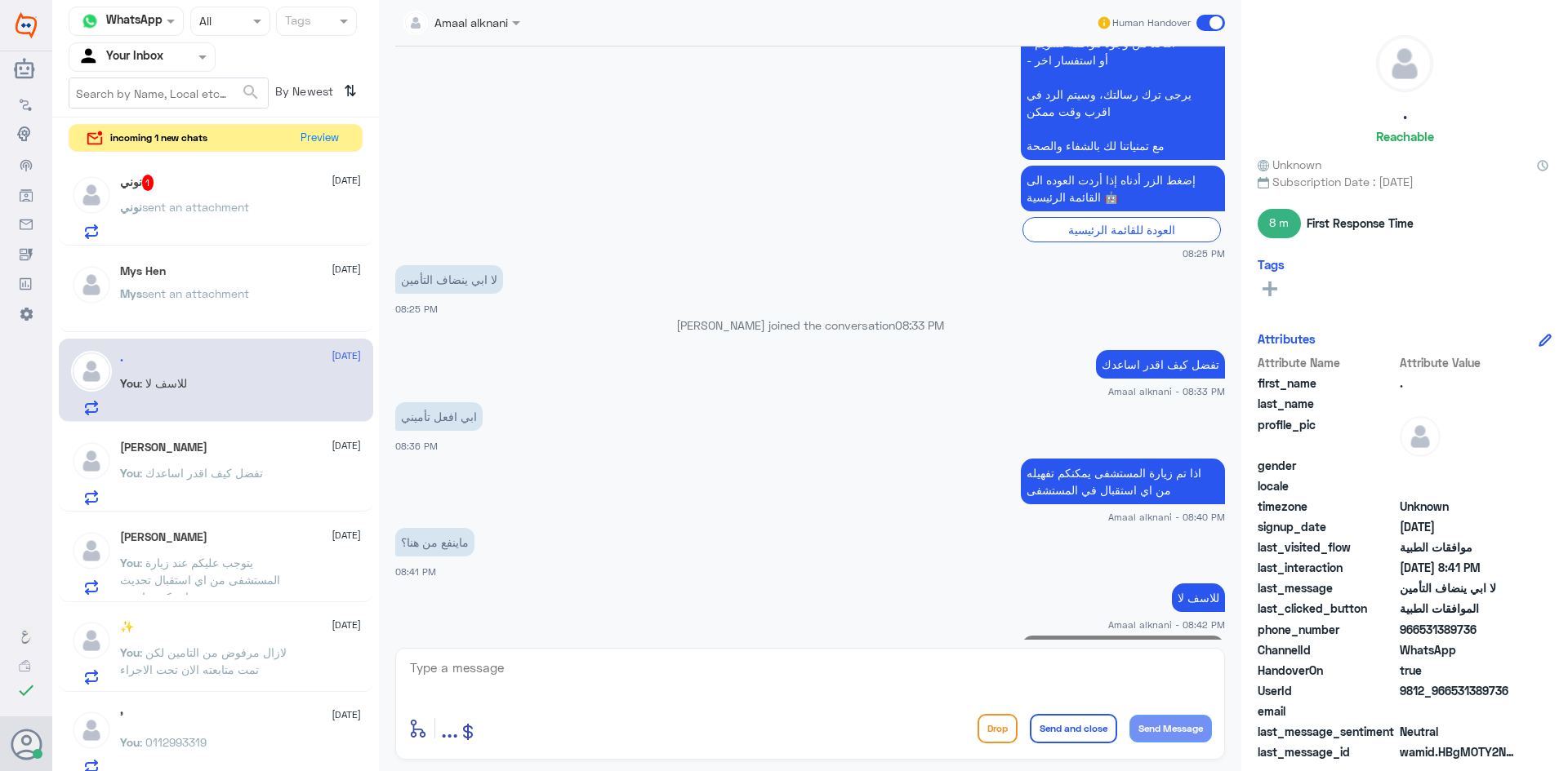
scroll to position [895, 0]
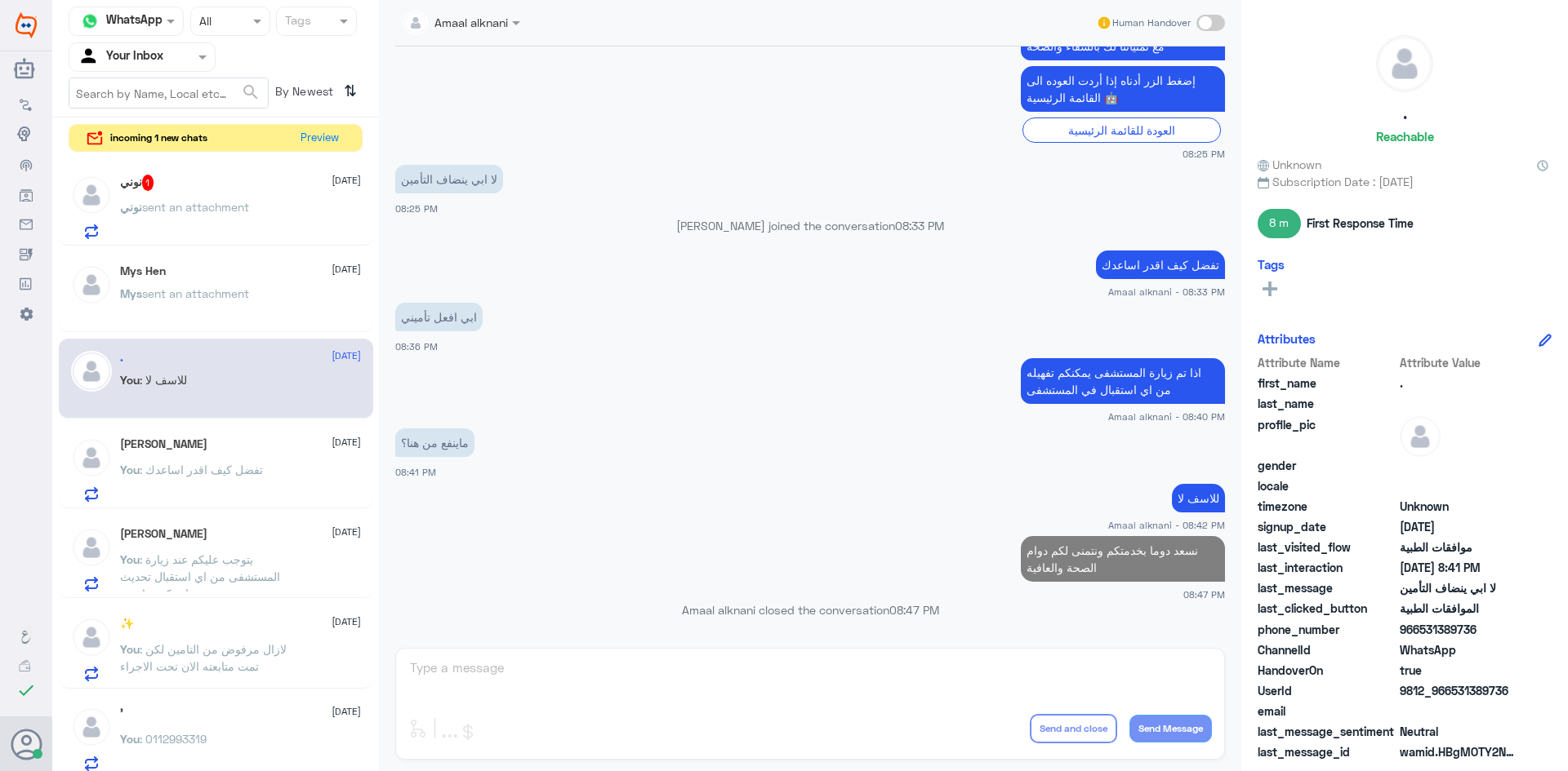
click at [271, 223] on div "نوني sent an attachment" at bounding box center [240, 221] width 240 height 37
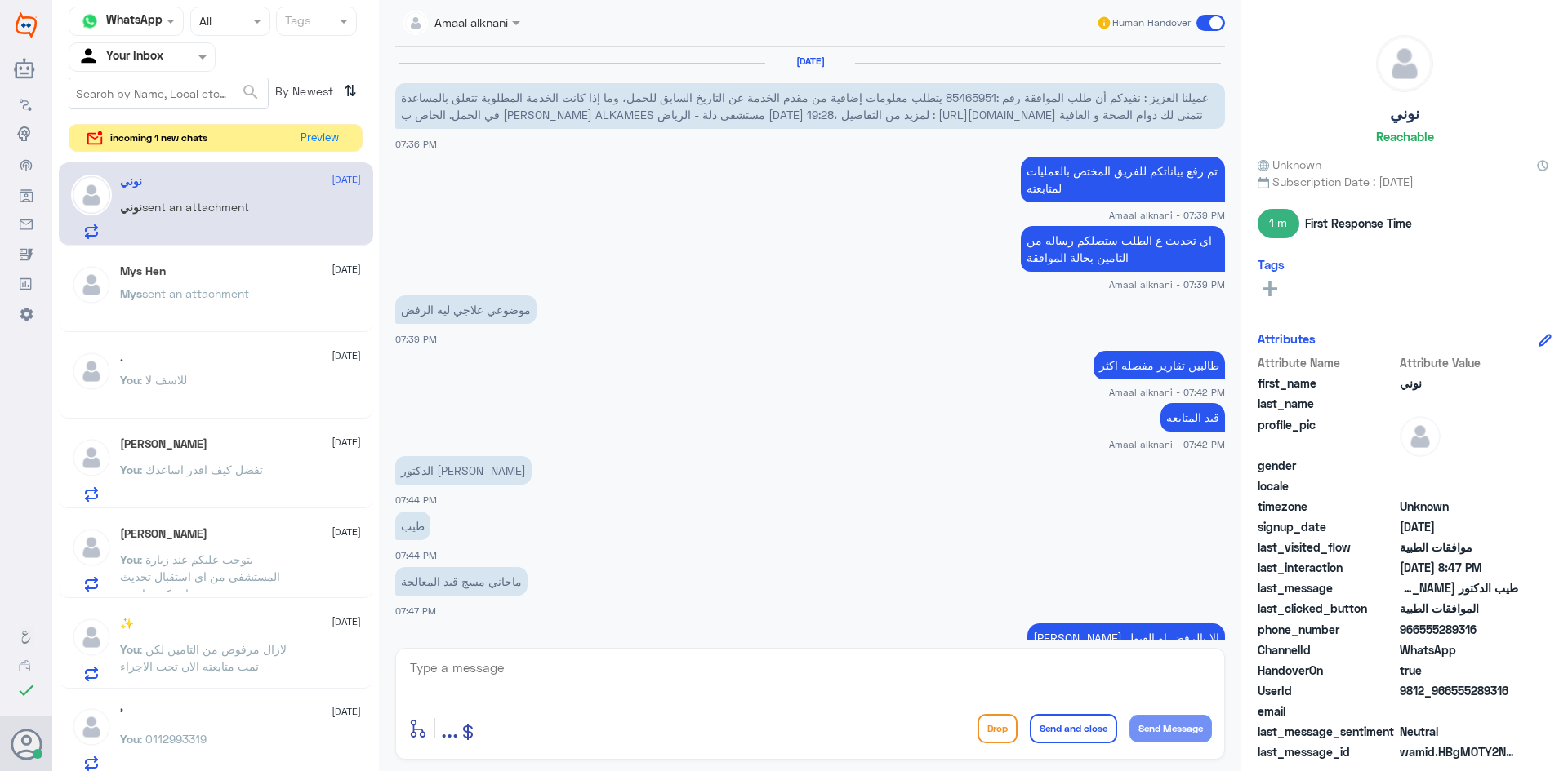
scroll to position [657, 0]
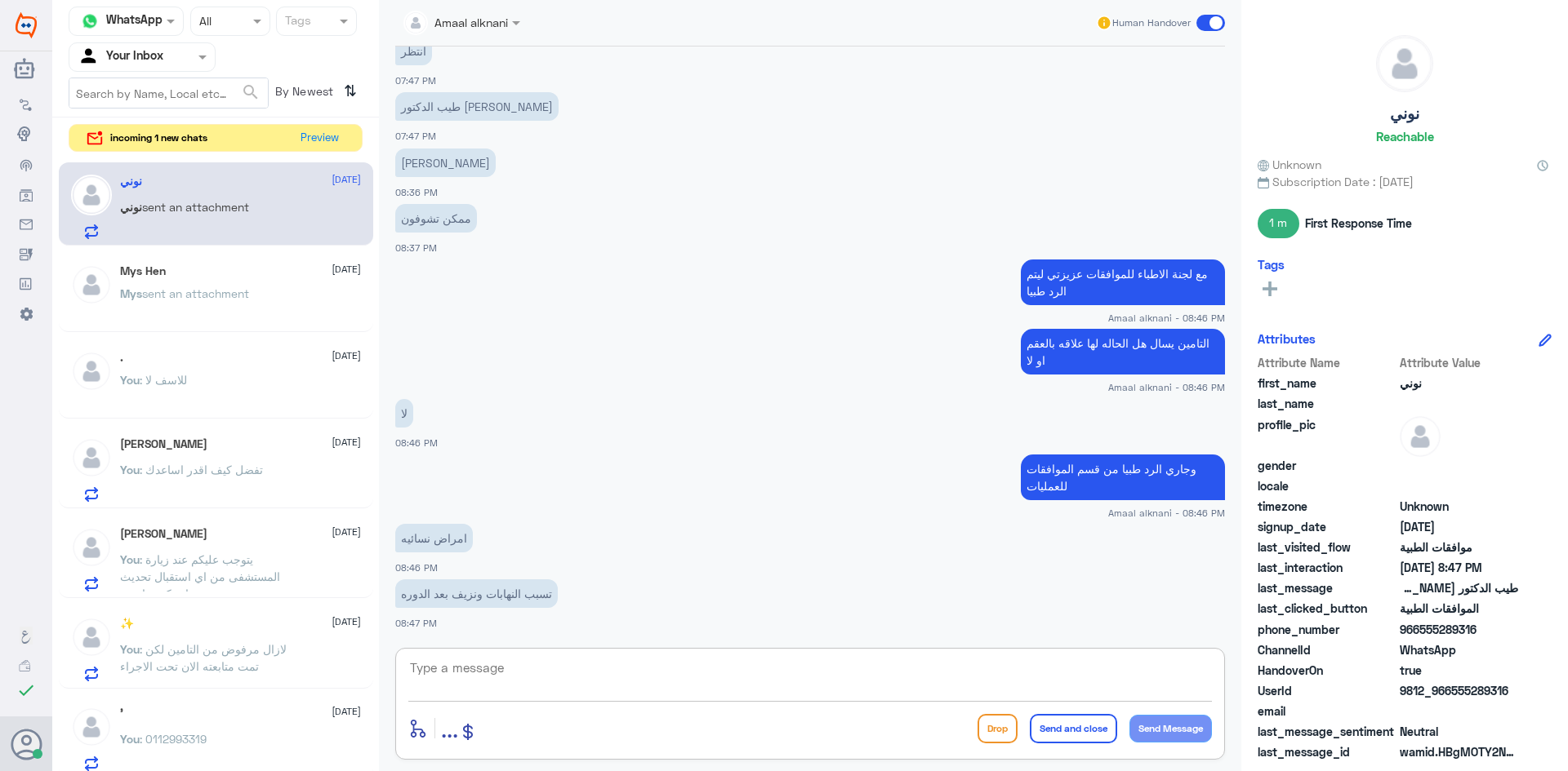
click at [472, 669] on textarea at bounding box center [811, 678] width 804 height 40
click at [482, 694] on textarea at bounding box center [811, 678] width 804 height 40
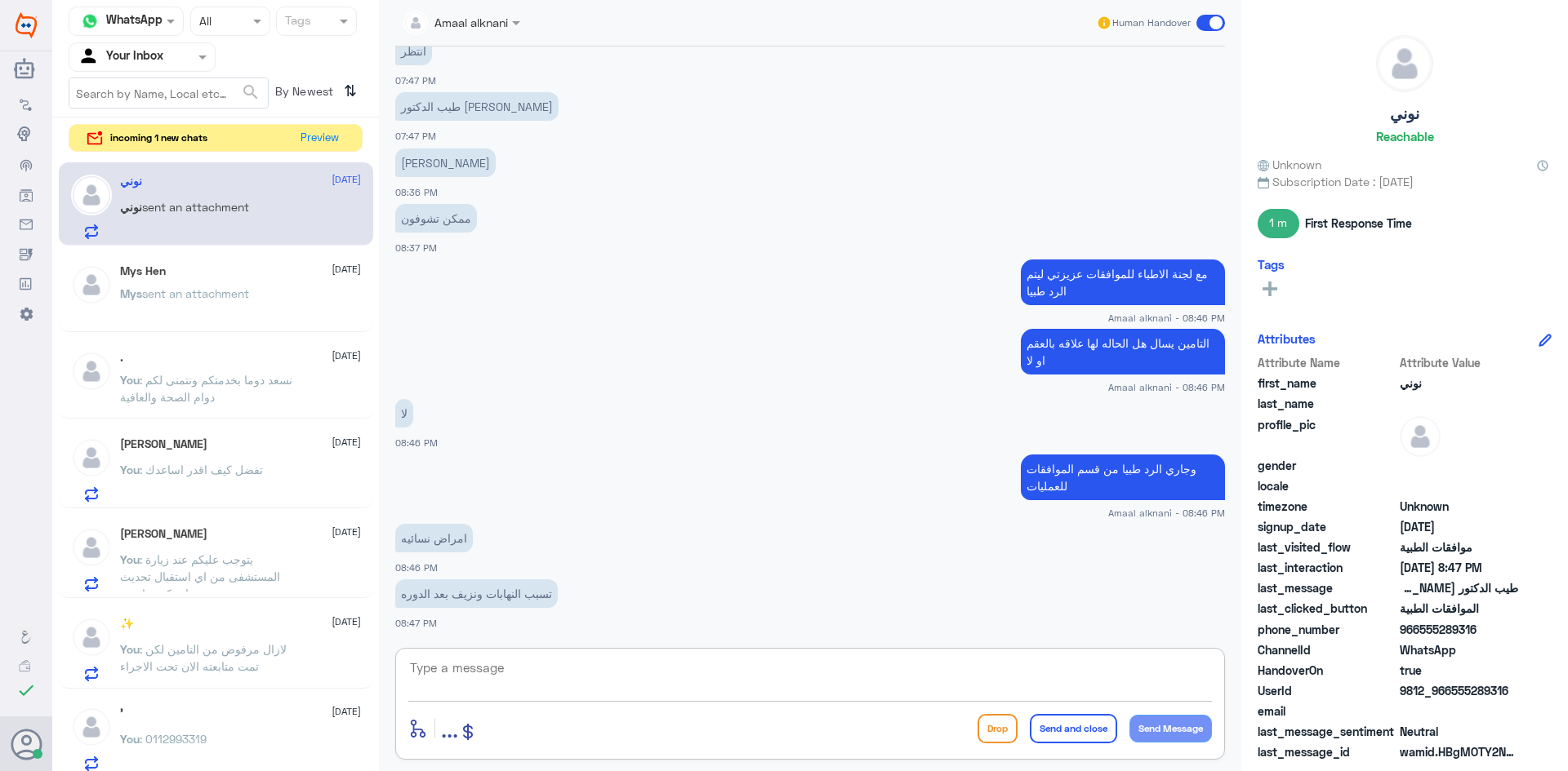
click at [482, 694] on textarea at bounding box center [811, 678] width 804 height 40
click at [483, 684] on textarea at bounding box center [811, 678] width 804 height 40
type textarea "قيد المتابعه عزيزتي"
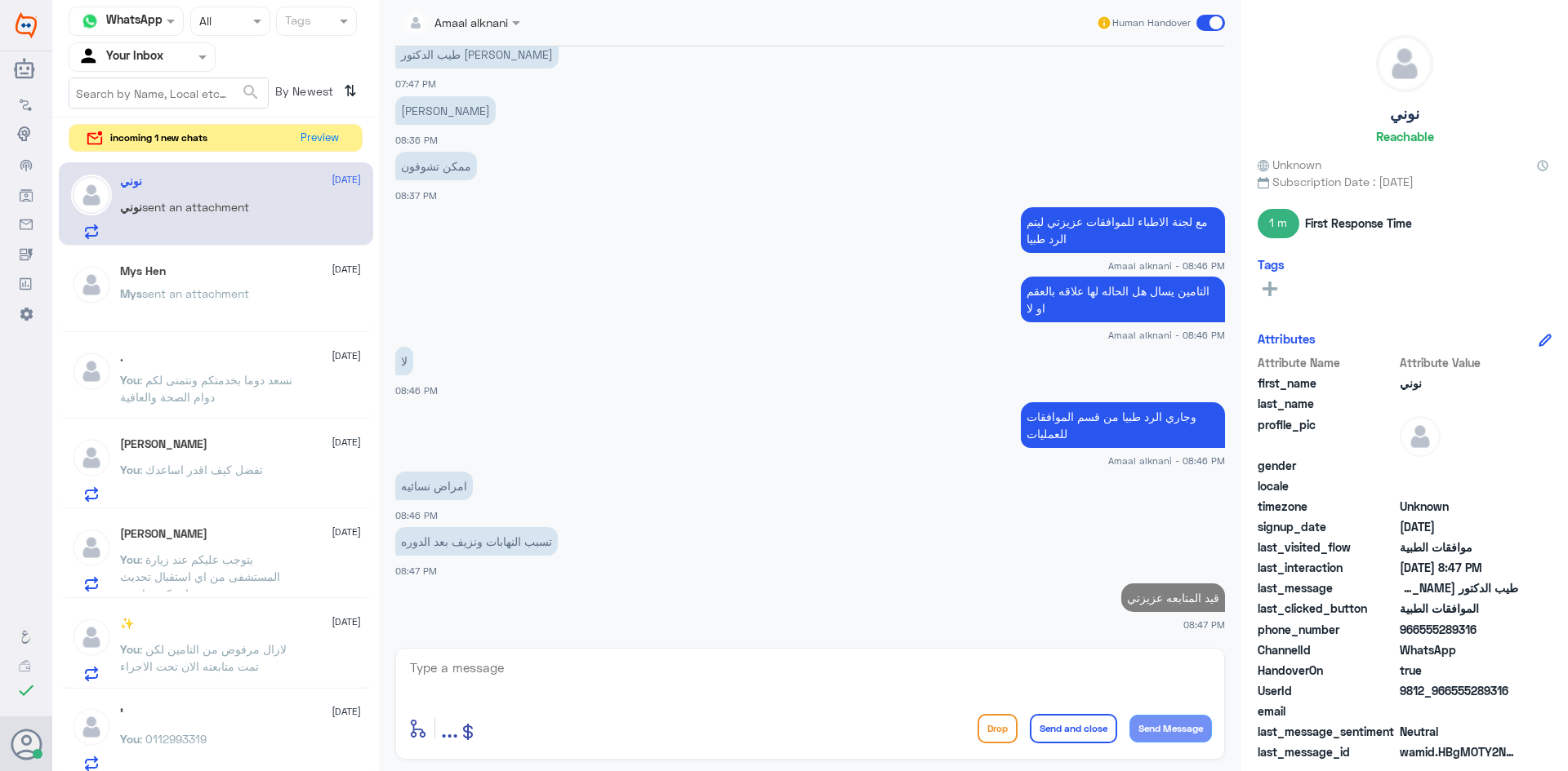
click at [213, 294] on span "sent an attachment" at bounding box center [195, 293] width 107 height 13
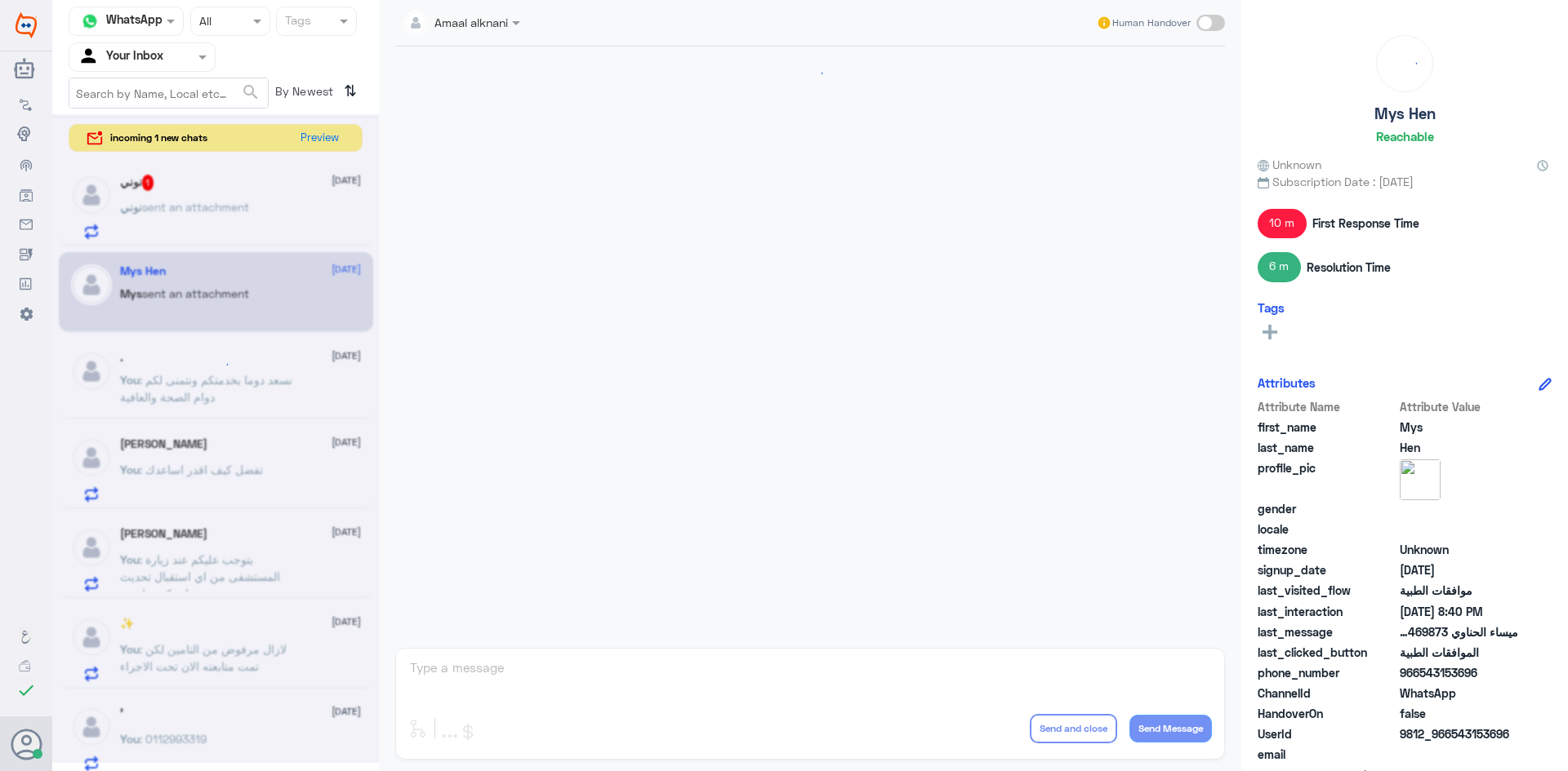
scroll to position [1311, 0]
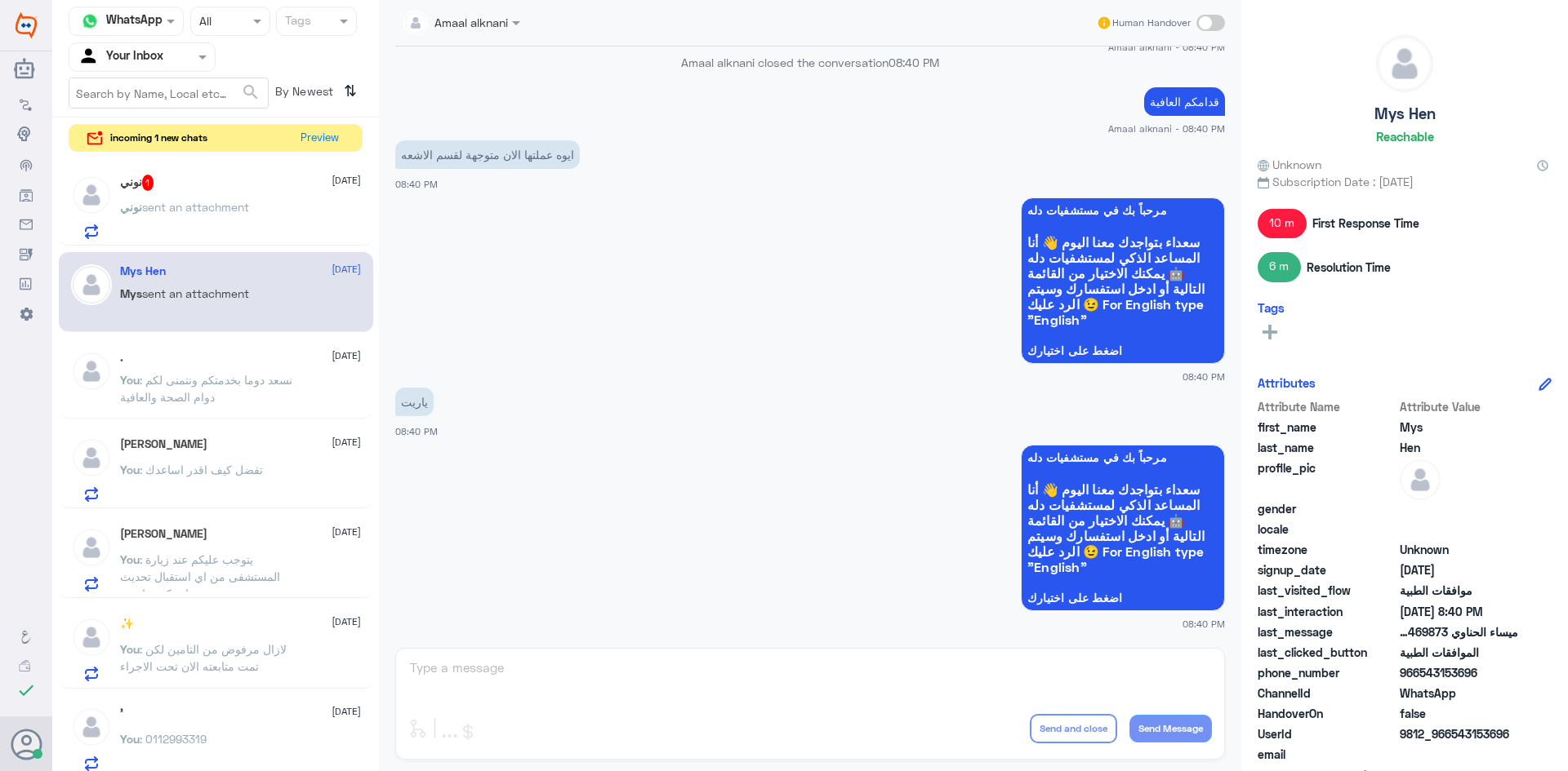
click at [196, 399] on span ": نسعد دوما بخدمتكم ونتمنى لكم دوام الصحة والعافية" at bounding box center [206, 388] width 172 height 31
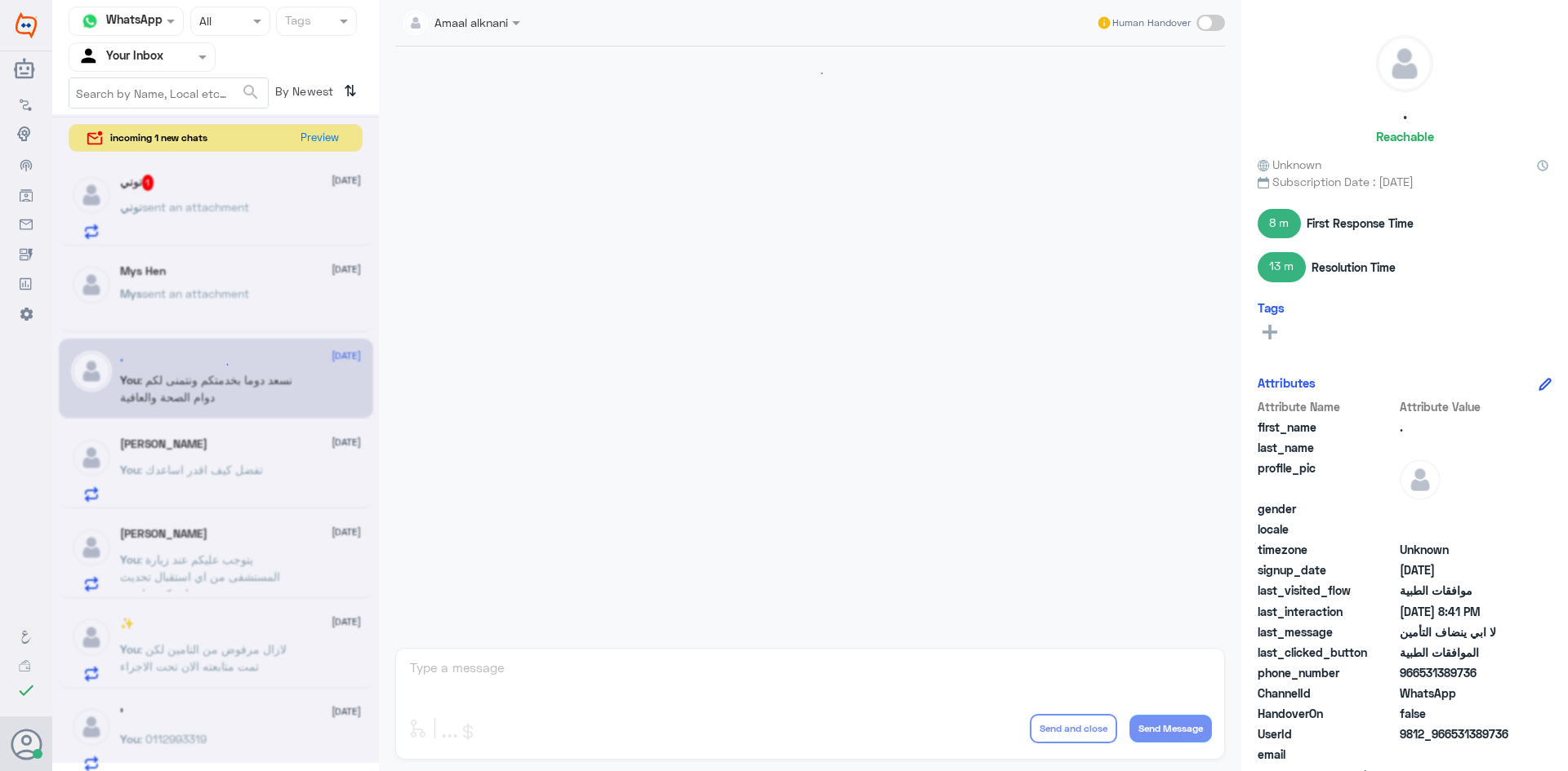
scroll to position [925, 0]
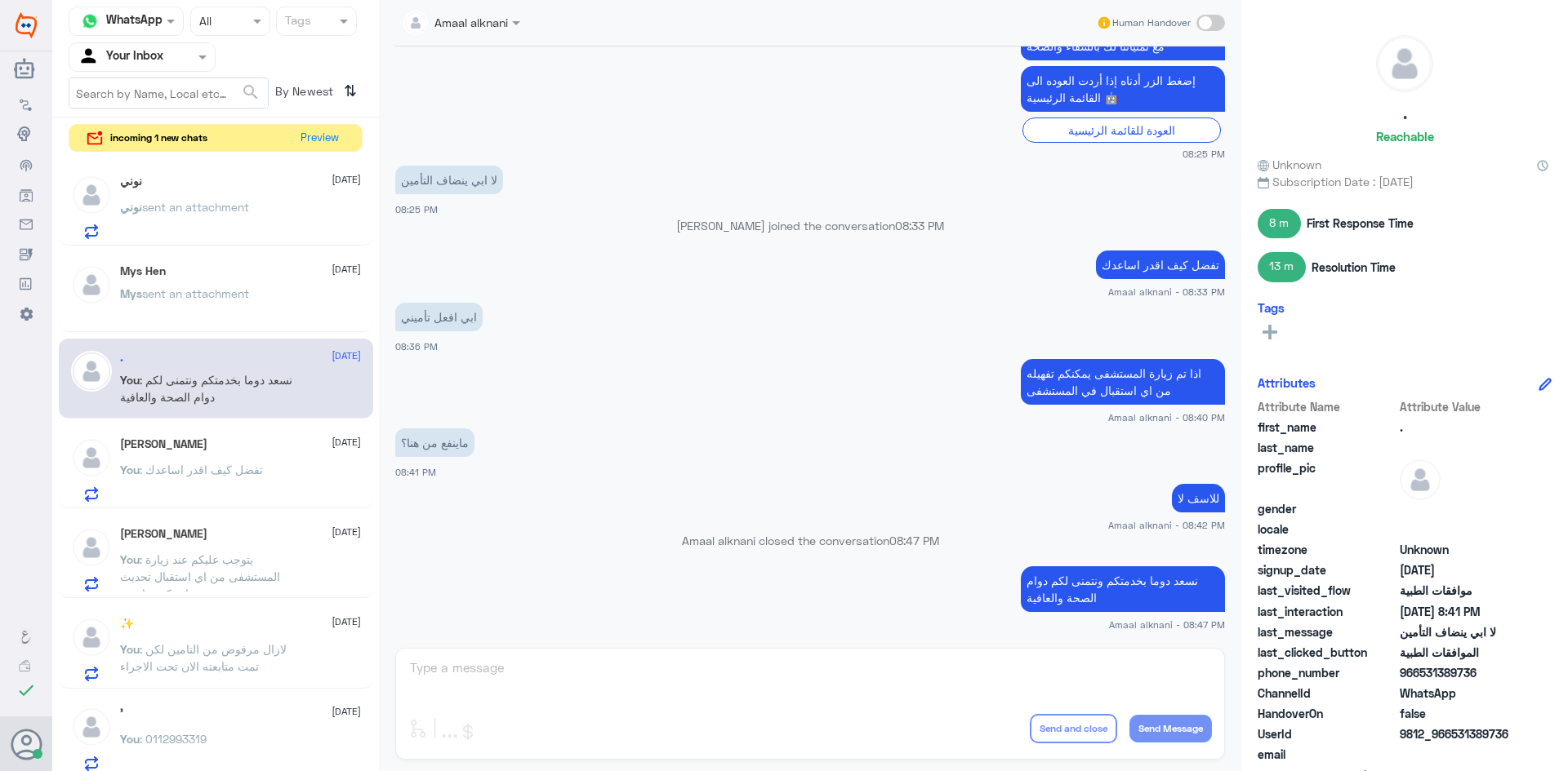
click at [177, 485] on p "You : تفضل كيف اقدر اساعدك" at bounding box center [191, 482] width 143 height 40
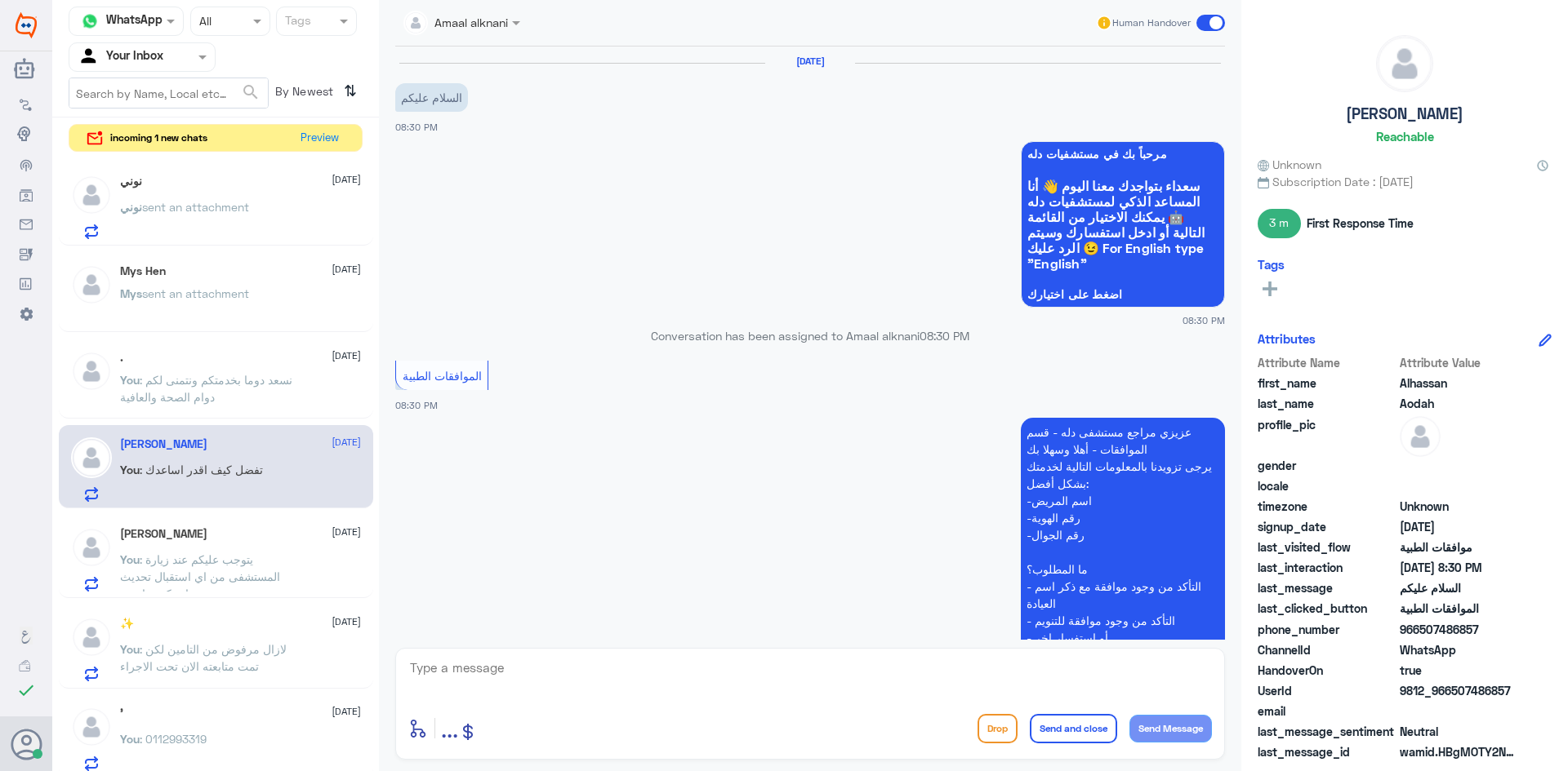
scroll to position [289, 0]
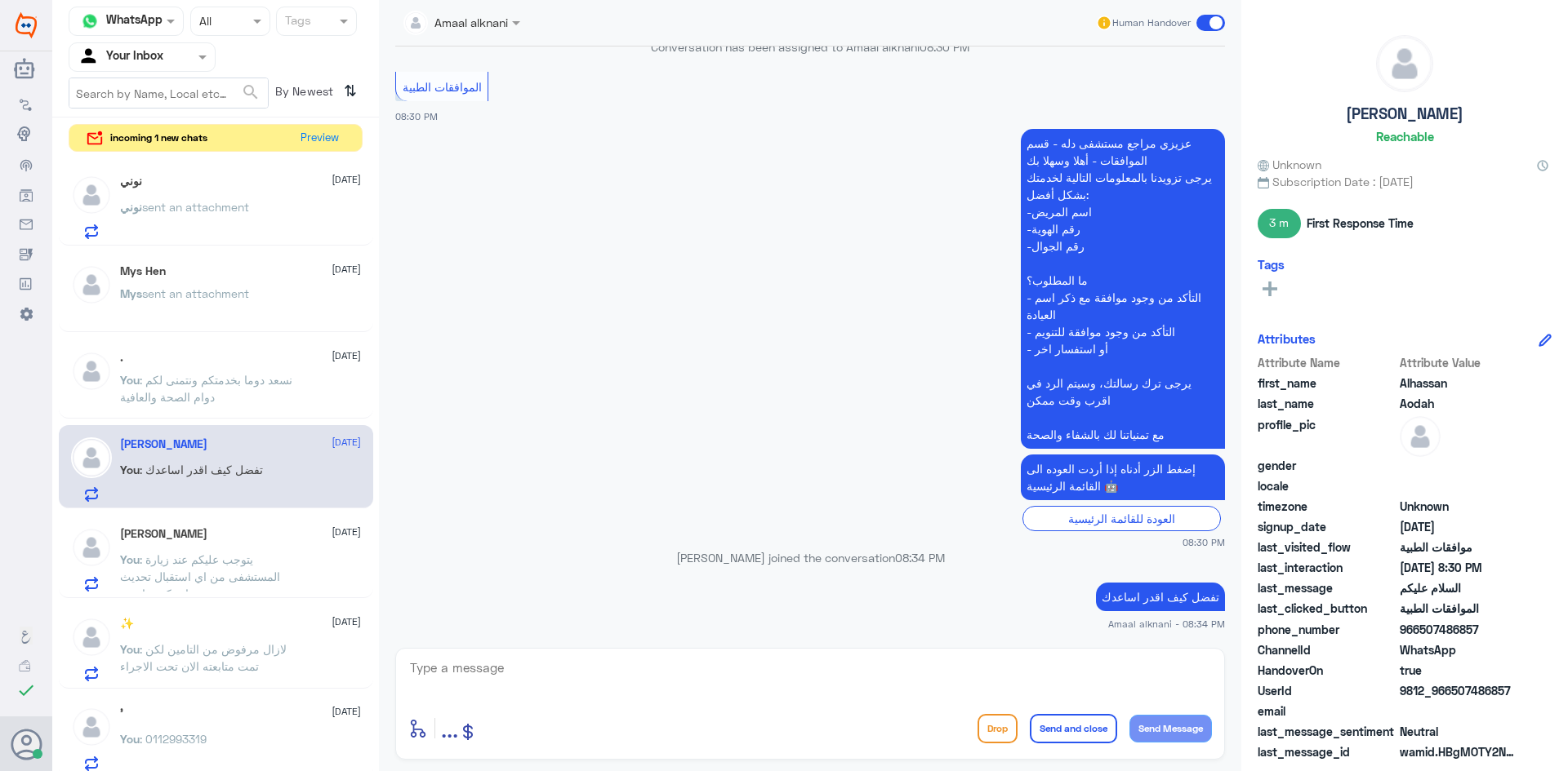
click at [209, 564] on span ": يتوجب عليكم عند زيارة المستشفى من اي استقبال تحديث تامينكم مباشرة" at bounding box center [200, 577] width 160 height 48
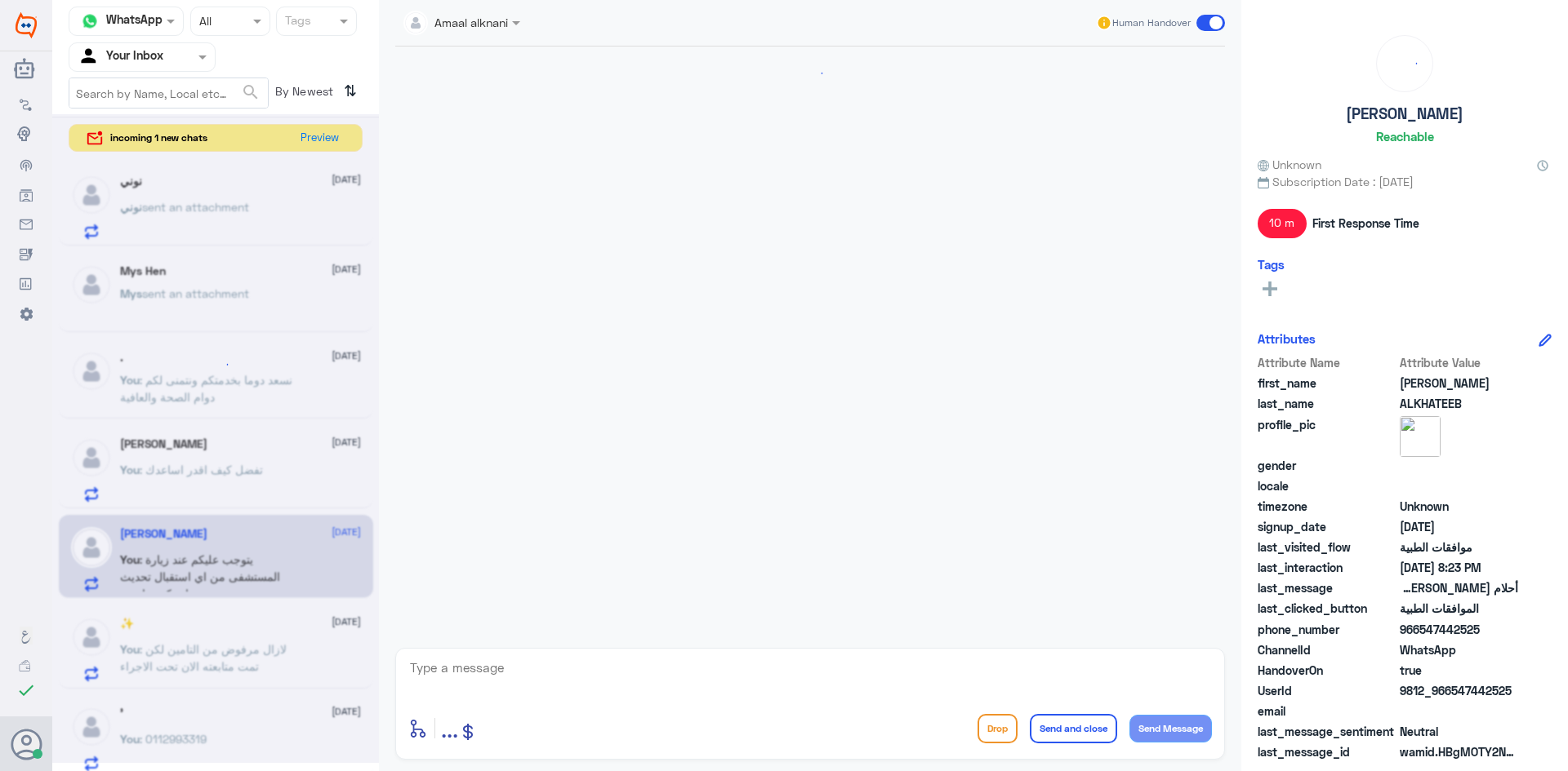
scroll to position [413, 0]
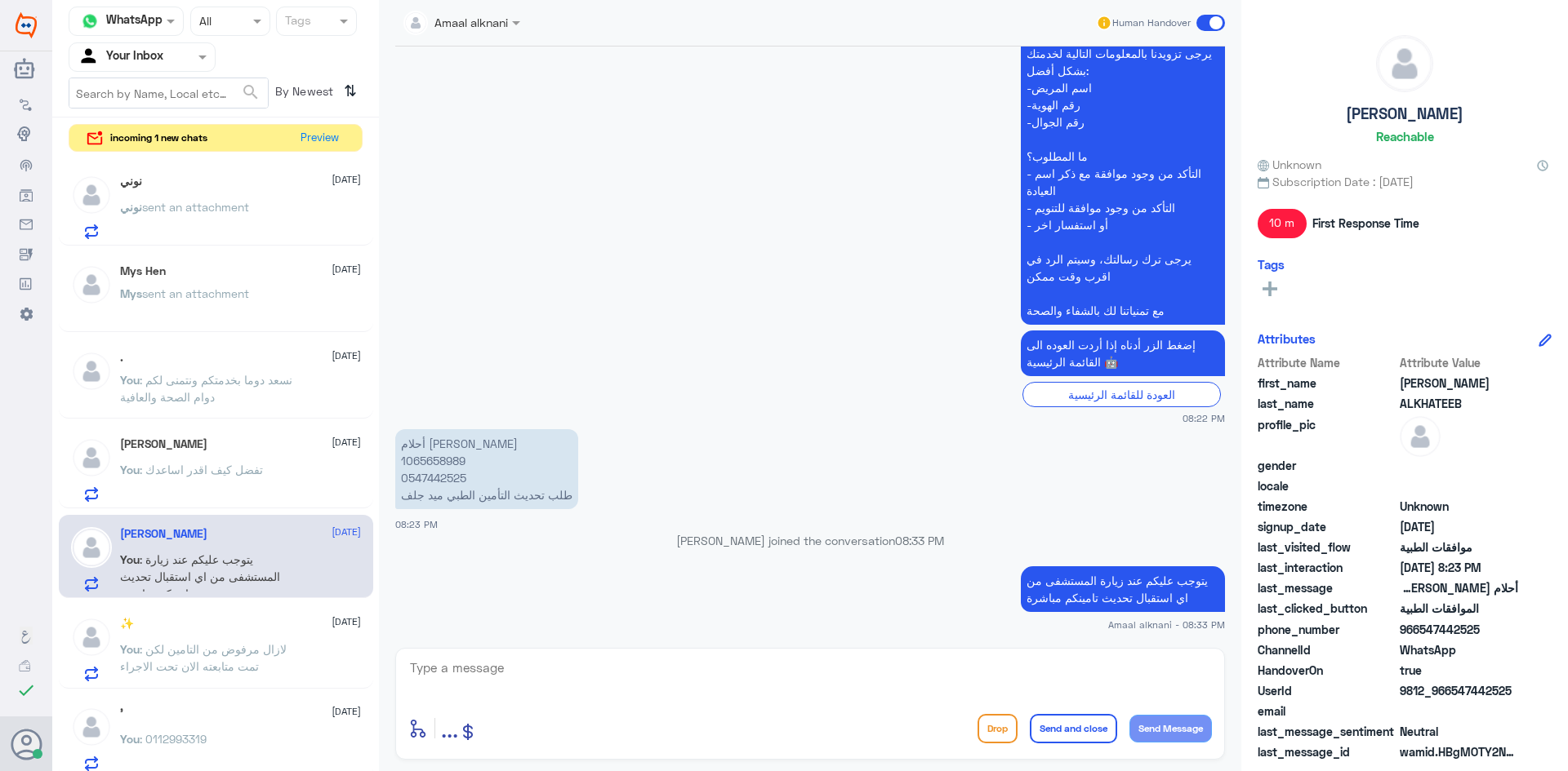
click at [197, 459] on div "[PERSON_NAME] [DATE] You : تفضل كيف اقدر اساعدك" at bounding box center [240, 469] width 240 height 64
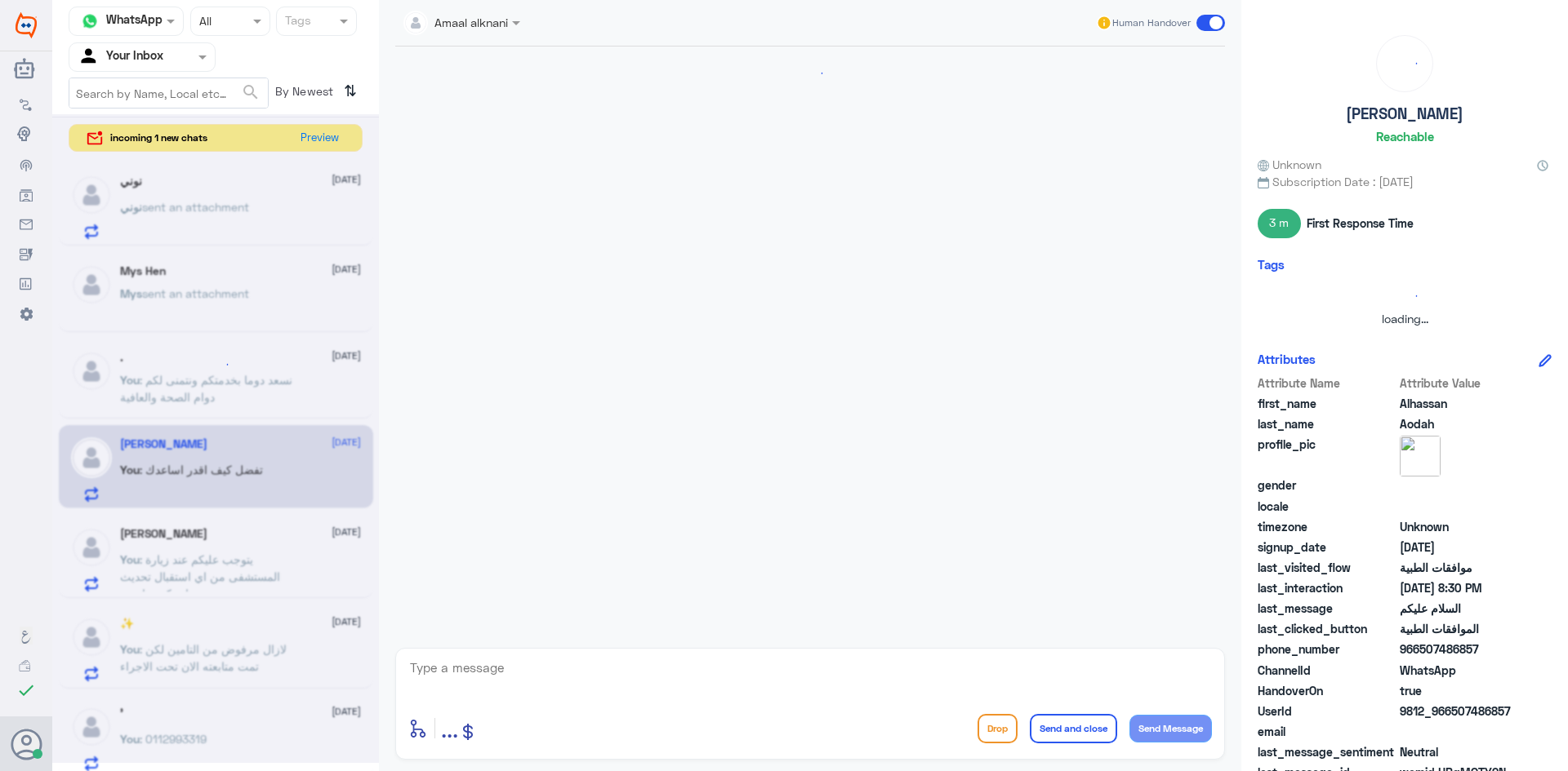
scroll to position [289, 0]
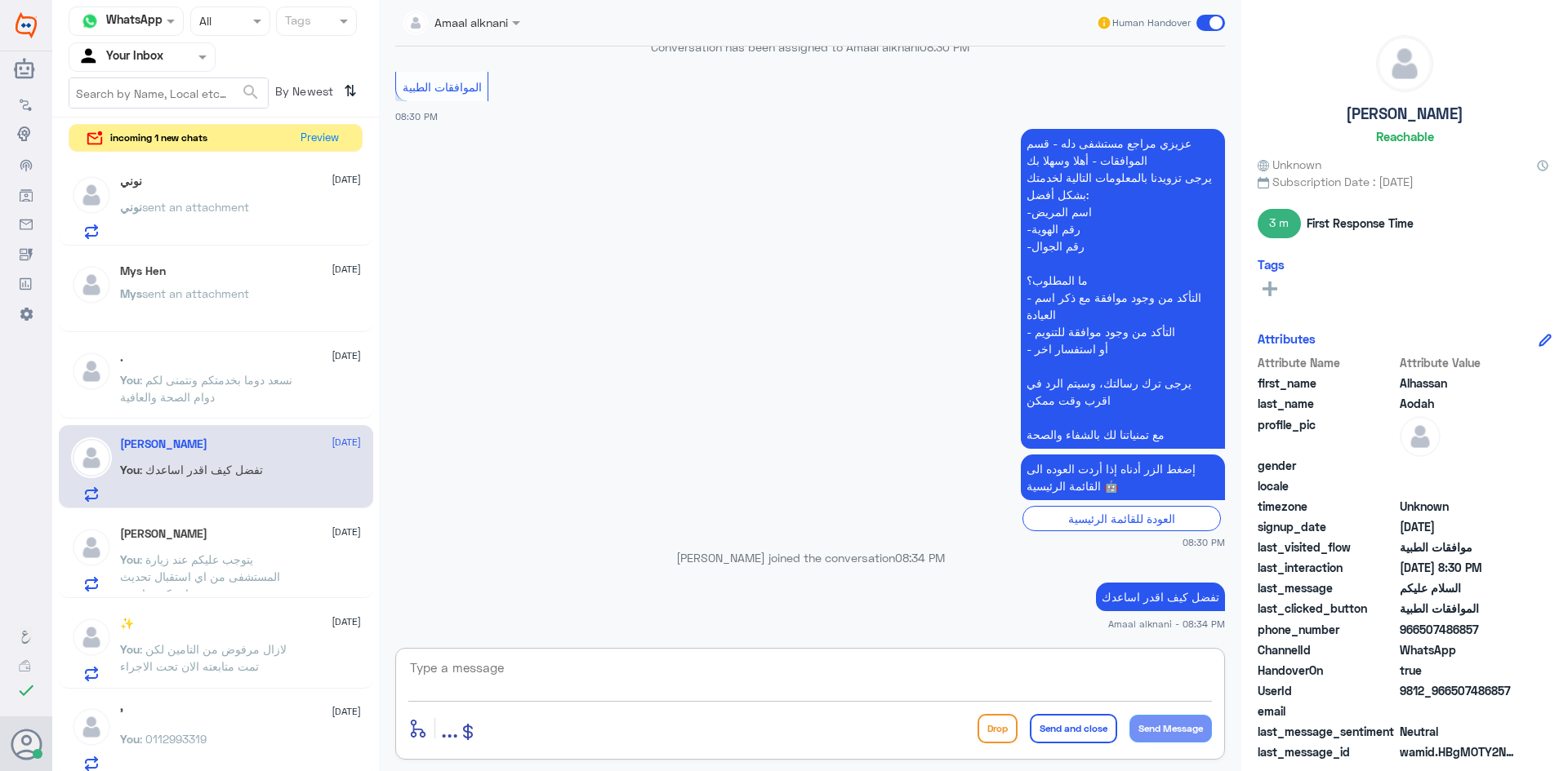
click at [566, 664] on textarea at bounding box center [811, 678] width 804 height 40
click at [201, 570] on span ": يتوجب عليكم عند زيارة المستشفى من اي استقبال تحديث تامينكم مباشرة" at bounding box center [200, 577] width 160 height 48
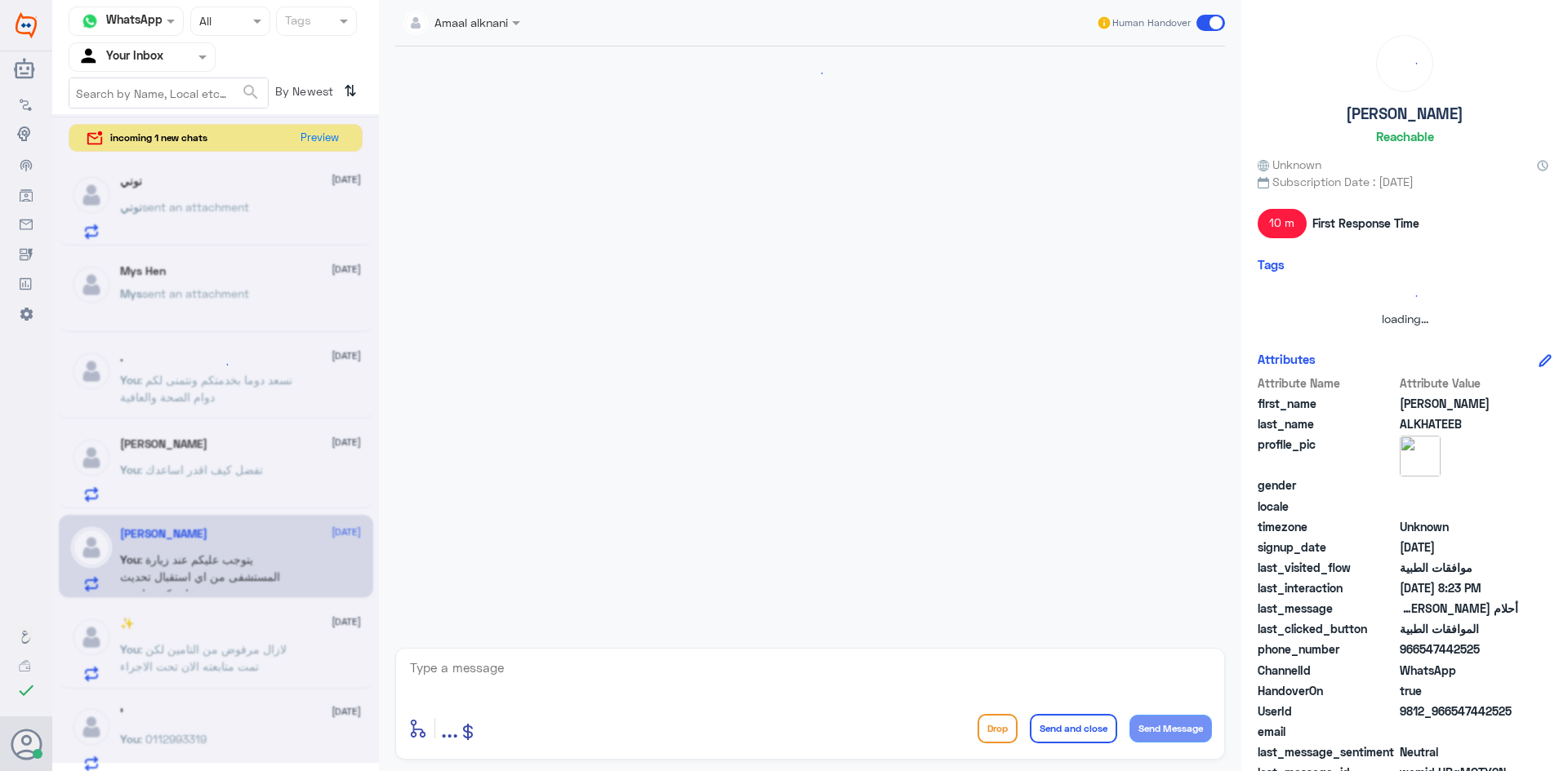
scroll to position [413, 0]
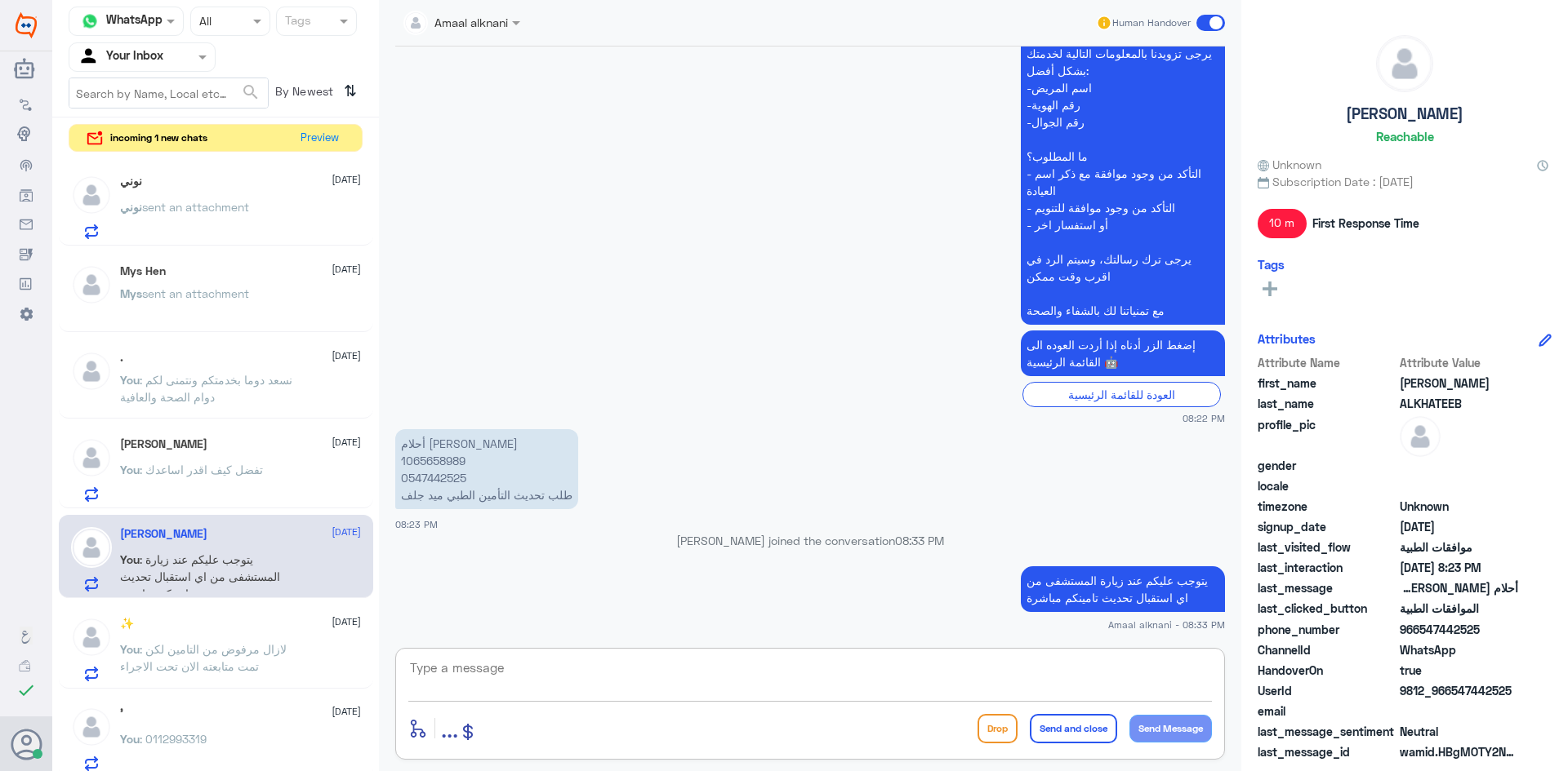
click at [493, 661] on textarea at bounding box center [811, 678] width 804 height 40
type textarea "نسعد دوما بخدمتكم ونتمنى لكم دوام الصحة والعافية"
click at [1074, 731] on button "Send and close" at bounding box center [1074, 729] width 88 height 30
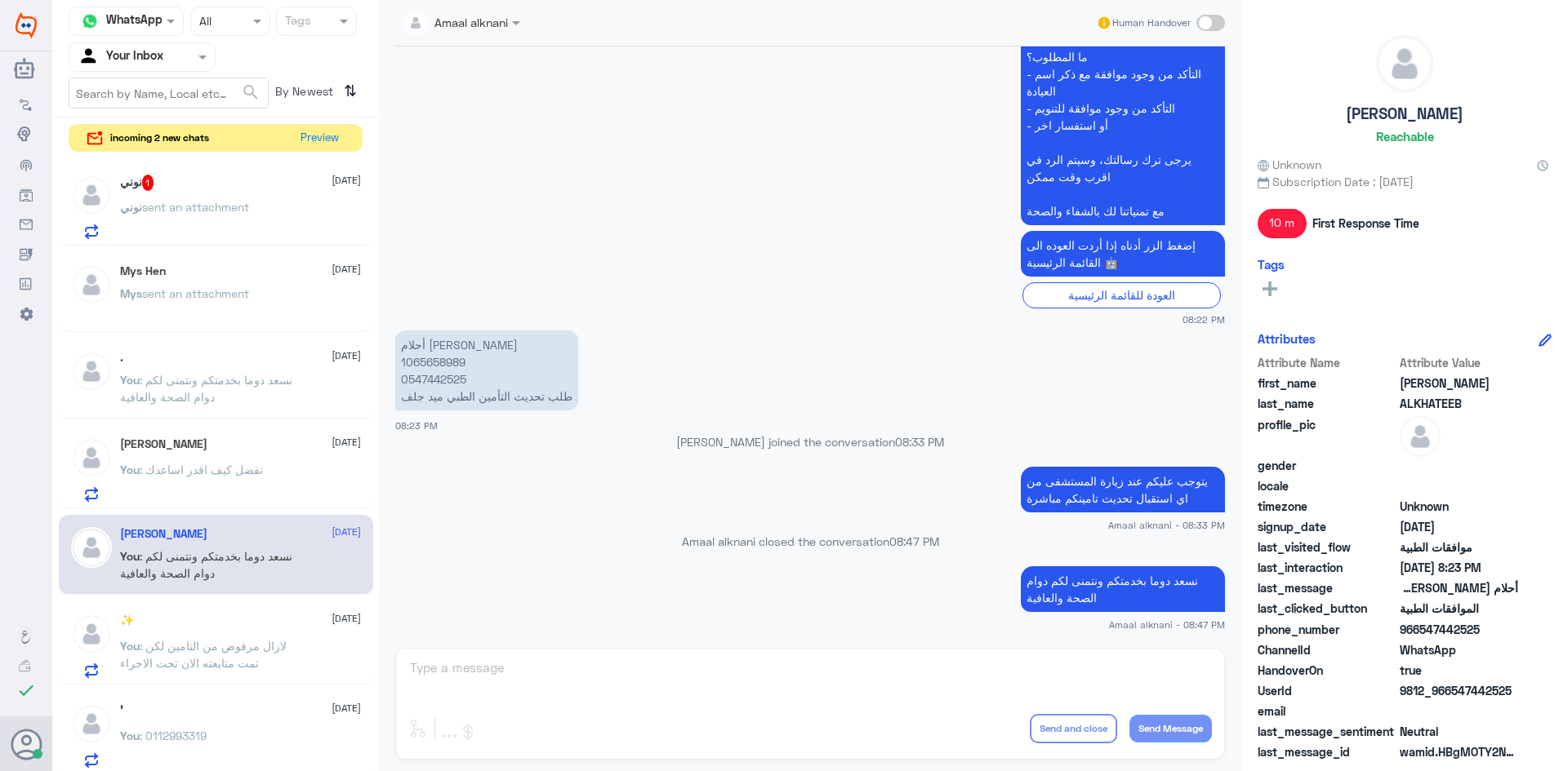
click at [294, 170] on div "نوني 1 [DATE] [PERSON_NAME] sent an attachment" at bounding box center [215, 204] width 315 height 84
click at [273, 195] on div "نوني 1 [DATE] [PERSON_NAME] sent an attachment" at bounding box center [240, 207] width 240 height 64
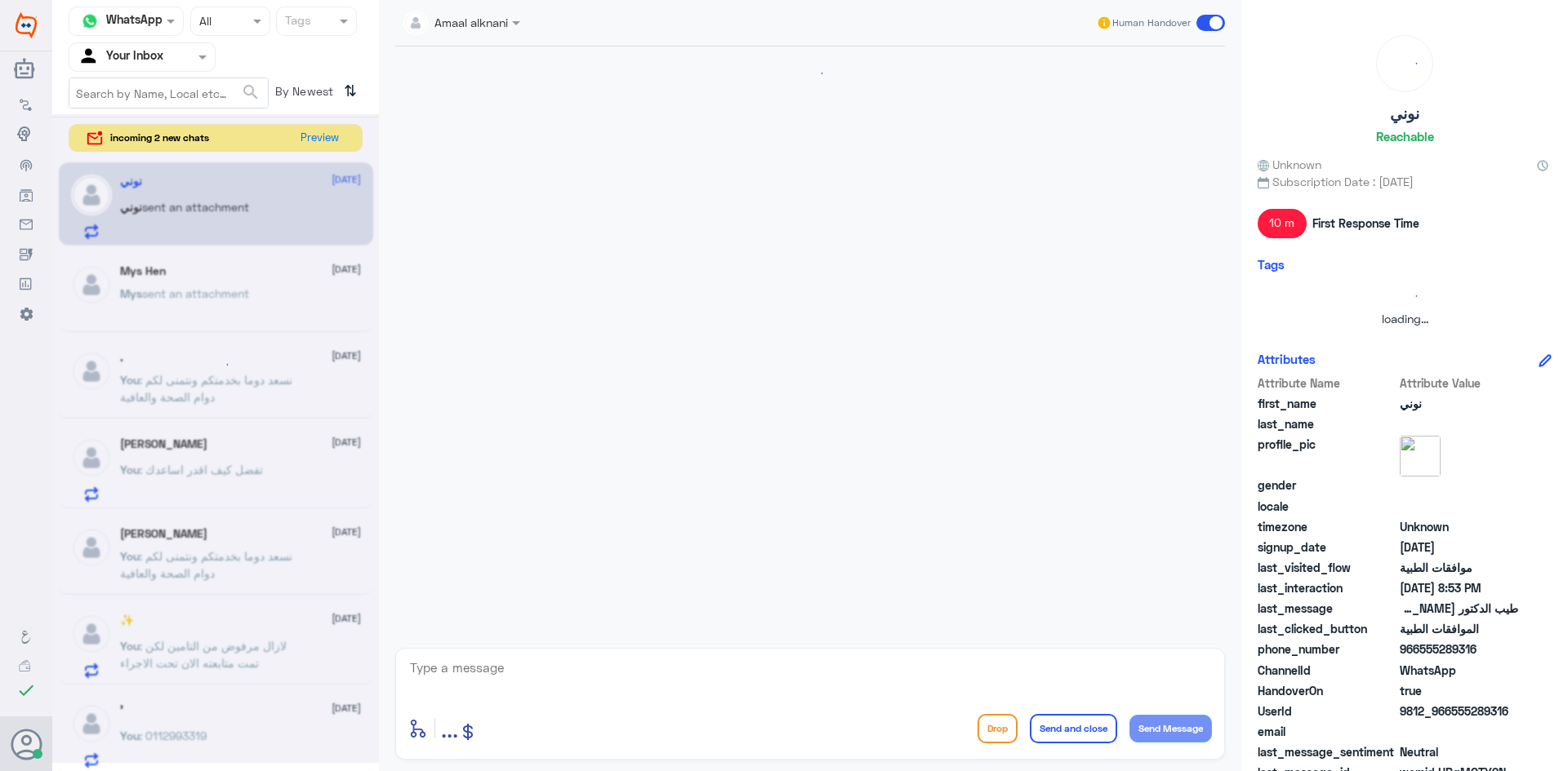
scroll to position [594, 0]
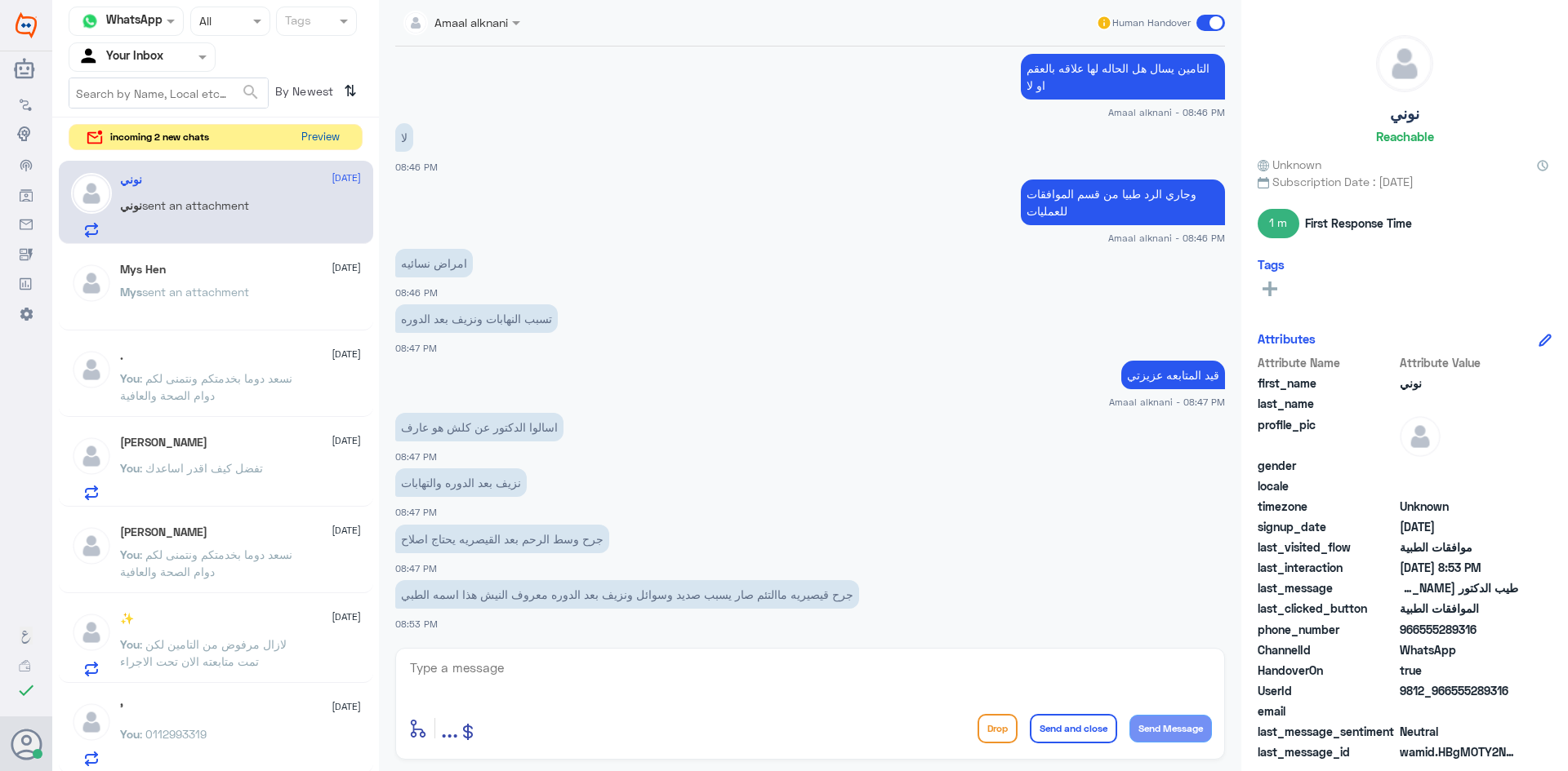
click at [327, 138] on button "Preview" at bounding box center [320, 137] width 51 height 25
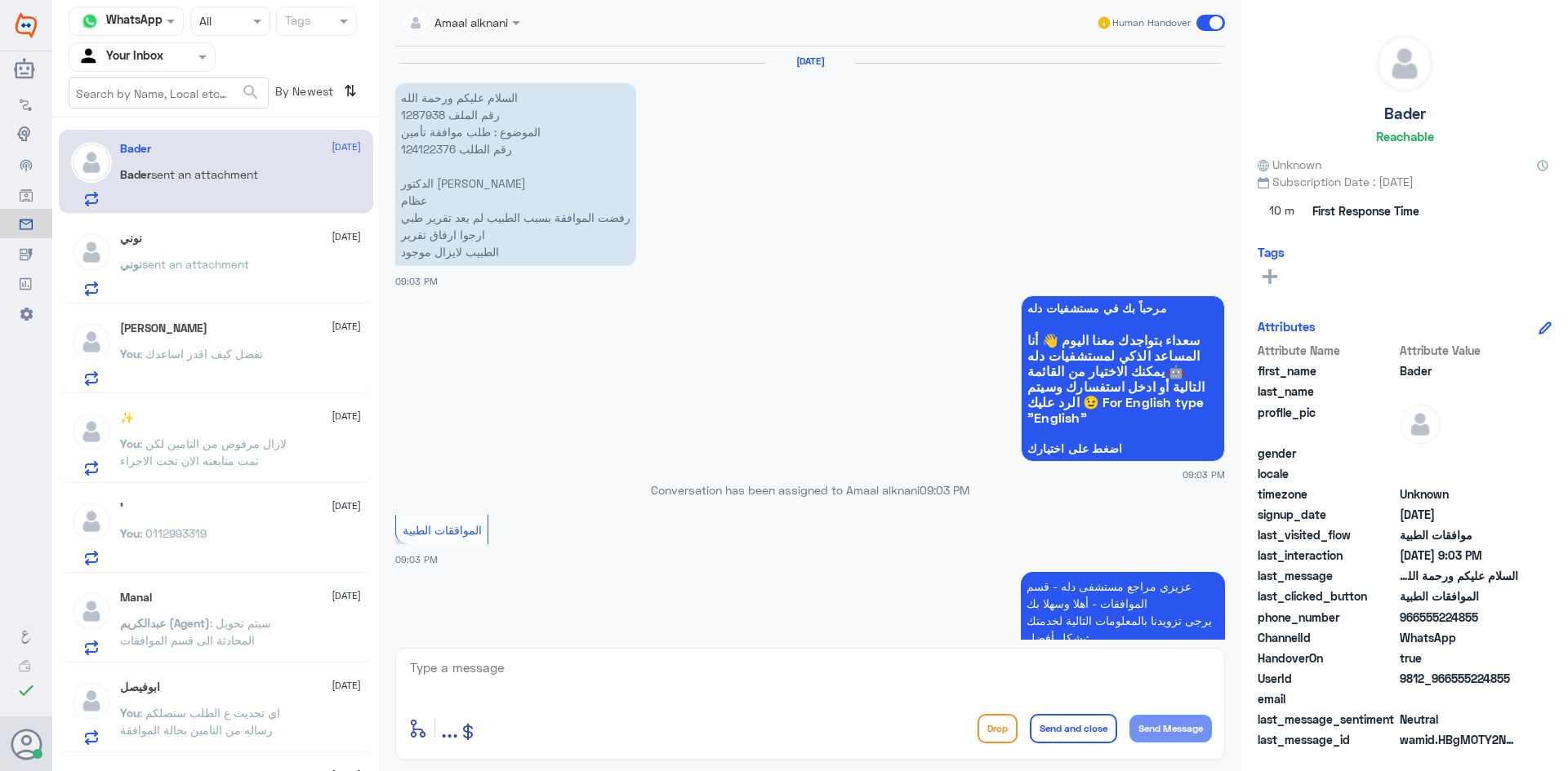
scroll to position [571, 0]
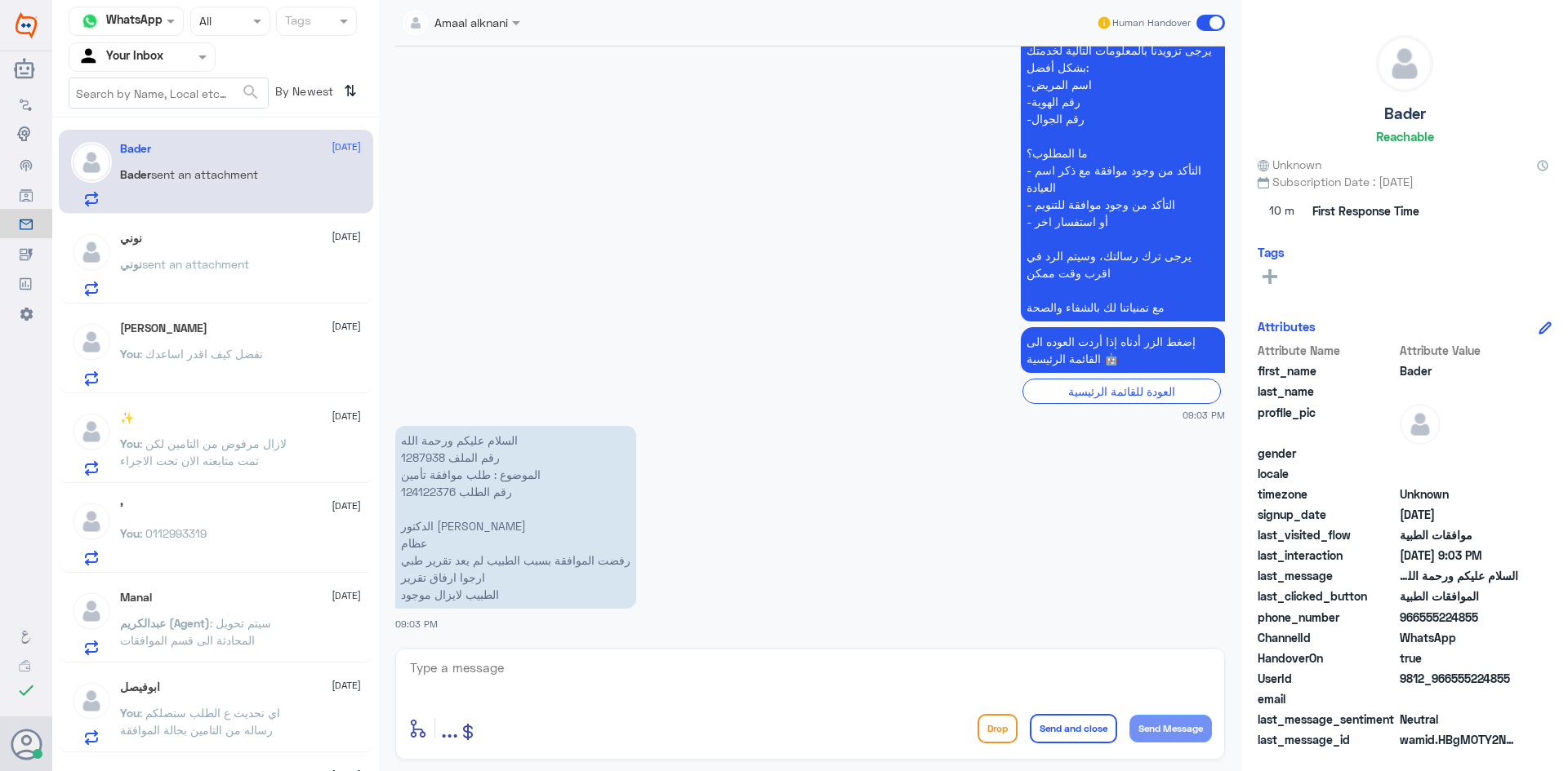
click at [791, 590] on app-msgs-text "السلام عليكم ورحمة الله رقم الملف 1287938 الموضوع : طلب موافقة تأمين رقم الطلب …" at bounding box center [810, 518] width 830 height 185
click at [436, 495] on p "السلام عليكم ورحمة الله رقم الملف 1287938 الموضوع : طلب موافقة تأمين رقم الطلب …" at bounding box center [516, 517] width 240 height 183
click at [417, 457] on p "السلام عليكم ورحمة الله رقم الملف 1287938 الموضوع : طلب موافقة تأمين رقم الطلب …" at bounding box center [516, 517] width 240 height 183
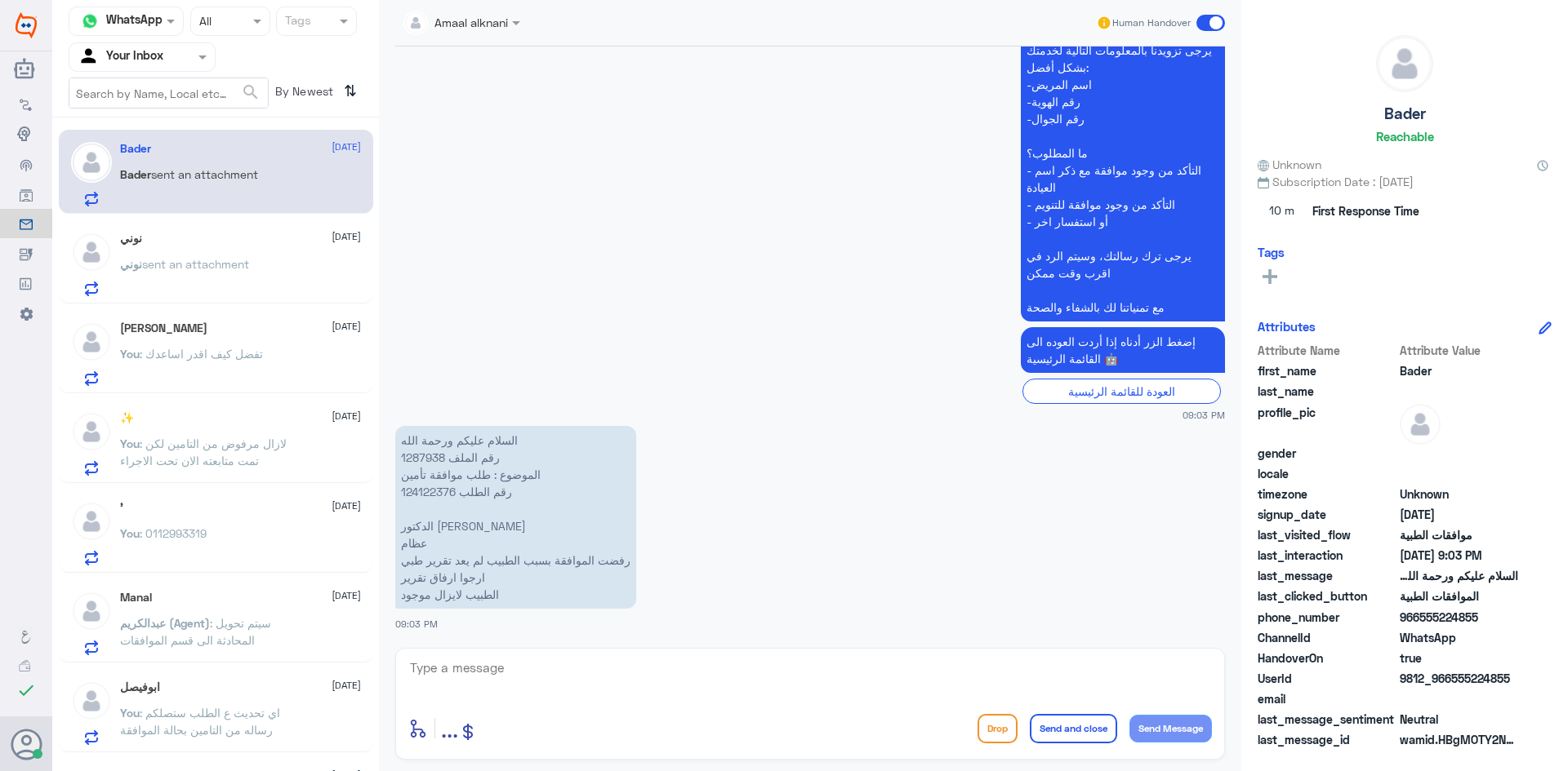
click at [171, 257] on span "sent an attachment" at bounding box center [195, 263] width 107 height 13
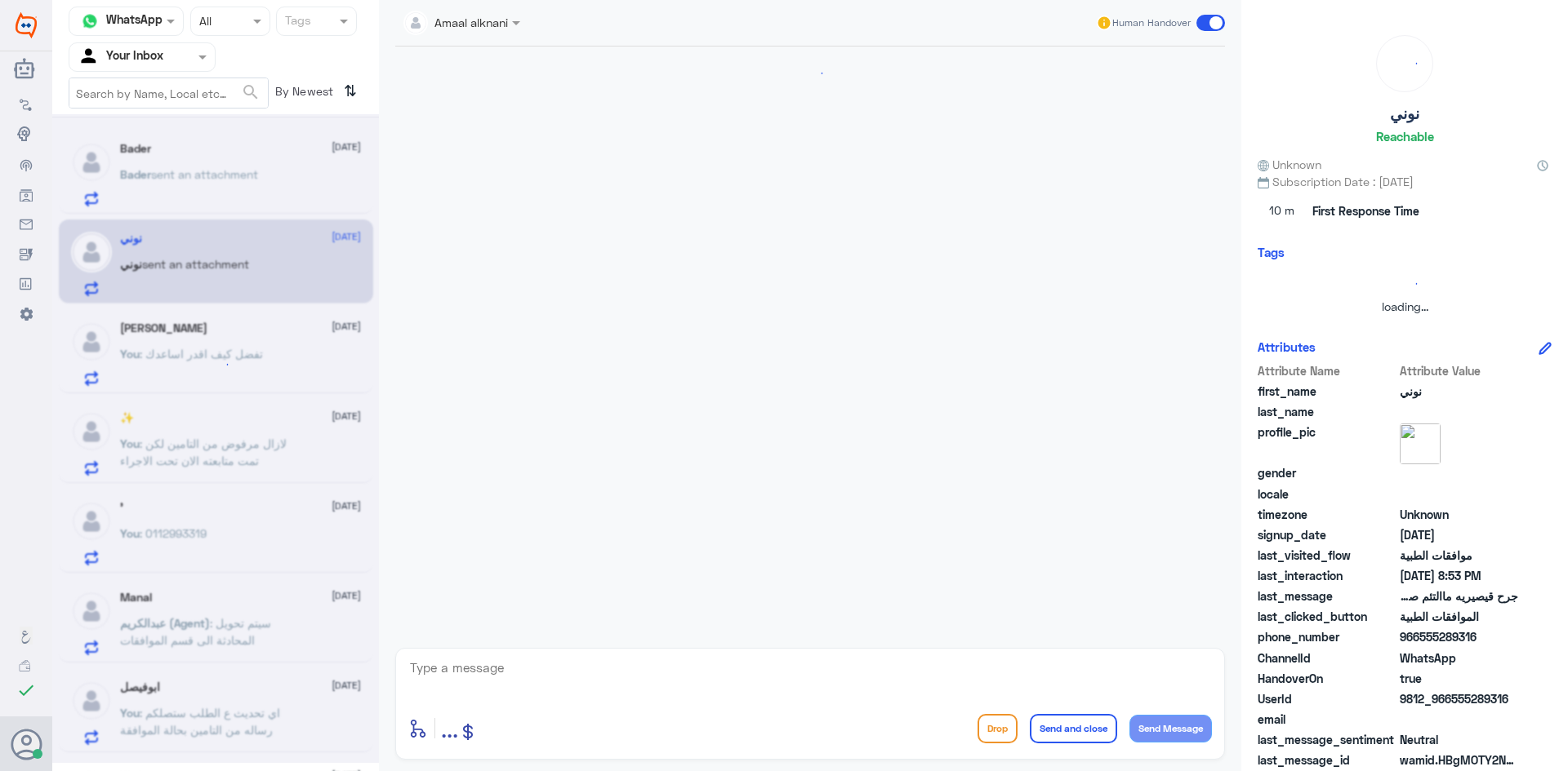
scroll to position [594, 0]
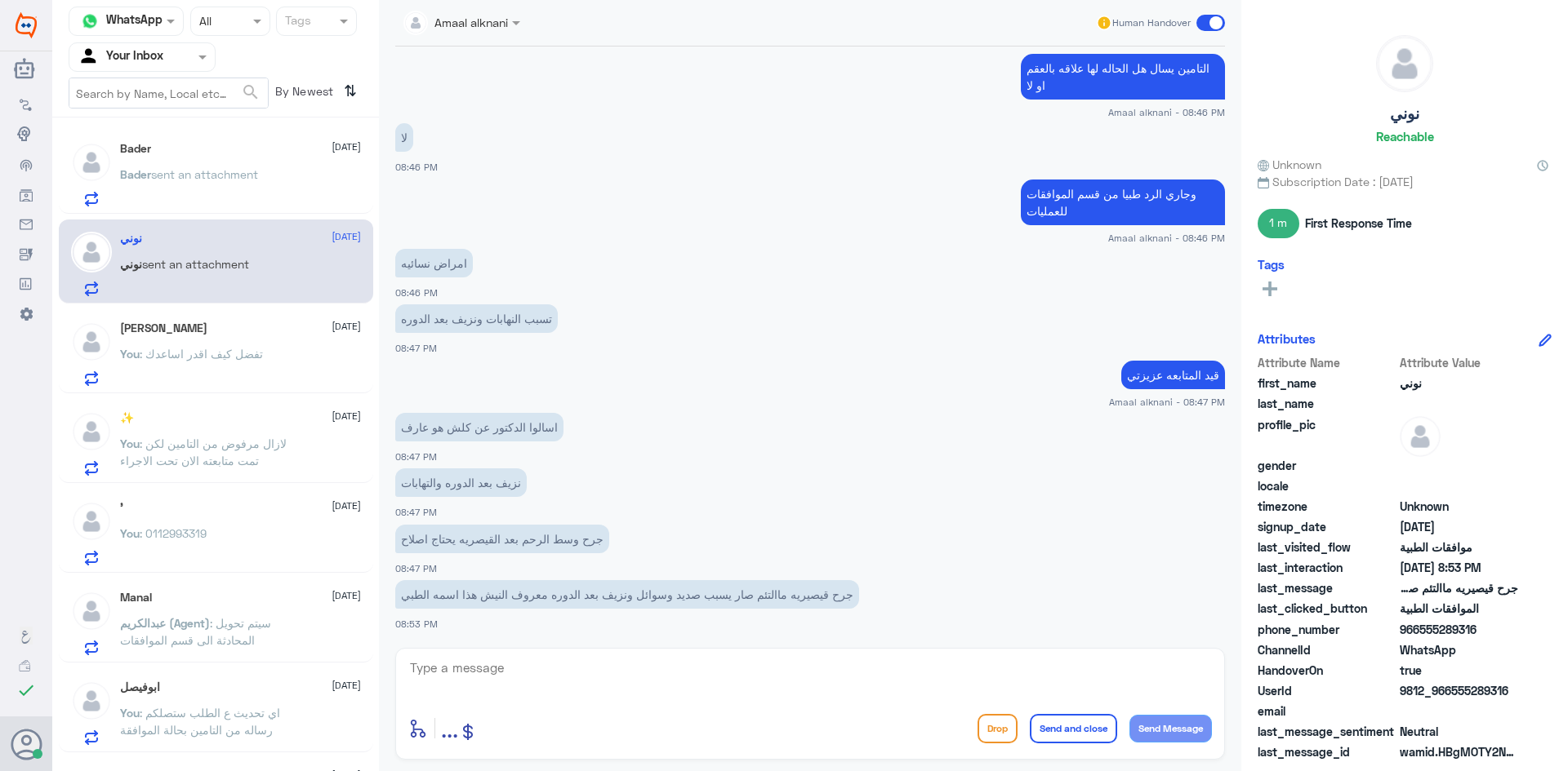
click at [180, 164] on div "Bader [DATE] Bader sent an attachment" at bounding box center [240, 174] width 240 height 64
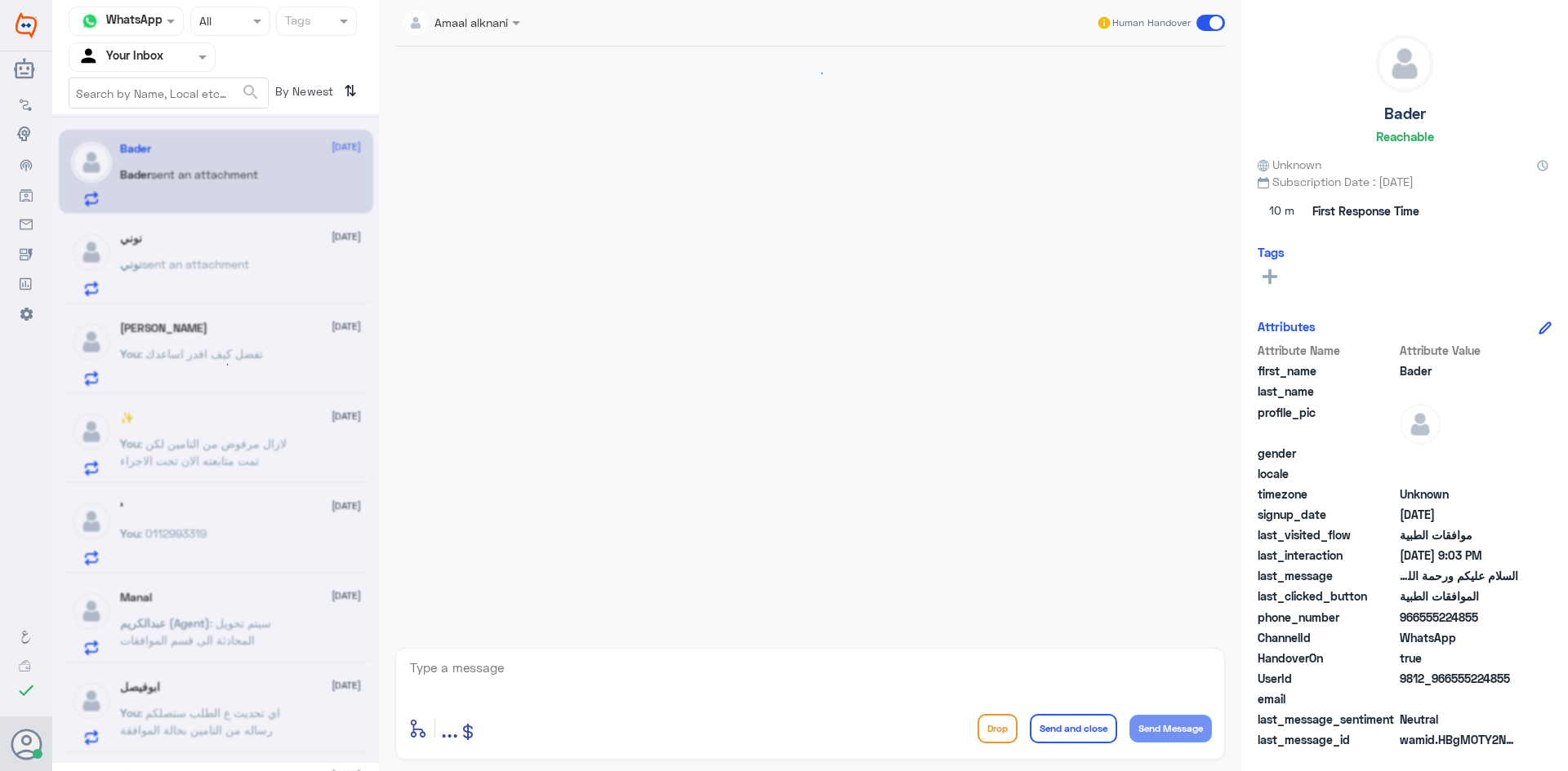
scroll to position [571, 0]
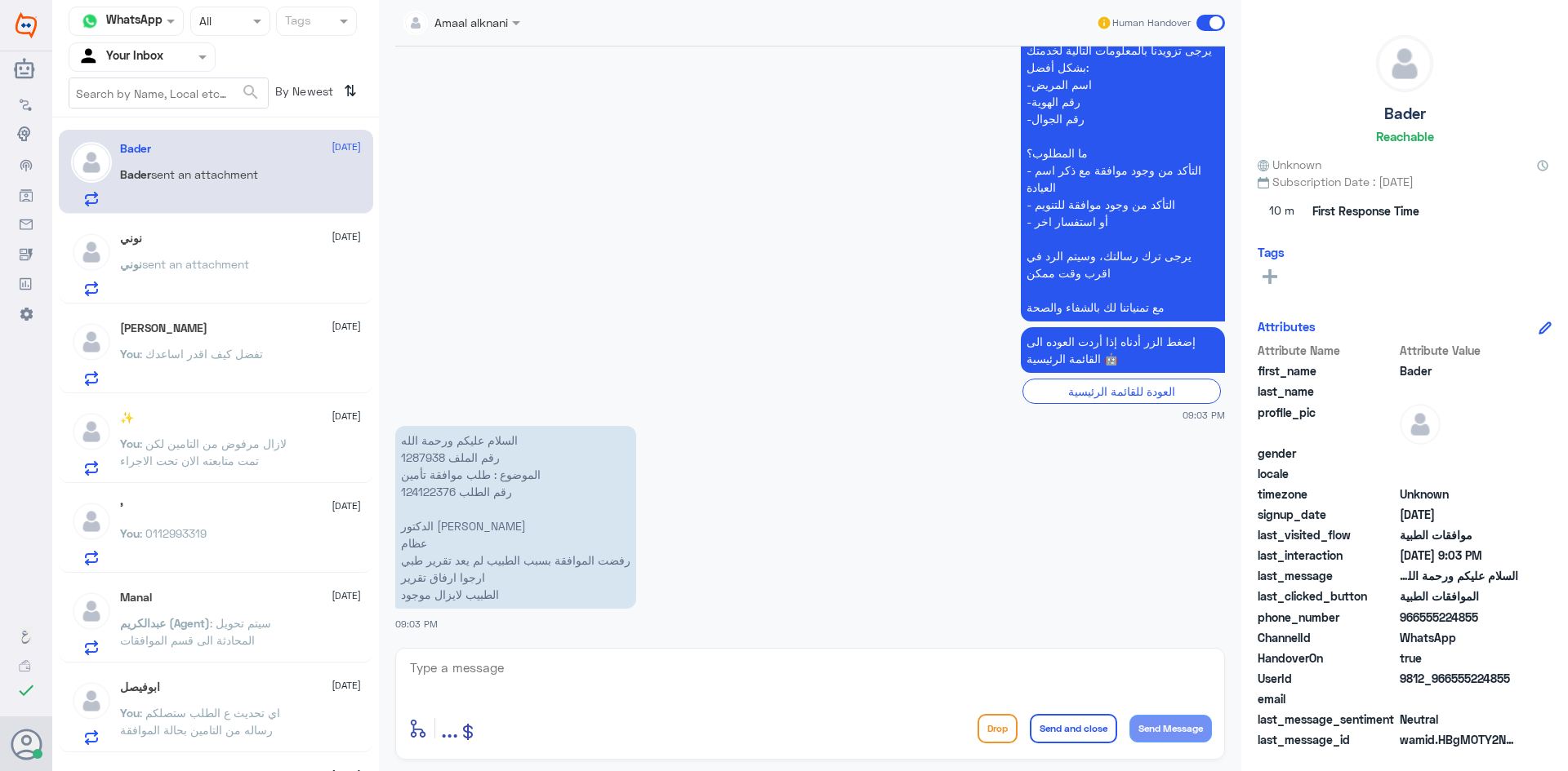
click at [425, 456] on p "السلام عليكم ورحمة الله رقم الملف 1287938 الموضوع : طلب موافقة تأمين رقم الطلب …" at bounding box center [516, 517] width 240 height 183
click at [583, 678] on textarea at bounding box center [811, 678] width 804 height 40
type textarea "تم متابعة طلبكم الان مره اخرى"
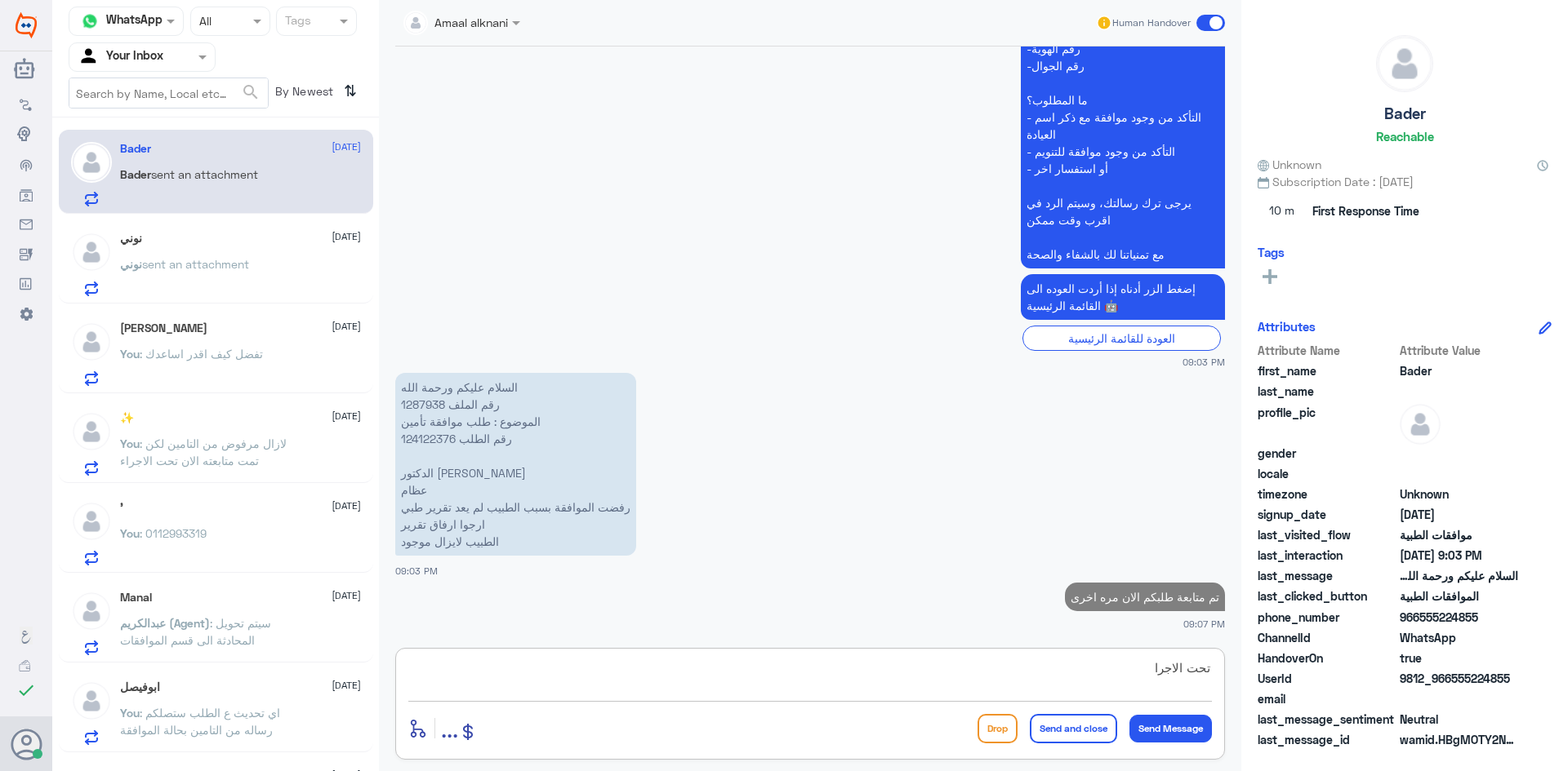
type textarea "تحت الاجراء"
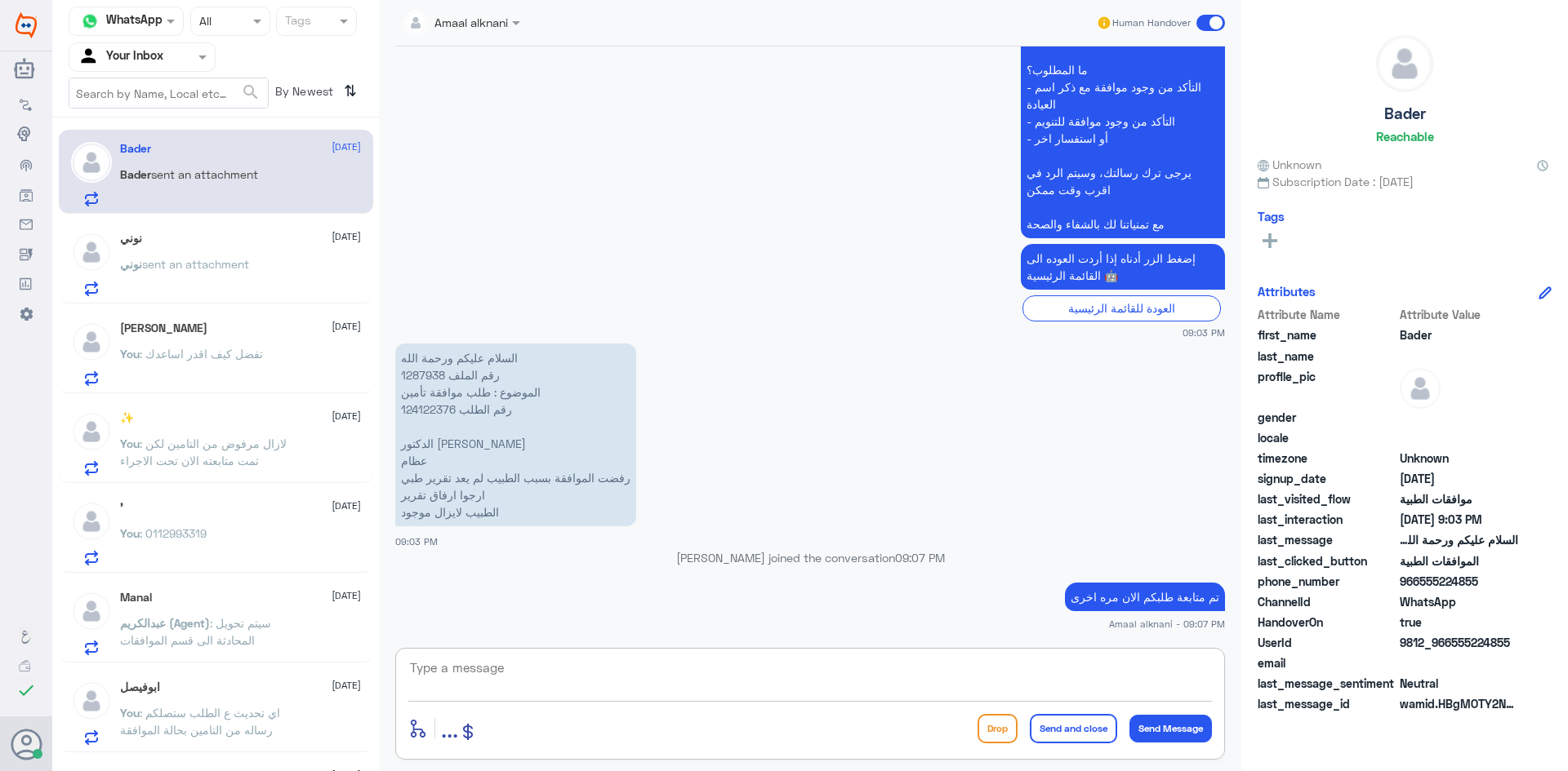
scroll to position [676, 0]
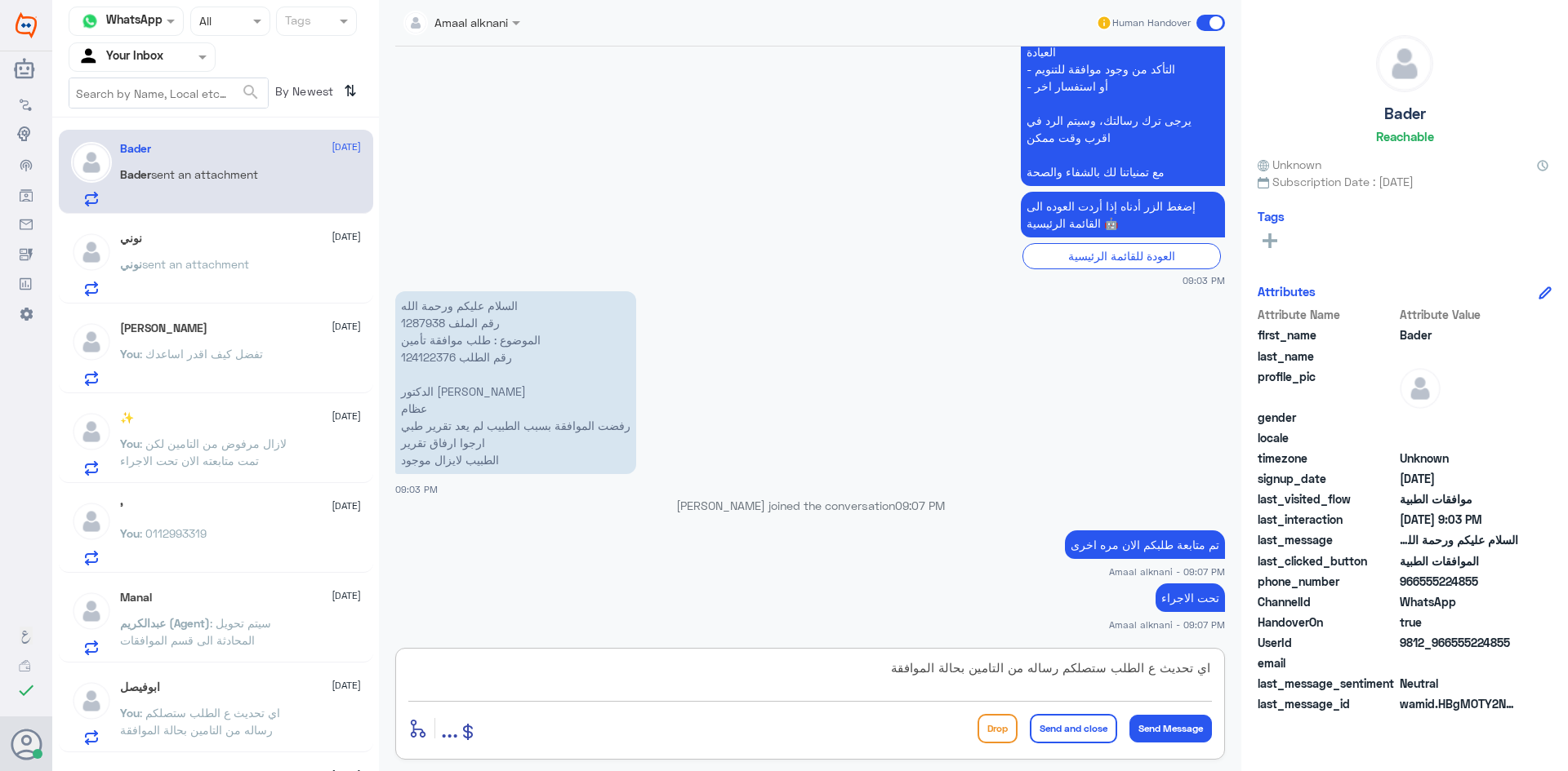
type textarea "اي تحديث ع الطلب ستصلكم رساله من التامين بحالة الموافقة"
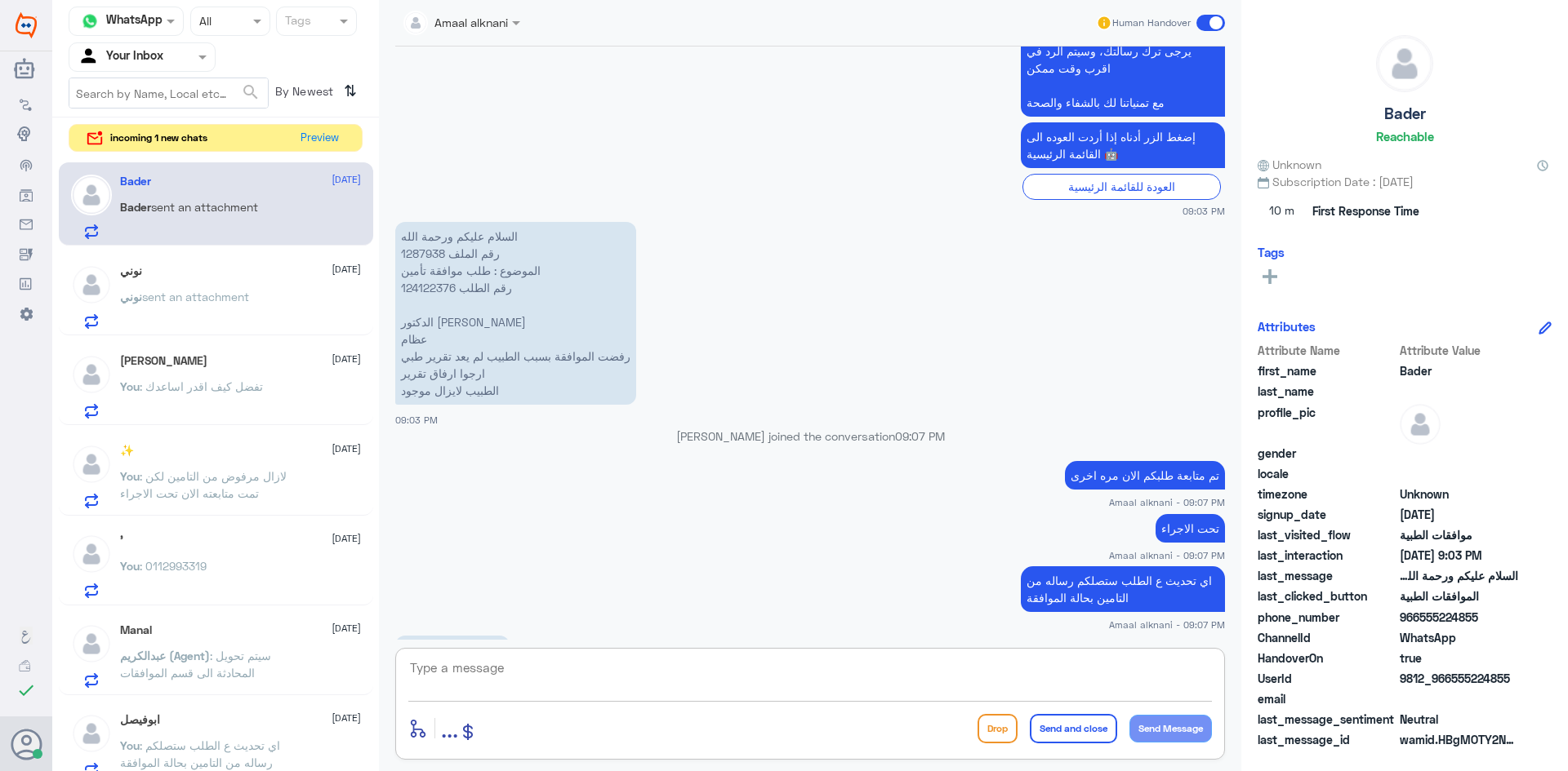
scroll to position [801, 0]
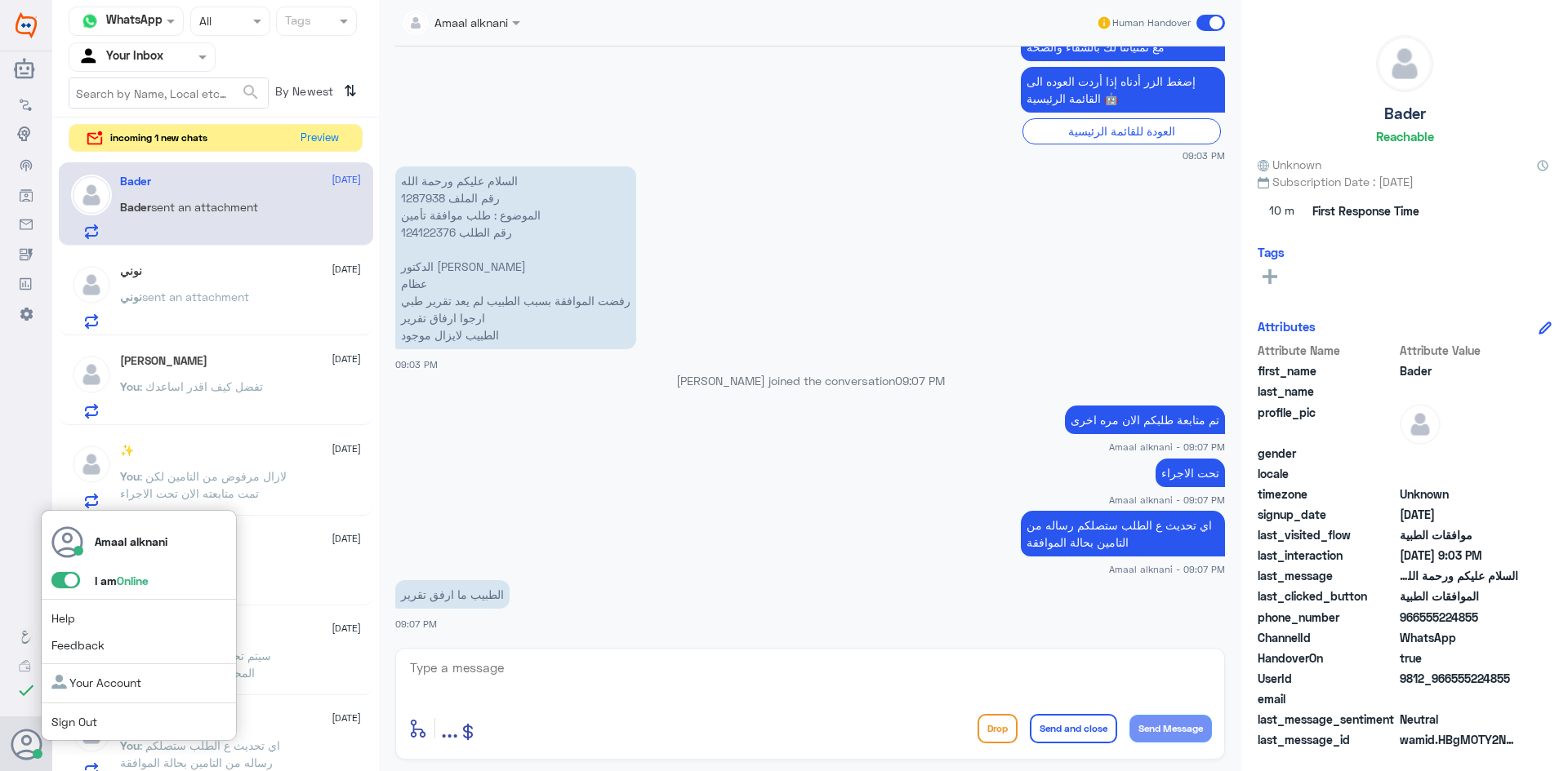
click at [67, 581] on span at bounding box center [65, 580] width 29 height 16
click at [0, 0] on input "checkbox" at bounding box center [0, 0] width 0 height 0
click at [64, 722] on link "Sign Out" at bounding box center [74, 722] width 46 height 13
